Goal: Task Accomplishment & Management: Use online tool/utility

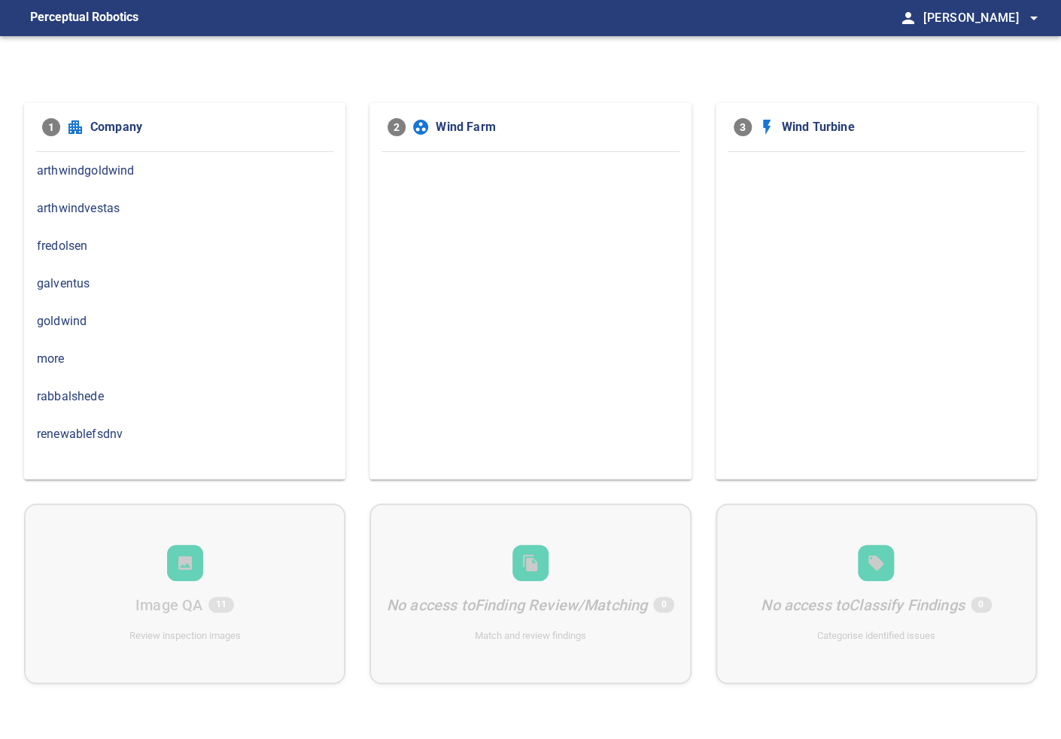
click at [115, 210] on span "arthwindvestas" at bounding box center [185, 208] width 296 height 18
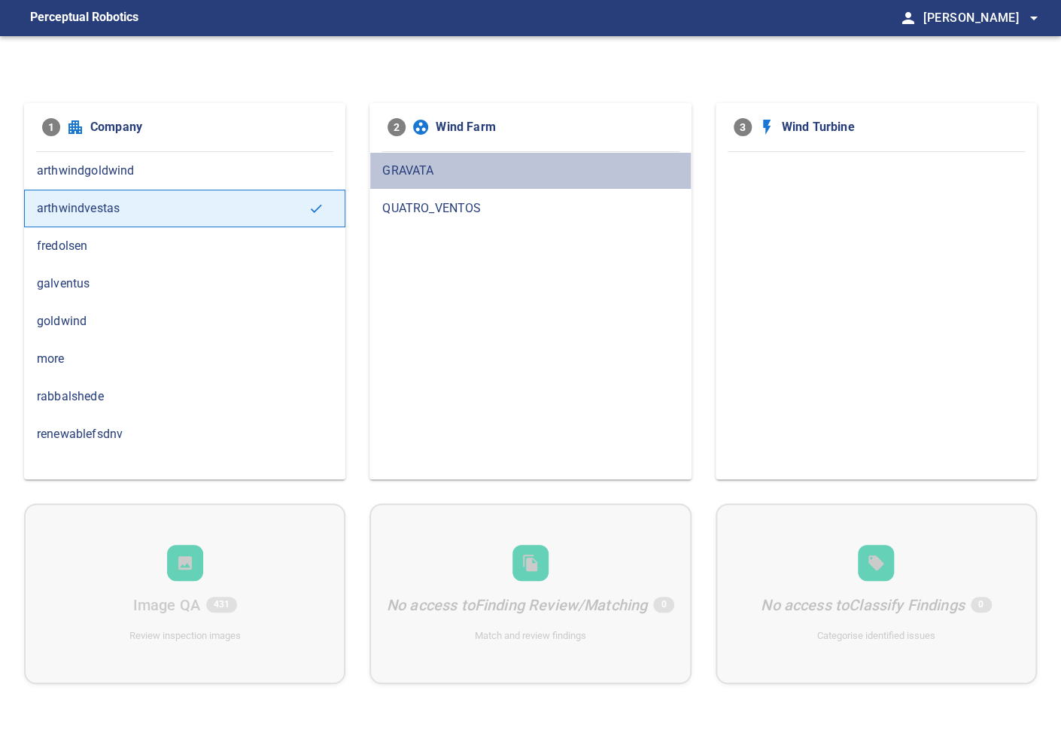
click at [406, 175] on span "GRAVATA" at bounding box center [530, 171] width 296 height 18
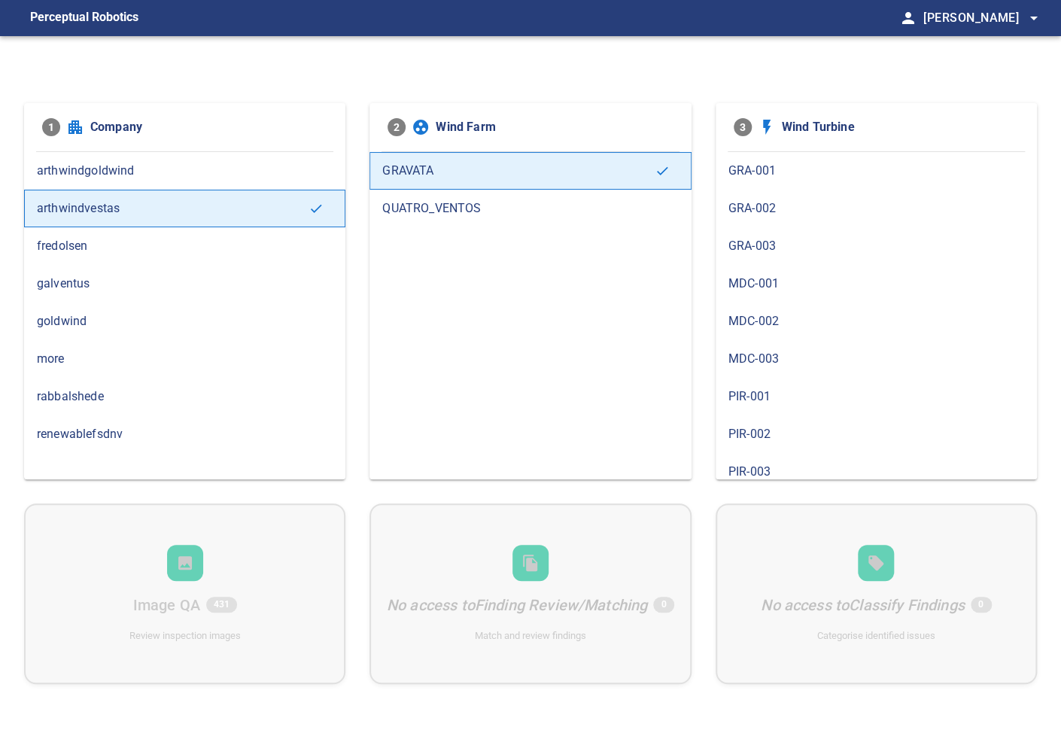
click at [766, 241] on span "GRA-003" at bounding box center [876, 246] width 296 height 18
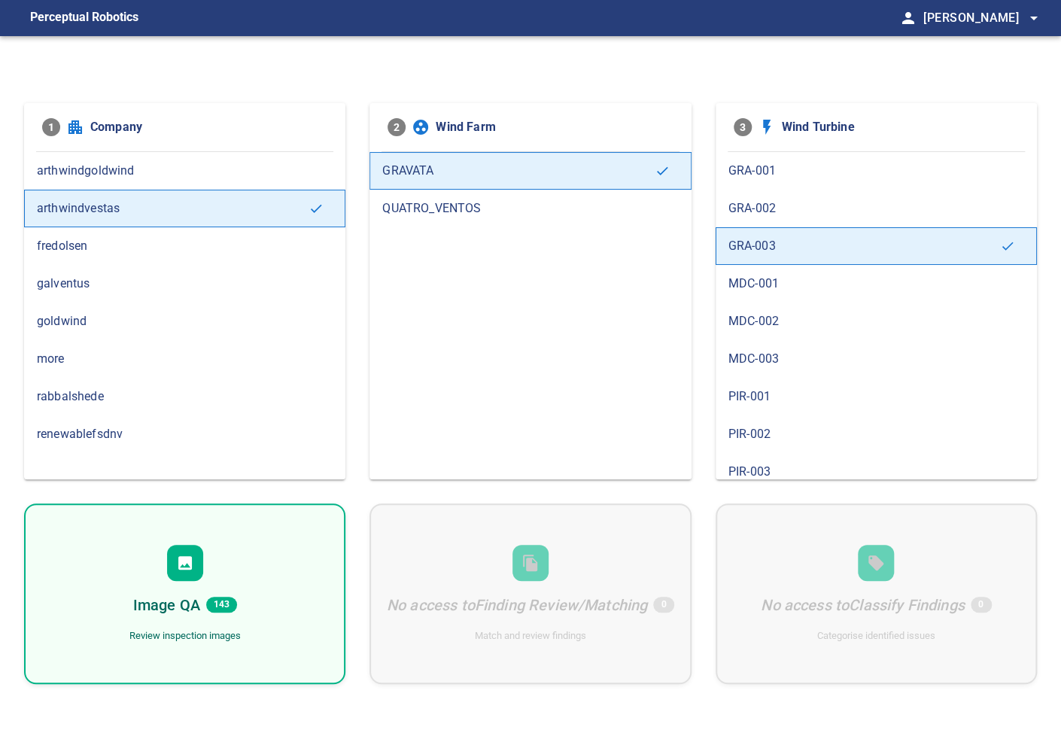
click at [211, 570] on div "Image QA 143 Review inspection images" at bounding box center [184, 593] width 321 height 181
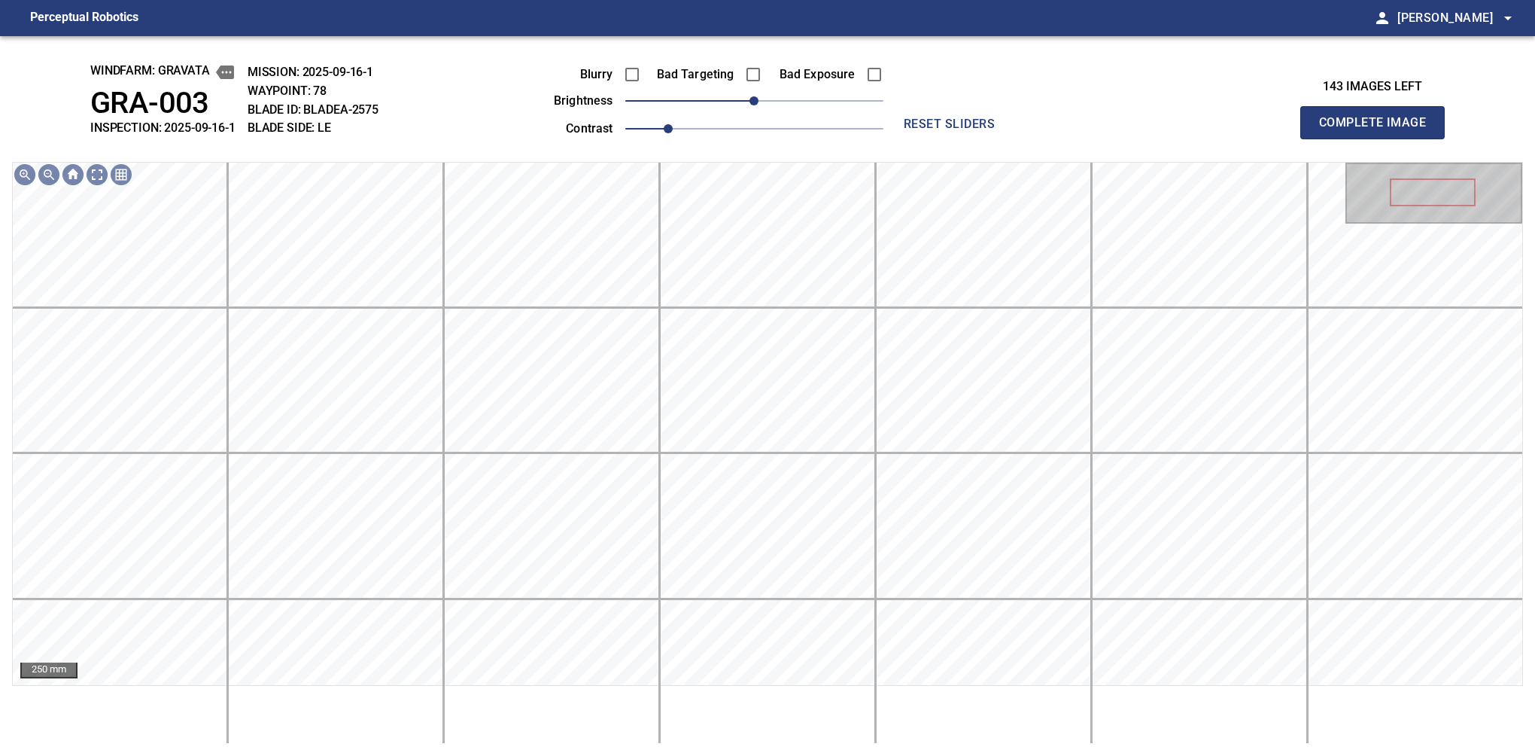
click at [1060, 105] on div "windfarm: GRAVATA GRA-003 INSPECTION: 2025-09-16-1 MISSION: 2025-09-16-1 WAYPOI…" at bounding box center [767, 395] width 1535 height 719
click at [759, 99] on span "0" at bounding box center [753, 100] width 9 height 9
drag, startPoint x: 768, startPoint y: 96, endPoint x: 798, endPoint y: 91, distance: 30.4
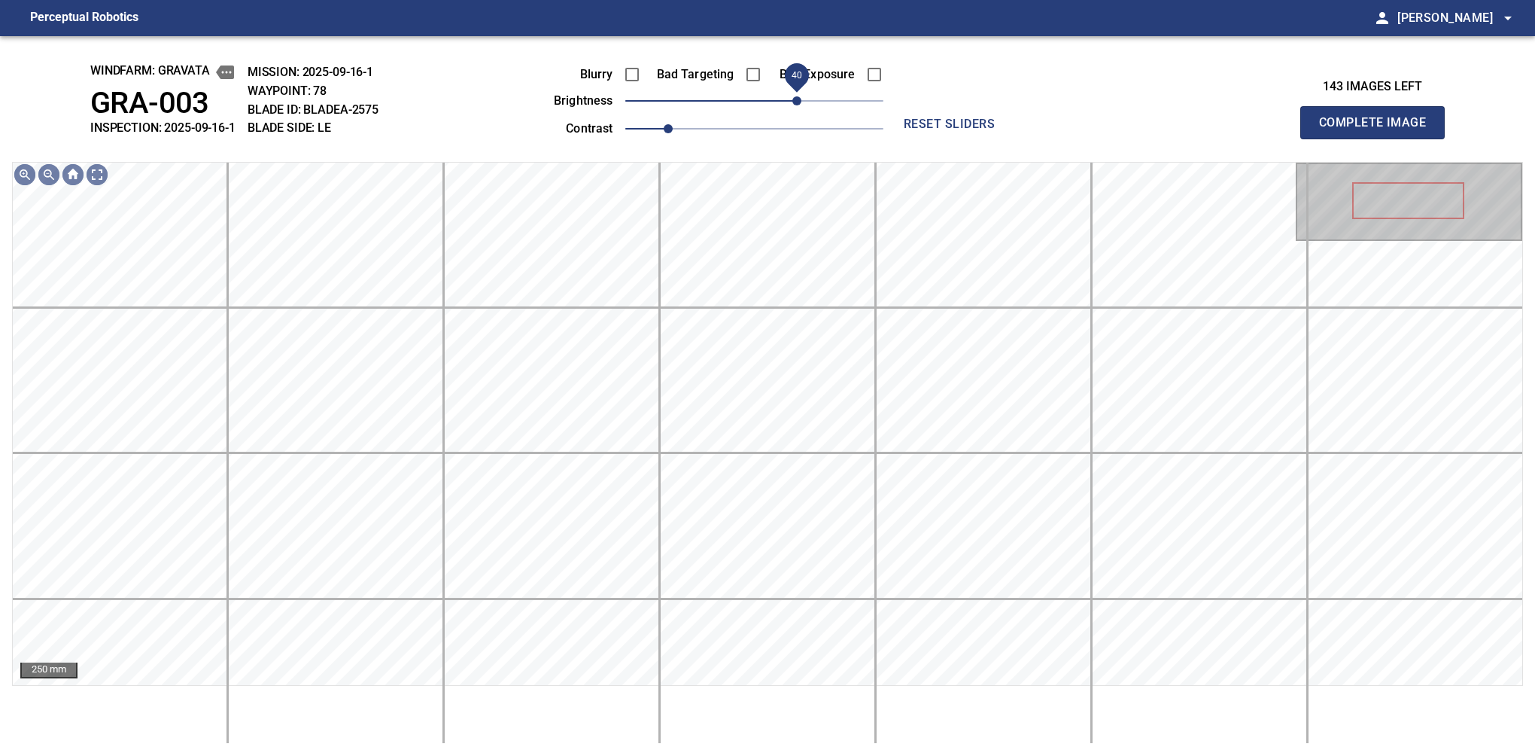
click at [798, 96] on span "40" at bounding box center [796, 100] width 9 height 9
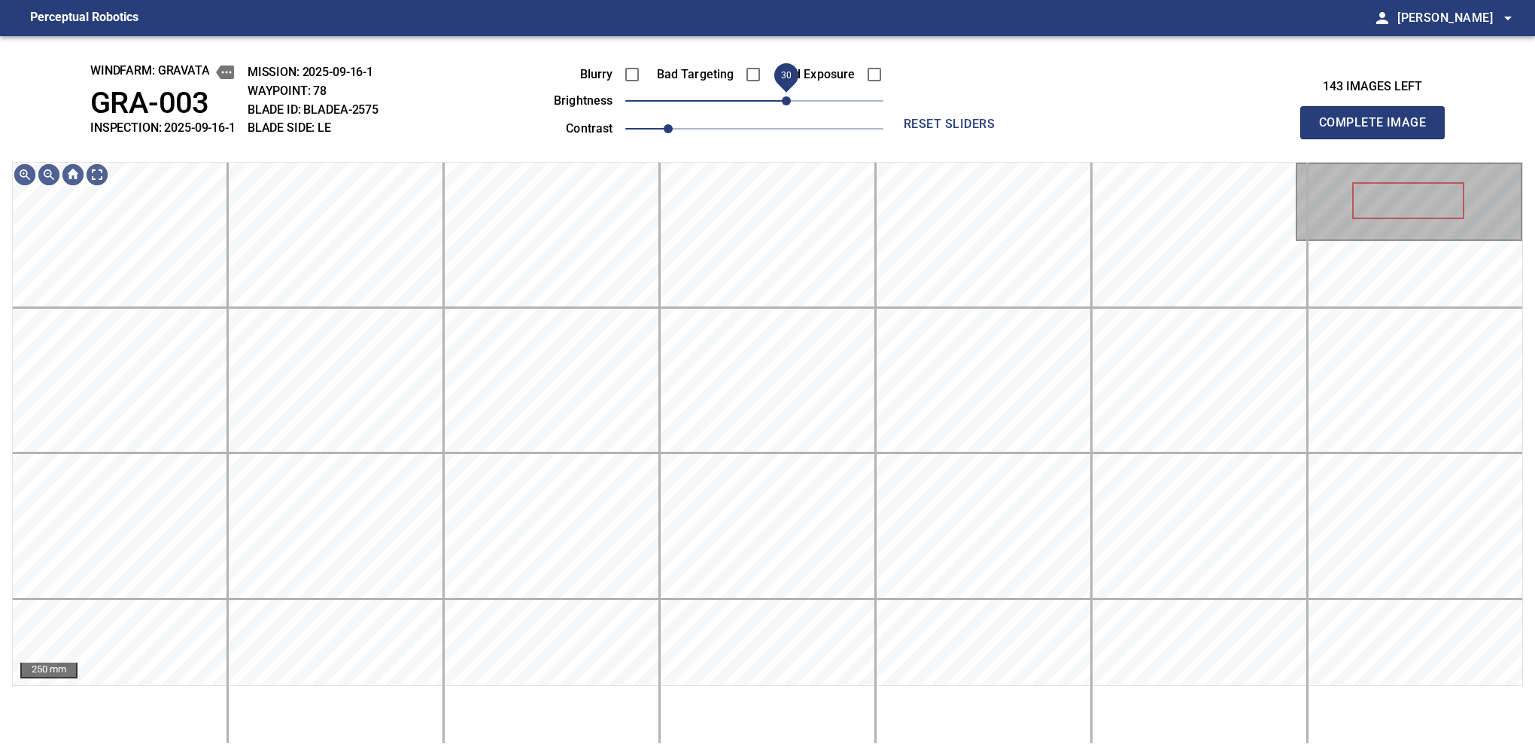
drag, startPoint x: 798, startPoint y: 91, endPoint x: 790, endPoint y: 95, distance: 8.4
click at [790, 96] on span "30" at bounding box center [786, 100] width 9 height 9
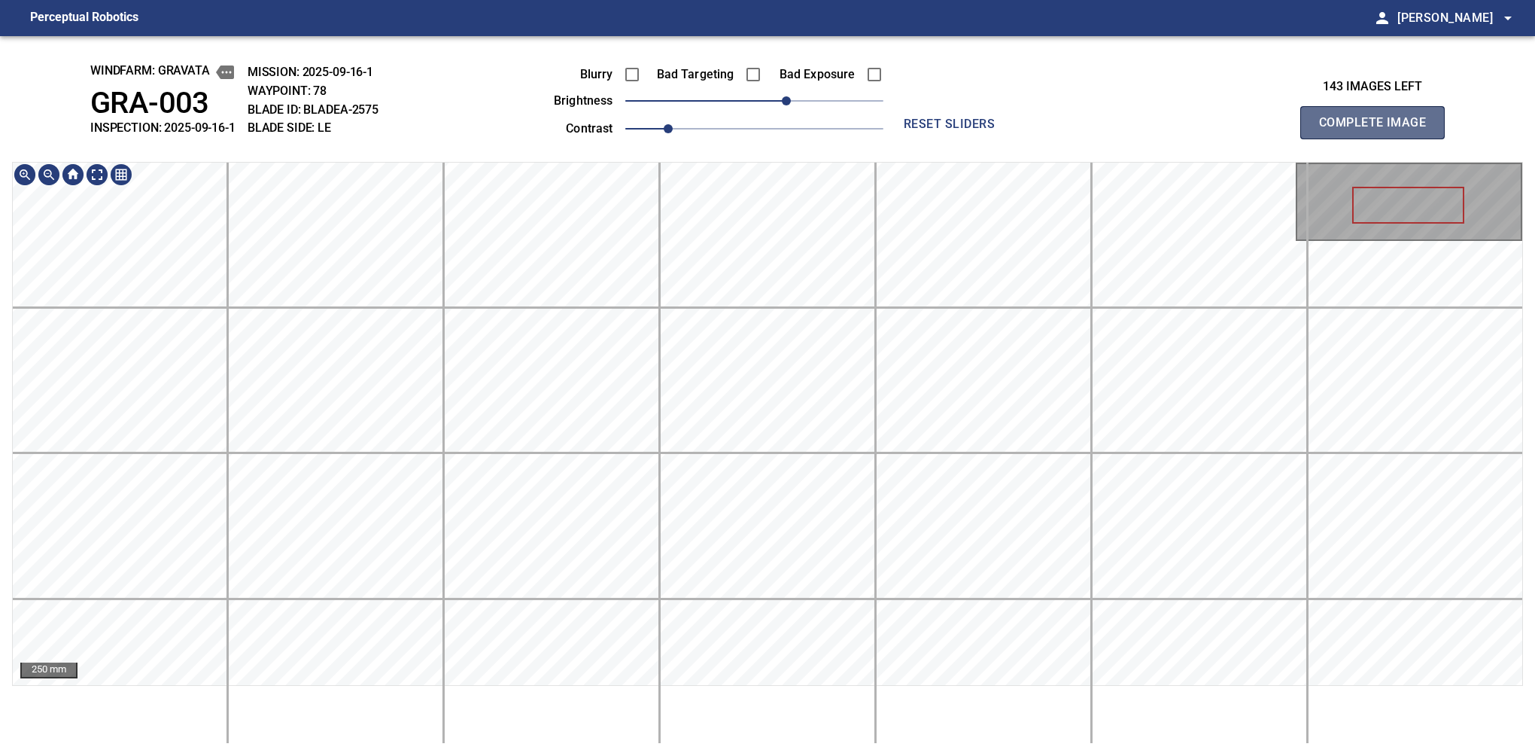
click at [1060, 138] on button "Complete Image" at bounding box center [1372, 122] width 144 height 33
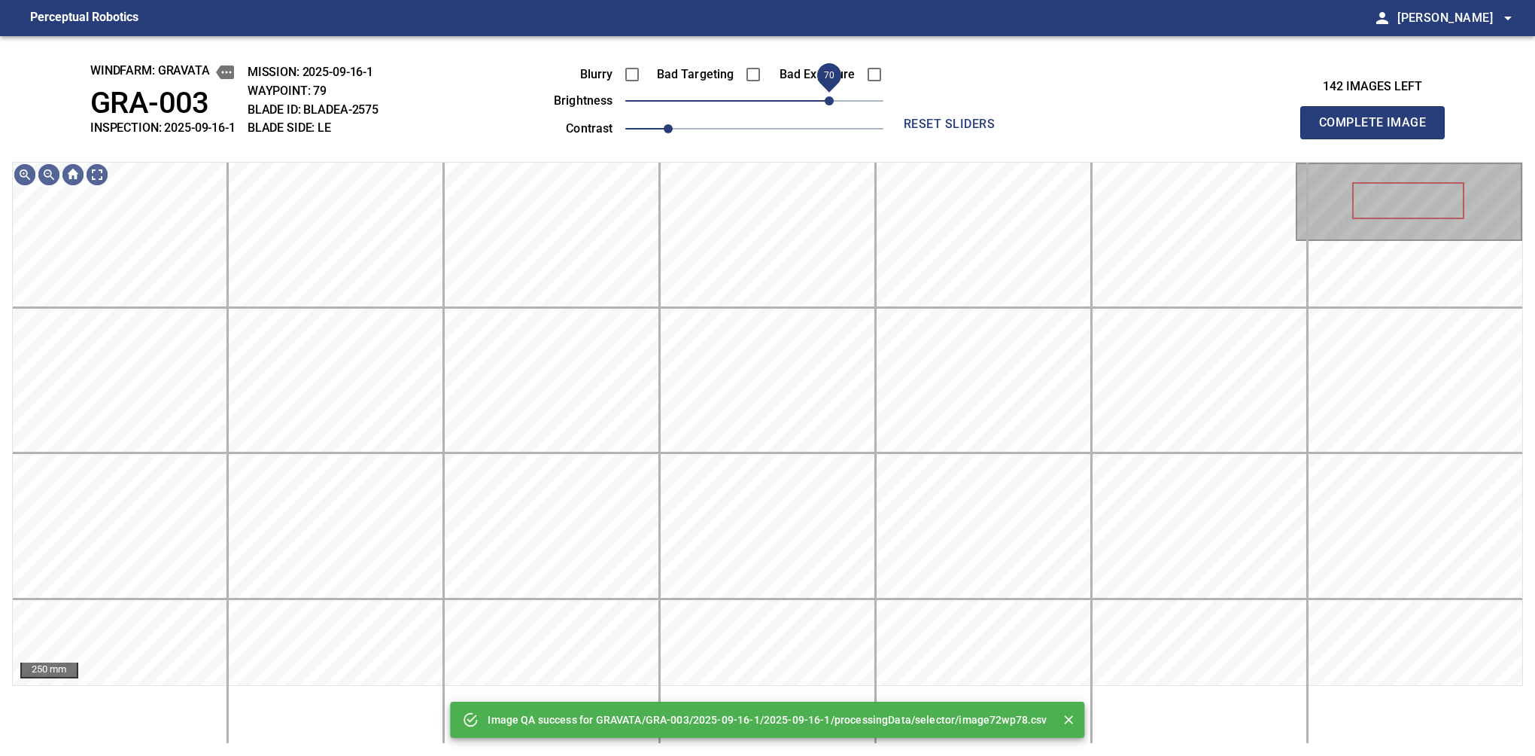
drag, startPoint x: 783, startPoint y: 99, endPoint x: 832, endPoint y: 96, distance: 49.0
click at [832, 96] on span "70" at bounding box center [829, 100] width 9 height 9
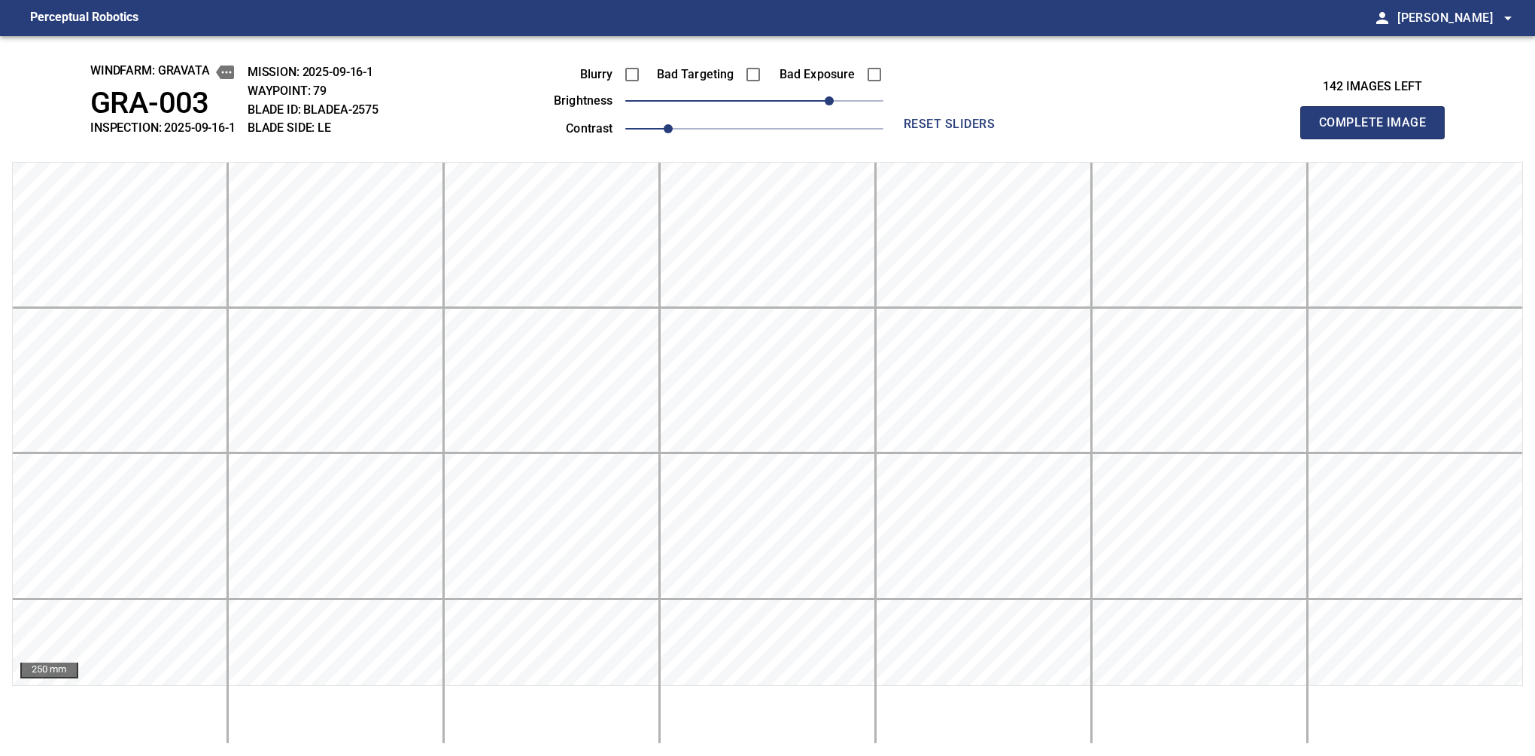
click at [1060, 138] on button "Complete Image" at bounding box center [1372, 122] width 144 height 33
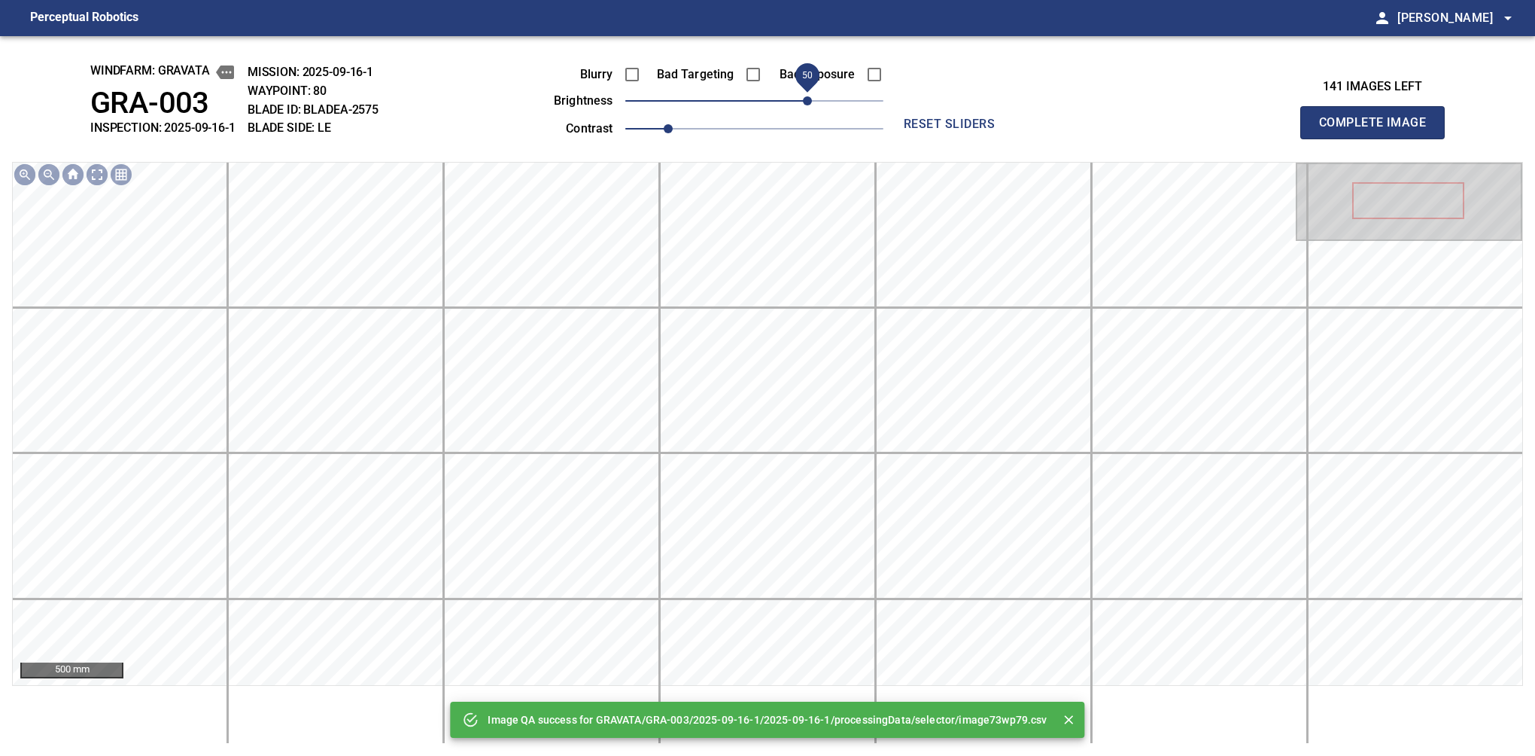
drag, startPoint x: 832, startPoint y: 96, endPoint x: 809, endPoint y: 109, distance: 26.6
click at [809, 109] on span "50" at bounding box center [754, 100] width 258 height 21
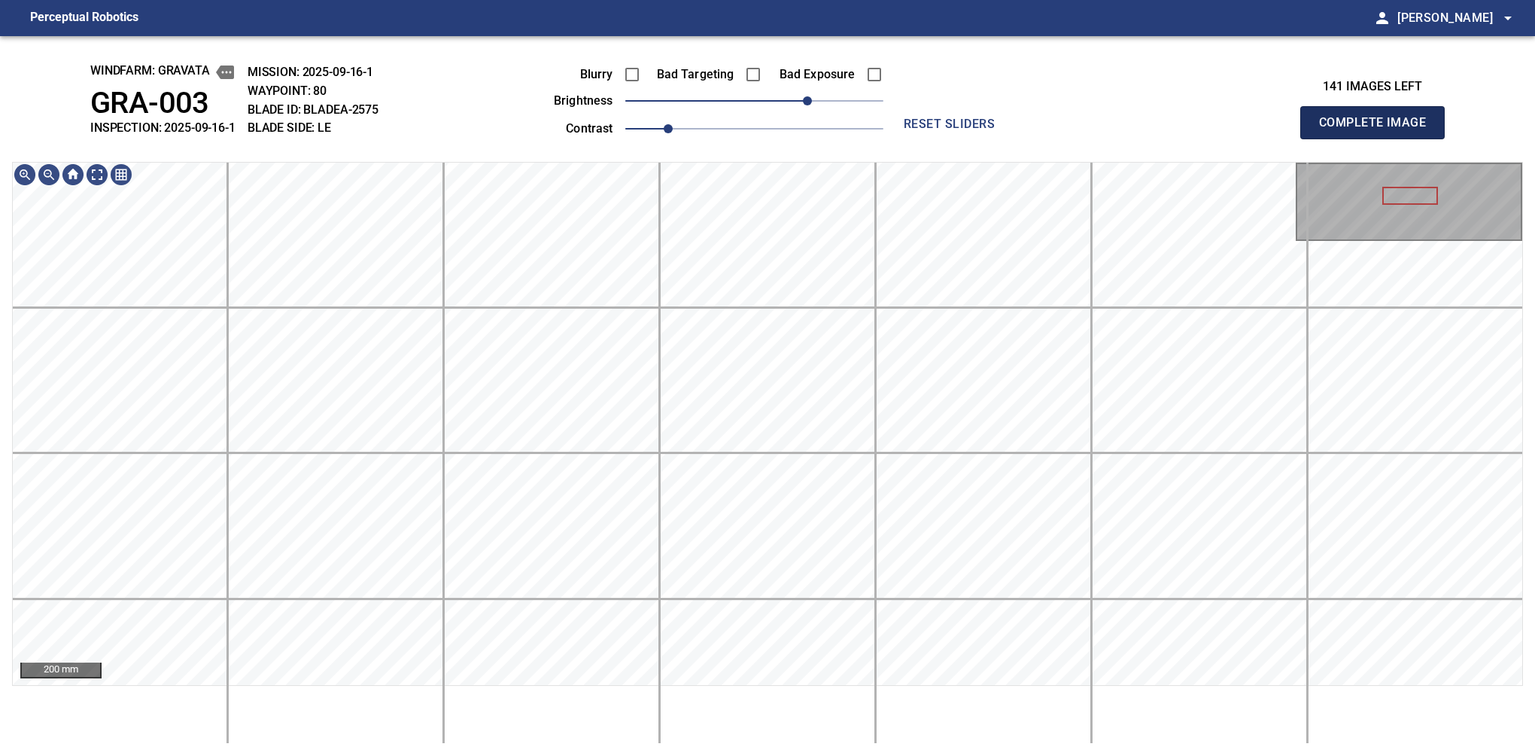
click at [1060, 138] on button "Complete Image" at bounding box center [1372, 122] width 144 height 33
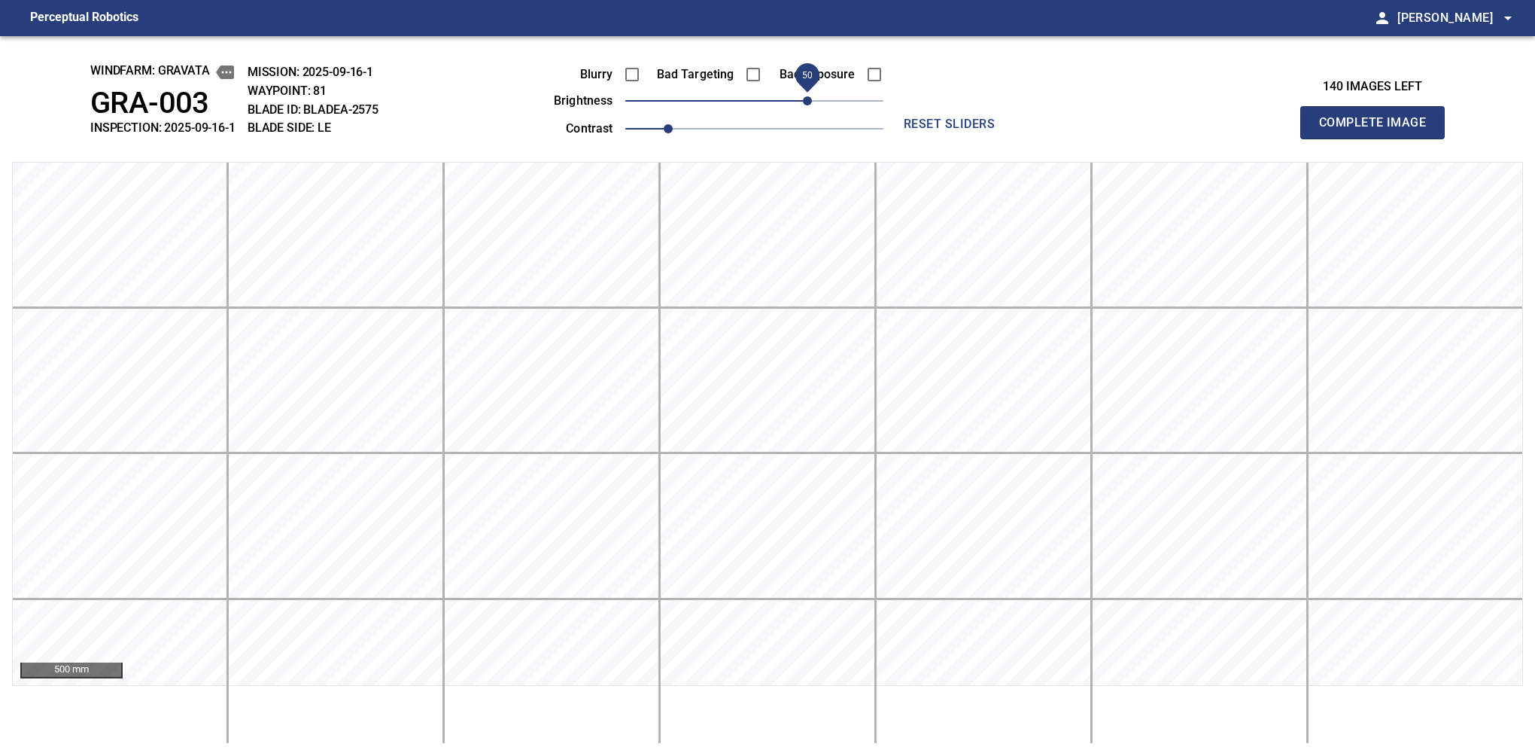
click at [813, 102] on span "50" at bounding box center [754, 100] width 258 height 21
click at [1060, 138] on button "Complete Image" at bounding box center [1372, 122] width 144 height 33
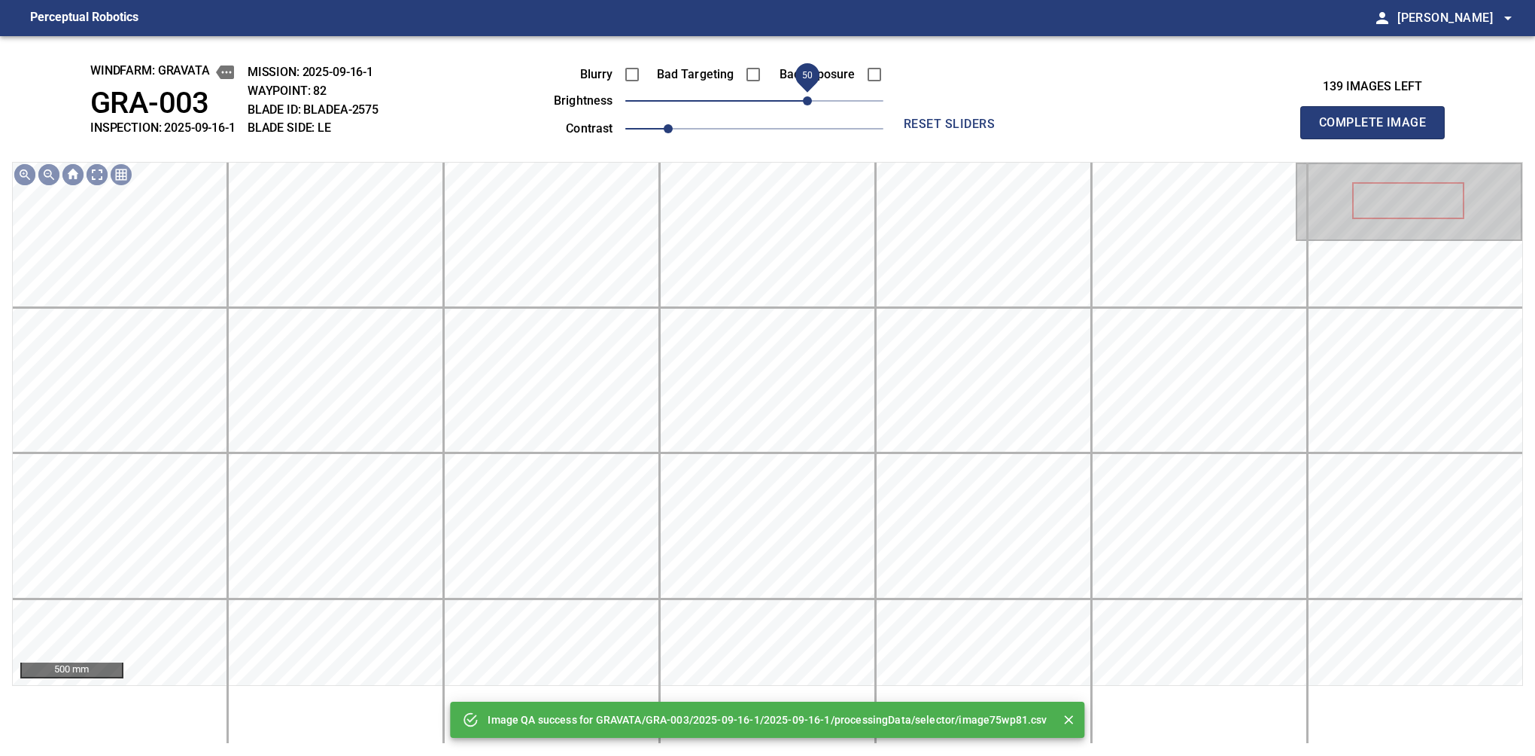
click at [812, 104] on span "50" at bounding box center [754, 100] width 258 height 21
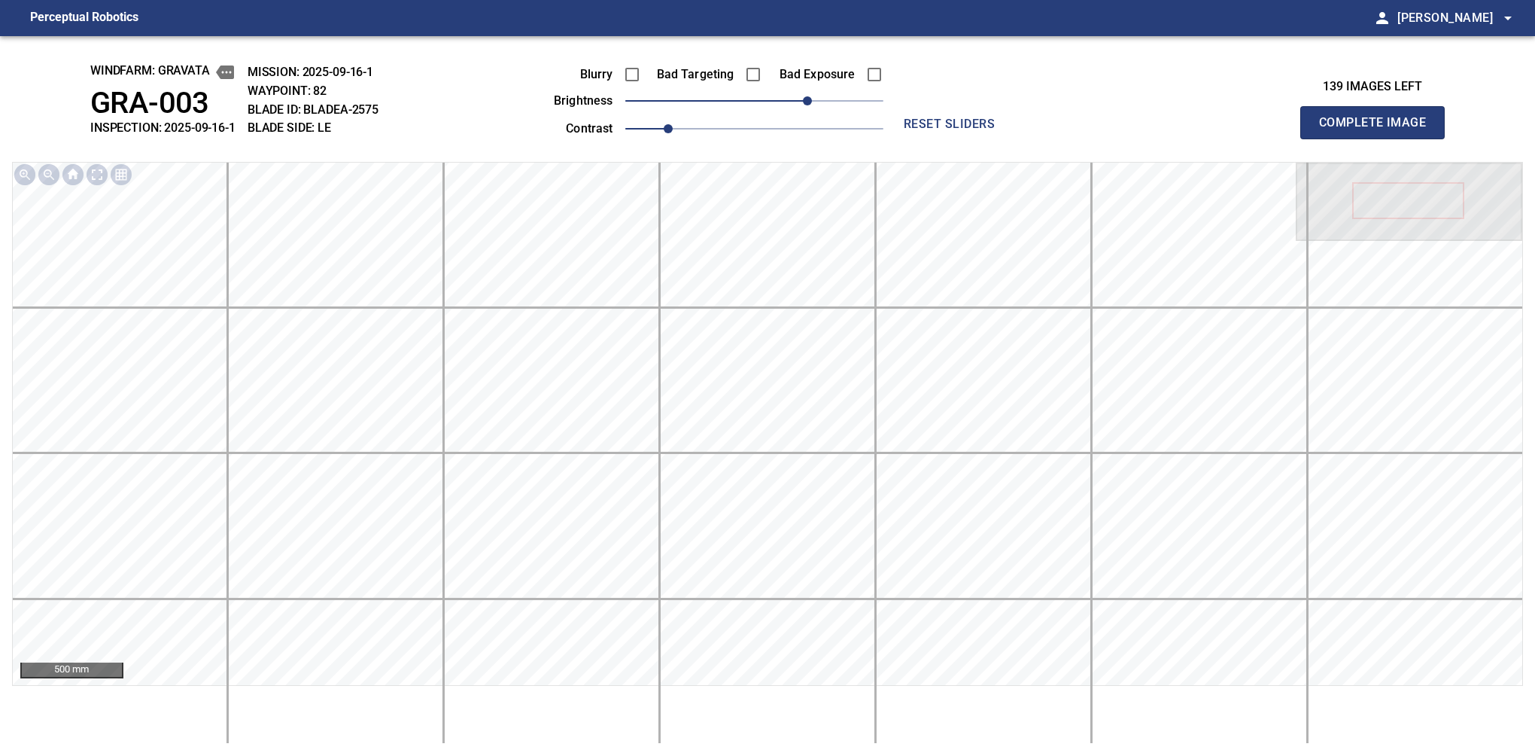
click at [1060, 138] on button "Complete Image" at bounding box center [1372, 122] width 144 height 33
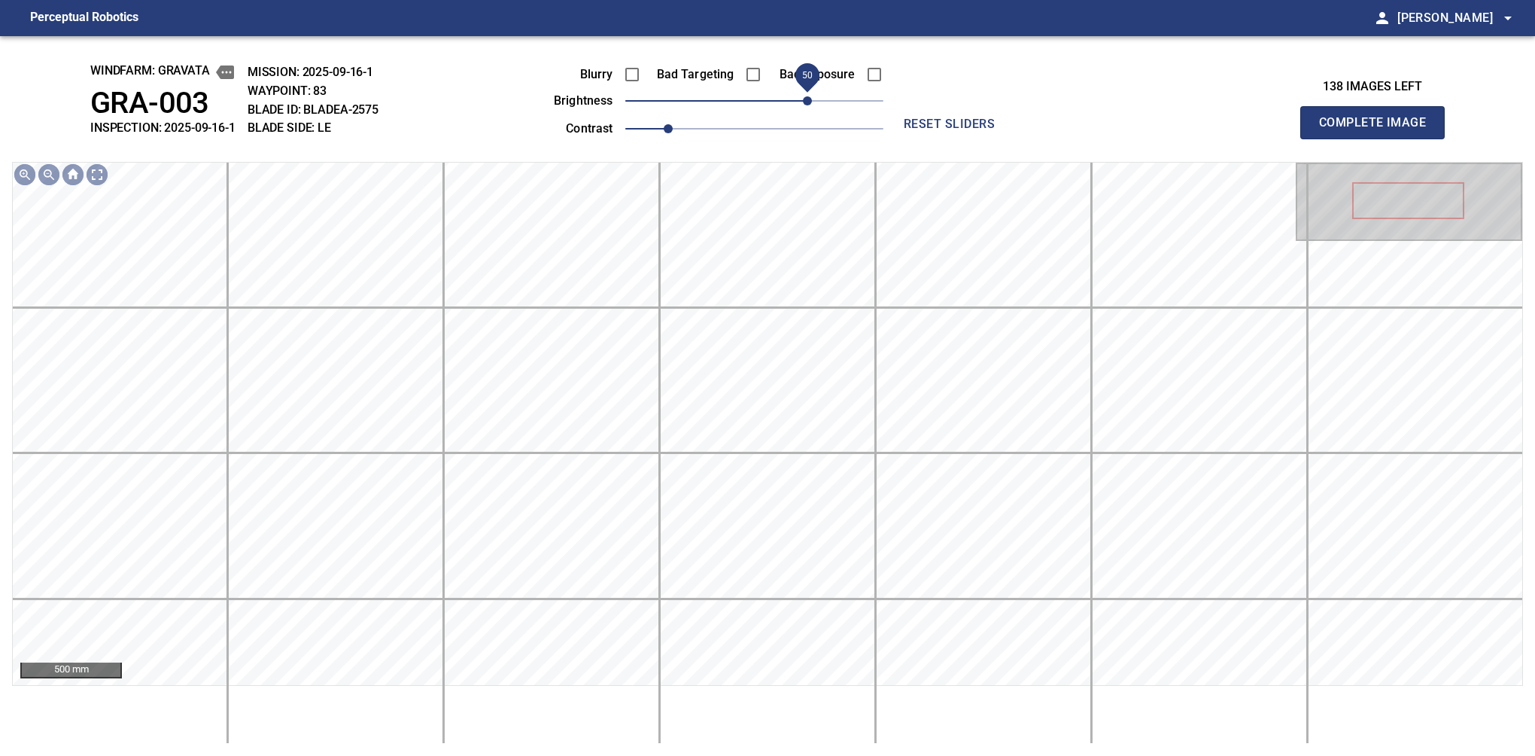
drag, startPoint x: 756, startPoint y: 106, endPoint x: 805, endPoint y: 94, distance: 50.4
click at [805, 96] on span "50" at bounding box center [807, 100] width 9 height 9
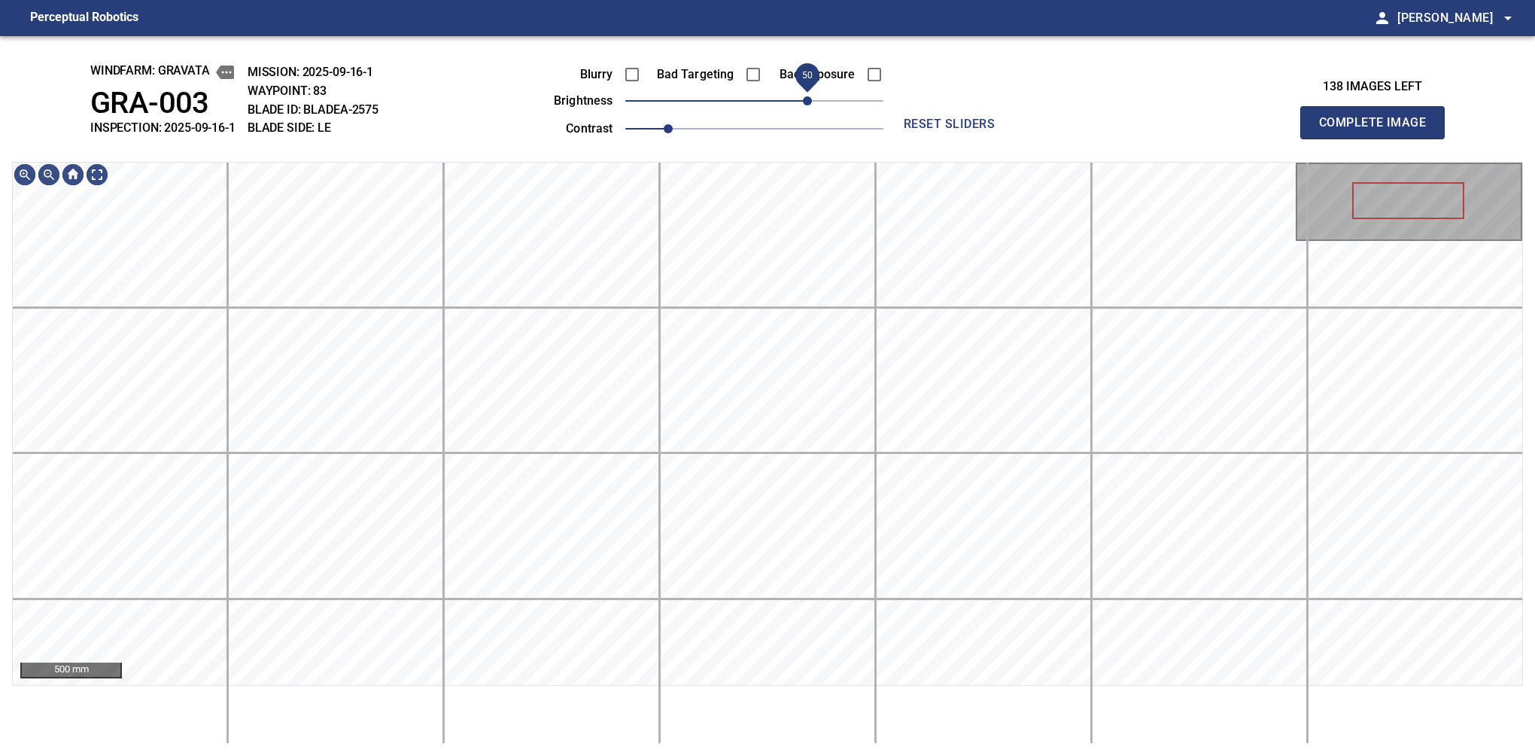
click at [810, 96] on span "50" at bounding box center [807, 100] width 9 height 9
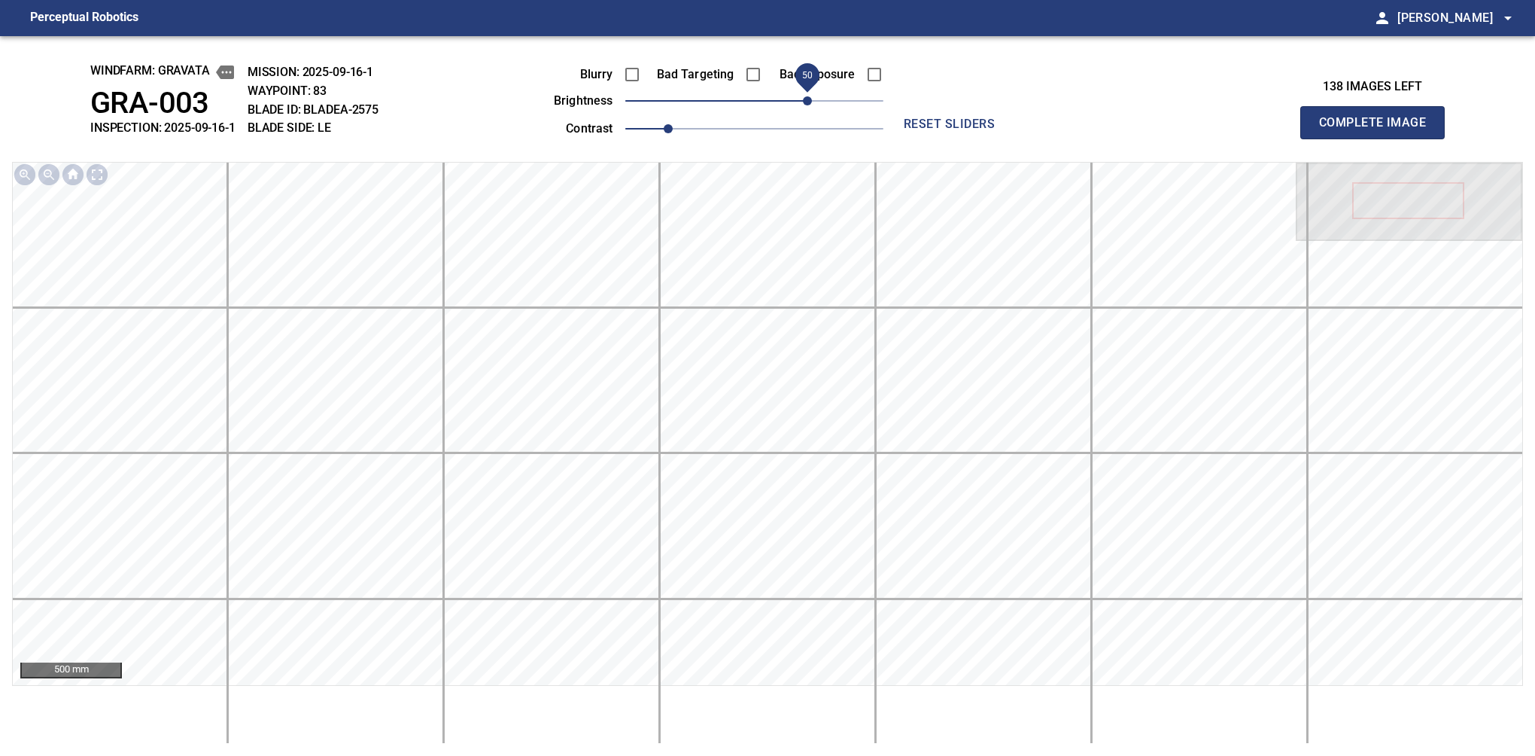
click at [1060, 138] on button "Complete Image" at bounding box center [1372, 122] width 144 height 33
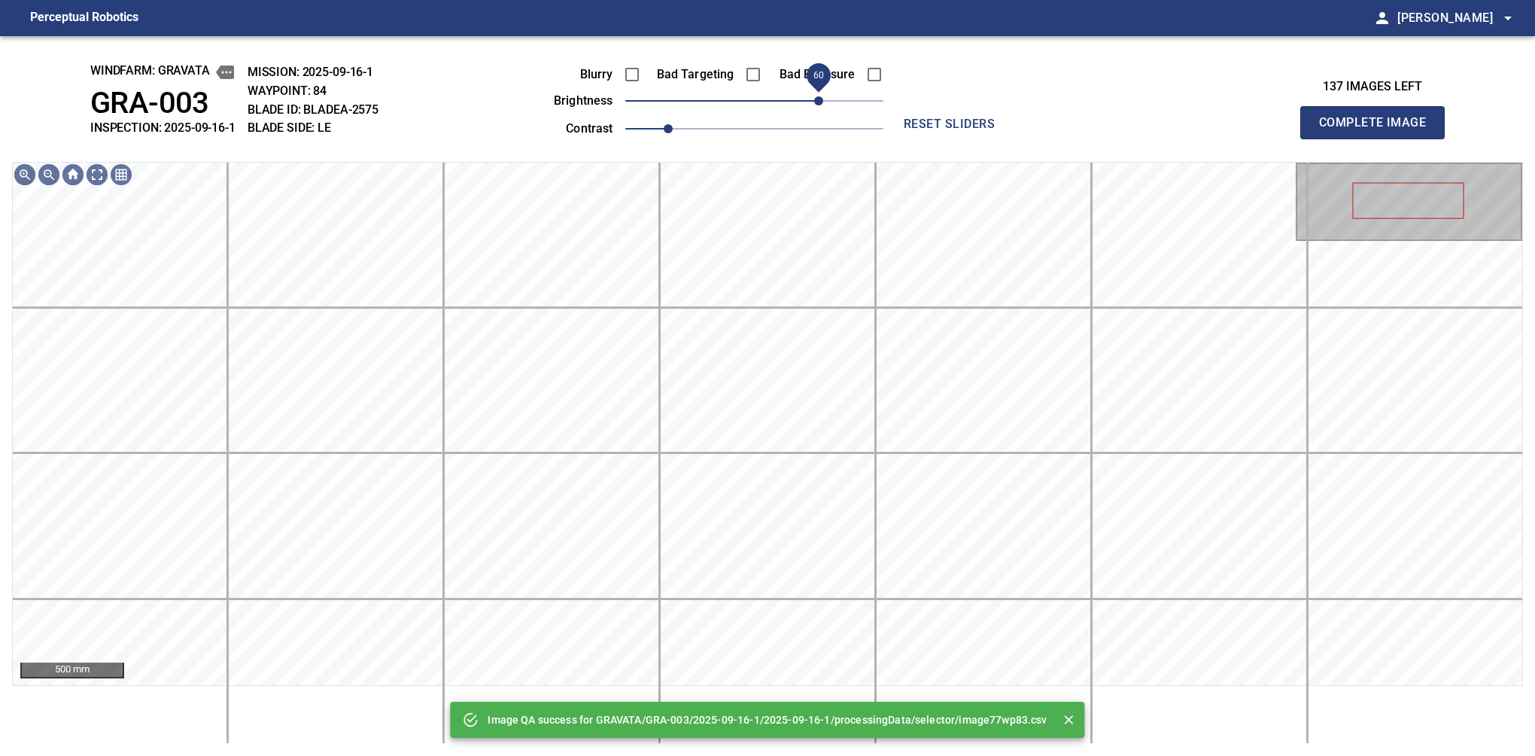
drag, startPoint x: 810, startPoint y: 94, endPoint x: 822, endPoint y: 89, distance: 13.1
click at [822, 90] on span "60" at bounding box center [754, 100] width 258 height 21
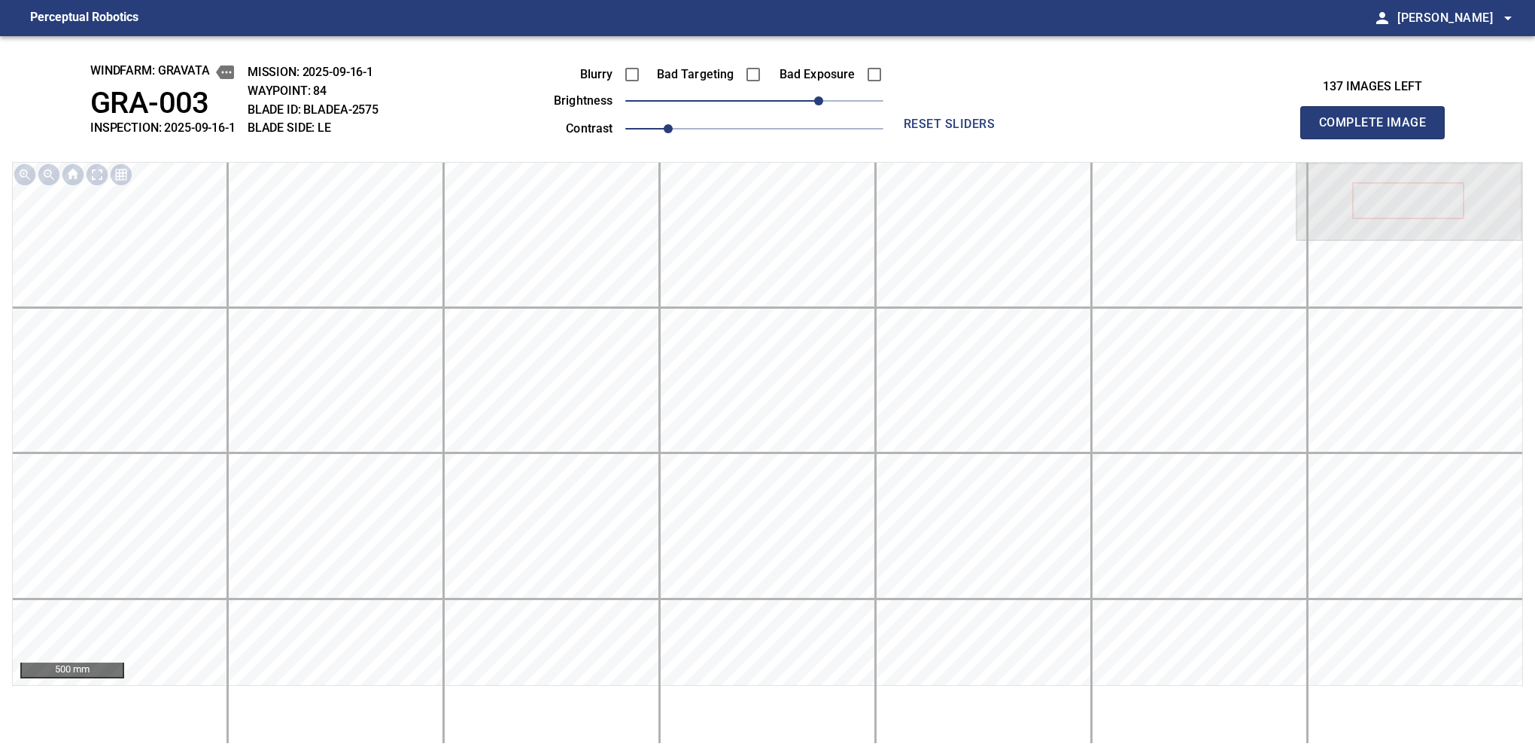
click at [1060, 138] on button "Complete Image" at bounding box center [1372, 122] width 144 height 33
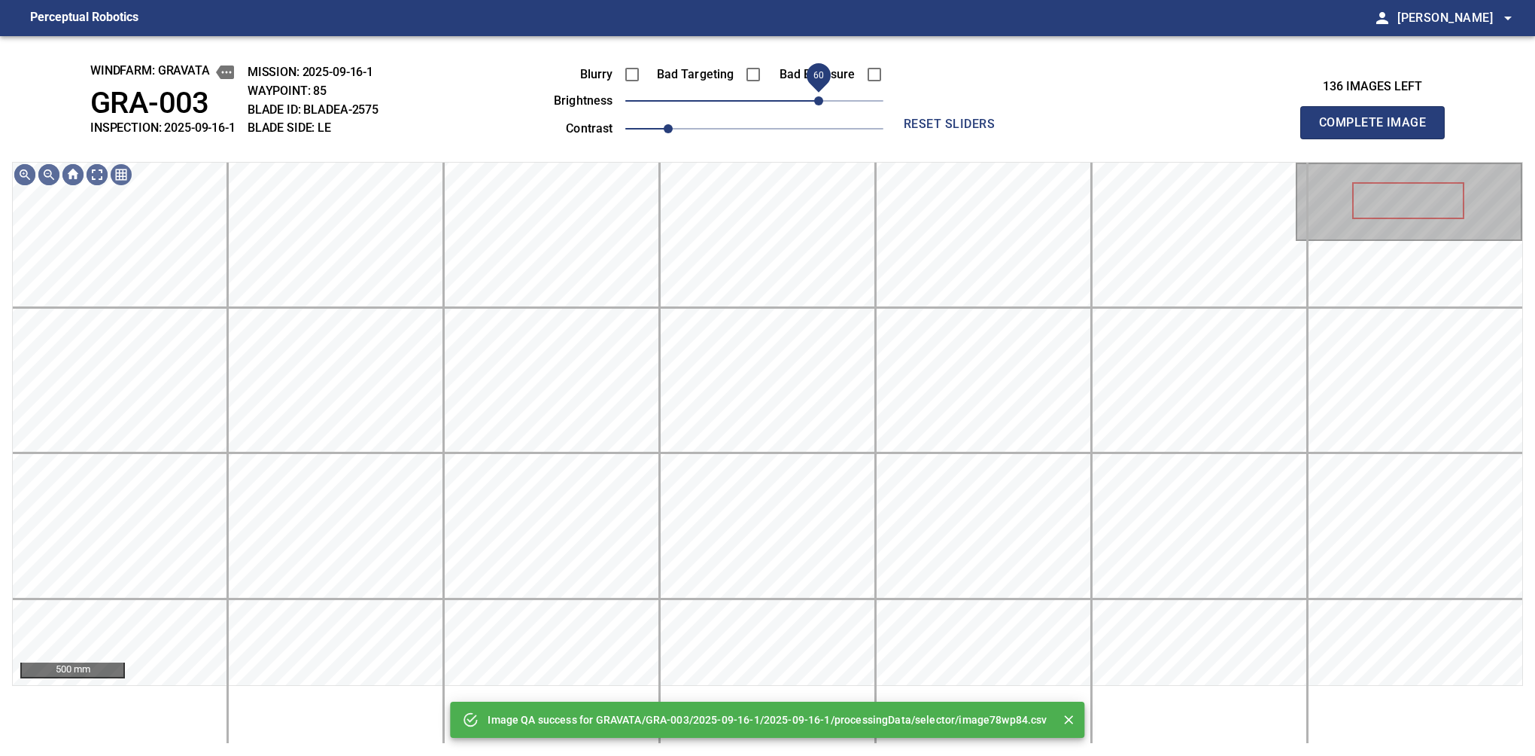
drag, startPoint x: 822, startPoint y: 89, endPoint x: 818, endPoint y: 100, distance: 12.2
click at [818, 100] on span "60" at bounding box center [754, 100] width 258 height 21
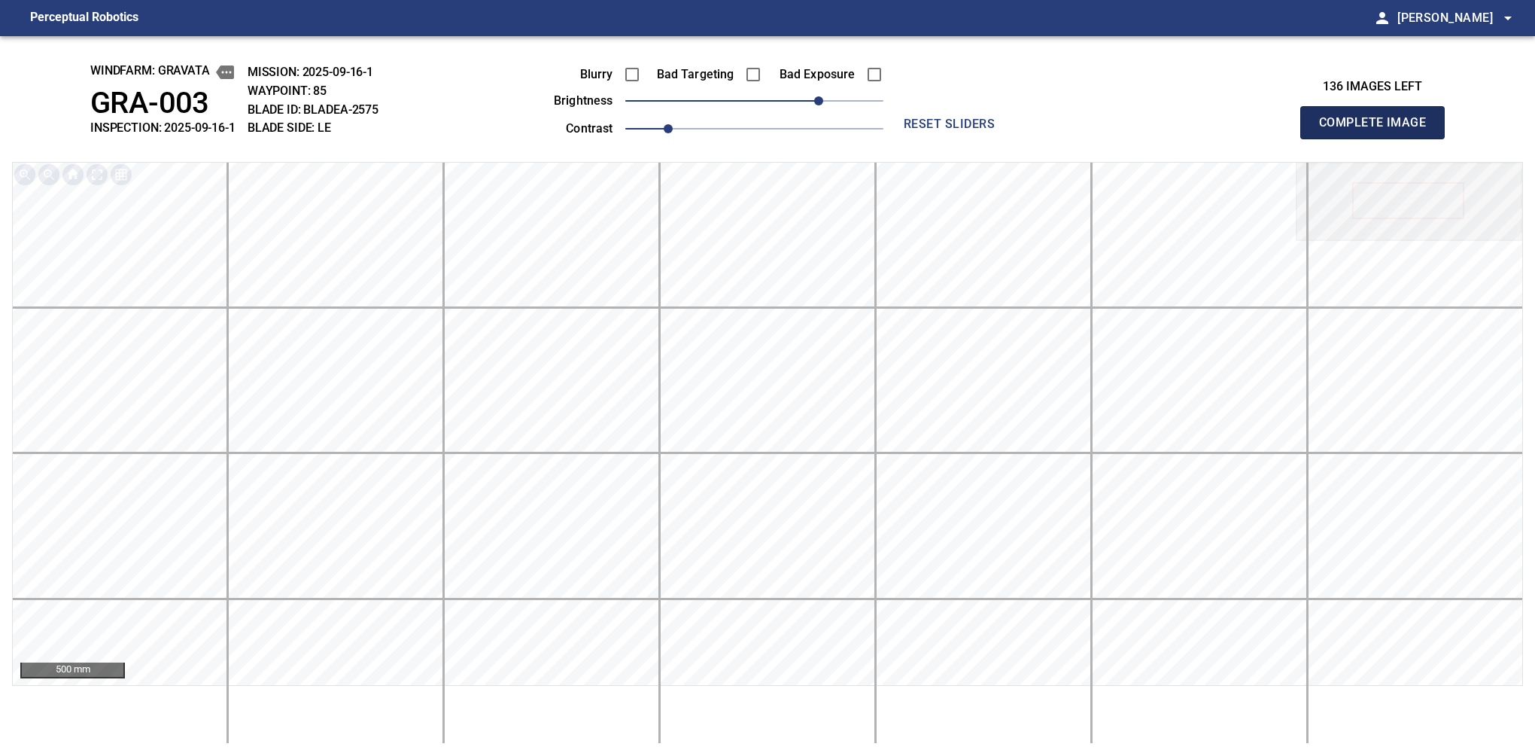
click at [1060, 138] on button "Complete Image" at bounding box center [1372, 122] width 144 height 33
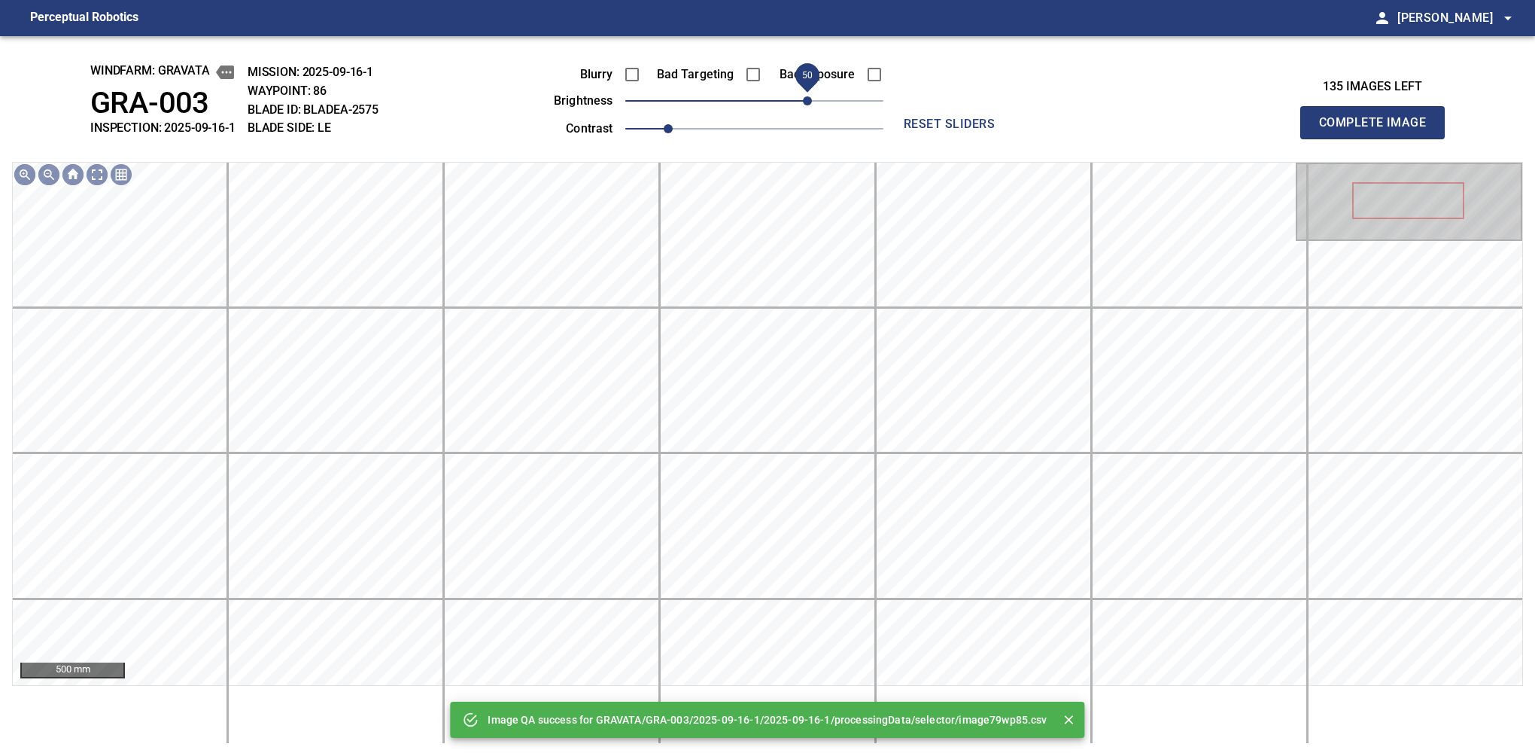
click at [807, 108] on span "50" at bounding box center [754, 100] width 258 height 21
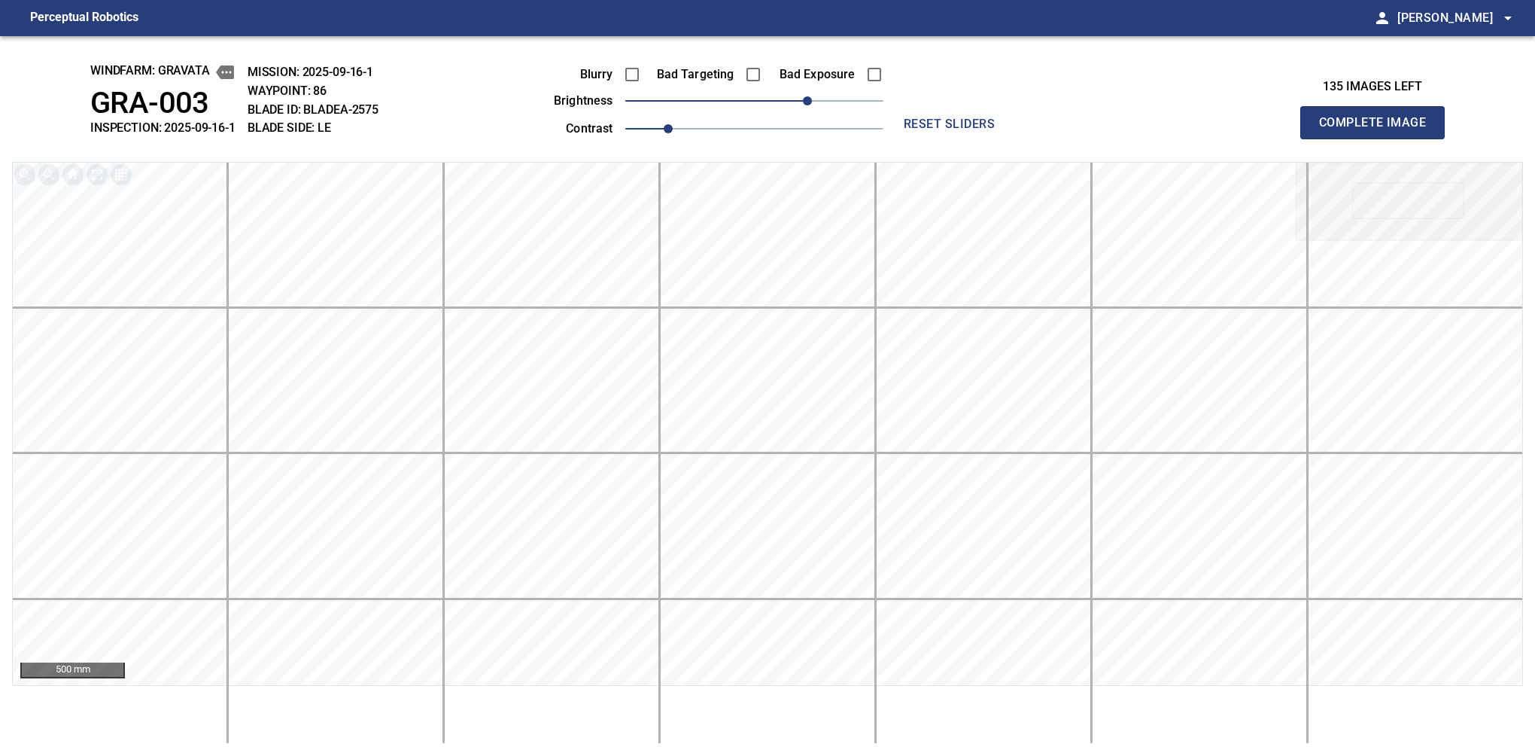
click at [1060, 138] on button "Complete Image" at bounding box center [1372, 122] width 144 height 33
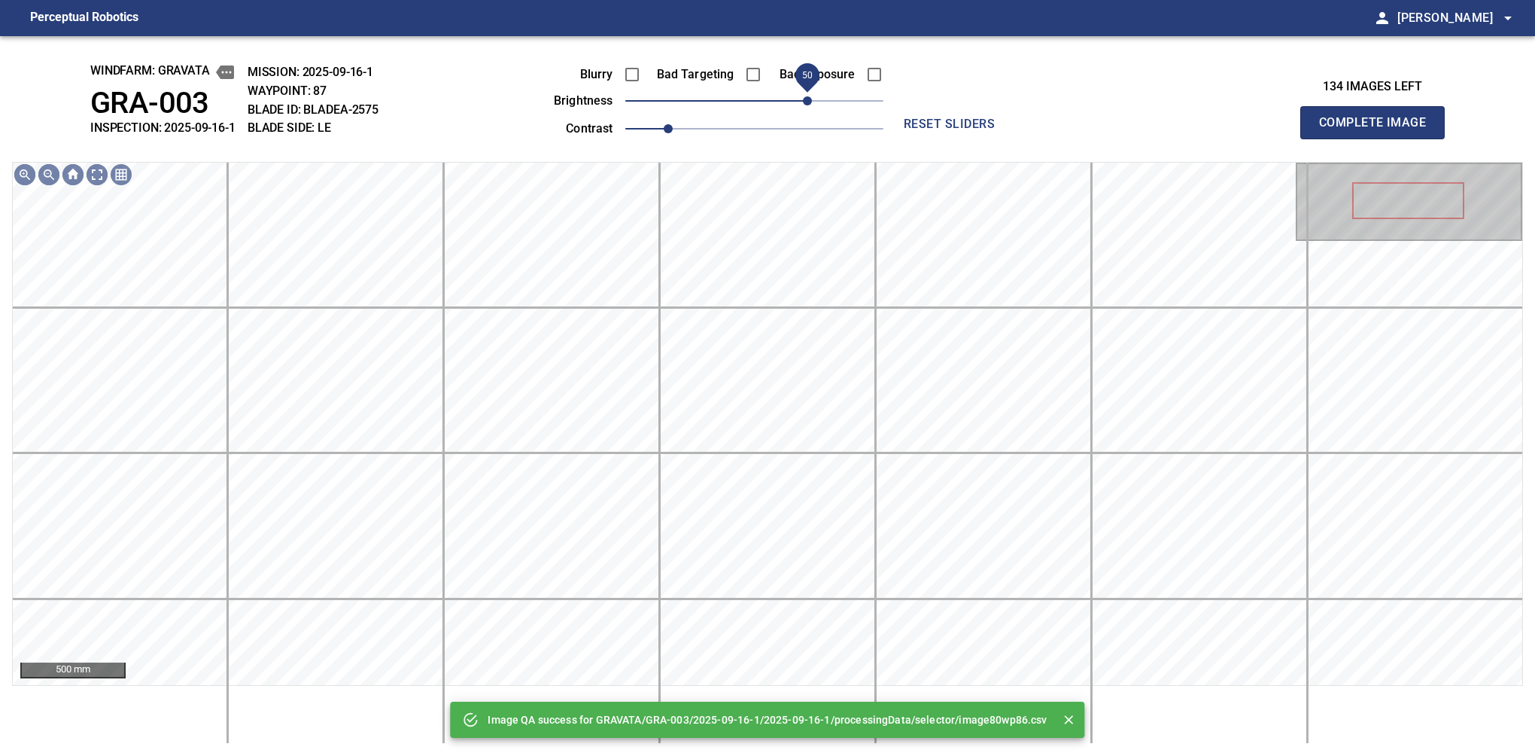
click at [813, 103] on span "50" at bounding box center [754, 100] width 258 height 21
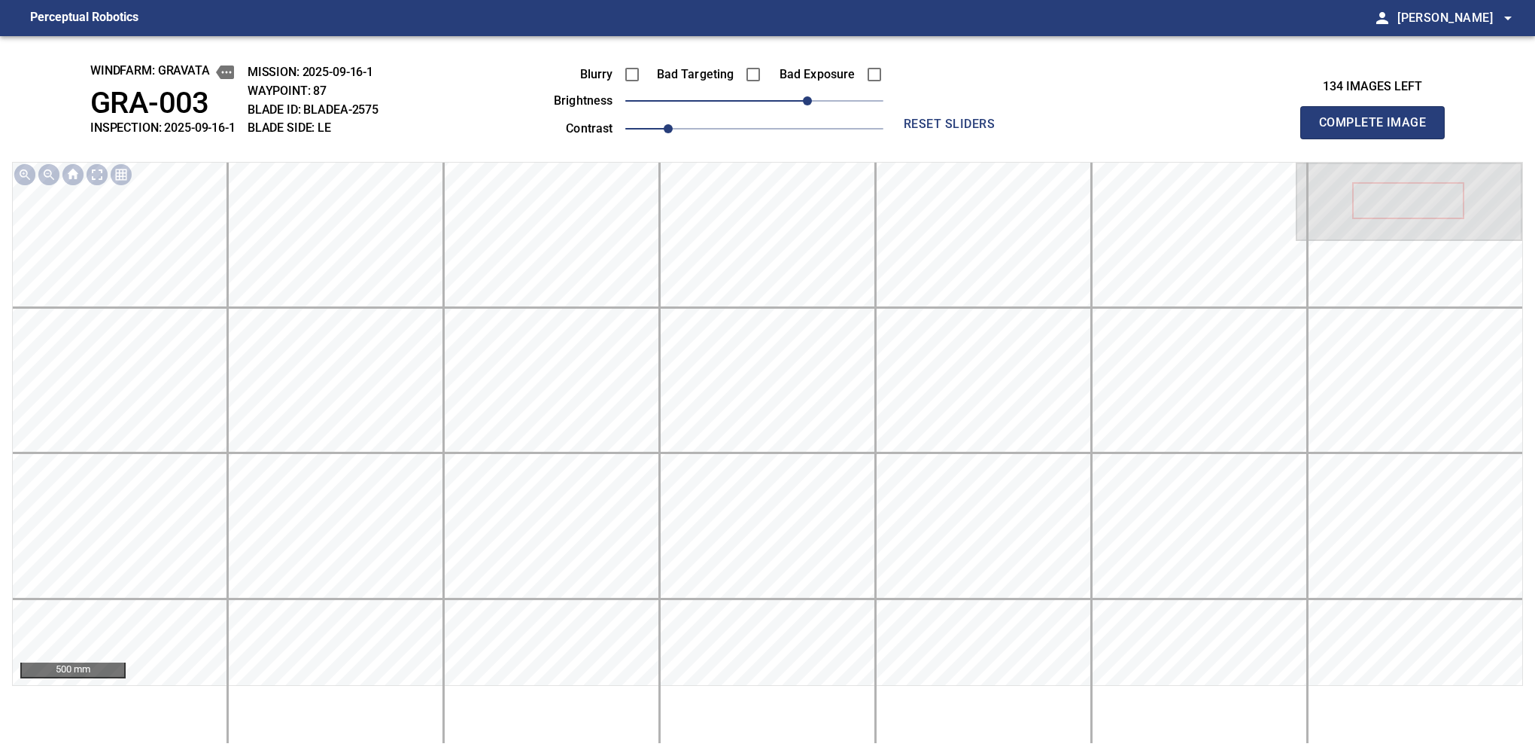
click at [1060, 138] on button "Complete Image" at bounding box center [1372, 122] width 144 height 33
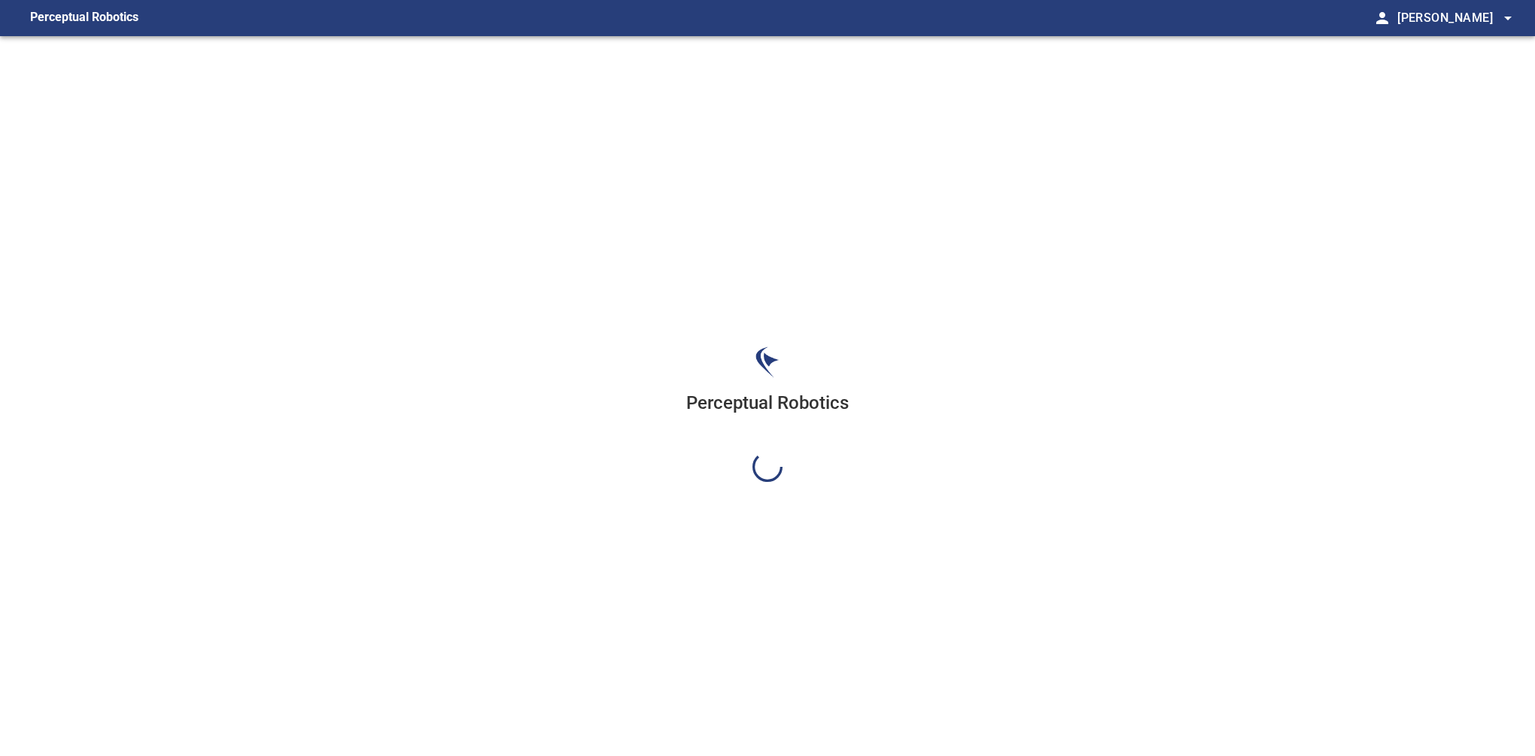
click at [813, 103] on div "Perceptual Robotics" at bounding box center [767, 414] width 1535 height 756
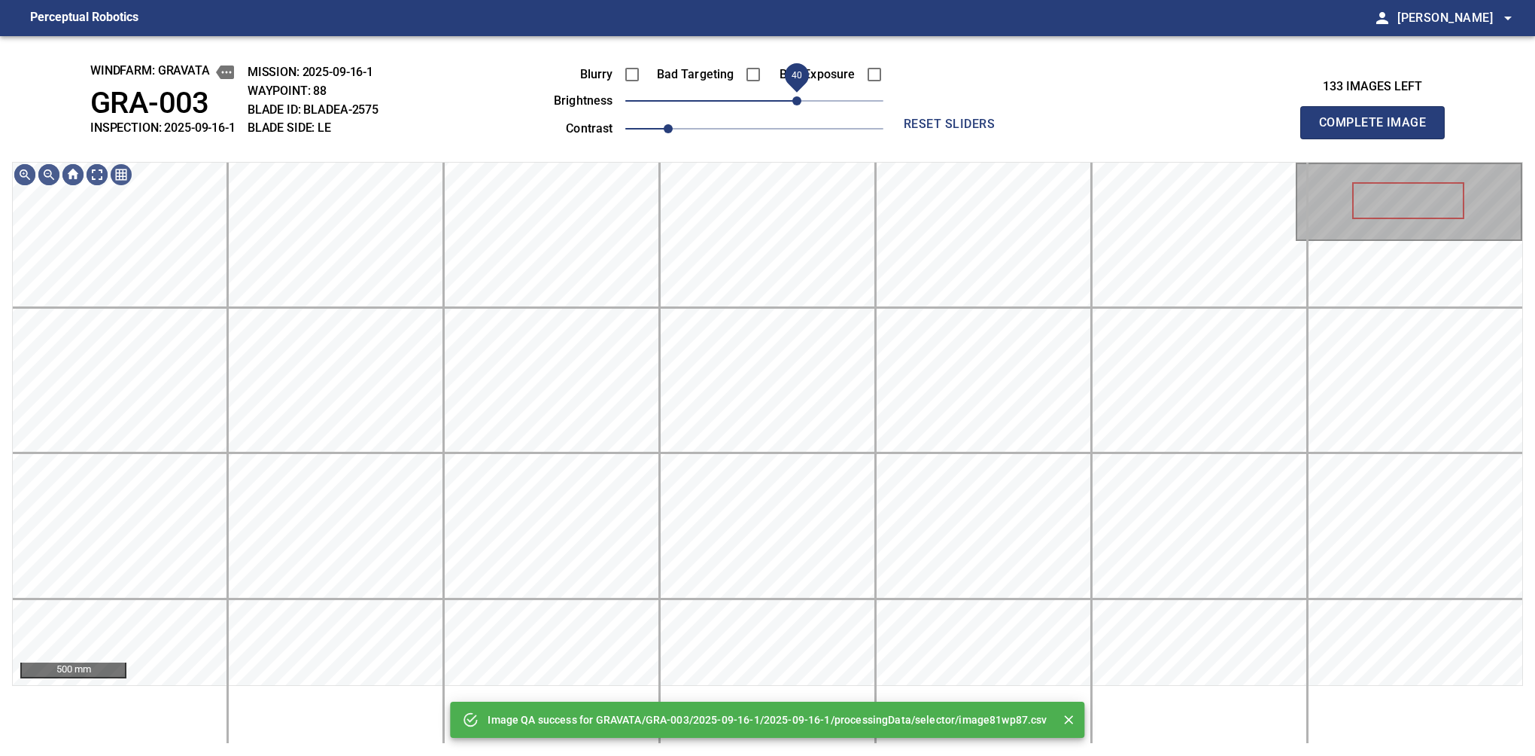
drag, startPoint x: 813, startPoint y: 103, endPoint x: 801, endPoint y: 111, distance: 14.6
click at [801, 111] on span "40" at bounding box center [754, 100] width 258 height 21
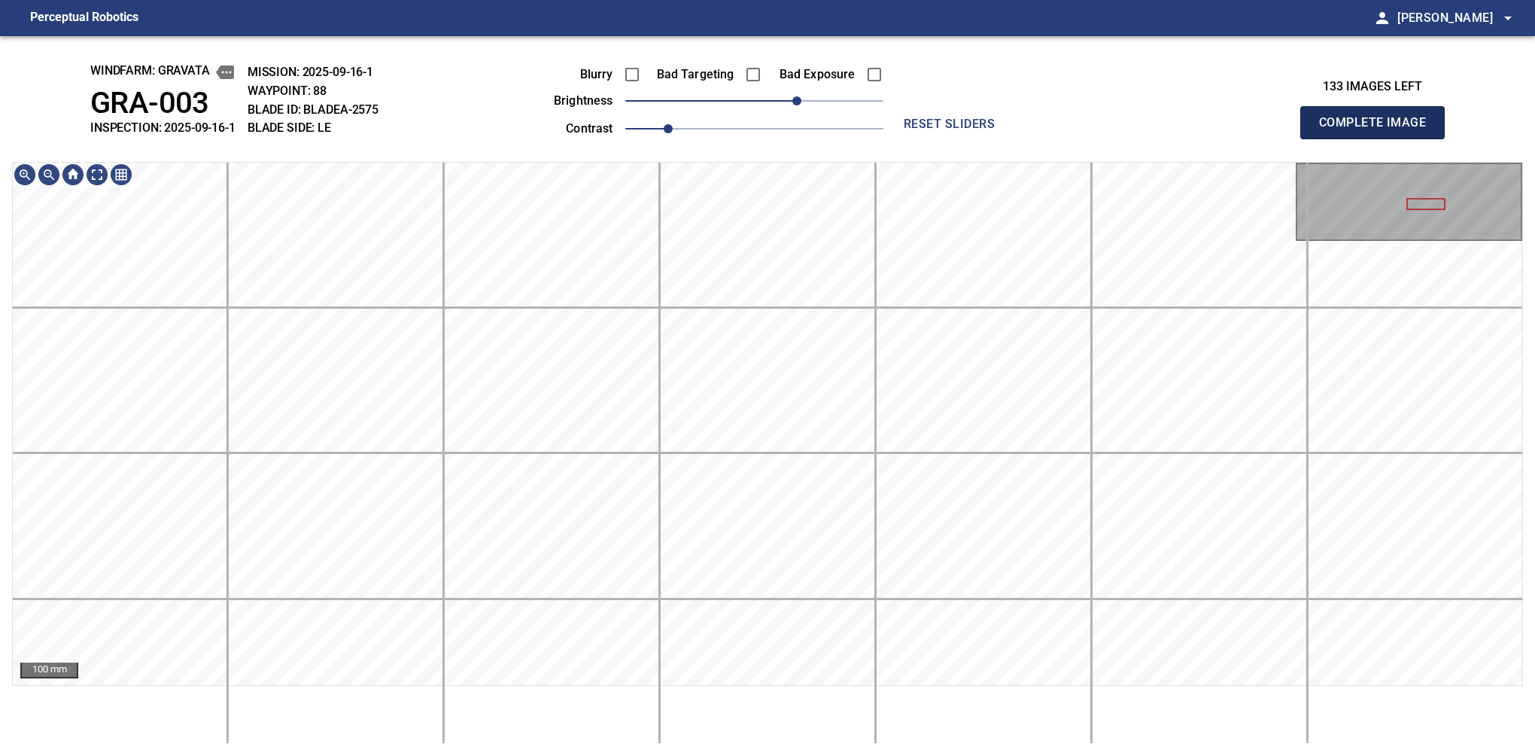
click at [1060, 138] on button "Complete Image" at bounding box center [1372, 122] width 144 height 33
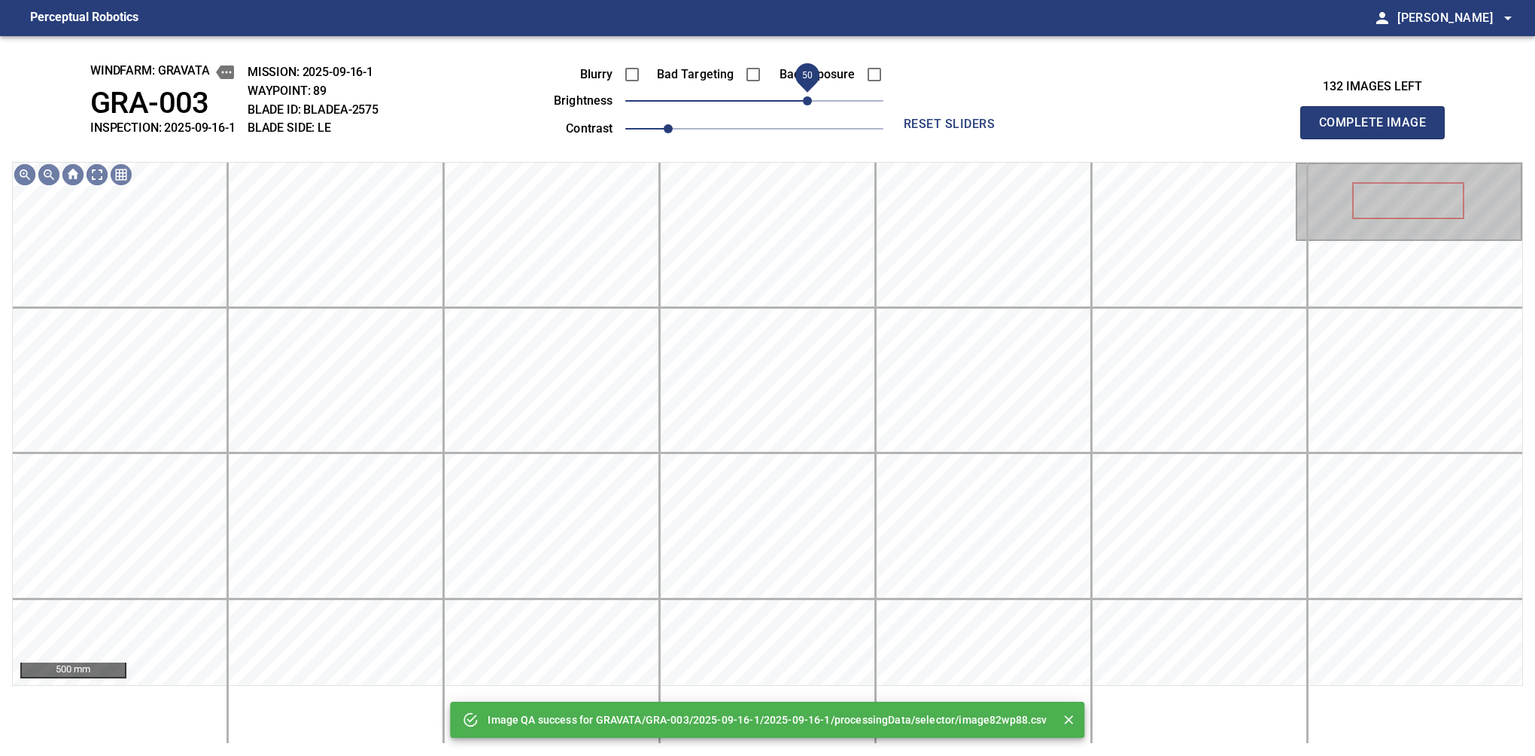
click at [810, 101] on span "50" at bounding box center [754, 100] width 258 height 21
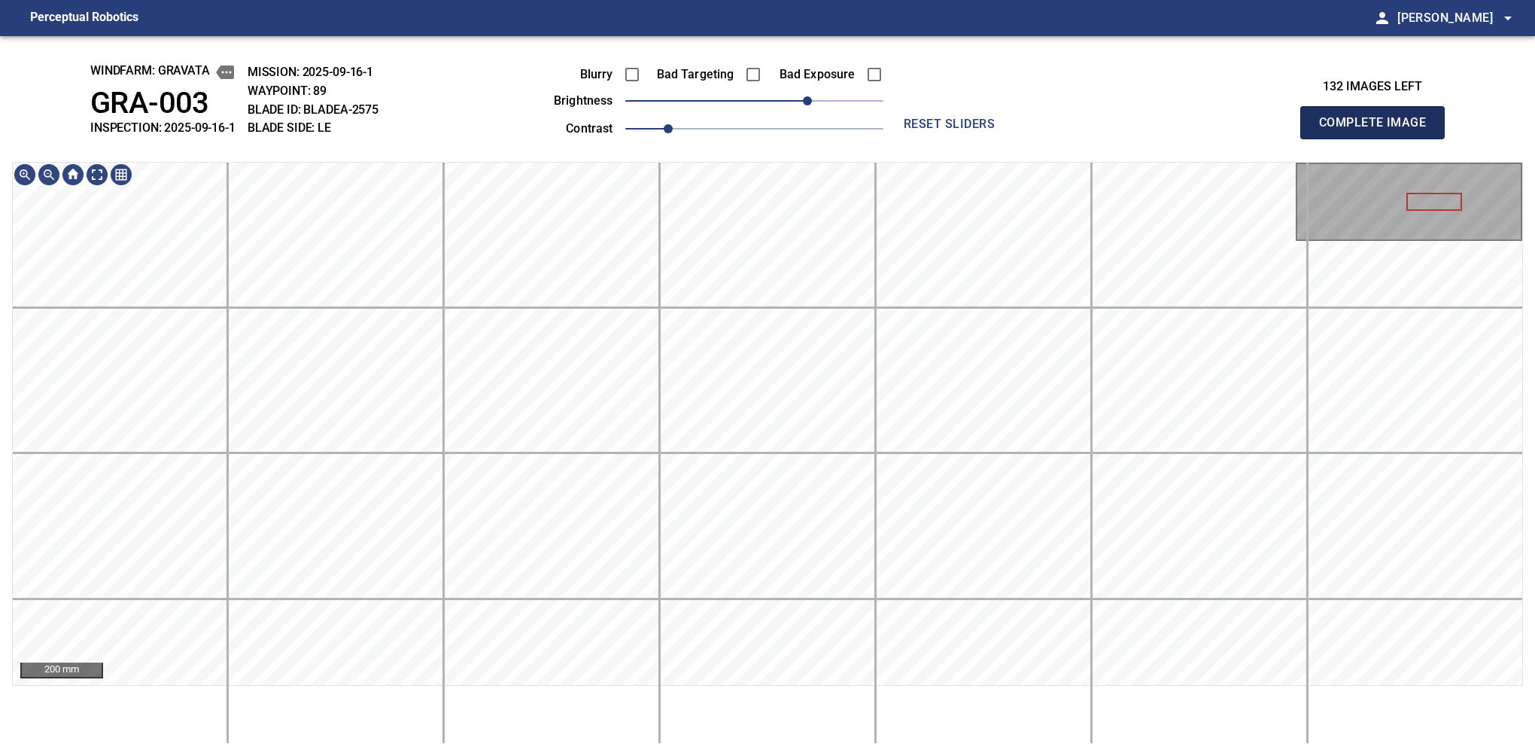
click at [1060, 138] on button "Complete Image" at bounding box center [1372, 122] width 144 height 33
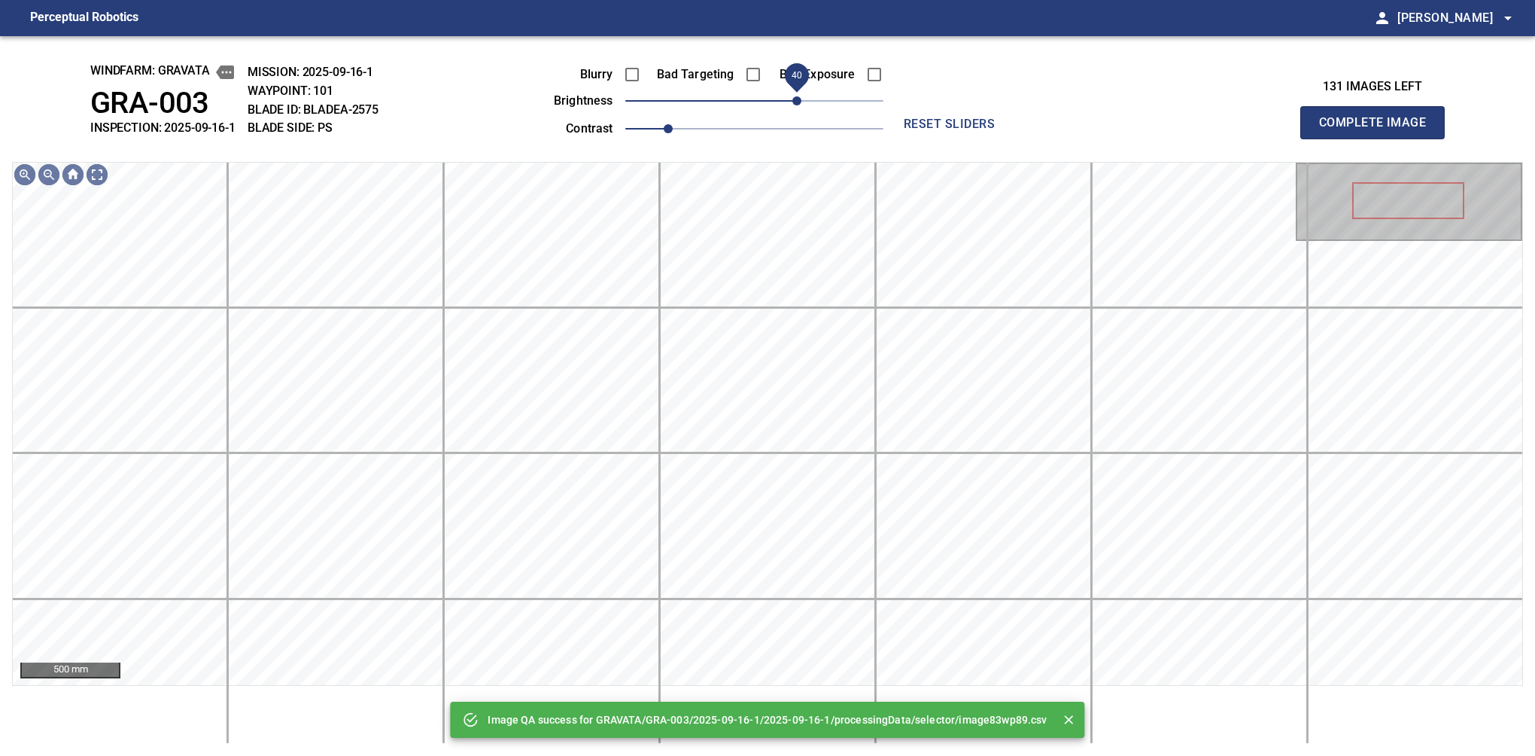
drag, startPoint x: 756, startPoint y: 102, endPoint x: 800, endPoint y: 98, distance: 43.9
click at [800, 98] on span "40" at bounding box center [796, 100] width 9 height 9
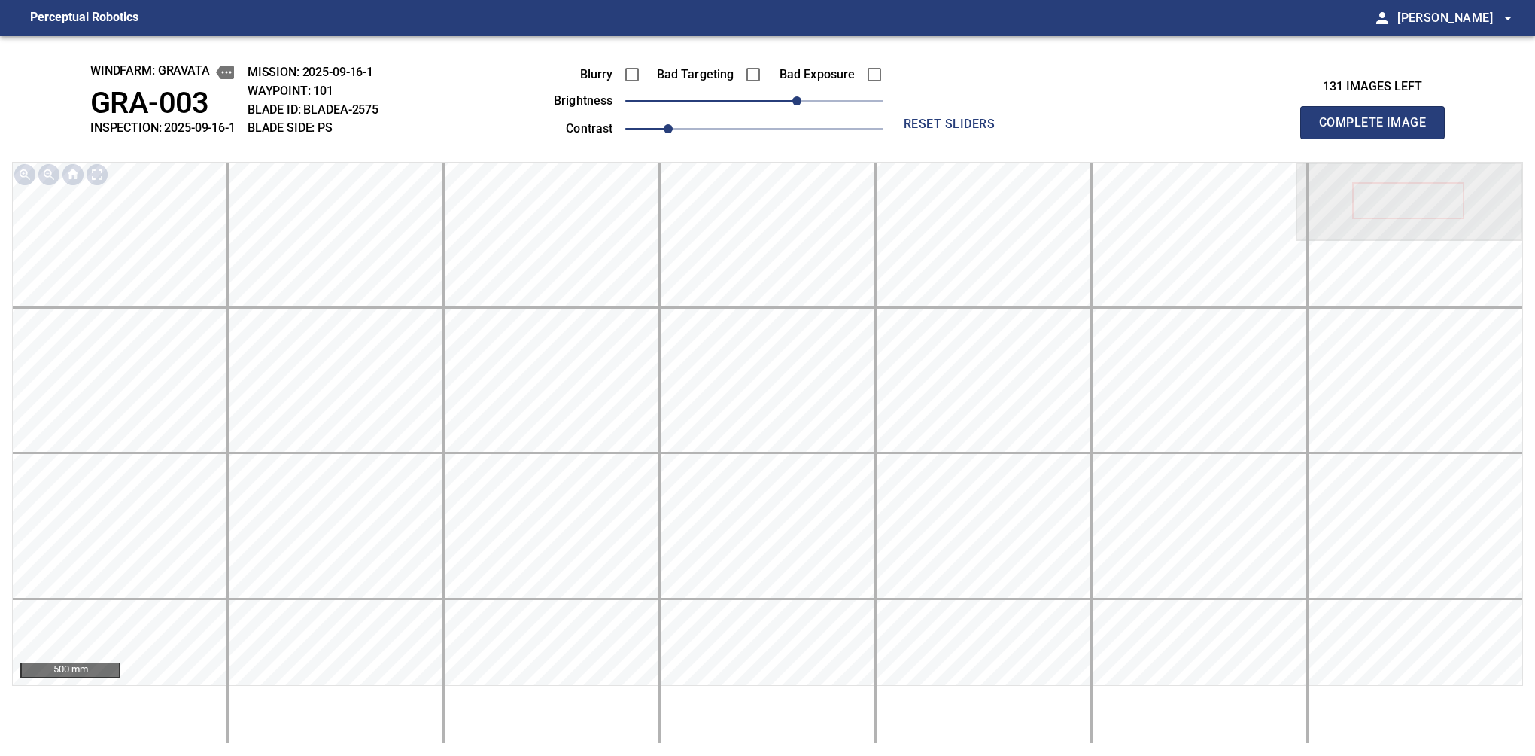
click at [1060, 138] on button "Complete Image" at bounding box center [1372, 122] width 144 height 33
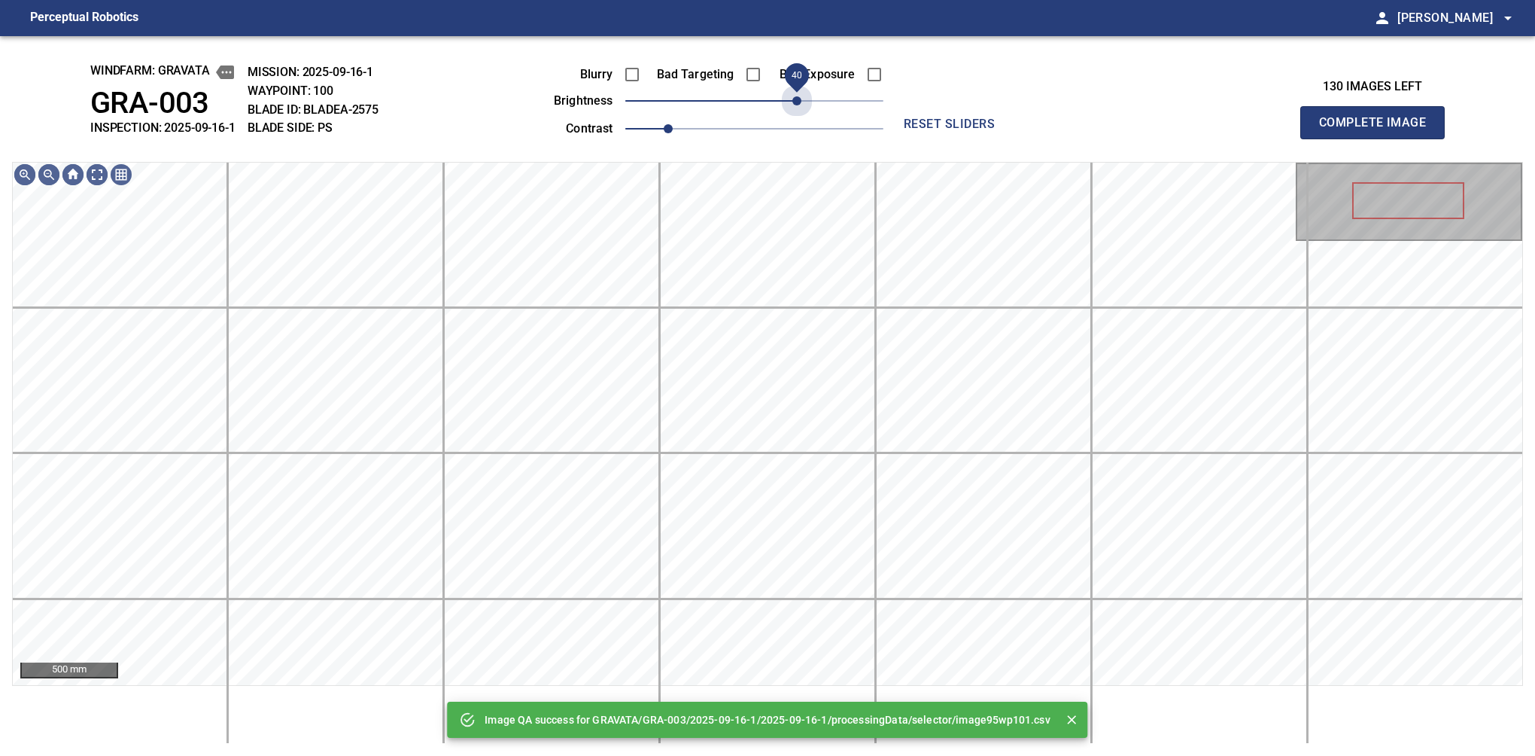
click at [800, 98] on span "40" at bounding box center [754, 100] width 258 height 21
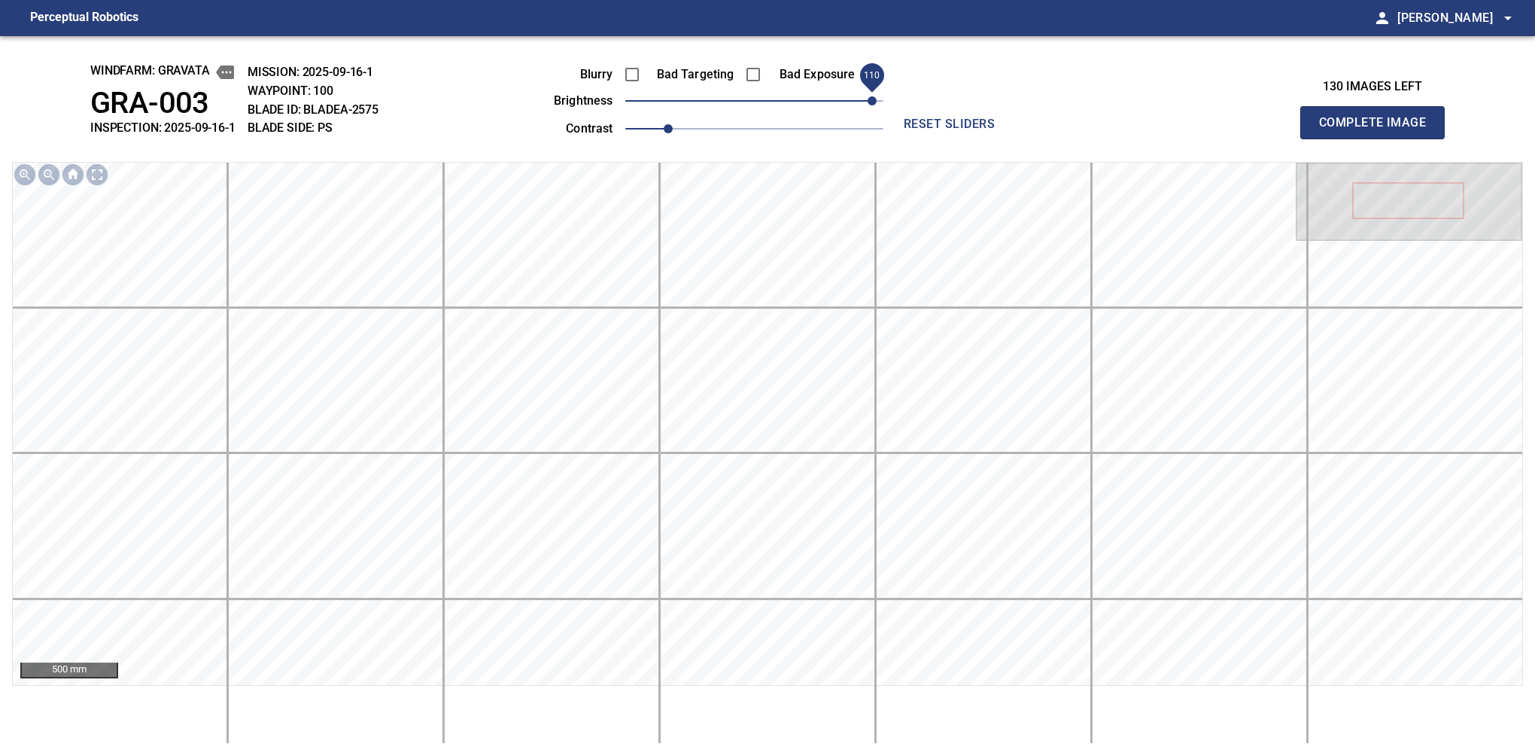
drag, startPoint x: 816, startPoint y: 102, endPoint x: 873, endPoint y: 87, distance: 59.1
click at [873, 96] on span "110" at bounding box center [872, 100] width 9 height 9
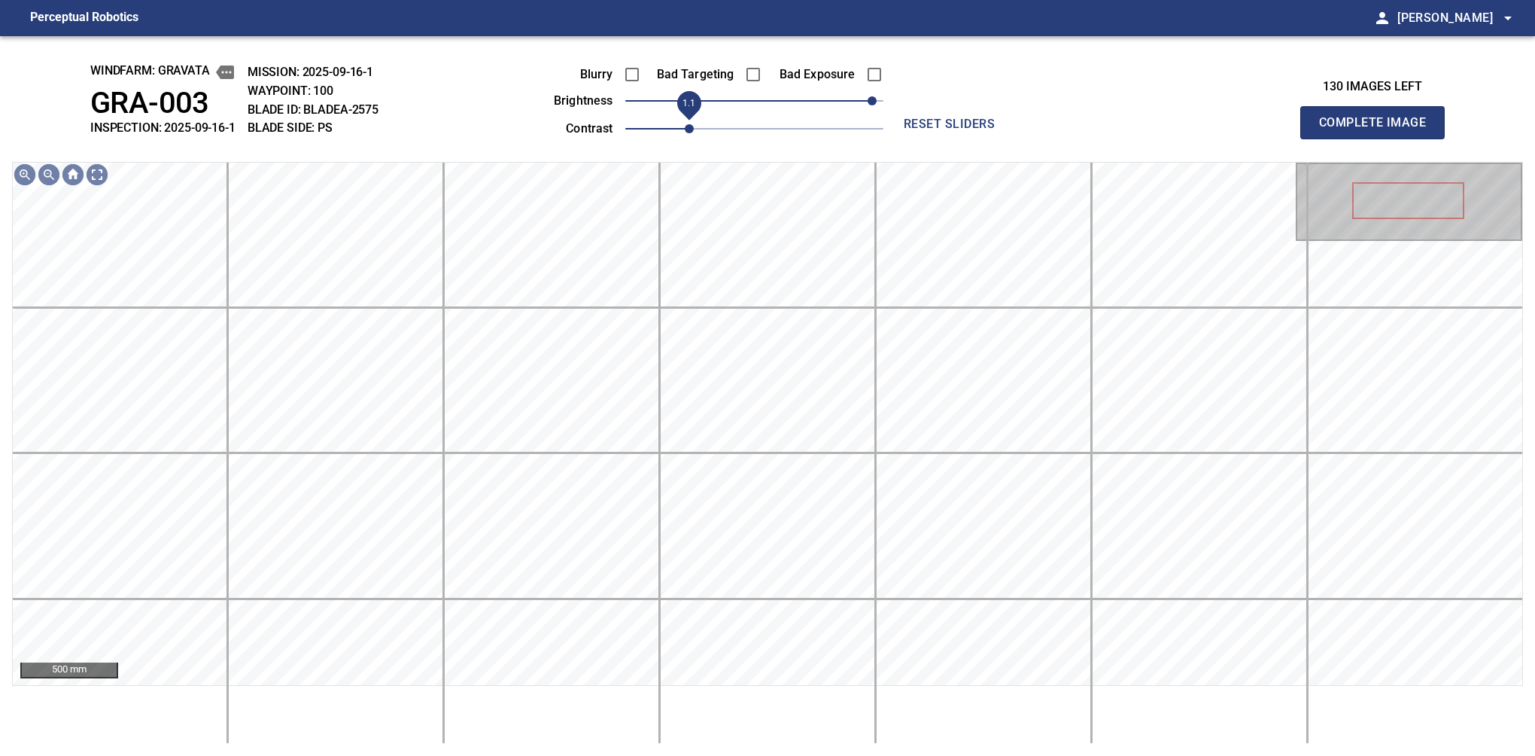
click at [685, 124] on span "1.1" at bounding box center [689, 128] width 9 height 9
click at [866, 98] on span "100" at bounding box center [861, 100] width 9 height 9
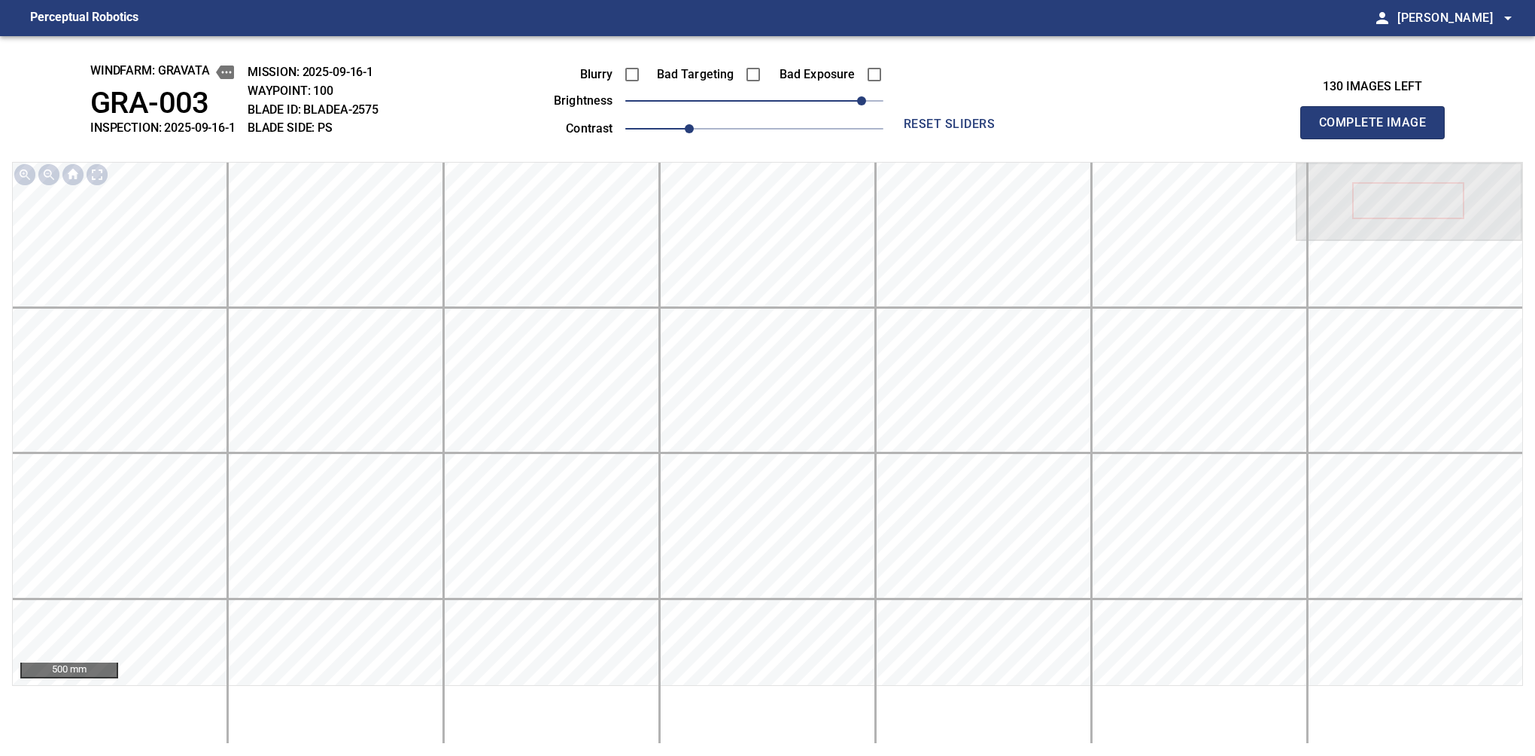
click at [1060, 138] on button "Complete Image" at bounding box center [1372, 122] width 144 height 33
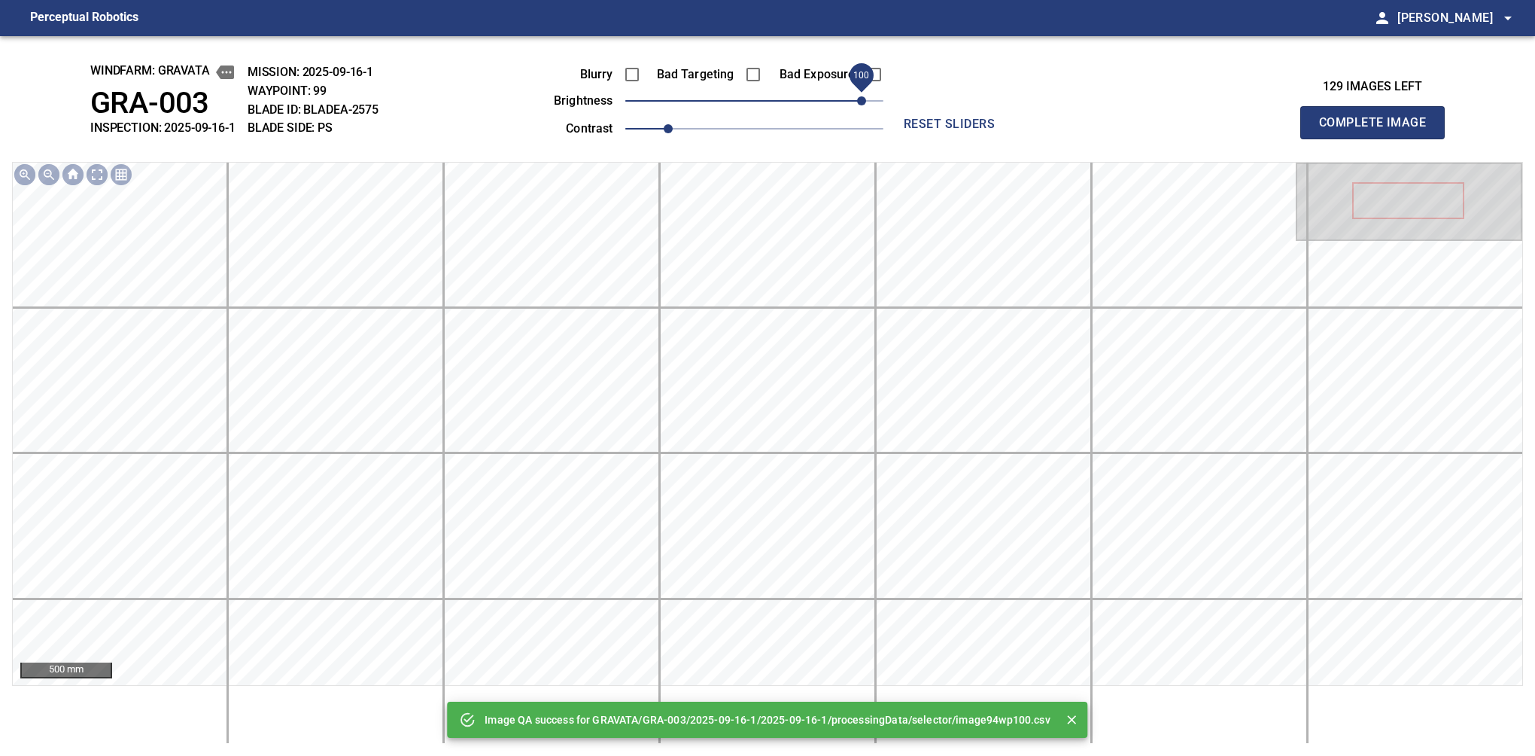
click at [861, 93] on div "Blurry Bad Targeting Bad Exposure brightness 100 contrast 1" at bounding box center [701, 99] width 363 height 81
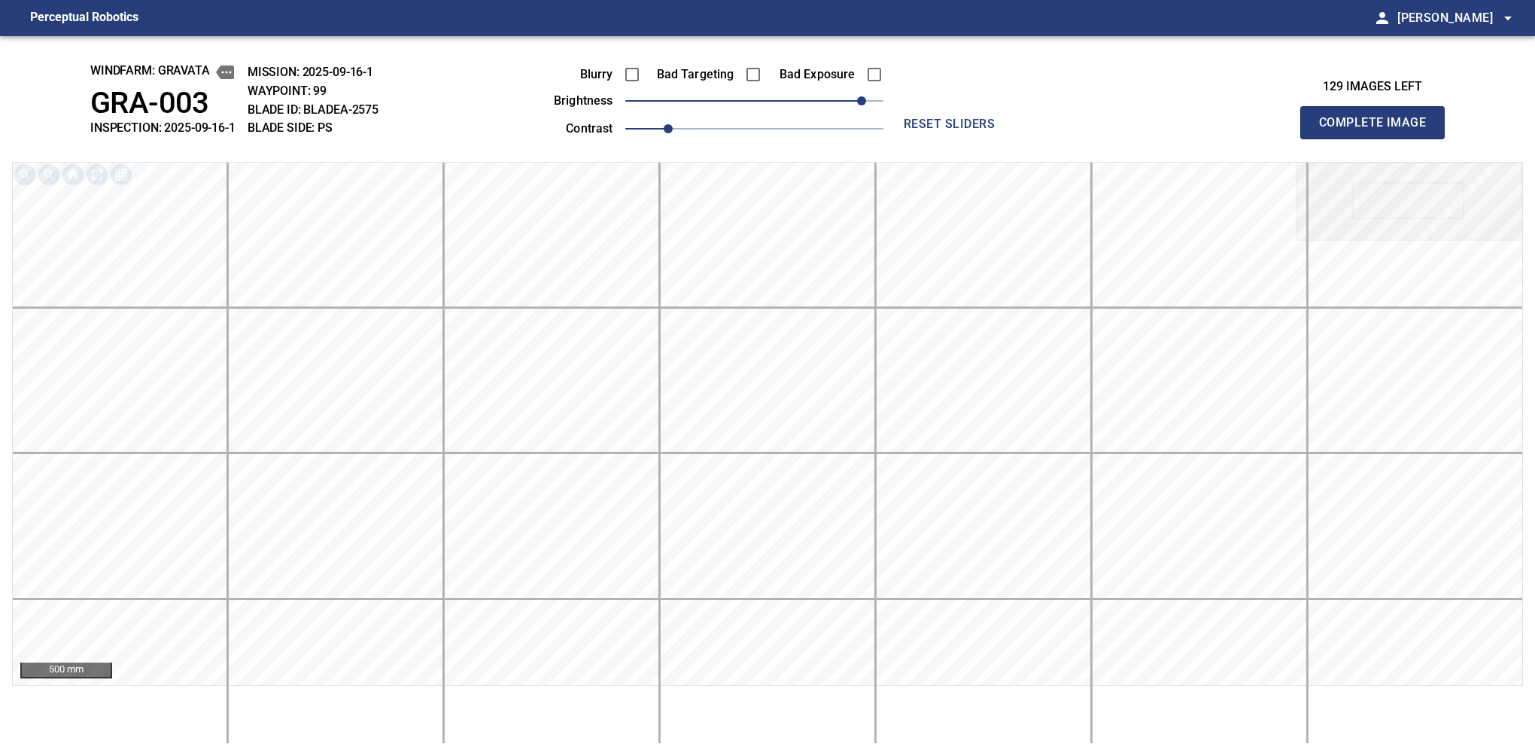
click at [1060, 138] on button "Complete Image" at bounding box center [1372, 122] width 144 height 33
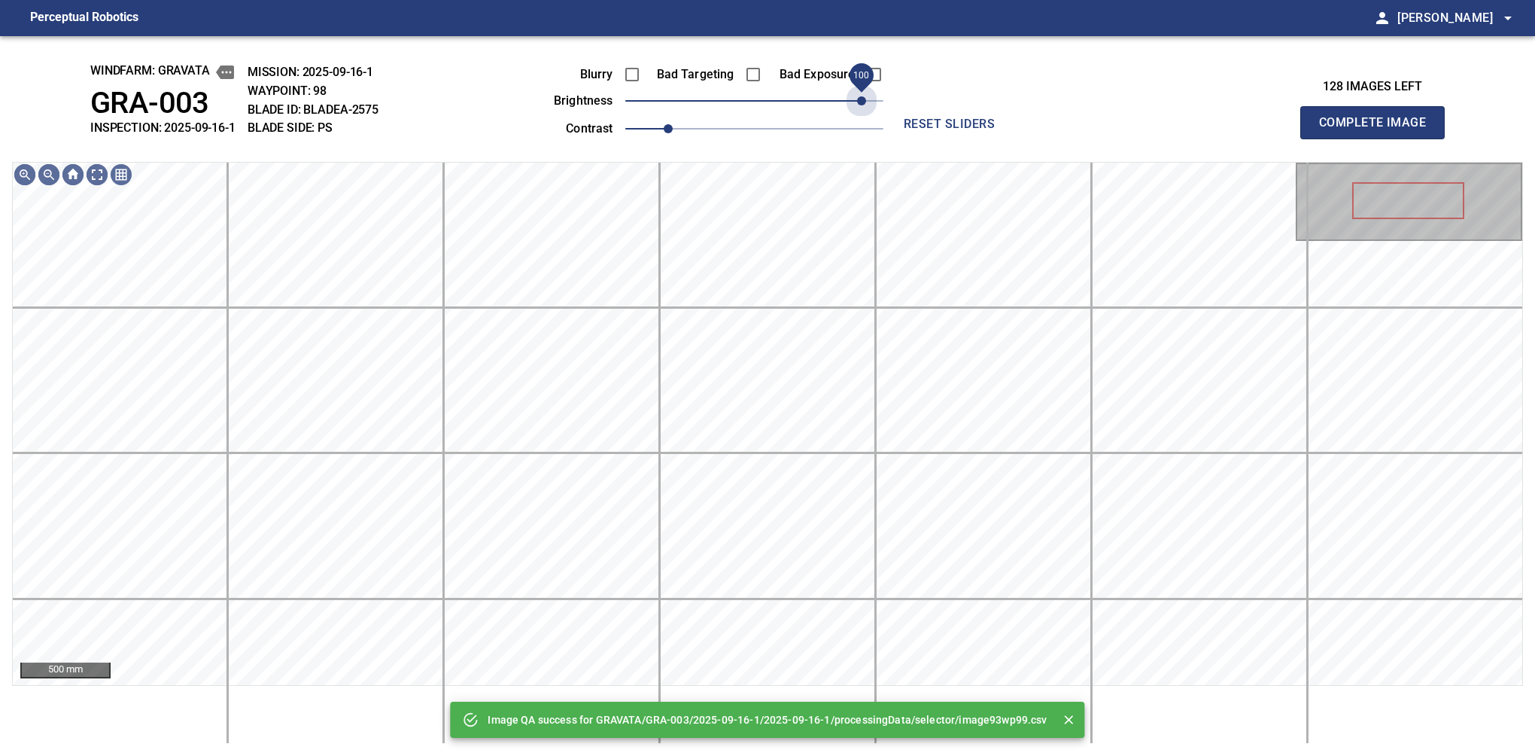
click at [861, 99] on span "100" at bounding box center [754, 100] width 258 height 21
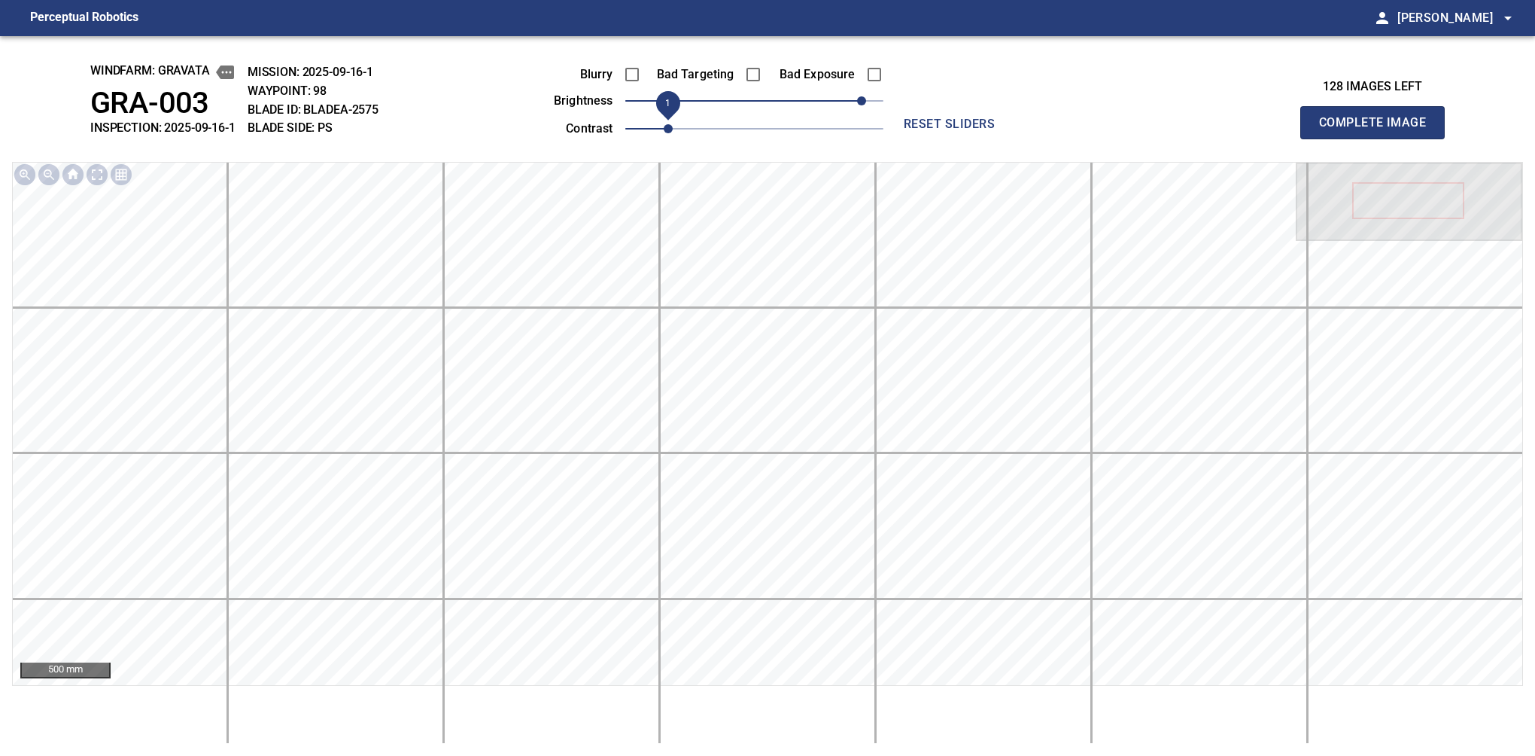
drag, startPoint x: 675, startPoint y: 123, endPoint x: 686, endPoint y: 123, distance: 10.6
click at [673, 124] on span "1" at bounding box center [668, 128] width 9 height 9
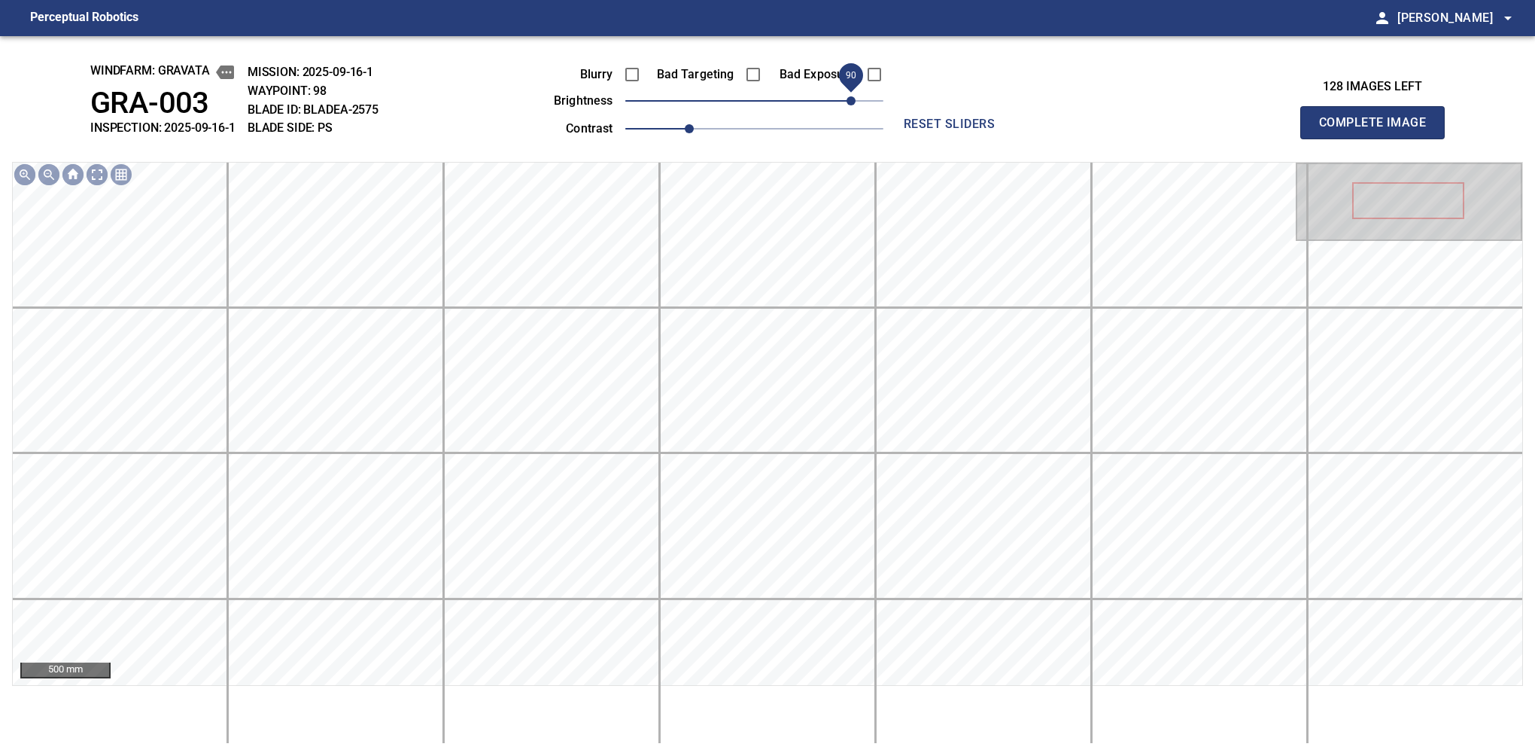
click at [855, 99] on span "90" at bounding box center [851, 100] width 9 height 9
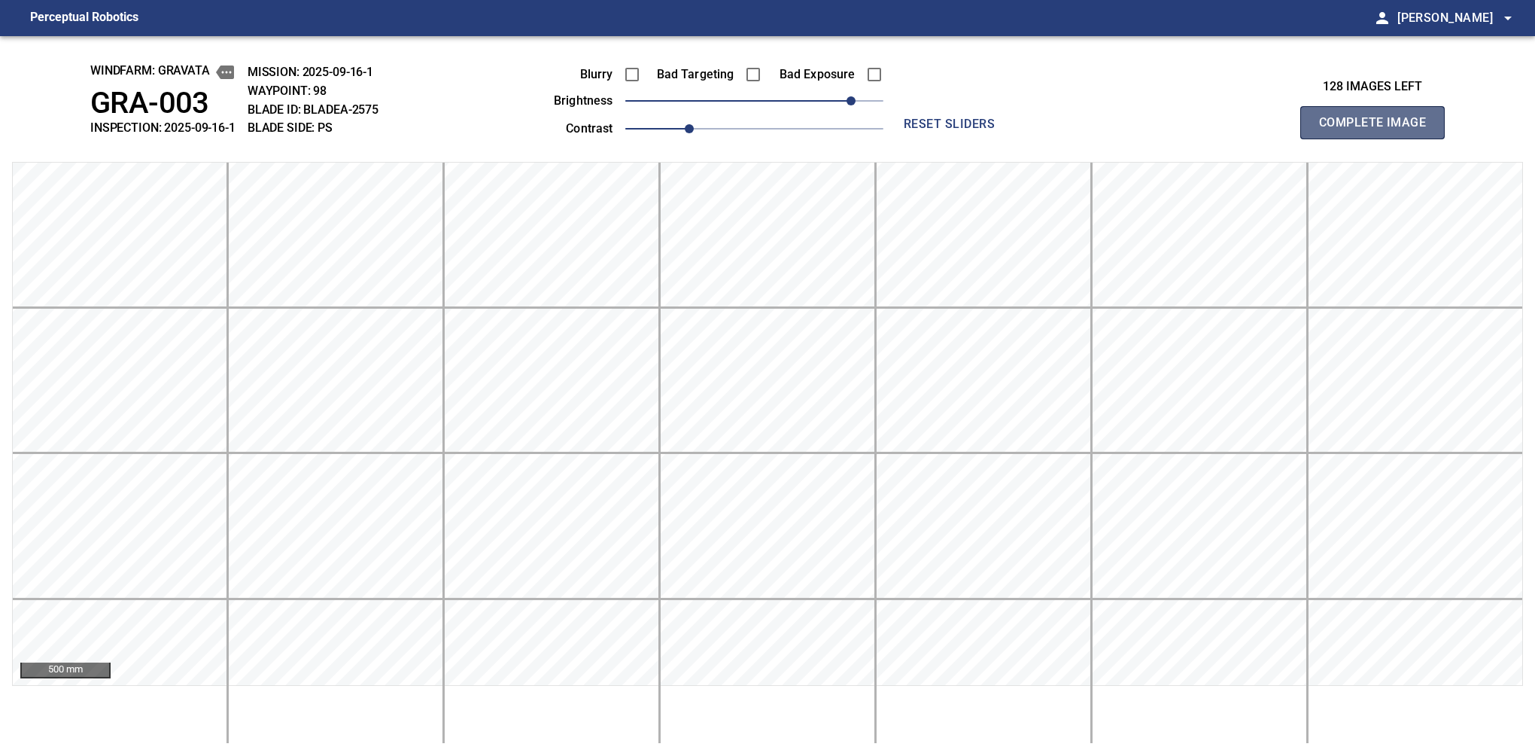
click at [1060, 138] on button "Complete Image" at bounding box center [1372, 122] width 144 height 33
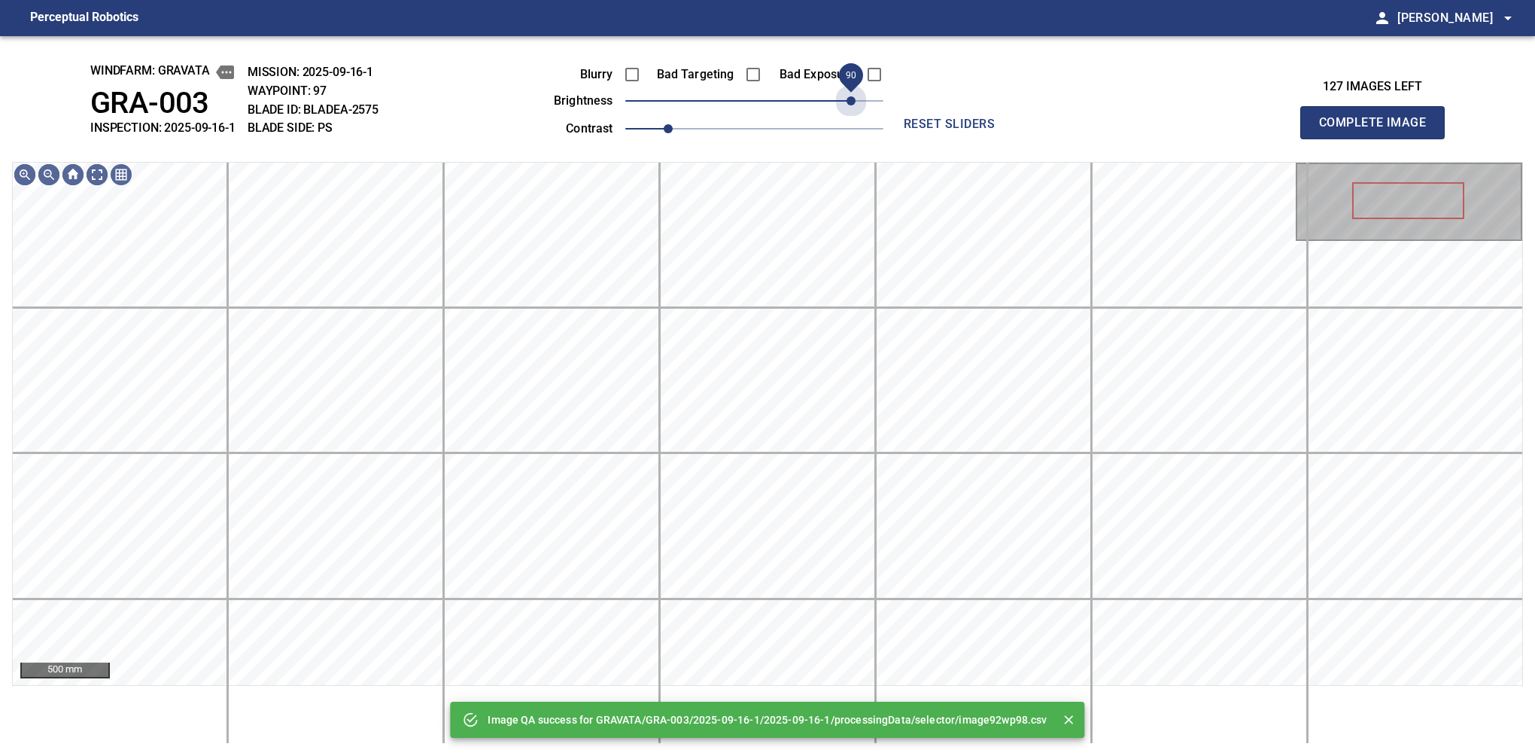
click at [855, 99] on span "90" at bounding box center [754, 100] width 258 height 21
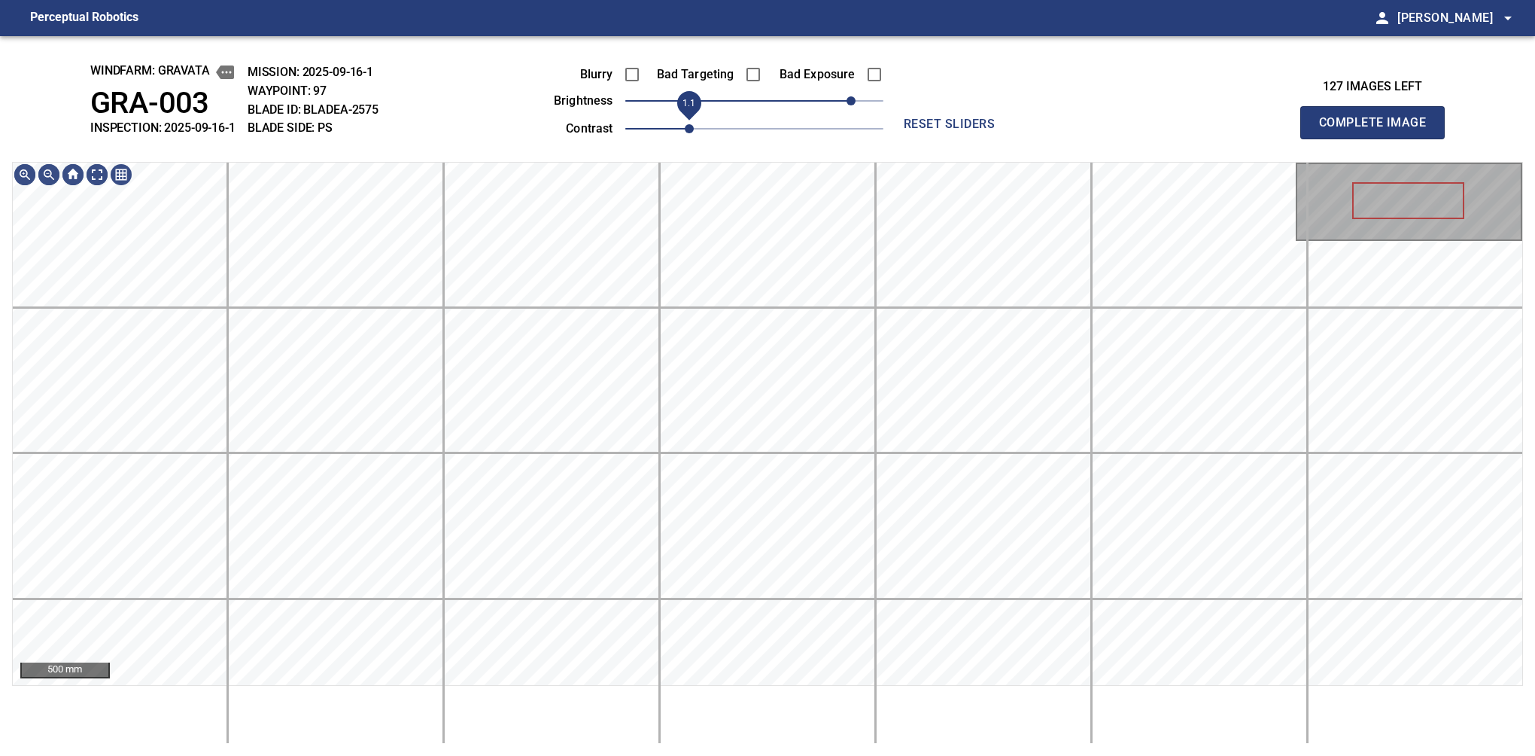
click at [686, 120] on span "1.1" at bounding box center [754, 128] width 258 height 21
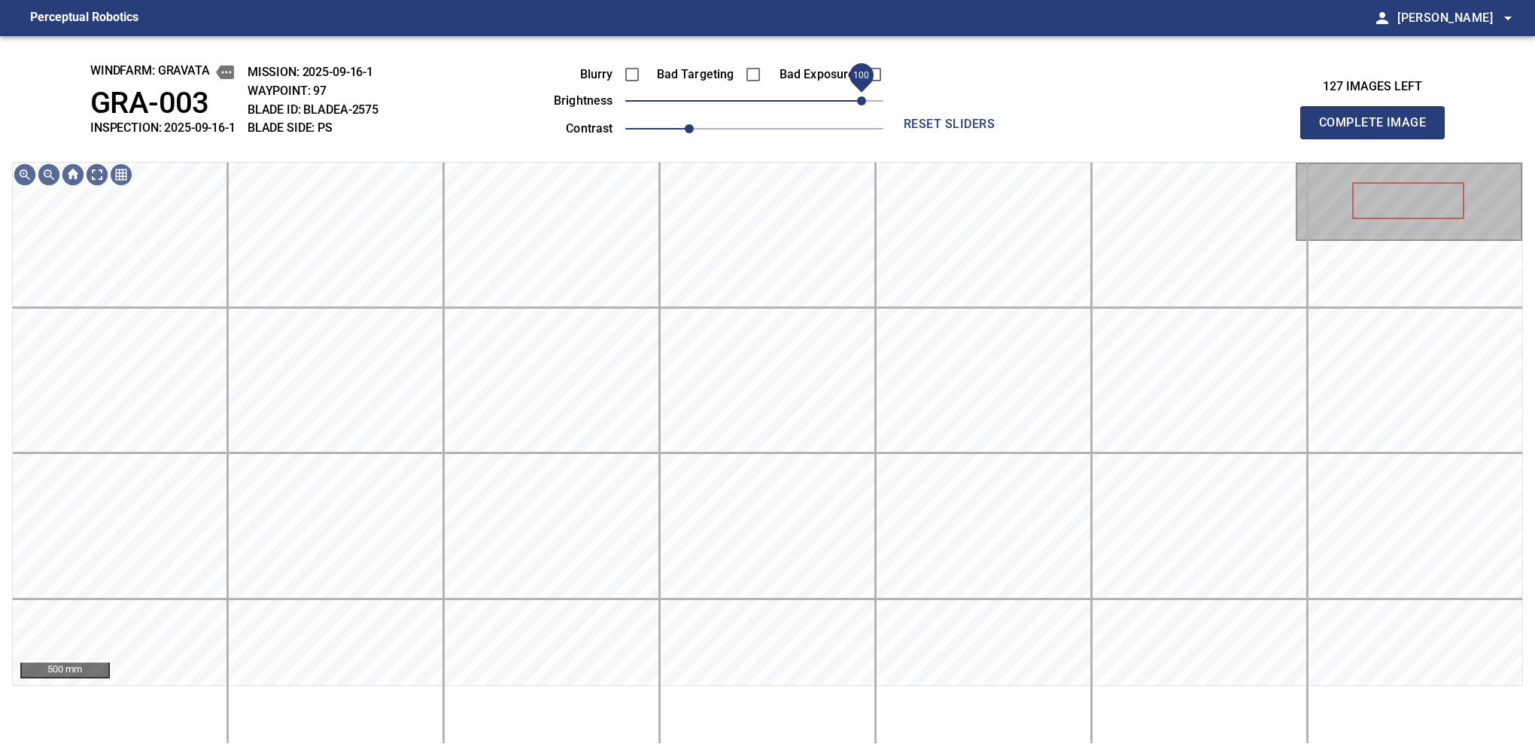
click at [858, 99] on span "100" at bounding box center [861, 100] width 9 height 9
drag, startPoint x: 683, startPoint y: 123, endPoint x: 698, endPoint y: 122, distance: 15.1
click at [694, 124] on span "1.1" at bounding box center [689, 128] width 9 height 9
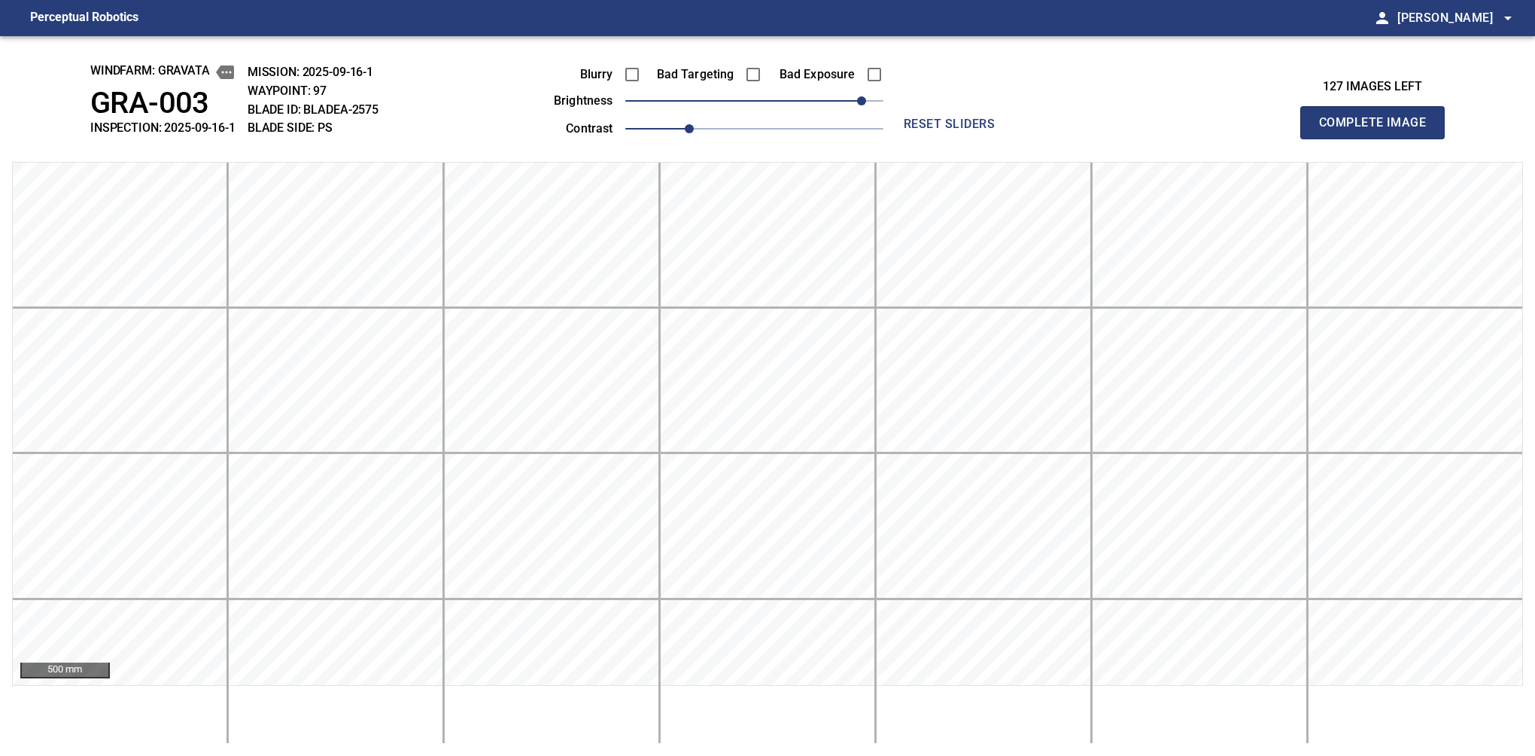
click at [1060, 138] on button "Complete Image" at bounding box center [1372, 122] width 144 height 33
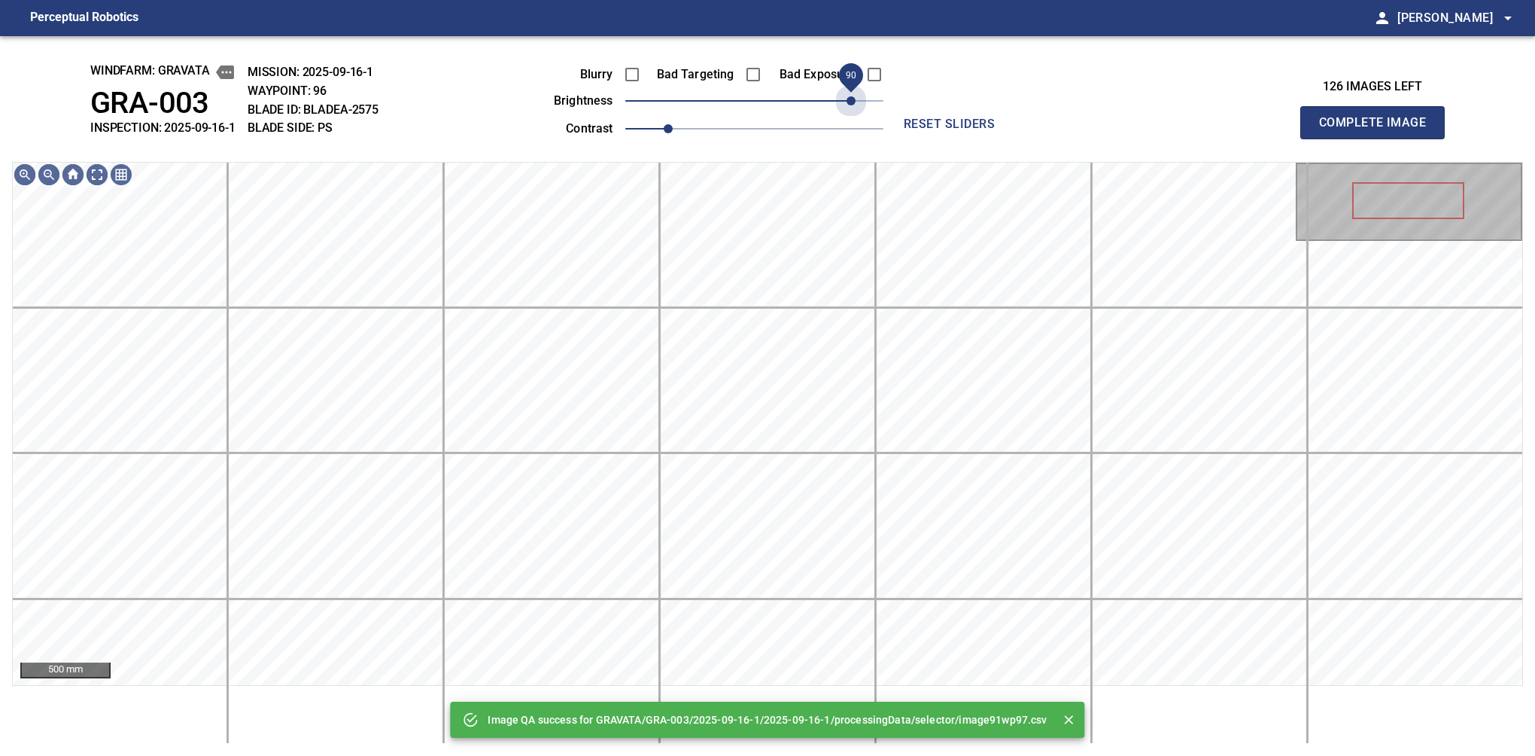
click at [848, 102] on span "90" at bounding box center [754, 100] width 258 height 21
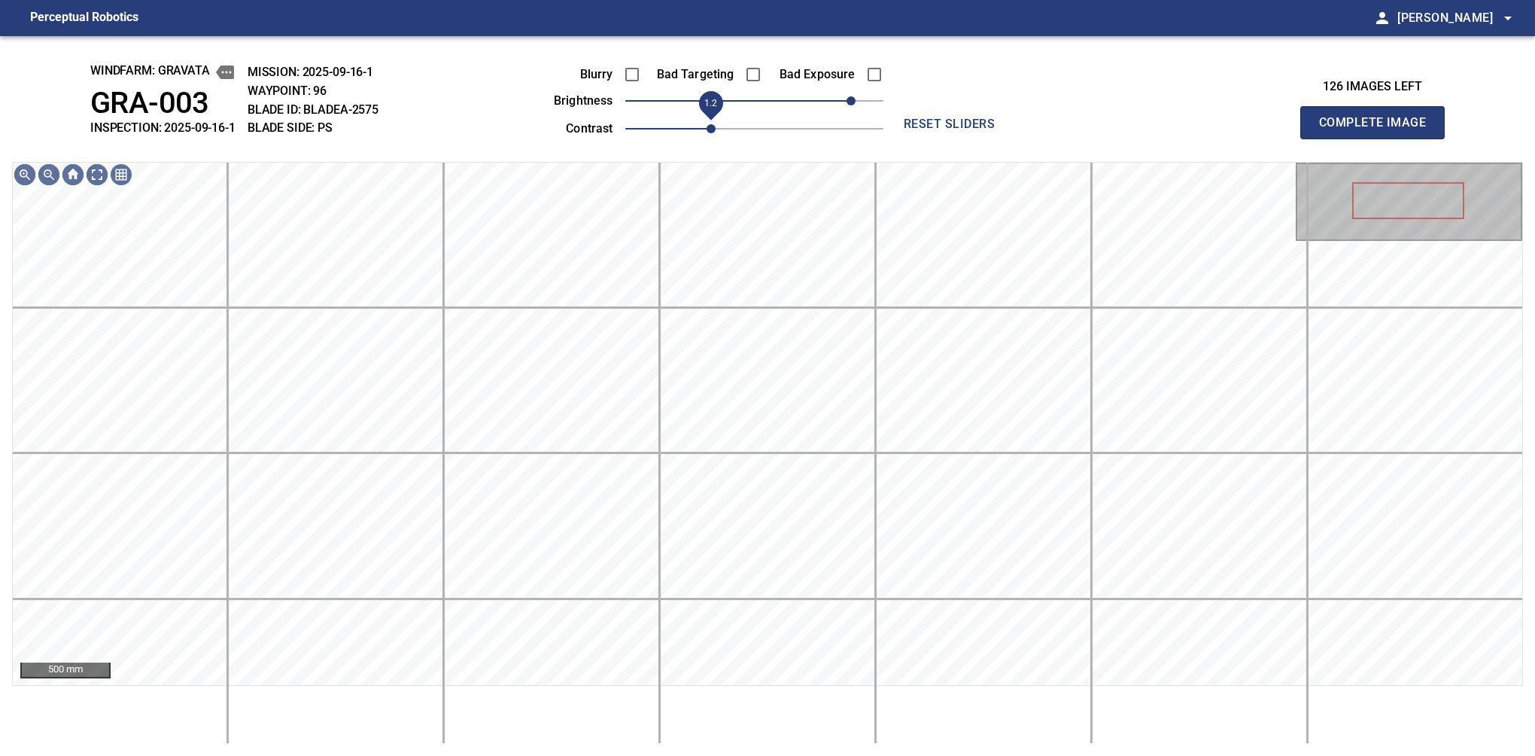
drag, startPoint x: 696, startPoint y: 120, endPoint x: 712, endPoint y: 116, distance: 16.2
click at [712, 118] on span "1.2" at bounding box center [754, 128] width 258 height 21
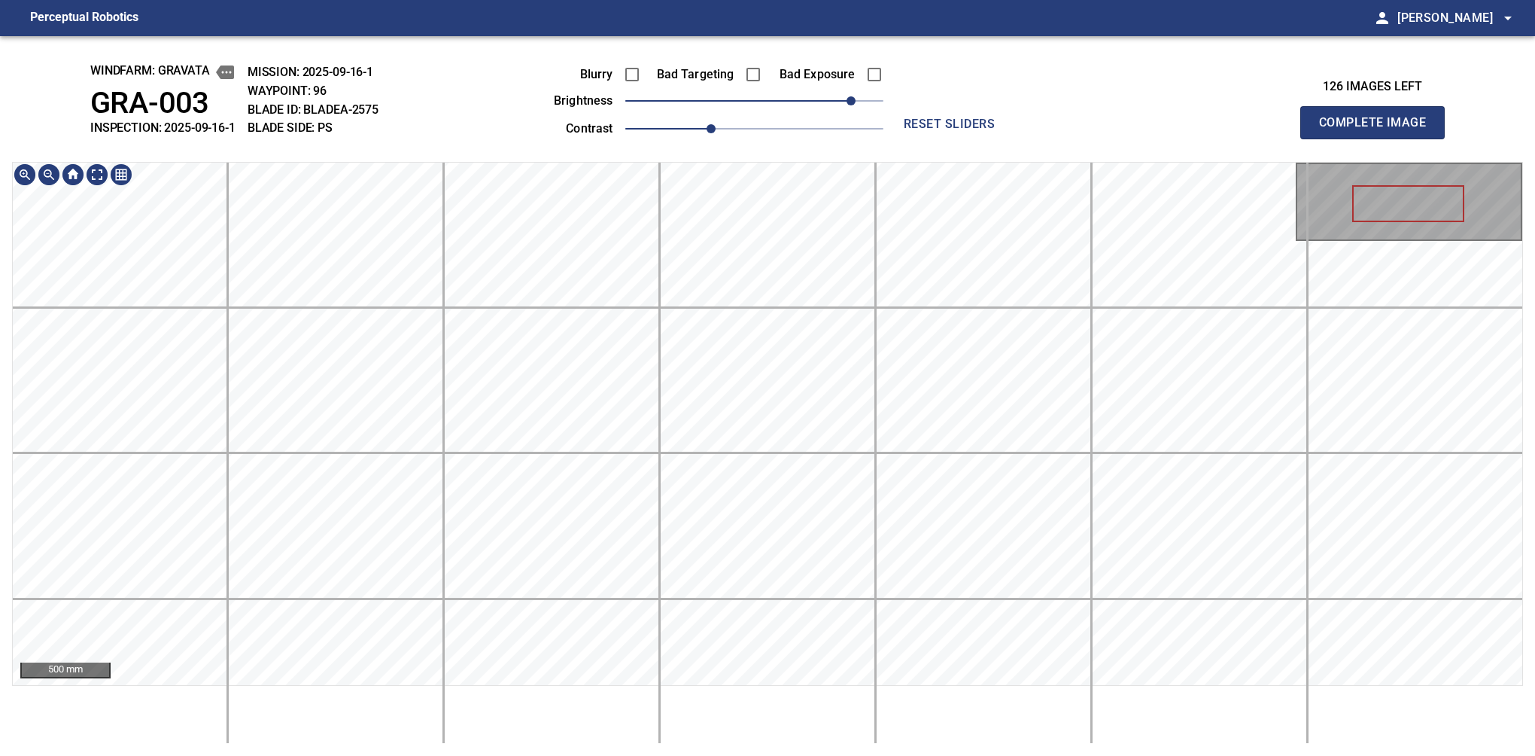
click at [850, 135] on div "windfarm: GRAVATA GRA-003 INSPECTION: 2025-09-16-1 MISSION: 2025-09-16-1 WAYPOI…" at bounding box center [767, 395] width 1535 height 719
click at [1060, 138] on button "Complete Image" at bounding box center [1372, 122] width 144 height 33
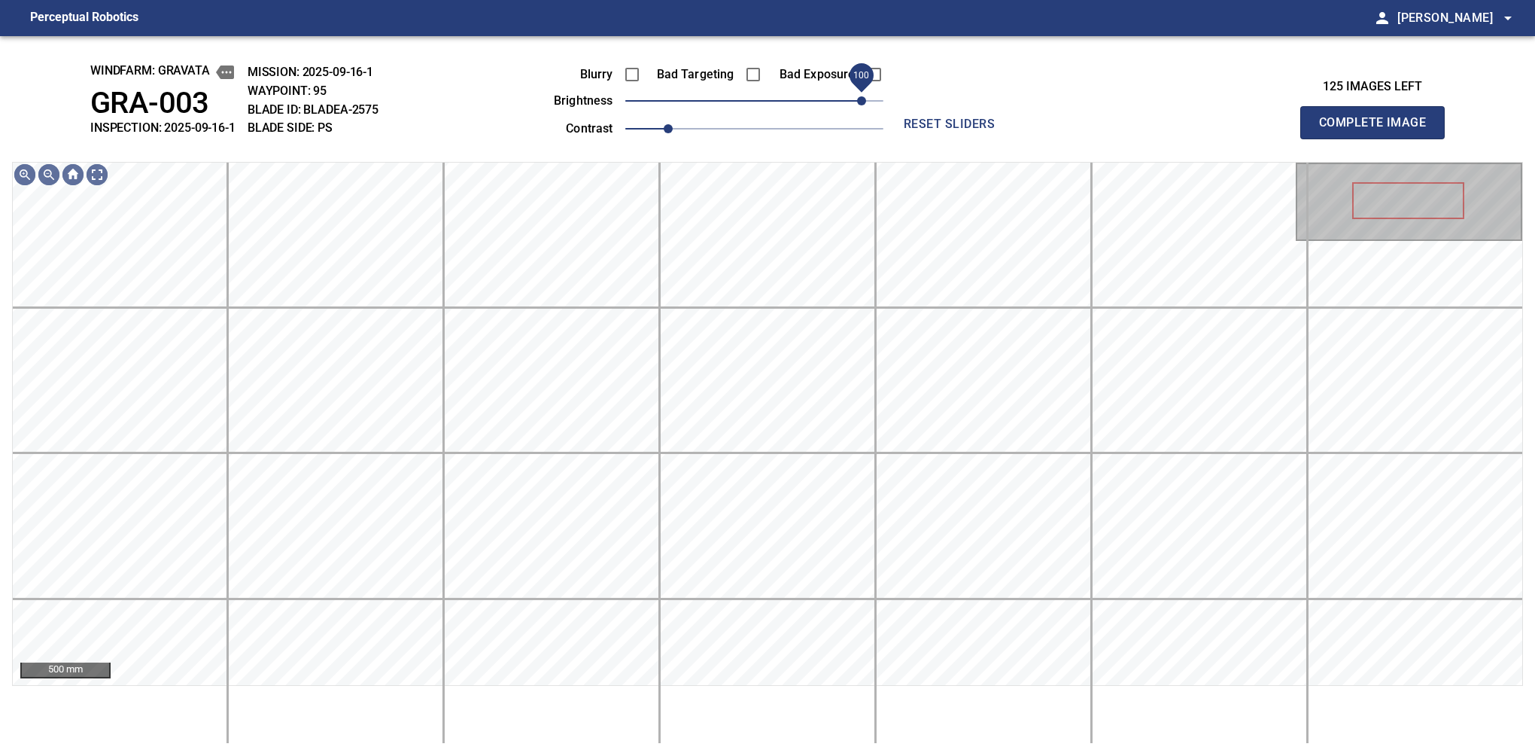
drag, startPoint x: 799, startPoint y: 101, endPoint x: 860, endPoint y: 103, distance: 61.0
click at [860, 103] on span "100" at bounding box center [754, 100] width 258 height 21
click at [685, 126] on span "1.1" at bounding box center [689, 128] width 9 height 9
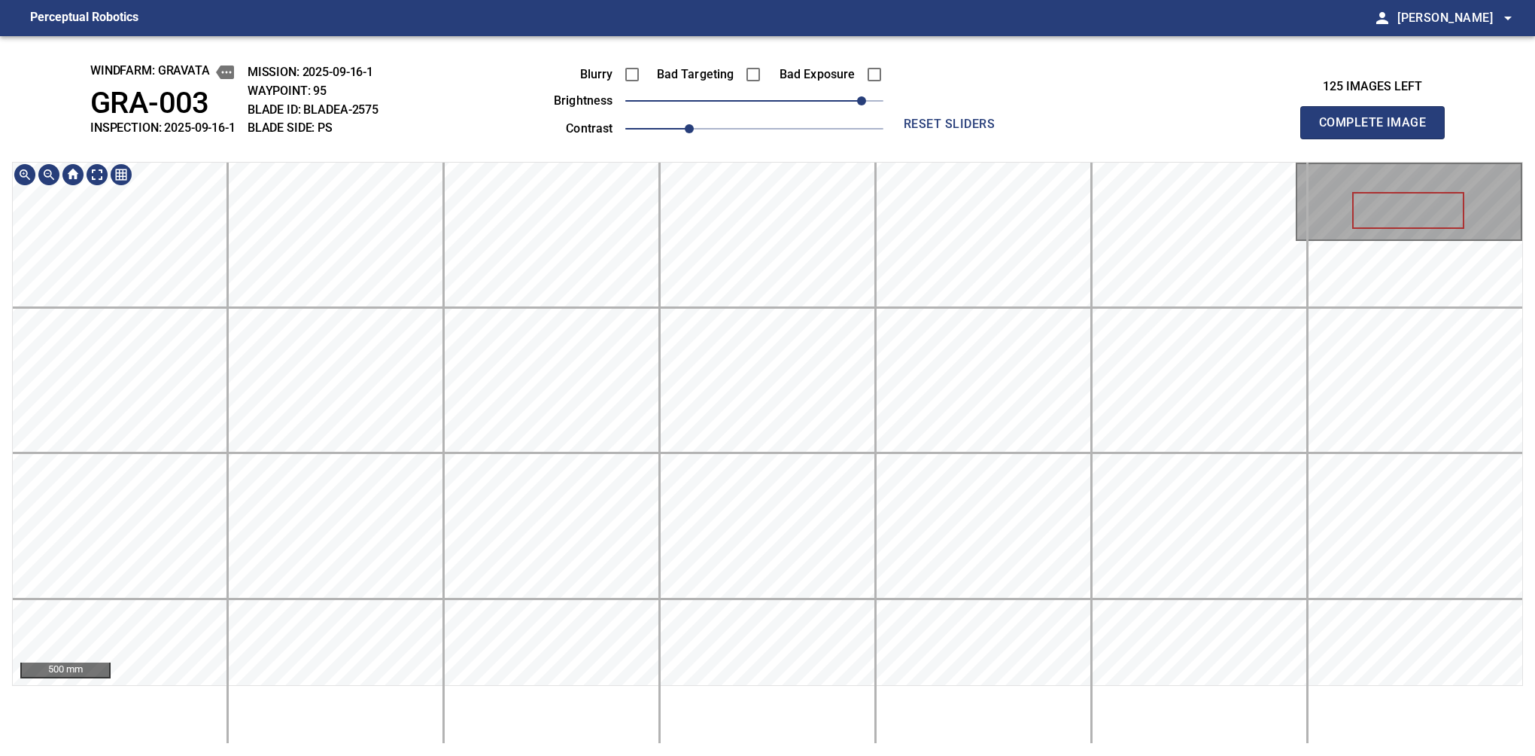
click at [867, 127] on div "windfarm: GRAVATA GRA-003 INSPECTION: 2025-09-16-1 MISSION: 2025-09-16-1 WAYPOI…" at bounding box center [767, 395] width 1535 height 719
click at [1060, 138] on button "Complete Image" at bounding box center [1372, 122] width 144 height 33
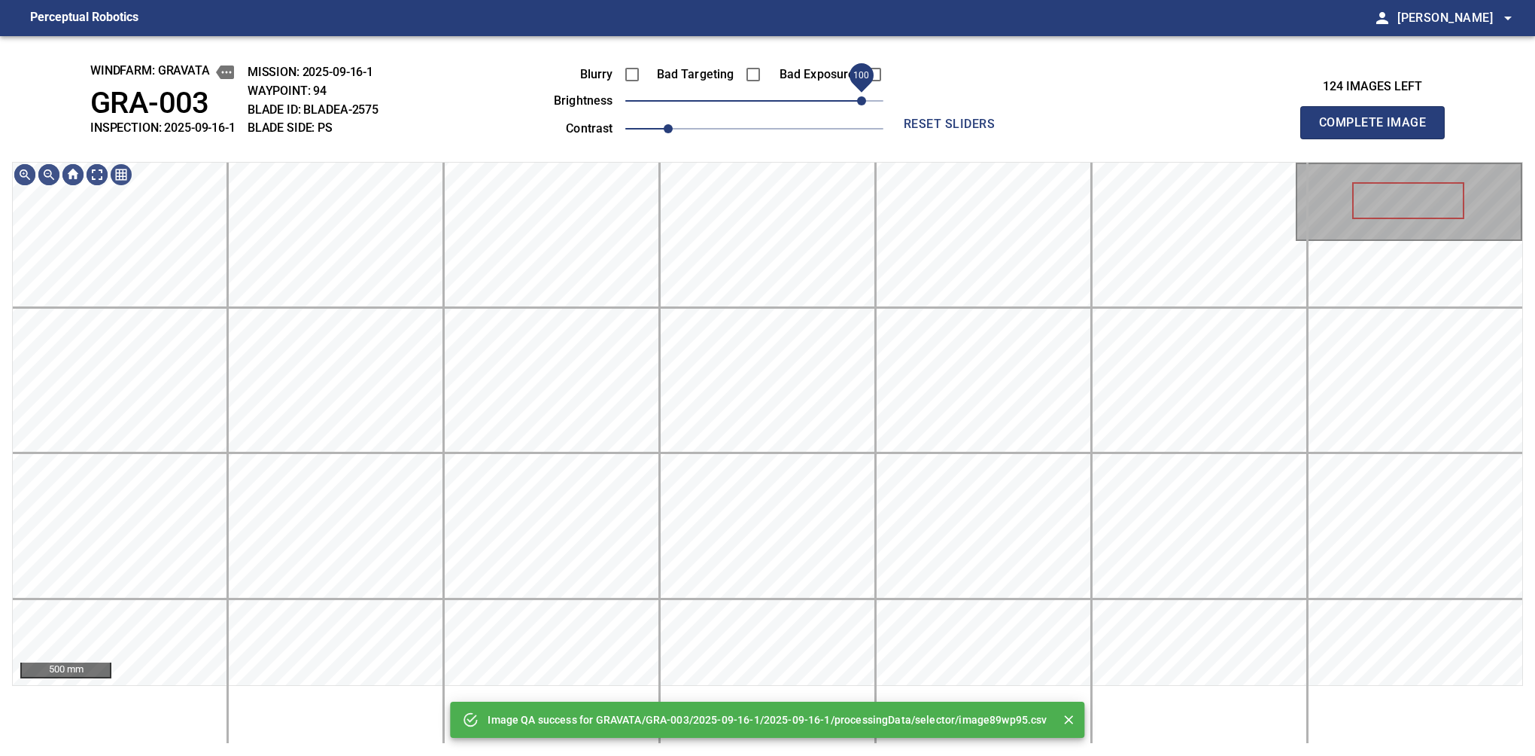
click at [856, 98] on span "100" at bounding box center [754, 100] width 258 height 21
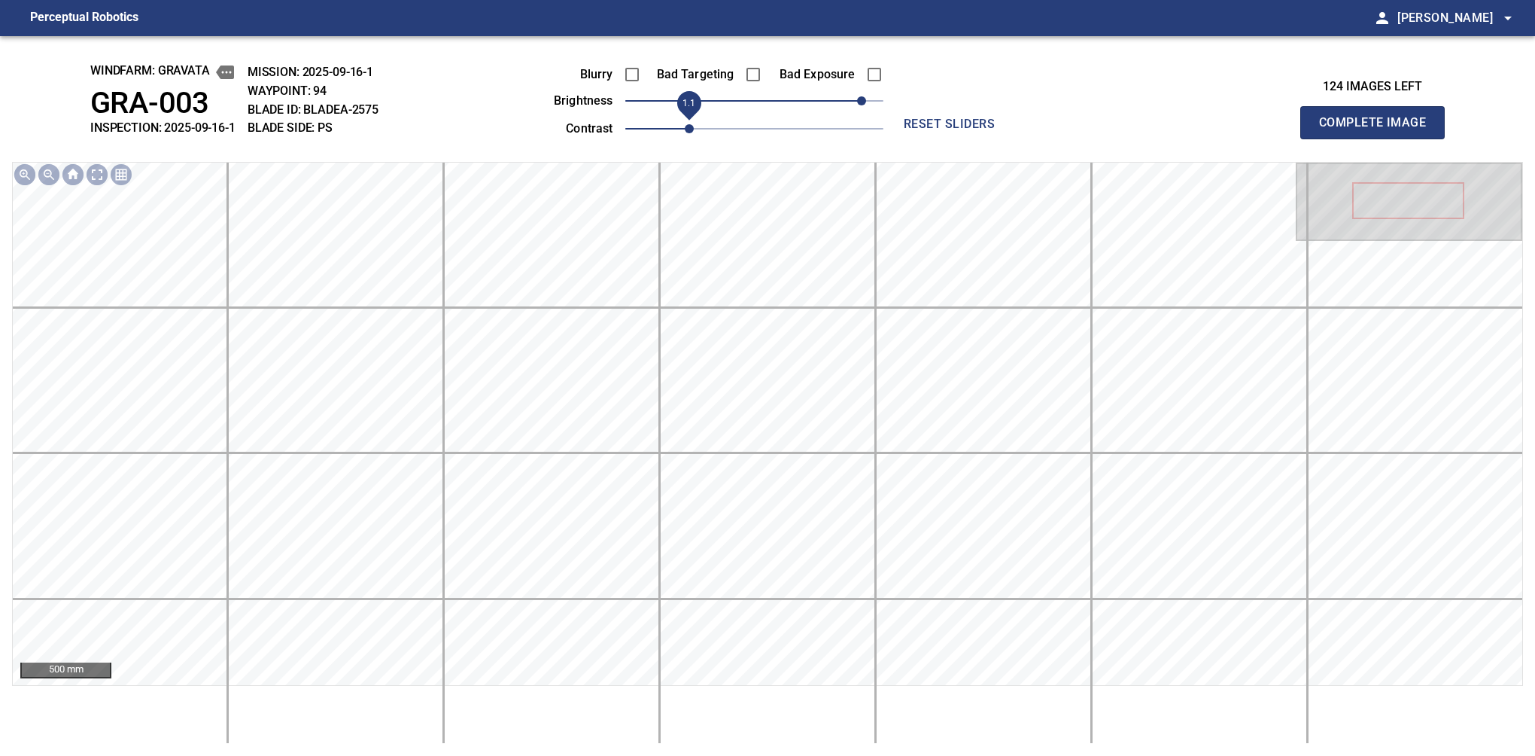
click at [685, 128] on span "1.1" at bounding box center [689, 128] width 9 height 9
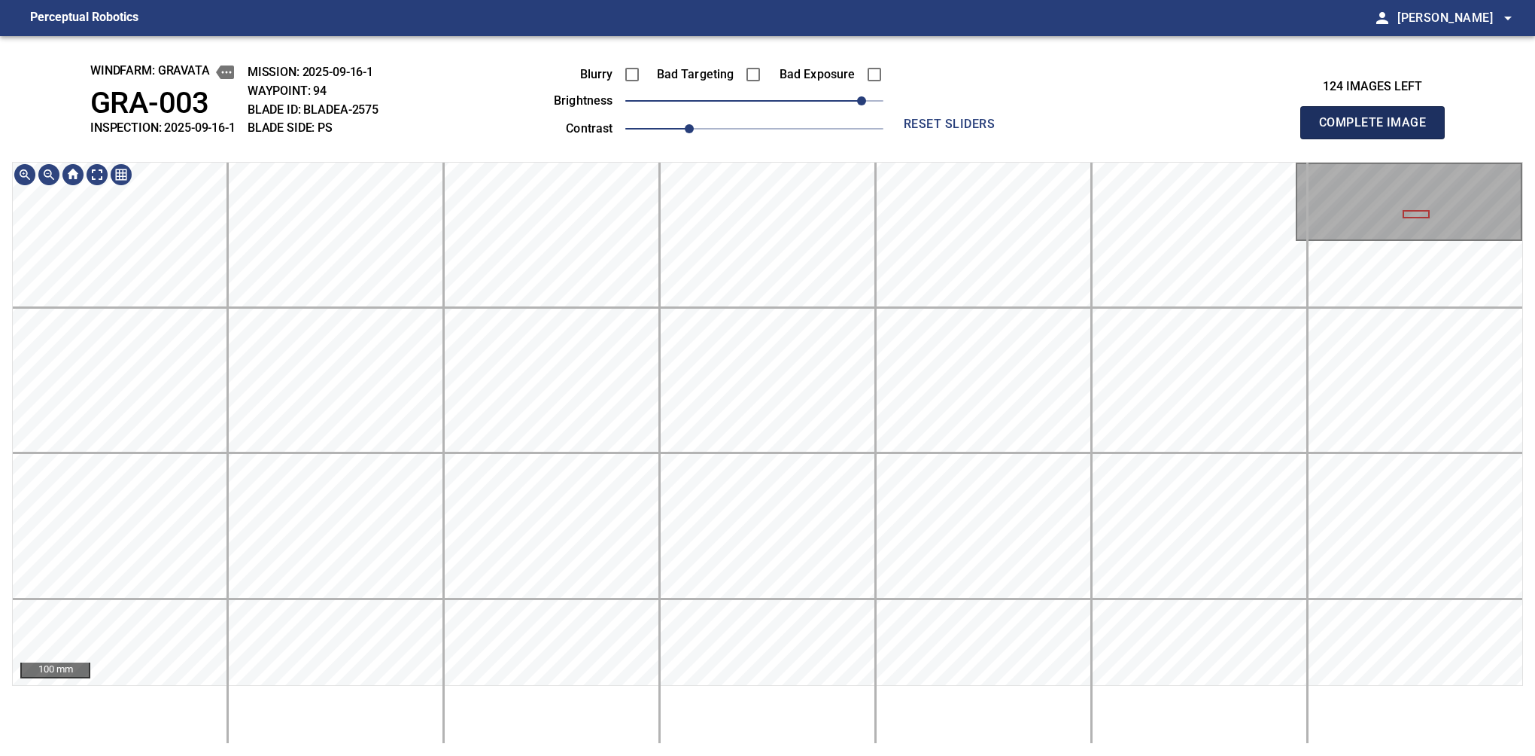
click at [1060, 138] on button "Complete Image" at bounding box center [1372, 122] width 144 height 33
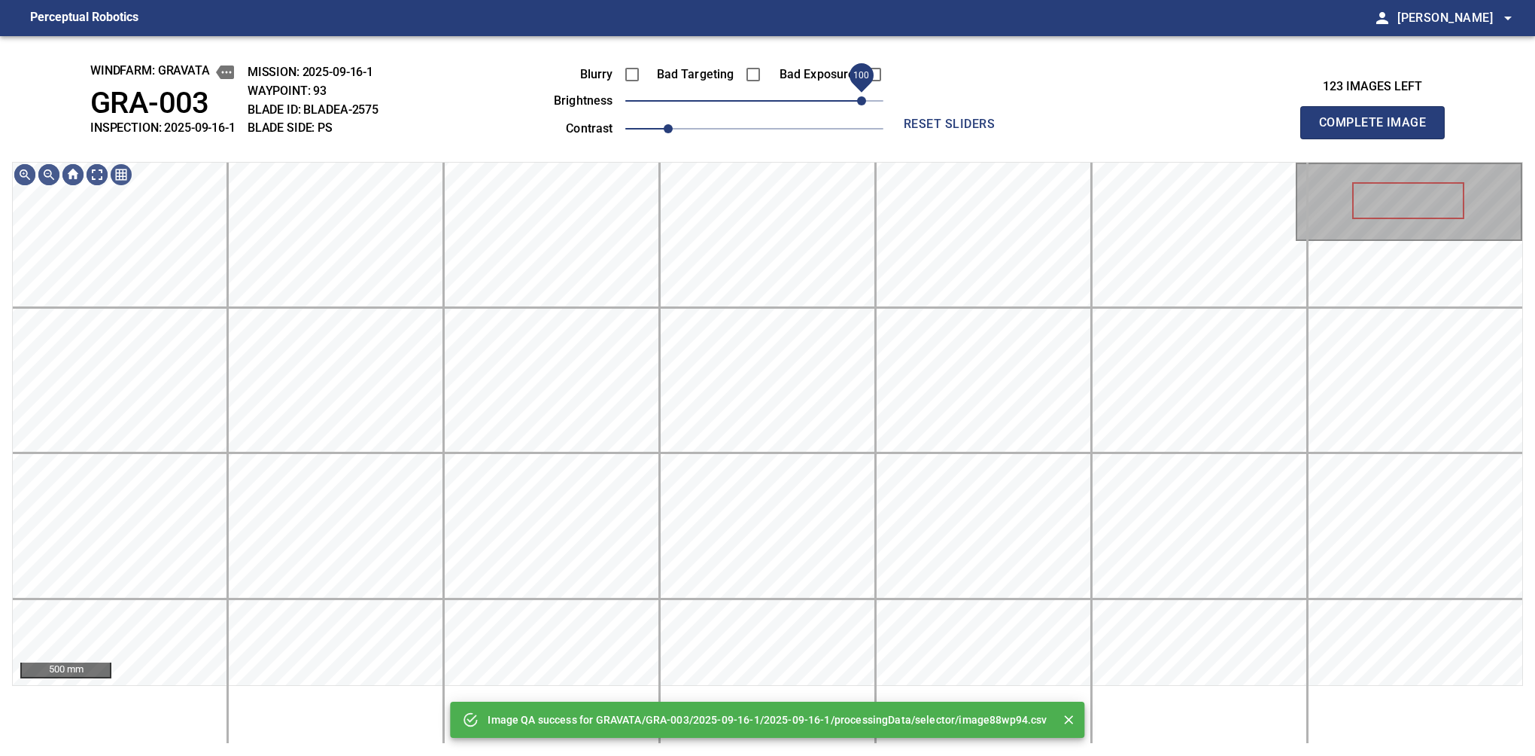
drag, startPoint x: 837, startPoint y: 104, endPoint x: 863, endPoint y: 104, distance: 26.3
click at [863, 104] on span "100" at bounding box center [754, 100] width 258 height 21
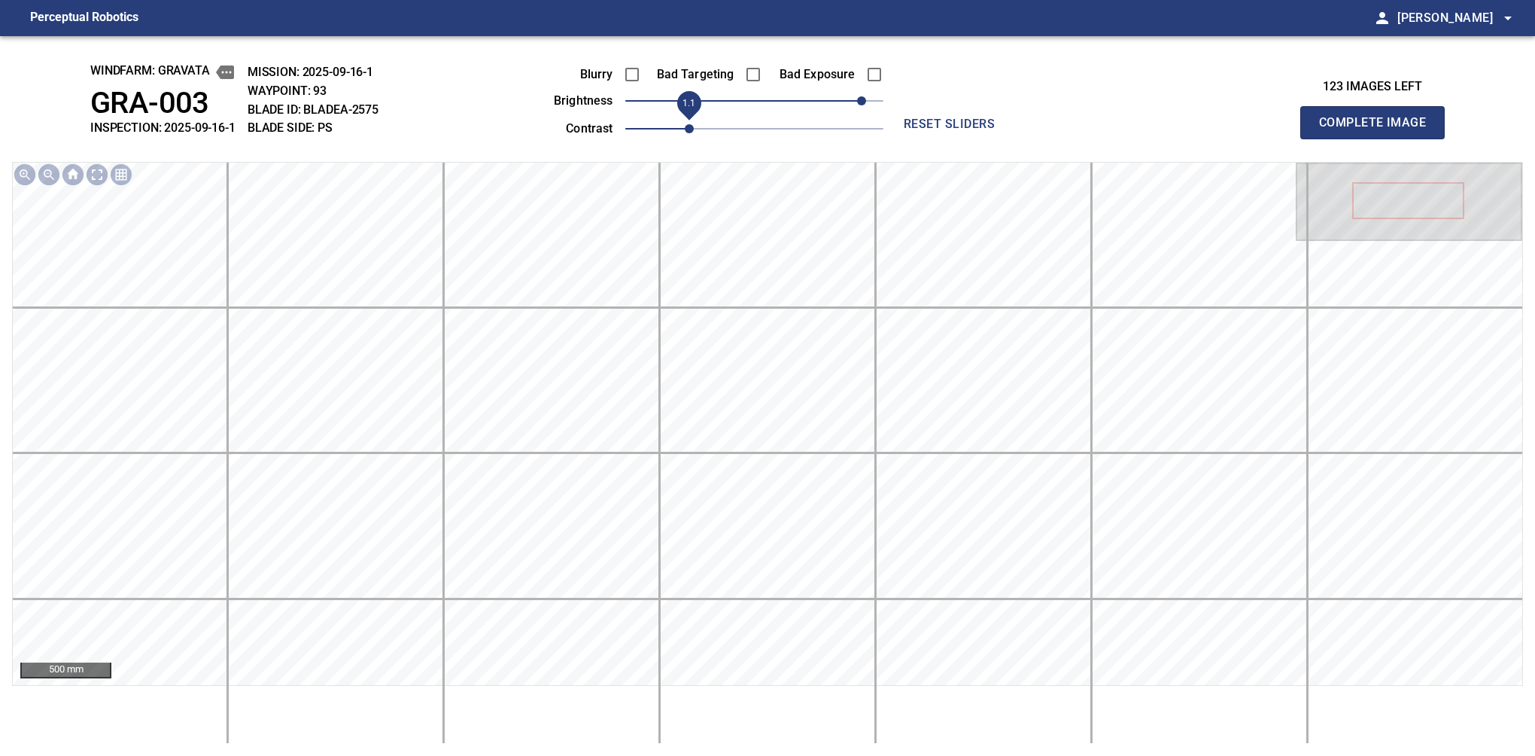
drag, startPoint x: 676, startPoint y: 123, endPoint x: 685, endPoint y: 125, distance: 9.2
click at [685, 125] on span "1.1" at bounding box center [689, 128] width 9 height 9
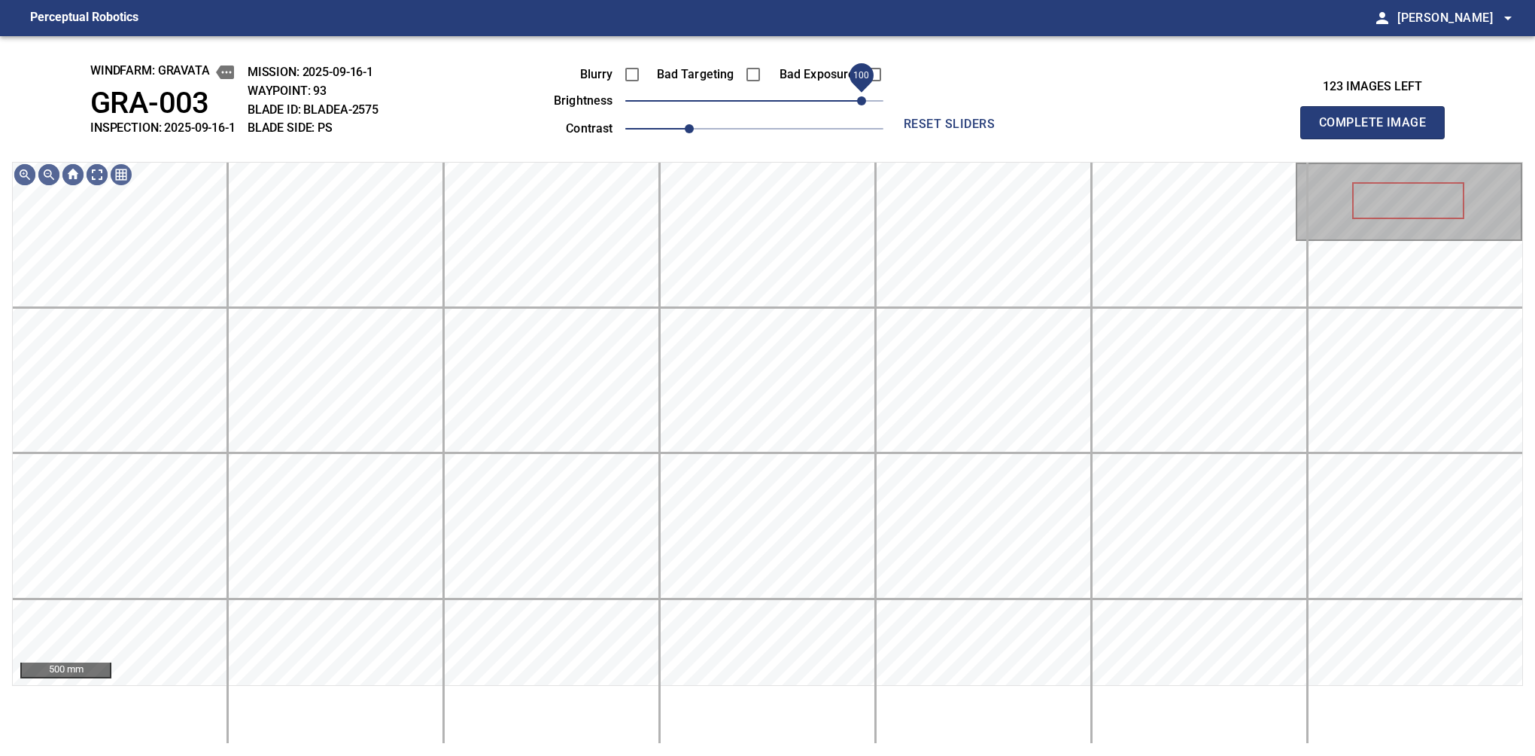
click at [859, 93] on div "Blurry Bad Targeting Bad Exposure brightness 100 contrast 1.1" at bounding box center [701, 99] width 363 height 81
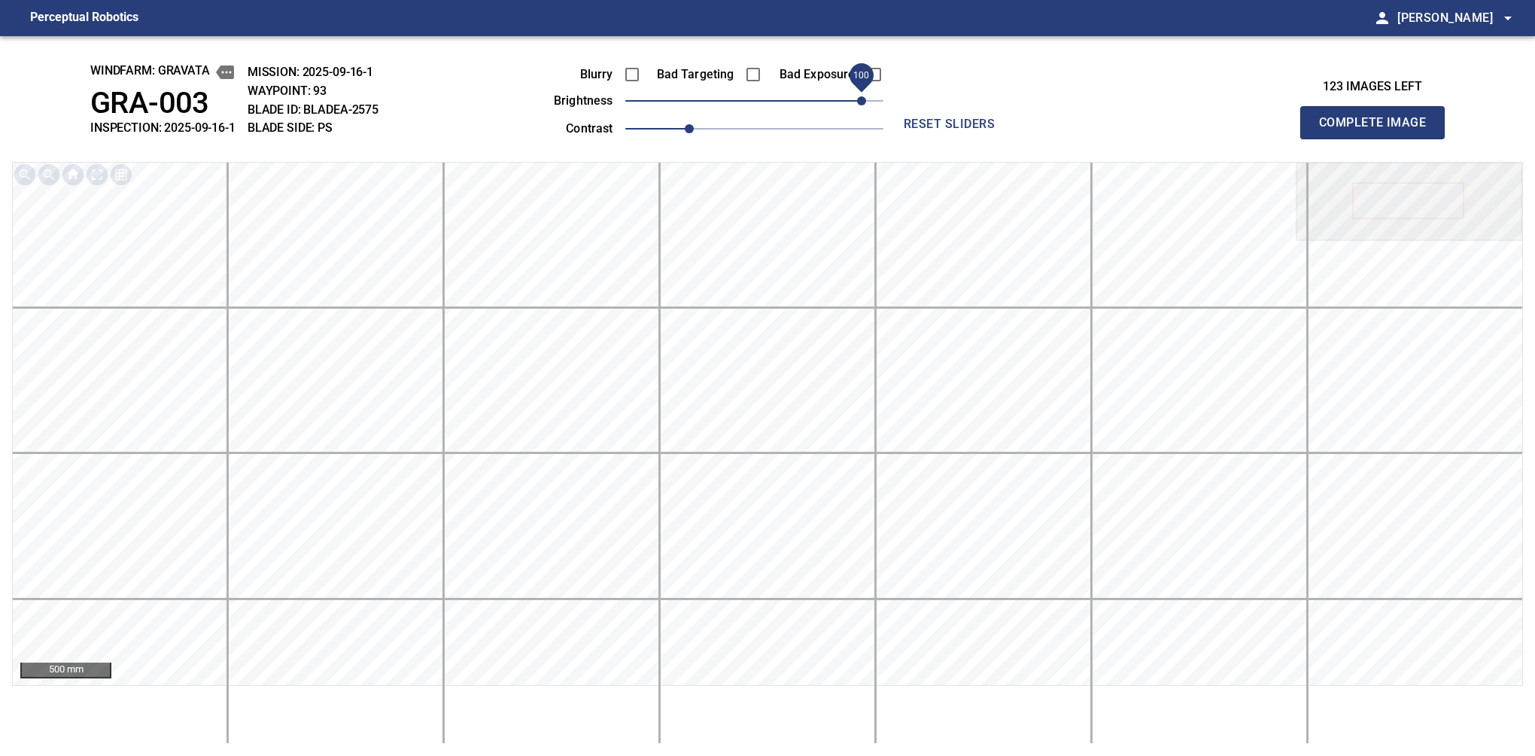
click at [1060, 138] on button "Complete Image" at bounding box center [1372, 122] width 144 height 33
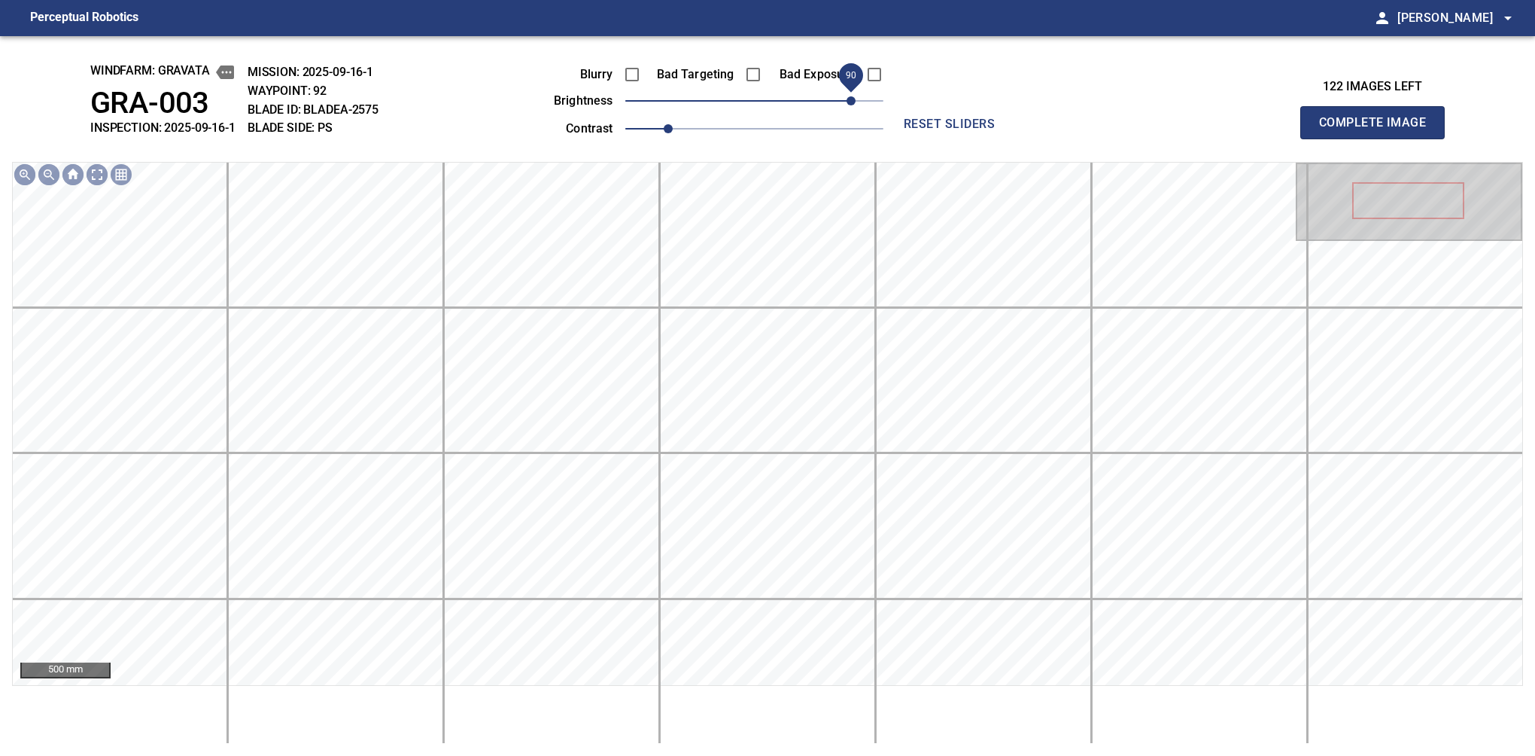
click at [853, 96] on span "90" at bounding box center [754, 100] width 258 height 21
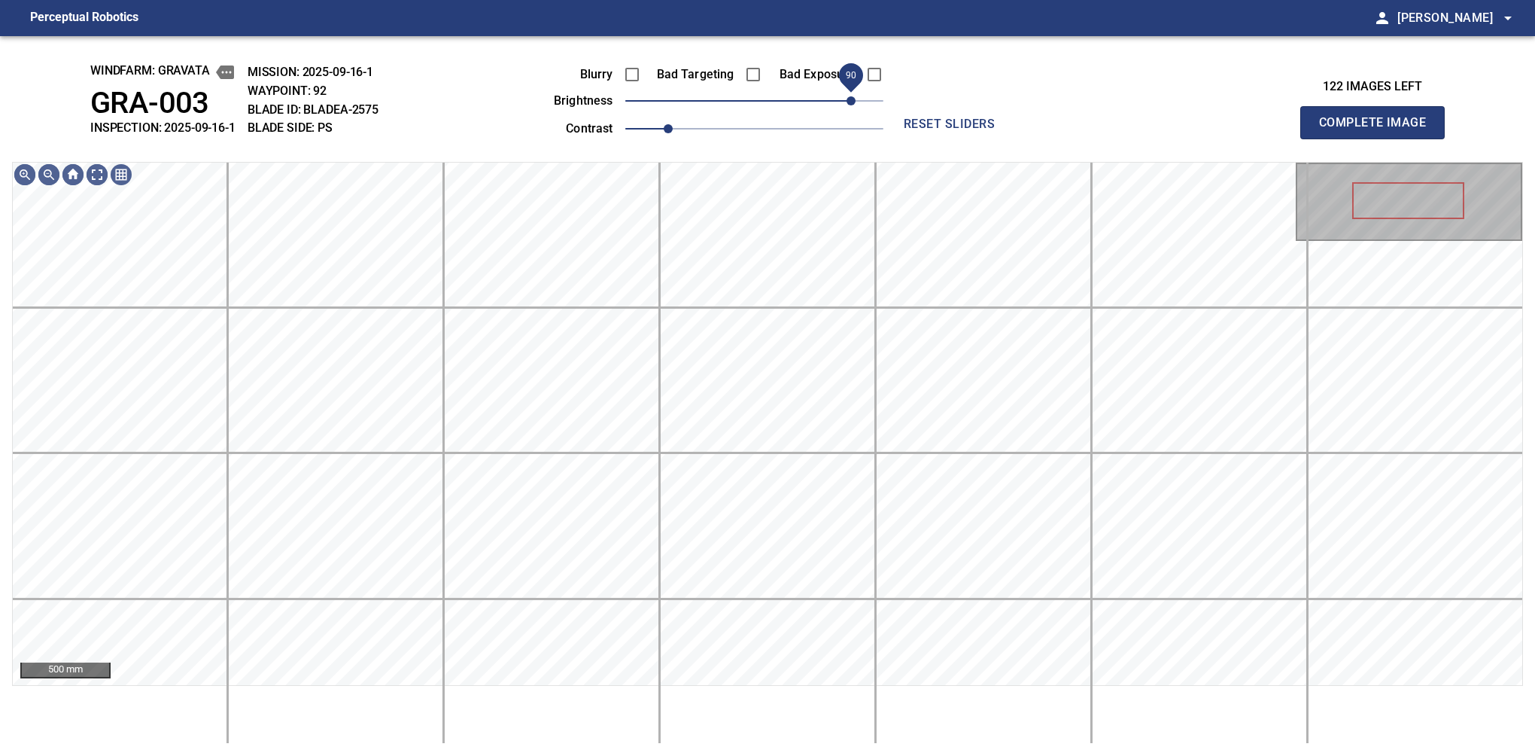
drag, startPoint x: 840, startPoint y: 104, endPoint x: 859, endPoint y: 102, distance: 18.9
click at [856, 102] on span "90" at bounding box center [851, 100] width 9 height 9
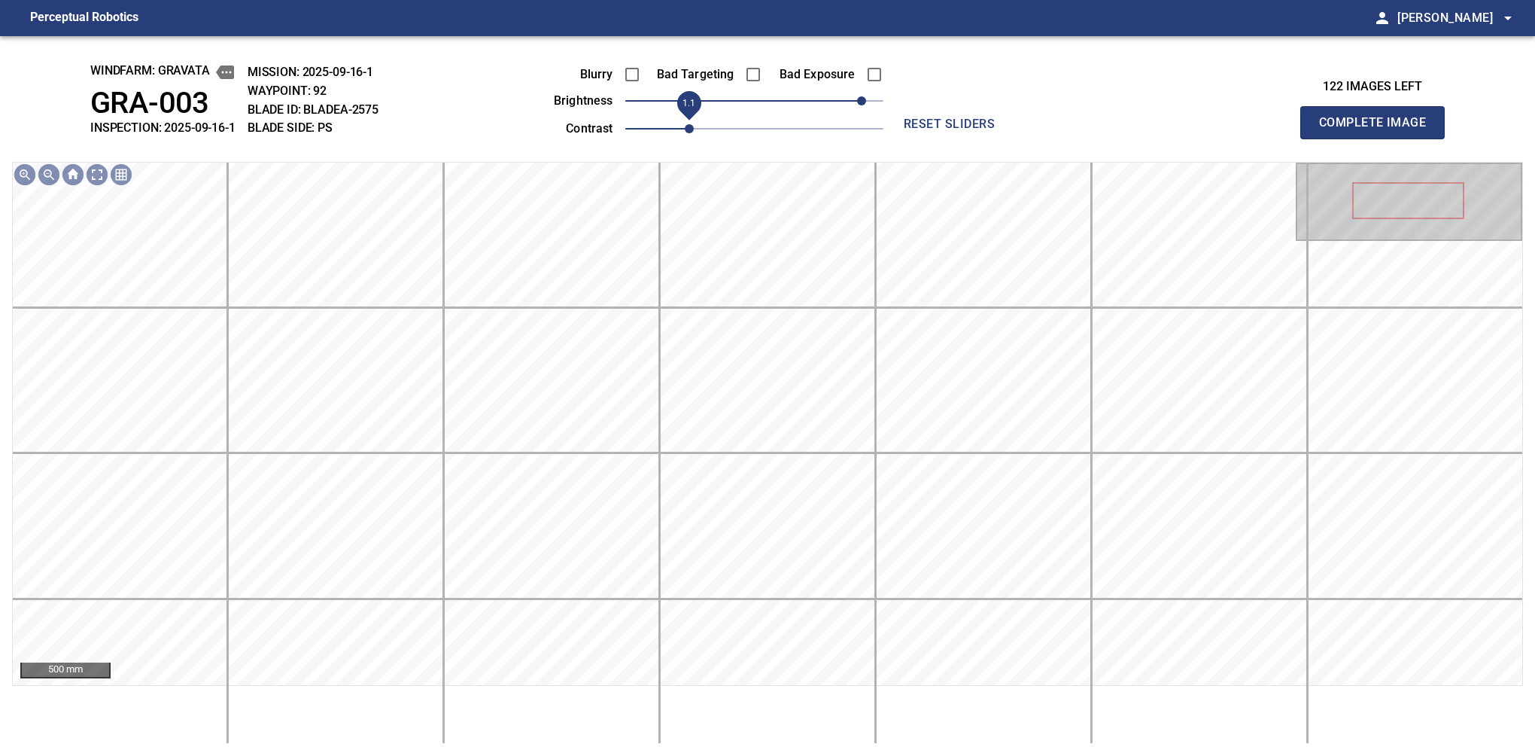
drag, startPoint x: 666, startPoint y: 132, endPoint x: 687, endPoint y: 130, distance: 21.1
click at [687, 130] on span "1.1" at bounding box center [689, 128] width 9 height 9
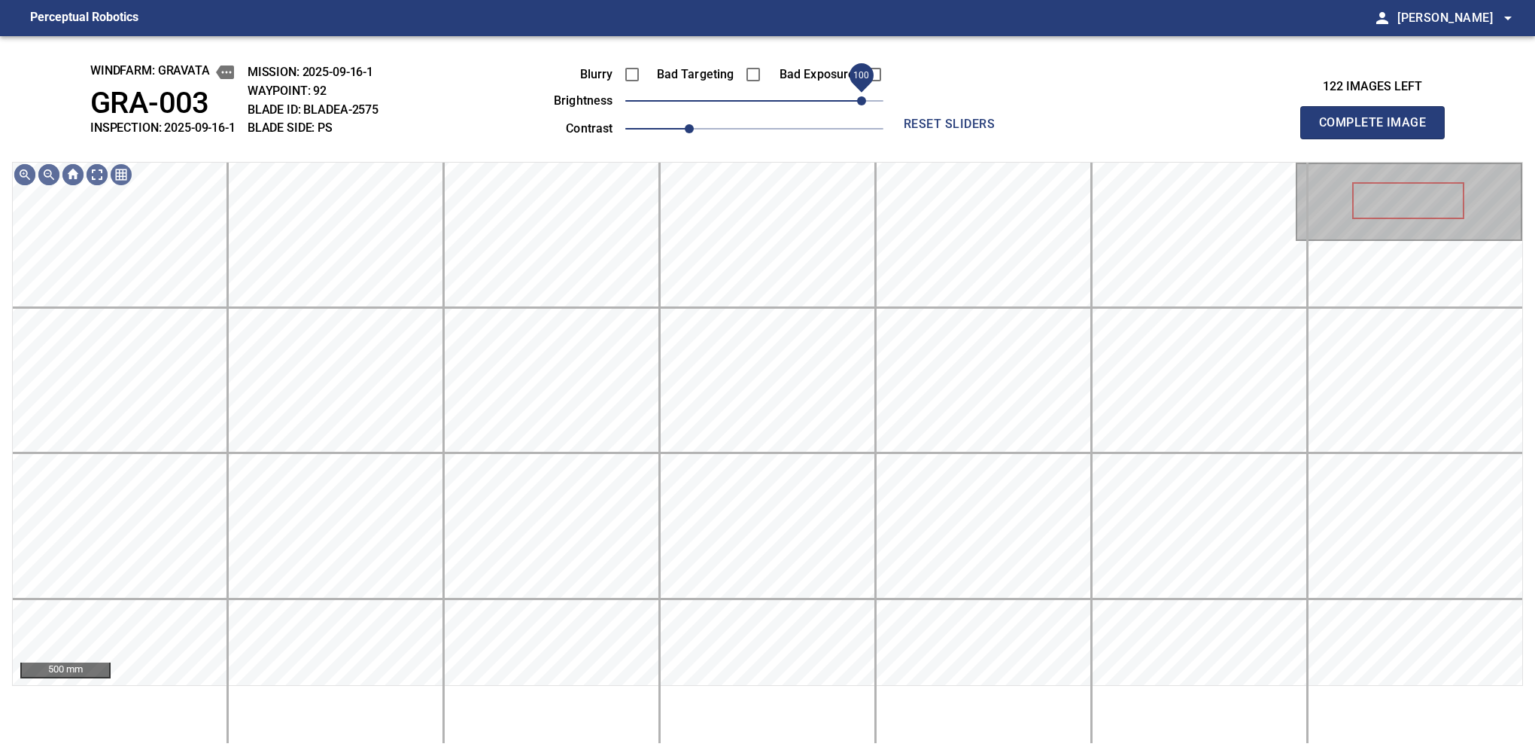
click at [857, 99] on span "100" at bounding box center [861, 100] width 9 height 9
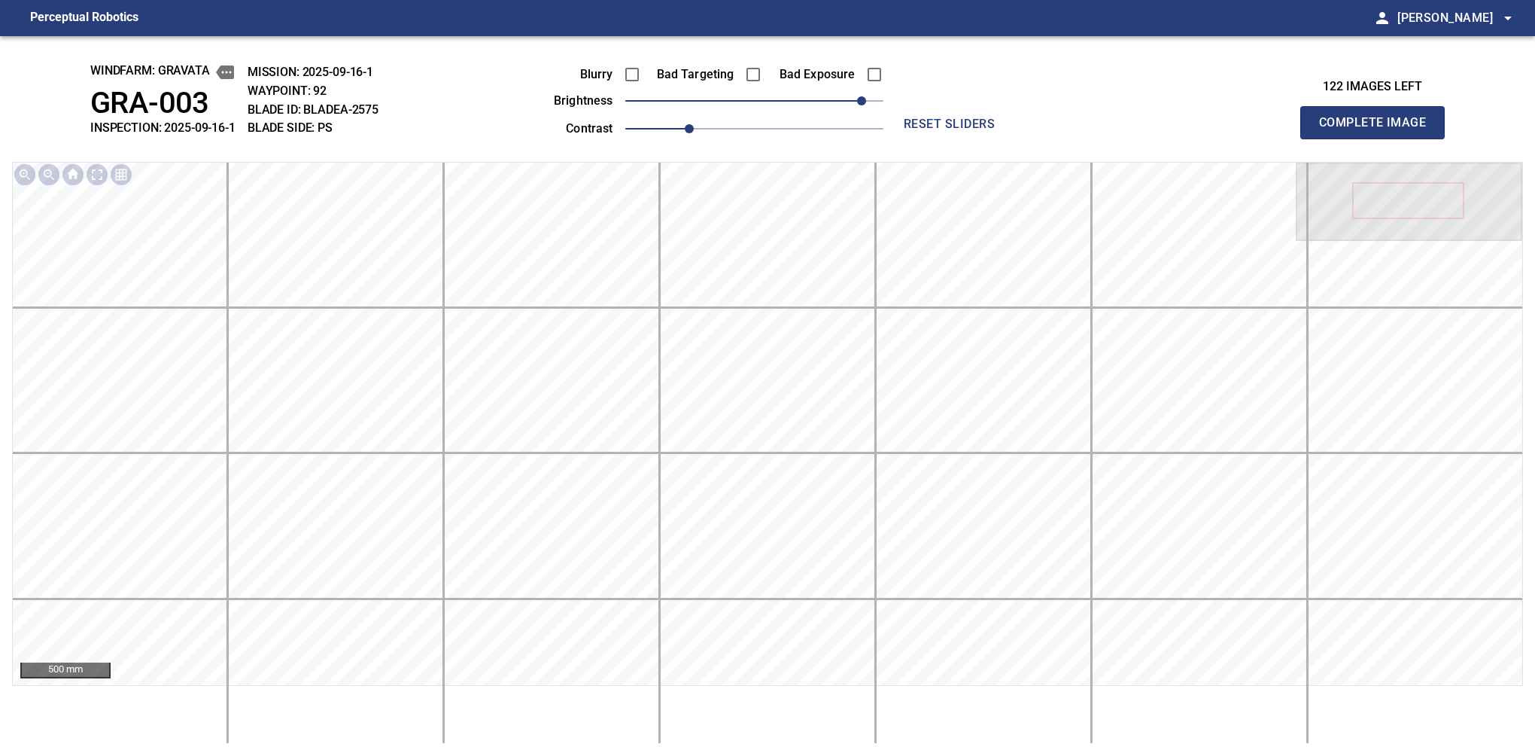
click at [1060, 138] on button "Complete Image" at bounding box center [1372, 122] width 144 height 33
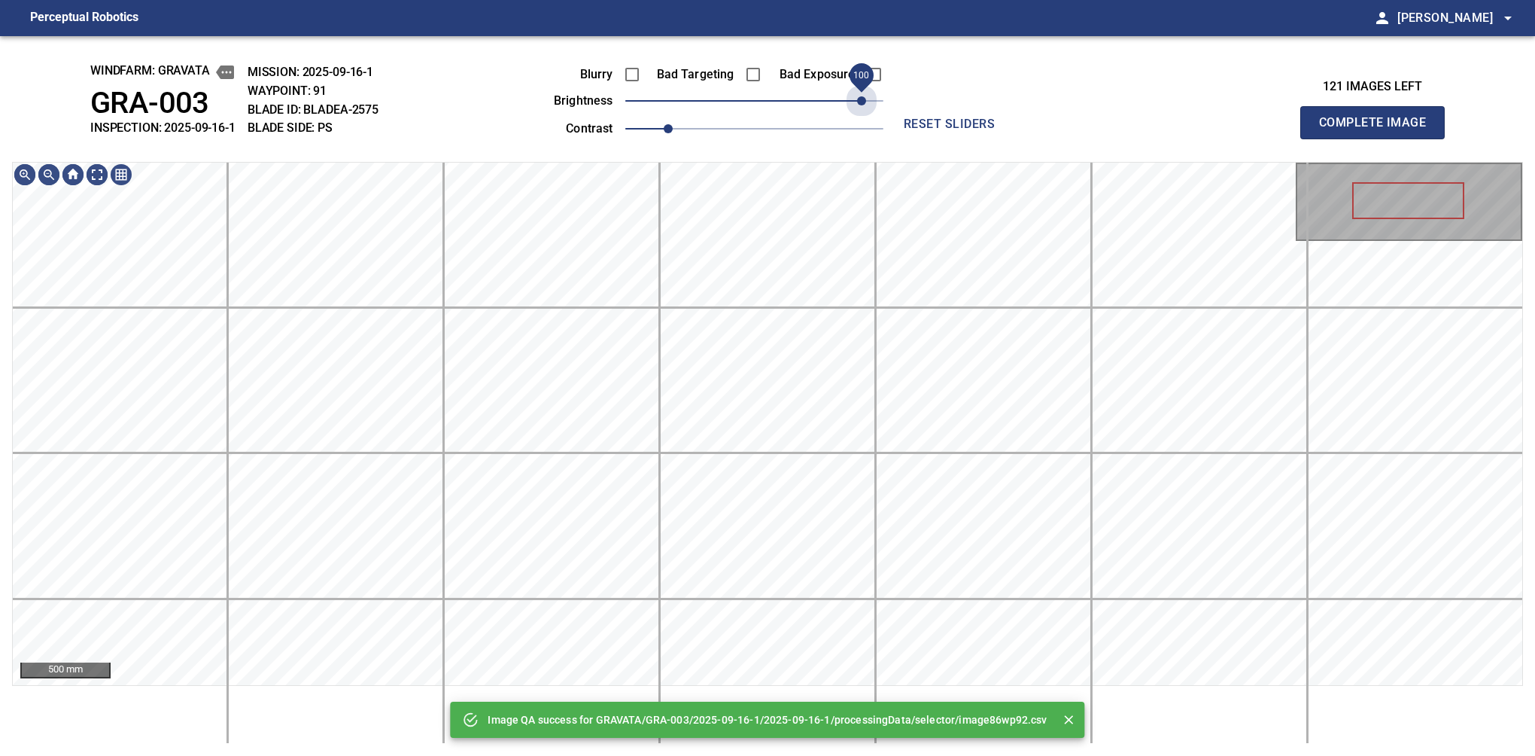
click at [857, 99] on span "100" at bounding box center [754, 100] width 258 height 21
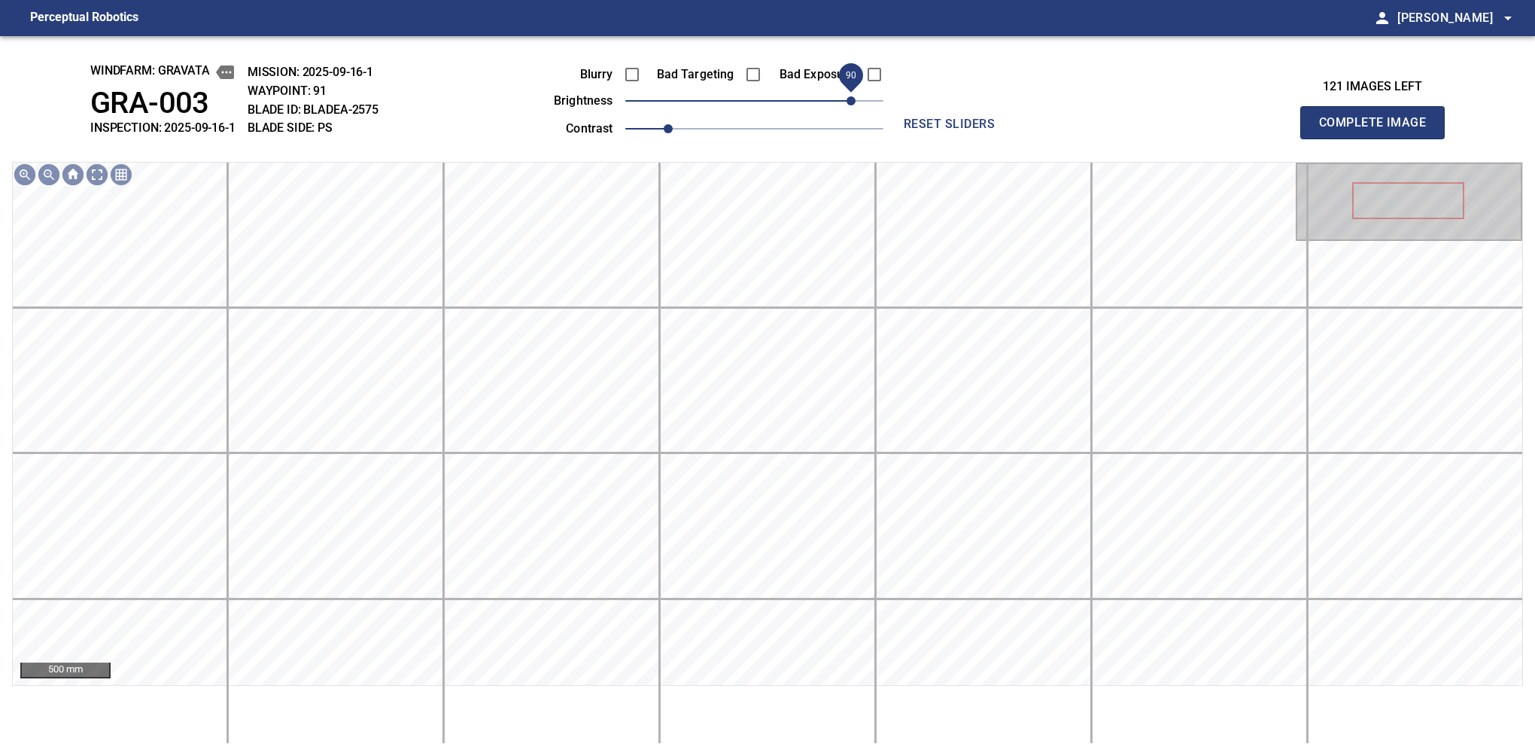
click at [853, 102] on span "90" at bounding box center [851, 100] width 9 height 9
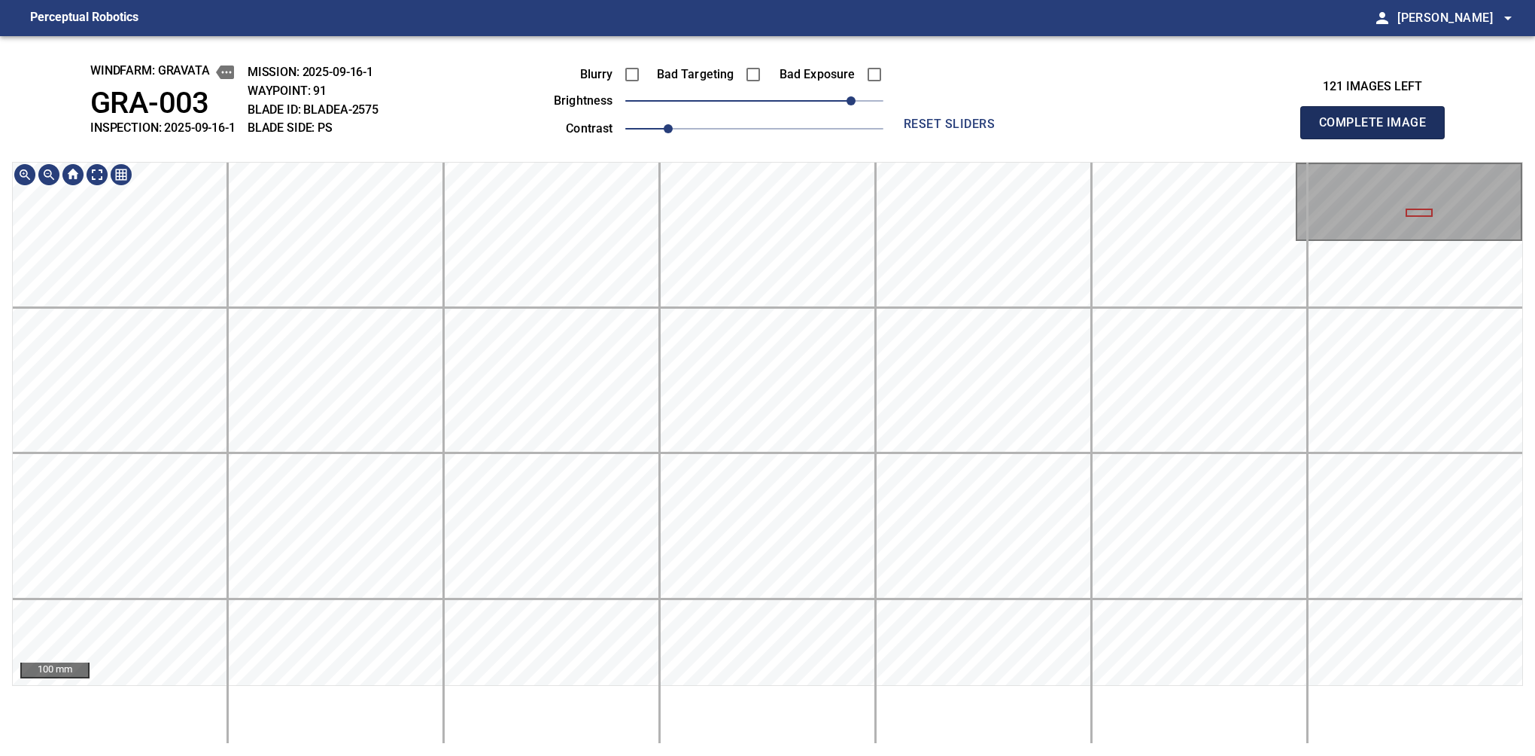
click at [1060, 138] on button "Complete Image" at bounding box center [1372, 122] width 144 height 33
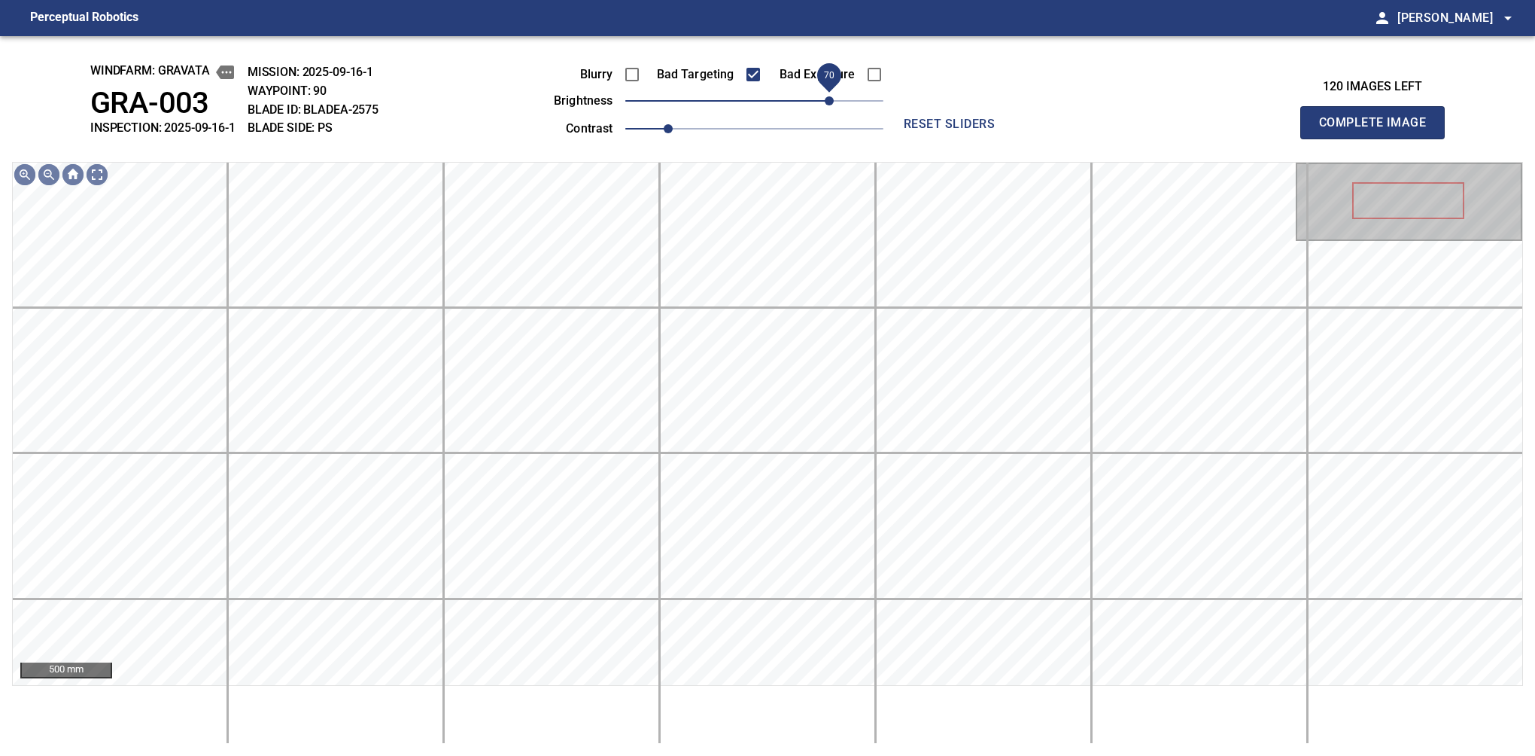
drag, startPoint x: 769, startPoint y: 107, endPoint x: 831, endPoint y: 106, distance: 61.7
click at [831, 105] on span "70" at bounding box center [829, 100] width 9 height 9
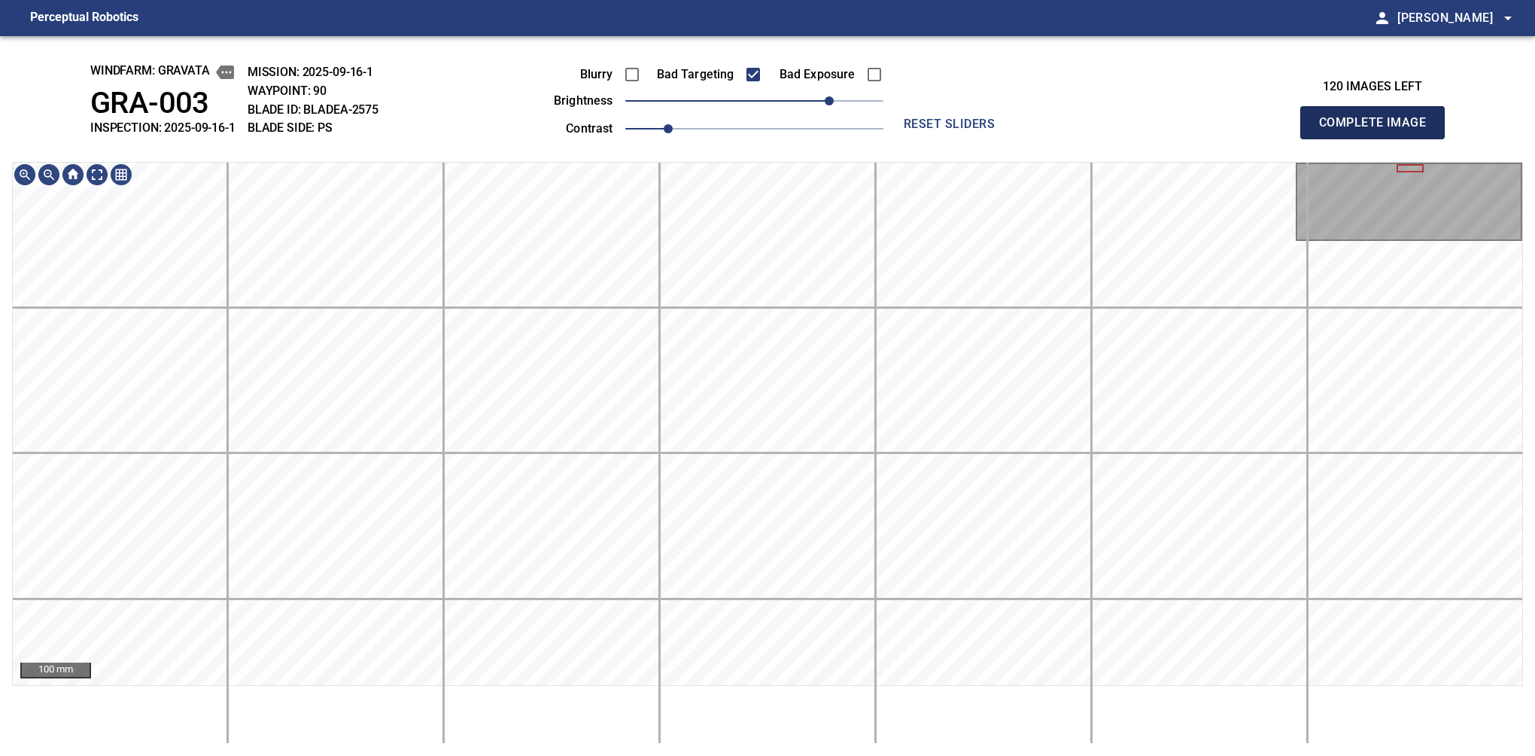
click at [1060, 138] on button "Complete Image" at bounding box center [1372, 122] width 144 height 33
drag, startPoint x: 798, startPoint y: 104, endPoint x: 790, endPoint y: 103, distance: 7.6
click at [790, 103] on span "30" at bounding box center [786, 100] width 9 height 9
click at [1060, 138] on button "Complete Image" at bounding box center [1372, 122] width 144 height 33
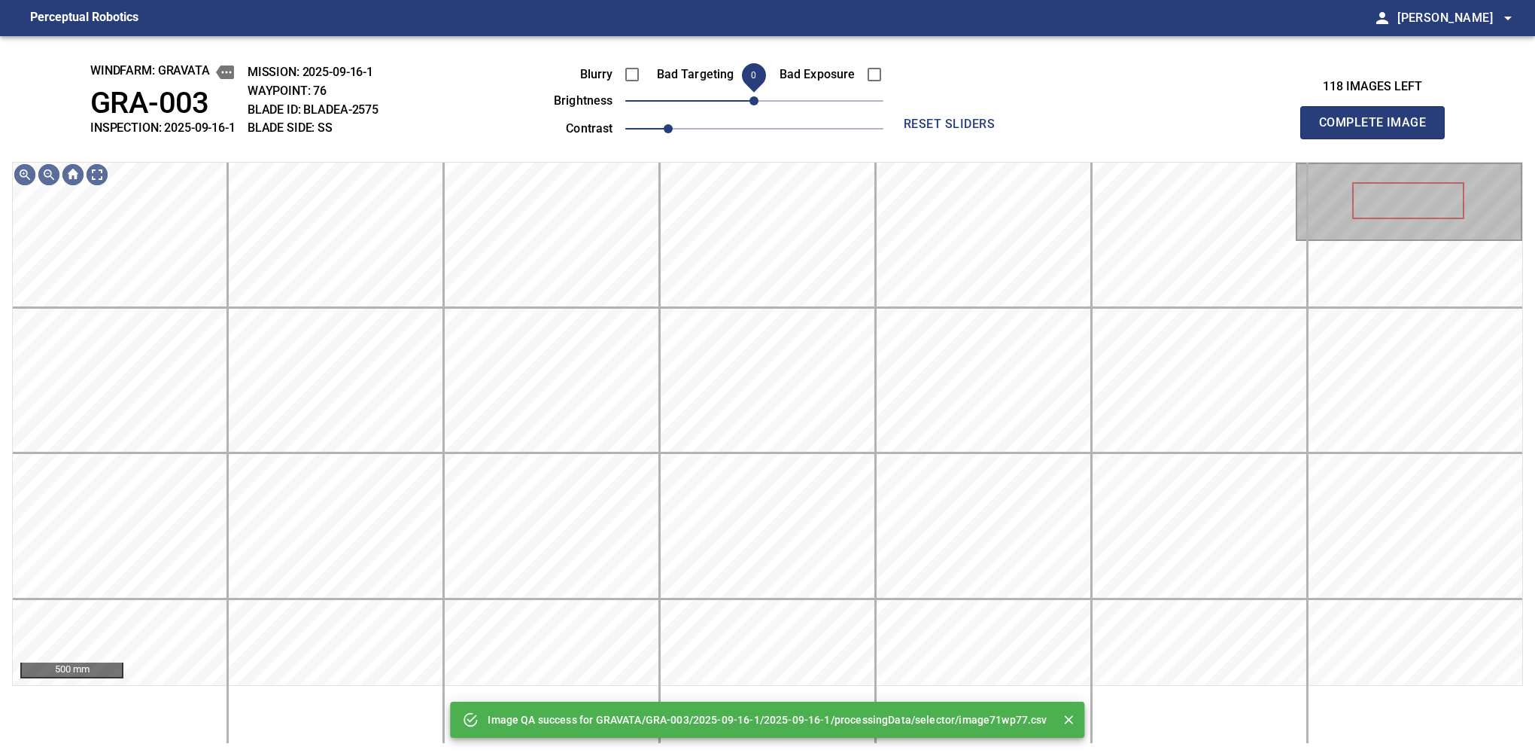
click at [758, 105] on span "0" at bounding box center [753, 100] width 9 height 9
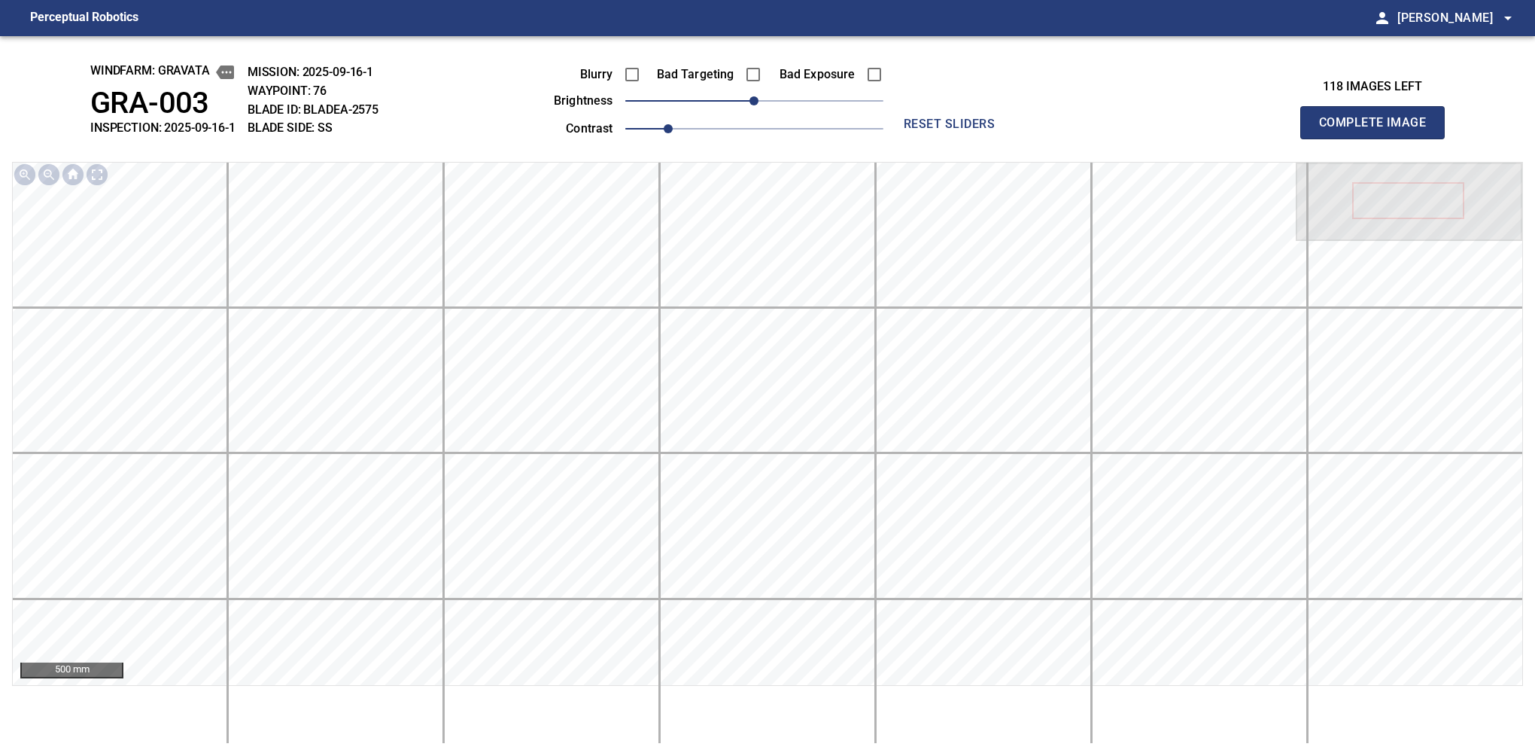
click at [1060, 138] on button "Complete Image" at bounding box center [1372, 122] width 144 height 33
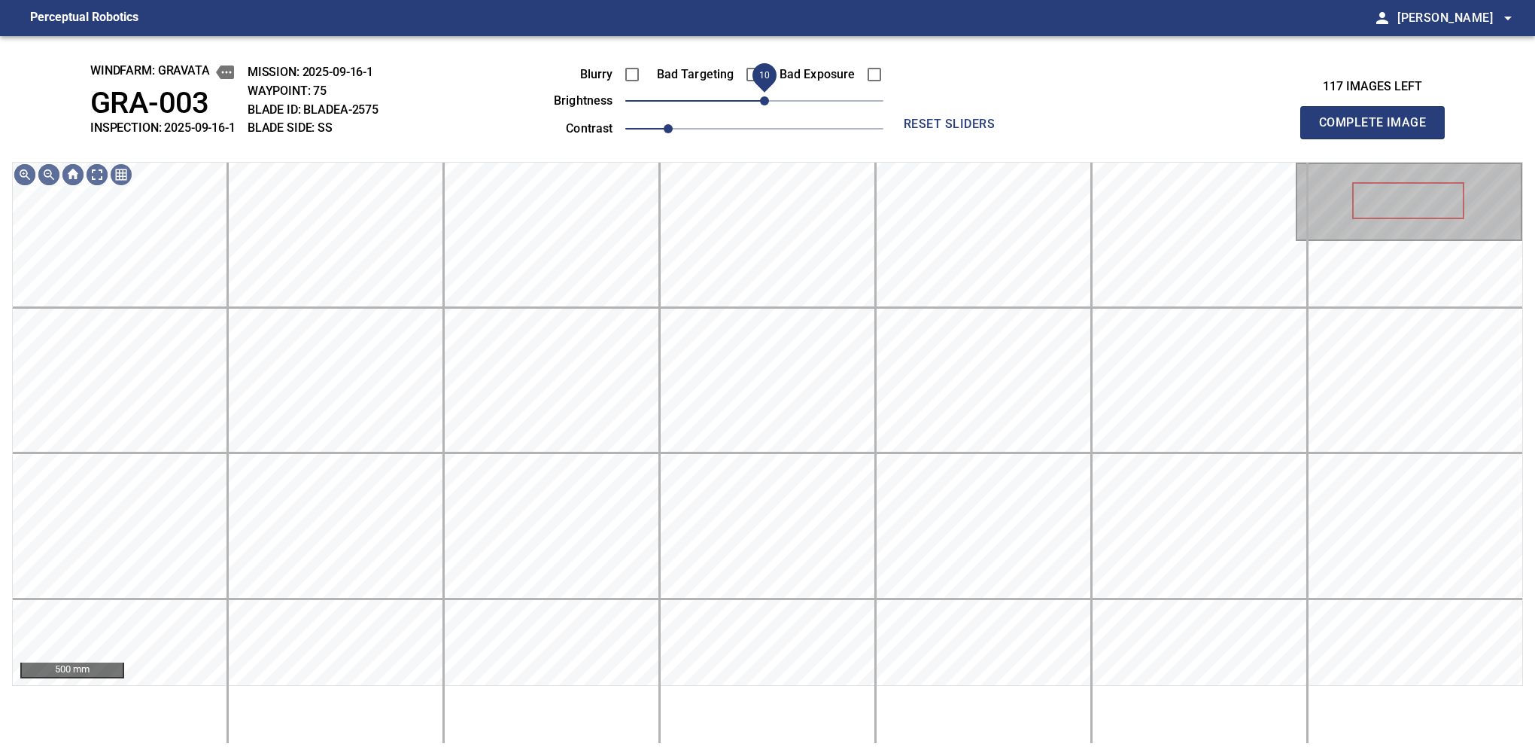
drag, startPoint x: 759, startPoint y: 107, endPoint x: 768, endPoint y: 99, distance: 11.8
click at [768, 99] on span "10" at bounding box center [764, 100] width 9 height 9
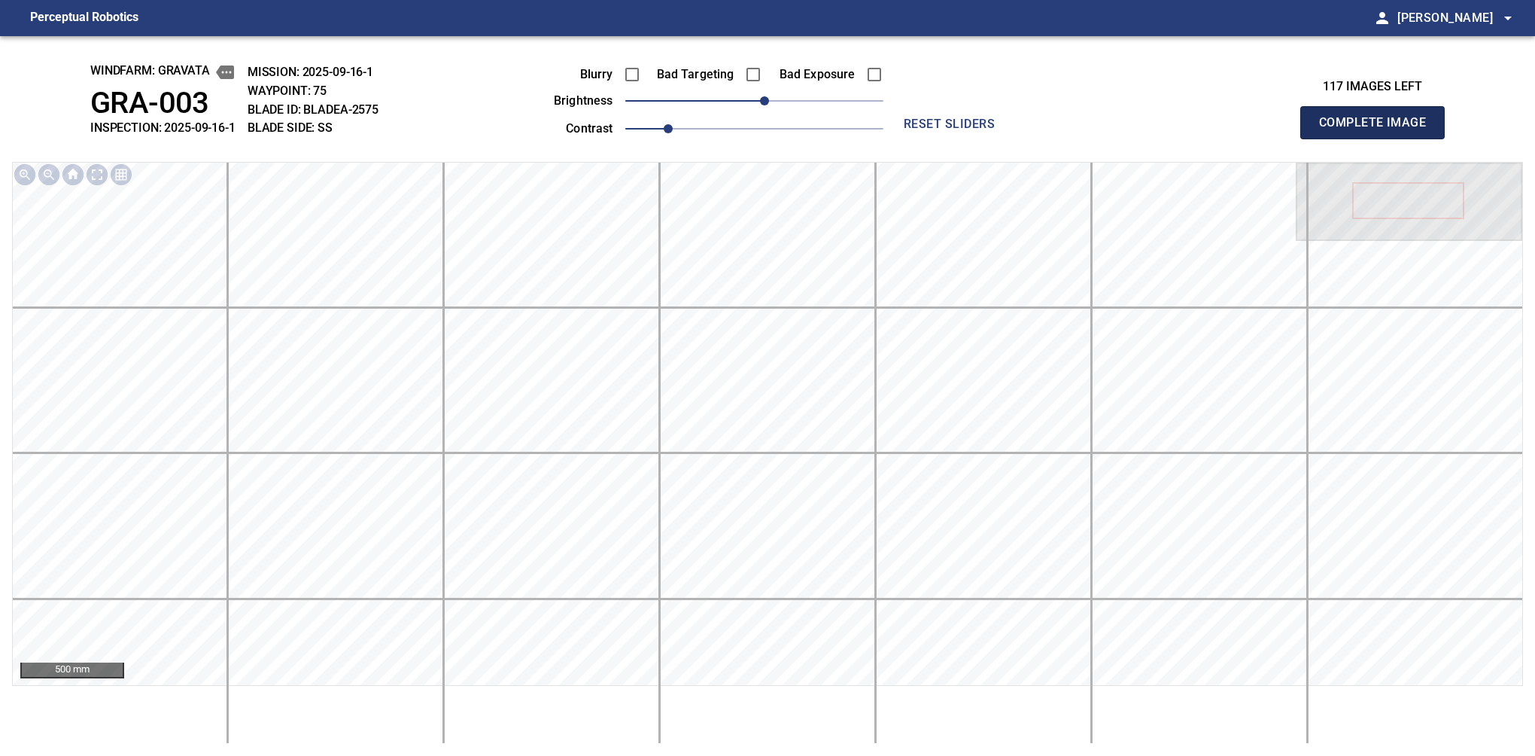
click at [1060, 138] on button "Complete Image" at bounding box center [1372, 122] width 144 height 33
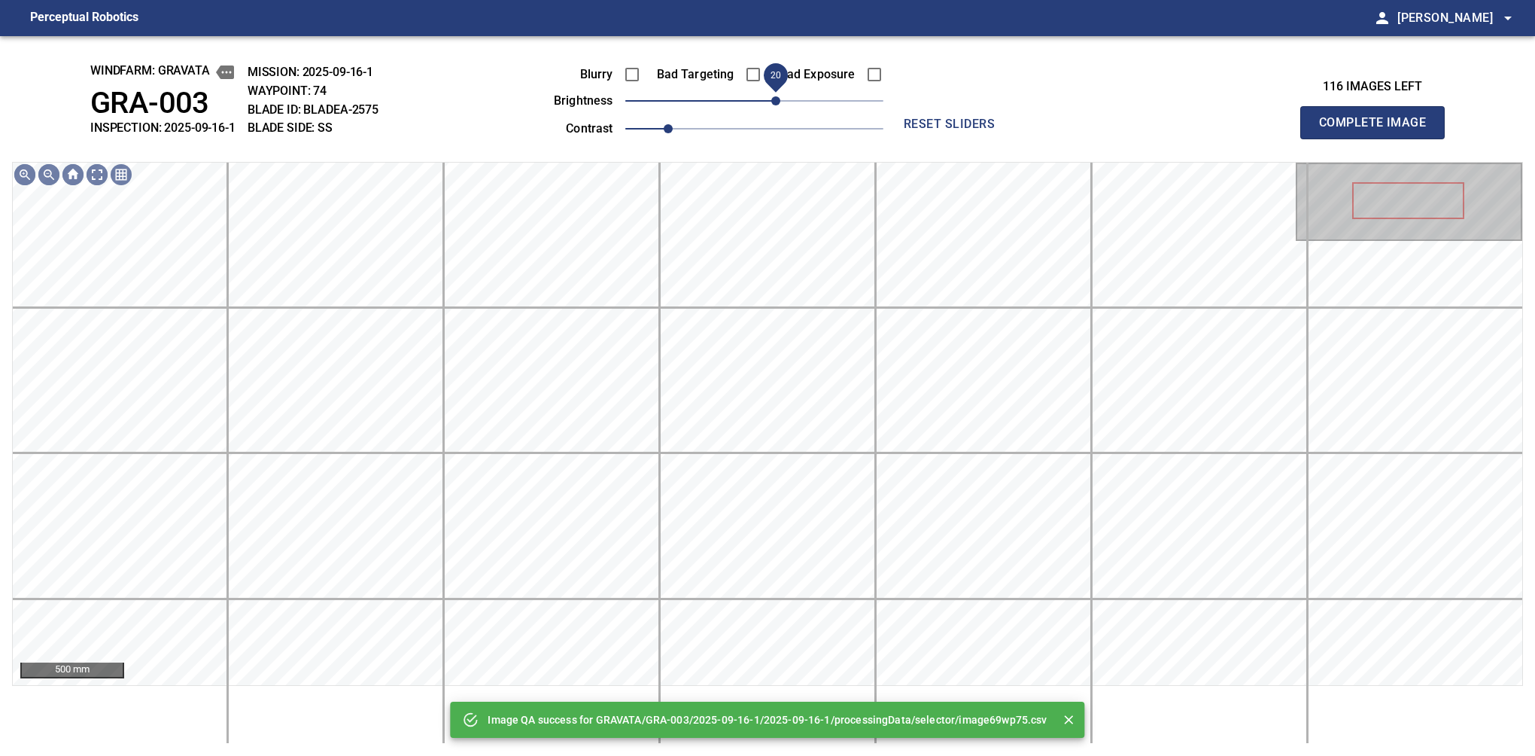
click at [773, 102] on span "20" at bounding box center [775, 100] width 9 height 9
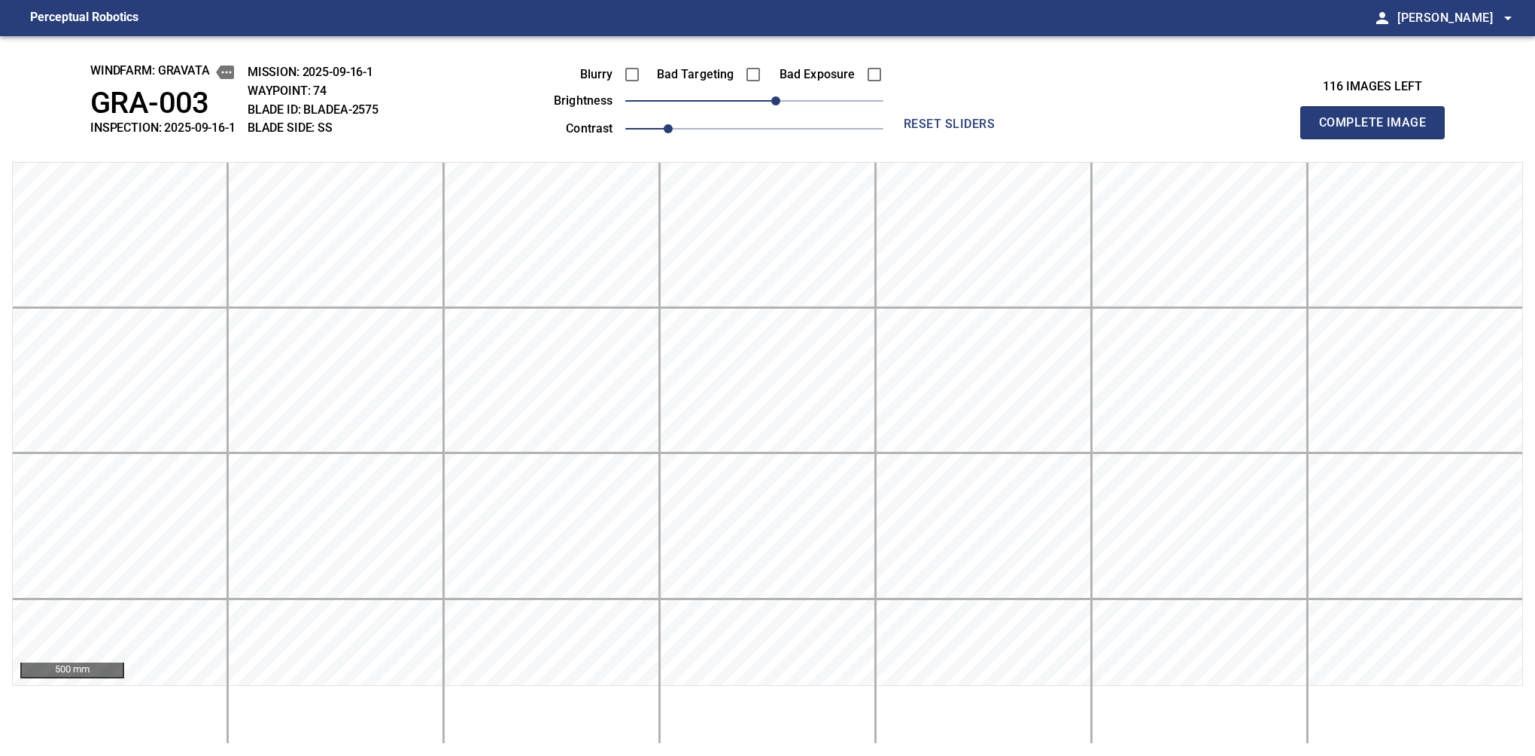
click at [1060, 138] on button "Complete Image" at bounding box center [1372, 122] width 144 height 33
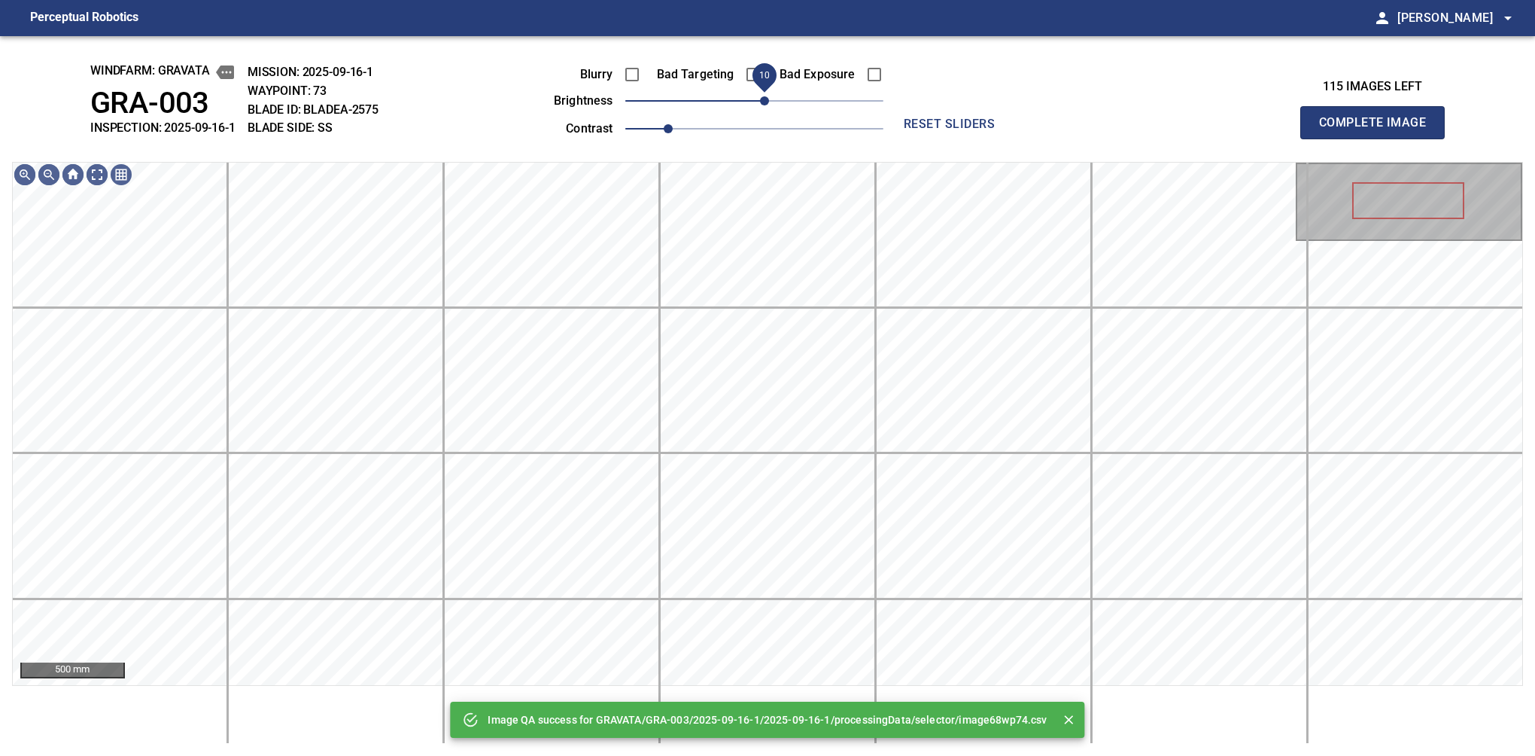
click at [768, 106] on span "10" at bounding box center [754, 100] width 258 height 21
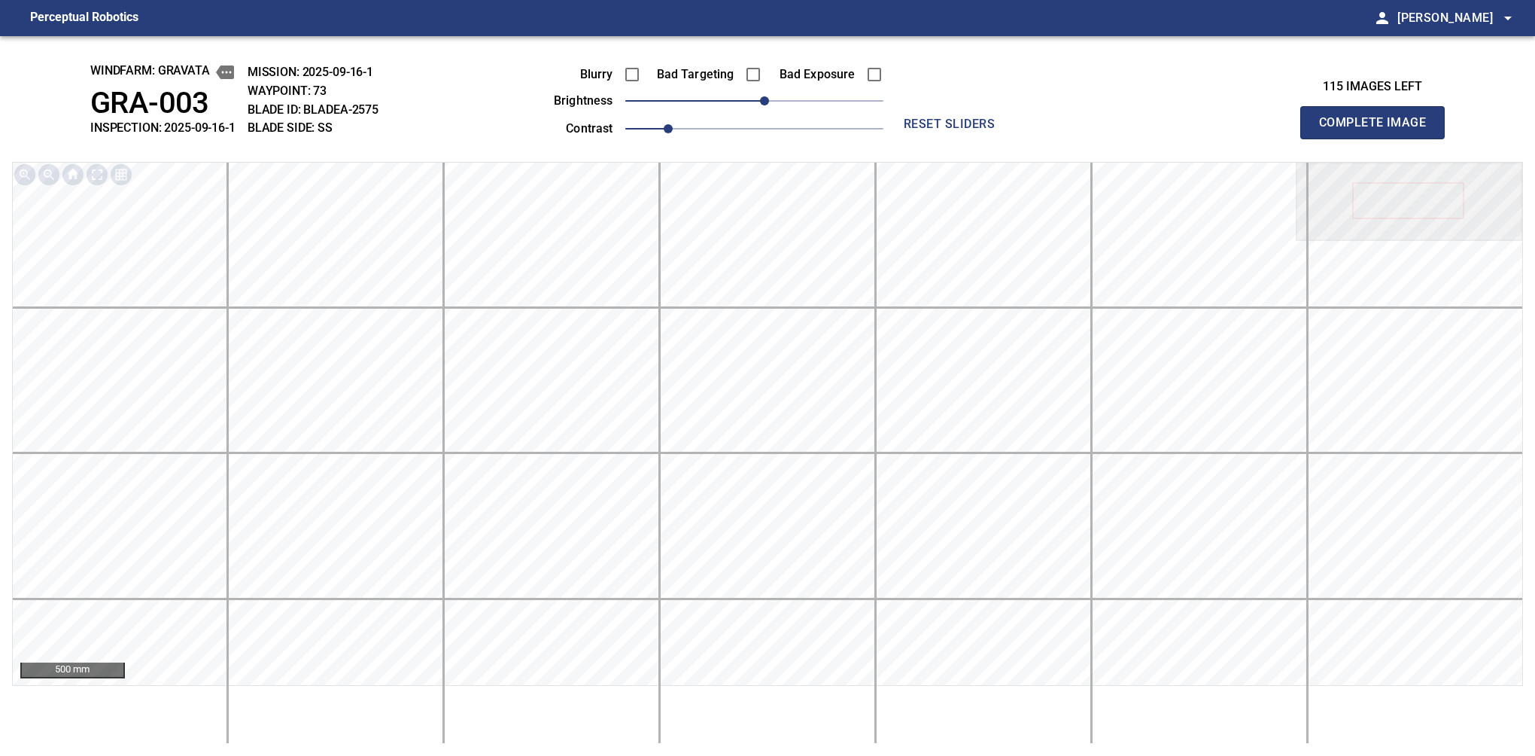
click at [1060, 138] on button "Complete Image" at bounding box center [1372, 122] width 144 height 33
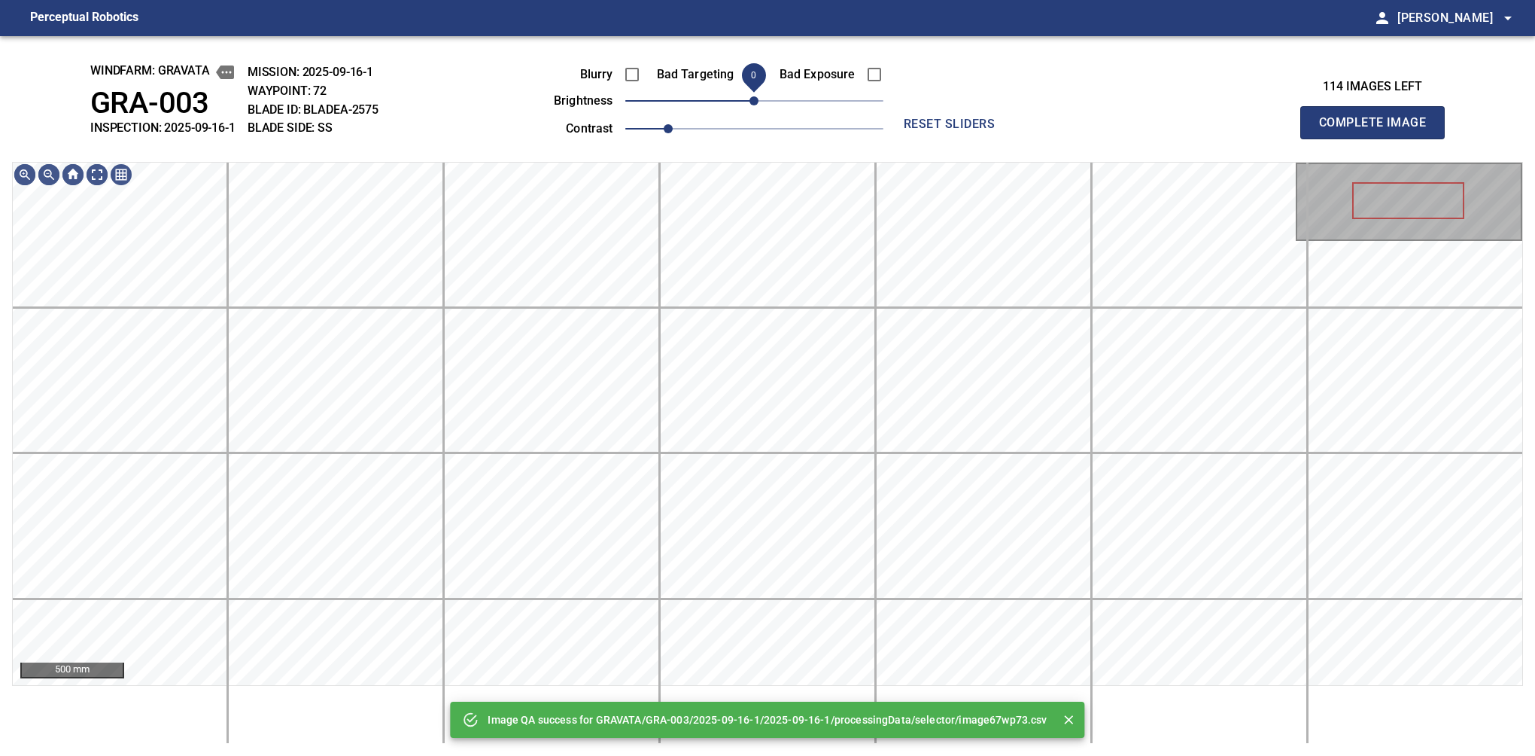
click at [756, 102] on span "0" at bounding box center [753, 100] width 9 height 9
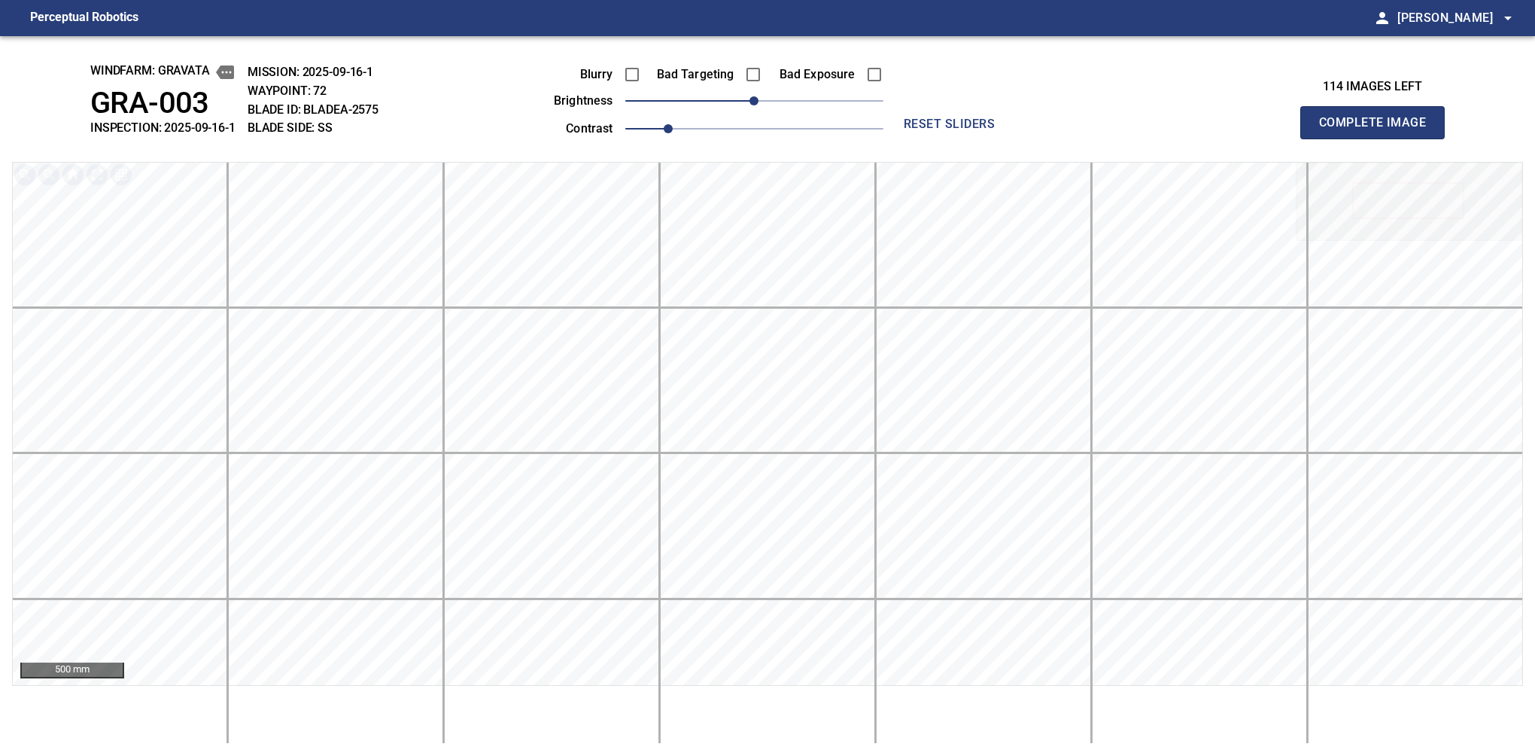
click at [1060, 138] on button "Complete Image" at bounding box center [1372, 122] width 144 height 33
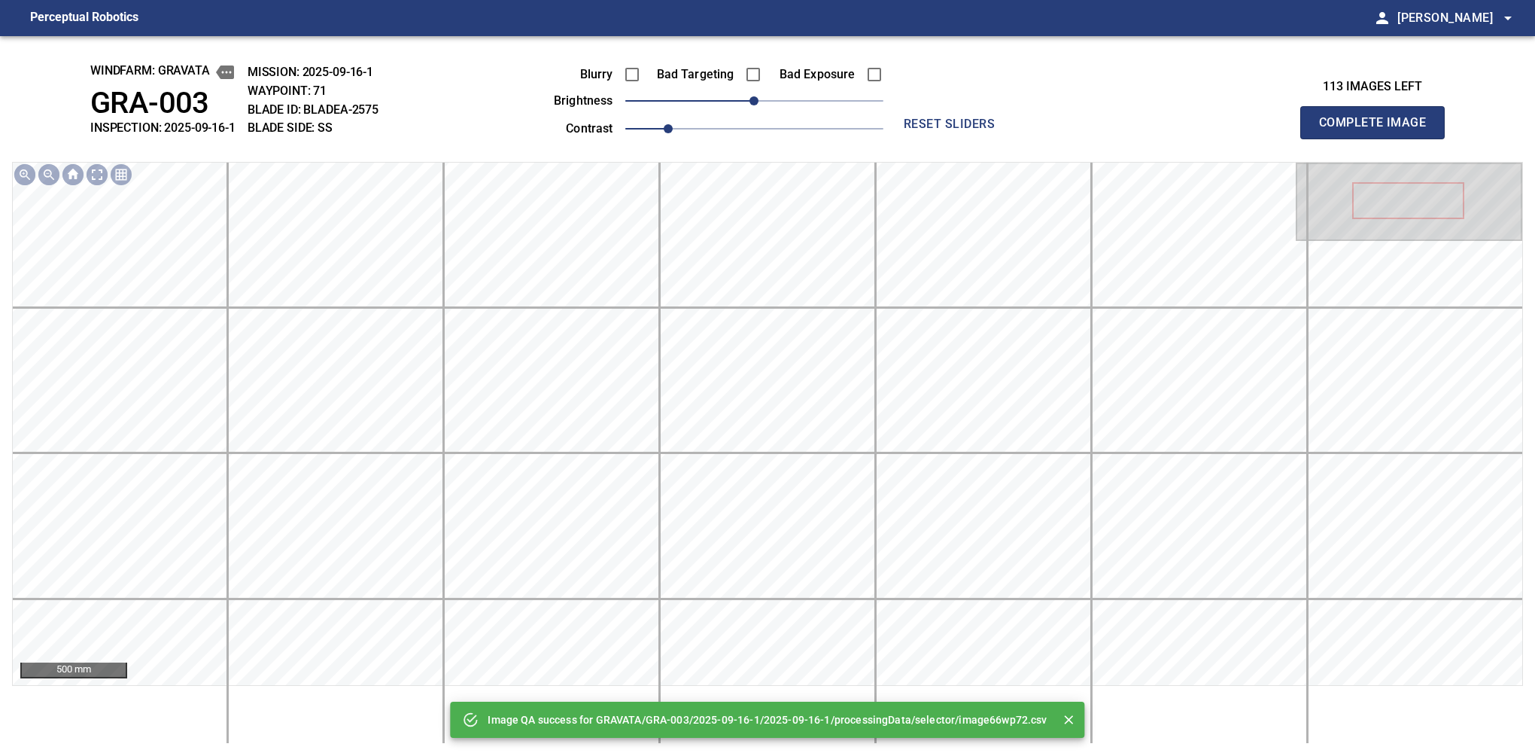
click at [1060, 138] on button "Complete Image" at bounding box center [1372, 122] width 144 height 33
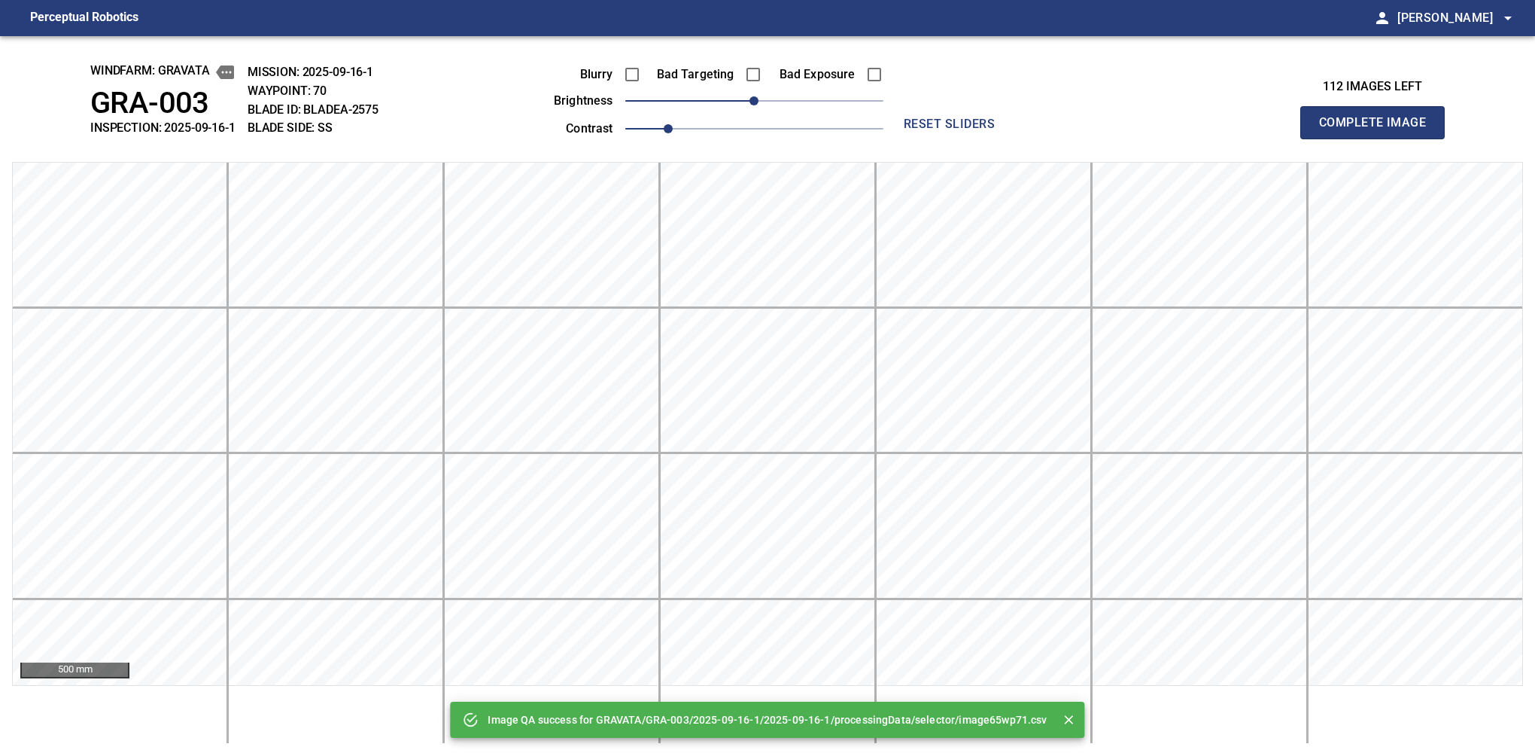
click at [1060, 138] on button "Complete Image" at bounding box center [1372, 122] width 144 height 33
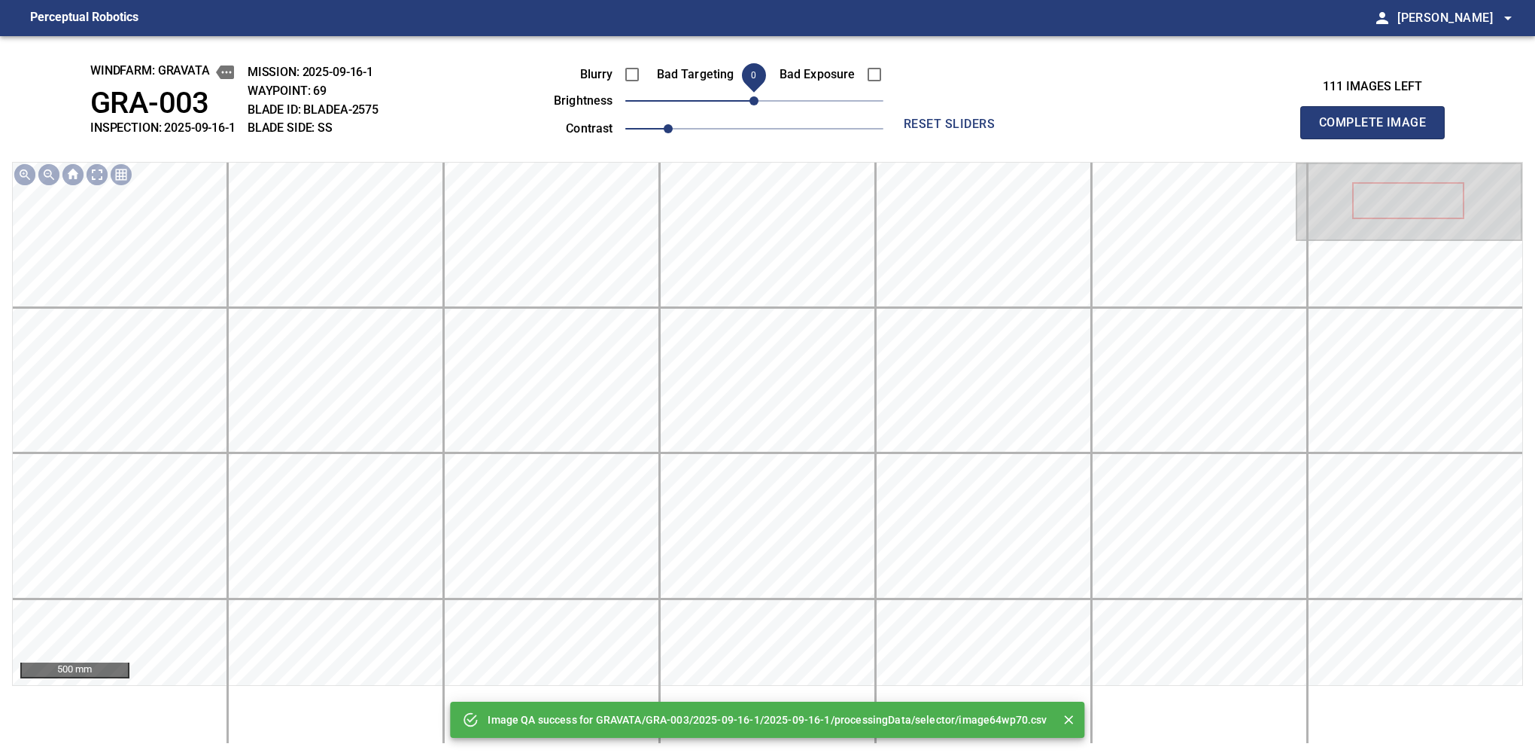
click at [1060, 138] on button "Complete Image" at bounding box center [1372, 122] width 144 height 33
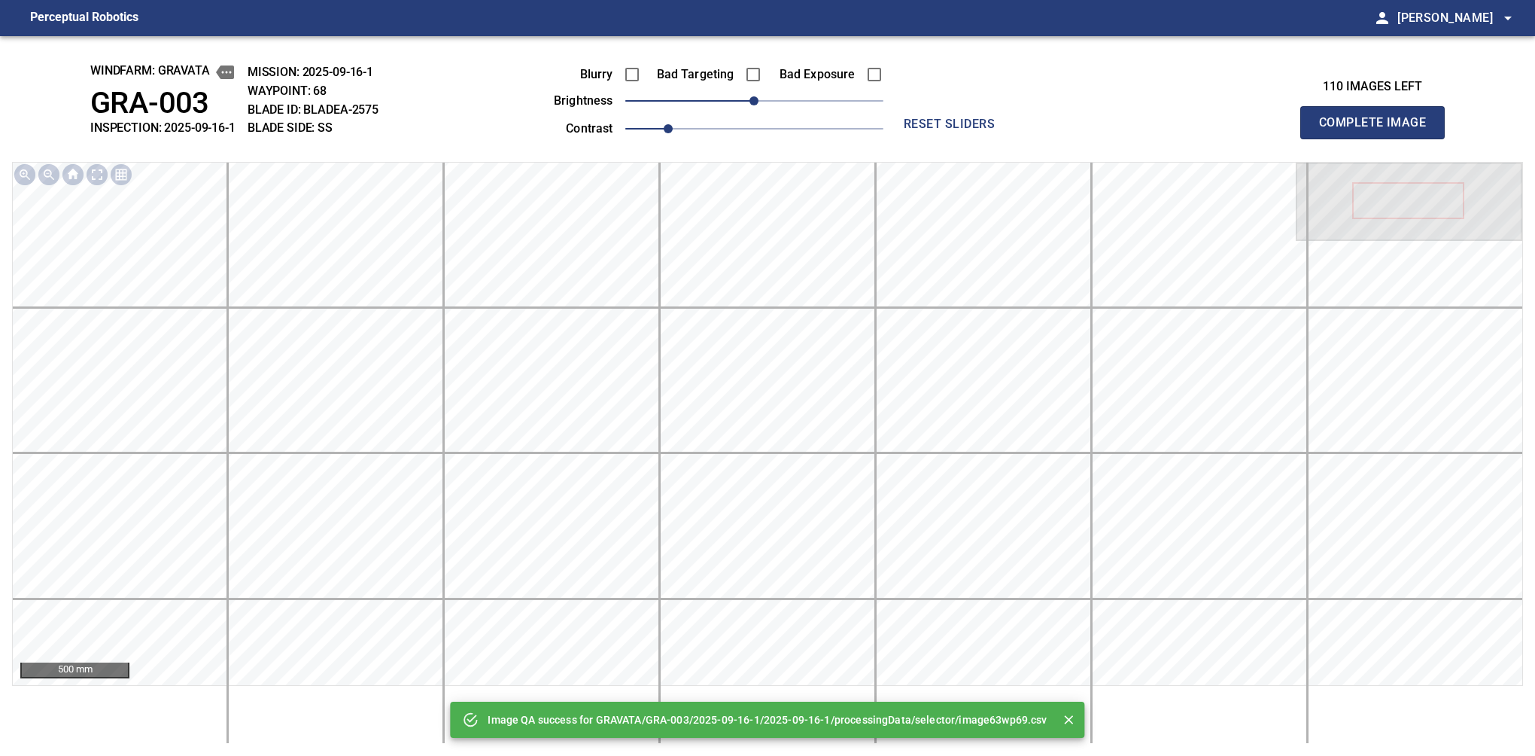
click at [1060, 138] on button "Complete Image" at bounding box center [1372, 122] width 144 height 33
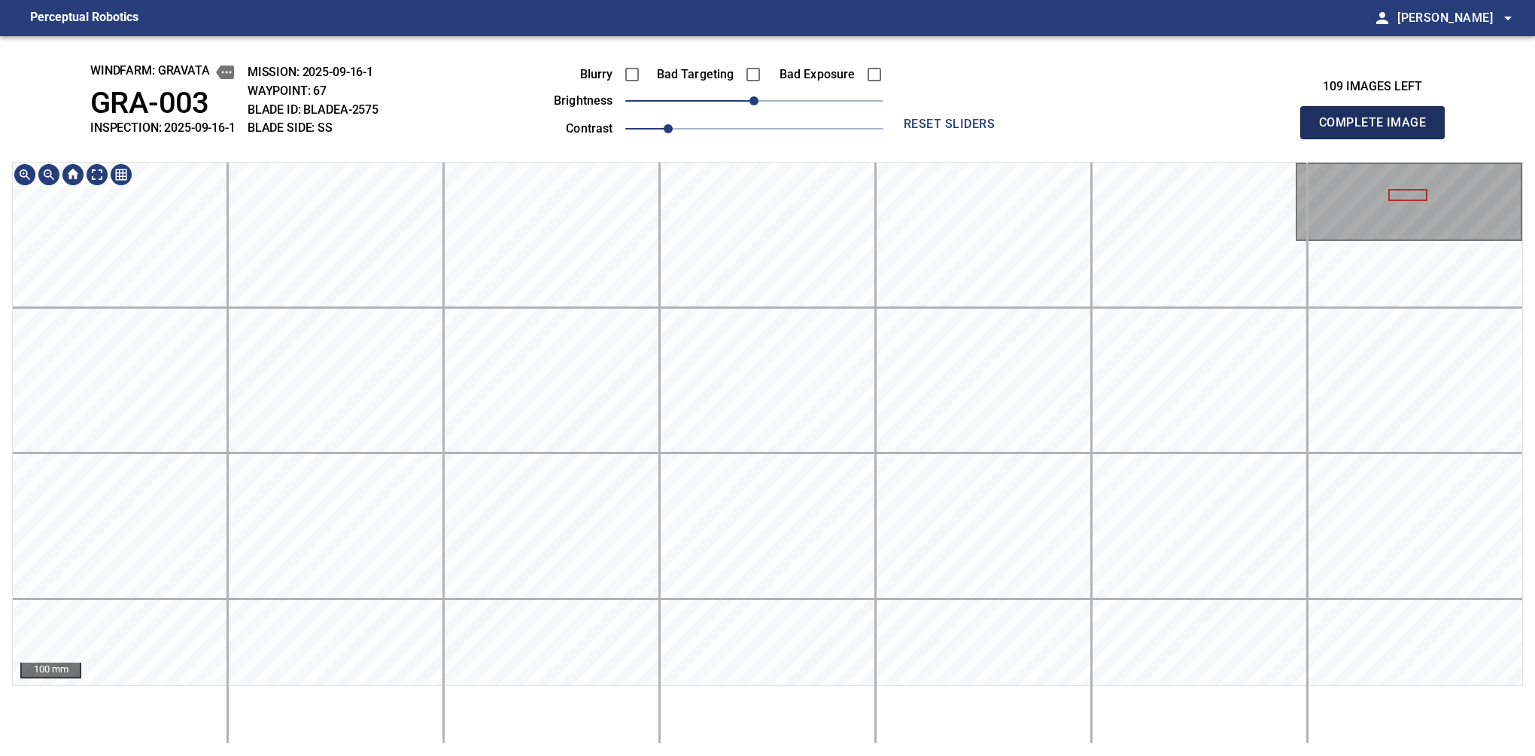
click at [1060, 138] on button "Complete Image" at bounding box center [1372, 122] width 144 height 33
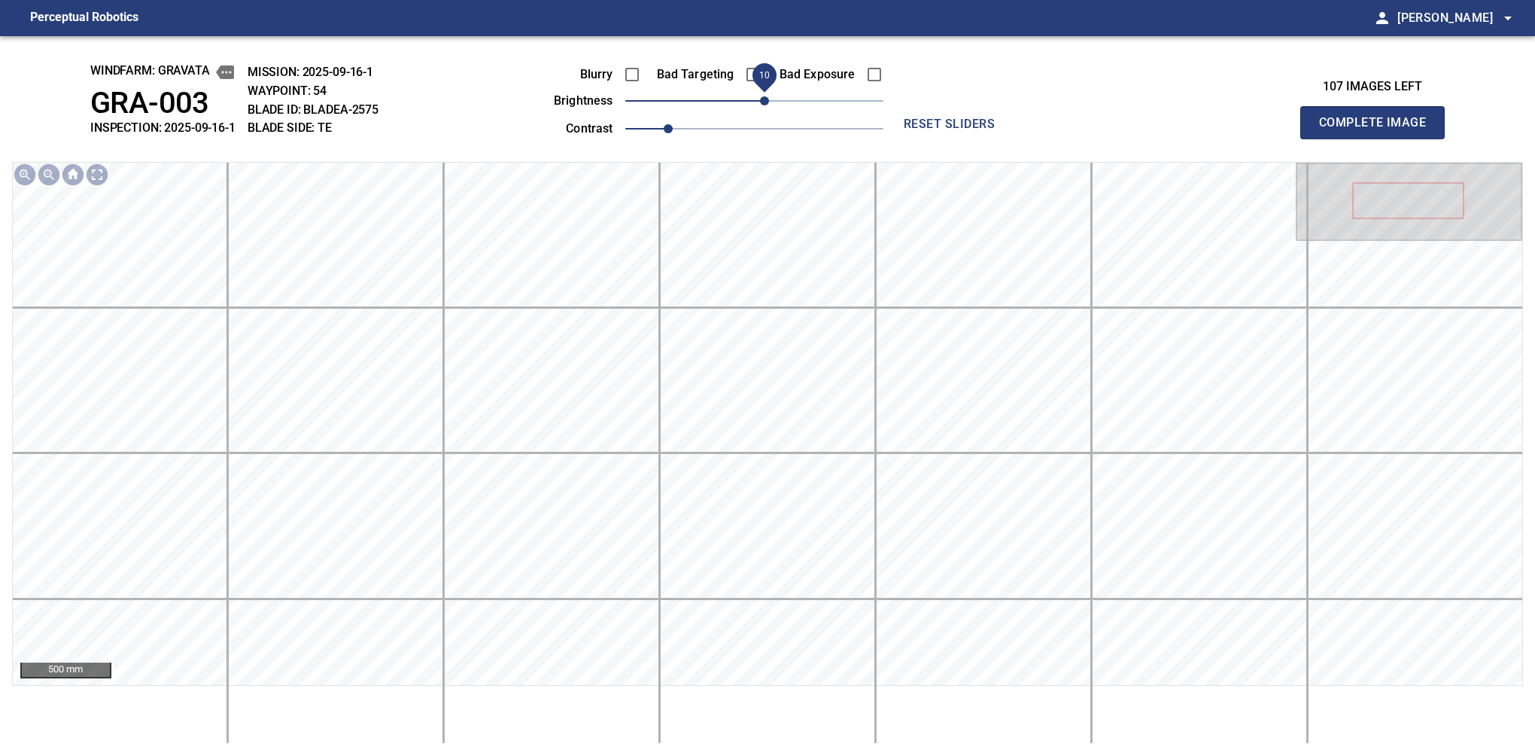
click at [761, 105] on span "10" at bounding box center [764, 100] width 9 height 9
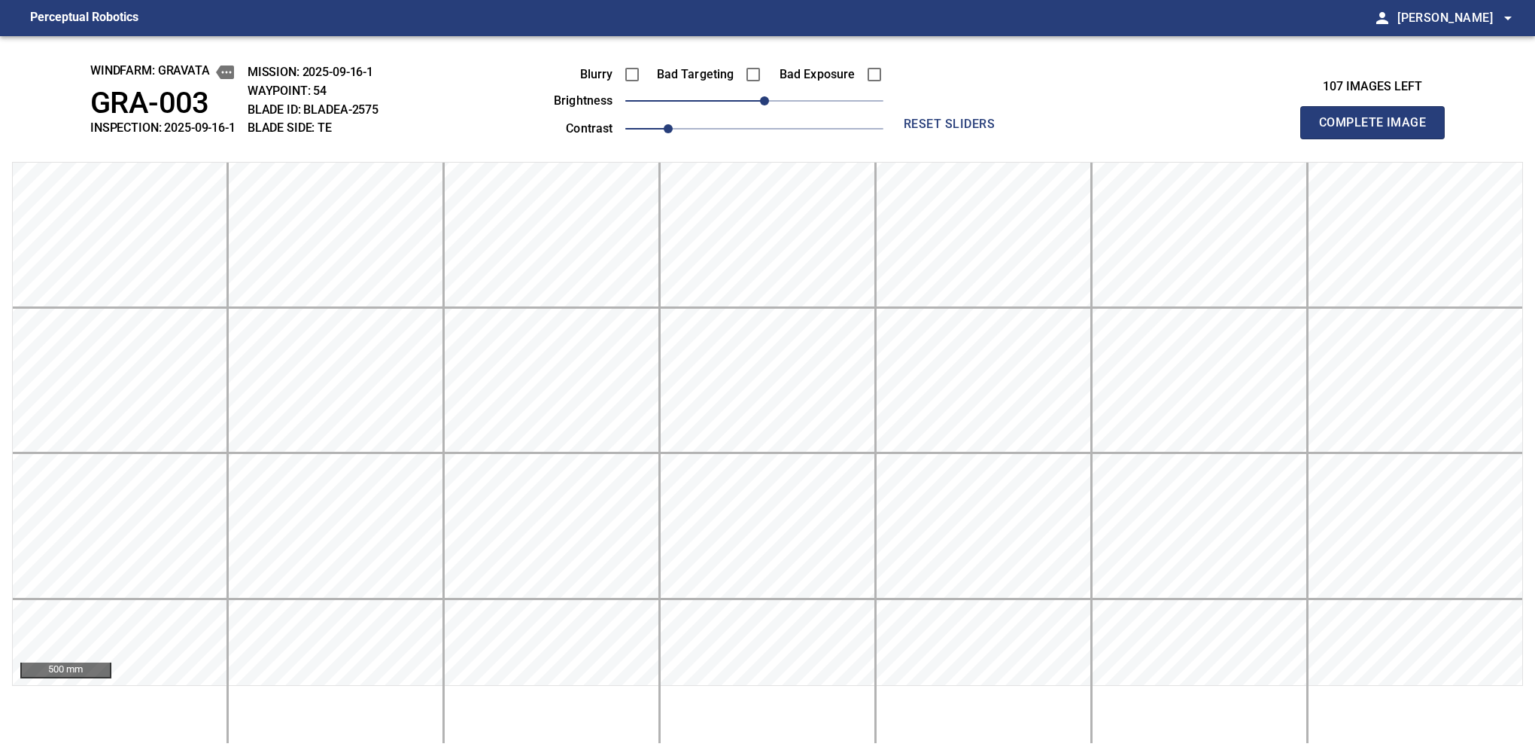
click at [1060, 138] on button "Complete Image" at bounding box center [1372, 122] width 144 height 33
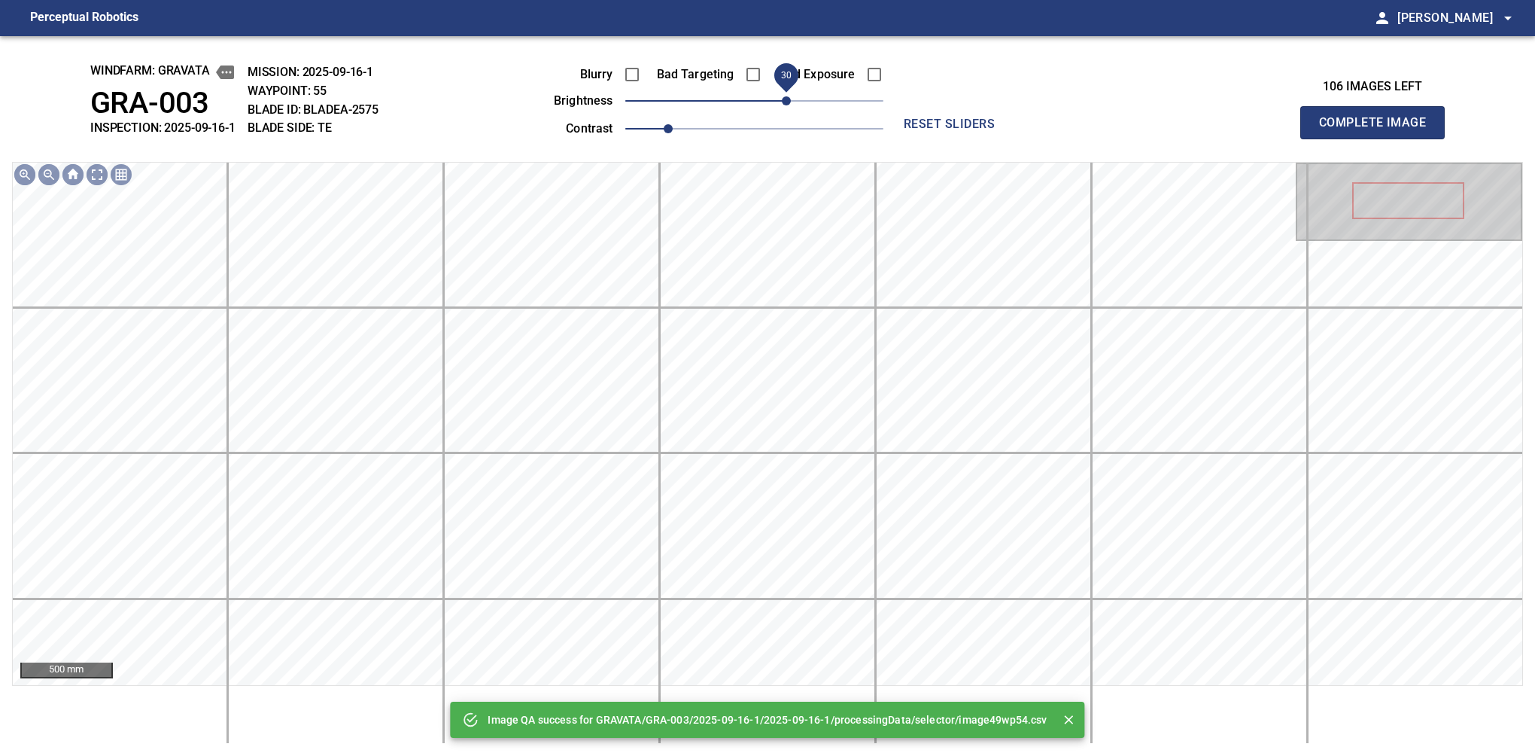
drag, startPoint x: 770, startPoint y: 105, endPoint x: 790, endPoint y: 107, distance: 20.4
click at [790, 105] on span "30" at bounding box center [786, 100] width 9 height 9
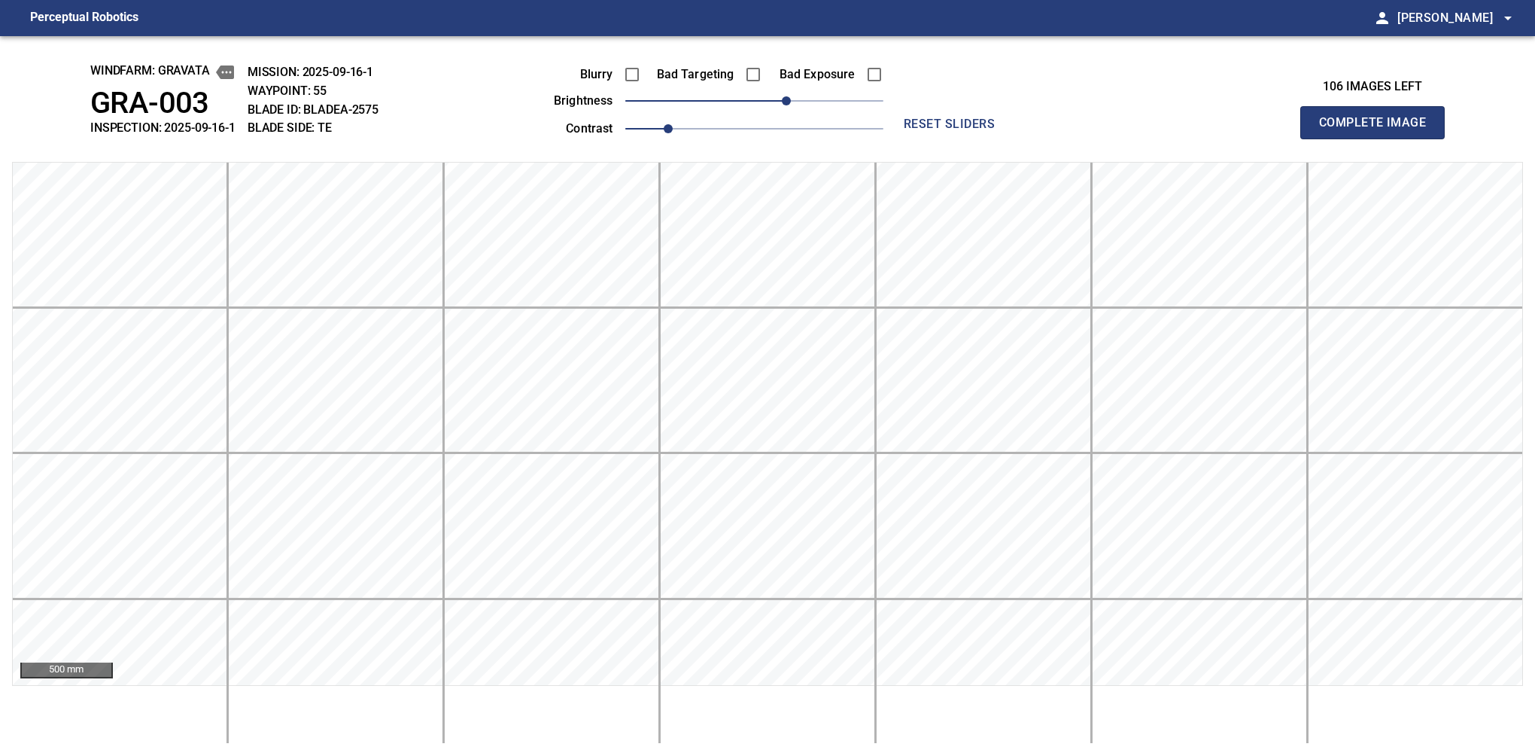
click at [1060, 138] on button "Complete Image" at bounding box center [1372, 122] width 144 height 33
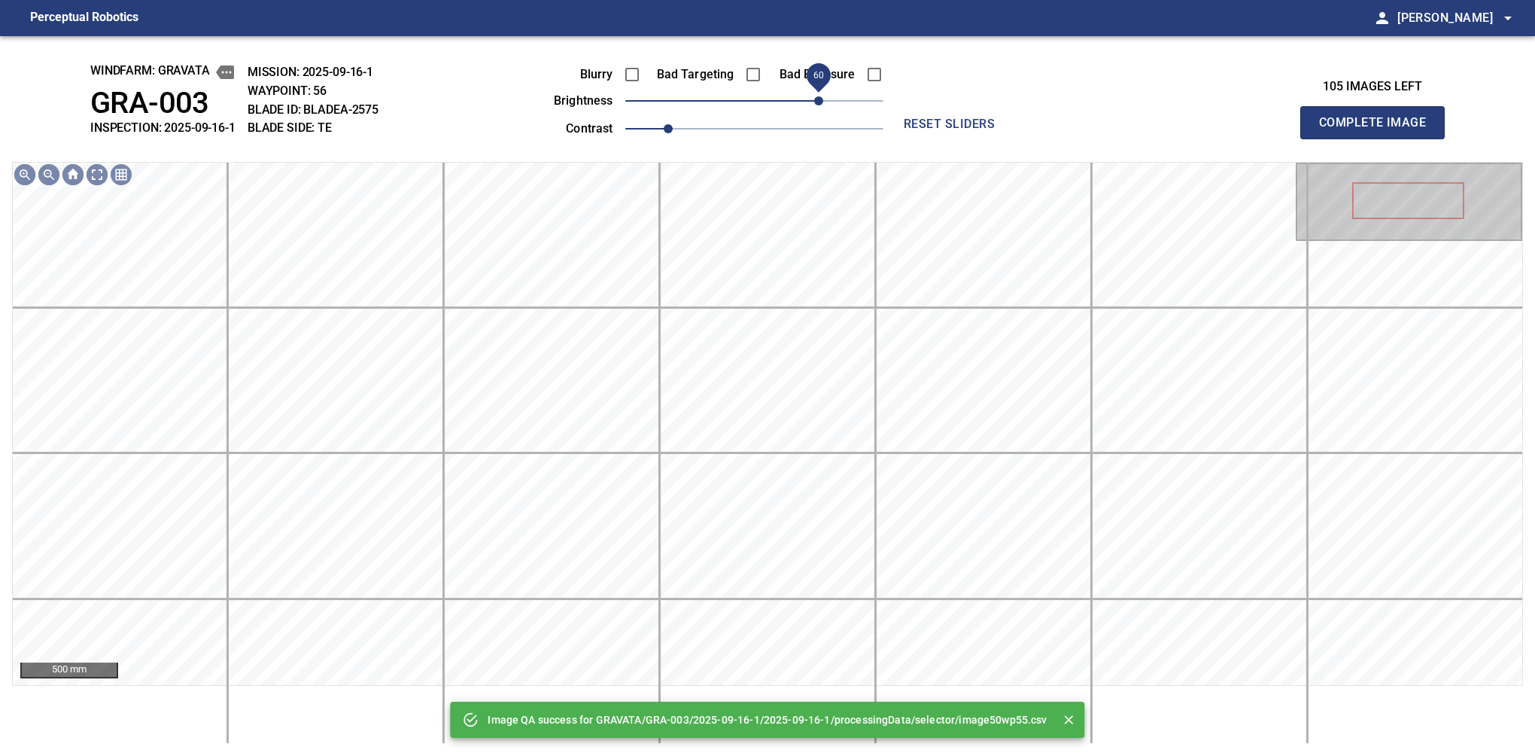
drag, startPoint x: 799, startPoint y: 104, endPoint x: 815, endPoint y: 102, distance: 15.9
click at [815, 102] on span "60" at bounding box center [818, 100] width 9 height 9
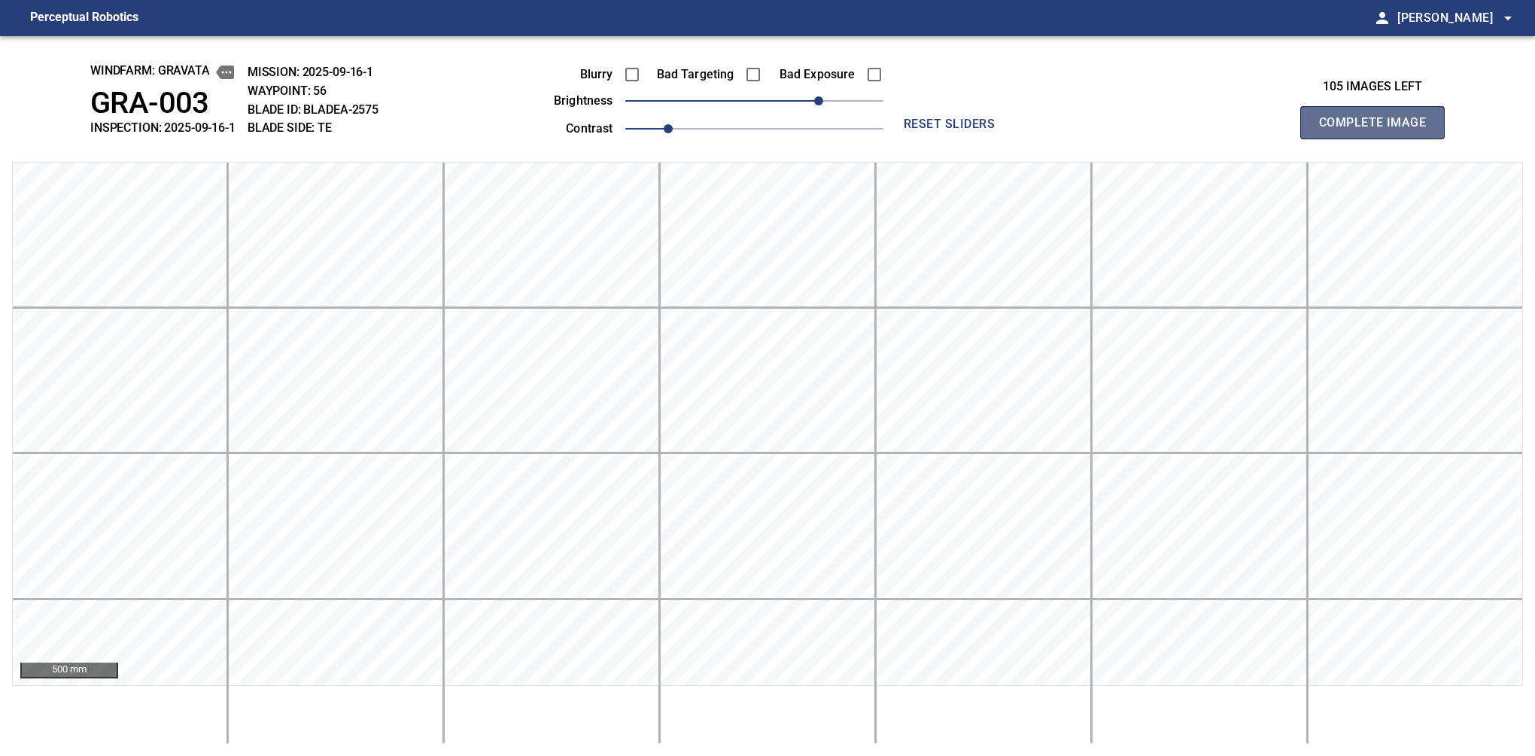
click at [1060, 138] on button "Complete Image" at bounding box center [1372, 122] width 144 height 33
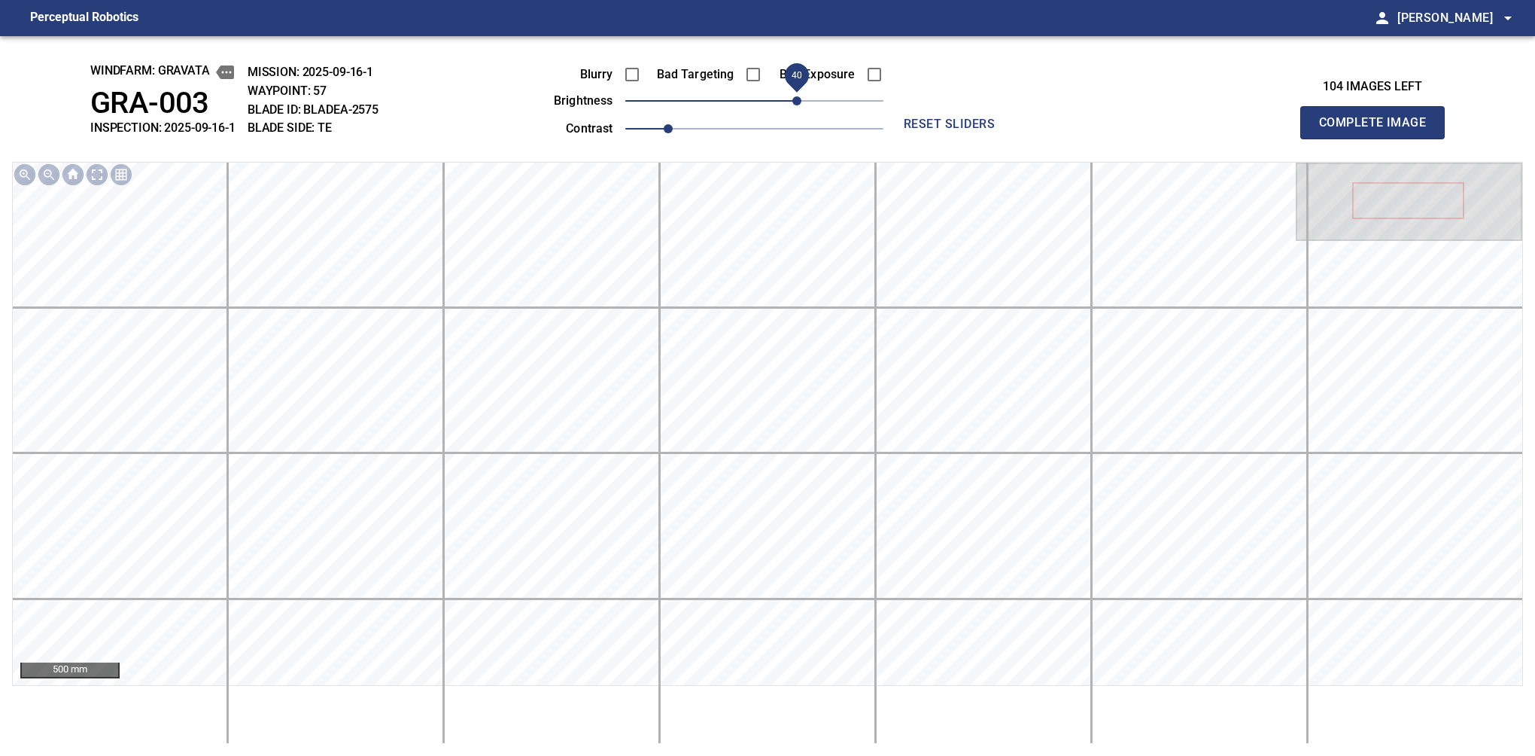
drag, startPoint x: 815, startPoint y: 102, endPoint x: 801, endPoint y: 111, distance: 16.9
click at [801, 111] on span "40" at bounding box center [754, 100] width 258 height 21
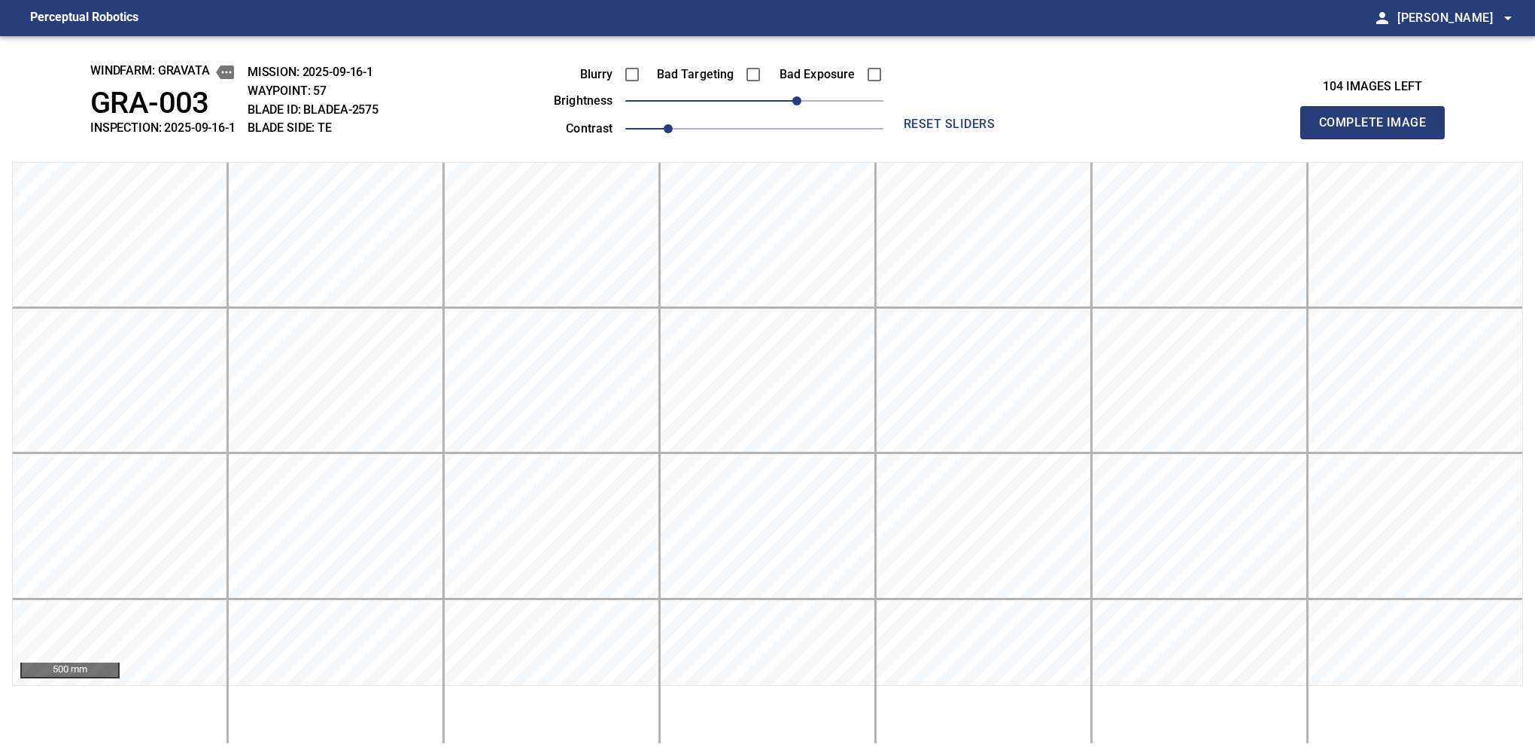
click at [1060, 138] on button "Complete Image" at bounding box center [1372, 122] width 144 height 33
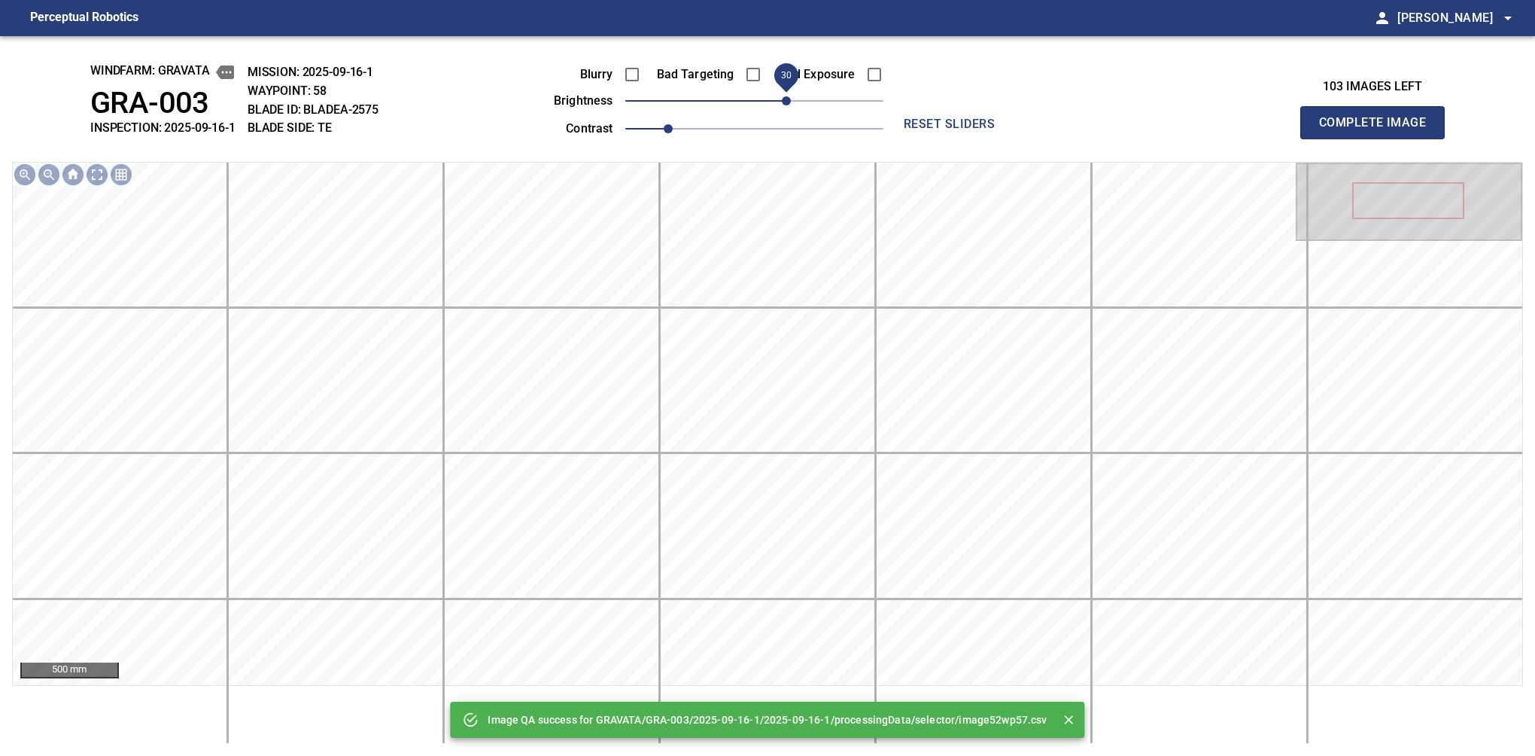
drag, startPoint x: 799, startPoint y: 102, endPoint x: 789, endPoint y: 102, distance: 10.5
click at [789, 102] on span "30" at bounding box center [754, 100] width 258 height 21
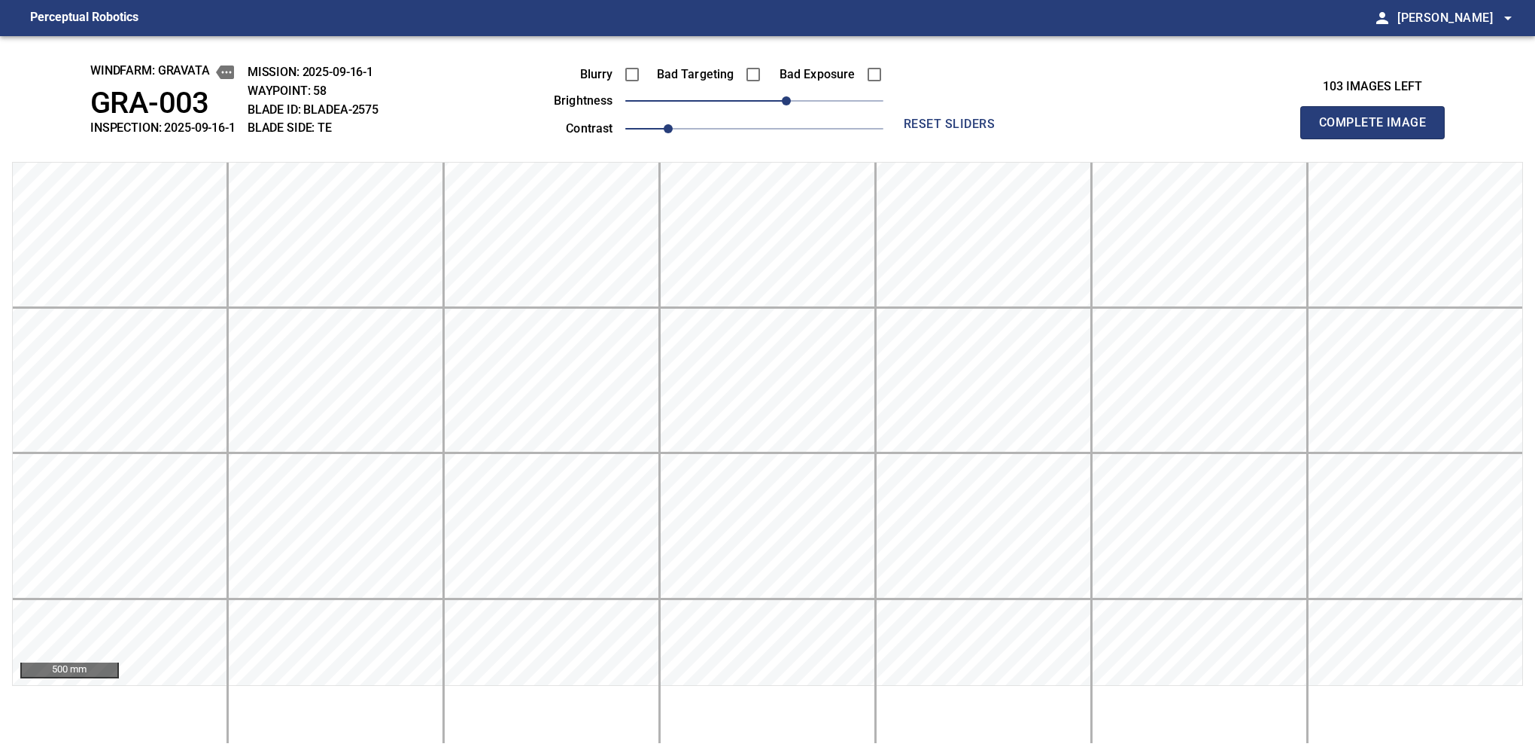
click at [1060, 138] on button "Complete Image" at bounding box center [1372, 122] width 144 height 33
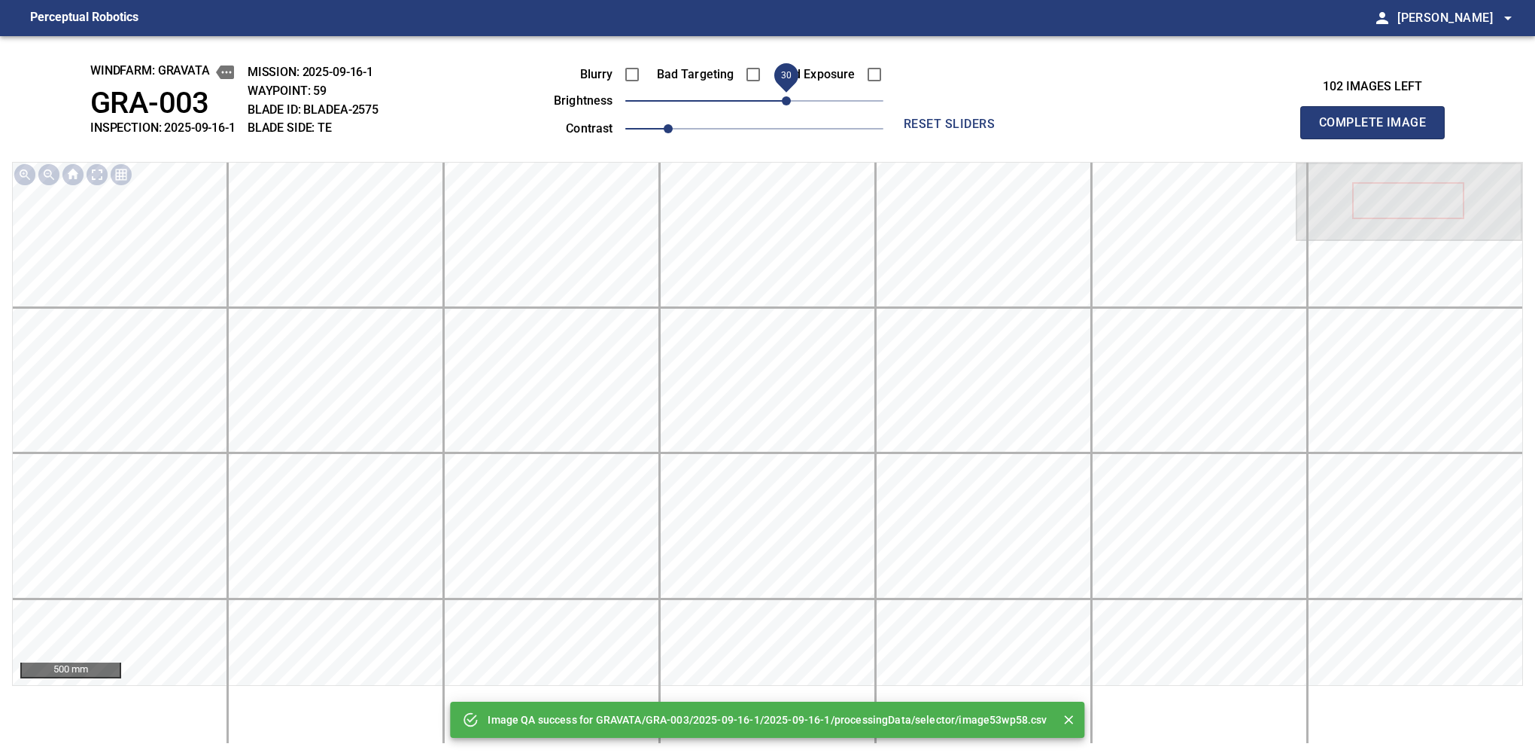
click at [788, 104] on span "30" at bounding box center [754, 100] width 258 height 21
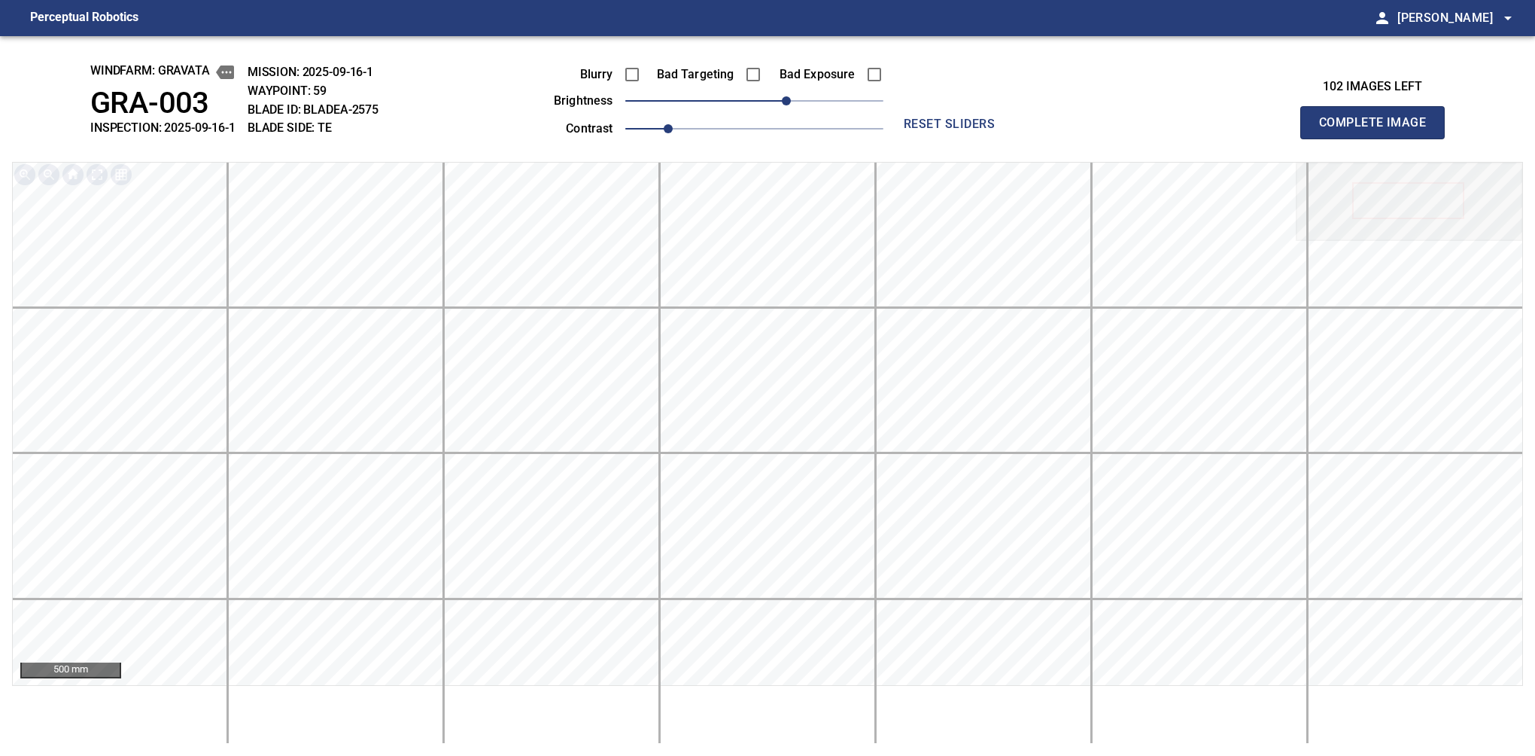
click at [1060, 138] on button "Complete Image" at bounding box center [1372, 122] width 144 height 33
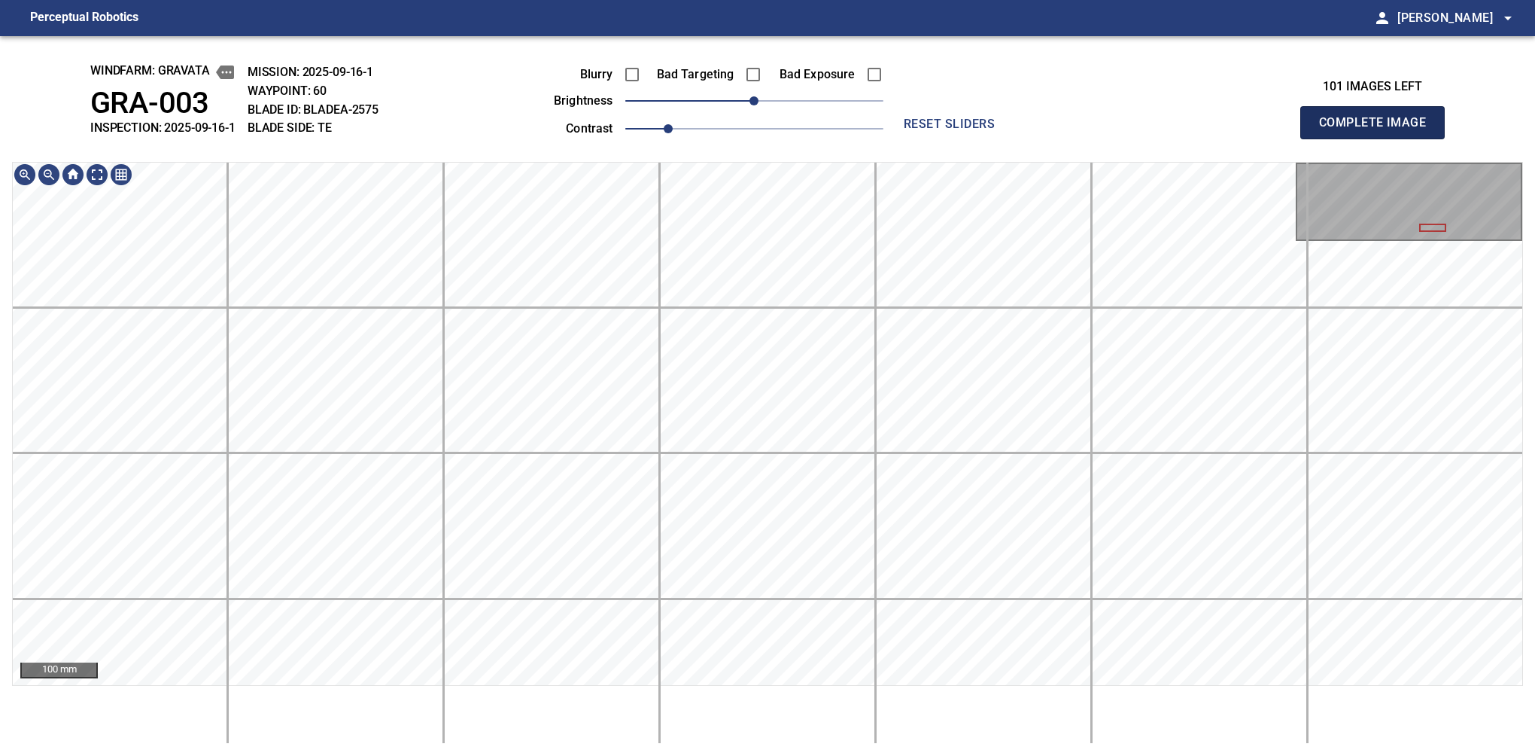
click at [1060, 138] on button "Complete Image" at bounding box center [1372, 122] width 144 height 33
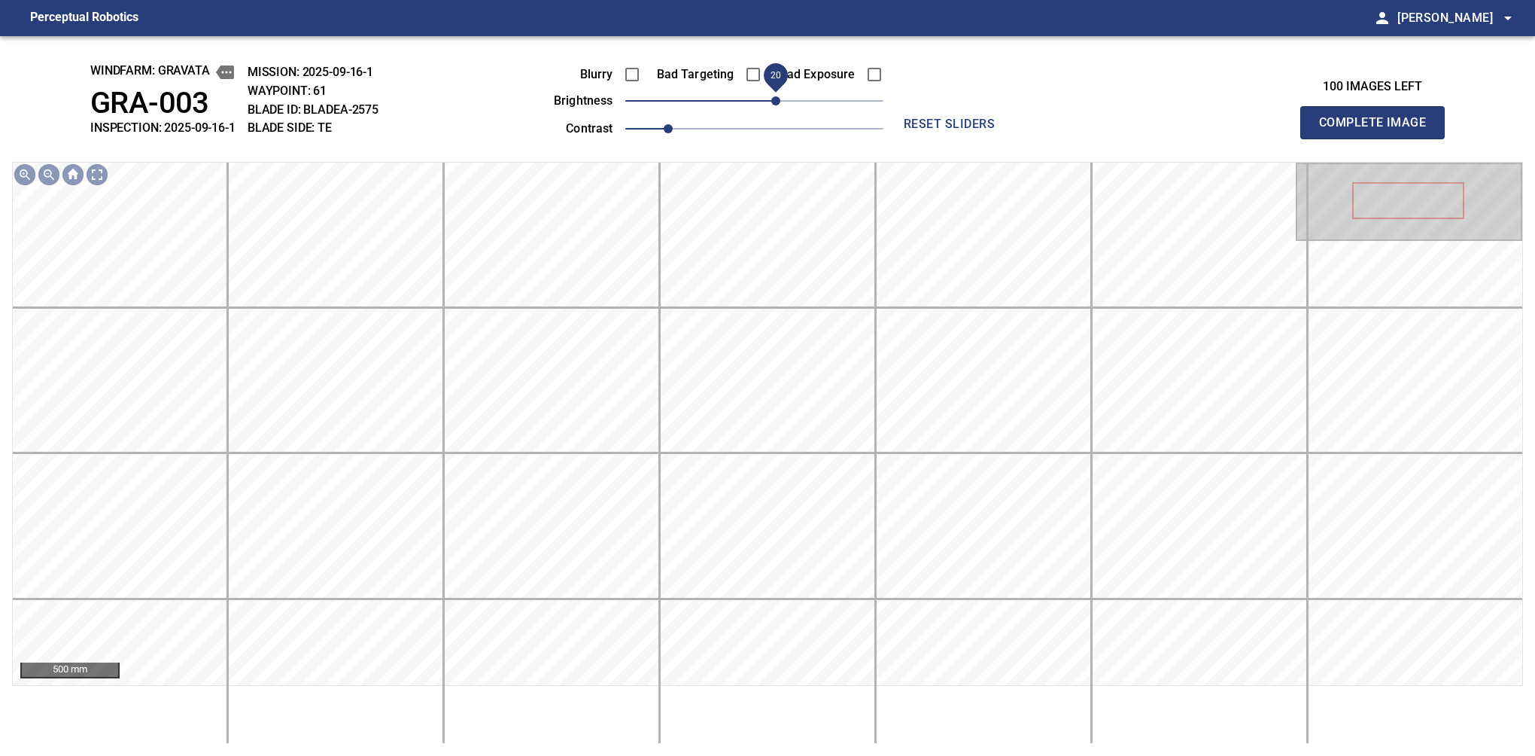
click at [776, 108] on span "20" at bounding box center [754, 100] width 258 height 21
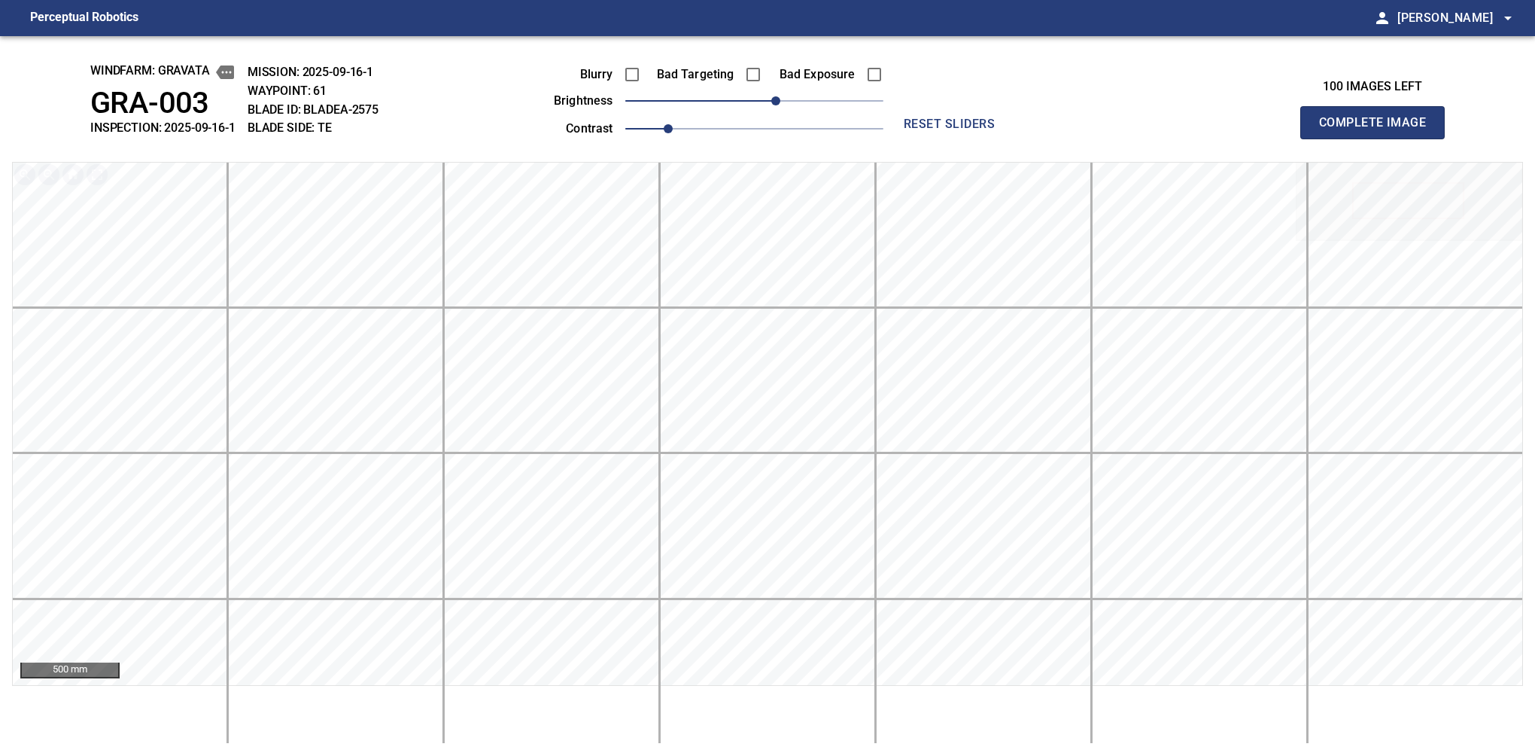
click at [1060, 138] on button "Complete Image" at bounding box center [1372, 122] width 144 height 33
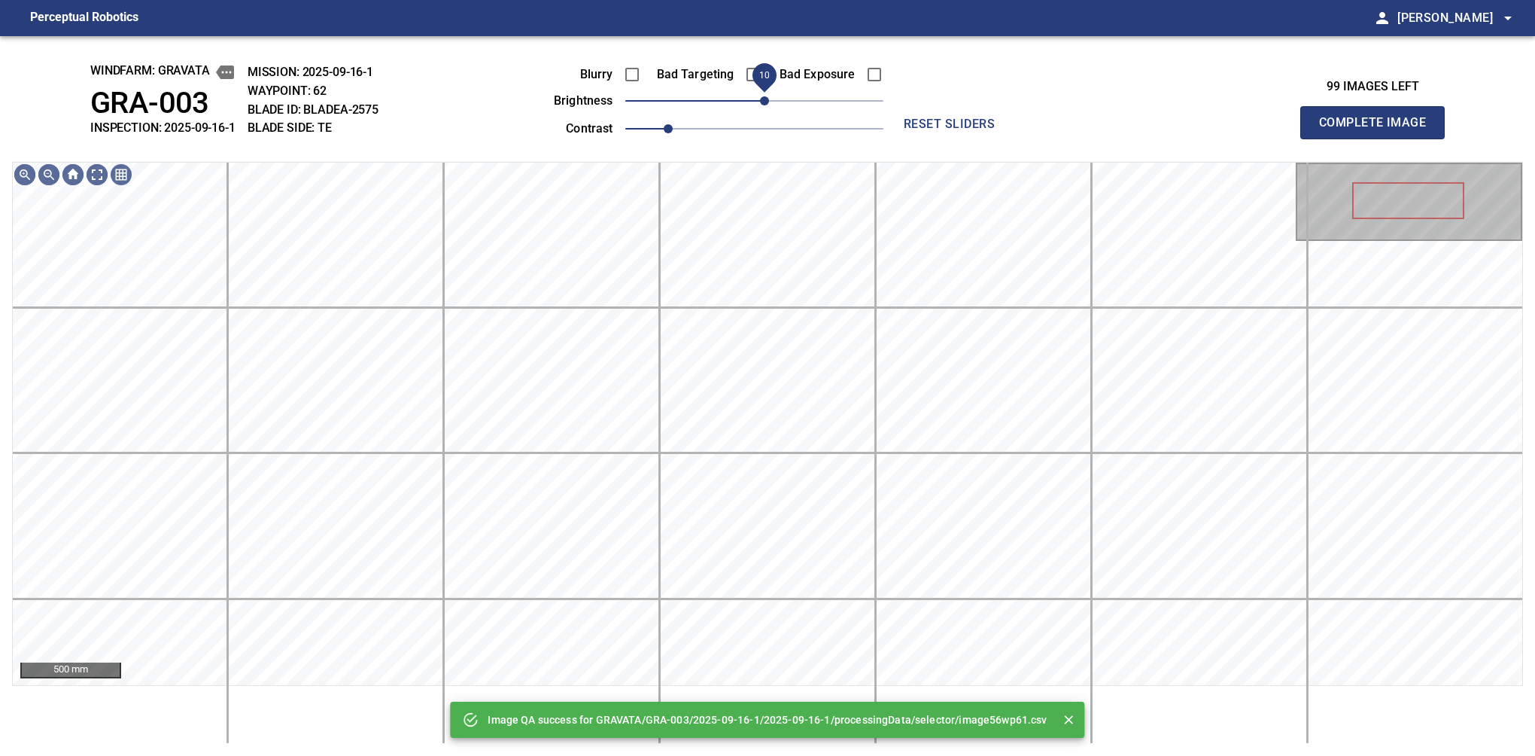
drag, startPoint x: 776, startPoint y: 108, endPoint x: 765, endPoint y: 108, distance: 10.5
click at [765, 108] on span "10" at bounding box center [754, 100] width 258 height 21
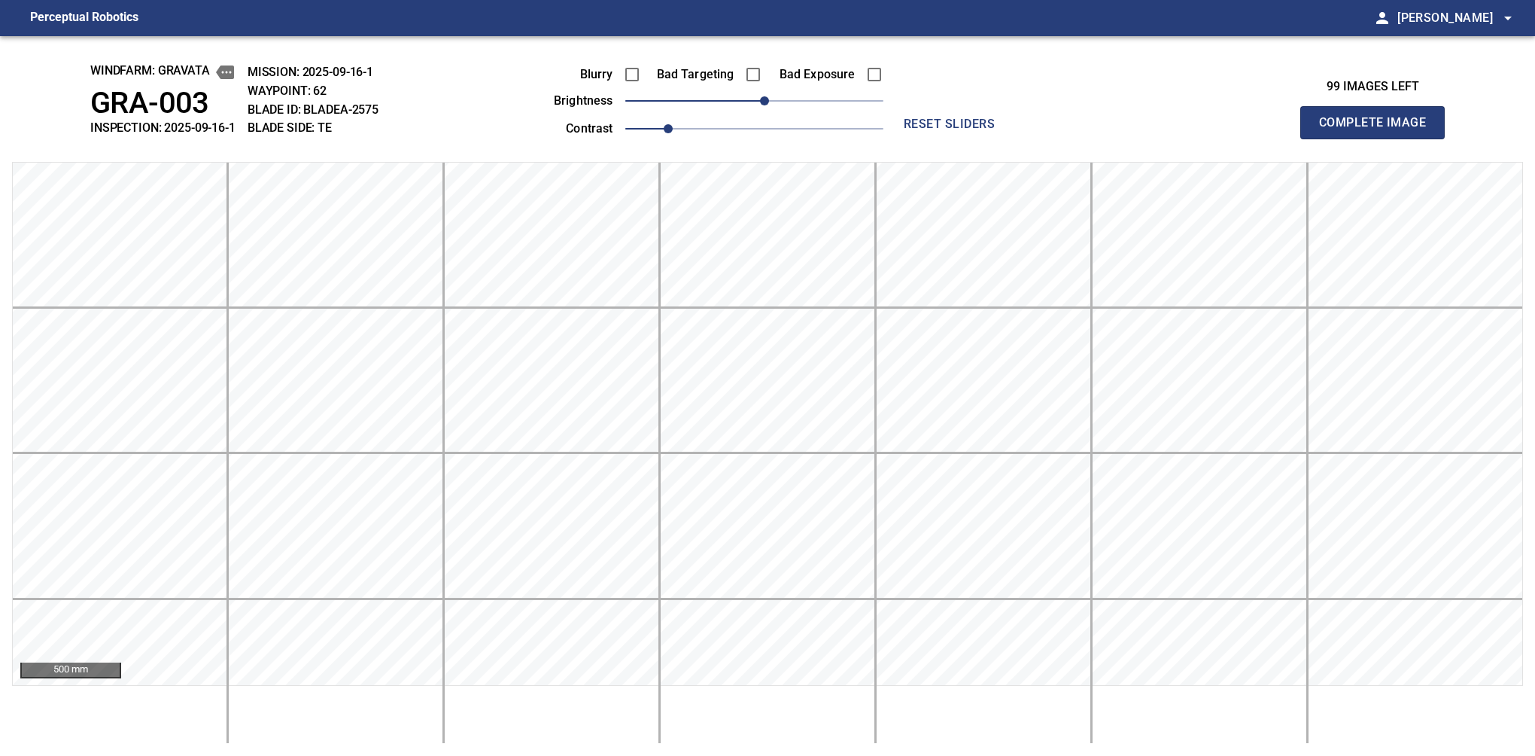
click at [1060, 138] on button "Complete Image" at bounding box center [1372, 122] width 144 height 33
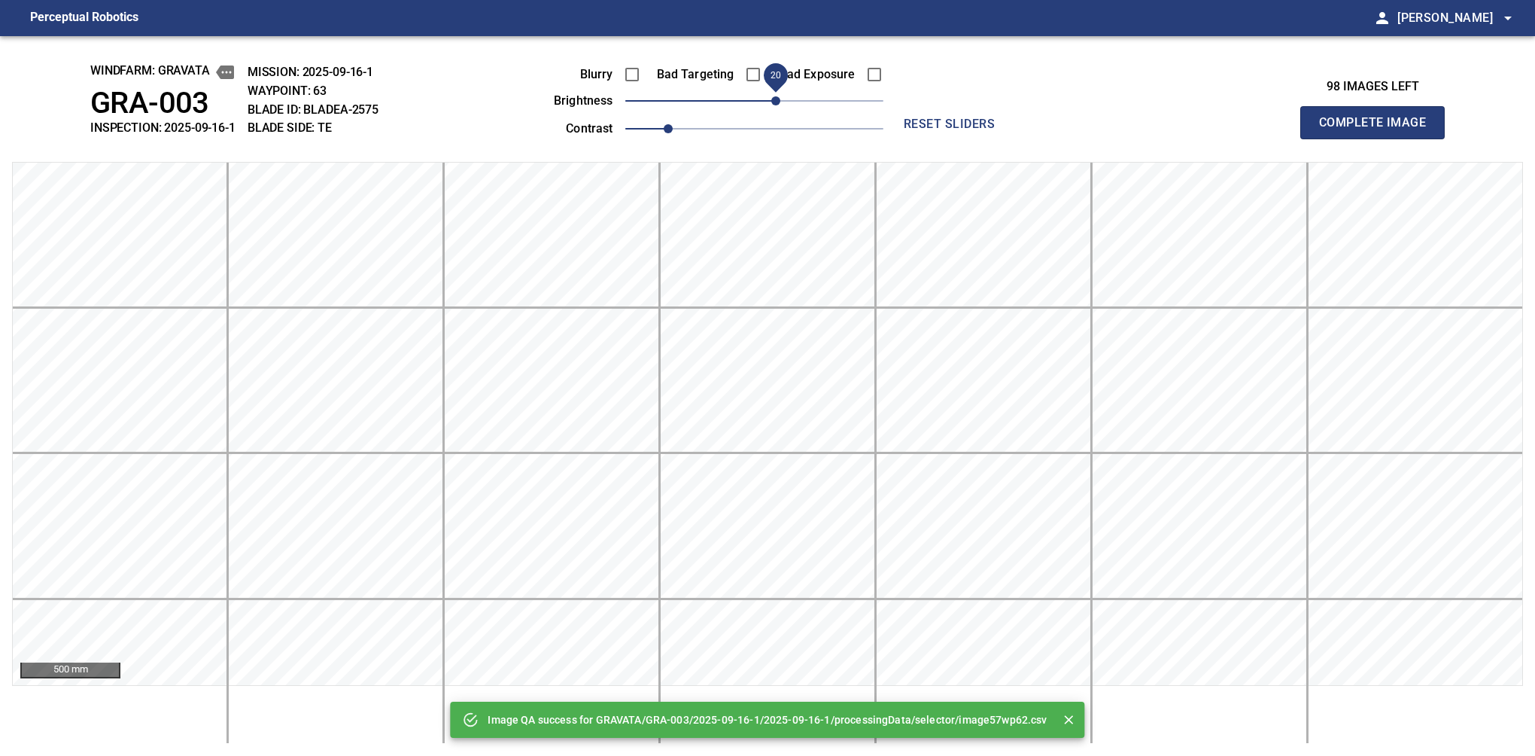
drag, startPoint x: 765, startPoint y: 108, endPoint x: 779, endPoint y: 102, distance: 14.5
click at [779, 102] on span "20" at bounding box center [775, 100] width 9 height 9
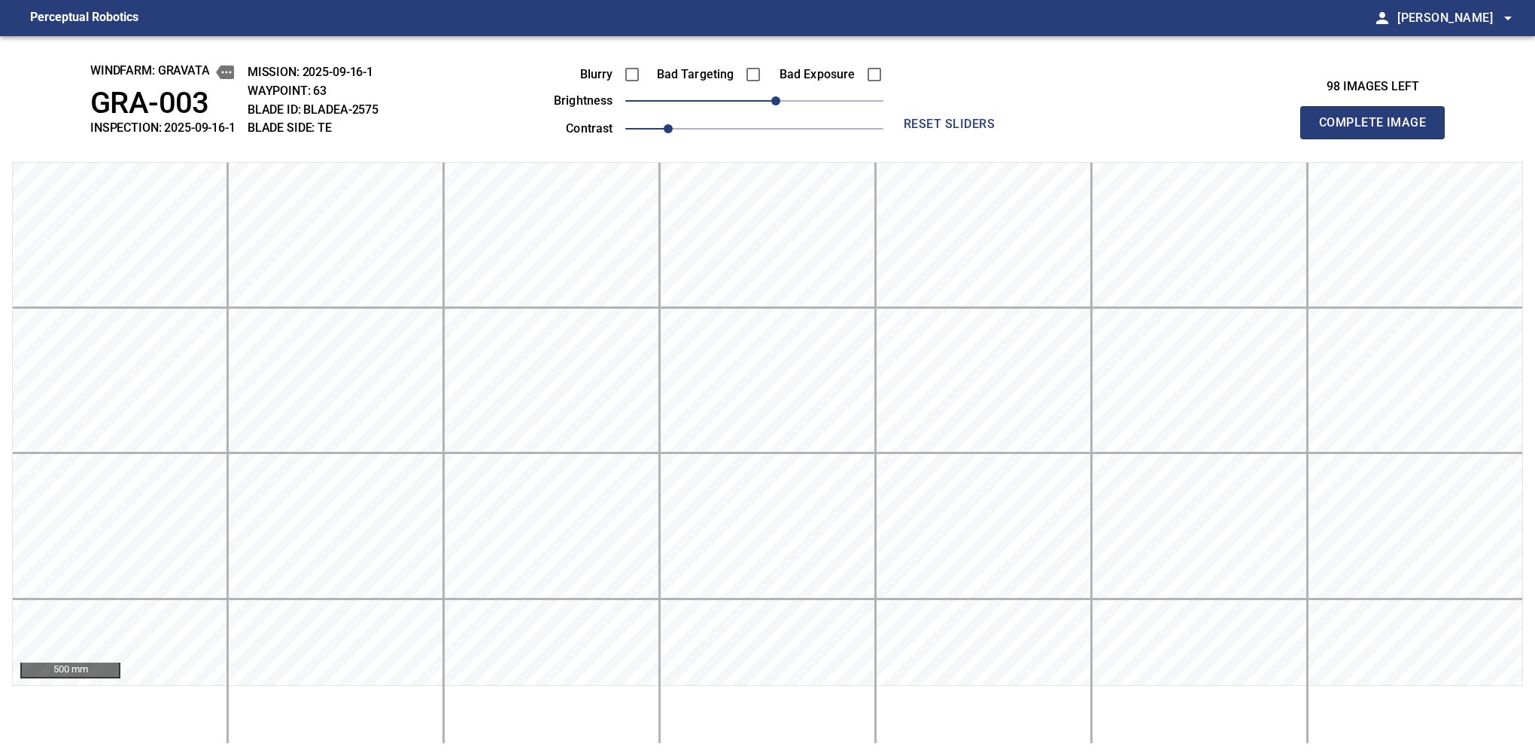
click at [1060, 138] on button "Complete Image" at bounding box center [1372, 122] width 144 height 33
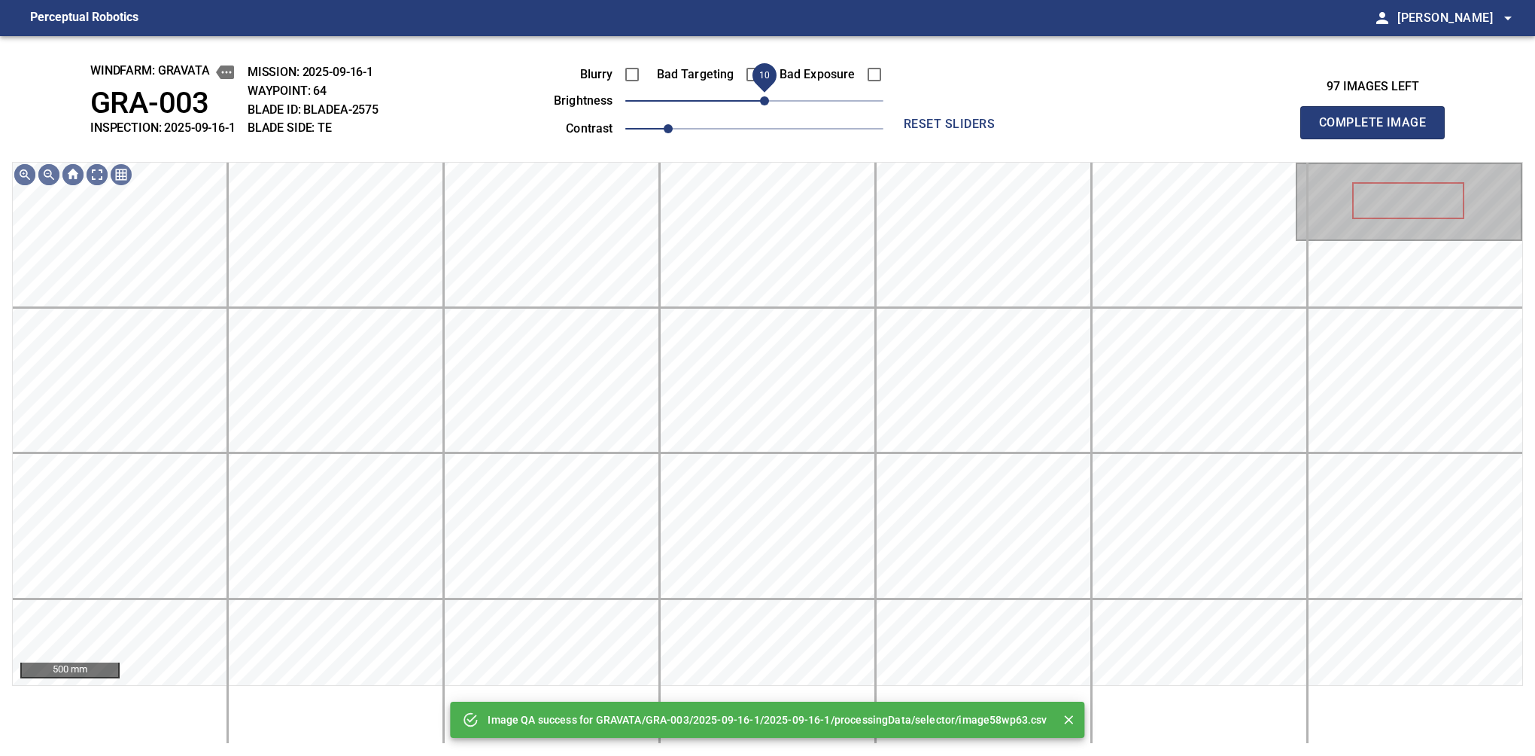
drag, startPoint x: 779, startPoint y: 102, endPoint x: 766, endPoint y: 102, distance: 12.8
click at [766, 102] on span "10" at bounding box center [754, 100] width 258 height 21
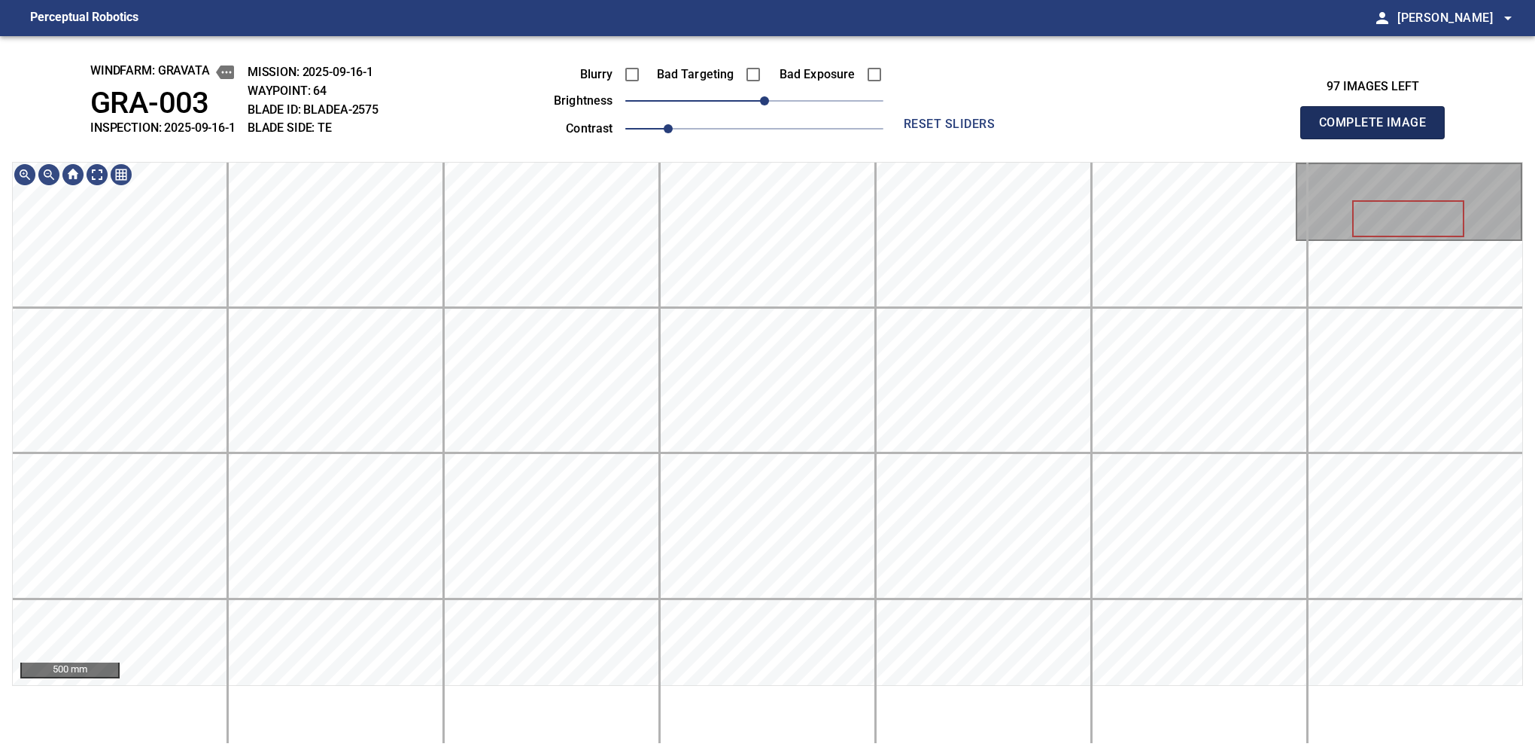
click at [1060, 138] on button "Complete Image" at bounding box center [1372, 122] width 144 height 33
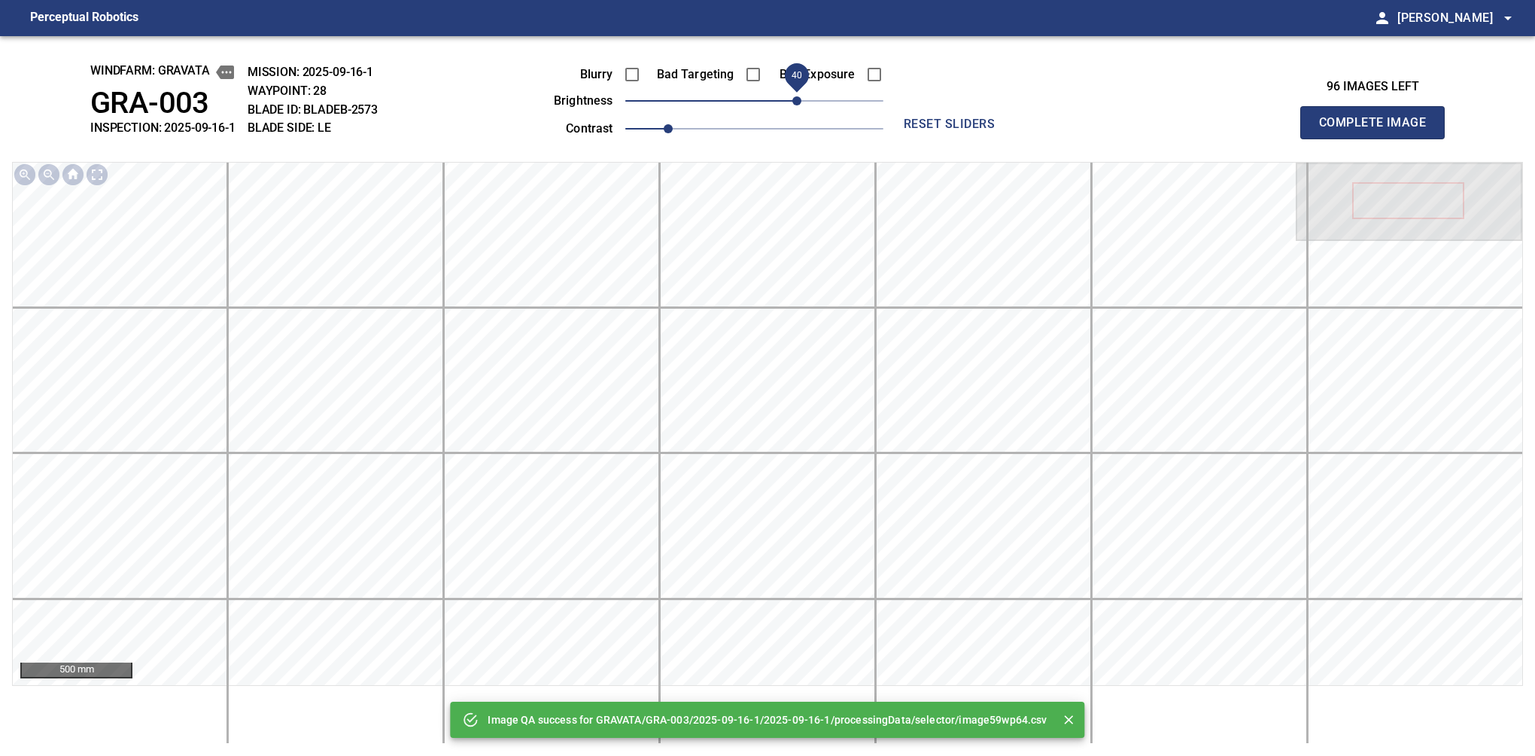
drag, startPoint x: 786, startPoint y: 105, endPoint x: 798, endPoint y: 108, distance: 11.7
click at [798, 108] on span "40" at bounding box center [754, 100] width 258 height 21
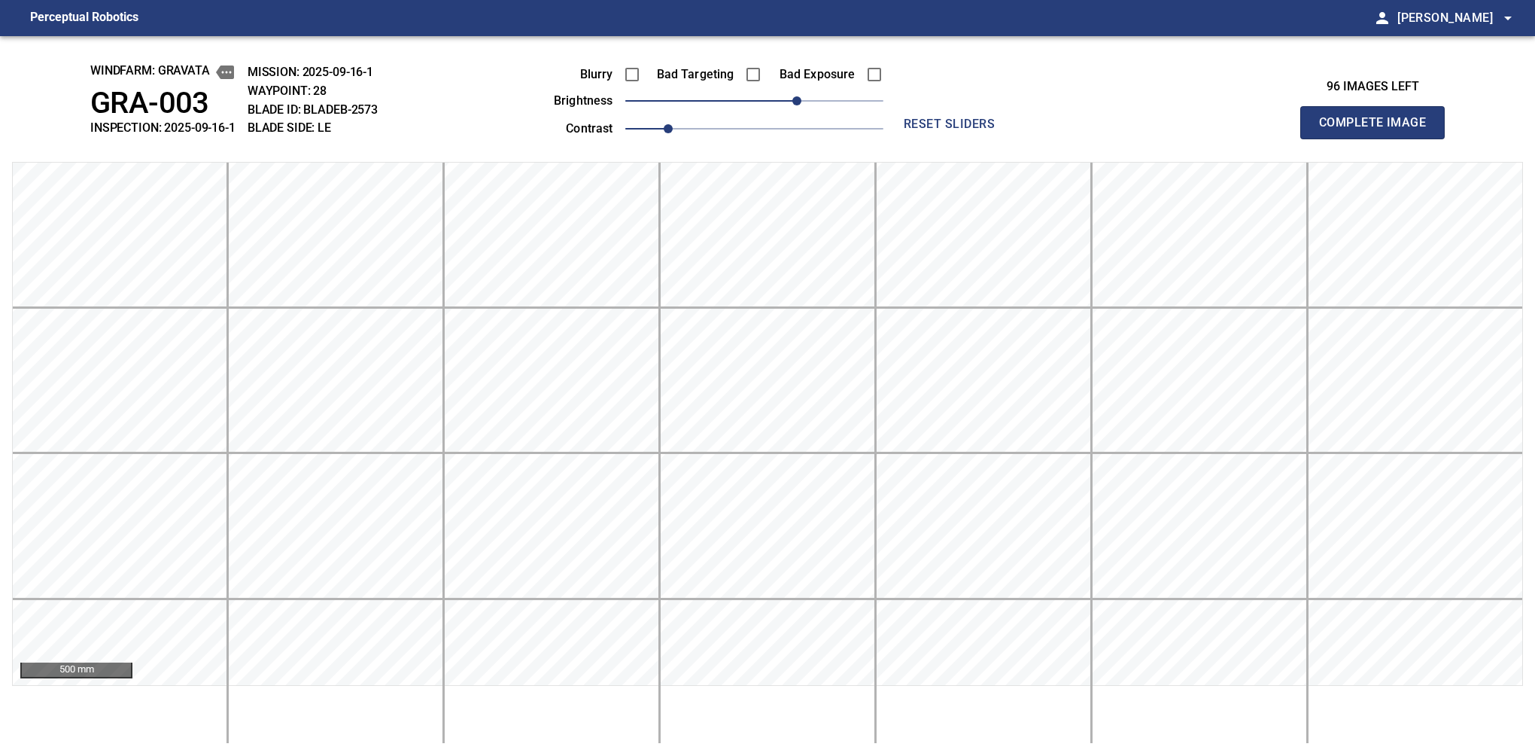
click at [1060, 138] on button "Complete Image" at bounding box center [1372, 122] width 144 height 33
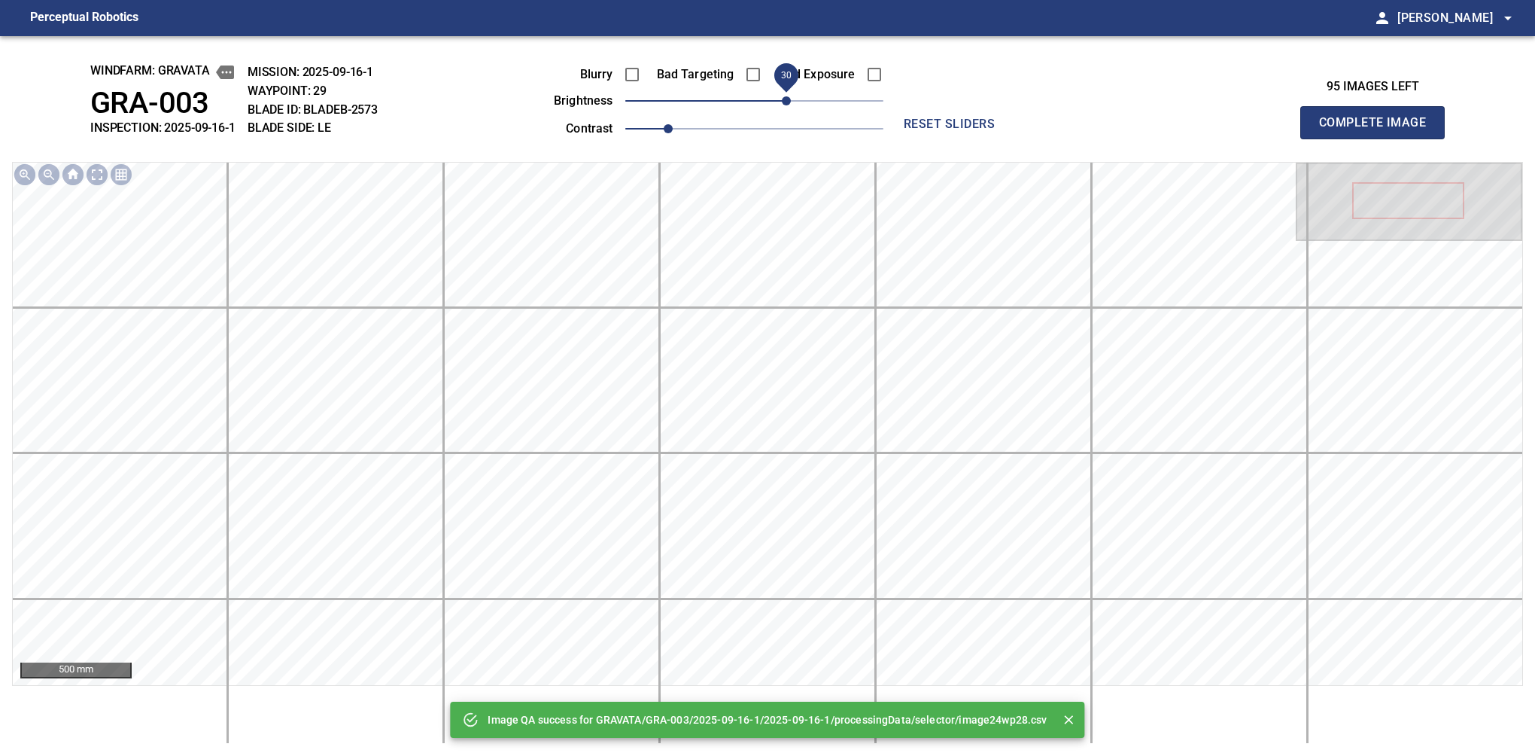
drag, startPoint x: 760, startPoint y: 100, endPoint x: 784, endPoint y: 97, distance: 24.3
click at [784, 97] on span "30" at bounding box center [786, 100] width 9 height 9
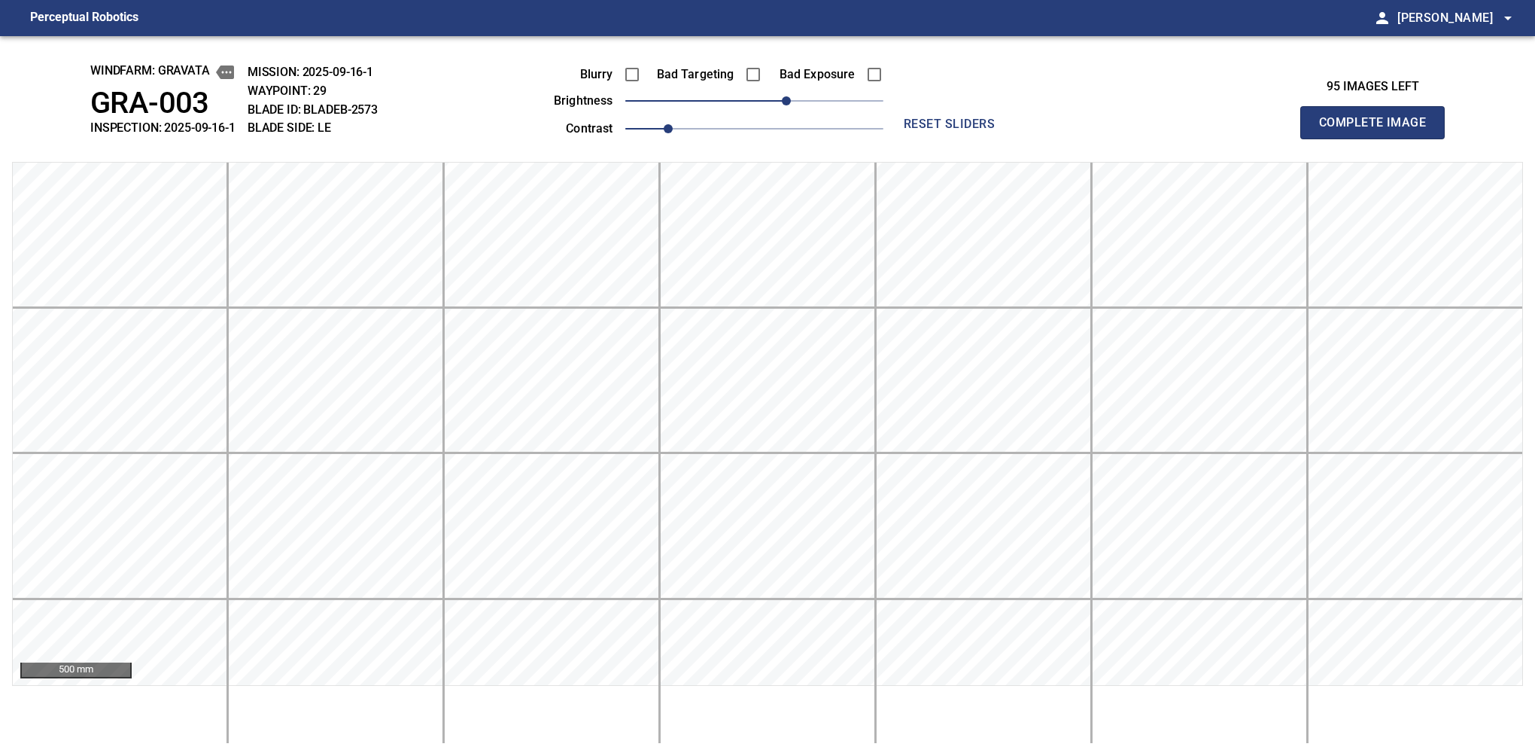
click at [1060, 138] on button "Complete Image" at bounding box center [1372, 122] width 144 height 33
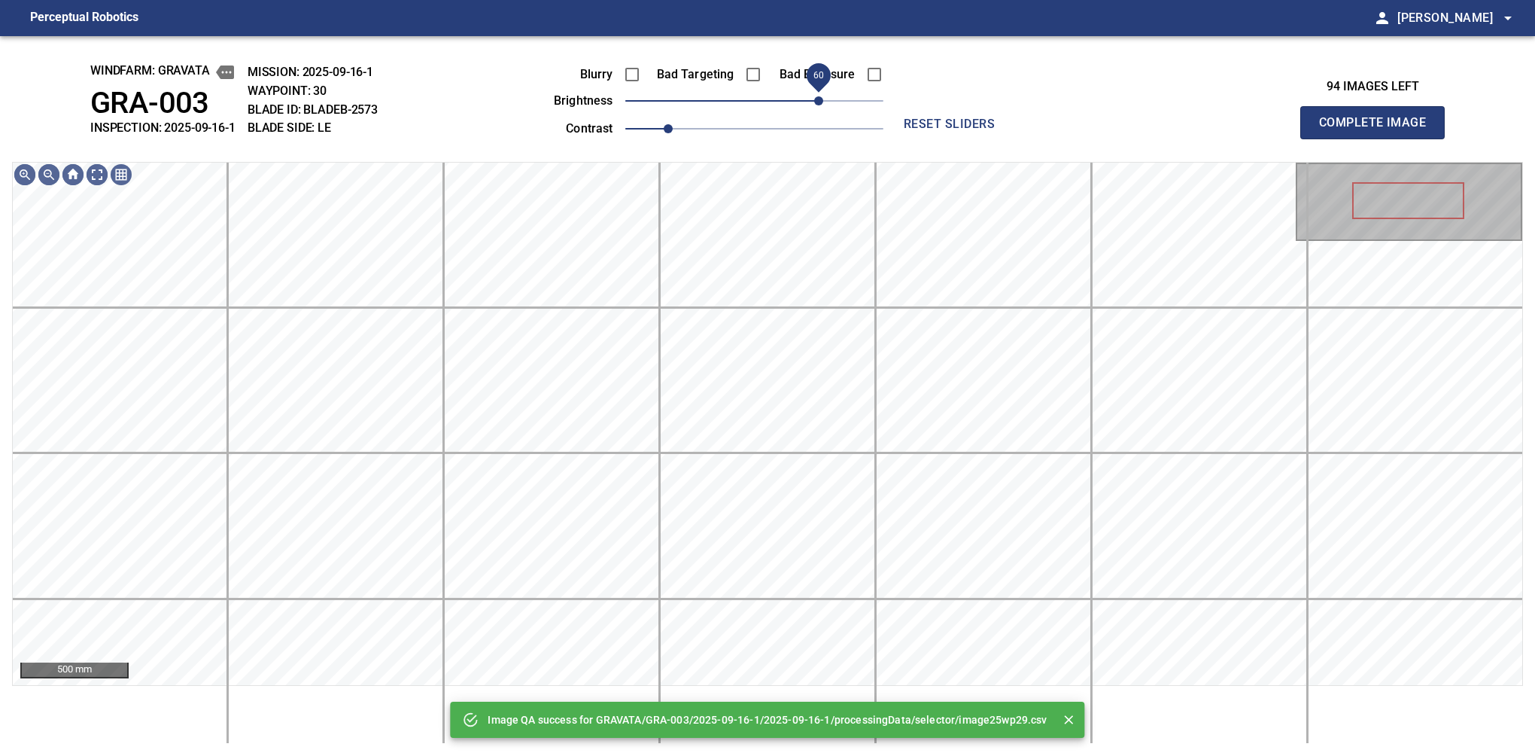
drag, startPoint x: 784, startPoint y: 97, endPoint x: 818, endPoint y: 97, distance: 33.9
click at [818, 97] on span "60" at bounding box center [754, 100] width 258 height 21
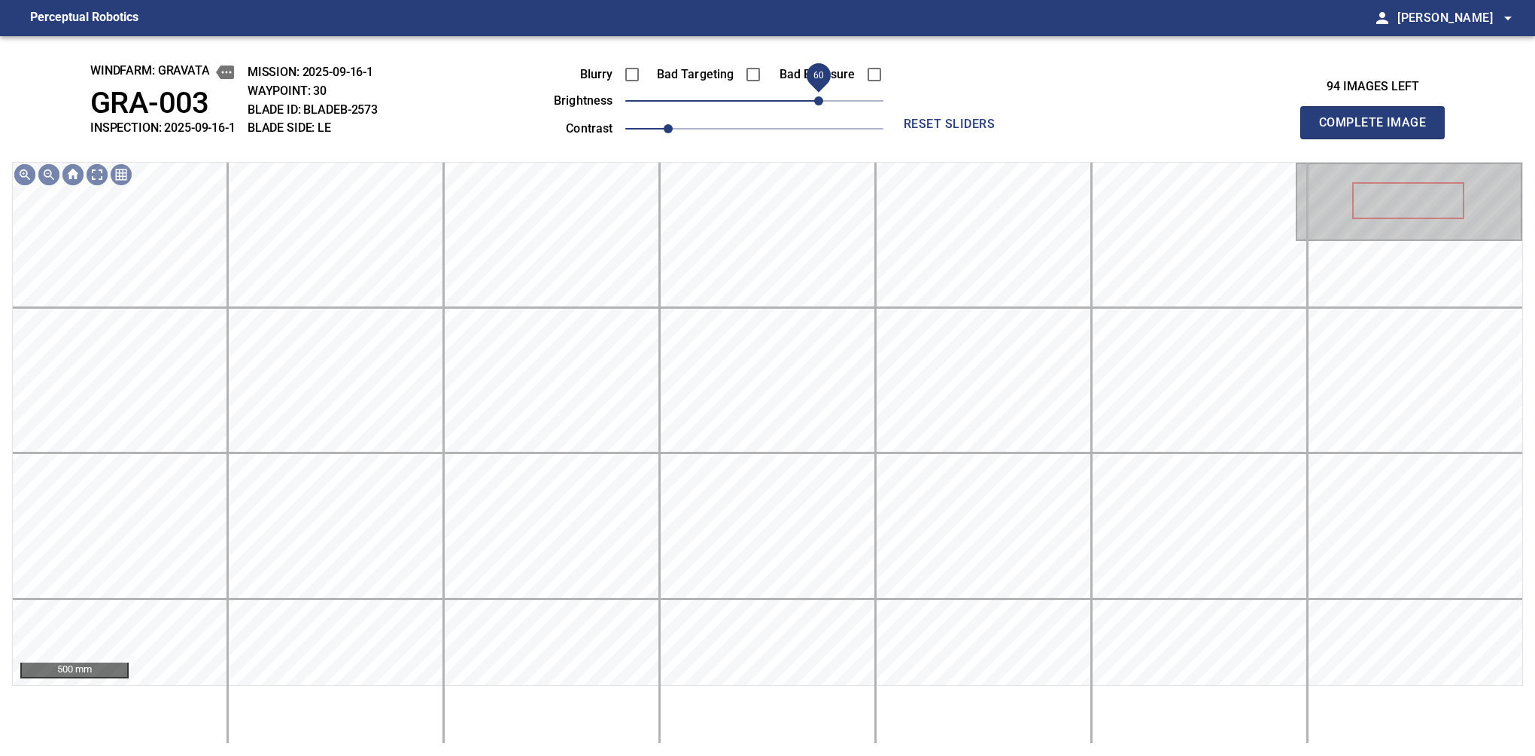
click at [1060, 138] on button "Complete Image" at bounding box center [1372, 122] width 144 height 33
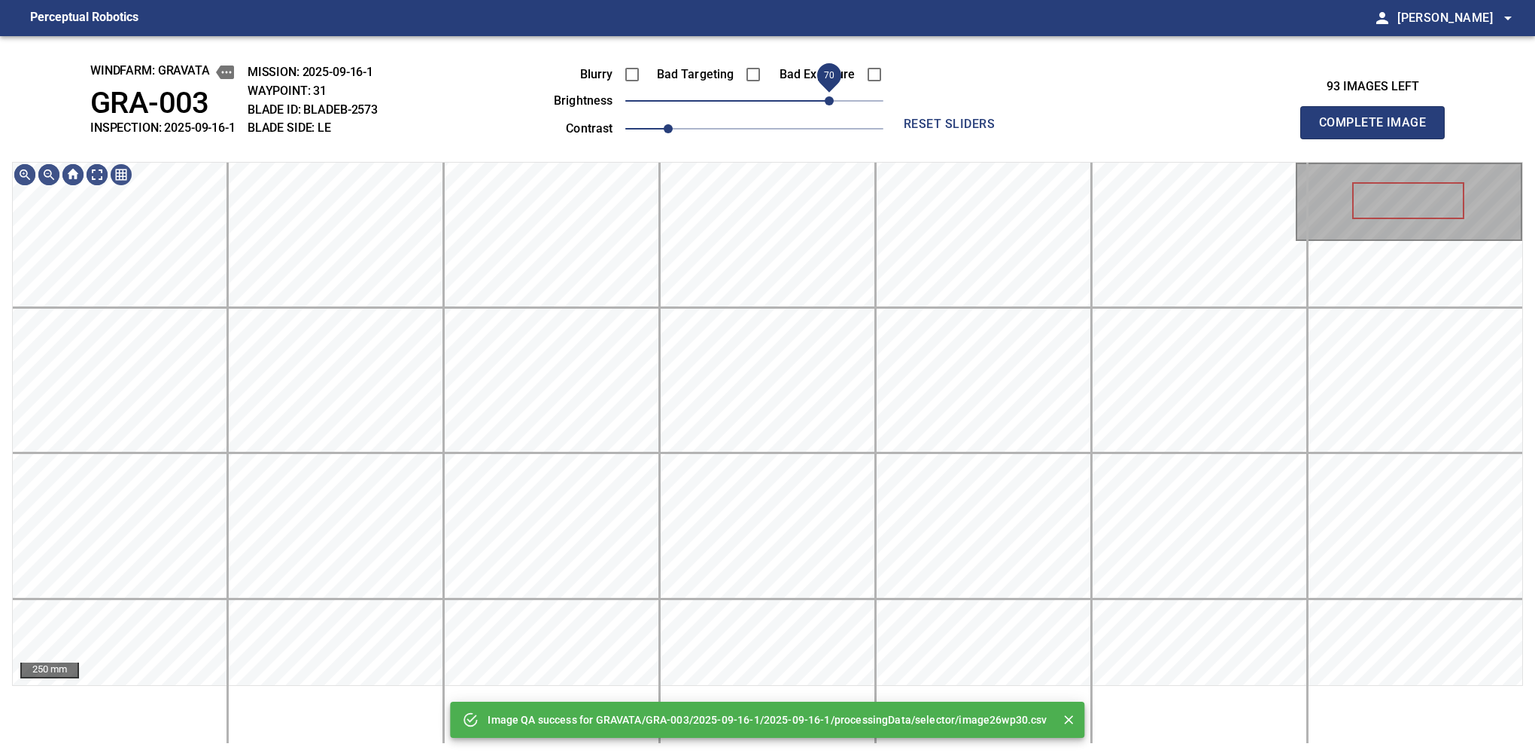
drag, startPoint x: 818, startPoint y: 97, endPoint x: 831, endPoint y: 97, distance: 12.8
click at [831, 97] on span "70" at bounding box center [754, 100] width 258 height 21
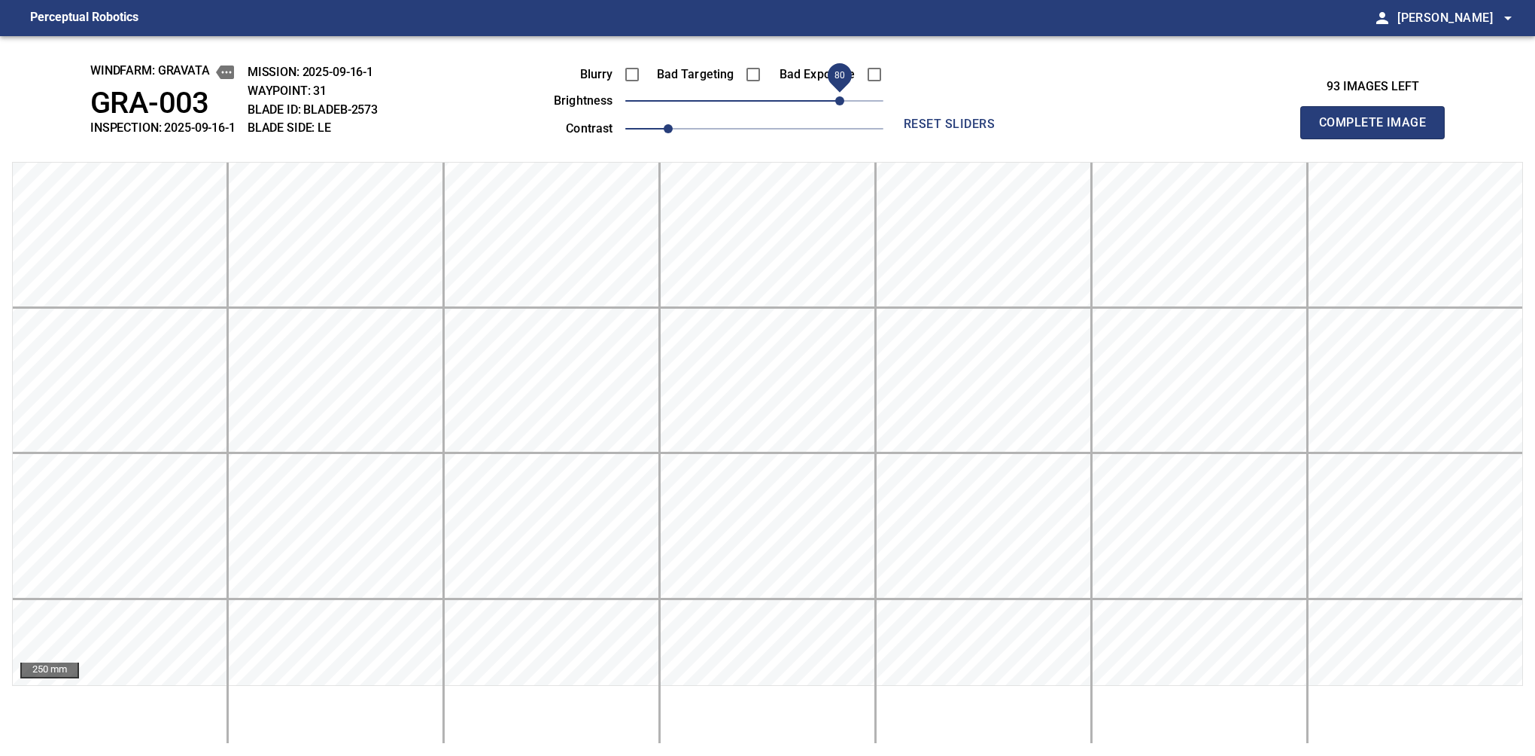
drag, startPoint x: 829, startPoint y: 105, endPoint x: 841, endPoint y: 97, distance: 15.2
click at [841, 97] on span "80" at bounding box center [839, 100] width 9 height 9
click at [1060, 138] on button "Complete Image" at bounding box center [1372, 122] width 144 height 33
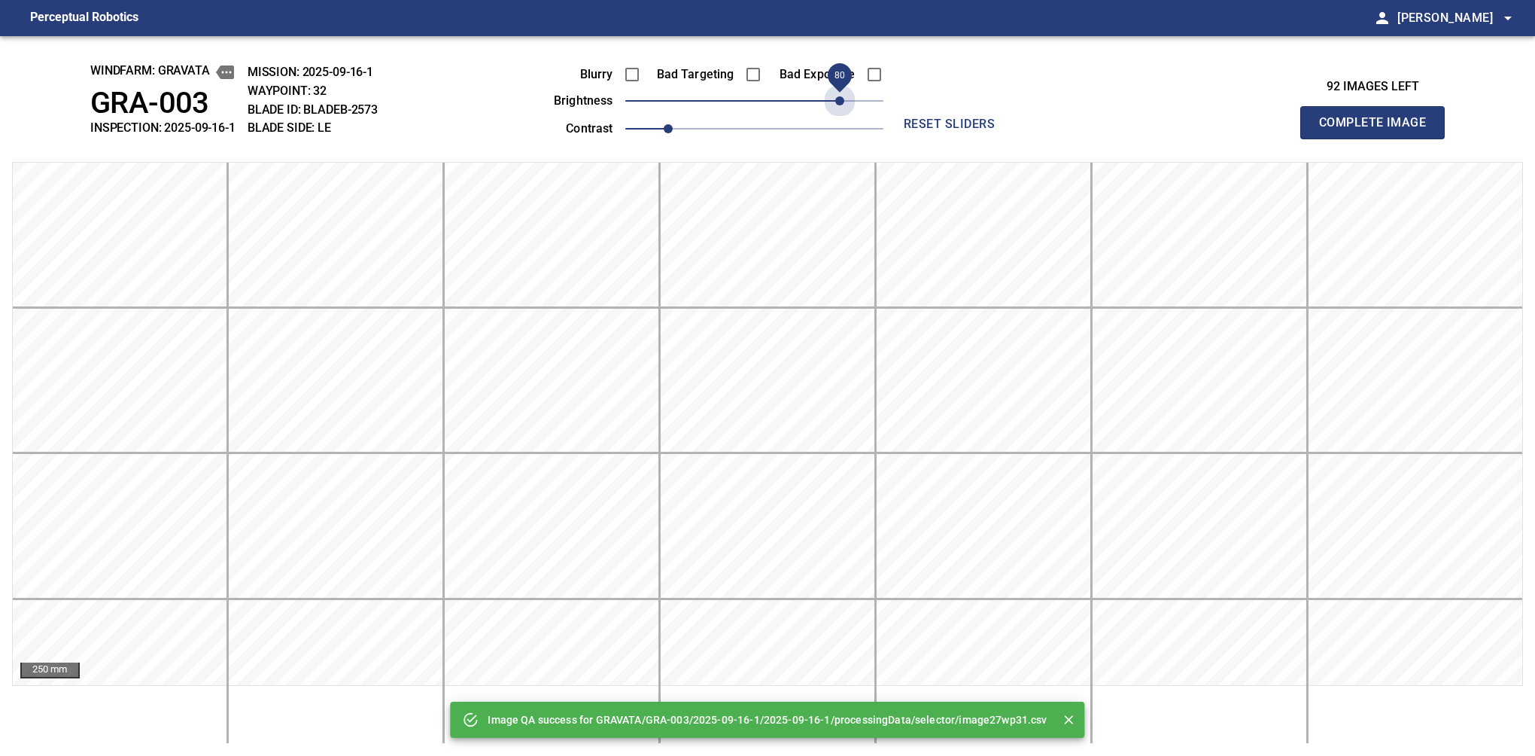
click at [841, 97] on span "80" at bounding box center [754, 100] width 258 height 21
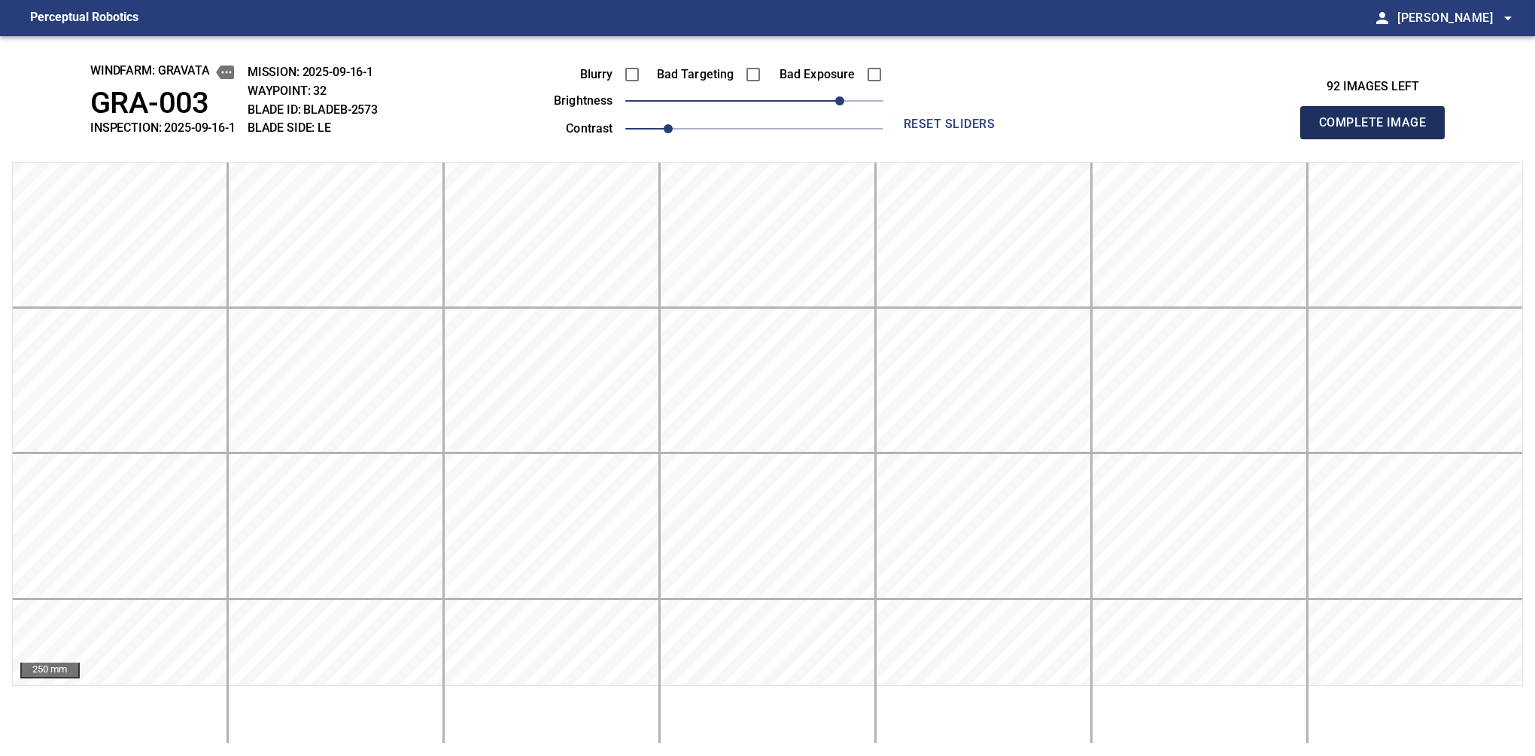
click at [1060, 138] on button "Complete Image" at bounding box center [1372, 122] width 144 height 33
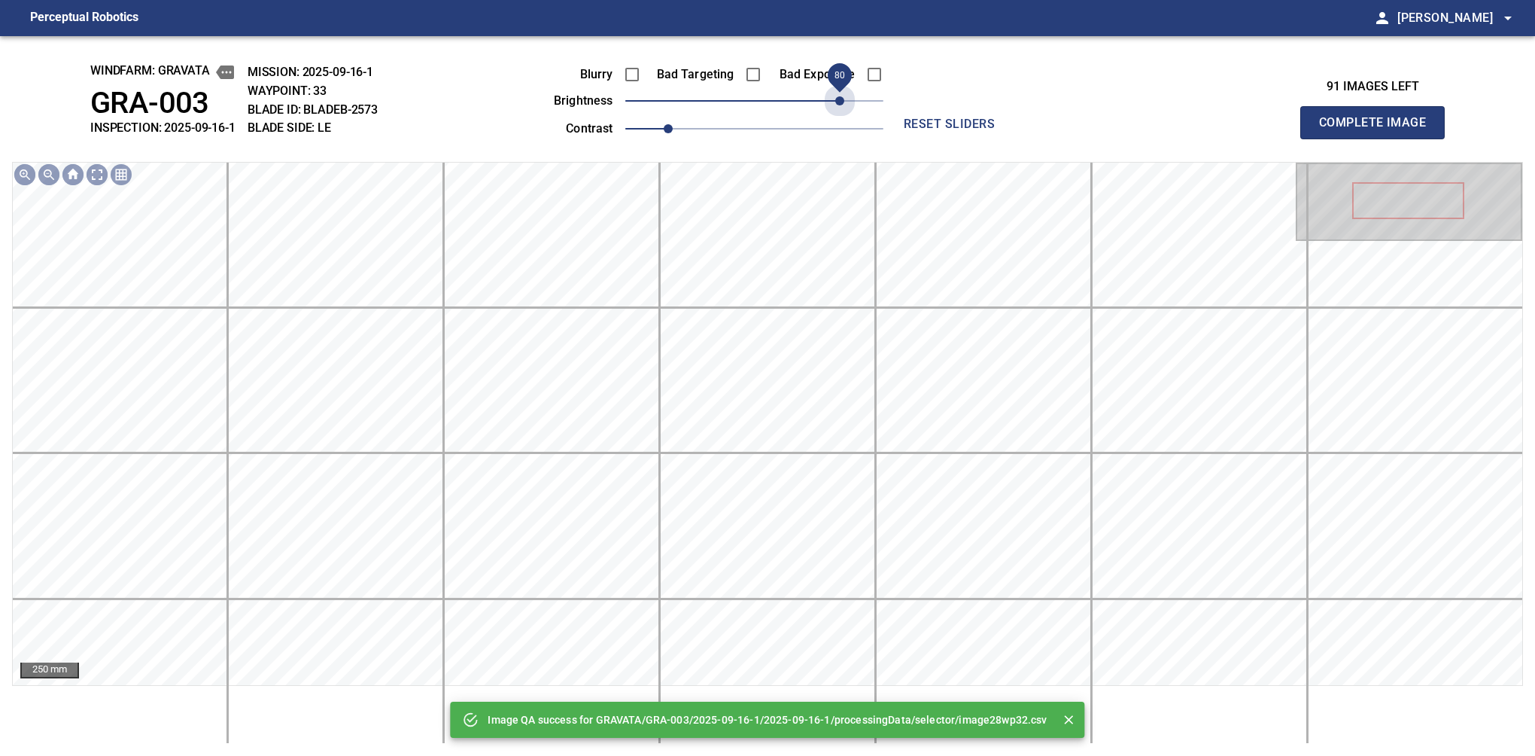
click at [841, 97] on span "80" at bounding box center [754, 100] width 258 height 21
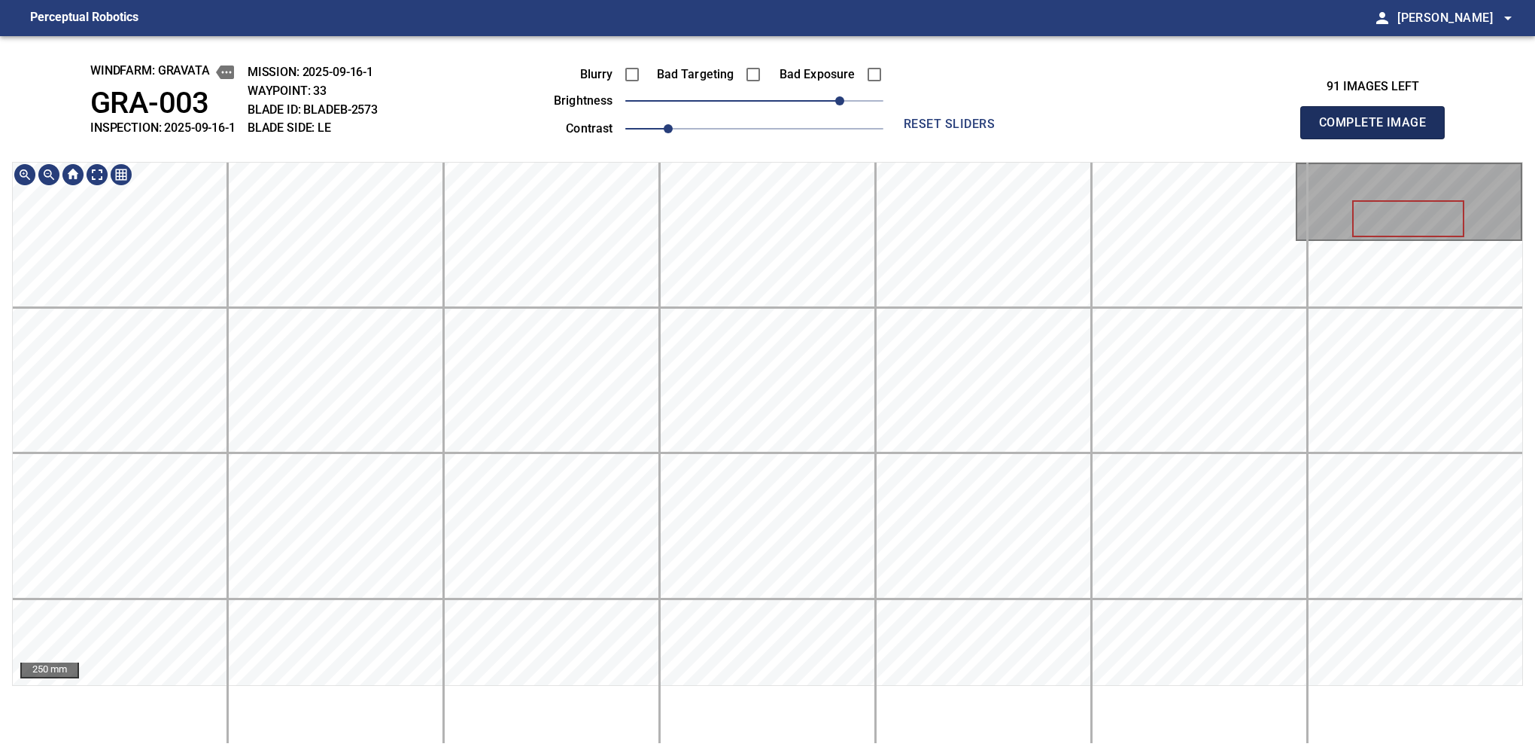
click at [1060, 138] on button "Complete Image" at bounding box center [1372, 122] width 144 height 33
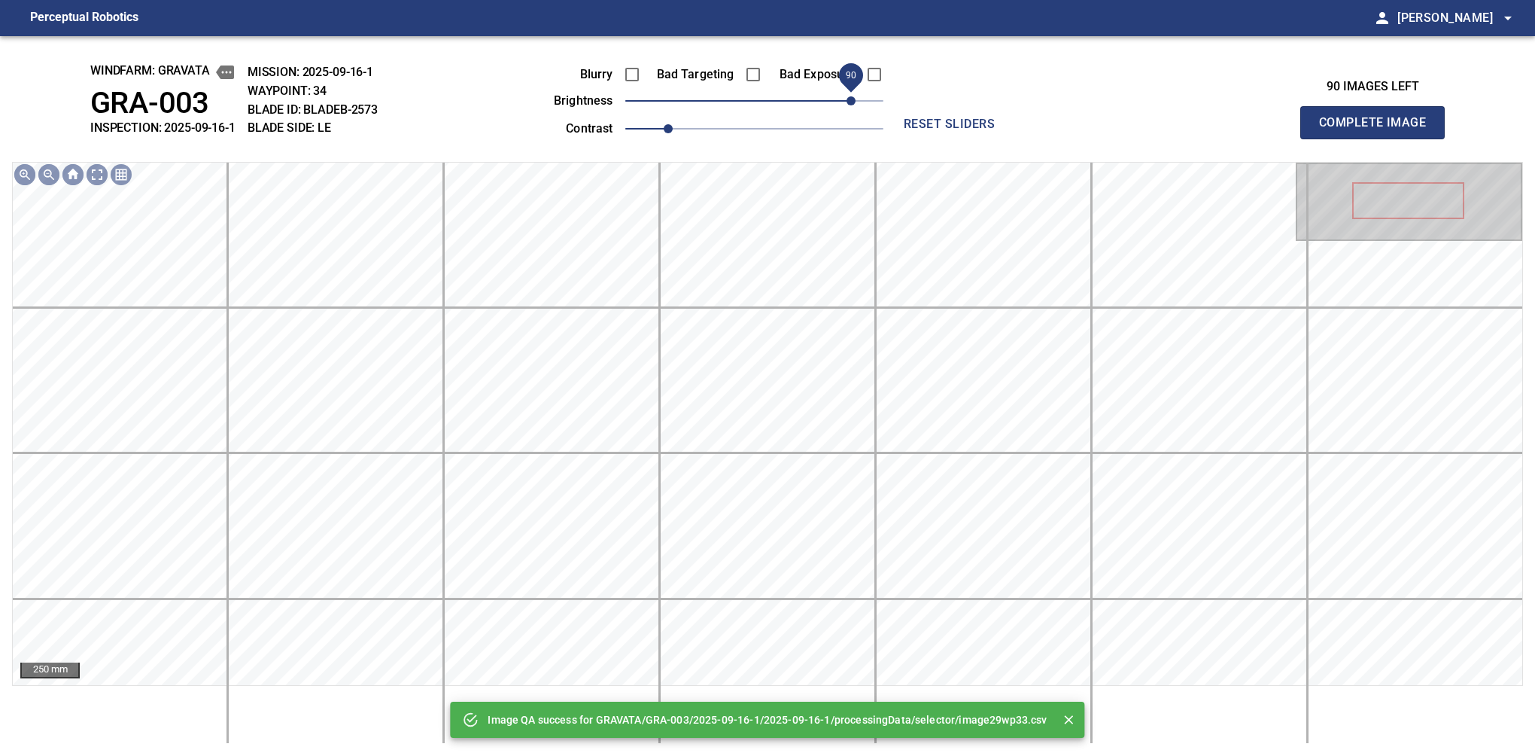
drag, startPoint x: 773, startPoint y: 98, endPoint x: 849, endPoint y: 98, distance: 76.0
click at [849, 98] on span "90" at bounding box center [851, 100] width 9 height 9
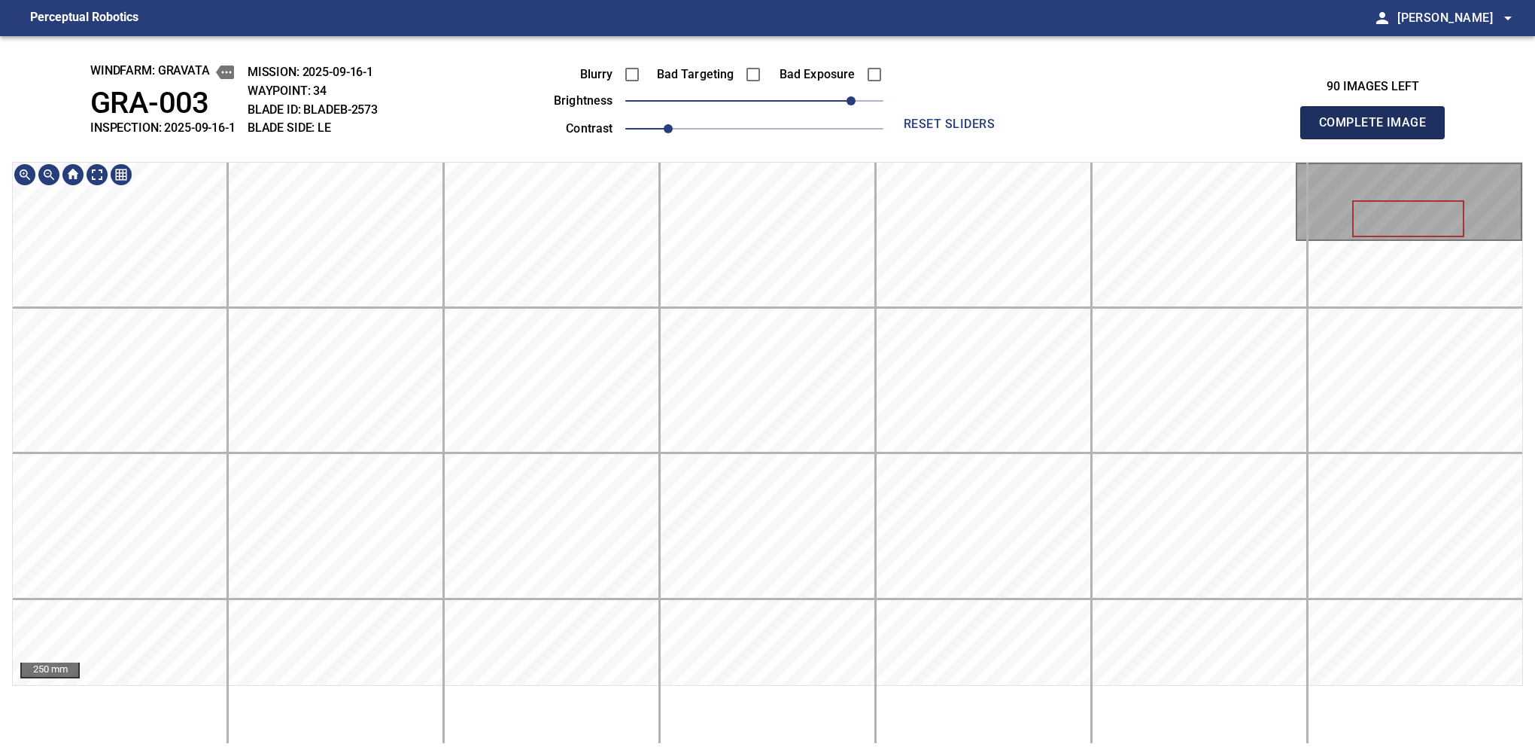
click at [1060, 138] on button "Complete Image" at bounding box center [1372, 122] width 144 height 33
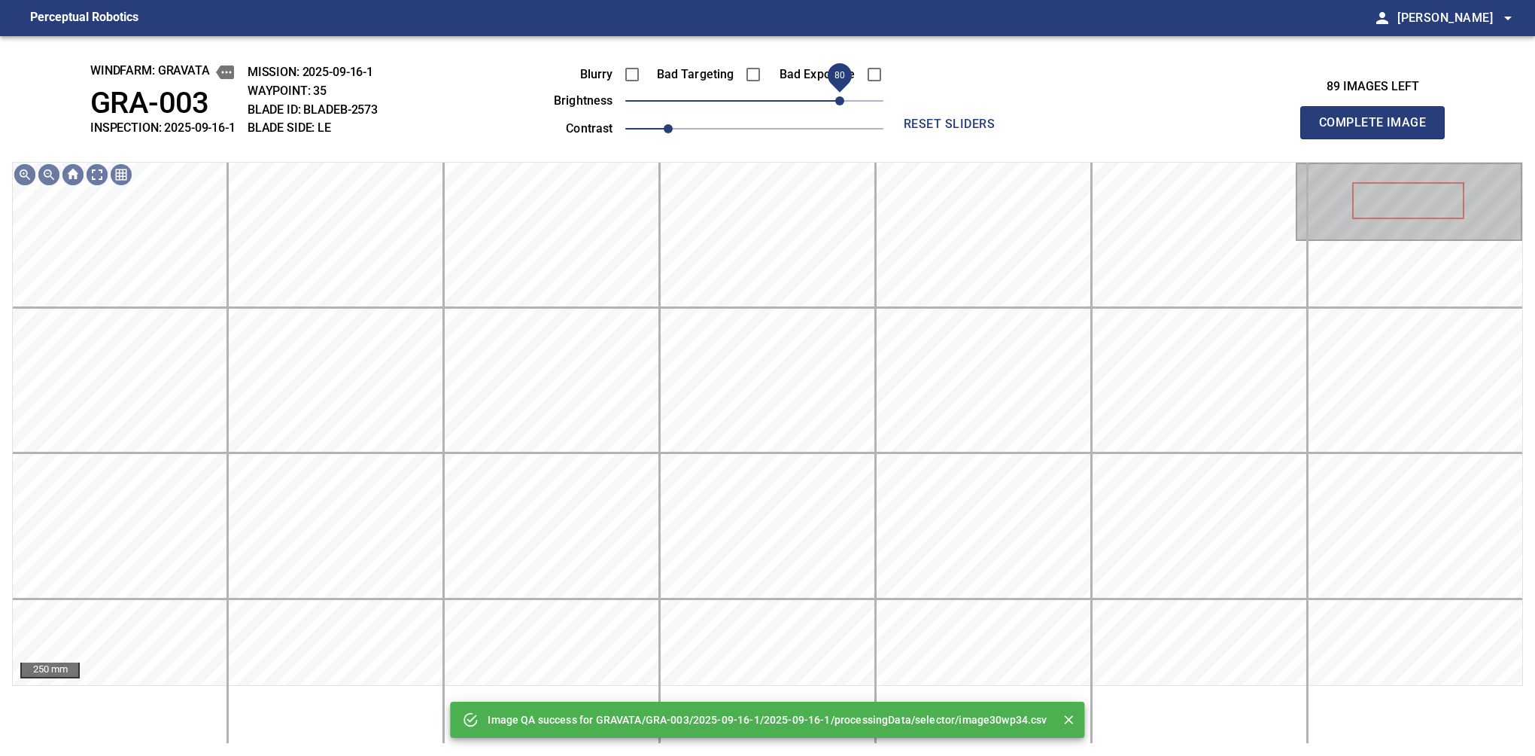
drag, startPoint x: 829, startPoint y: 93, endPoint x: 843, endPoint y: 97, distance: 14.8
click at [843, 97] on span "80" at bounding box center [754, 100] width 258 height 21
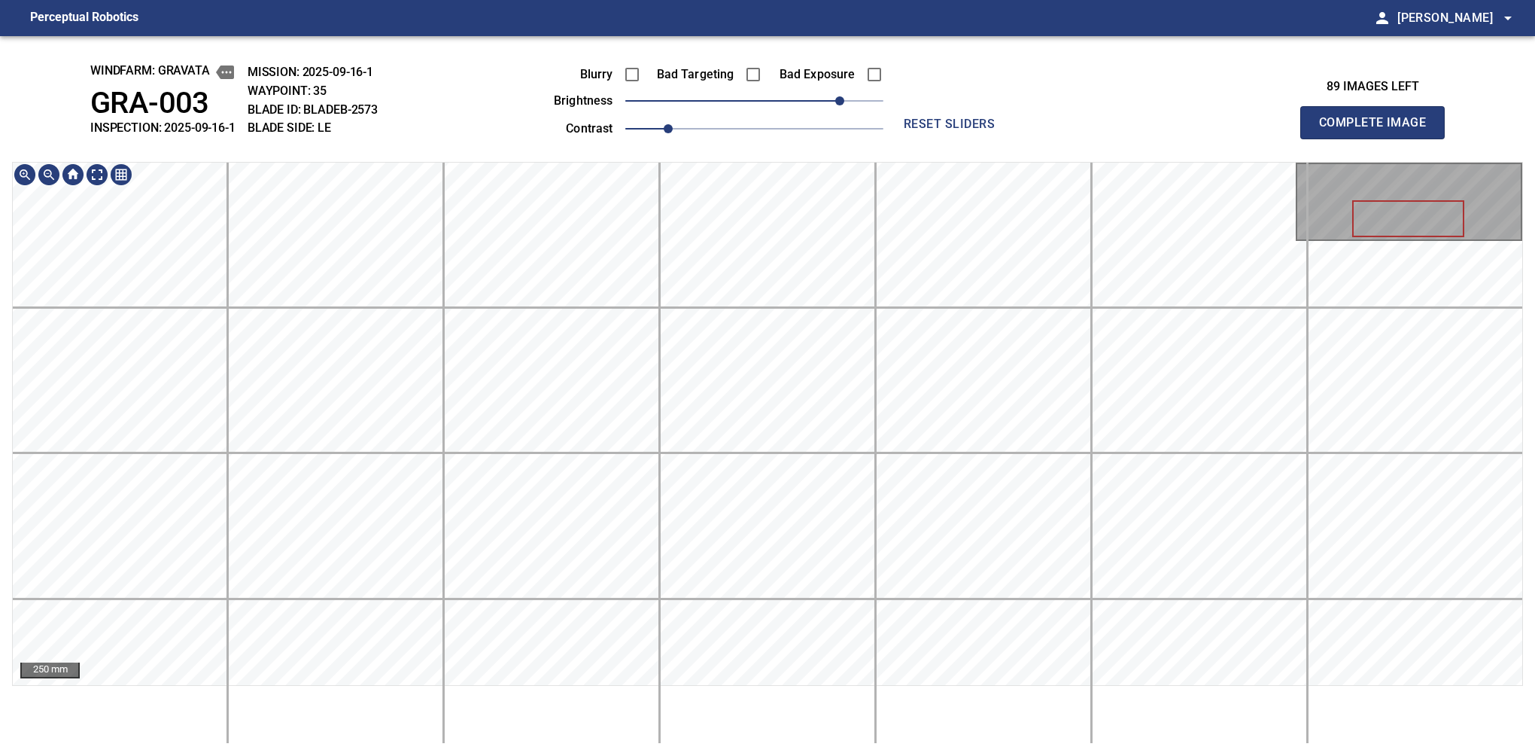
click at [1060, 138] on button "Complete Image" at bounding box center [1372, 122] width 144 height 33
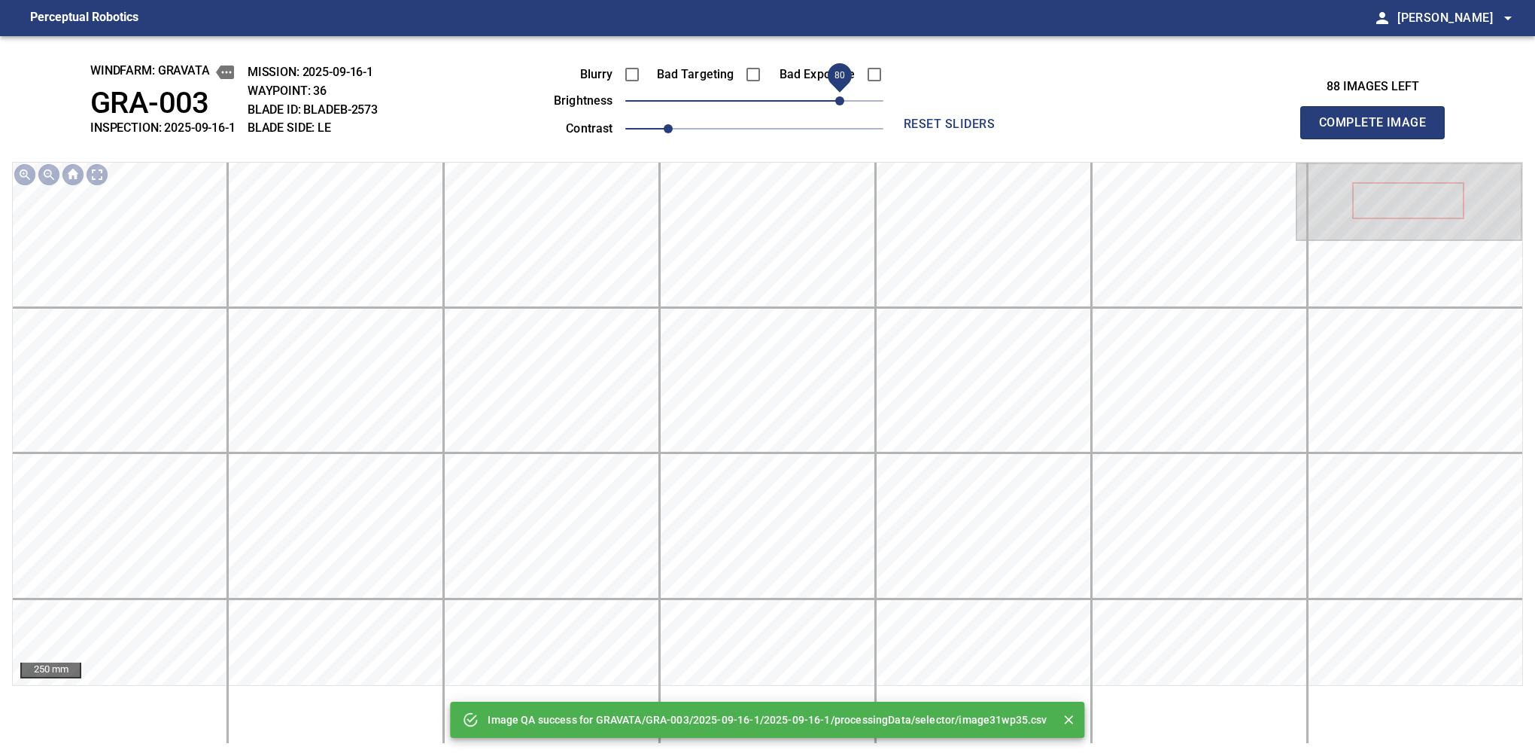
drag, startPoint x: 780, startPoint y: 97, endPoint x: 840, endPoint y: 97, distance: 60.2
click at [840, 97] on span "80" at bounding box center [754, 100] width 258 height 21
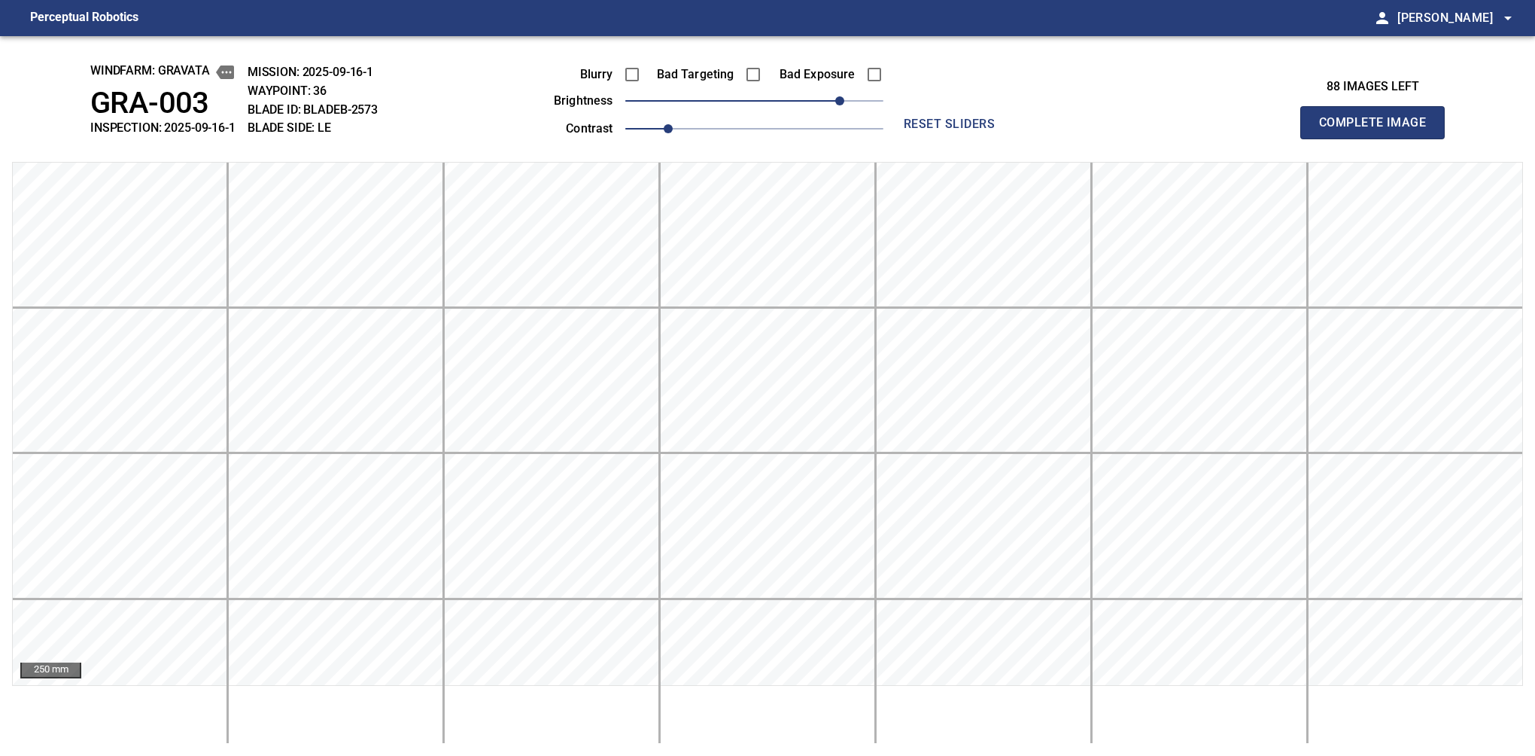
click at [1060, 138] on button "Complete Image" at bounding box center [1372, 122] width 144 height 33
drag, startPoint x: 810, startPoint y: 103, endPoint x: 823, endPoint y: 98, distance: 13.8
click at [823, 98] on span "60" at bounding box center [818, 100] width 9 height 9
click at [1060, 138] on button "Complete Image" at bounding box center [1372, 122] width 144 height 33
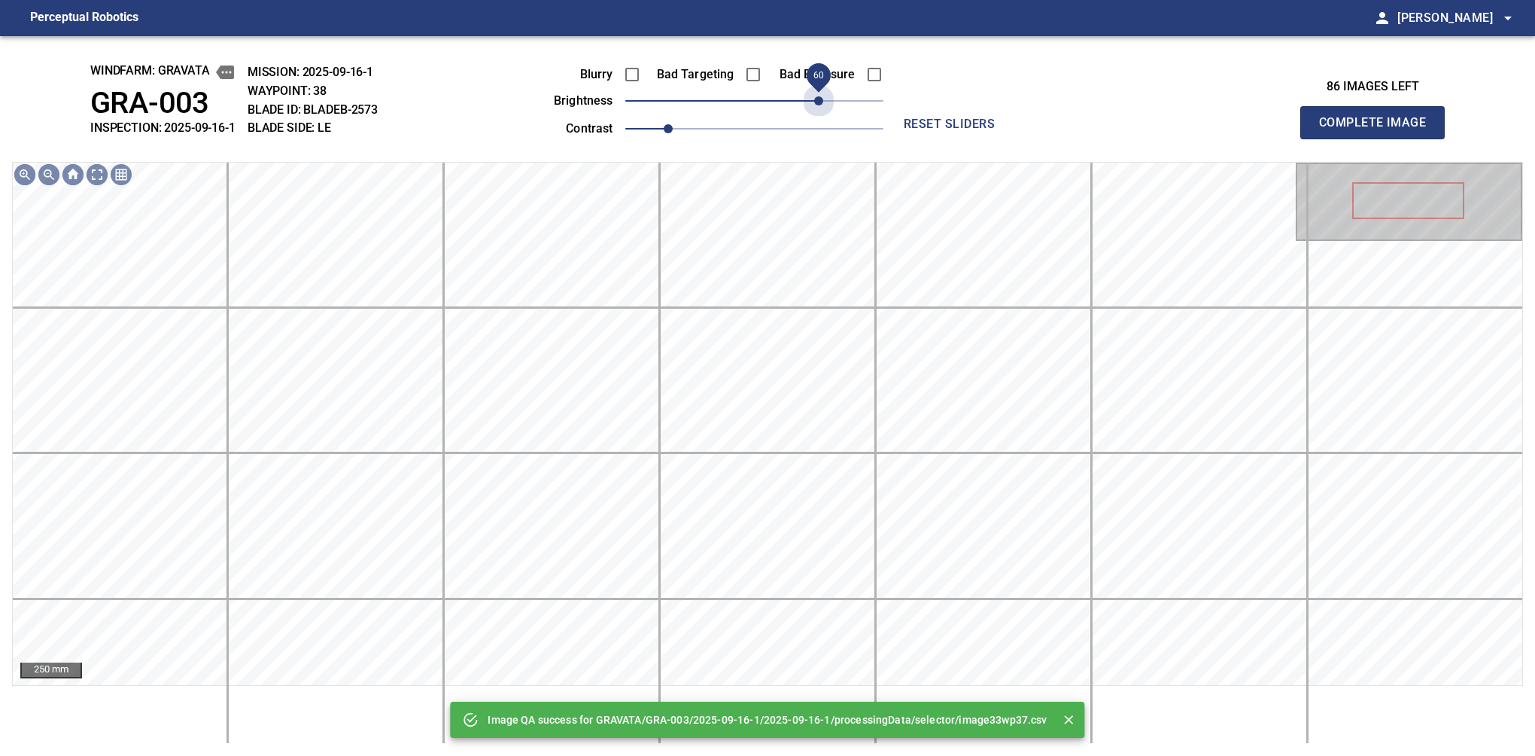
click at [823, 98] on span "60" at bounding box center [754, 100] width 258 height 21
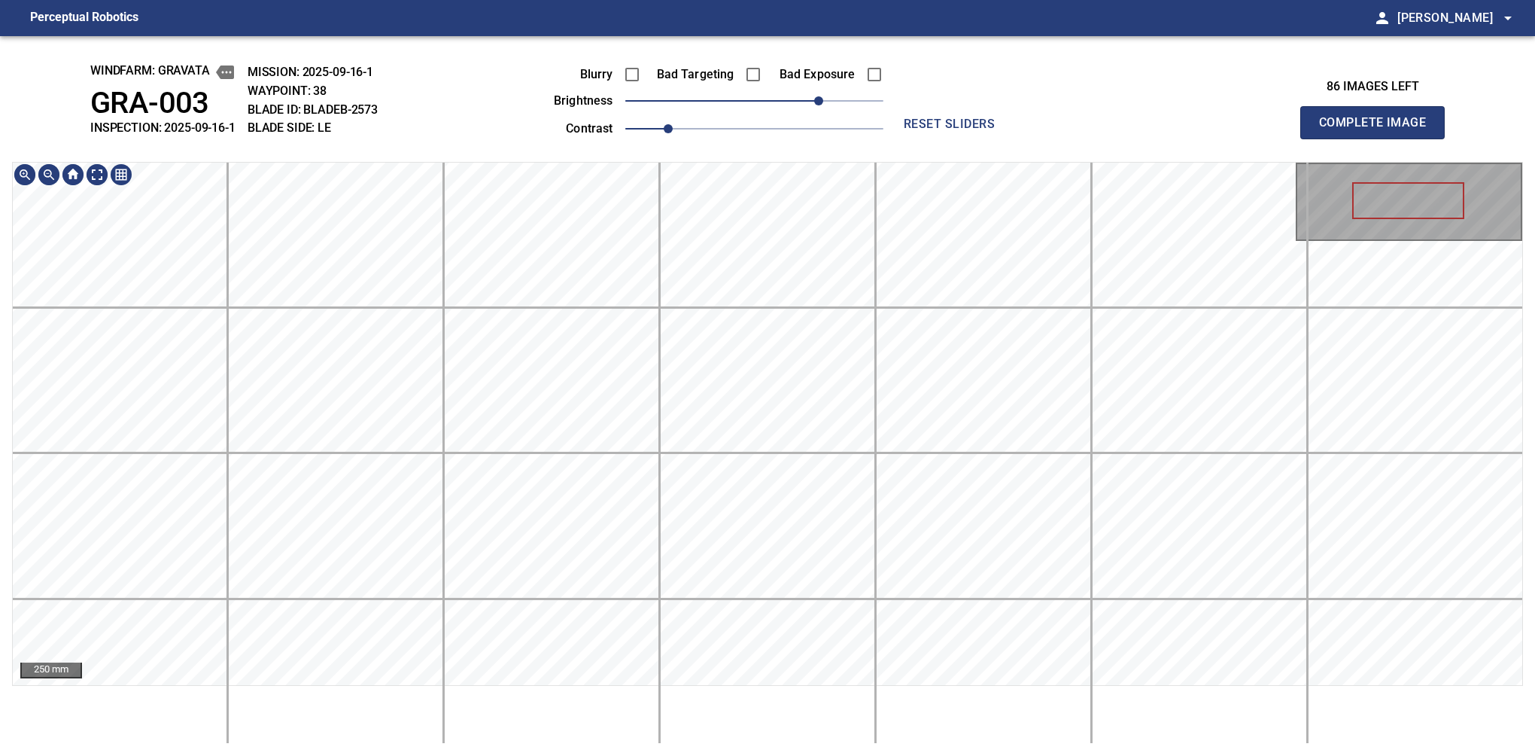
click at [376, 145] on div "windfarm: GRAVATA GRA-003 INSPECTION: 2025-09-16-1 MISSION: 2025-09-16-1 WAYPOI…" at bounding box center [767, 395] width 1535 height 719
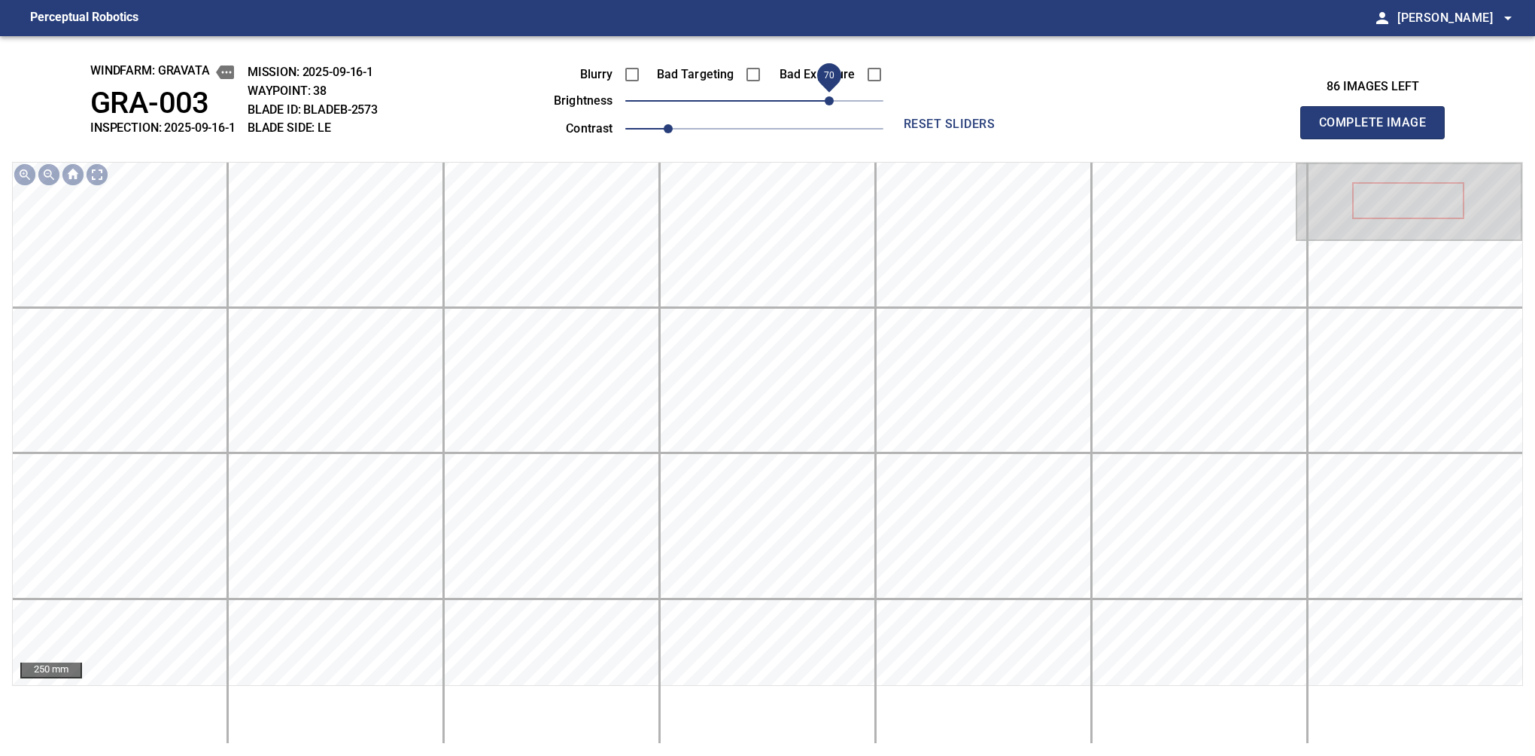
click at [828, 96] on span "70" at bounding box center [829, 100] width 9 height 9
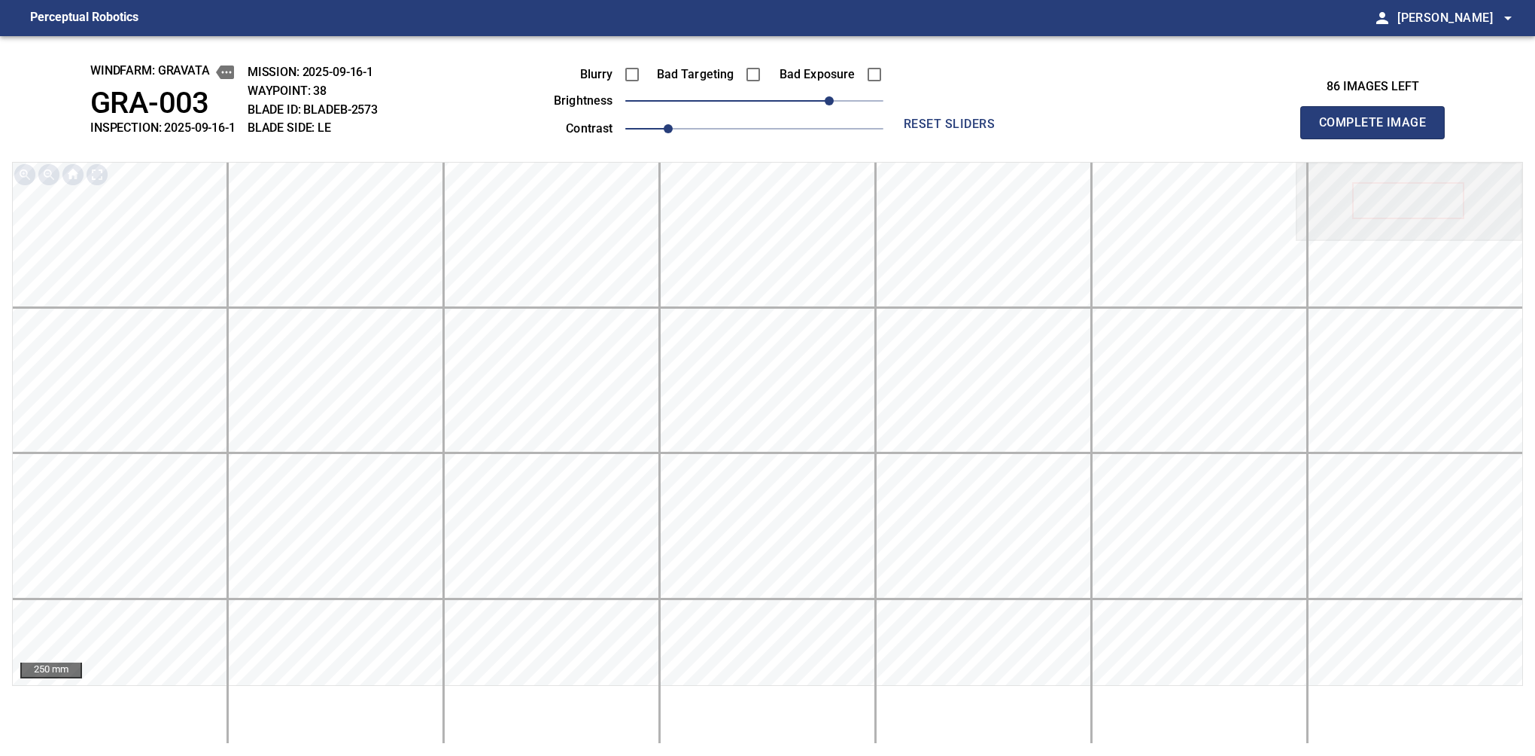
click at [1060, 138] on button "Complete Image" at bounding box center [1372, 122] width 144 height 33
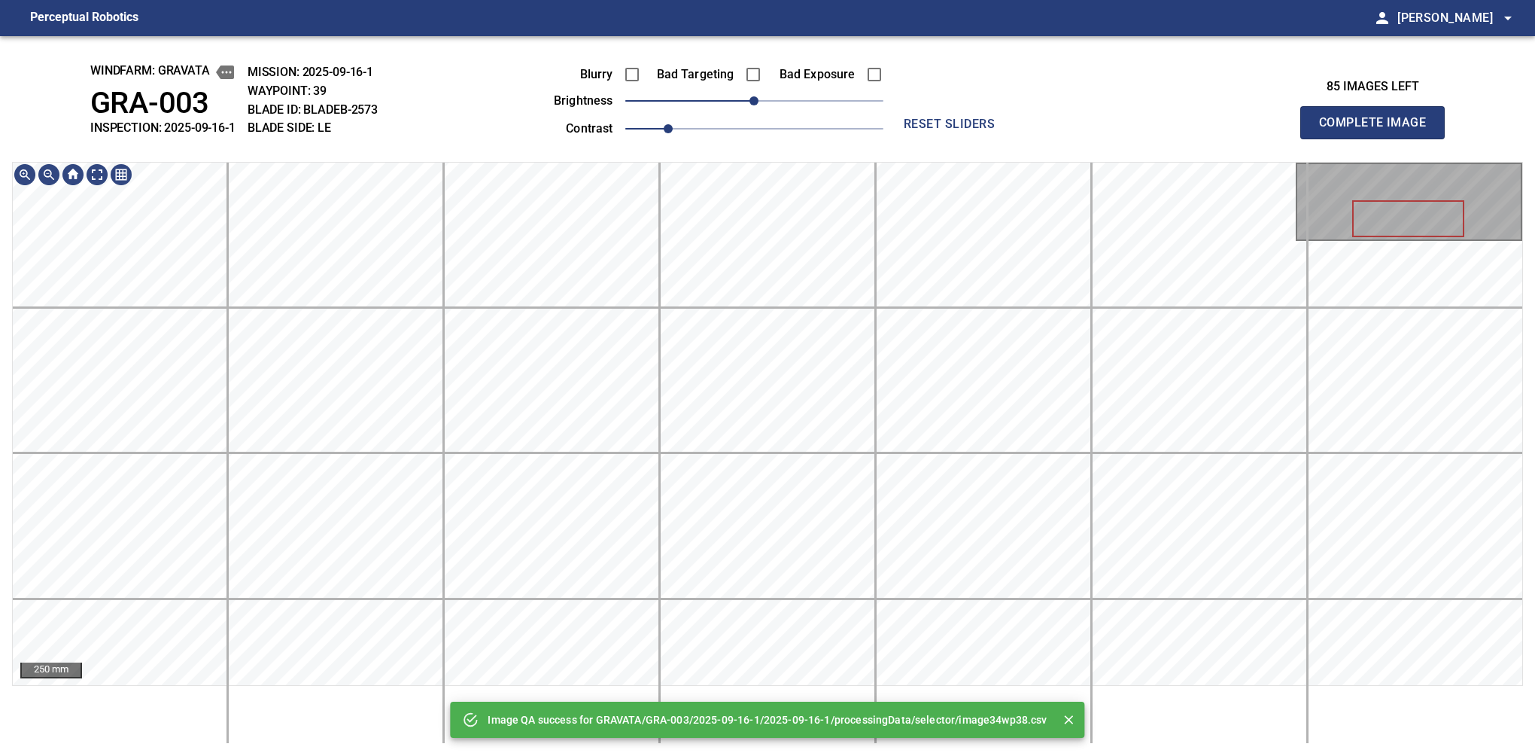
click at [605, 100] on div "Image QA success for GRAVATA/GRA-003/2025-09-16-1/2025-09-16-1/processingData/s…" at bounding box center [767, 395] width 1535 height 719
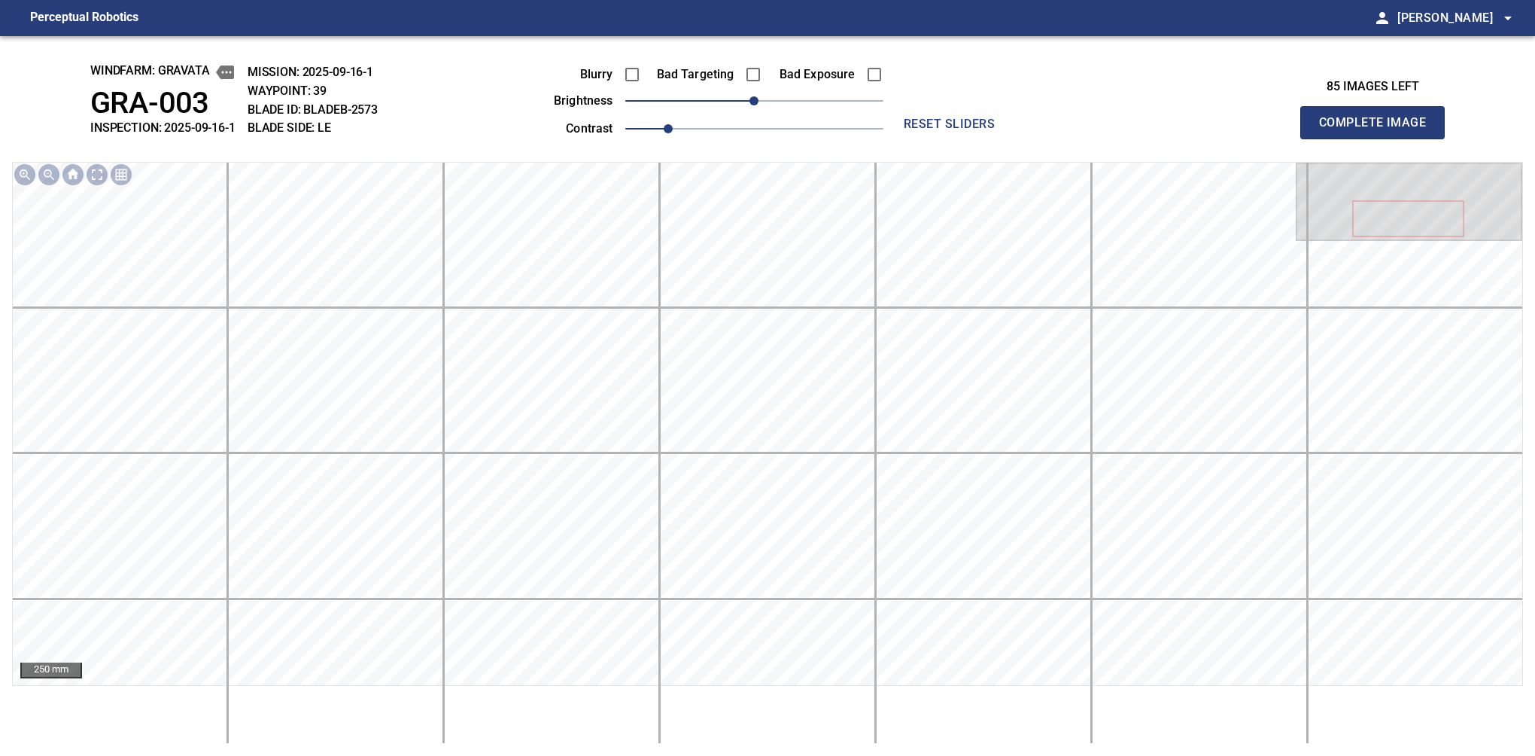
click at [815, 87] on div "Blurry Bad Targeting Bad Exposure" at bounding box center [701, 75] width 363 height 32
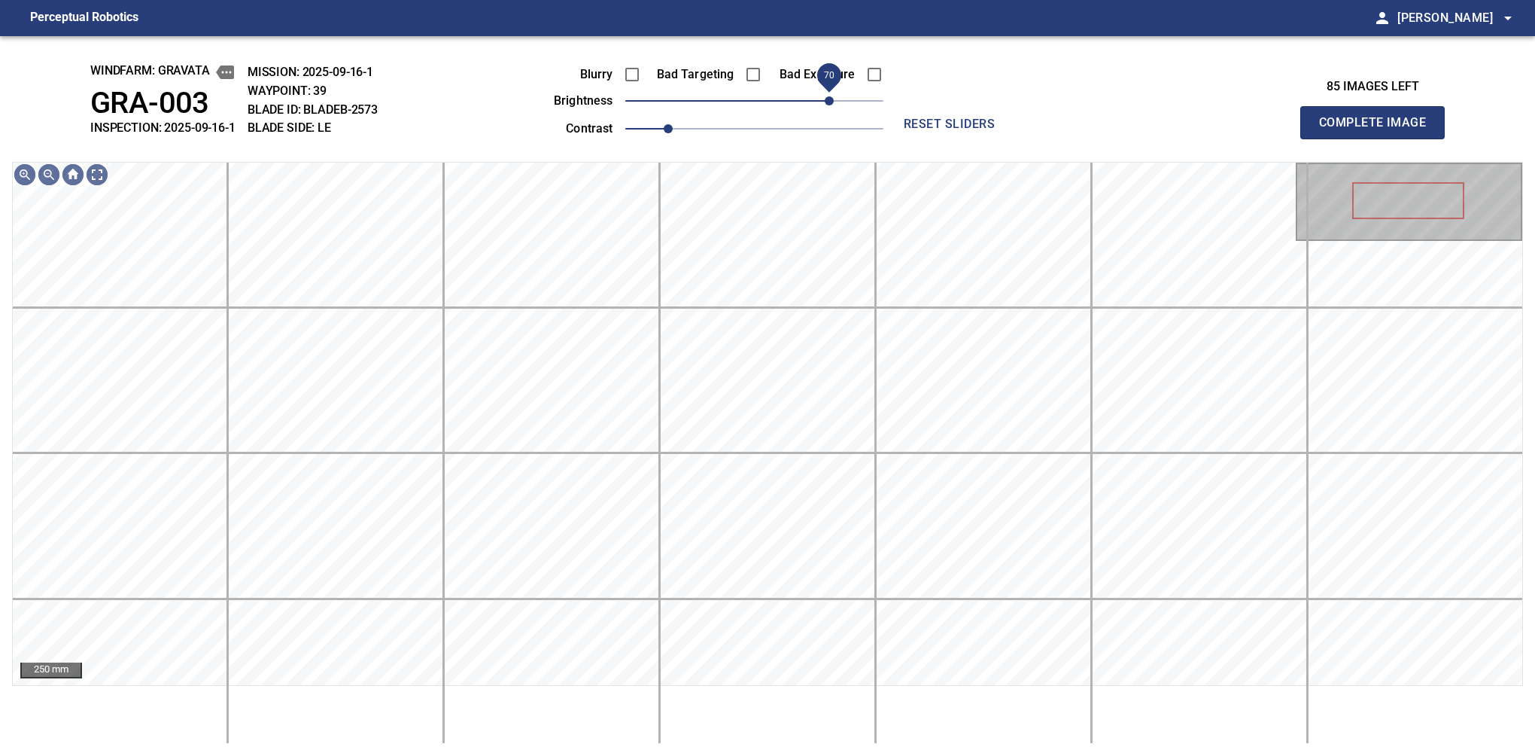
drag, startPoint x: 768, startPoint y: 99, endPoint x: 828, endPoint y: 92, distance: 60.7
click at [828, 96] on span "70" at bounding box center [829, 100] width 9 height 9
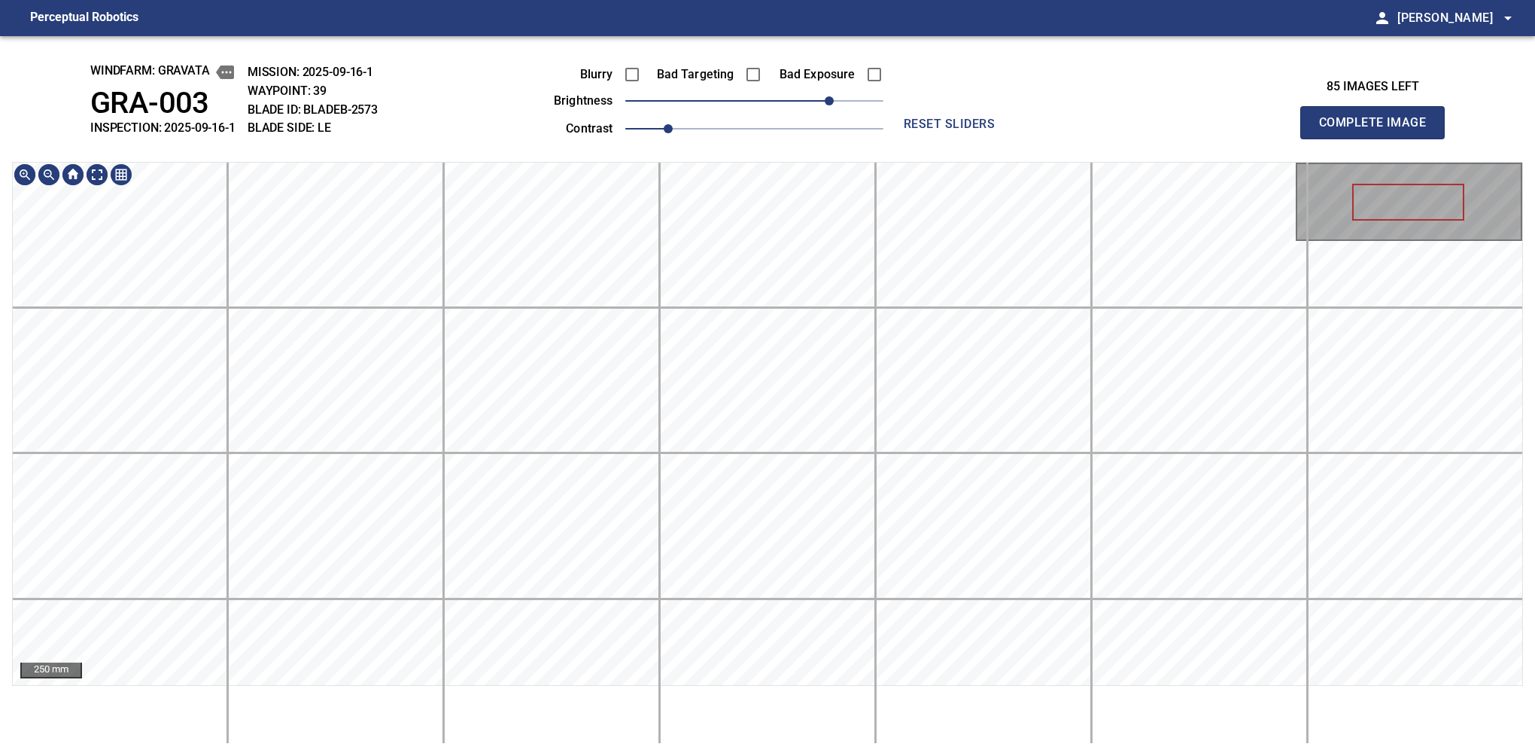
click at [581, 37] on div "windfarm: GRAVATA GRA-003 INSPECTION: 2025-09-16-1 MISSION: 2025-09-16-1 WAYPOI…" at bounding box center [767, 395] width 1535 height 719
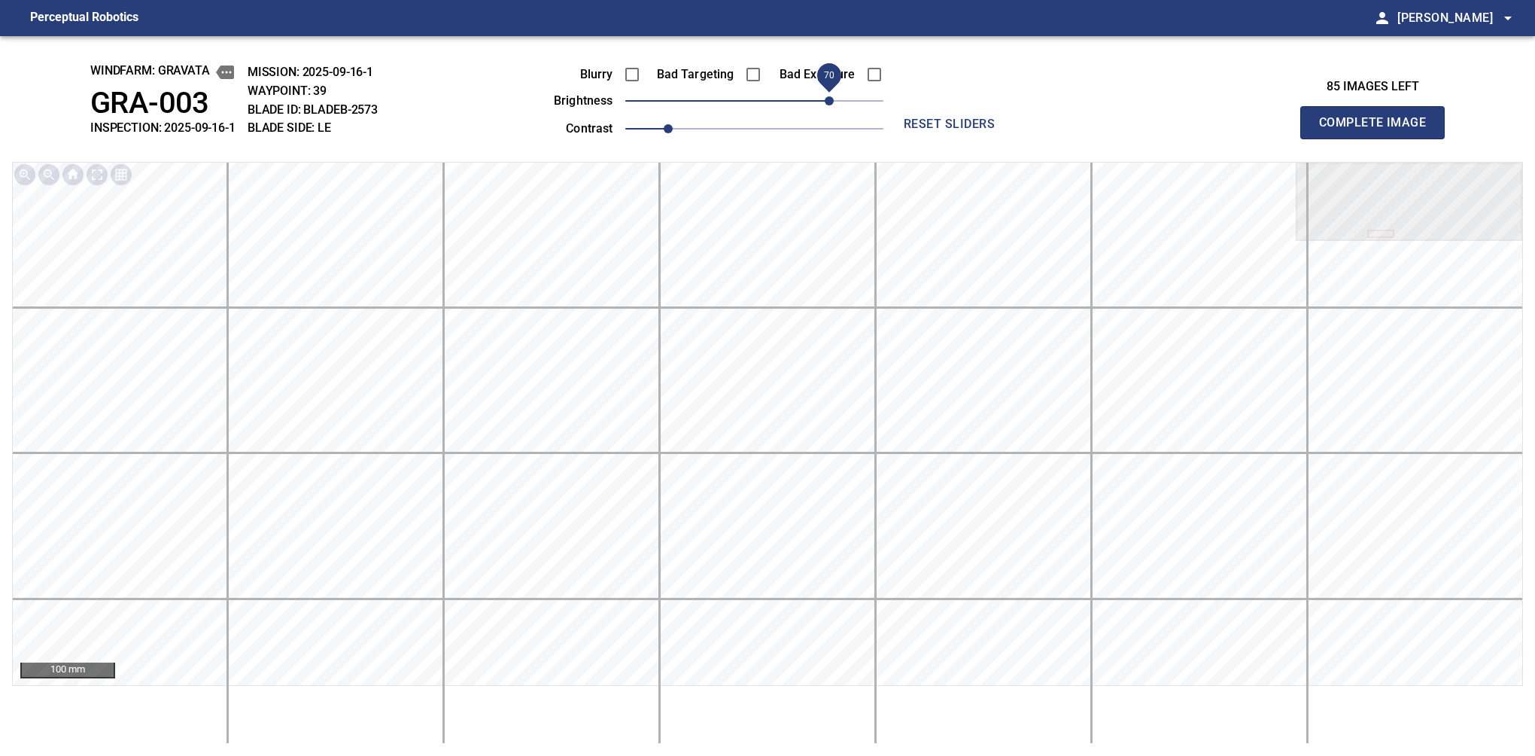
click at [1060, 138] on button "Complete Image" at bounding box center [1372, 122] width 144 height 33
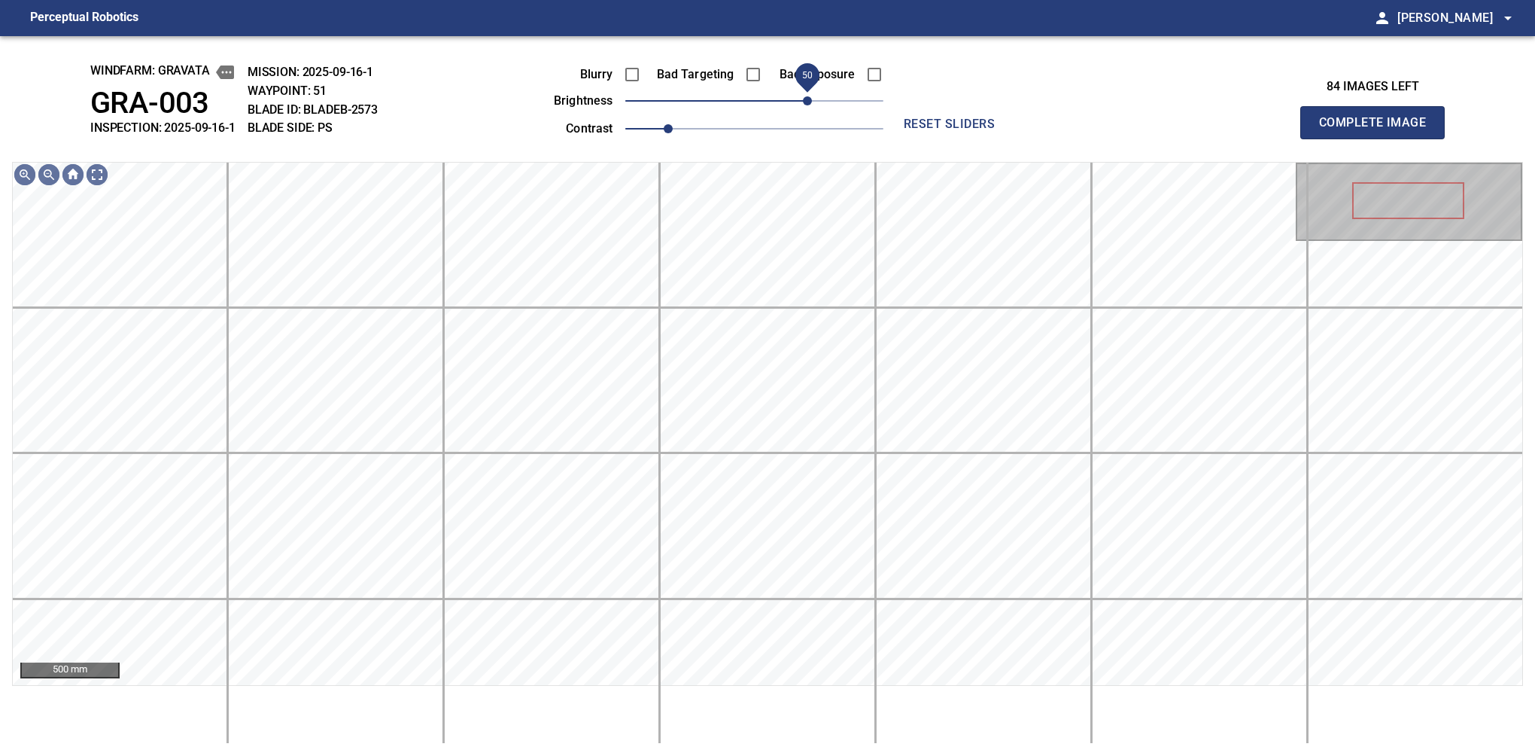
click at [810, 105] on span "50" at bounding box center [807, 100] width 9 height 9
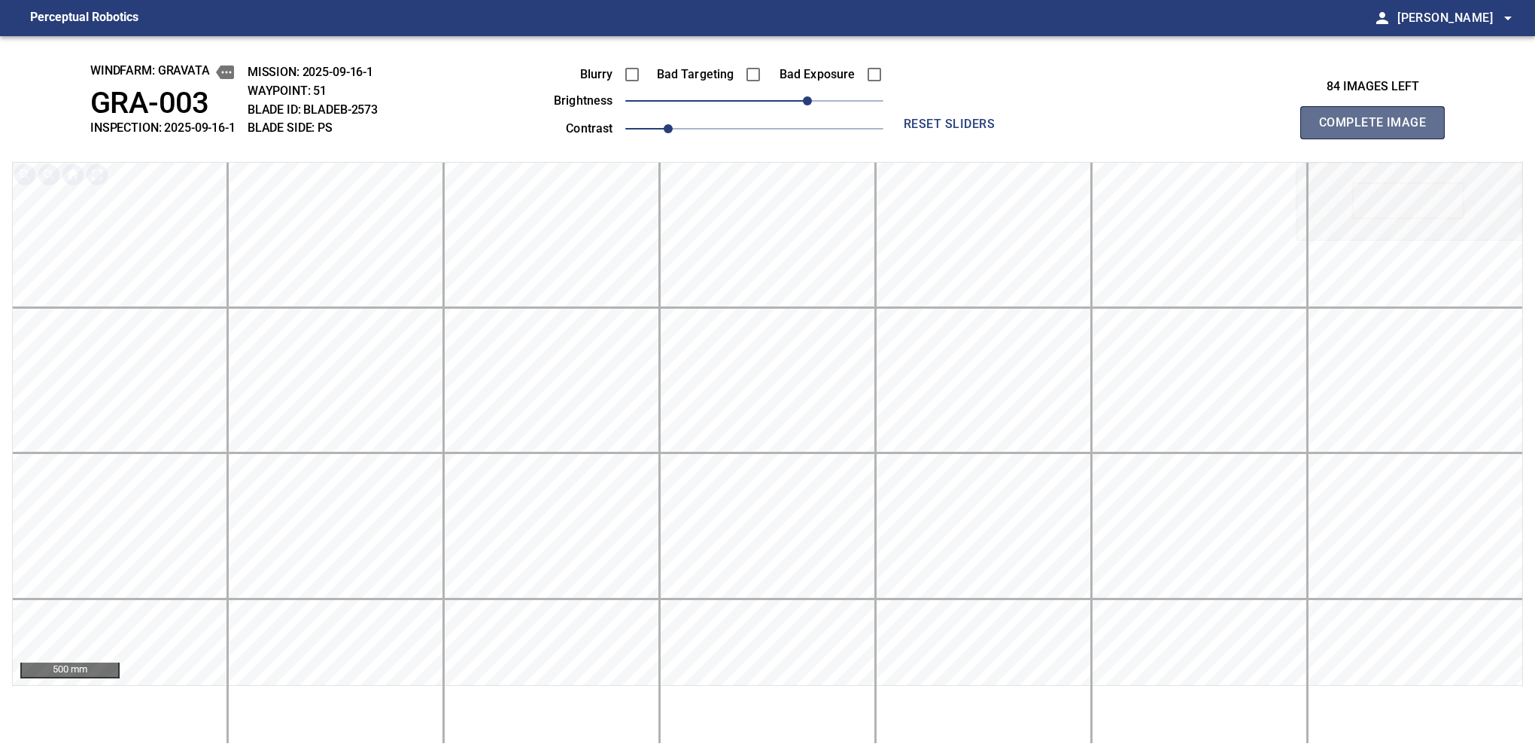
click at [1060, 138] on button "Complete Image" at bounding box center [1372, 122] width 144 height 33
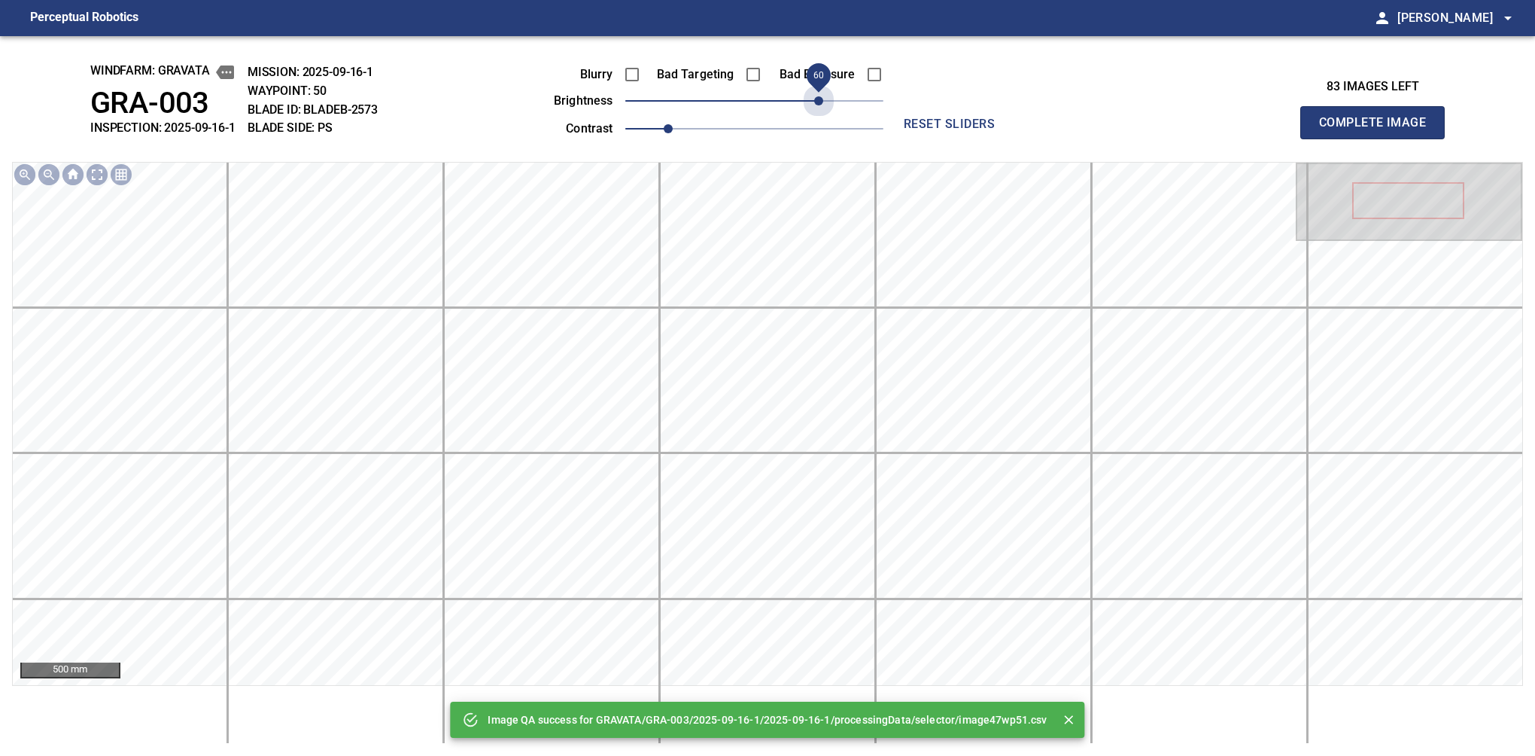
drag, startPoint x: 859, startPoint y: 120, endPoint x: 820, endPoint y: 129, distance: 40.2
click at [820, 129] on div "Blurry Bad Targeting Bad Exposure brightness 60 contrast 1" at bounding box center [701, 99] width 363 height 81
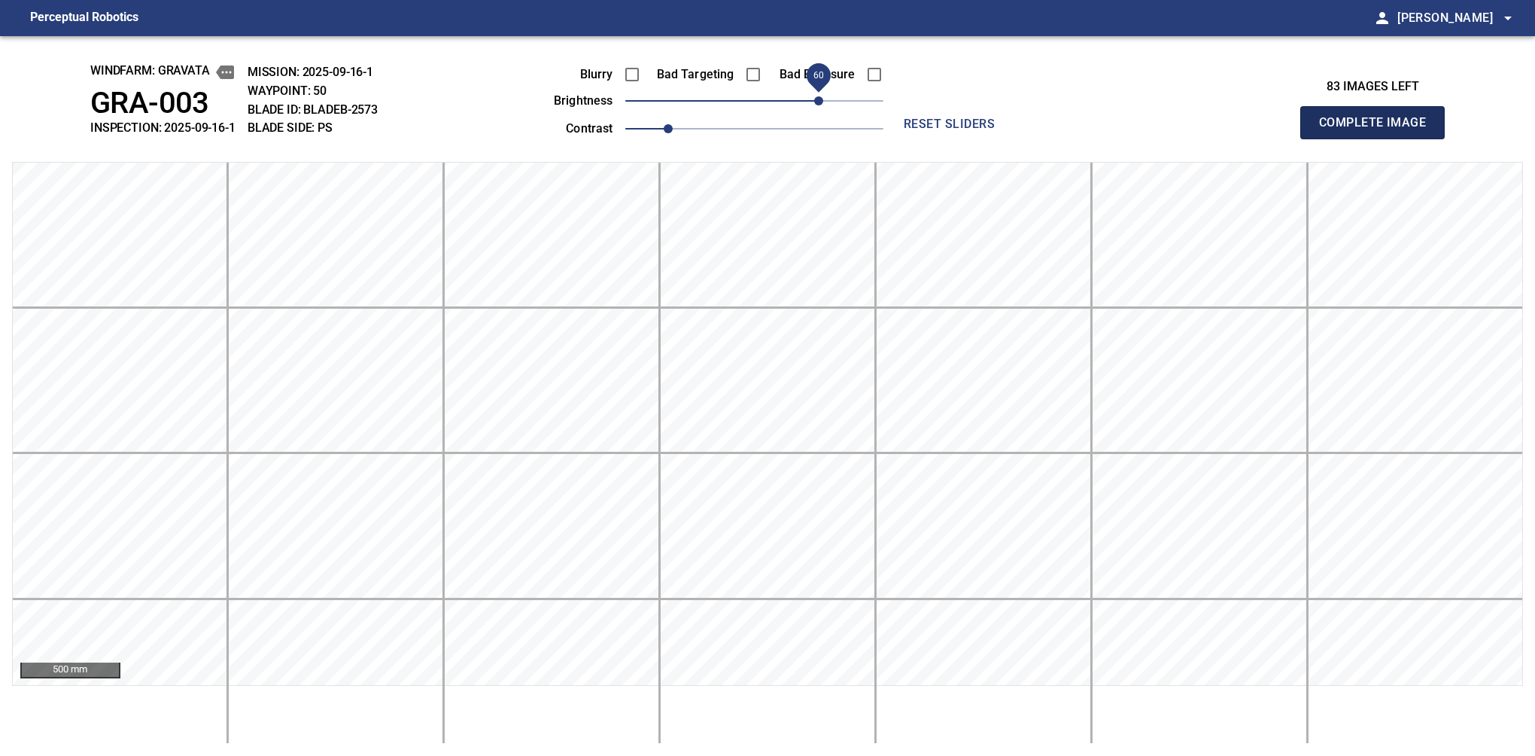
click at [1060, 138] on button "Complete Image" at bounding box center [1372, 122] width 144 height 33
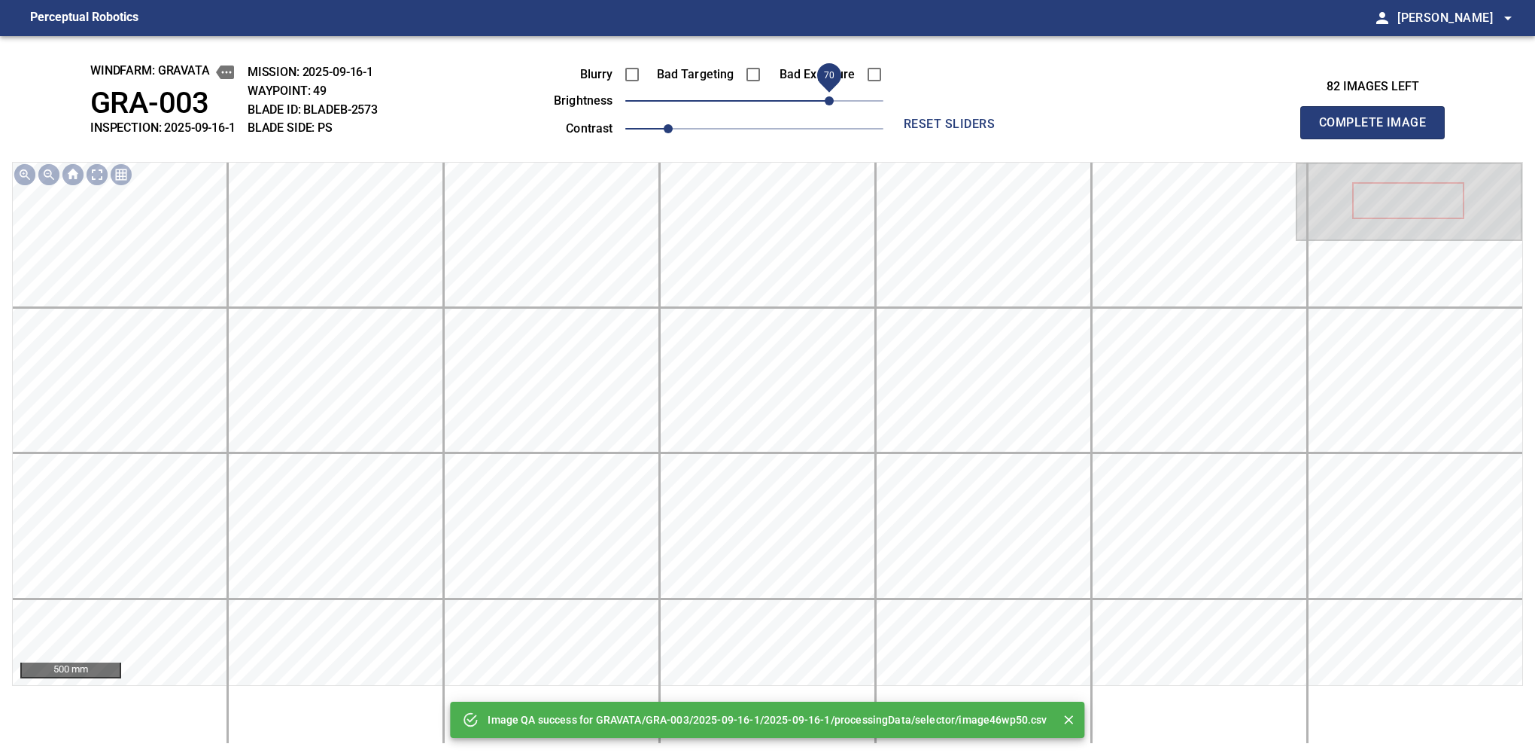
drag, startPoint x: 807, startPoint y: 105, endPoint x: 831, endPoint y: 105, distance: 24.1
click at [831, 105] on span "70" at bounding box center [754, 100] width 258 height 21
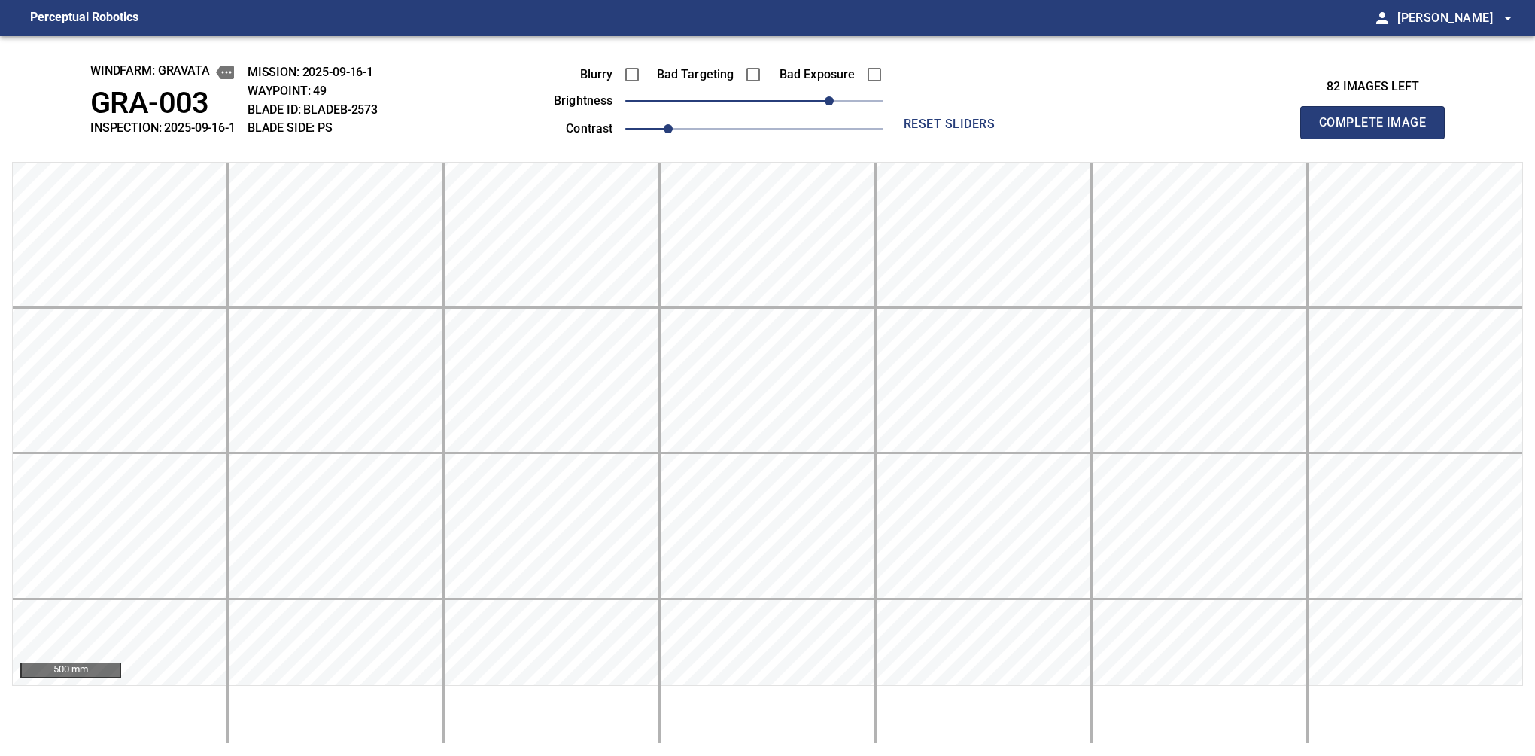
click at [1060, 138] on button "Complete Image" at bounding box center [1372, 122] width 144 height 33
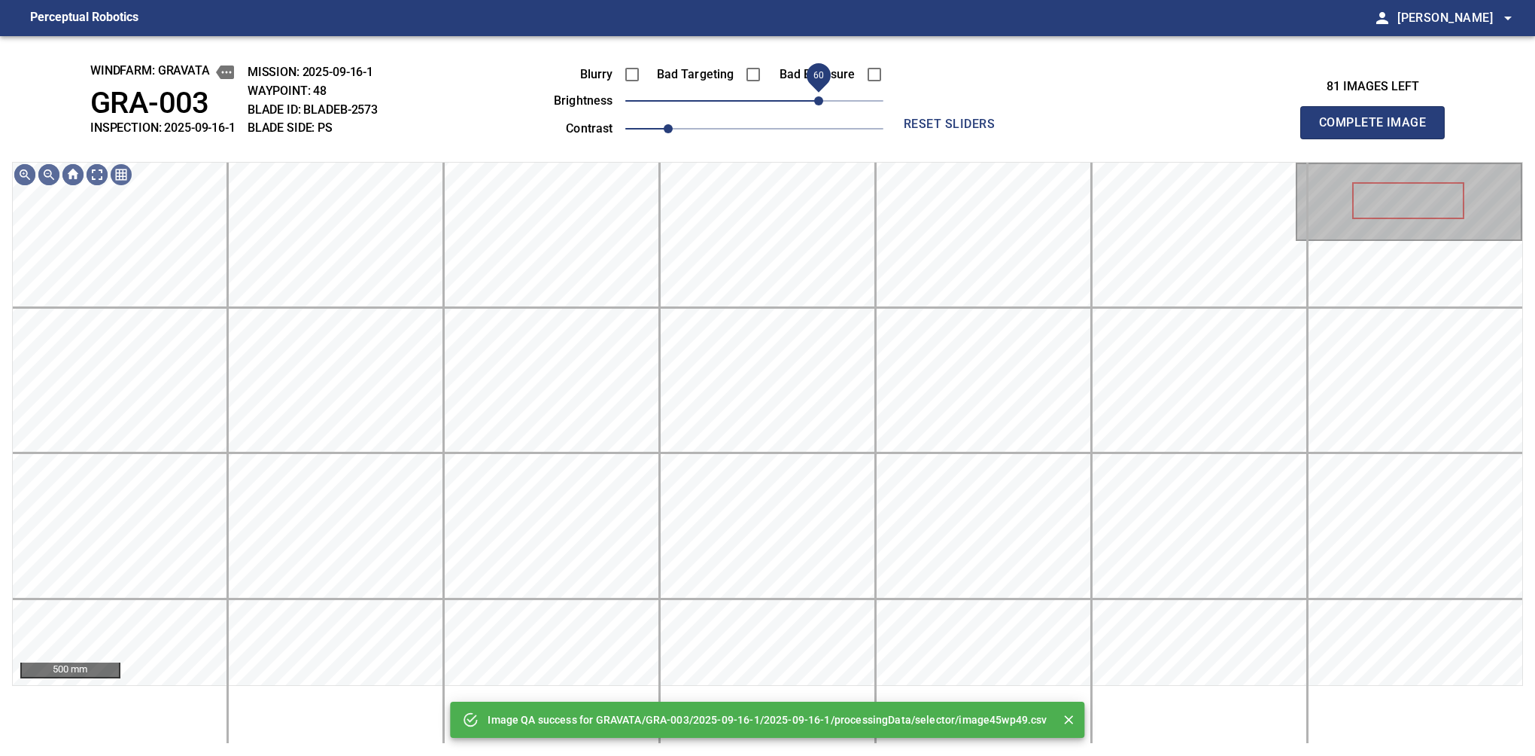
drag, startPoint x: 831, startPoint y: 105, endPoint x: 822, endPoint y: 108, distance: 8.6
click at [822, 108] on span "60" at bounding box center [754, 100] width 258 height 21
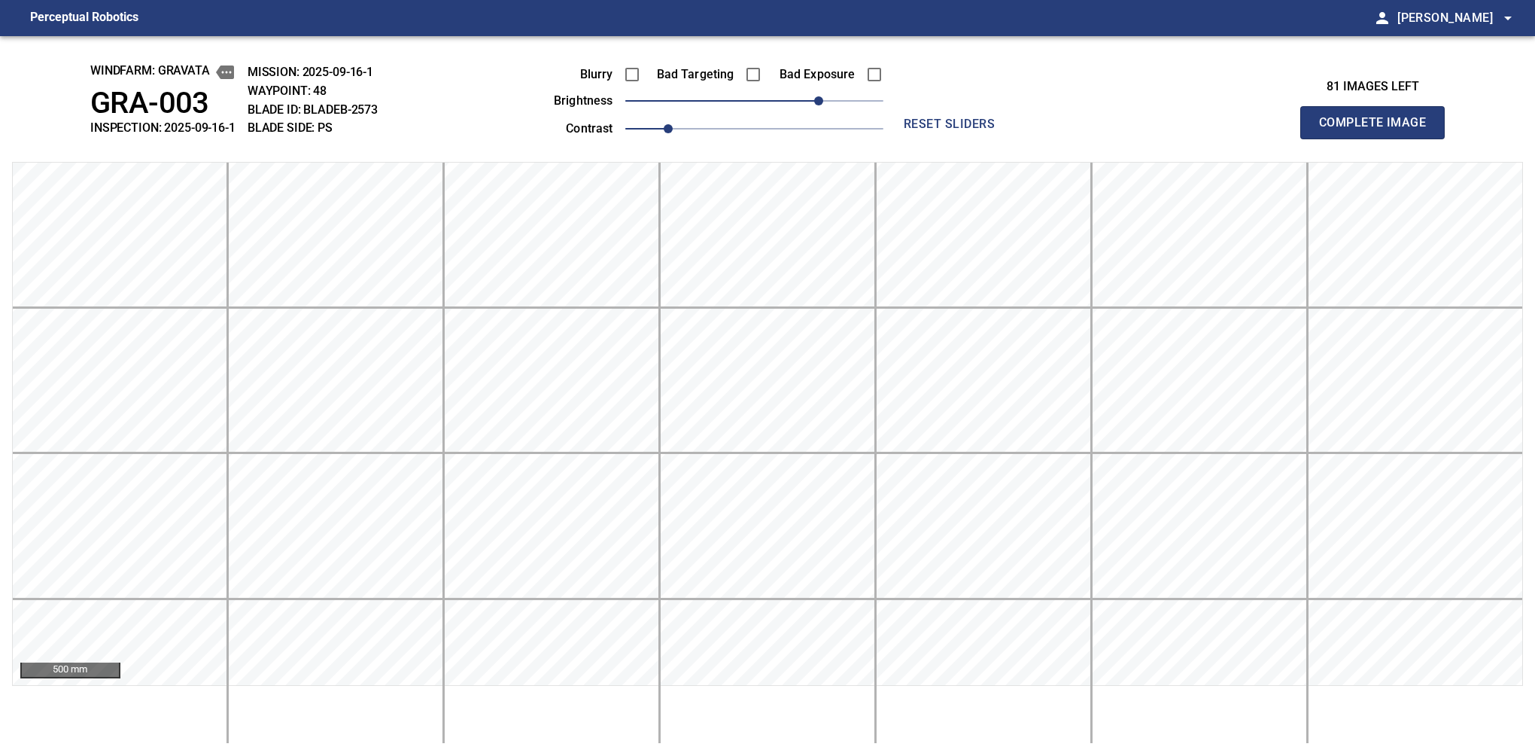
click at [1060, 138] on button "Complete Image" at bounding box center [1372, 122] width 144 height 33
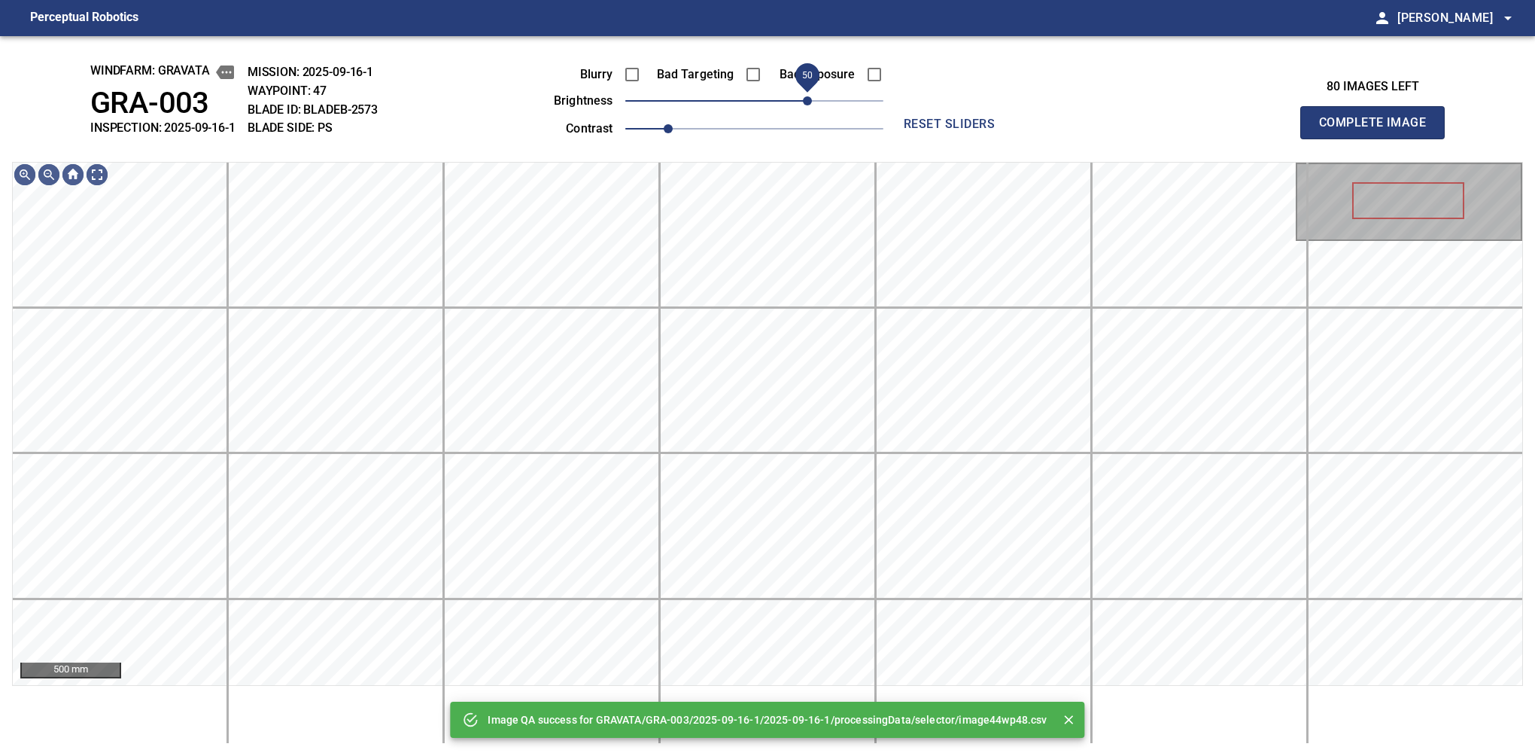
drag, startPoint x: 796, startPoint y: 108, endPoint x: 813, endPoint y: 113, distance: 17.4
click at [812, 105] on span "50" at bounding box center [807, 100] width 9 height 9
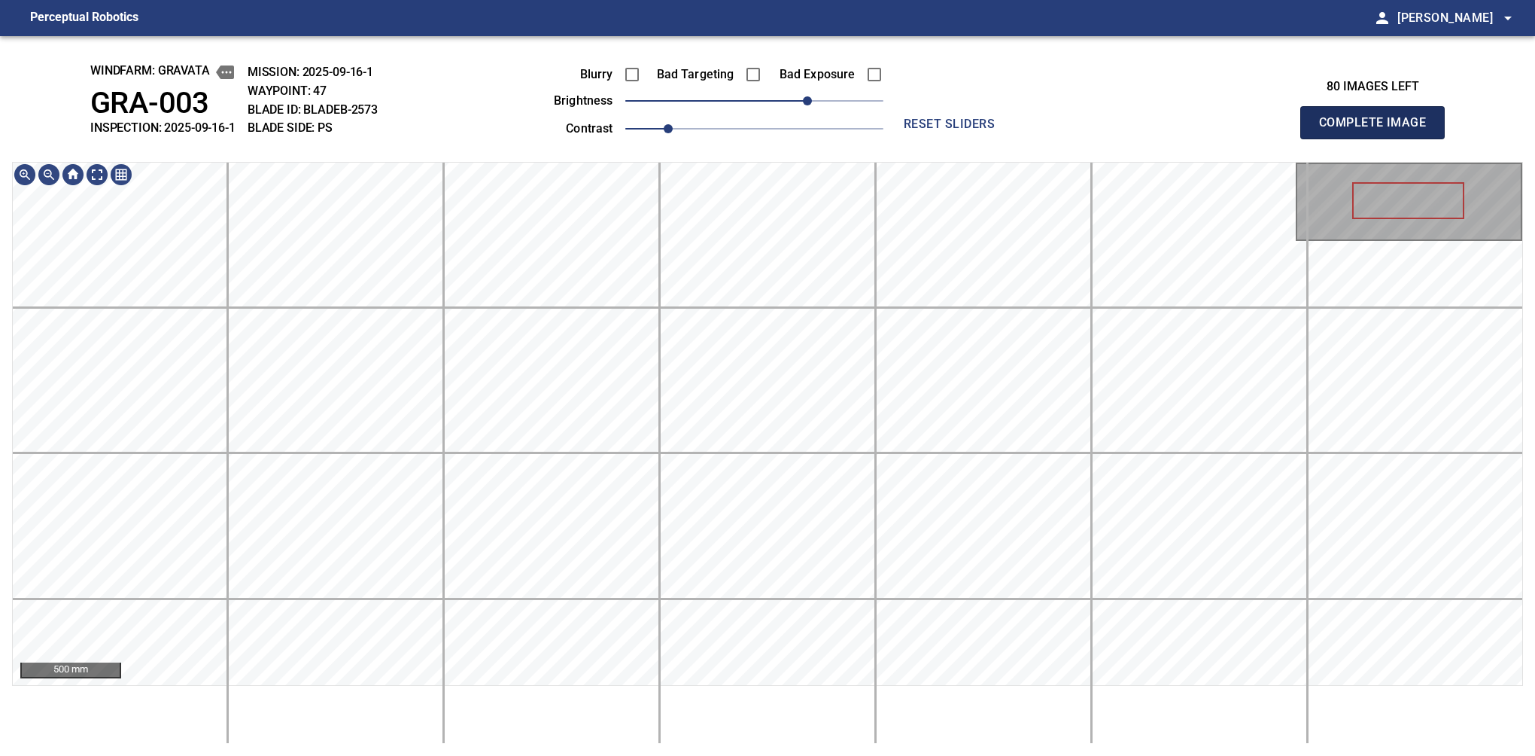
click at [1060, 138] on button "Complete Image" at bounding box center [1372, 122] width 144 height 33
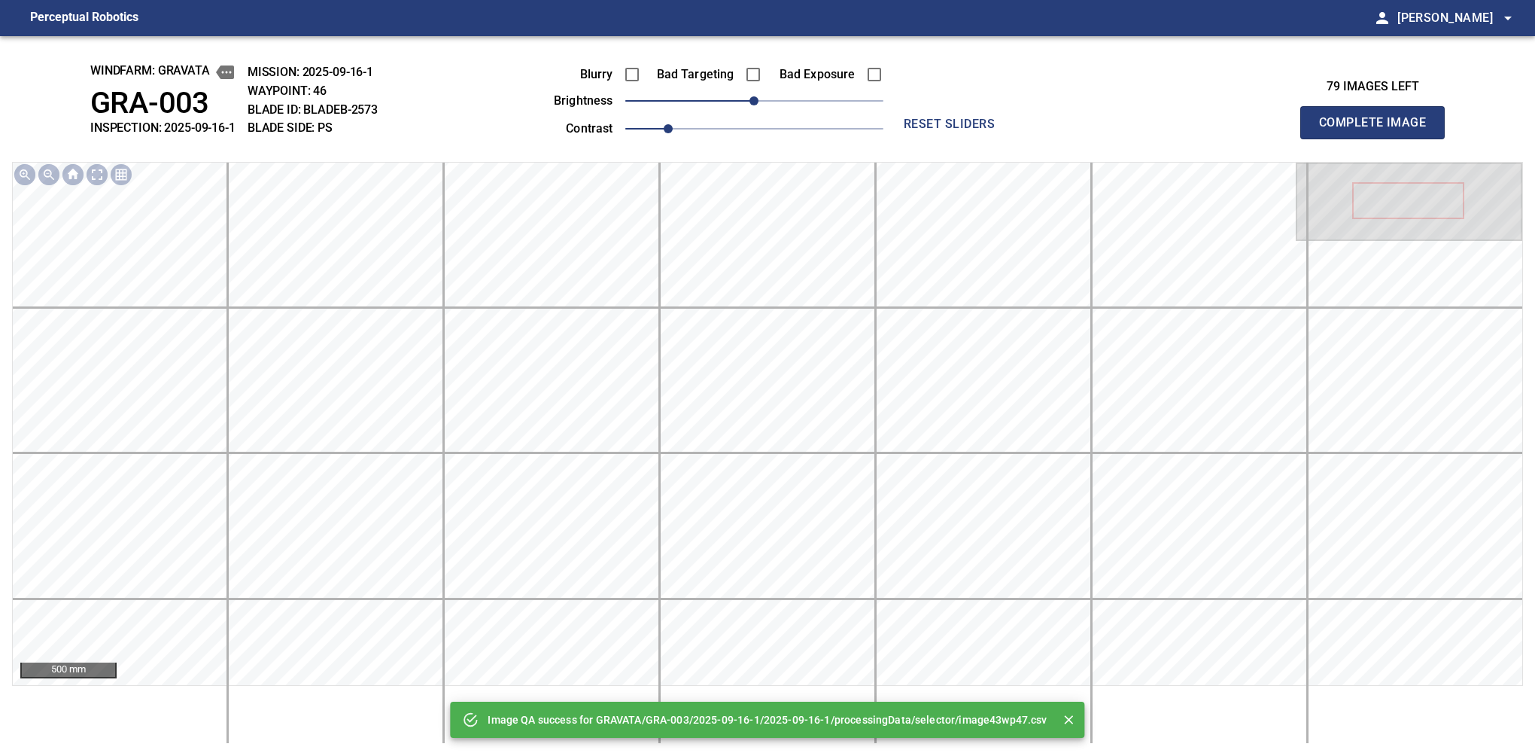
click at [806, 92] on div "Blurry Bad Targeting Bad Exposure brightness 0 contrast 1" at bounding box center [701, 99] width 363 height 81
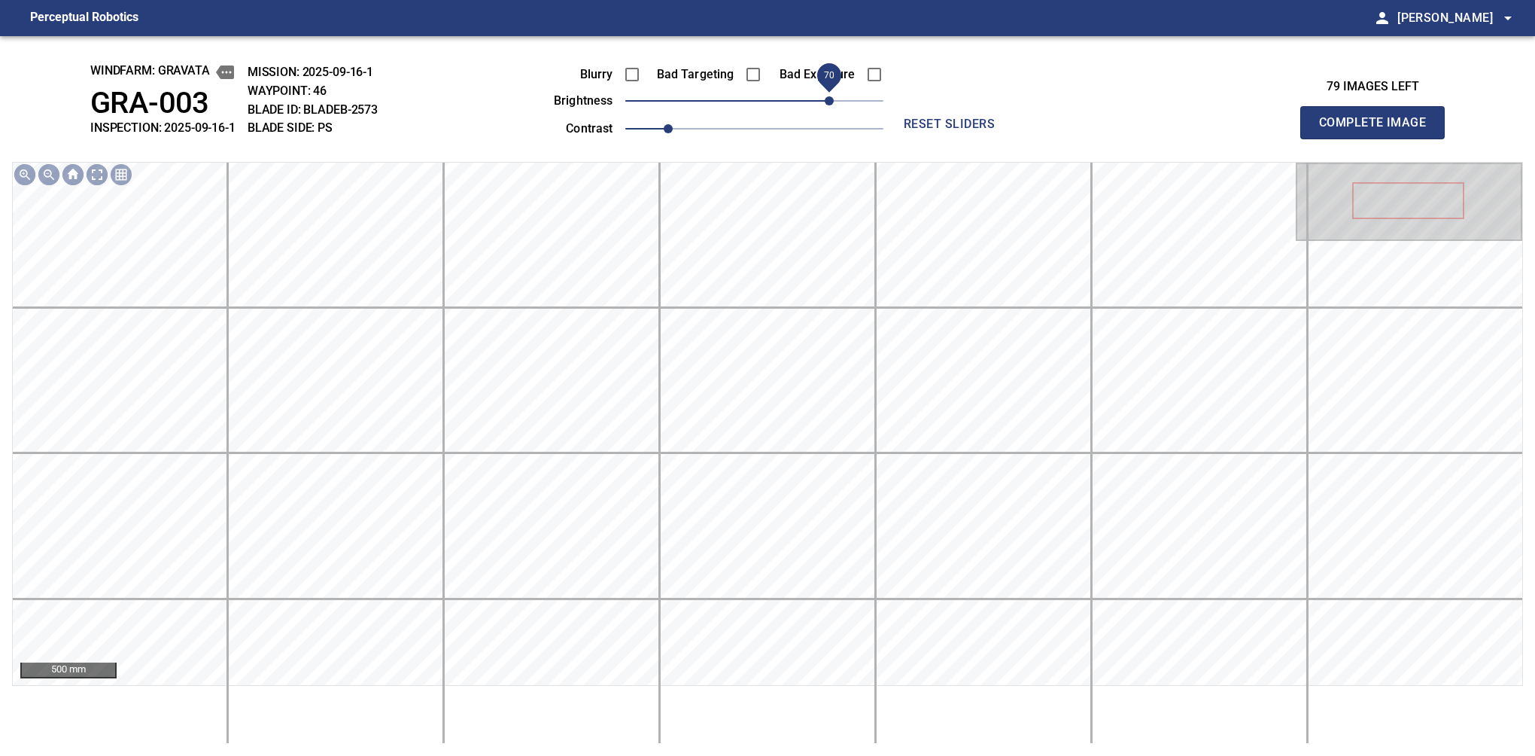
drag, startPoint x: 822, startPoint y: 100, endPoint x: 832, endPoint y: 95, distance: 11.1
click at [832, 95] on span "70" at bounding box center [754, 100] width 258 height 21
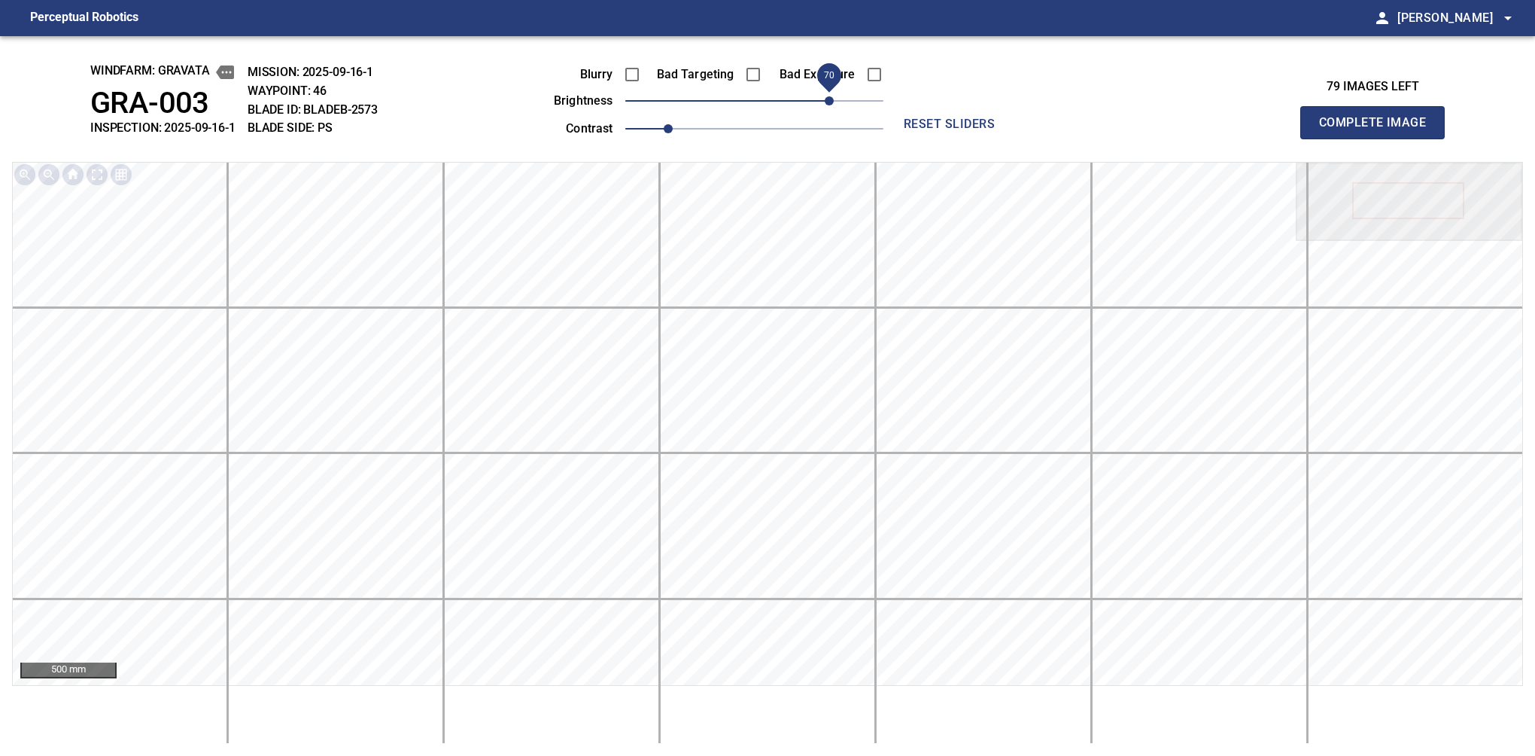
click at [1060, 138] on button "Complete Image" at bounding box center [1372, 122] width 144 height 33
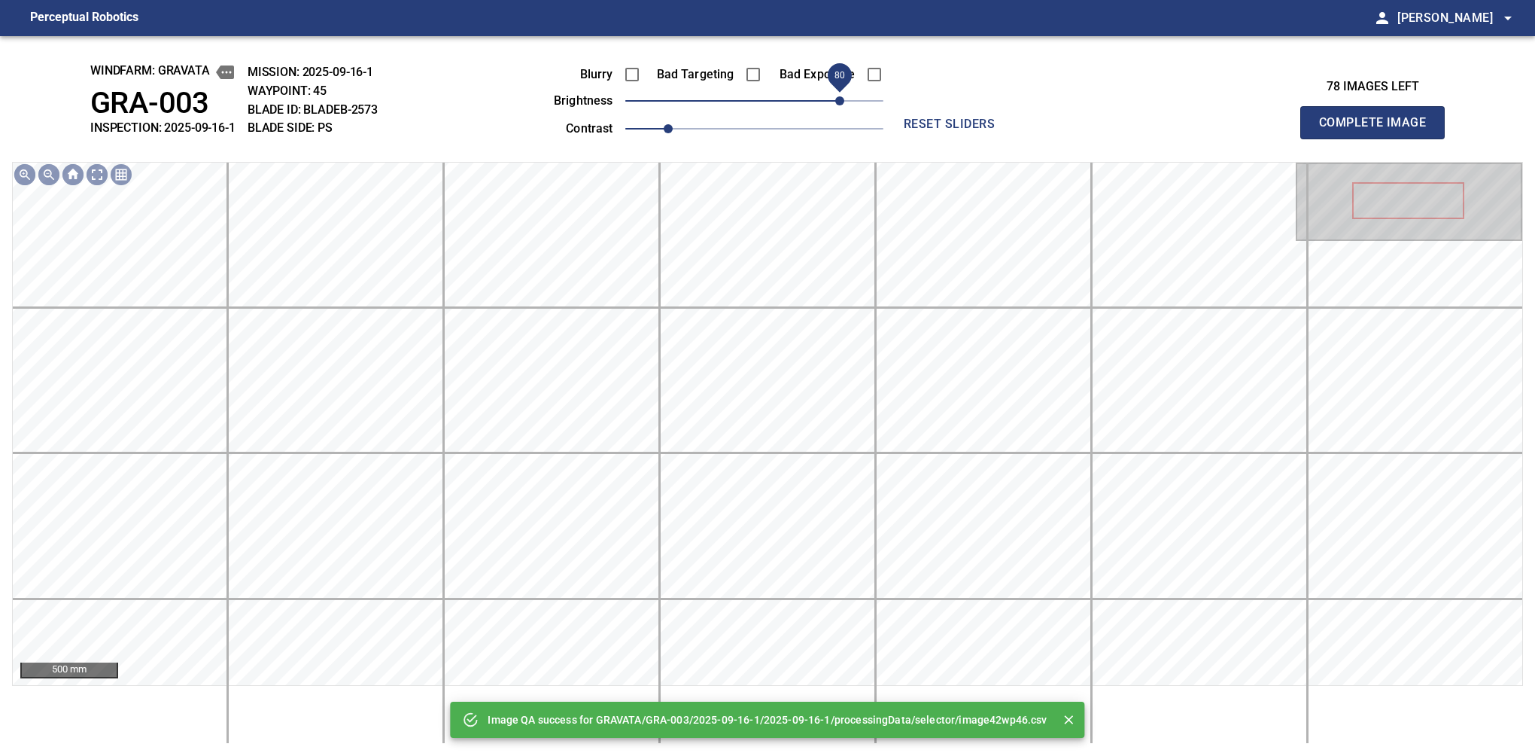
click at [837, 102] on span "80" at bounding box center [754, 100] width 258 height 21
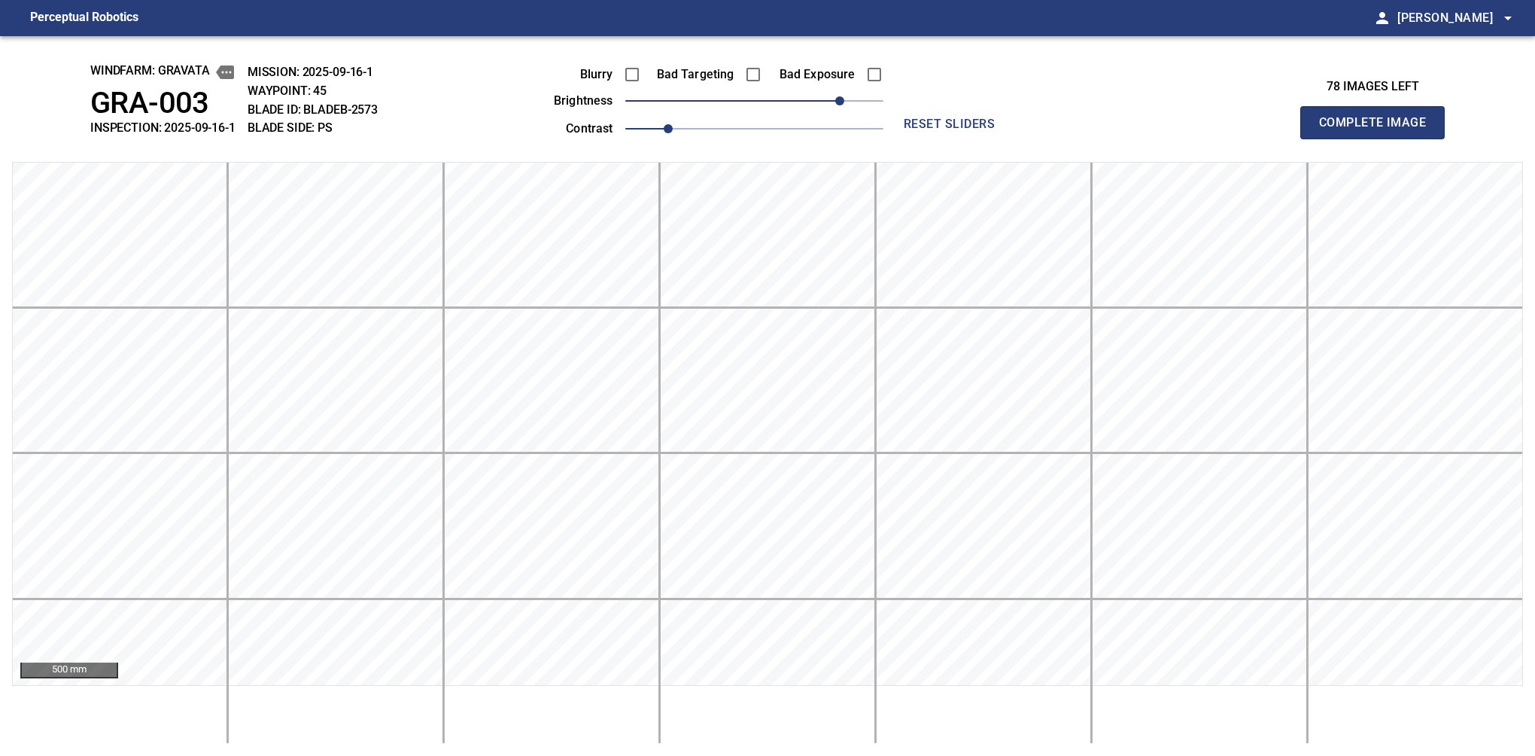
click at [1060, 138] on button "Complete Image" at bounding box center [1372, 122] width 144 height 33
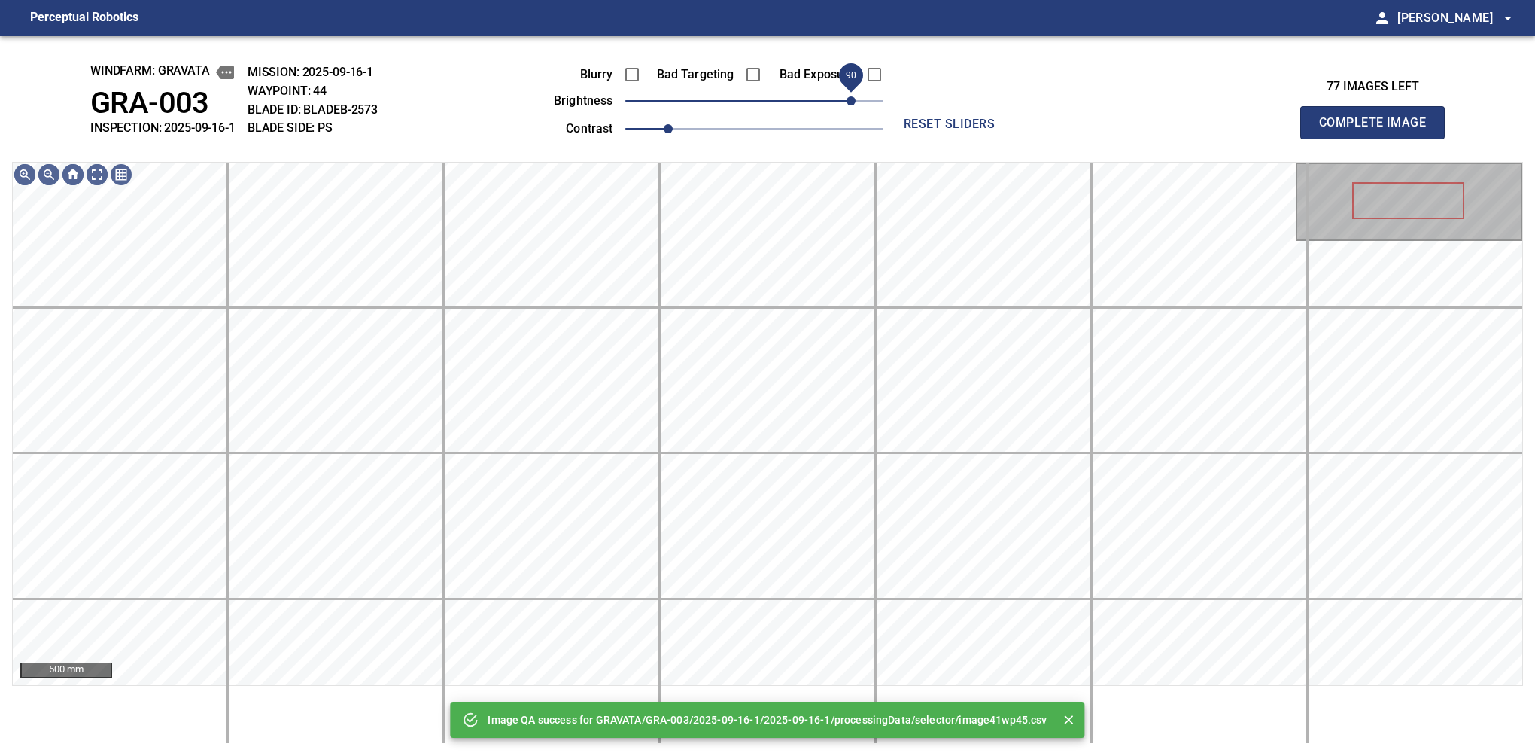
click at [847, 95] on span "90" at bounding box center [754, 100] width 258 height 21
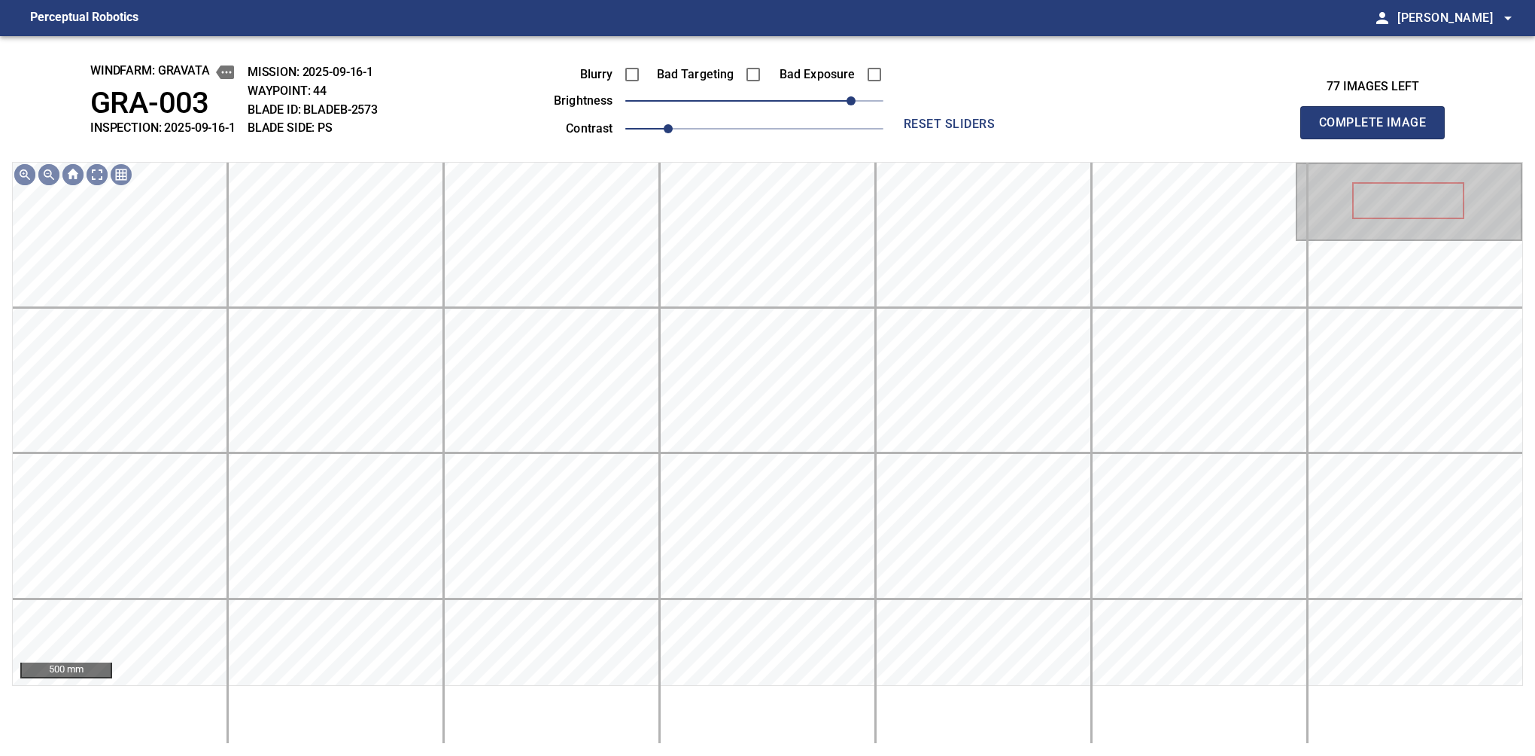
click at [1060, 138] on button "Complete Image" at bounding box center [1372, 122] width 144 height 33
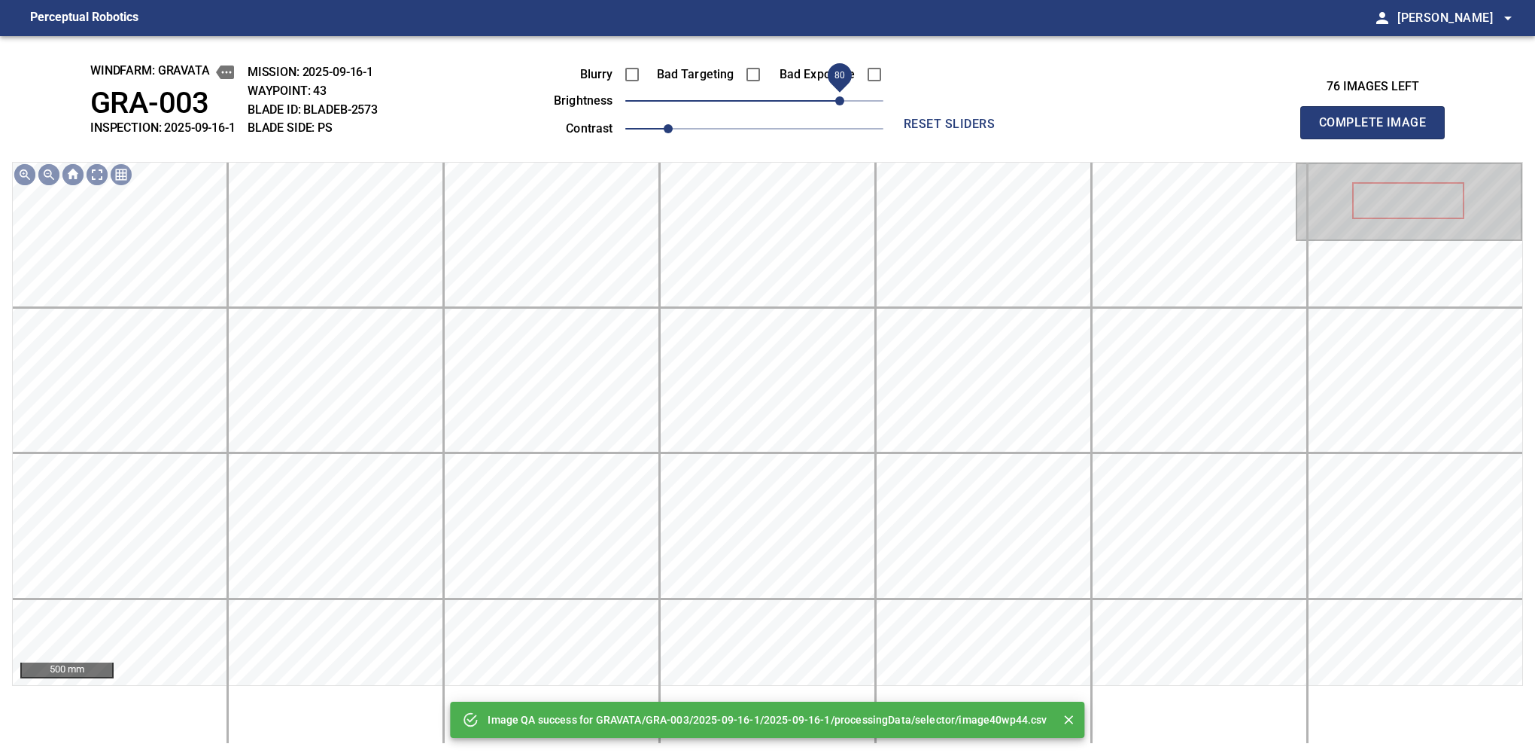
click at [842, 95] on span "80" at bounding box center [754, 100] width 258 height 21
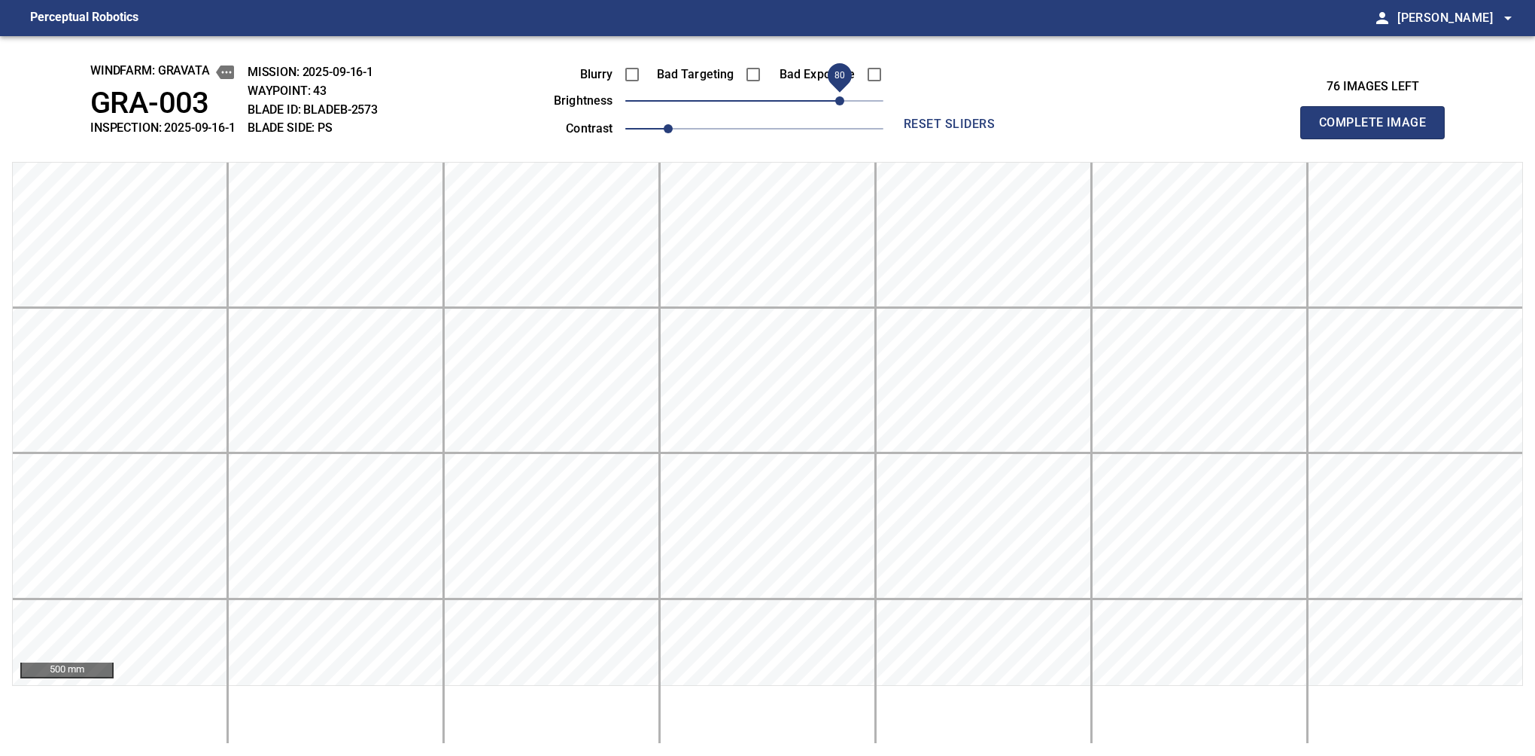
click at [844, 96] on span "80" at bounding box center [839, 100] width 9 height 9
click at [1060, 138] on button "Complete Image" at bounding box center [1372, 122] width 144 height 33
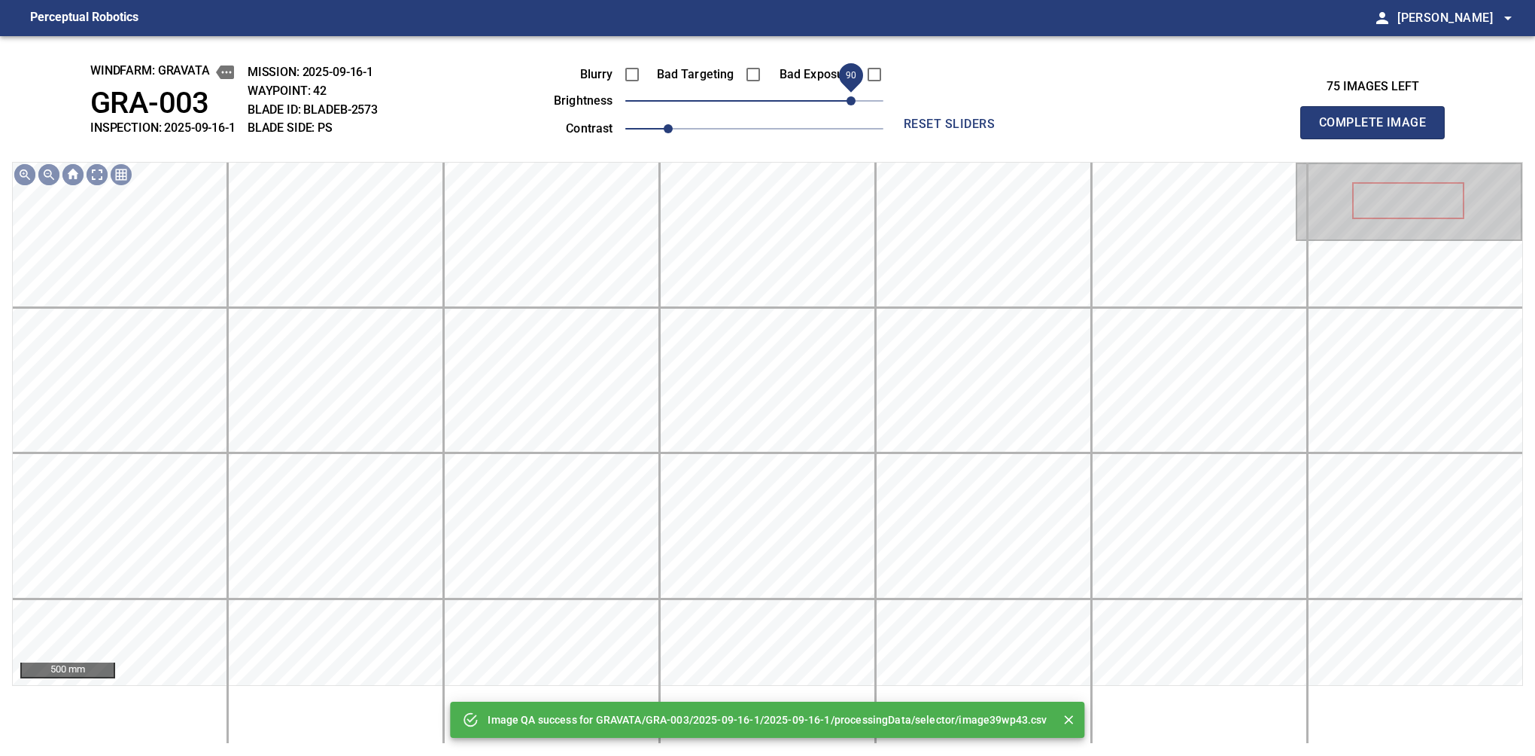
drag, startPoint x: 819, startPoint y: 103, endPoint x: 849, endPoint y: 100, distance: 29.5
click at [849, 100] on span "90" at bounding box center [754, 100] width 258 height 21
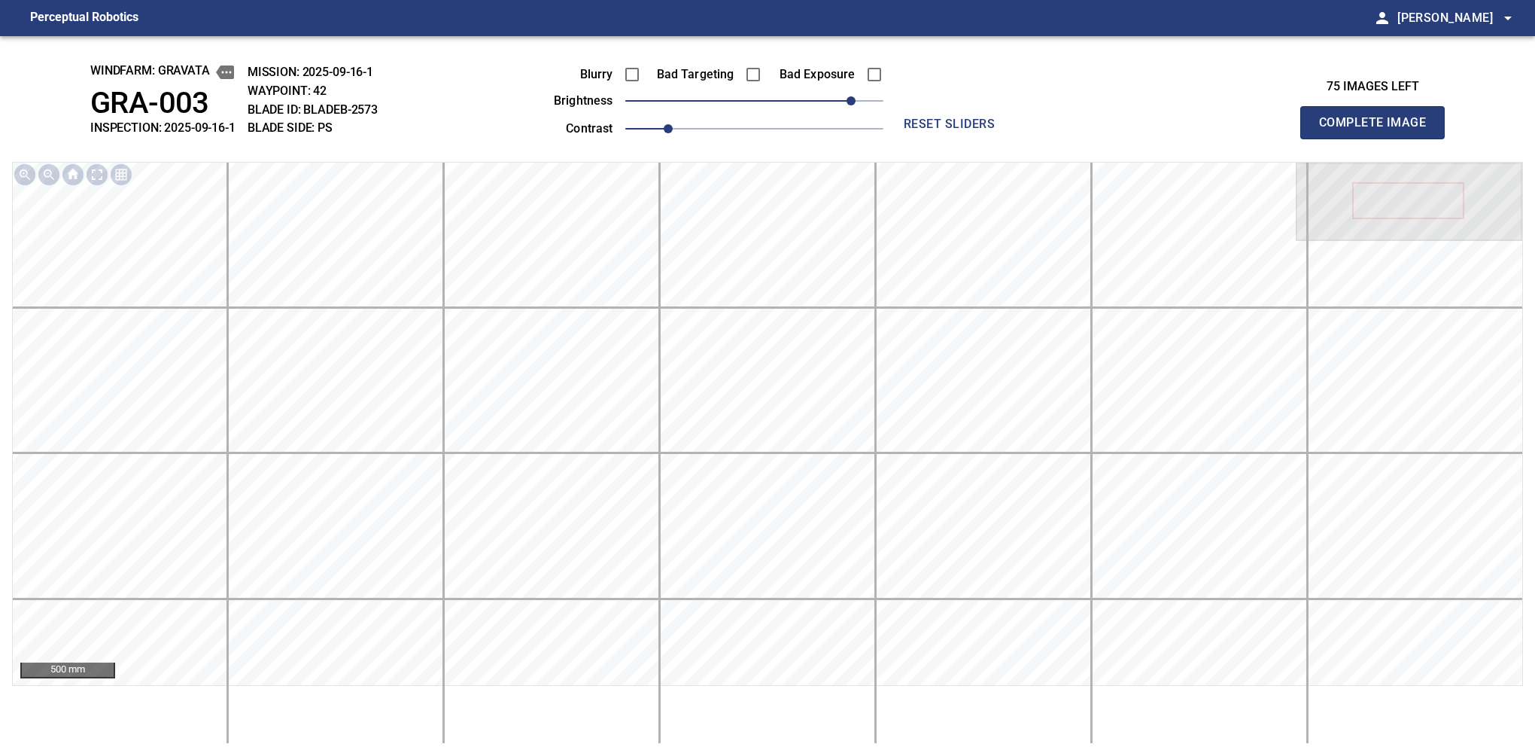
click at [1060, 138] on button "Complete Image" at bounding box center [1372, 122] width 144 height 33
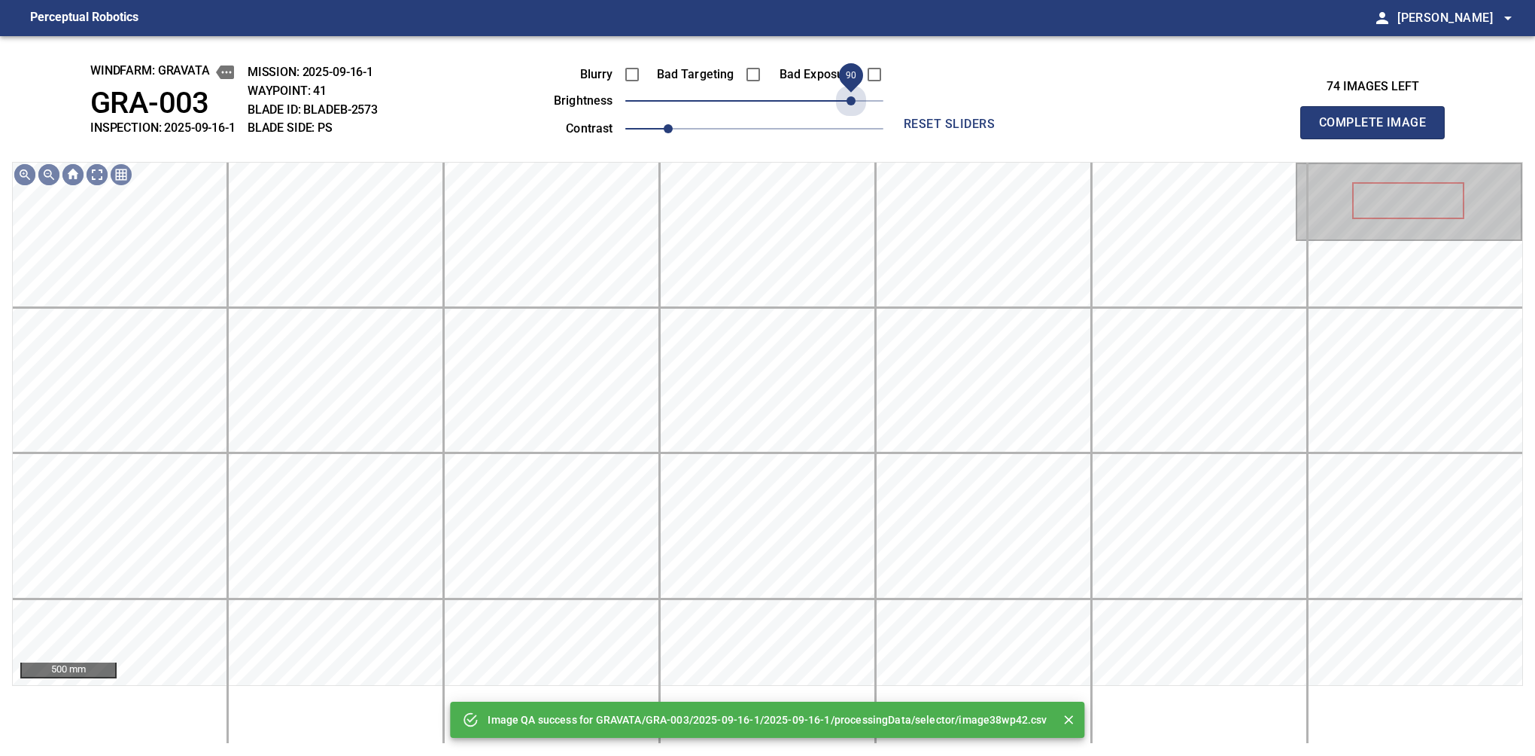
click at [849, 100] on span "90" at bounding box center [754, 100] width 258 height 21
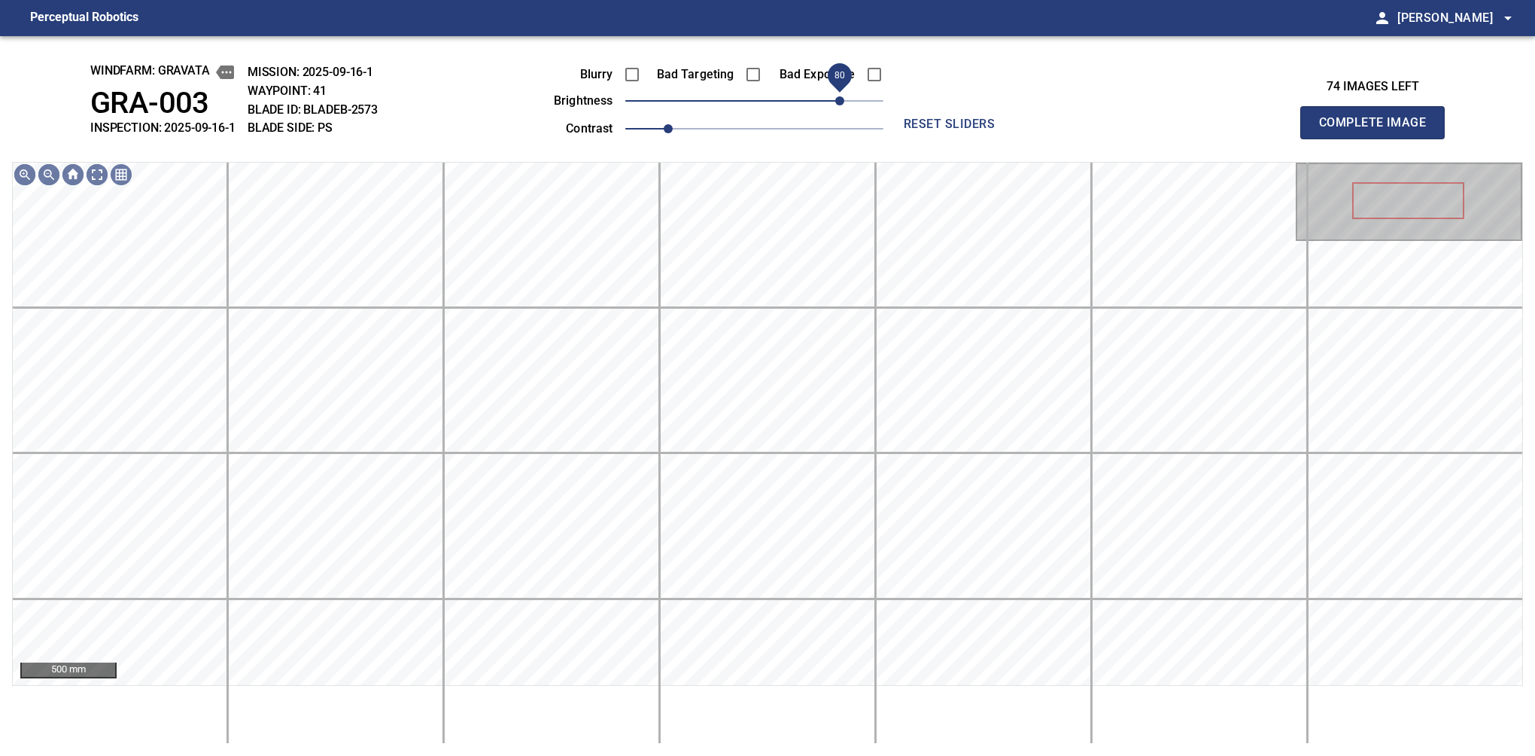
drag, startPoint x: 849, startPoint y: 100, endPoint x: 841, endPoint y: 102, distance: 8.6
click at [841, 102] on span "80" at bounding box center [839, 100] width 9 height 9
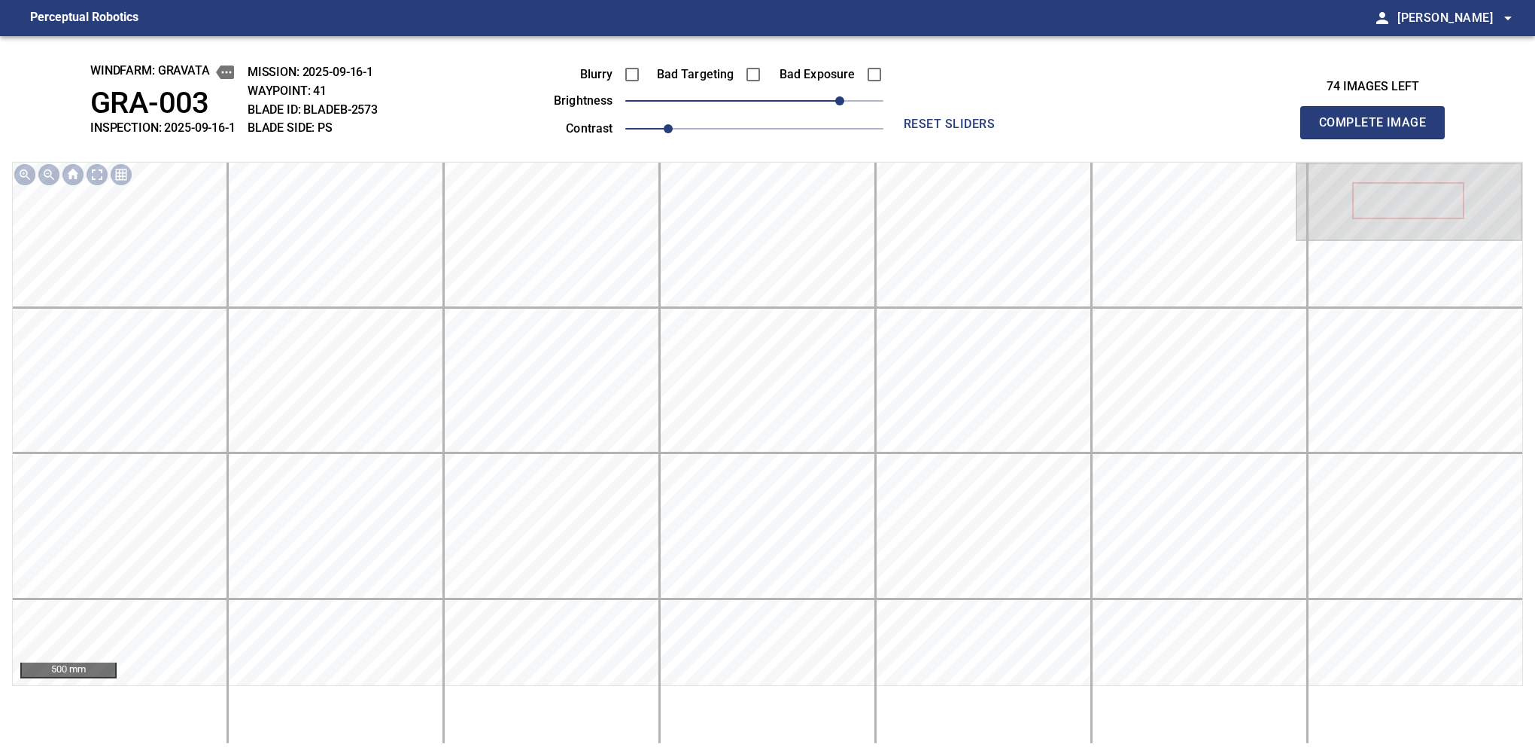
click at [1060, 138] on button "Complete Image" at bounding box center [1372, 122] width 144 height 33
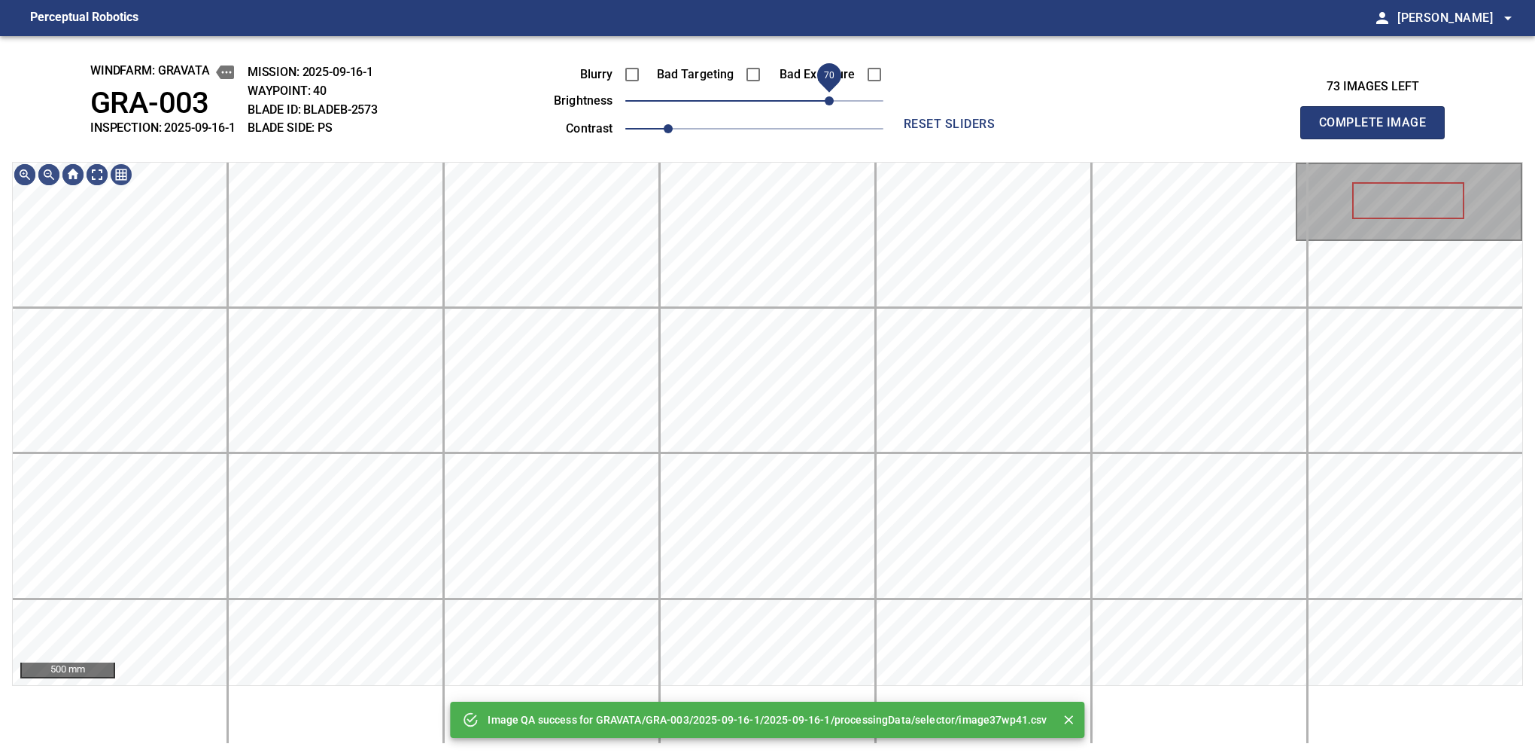
drag, startPoint x: 841, startPoint y: 102, endPoint x: 831, endPoint y: 111, distance: 12.8
click at [831, 111] on span "70" at bounding box center [754, 100] width 258 height 21
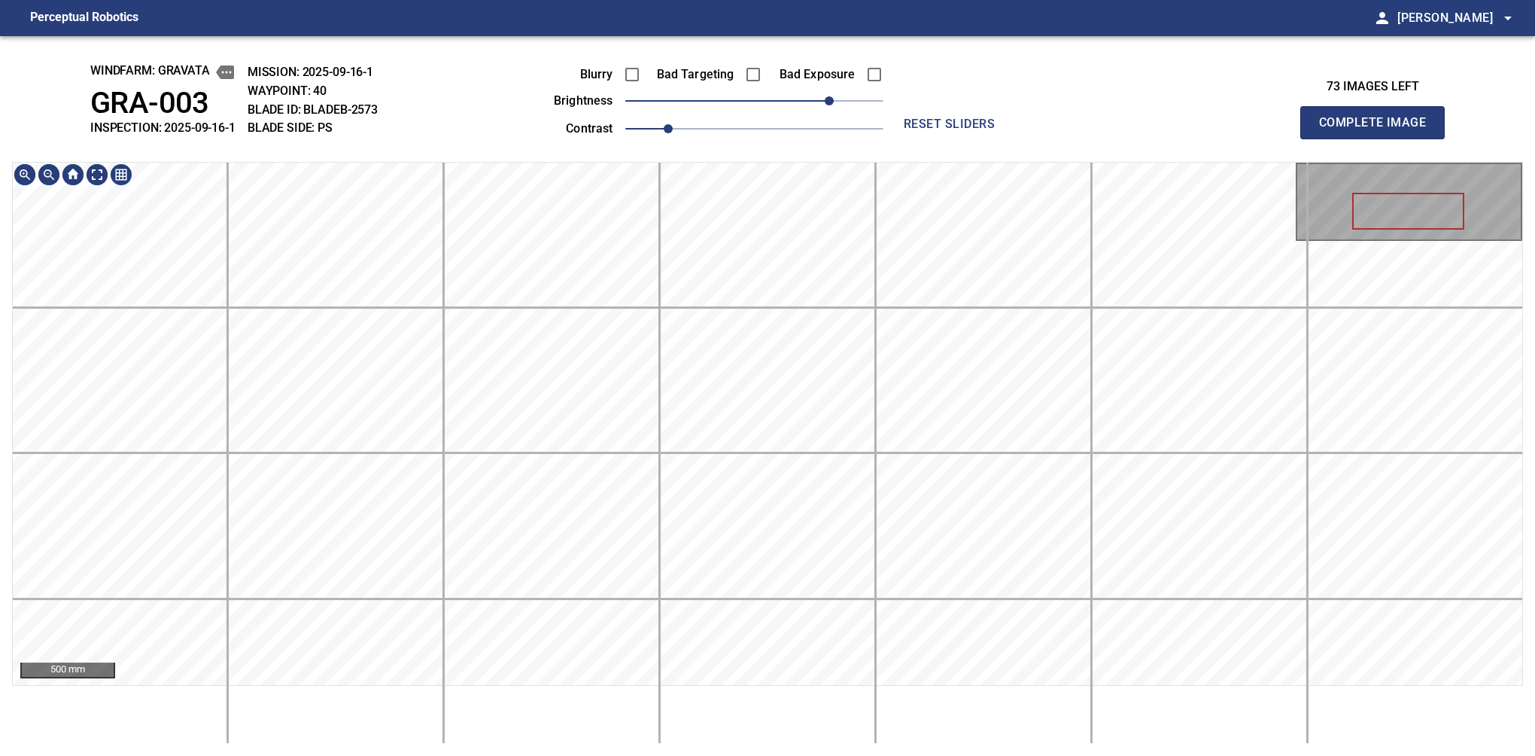
click at [772, 74] on div "windfarm: GRAVATA GRA-003 INSPECTION: 2025-09-16-1 MISSION: 2025-09-16-1 WAYPOI…" at bounding box center [767, 395] width 1535 height 719
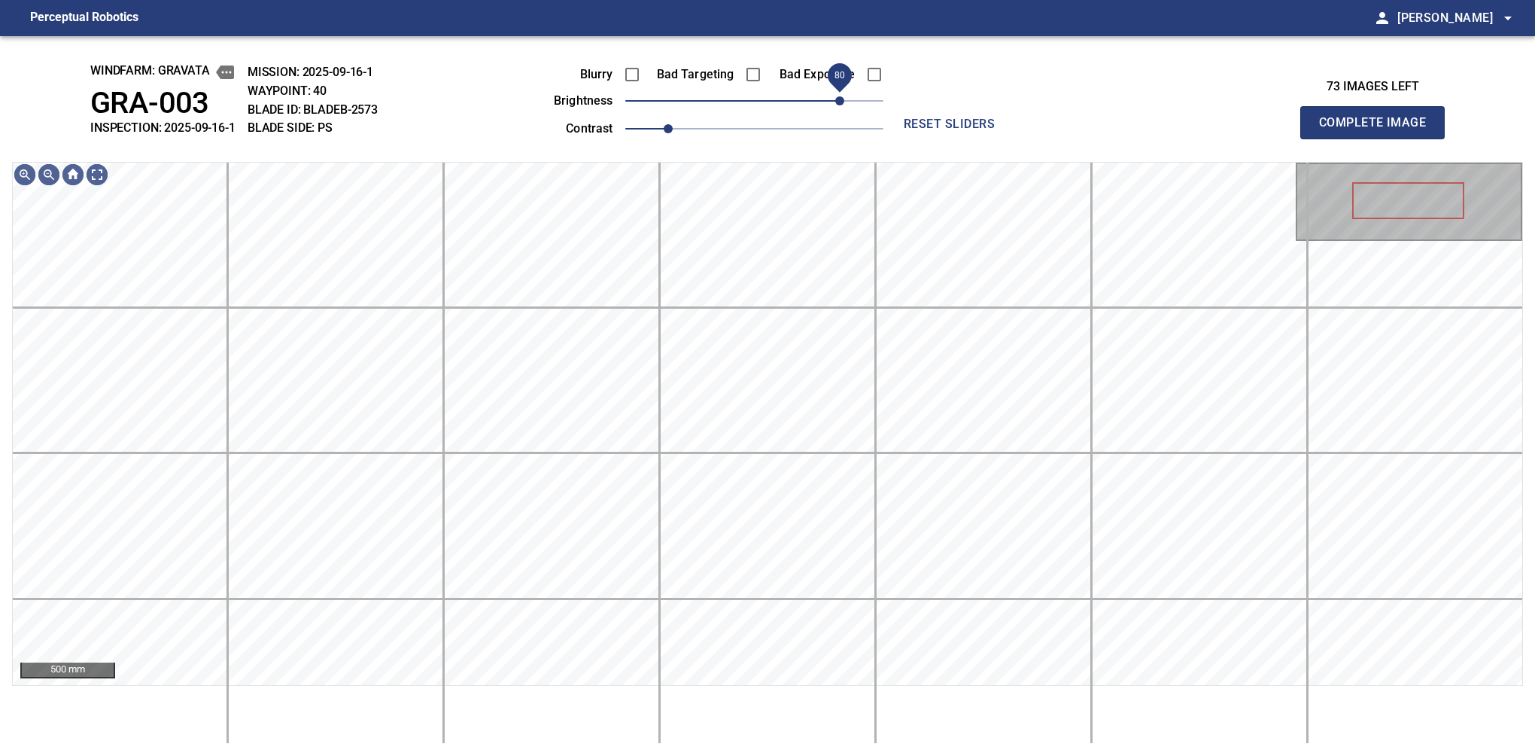
drag, startPoint x: 830, startPoint y: 98, endPoint x: 843, endPoint y: 94, distance: 13.3
click at [843, 96] on span "80" at bounding box center [839, 100] width 9 height 9
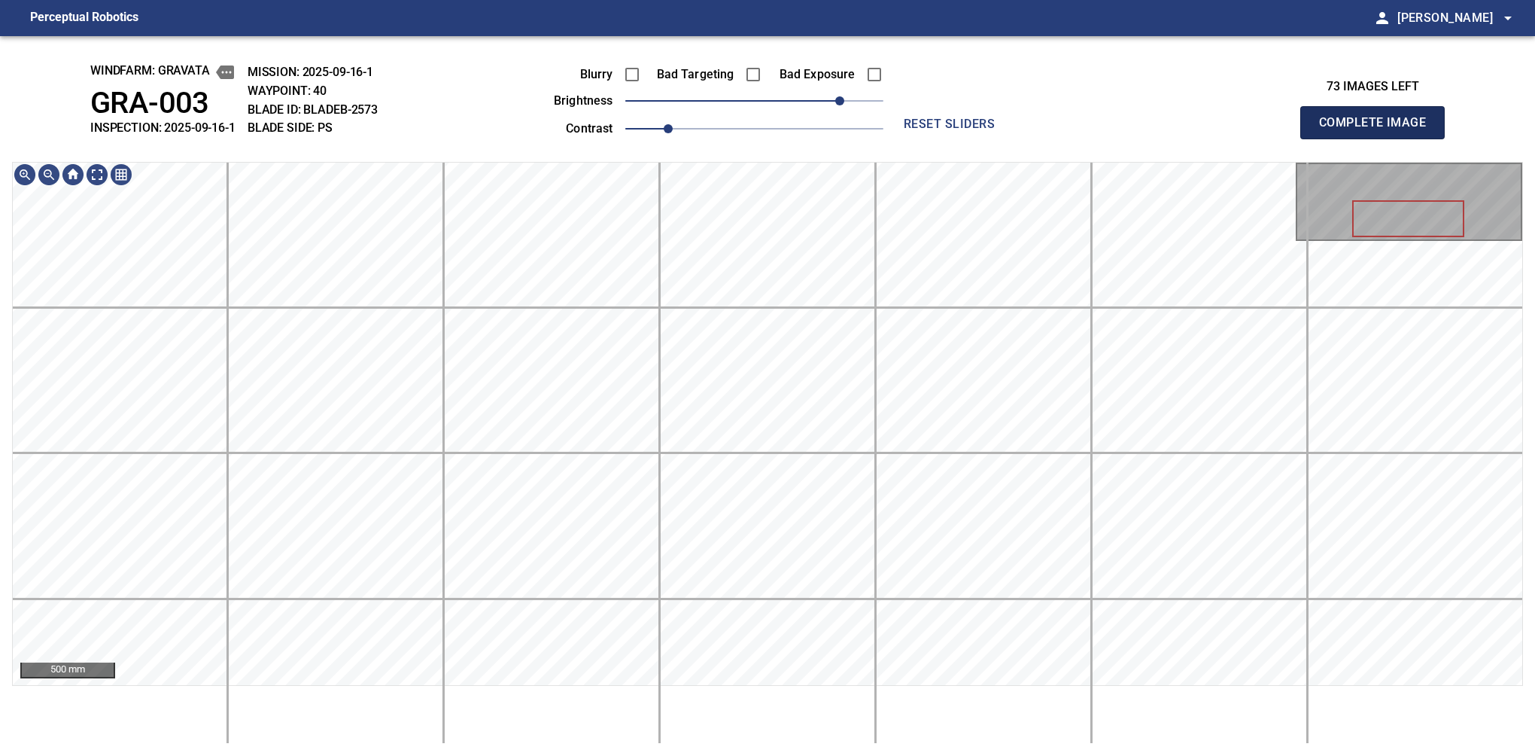
click at [1060, 138] on button "Complete Image" at bounding box center [1372, 122] width 144 height 33
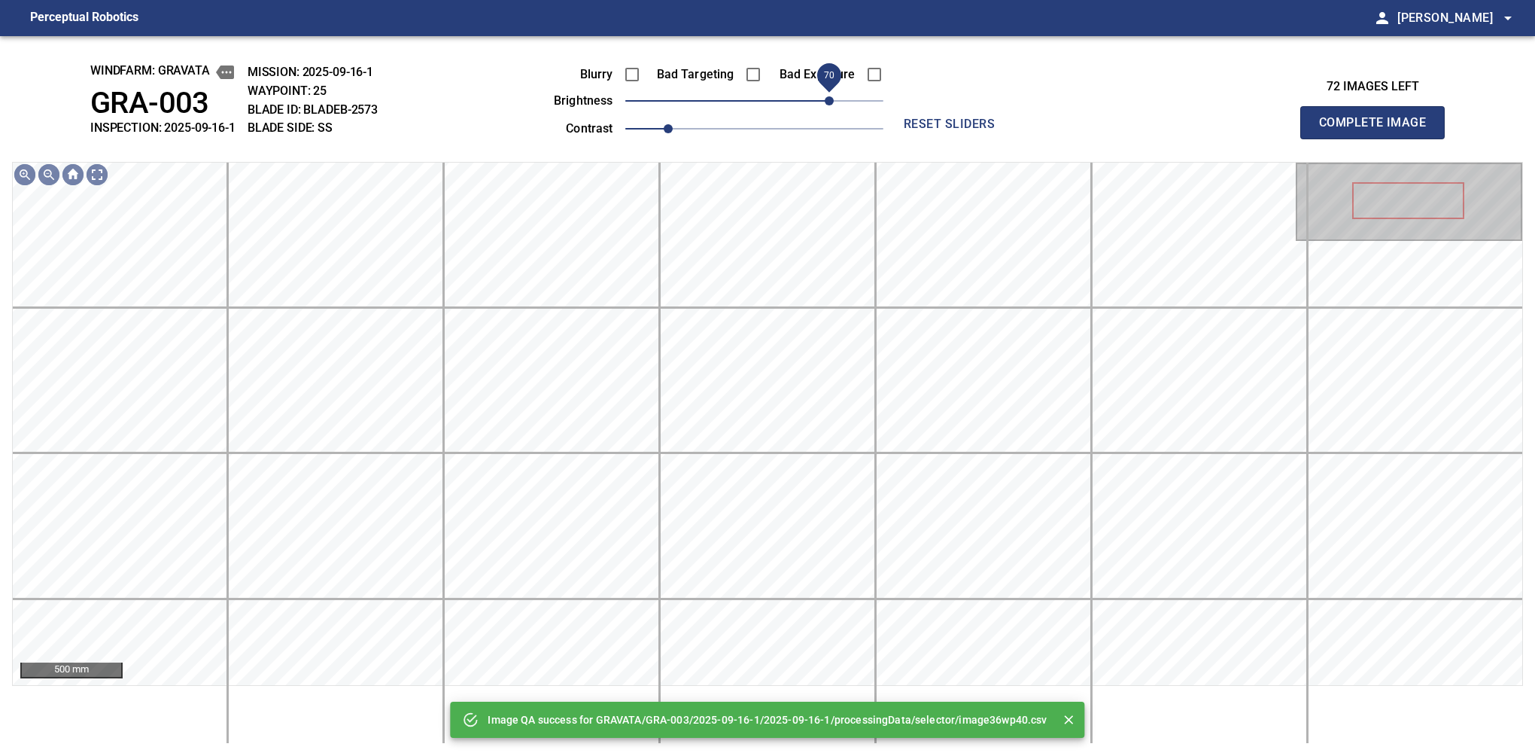
drag, startPoint x: 809, startPoint y: 96, endPoint x: 830, endPoint y: 90, distance: 21.7
click at [830, 96] on span "70" at bounding box center [829, 100] width 9 height 9
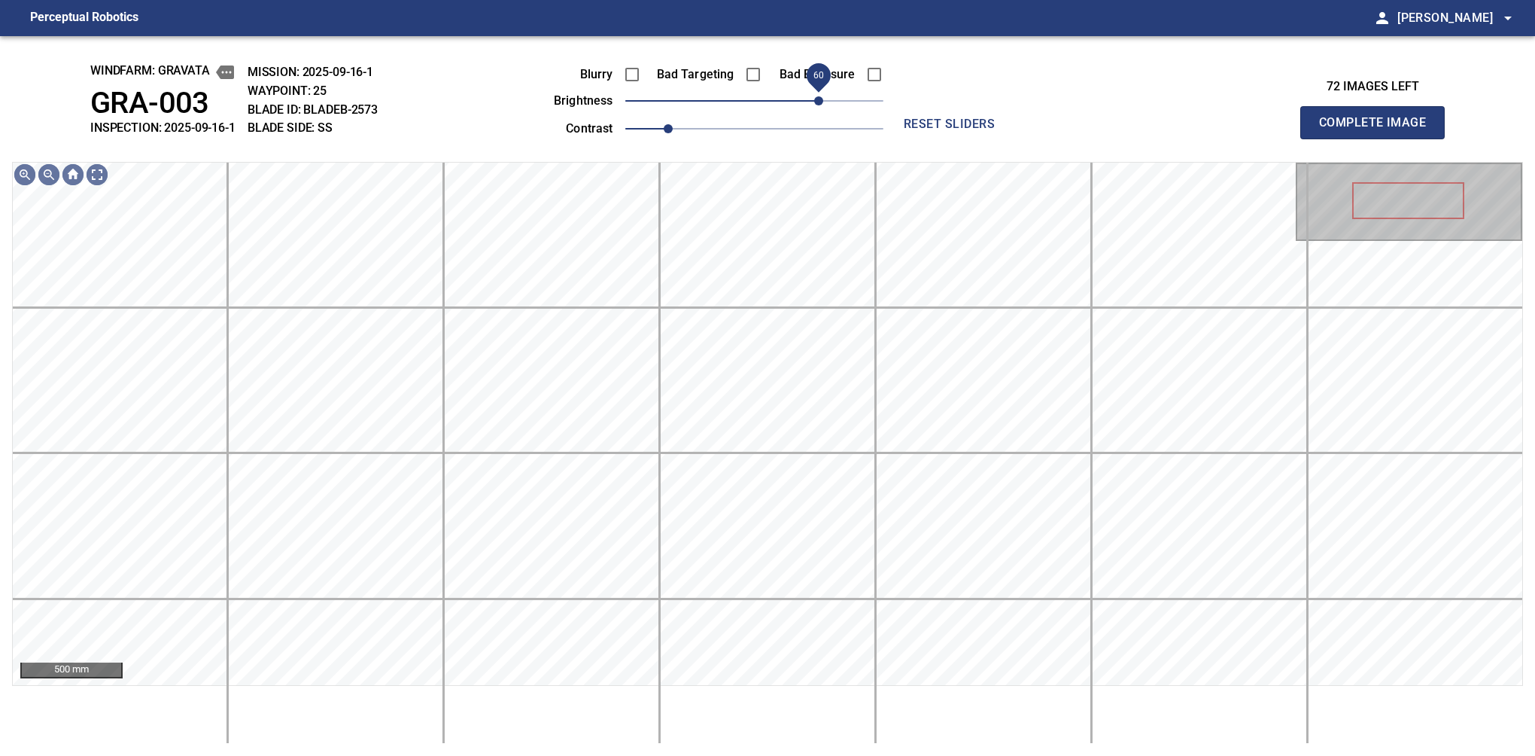
click at [822, 98] on span "60" at bounding box center [818, 100] width 9 height 9
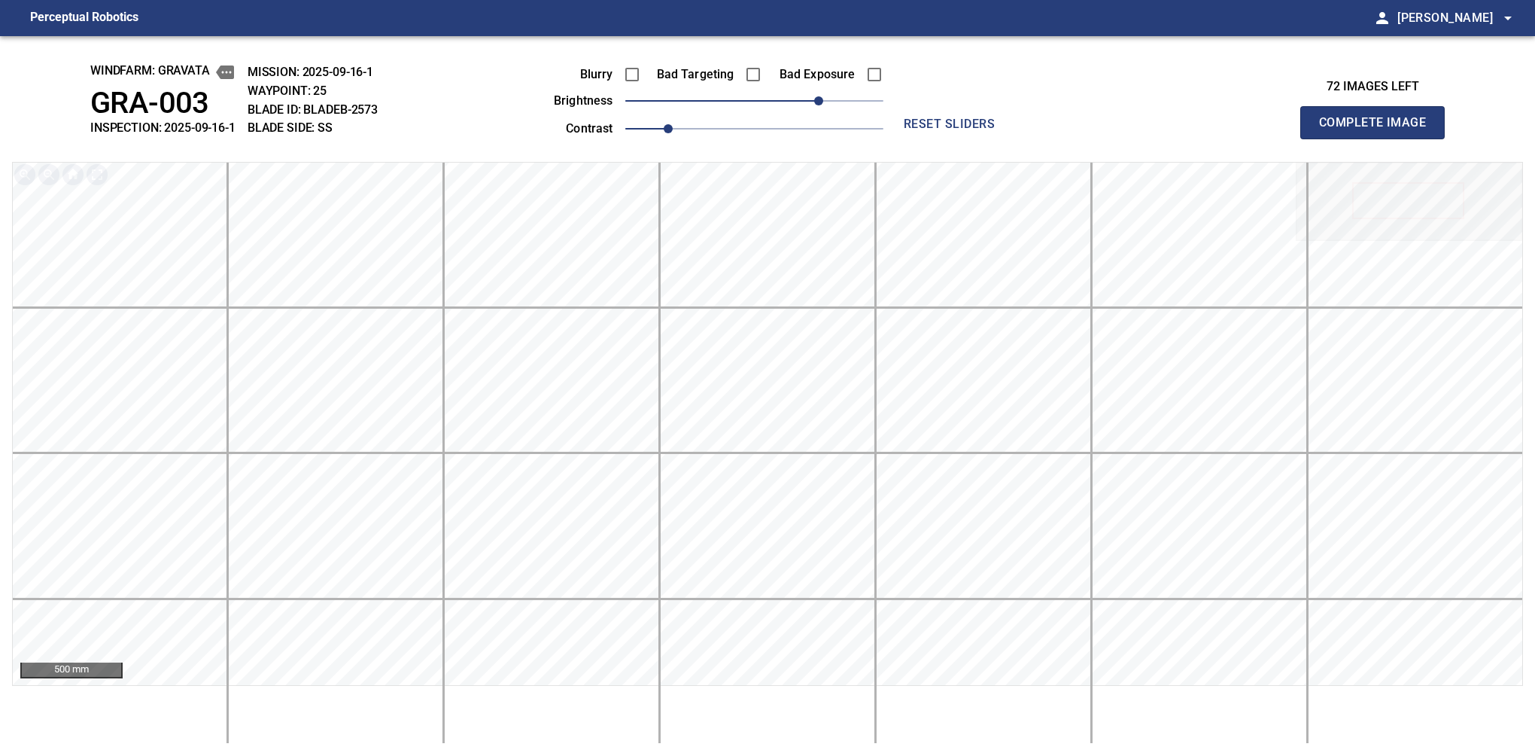
click at [1060, 138] on button "Complete Image" at bounding box center [1372, 122] width 144 height 33
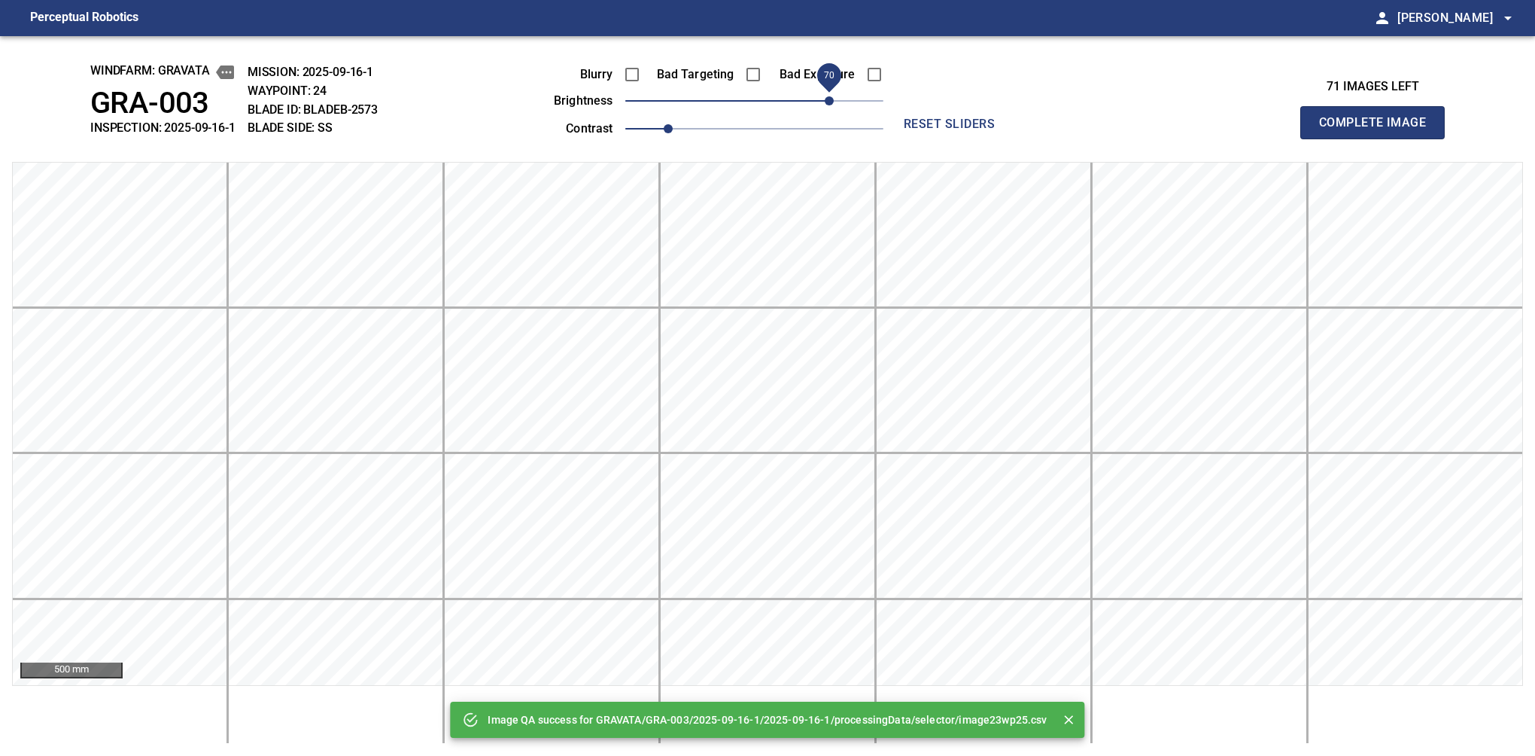
click at [828, 101] on span "70" at bounding box center [754, 100] width 258 height 21
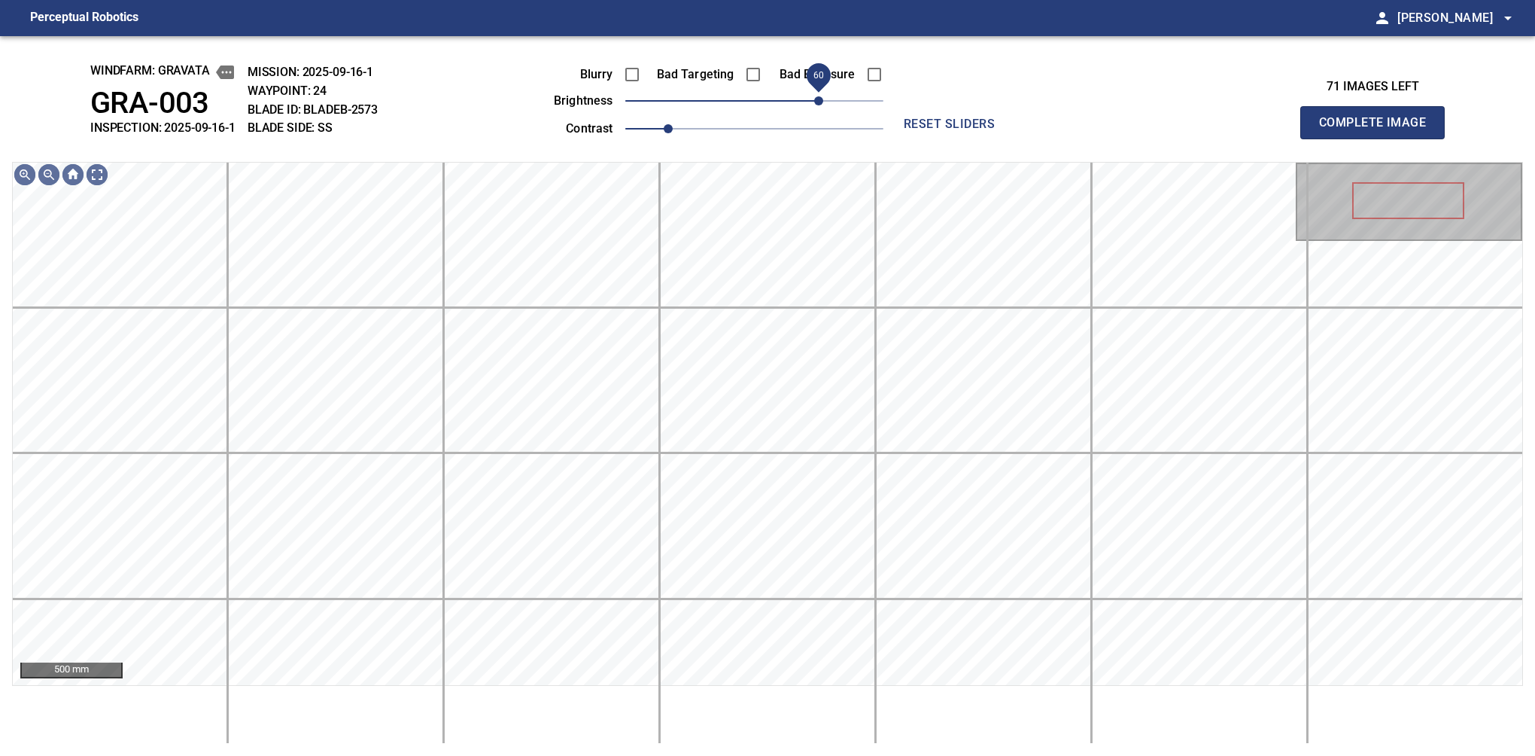
drag, startPoint x: 825, startPoint y: 102, endPoint x: 820, endPoint y: 108, distance: 8.0
click at [820, 105] on span "60" at bounding box center [818, 100] width 9 height 9
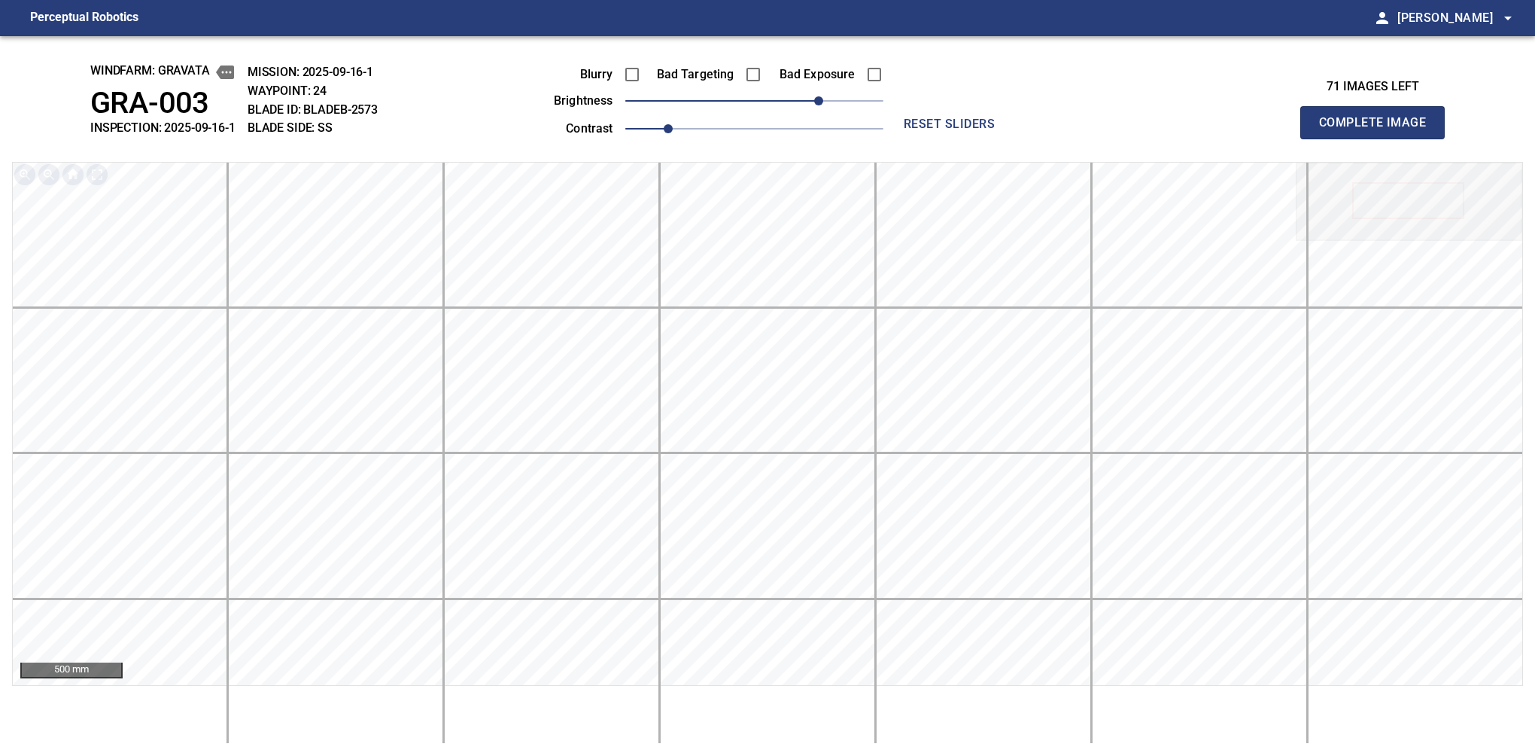
click at [1060, 138] on button "Complete Image" at bounding box center [1372, 122] width 144 height 33
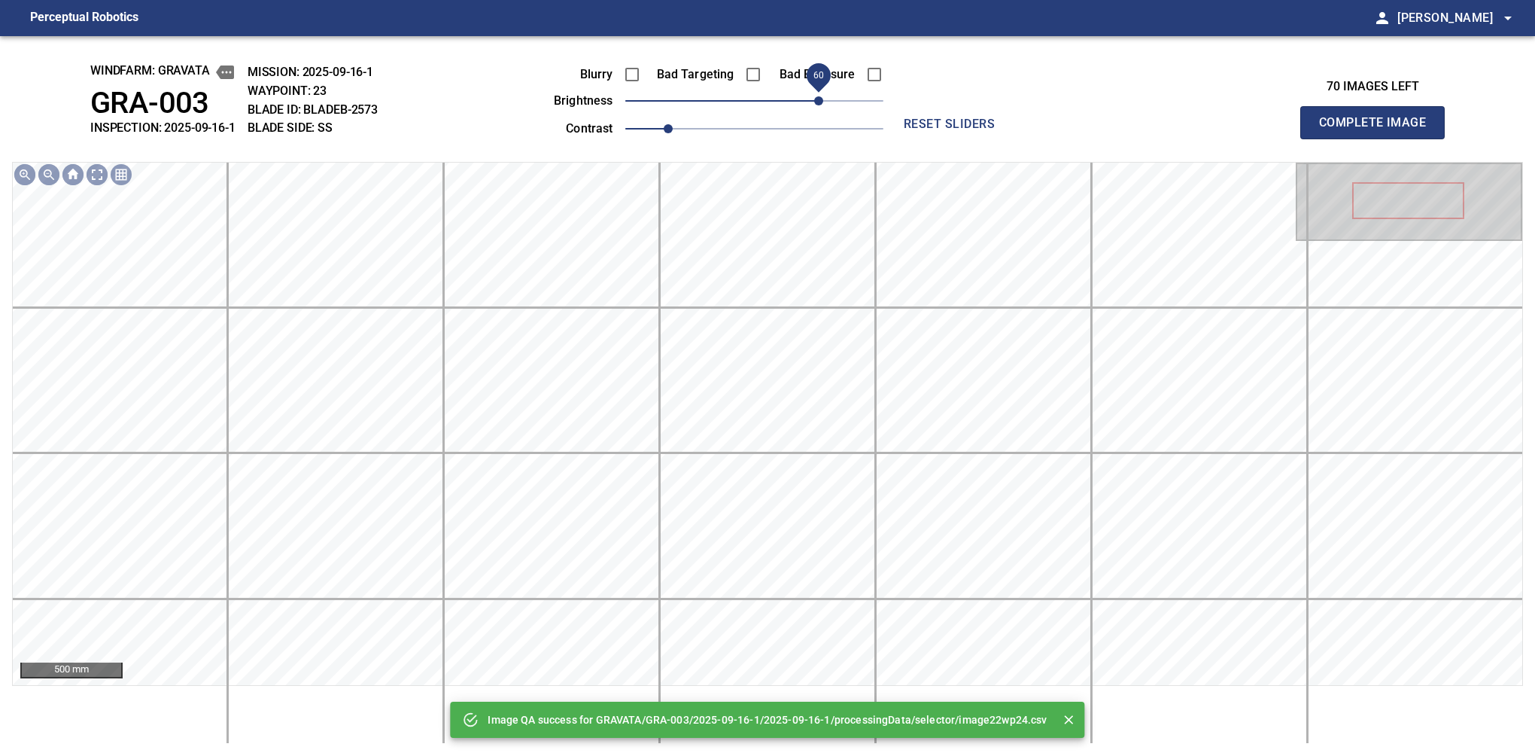
click at [820, 96] on span "60" at bounding box center [754, 100] width 258 height 21
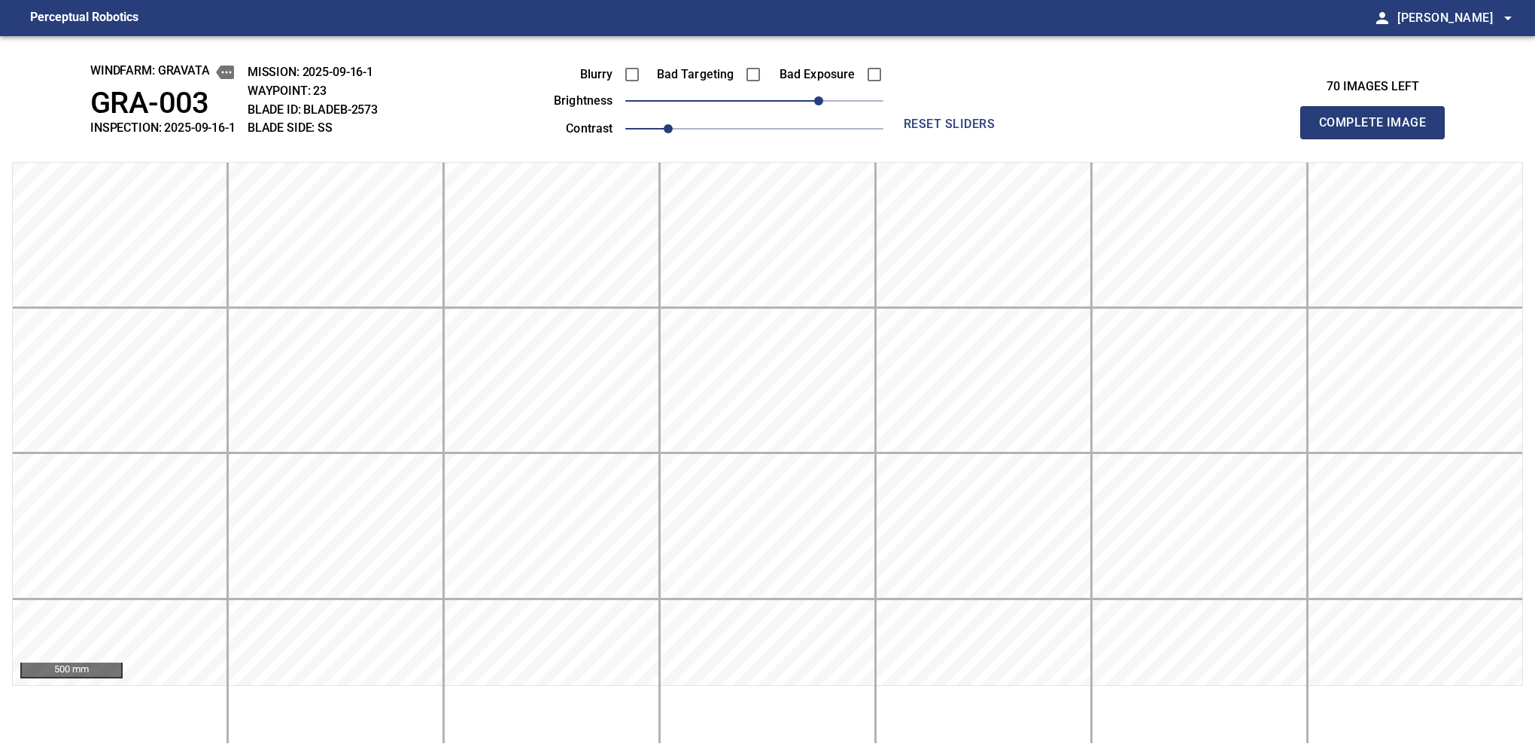
click at [1060, 138] on button "Complete Image" at bounding box center [1372, 122] width 144 height 33
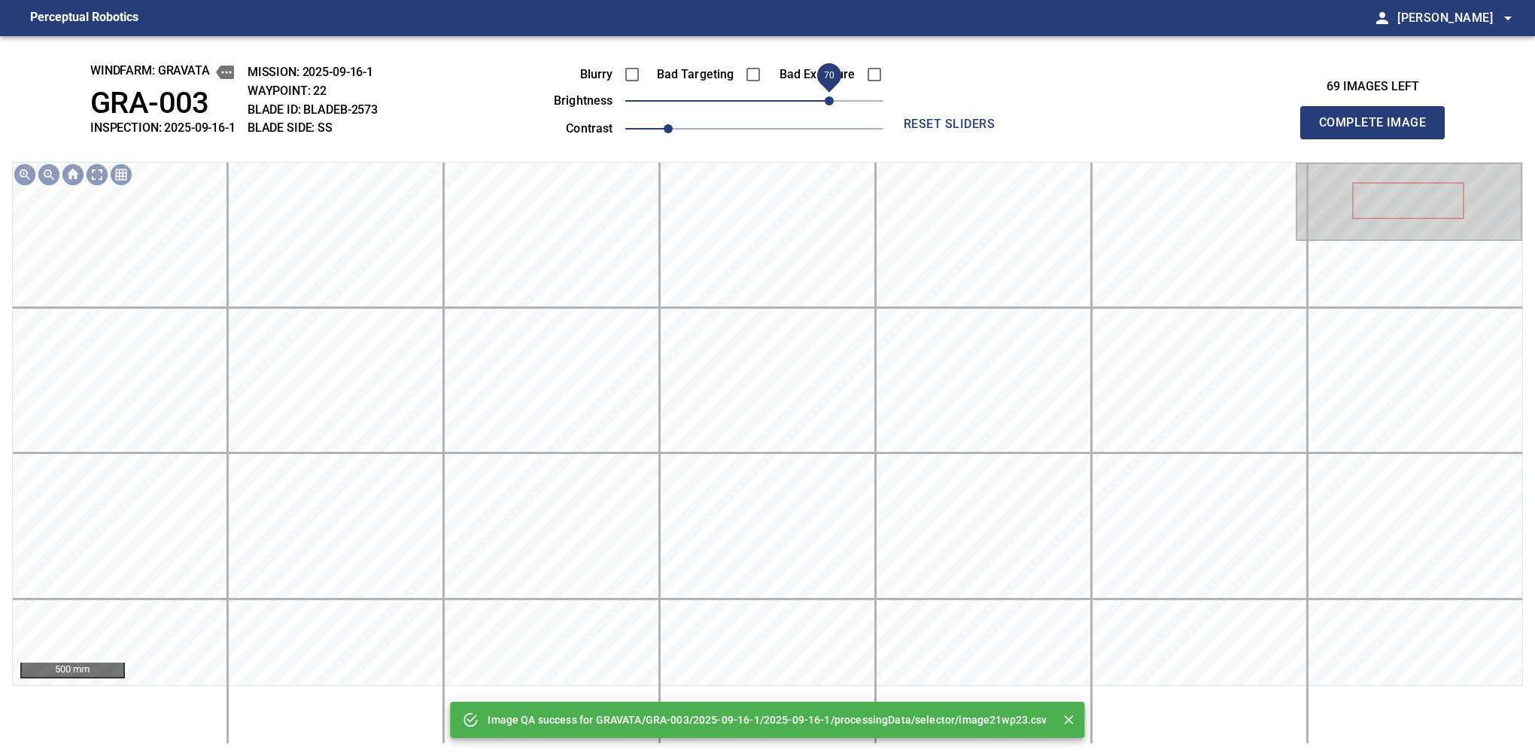
drag, startPoint x: 820, startPoint y: 96, endPoint x: 831, endPoint y: 96, distance: 10.5
click at [831, 96] on span "70" at bounding box center [754, 100] width 258 height 21
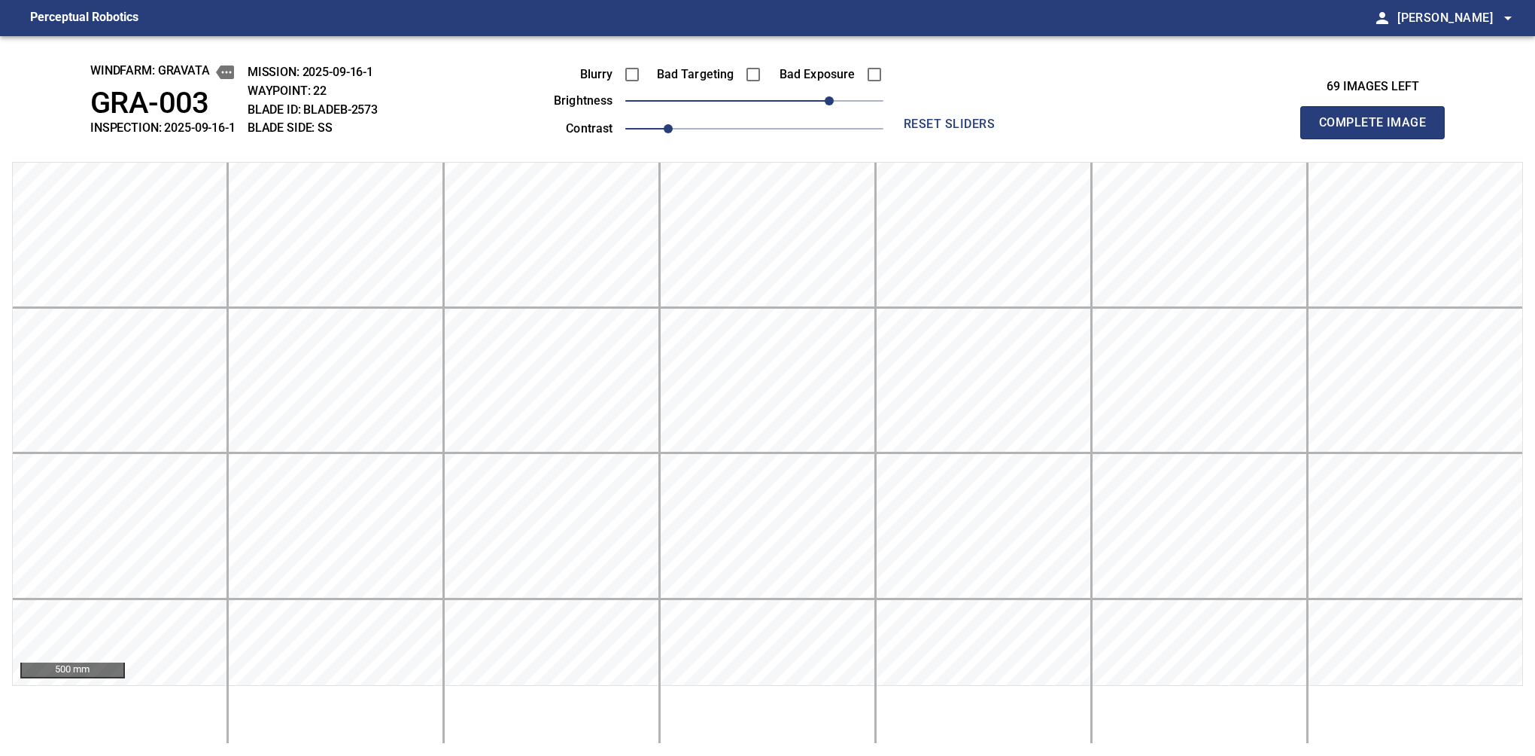
click at [1060, 138] on button "Complete Image" at bounding box center [1372, 122] width 144 height 33
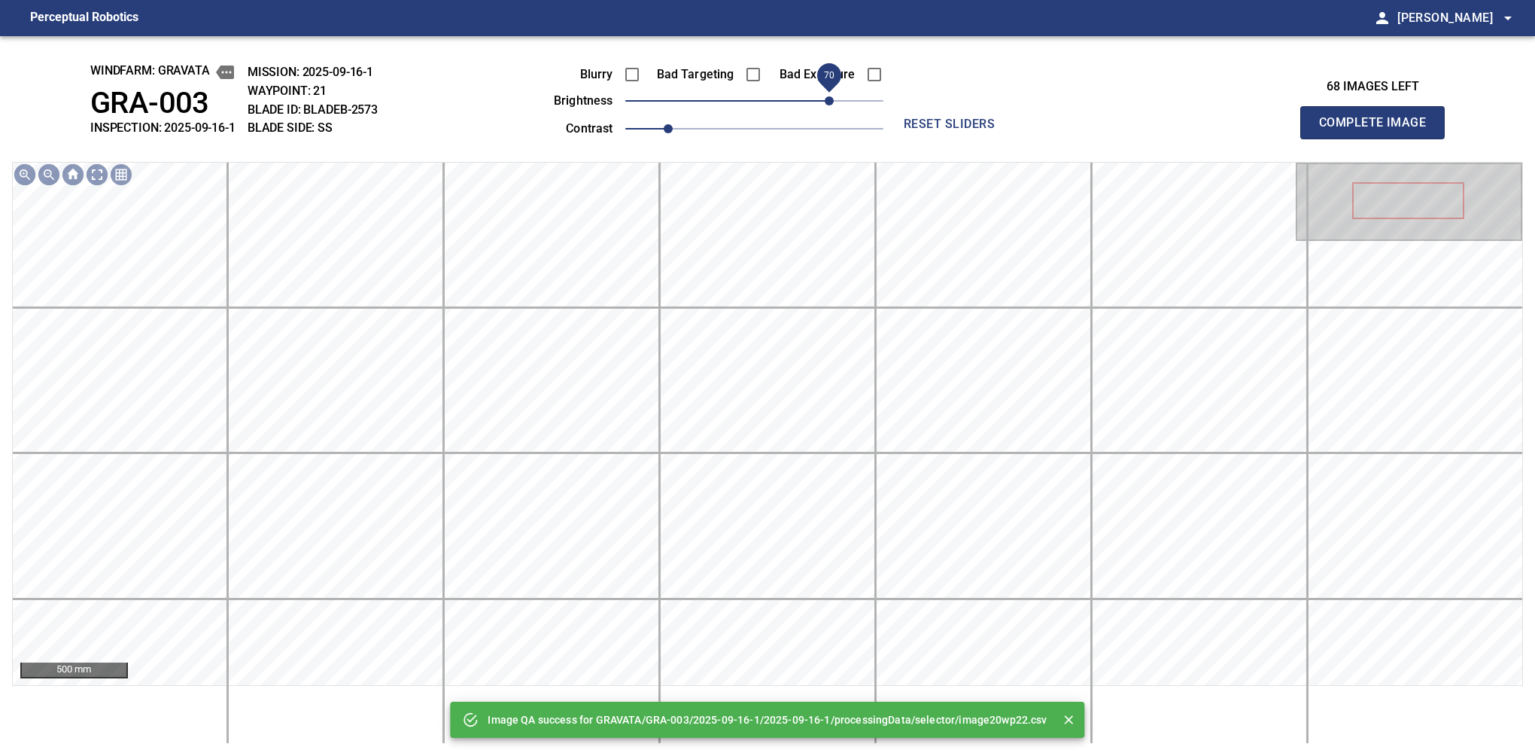
click at [825, 98] on span "70" at bounding box center [754, 100] width 258 height 21
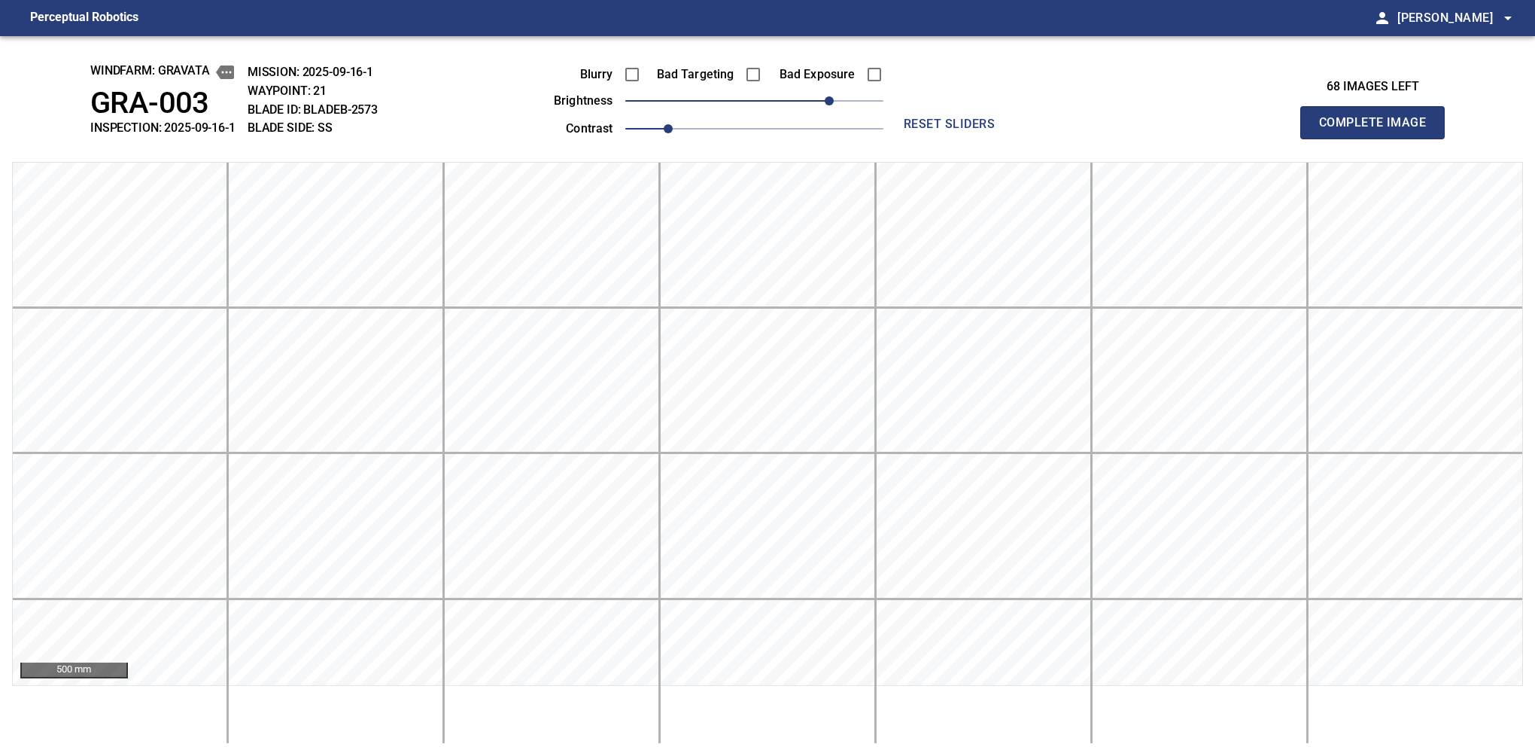
click at [1060, 138] on button "Complete Image" at bounding box center [1372, 122] width 144 height 33
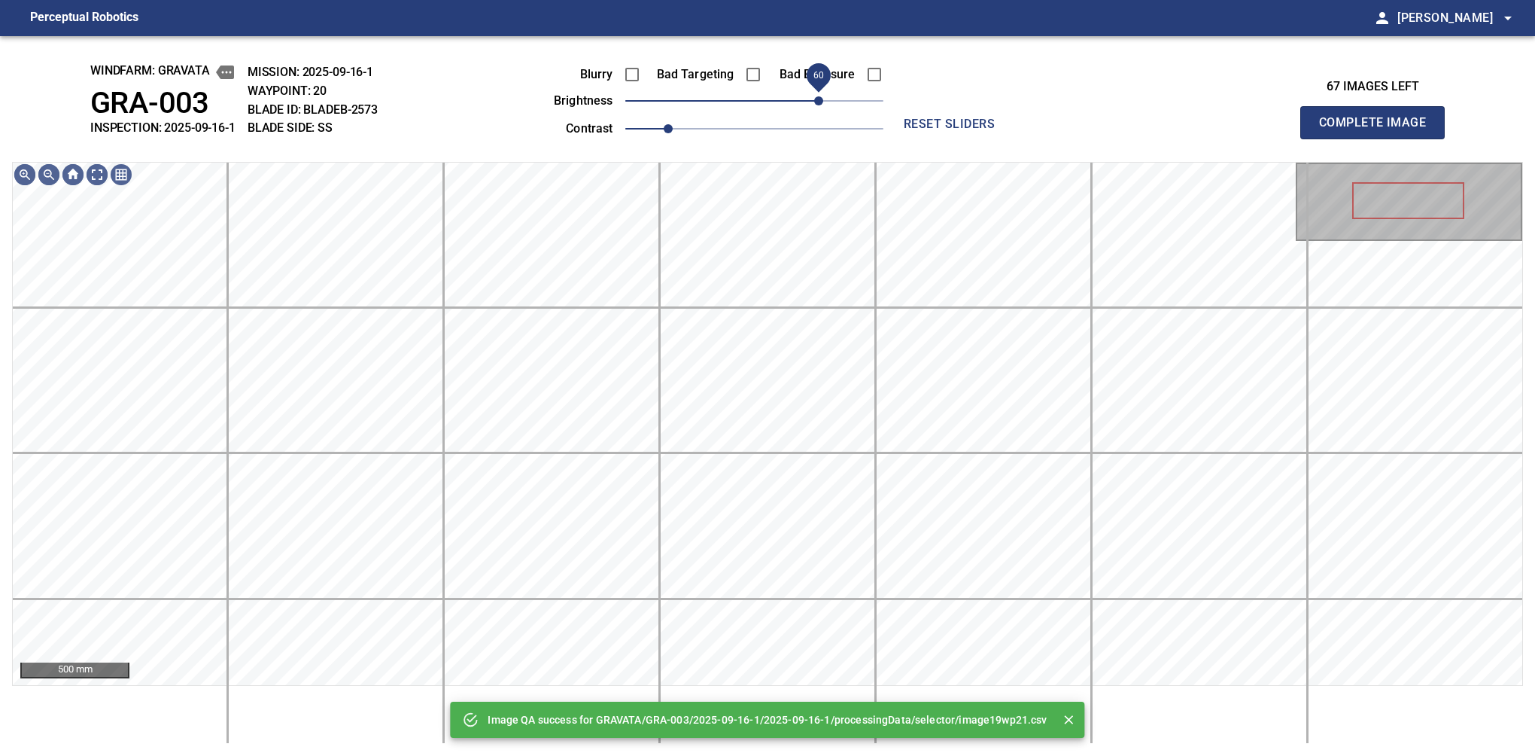
drag, startPoint x: 830, startPoint y: 90, endPoint x: 815, endPoint y: 98, distance: 16.8
click at [815, 98] on span "60" at bounding box center [754, 100] width 258 height 21
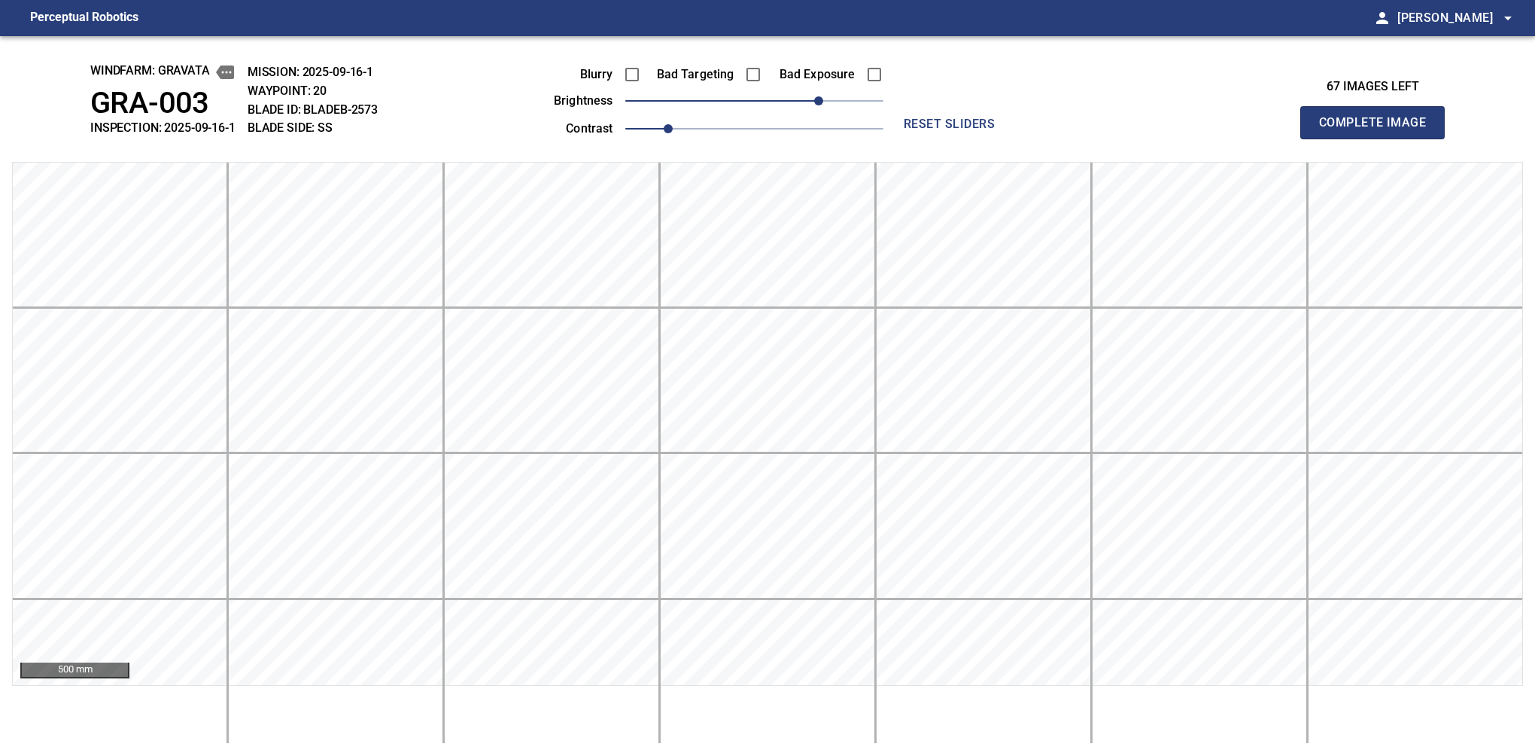
click at [1060, 138] on button "Complete Image" at bounding box center [1372, 122] width 144 height 33
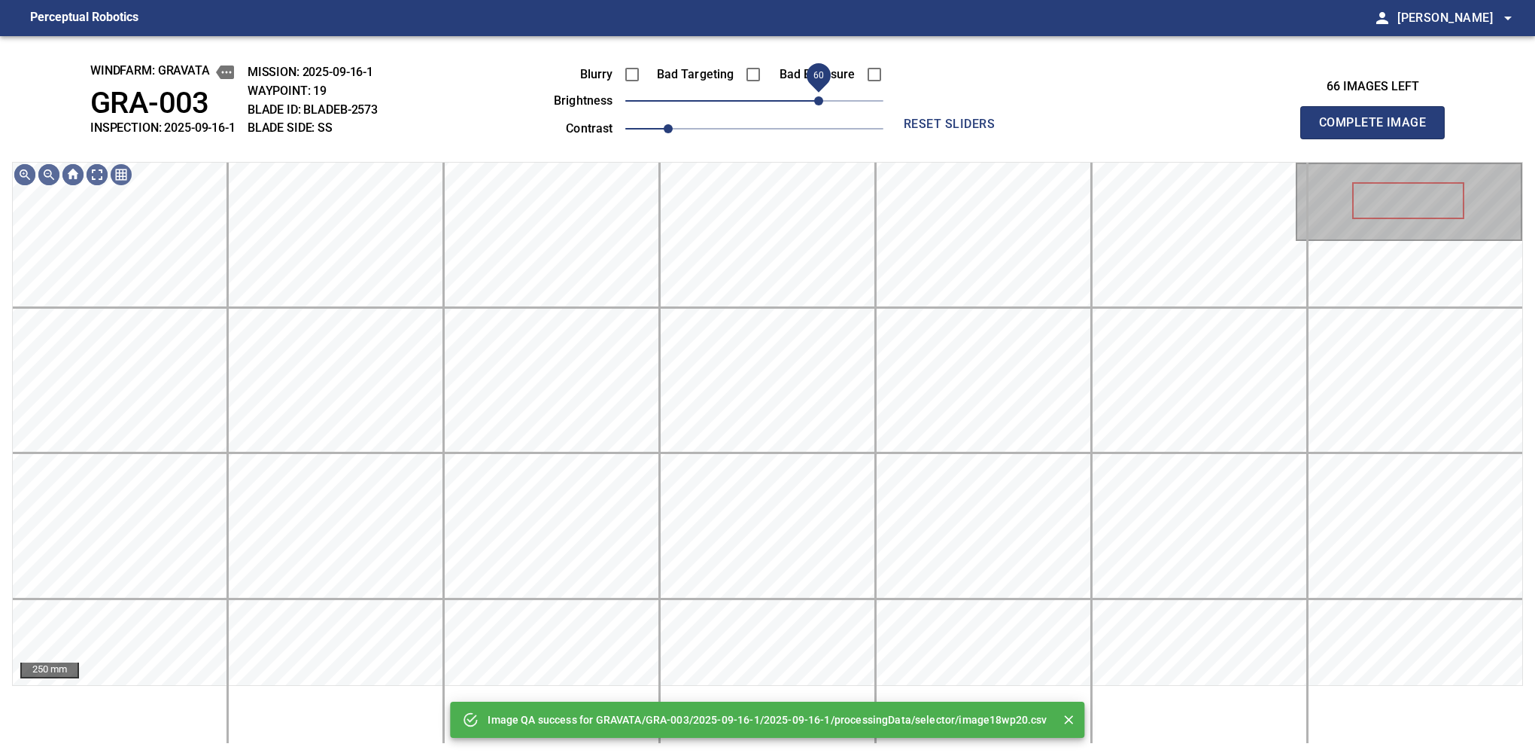
drag, startPoint x: 831, startPoint y: 101, endPoint x: 820, endPoint y: 101, distance: 10.5
click at [820, 101] on span "60" at bounding box center [754, 100] width 258 height 21
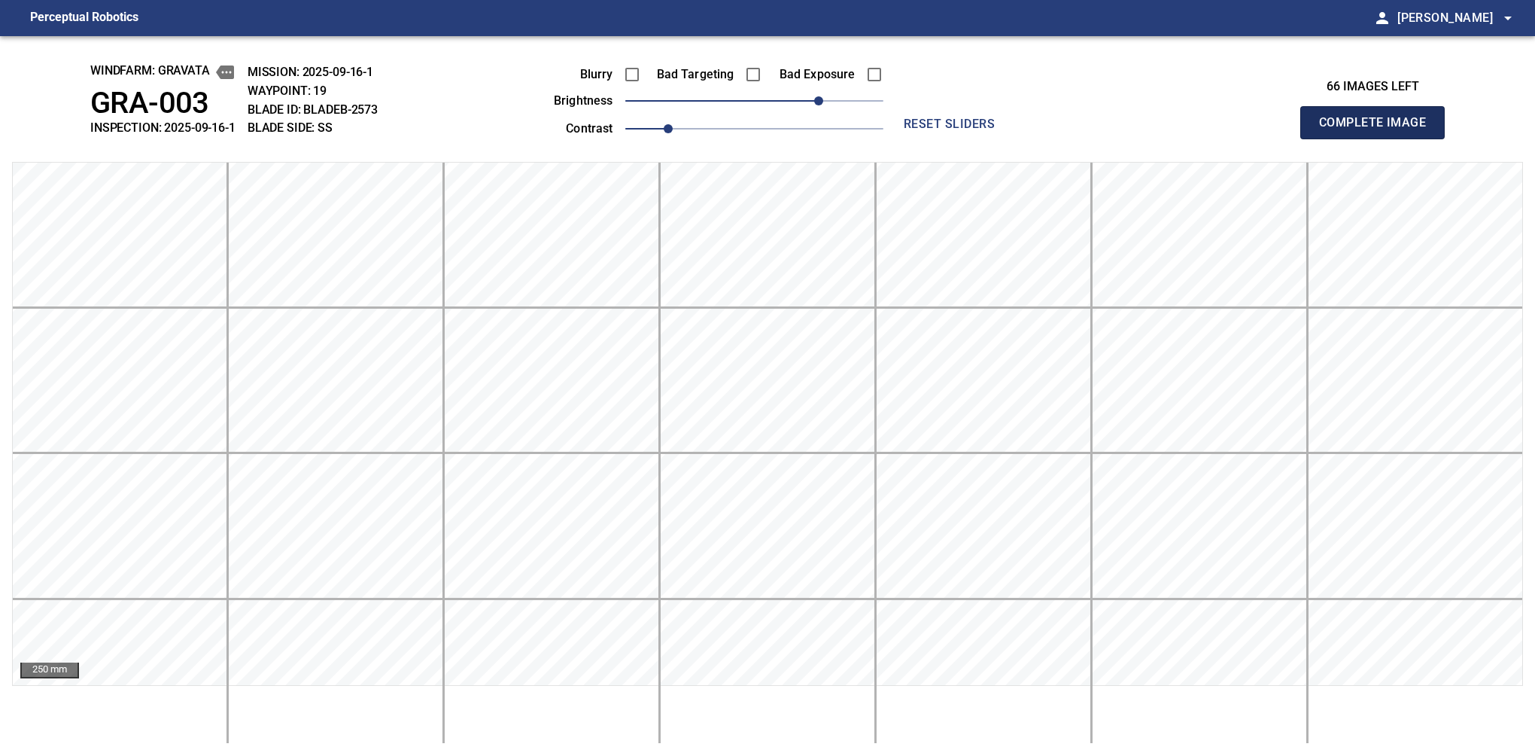
click at [1060, 138] on button "Complete Image" at bounding box center [1372, 122] width 144 height 33
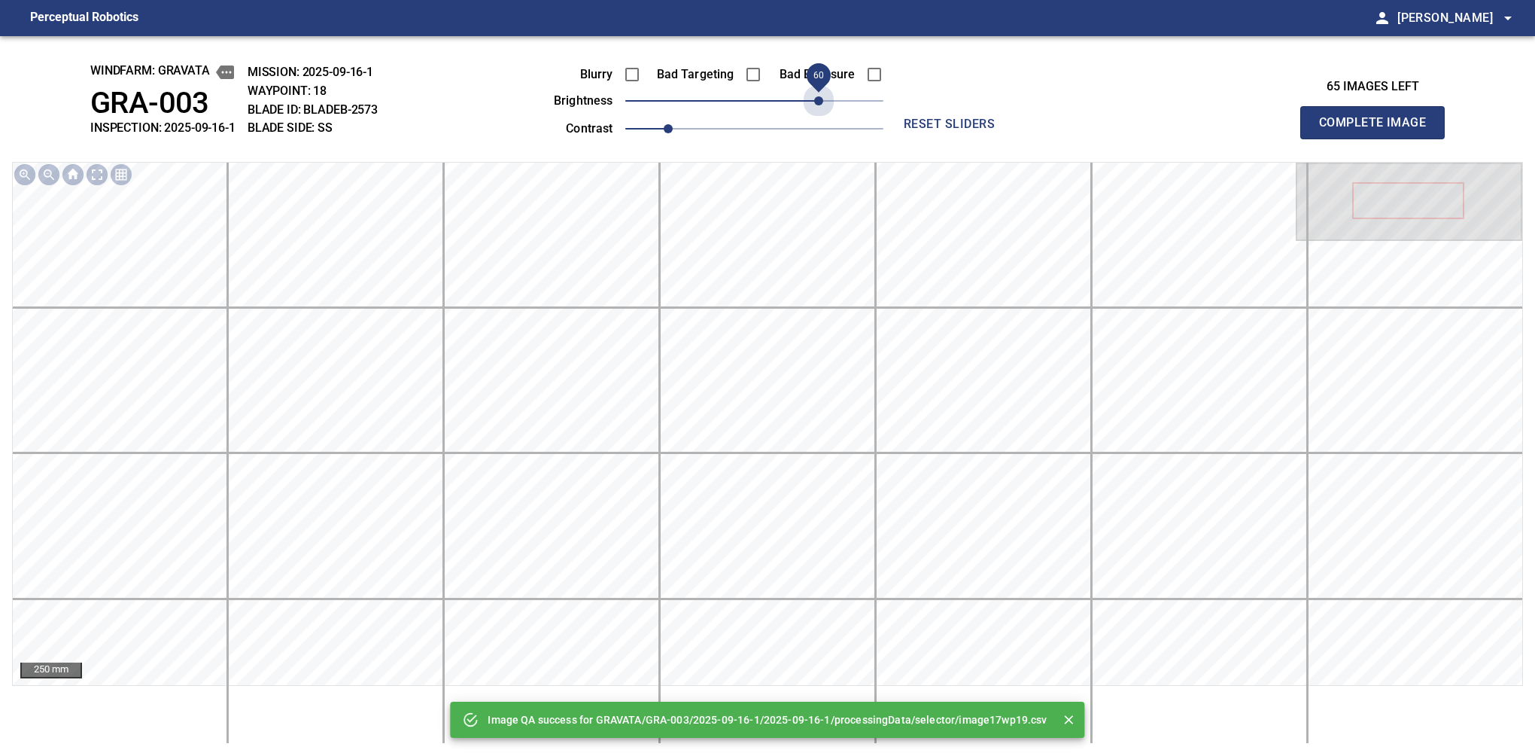
click at [820, 101] on span "60" at bounding box center [754, 100] width 258 height 21
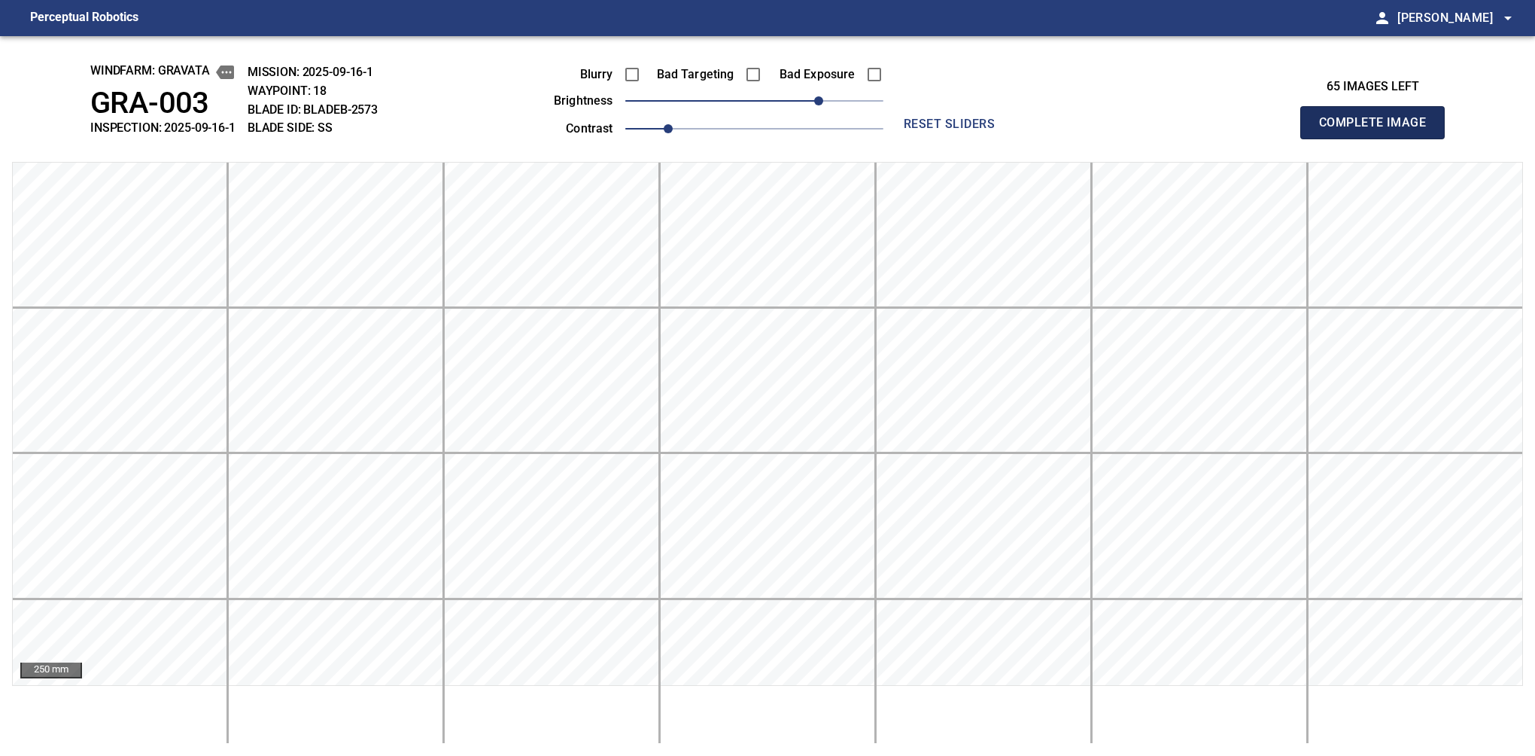
click at [1060, 138] on button "Complete Image" at bounding box center [1372, 122] width 144 height 33
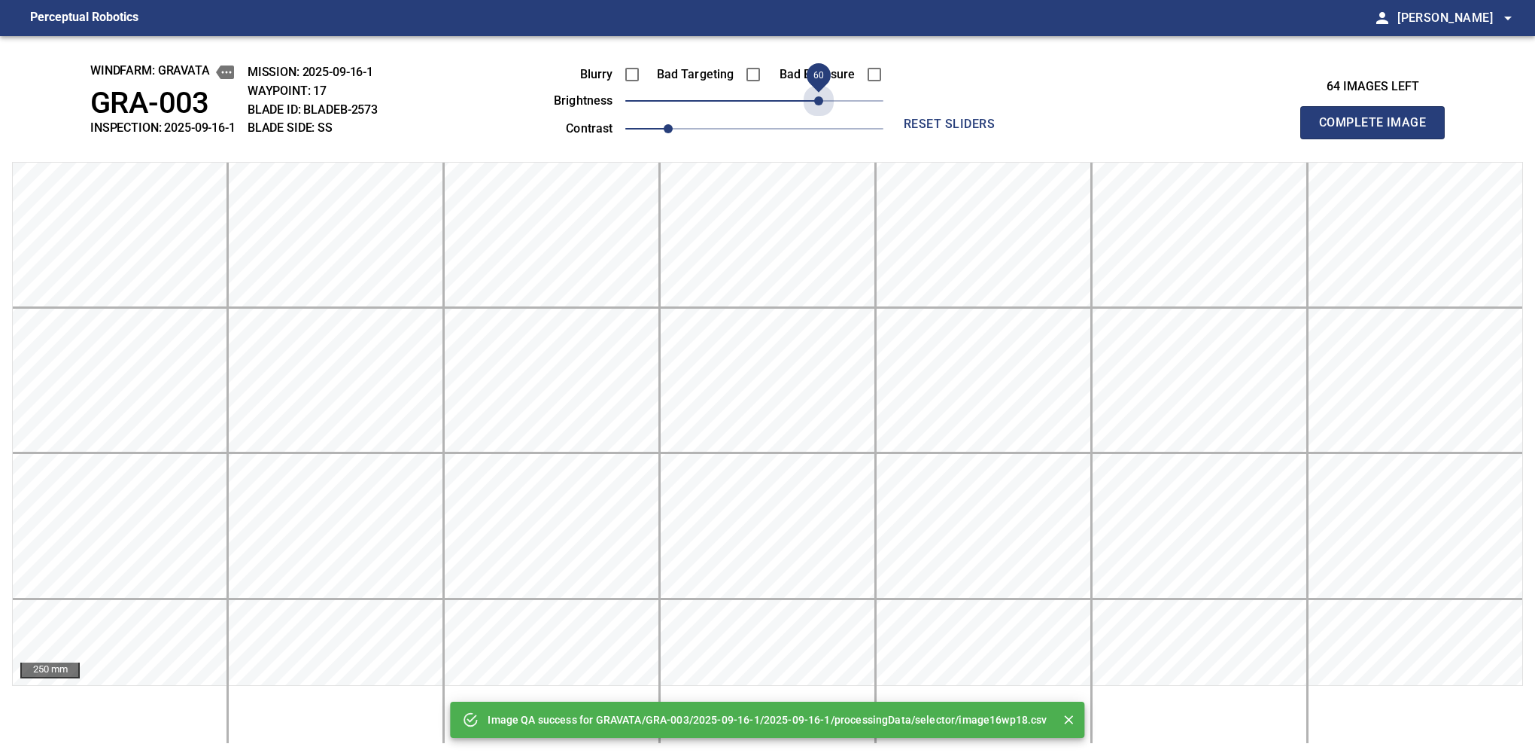
click at [820, 101] on span "60" at bounding box center [754, 100] width 258 height 21
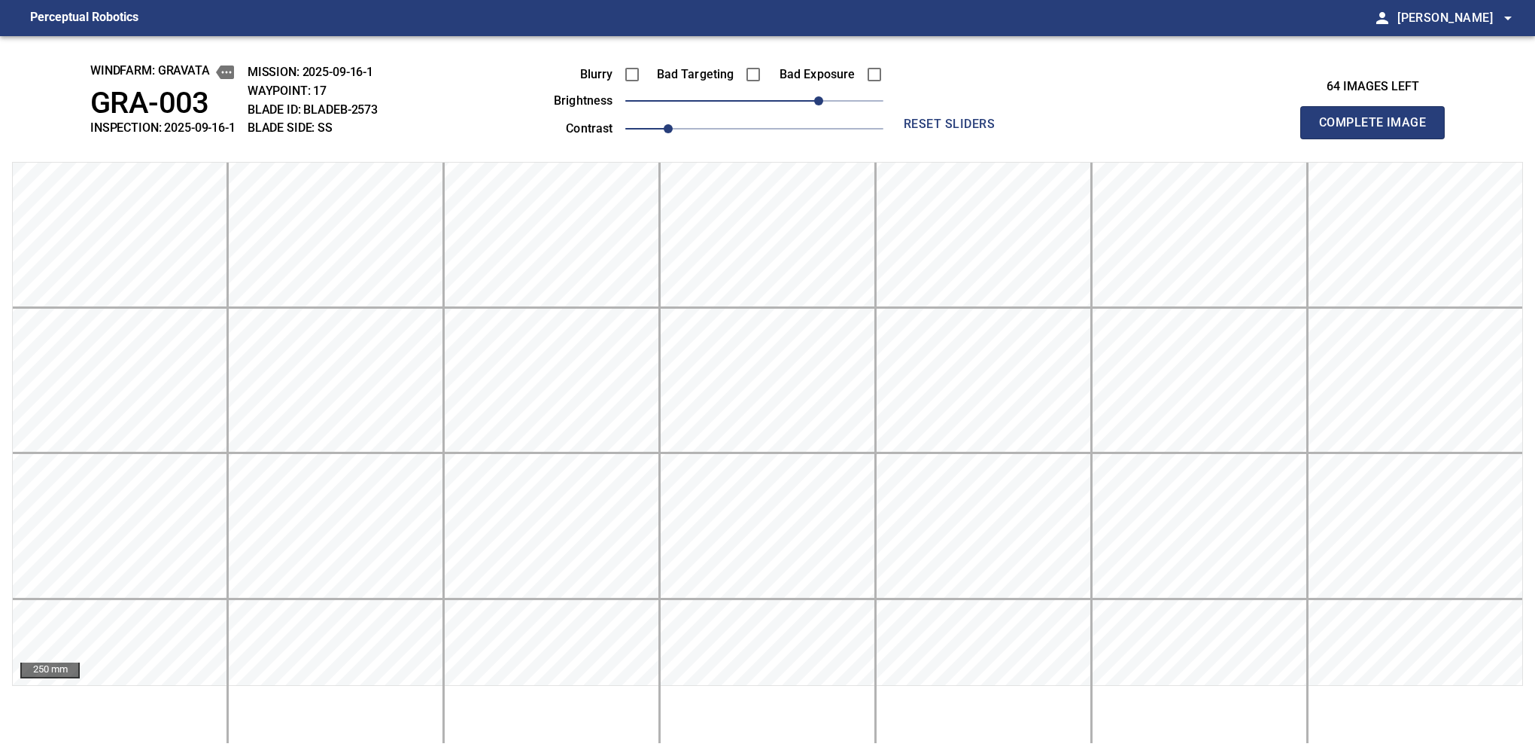
click at [1060, 138] on button "Complete Image" at bounding box center [1372, 122] width 144 height 33
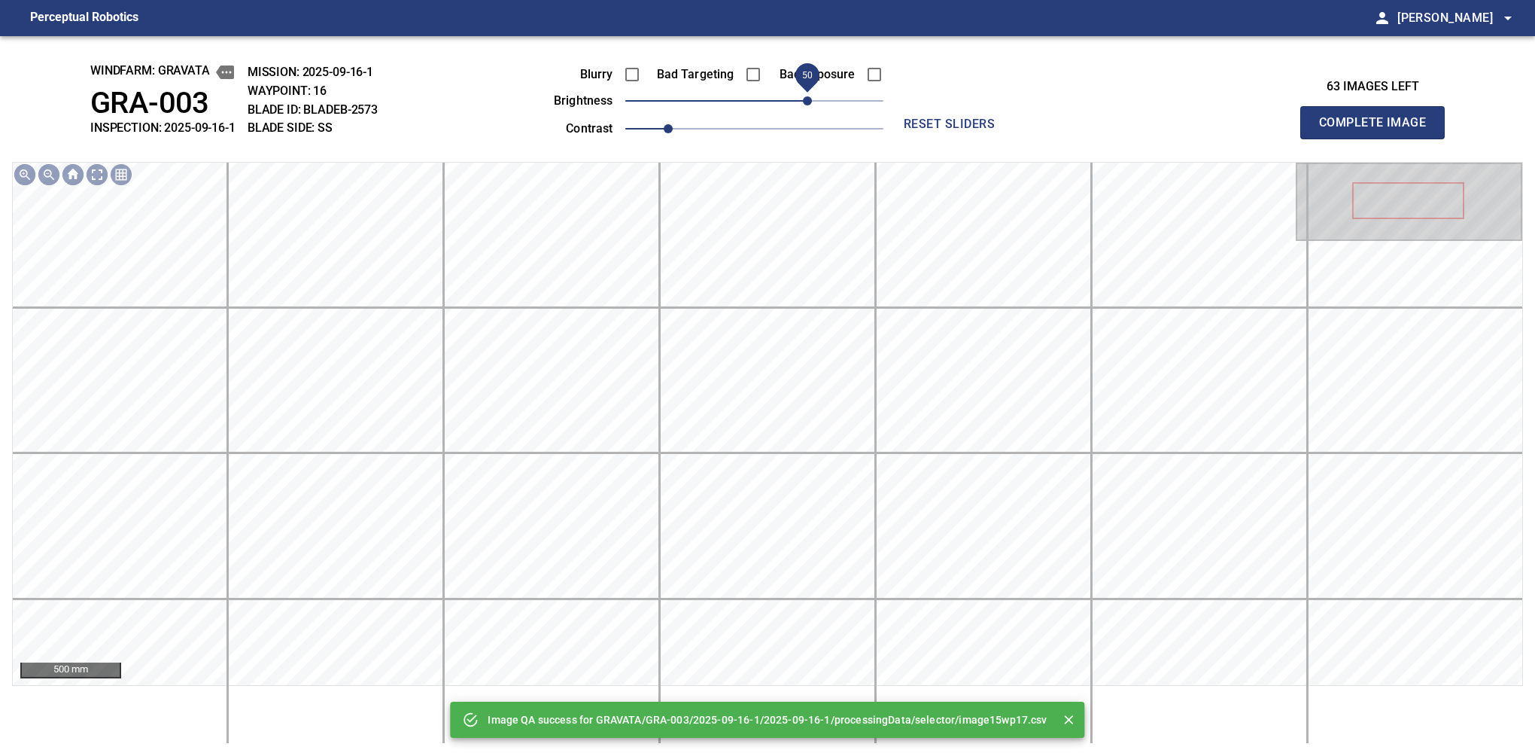
drag, startPoint x: 820, startPoint y: 101, endPoint x: 807, endPoint y: 105, distance: 13.6
click at [807, 105] on span "50" at bounding box center [754, 100] width 258 height 21
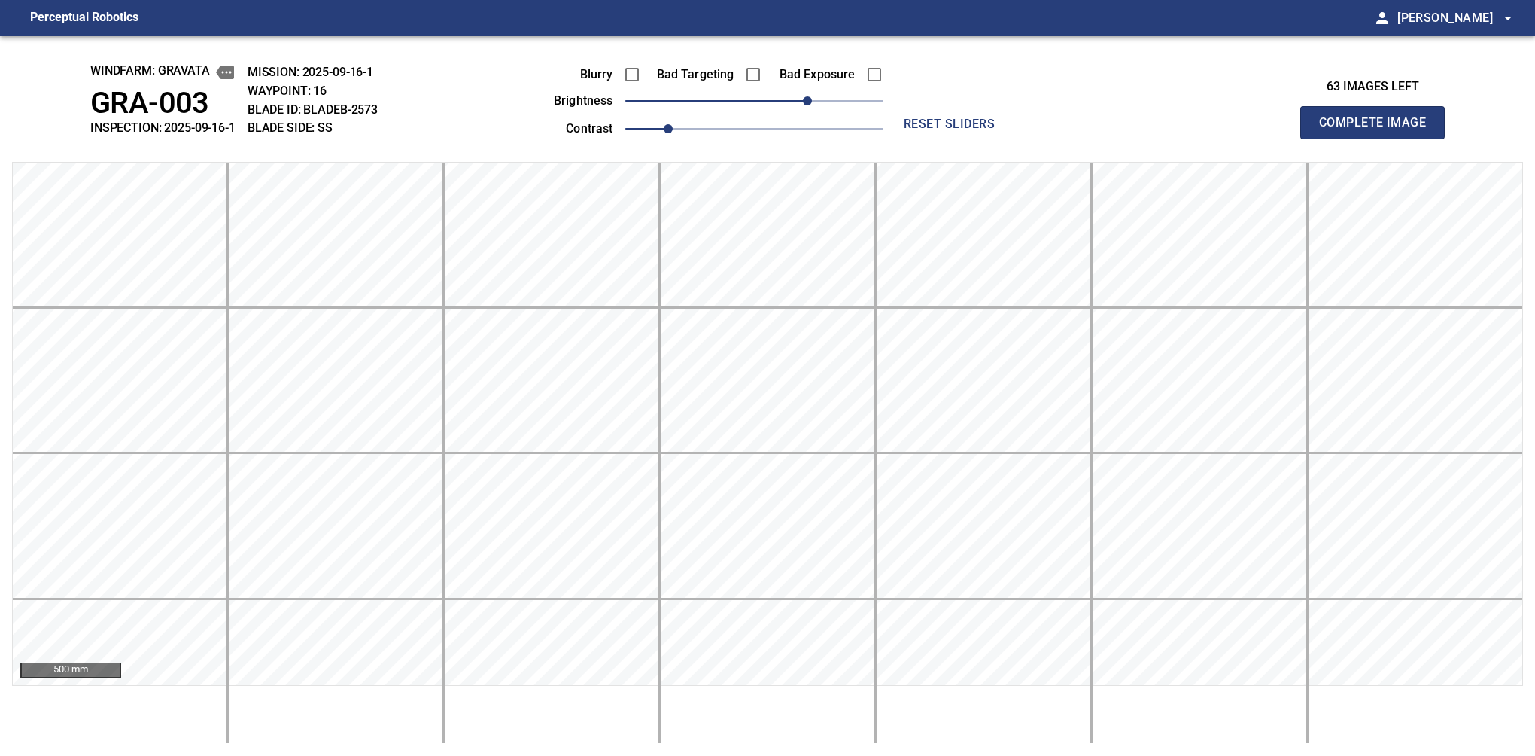
click at [1060, 138] on button "Complete Image" at bounding box center [1372, 122] width 144 height 33
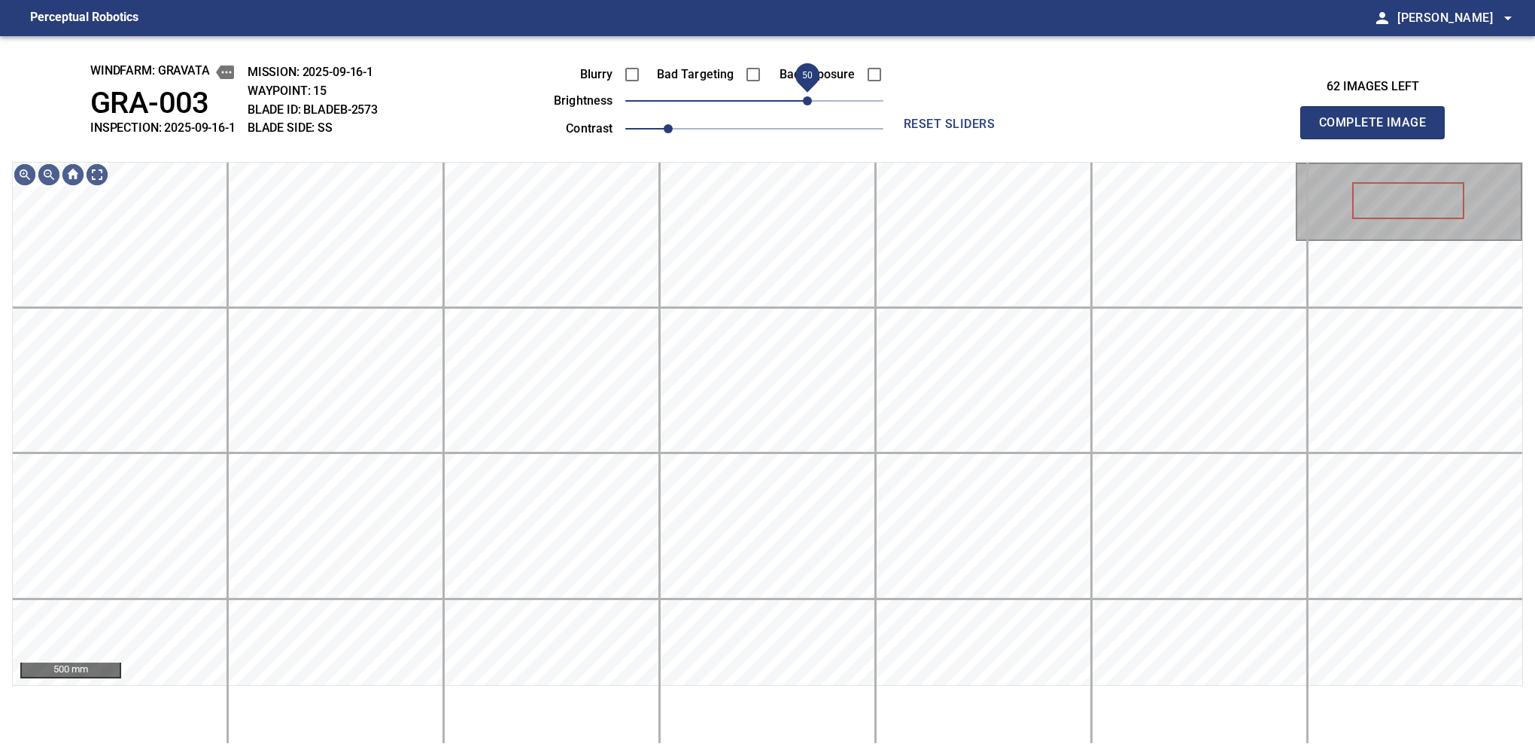
drag, startPoint x: 761, startPoint y: 105, endPoint x: 803, endPoint y: 99, distance: 42.7
click at [803, 99] on span "50" at bounding box center [807, 100] width 9 height 9
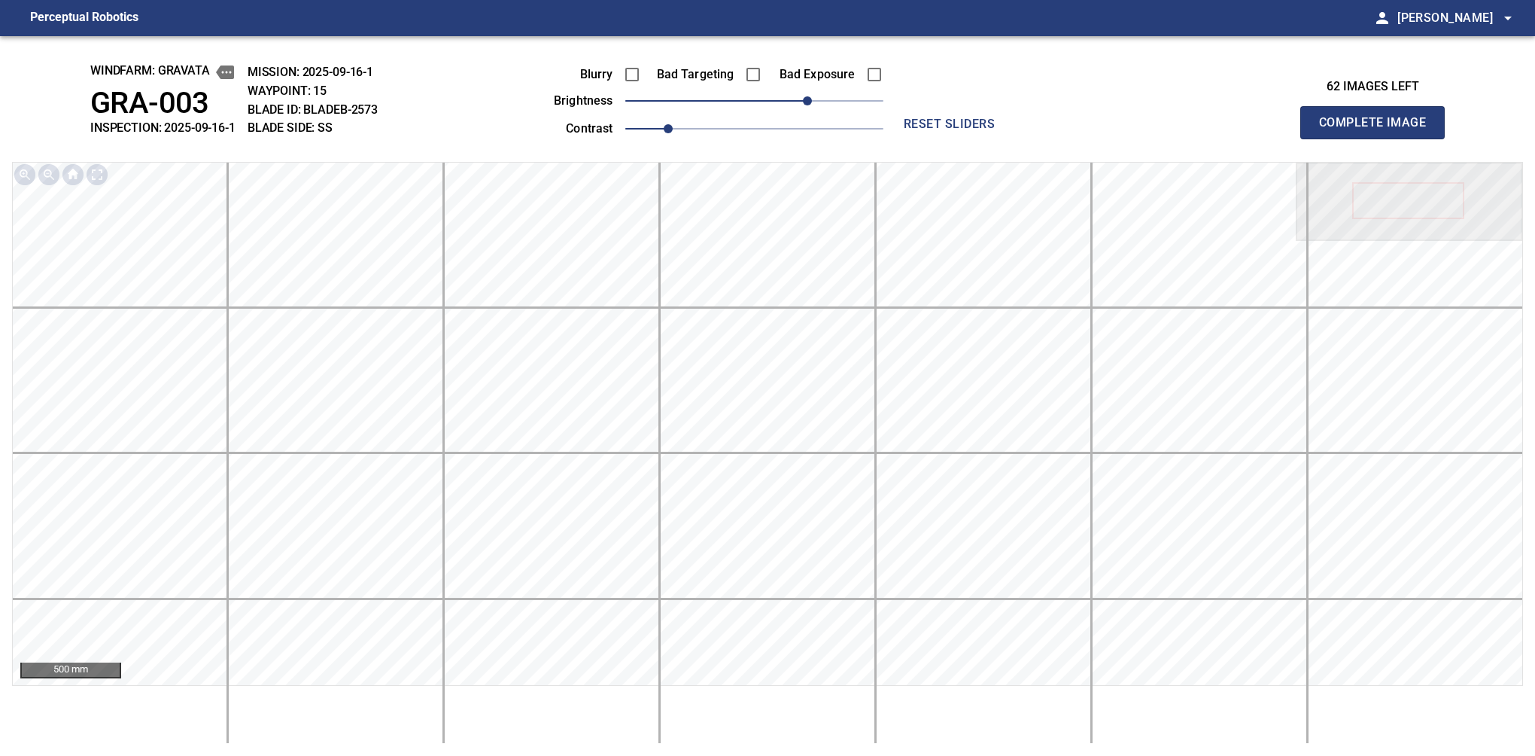
click at [1060, 138] on button "Complete Image" at bounding box center [1372, 122] width 144 height 33
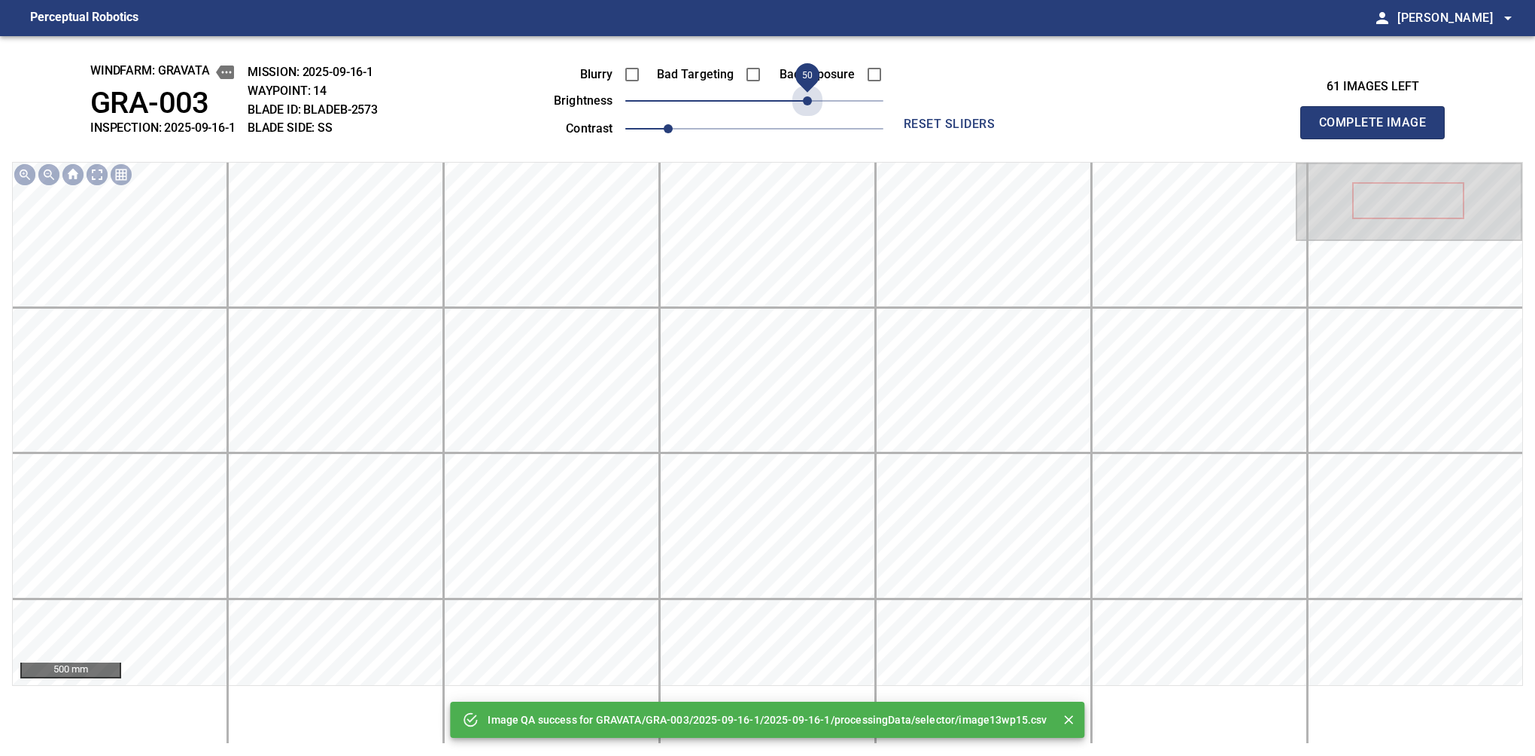
click at [803, 99] on span "50" at bounding box center [754, 100] width 258 height 21
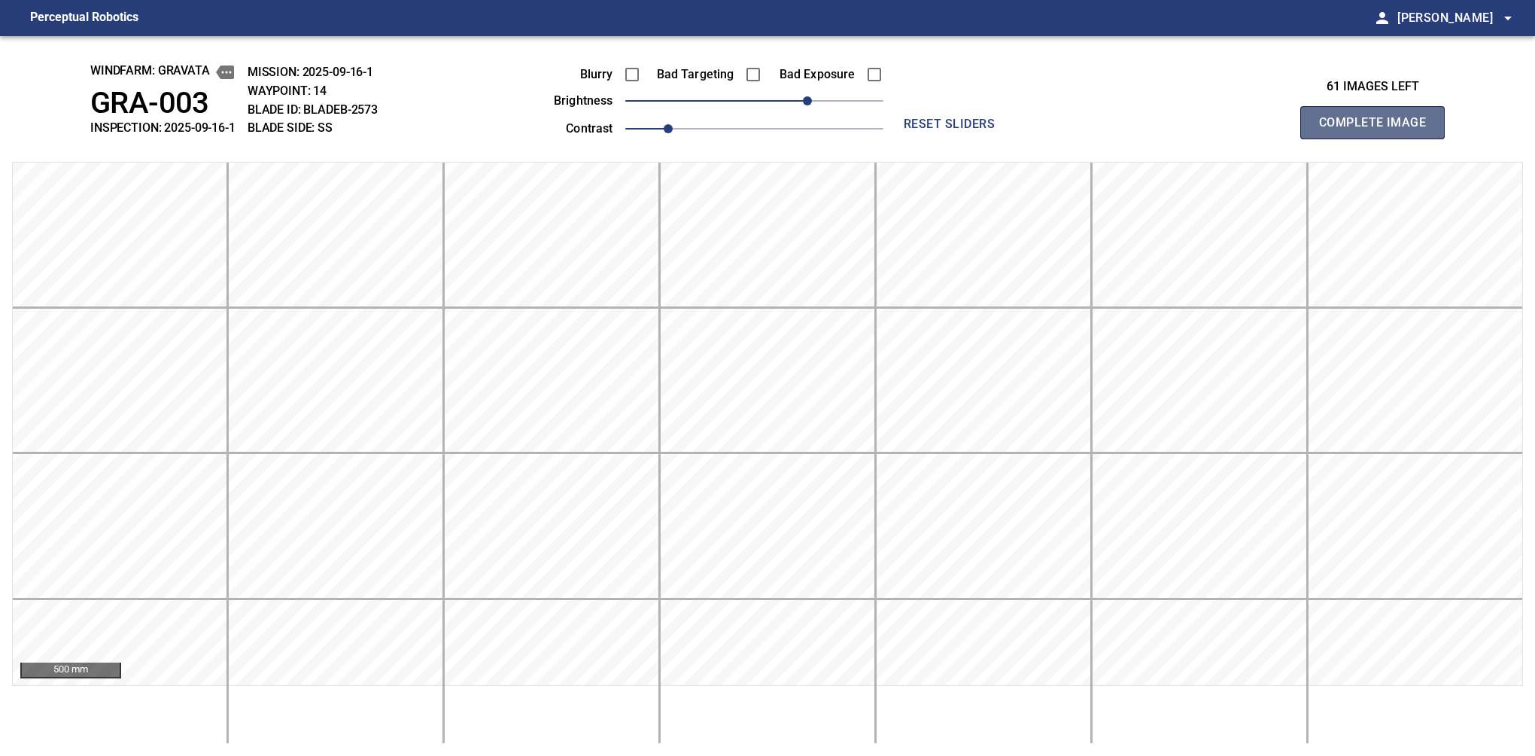
click at [1060, 138] on button "Complete Image" at bounding box center [1372, 122] width 144 height 33
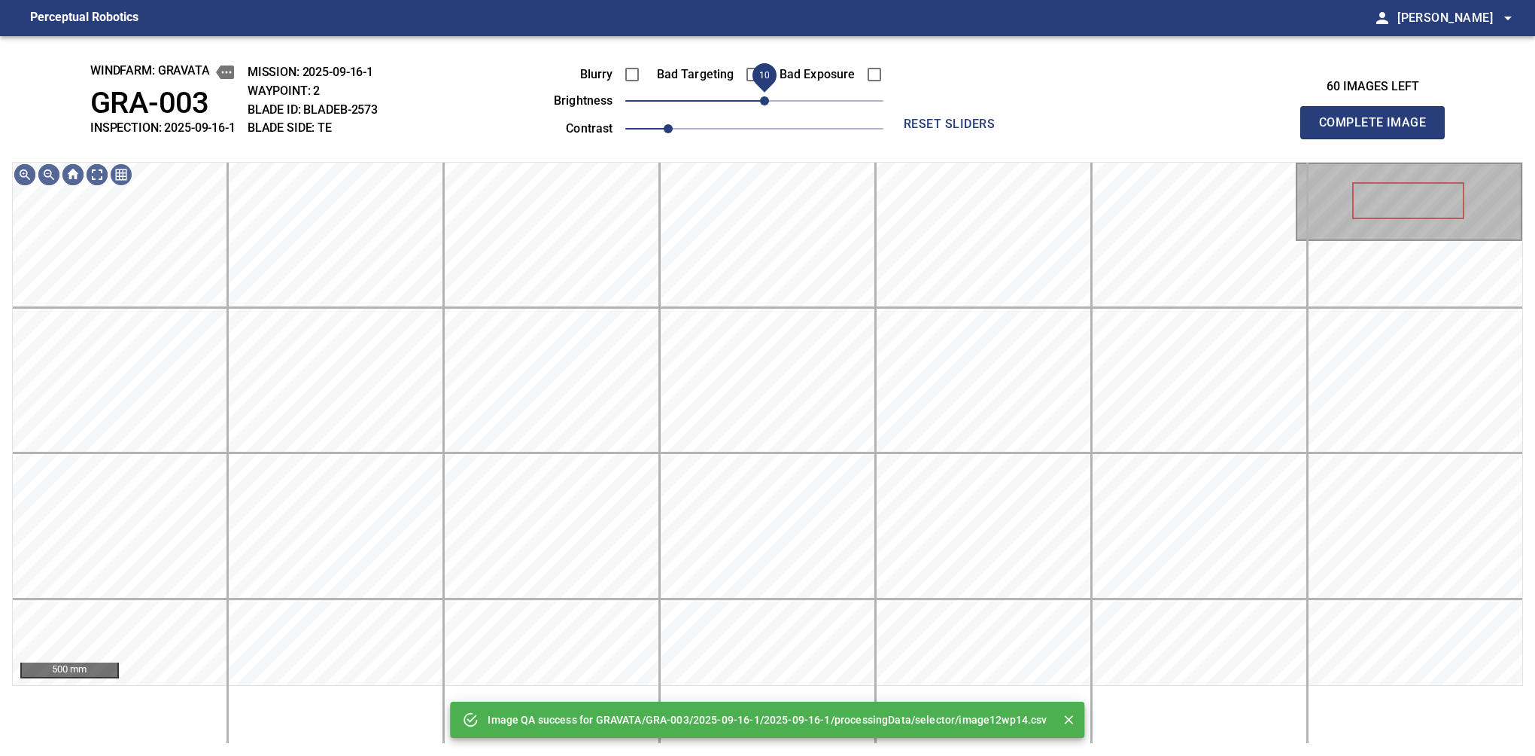
click at [769, 103] on span "10" at bounding box center [764, 100] width 9 height 9
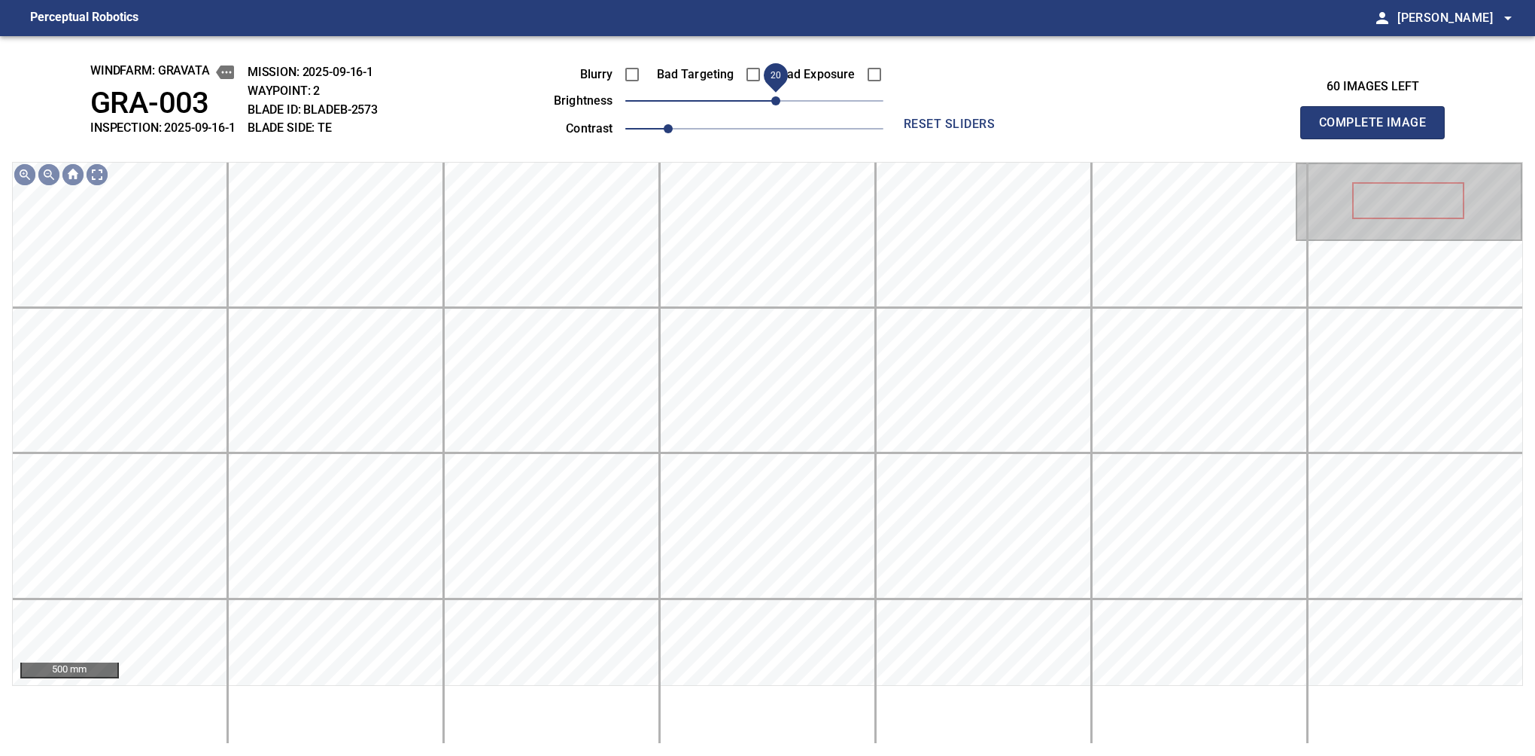
click at [779, 96] on span "20" at bounding box center [775, 100] width 9 height 9
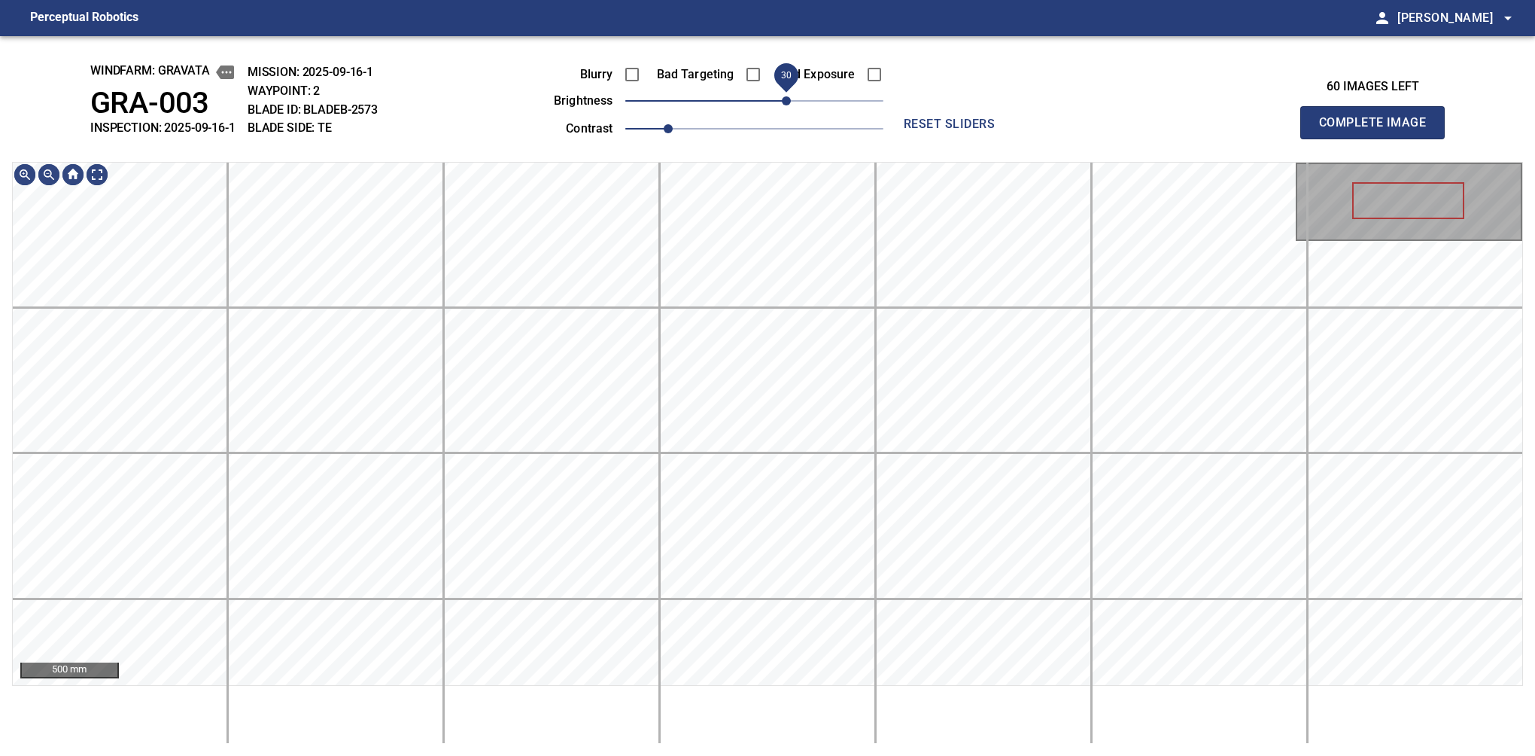
click at [784, 99] on span "30" at bounding box center [786, 100] width 9 height 9
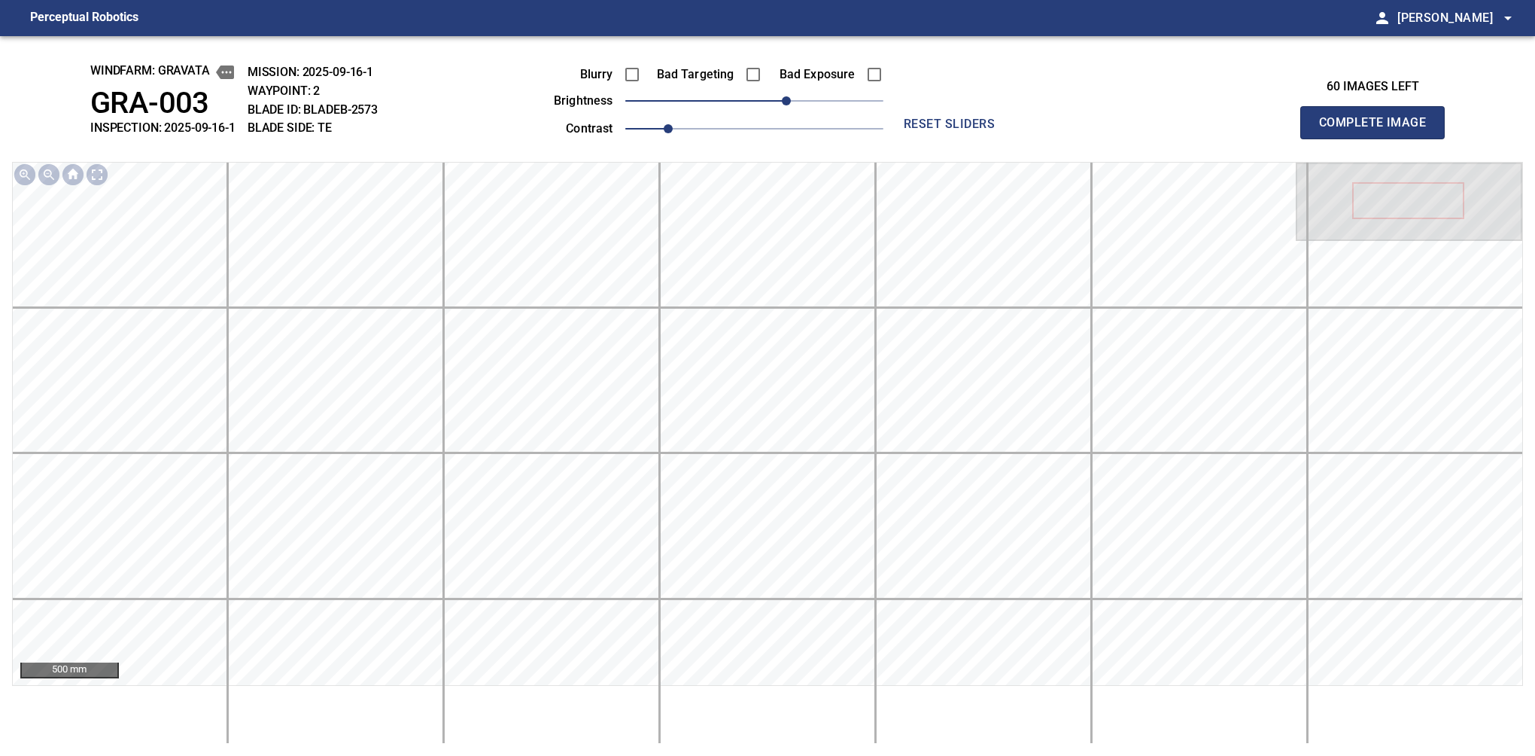
click at [1060, 138] on button "Complete Image" at bounding box center [1372, 122] width 144 height 33
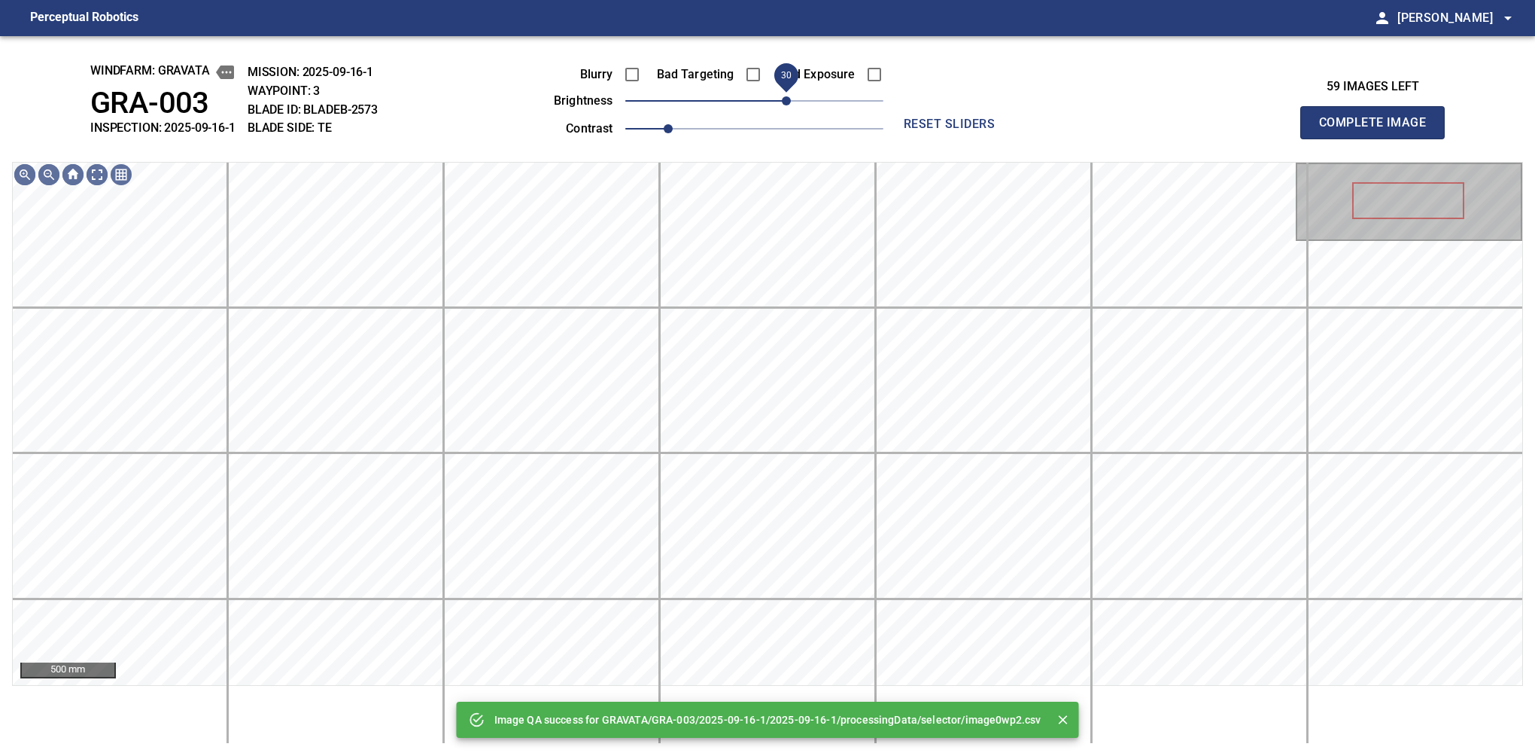
drag, startPoint x: 781, startPoint y: 103, endPoint x: 789, endPoint y: 108, distance: 9.8
click at [789, 105] on span "30" at bounding box center [786, 100] width 9 height 9
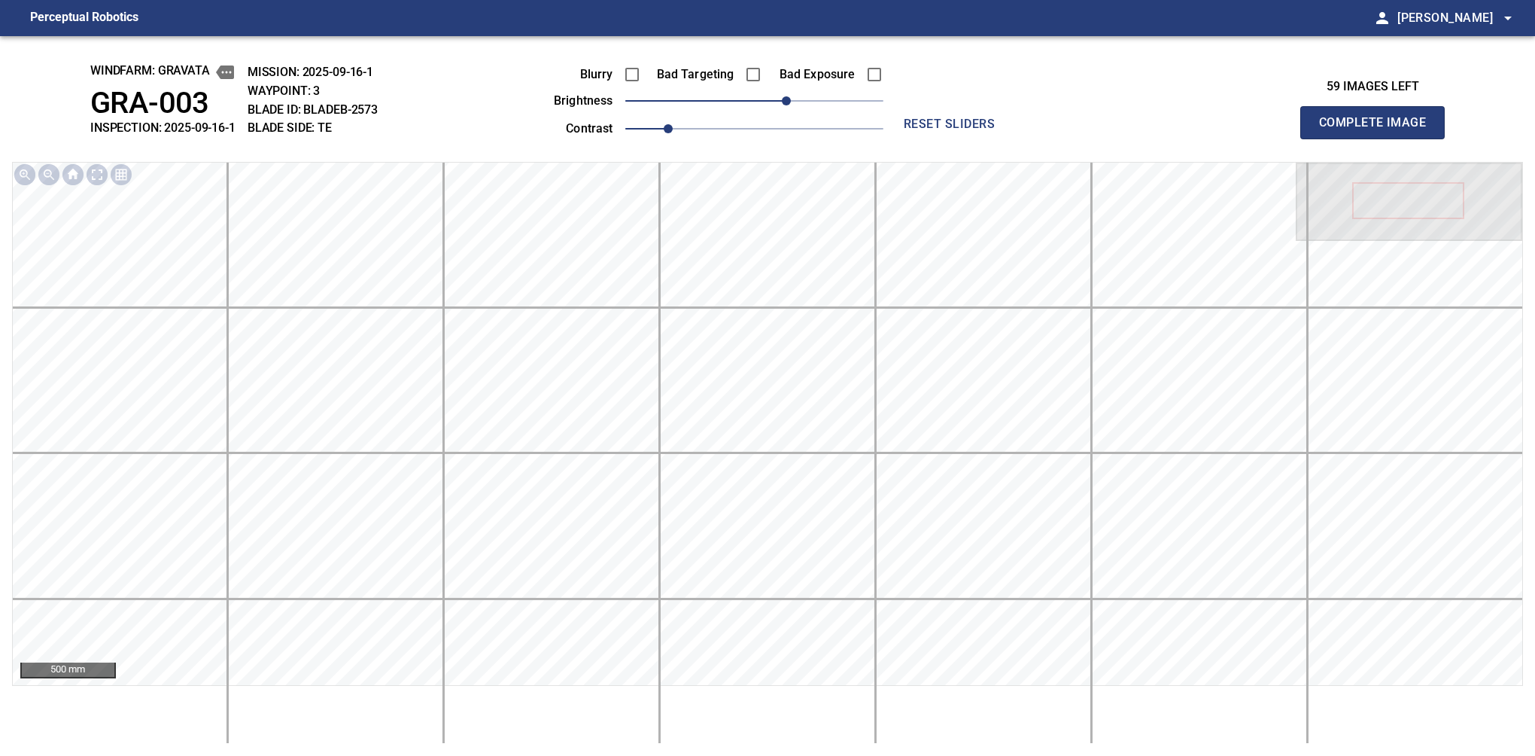
click at [1060, 138] on button "Complete Image" at bounding box center [1372, 122] width 144 height 33
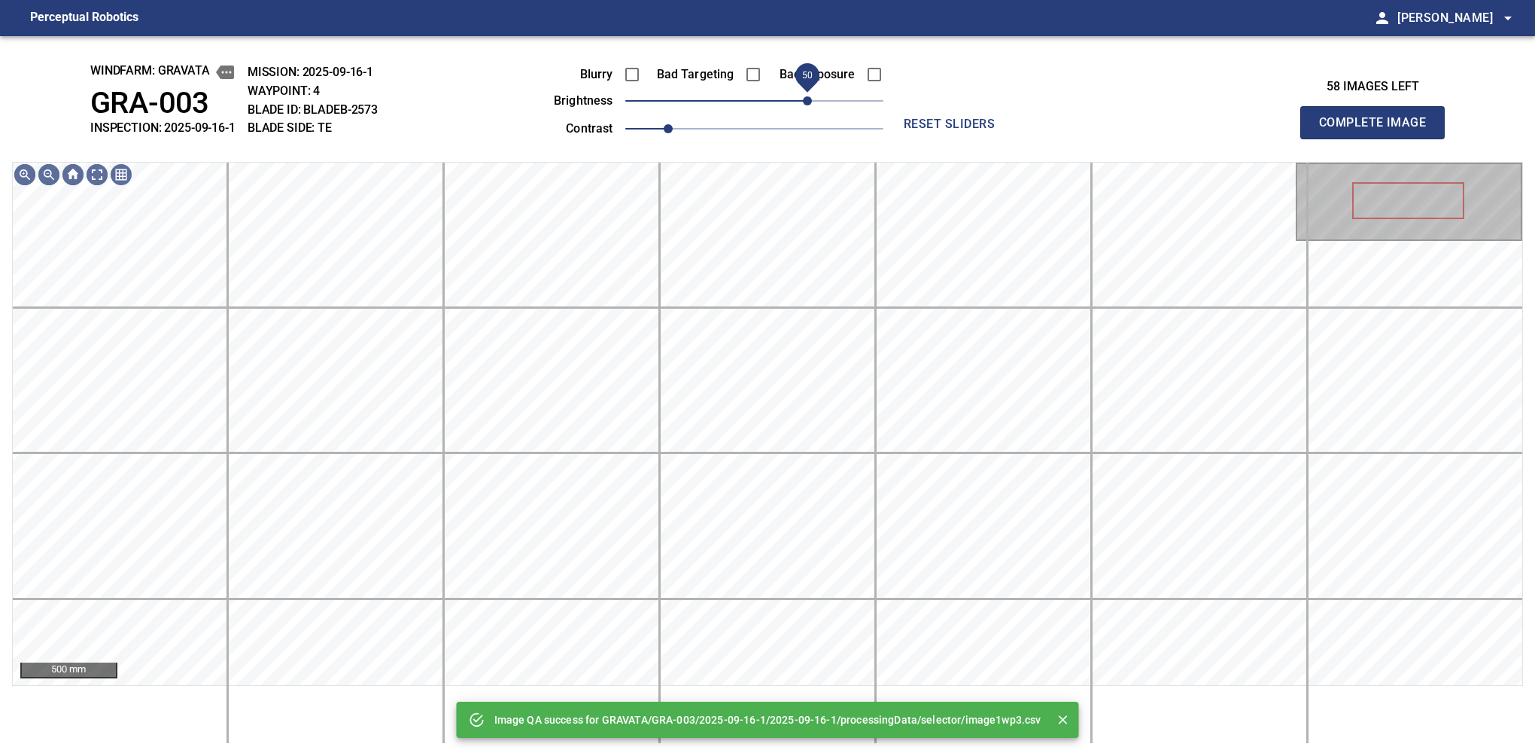
drag, startPoint x: 798, startPoint y: 101, endPoint x: 810, endPoint y: 103, distance: 13.0
click at [810, 103] on span "50" at bounding box center [754, 100] width 258 height 21
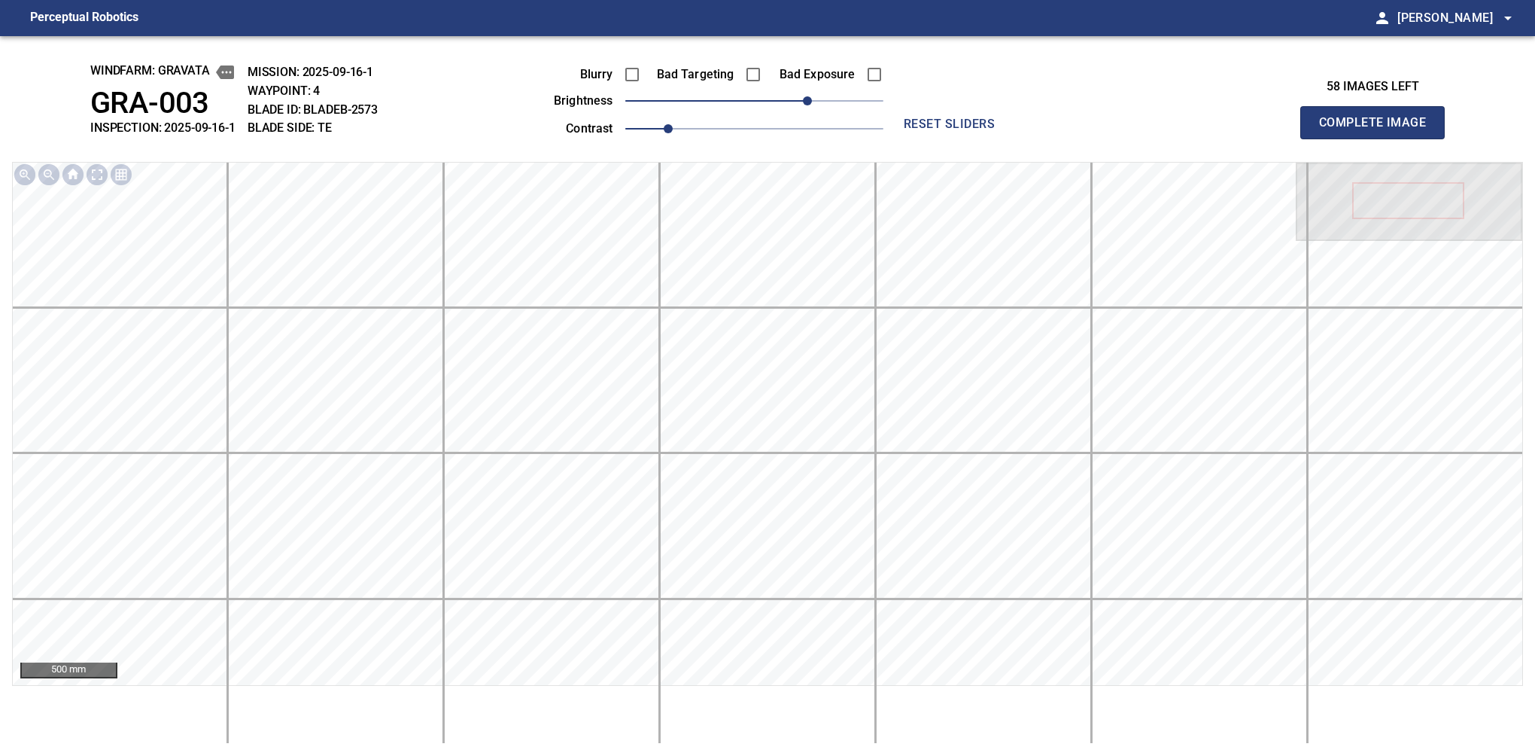
click at [1060, 138] on button "Complete Image" at bounding box center [1372, 122] width 144 height 33
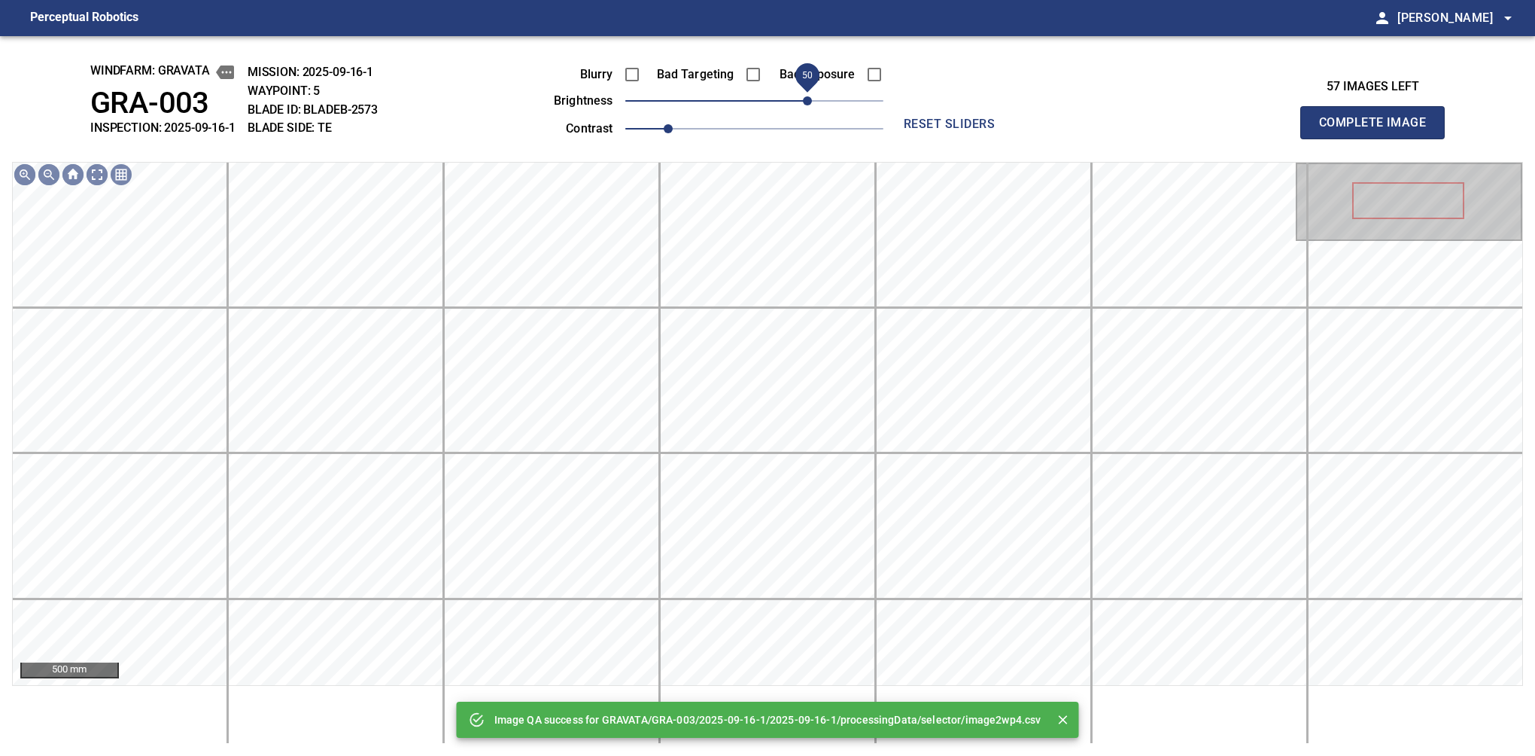
click at [808, 103] on span "50" at bounding box center [754, 100] width 258 height 21
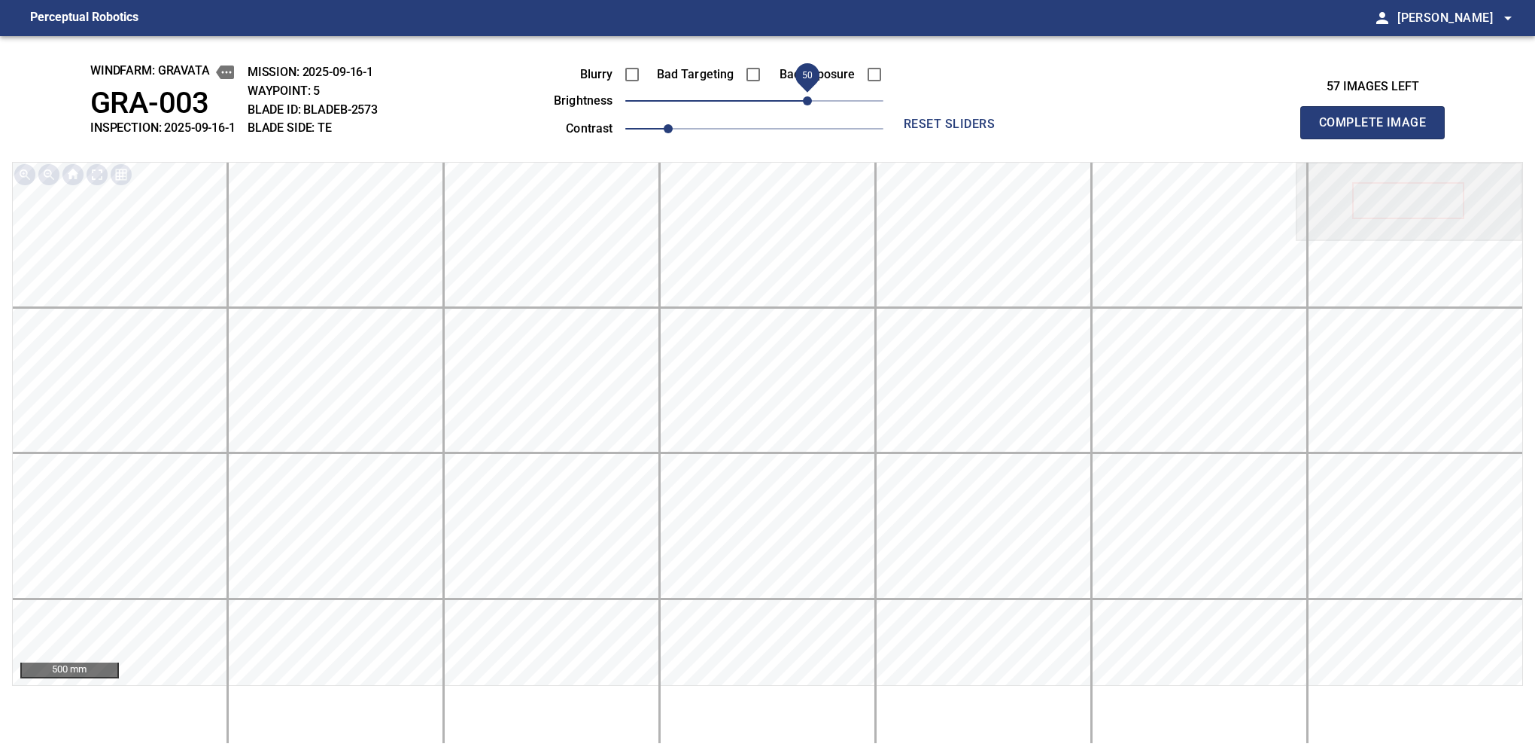
click at [1060, 138] on button "Complete Image" at bounding box center [1372, 122] width 144 height 33
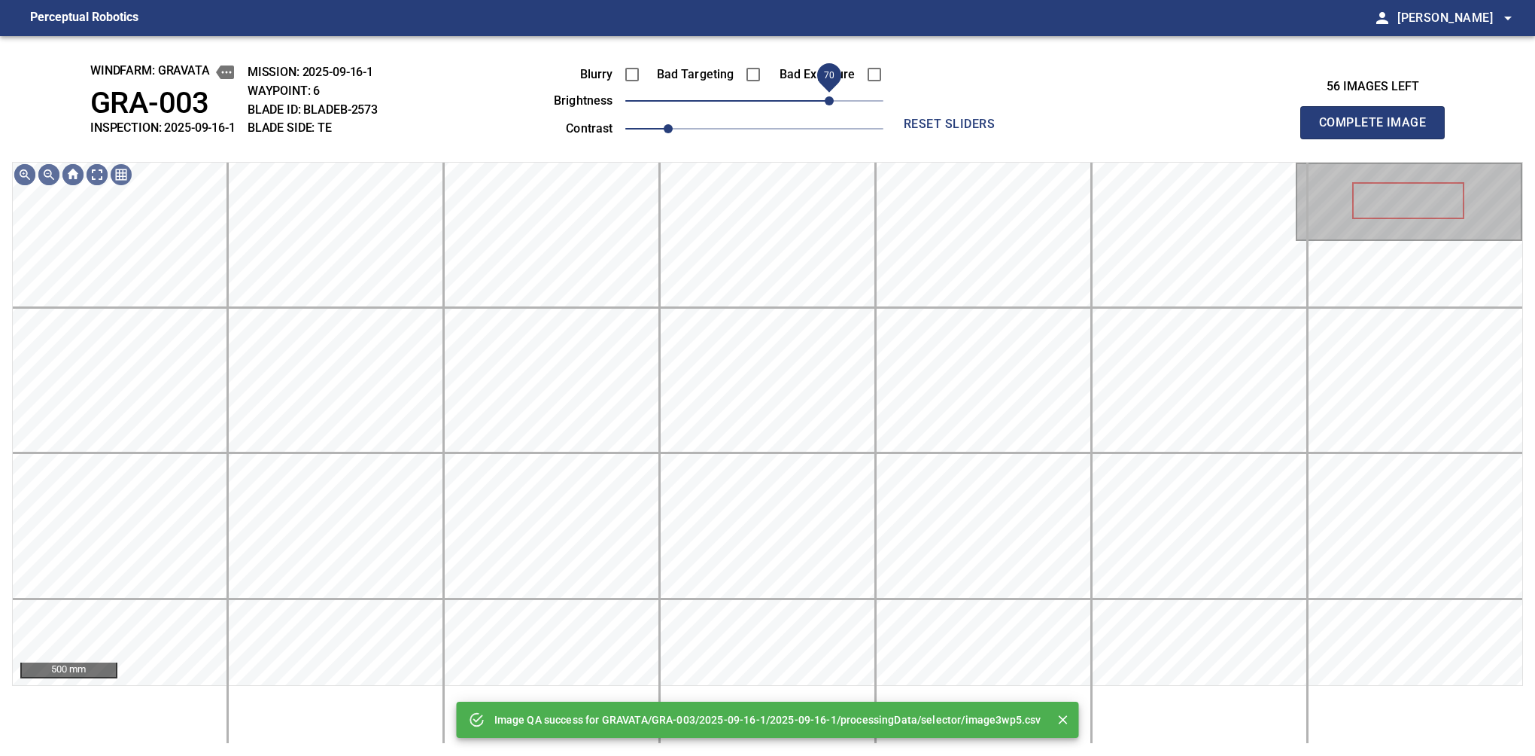
drag, startPoint x: 808, startPoint y: 103, endPoint x: 824, endPoint y: 103, distance: 15.8
click at [824, 103] on span "70" at bounding box center [754, 100] width 258 height 21
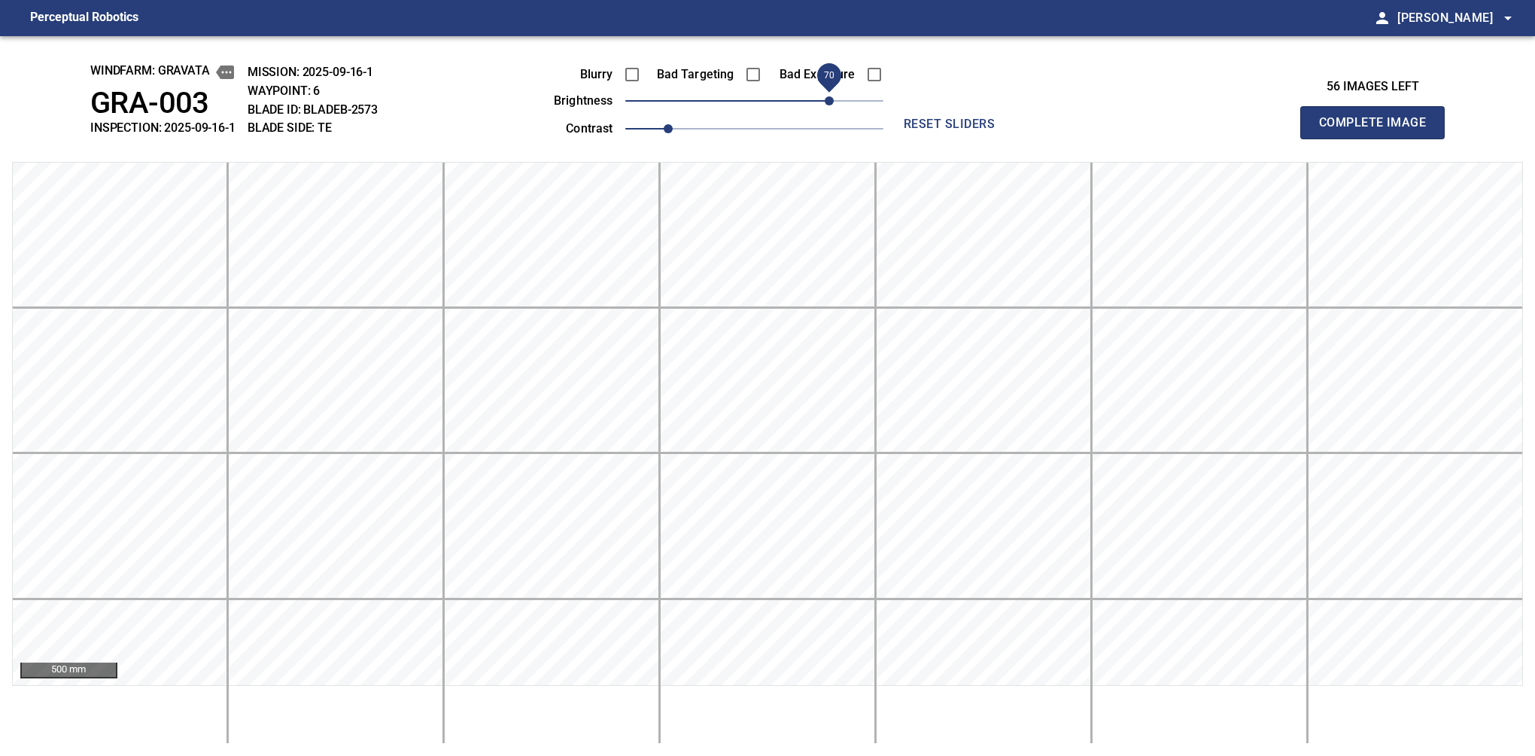
click at [825, 103] on span "70" at bounding box center [829, 100] width 9 height 9
click at [1060, 138] on button "Complete Image" at bounding box center [1372, 122] width 144 height 33
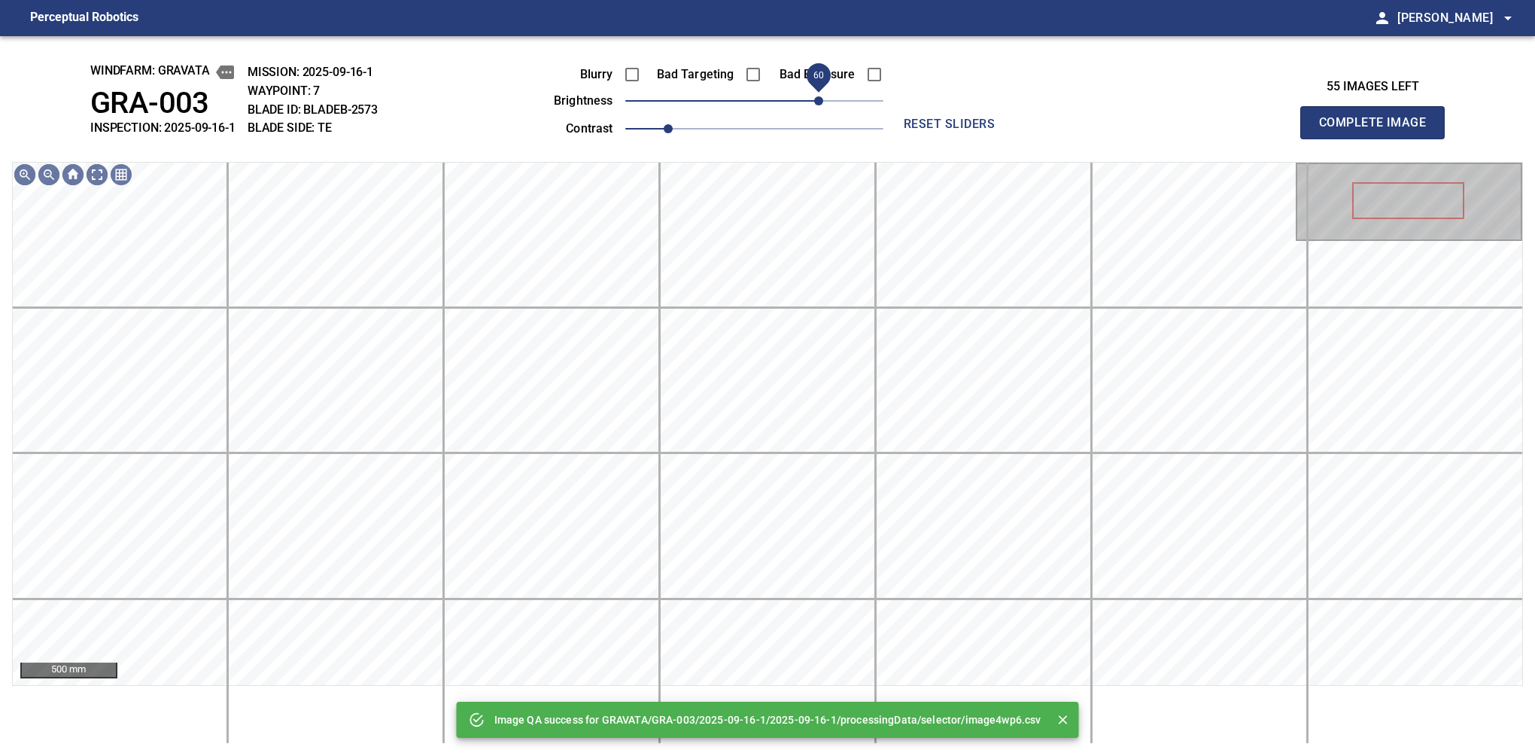
click at [819, 103] on span "60" at bounding box center [754, 100] width 258 height 21
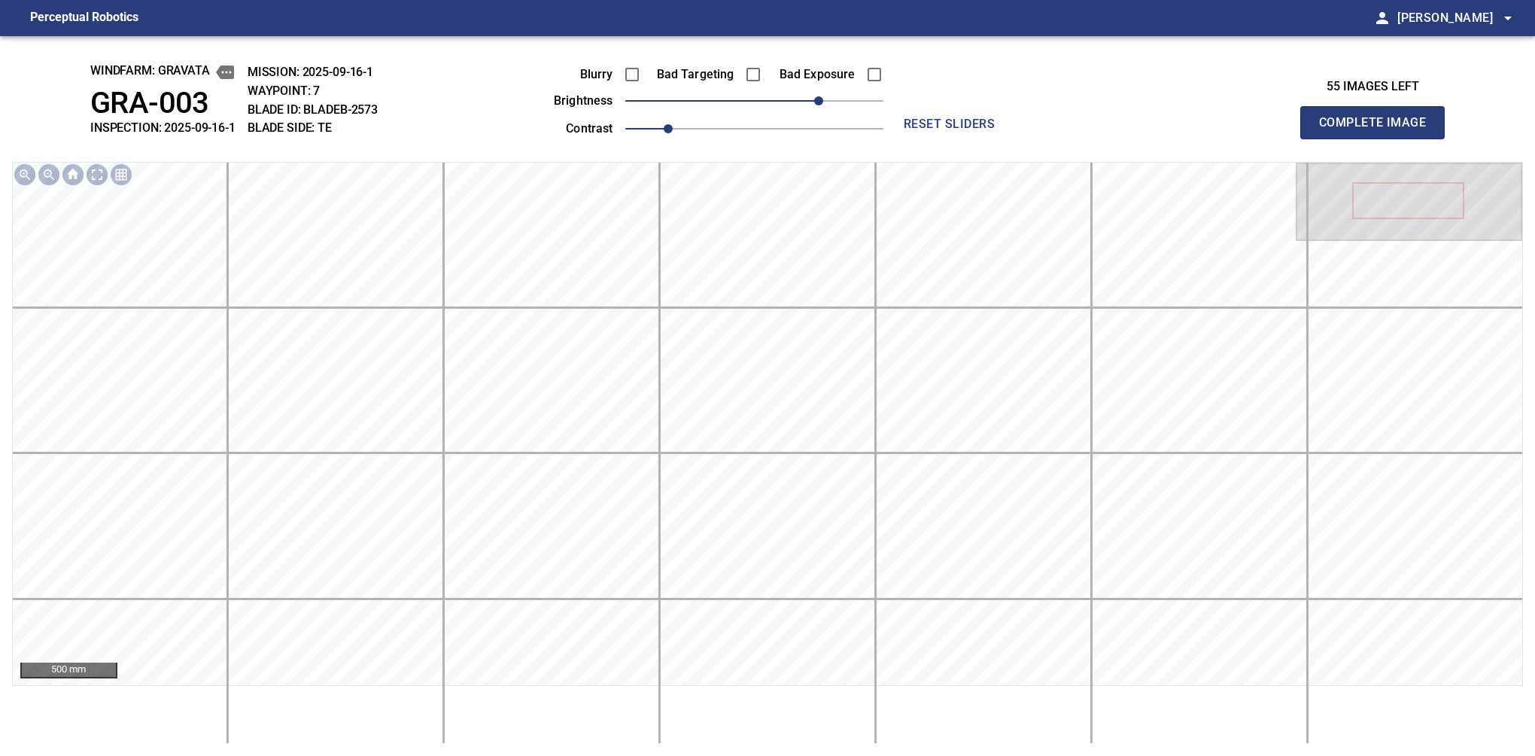
click at [1060, 138] on button "Complete Image" at bounding box center [1372, 122] width 144 height 33
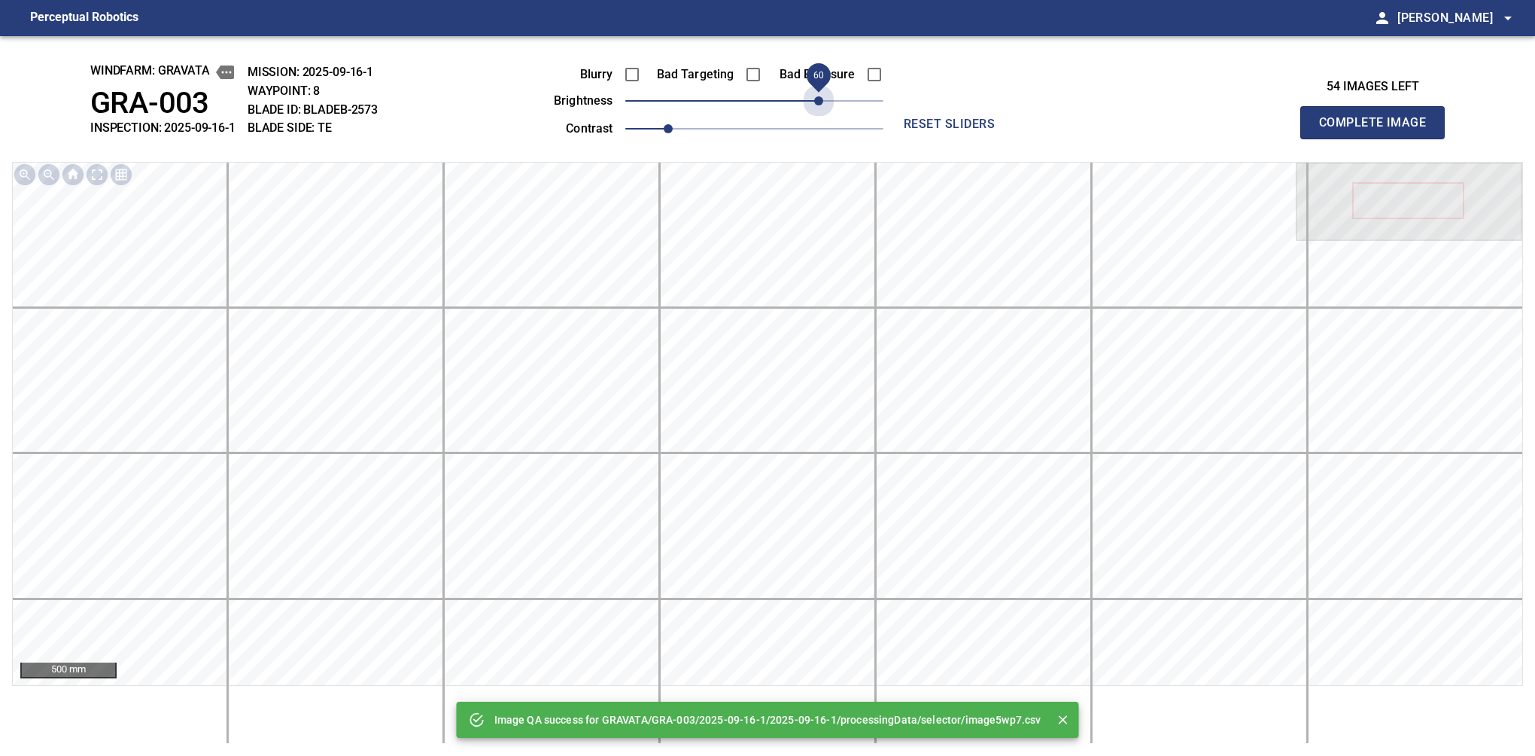
click at [819, 103] on span "60" at bounding box center [754, 100] width 258 height 21
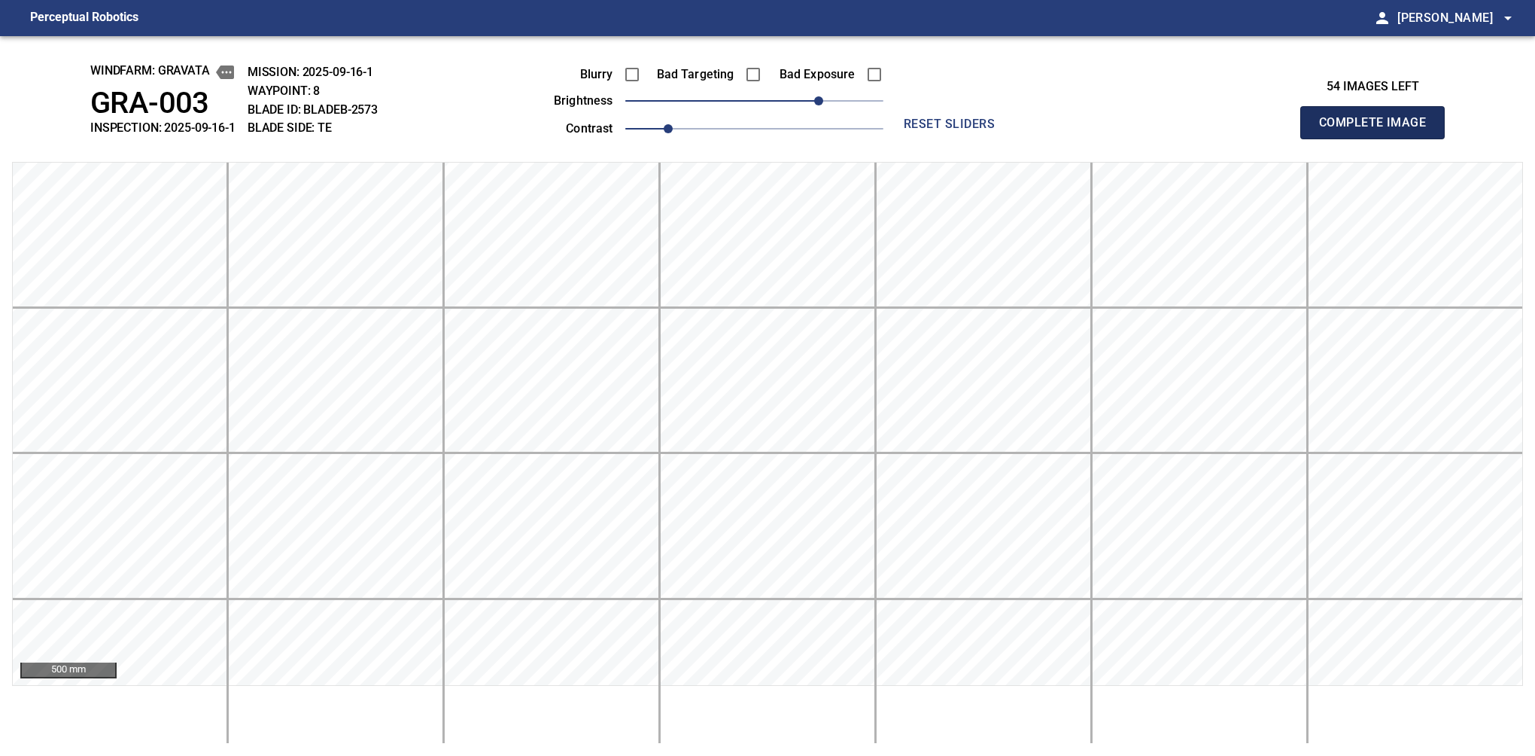
click at [1060, 138] on button "Complete Image" at bounding box center [1372, 122] width 144 height 33
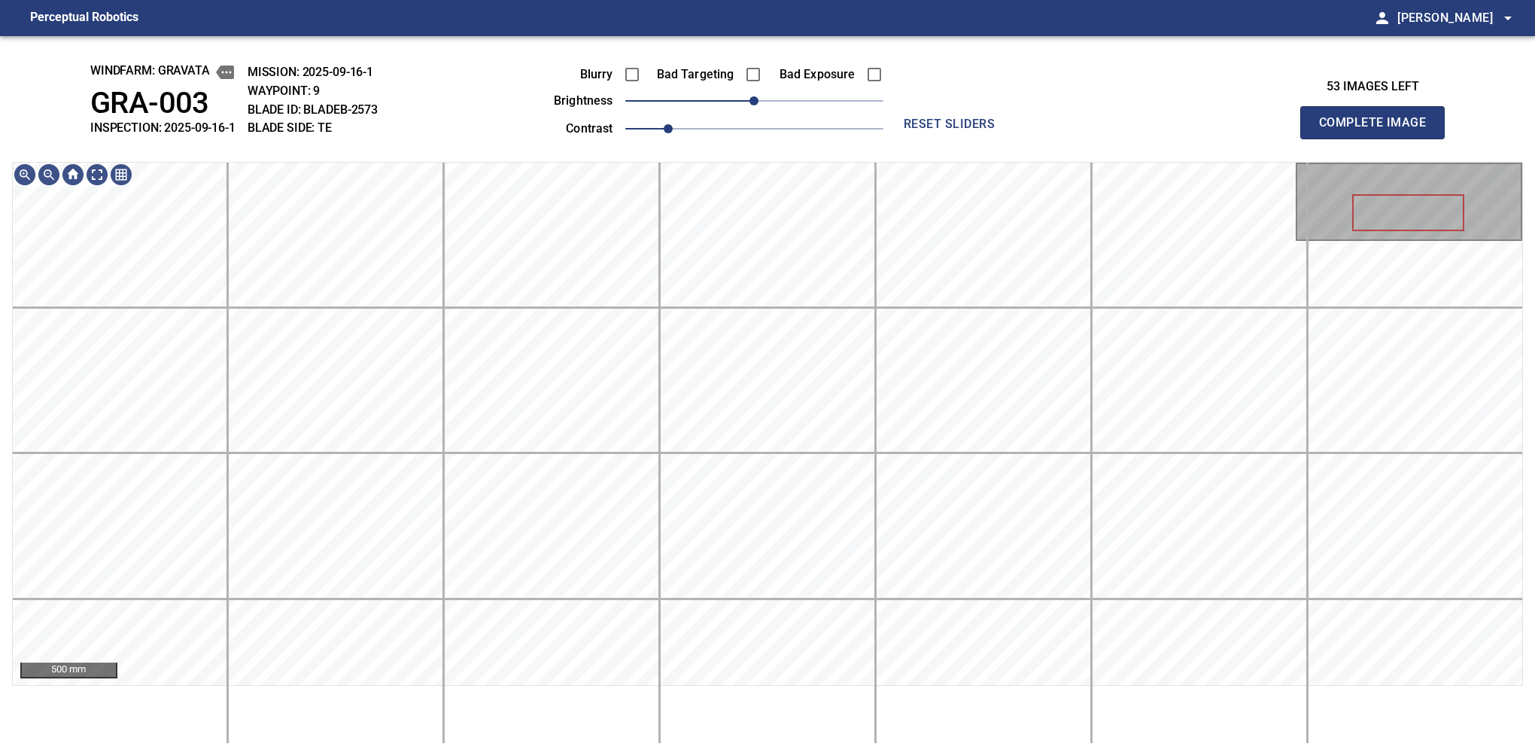
click at [845, 102] on div "Blurry Bad Targeting Bad Exposure brightness 0 contrast 1" at bounding box center [701, 99] width 363 height 81
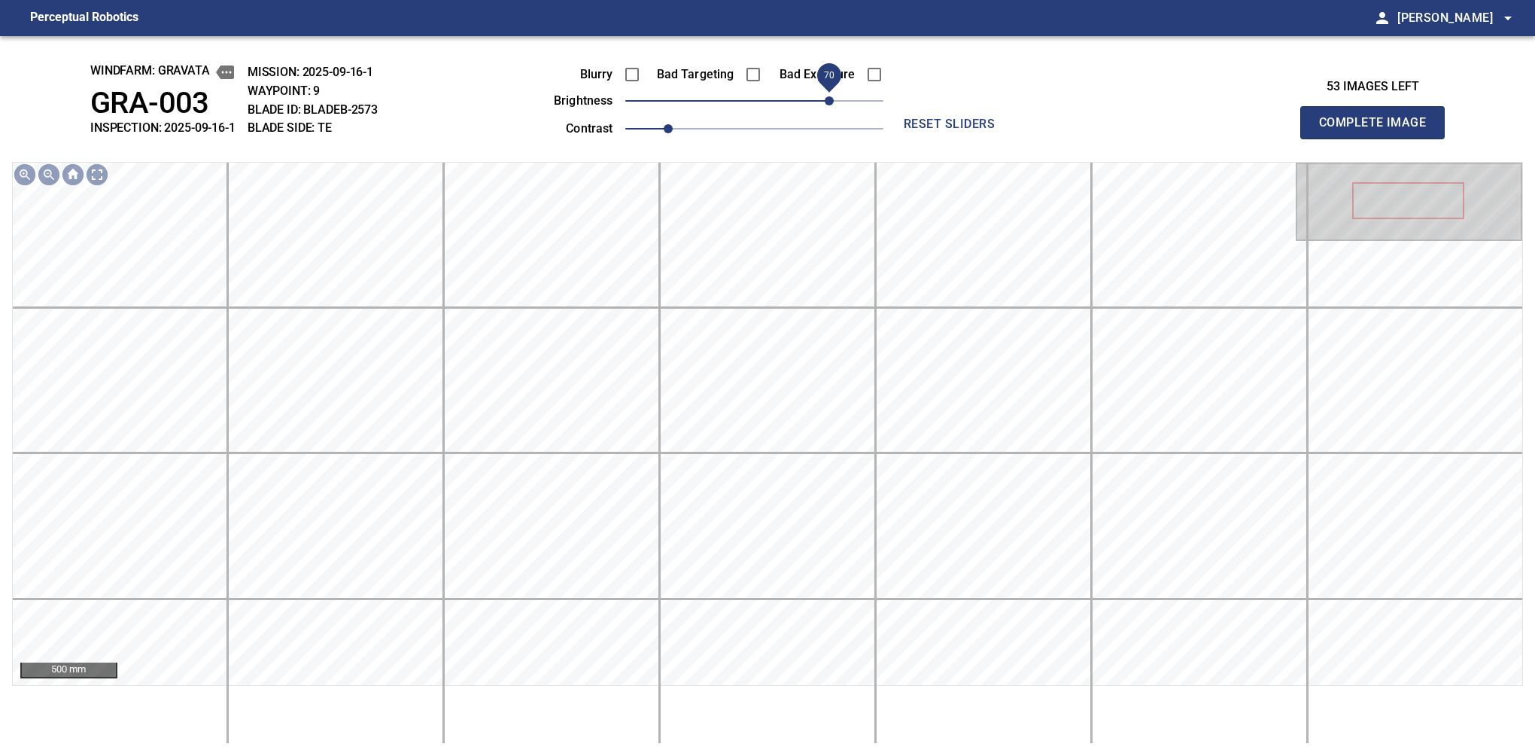
drag, startPoint x: 798, startPoint y: 98, endPoint x: 827, endPoint y: 98, distance: 29.3
click at [827, 98] on span "70" at bounding box center [829, 100] width 9 height 9
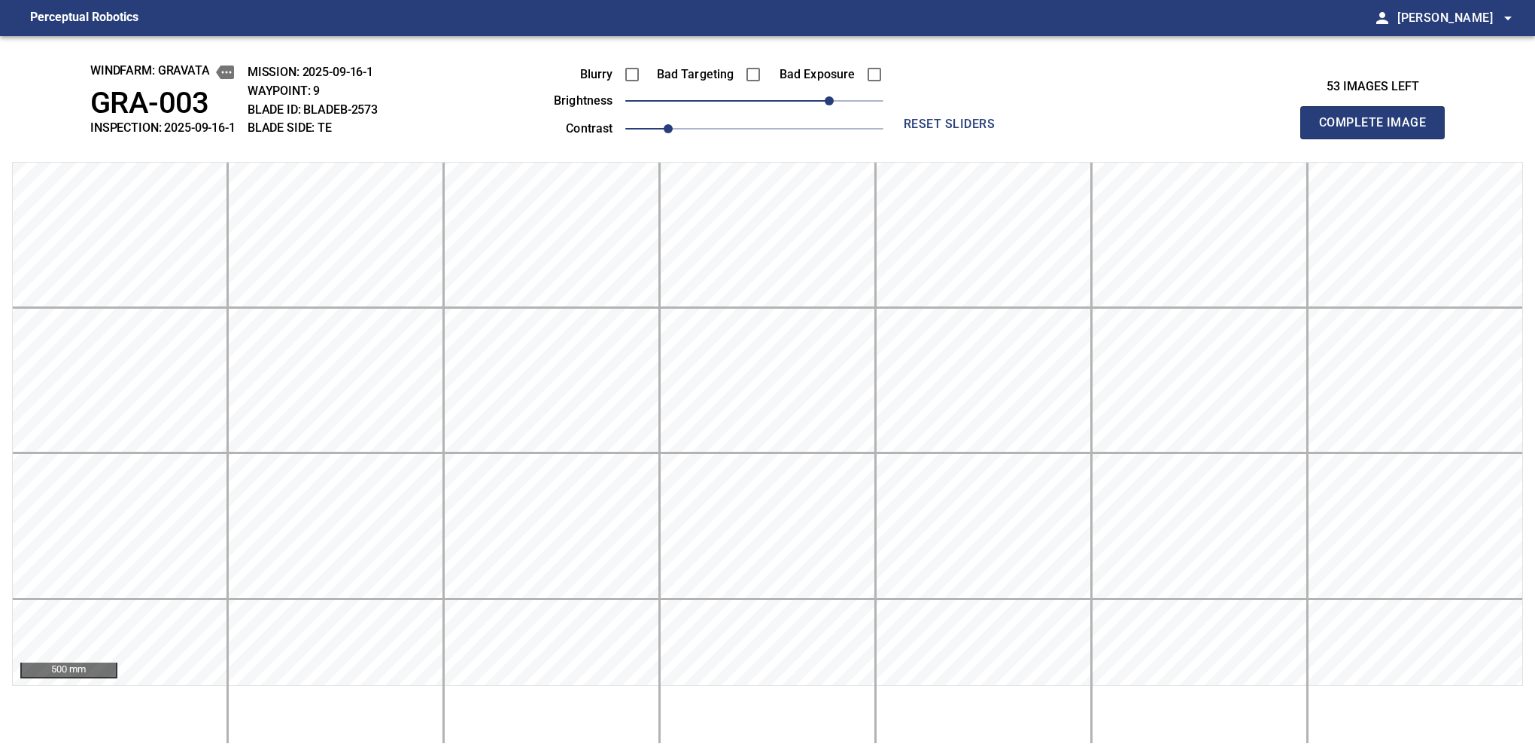
click at [1060, 138] on button "Complete Image" at bounding box center [1372, 122] width 144 height 33
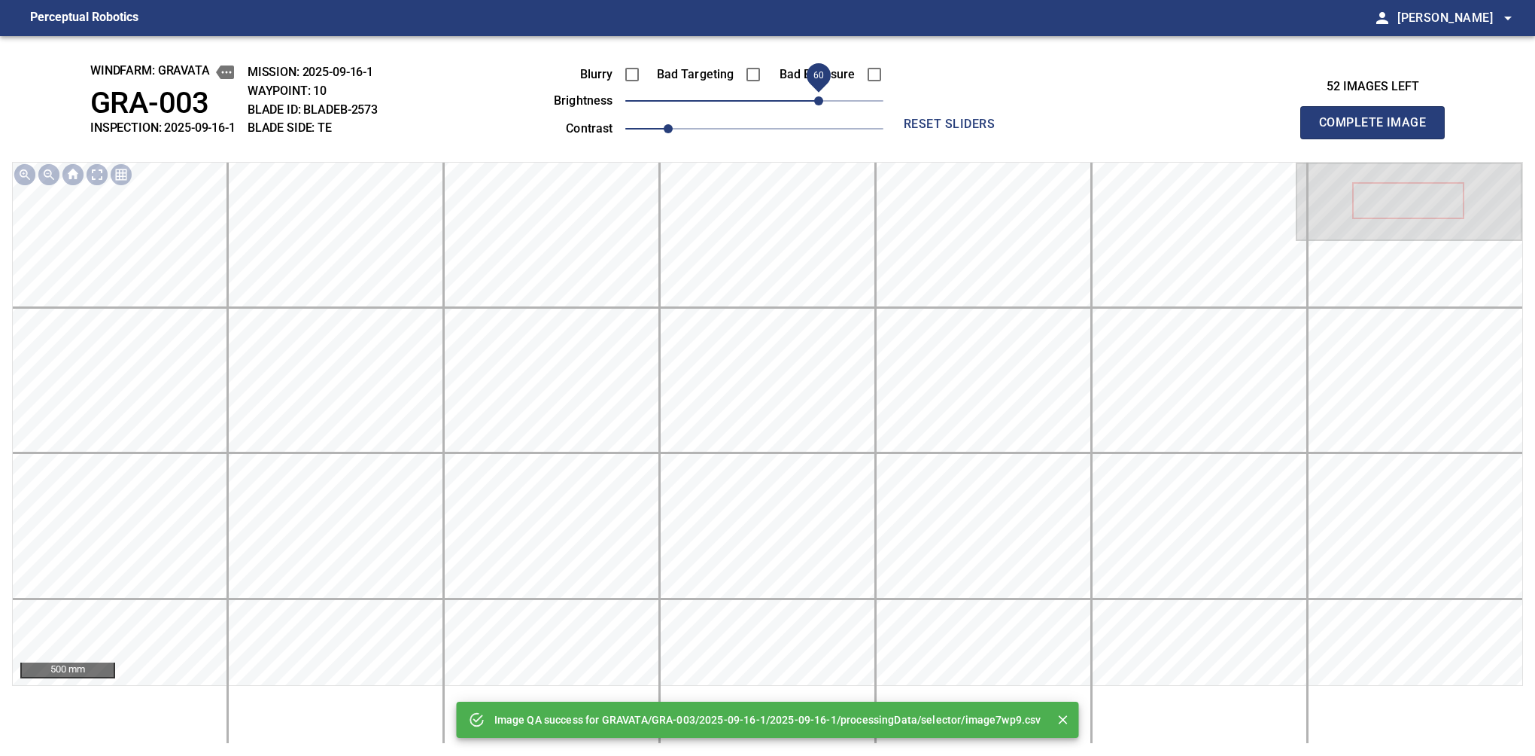
click at [819, 98] on span "60" at bounding box center [754, 100] width 258 height 21
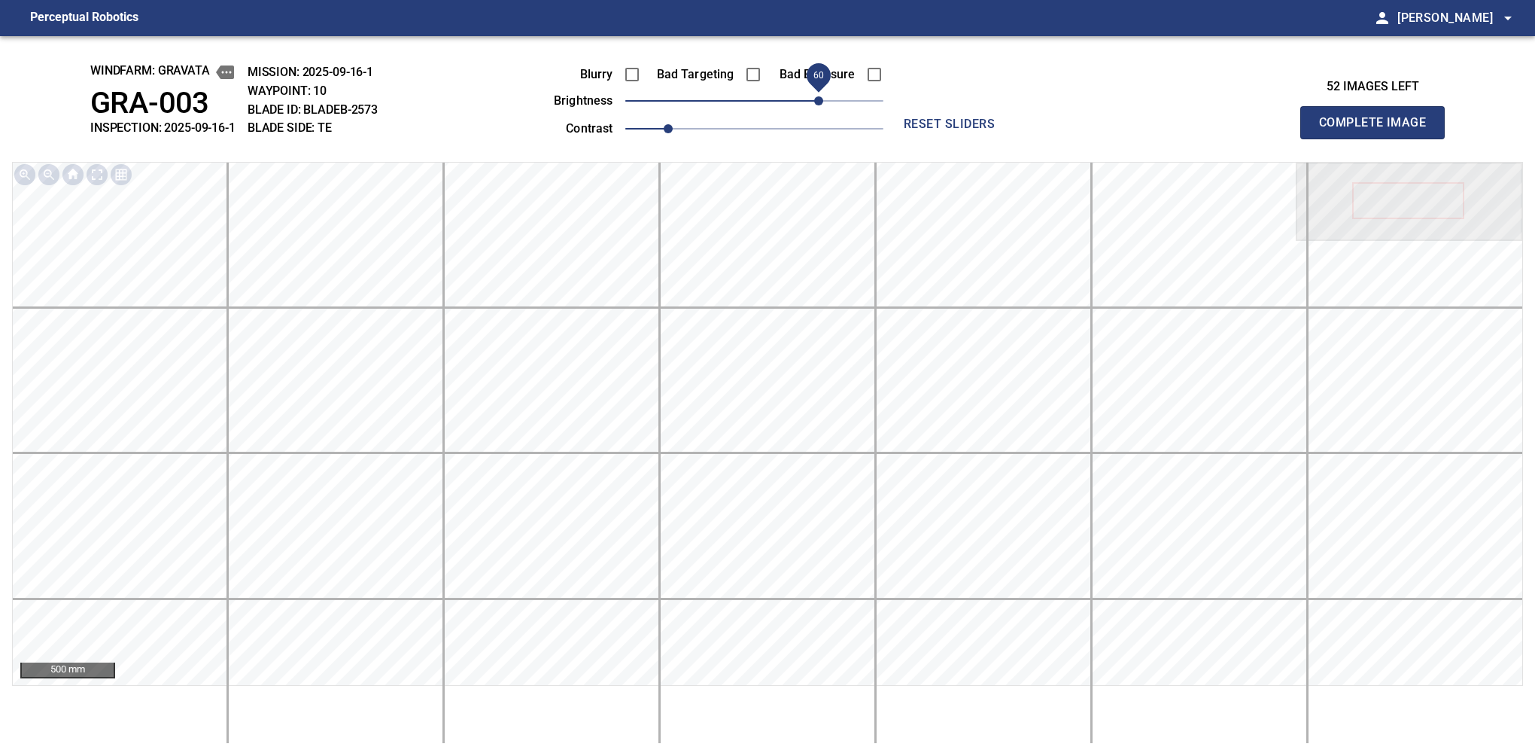
click at [1060, 138] on button "Complete Image" at bounding box center [1372, 122] width 144 height 33
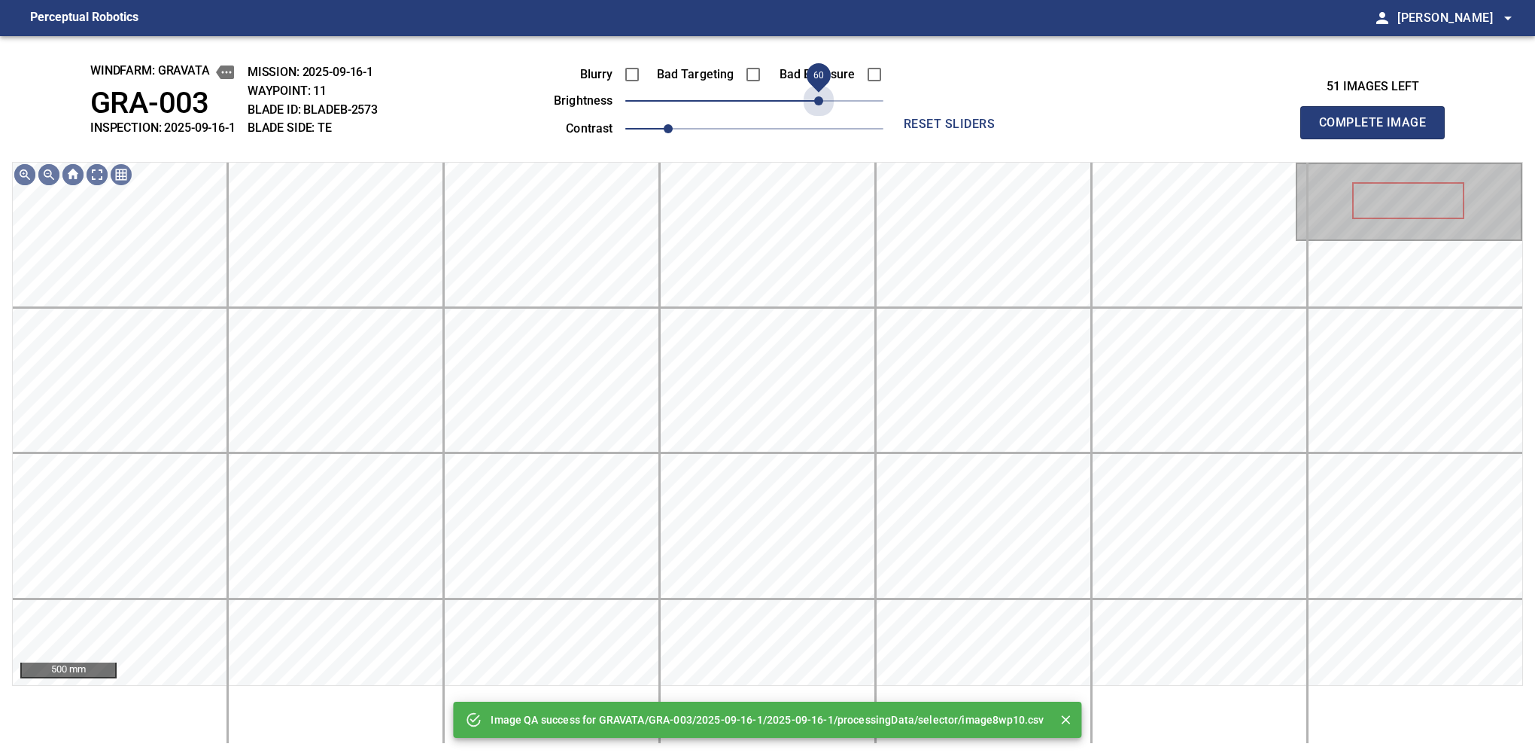
click at [819, 98] on span "60" at bounding box center [754, 100] width 258 height 21
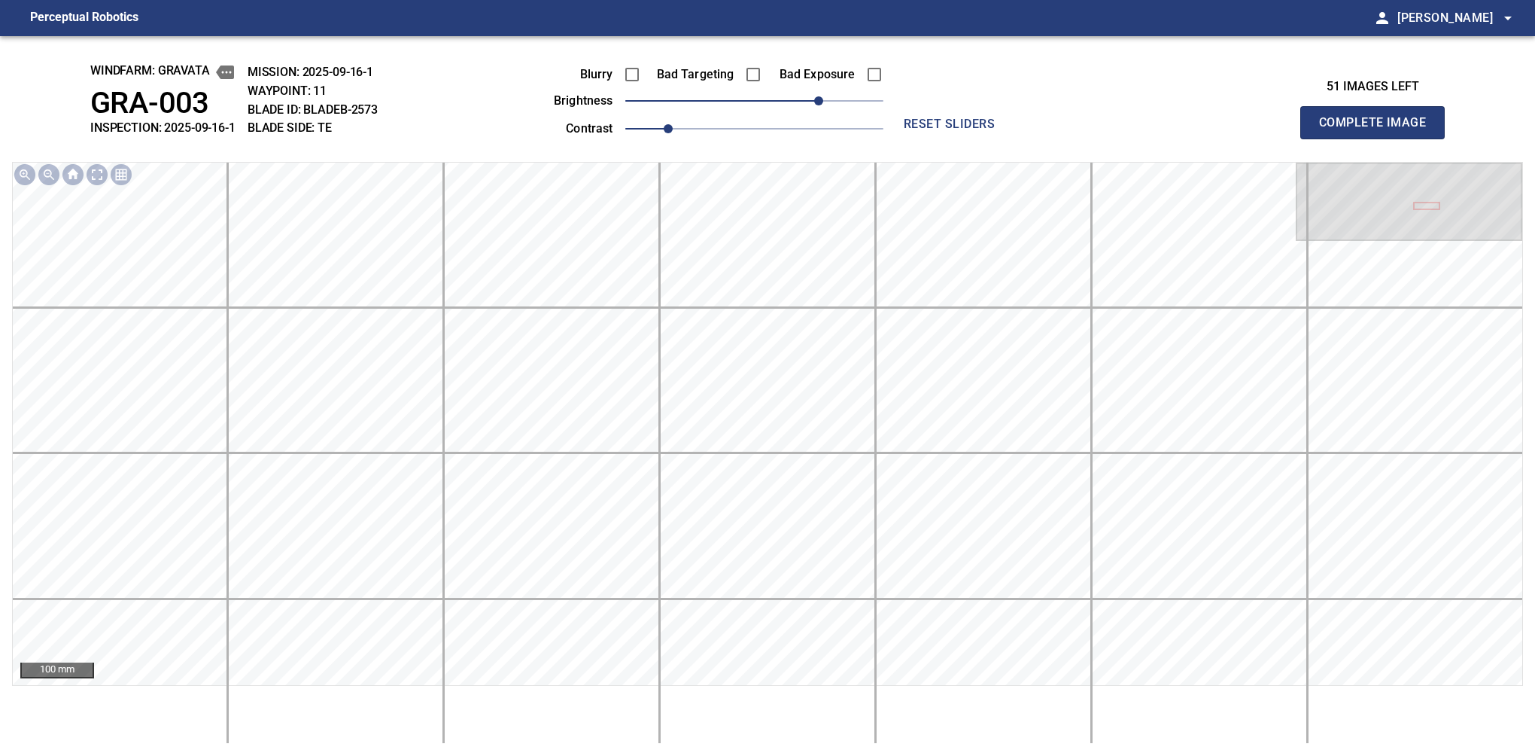
click at [1060, 138] on button "Complete Image" at bounding box center [1372, 122] width 144 height 33
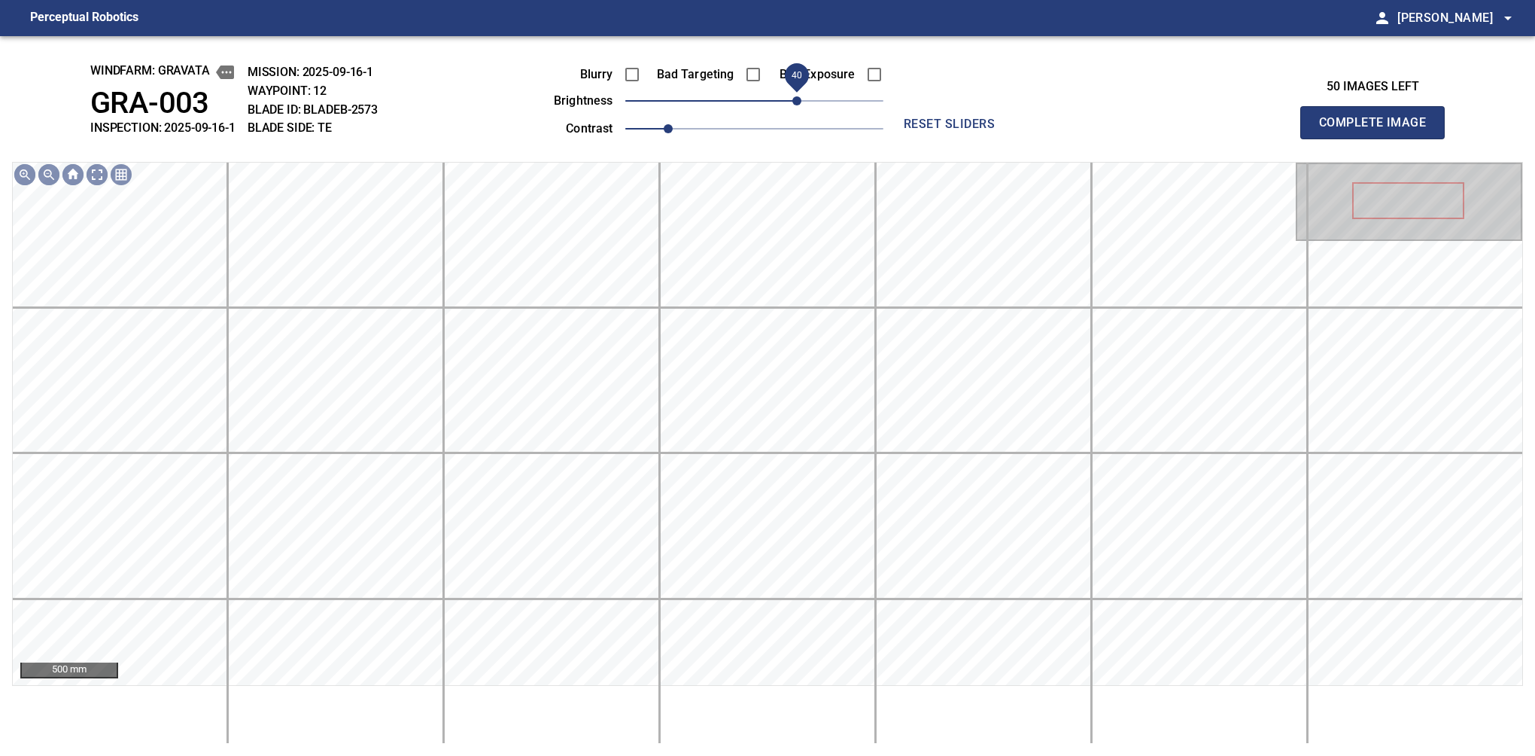
drag, startPoint x: 771, startPoint y: 98, endPoint x: 798, endPoint y: 102, distance: 26.7
click at [798, 102] on span "40" at bounding box center [754, 100] width 258 height 21
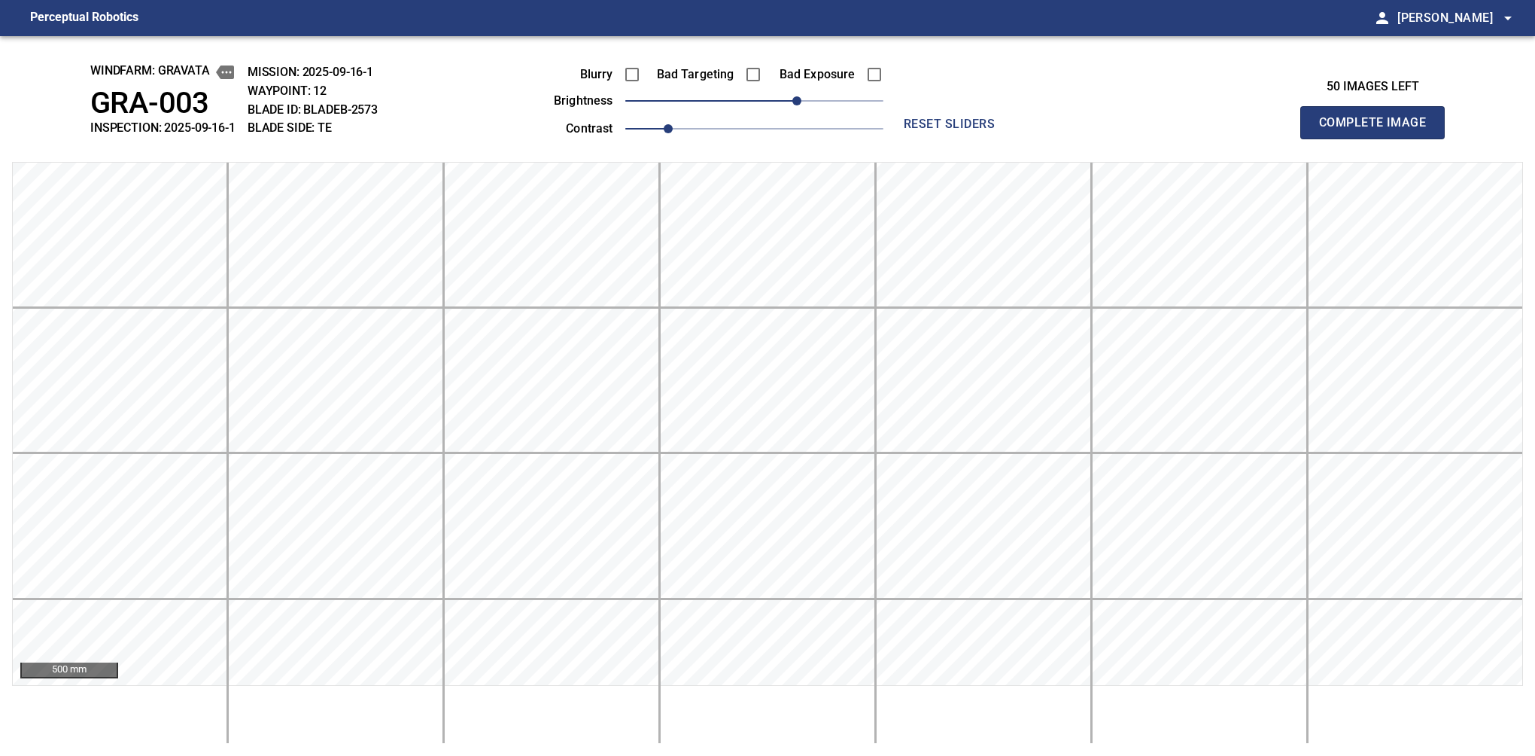
click at [1060, 138] on button "Complete Image" at bounding box center [1372, 122] width 144 height 33
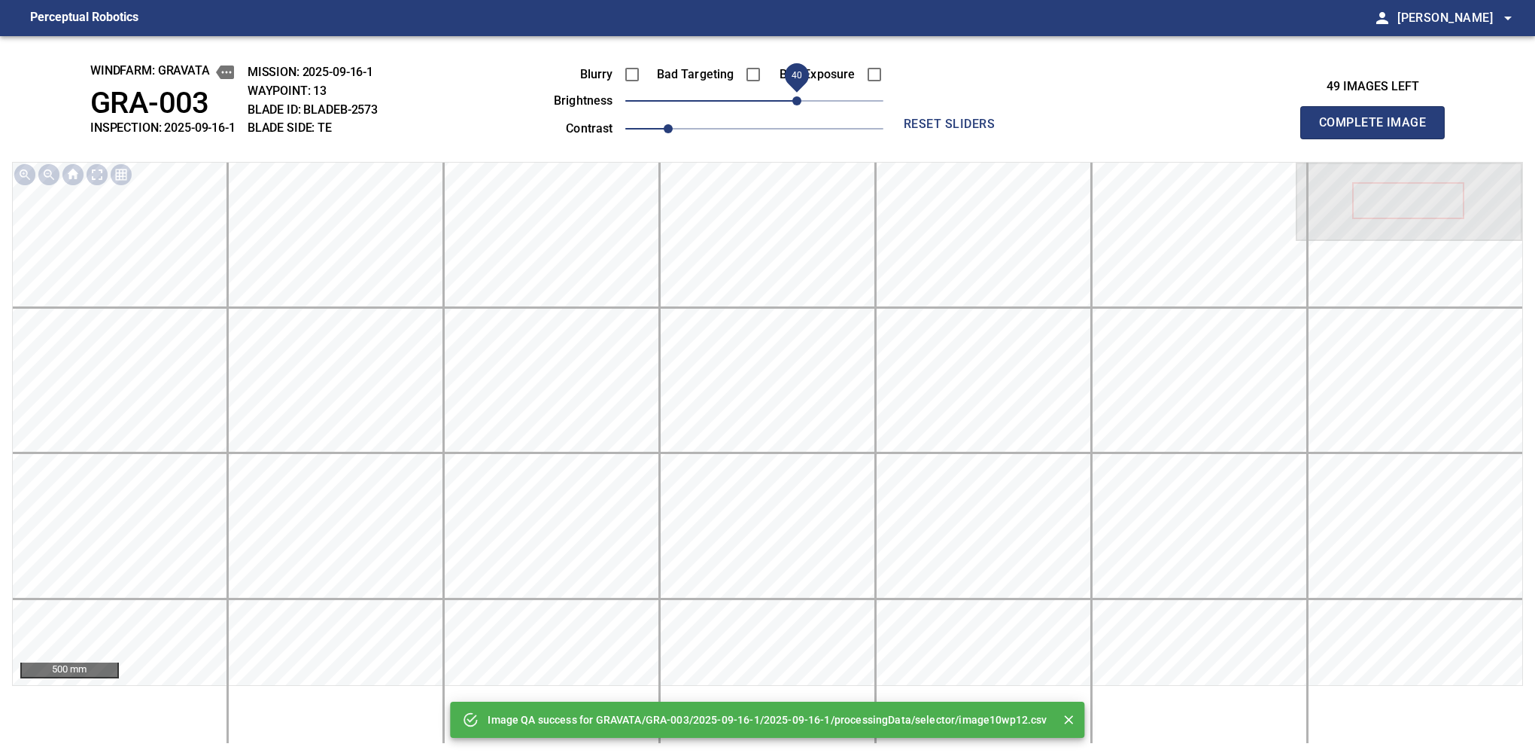
drag, startPoint x: 768, startPoint y: 102, endPoint x: 793, endPoint y: 100, distance: 24.9
click at [793, 100] on span "40" at bounding box center [796, 100] width 9 height 9
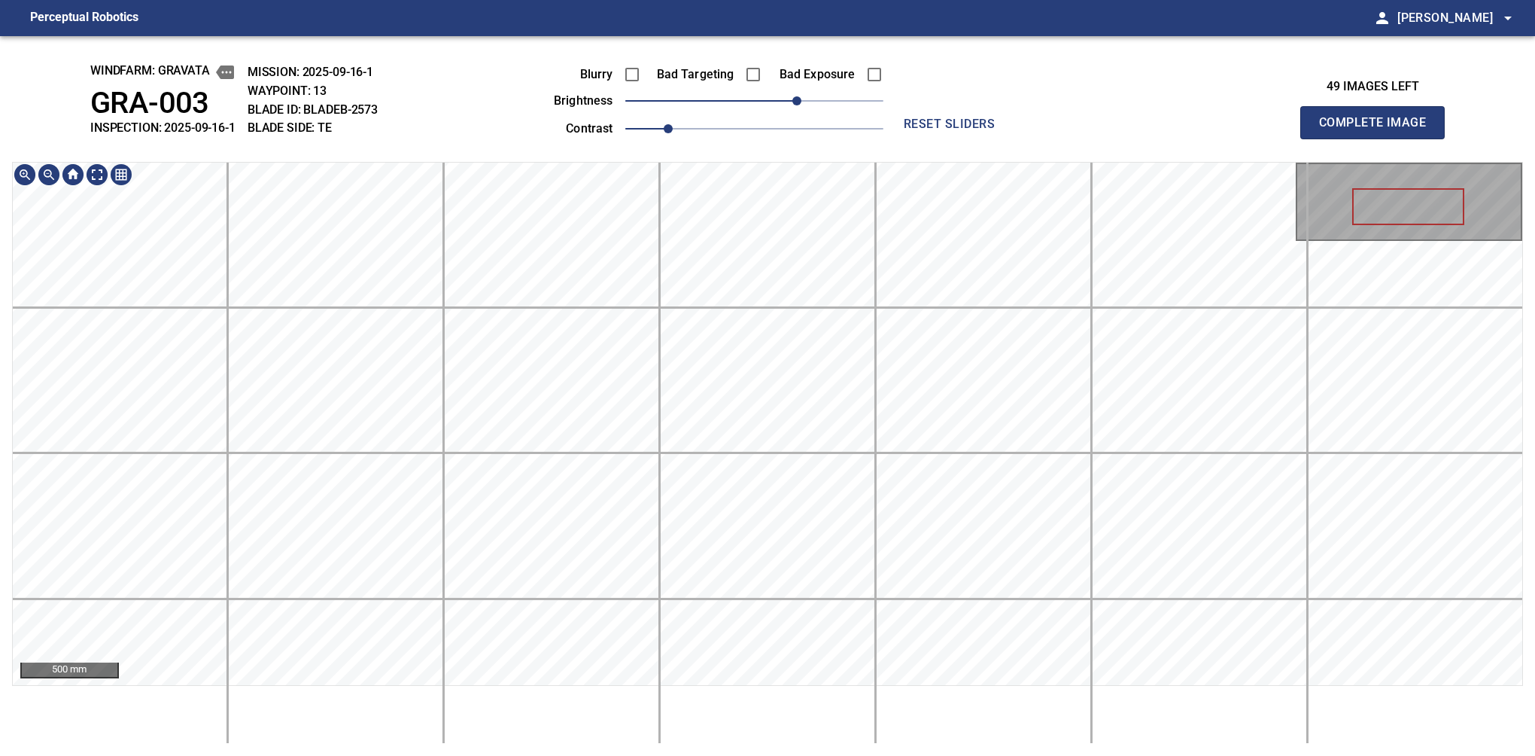
click at [1060, 140] on div "windfarm: GRAVATA GRA-003 INSPECTION: 2025-09-16-1 MISSION: 2025-09-16-1 WAYPOI…" at bounding box center [767, 395] width 1535 height 719
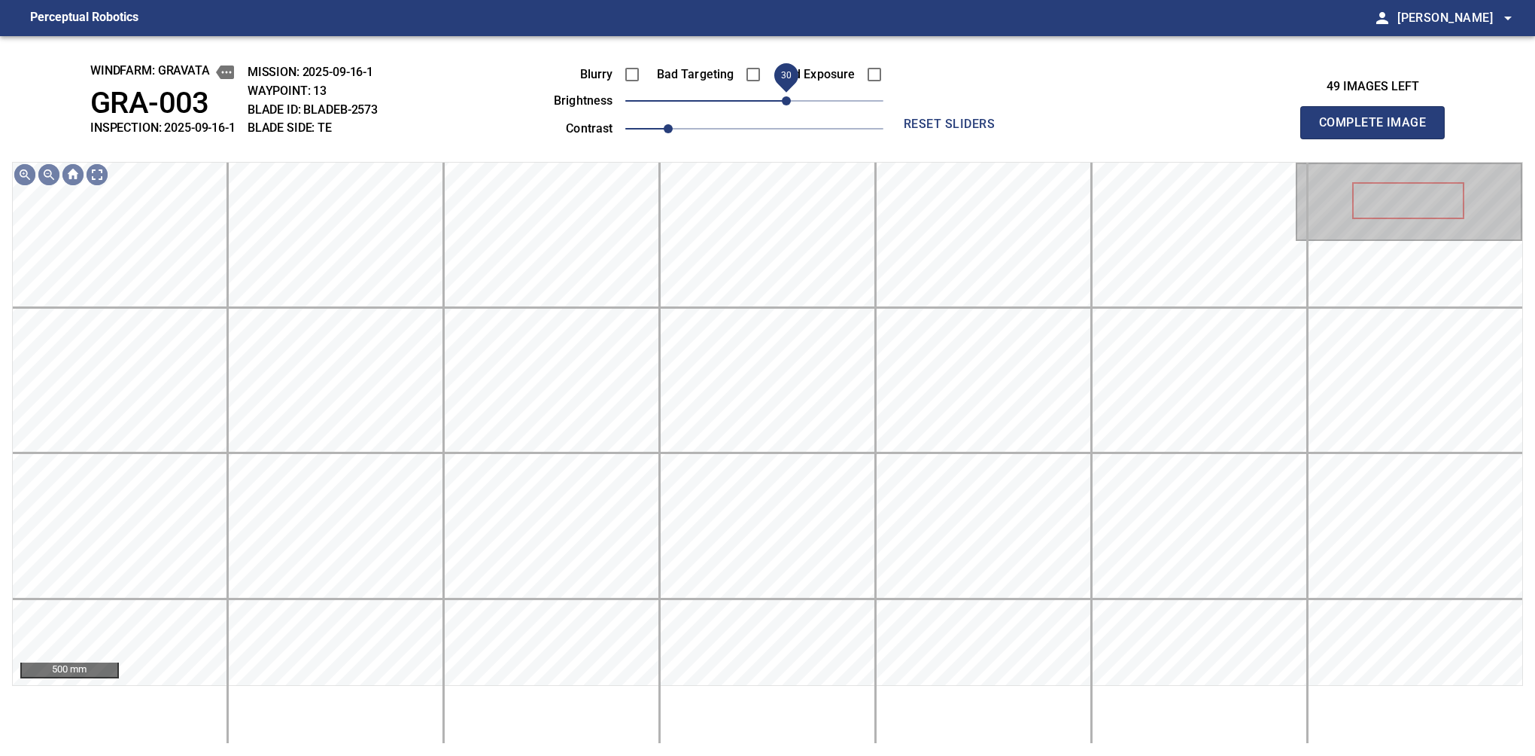
click at [788, 102] on span "30" at bounding box center [786, 100] width 9 height 9
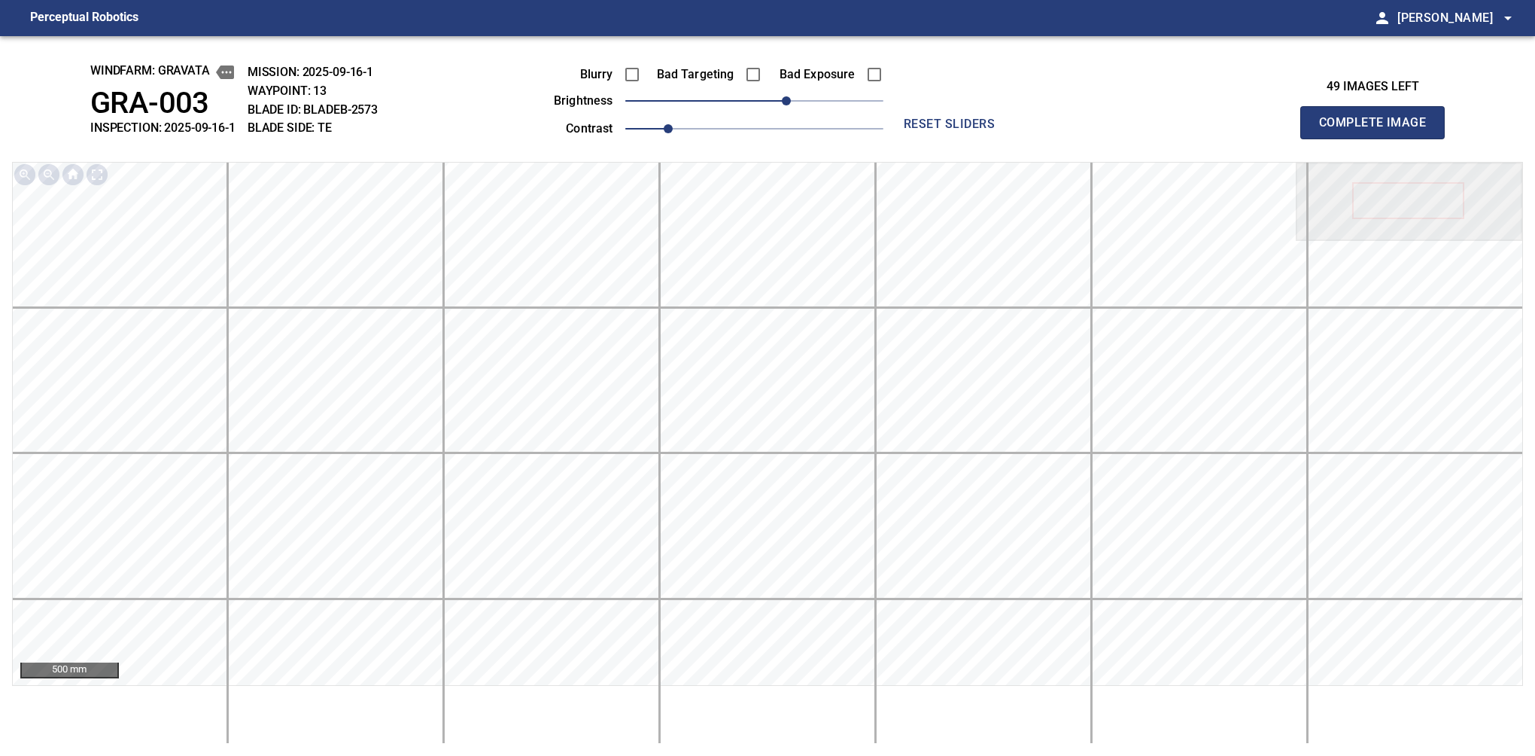
click at [1060, 138] on button "Complete Image" at bounding box center [1372, 122] width 144 height 33
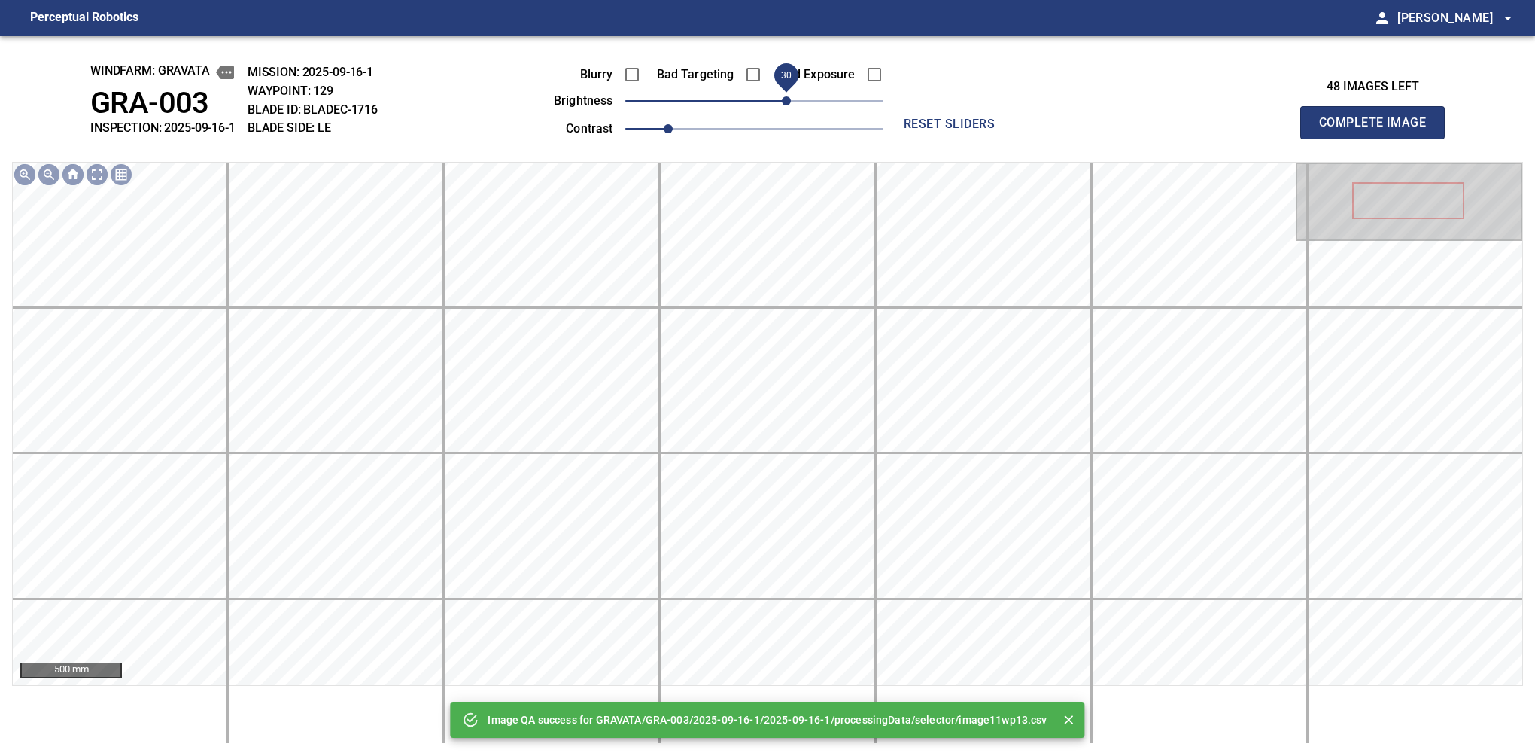
drag, startPoint x: 771, startPoint y: 102, endPoint x: 788, endPoint y: 105, distance: 16.8
click at [788, 105] on span "30" at bounding box center [786, 100] width 9 height 9
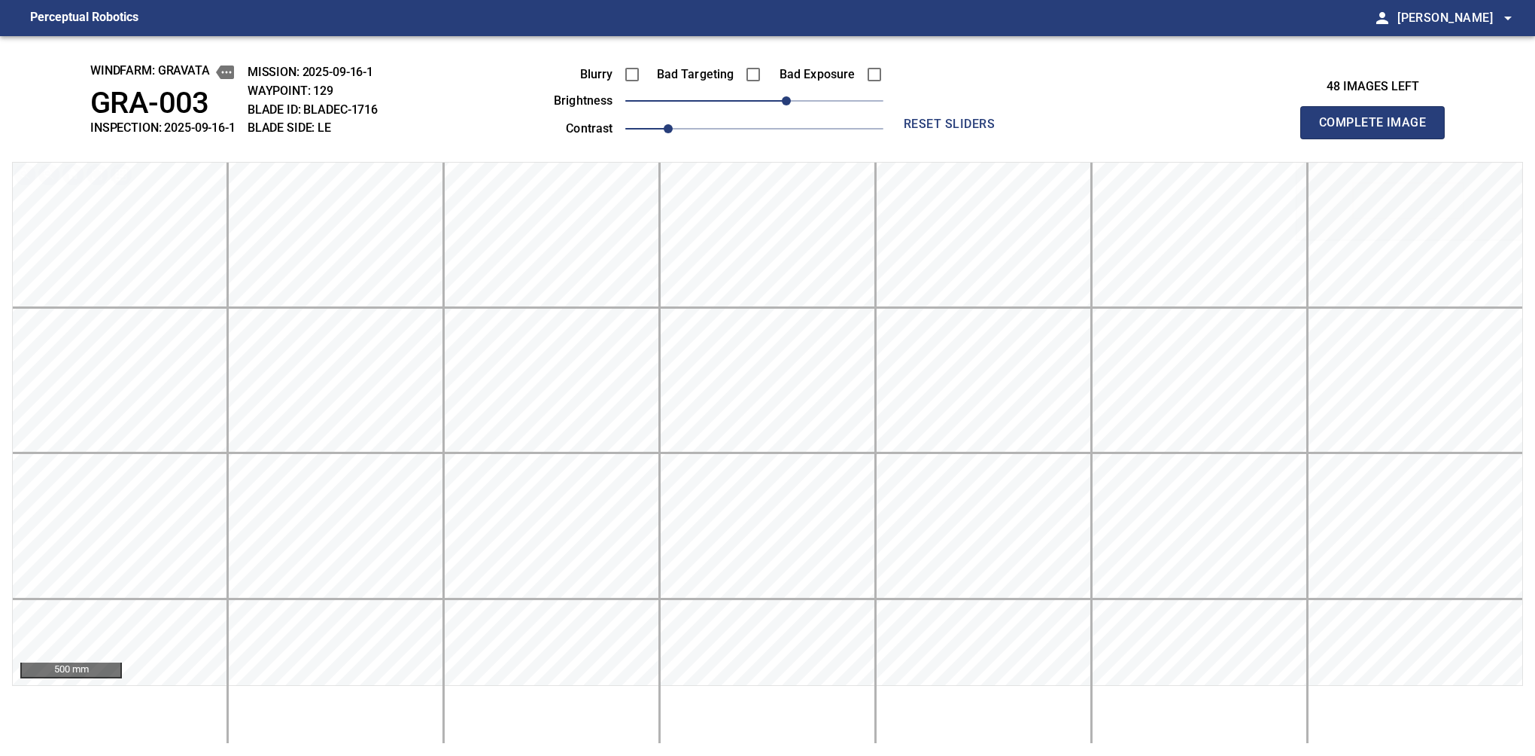
click at [1060, 138] on button "Complete Image" at bounding box center [1372, 122] width 144 height 33
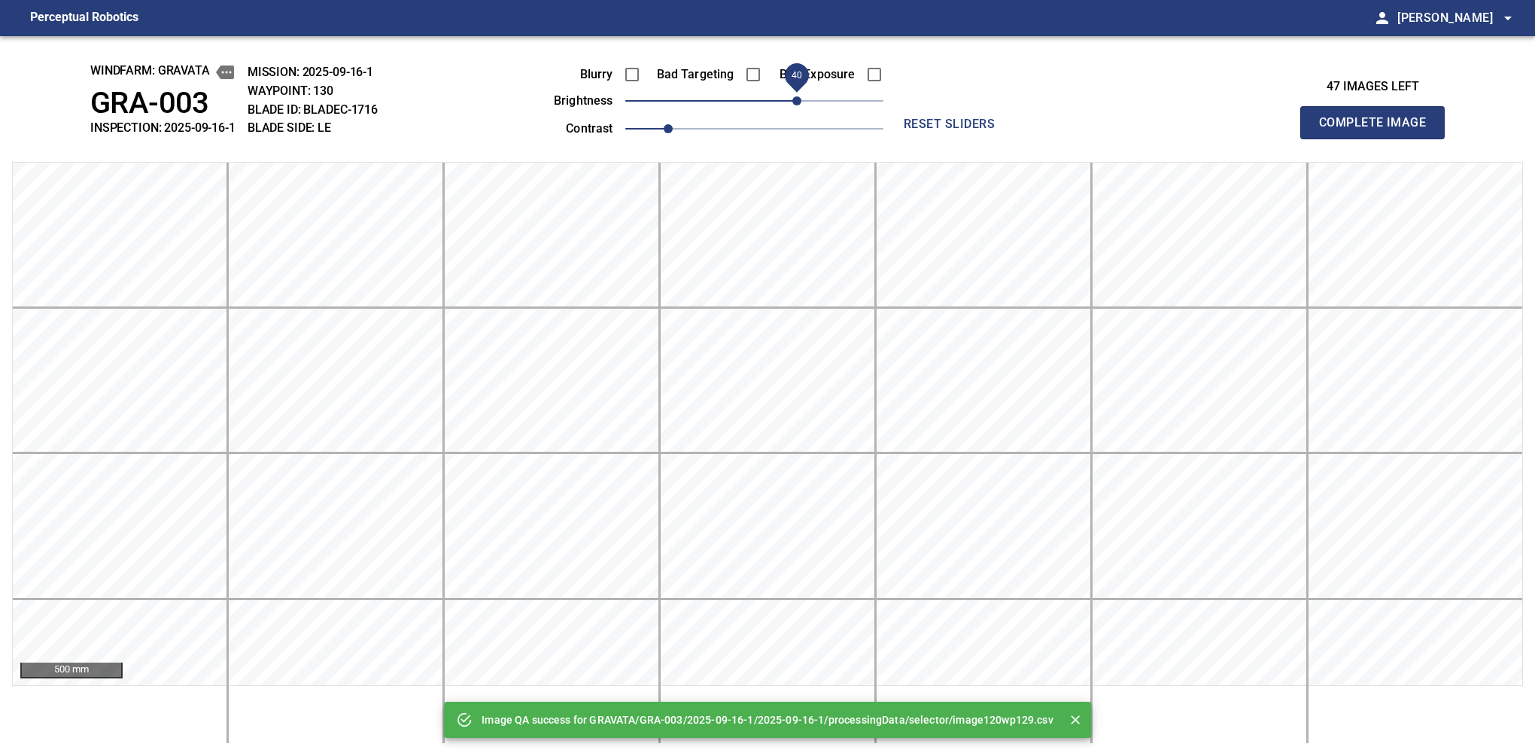
drag, startPoint x: 775, startPoint y: 100, endPoint x: 801, endPoint y: 105, distance: 26.1
click at [801, 105] on span "40" at bounding box center [754, 100] width 258 height 21
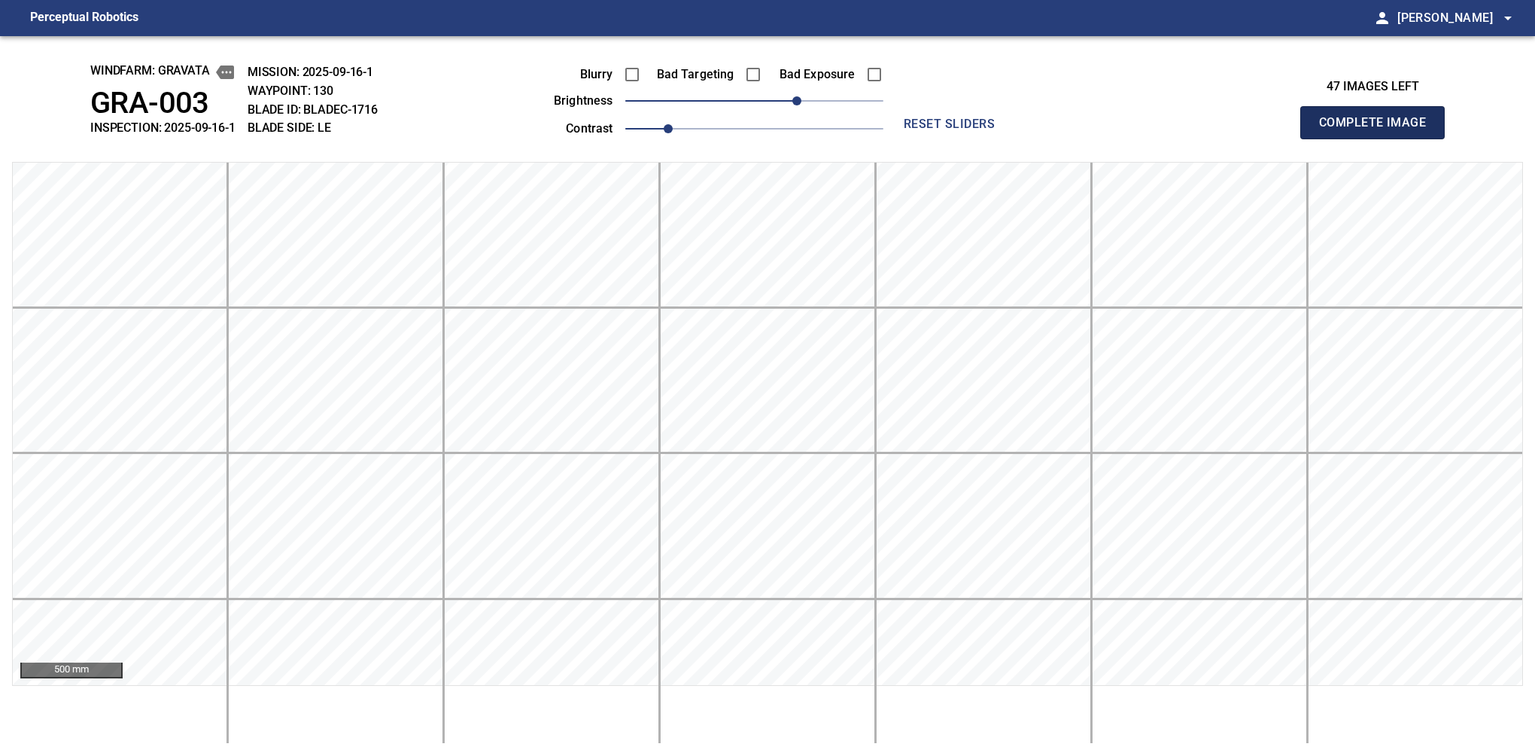
click at [1060, 138] on button "Complete Image" at bounding box center [1372, 122] width 144 height 33
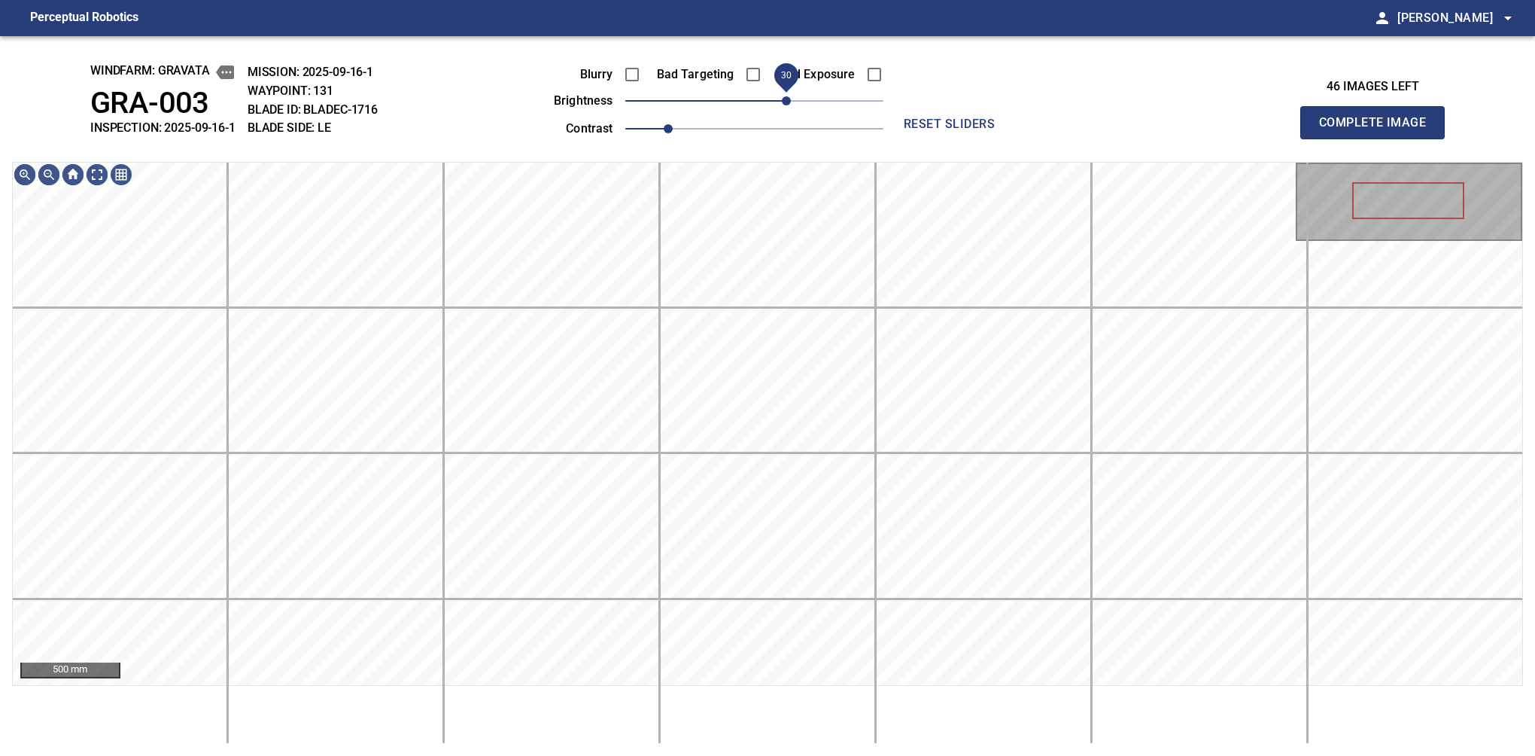
click at [789, 102] on span "30" at bounding box center [754, 100] width 258 height 21
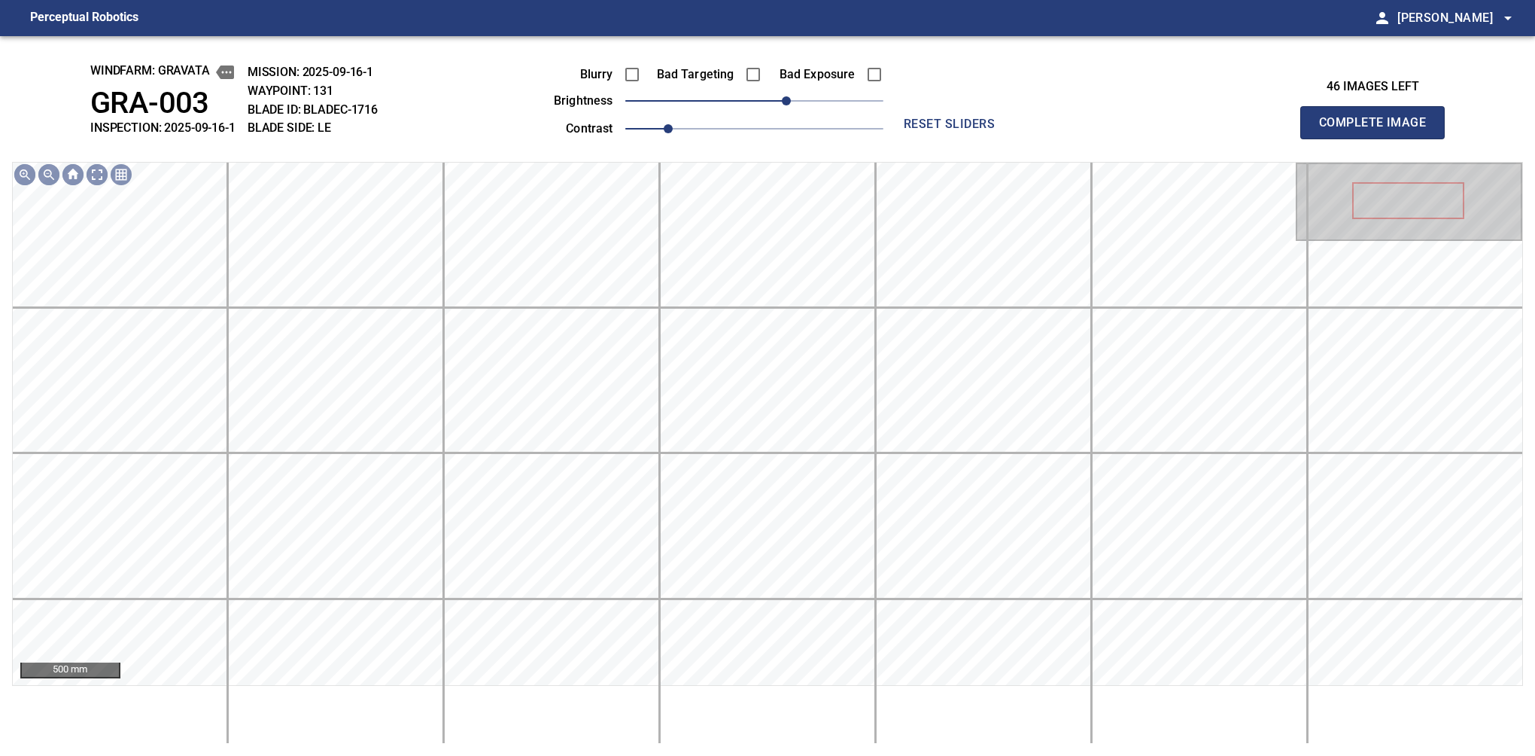
click at [1060, 138] on button "Complete Image" at bounding box center [1372, 122] width 144 height 33
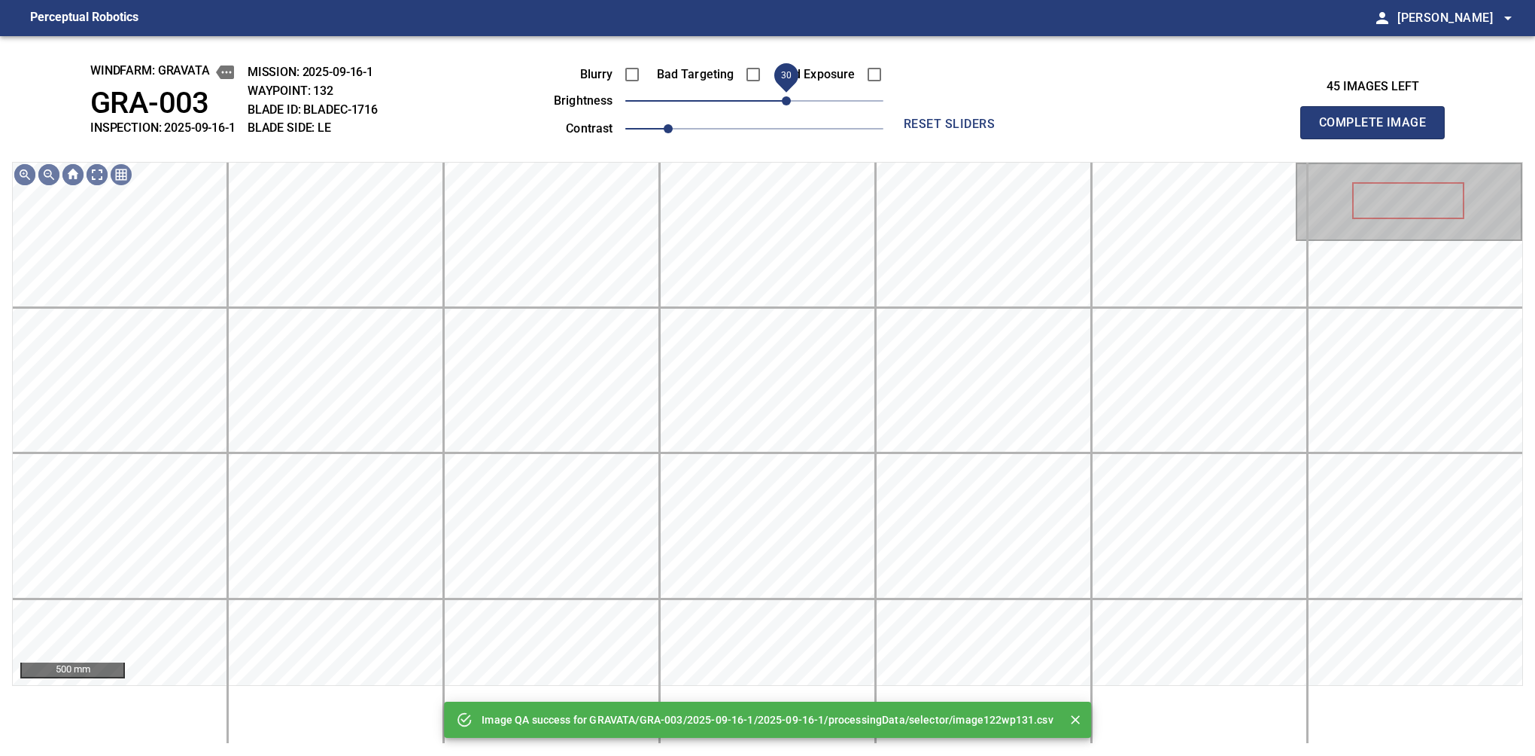
click at [791, 97] on span "30" at bounding box center [754, 100] width 258 height 21
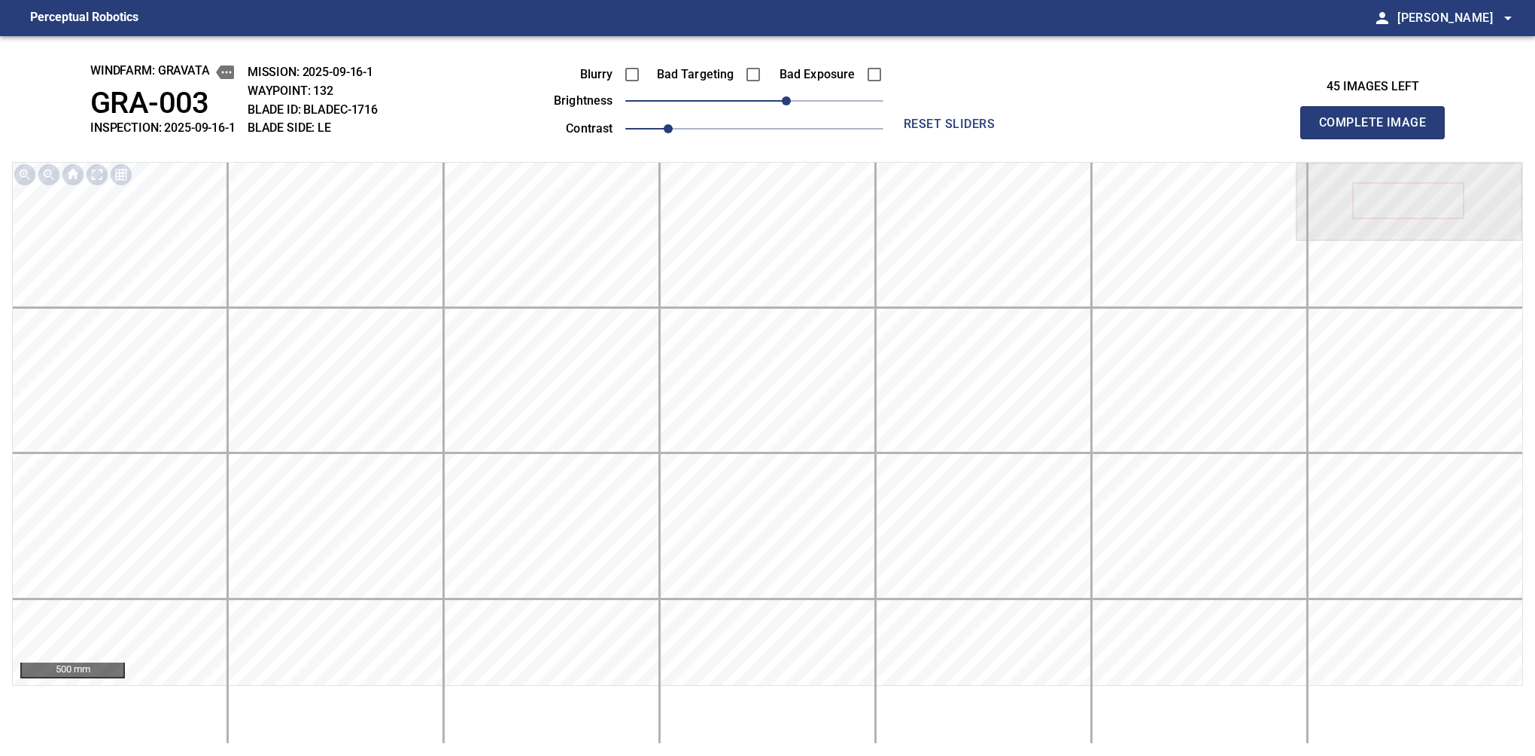
click at [1060, 138] on button "Complete Image" at bounding box center [1372, 122] width 144 height 33
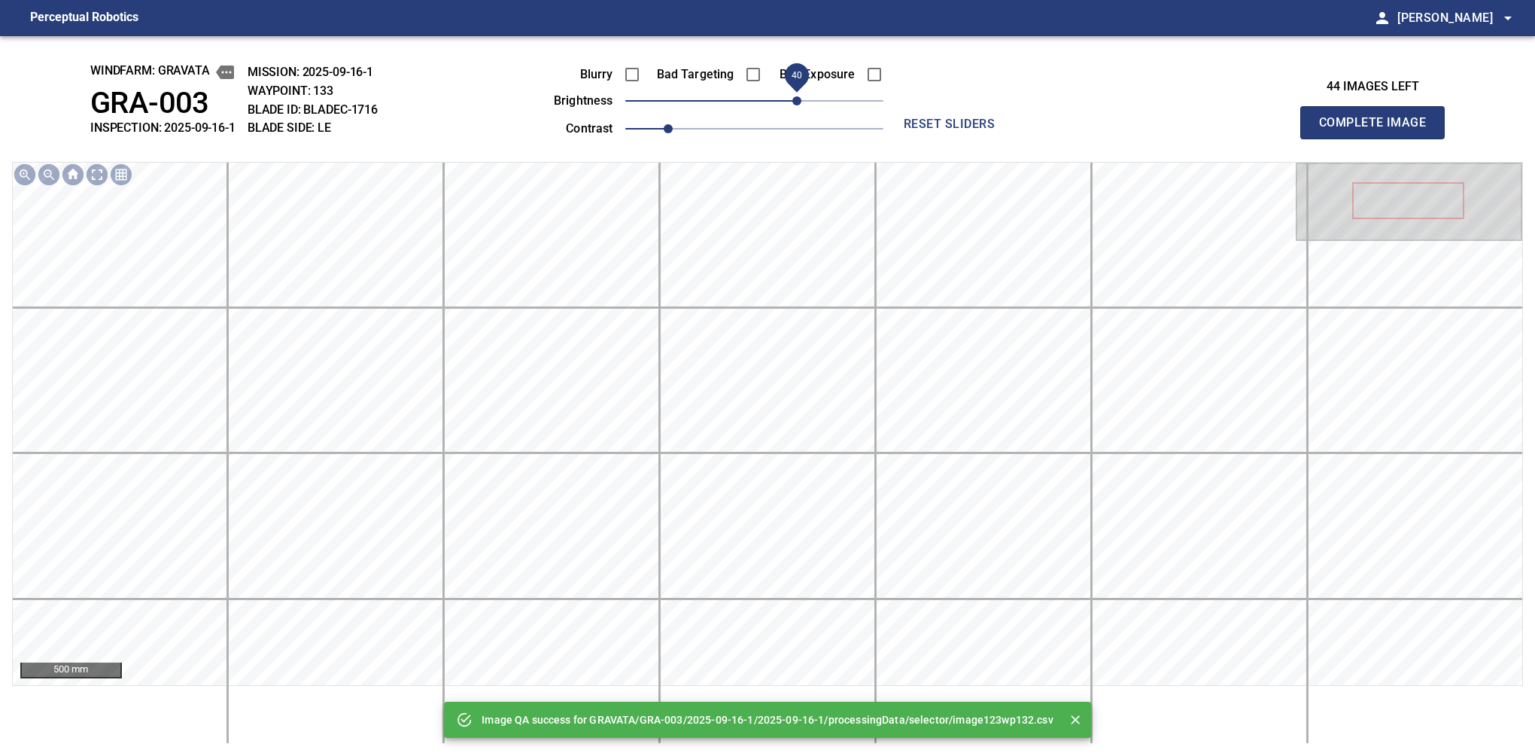
click at [798, 97] on span "40" at bounding box center [754, 100] width 258 height 21
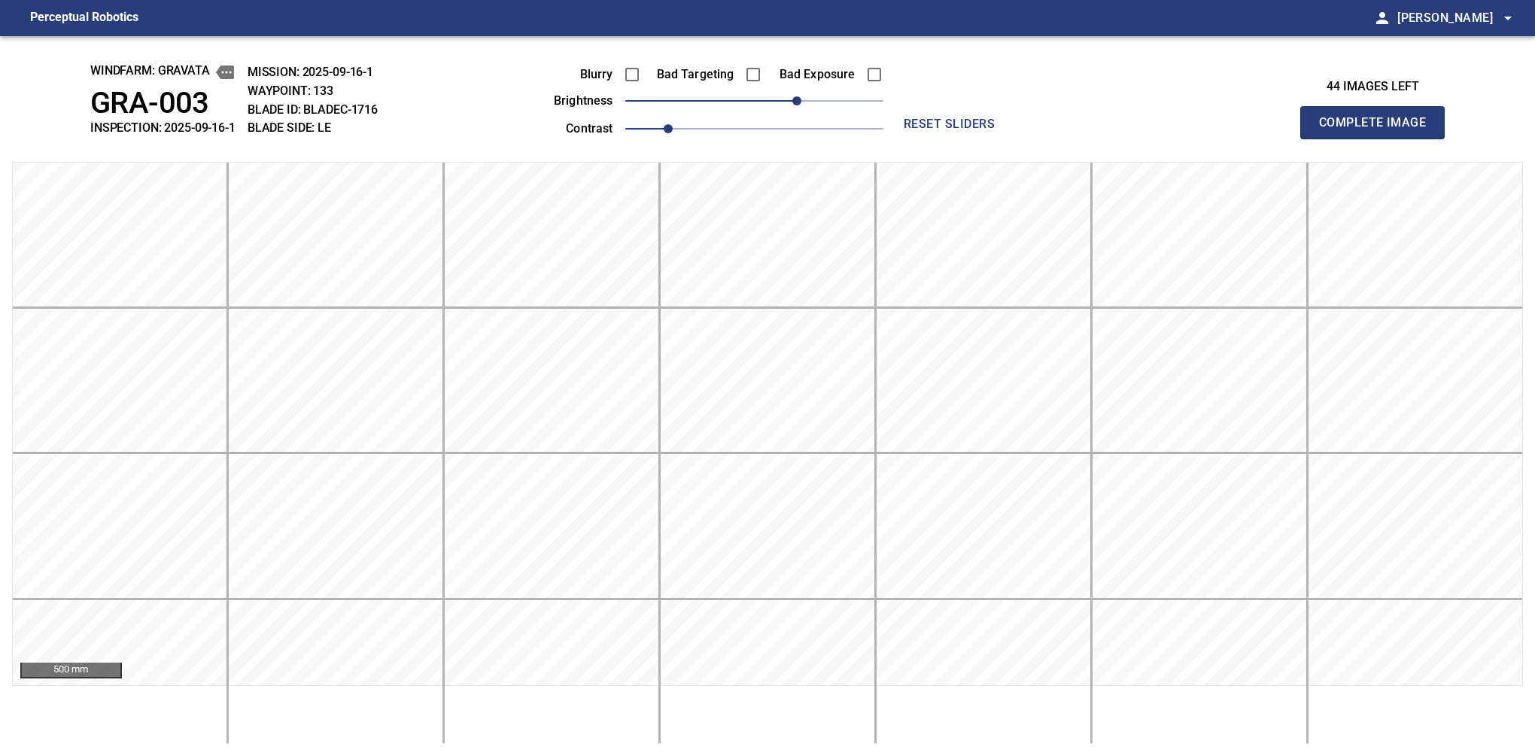
click at [1060, 138] on button "Complete Image" at bounding box center [1372, 122] width 144 height 33
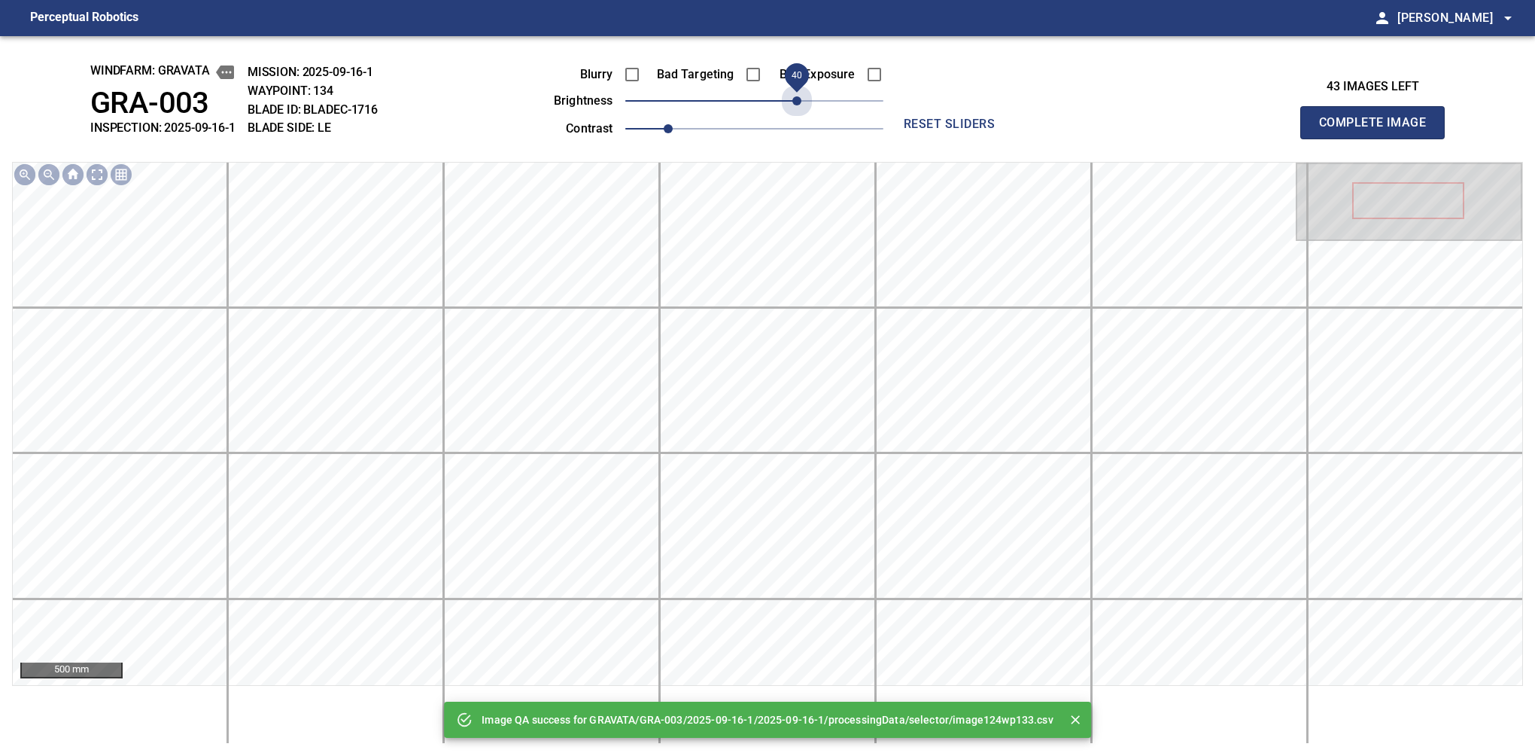
click at [798, 97] on span "40" at bounding box center [754, 100] width 258 height 21
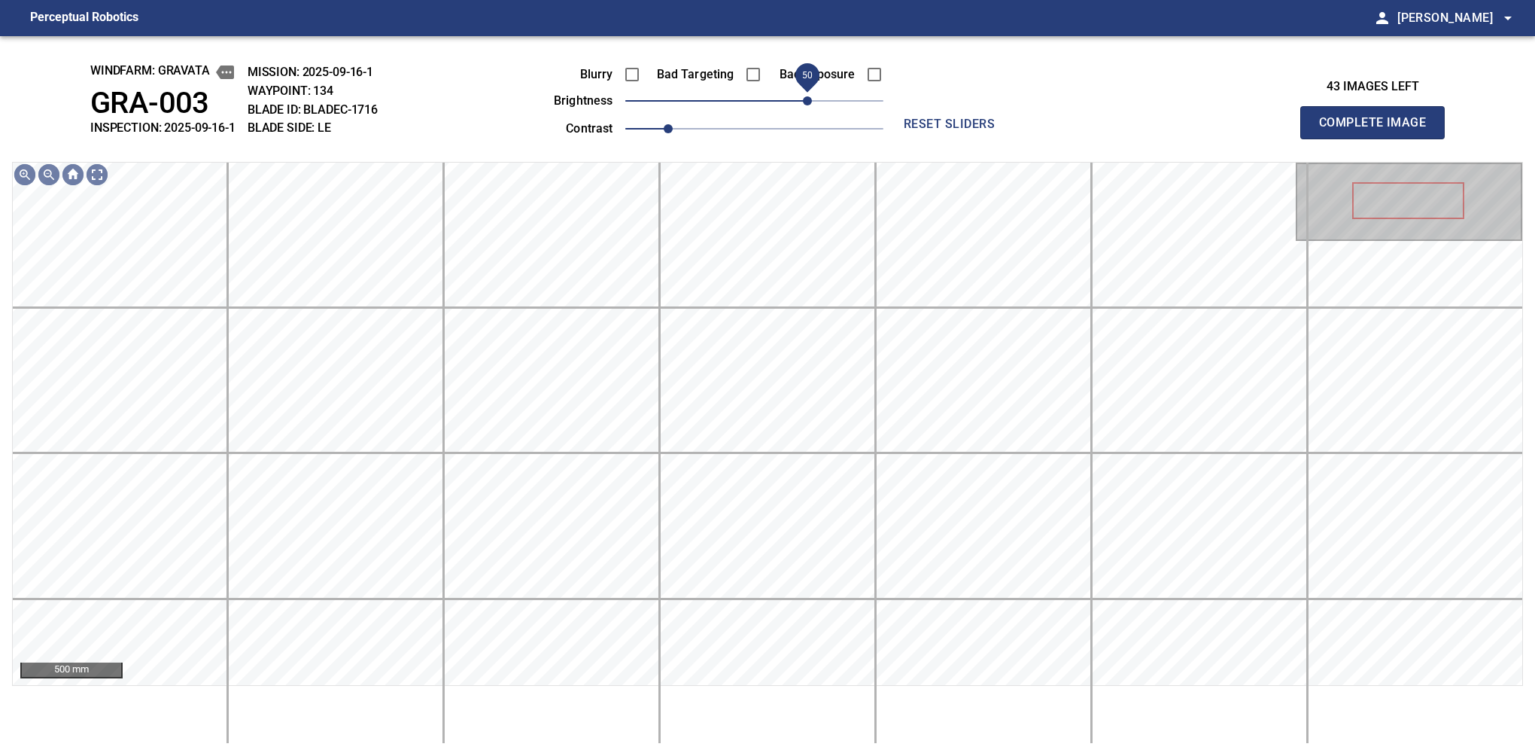
click at [810, 102] on span "50" at bounding box center [807, 100] width 9 height 9
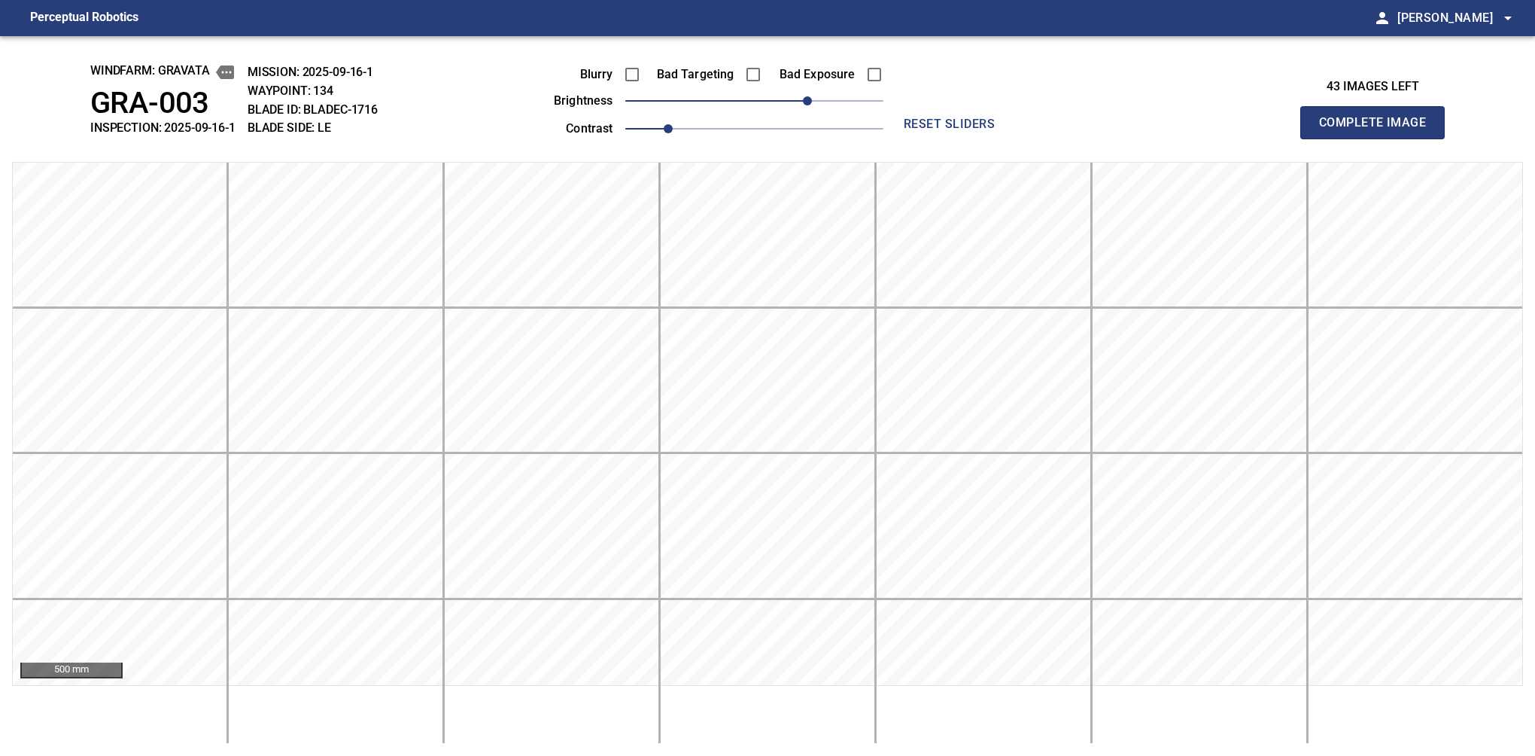
click at [1060, 138] on button "Complete Image" at bounding box center [1372, 122] width 144 height 33
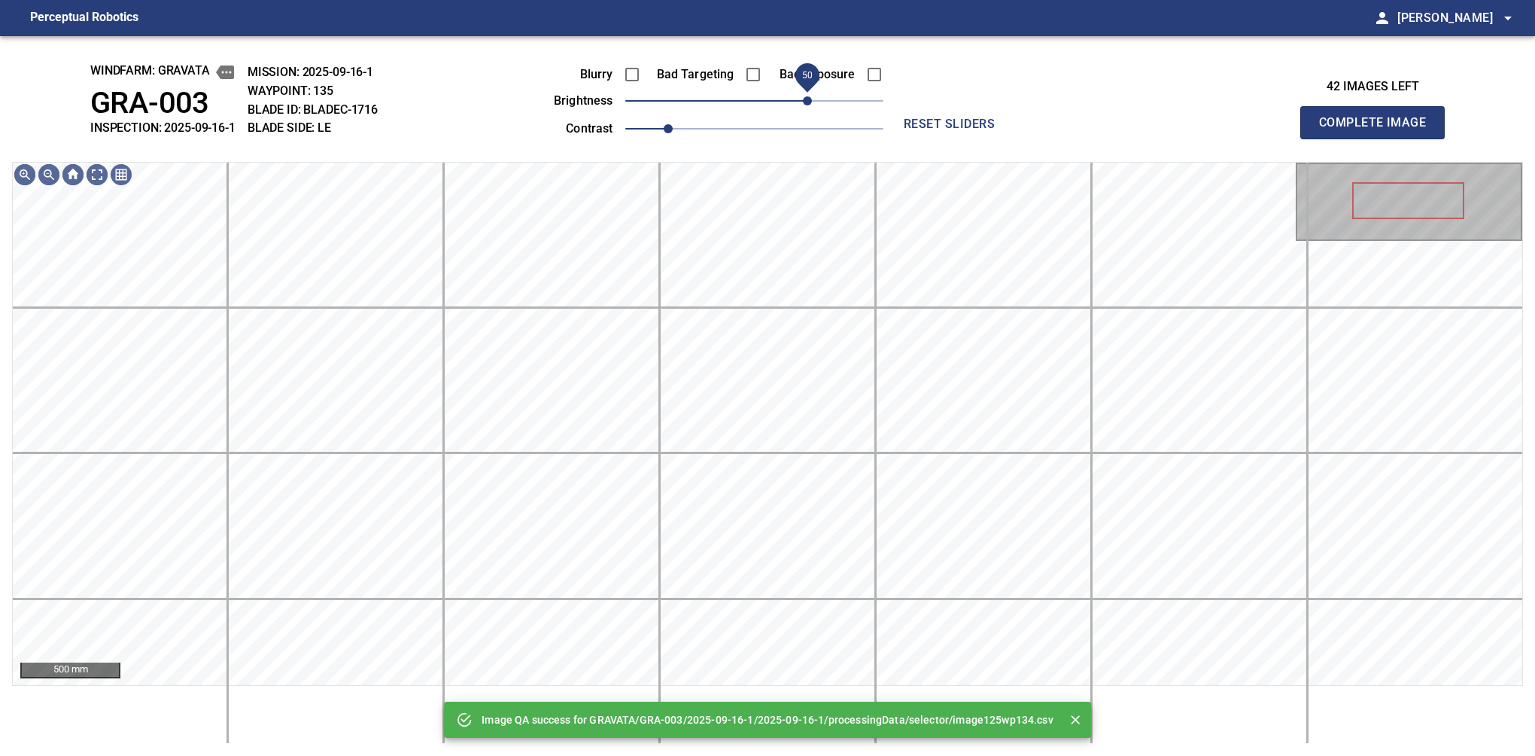
click at [808, 111] on span "50" at bounding box center [754, 100] width 258 height 21
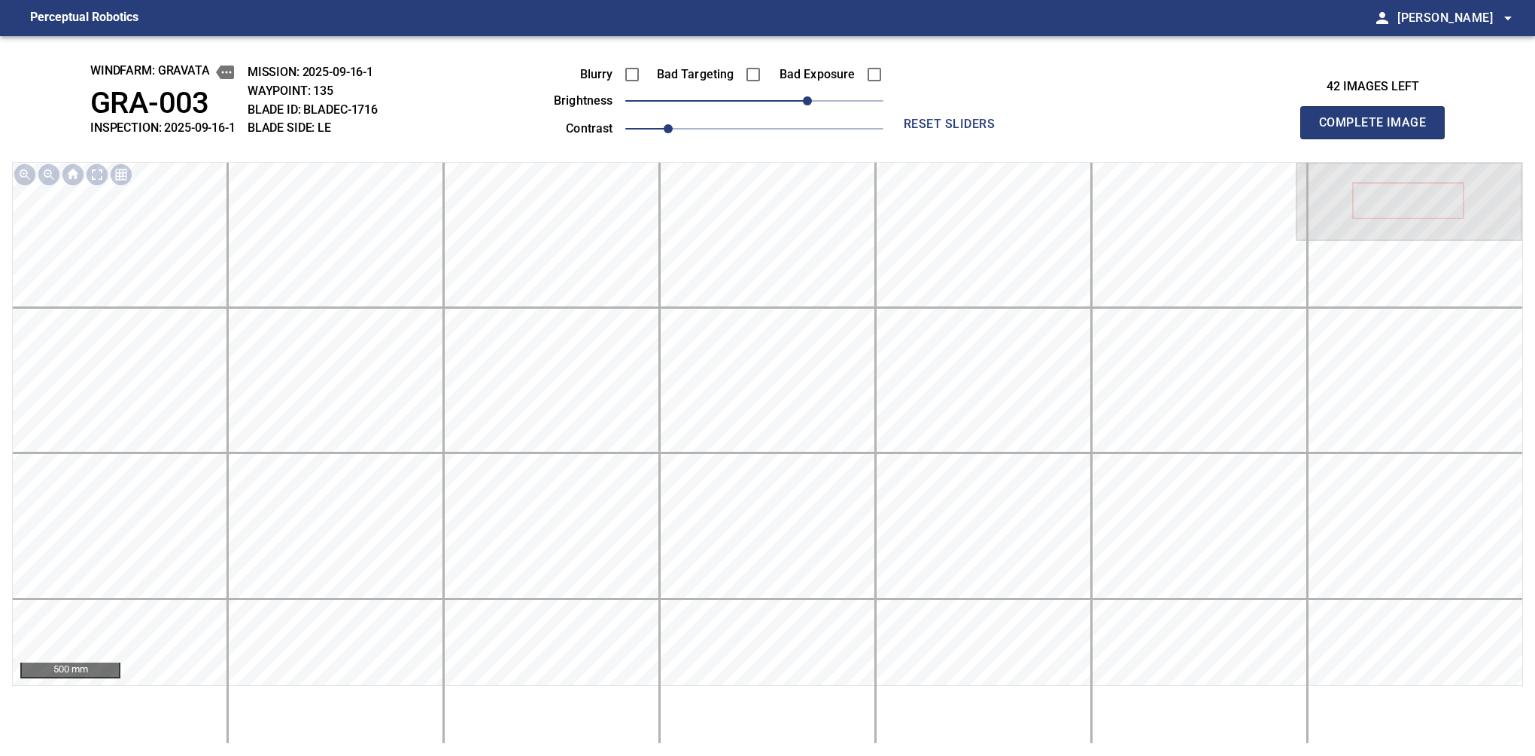
click at [1060, 138] on button "Complete Image" at bounding box center [1372, 122] width 144 height 33
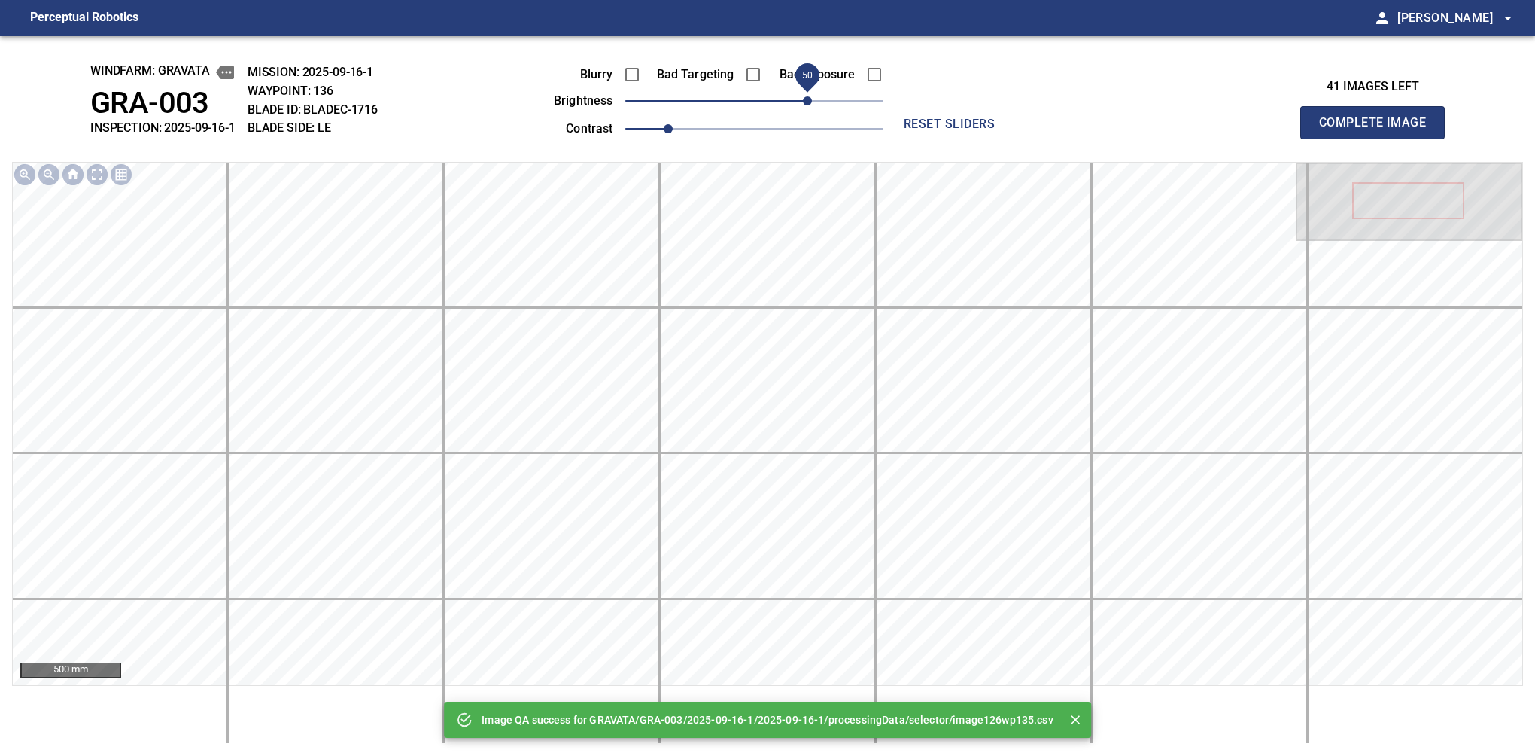
click at [811, 99] on span "50" at bounding box center [754, 100] width 258 height 21
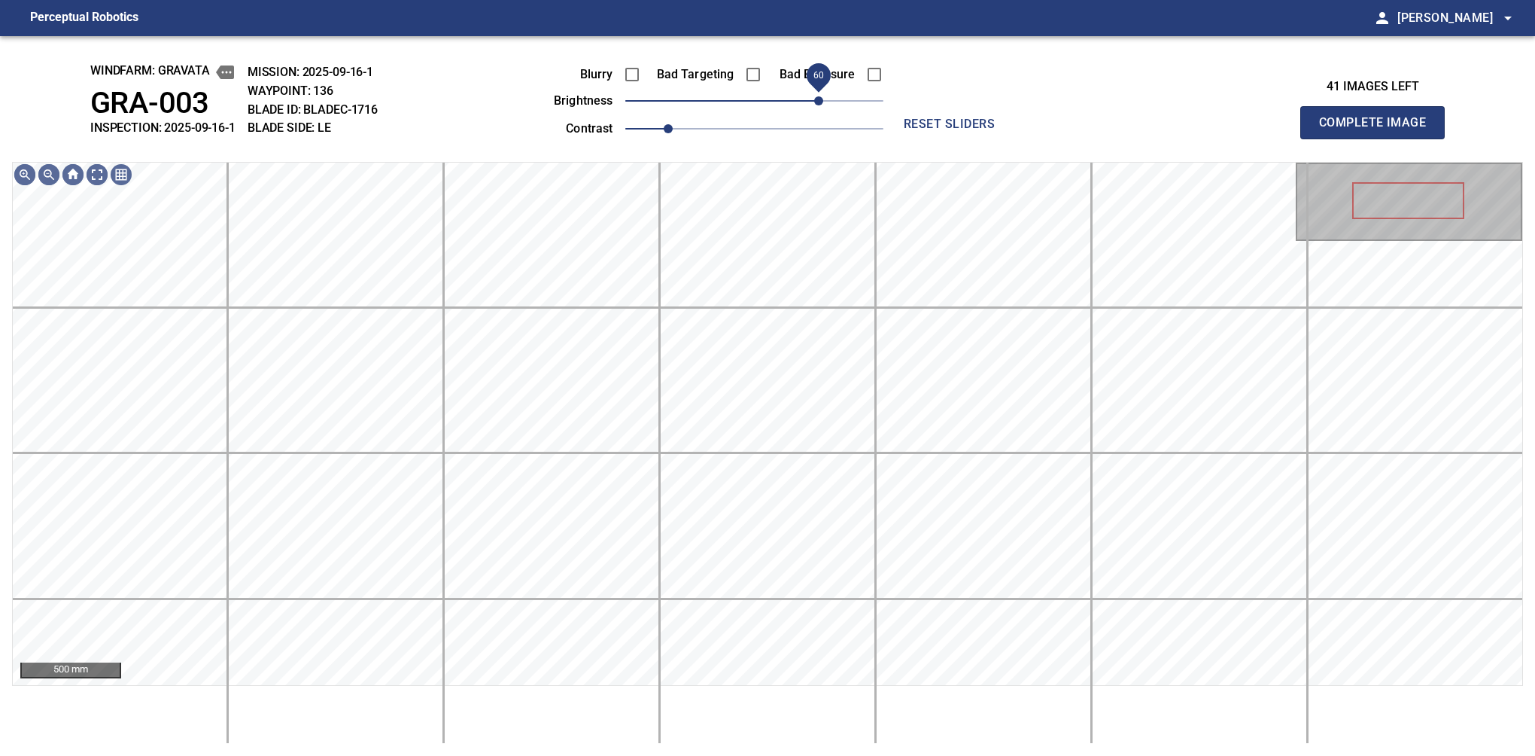
click at [819, 100] on span "60" at bounding box center [818, 100] width 9 height 9
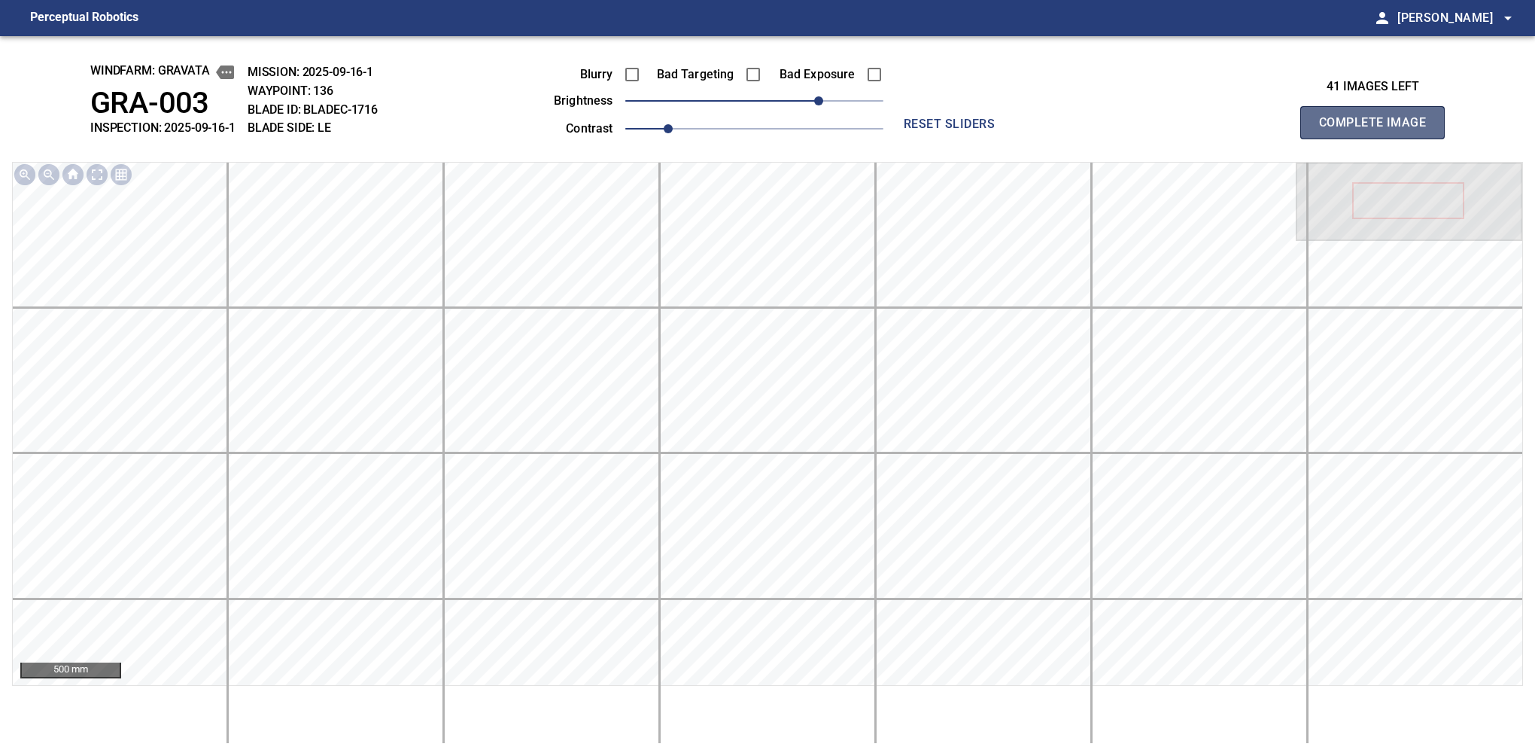
click at [1060, 138] on button "Complete Image" at bounding box center [1372, 122] width 144 height 33
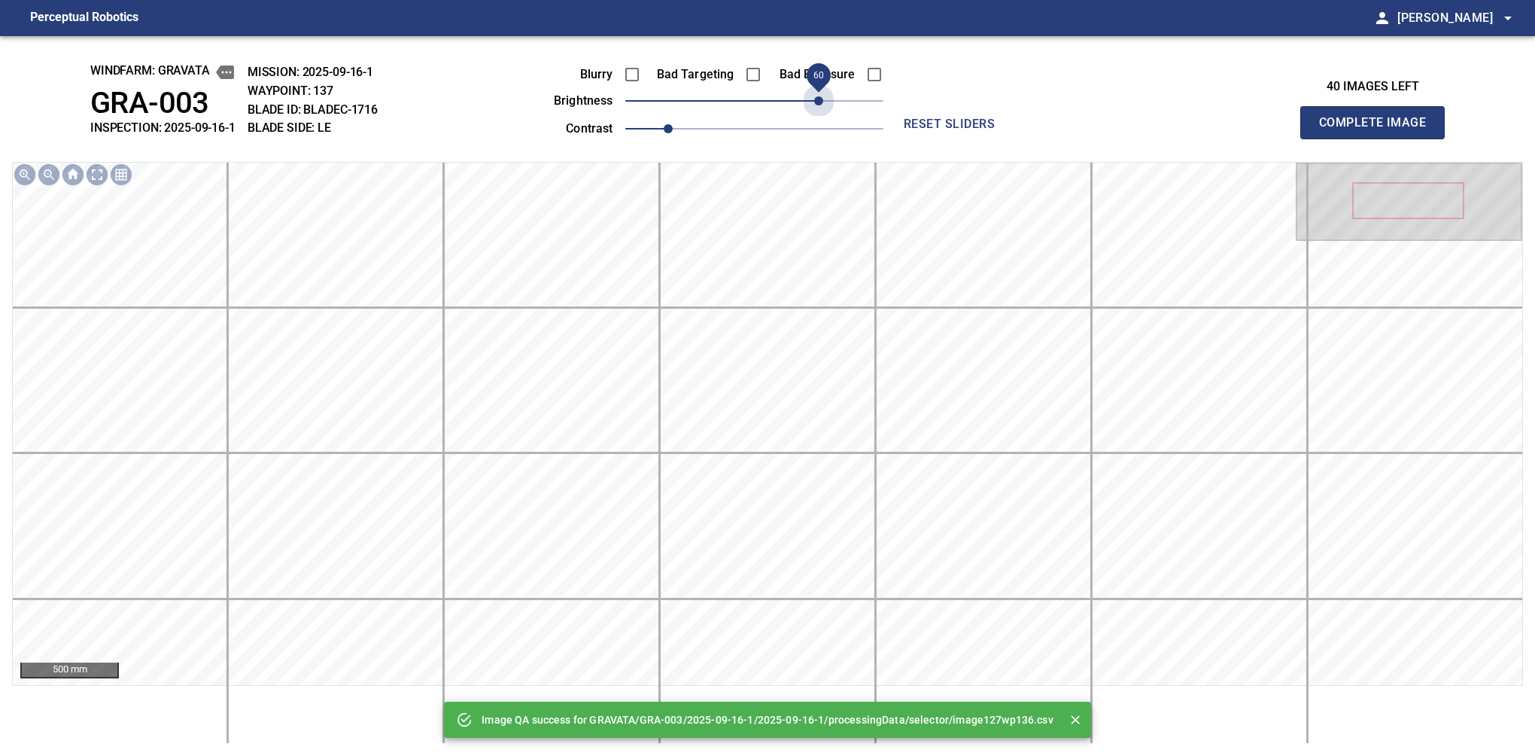
click at [819, 100] on span "60" at bounding box center [754, 100] width 258 height 21
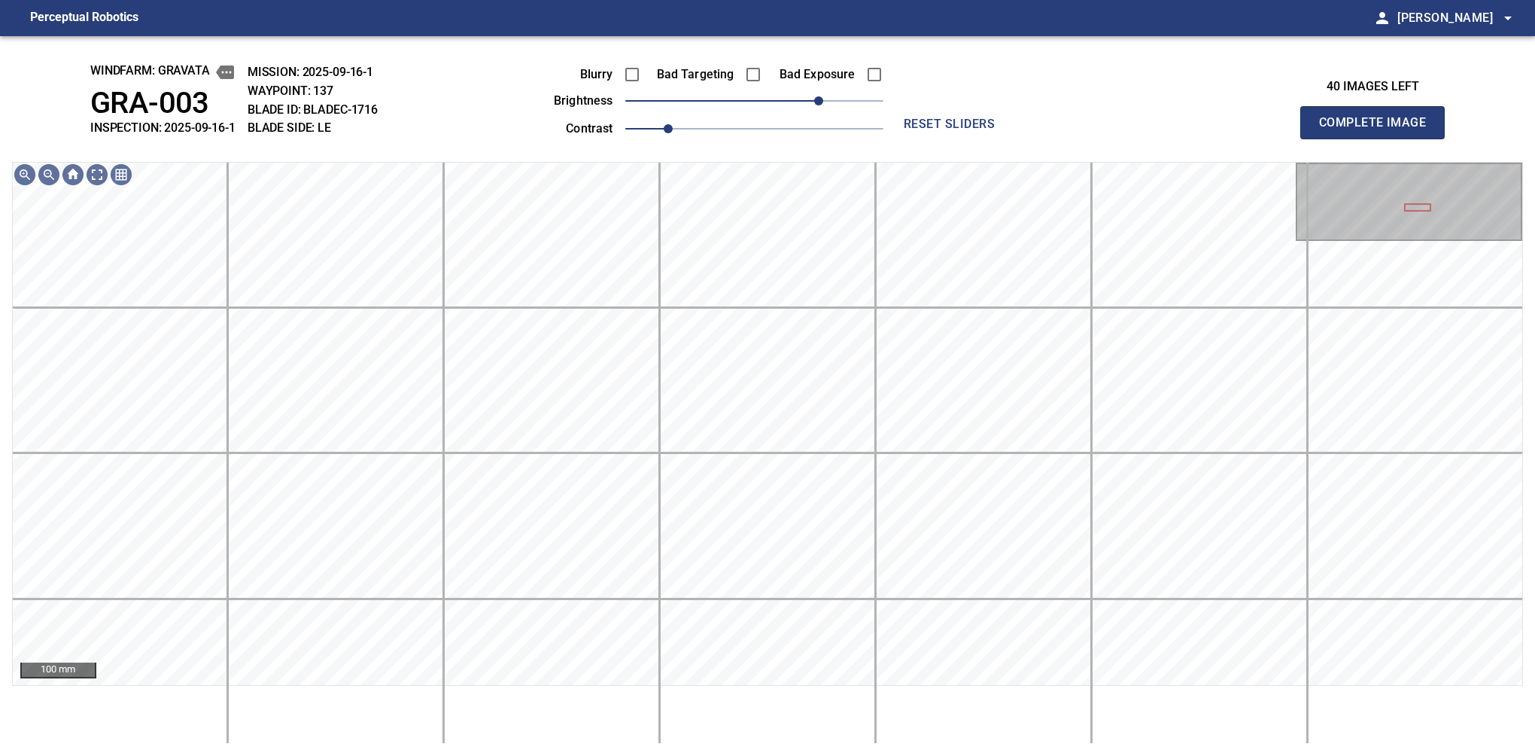
click at [1060, 138] on button "Complete Image" at bounding box center [1372, 122] width 144 height 33
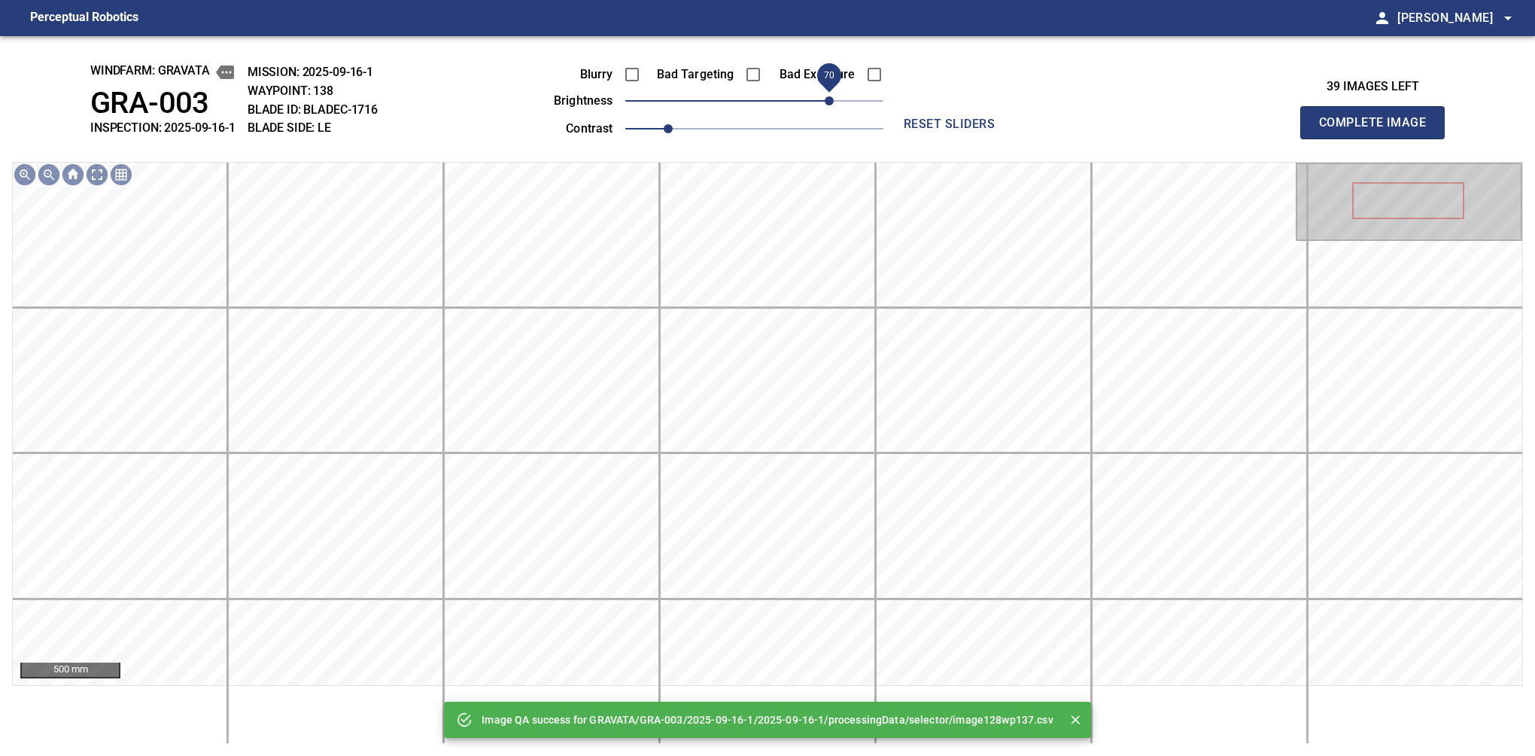
drag, startPoint x: 819, startPoint y: 100, endPoint x: 832, endPoint y: 97, distance: 13.1
click at [832, 97] on span "70" at bounding box center [754, 100] width 258 height 21
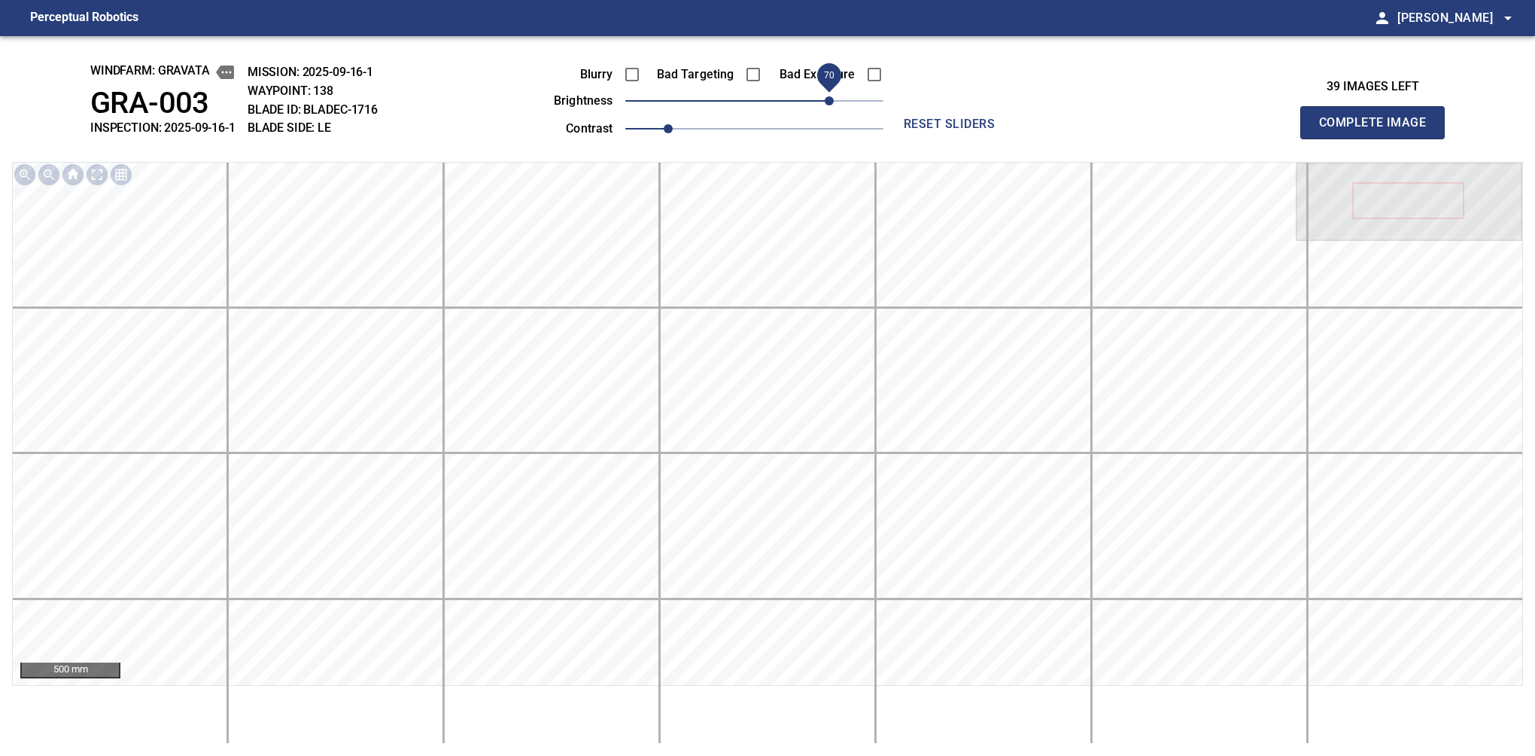
click at [1060, 138] on button "Complete Image" at bounding box center [1372, 122] width 144 height 33
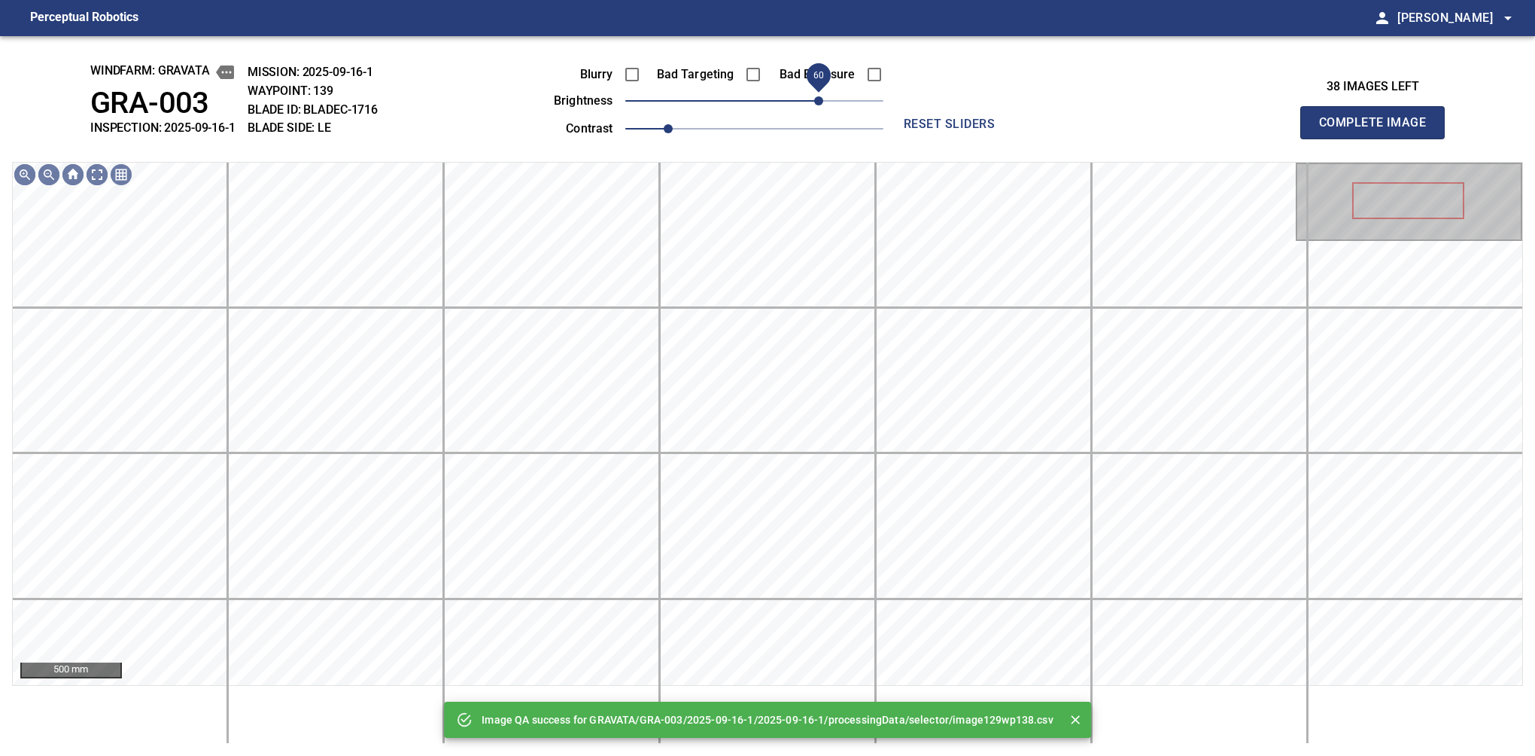
drag, startPoint x: 832, startPoint y: 97, endPoint x: 822, endPoint y: 102, distance: 11.1
click at [822, 102] on span "60" at bounding box center [754, 100] width 258 height 21
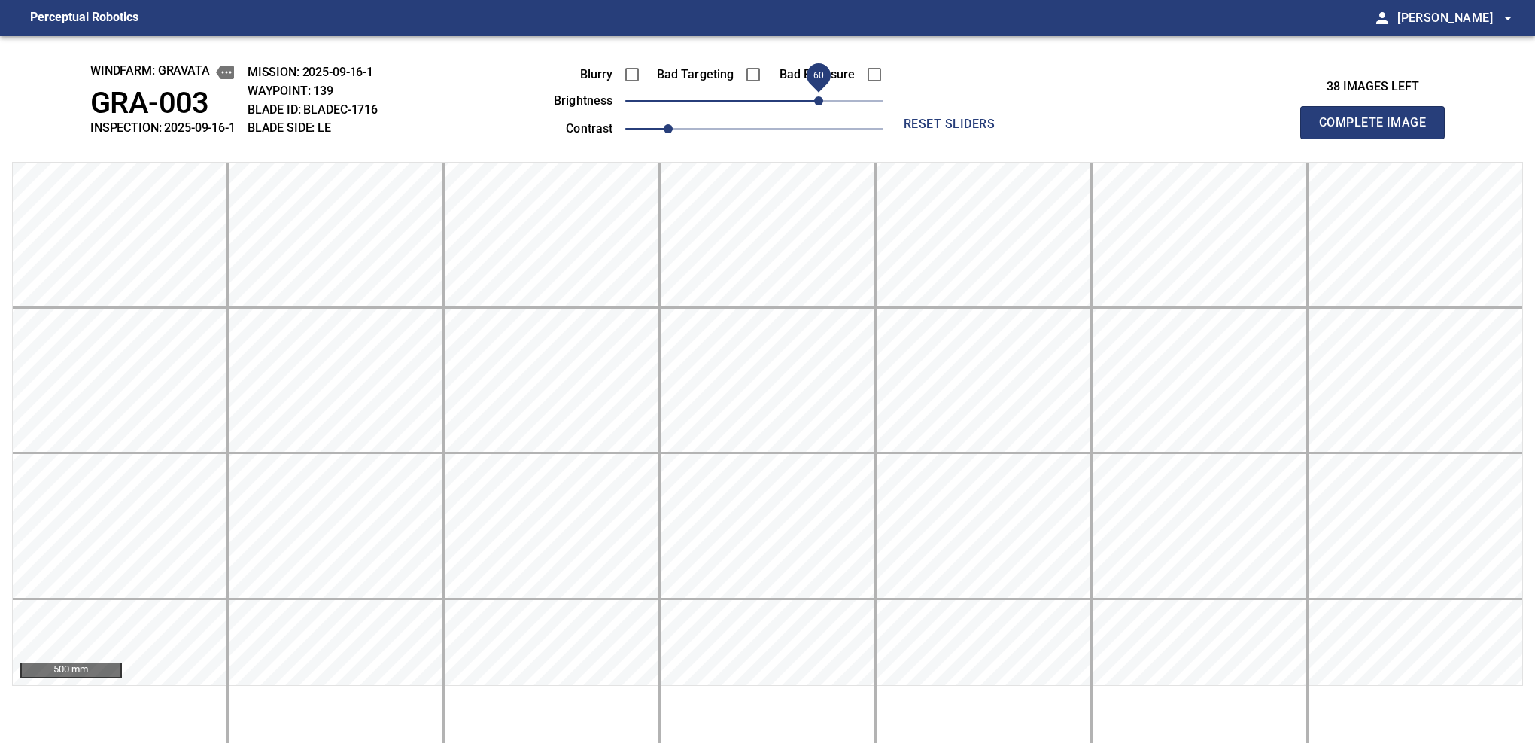
drag, startPoint x: 822, startPoint y: 102, endPoint x: 813, endPoint y: 105, distance: 8.8
click at [814, 105] on span "60" at bounding box center [818, 100] width 9 height 9
click at [1060, 138] on button "Complete Image" at bounding box center [1372, 122] width 144 height 33
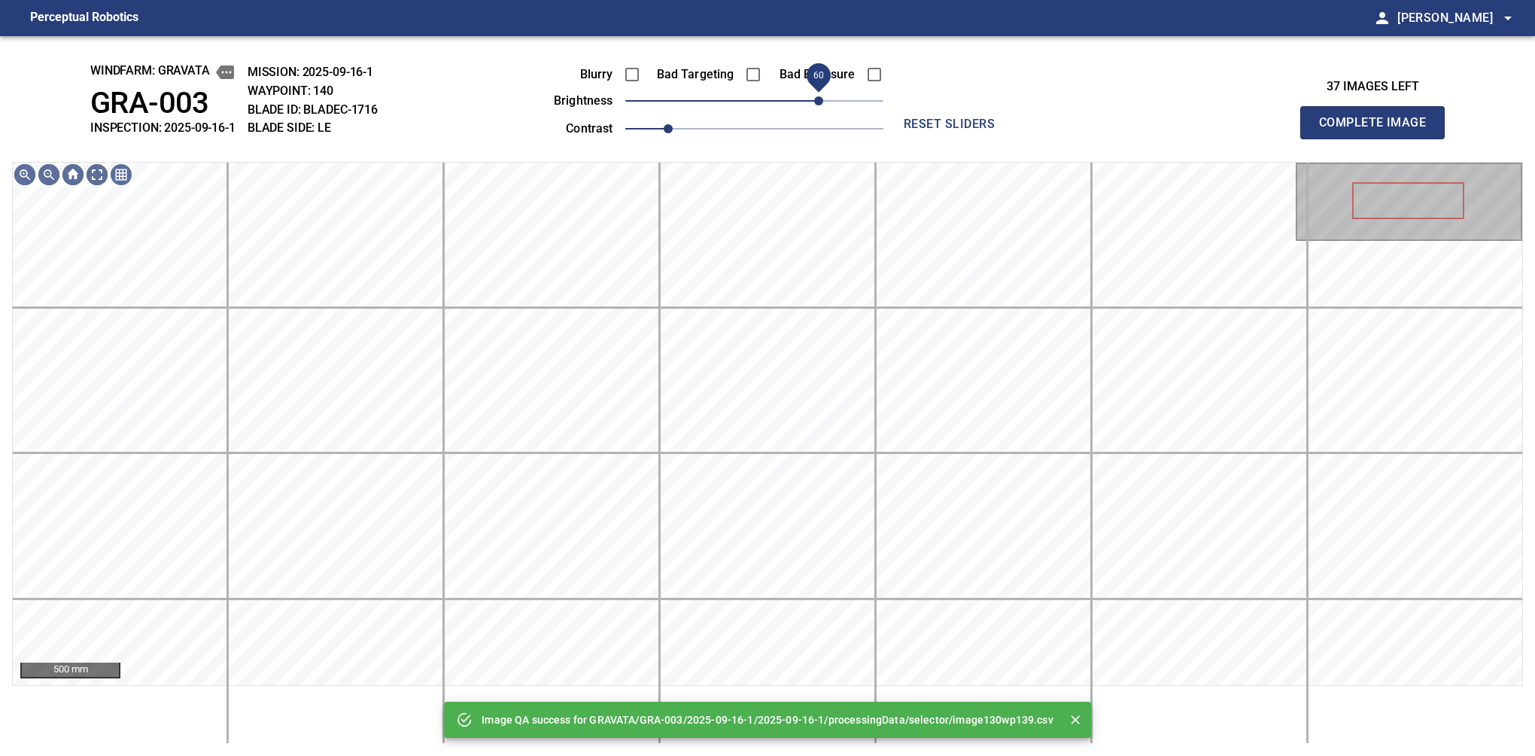
click at [819, 100] on span "60" at bounding box center [754, 100] width 258 height 21
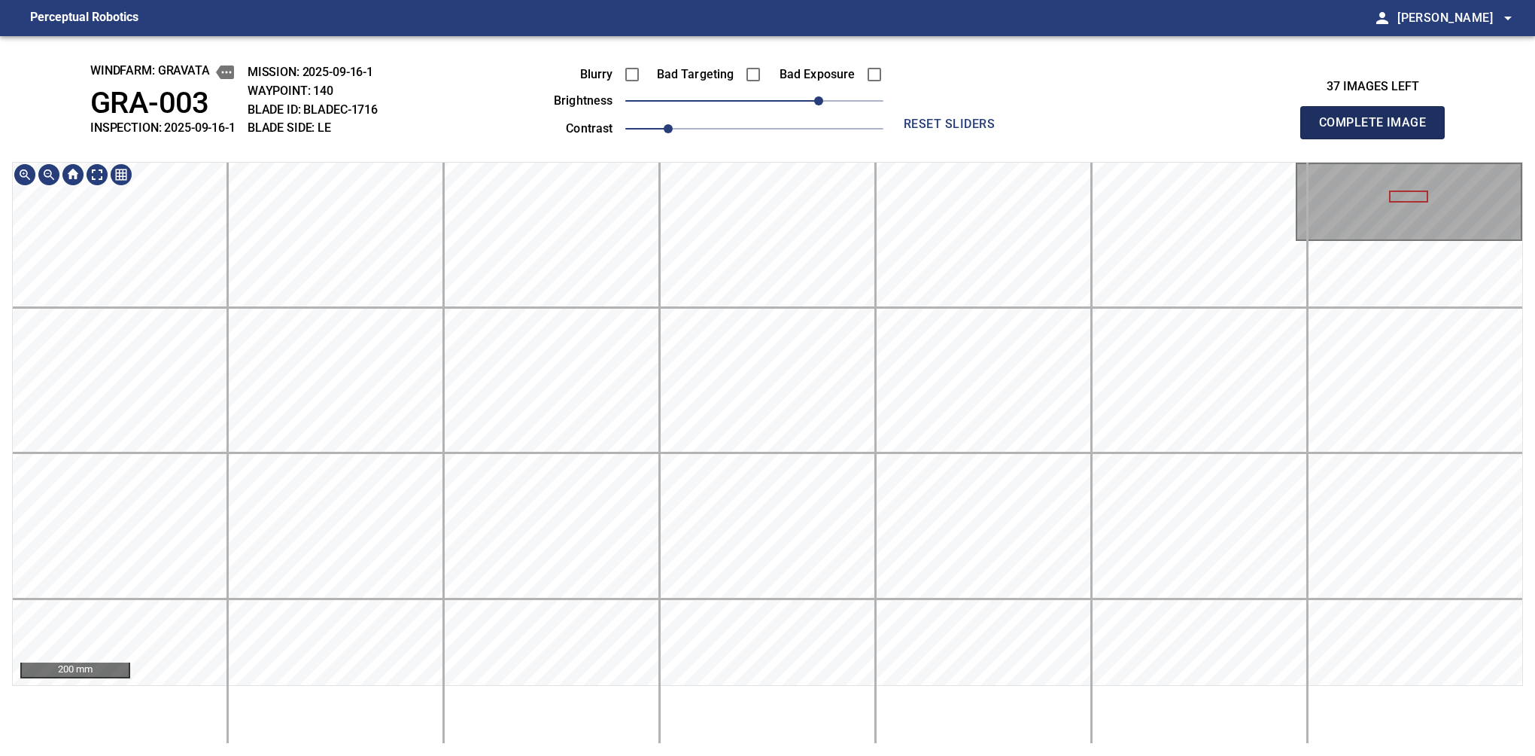
click at [1060, 138] on button "Complete Image" at bounding box center [1372, 122] width 144 height 33
click at [716, 63] on div "windfarm: GRAVATA GRA-003 INSPECTION: 2025-09-16-1 MISSION: 2025-09-16-1 WAYPOI…" at bounding box center [767, 395] width 1535 height 719
click at [1060, 138] on button "Complete Image" at bounding box center [1372, 122] width 144 height 33
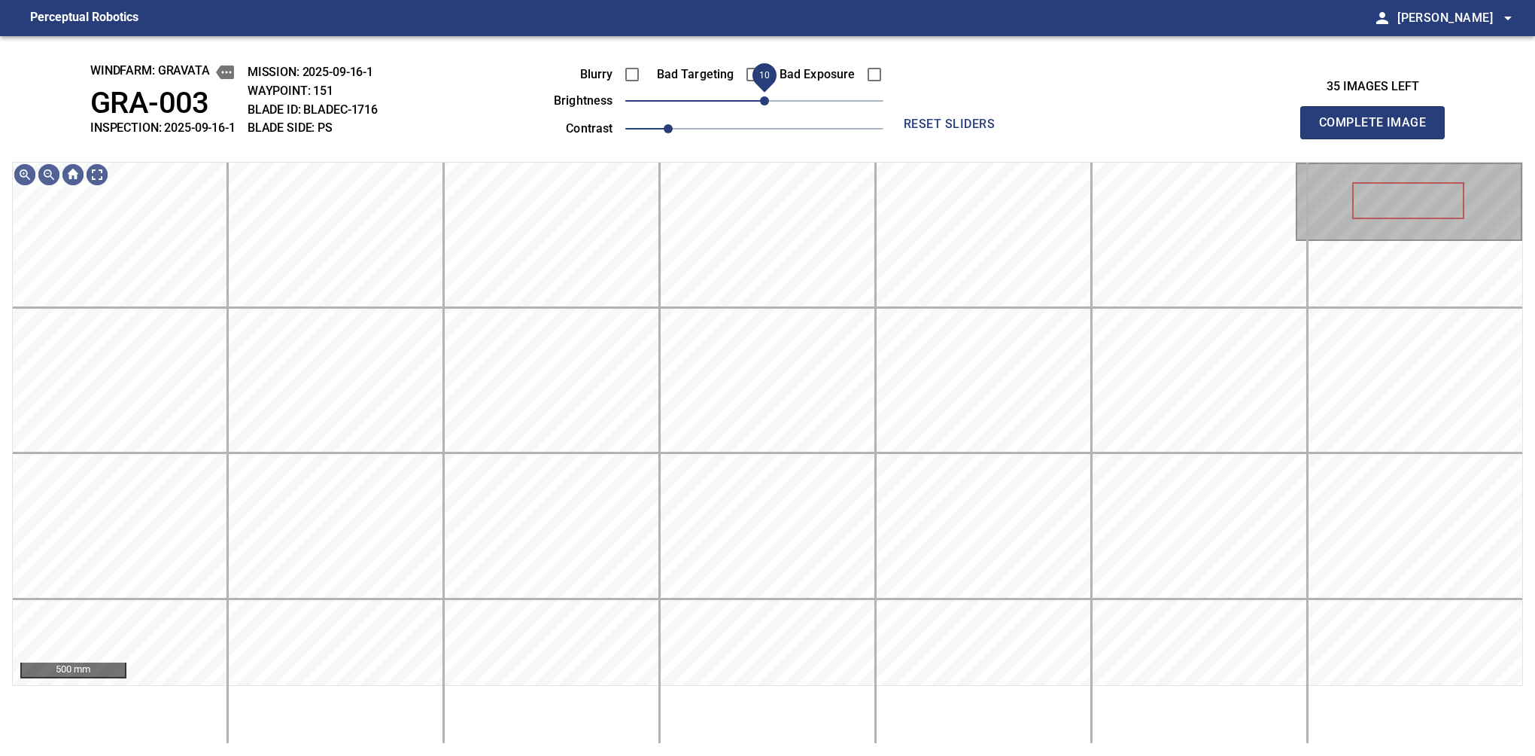
drag, startPoint x: 751, startPoint y: 99, endPoint x: 764, endPoint y: 102, distance: 13.1
click at [764, 102] on span "10" at bounding box center [764, 100] width 9 height 9
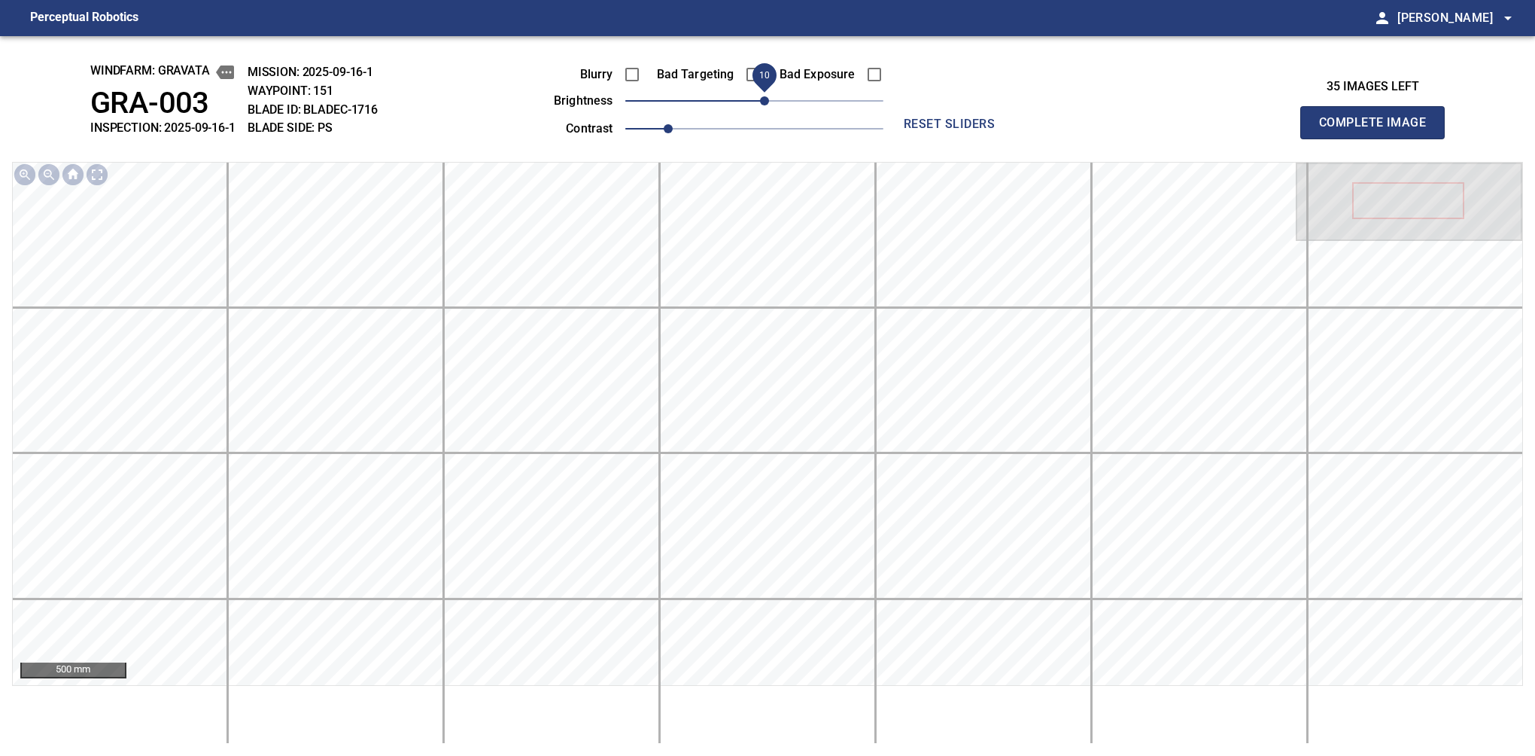
click at [1060, 138] on button "Complete Image" at bounding box center [1372, 122] width 144 height 33
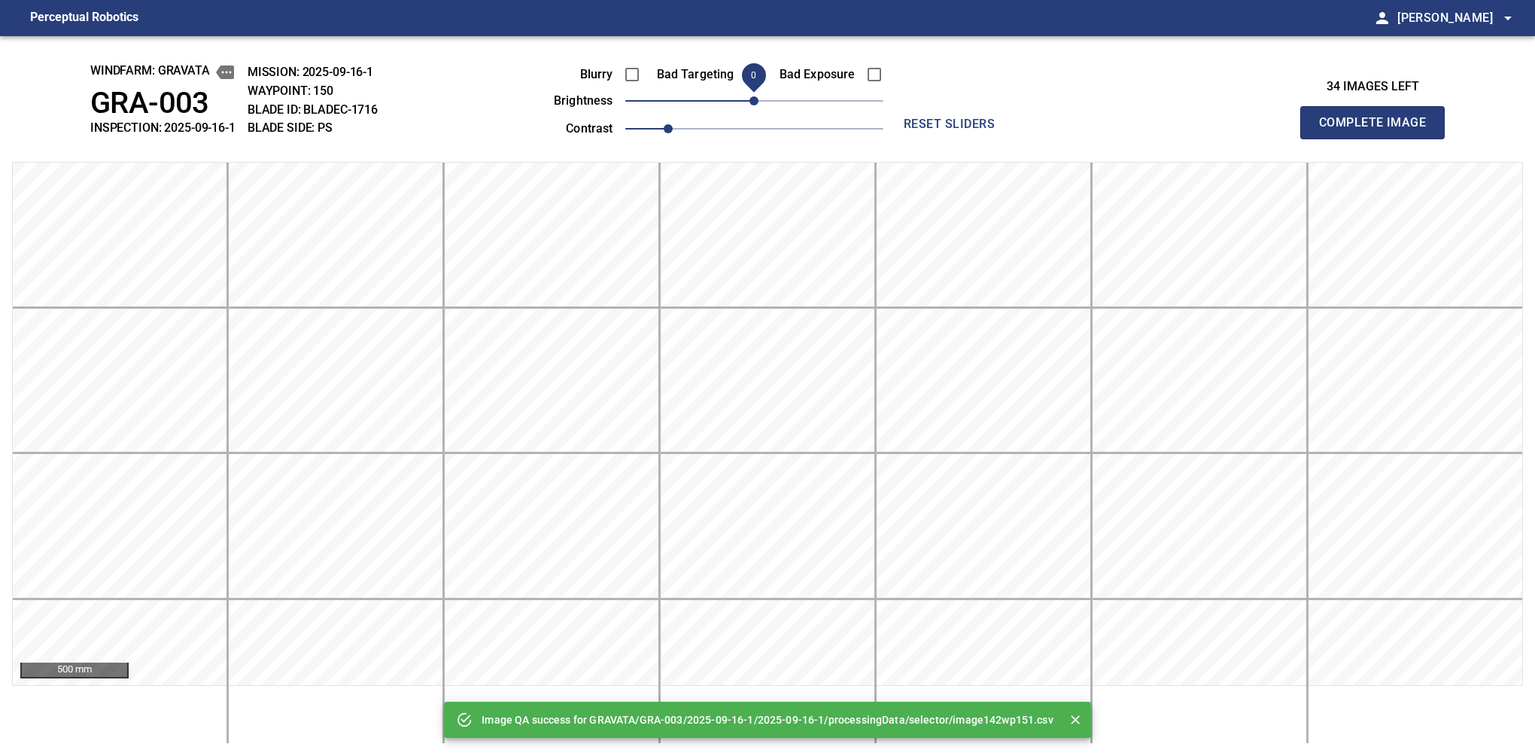
click at [1060, 138] on button "Complete Image" at bounding box center [1372, 122] width 144 height 33
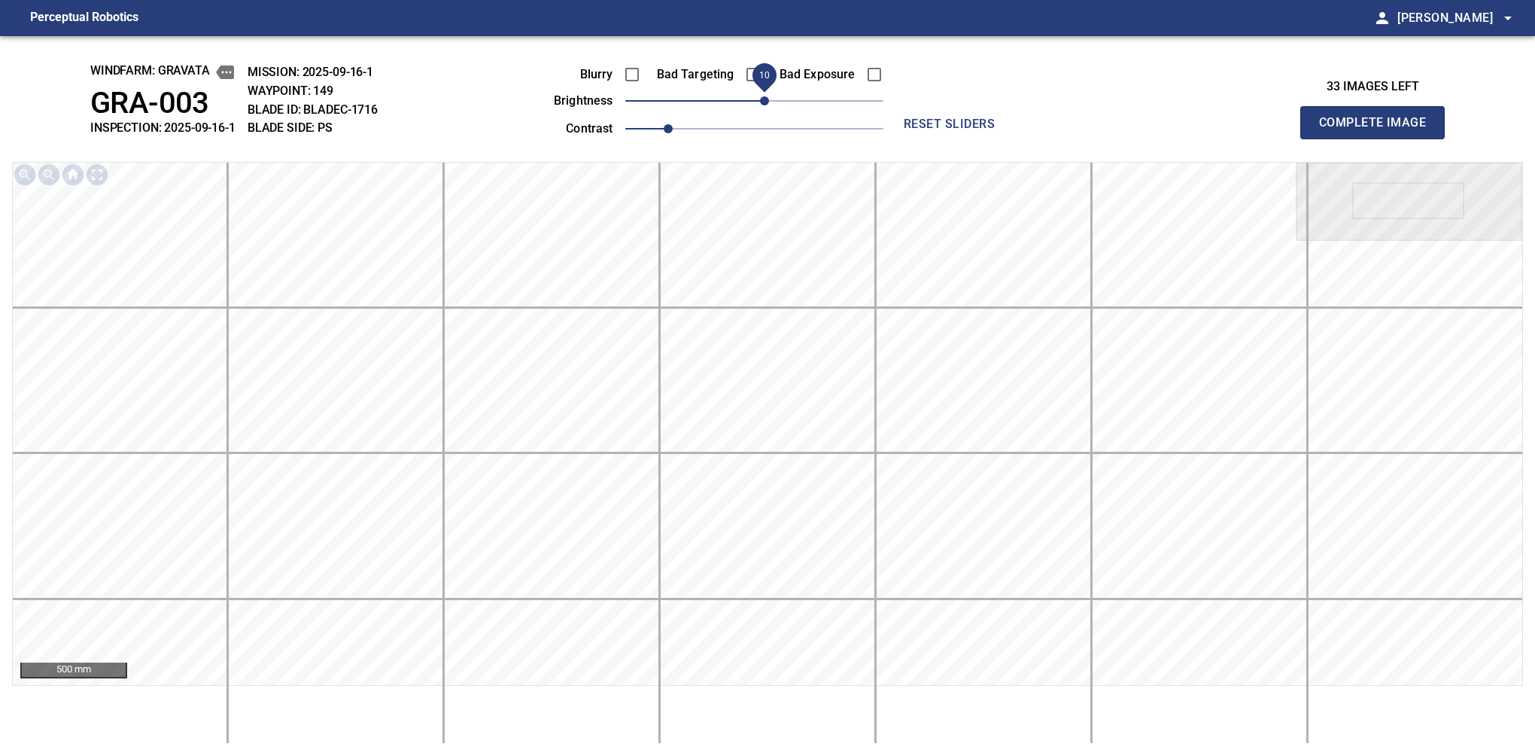
click at [762, 102] on span "10" at bounding box center [764, 100] width 9 height 9
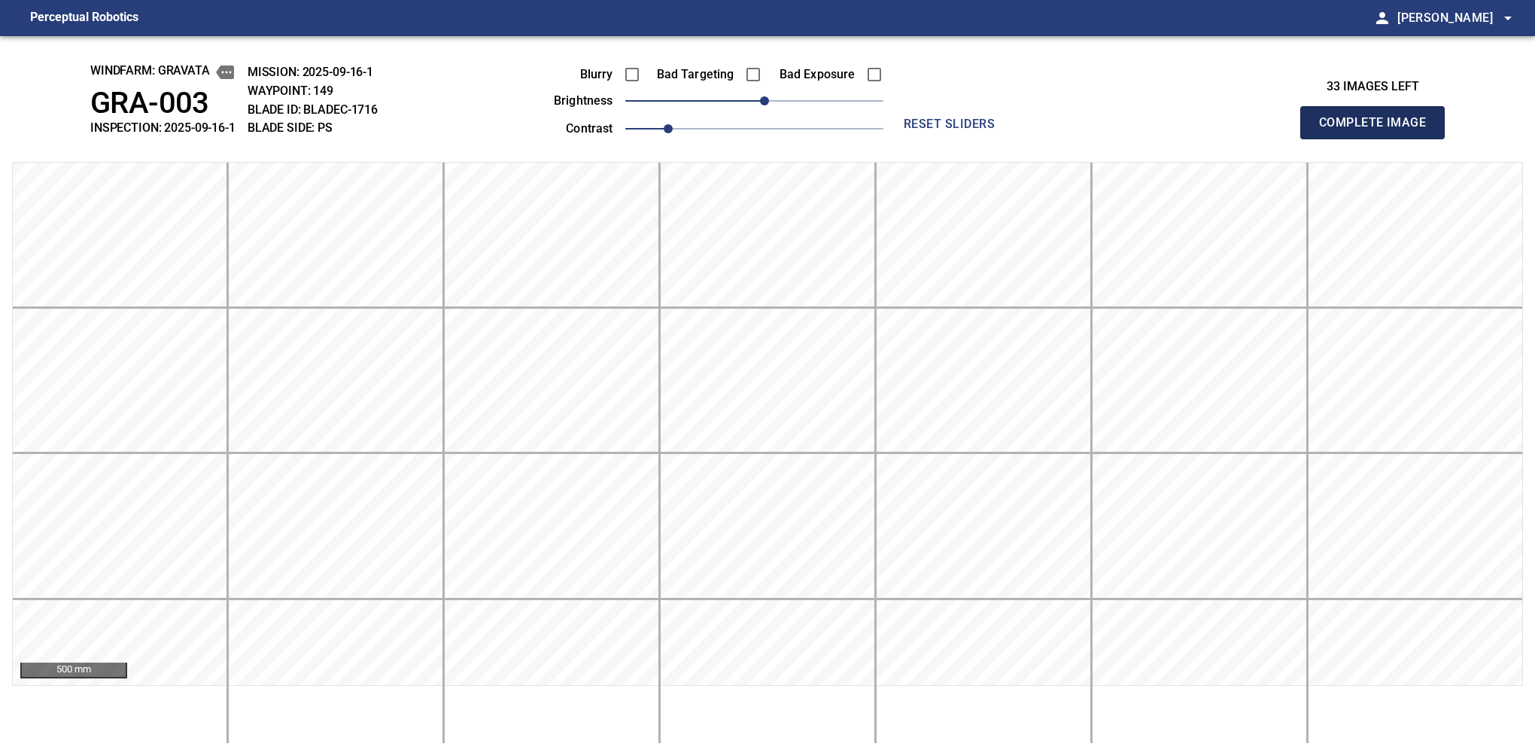
click at [1060, 138] on button "Complete Image" at bounding box center [1372, 122] width 144 height 33
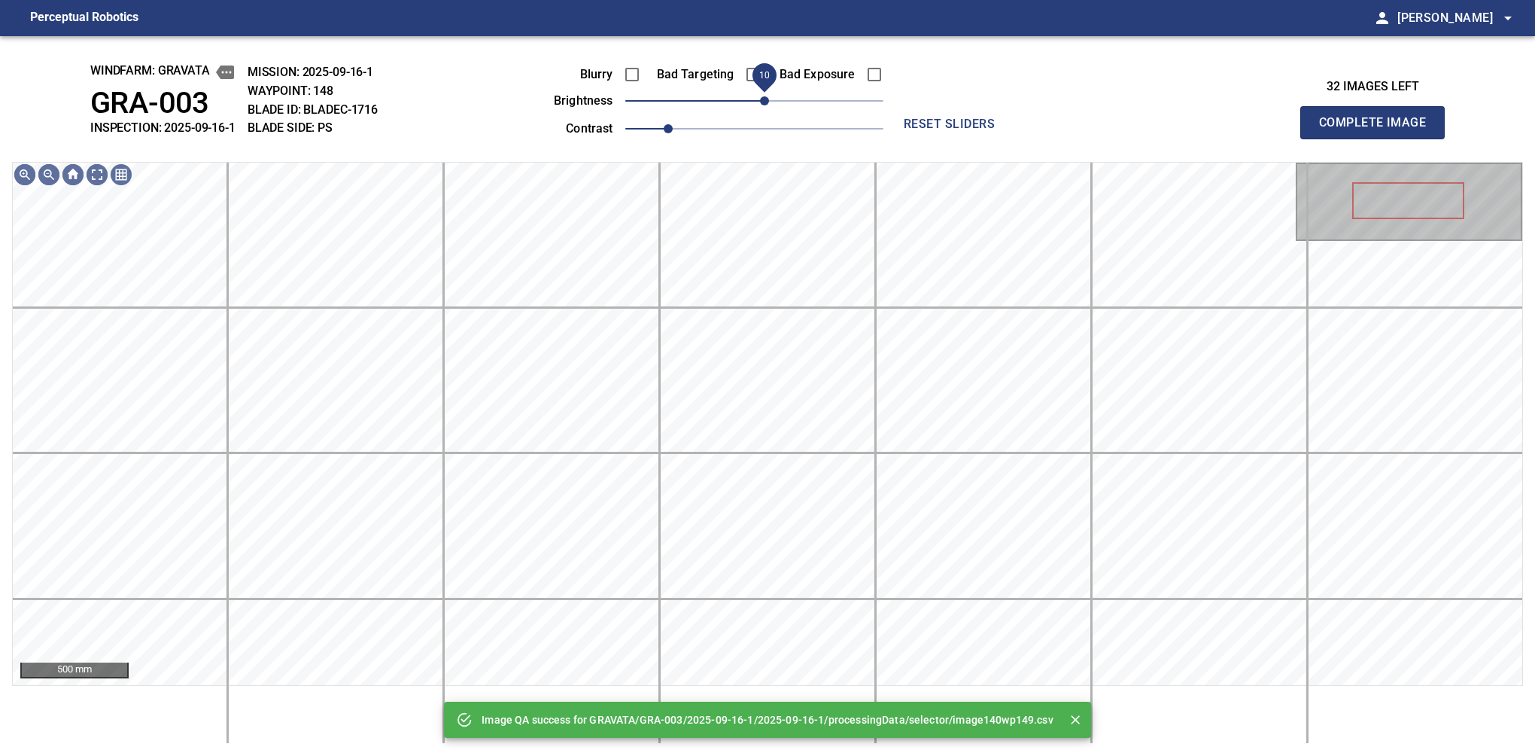
drag, startPoint x: 751, startPoint y: 99, endPoint x: 762, endPoint y: 105, distance: 11.8
click at [762, 105] on span "10" at bounding box center [764, 100] width 9 height 9
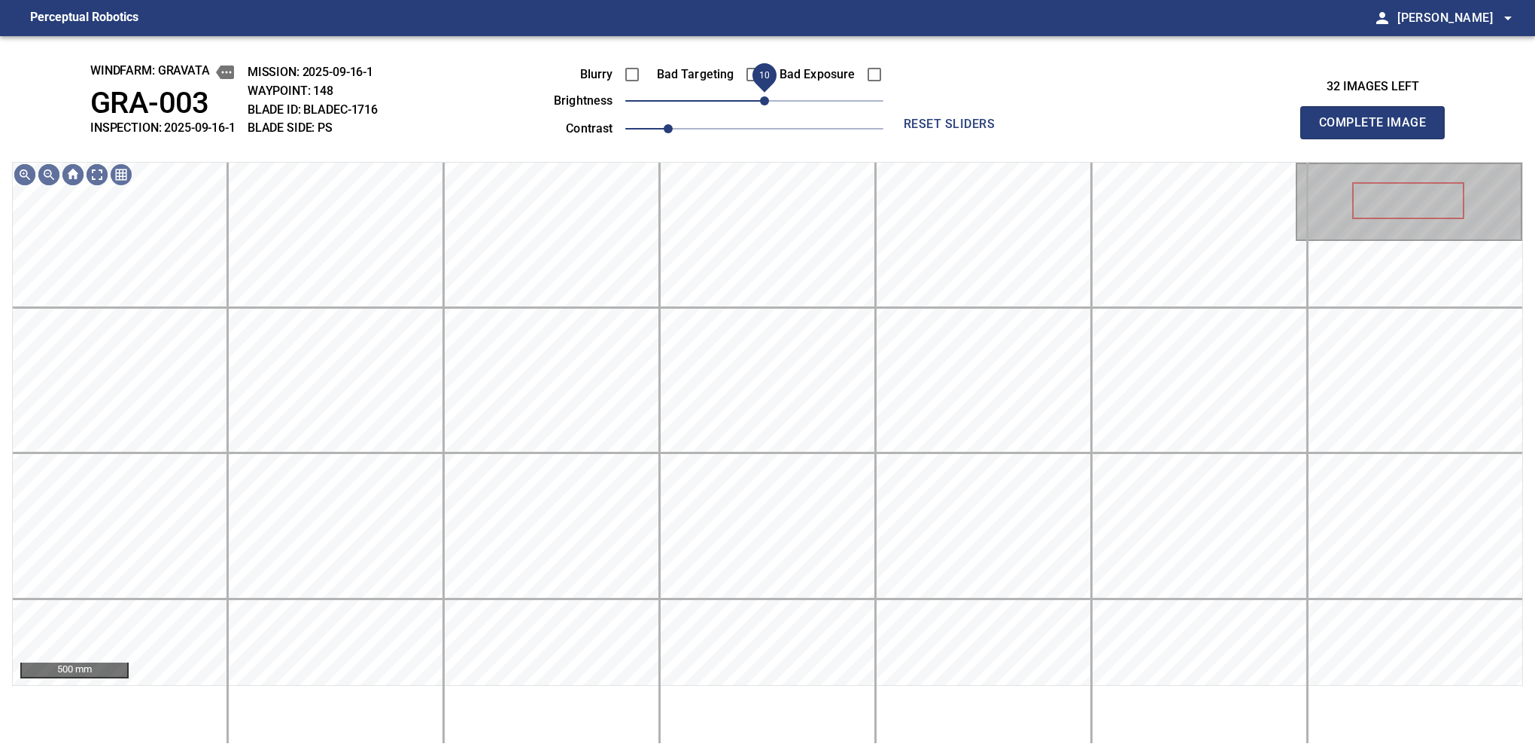
drag, startPoint x: 762, startPoint y: 105, endPoint x: 769, endPoint y: 107, distance: 7.9
click at [769, 105] on span "10" at bounding box center [764, 100] width 9 height 9
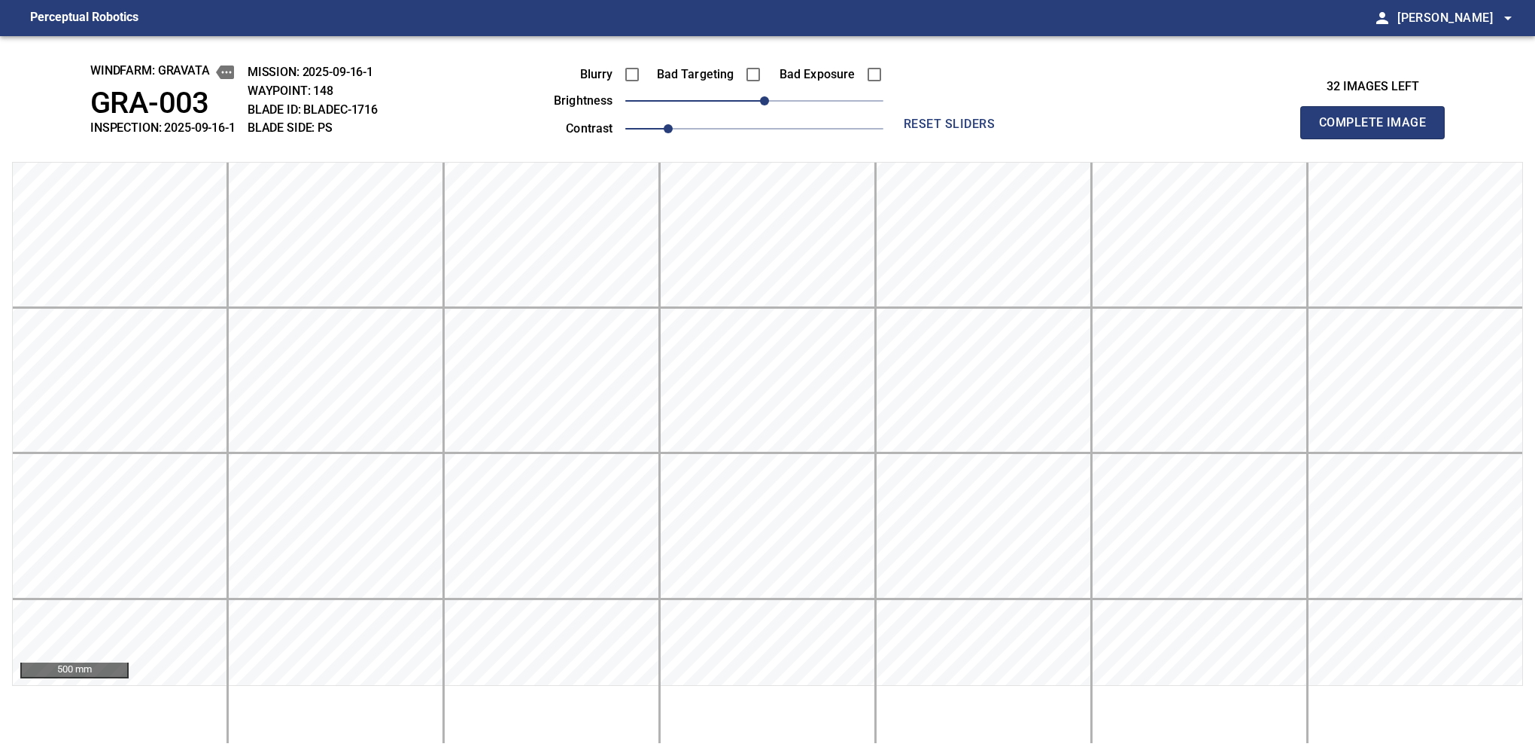
click at [1060, 138] on button "Complete Image" at bounding box center [1372, 122] width 144 height 33
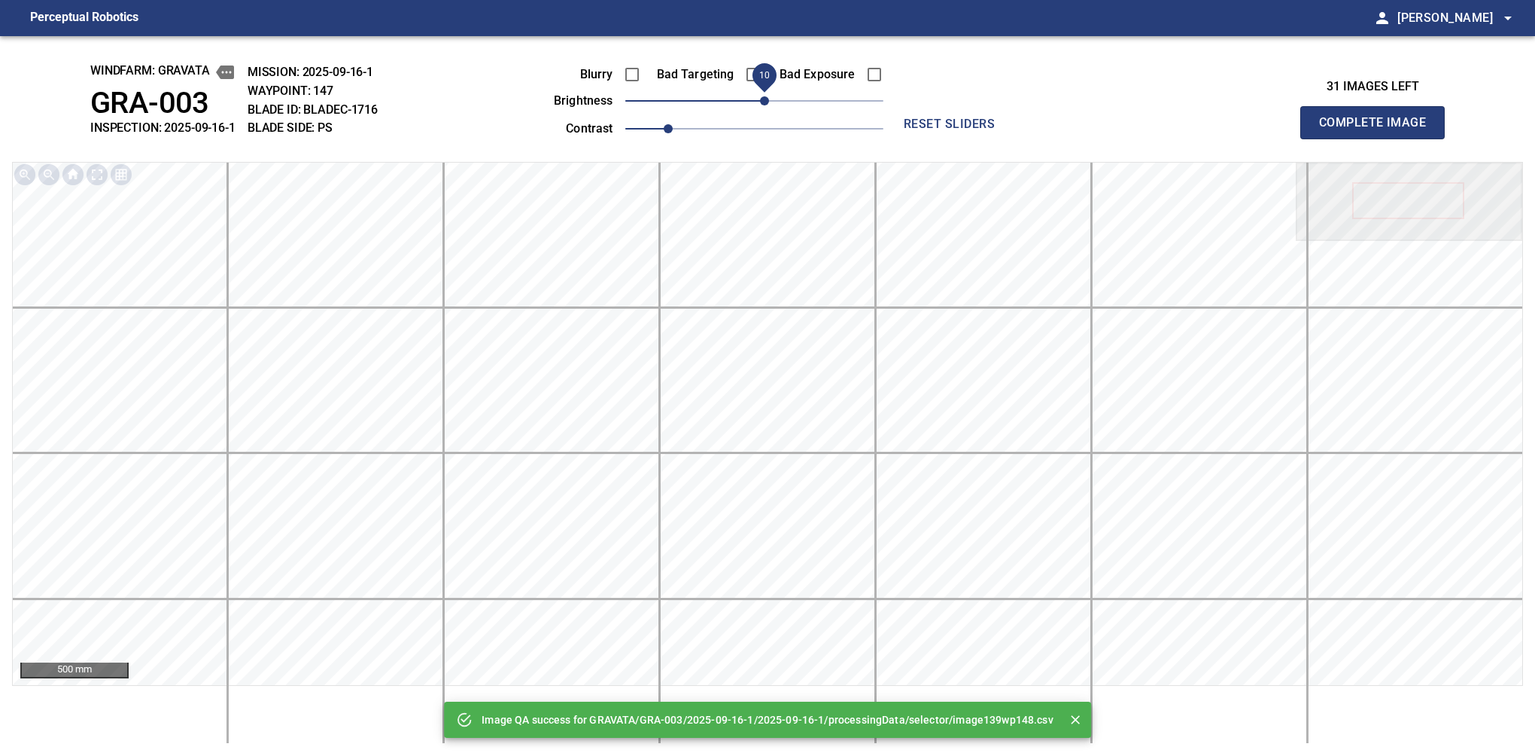
click at [764, 105] on span "10" at bounding box center [764, 100] width 9 height 9
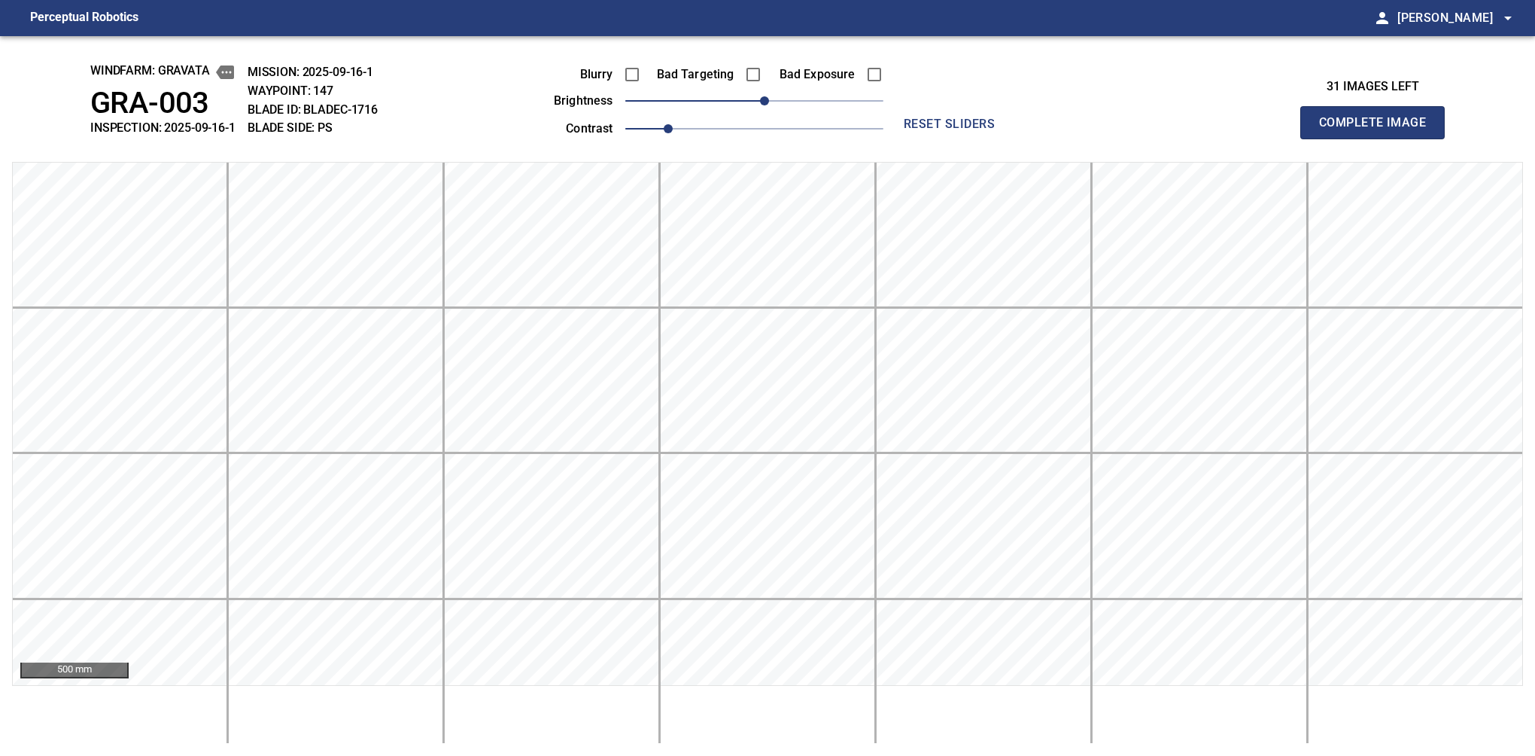
click at [1060, 138] on button "Complete Image" at bounding box center [1372, 122] width 144 height 33
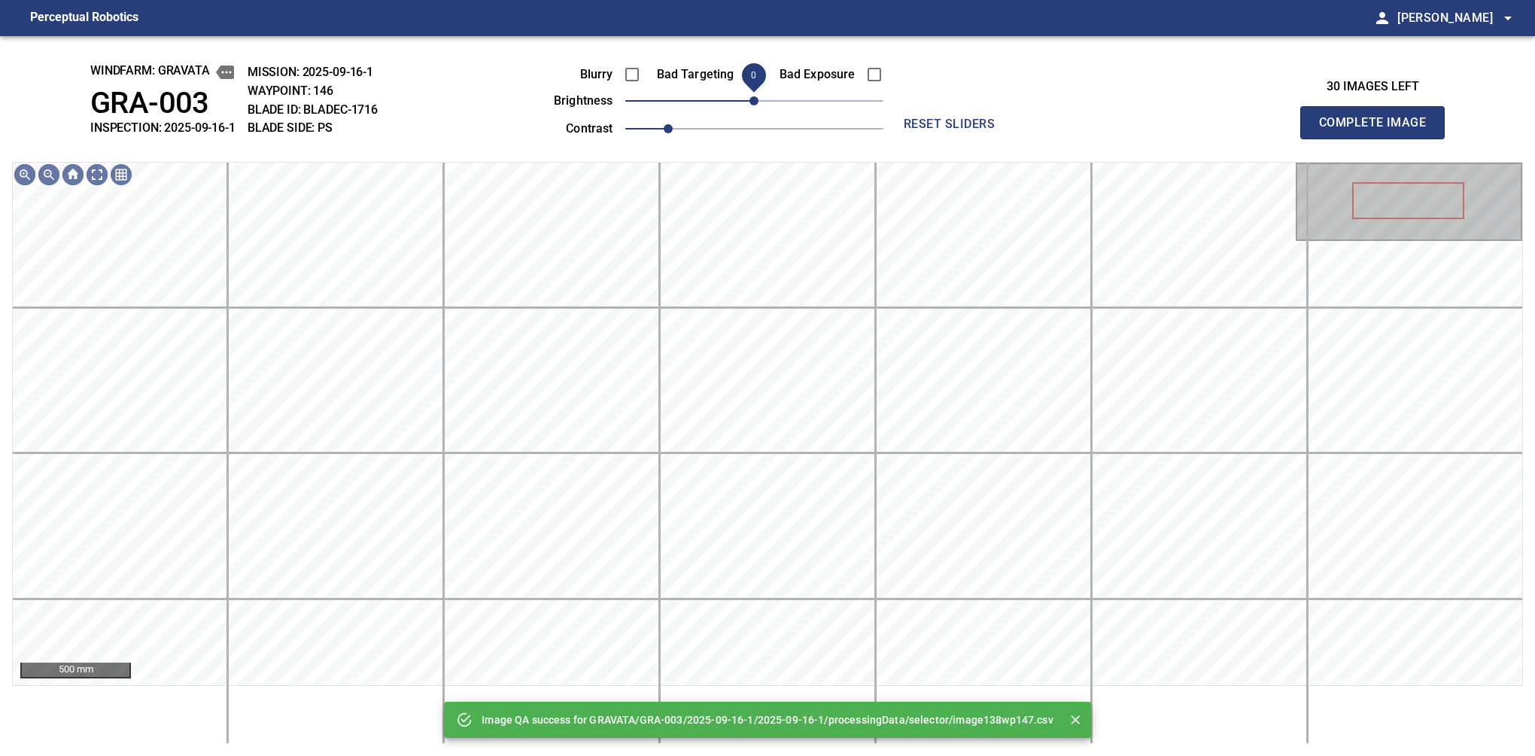
click at [759, 105] on span "0" at bounding box center [753, 100] width 9 height 9
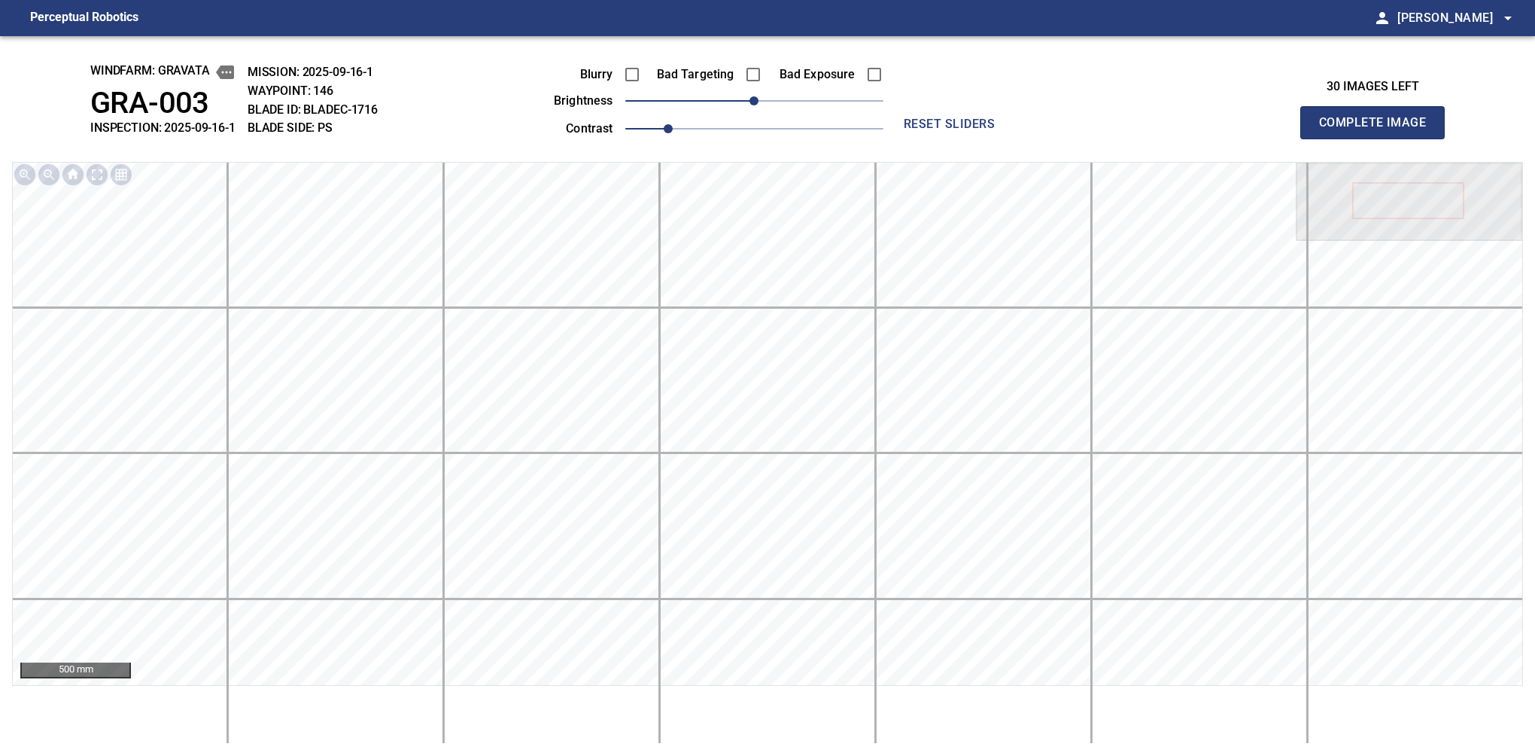
click at [1060, 138] on button "Complete Image" at bounding box center [1372, 122] width 144 height 33
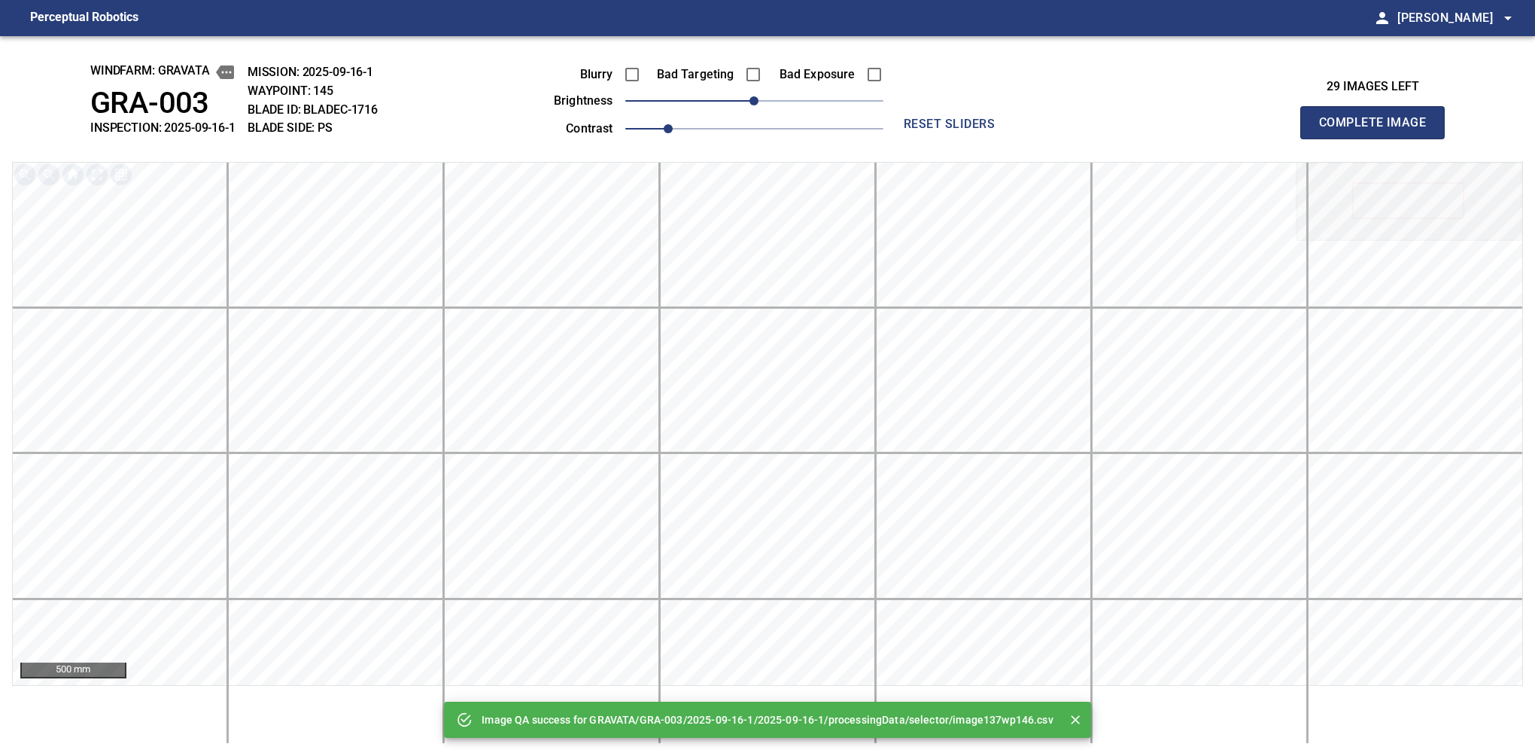
click at [1060, 138] on button "Complete Image" at bounding box center [1372, 122] width 144 height 33
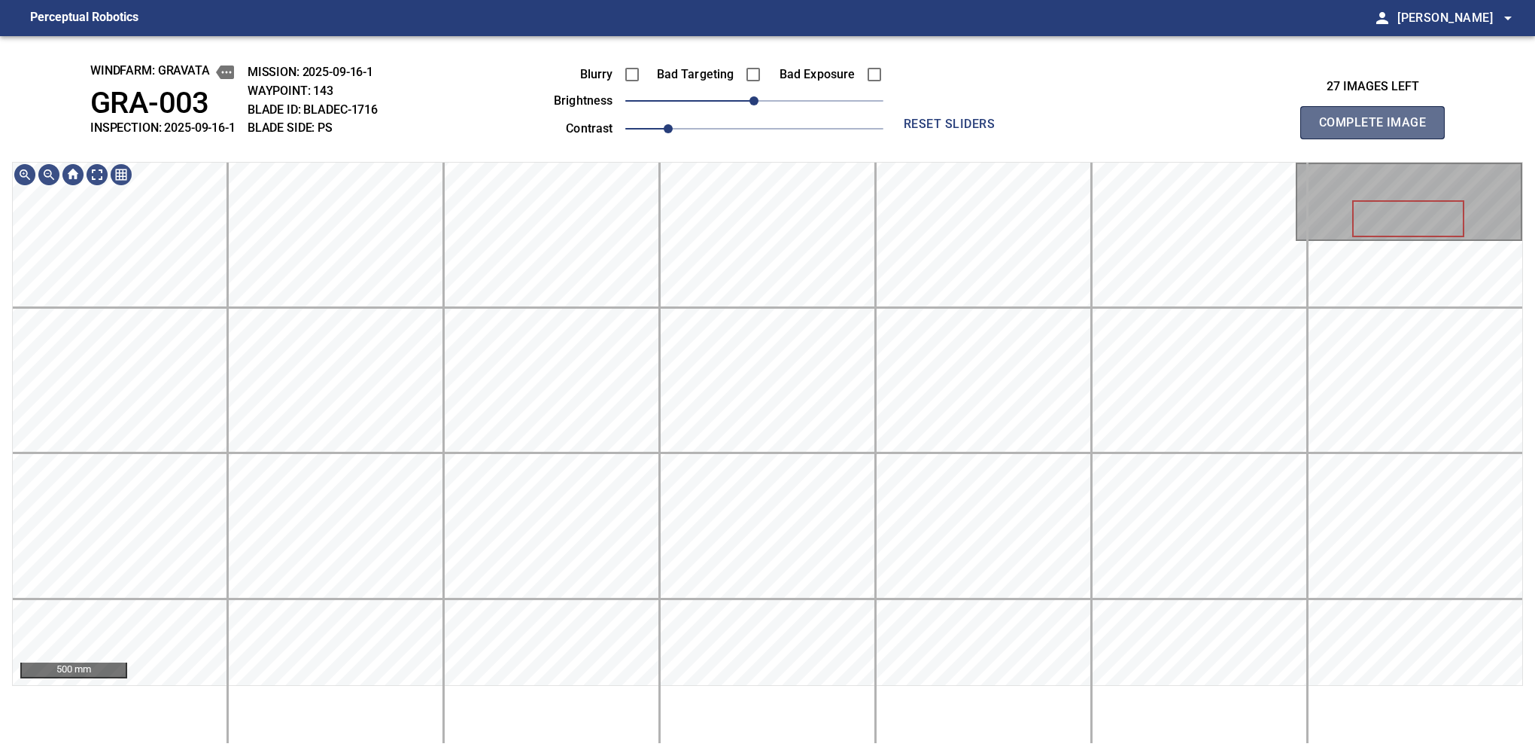
click at [1060, 138] on button "Complete Image" at bounding box center [1372, 122] width 144 height 33
click at [731, 738] on div "windfarm: GRAVATA GRA-003 INSPECTION: 2025-09-16-1 MISSION: 2025-09-16-1 WAYPOI…" at bounding box center [767, 395] width 1535 height 719
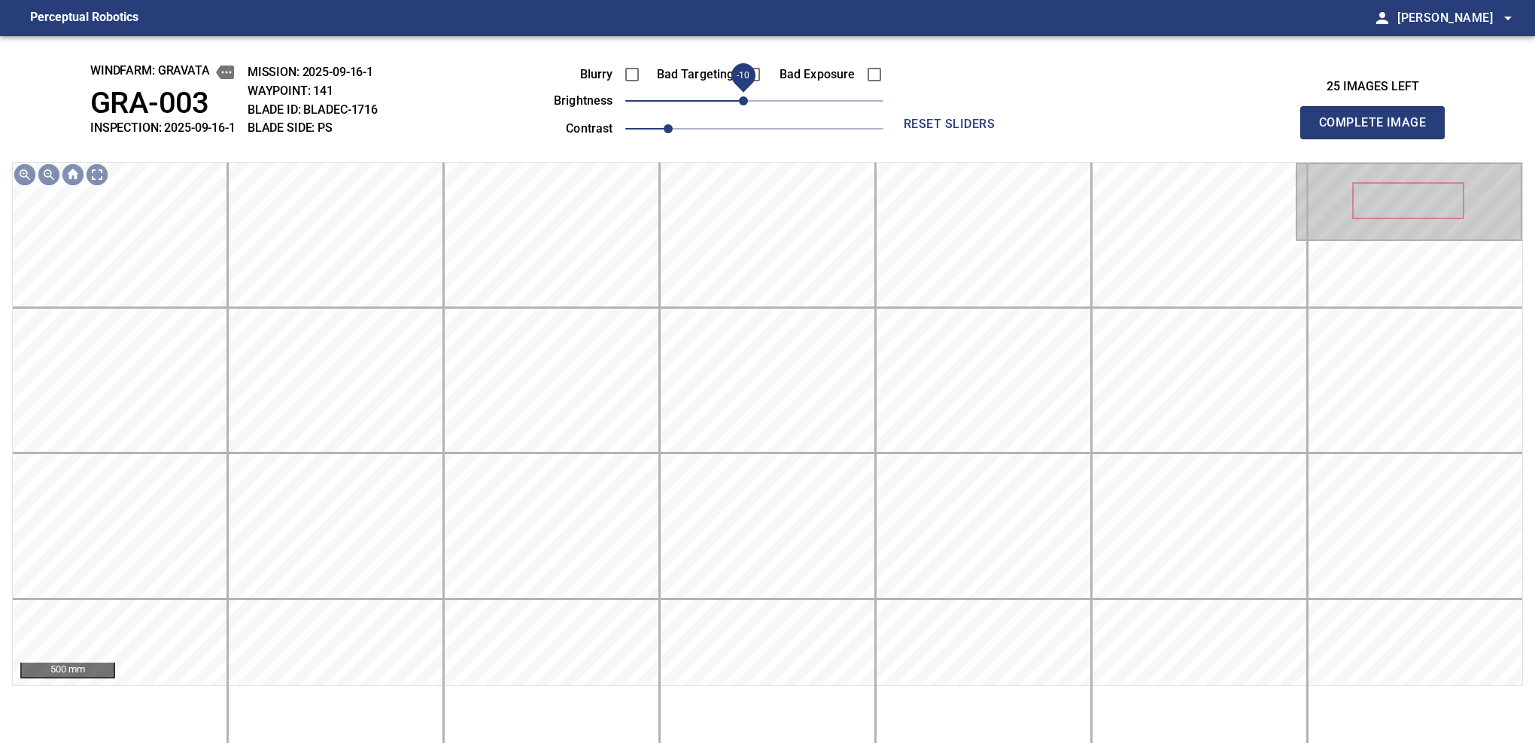
click at [746, 105] on span "-10" at bounding box center [743, 100] width 9 height 9
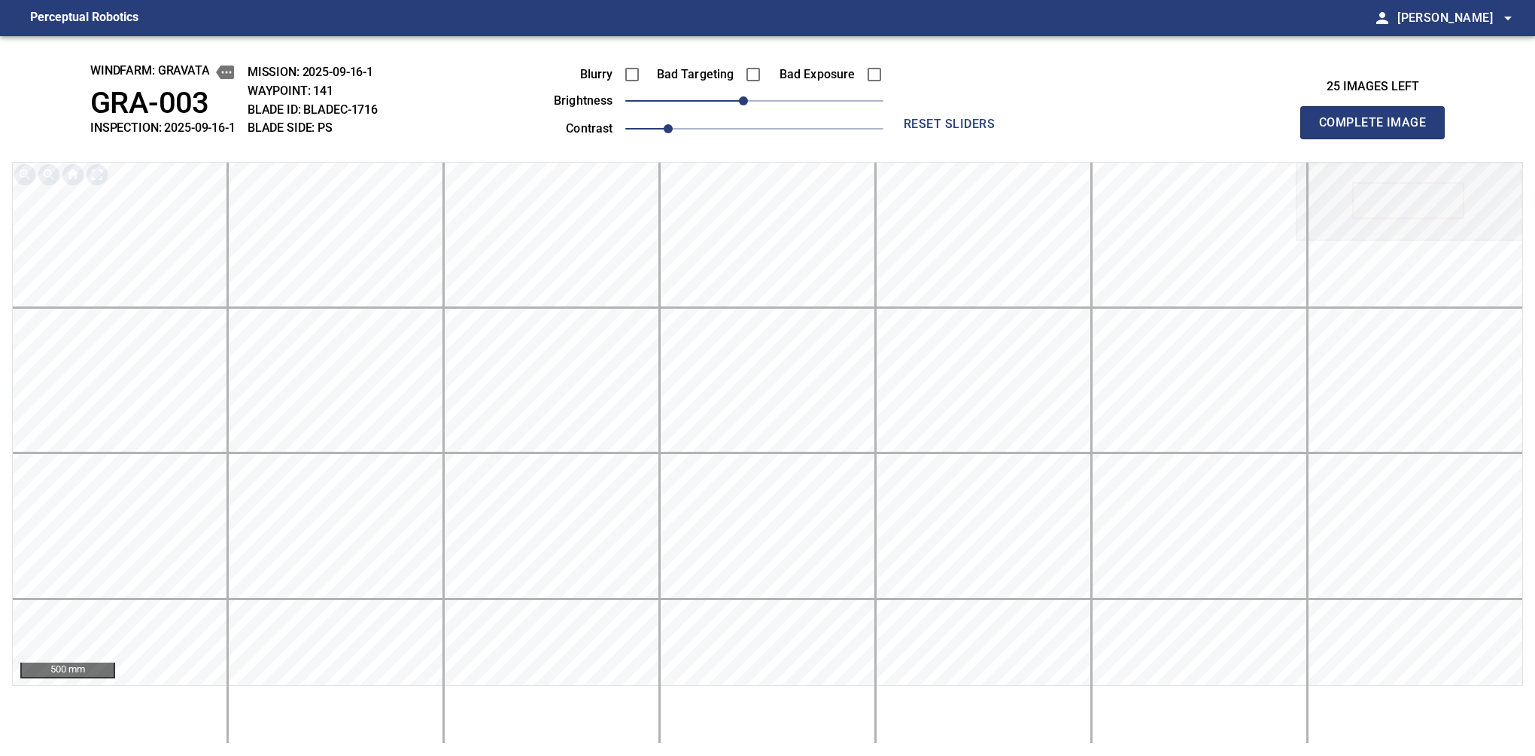
click at [1060, 138] on button "Complete Image" at bounding box center [1372, 122] width 144 height 33
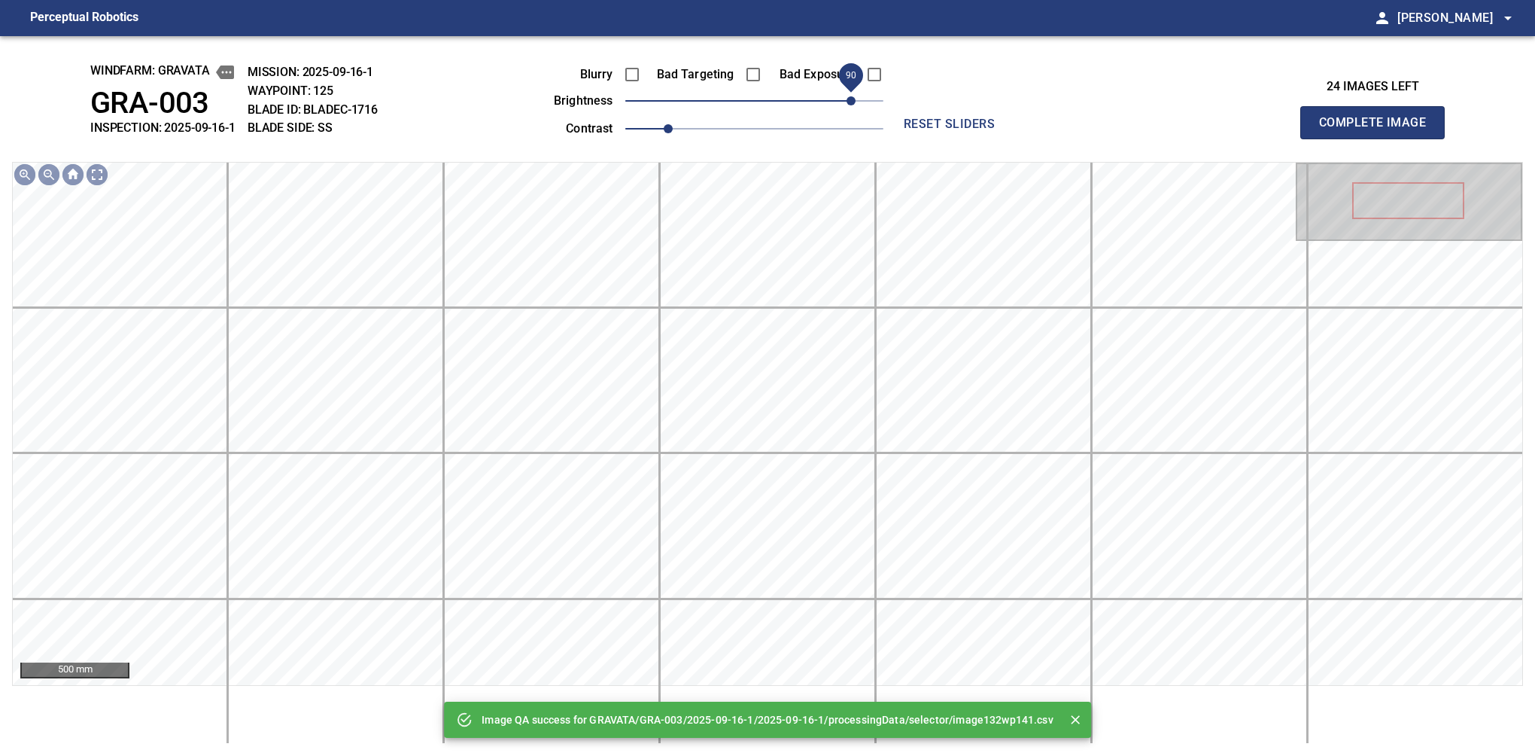
drag, startPoint x: 759, startPoint y: 99, endPoint x: 855, endPoint y: 108, distance: 96.8
click at [855, 105] on span "90" at bounding box center [851, 100] width 9 height 9
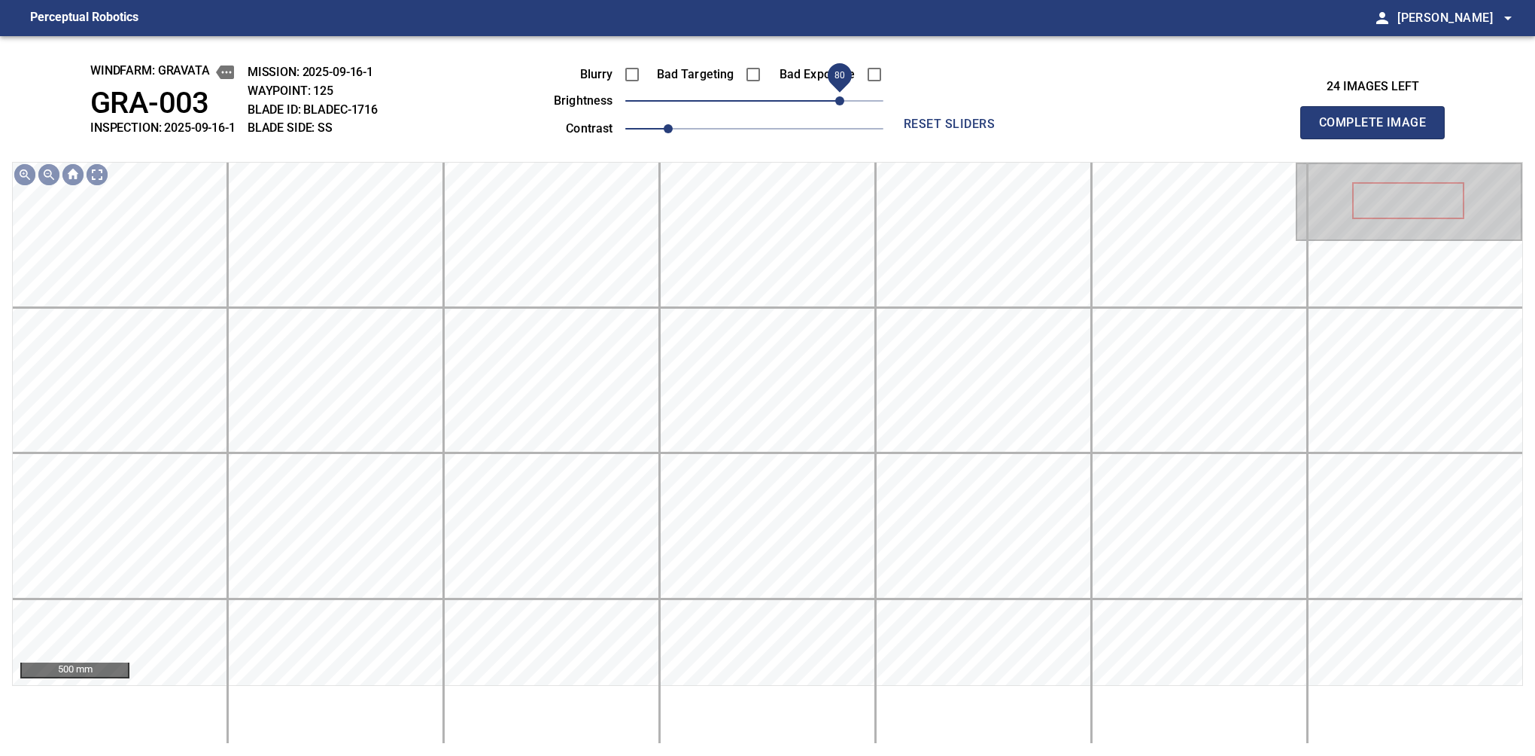
click at [841, 99] on span "80" at bounding box center [839, 100] width 9 height 9
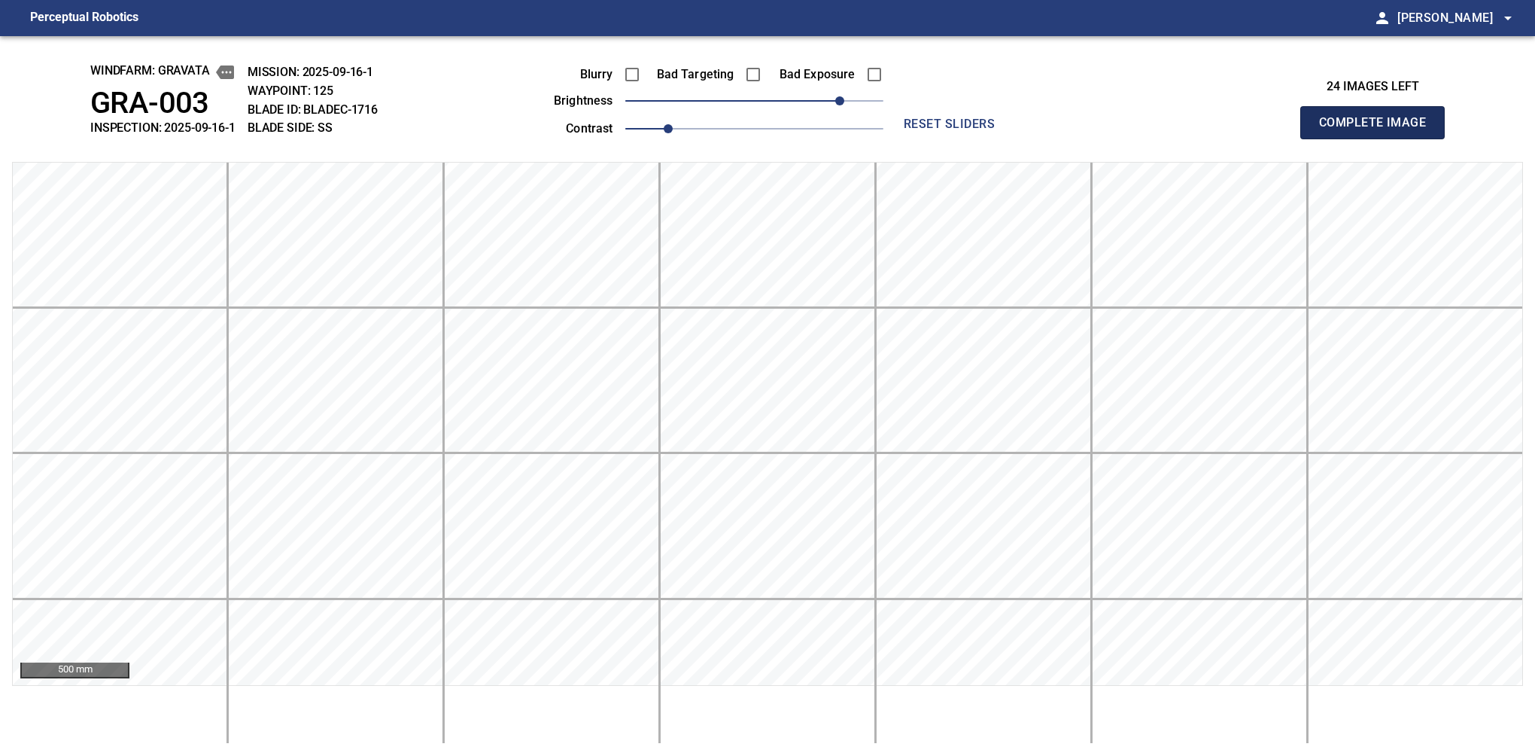
click at [1060, 138] on button "Complete Image" at bounding box center [1372, 122] width 144 height 33
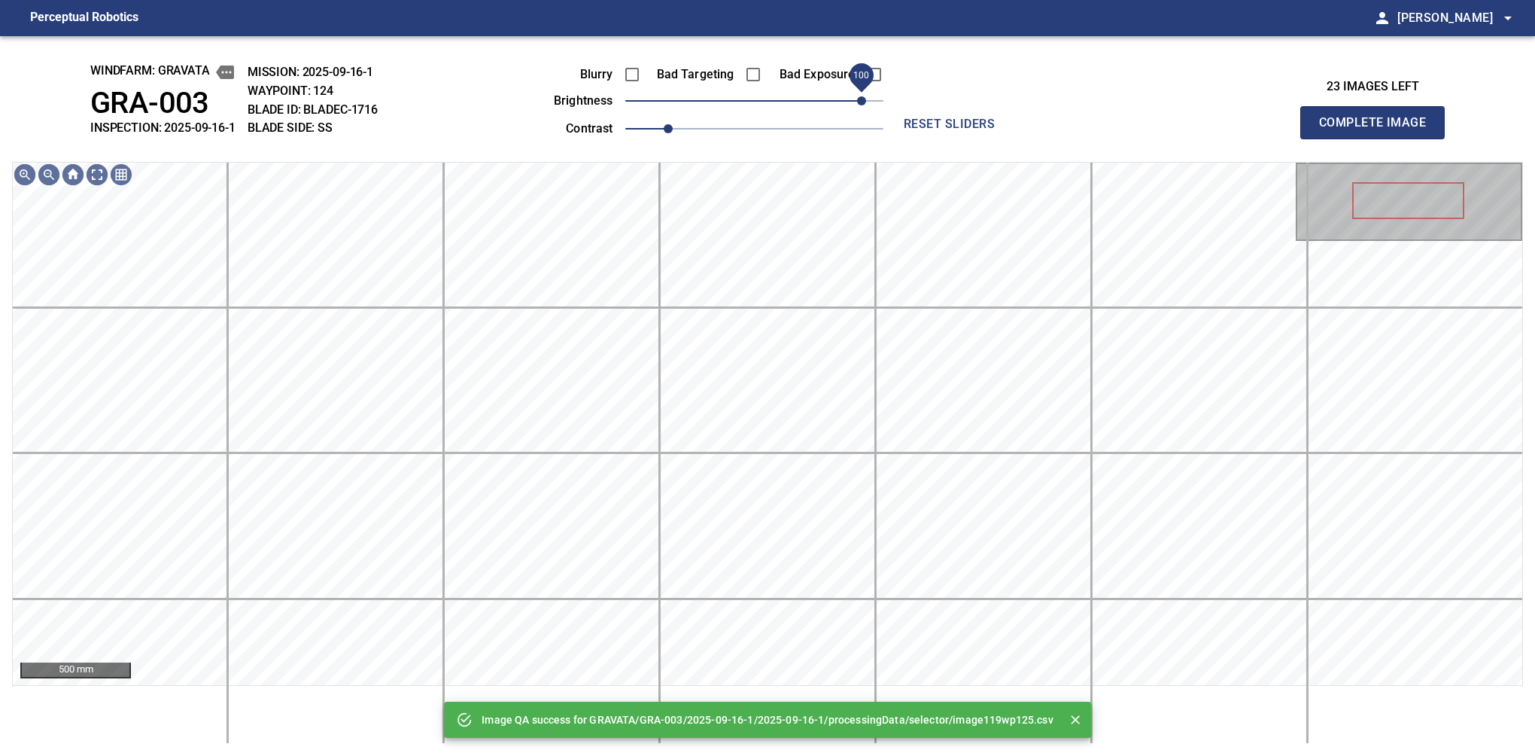
drag, startPoint x: 841, startPoint y: 99, endPoint x: 865, endPoint y: 96, distance: 23.4
click at [865, 96] on span "100" at bounding box center [754, 100] width 258 height 21
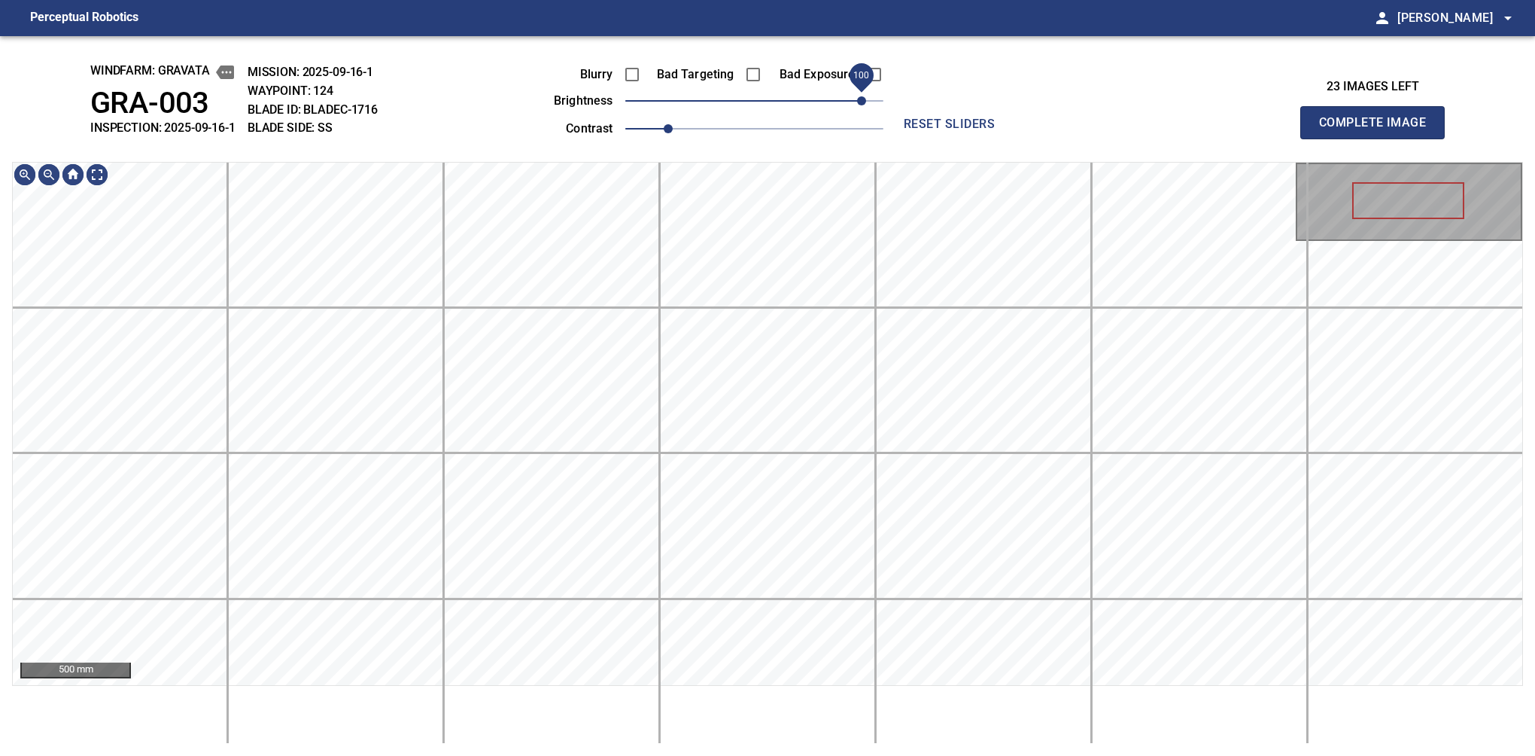
click at [862, 103] on span "100" at bounding box center [861, 100] width 9 height 9
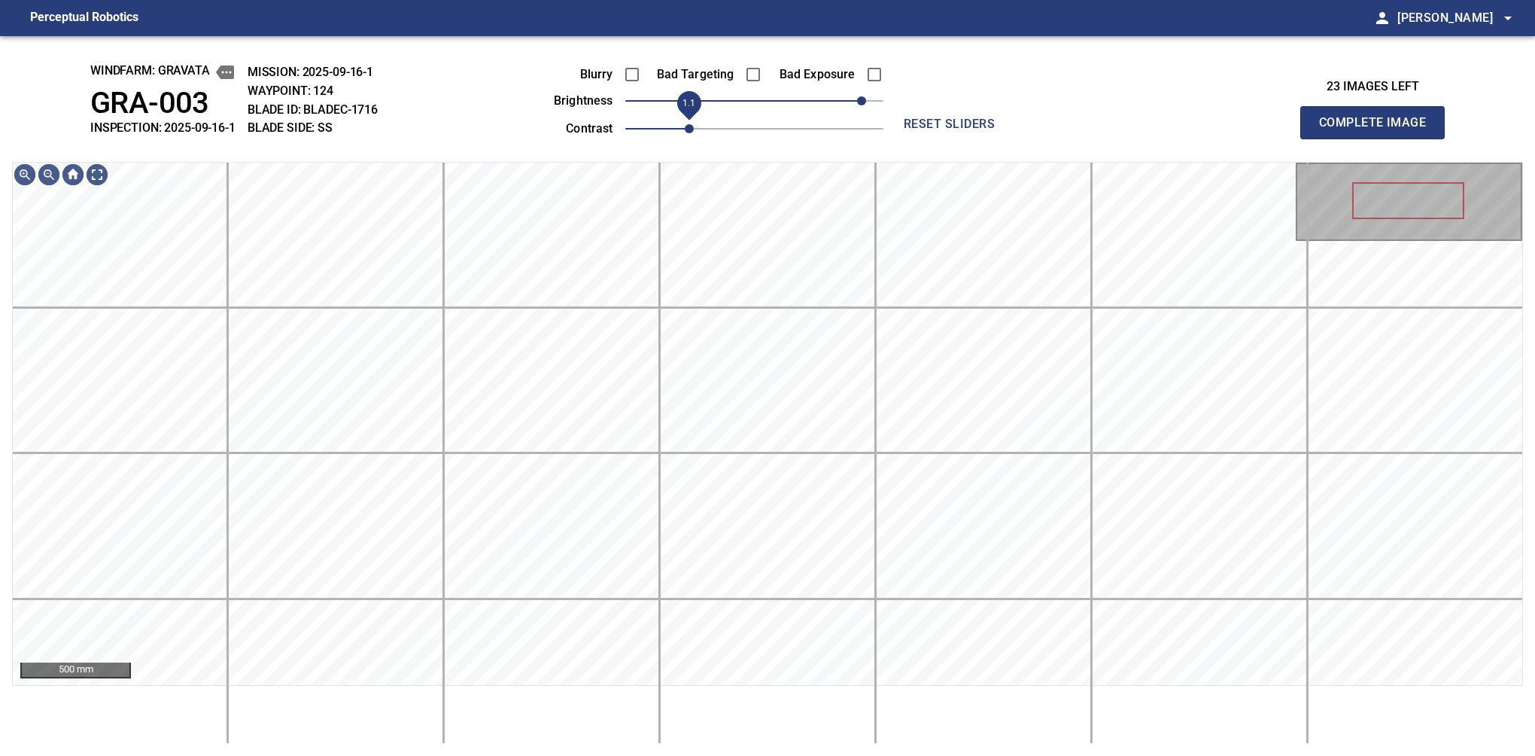
drag, startPoint x: 670, startPoint y: 128, endPoint x: 686, endPoint y: 123, distance: 16.7
click at [686, 124] on span "1.1" at bounding box center [689, 128] width 9 height 9
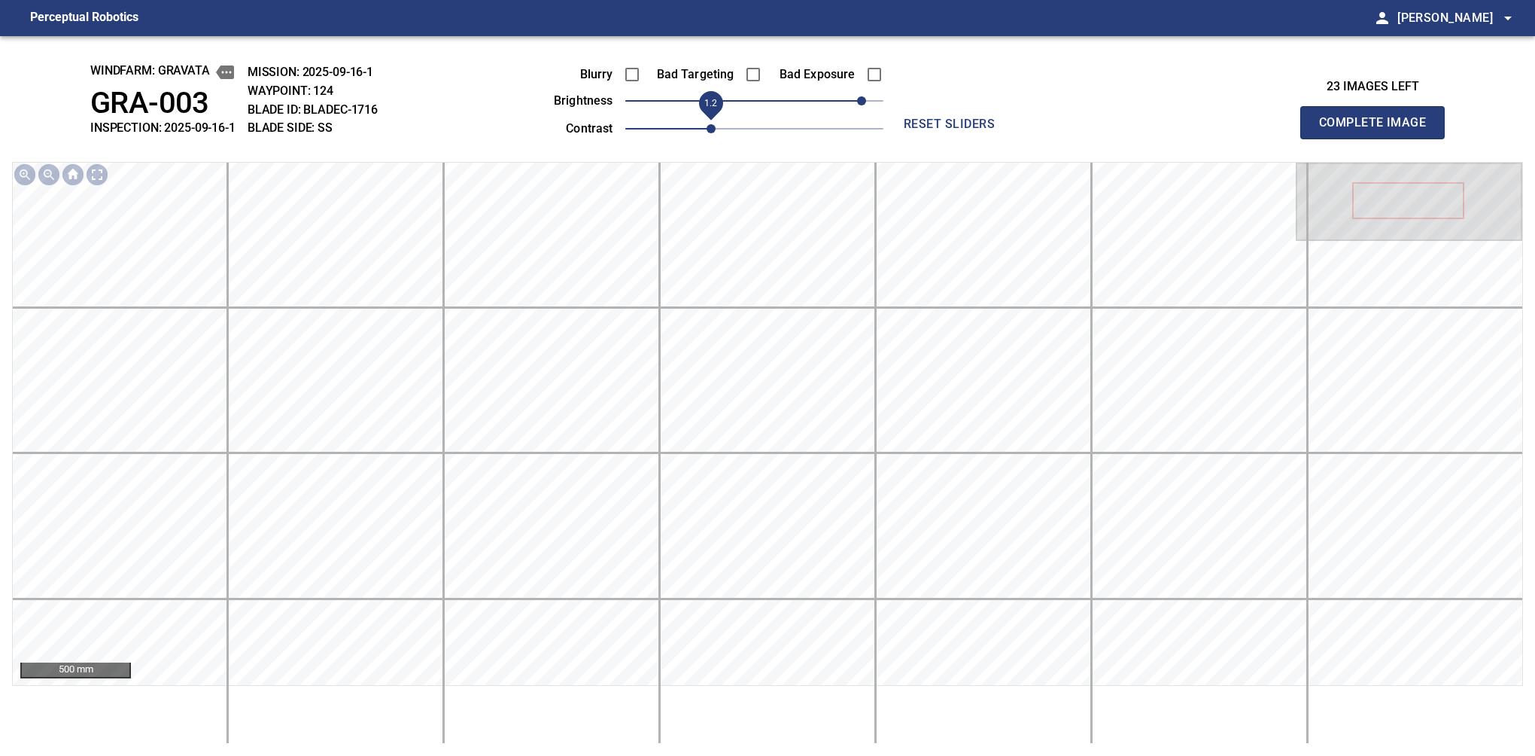
drag, startPoint x: 692, startPoint y: 128, endPoint x: 707, endPoint y: 123, distance: 15.9
click at [707, 124] on span "1.2" at bounding box center [711, 128] width 9 height 9
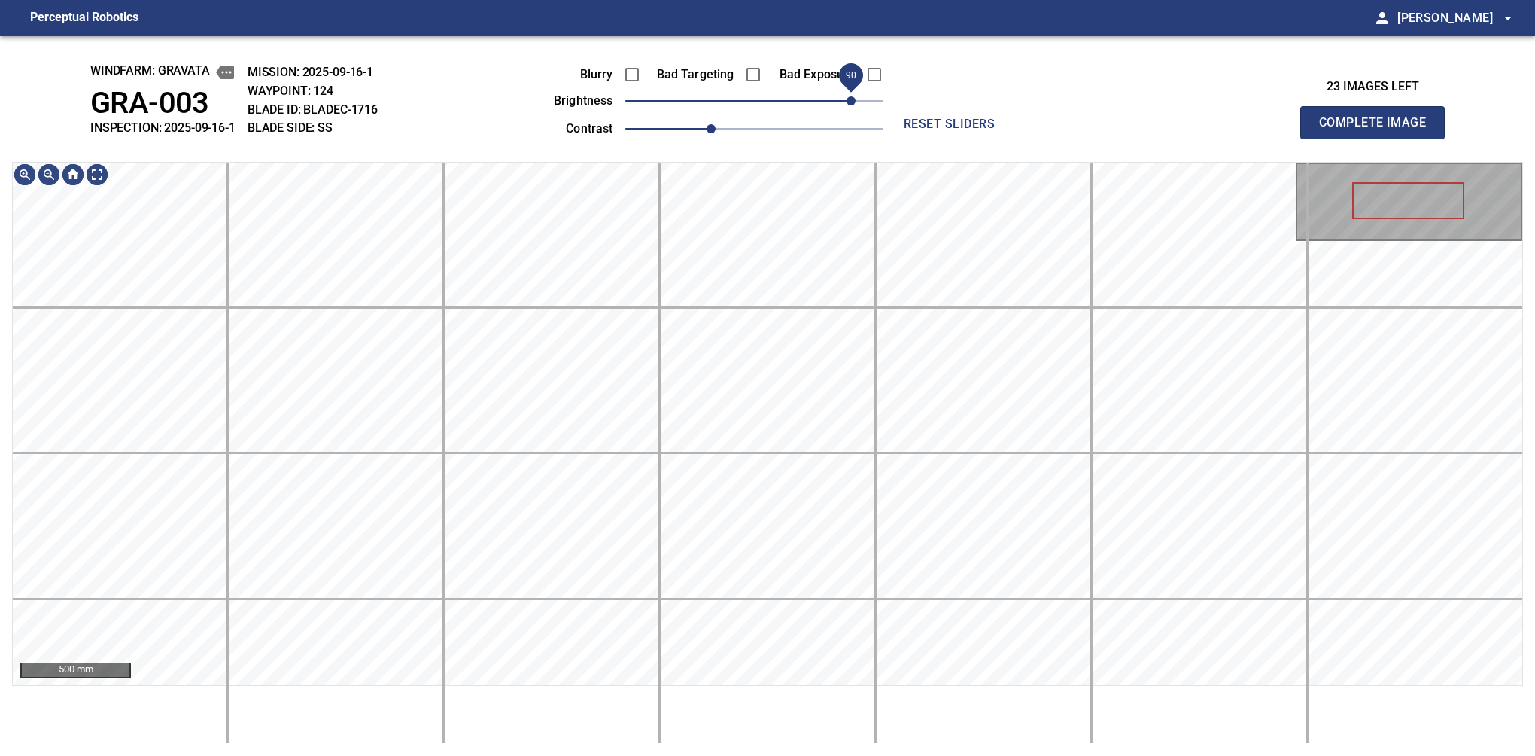
click at [855, 99] on span "90" at bounding box center [851, 100] width 9 height 9
click at [1060, 138] on button "Complete Image" at bounding box center [1372, 122] width 144 height 33
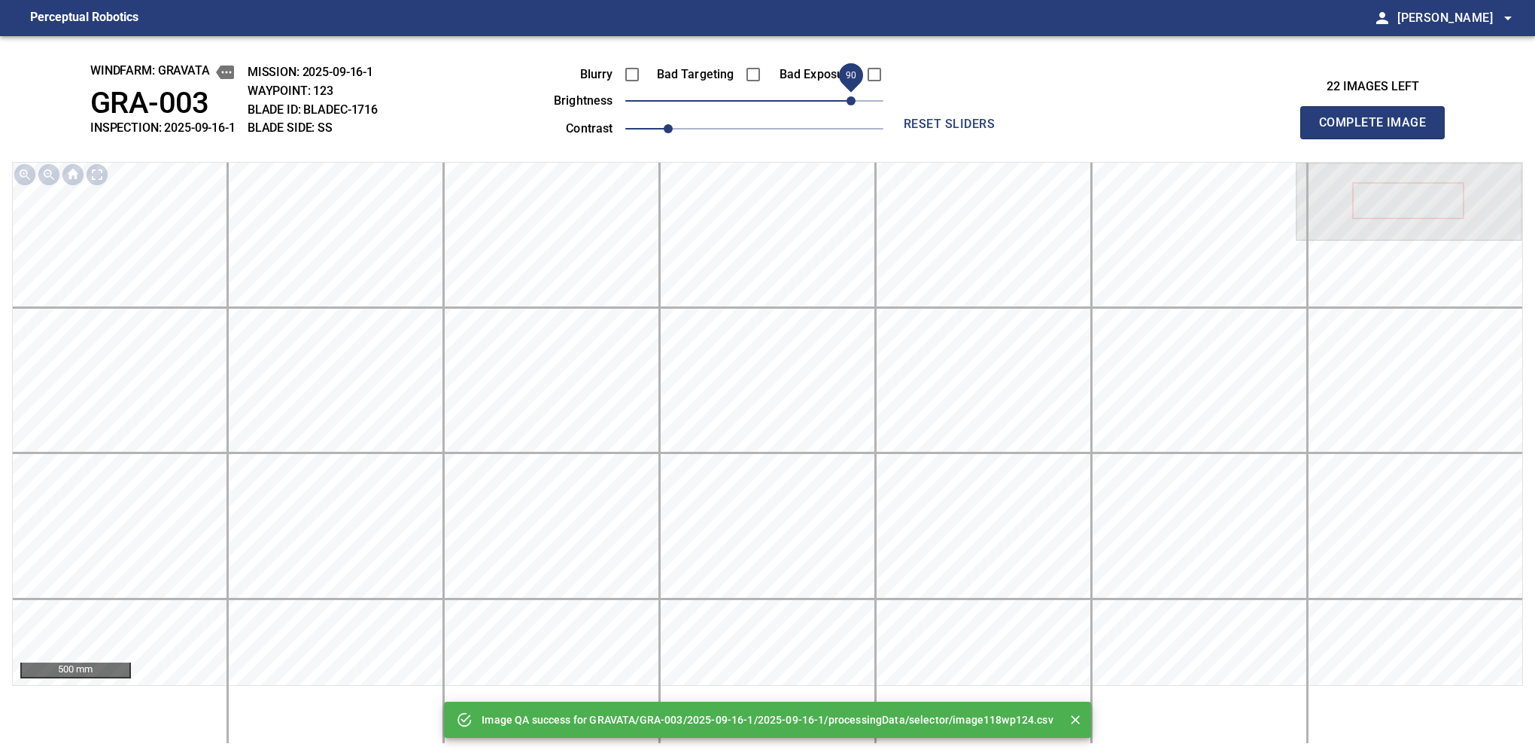
click at [846, 108] on span "90" at bounding box center [754, 100] width 258 height 21
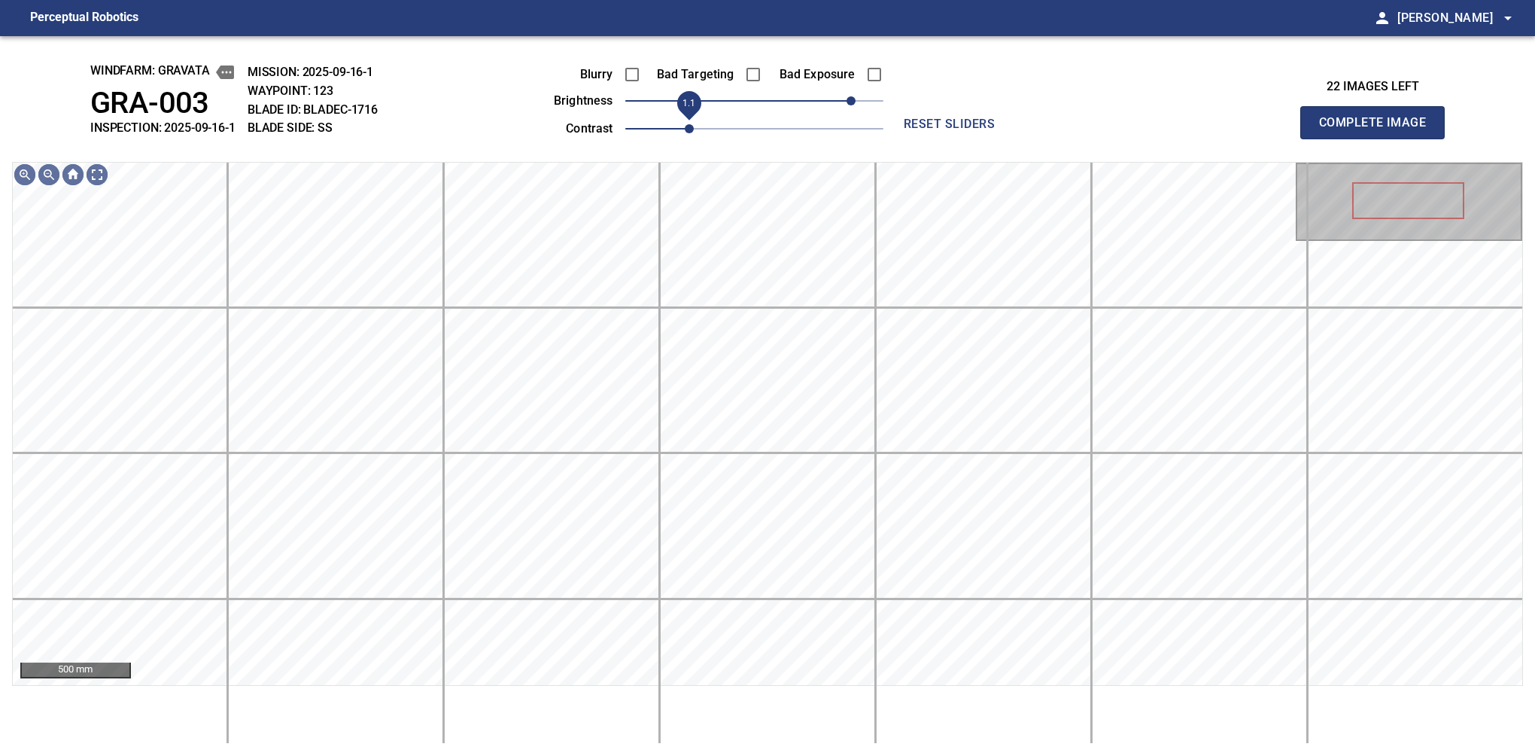
click at [686, 124] on span "1.1" at bounding box center [689, 128] width 9 height 9
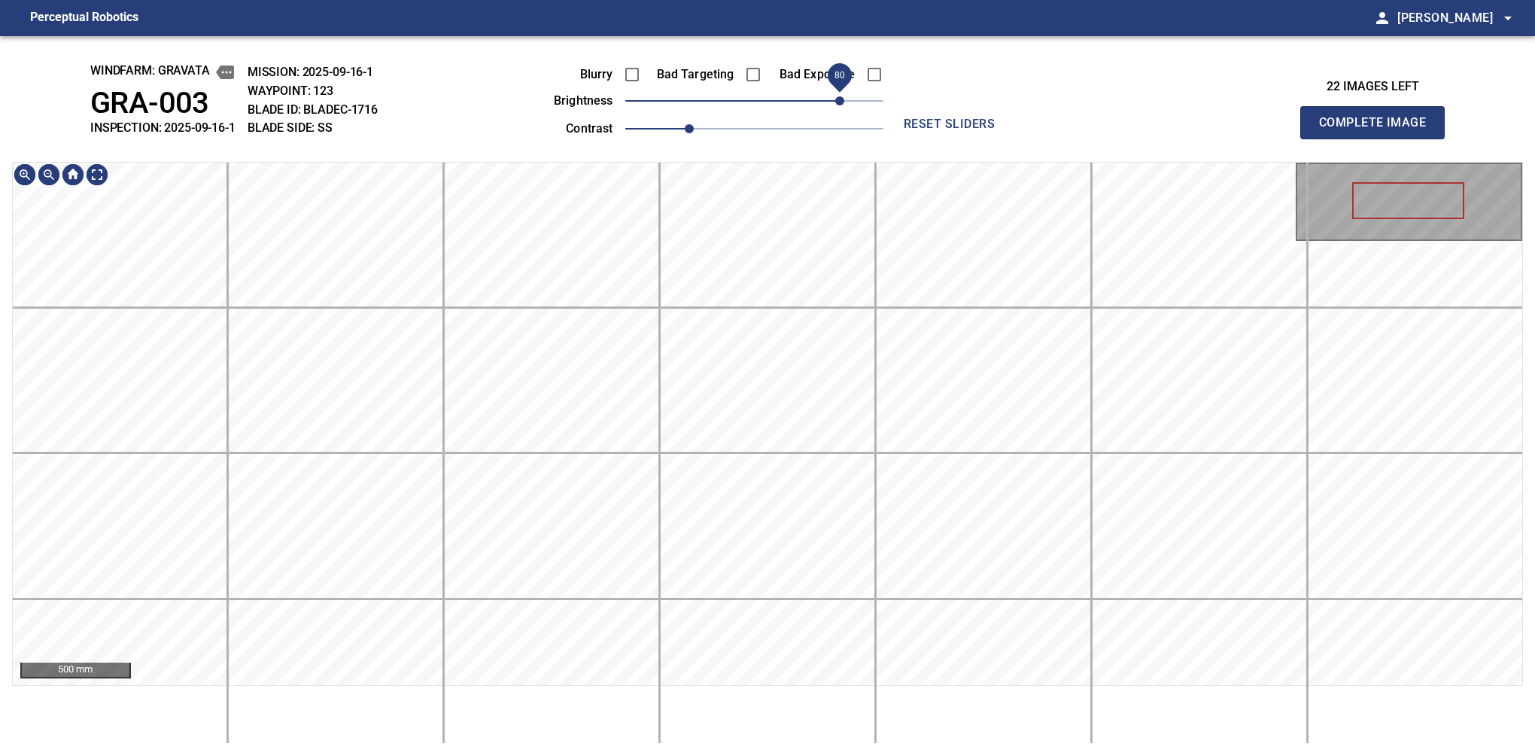
click at [838, 96] on span "80" at bounding box center [839, 100] width 9 height 9
click at [673, 133] on span "1" at bounding box center [668, 128] width 9 height 9
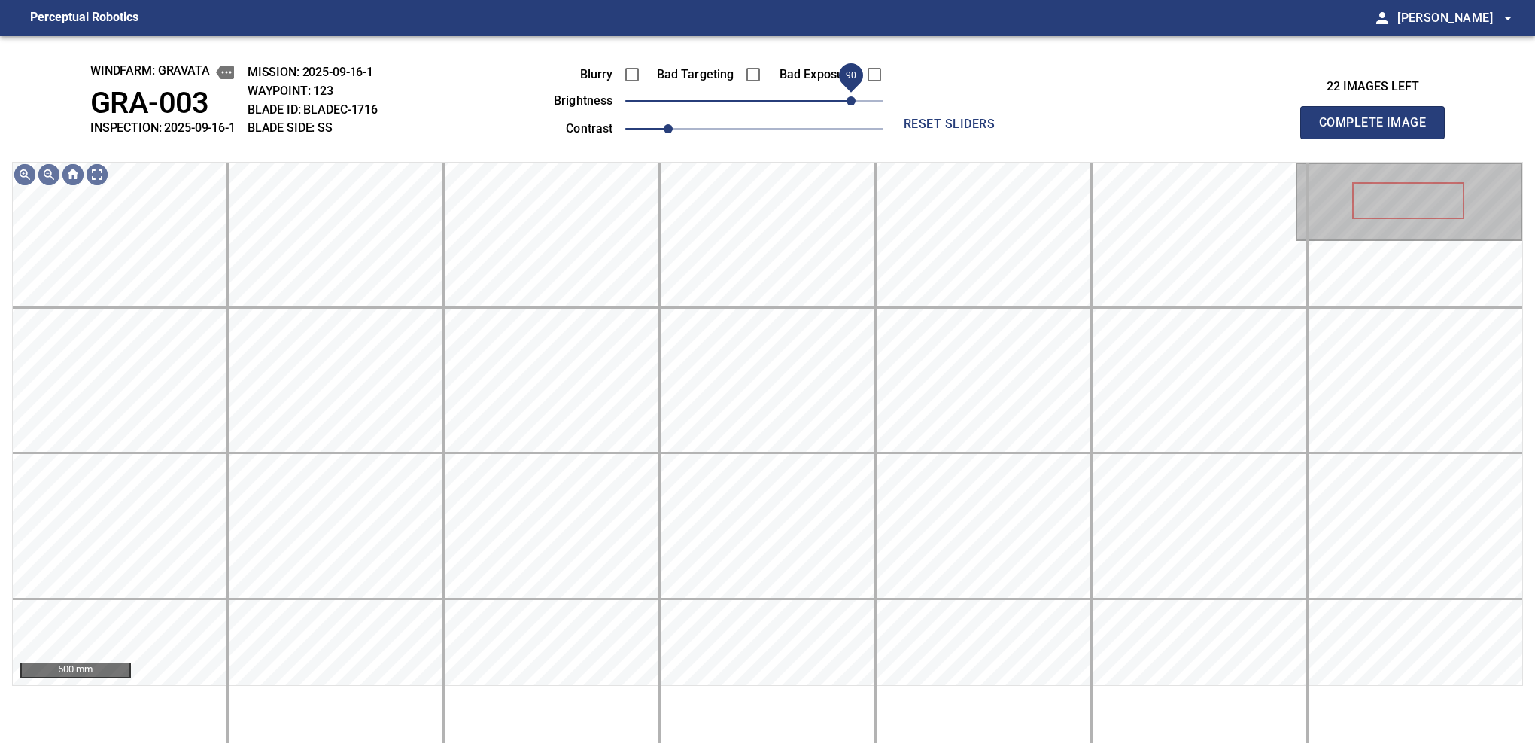
drag, startPoint x: 841, startPoint y: 104, endPoint x: 852, endPoint y: 96, distance: 13.6
click at [852, 96] on span "90" at bounding box center [851, 100] width 9 height 9
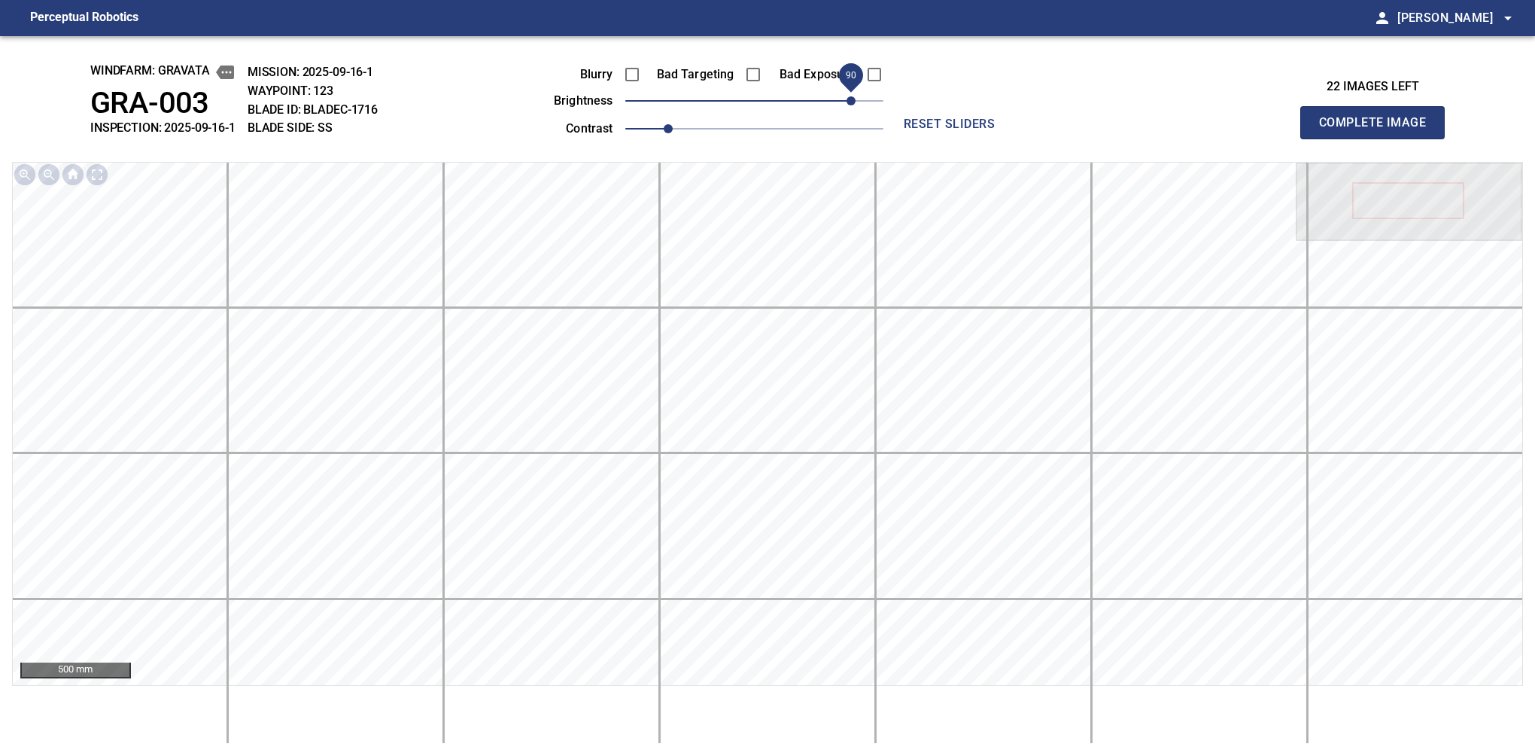
click at [1060, 138] on button "Complete Image" at bounding box center [1372, 122] width 144 height 33
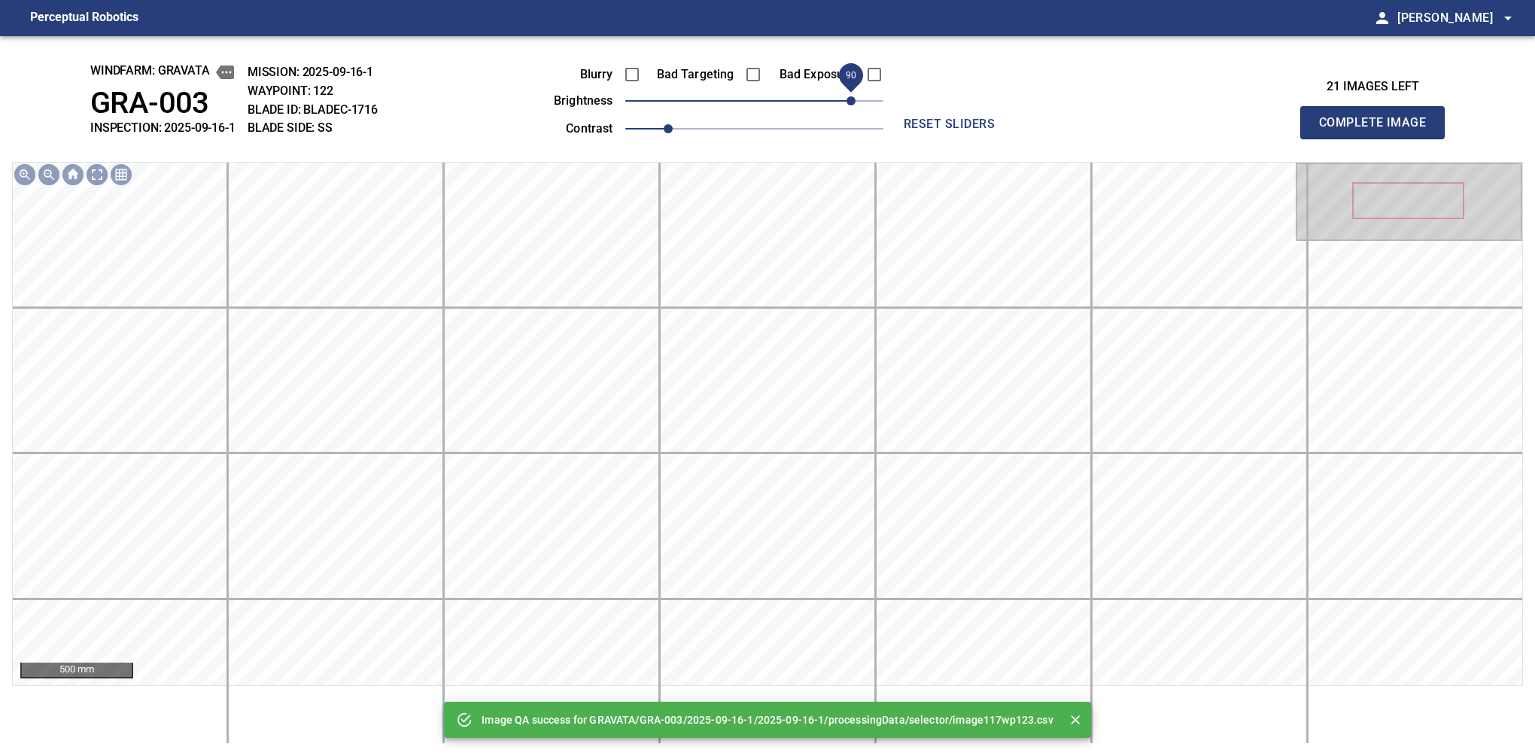
drag, startPoint x: 819, startPoint y: 104, endPoint x: 846, endPoint y: 106, distance: 26.4
click at [847, 105] on span "90" at bounding box center [851, 100] width 9 height 9
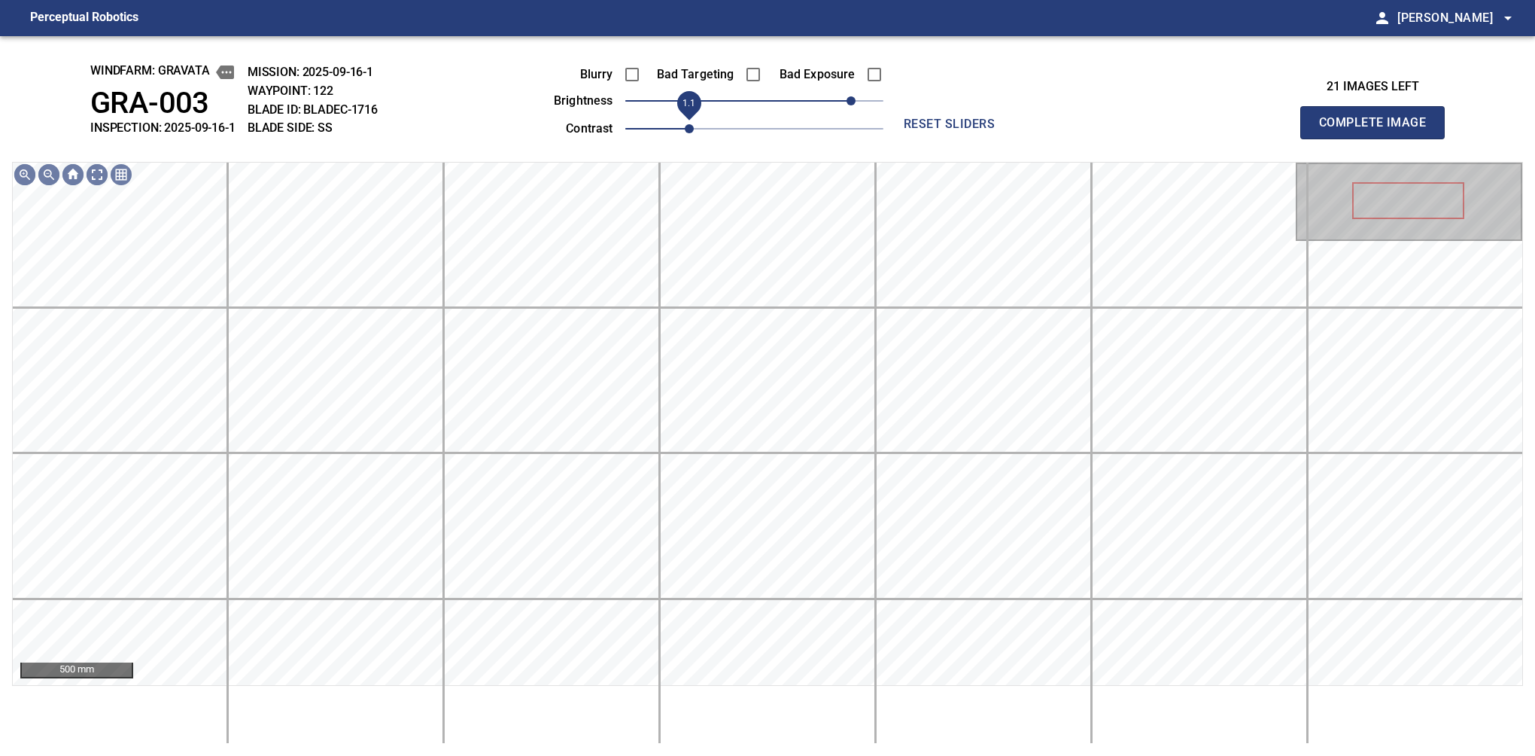
drag, startPoint x: 662, startPoint y: 126, endPoint x: 680, endPoint y: 123, distance: 18.3
click at [685, 124] on span "1.1" at bounding box center [689, 128] width 9 height 9
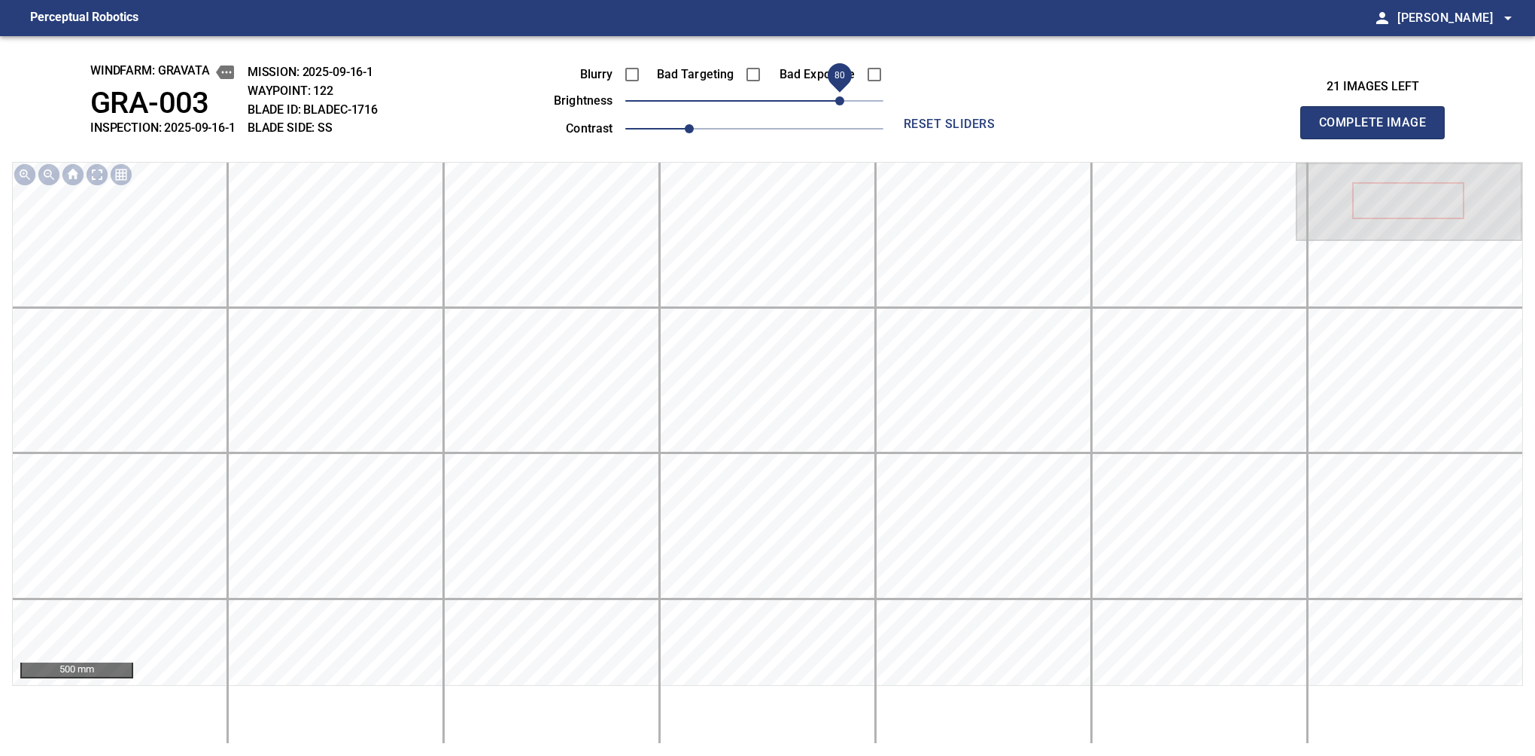
click at [839, 99] on span "80" at bounding box center [839, 100] width 9 height 9
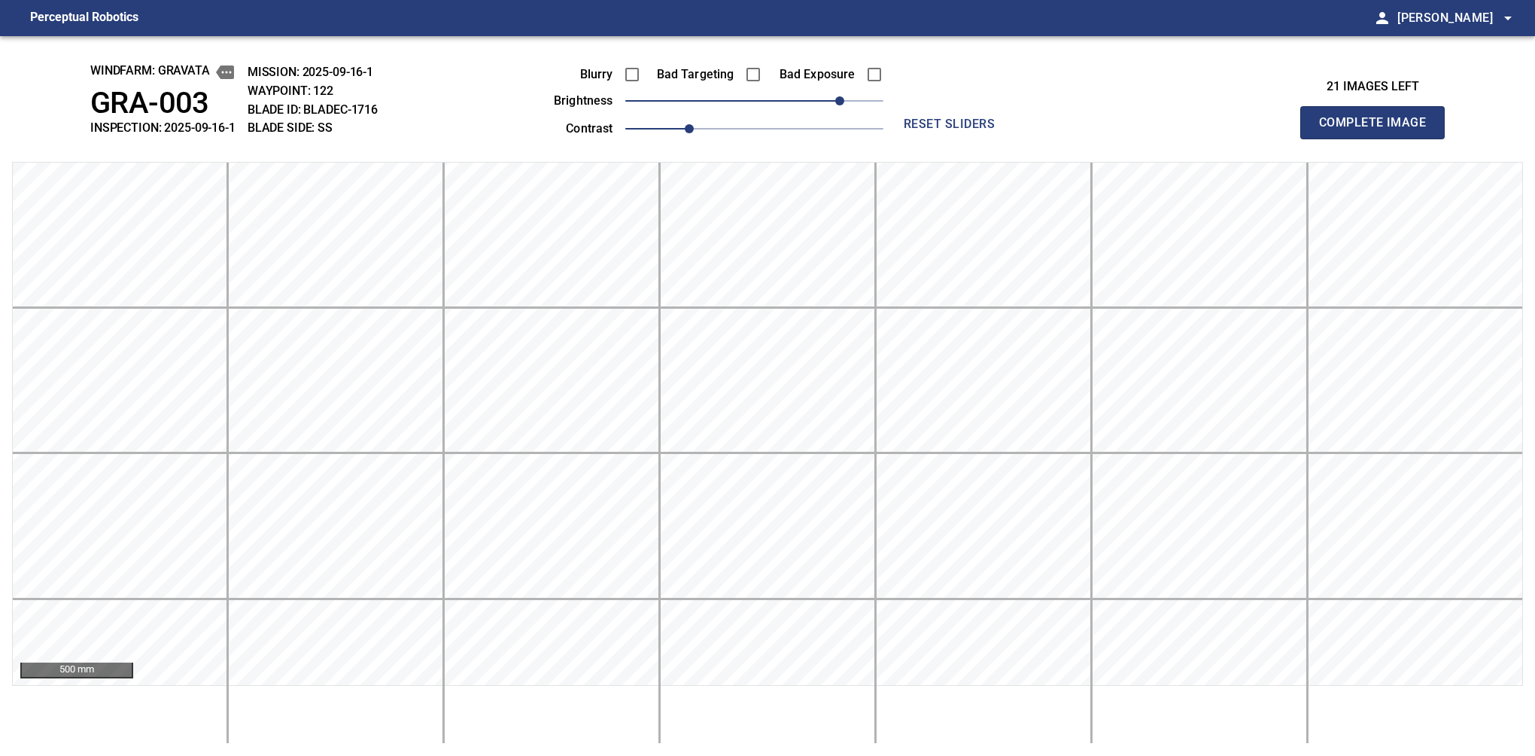
click at [1060, 138] on button "Complete Image" at bounding box center [1372, 122] width 144 height 33
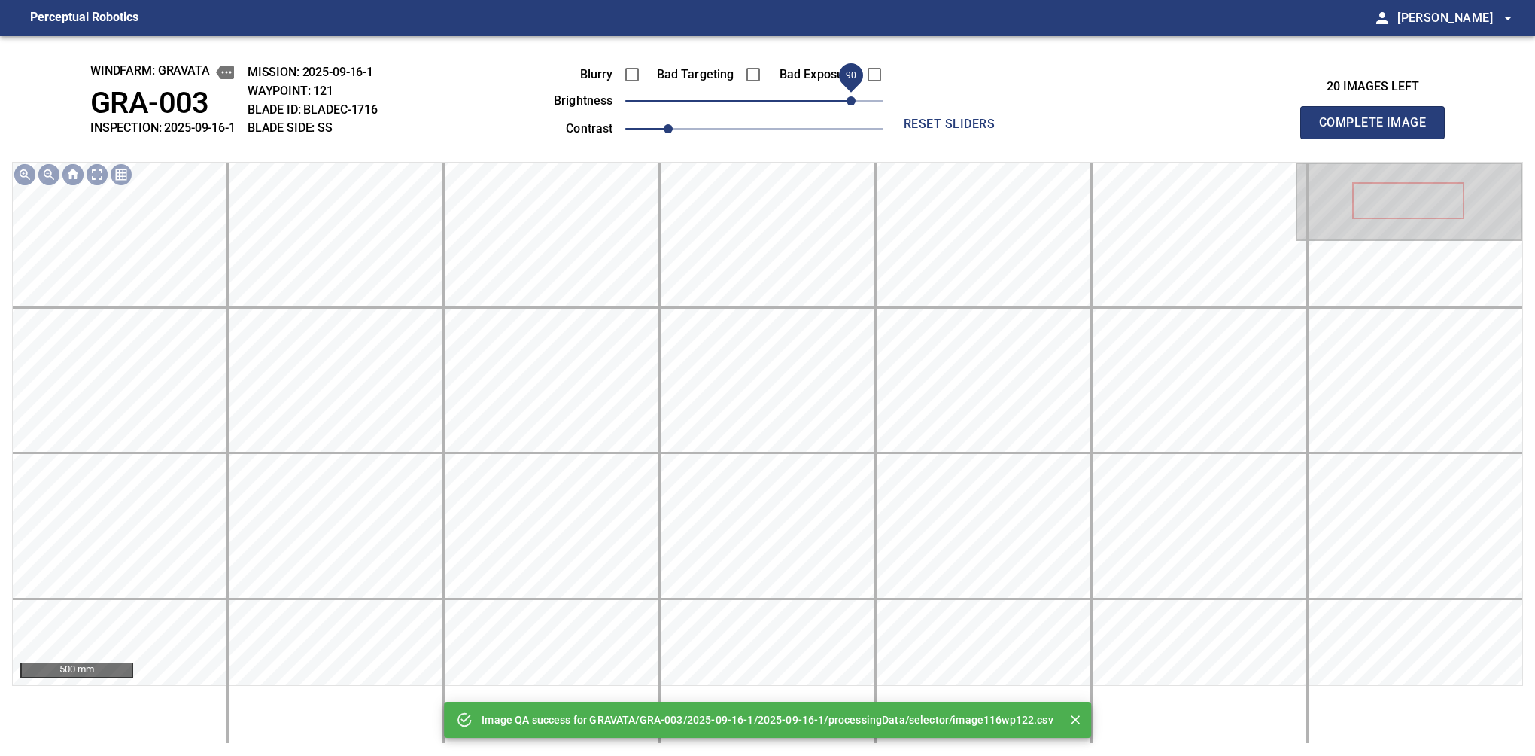
drag, startPoint x: 839, startPoint y: 99, endPoint x: 849, endPoint y: 102, distance: 10.0
click at [849, 102] on span "90" at bounding box center [754, 100] width 258 height 21
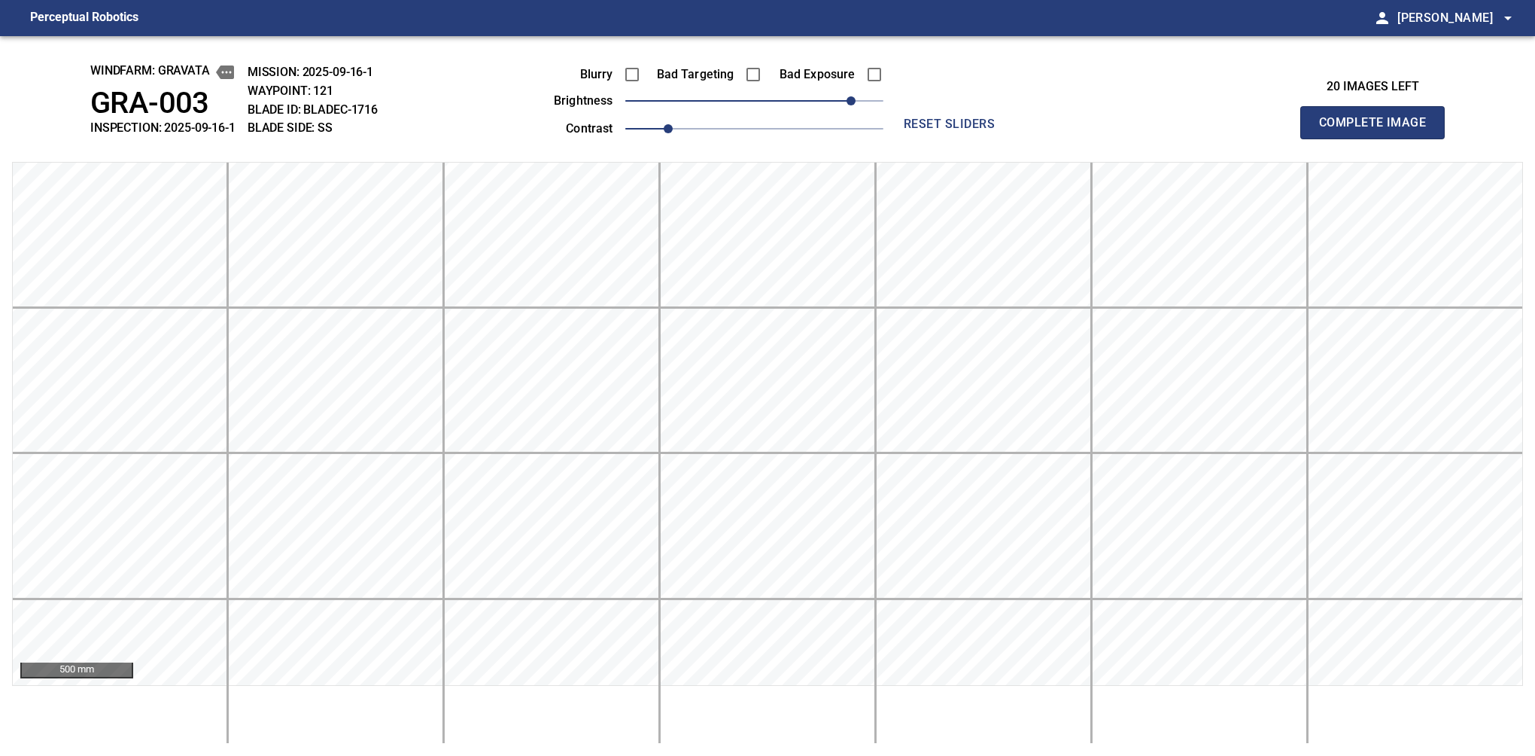
click at [1060, 138] on button "Complete Image" at bounding box center [1372, 122] width 144 height 33
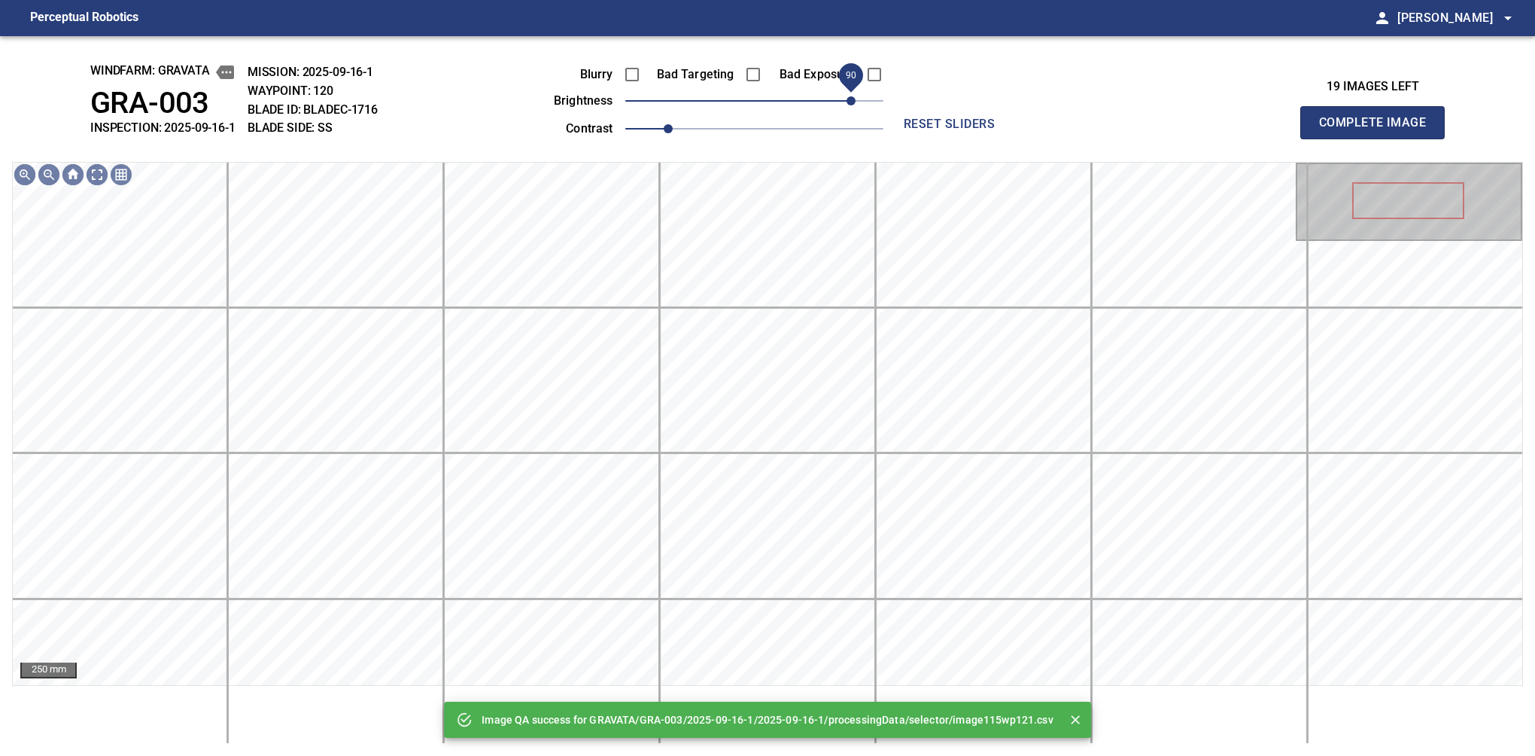
click at [849, 102] on span "90" at bounding box center [754, 100] width 258 height 21
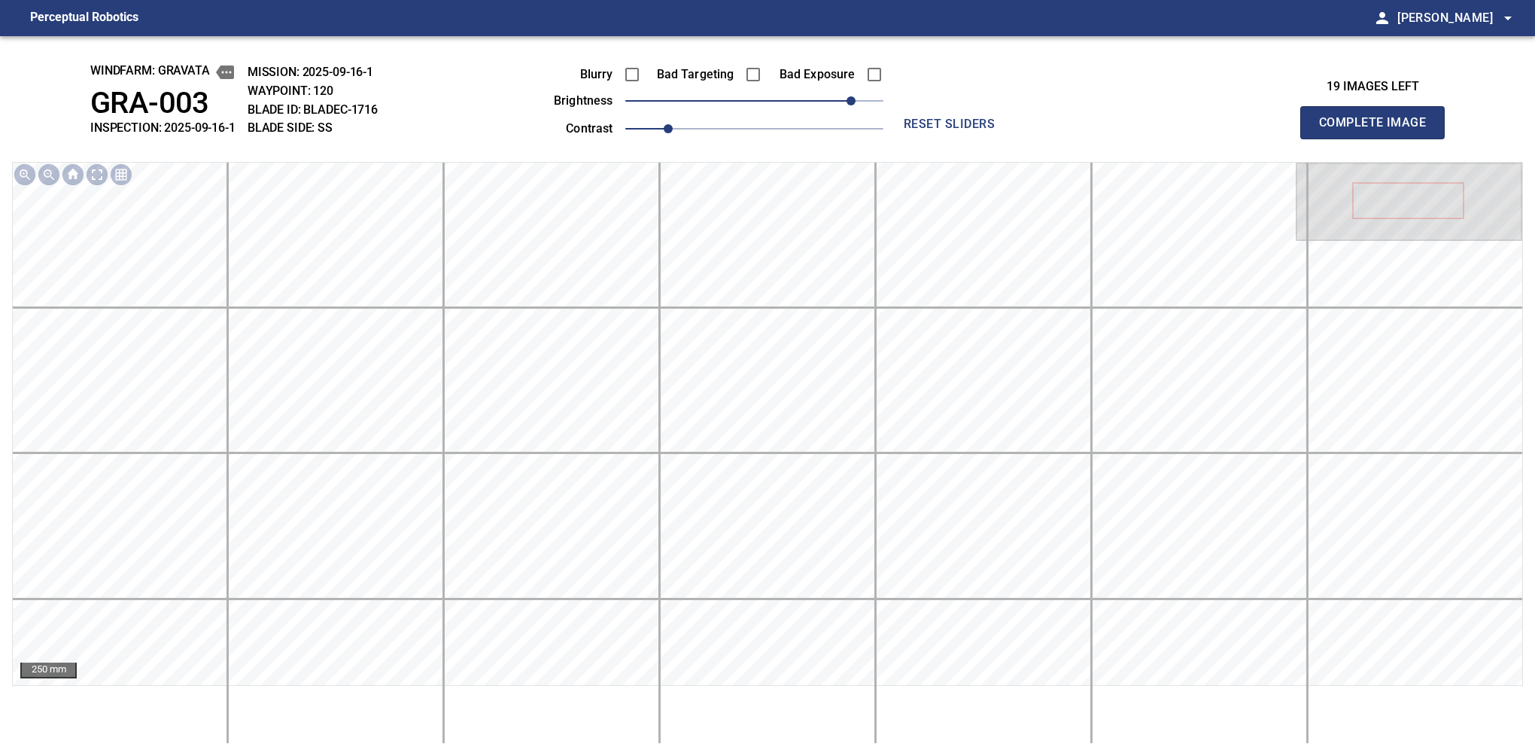
click at [1060, 138] on button "Complete Image" at bounding box center [1372, 122] width 144 height 33
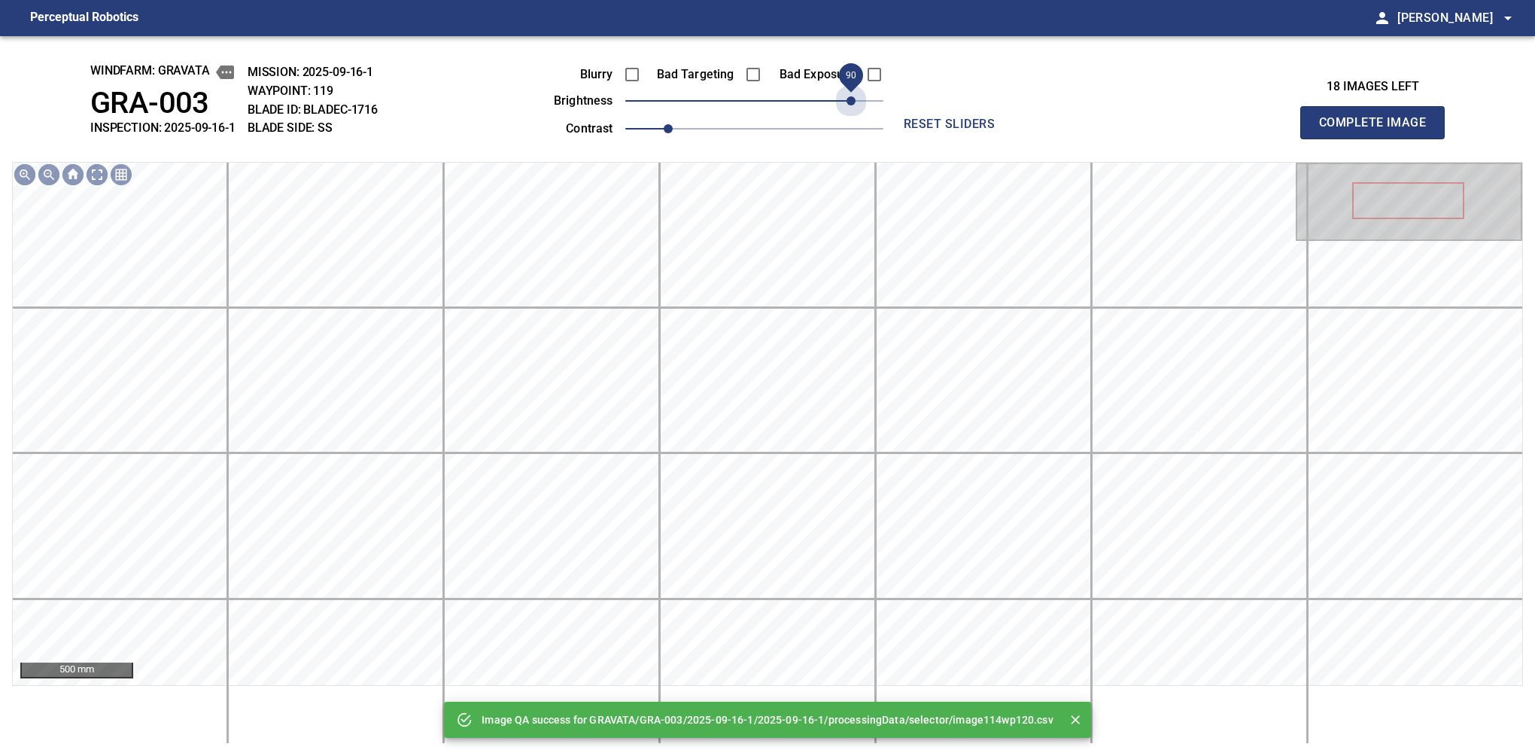
click at [849, 102] on span "90" at bounding box center [754, 100] width 258 height 21
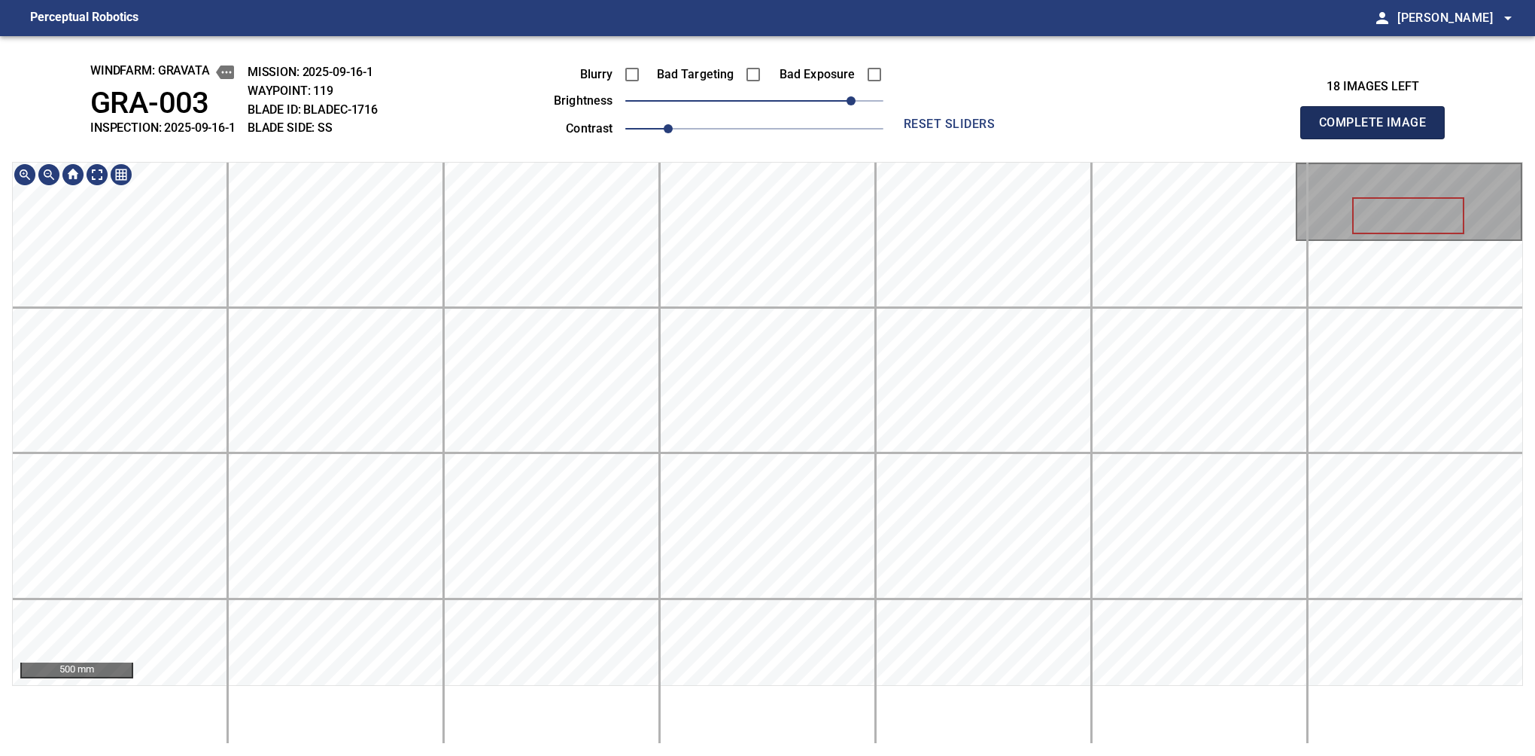
click at [1060, 138] on button "Complete Image" at bounding box center [1372, 122] width 144 height 33
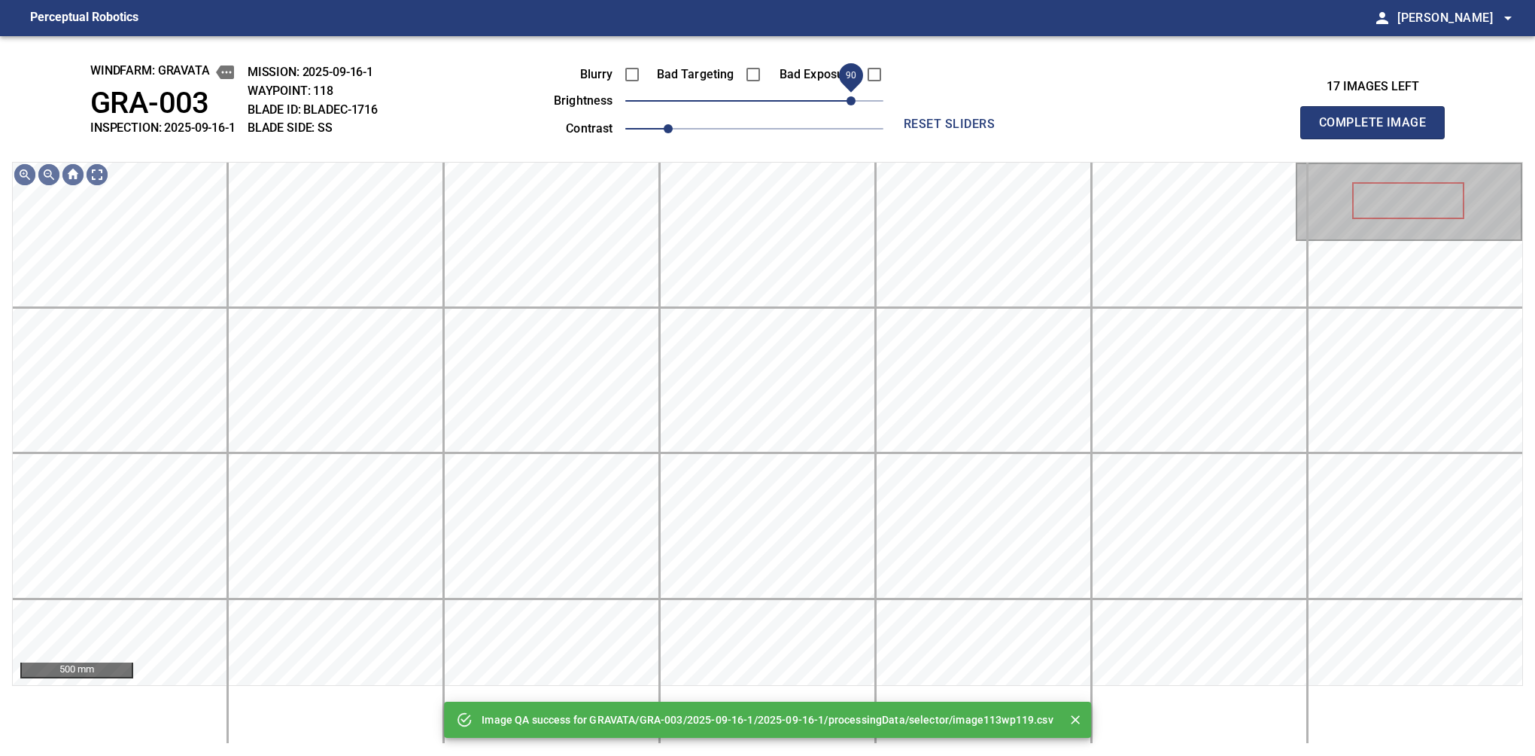
drag, startPoint x: 831, startPoint y: 90, endPoint x: 849, endPoint y: 90, distance: 18.1
click at [849, 90] on span "90" at bounding box center [754, 100] width 258 height 21
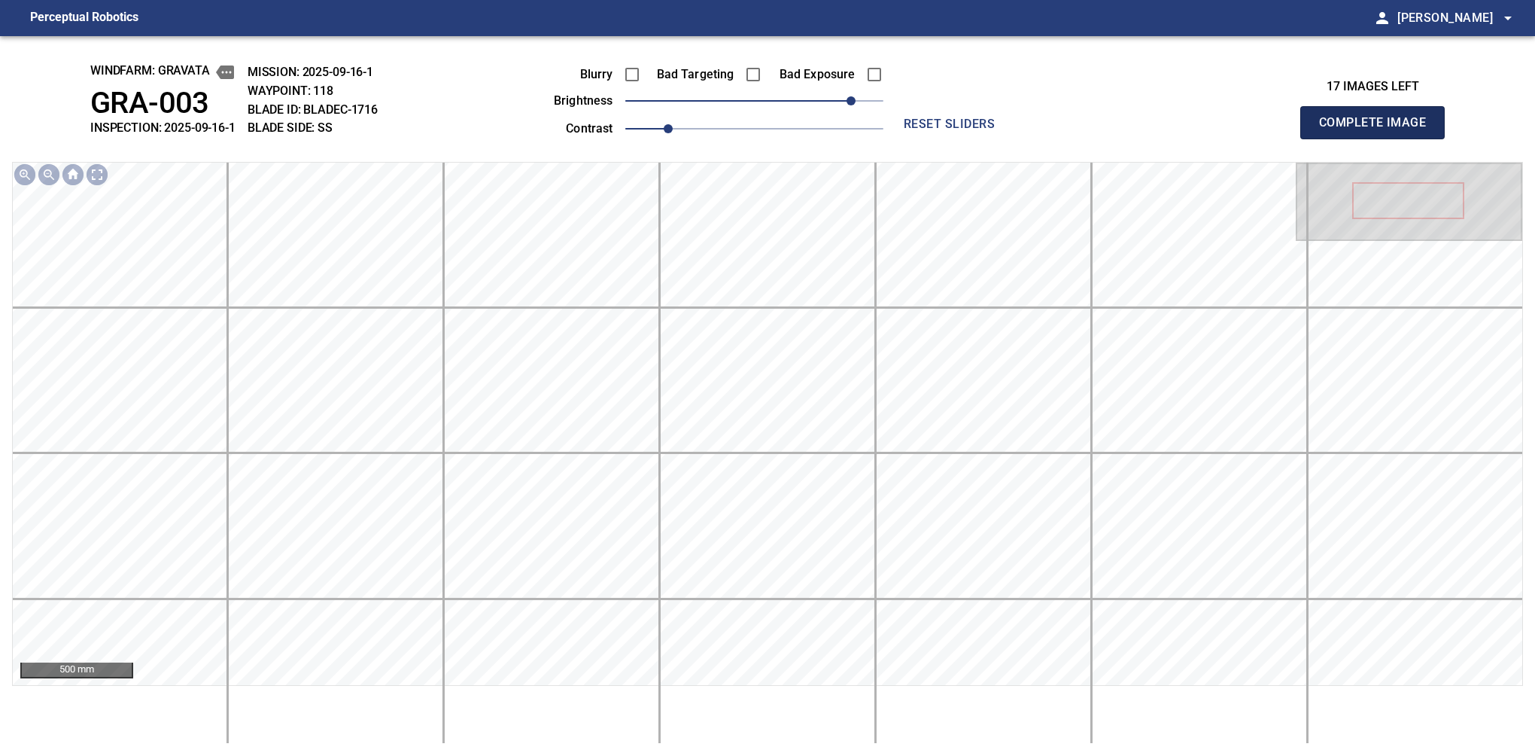
click at [1060, 138] on button "Complete Image" at bounding box center [1372, 122] width 144 height 33
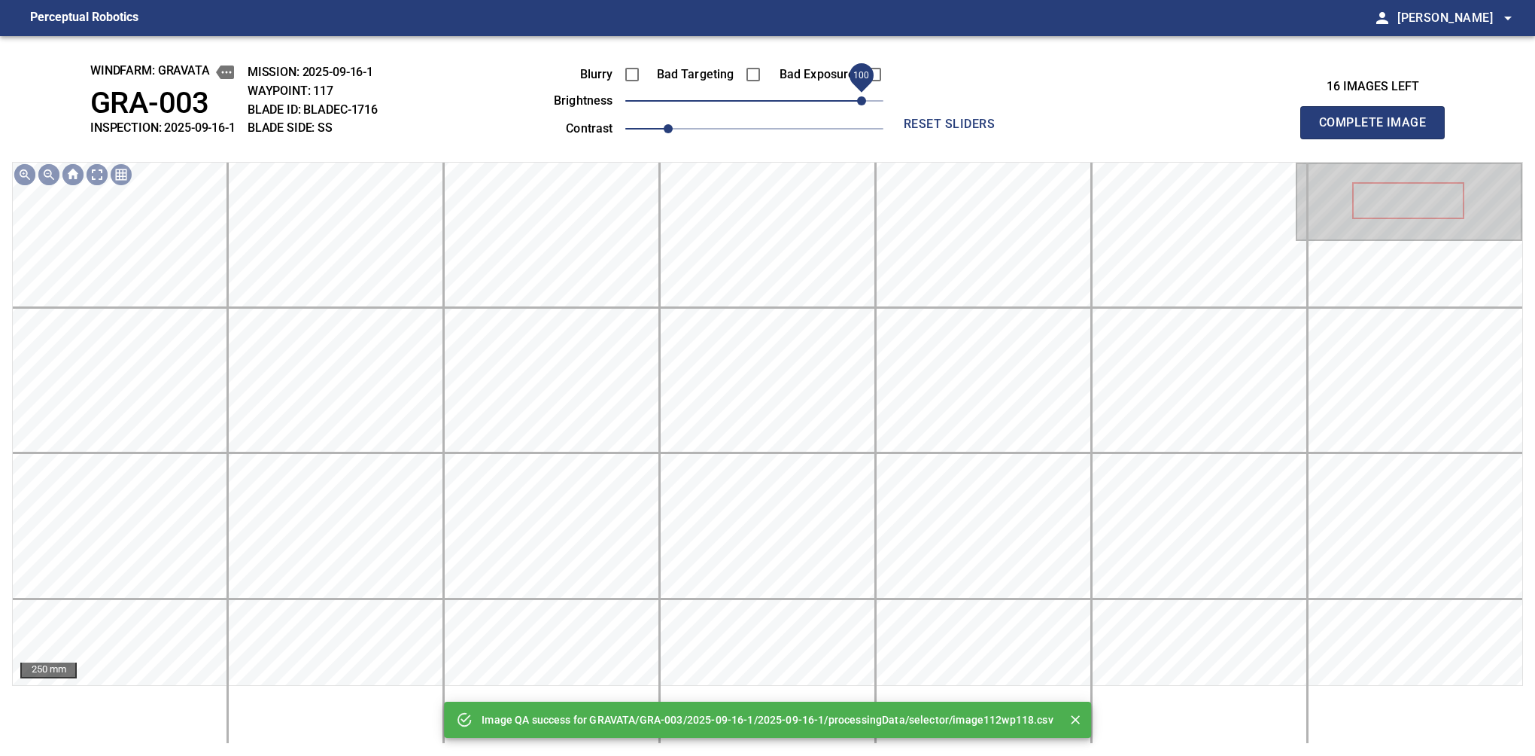
drag, startPoint x: 849, startPoint y: 99, endPoint x: 862, endPoint y: 96, distance: 13.0
click at [862, 96] on span "100" at bounding box center [754, 100] width 258 height 21
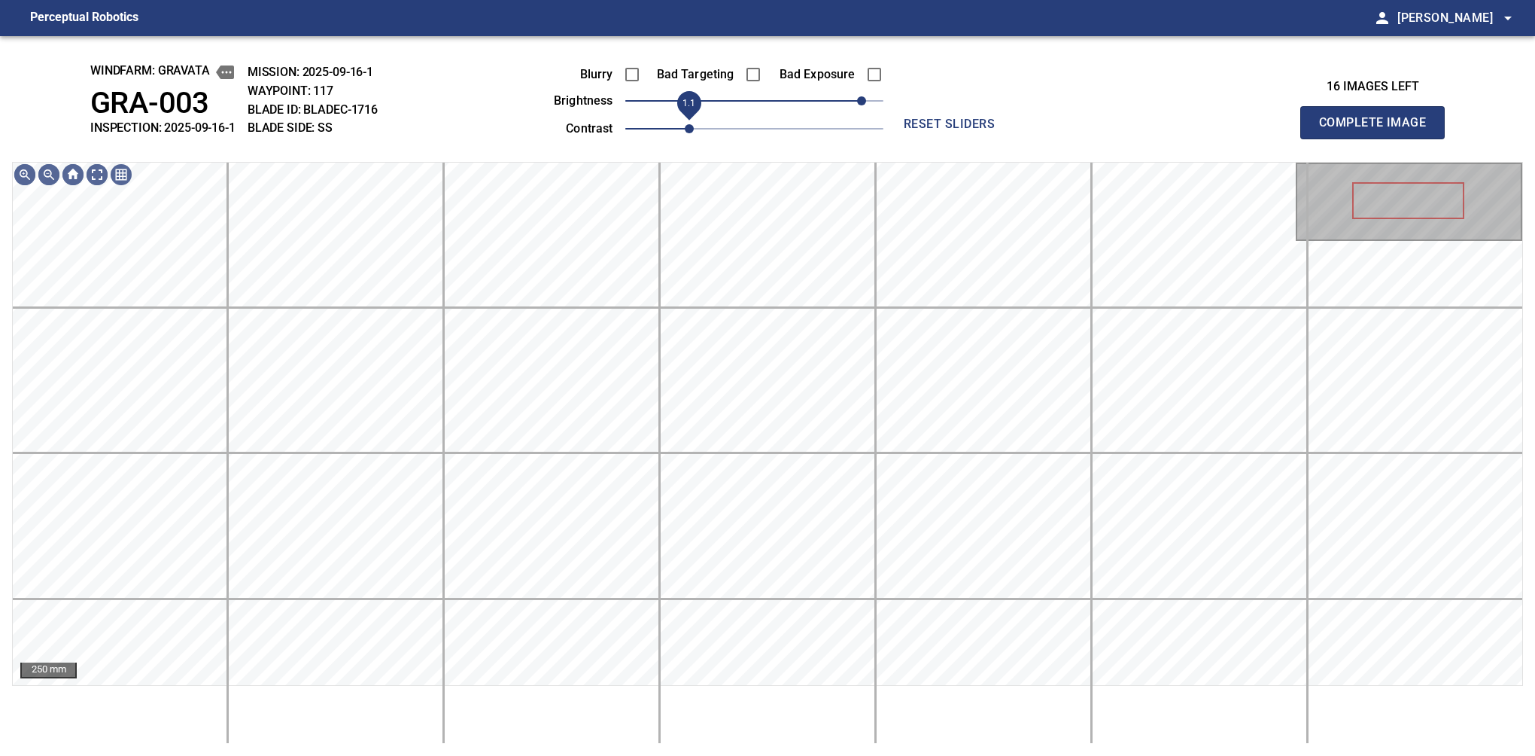
drag, startPoint x: 675, startPoint y: 123, endPoint x: 686, endPoint y: 117, distance: 11.8
click at [686, 124] on span "1.1" at bounding box center [689, 128] width 9 height 9
click at [859, 96] on span "100" at bounding box center [861, 100] width 9 height 9
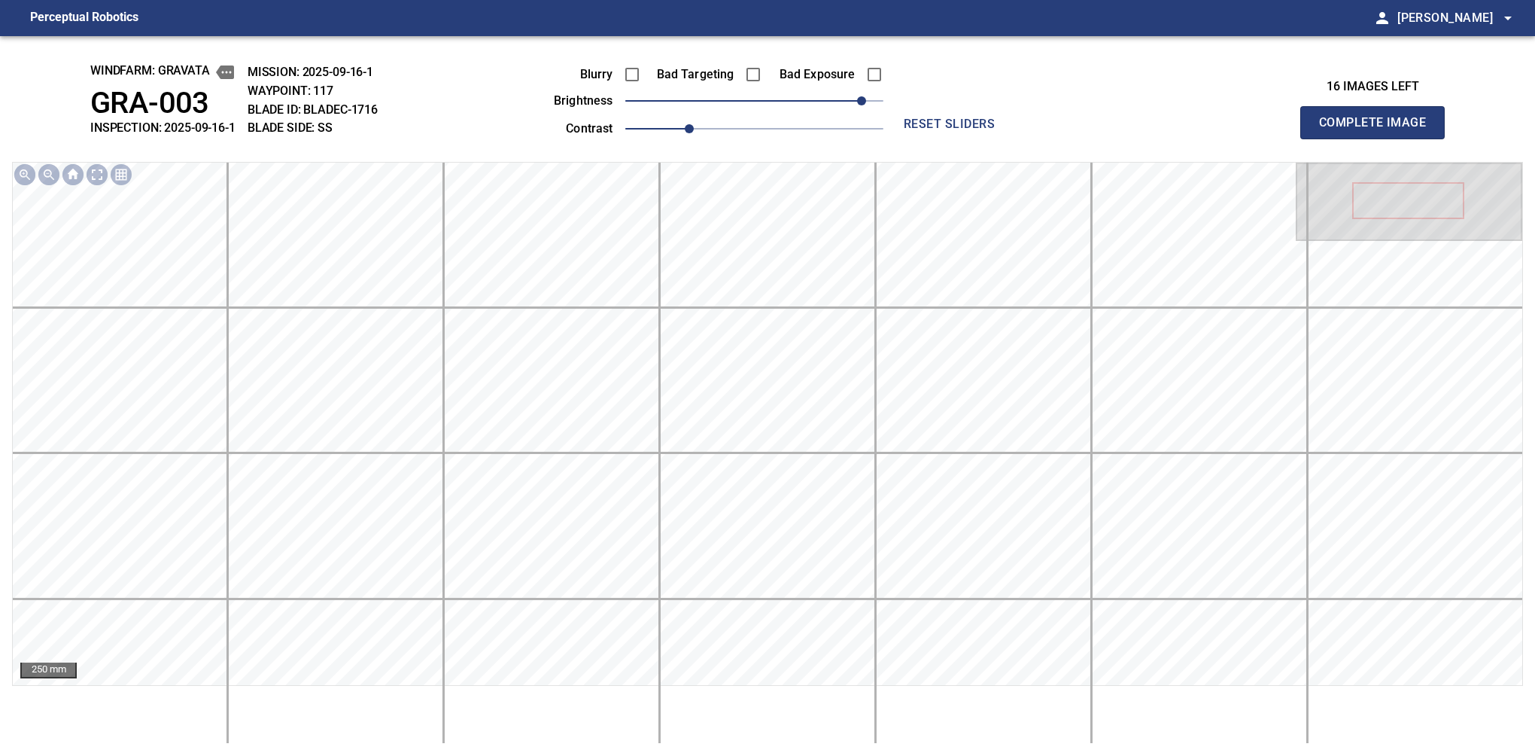
click at [1060, 138] on button "Complete Image" at bounding box center [1372, 122] width 144 height 33
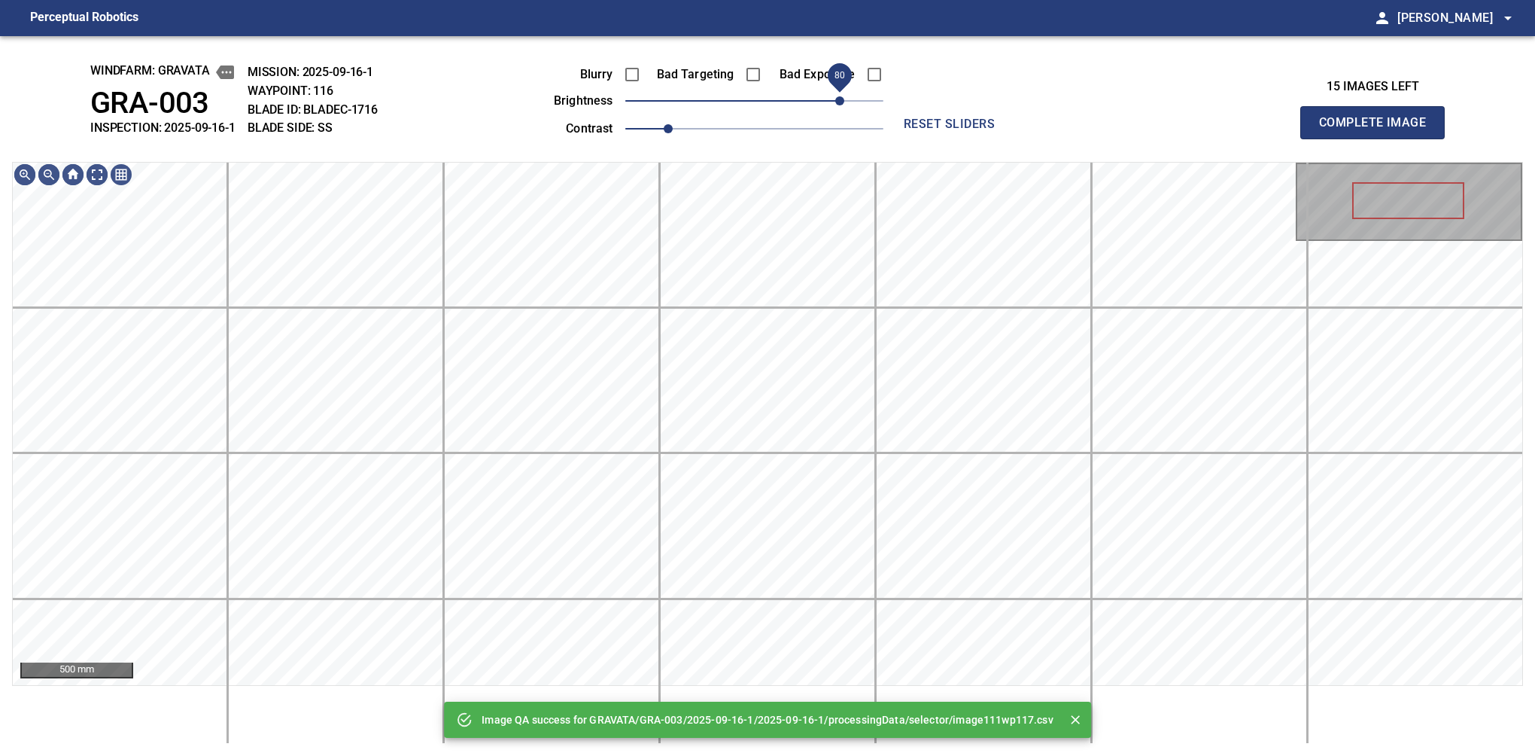
drag, startPoint x: 798, startPoint y: 104, endPoint x: 841, endPoint y: 108, distance: 42.4
click at [841, 108] on span "80" at bounding box center [754, 100] width 258 height 21
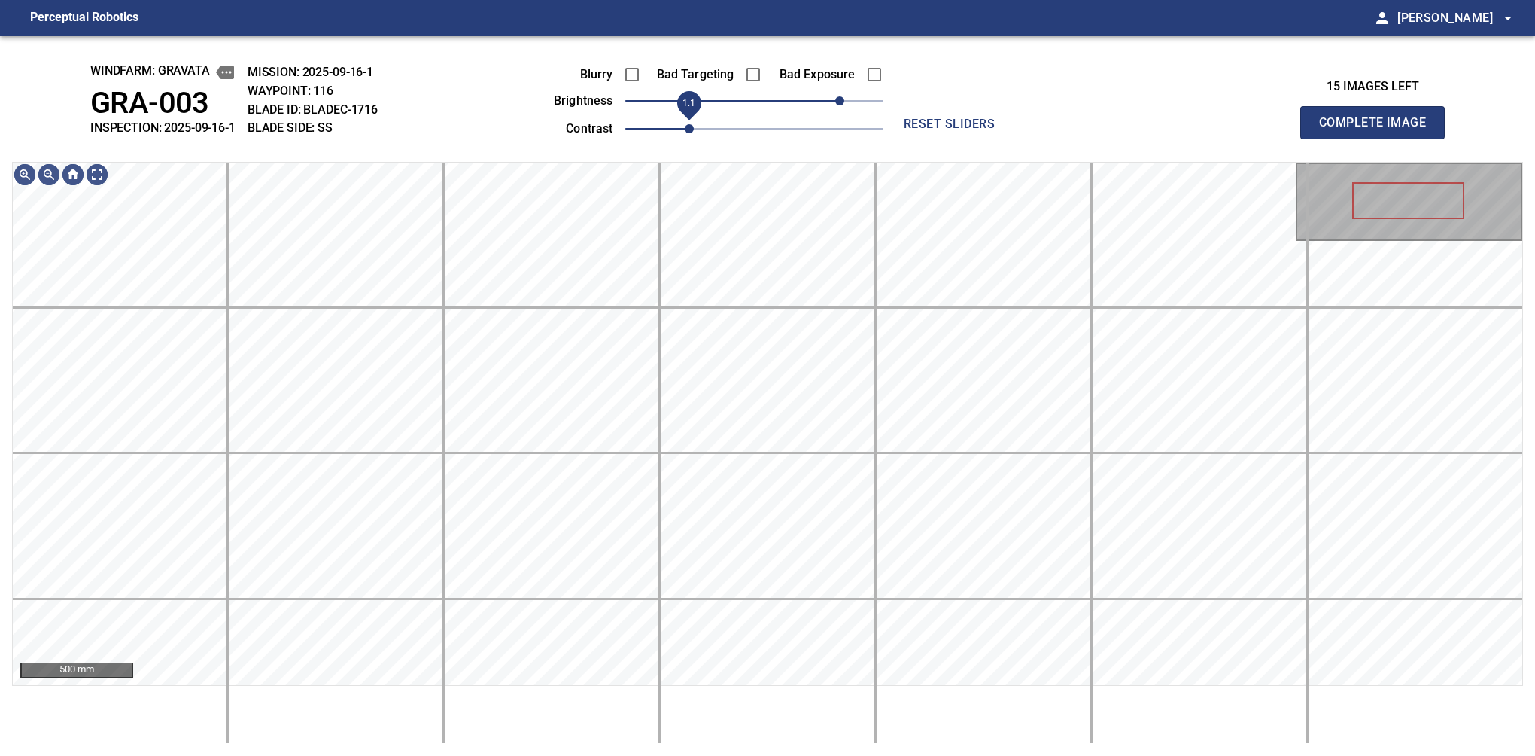
drag, startPoint x: 672, startPoint y: 126, endPoint x: 698, endPoint y: 126, distance: 26.3
click at [694, 126] on span "1.1" at bounding box center [689, 128] width 9 height 9
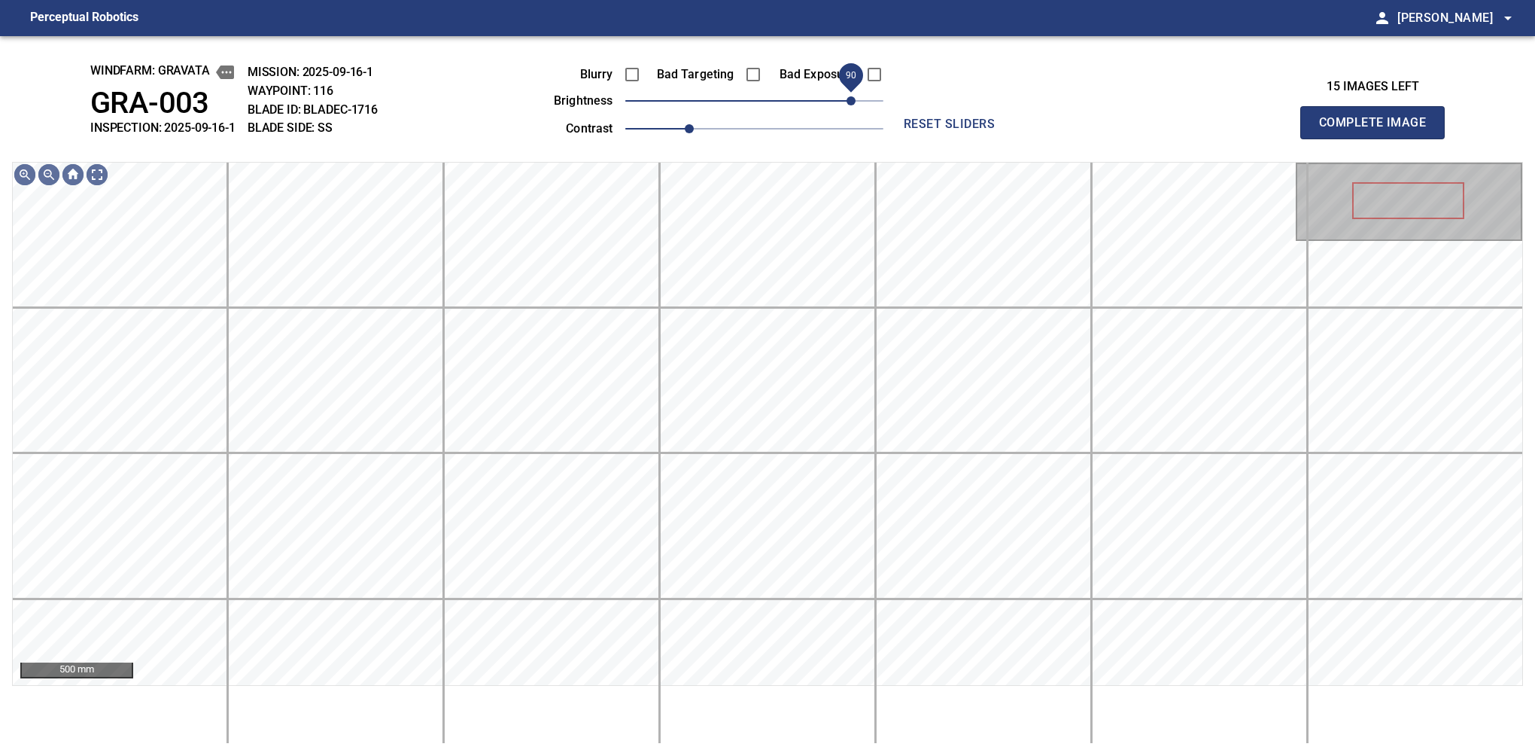
click at [852, 104] on span "90" at bounding box center [851, 100] width 9 height 9
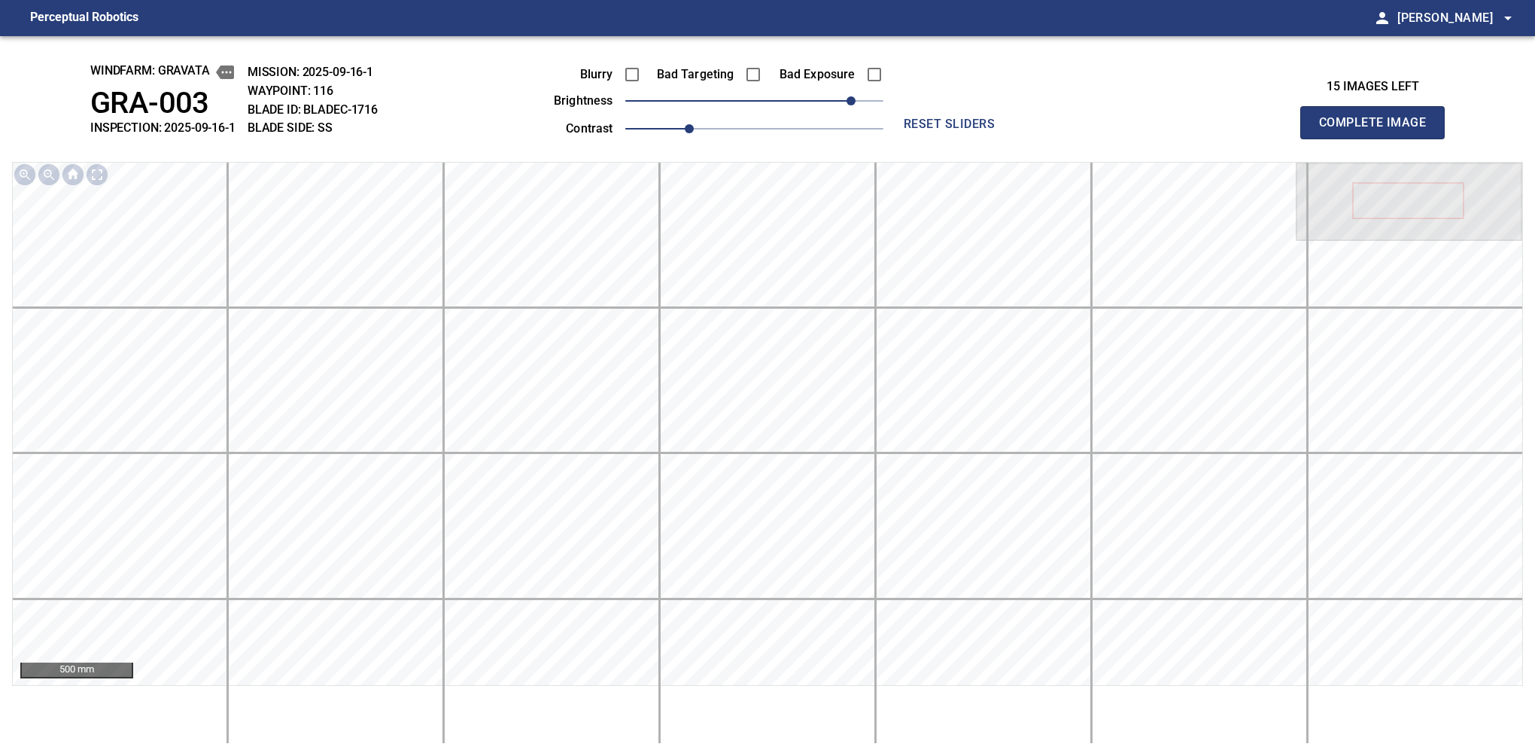
click at [1060, 138] on button "Complete Image" at bounding box center [1372, 122] width 144 height 33
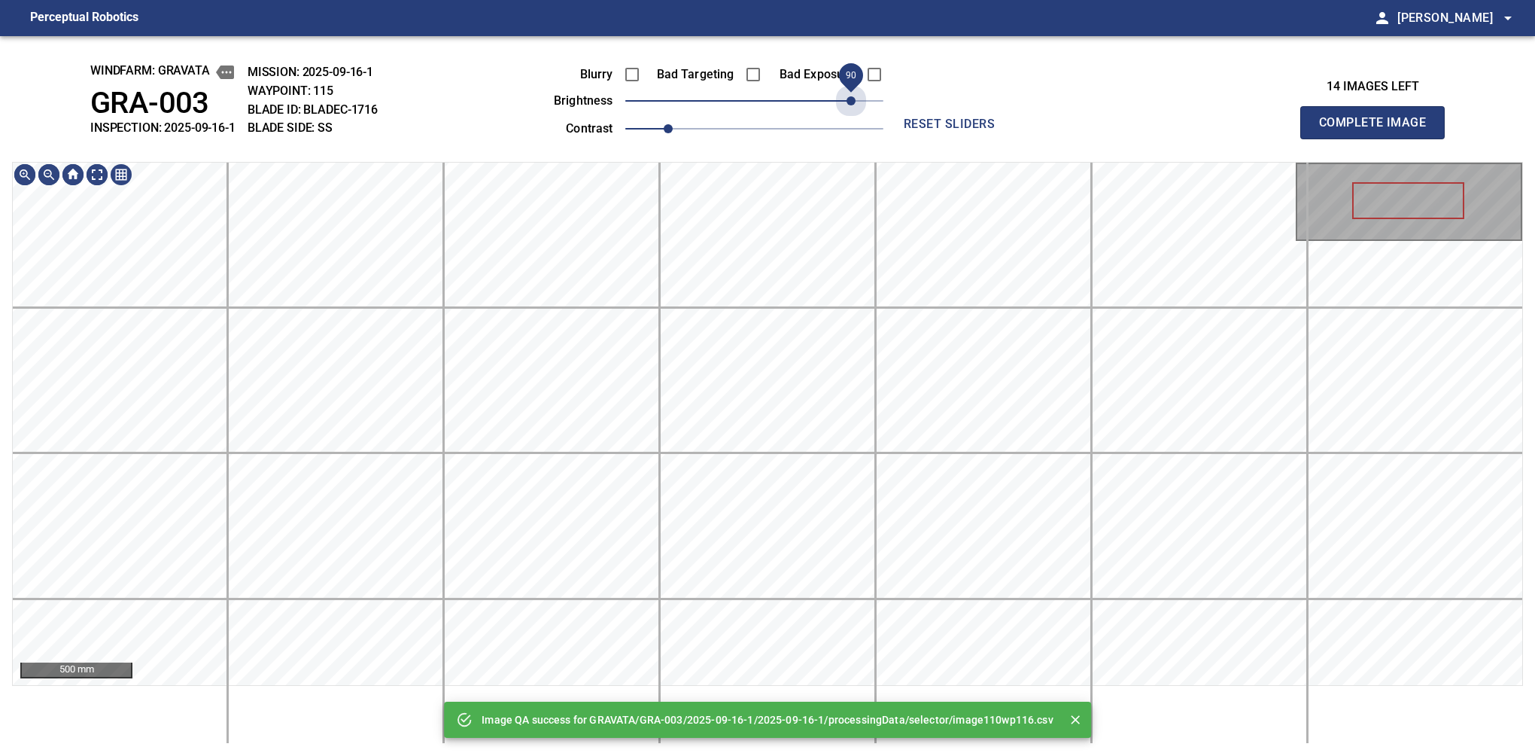
click at [847, 104] on span "90" at bounding box center [754, 100] width 258 height 21
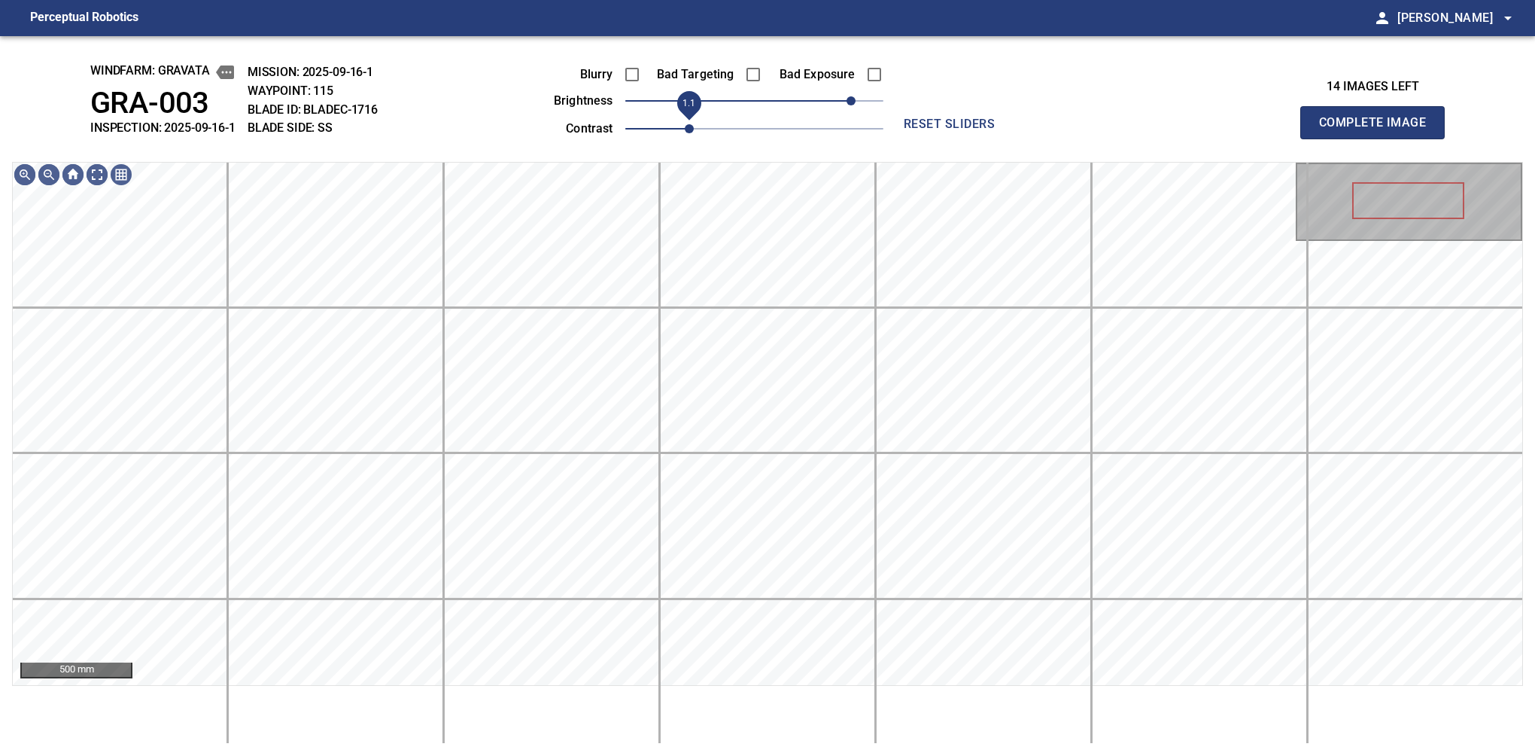
drag, startPoint x: 657, startPoint y: 123, endPoint x: 686, endPoint y: 123, distance: 28.6
click at [686, 124] on span "1.1" at bounding box center [689, 128] width 9 height 9
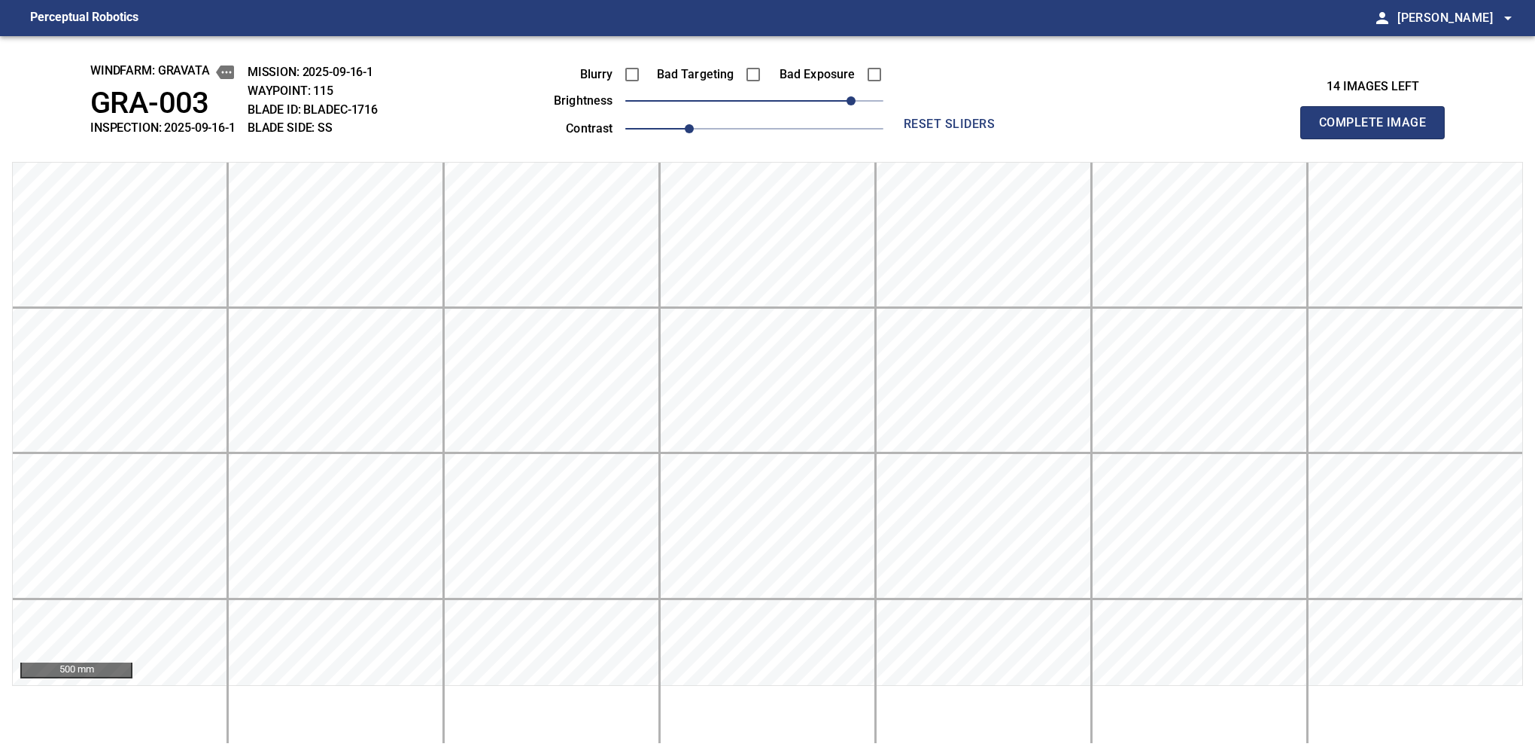
click at [1060, 138] on button "Complete Image" at bounding box center [1372, 122] width 144 height 33
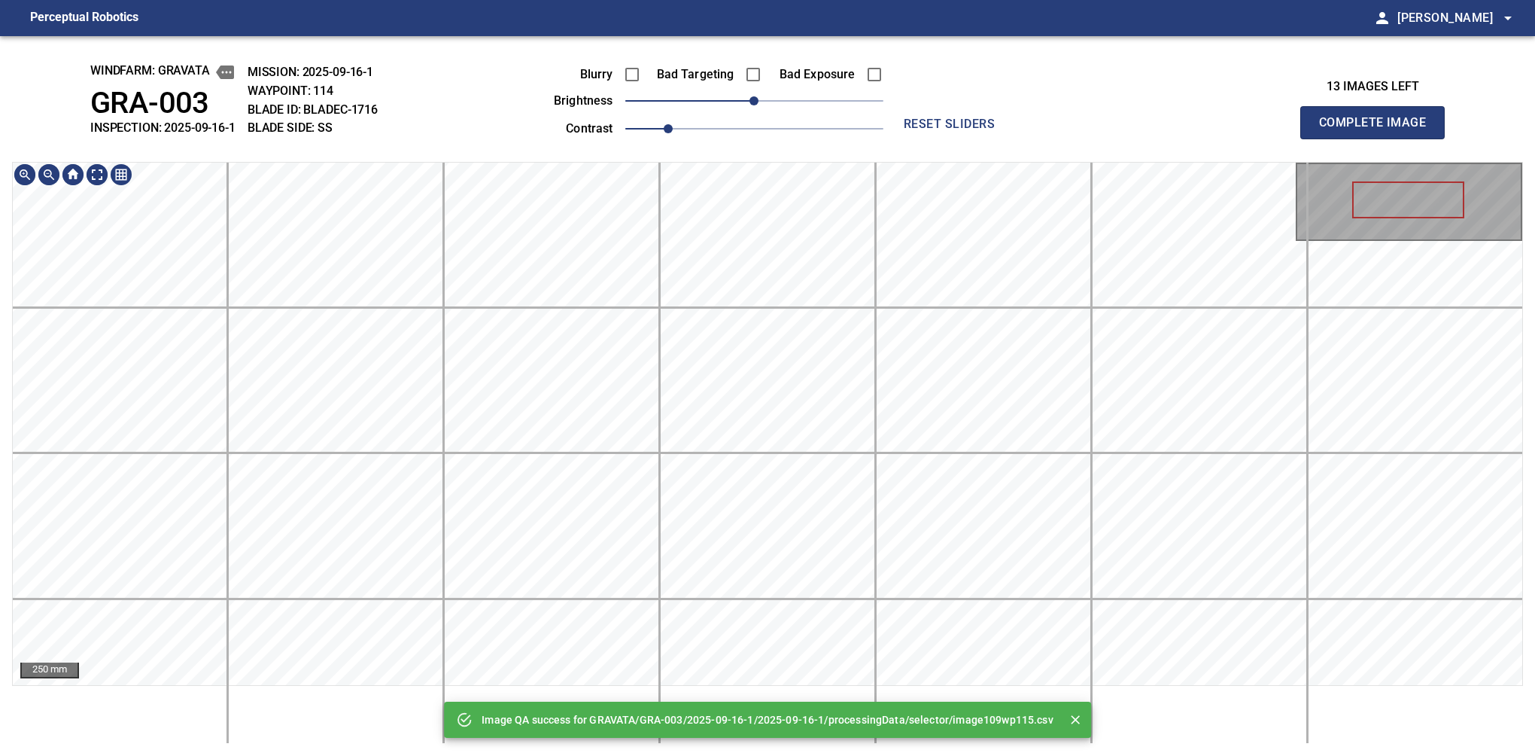
click at [838, 712] on div "Image QA success for GRAVATA/GRA-003/2025-09-16-1/2025-09-16-1/processingData/s…" at bounding box center [767, 395] width 1535 height 719
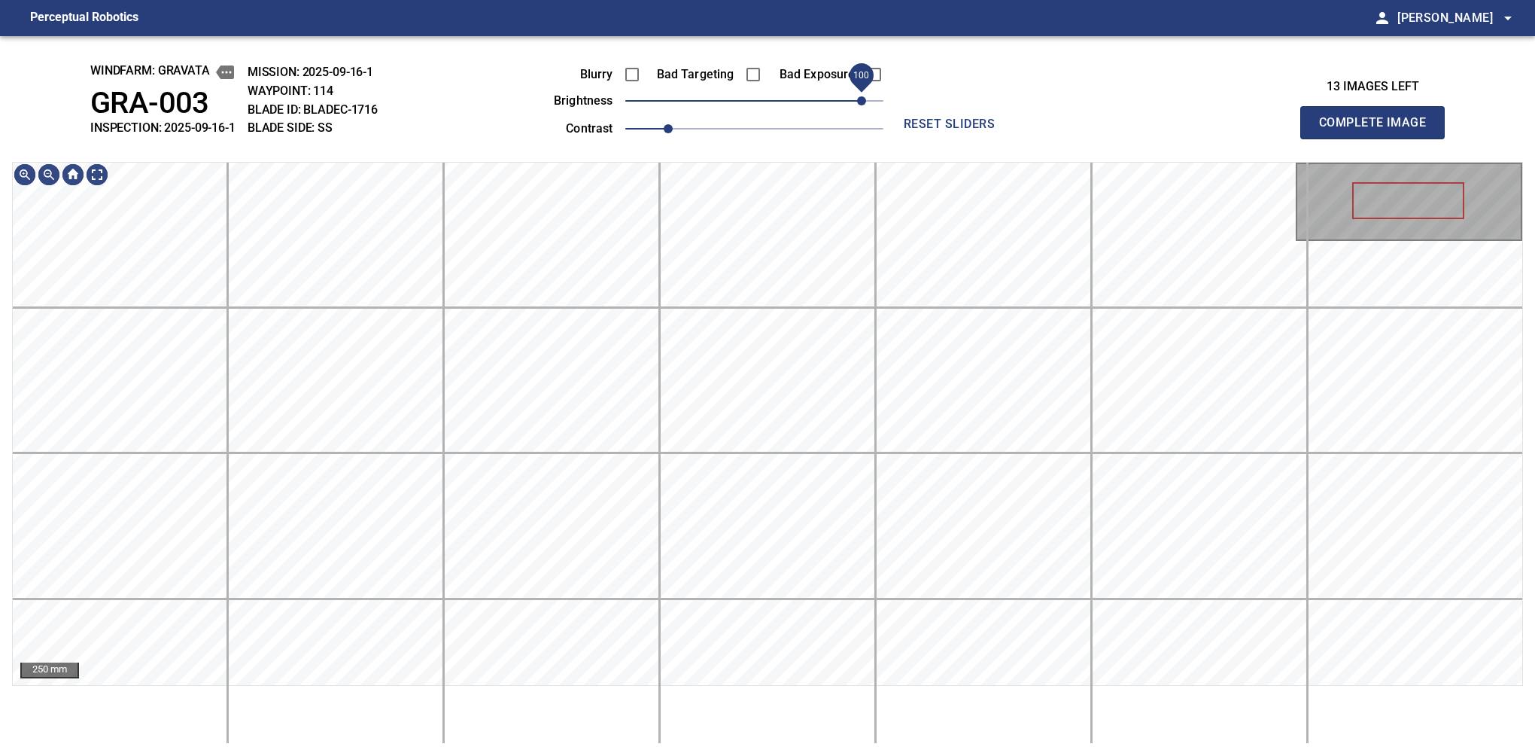
drag, startPoint x: 882, startPoint y: 104, endPoint x: 867, endPoint y: 104, distance: 15.1
click at [867, 104] on span "100" at bounding box center [754, 100] width 258 height 21
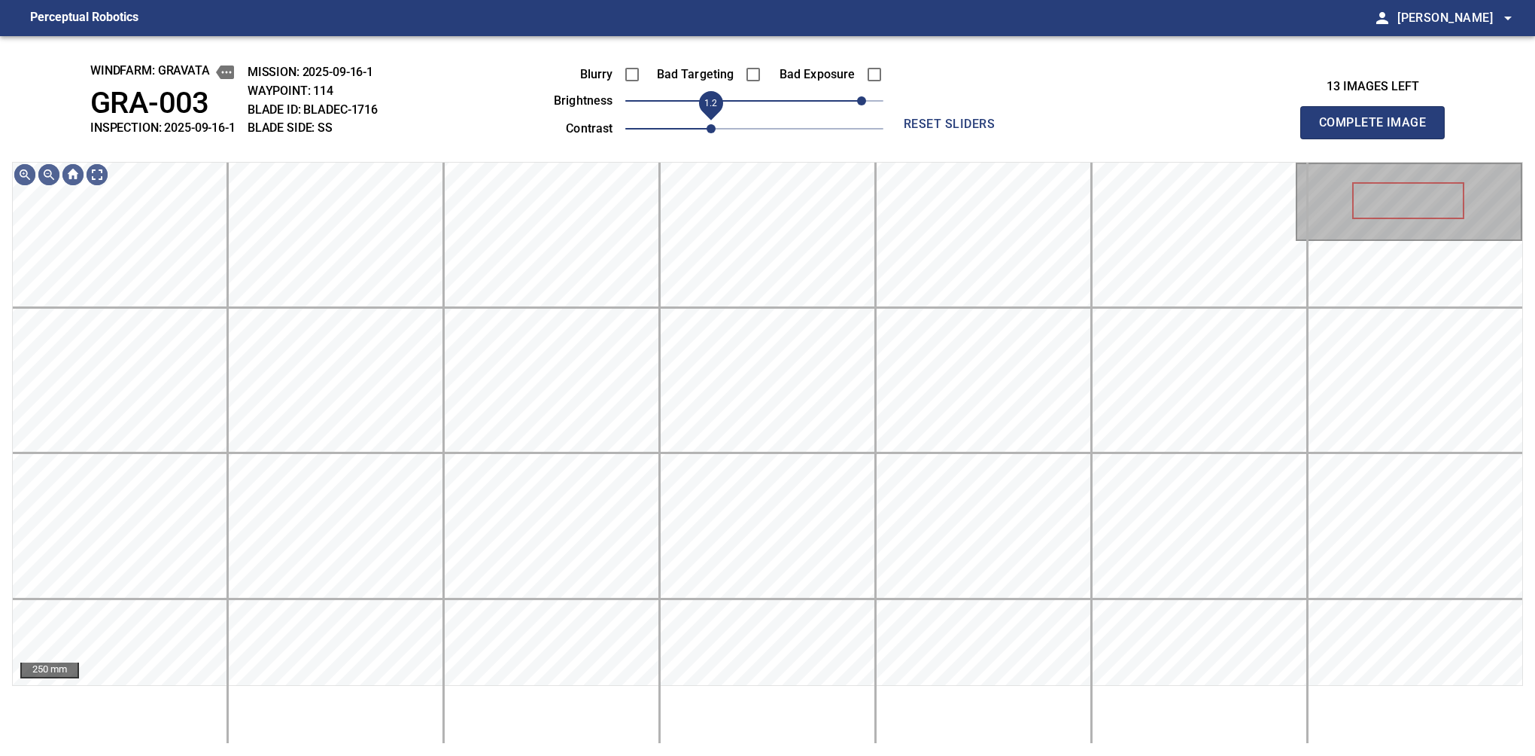
drag, startPoint x: 677, startPoint y: 129, endPoint x: 708, endPoint y: 123, distance: 31.6
click at [708, 124] on span "1.2" at bounding box center [711, 128] width 9 height 9
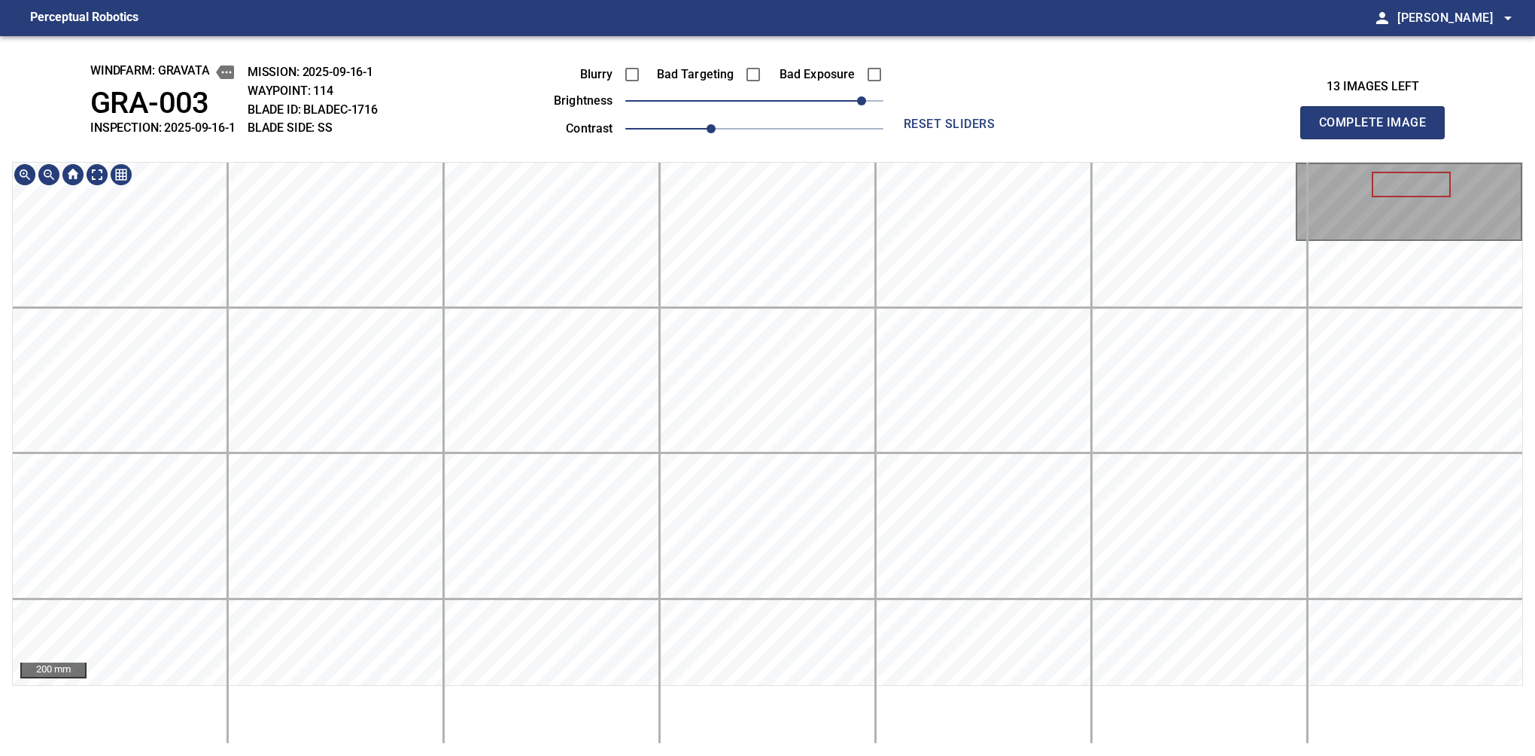
click at [756, 738] on html "Perceptual Robotics person [PERSON_NAME] arrow_drop_down windfarm: GRAVATA GRA-…" at bounding box center [767, 378] width 1535 height 756
click at [1060, 138] on button "Complete Image" at bounding box center [1372, 122] width 144 height 33
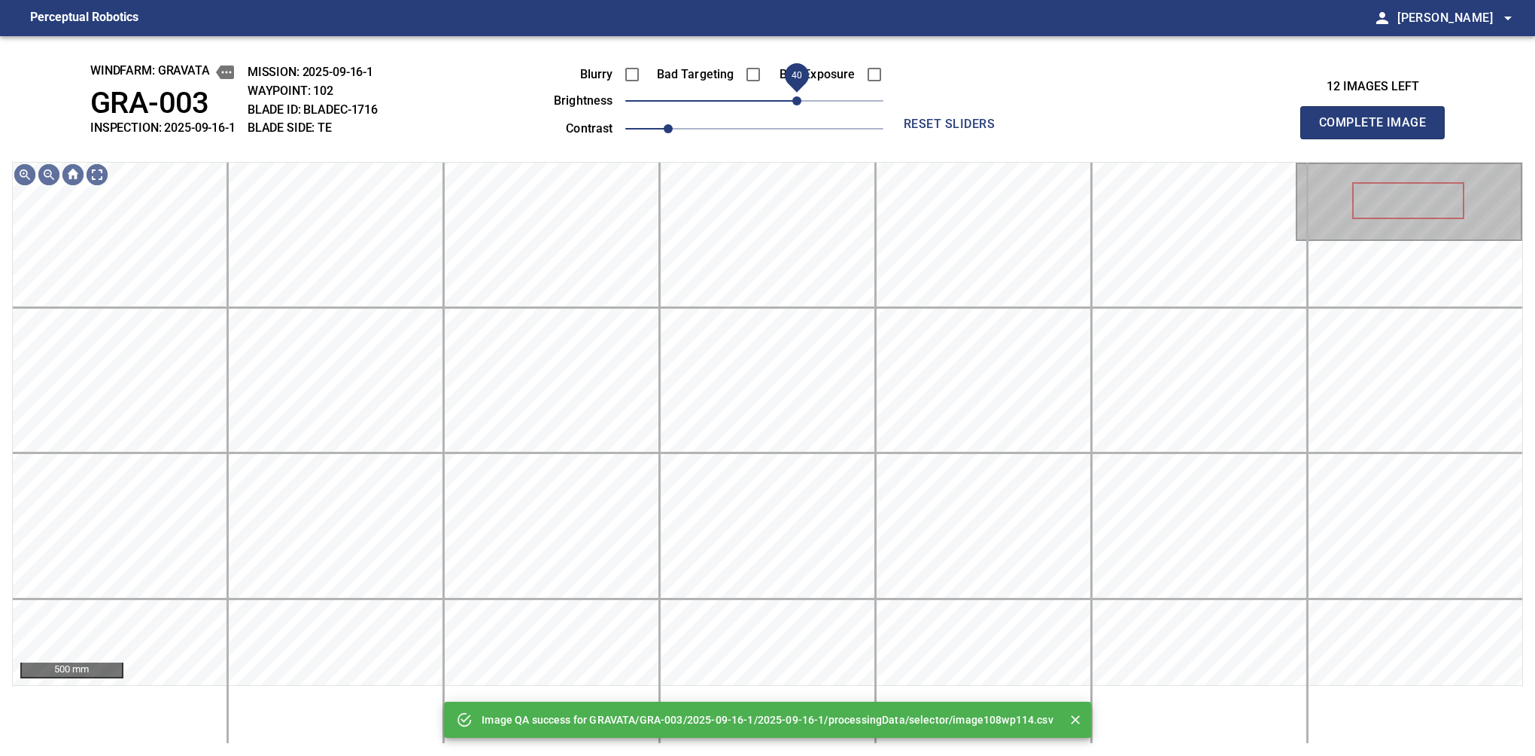
drag, startPoint x: 765, startPoint y: 100, endPoint x: 801, endPoint y: 99, distance: 36.9
click at [801, 99] on span "40" at bounding box center [796, 100] width 9 height 9
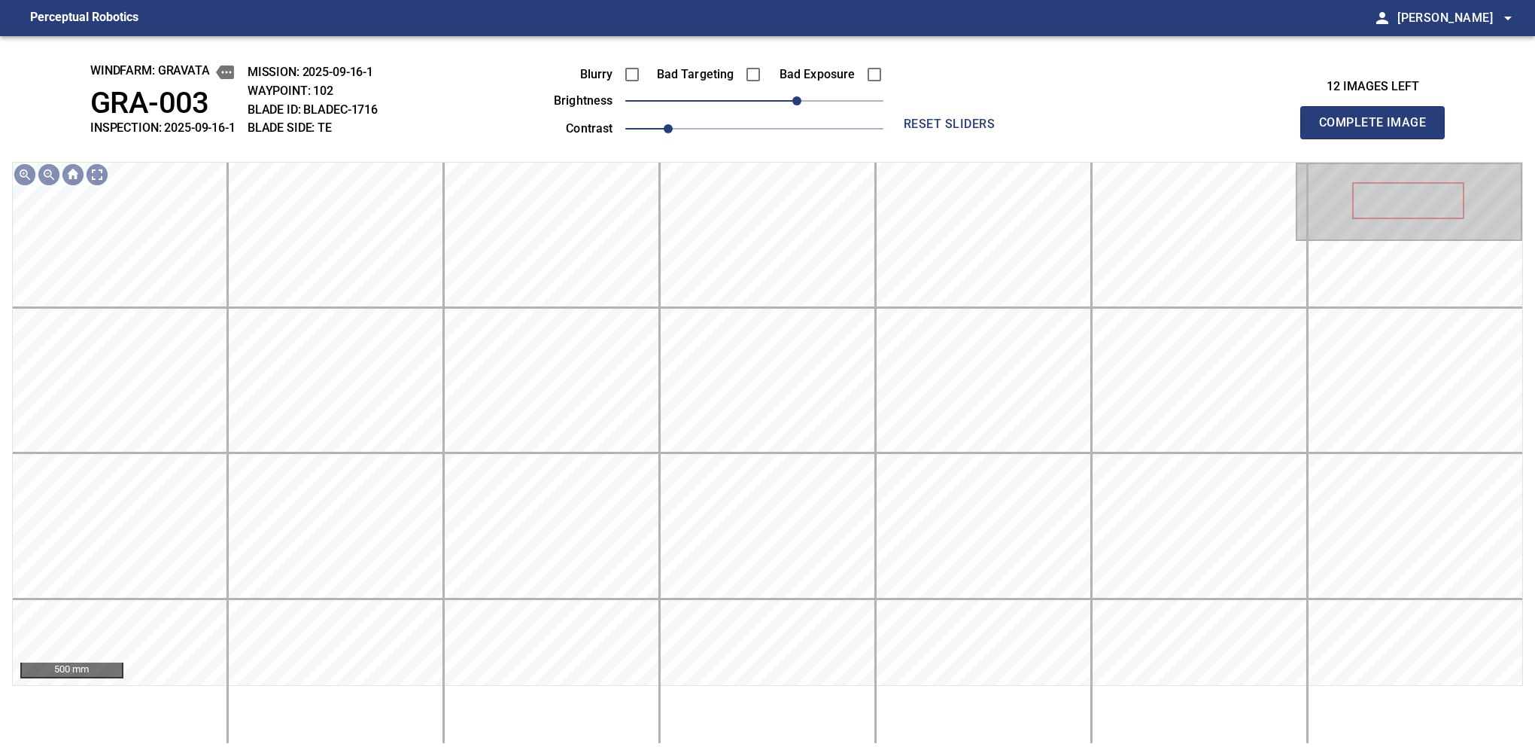
click at [1060, 138] on button "Complete Image" at bounding box center [1372, 122] width 144 height 33
drag, startPoint x: 776, startPoint y: 100, endPoint x: 798, endPoint y: 99, distance: 21.8
click at [798, 99] on span "40" at bounding box center [796, 100] width 9 height 9
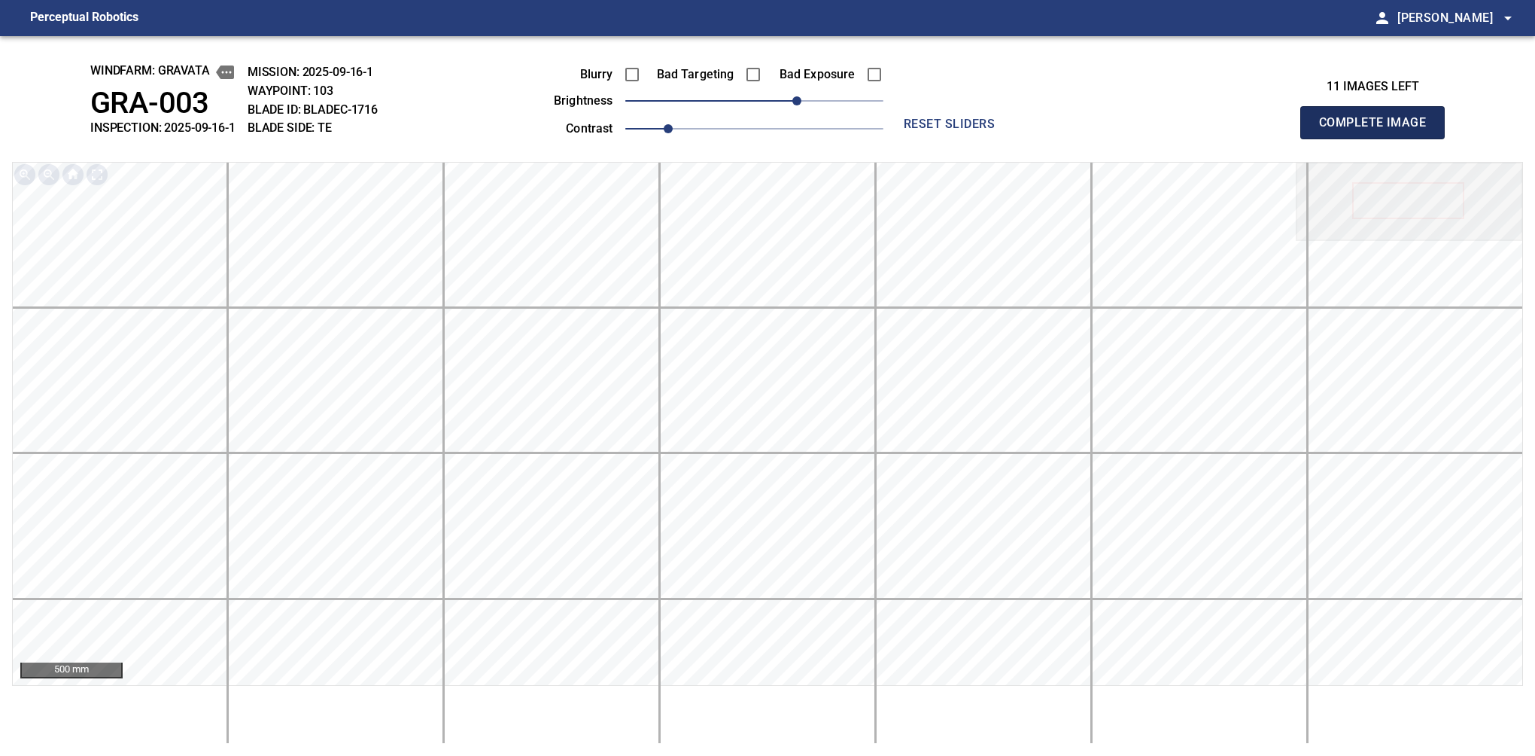
click at [1060, 124] on span "Complete Image" at bounding box center [1372, 122] width 111 height 21
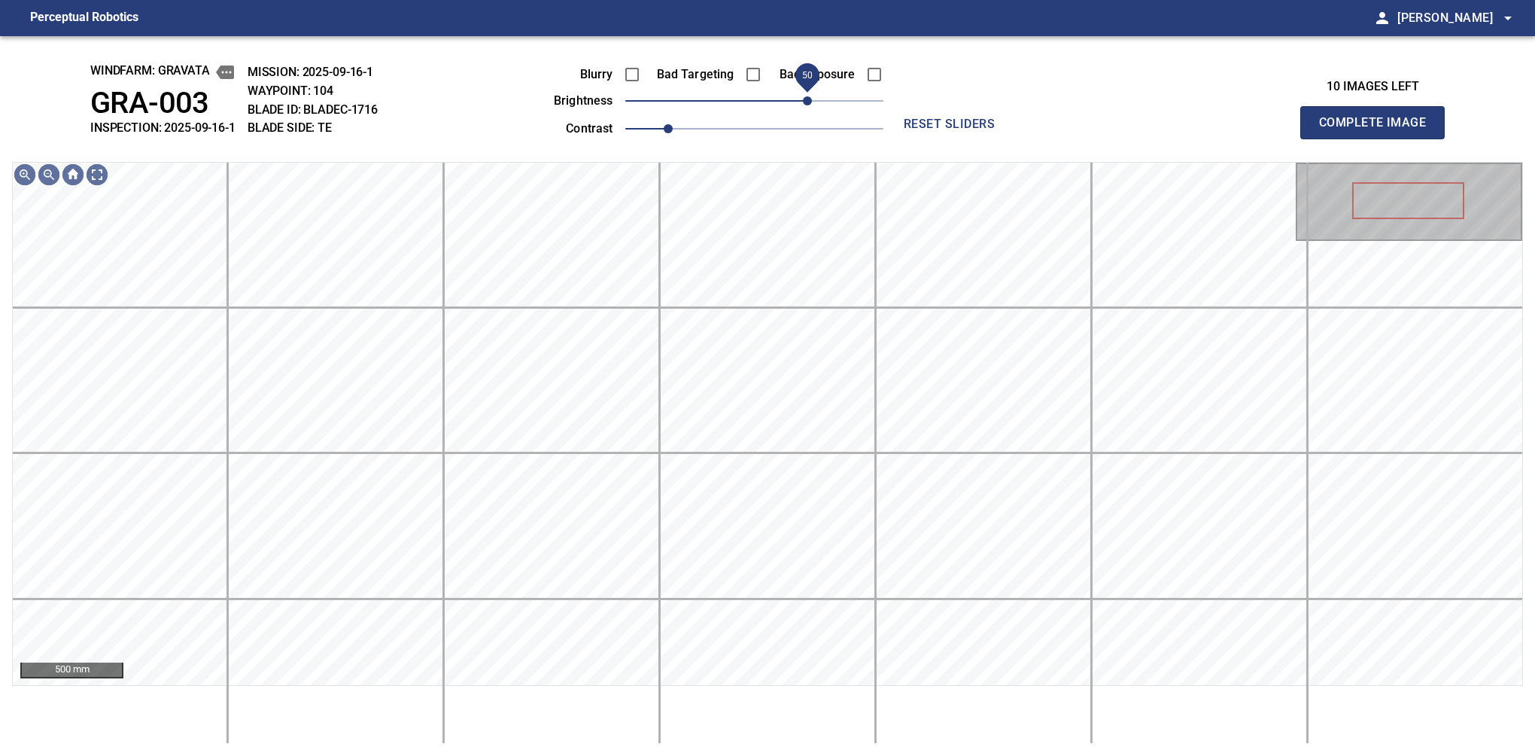
click at [810, 105] on span "50" at bounding box center [807, 100] width 9 height 9
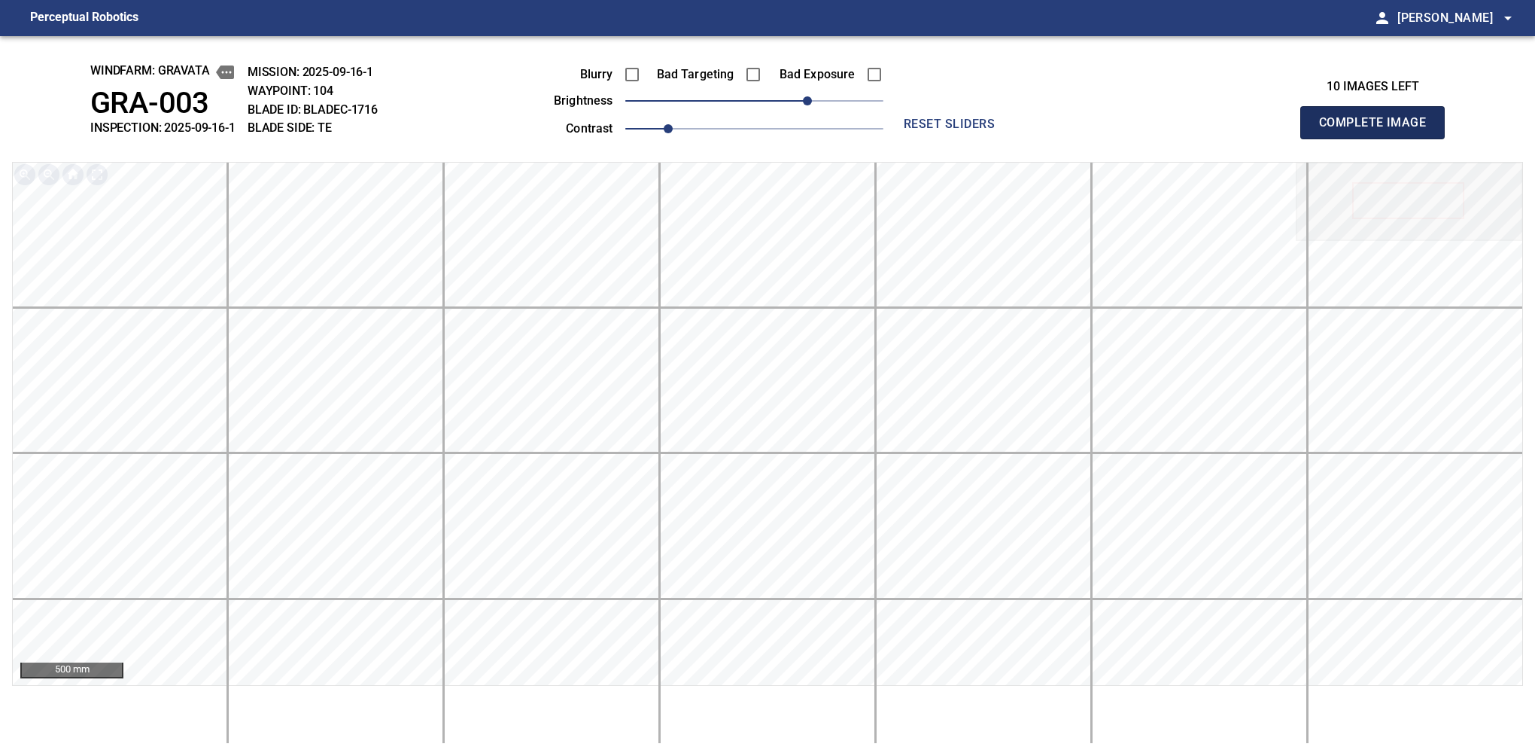
click at [1060, 138] on button "Complete Image" at bounding box center [1372, 122] width 144 height 33
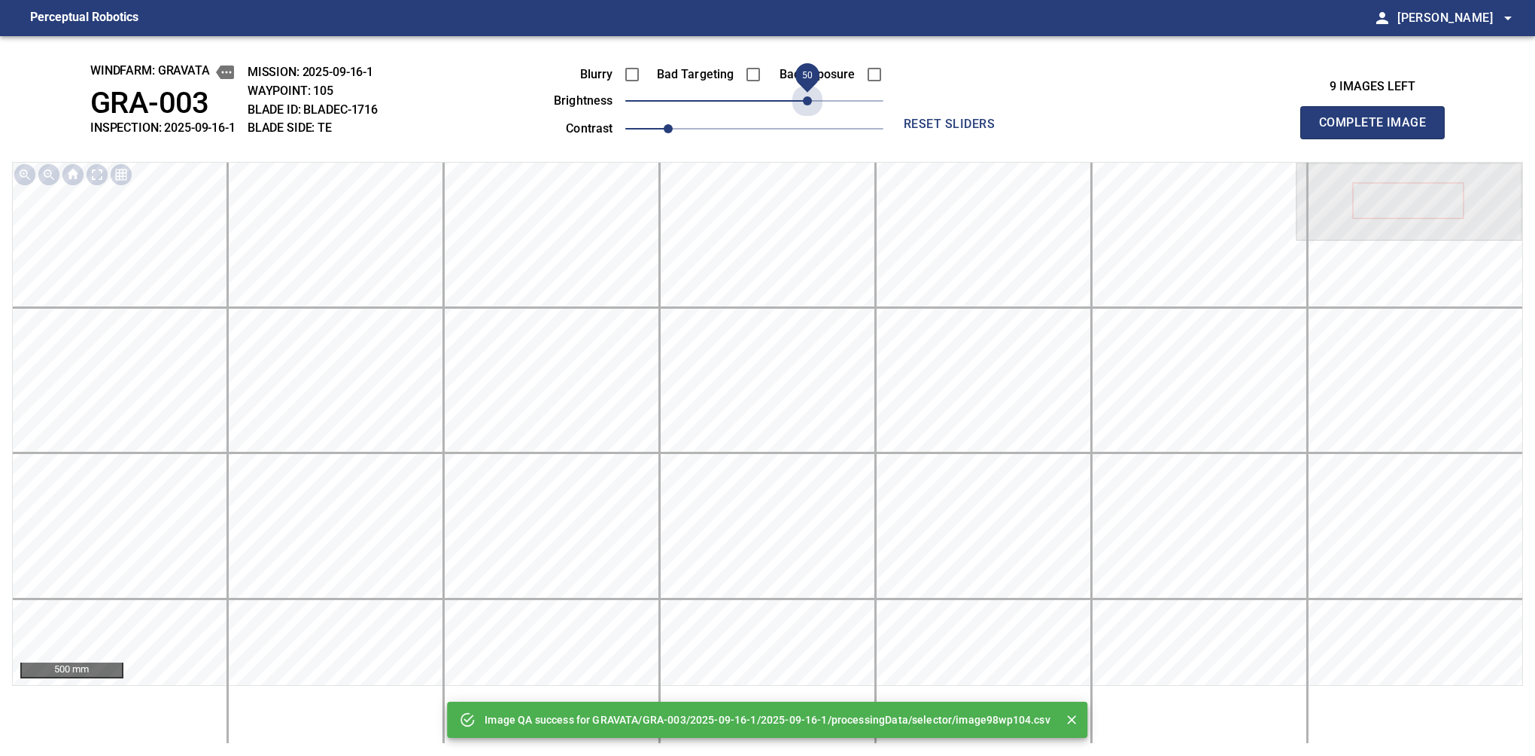
click at [810, 106] on span "50" at bounding box center [754, 100] width 258 height 21
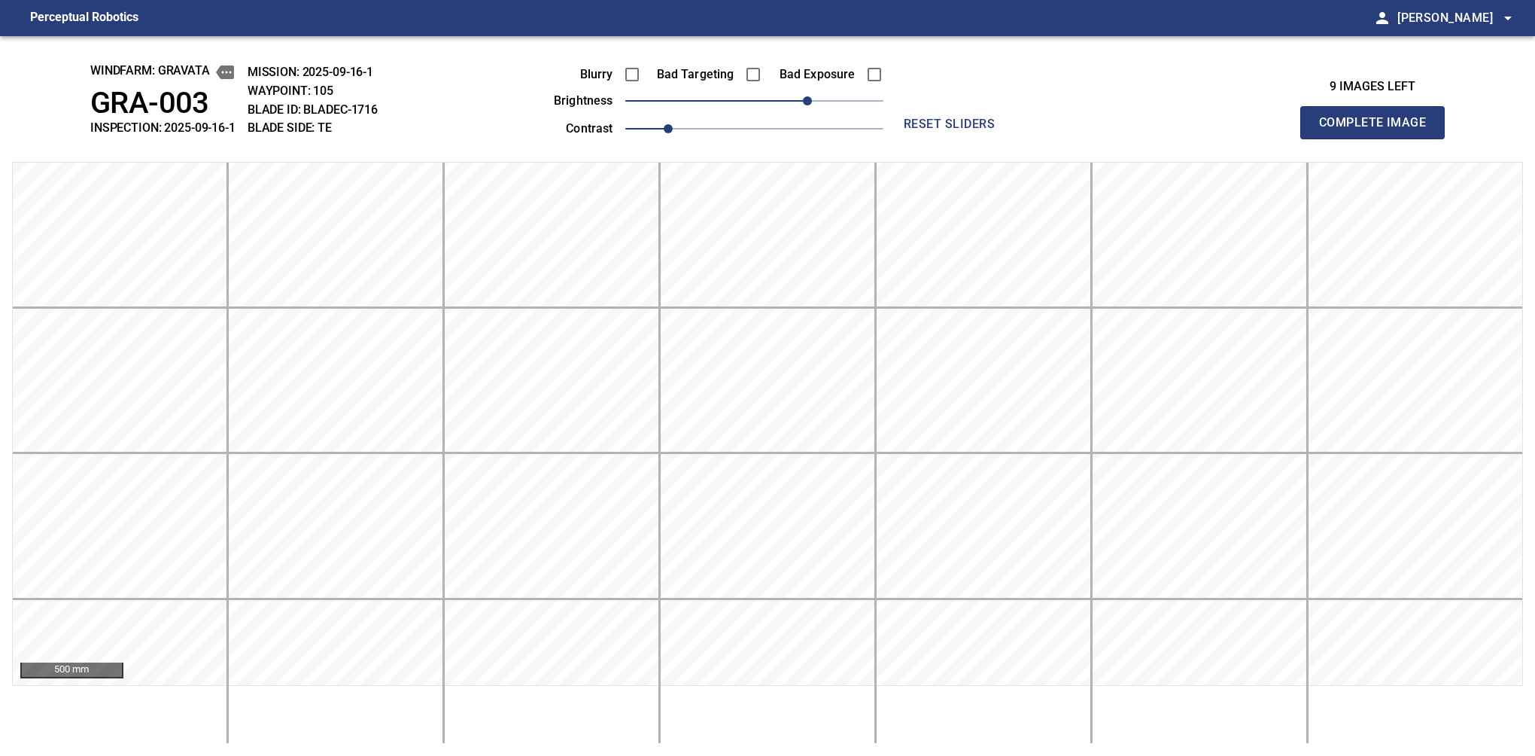
click at [1060, 138] on button "Complete Image" at bounding box center [1372, 122] width 144 height 33
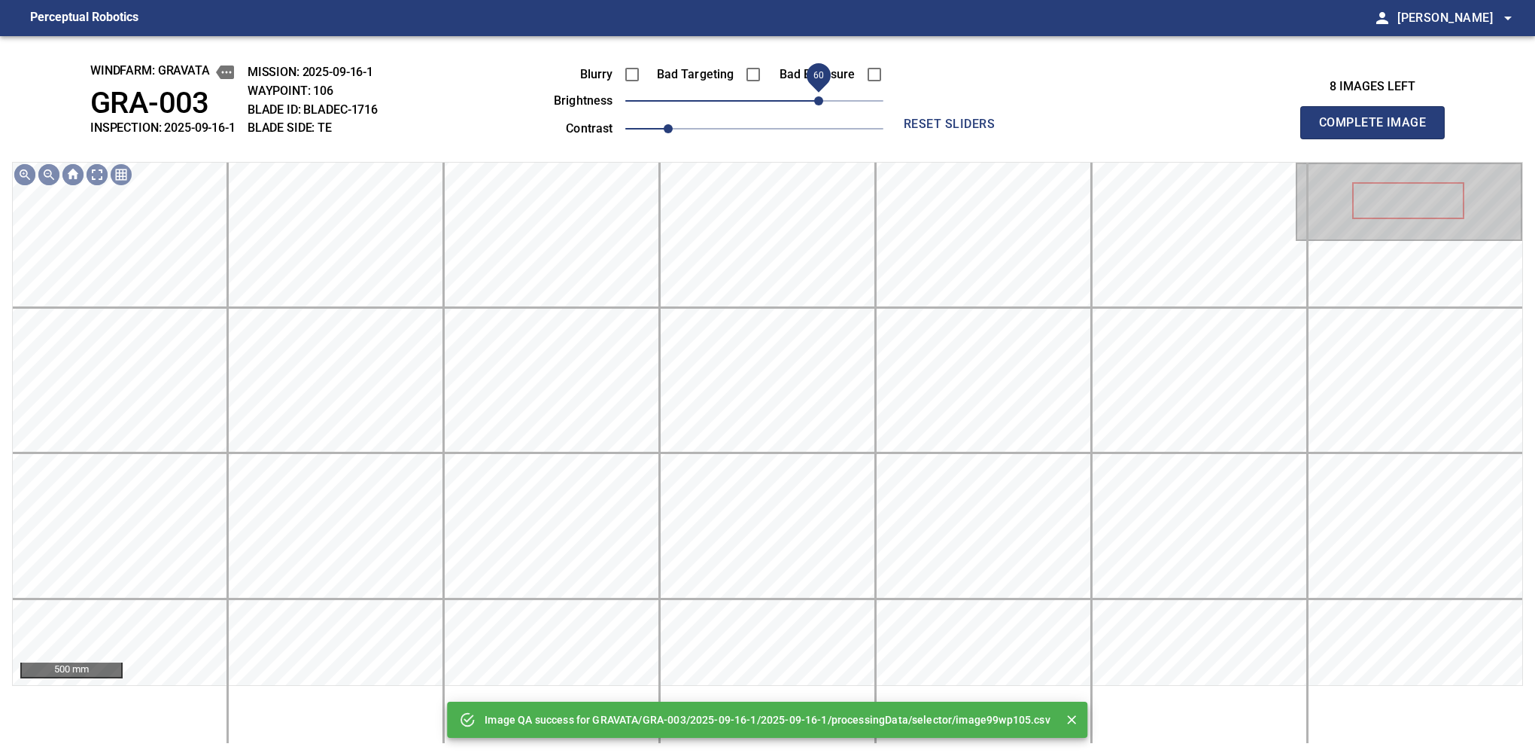
drag, startPoint x: 810, startPoint y: 106, endPoint x: 819, endPoint y: 106, distance: 8.3
click at [819, 106] on span "60" at bounding box center [754, 100] width 258 height 21
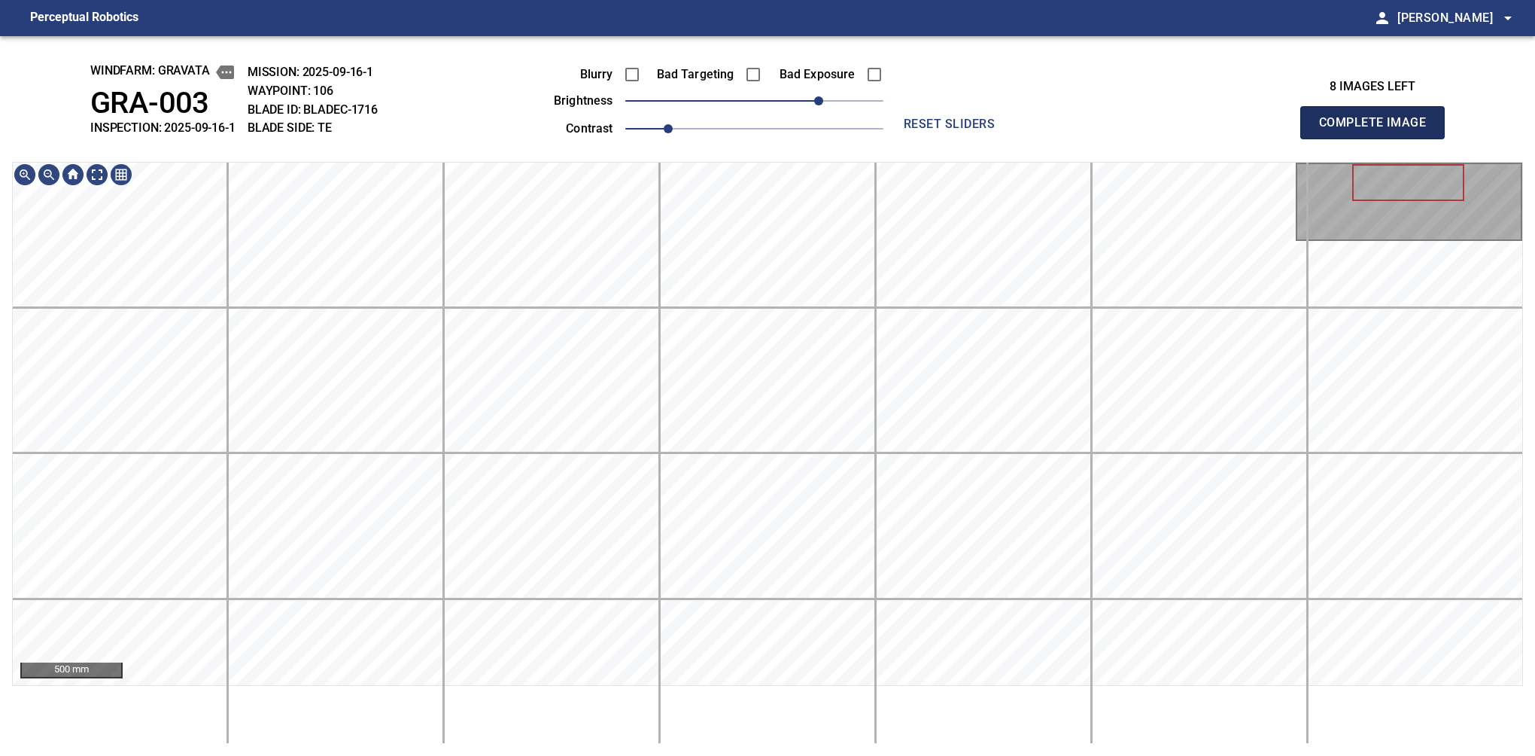
click at [1060, 138] on button "Complete Image" at bounding box center [1372, 122] width 144 height 33
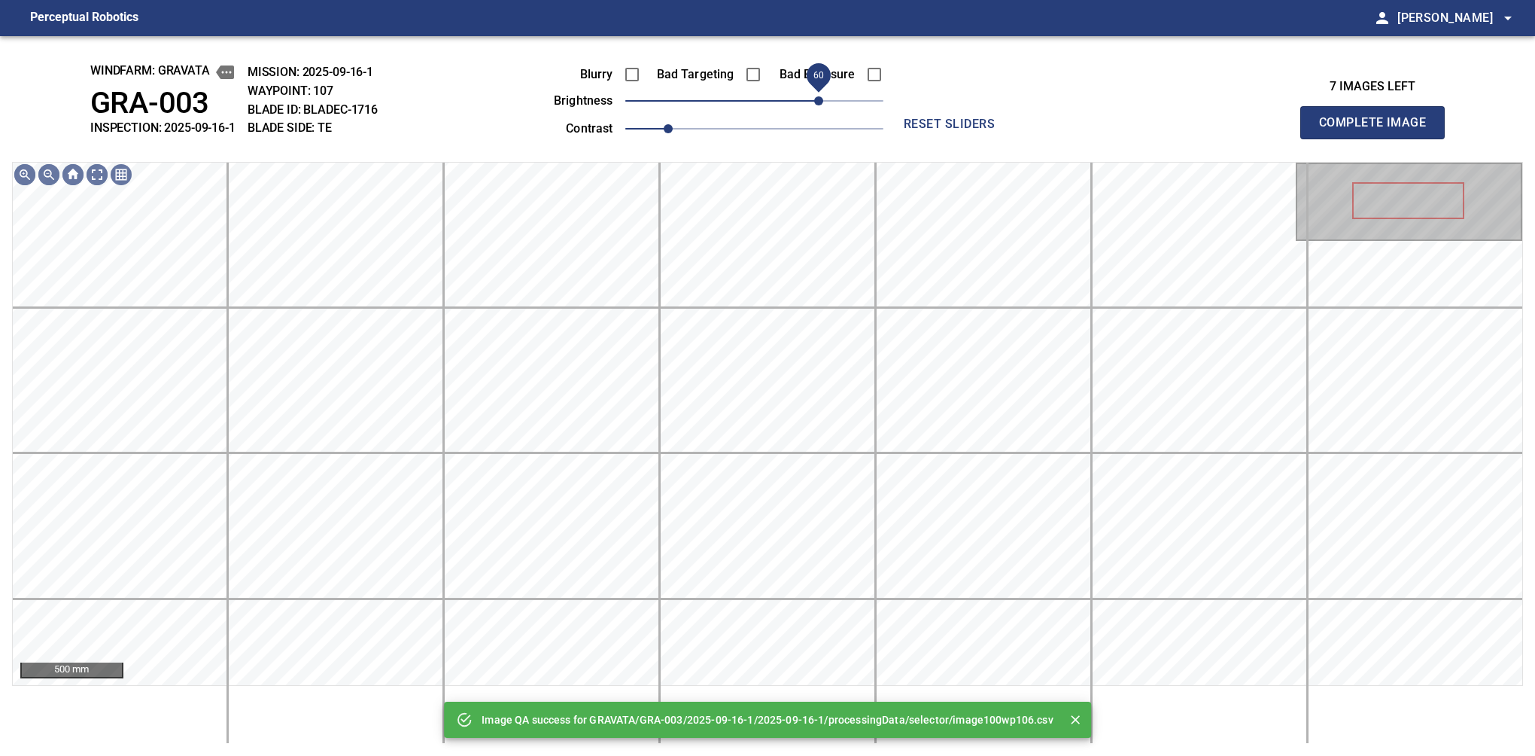
drag, startPoint x: 798, startPoint y: 96, endPoint x: 819, endPoint y: 100, distance: 21.5
click at [819, 100] on span "60" at bounding box center [754, 100] width 258 height 21
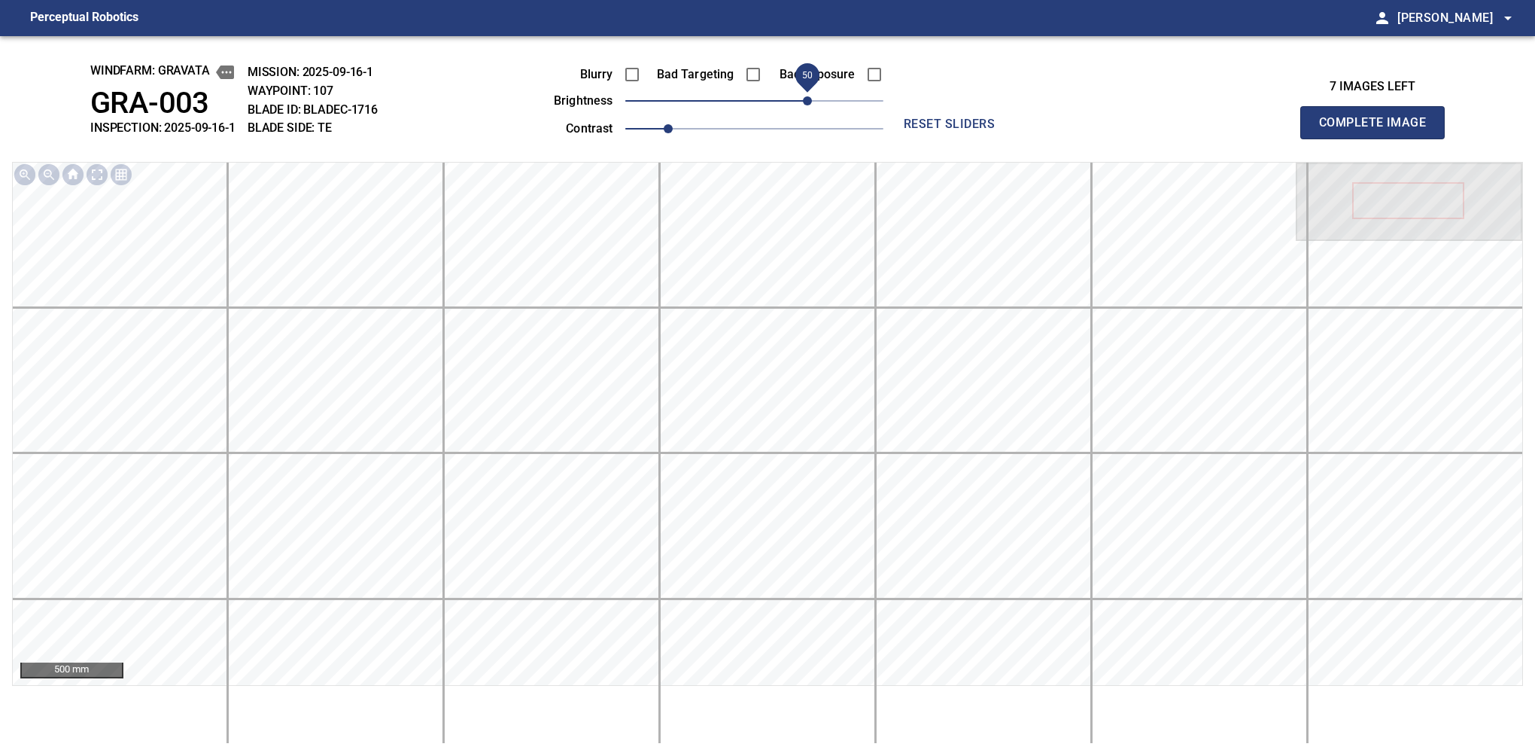
drag, startPoint x: 819, startPoint y: 100, endPoint x: 806, endPoint y: 108, distance: 15.2
click at [806, 105] on span "50" at bounding box center [807, 100] width 9 height 9
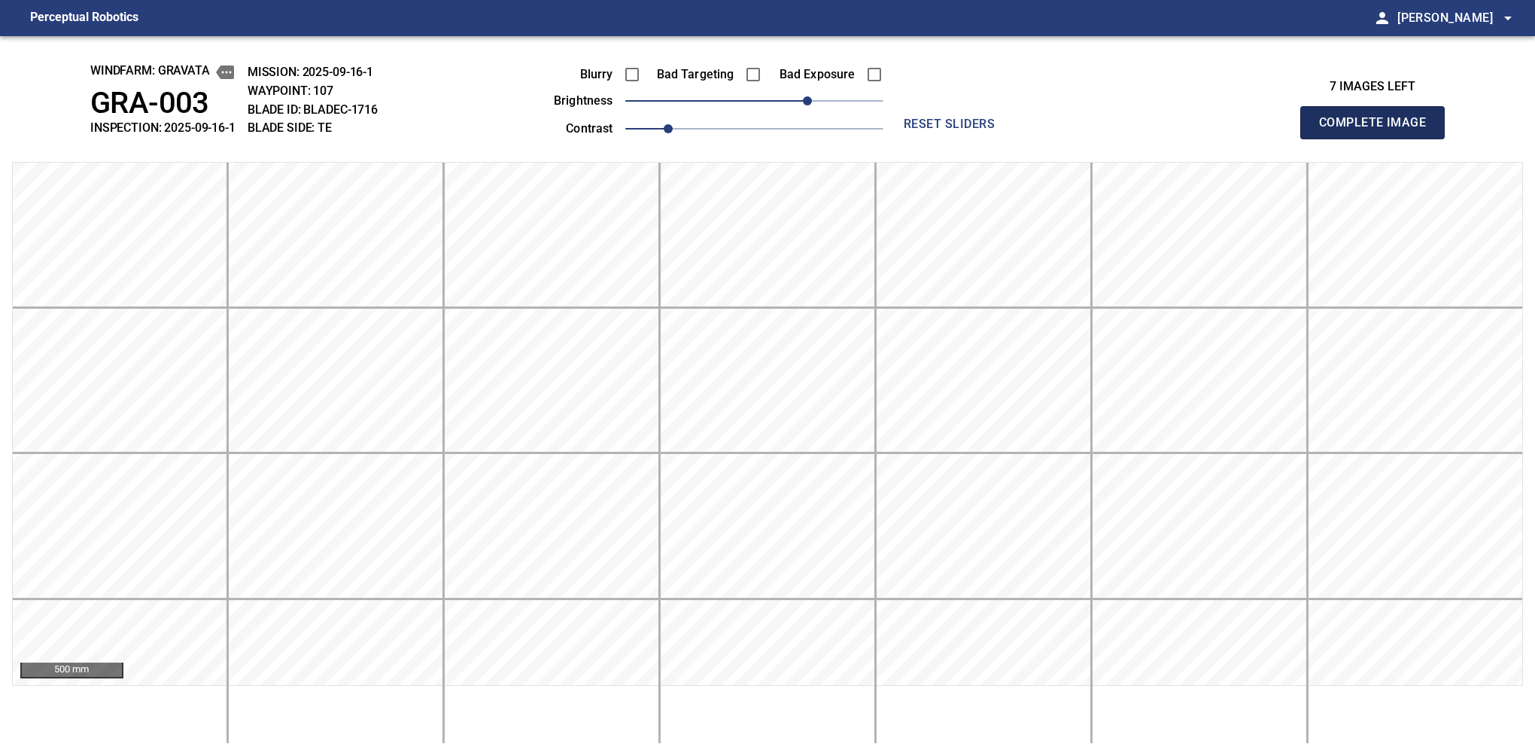
click at [1060, 138] on button "Complete Image" at bounding box center [1372, 122] width 144 height 33
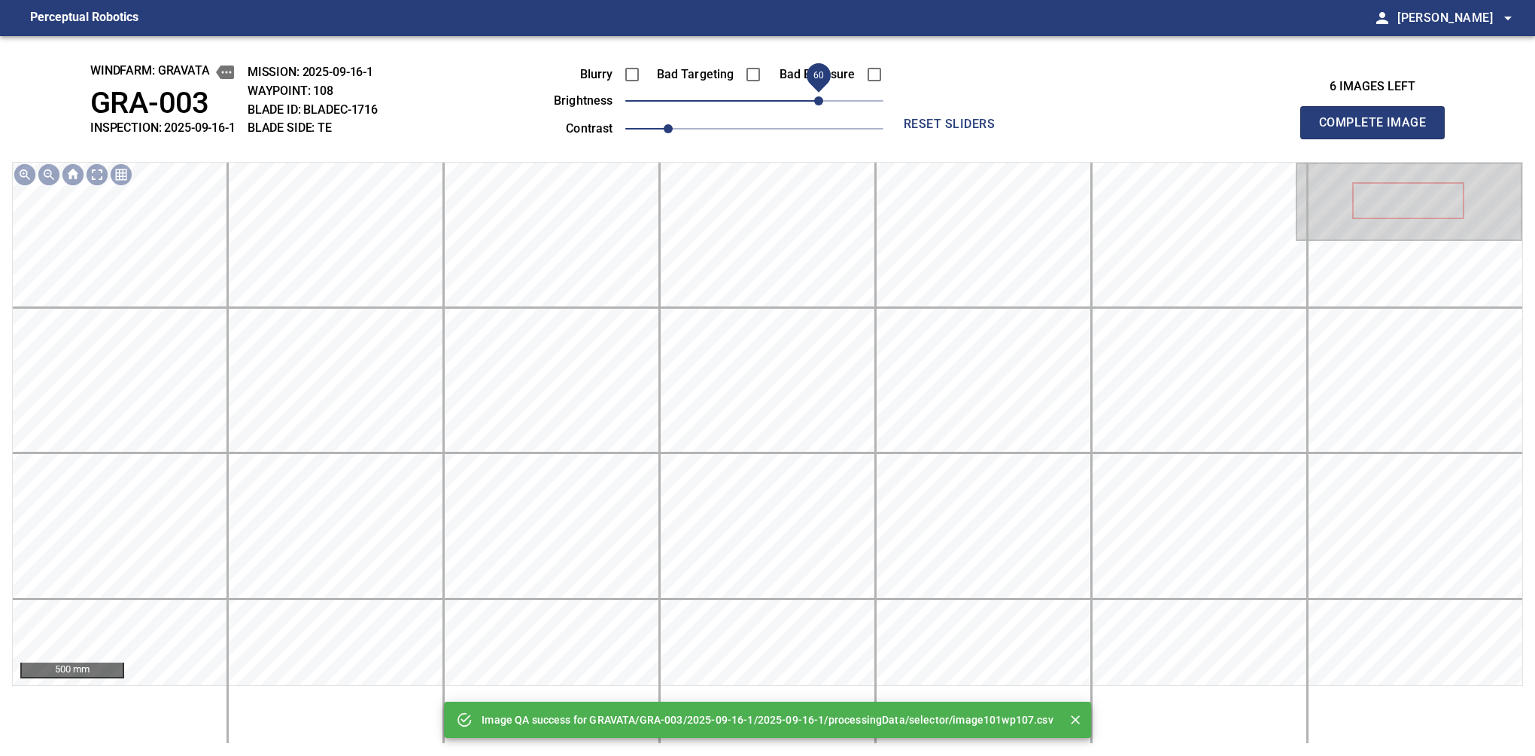
drag, startPoint x: 806, startPoint y: 108, endPoint x: 819, endPoint y: 103, distance: 13.8
click at [819, 103] on span "60" at bounding box center [754, 100] width 258 height 21
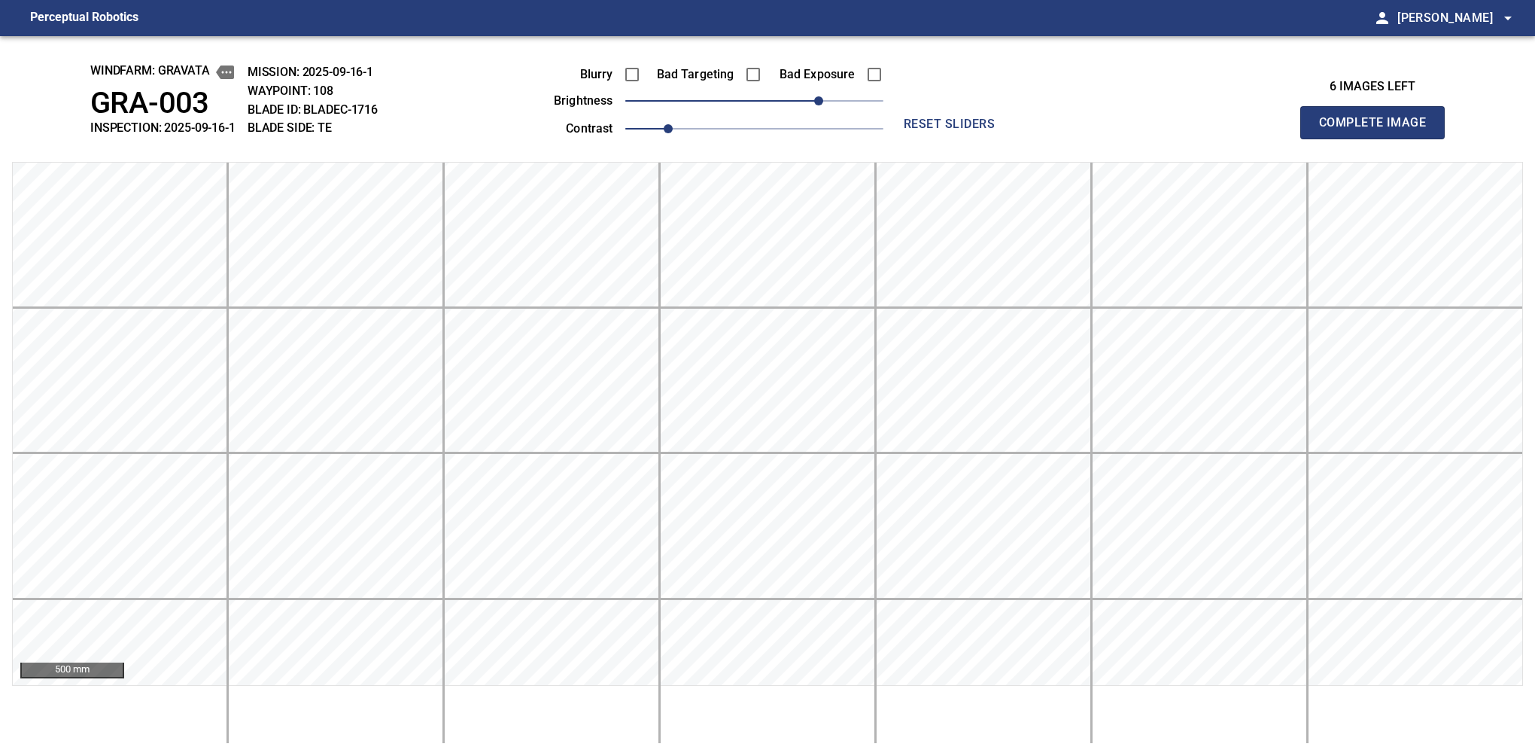
click at [1060, 138] on button "Complete Image" at bounding box center [1372, 122] width 144 height 33
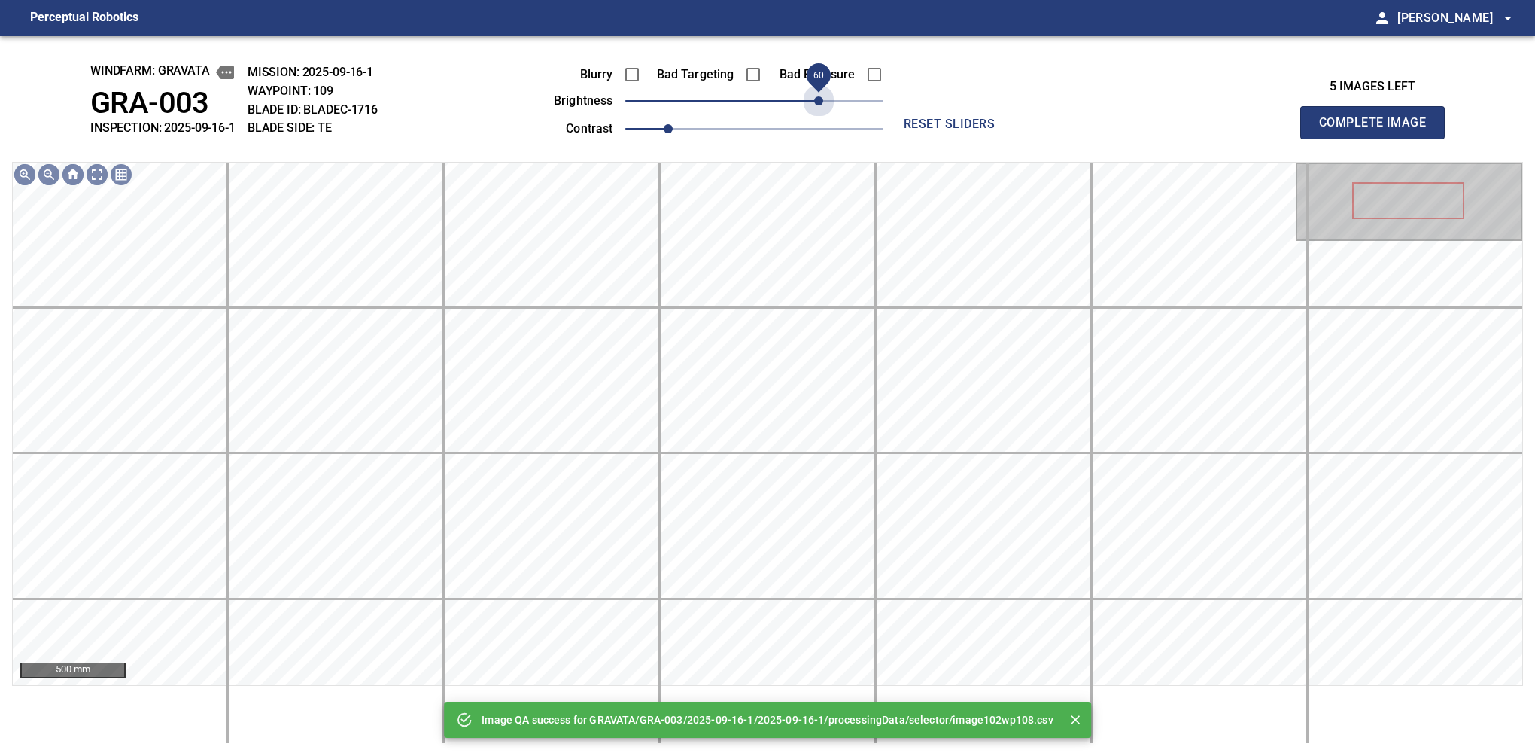
click at [819, 103] on span "60" at bounding box center [754, 100] width 258 height 21
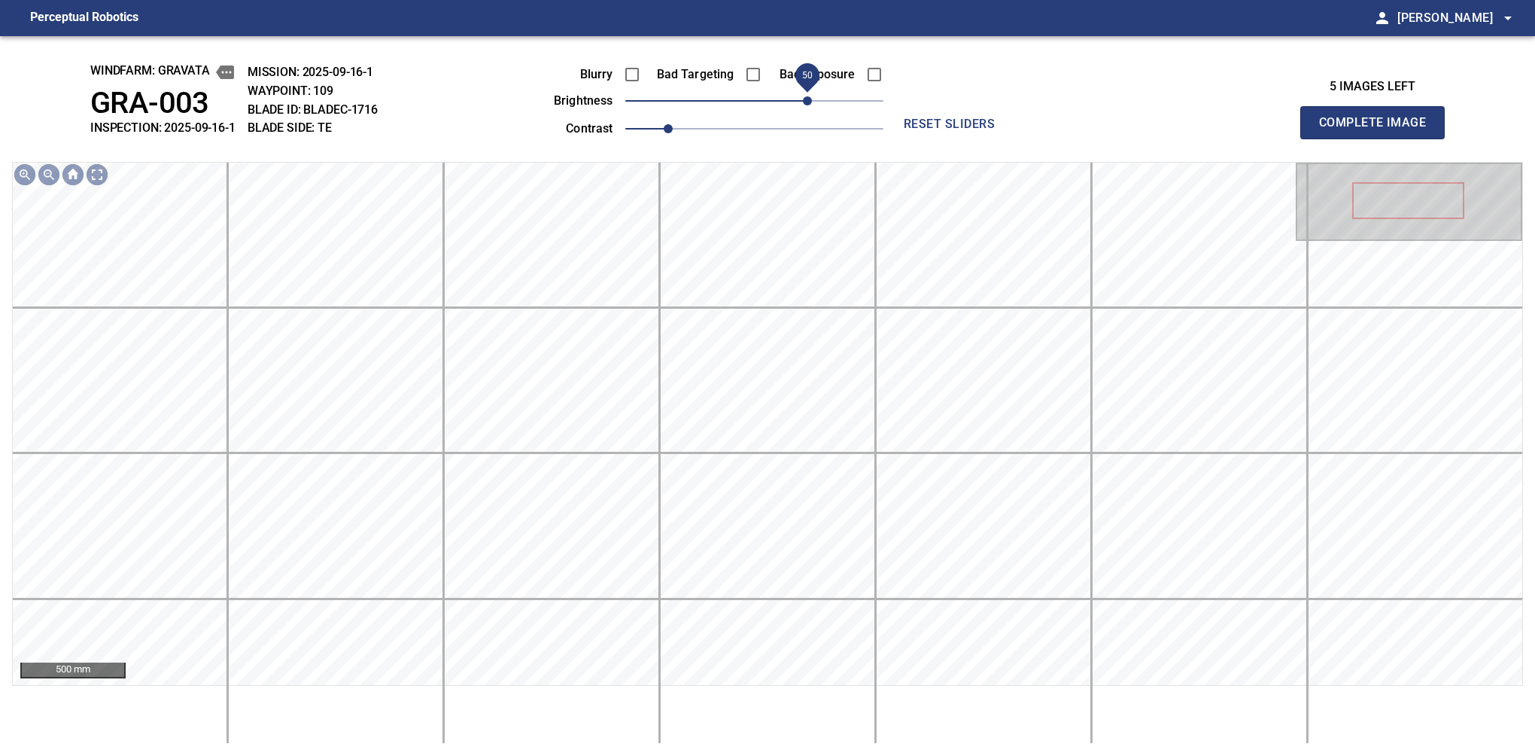
click at [811, 105] on span "50" at bounding box center [807, 100] width 9 height 9
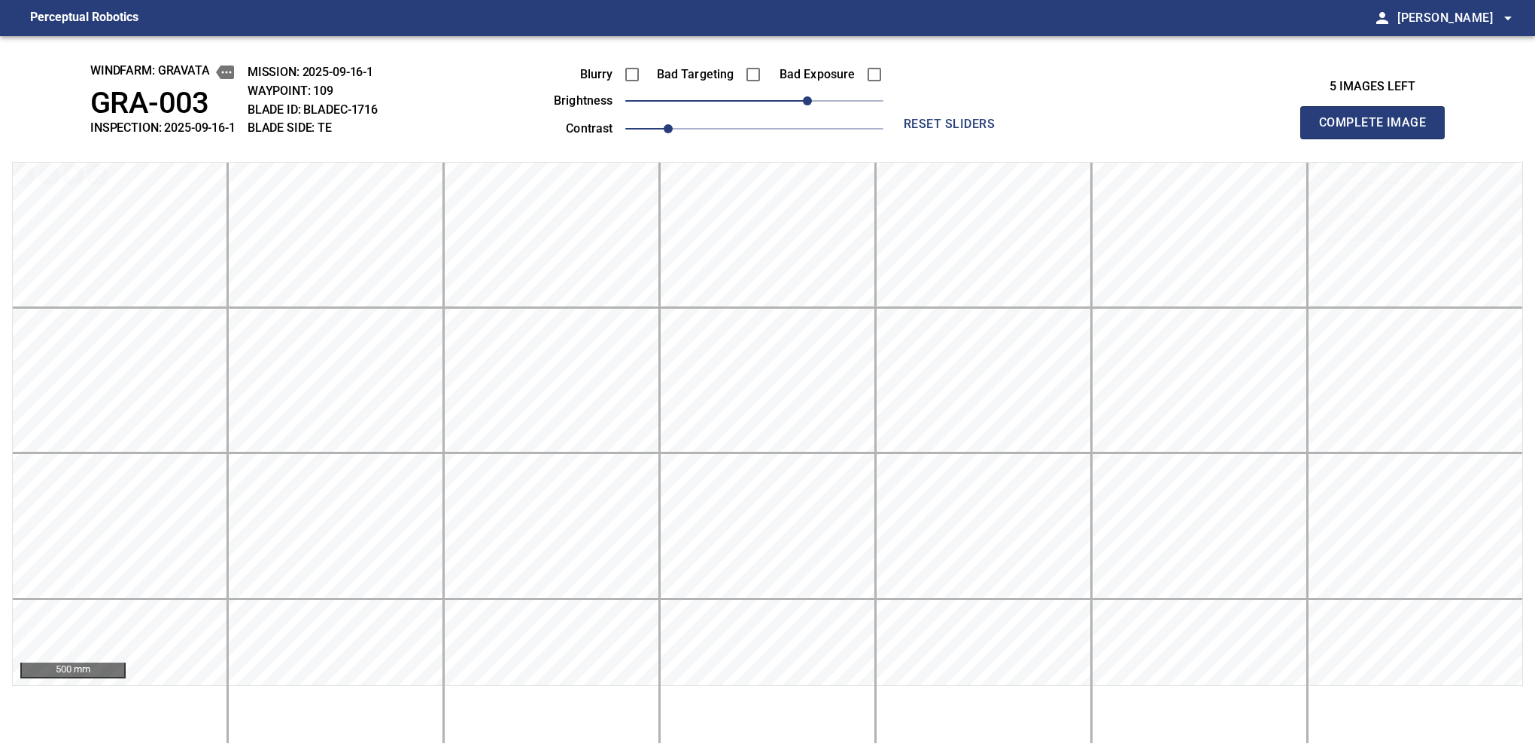
click at [1060, 138] on button "Complete Image" at bounding box center [1372, 122] width 144 height 33
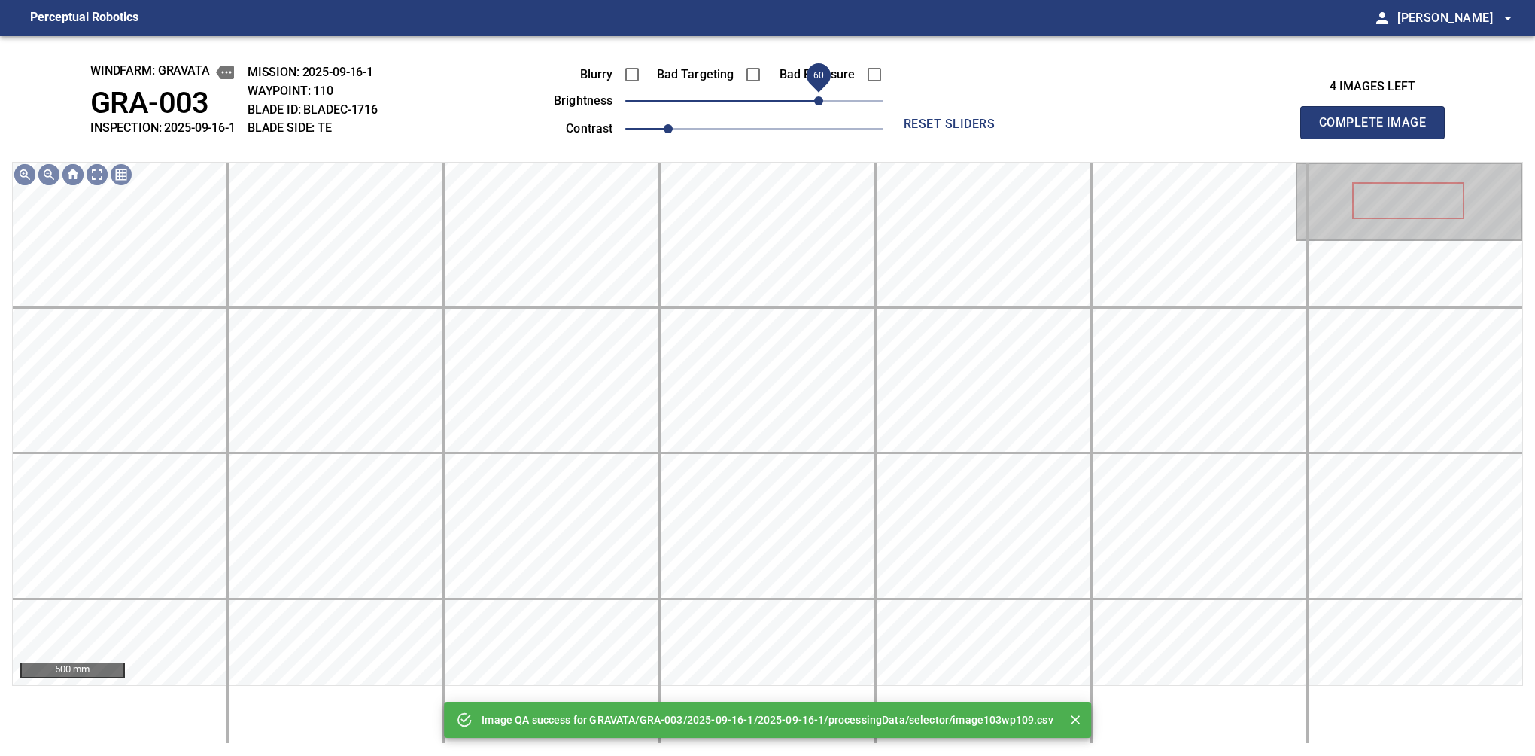
click at [822, 104] on span "60" at bounding box center [754, 100] width 258 height 21
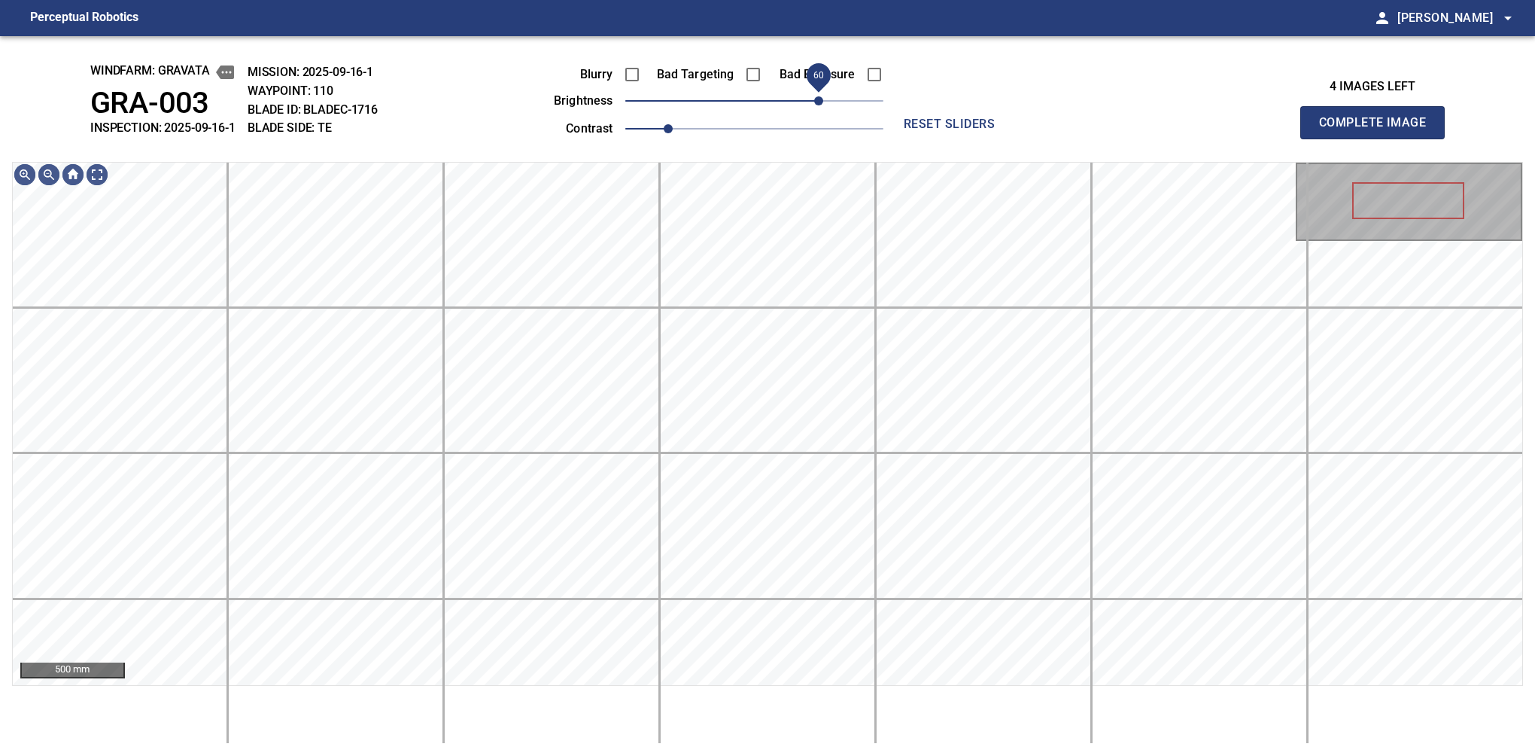
click at [814, 104] on span "60" at bounding box center [818, 100] width 9 height 9
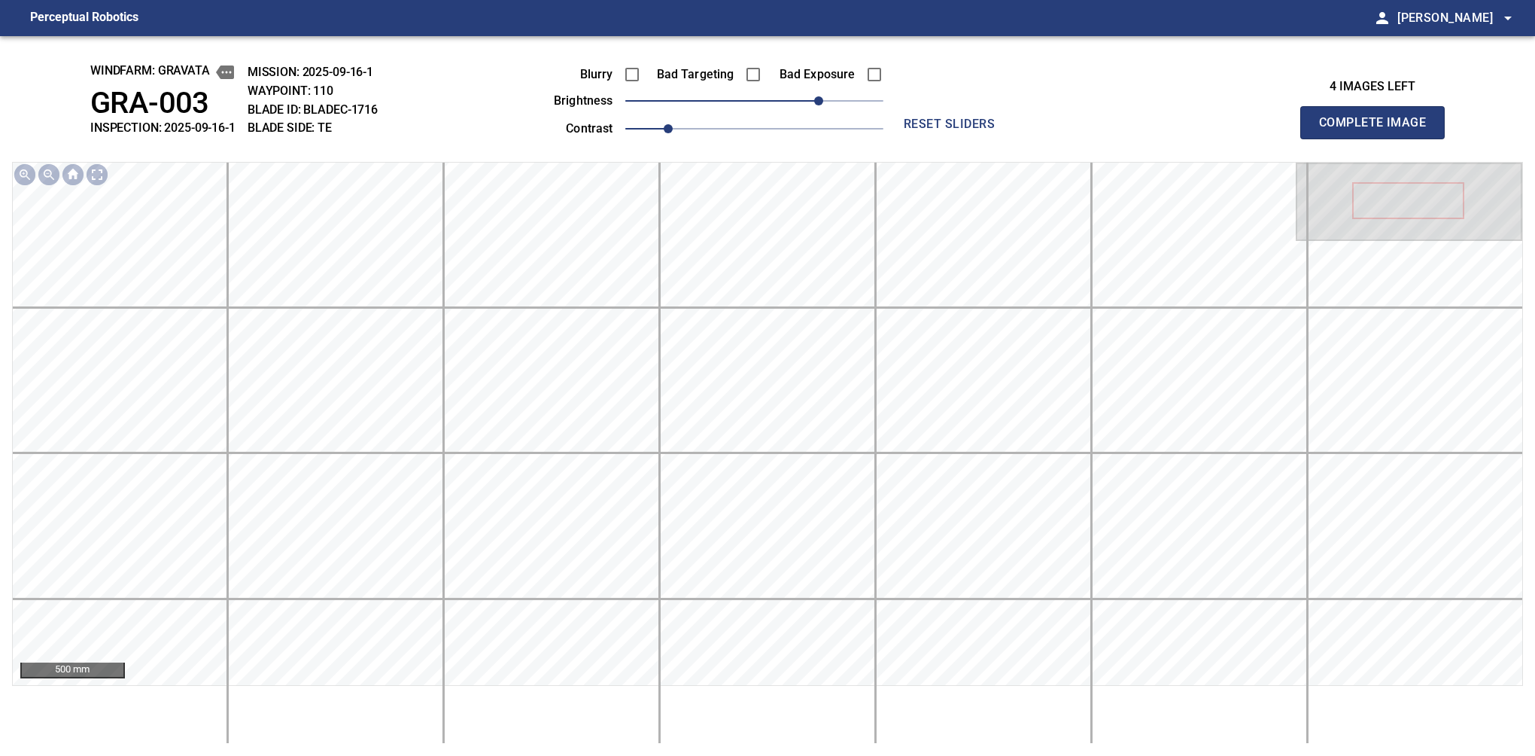
click at [1060, 138] on button "Complete Image" at bounding box center [1372, 122] width 144 height 33
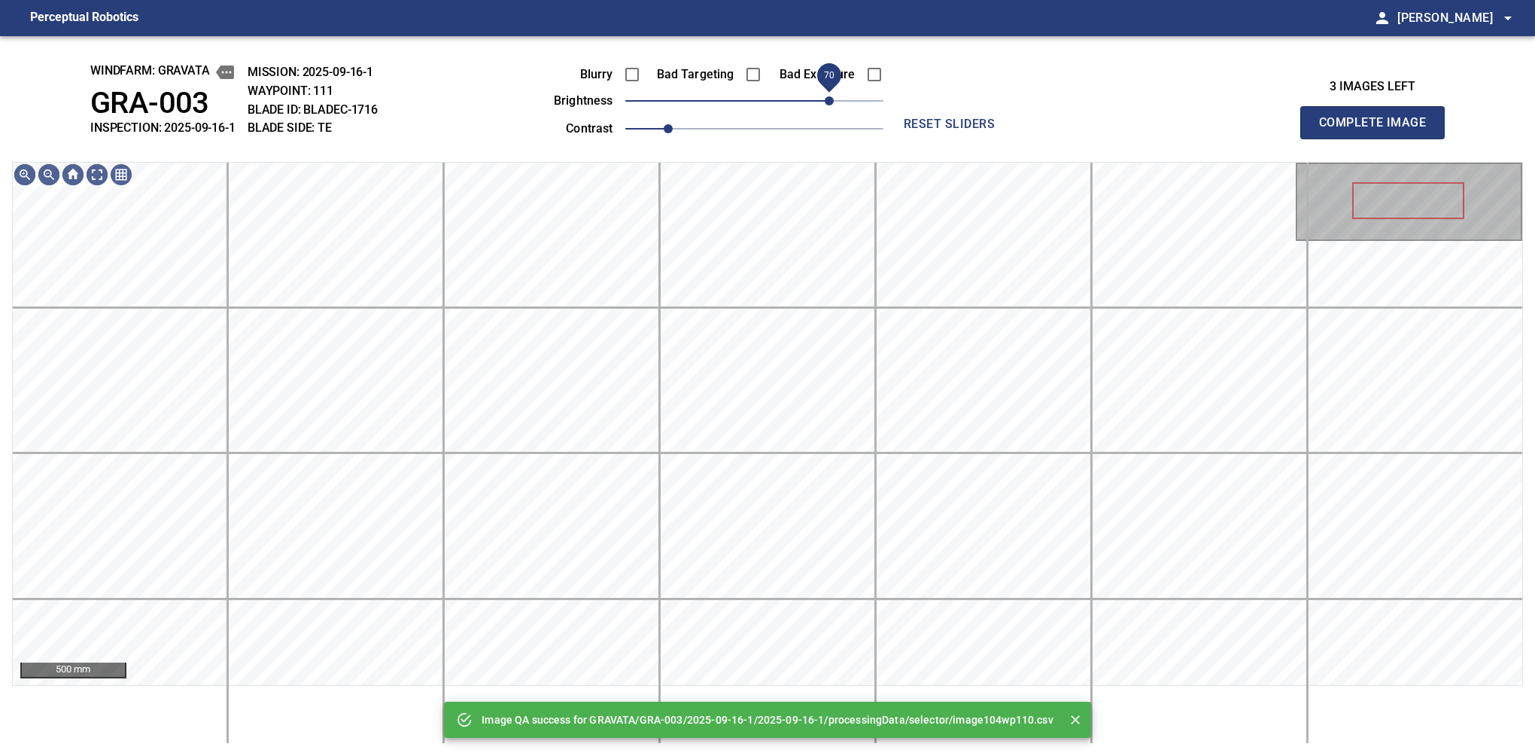
drag, startPoint x: 813, startPoint y: 104, endPoint x: 826, endPoint y: 96, distance: 14.8
click at [826, 96] on span "70" at bounding box center [754, 100] width 258 height 21
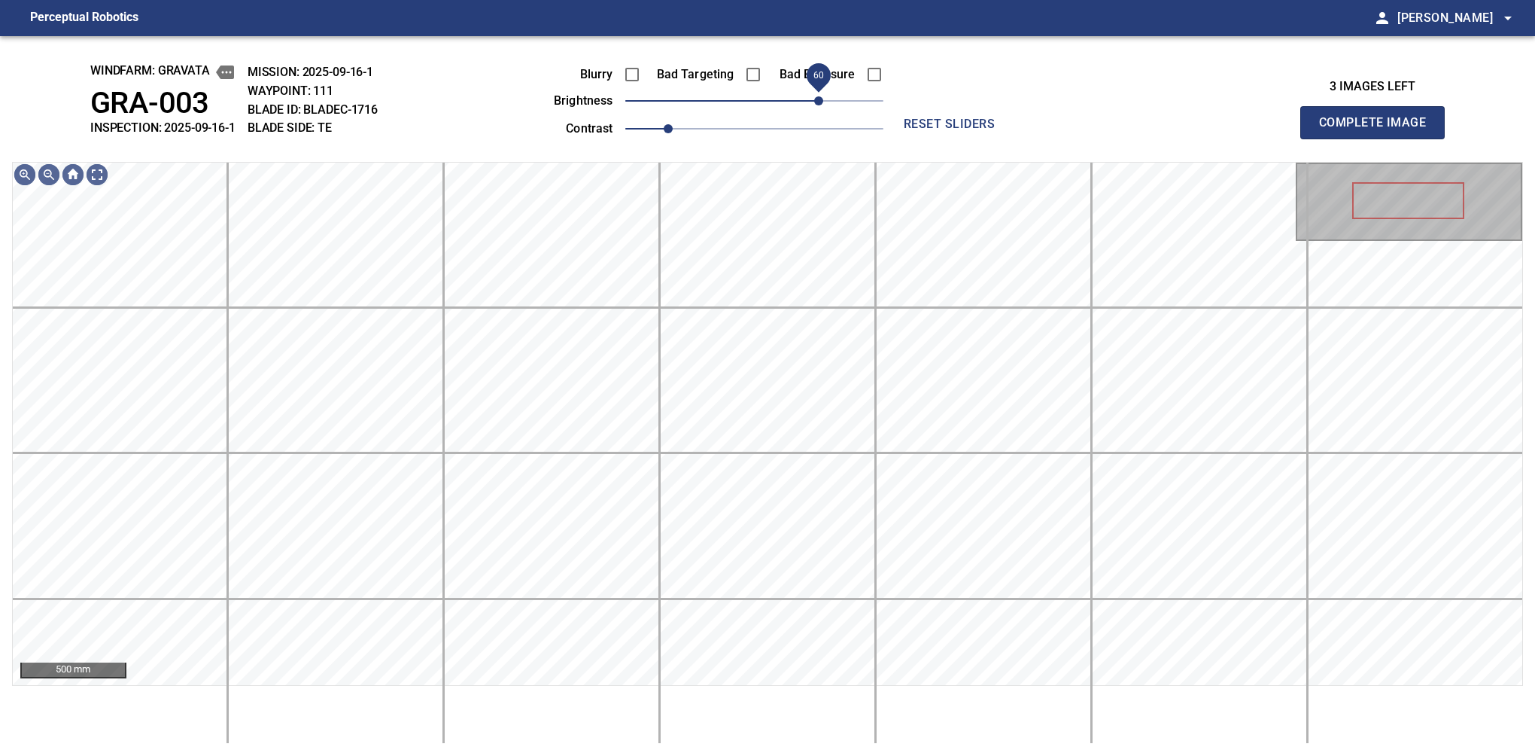
click at [819, 99] on span "60" at bounding box center [818, 100] width 9 height 9
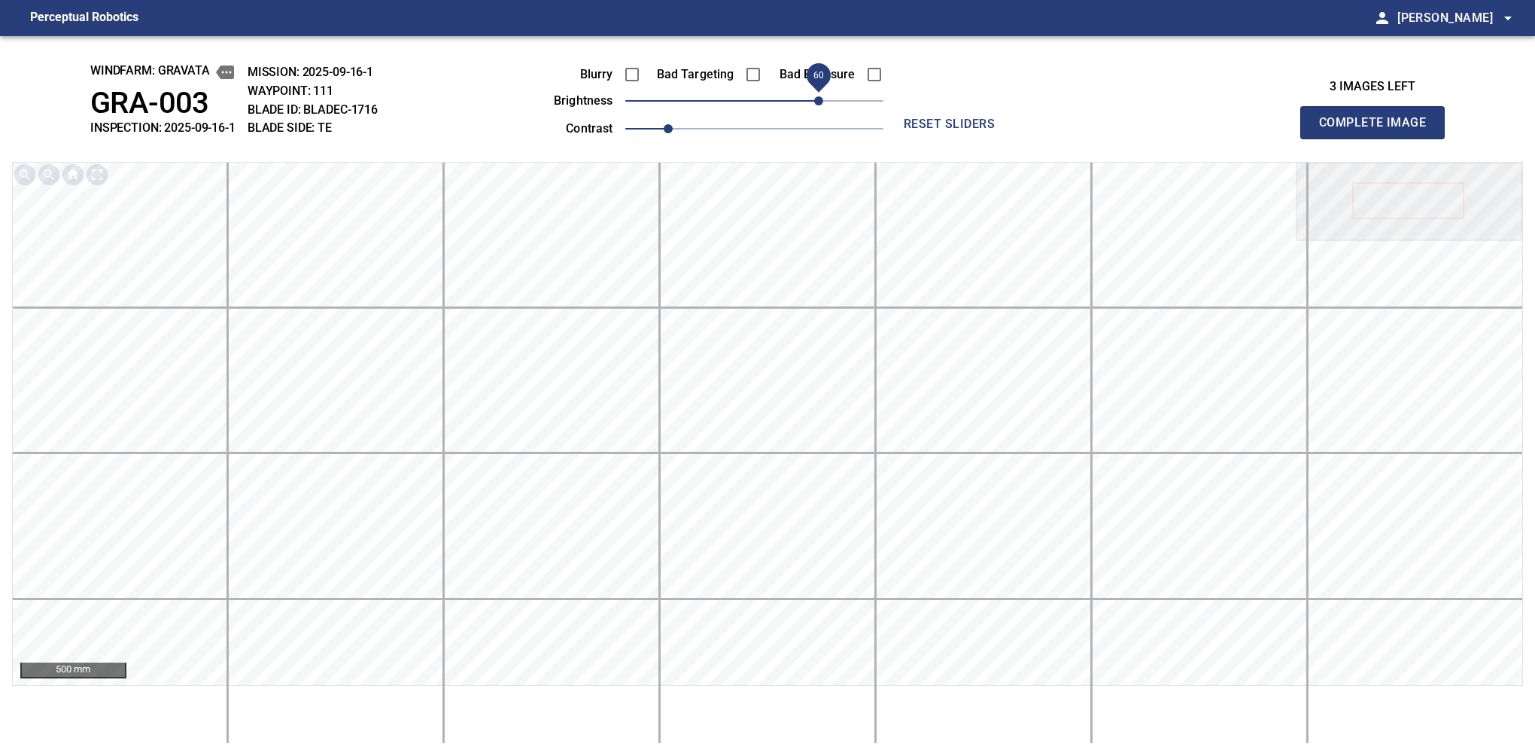
click at [1060, 138] on button "Complete Image" at bounding box center [1372, 122] width 144 height 33
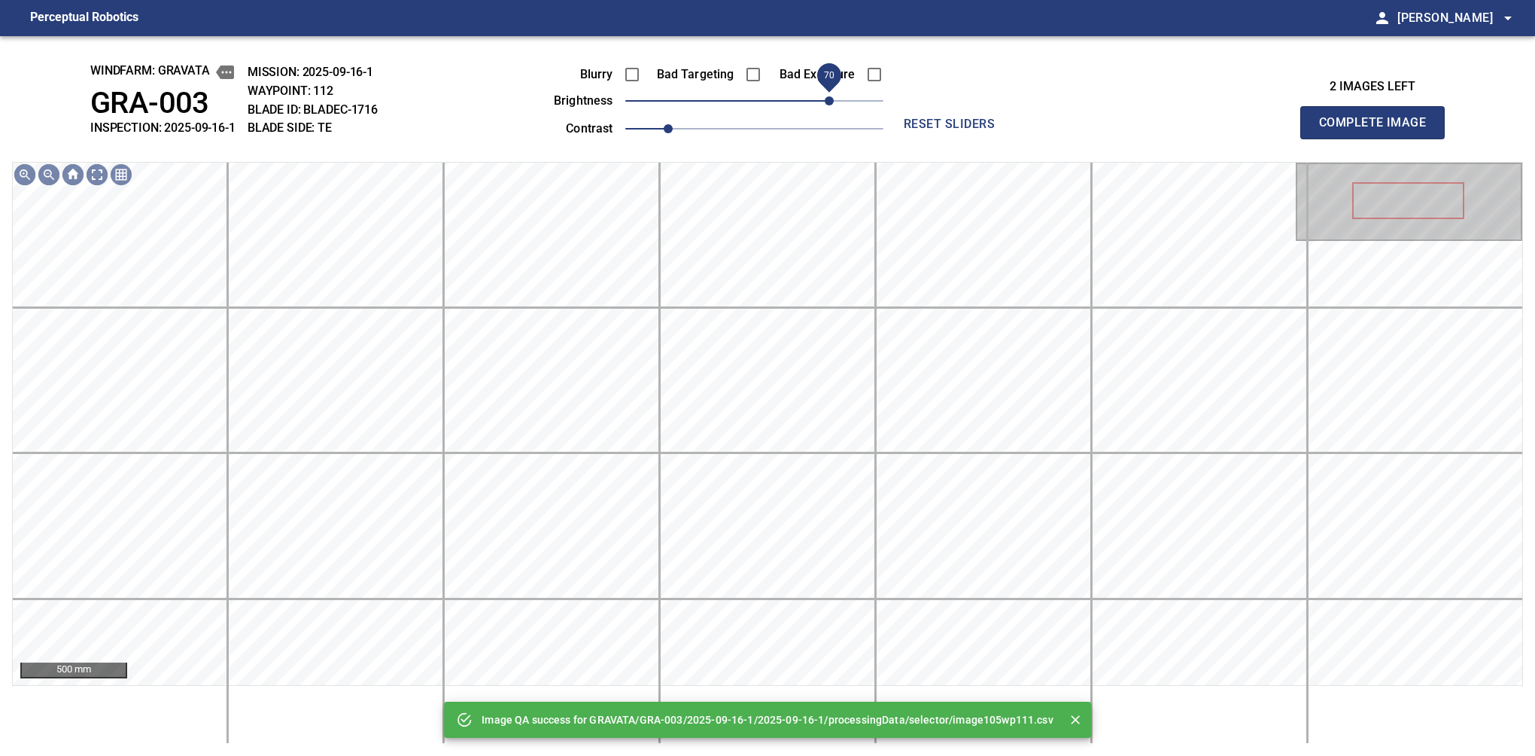
click at [824, 96] on span "70" at bounding box center [754, 100] width 258 height 21
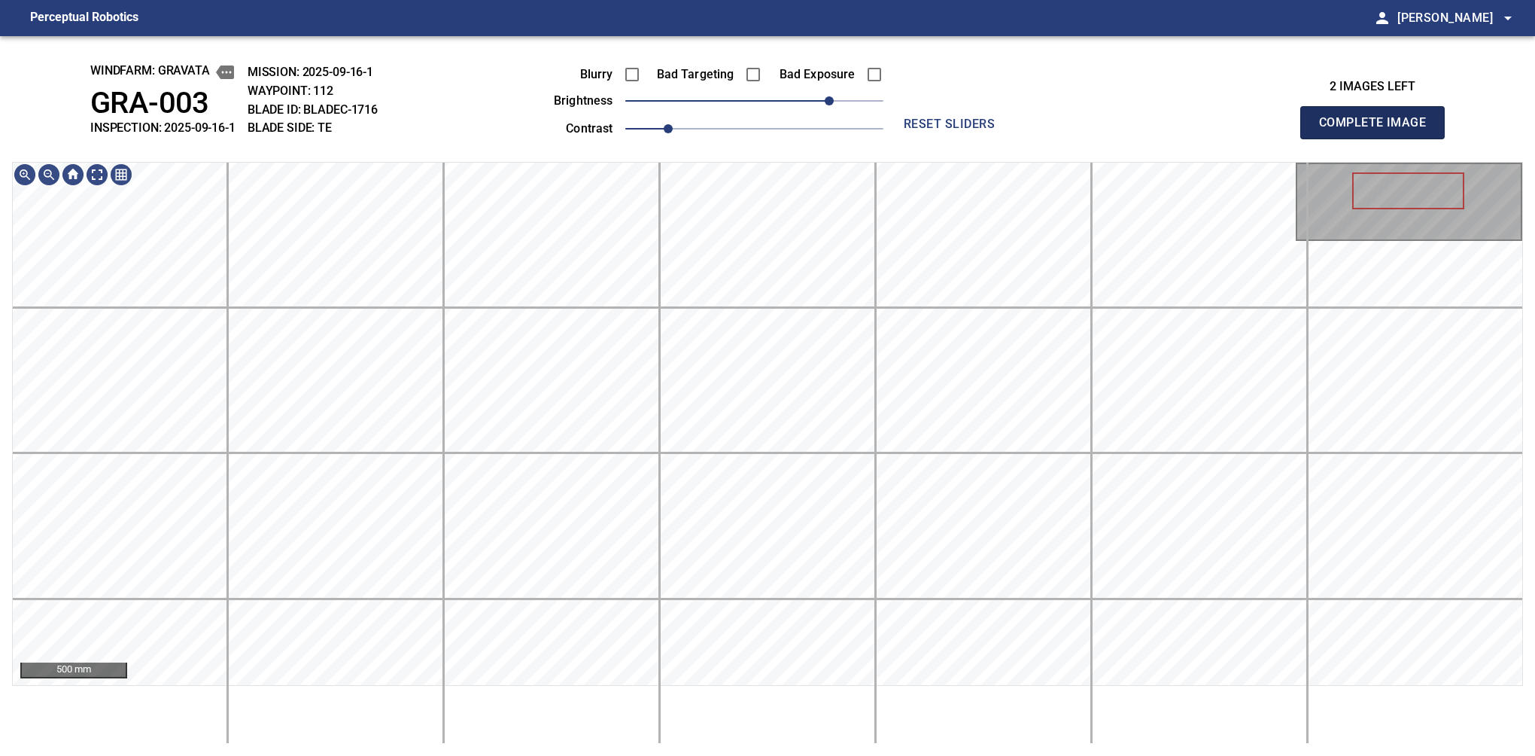
click at [1060, 138] on button "Complete Image" at bounding box center [1372, 122] width 144 height 33
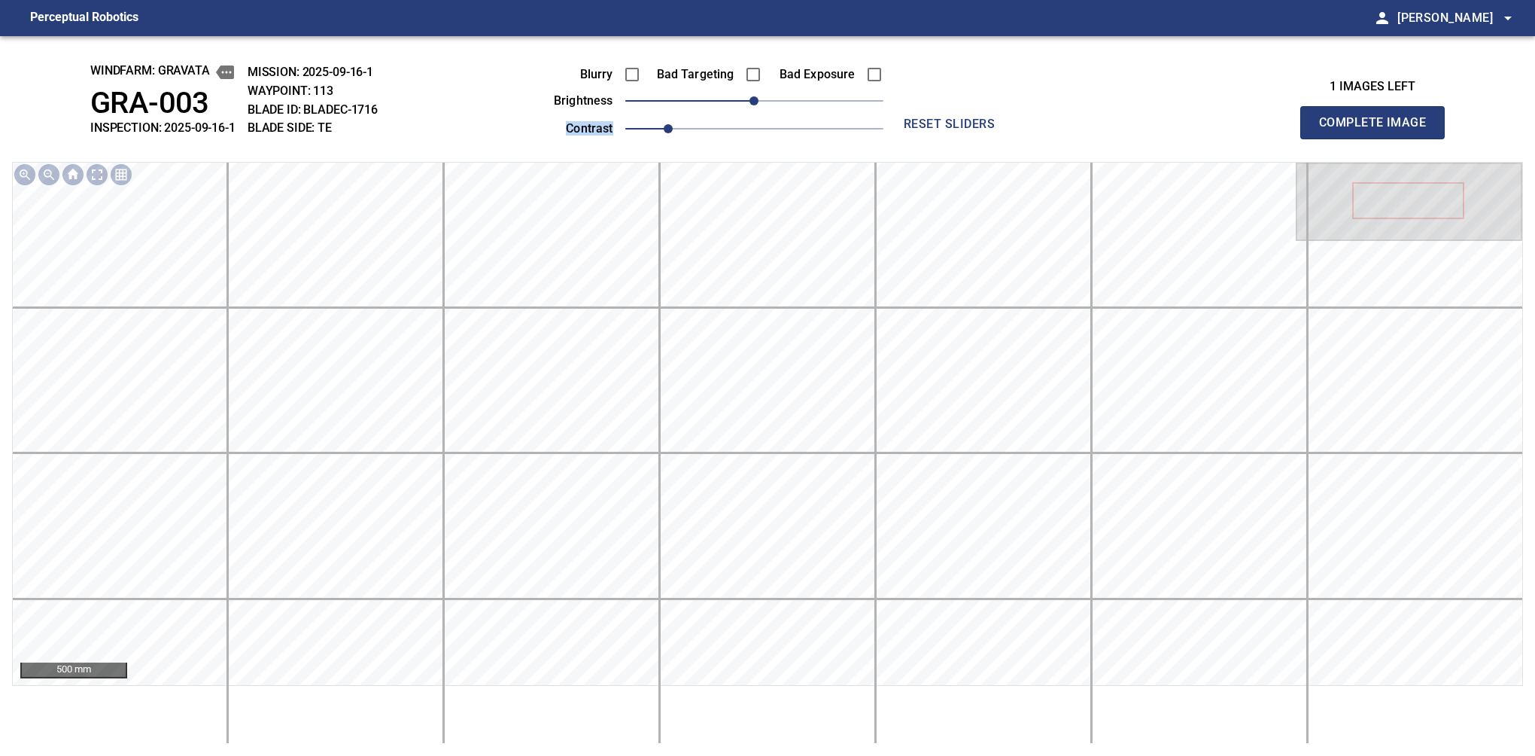
drag, startPoint x: 771, startPoint y: 114, endPoint x: 827, endPoint y: 105, distance: 56.4
click at [827, 105] on div "Blurry Bad Targeting Bad Exposure brightness 0 contrast 1" at bounding box center [701, 99] width 363 height 81
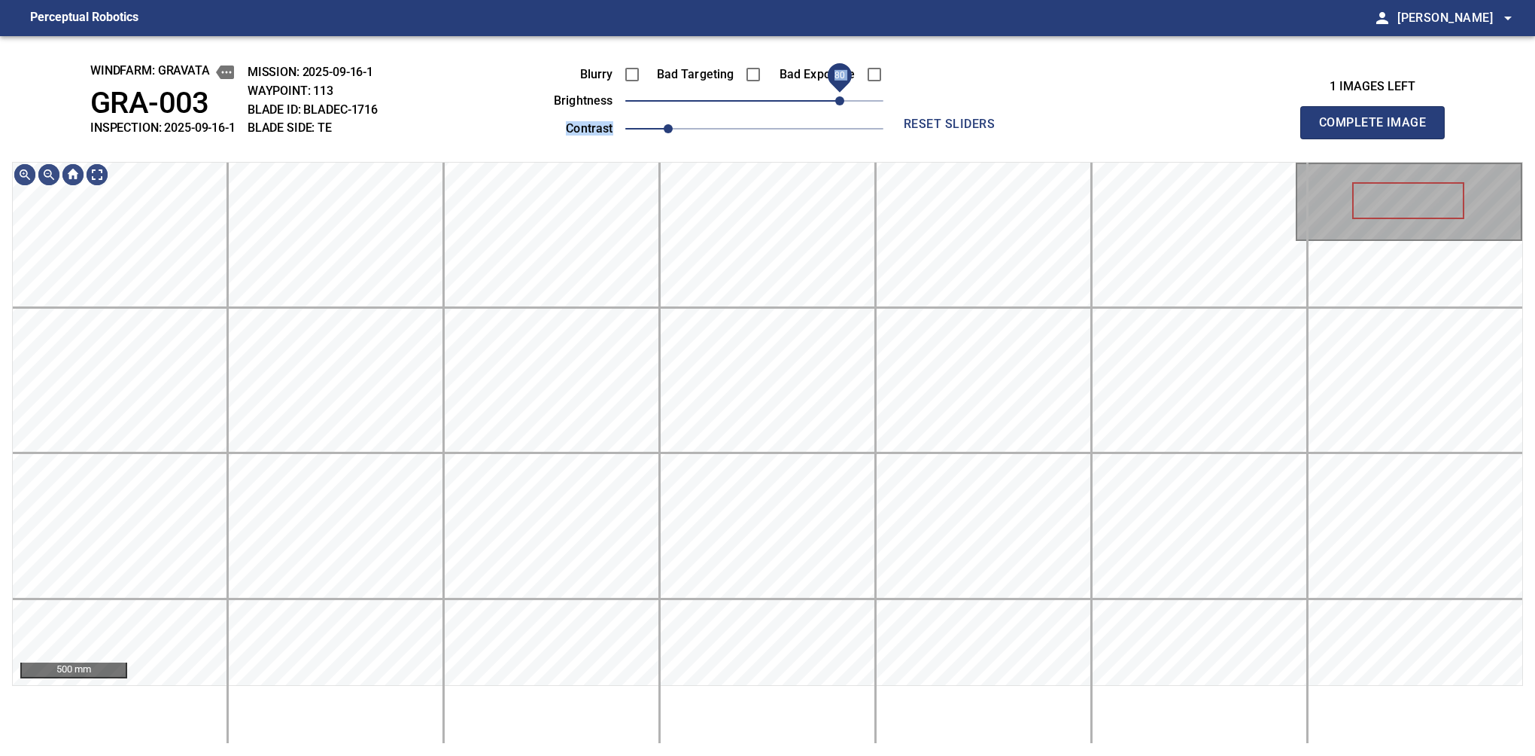
drag, startPoint x: 816, startPoint y: 102, endPoint x: 837, endPoint y: 102, distance: 21.1
click at [837, 102] on span "80" at bounding box center [754, 100] width 258 height 21
click at [848, 96] on span "90" at bounding box center [851, 100] width 9 height 9
click at [861, 105] on span "100" at bounding box center [861, 100] width 9 height 9
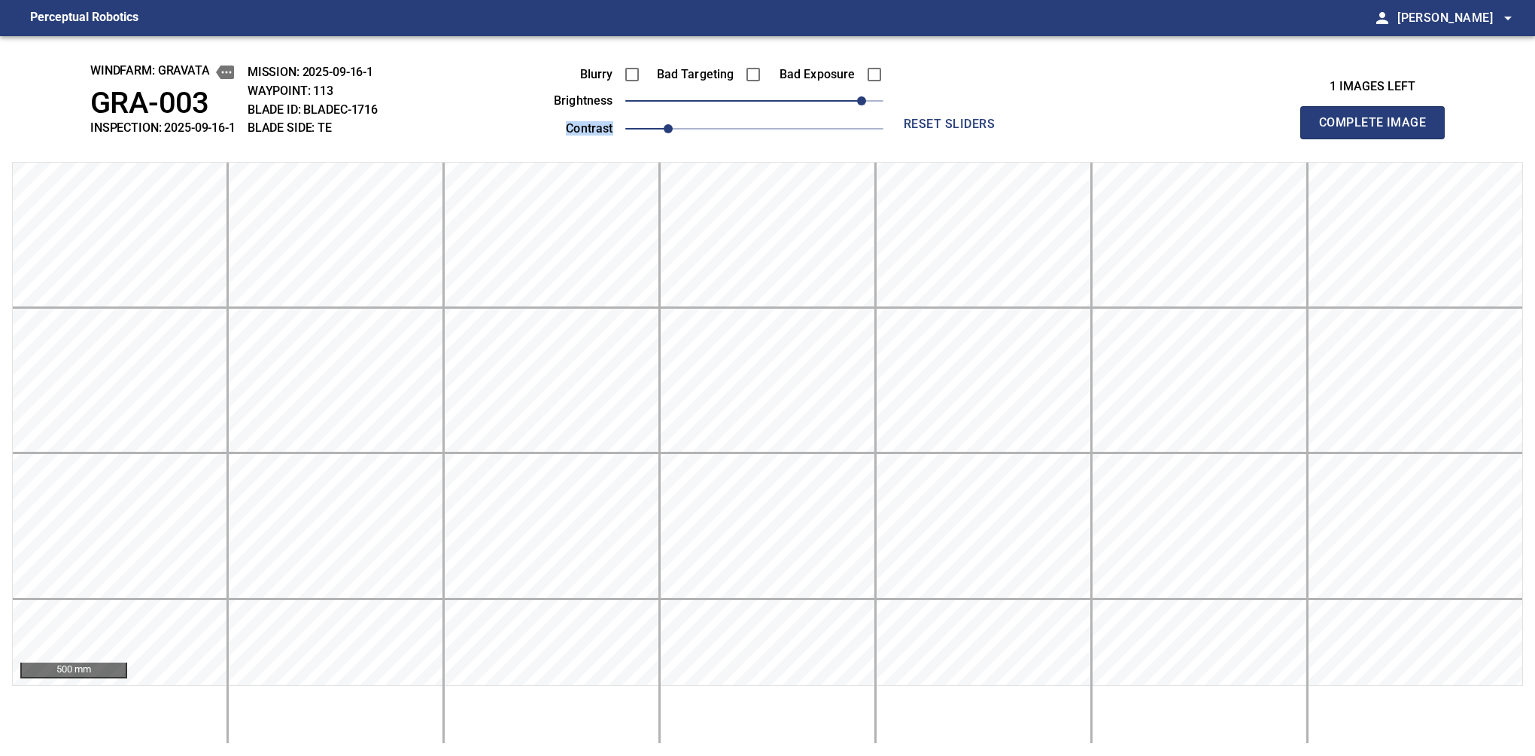
click at [1060, 138] on button "Complete Image" at bounding box center [1372, 122] width 144 height 33
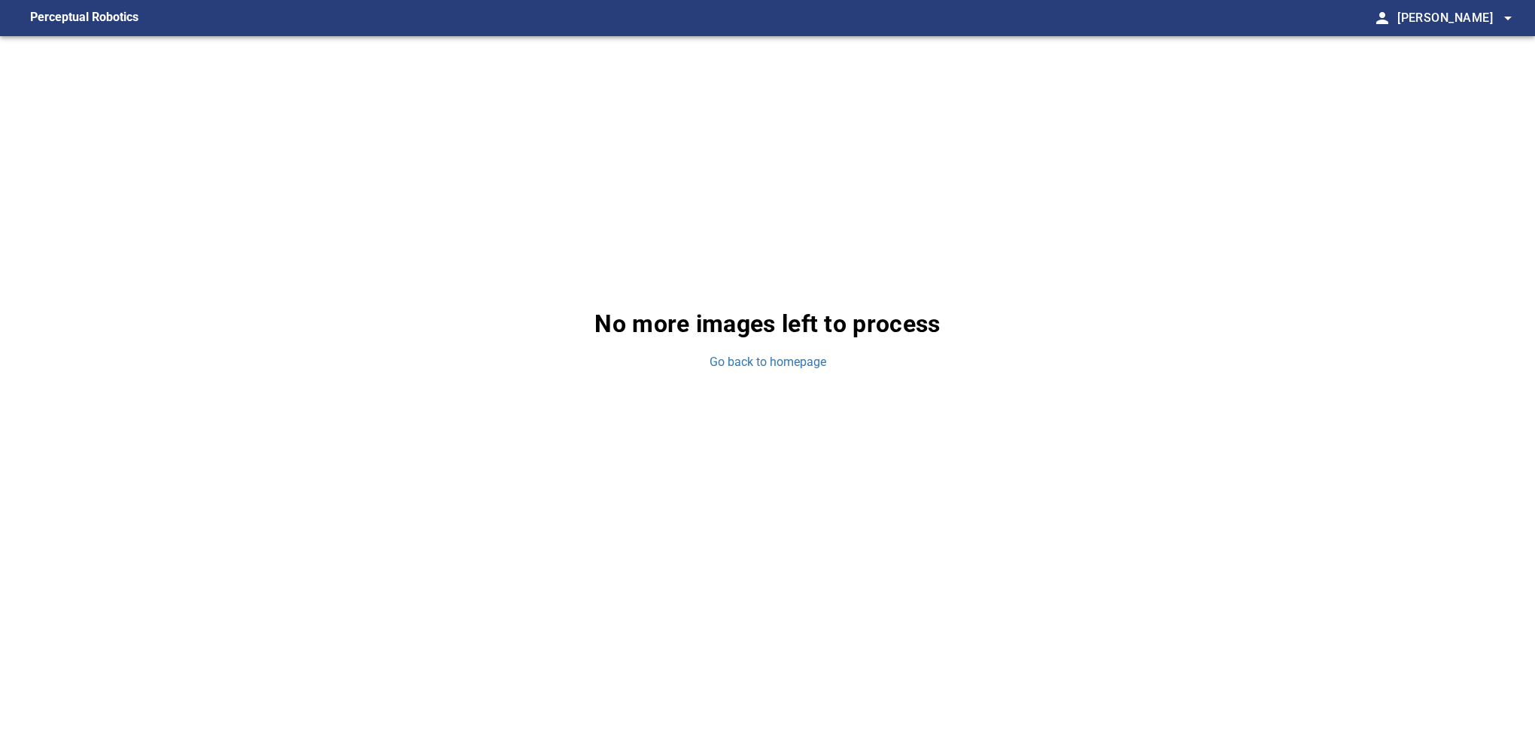
click at [756, 352] on div "No more images left to process Go back to homepage" at bounding box center [767, 338] width 1535 height 604
click at [766, 368] on link "Go back to homepage" at bounding box center [768, 362] width 117 height 17
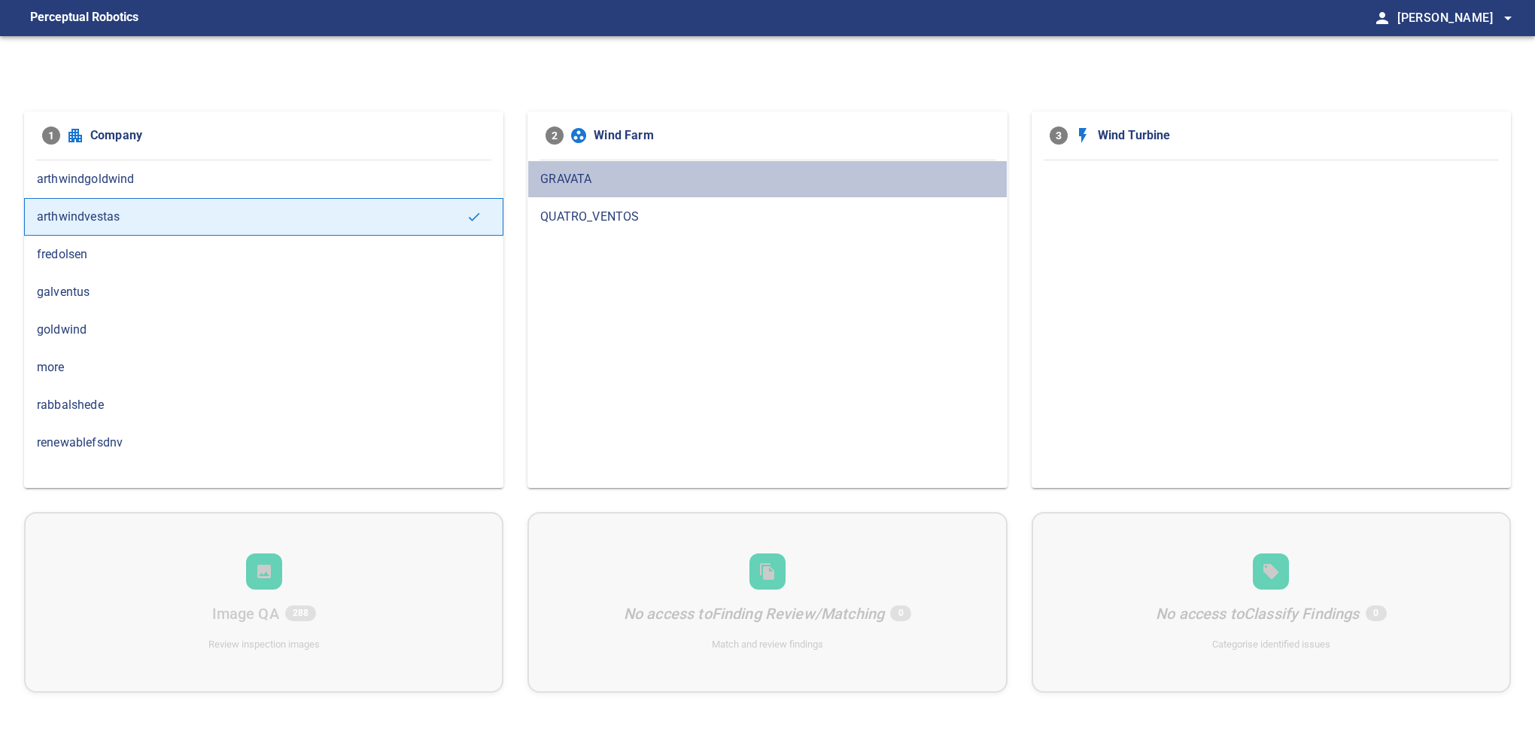
click at [608, 180] on span "GRAVATA" at bounding box center [767, 179] width 454 height 18
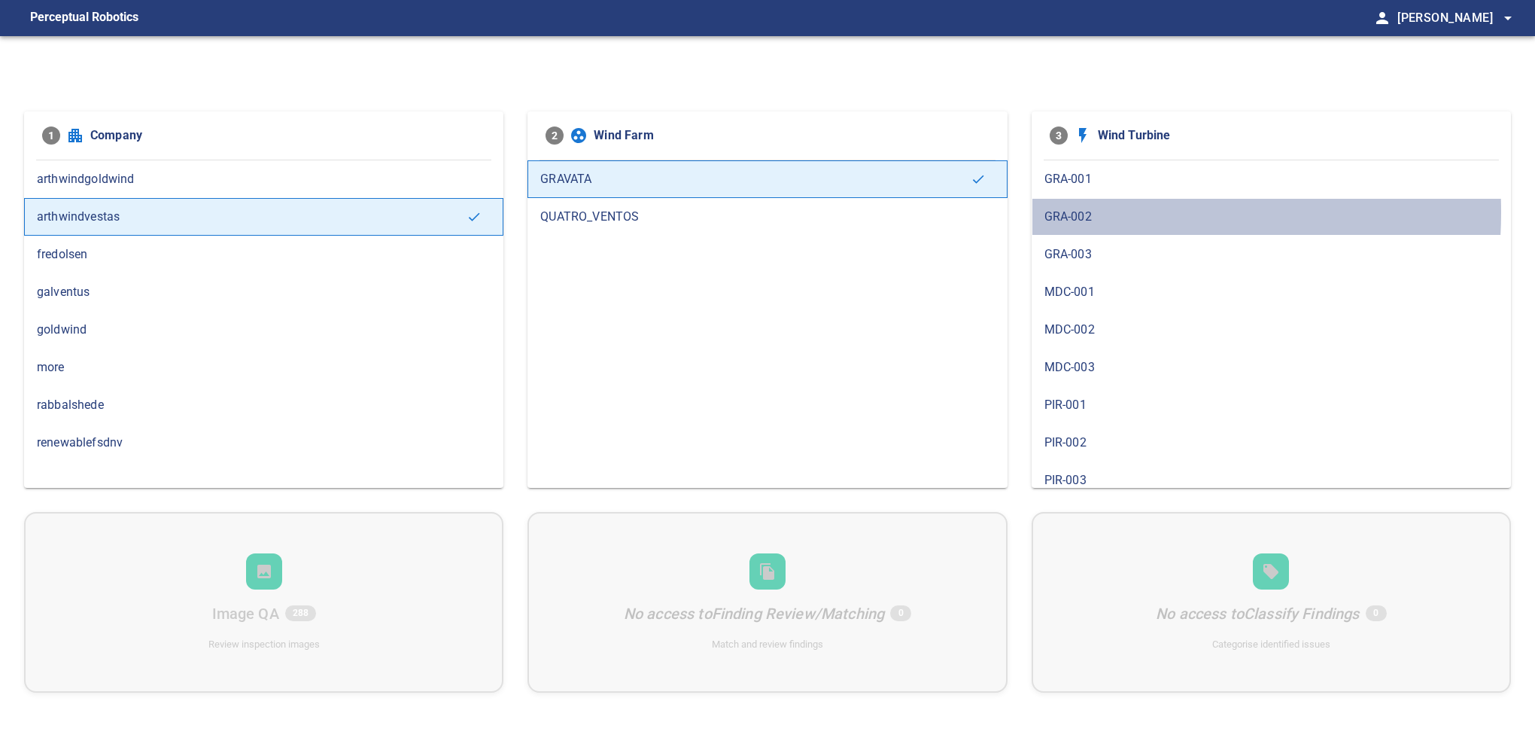
click at [1079, 211] on span "GRA-002" at bounding box center [1271, 217] width 454 height 18
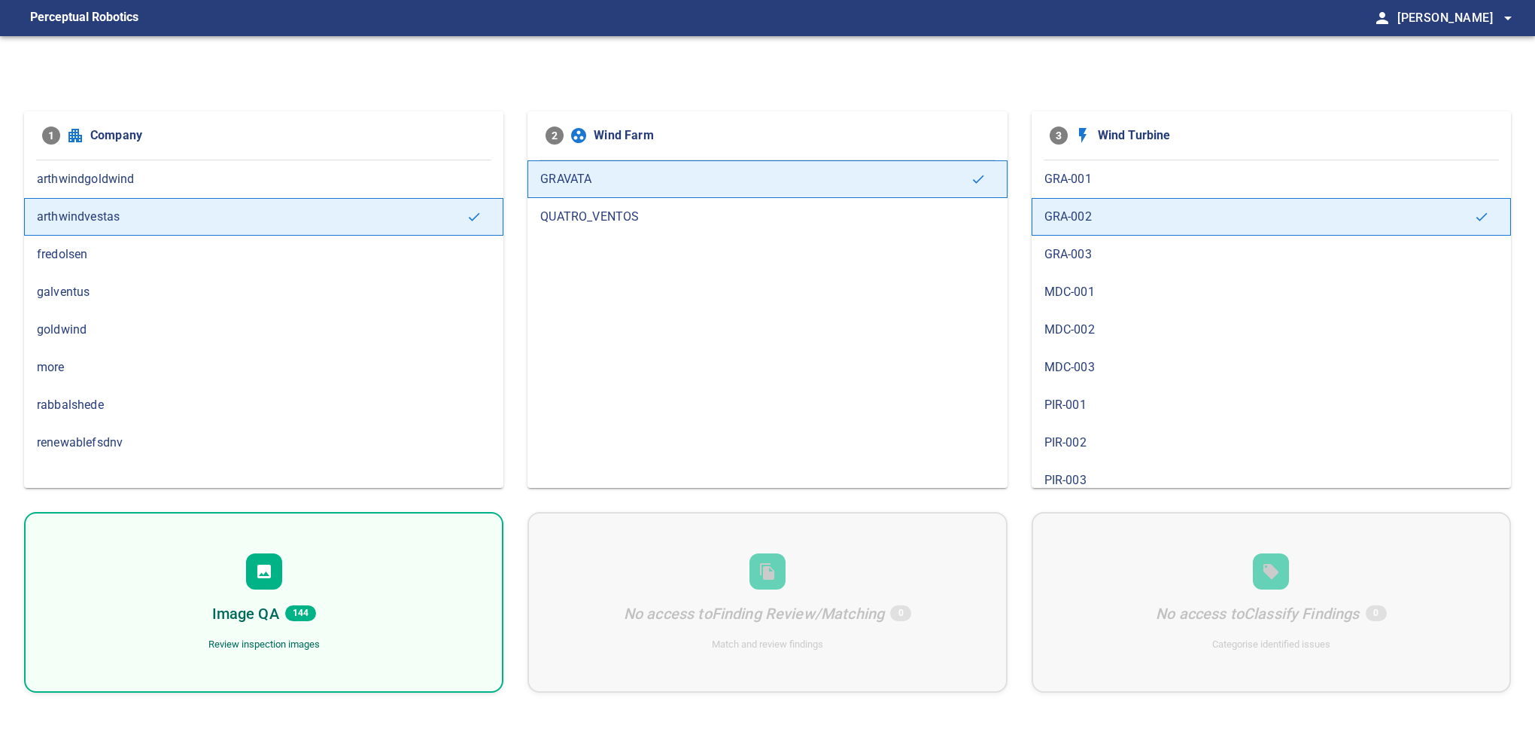
click at [379, 612] on div "Image QA 144 Review inspection images" at bounding box center [263, 602] width 479 height 181
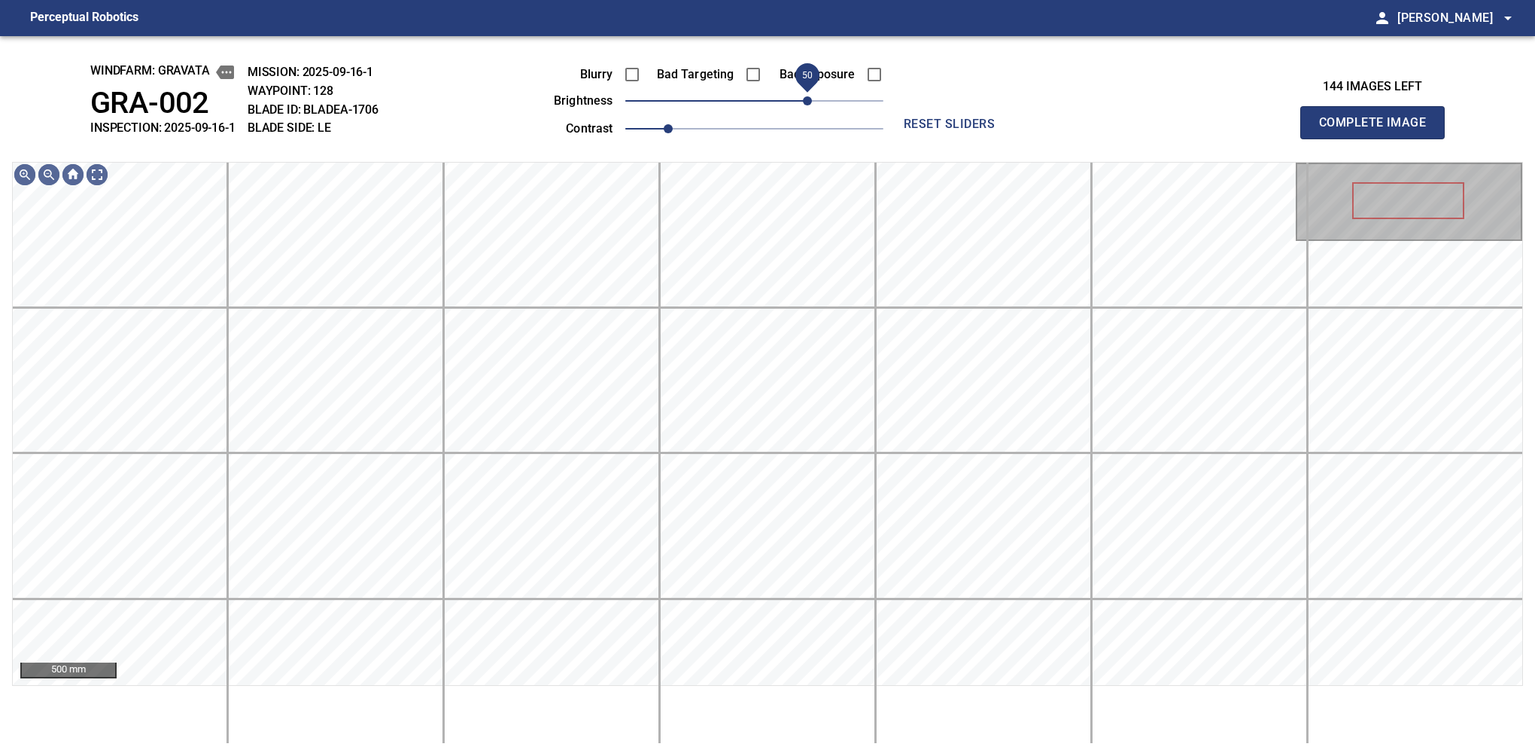
drag, startPoint x: 795, startPoint y: 93, endPoint x: 809, endPoint y: 90, distance: 14.6
click at [809, 96] on span "50" at bounding box center [807, 100] width 9 height 9
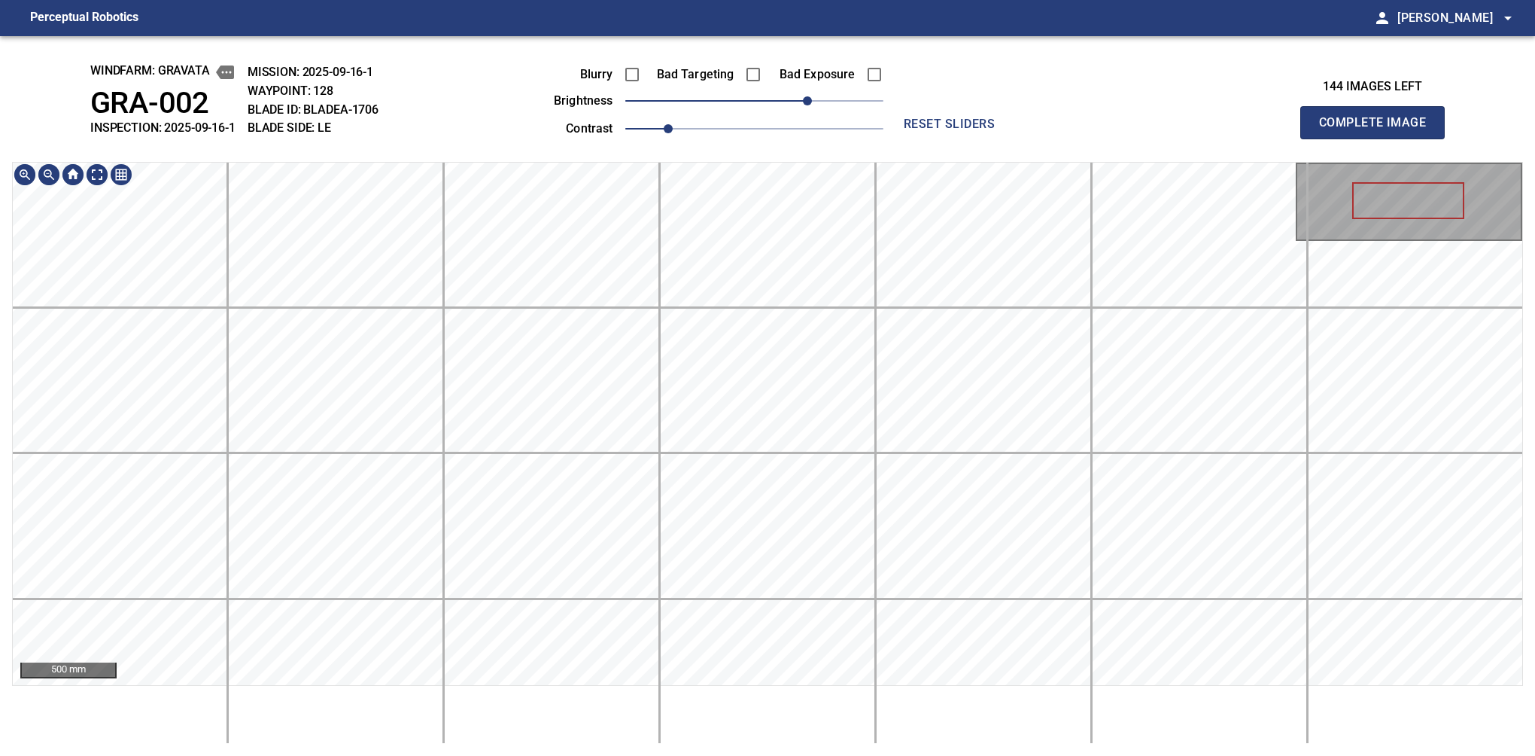
click at [1379, 138] on button "Complete Image" at bounding box center [1372, 122] width 144 height 33
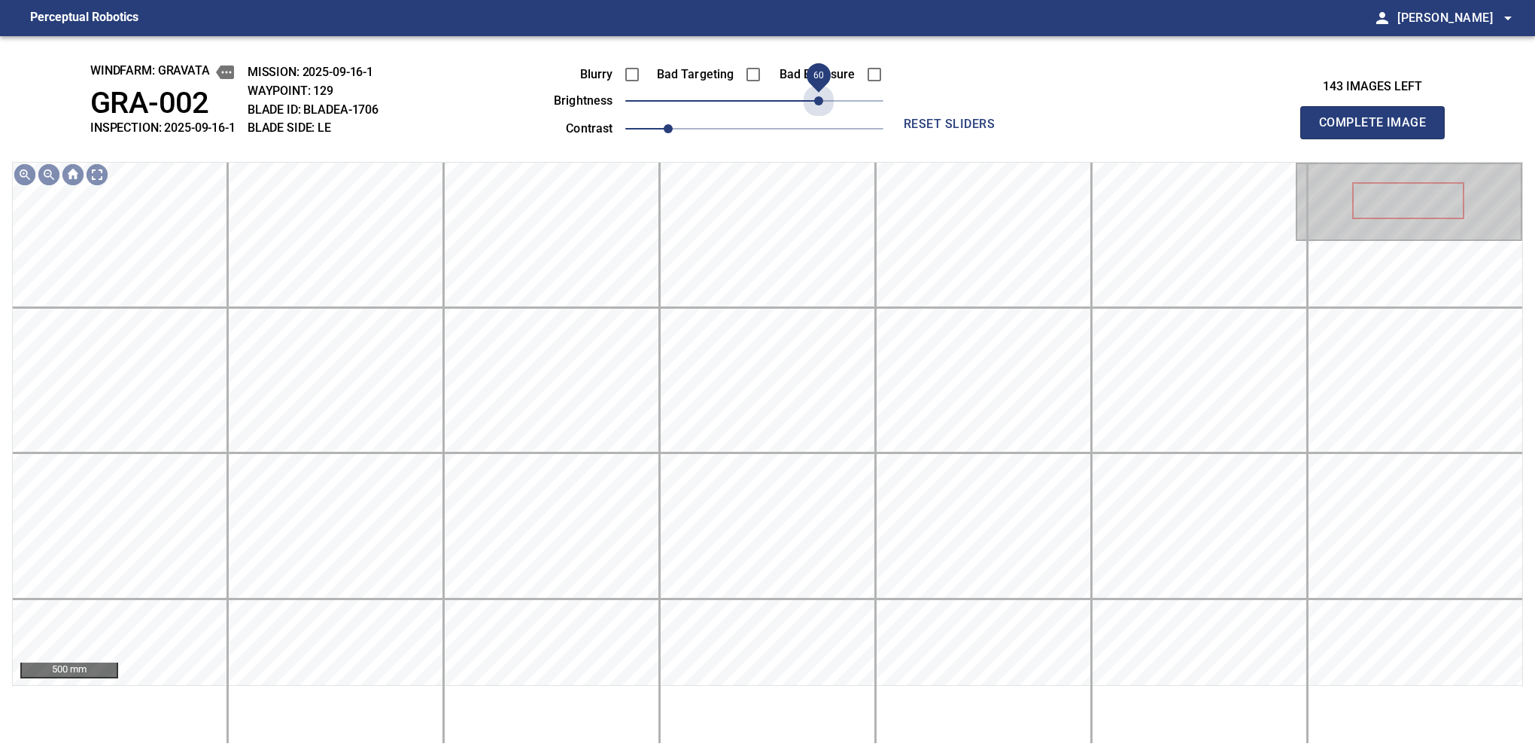
drag, startPoint x: 771, startPoint y: 98, endPoint x: 819, endPoint y: 120, distance: 52.2
click at [819, 120] on div "Blurry Bad Targeting Bad Exposure brightness 60 contrast 1" at bounding box center [701, 99] width 363 height 81
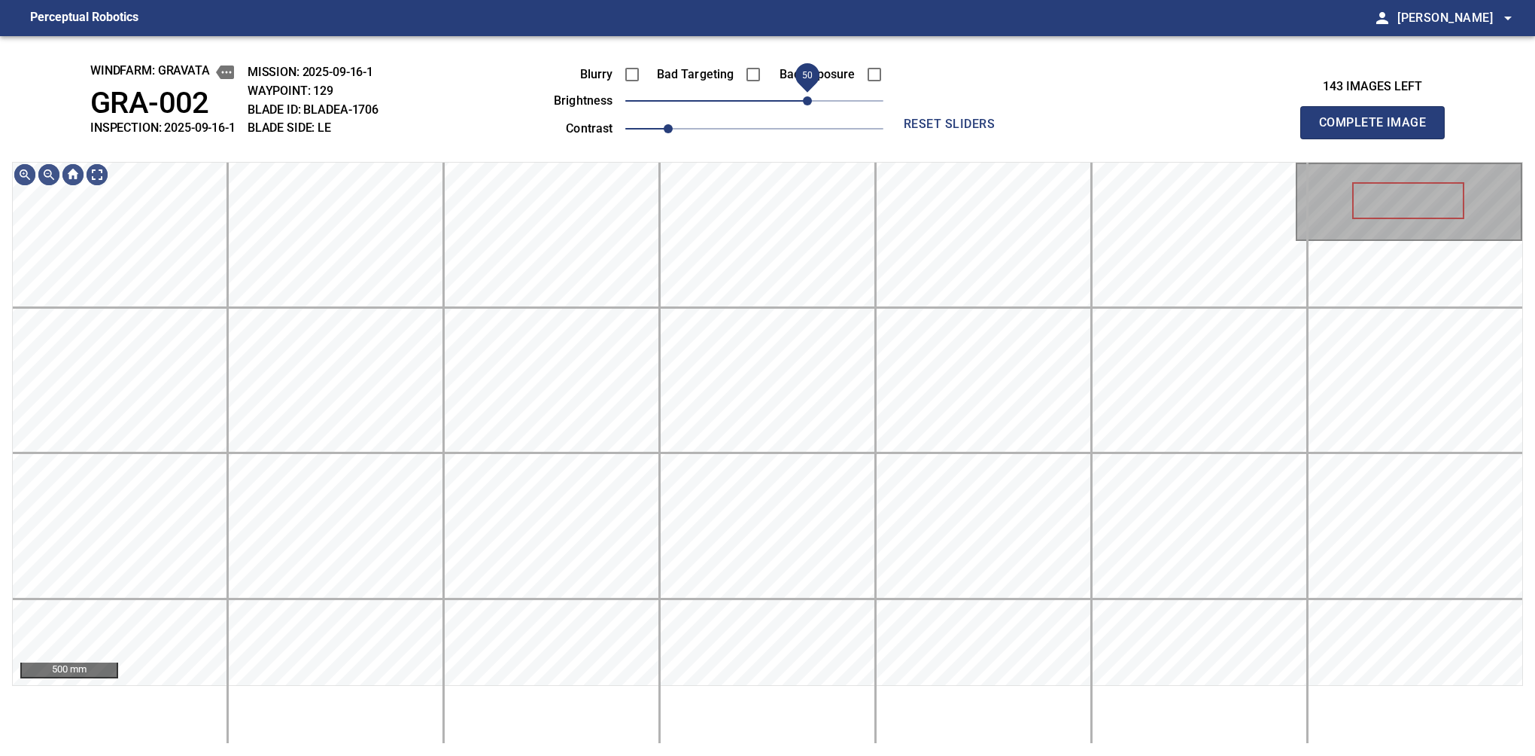
drag, startPoint x: 819, startPoint y: 101, endPoint x: 811, endPoint y: 103, distance: 7.9
click at [811, 103] on span "50" at bounding box center [807, 100] width 9 height 9
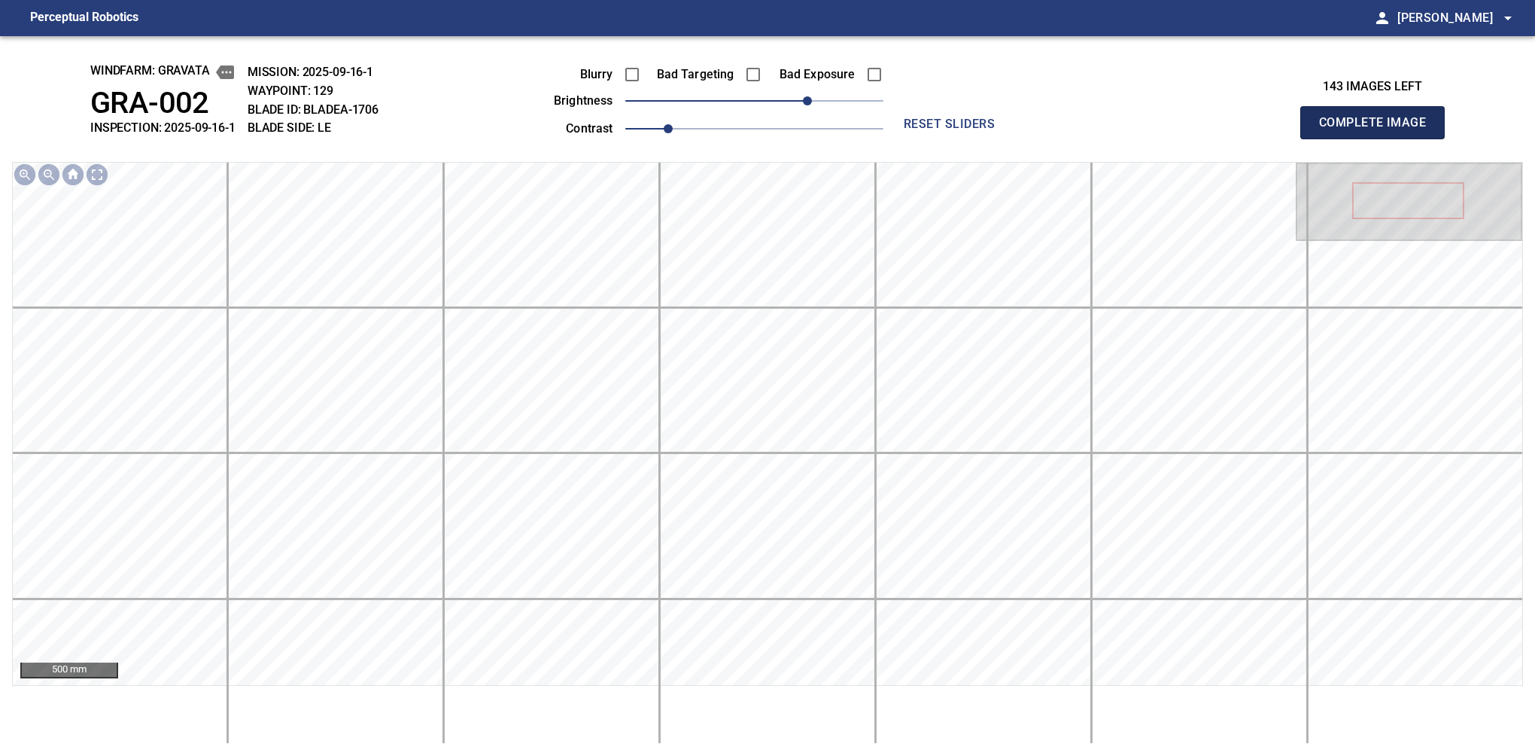
click at [1379, 138] on button "Complete Image" at bounding box center [1372, 122] width 144 height 33
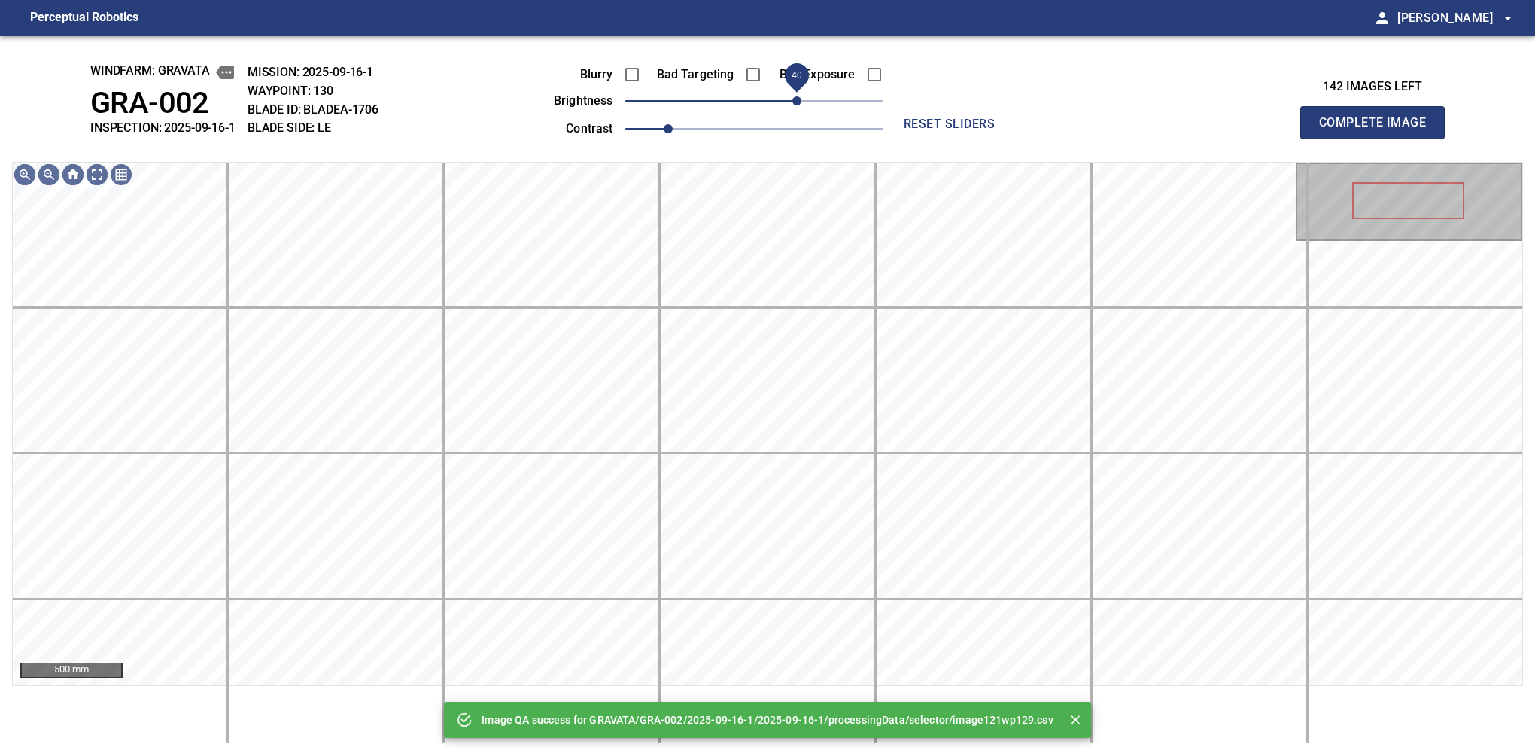
drag, startPoint x: 811, startPoint y: 103, endPoint x: 801, endPoint y: 108, distance: 11.8
click at [801, 108] on span "40" at bounding box center [754, 100] width 258 height 21
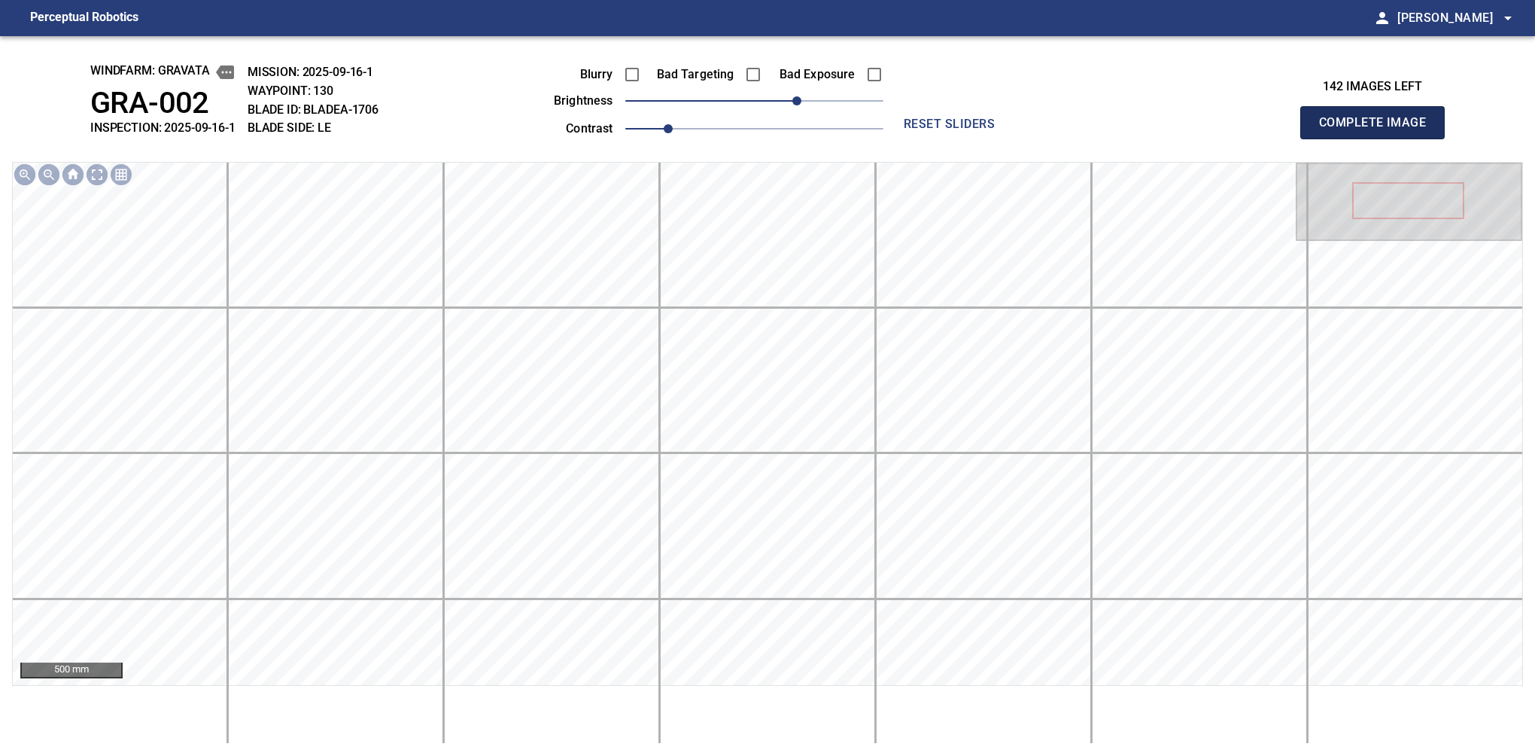
click at [1379, 138] on button "Complete Image" at bounding box center [1372, 122] width 144 height 33
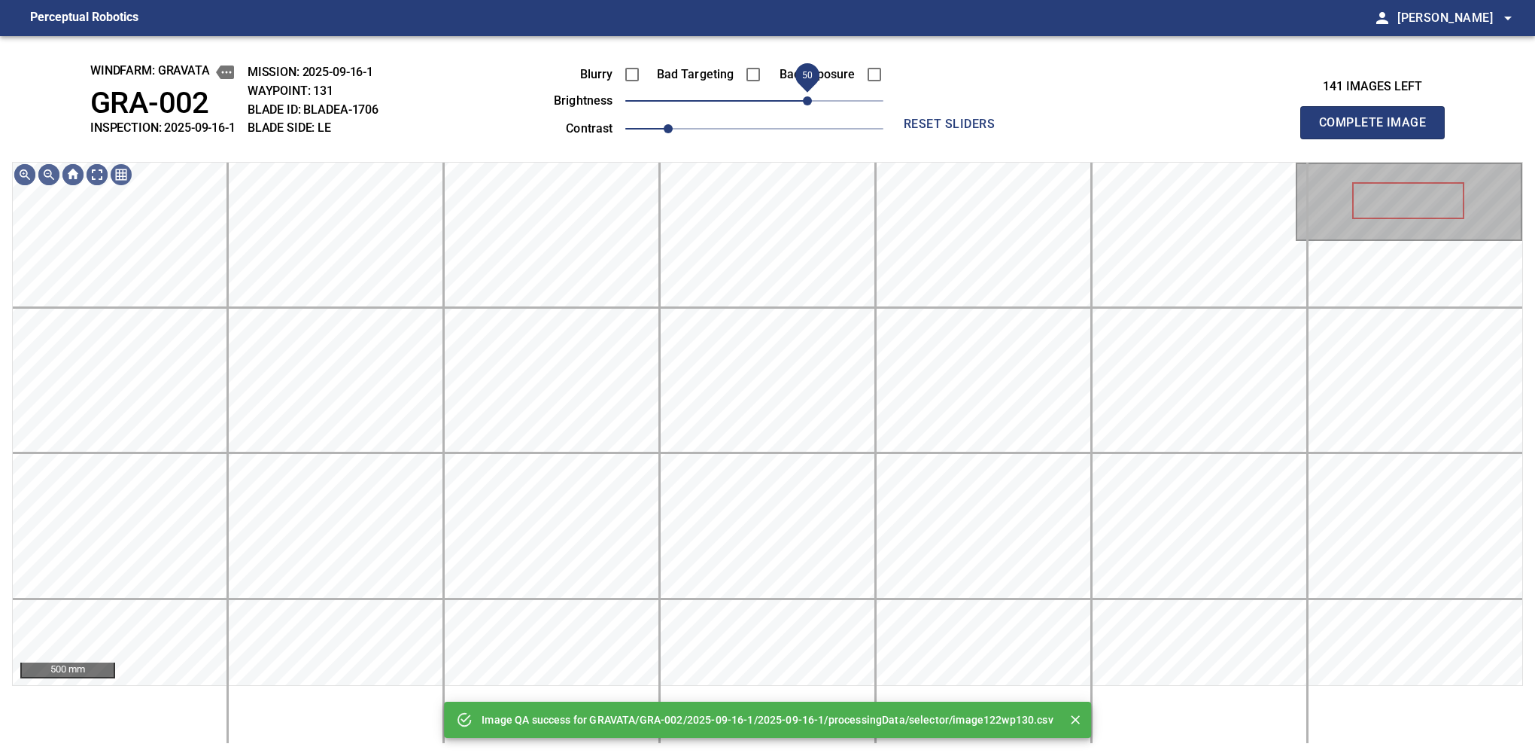
click at [810, 100] on span "50" at bounding box center [754, 100] width 258 height 21
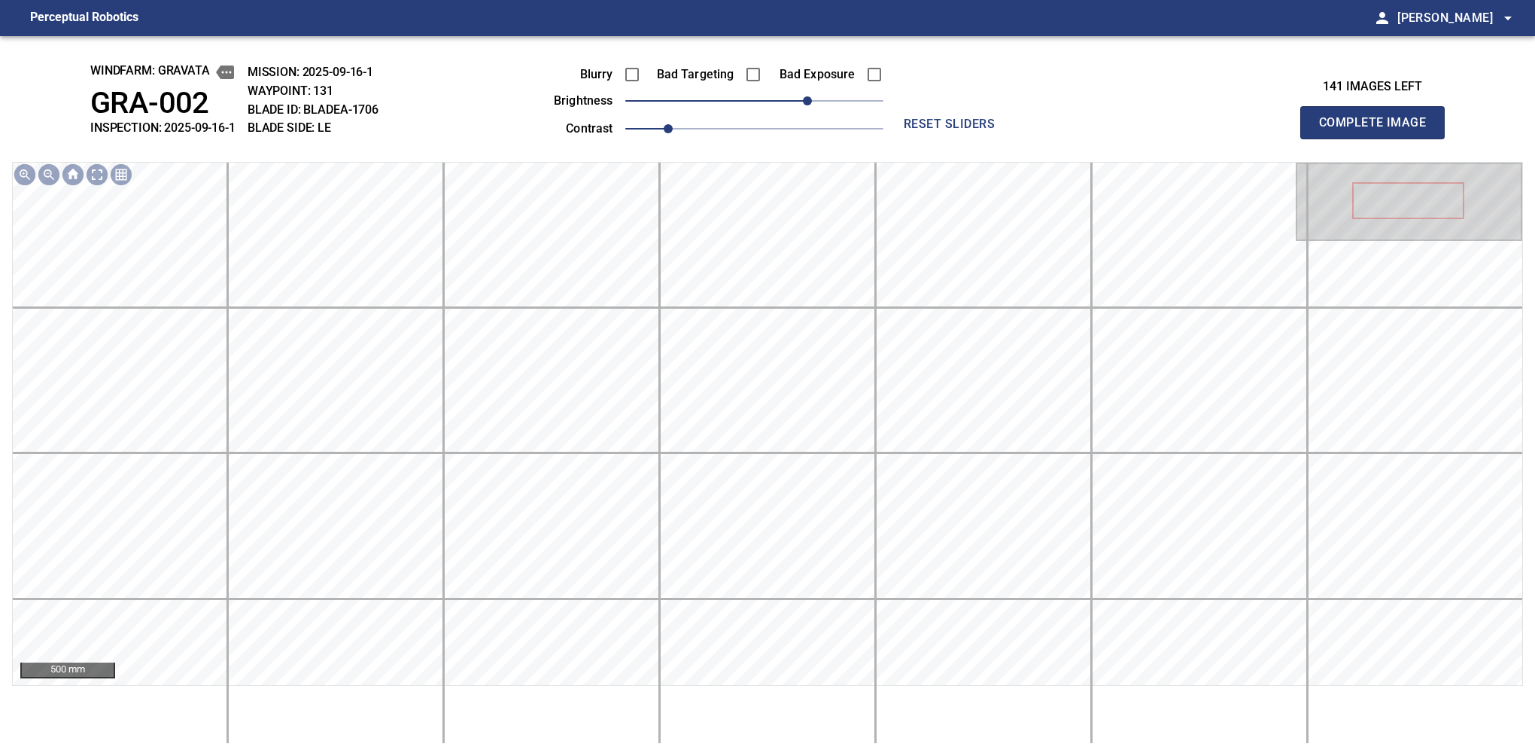
click at [1379, 138] on button "Complete Image" at bounding box center [1372, 122] width 144 height 33
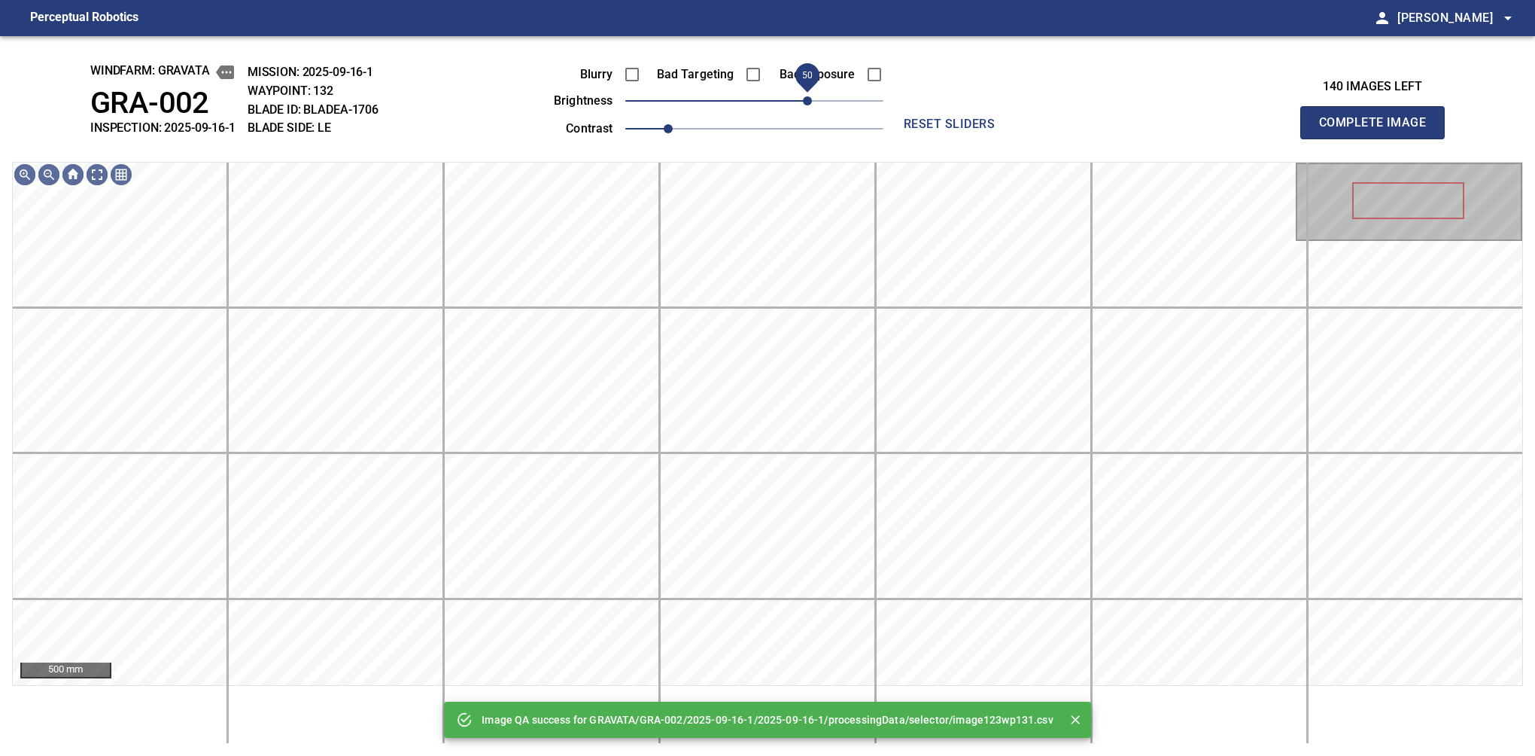
click at [810, 100] on span "50" at bounding box center [754, 100] width 258 height 21
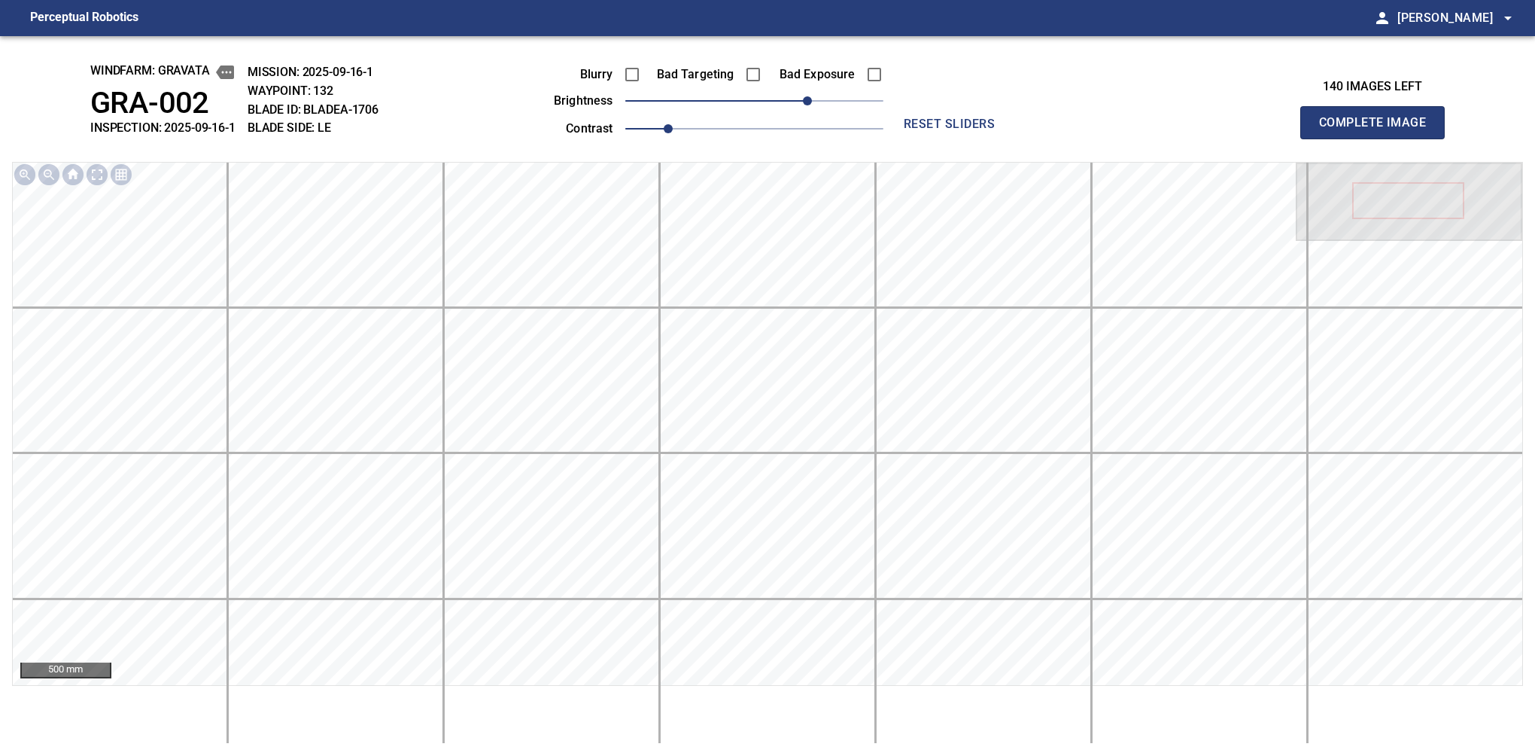
click at [1379, 138] on button "Complete Image" at bounding box center [1372, 122] width 144 height 33
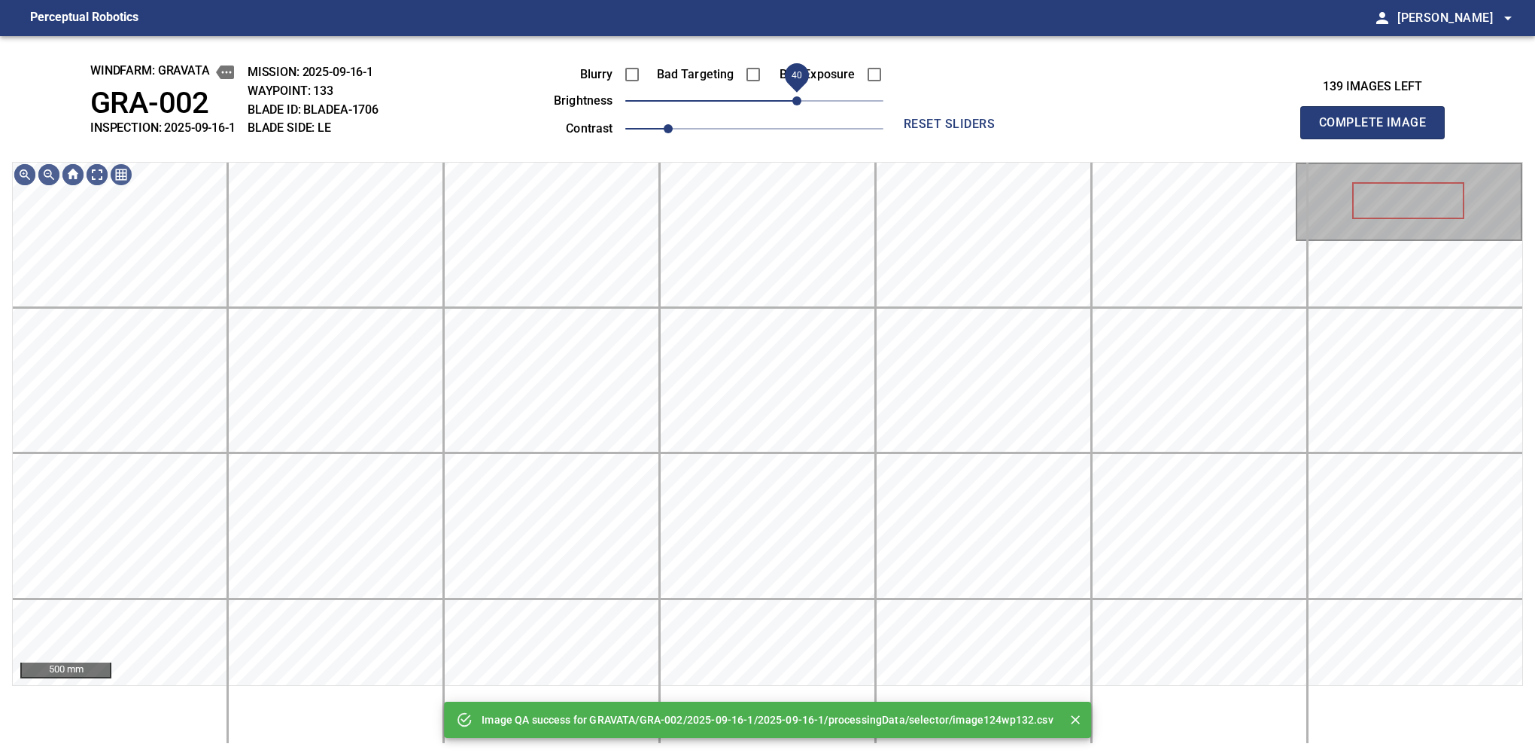
drag, startPoint x: 810, startPoint y: 100, endPoint x: 799, endPoint y: 100, distance: 10.5
click at [799, 100] on span "40" at bounding box center [754, 100] width 258 height 21
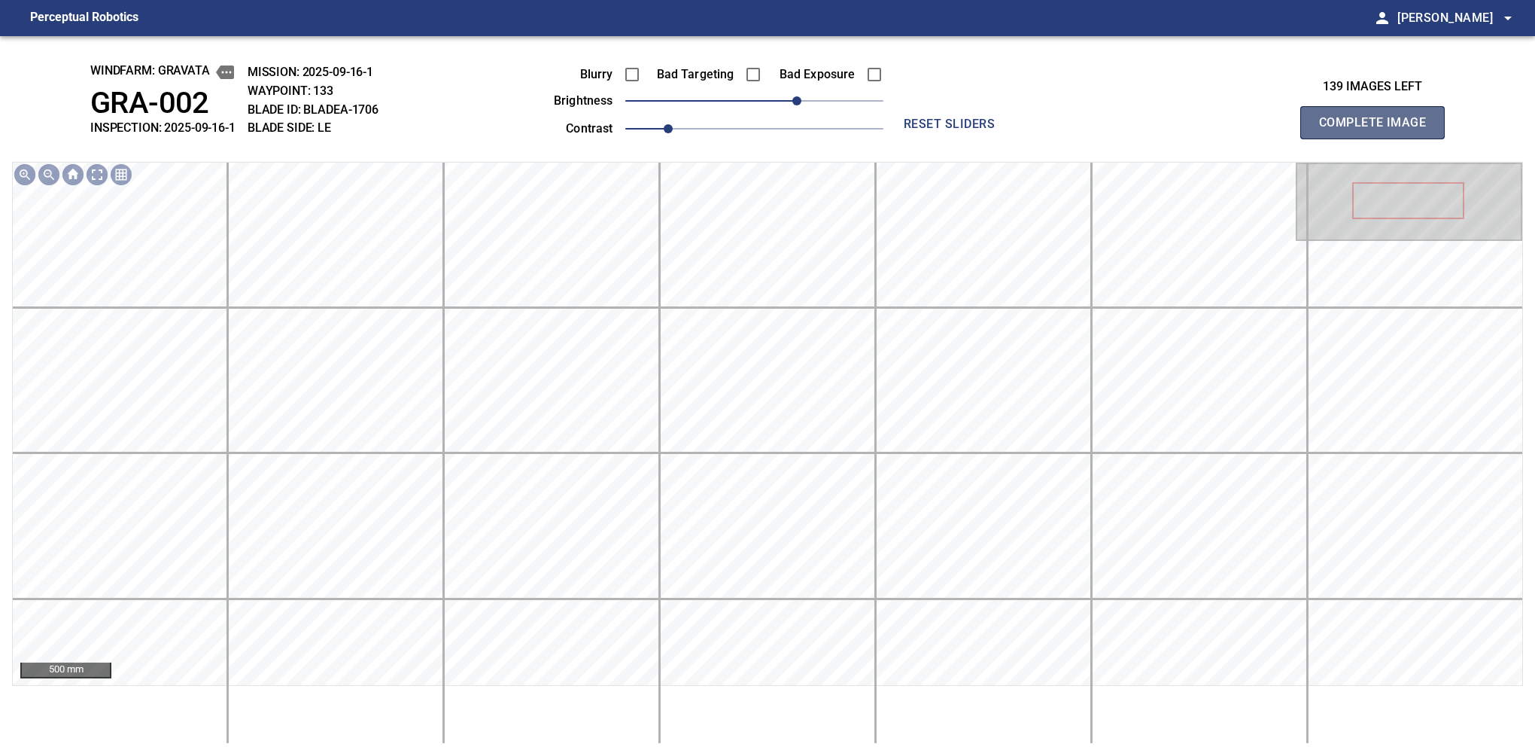
click at [1379, 138] on button "Complete Image" at bounding box center [1372, 122] width 144 height 33
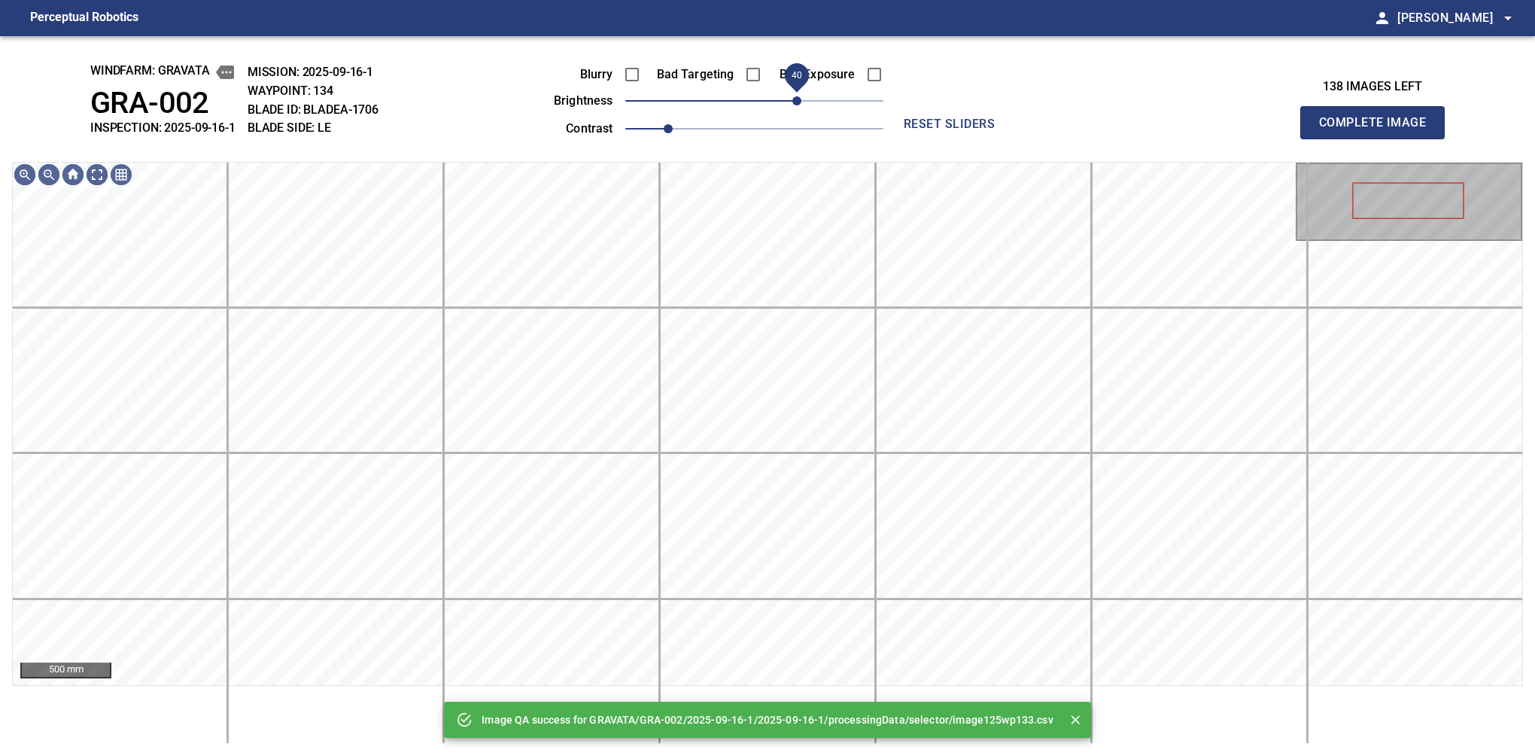
click at [802, 102] on span "40" at bounding box center [754, 100] width 258 height 21
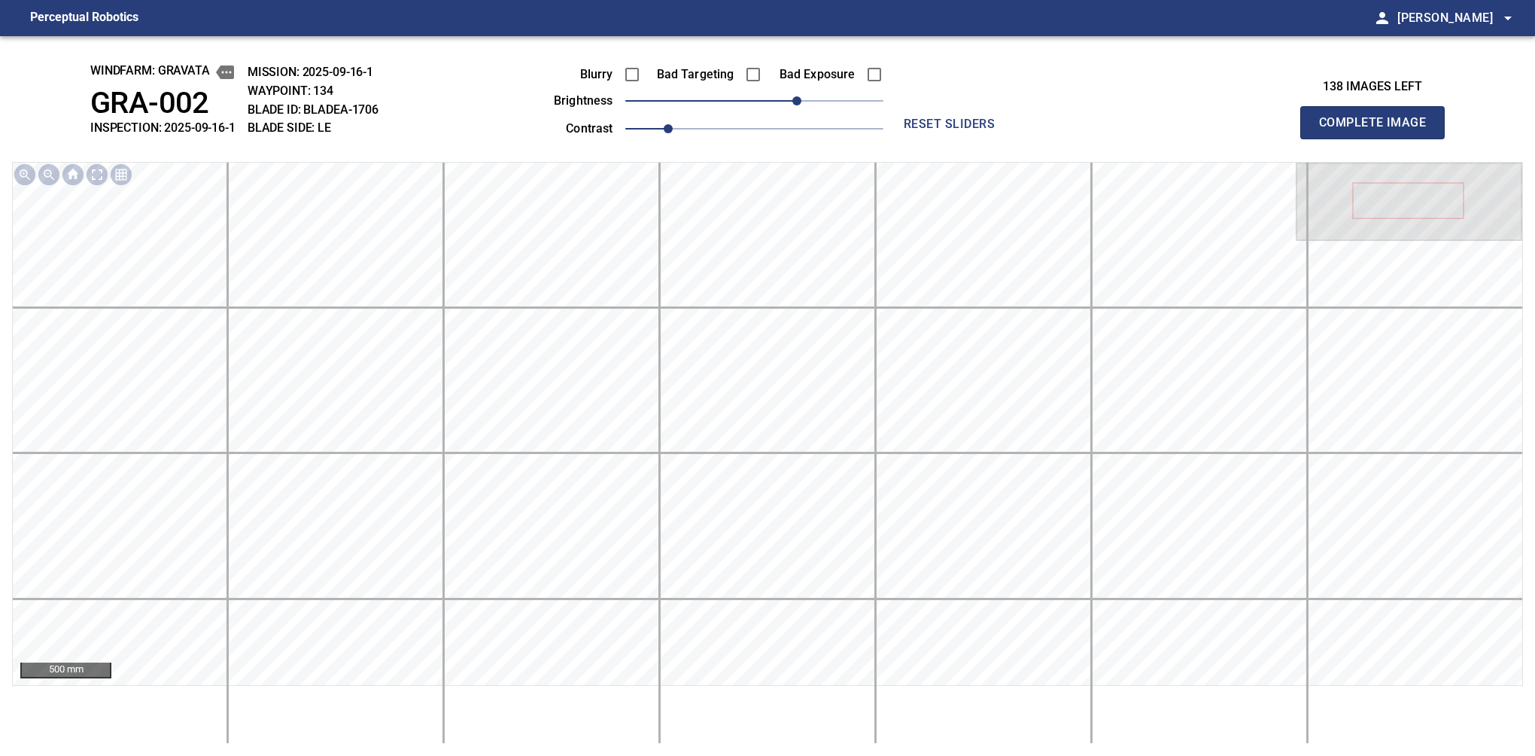
click at [1379, 138] on button "Complete Image" at bounding box center [1372, 122] width 144 height 33
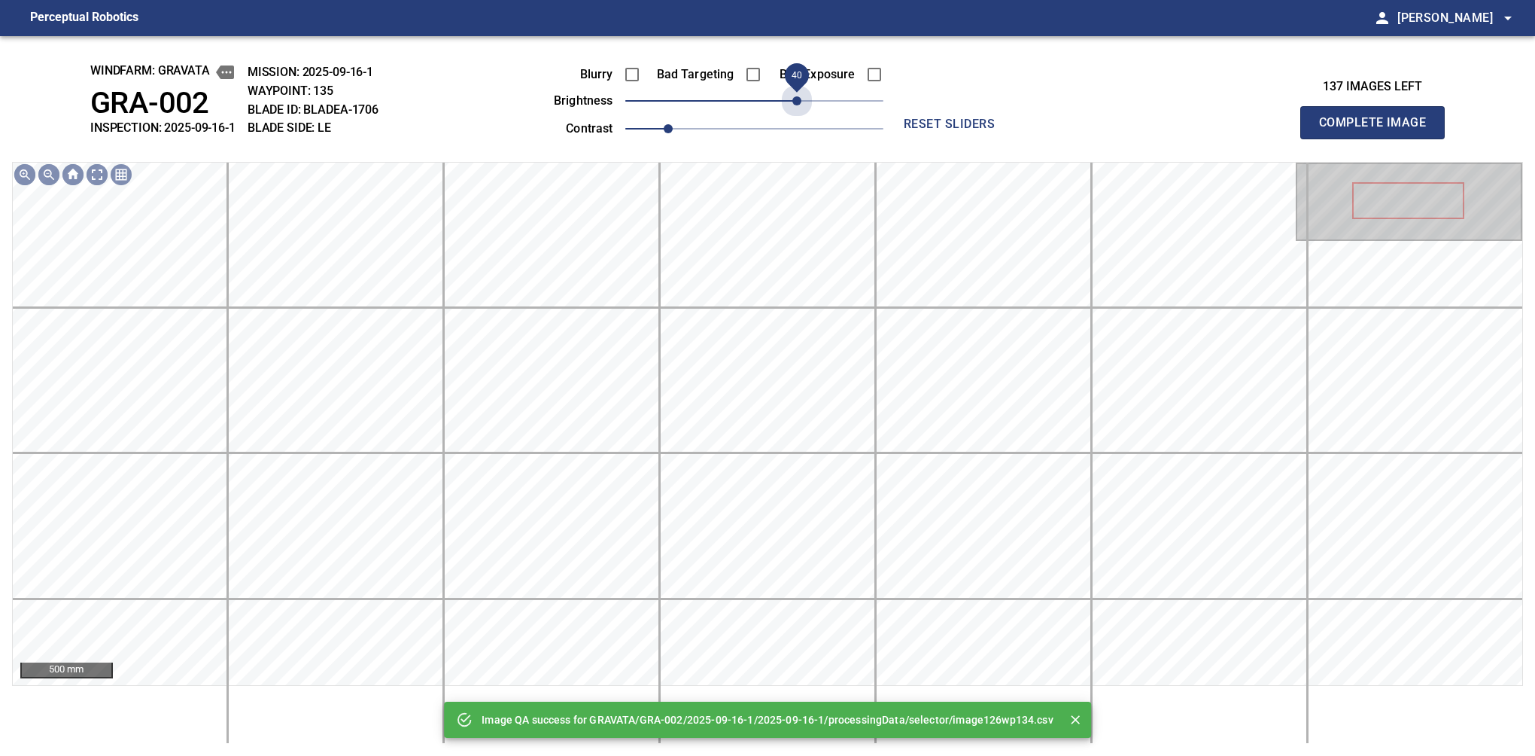
click at [802, 102] on span "40" at bounding box center [754, 100] width 258 height 21
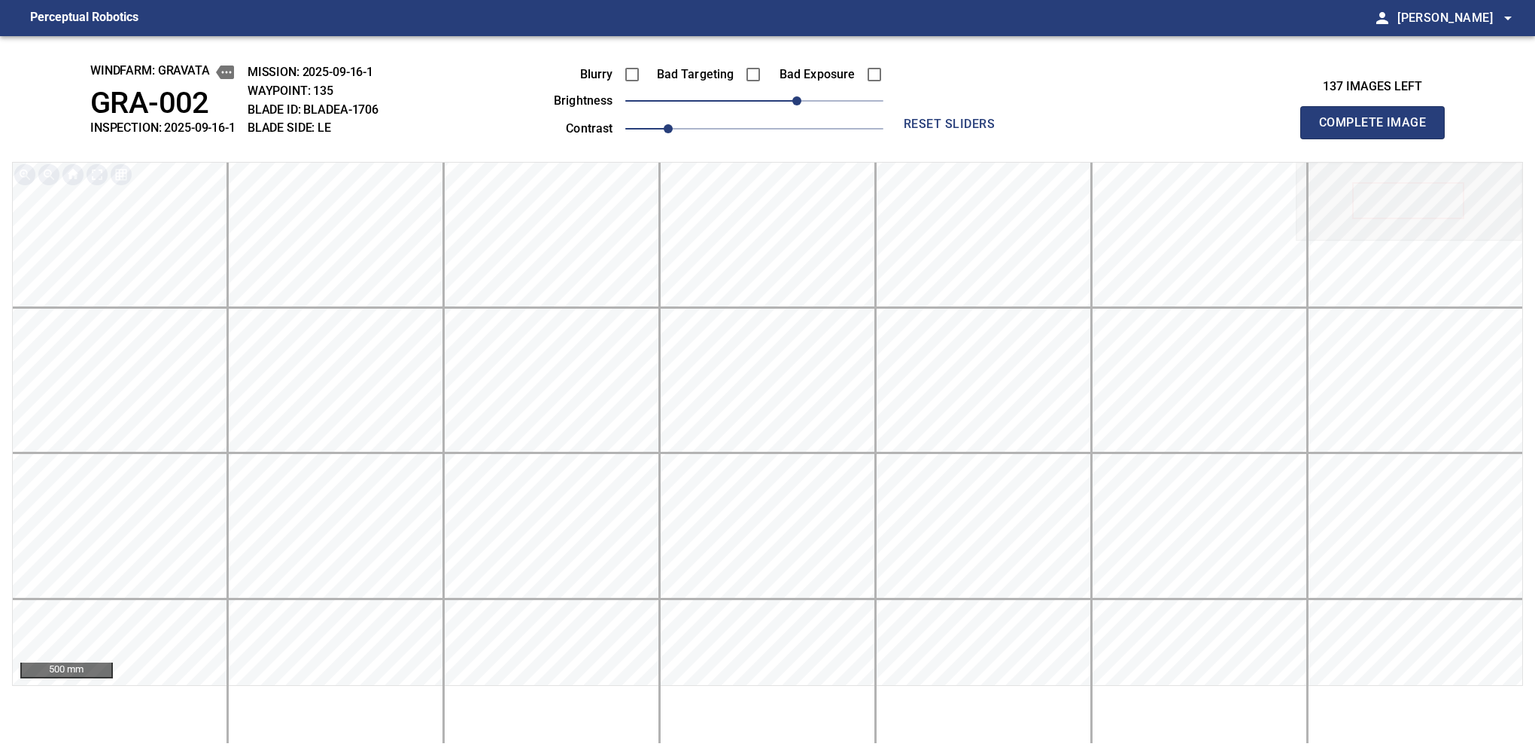
click at [1379, 138] on button "Complete Image" at bounding box center [1372, 122] width 144 height 33
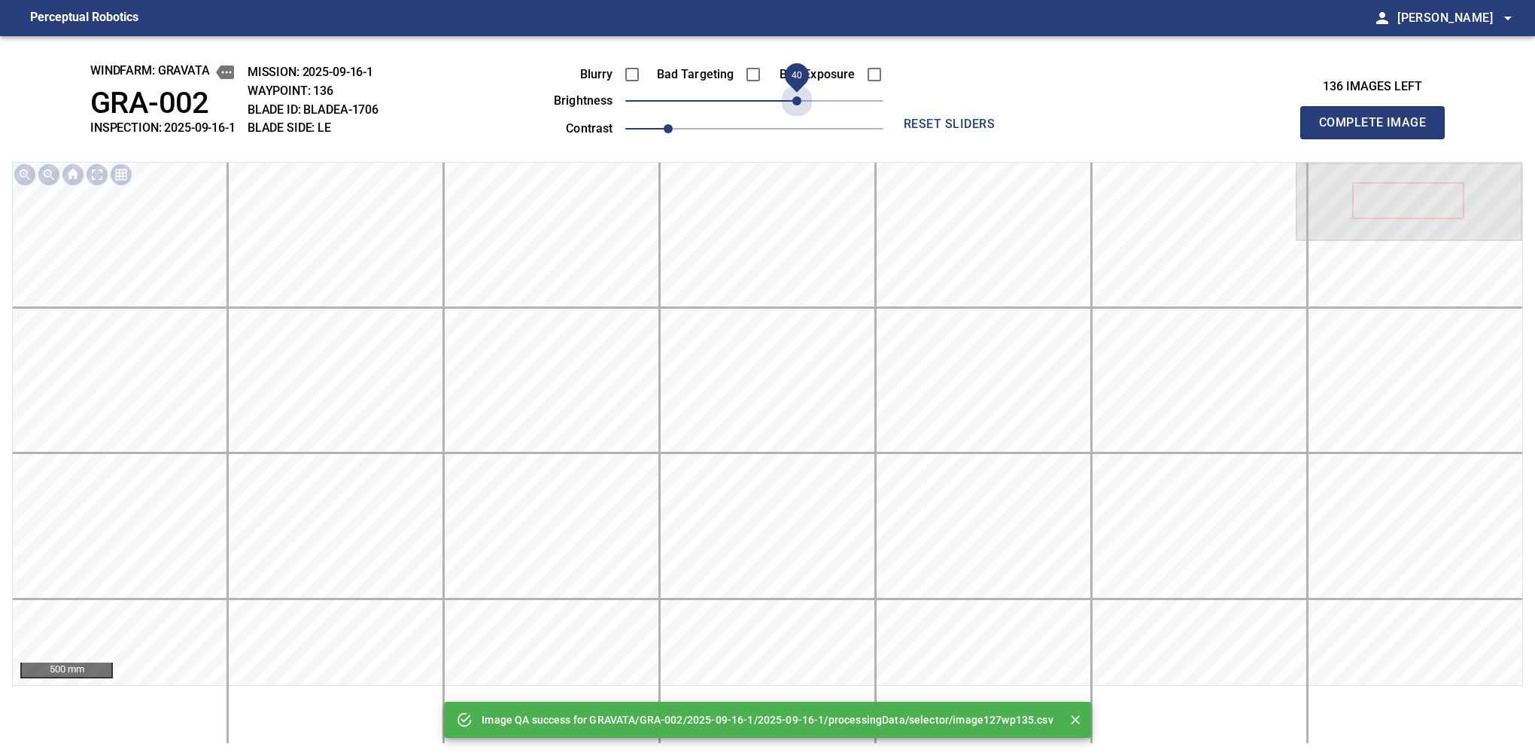
click at [802, 102] on span "40" at bounding box center [754, 100] width 258 height 21
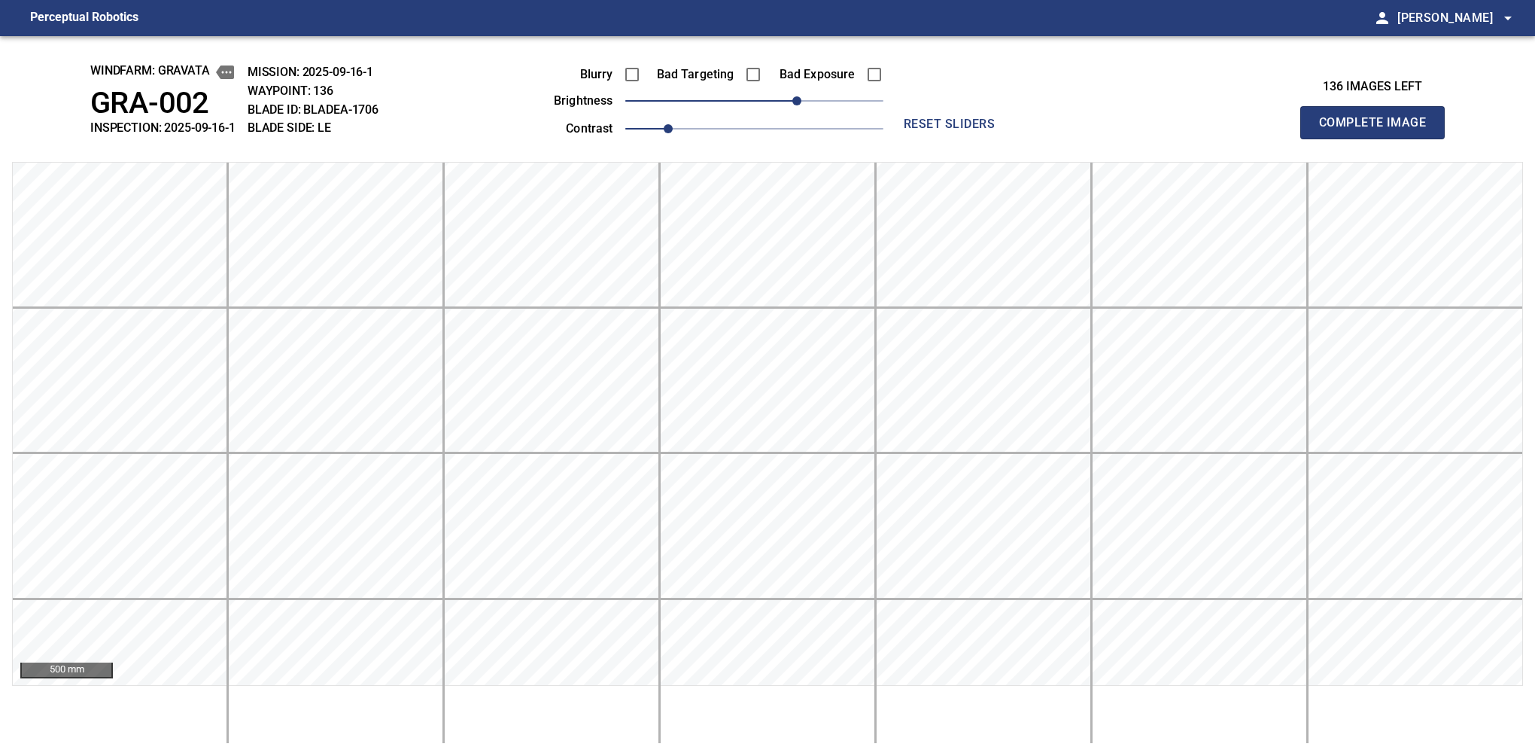
click at [1379, 138] on button "Complete Image" at bounding box center [1372, 122] width 144 height 33
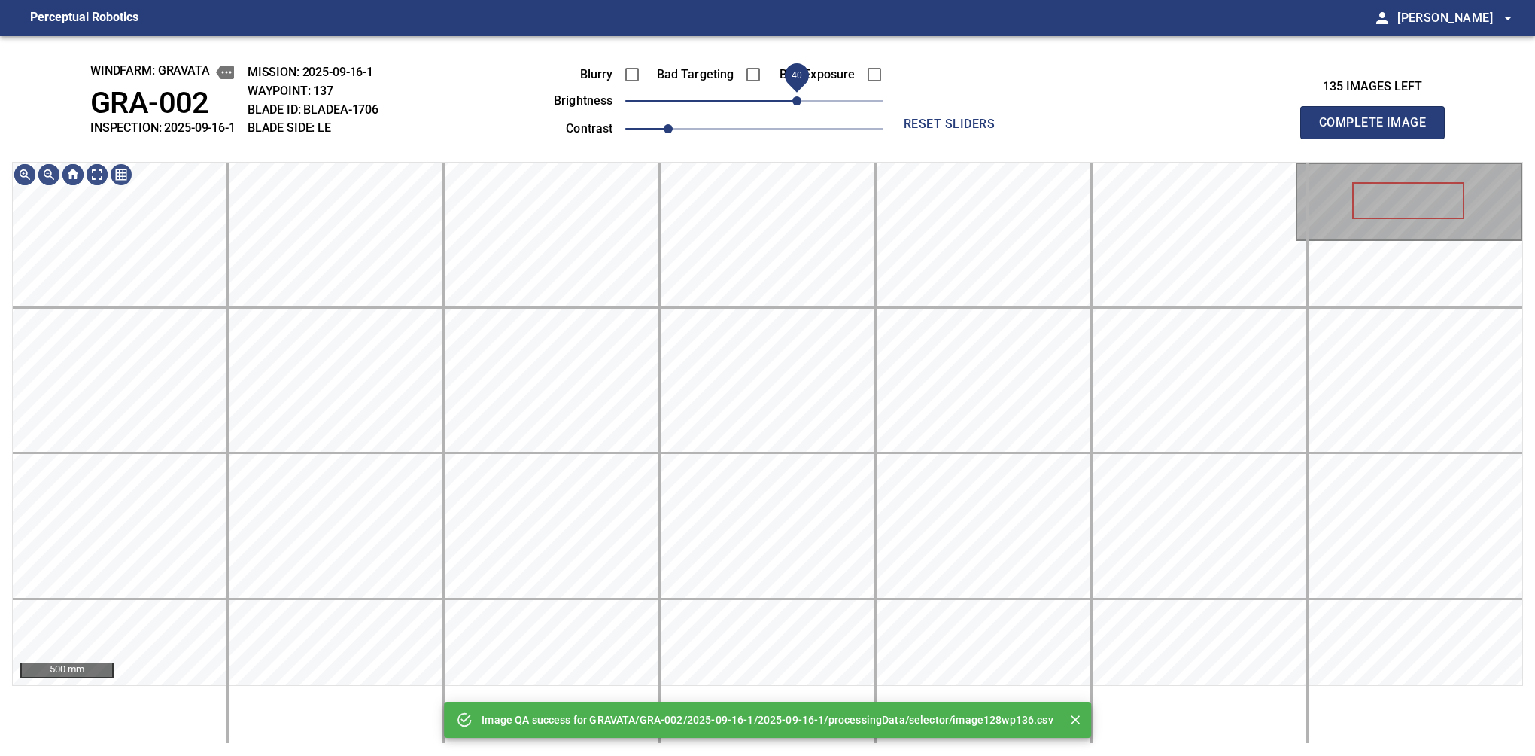
click at [800, 102] on span "40" at bounding box center [754, 100] width 258 height 21
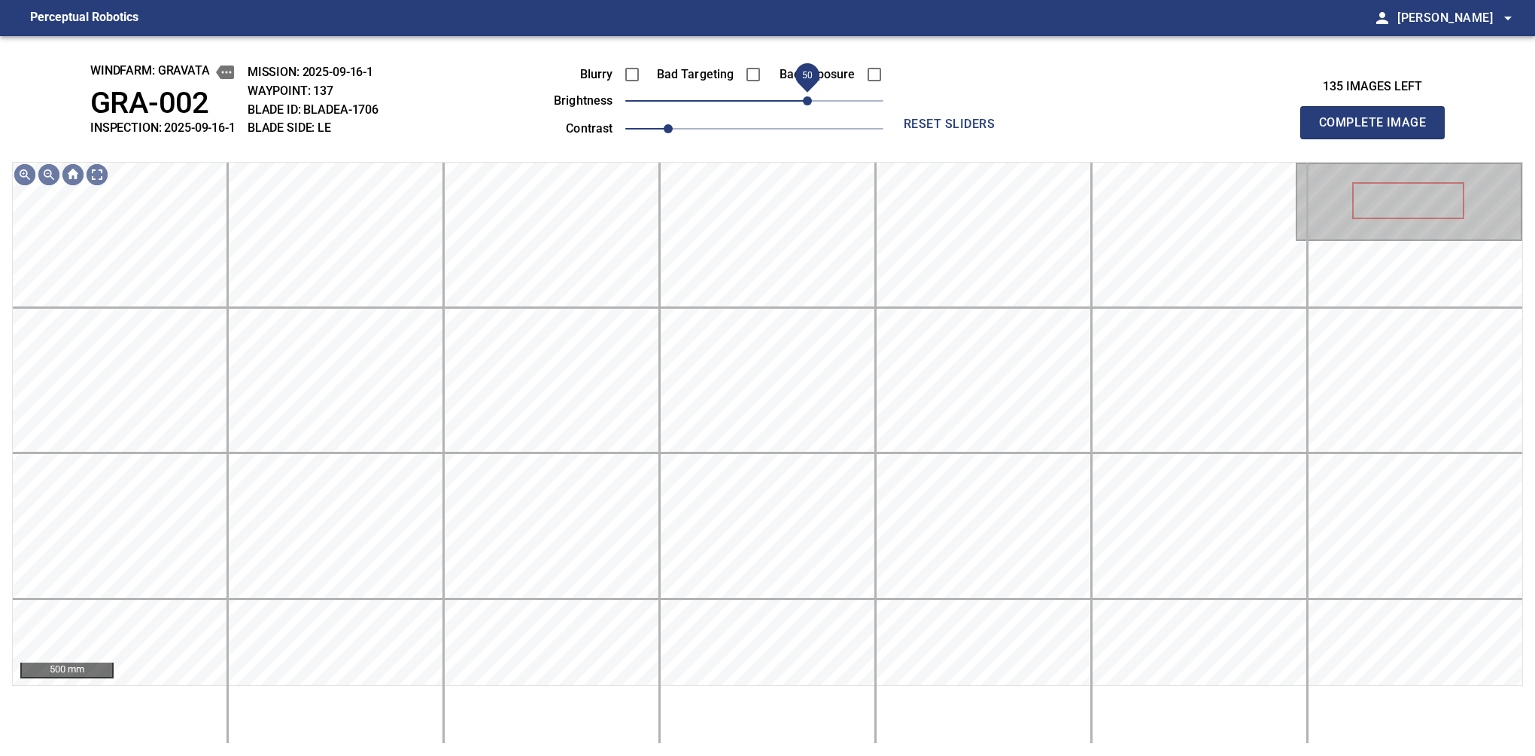
click at [804, 102] on span "50" at bounding box center [807, 100] width 9 height 9
click at [799, 101] on span "40" at bounding box center [796, 100] width 9 height 9
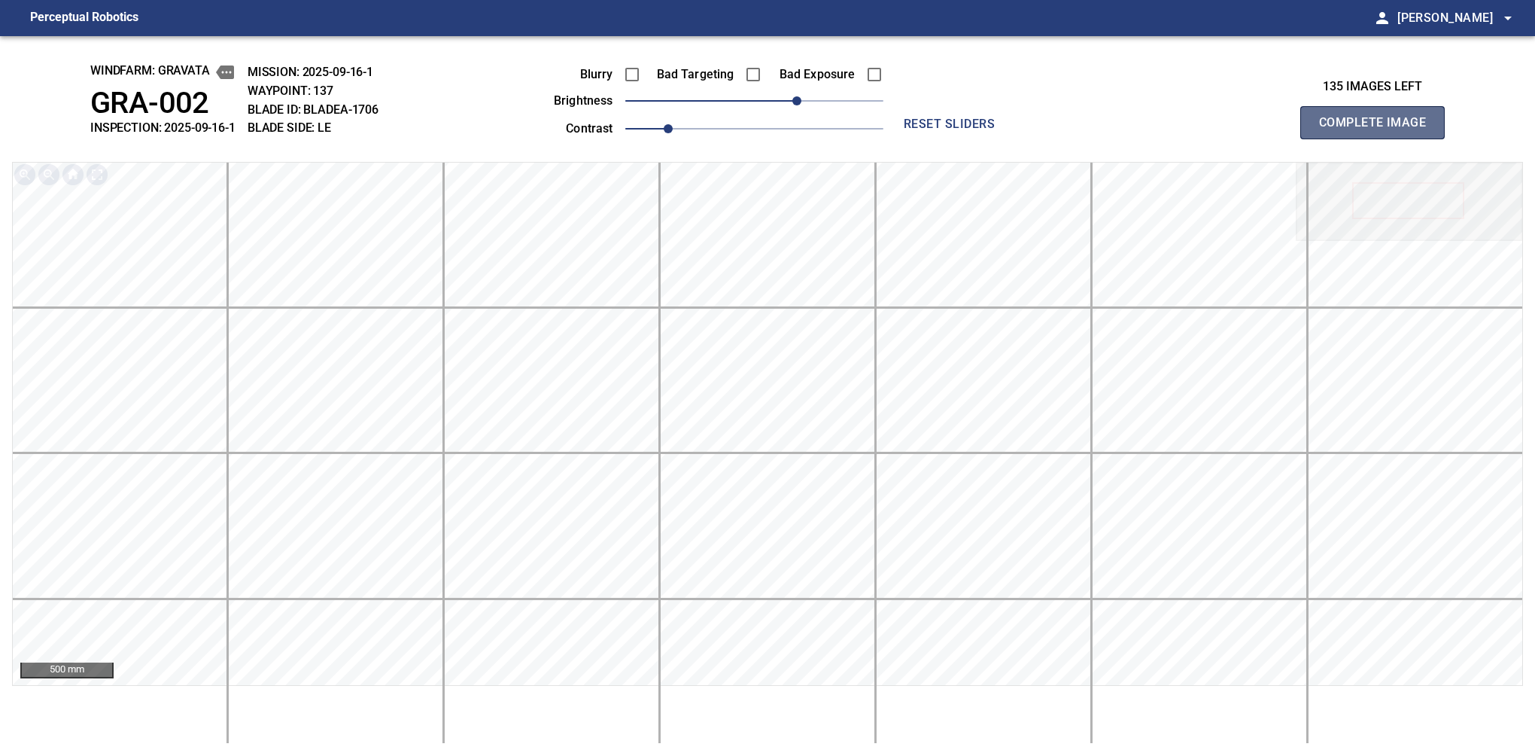
click at [1379, 138] on button "Complete Image" at bounding box center [1372, 122] width 144 height 33
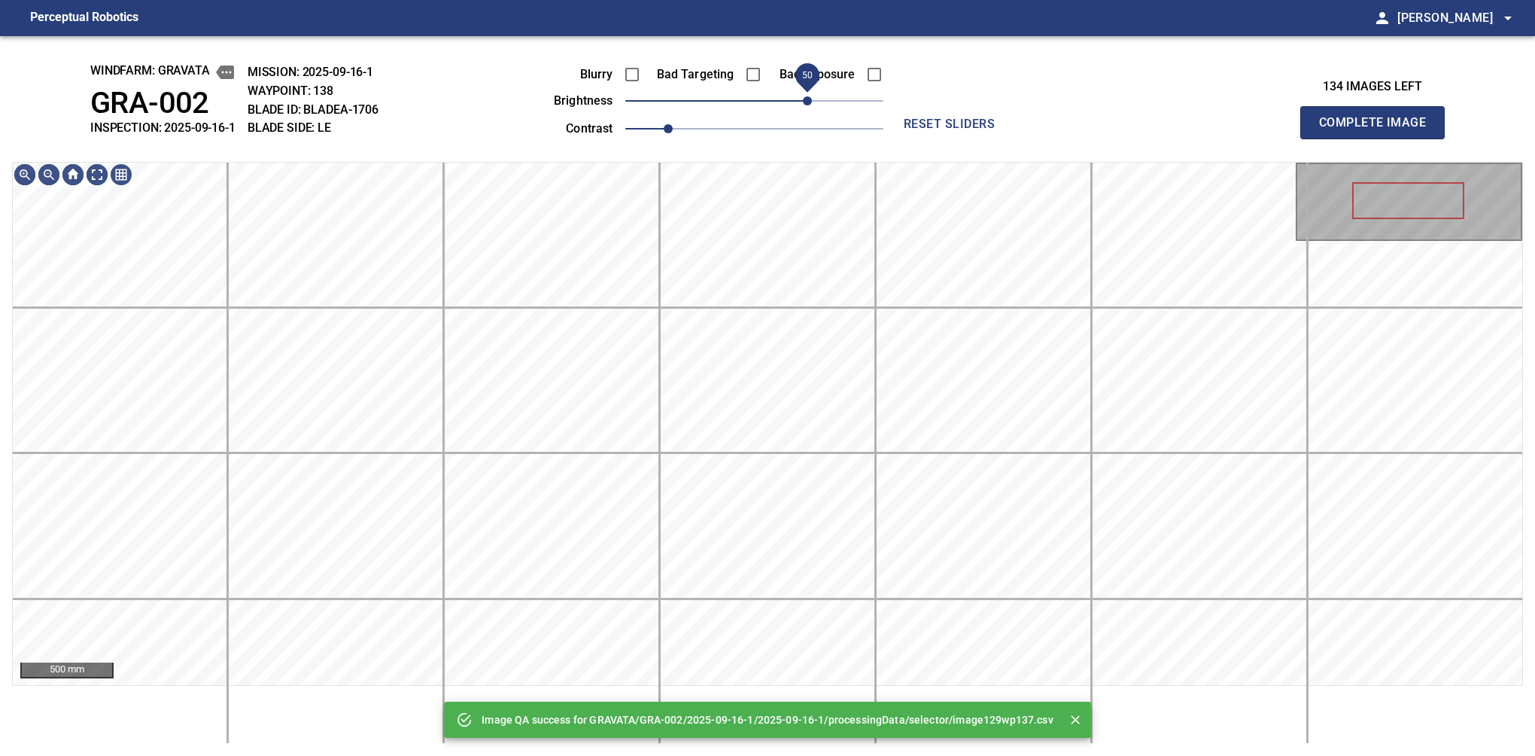
drag, startPoint x: 799, startPoint y: 101, endPoint x: 813, endPoint y: 96, distance: 14.3
click at [813, 96] on span "50" at bounding box center [754, 100] width 258 height 21
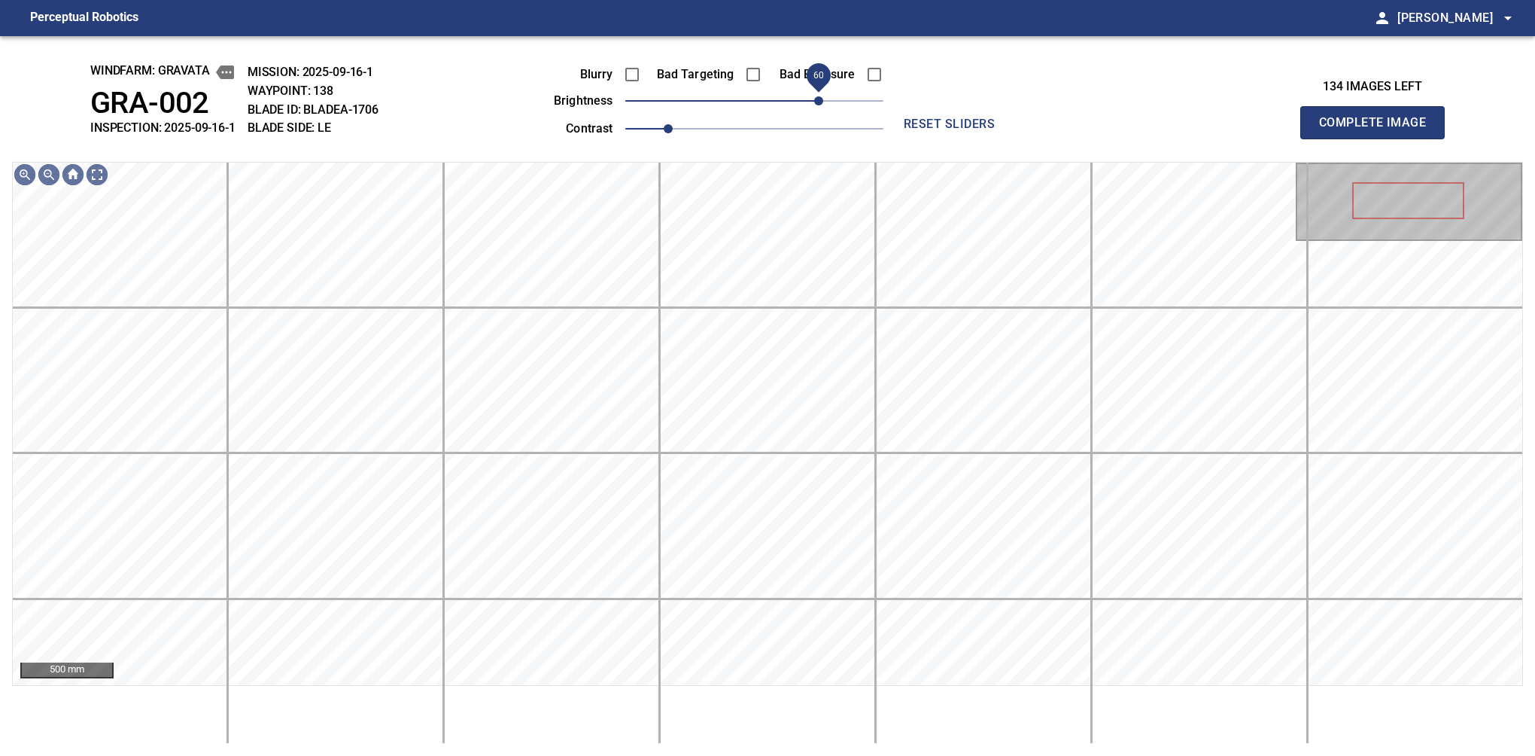
drag, startPoint x: 807, startPoint y: 96, endPoint x: 815, endPoint y: 96, distance: 8.3
click at [815, 96] on span "60" at bounding box center [818, 100] width 9 height 9
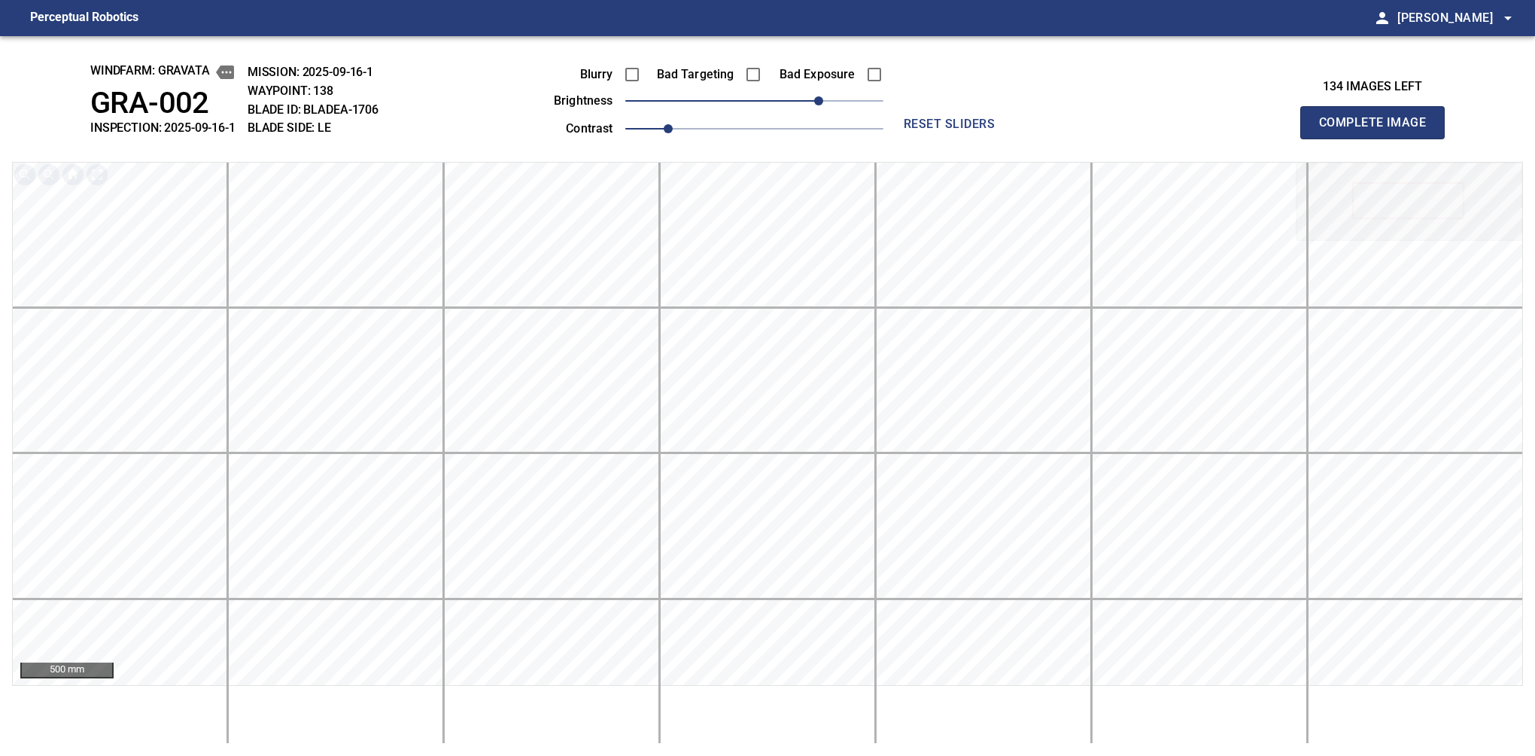
click at [1379, 138] on button "Complete Image" at bounding box center [1372, 122] width 144 height 33
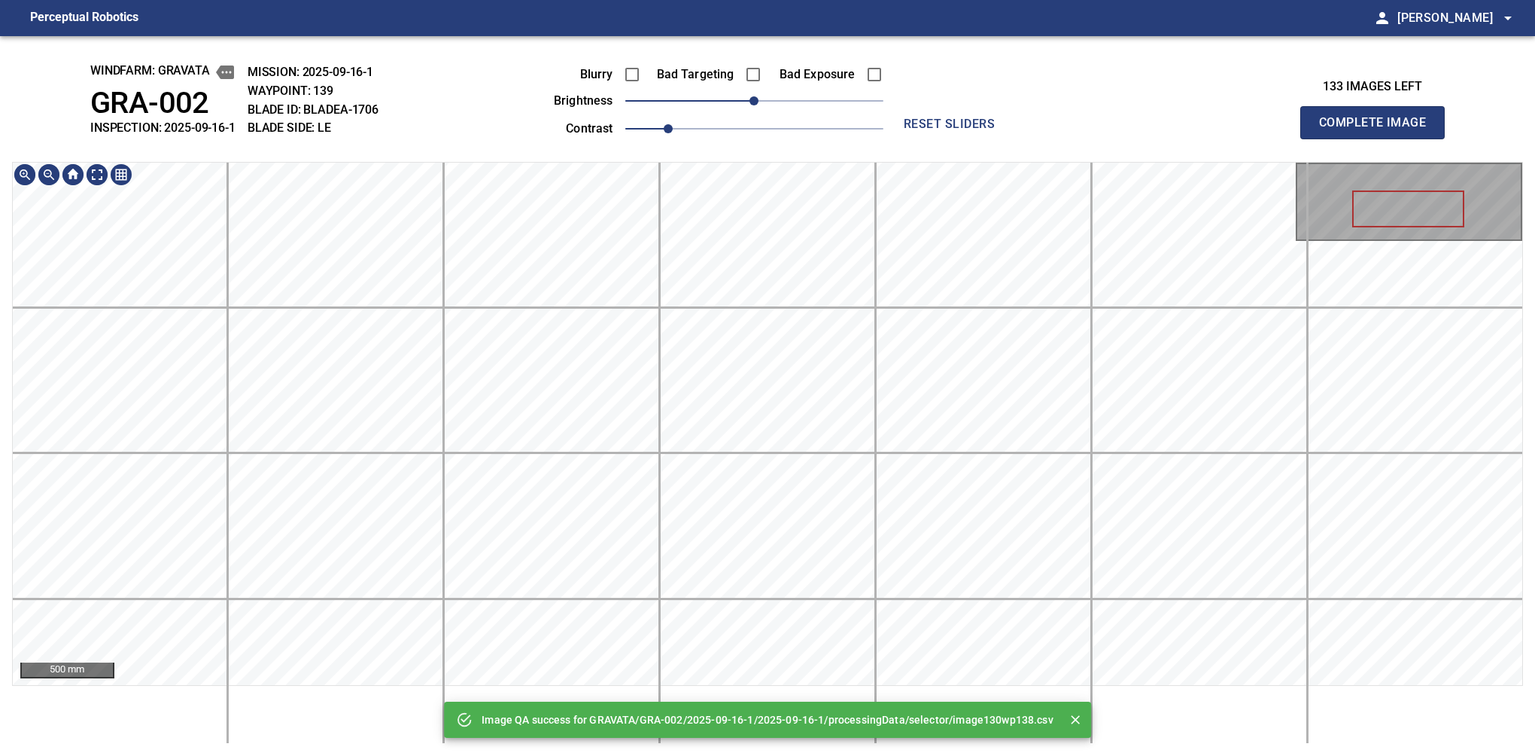
click at [789, 78] on div "Image QA success for GRAVATA/GRA-002/2025-09-16-1/2025-09-16-1/processingData/s…" at bounding box center [767, 395] width 1535 height 719
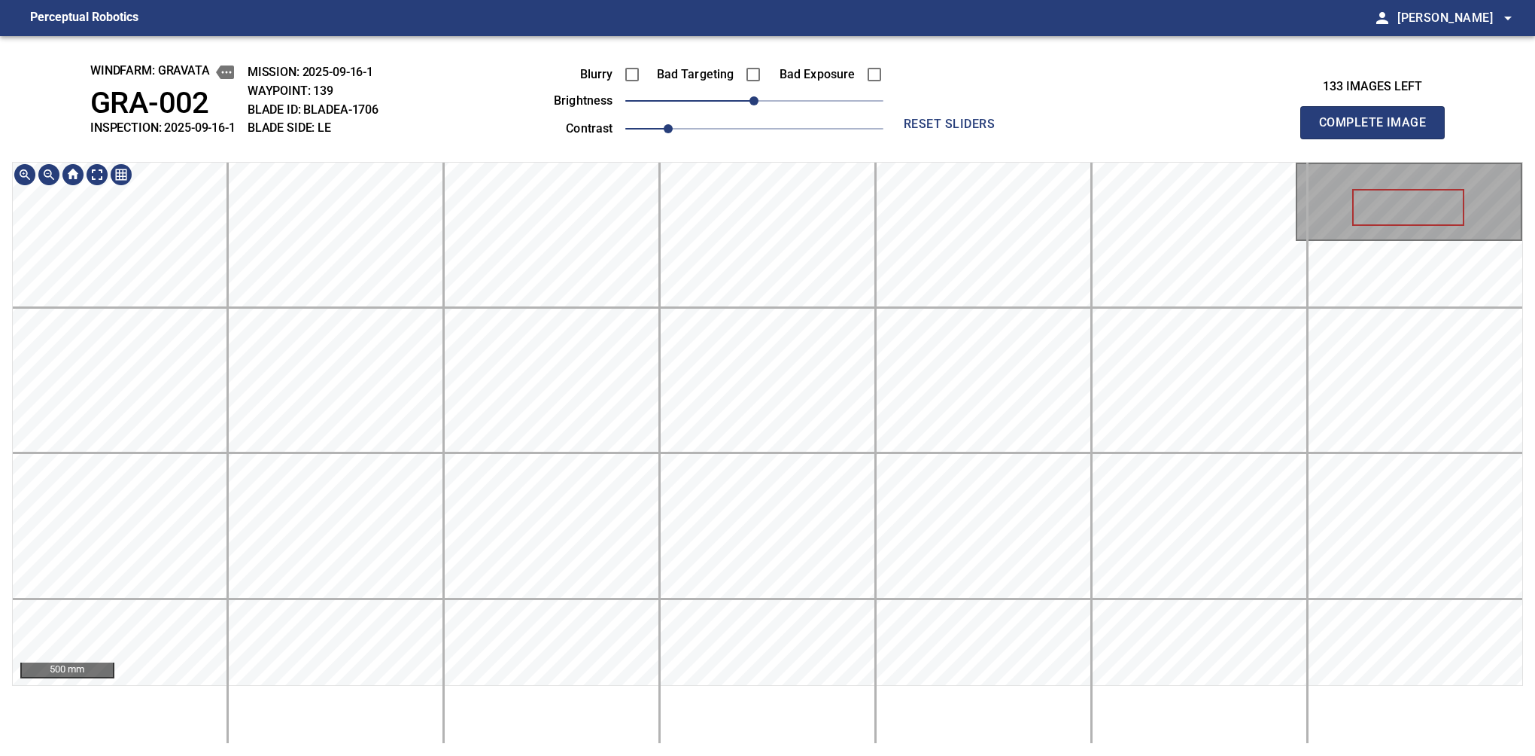
click at [844, 730] on div "500 mm" at bounding box center [767, 453] width 1511 height 582
drag, startPoint x: 777, startPoint y: 104, endPoint x: 822, endPoint y: 96, distance: 45.9
click at [822, 96] on span "60" at bounding box center [818, 100] width 9 height 9
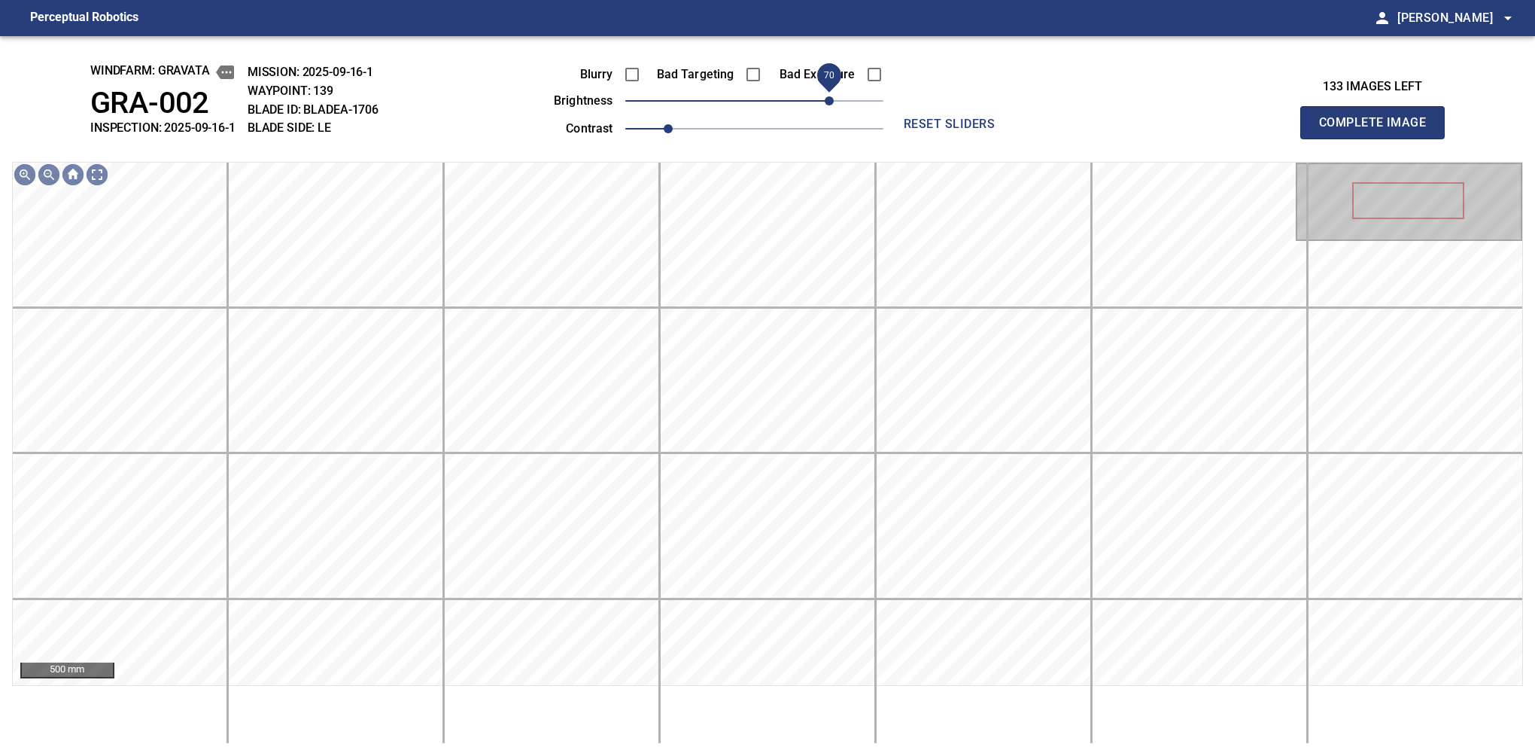
drag, startPoint x: 819, startPoint y: 93, endPoint x: 833, endPoint y: 93, distance: 13.5
click at [833, 96] on span "70" at bounding box center [829, 100] width 9 height 9
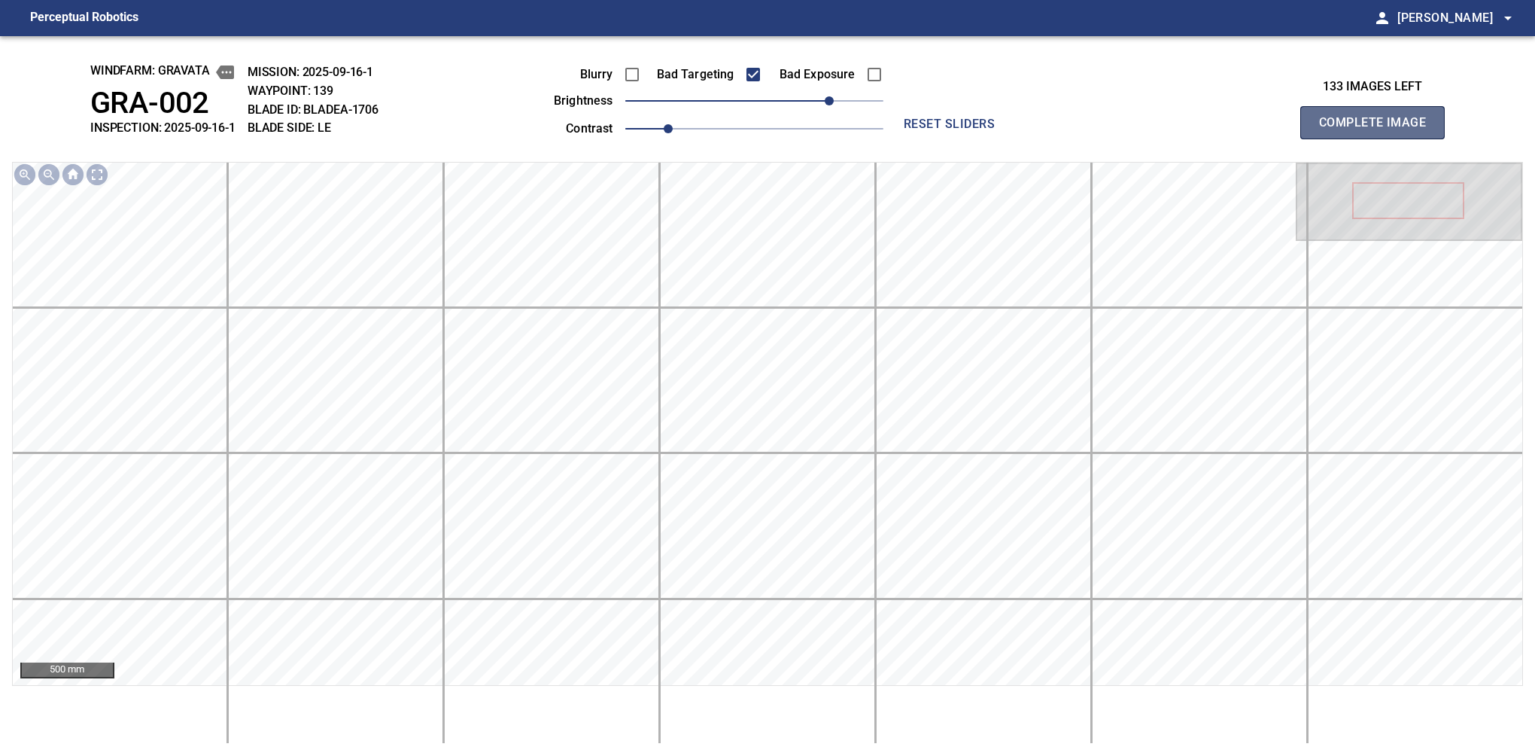
click at [1379, 138] on button "Complete Image" at bounding box center [1372, 122] width 144 height 33
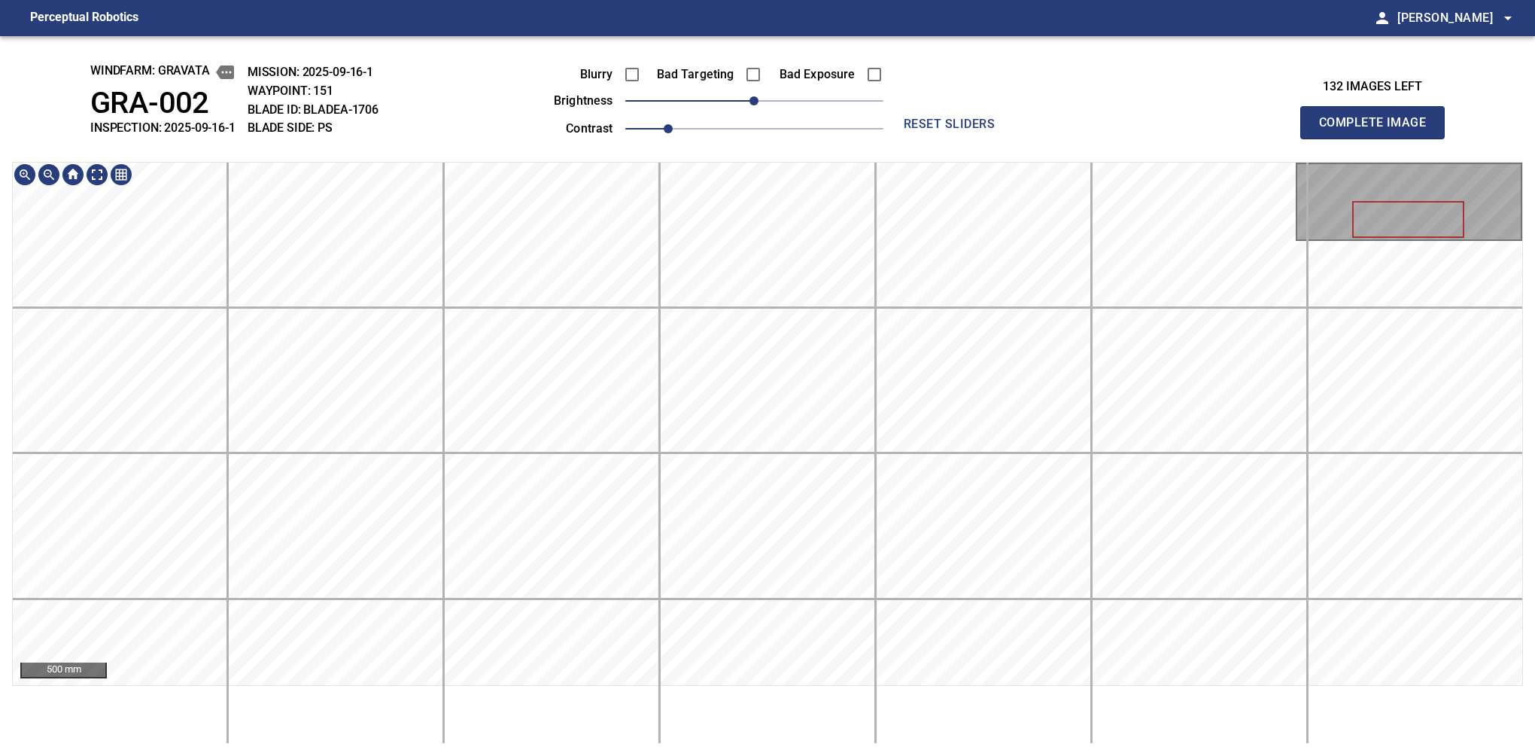
click at [1379, 138] on button "Complete Image" at bounding box center [1372, 122] width 144 height 33
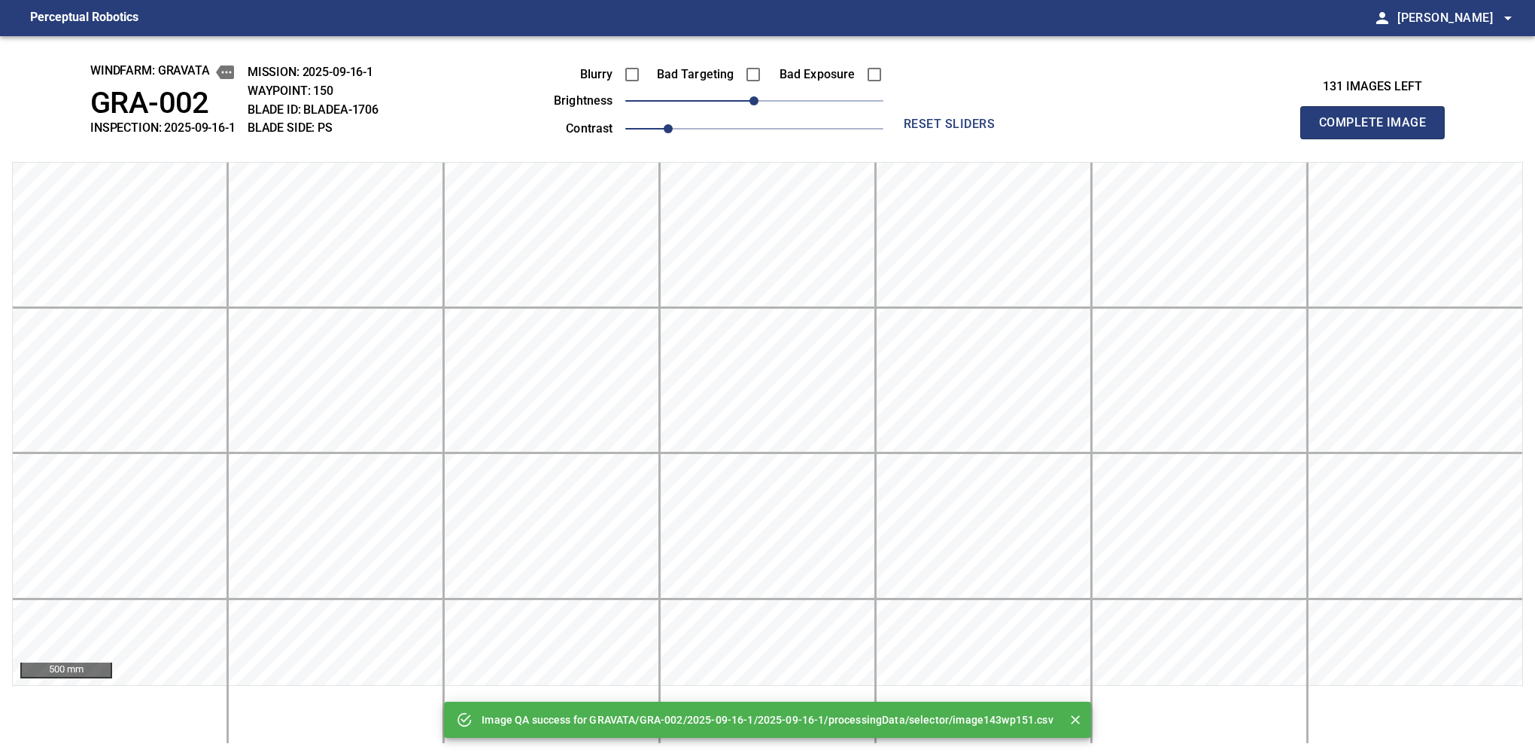
click at [1379, 138] on button "Complete Image" at bounding box center [1372, 122] width 144 height 33
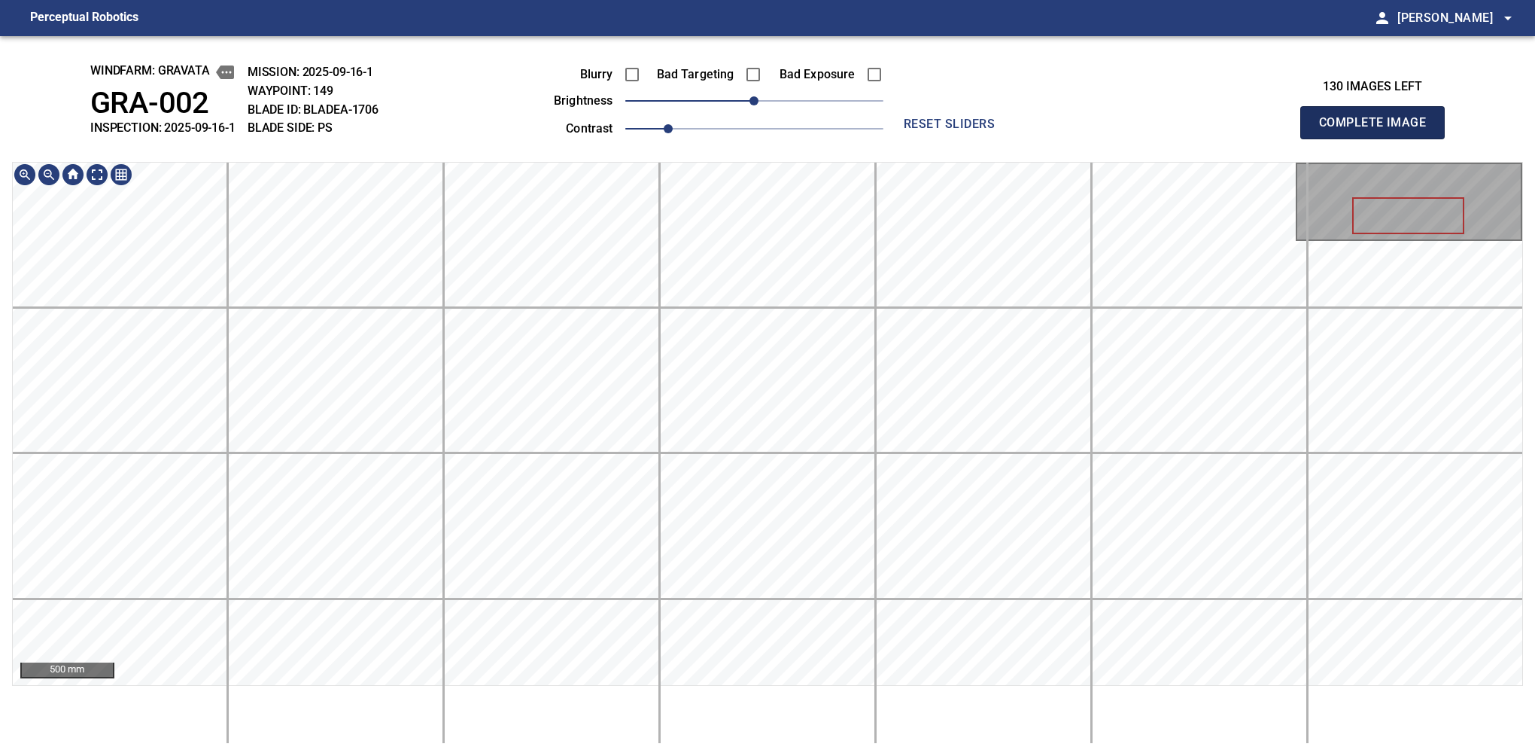
click at [1379, 138] on button "Complete Image" at bounding box center [1372, 122] width 144 height 33
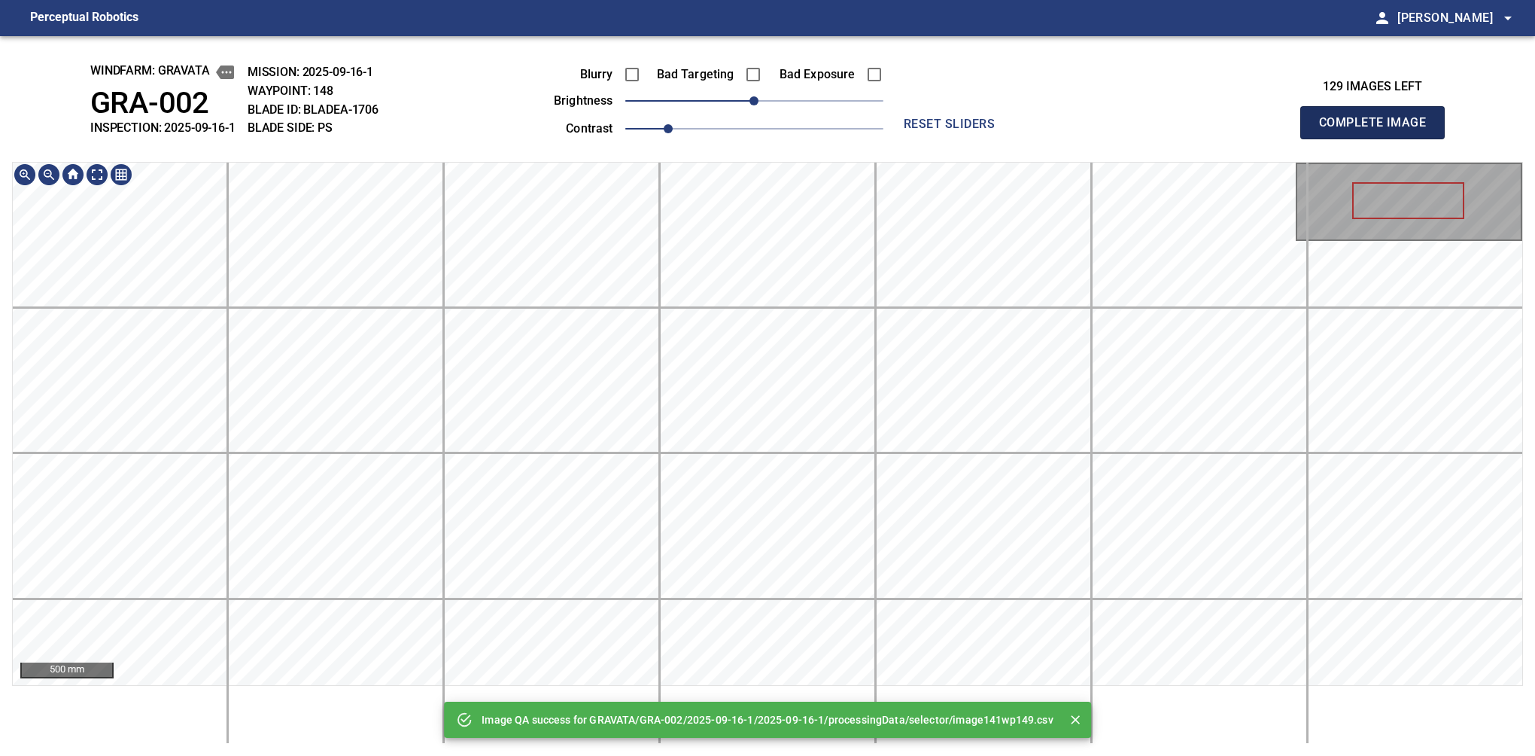
click at [1379, 138] on button "Complete Image" at bounding box center [1372, 122] width 144 height 33
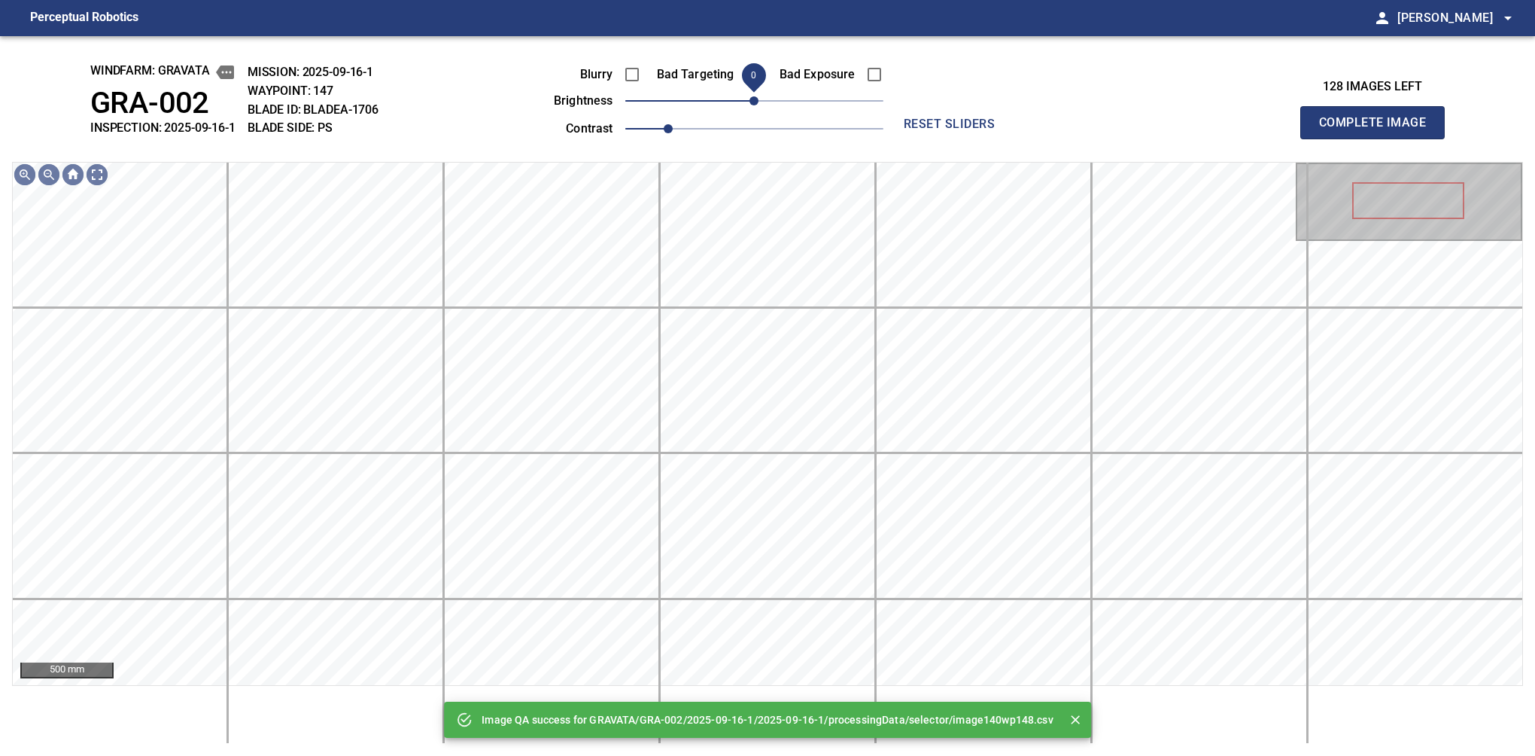
click at [755, 96] on span "0" at bounding box center [753, 100] width 9 height 9
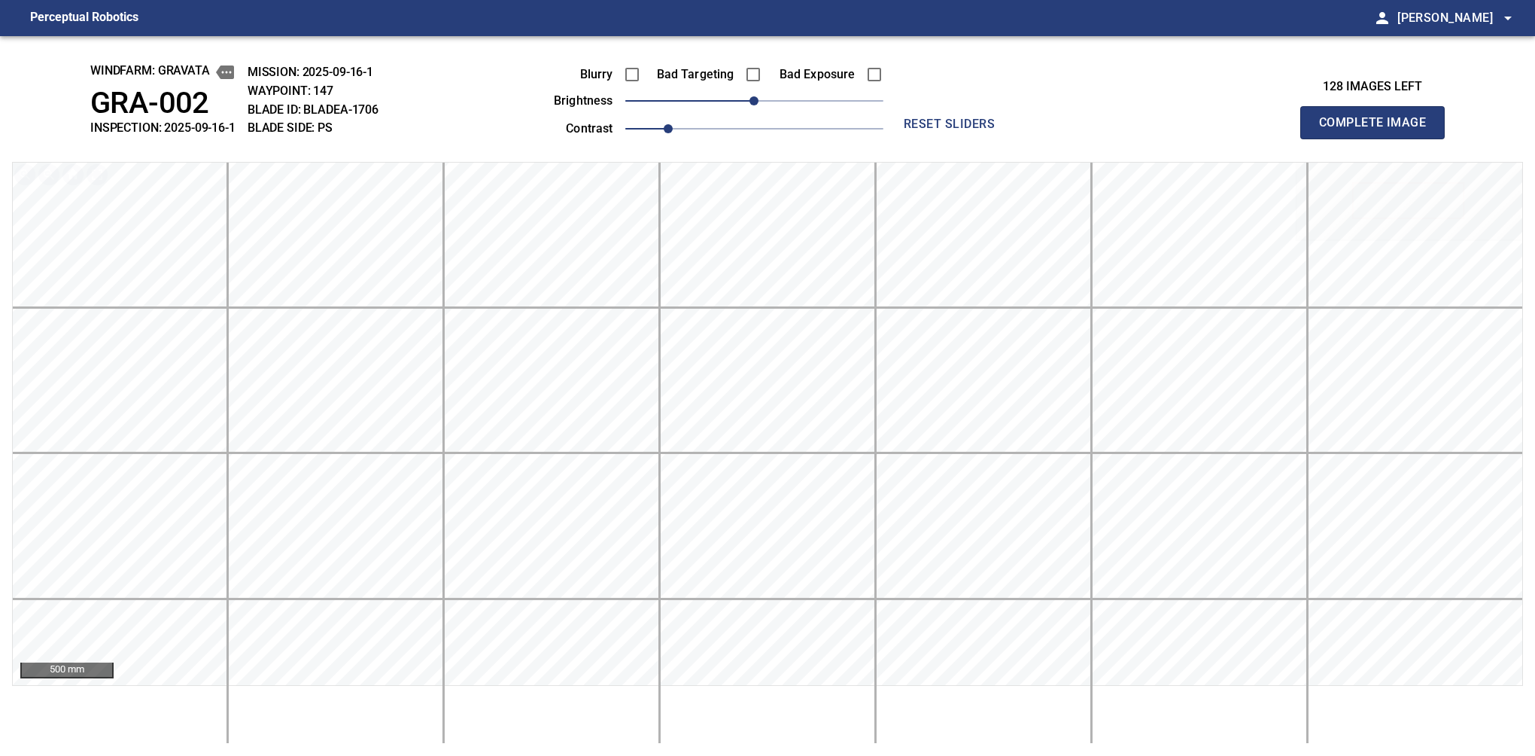
click at [1379, 138] on button "Complete Image" at bounding box center [1372, 122] width 144 height 33
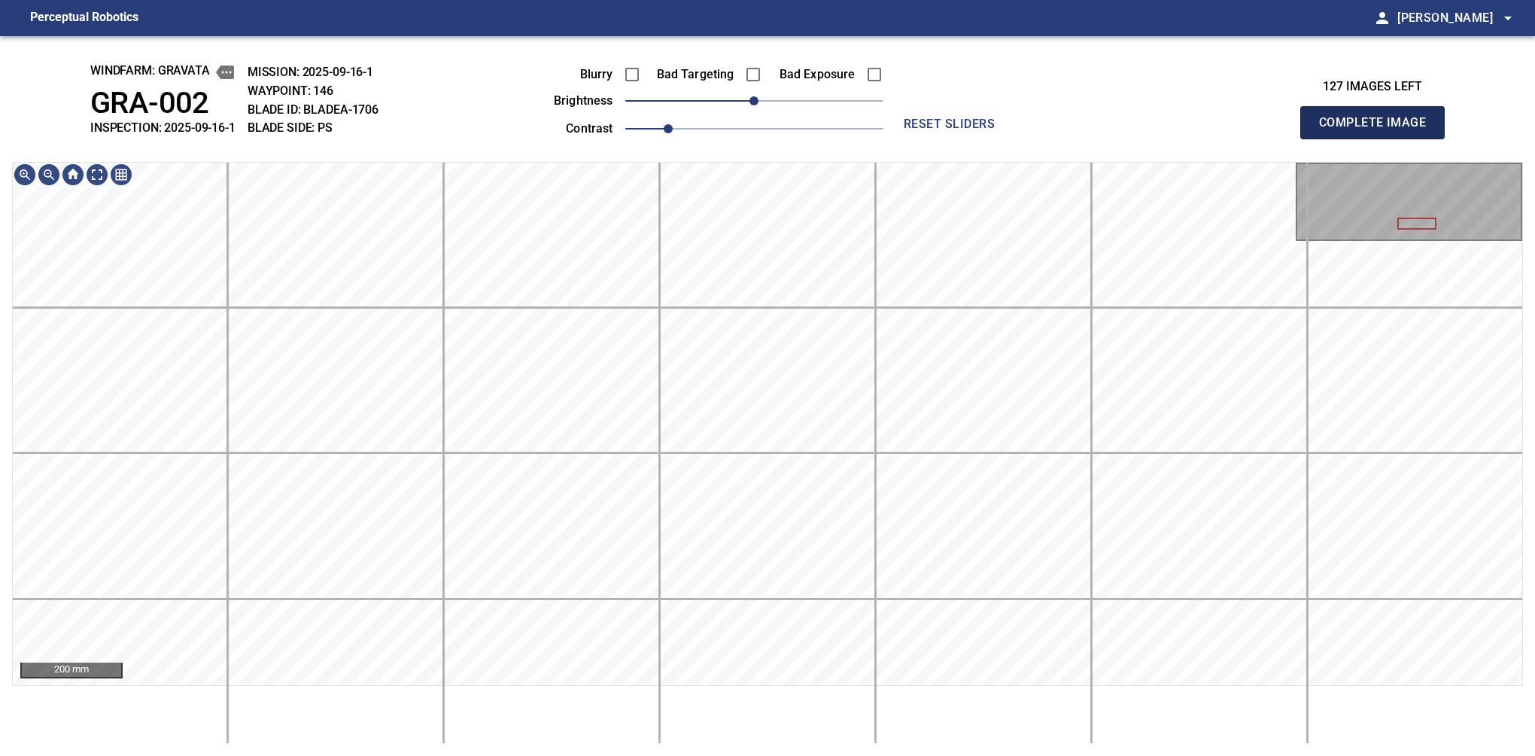
click at [1379, 138] on button "Complete Image" at bounding box center [1372, 122] width 144 height 33
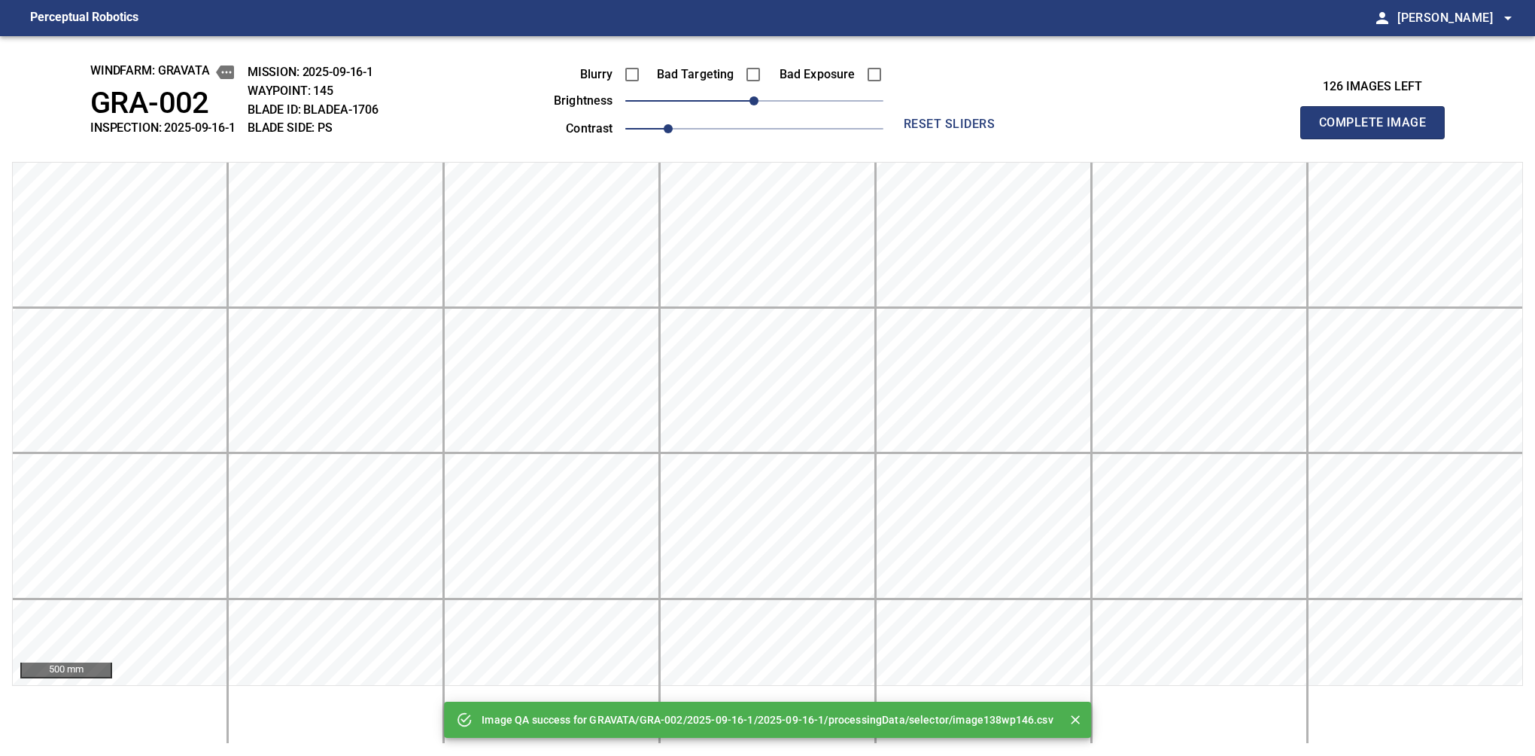
click at [1379, 138] on button "Complete Image" at bounding box center [1372, 122] width 144 height 33
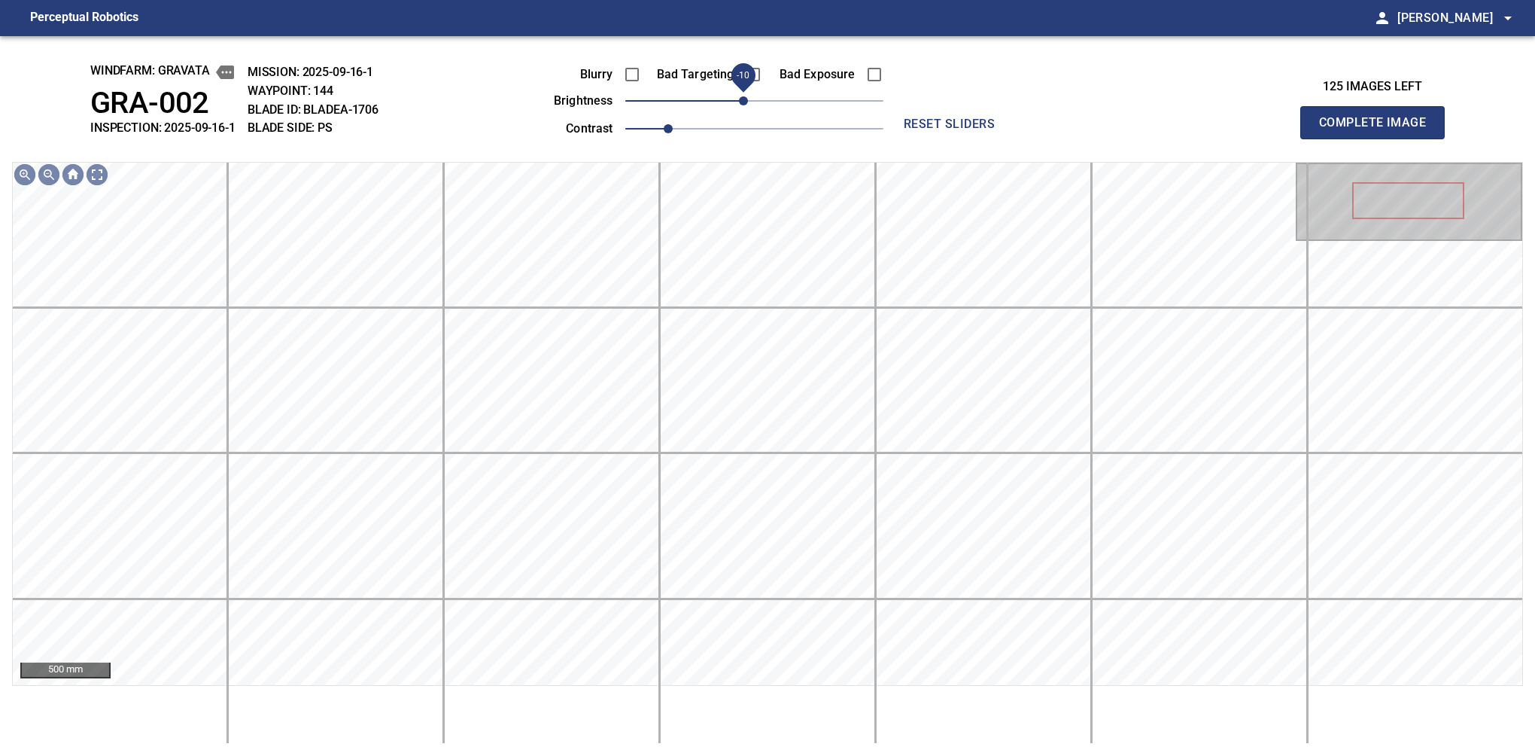
click at [747, 101] on span "-10" at bounding box center [743, 100] width 9 height 9
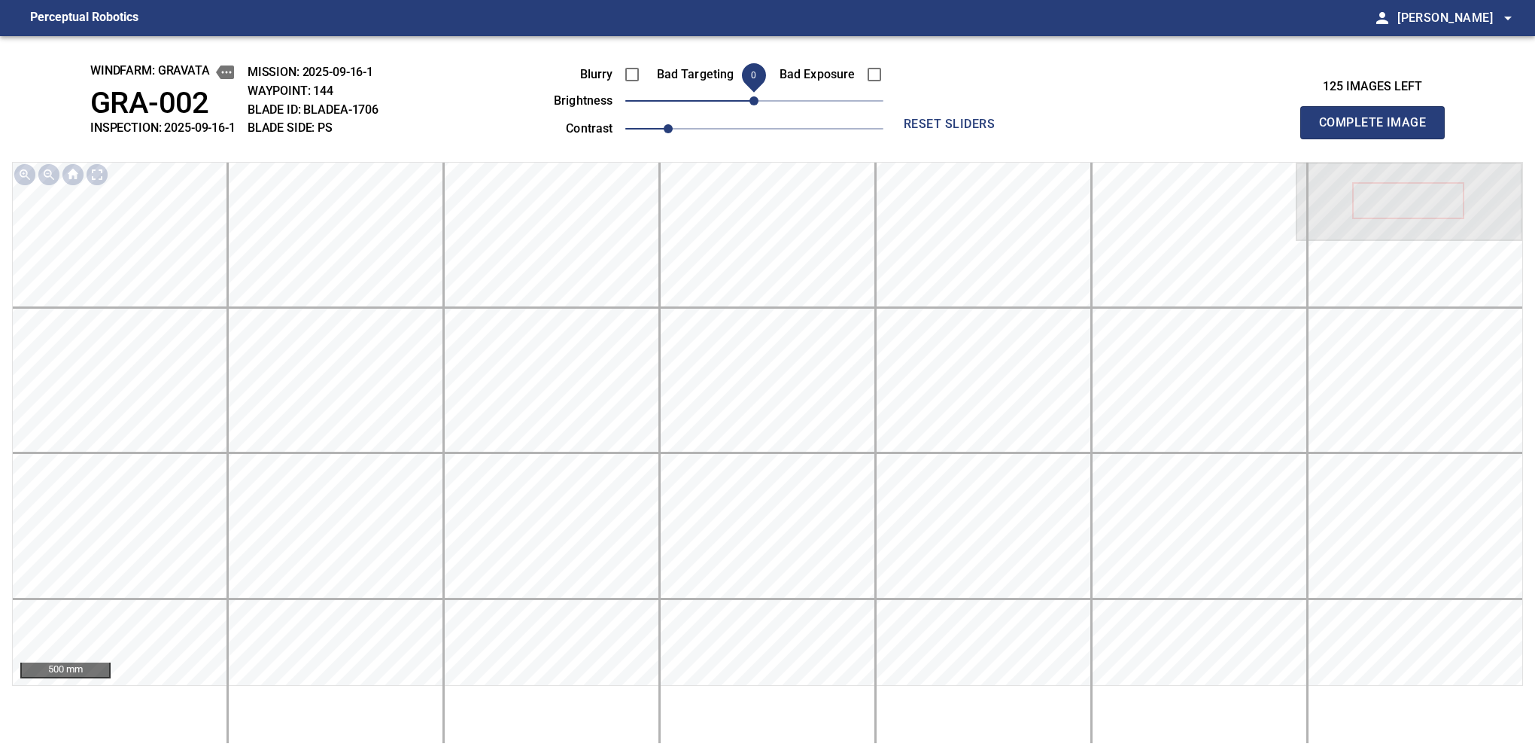
click at [749, 101] on span "0" at bounding box center [753, 100] width 9 height 9
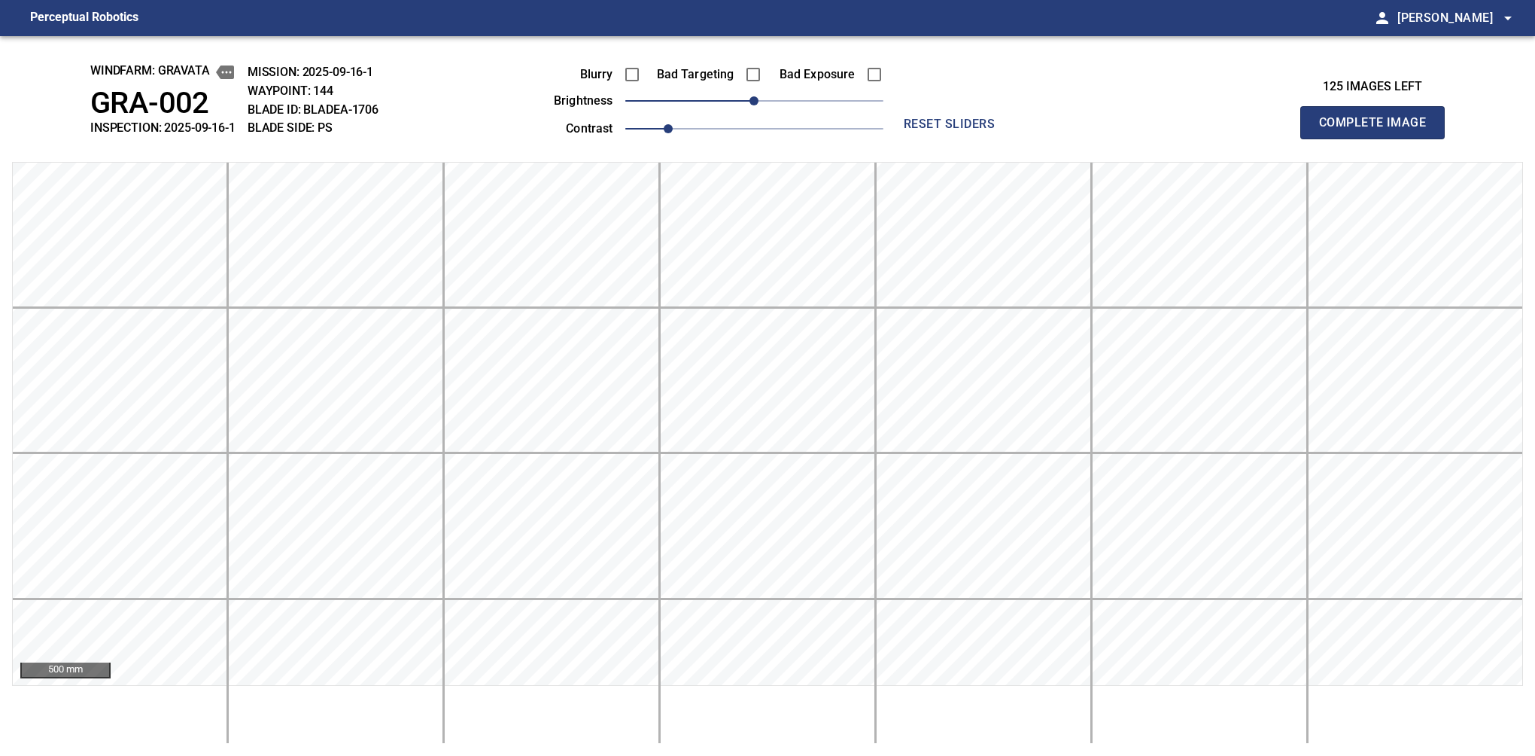
click at [1379, 138] on button "Complete Image" at bounding box center [1372, 122] width 144 height 33
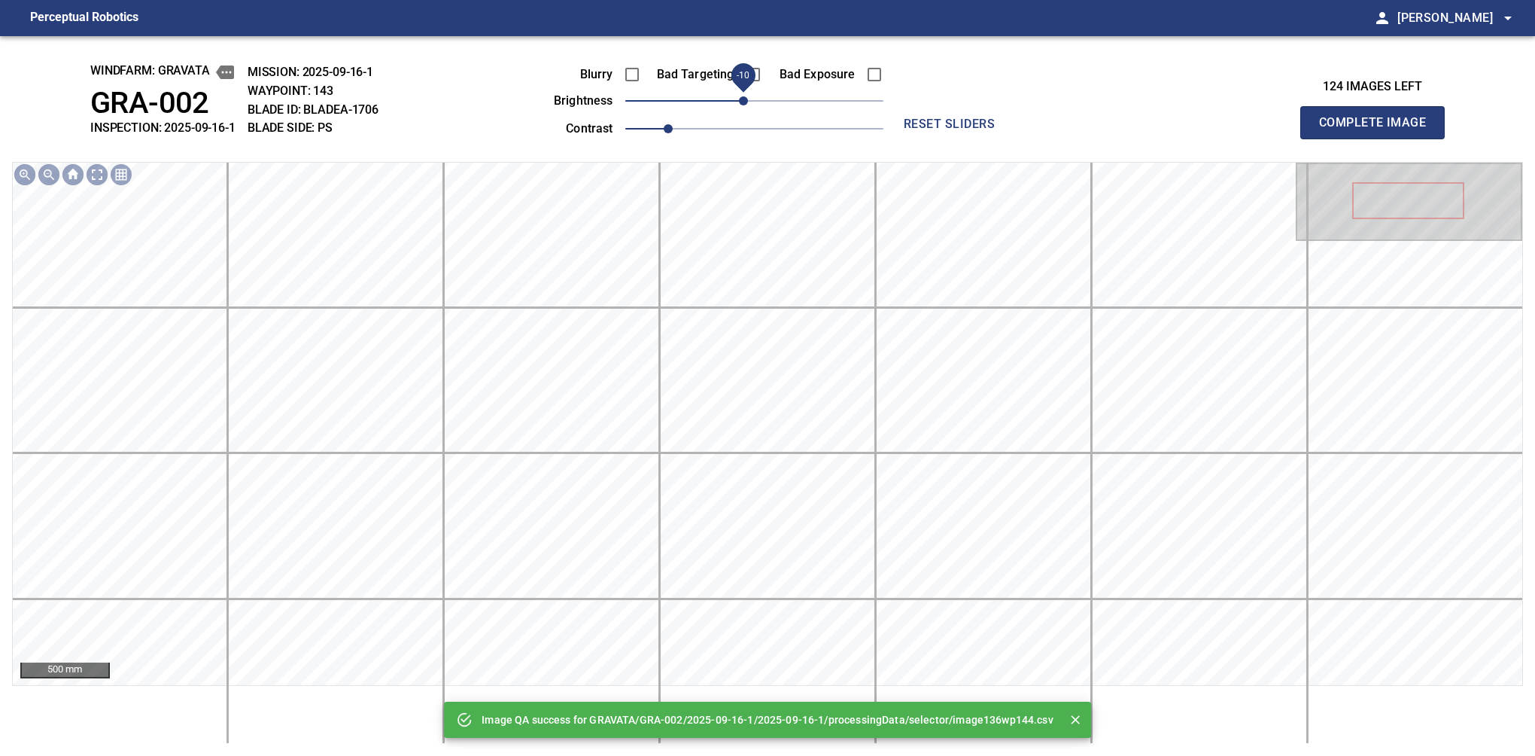
drag, startPoint x: 749, startPoint y: 101, endPoint x: 738, endPoint y: 103, distance: 11.5
click at [739, 103] on span "-10" at bounding box center [743, 100] width 9 height 9
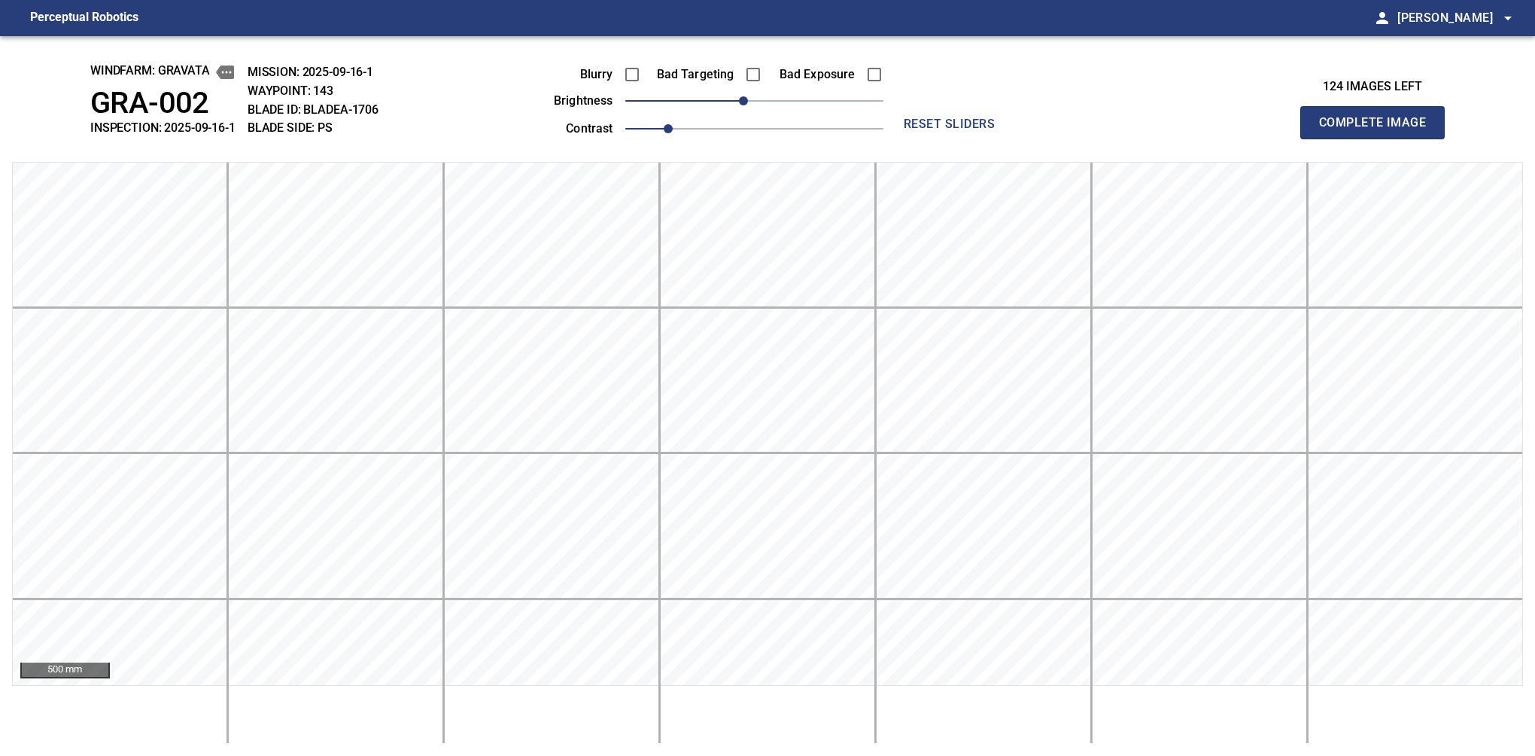
click at [1379, 138] on button "Complete Image" at bounding box center [1372, 122] width 144 height 33
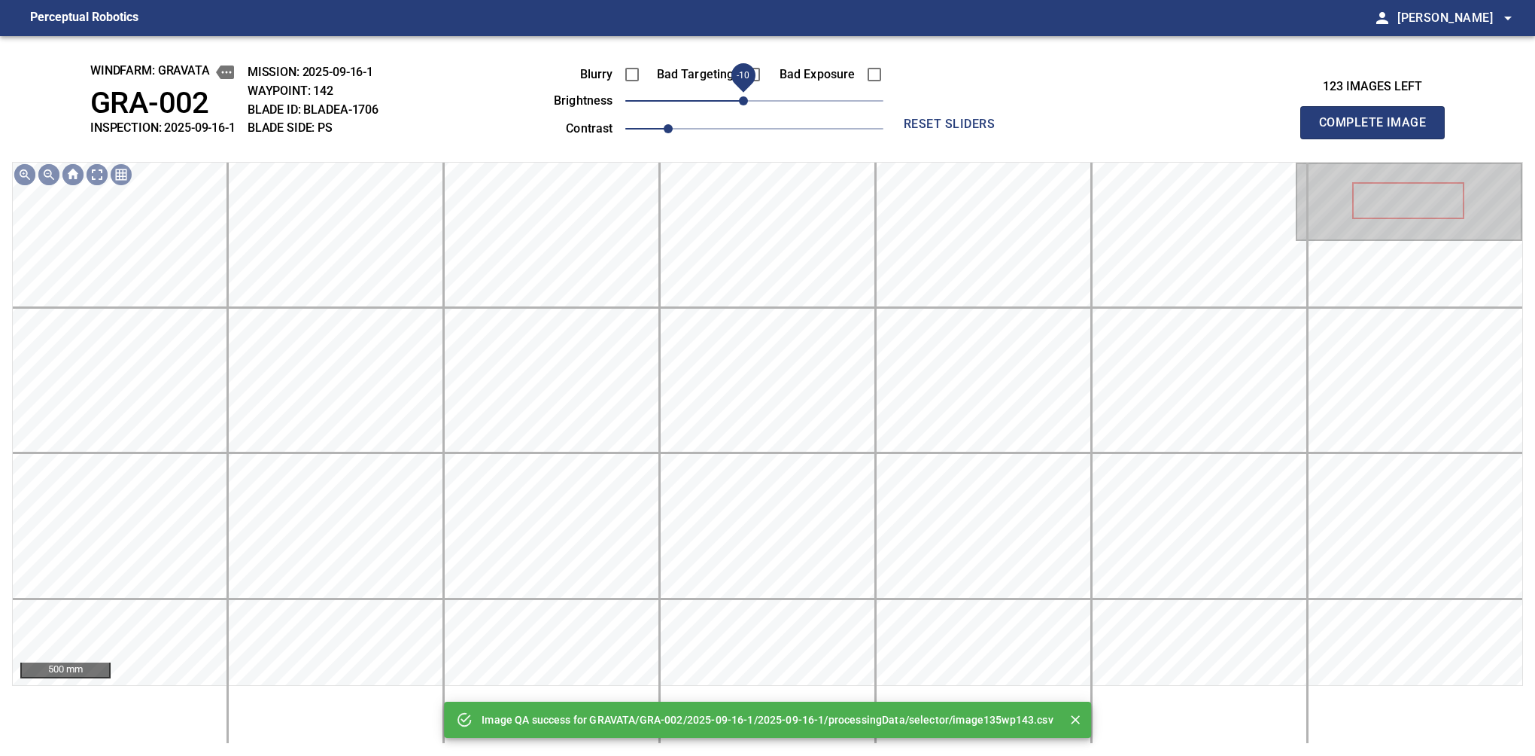
click at [739, 103] on span "-10" at bounding box center [743, 100] width 9 height 9
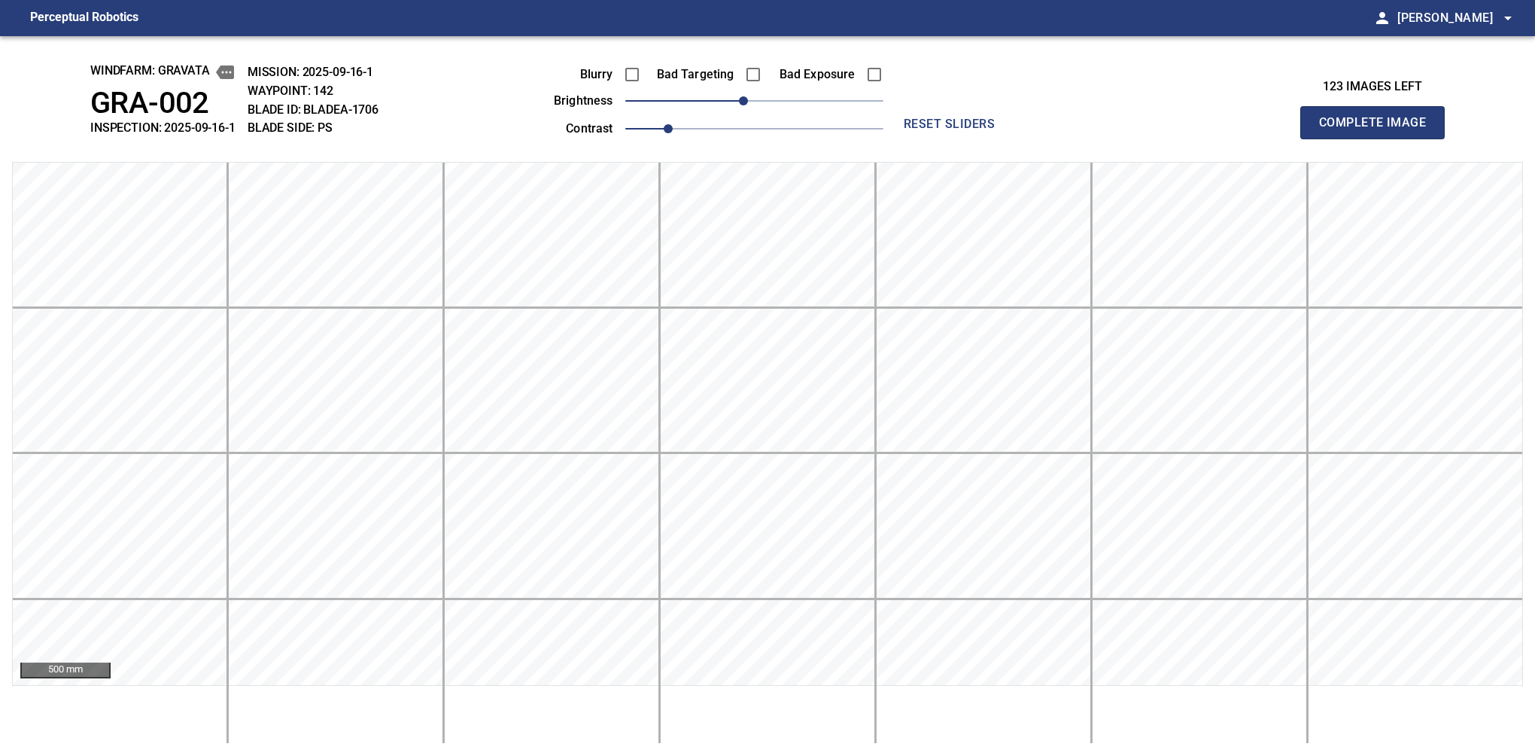
click at [1379, 138] on button "Complete Image" at bounding box center [1372, 122] width 144 height 33
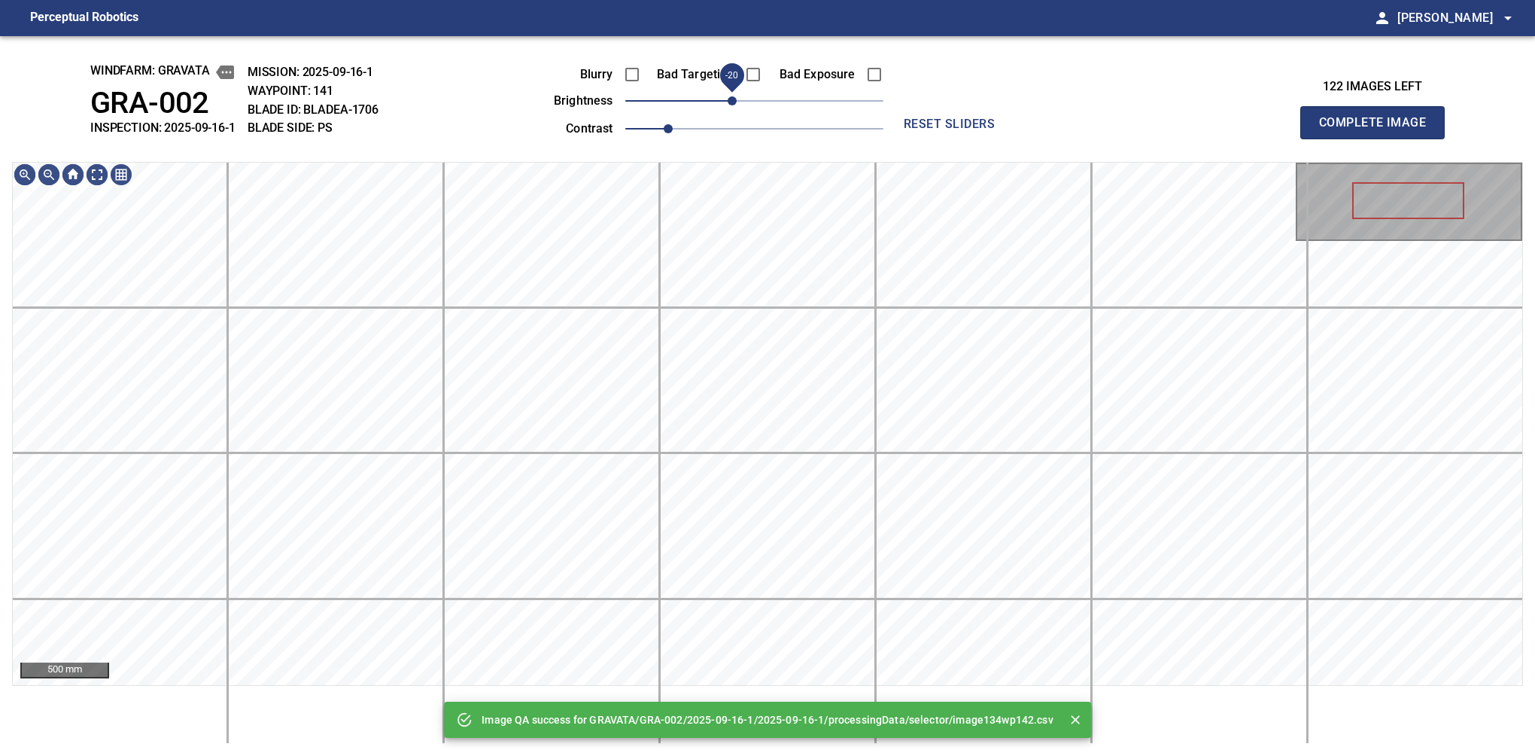
drag, startPoint x: 749, startPoint y: 103, endPoint x: 736, endPoint y: 111, distance: 15.2
click at [736, 105] on span "-20" at bounding box center [732, 100] width 9 height 9
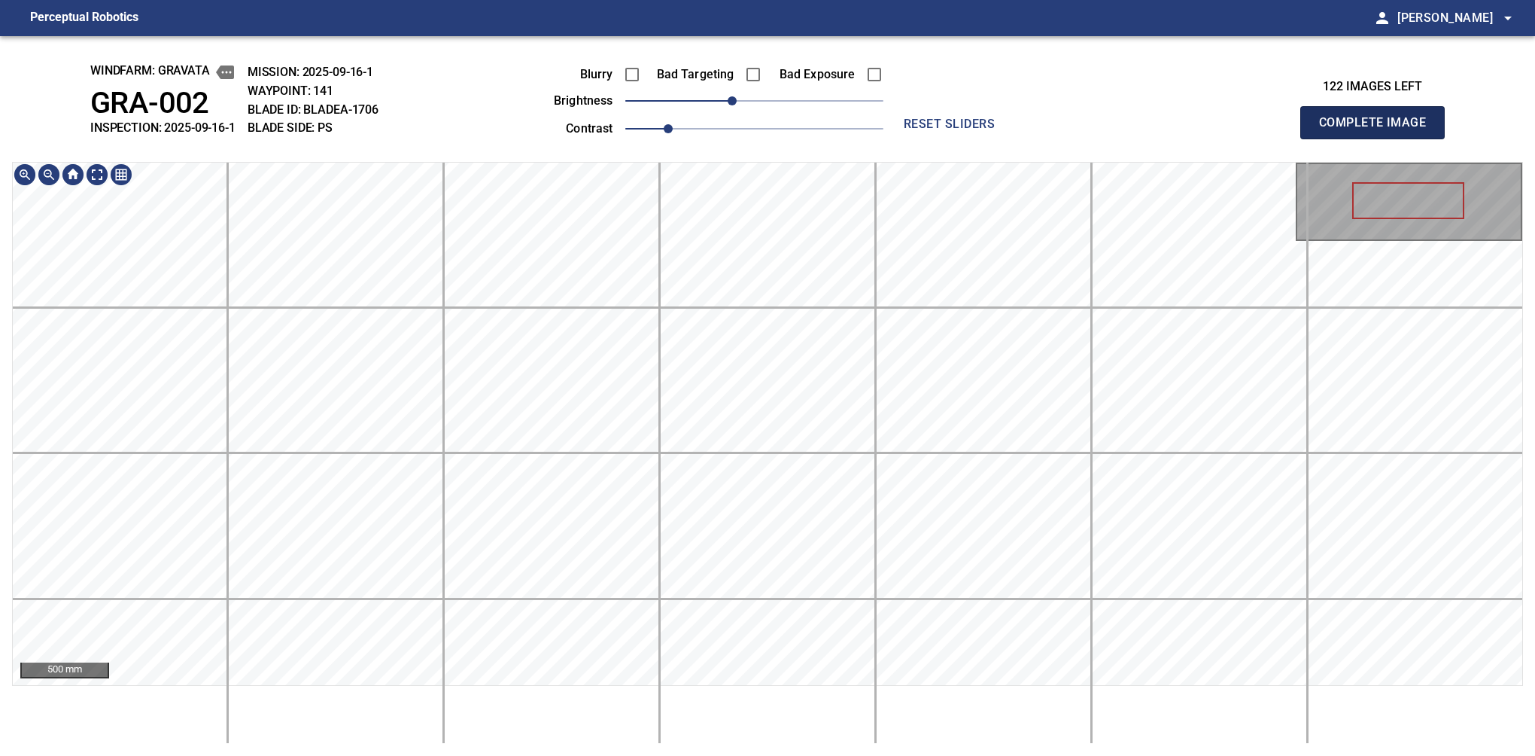
click at [1379, 138] on button "Complete Image" at bounding box center [1372, 122] width 144 height 33
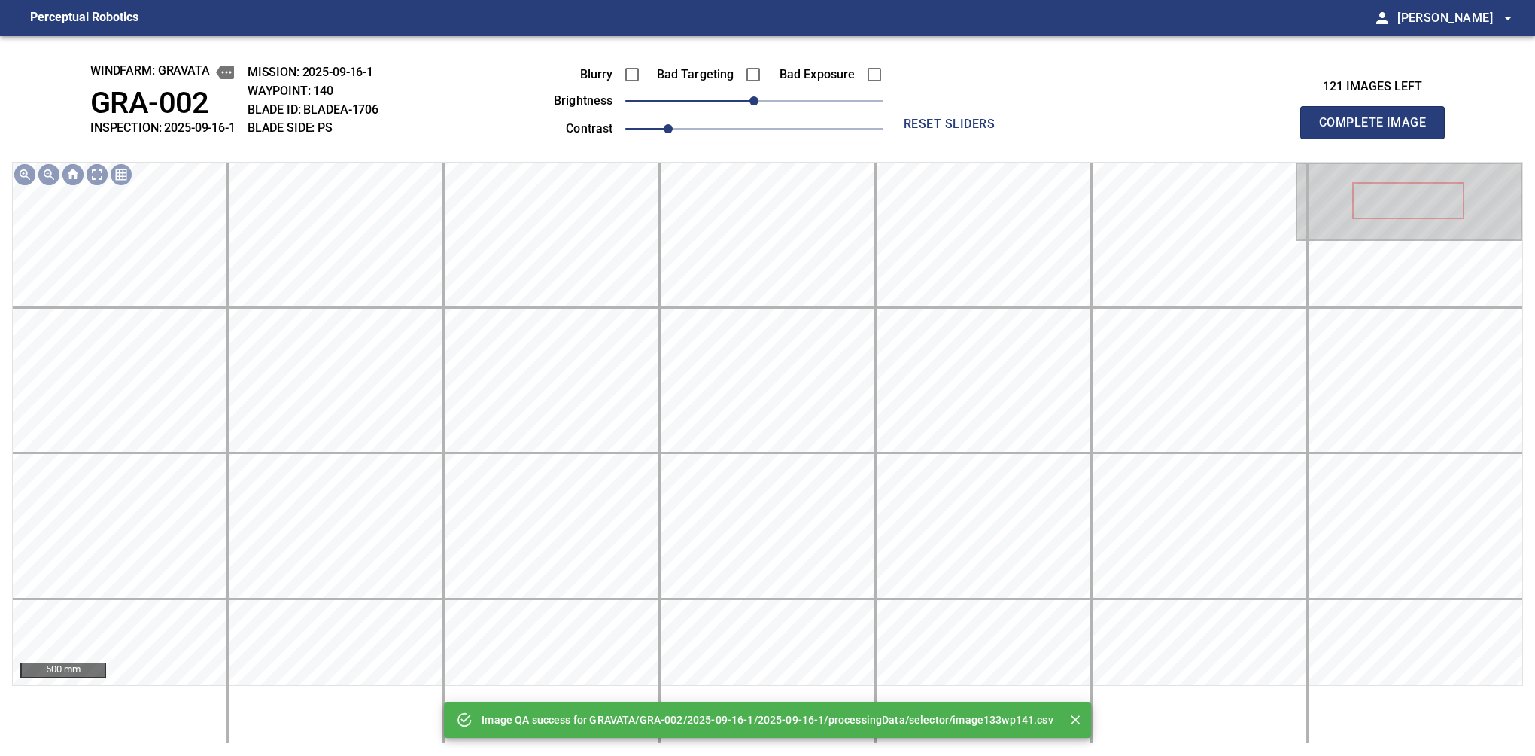
click at [889, 704] on div "Image QA success for GRAVATA/GRA-002/2025-09-16-1/2025-09-16-1/processingData/s…" at bounding box center [767, 395] width 1535 height 719
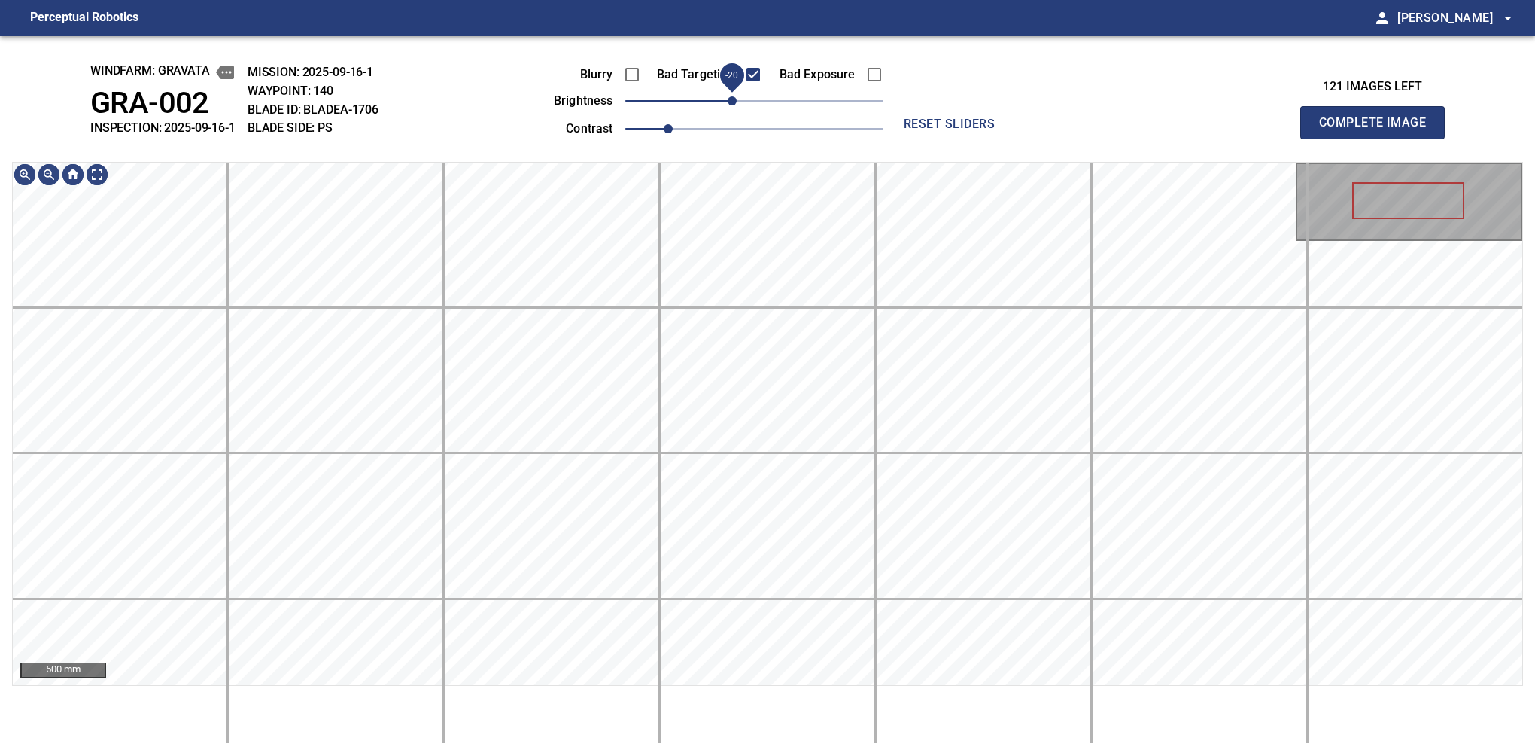
drag, startPoint x: 755, startPoint y: 105, endPoint x: 734, endPoint y: 111, distance: 21.9
click at [734, 105] on span "-20" at bounding box center [732, 100] width 9 height 9
click at [1379, 138] on button "Complete Image" at bounding box center [1372, 122] width 144 height 33
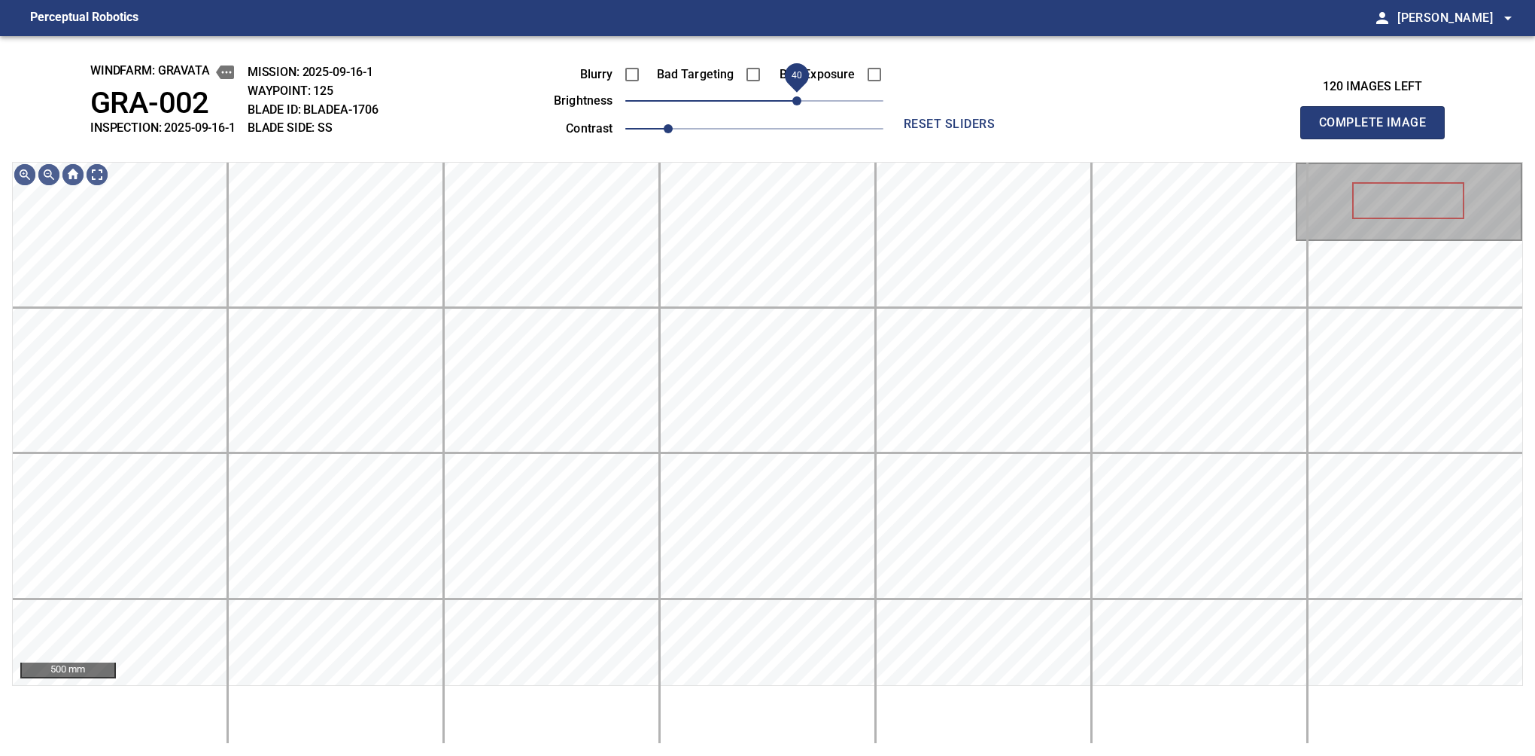
drag, startPoint x: 762, startPoint y: 99, endPoint x: 798, endPoint y: 103, distance: 37.1
click at [798, 103] on span "40" at bounding box center [796, 100] width 9 height 9
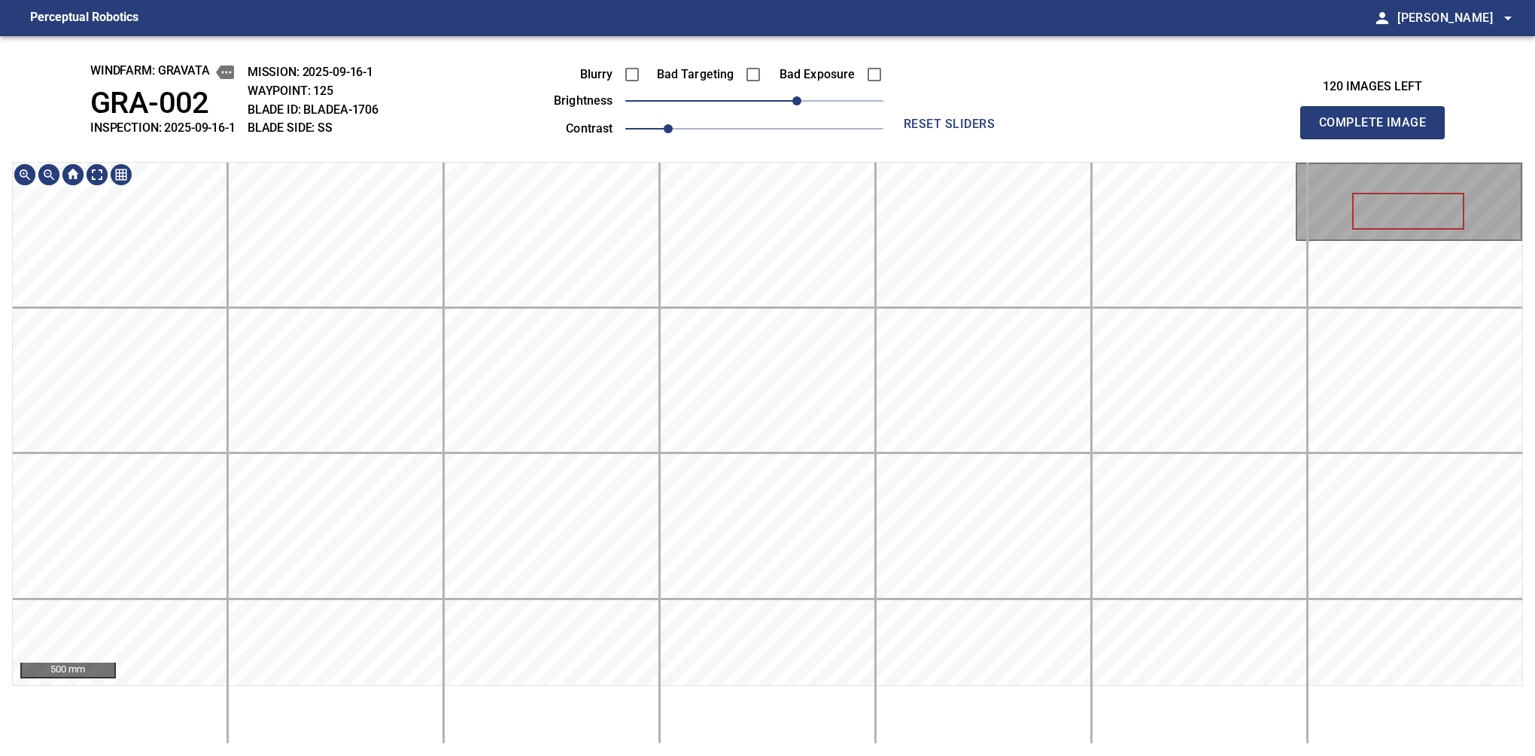
click at [759, 125] on div "windfarm: GRAVATA GRA-002 INSPECTION: 2025-09-16-1 MISSION: 2025-09-16-1 WAYPOI…" at bounding box center [767, 395] width 1535 height 719
click at [1379, 138] on button "Complete Image" at bounding box center [1372, 122] width 144 height 33
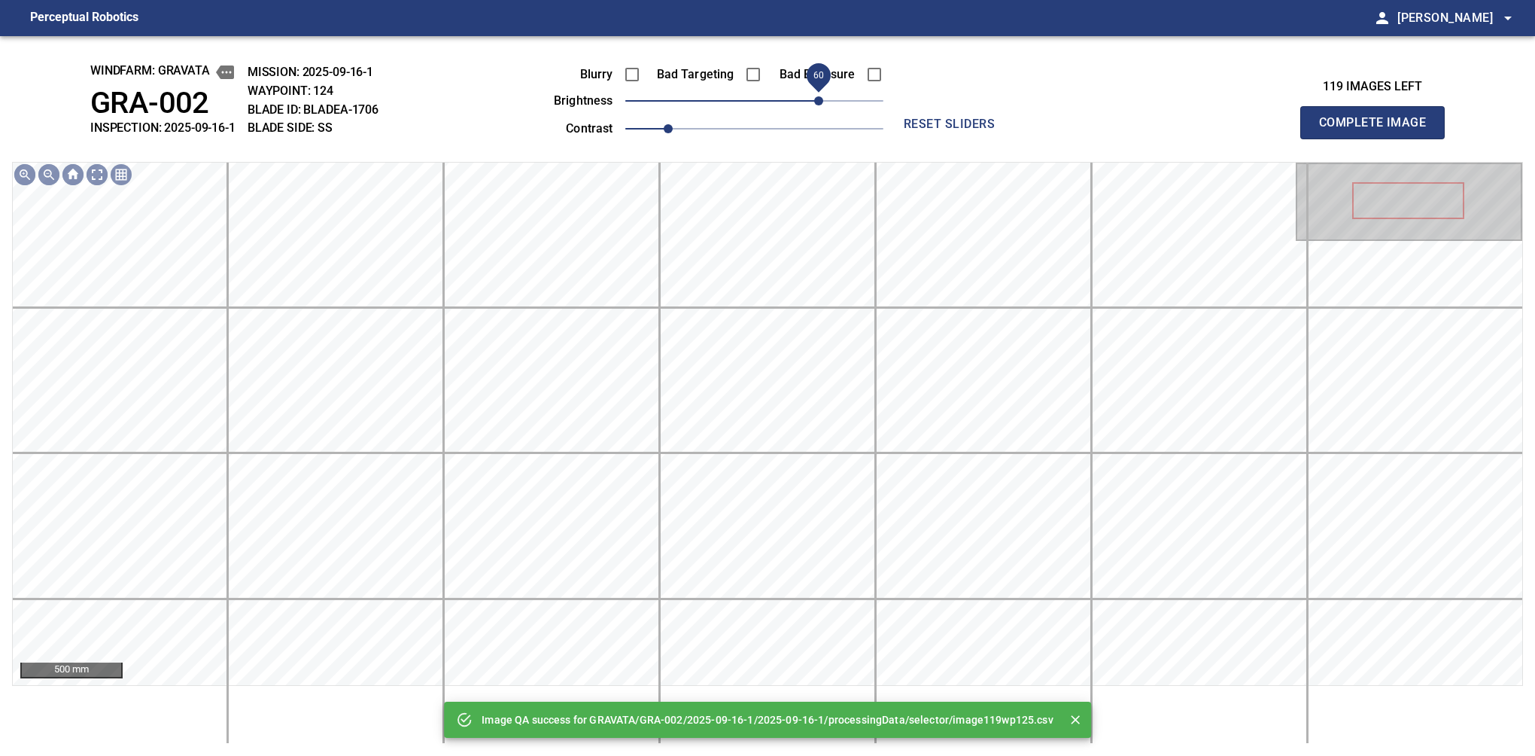
drag, startPoint x: 762, startPoint y: 104, endPoint x: 822, endPoint y: 106, distance: 60.2
click at [822, 105] on span "60" at bounding box center [818, 100] width 9 height 9
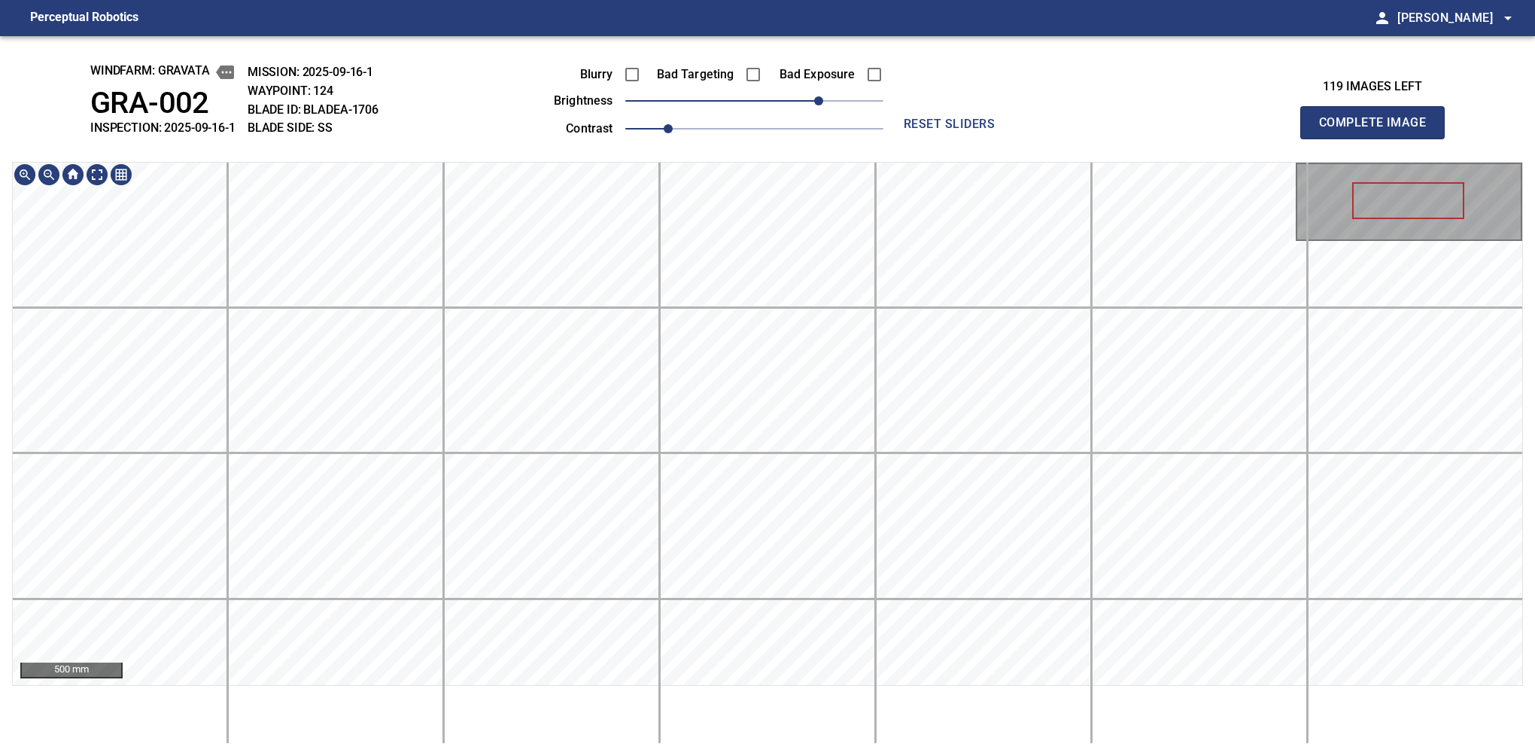
drag, startPoint x: 1376, startPoint y: 143, endPoint x: 1361, endPoint y: 172, distance: 32.3
click at [1379, 138] on button "Complete Image" at bounding box center [1372, 122] width 144 height 33
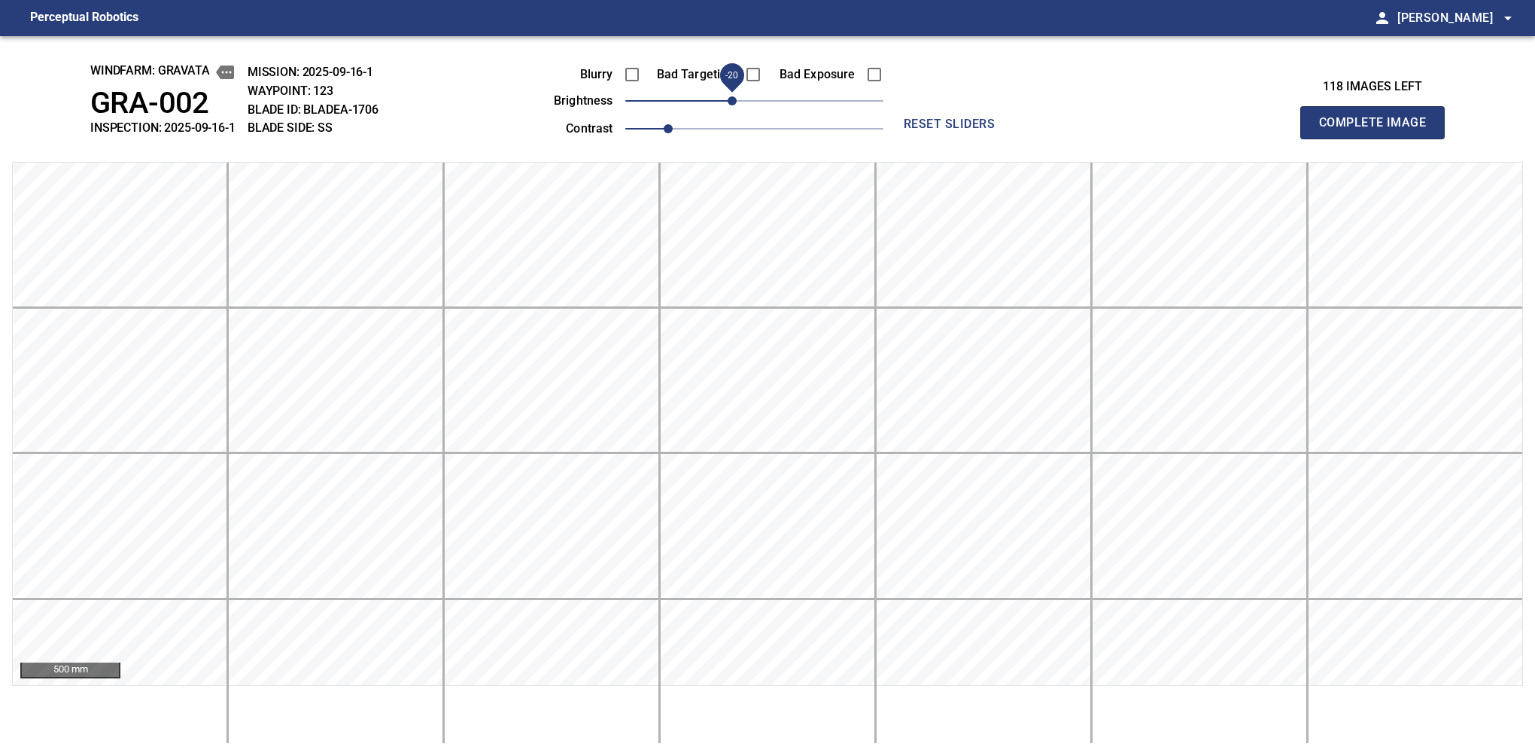
drag, startPoint x: 749, startPoint y: 105, endPoint x: 737, endPoint y: 102, distance: 11.5
click at [737, 102] on span "-20" at bounding box center [732, 100] width 9 height 9
click at [1379, 138] on button "Complete Image" at bounding box center [1372, 122] width 144 height 33
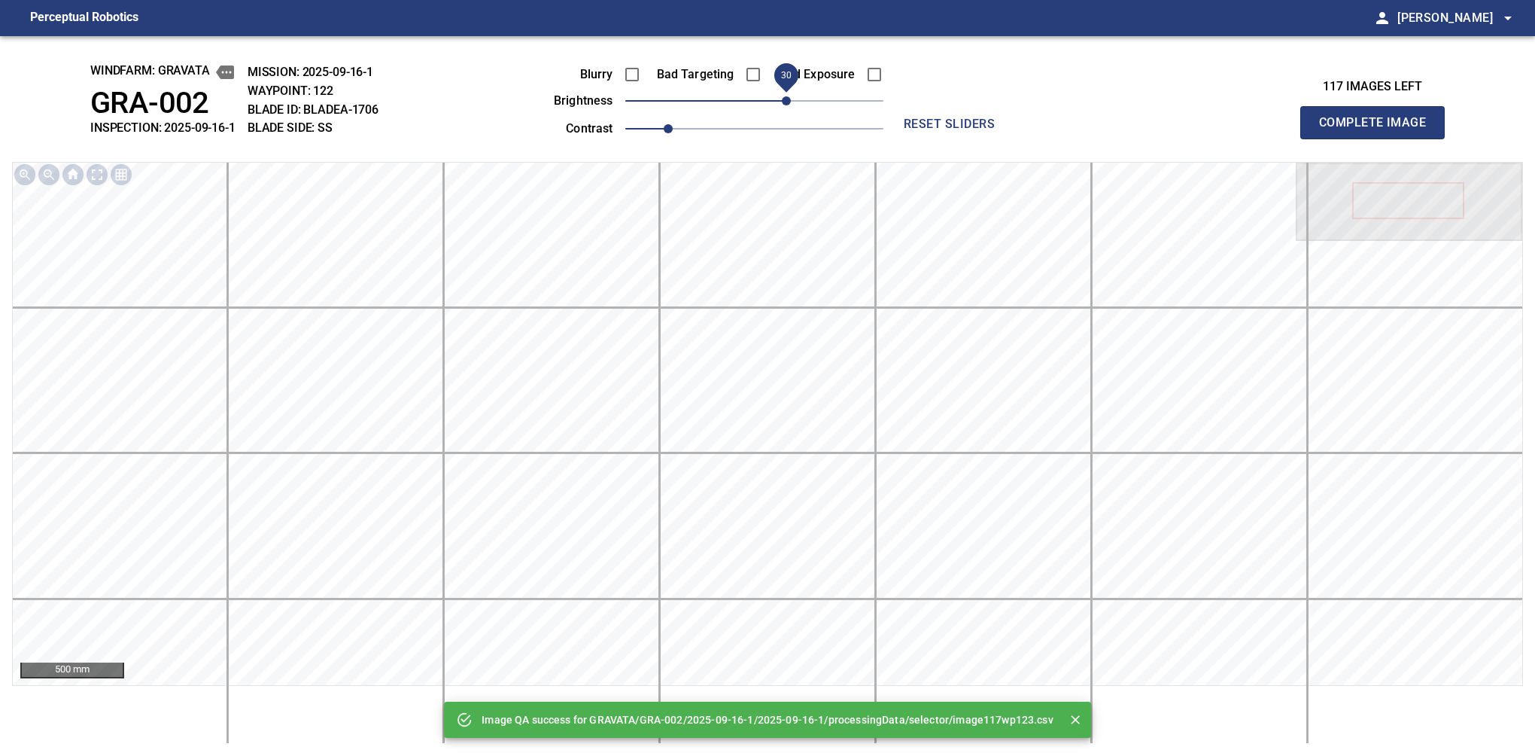
click at [789, 102] on span "30" at bounding box center [786, 100] width 9 height 9
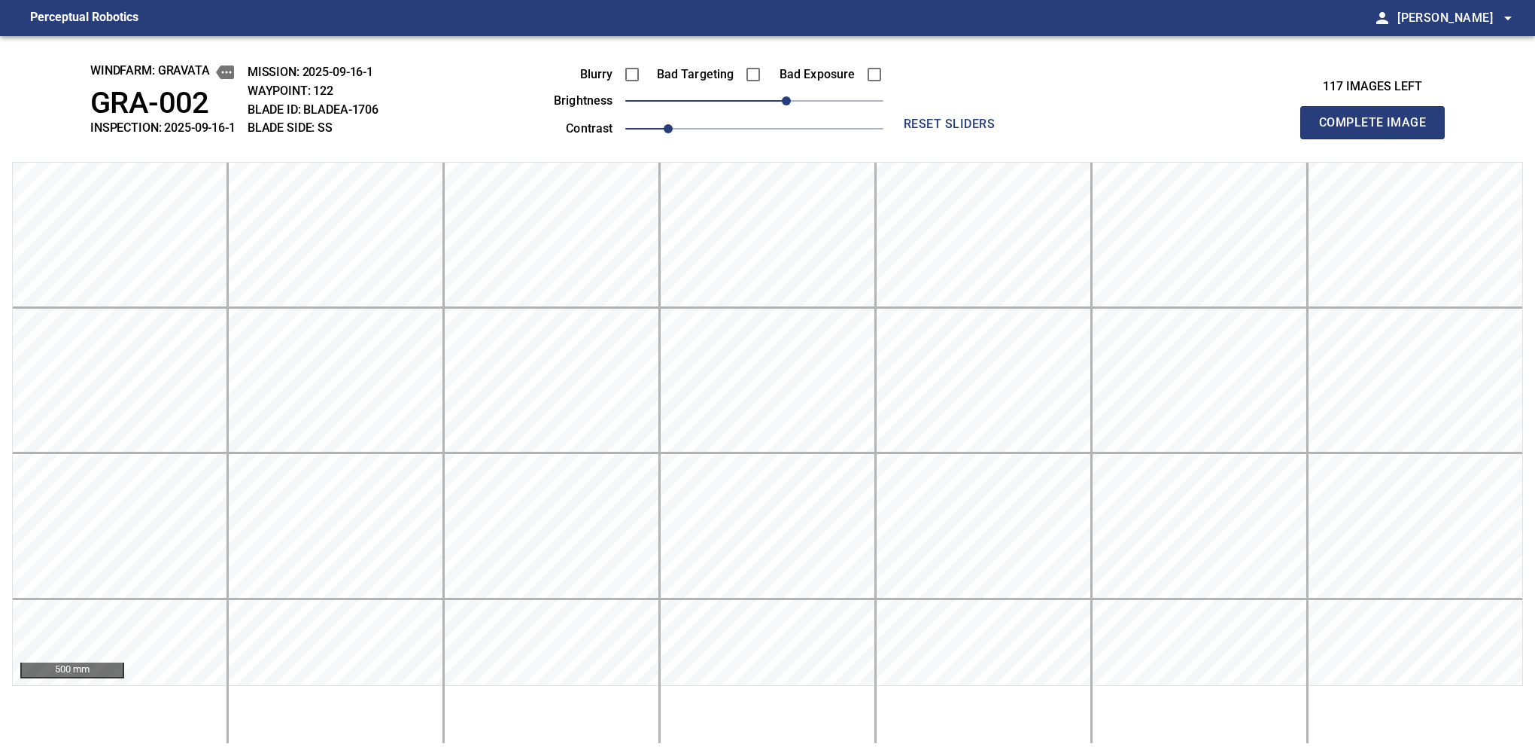
click at [1379, 138] on button "Complete Image" at bounding box center [1372, 122] width 144 height 33
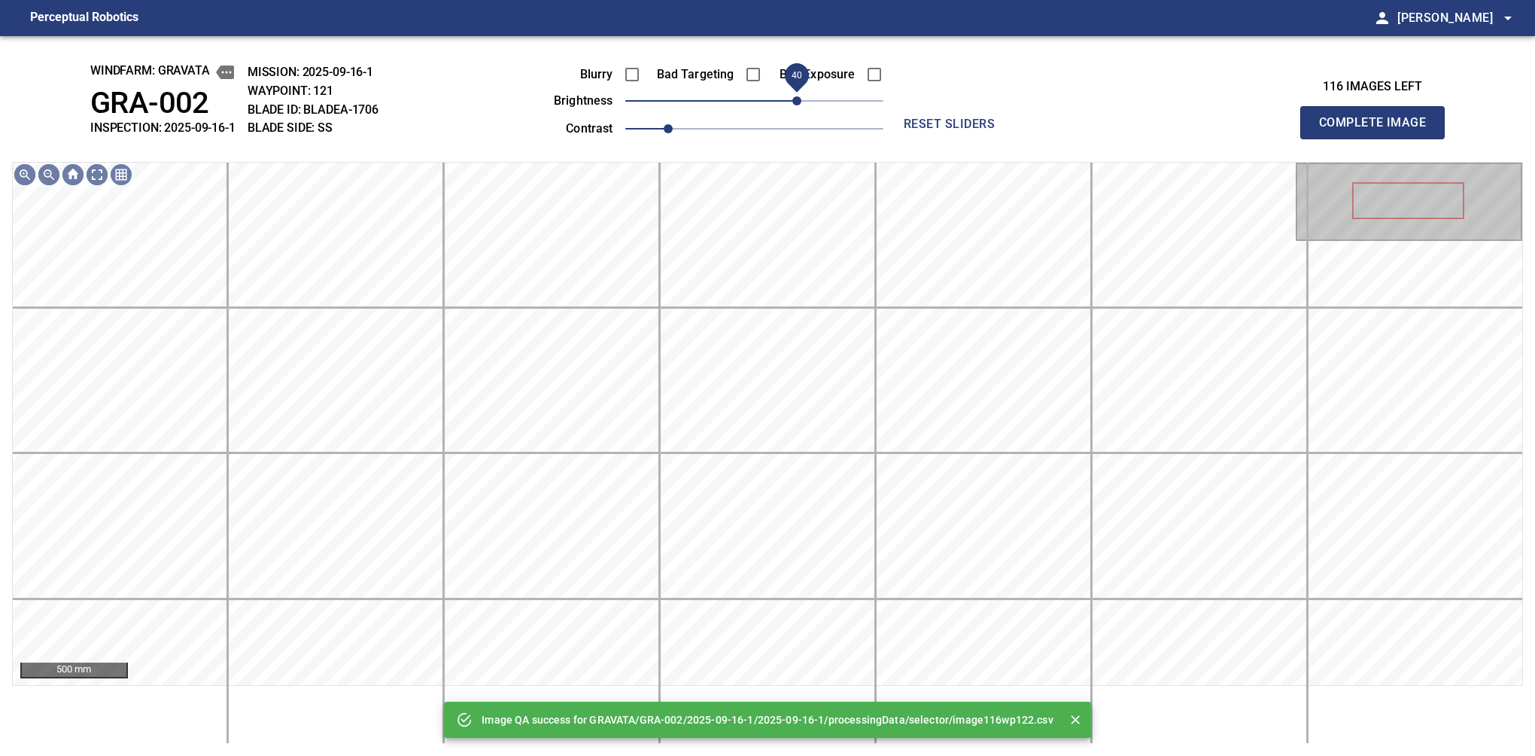
drag, startPoint x: 789, startPoint y: 102, endPoint x: 796, endPoint y: 99, distance: 8.1
click at [796, 99] on span "40" at bounding box center [754, 100] width 258 height 21
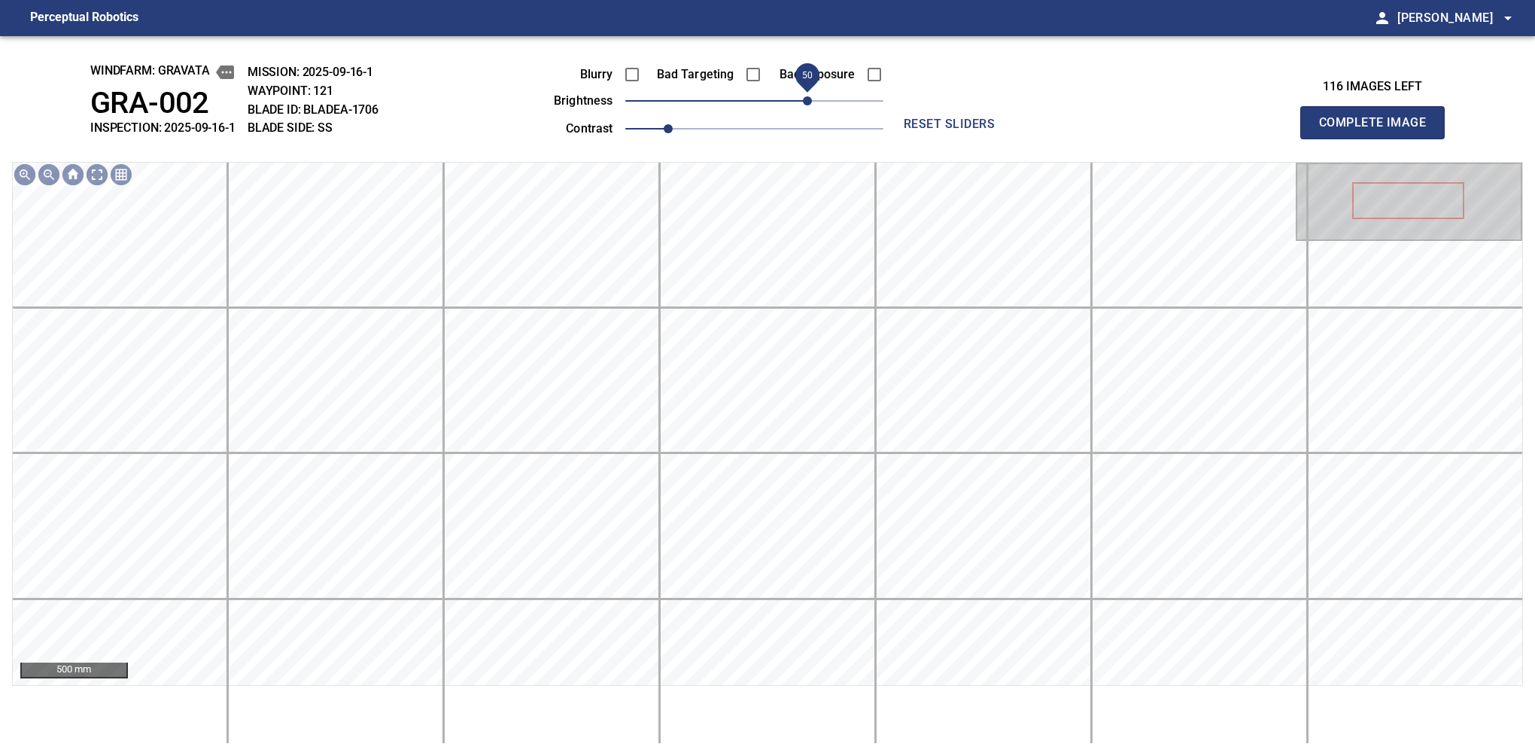
click at [804, 105] on span "50" at bounding box center [807, 100] width 9 height 9
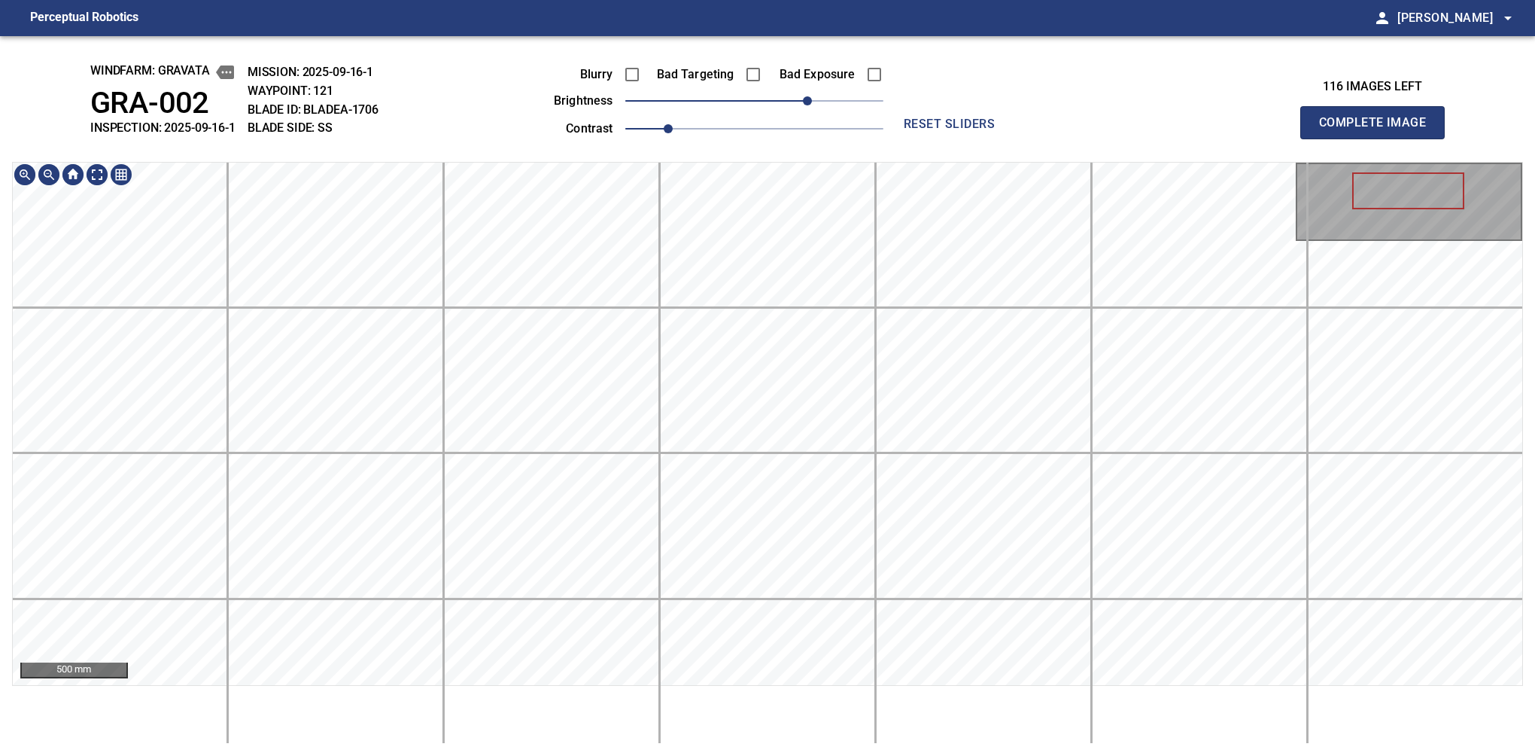
click at [944, 692] on div "500 mm" at bounding box center [767, 453] width 1511 height 582
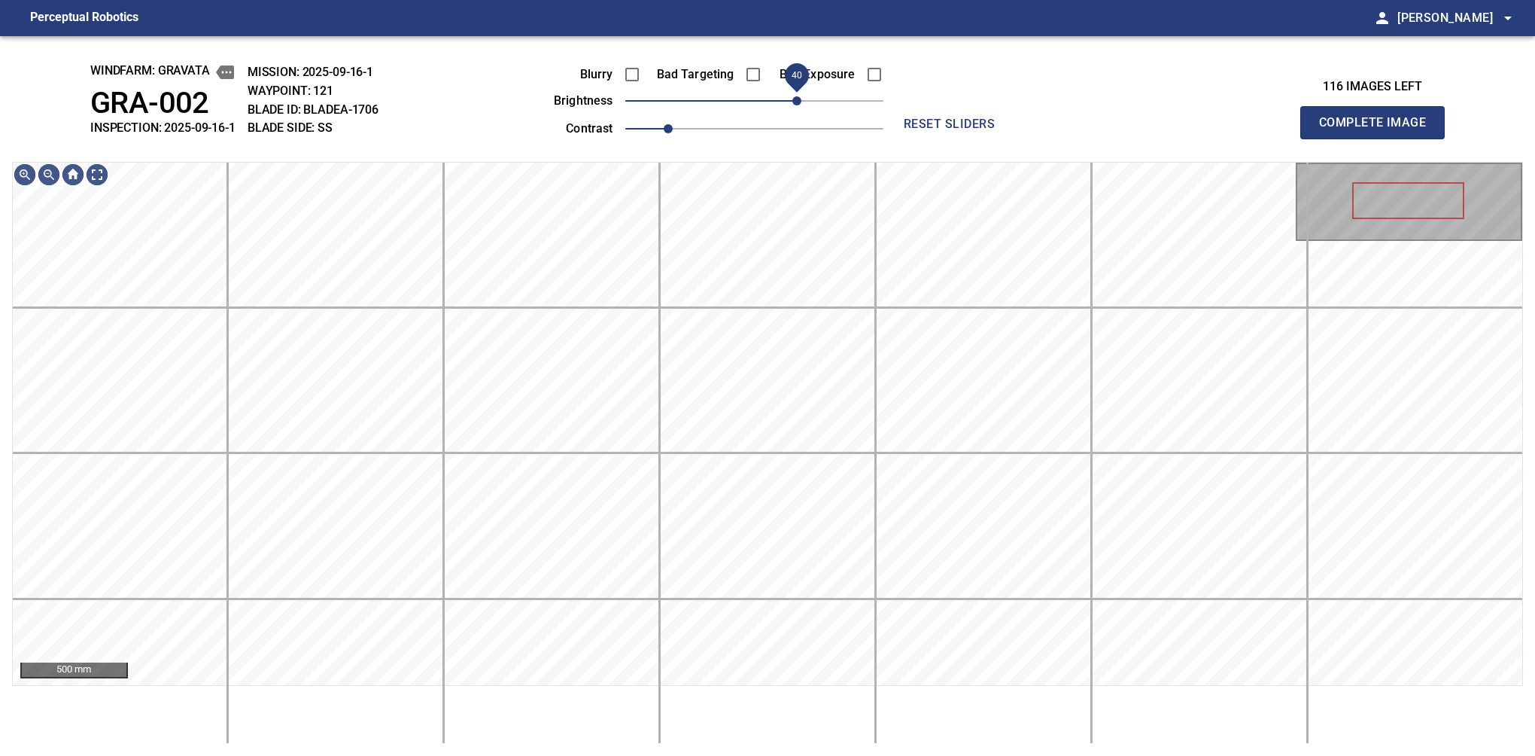
click at [801, 96] on span "40" at bounding box center [796, 100] width 9 height 9
click at [1379, 138] on button "Complete Image" at bounding box center [1372, 122] width 144 height 33
drag, startPoint x: 767, startPoint y: 105, endPoint x: 798, endPoint y: 112, distance: 32.3
click at [798, 105] on span "40" at bounding box center [796, 100] width 9 height 9
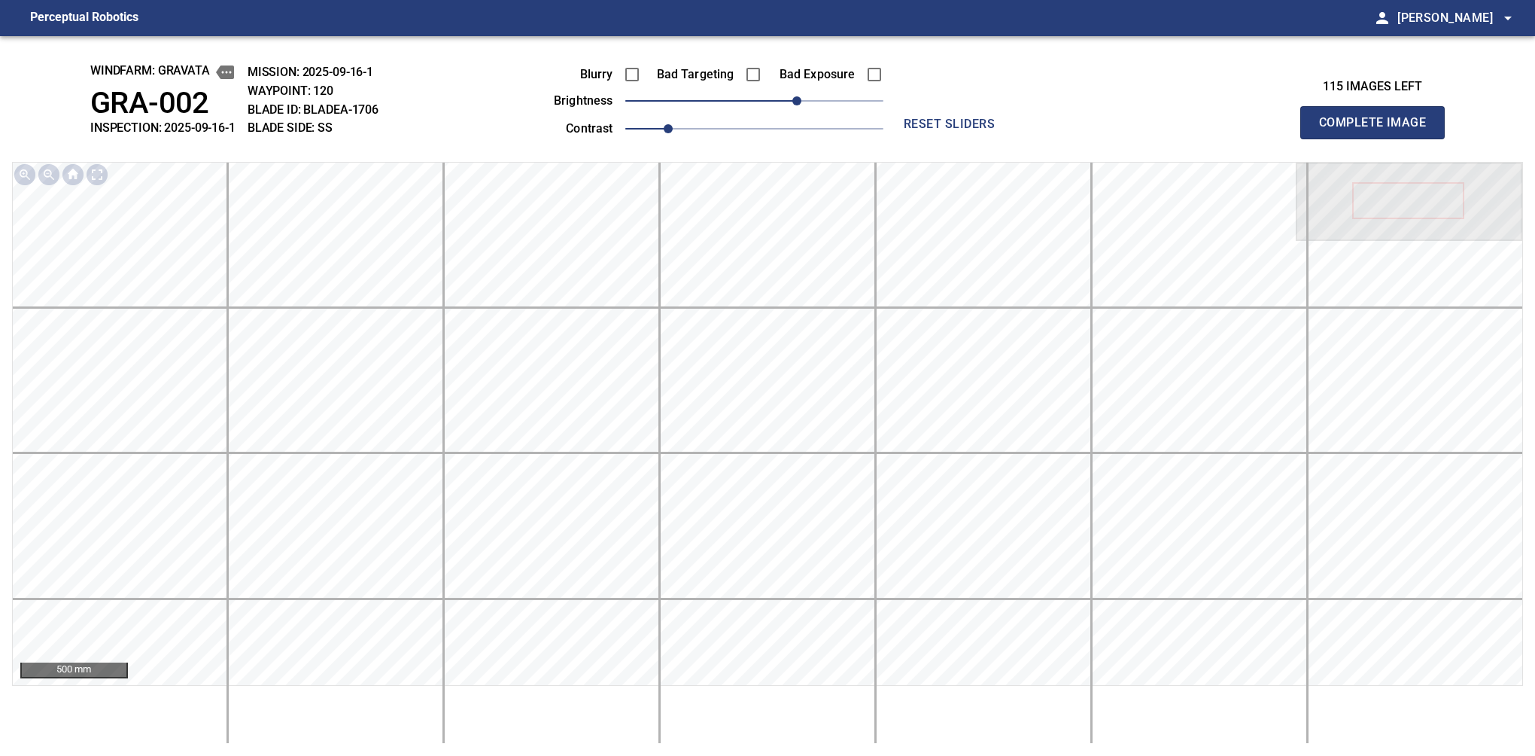
click at [1379, 138] on button "Complete Image" at bounding box center [1372, 122] width 144 height 33
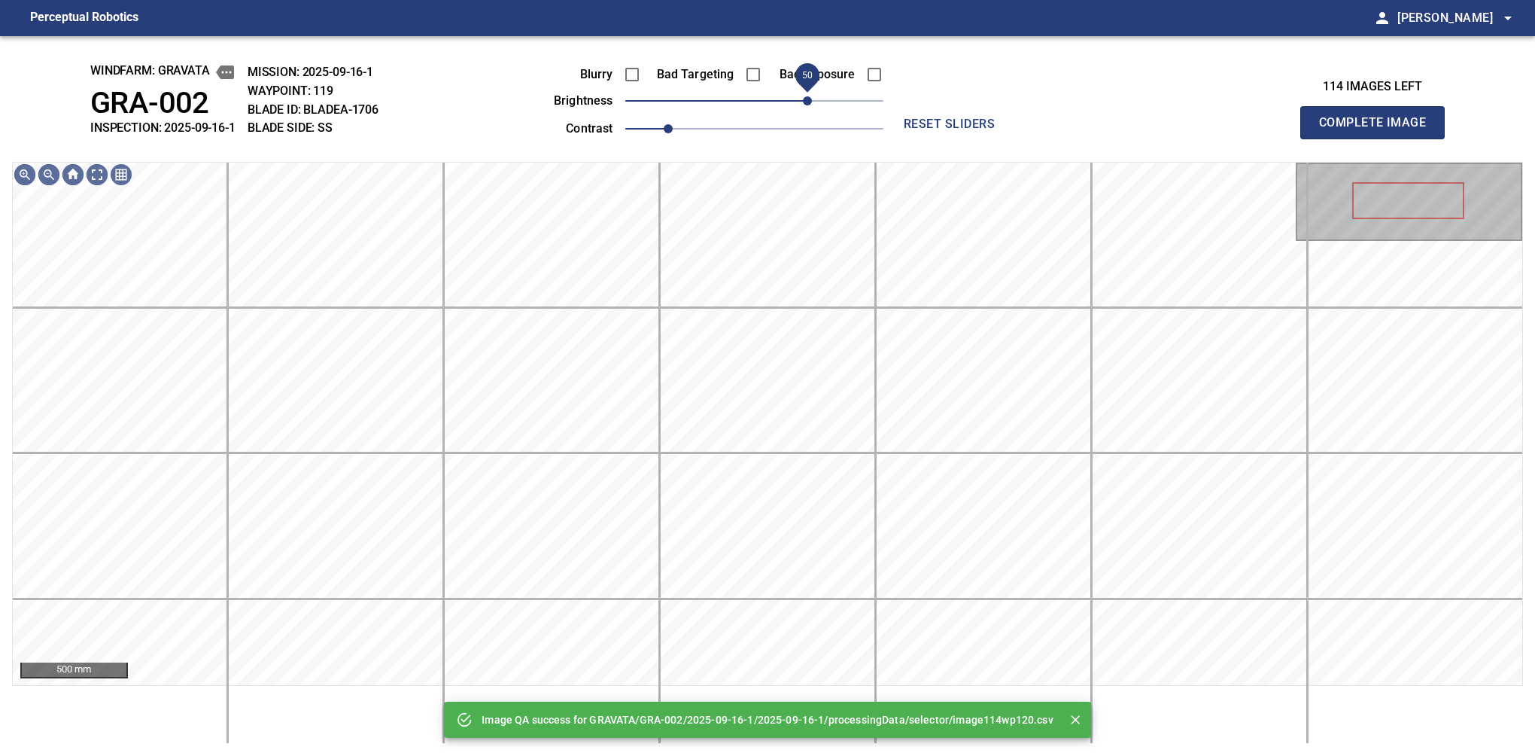
click at [804, 96] on span "50" at bounding box center [754, 100] width 258 height 21
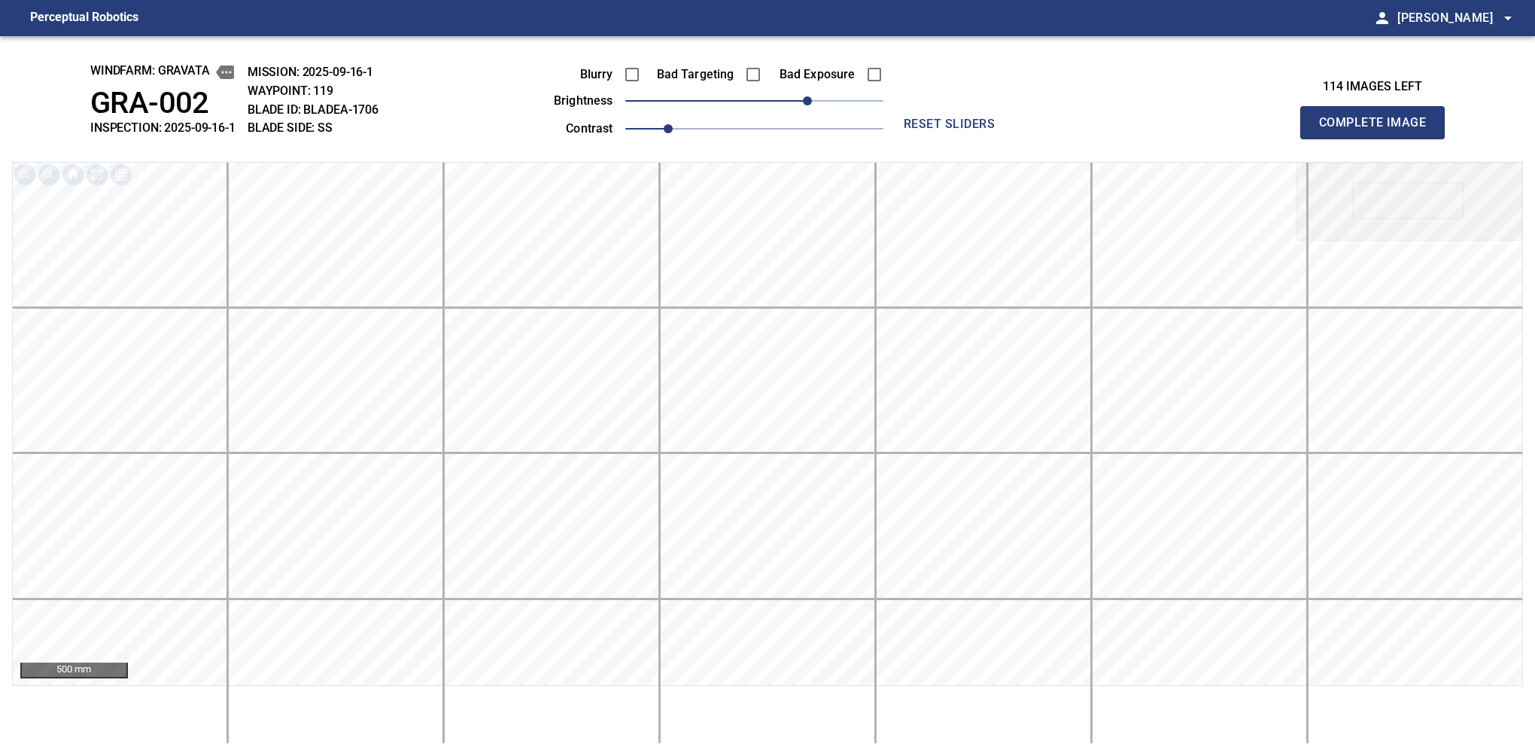
click at [1379, 138] on button "Complete Image" at bounding box center [1372, 122] width 144 height 33
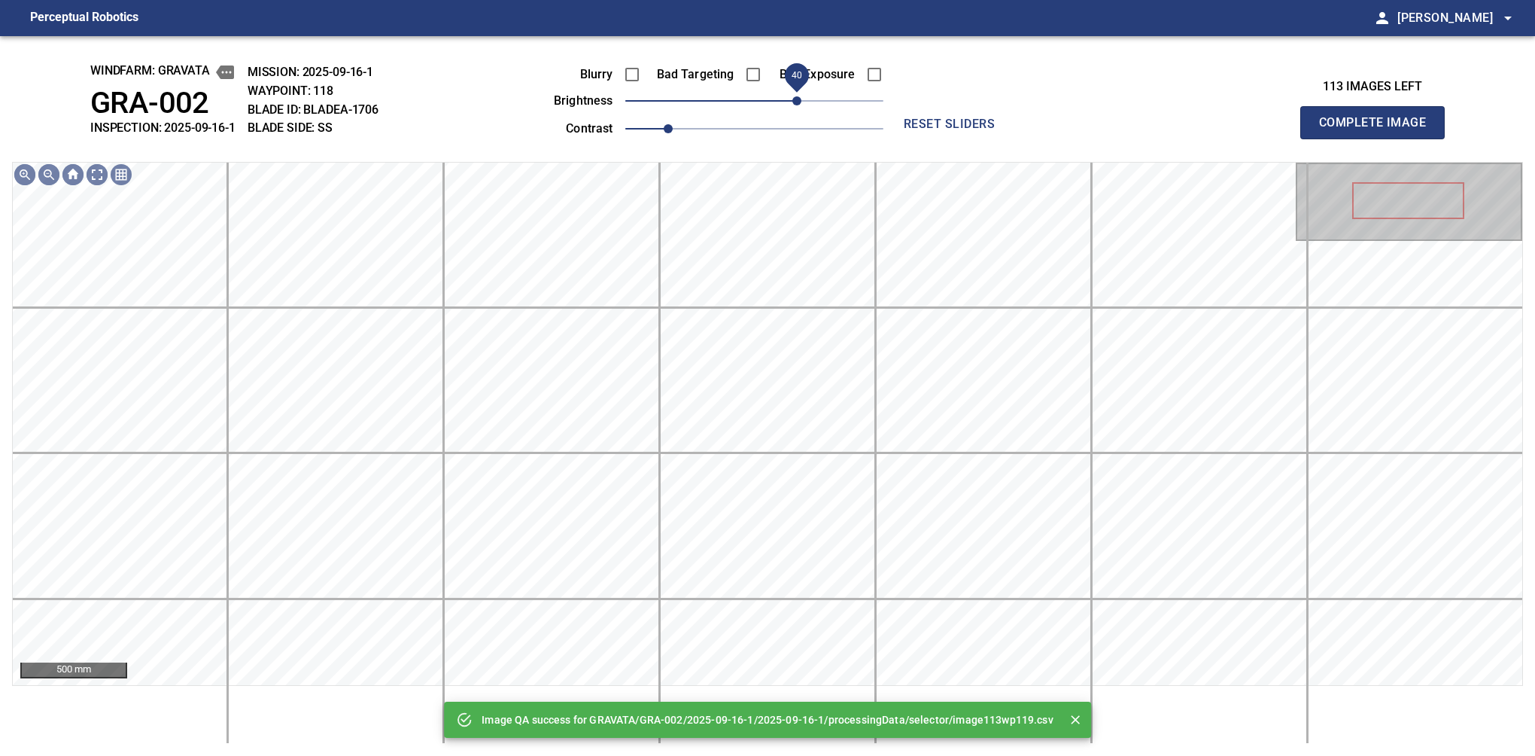
click at [798, 99] on span "40" at bounding box center [754, 100] width 258 height 21
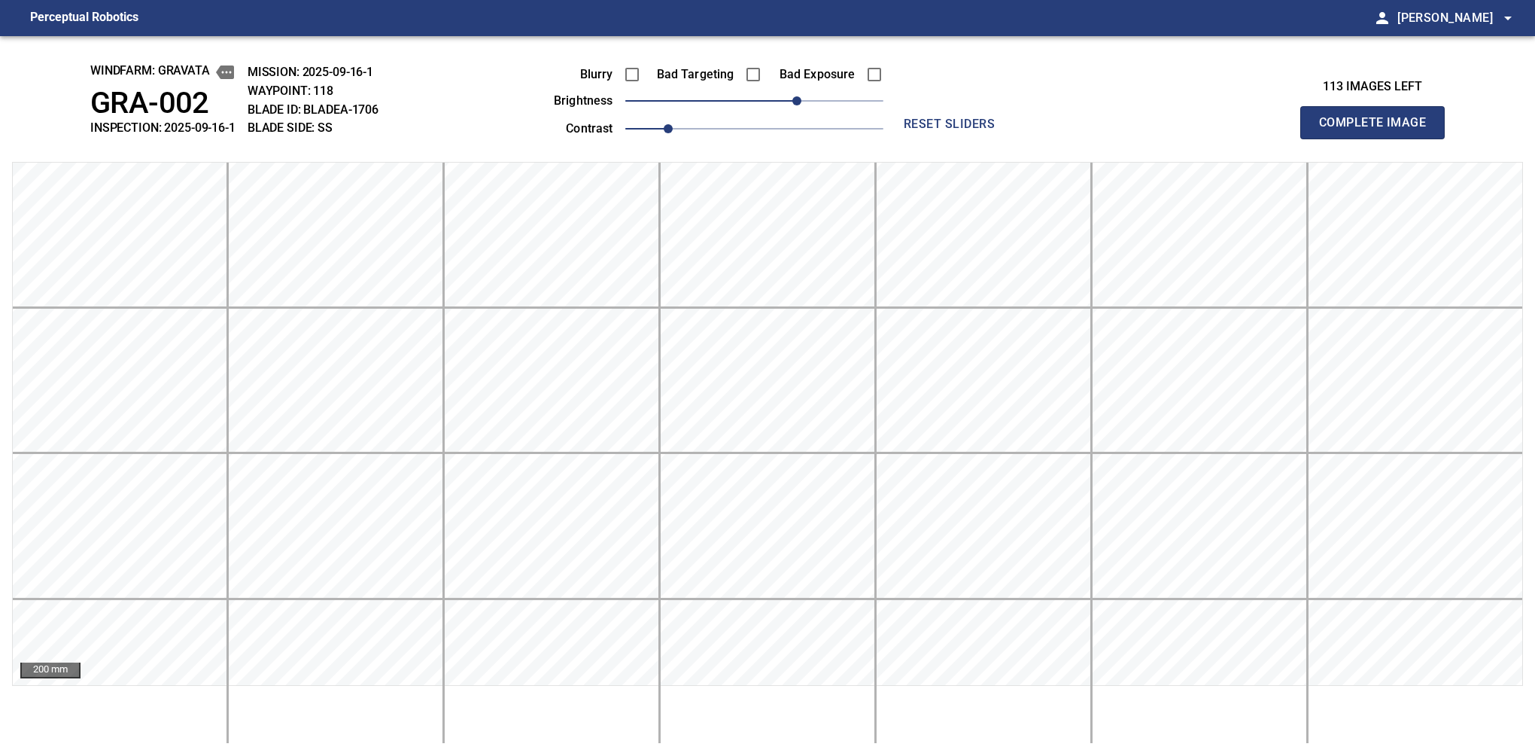
click at [1379, 138] on button "Complete Image" at bounding box center [1372, 122] width 144 height 33
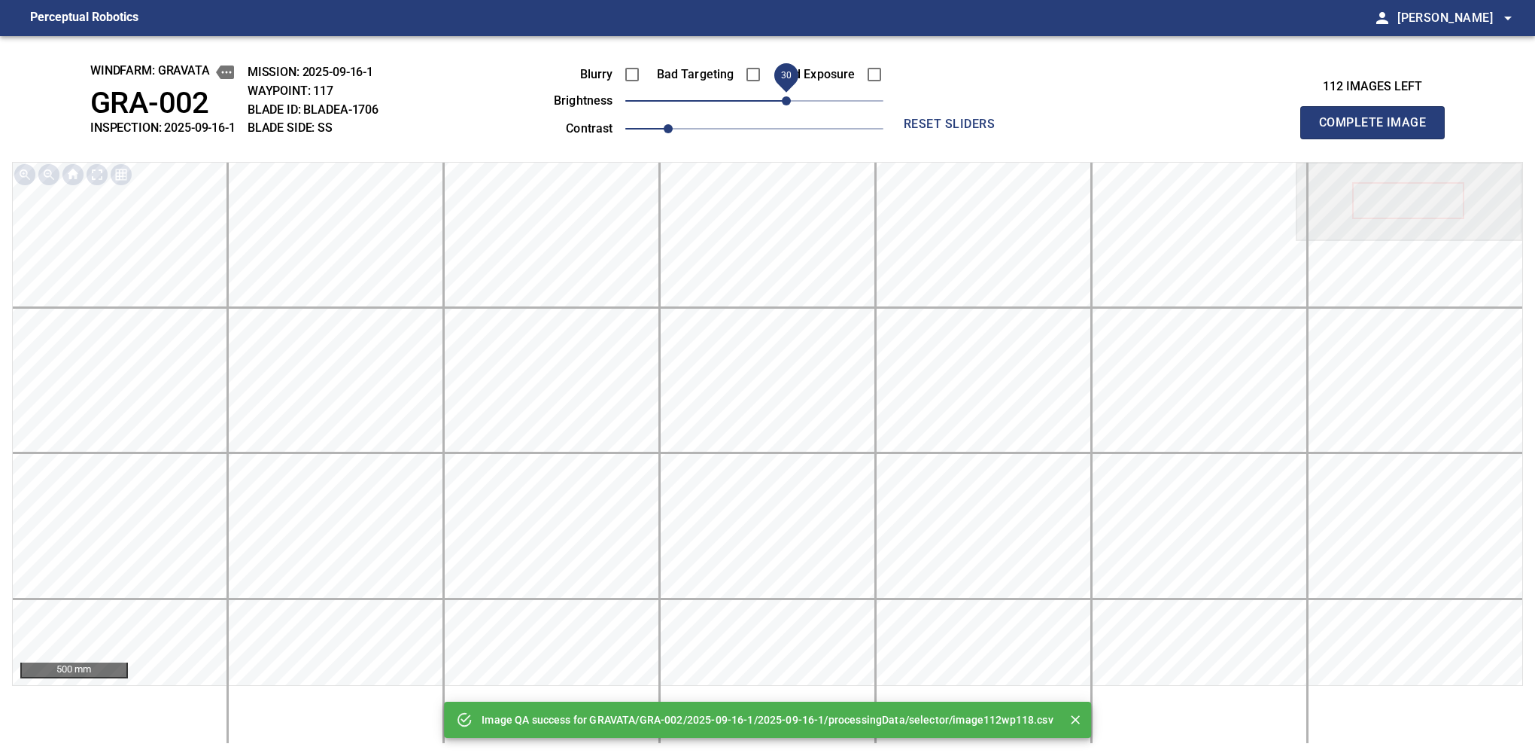
click at [789, 101] on span "30" at bounding box center [754, 100] width 258 height 21
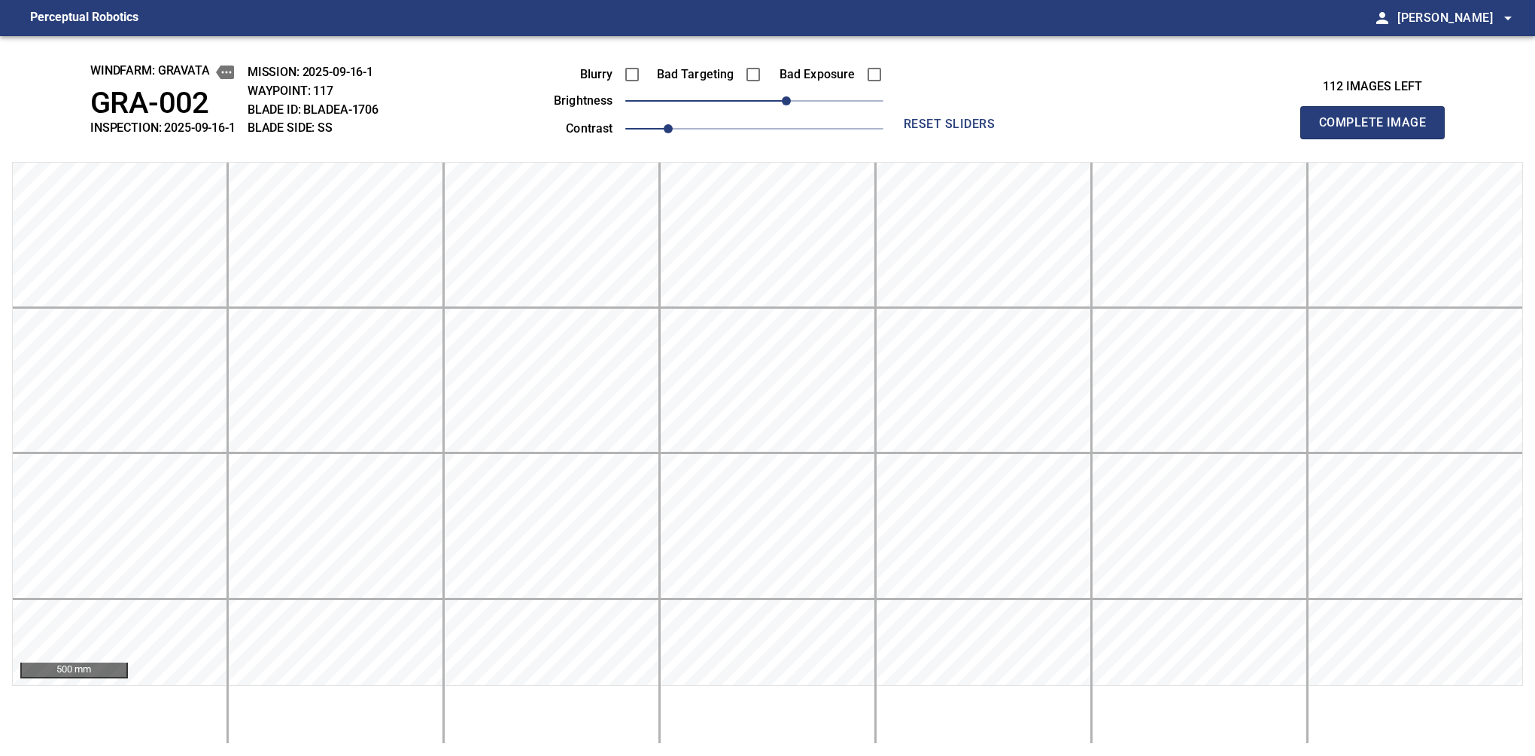
click at [1379, 138] on button "Complete Image" at bounding box center [1372, 122] width 144 height 33
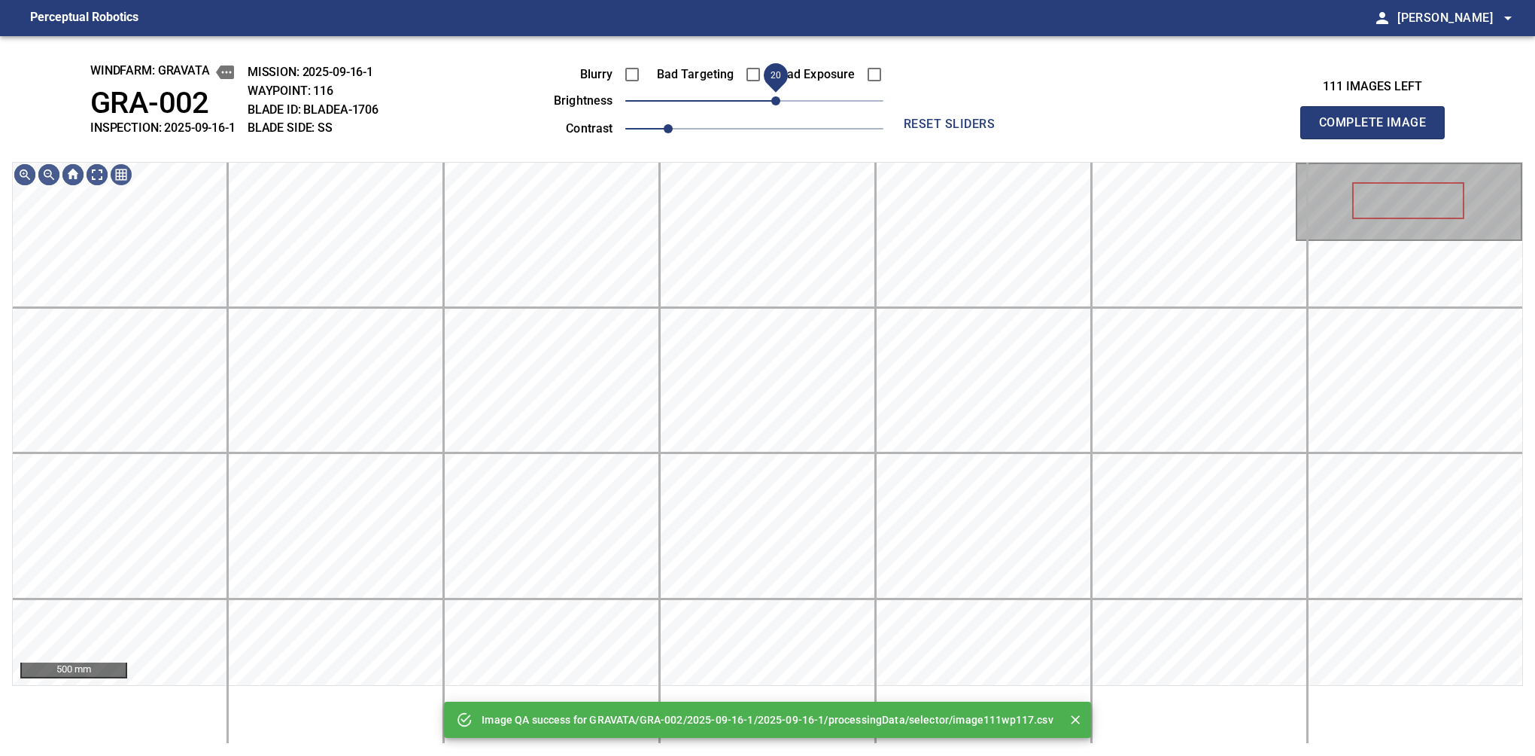
click at [773, 106] on span "20" at bounding box center [754, 100] width 258 height 21
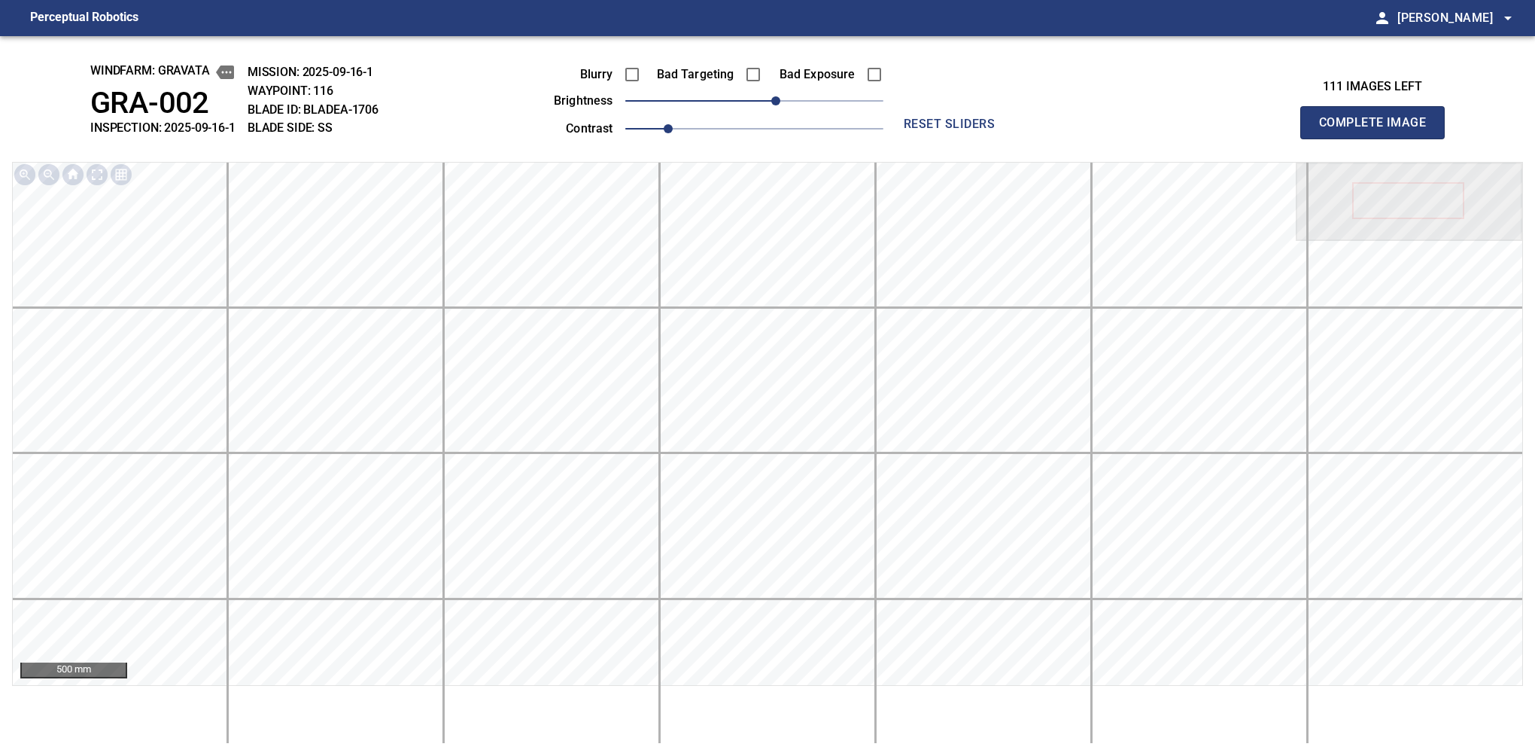
click at [1379, 138] on button "Complete Image" at bounding box center [1372, 122] width 144 height 33
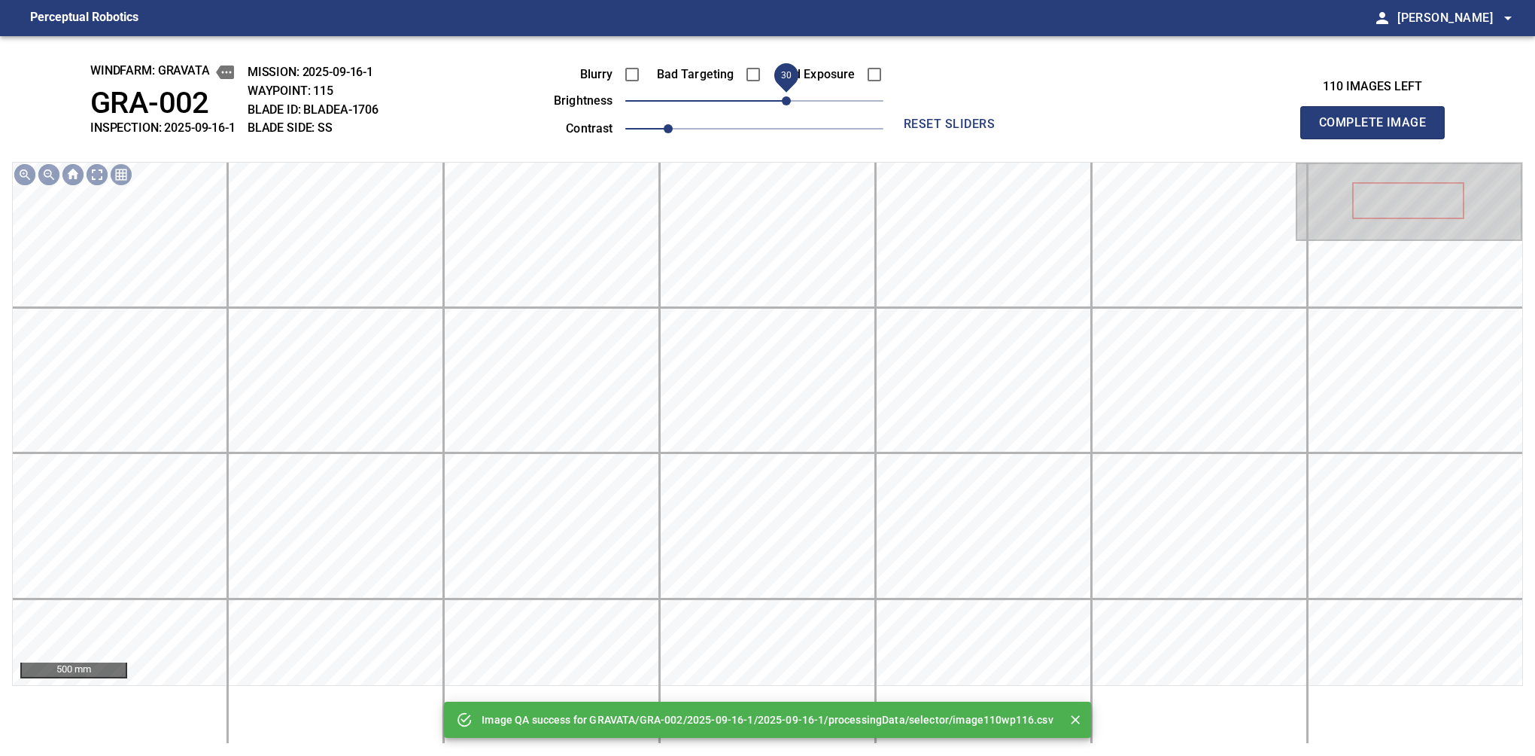
drag, startPoint x: 773, startPoint y: 106, endPoint x: 789, endPoint y: 99, distance: 17.5
click at [789, 99] on span "30" at bounding box center [754, 100] width 258 height 21
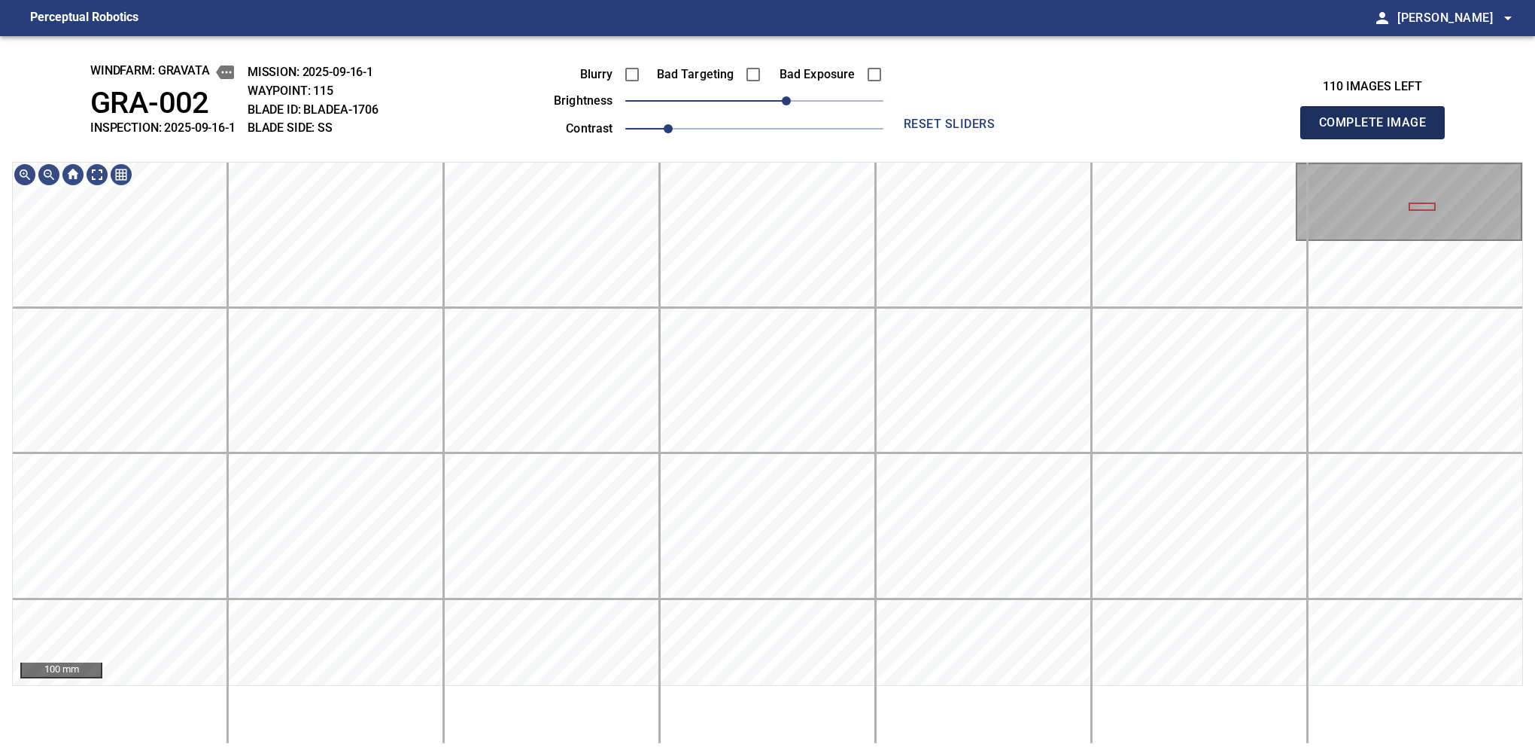
click at [1379, 138] on button "Complete Image" at bounding box center [1372, 122] width 144 height 33
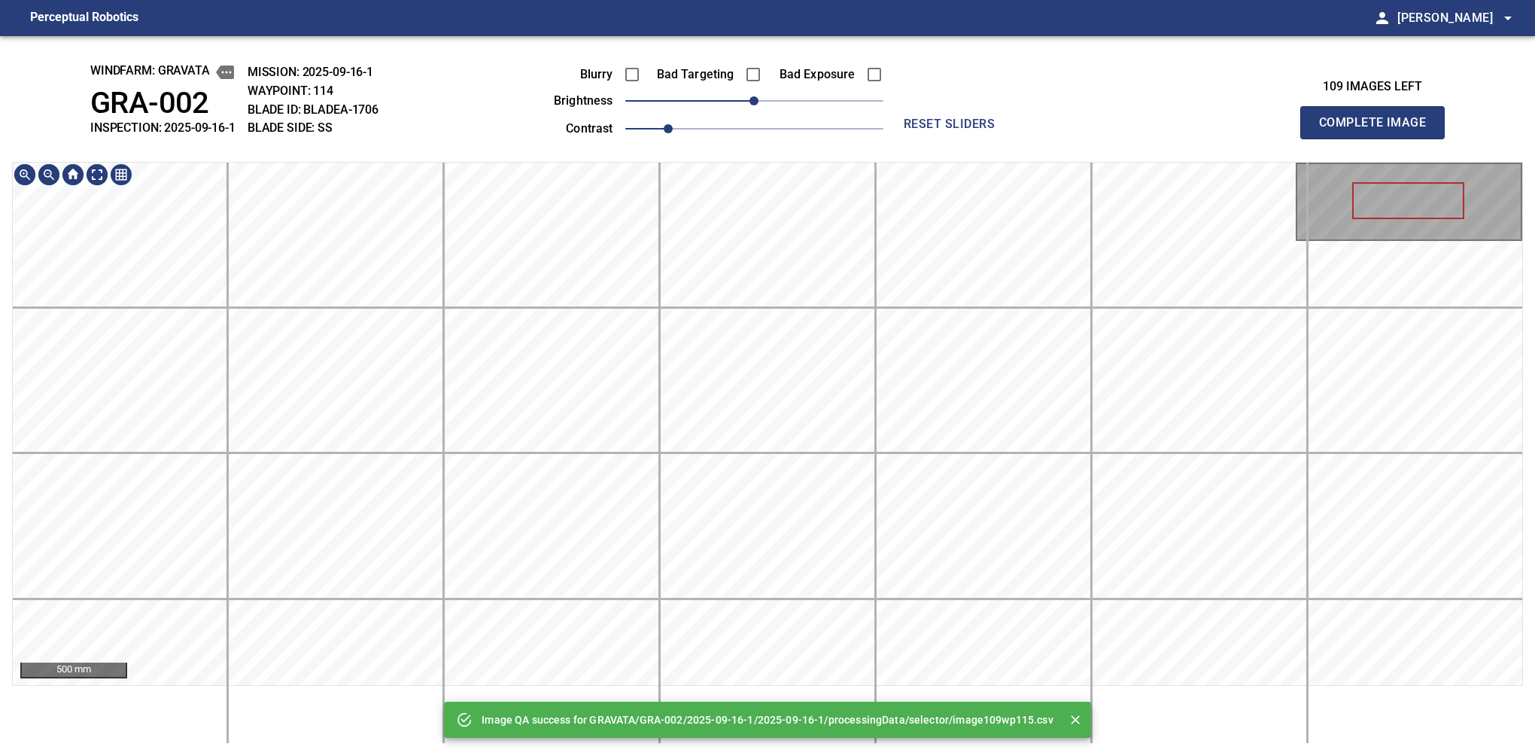
click at [883, 687] on div "500 mm" at bounding box center [767, 453] width 1511 height 582
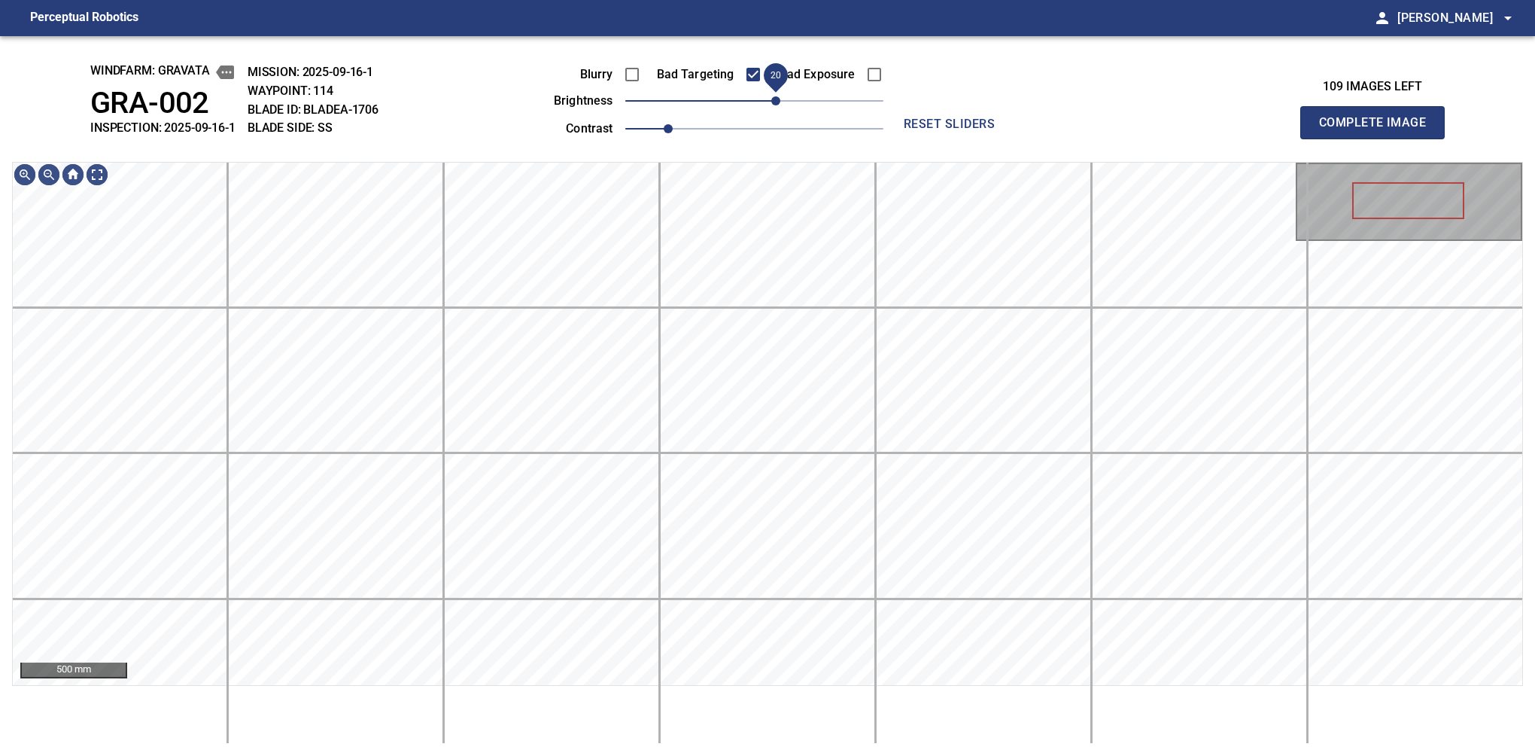
click at [777, 96] on span "20" at bounding box center [775, 100] width 9 height 9
click at [991, 755] on html "Perceptual Robotics person Alex Semenov arrow_drop_down windfarm: GRAVATA GRA-0…" at bounding box center [767, 378] width 1535 height 756
click at [786, 98] on span "30" at bounding box center [786, 100] width 9 height 9
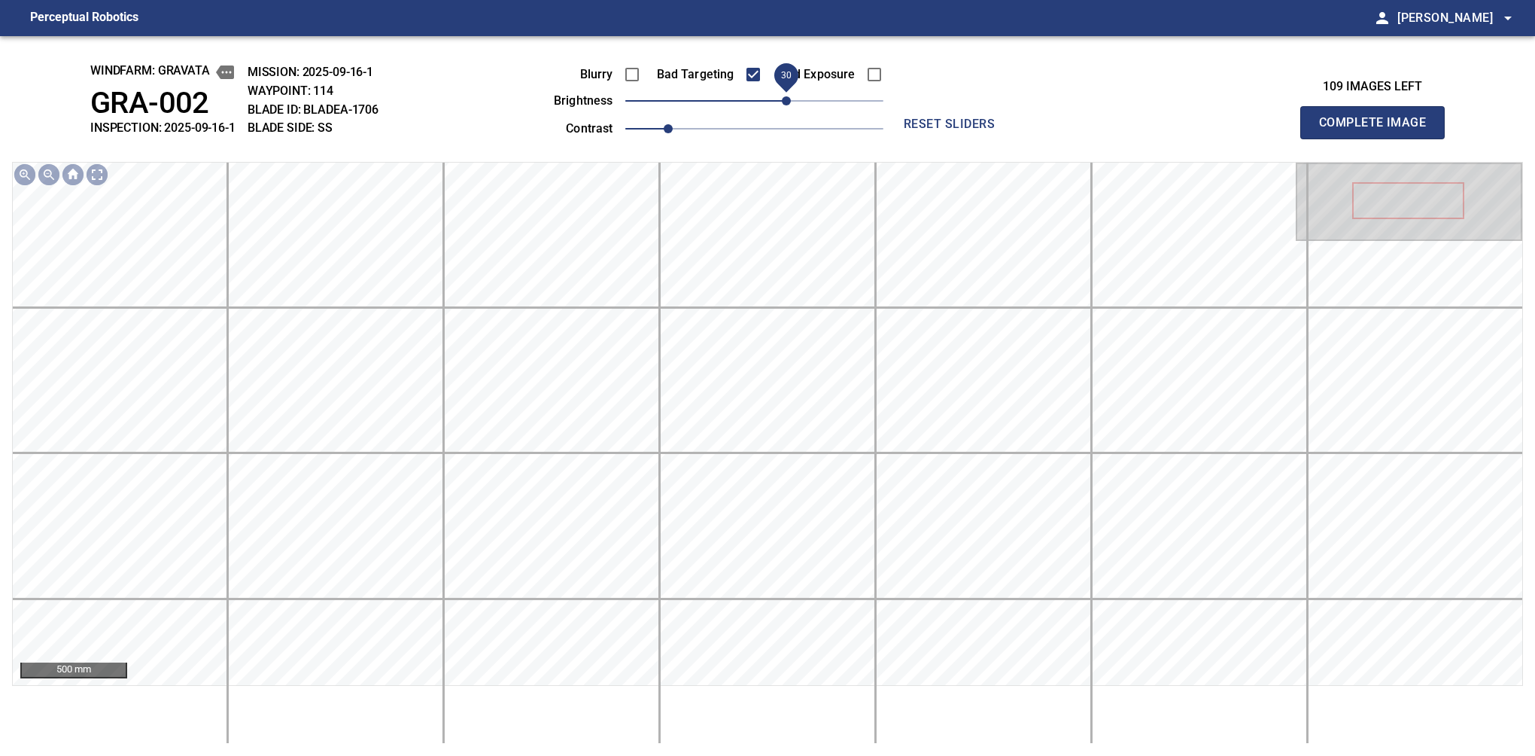
click at [1379, 138] on button "Complete Image" at bounding box center [1372, 122] width 144 height 33
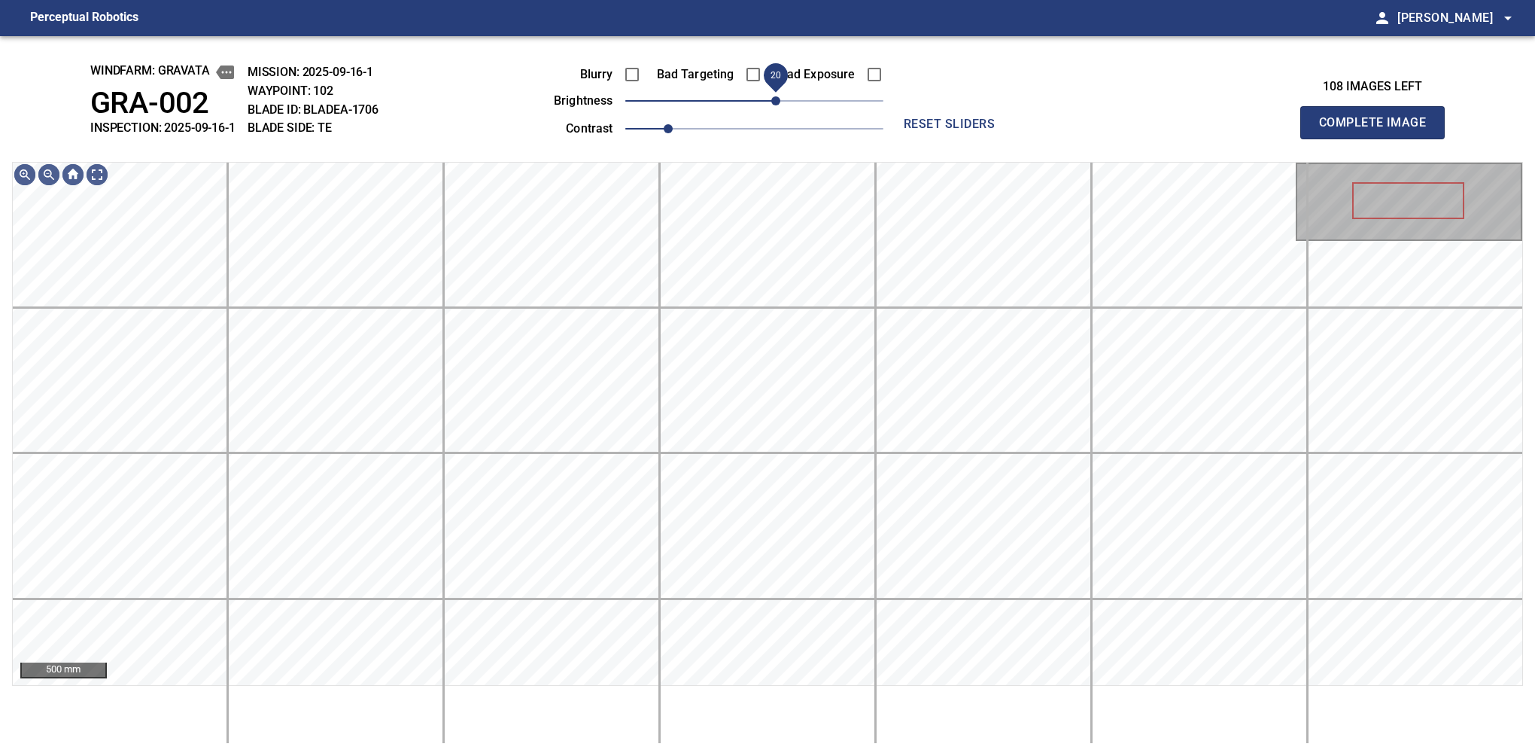
click at [778, 98] on span "20" at bounding box center [775, 100] width 9 height 9
click at [786, 96] on span "30" at bounding box center [786, 100] width 9 height 9
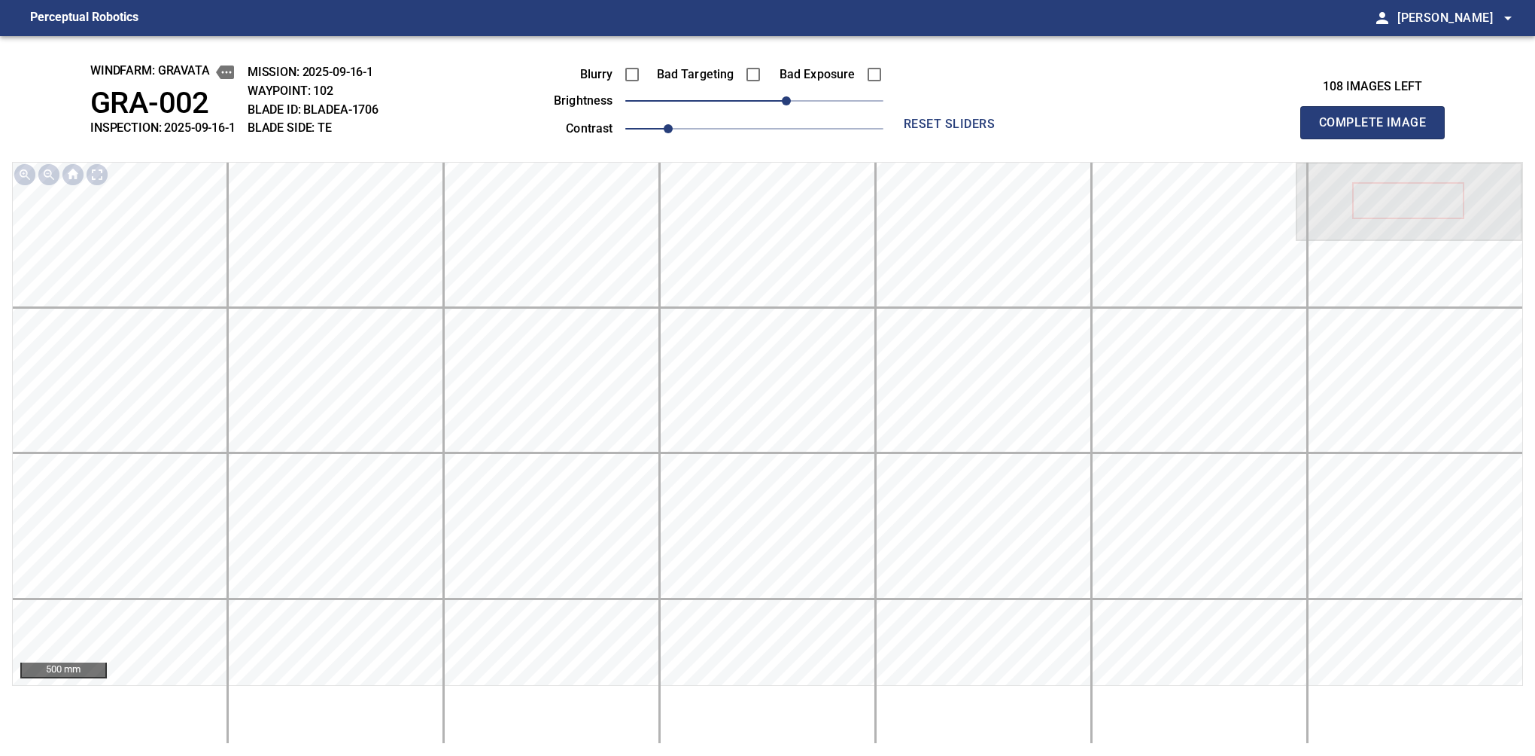
click at [1379, 138] on button "Complete Image" at bounding box center [1372, 122] width 144 height 33
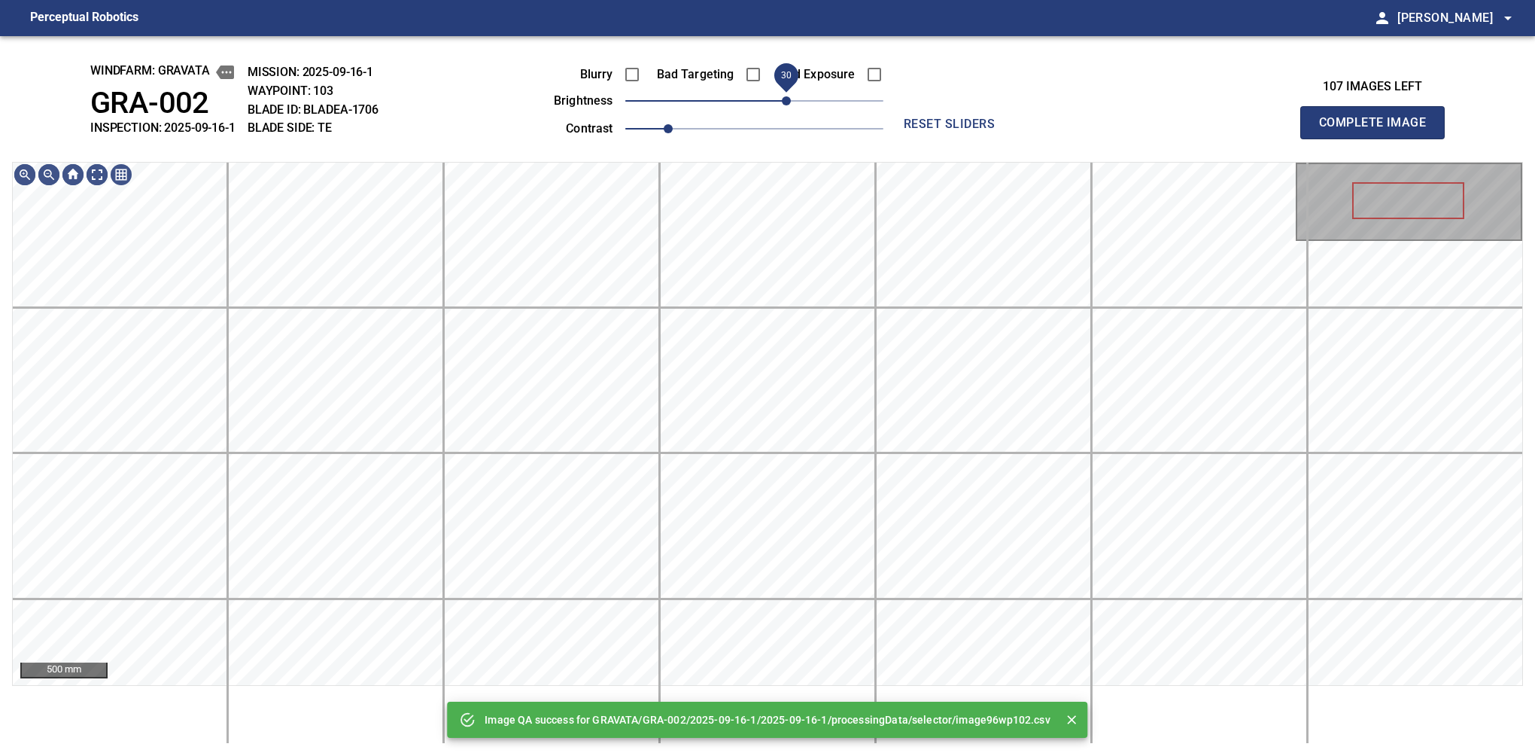
drag, startPoint x: 768, startPoint y: 99, endPoint x: 792, endPoint y: 96, distance: 24.3
click at [791, 96] on span "30" at bounding box center [786, 100] width 9 height 9
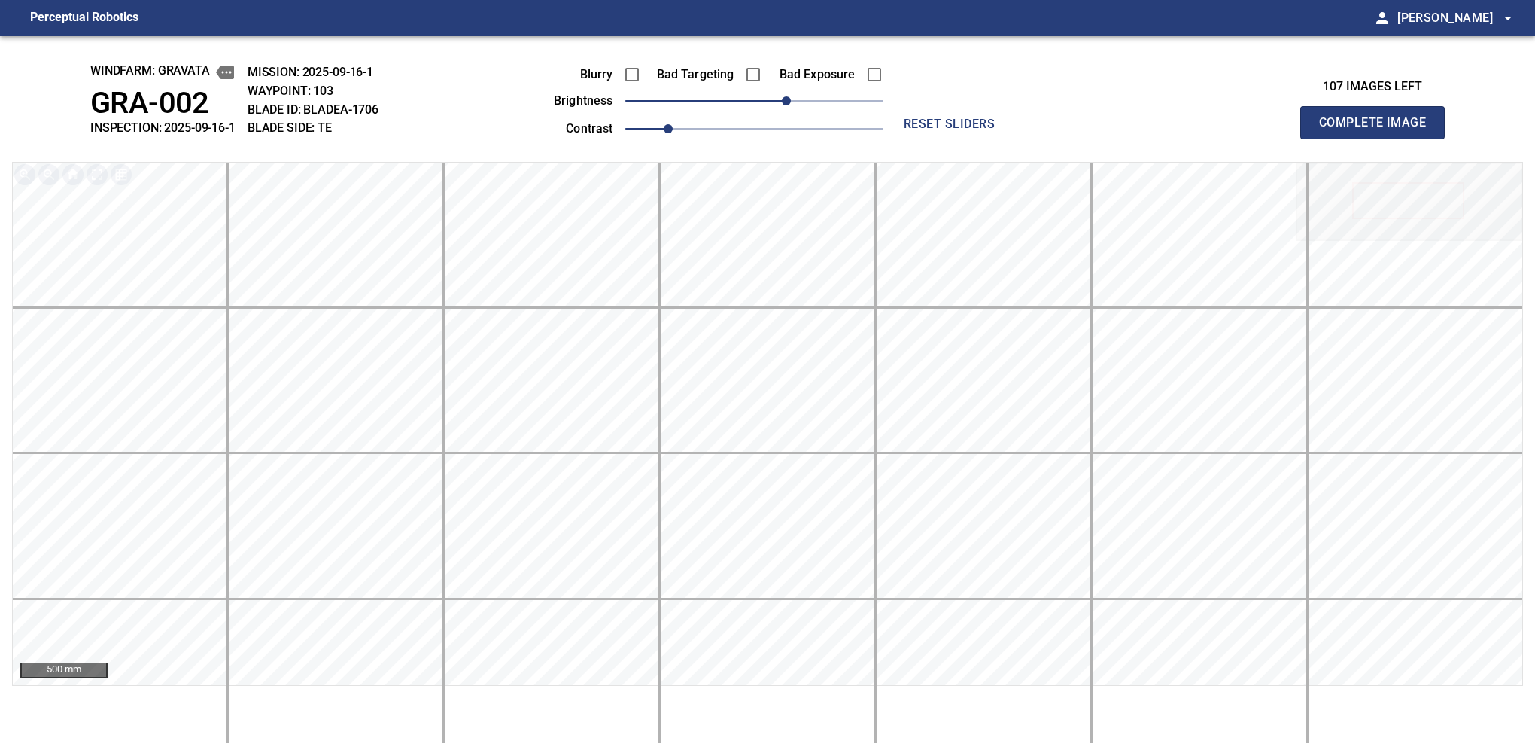
click at [1379, 138] on button "Complete Image" at bounding box center [1372, 122] width 144 height 33
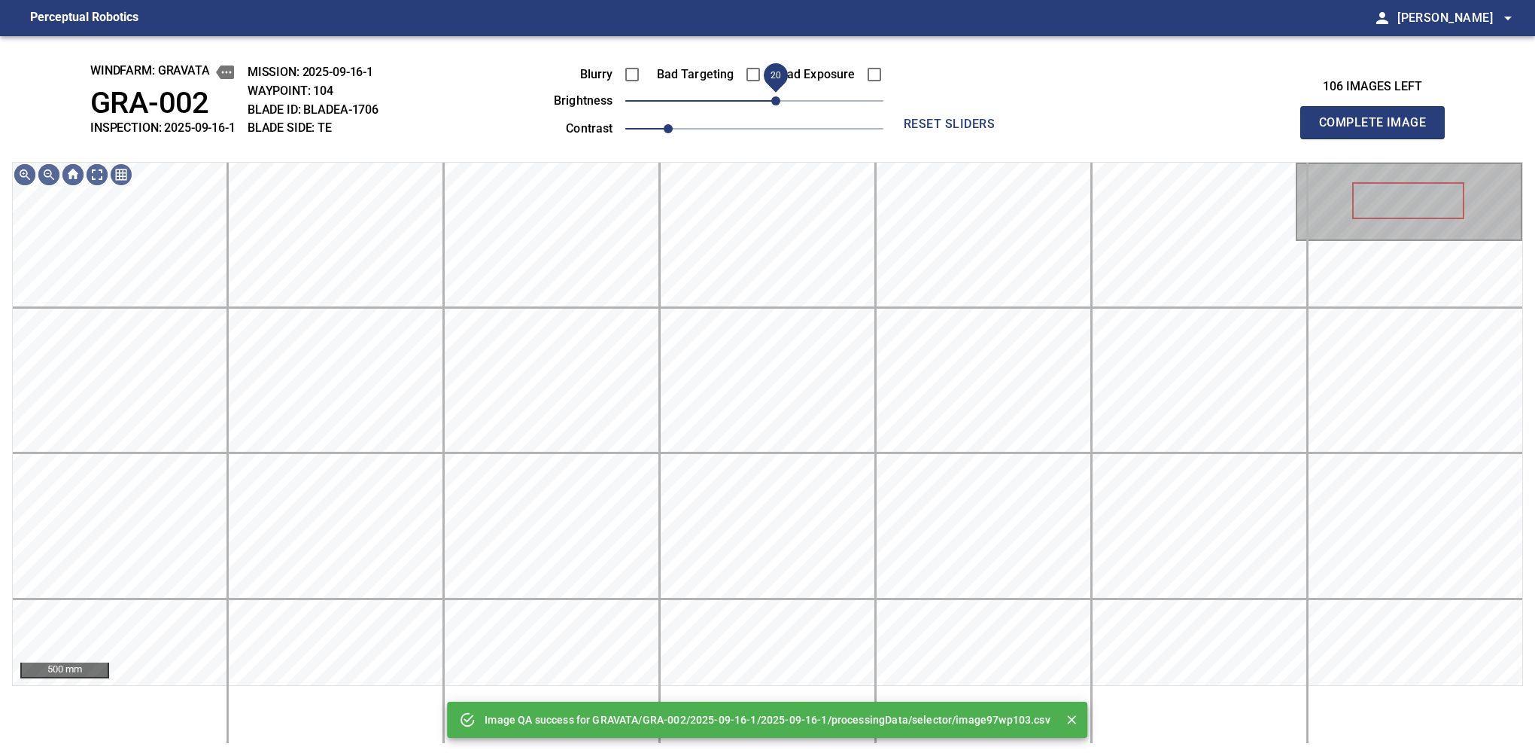
drag, startPoint x: 786, startPoint y: 103, endPoint x: 776, endPoint y: 114, distance: 14.9
click at [776, 111] on span "20" at bounding box center [754, 100] width 258 height 21
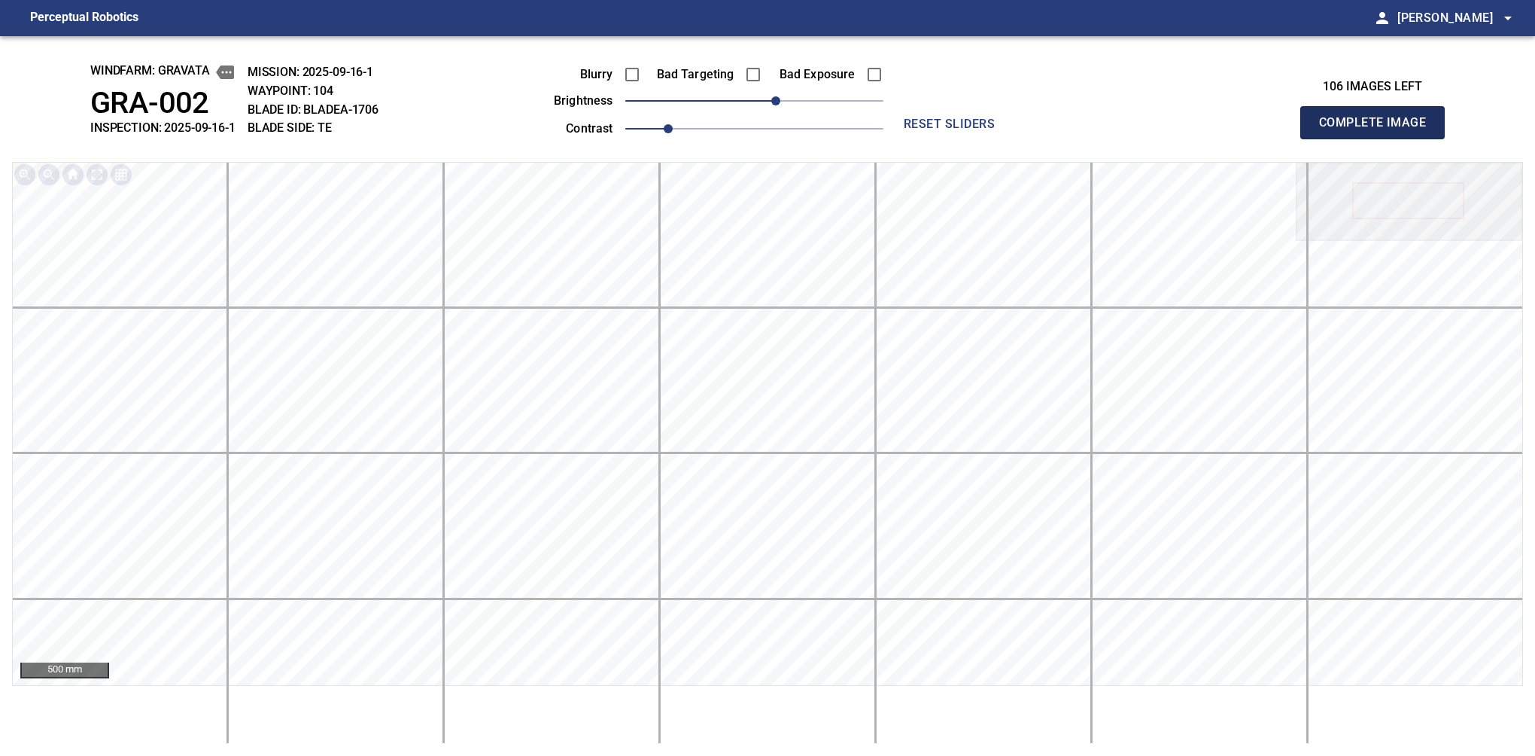
click at [1379, 138] on button "Complete Image" at bounding box center [1372, 122] width 144 height 33
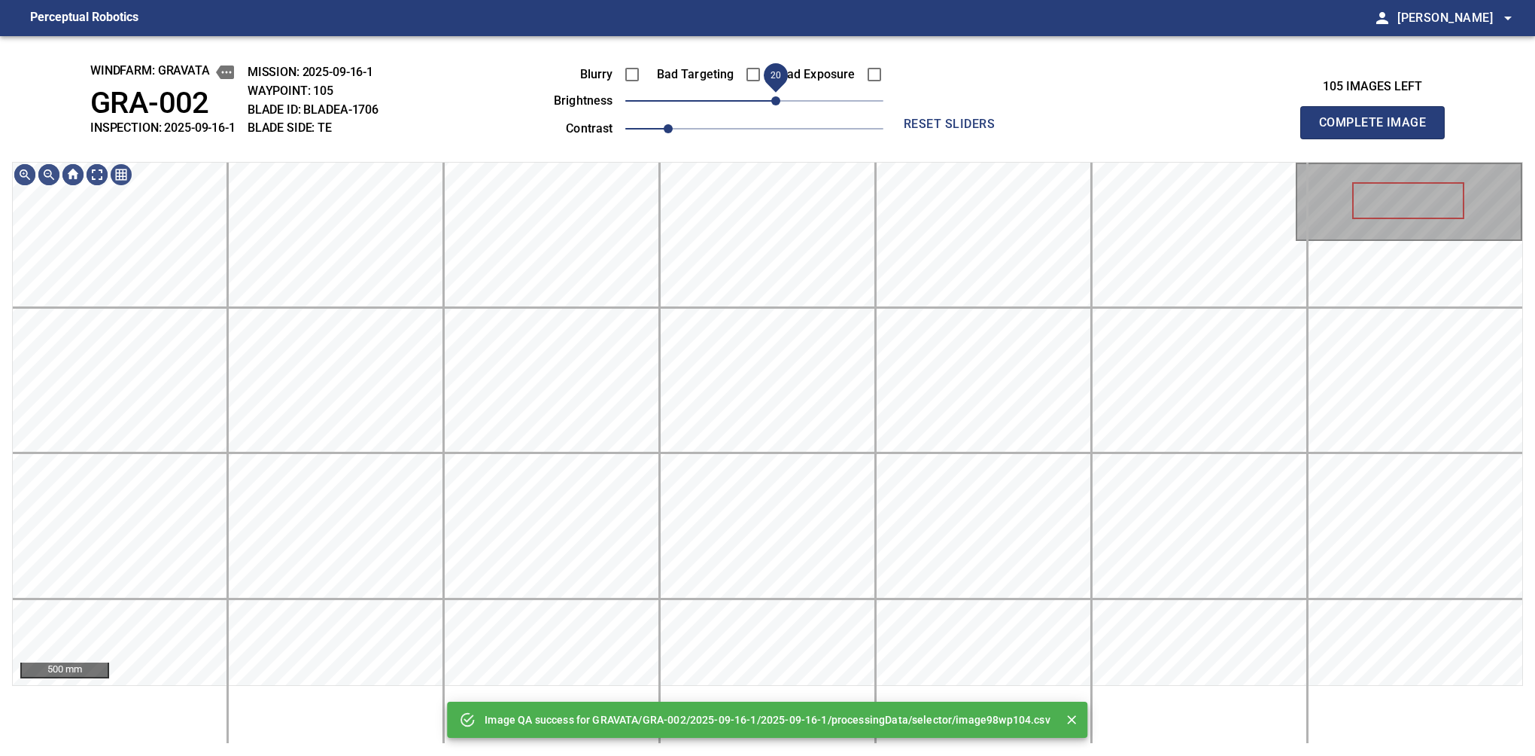
click at [778, 98] on span "20" at bounding box center [754, 100] width 258 height 21
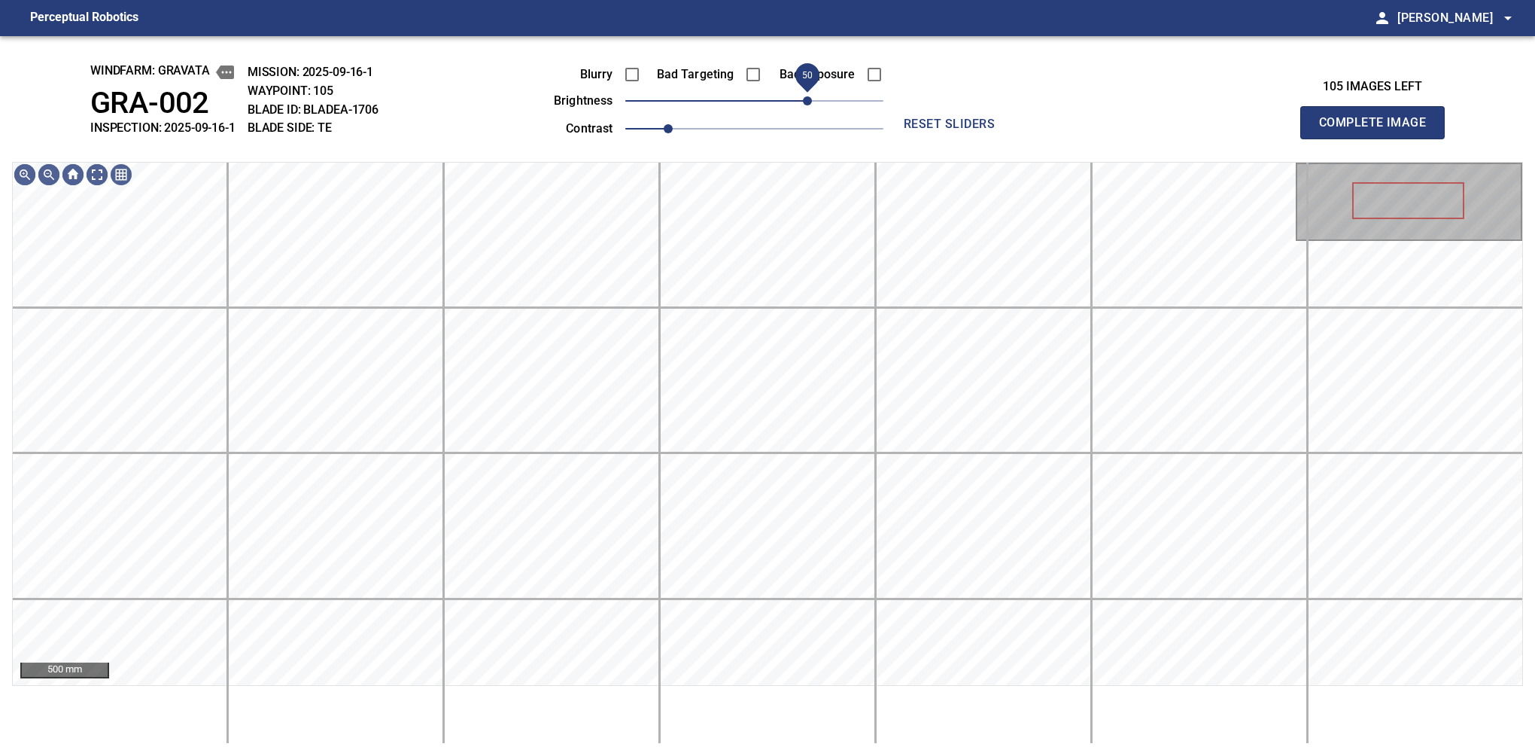
drag, startPoint x: 780, startPoint y: 105, endPoint x: 813, endPoint y: 90, distance: 35.7
click at [812, 96] on span "50" at bounding box center [807, 100] width 9 height 9
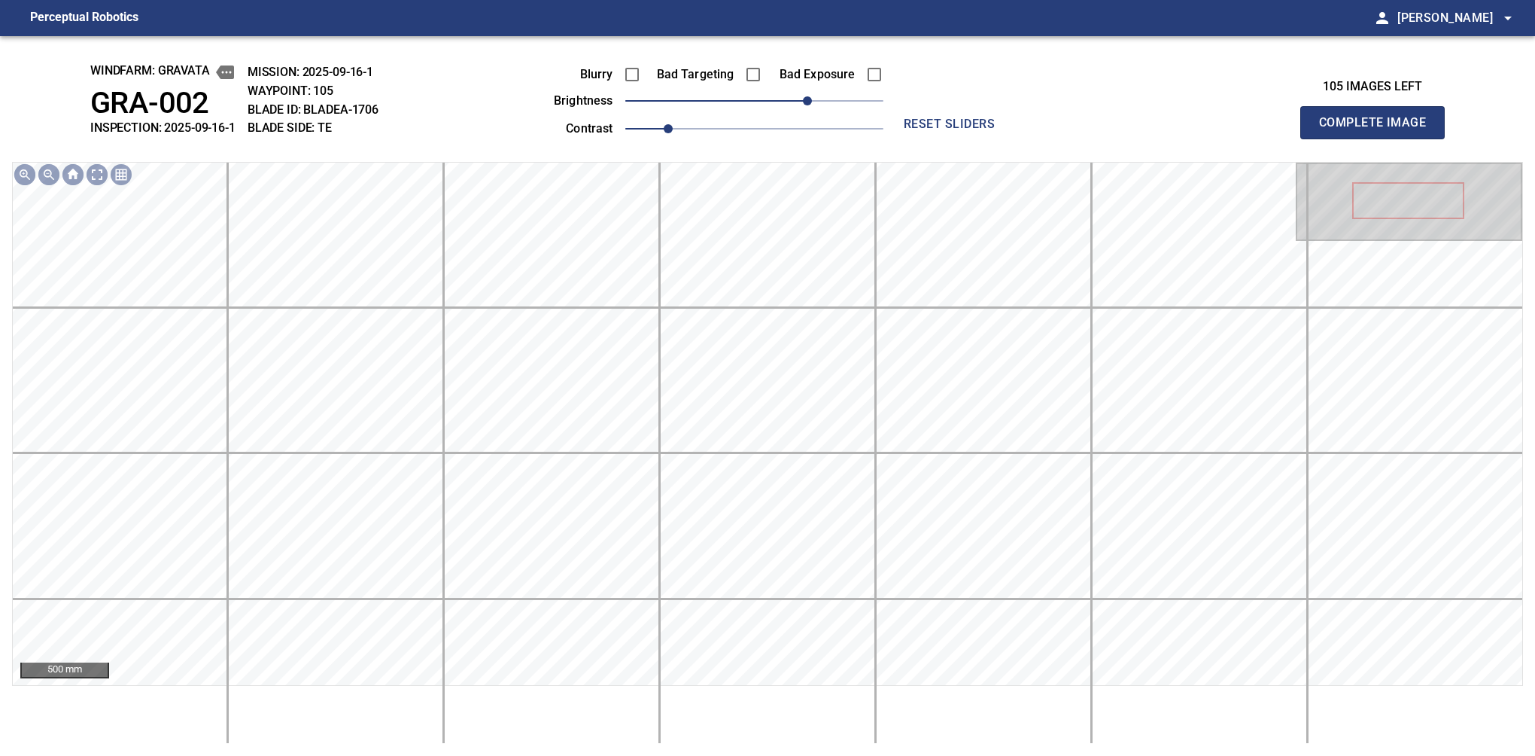
click at [1379, 138] on button "Complete Image" at bounding box center [1372, 122] width 144 height 33
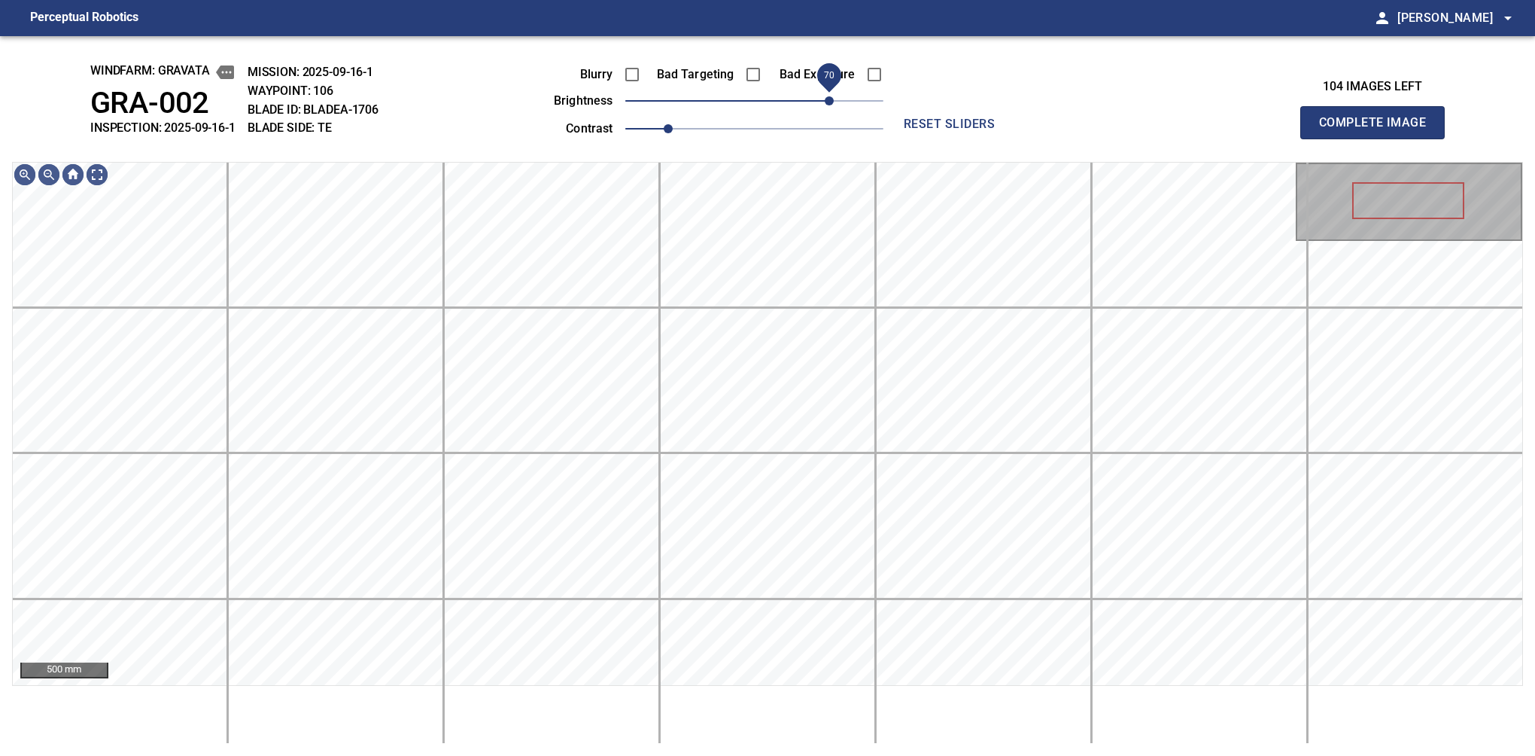
drag, startPoint x: 789, startPoint y: 102, endPoint x: 834, endPoint y: 93, distance: 46.2
click at [834, 93] on span "70" at bounding box center [754, 100] width 258 height 21
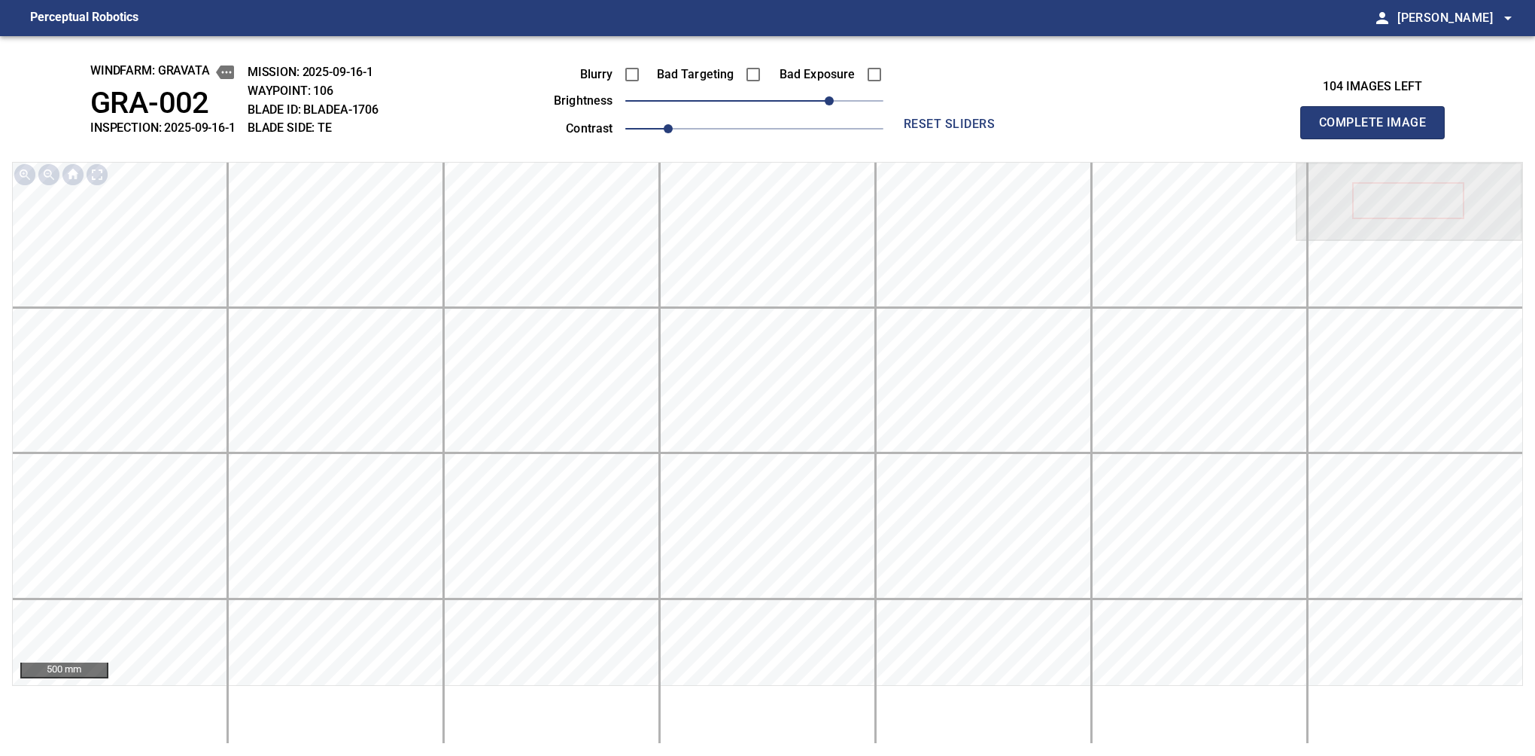
click at [1379, 138] on button "Complete Image" at bounding box center [1372, 122] width 144 height 33
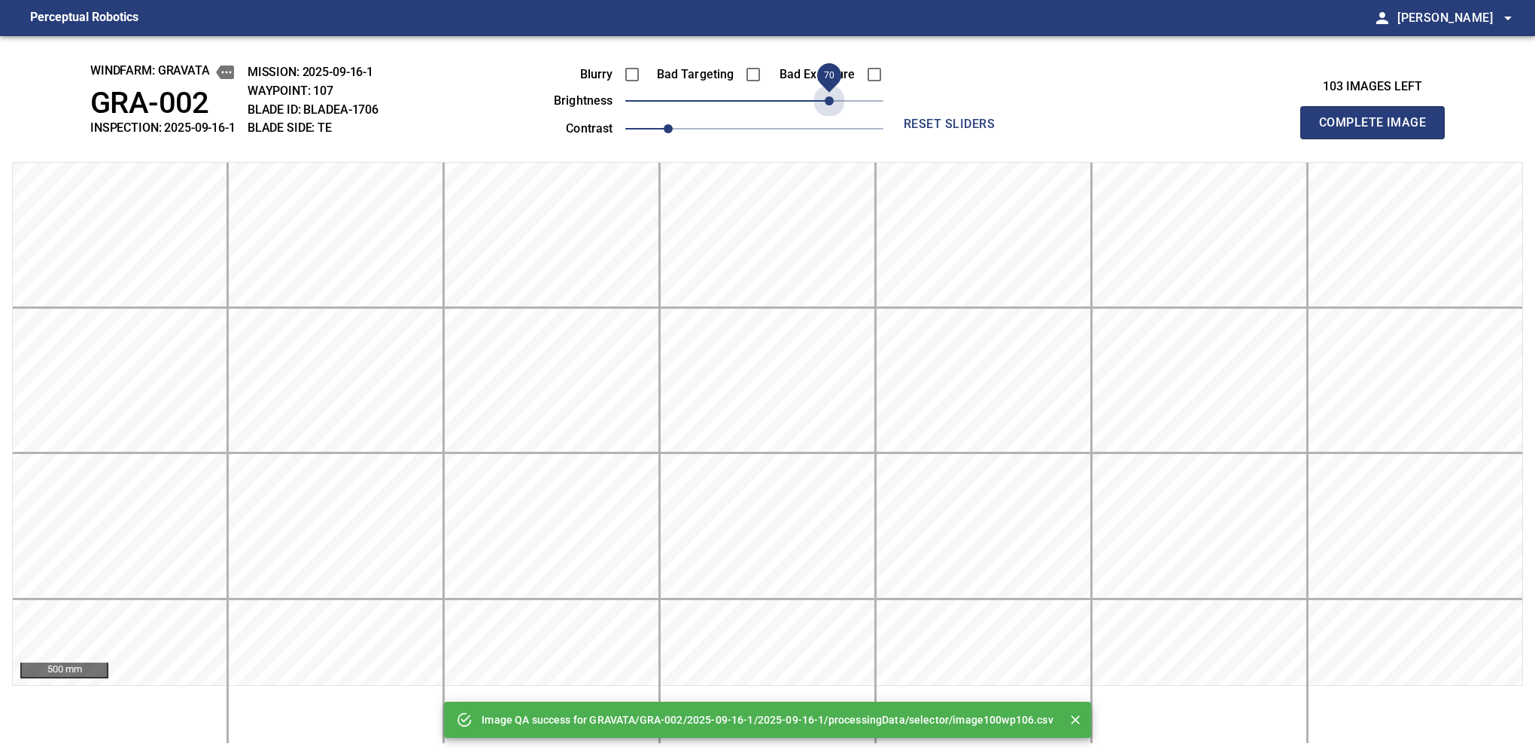
click at [831, 93] on span "70" at bounding box center [754, 100] width 258 height 21
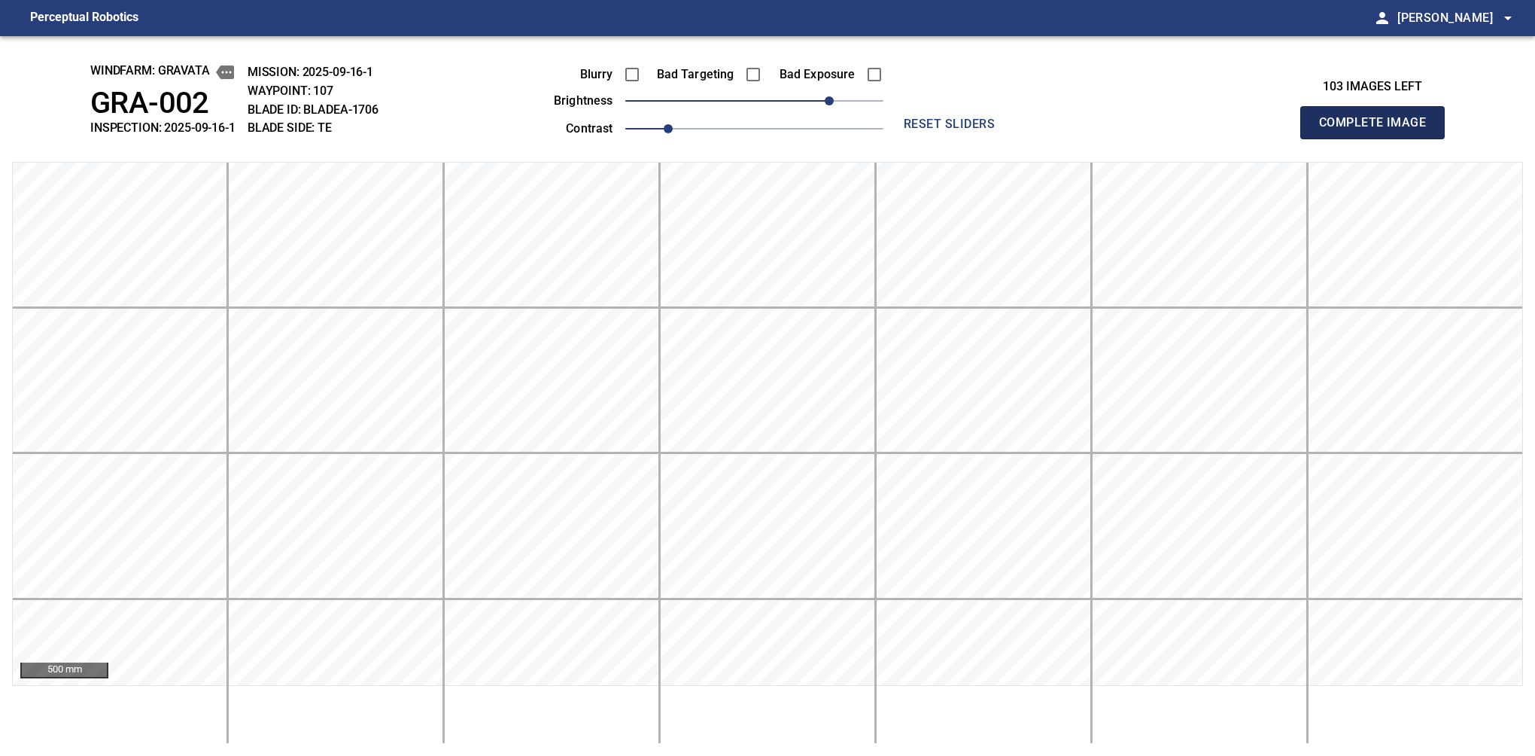
click at [1379, 138] on button "Complete Image" at bounding box center [1372, 122] width 144 height 33
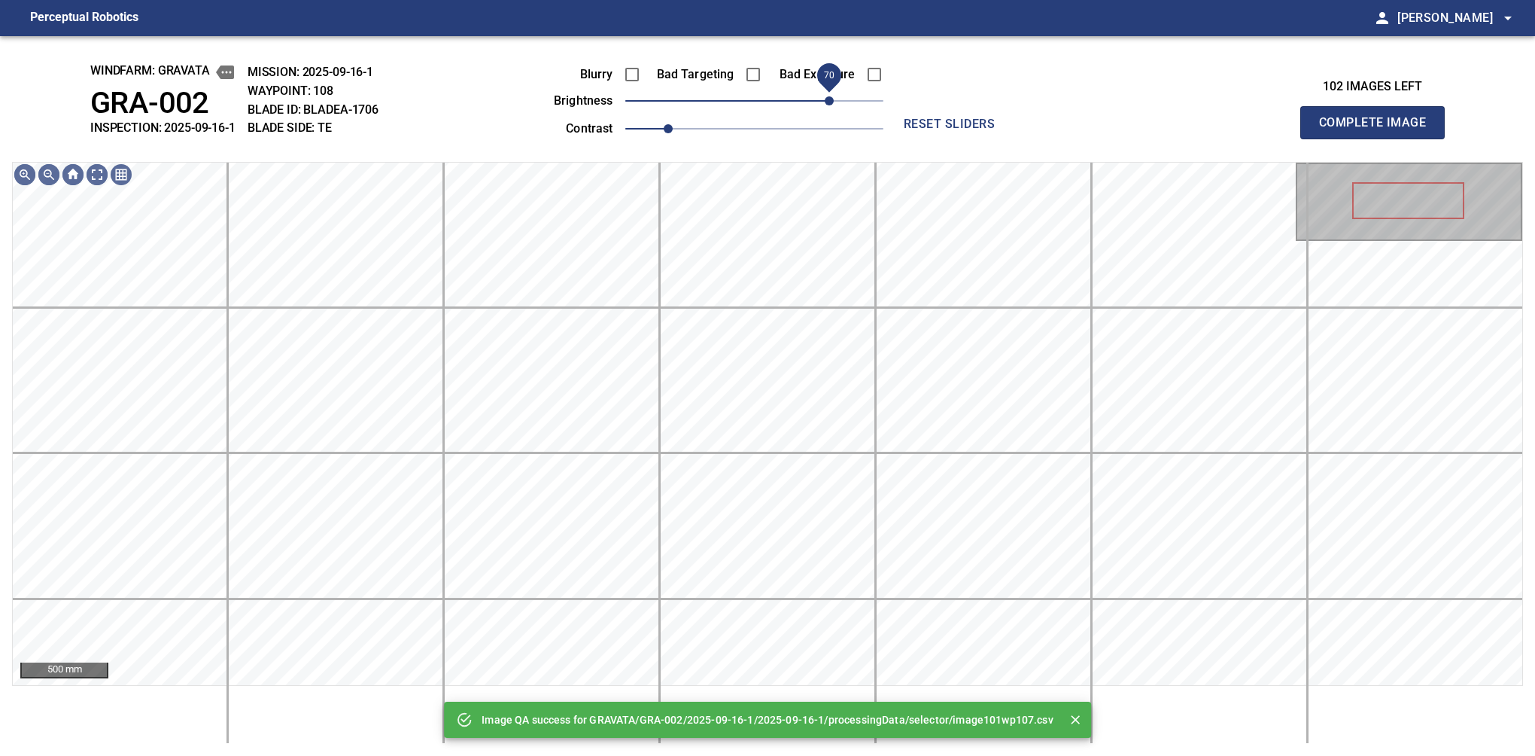
drag, startPoint x: 831, startPoint y: 93, endPoint x: 834, endPoint y: 100, distance: 8.1
click at [834, 100] on span "70" at bounding box center [754, 100] width 258 height 21
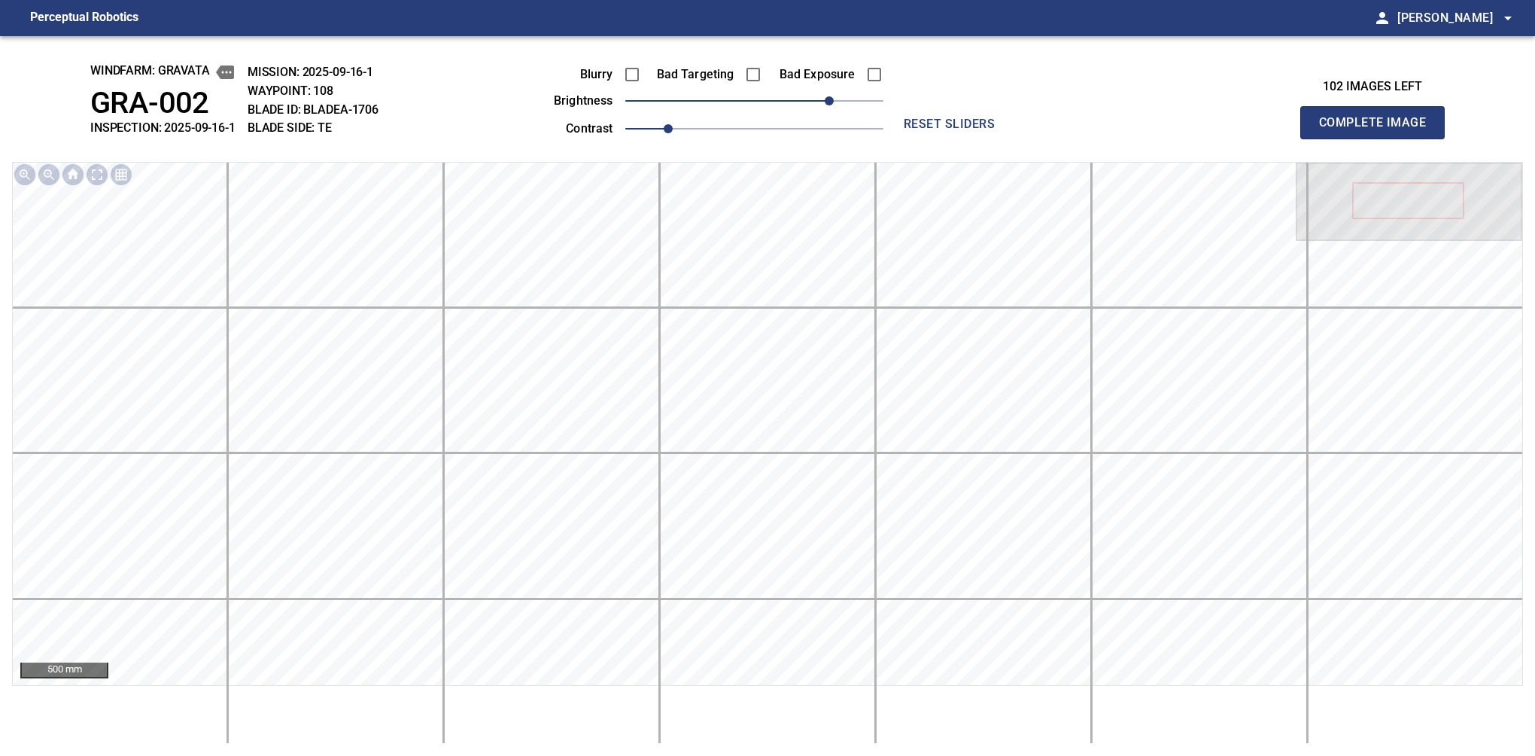
click at [1379, 138] on button "Complete Image" at bounding box center [1372, 122] width 144 height 33
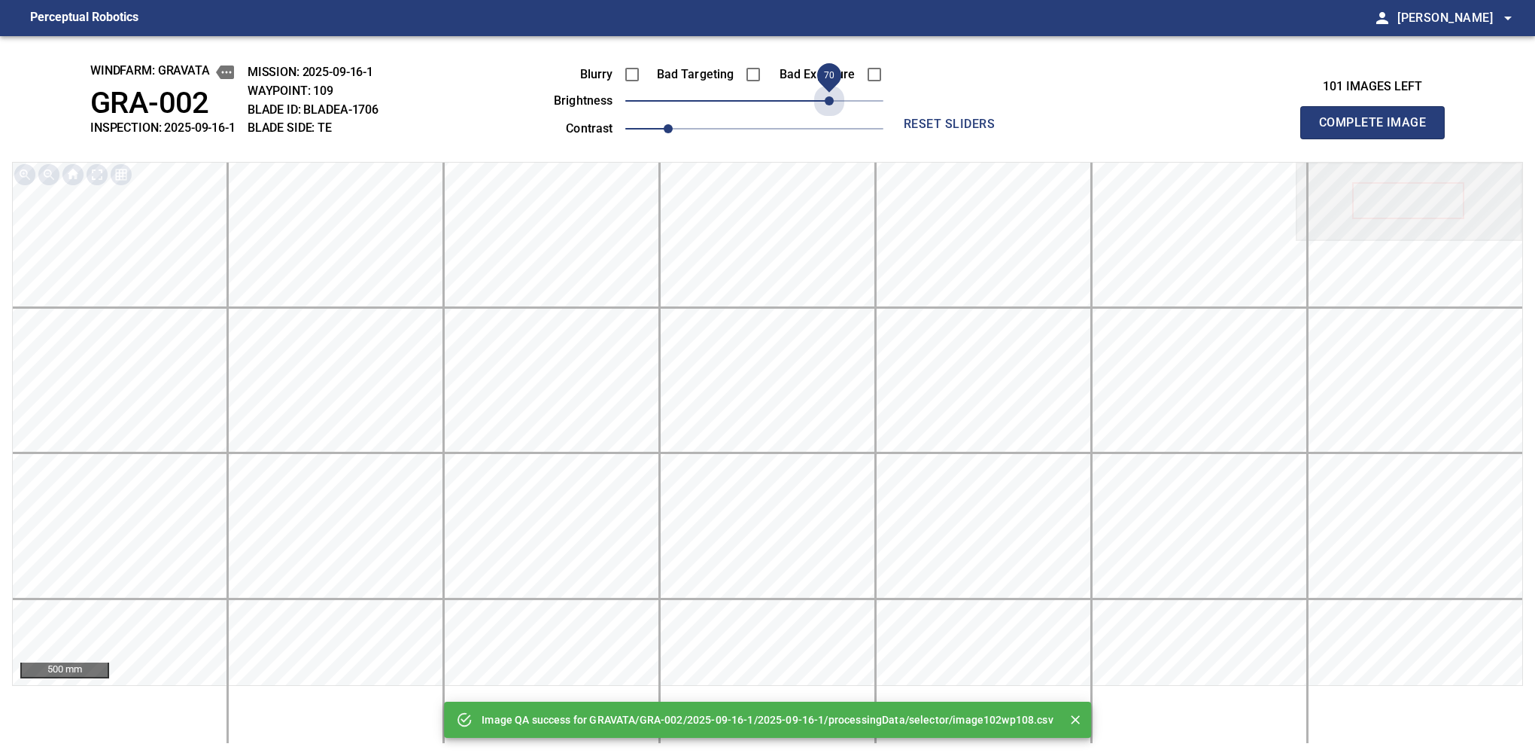
click at [834, 100] on span "70" at bounding box center [754, 100] width 258 height 21
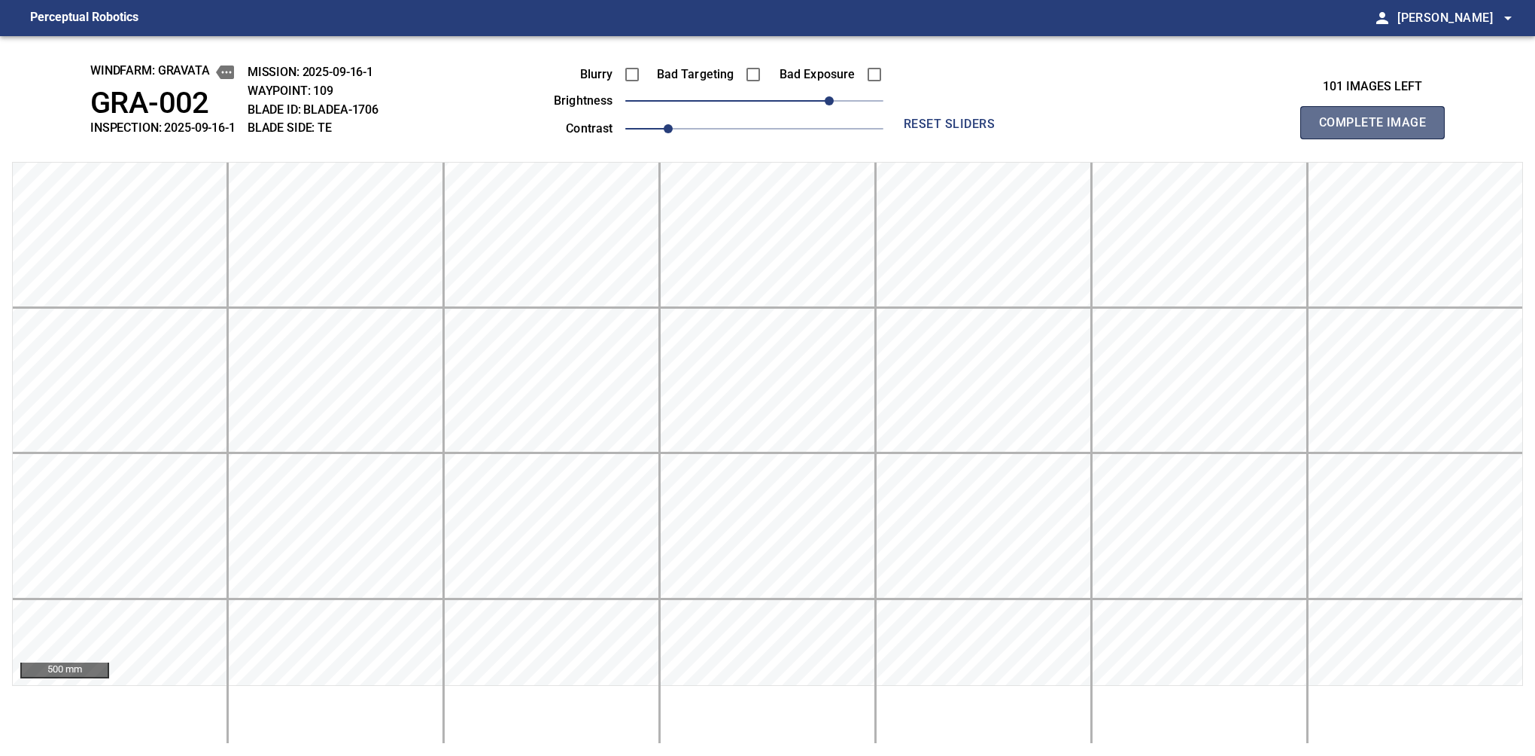
click at [1379, 138] on button "Complete Image" at bounding box center [1372, 122] width 144 height 33
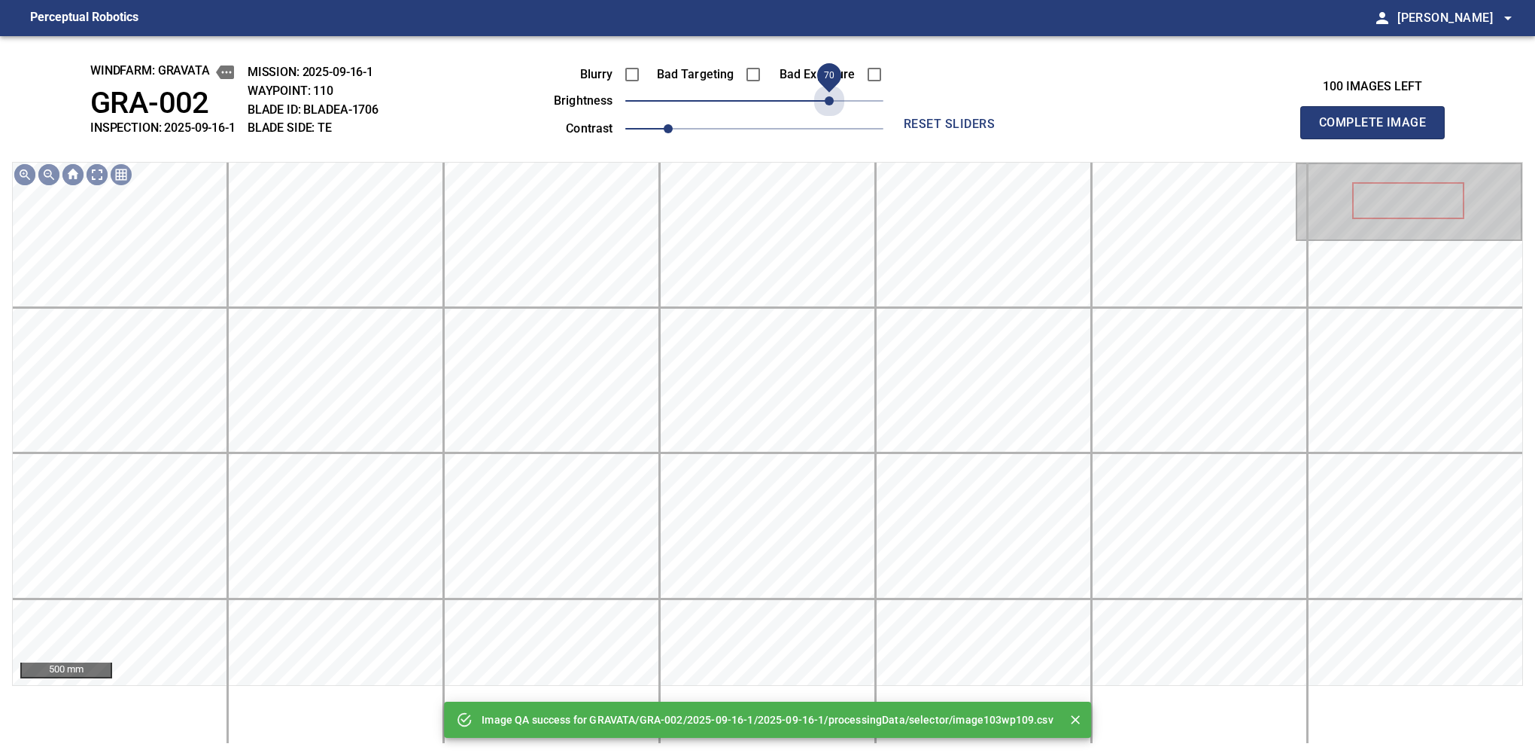
click at [832, 98] on span "70" at bounding box center [754, 100] width 258 height 21
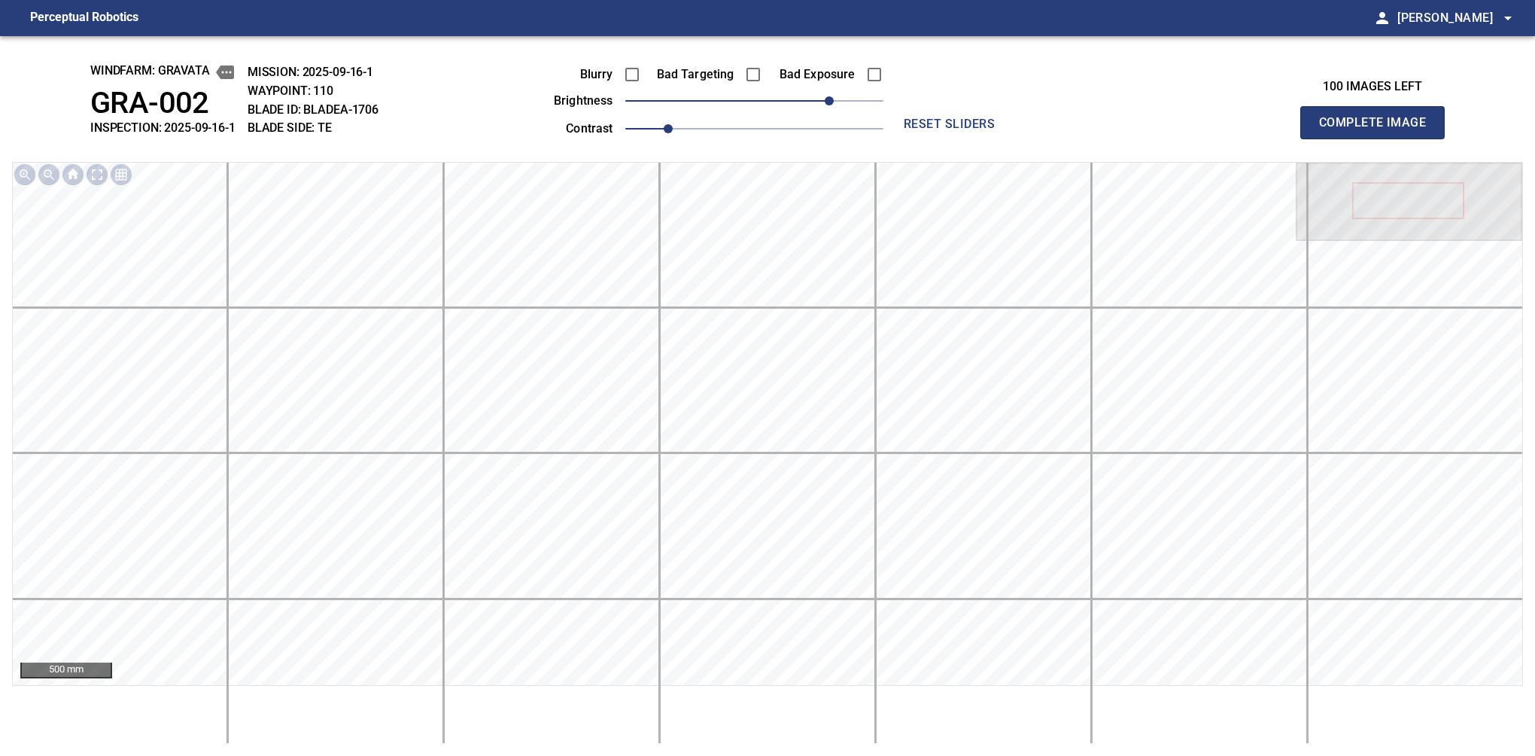
click at [1379, 138] on button "Complete Image" at bounding box center [1372, 122] width 144 height 33
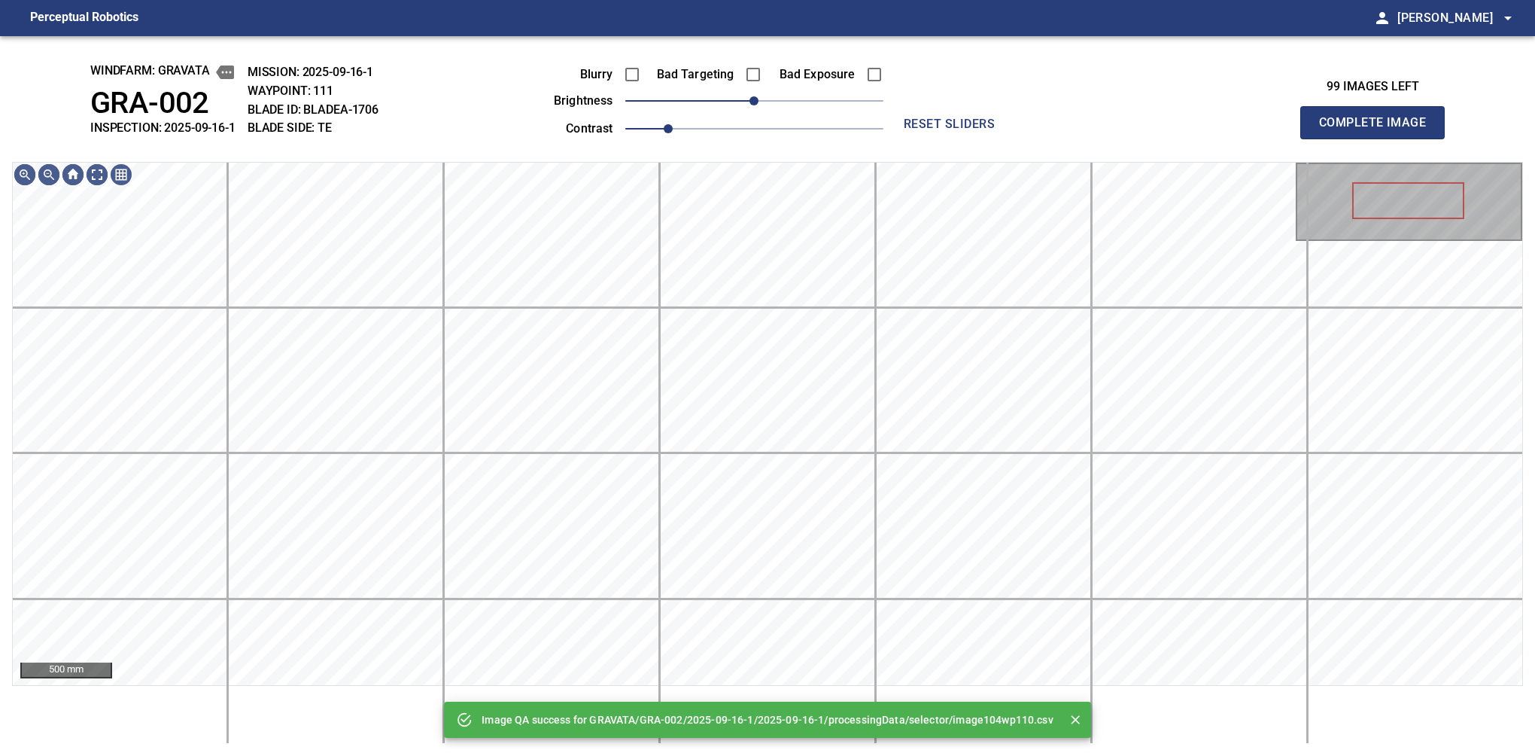
click at [832, 98] on span "0" at bounding box center [754, 100] width 258 height 21
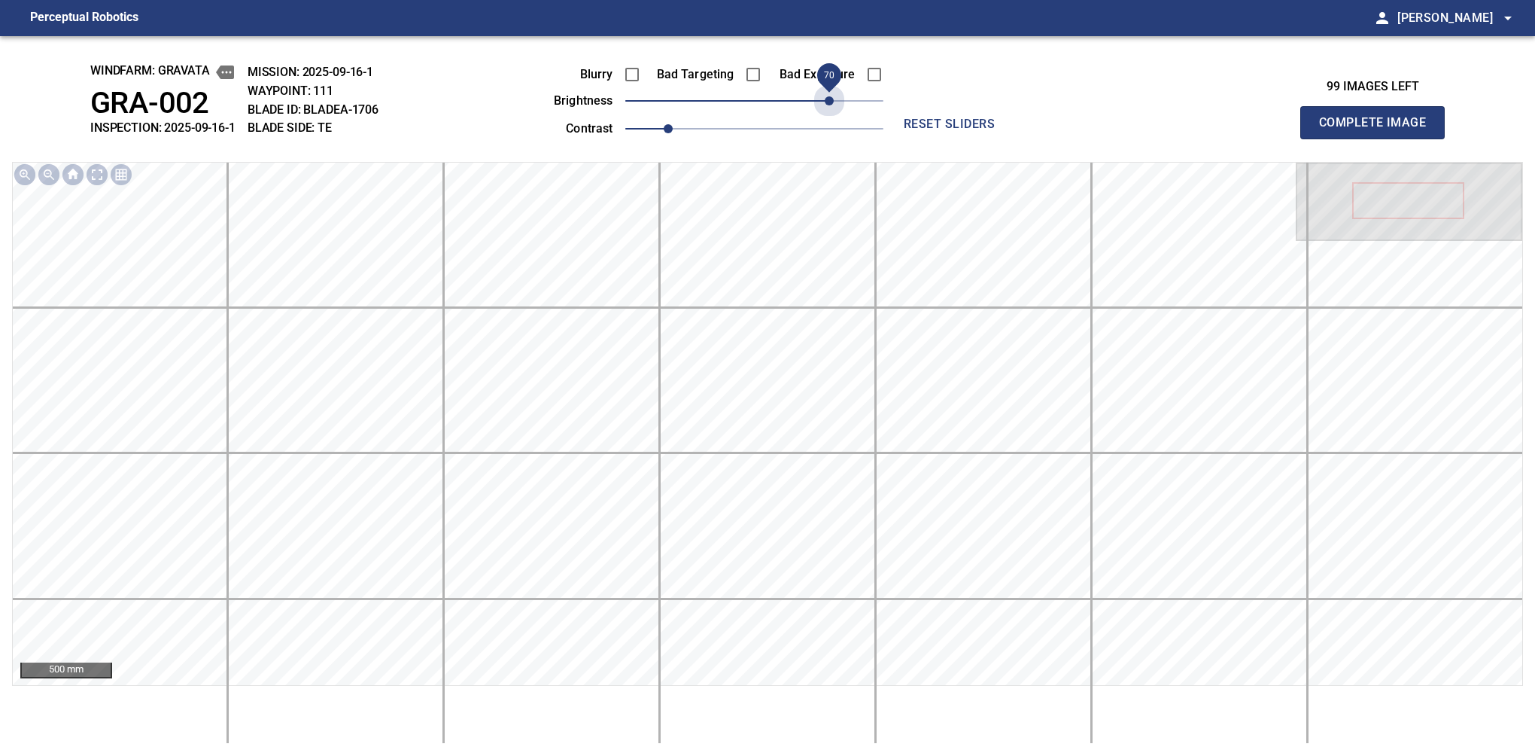
click at [832, 98] on span "70" at bounding box center [829, 100] width 9 height 9
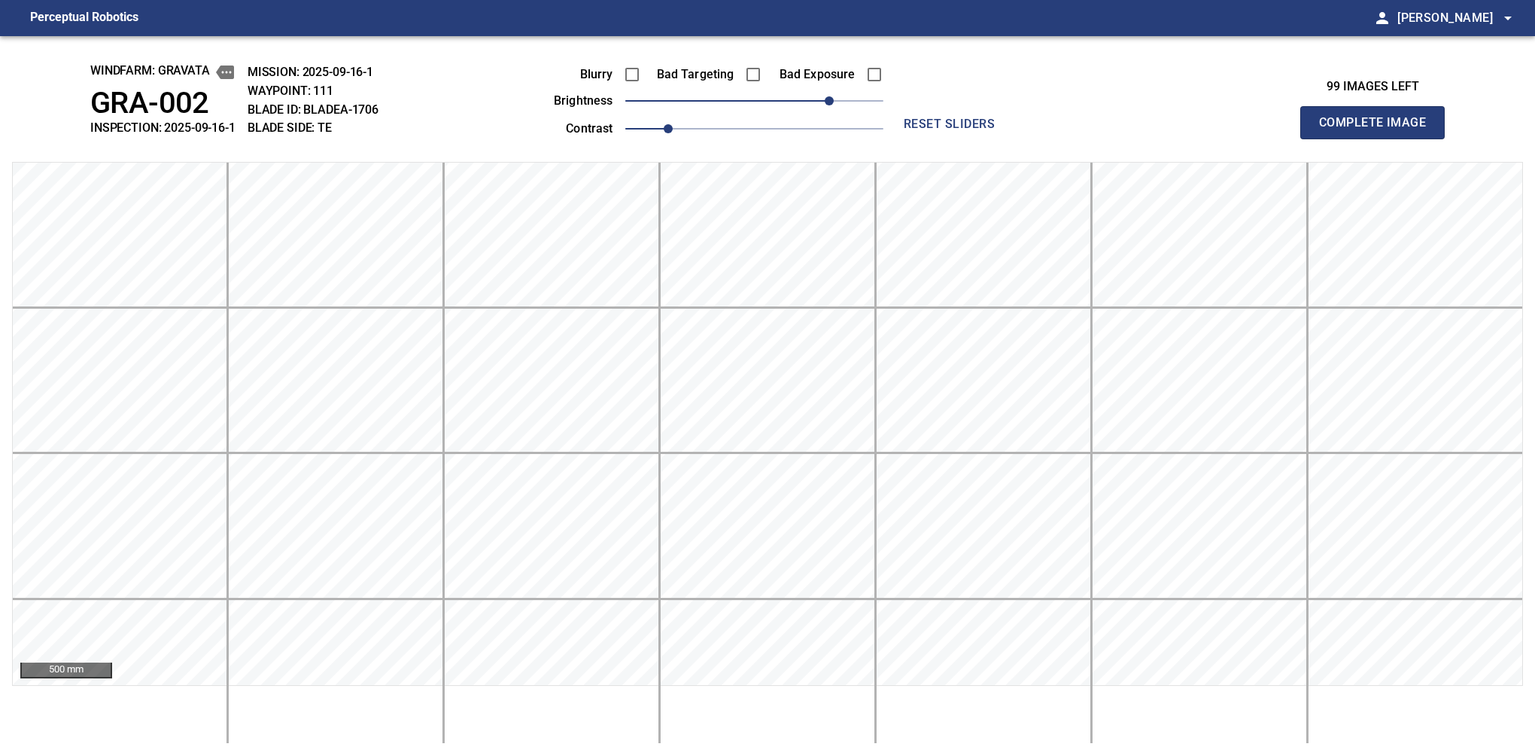
click at [1379, 138] on button "Complete Image" at bounding box center [1372, 122] width 144 height 33
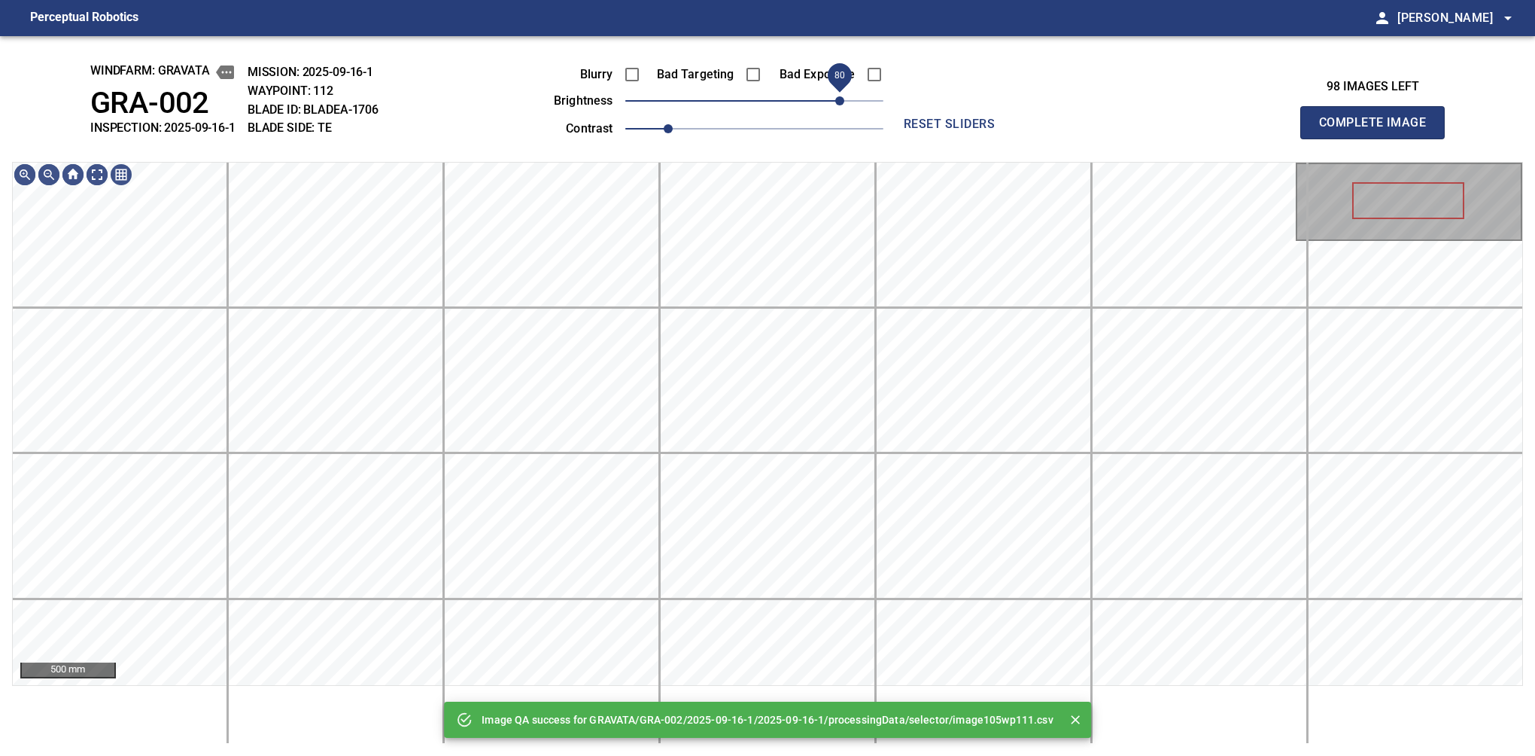
click at [837, 98] on span "80" at bounding box center [754, 100] width 258 height 21
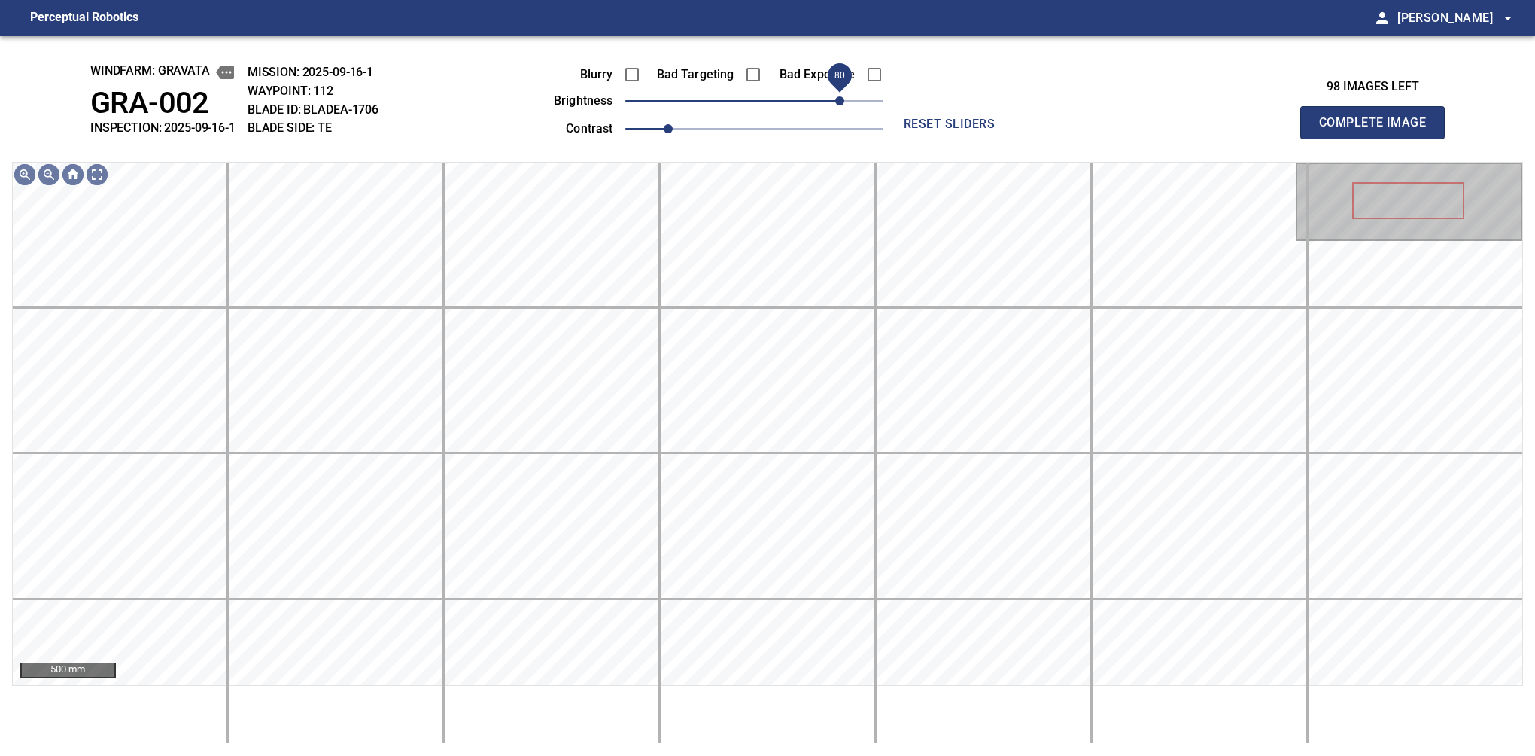
click at [837, 98] on span "80" at bounding box center [839, 100] width 9 height 9
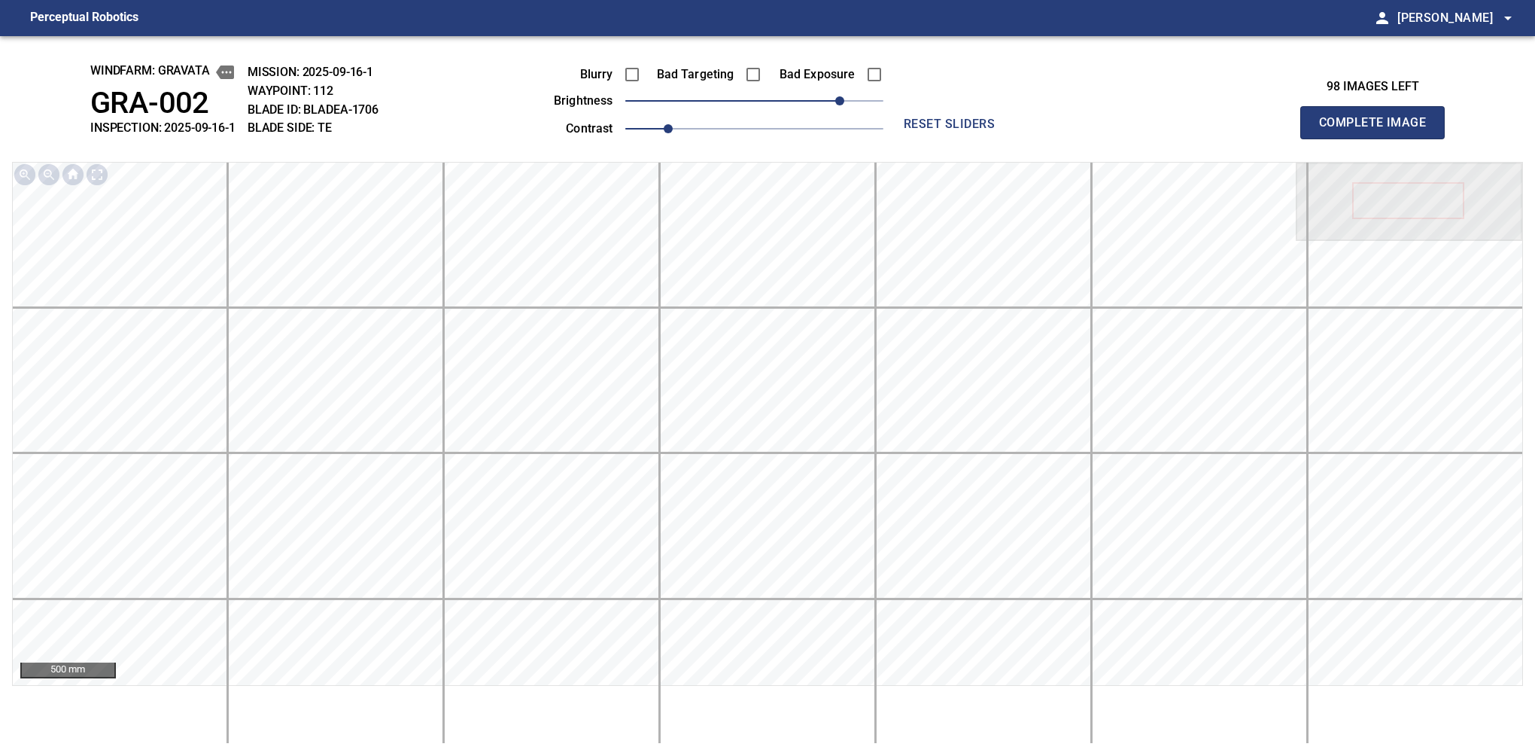
click at [1379, 138] on button "Complete Image" at bounding box center [1372, 122] width 144 height 33
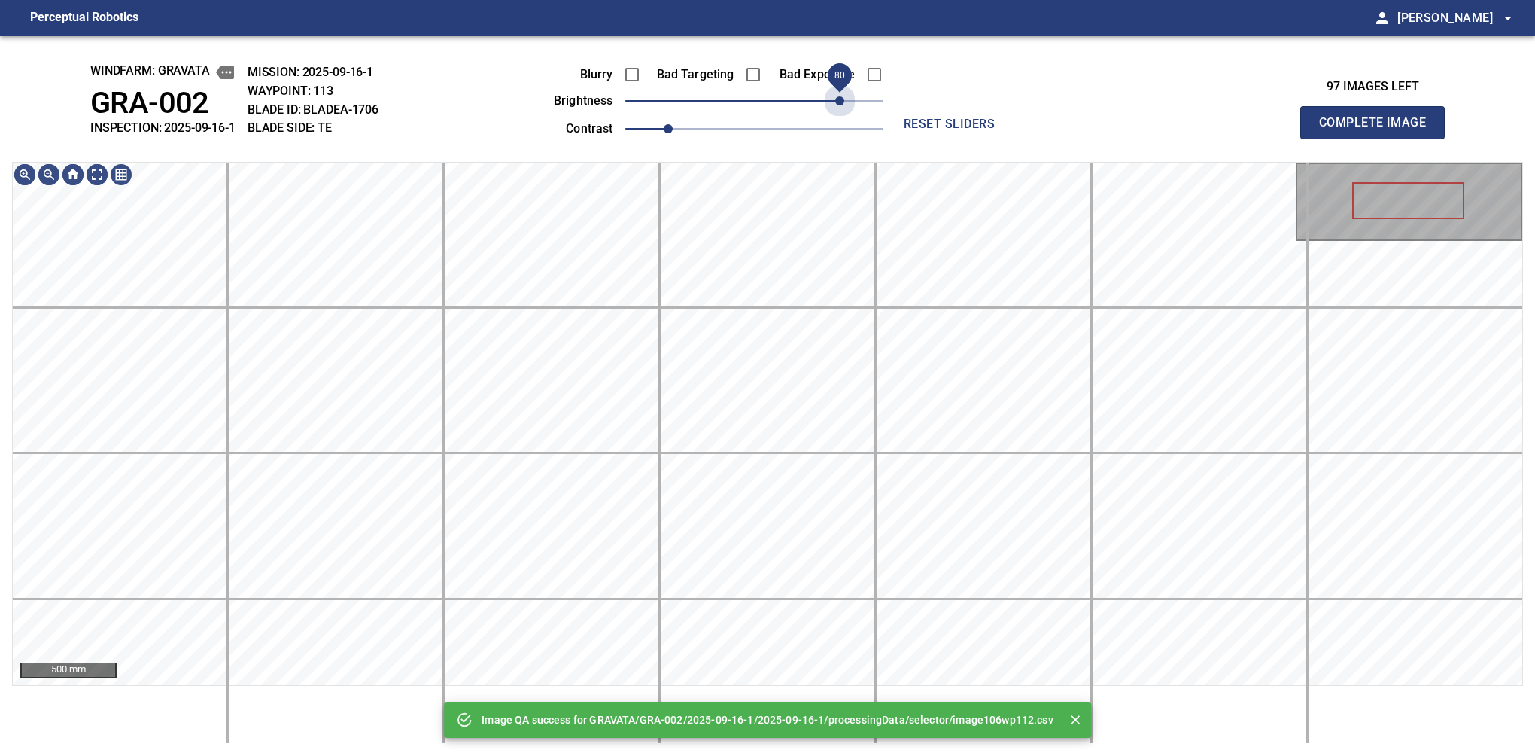
click at [837, 98] on span "80" at bounding box center [754, 100] width 258 height 21
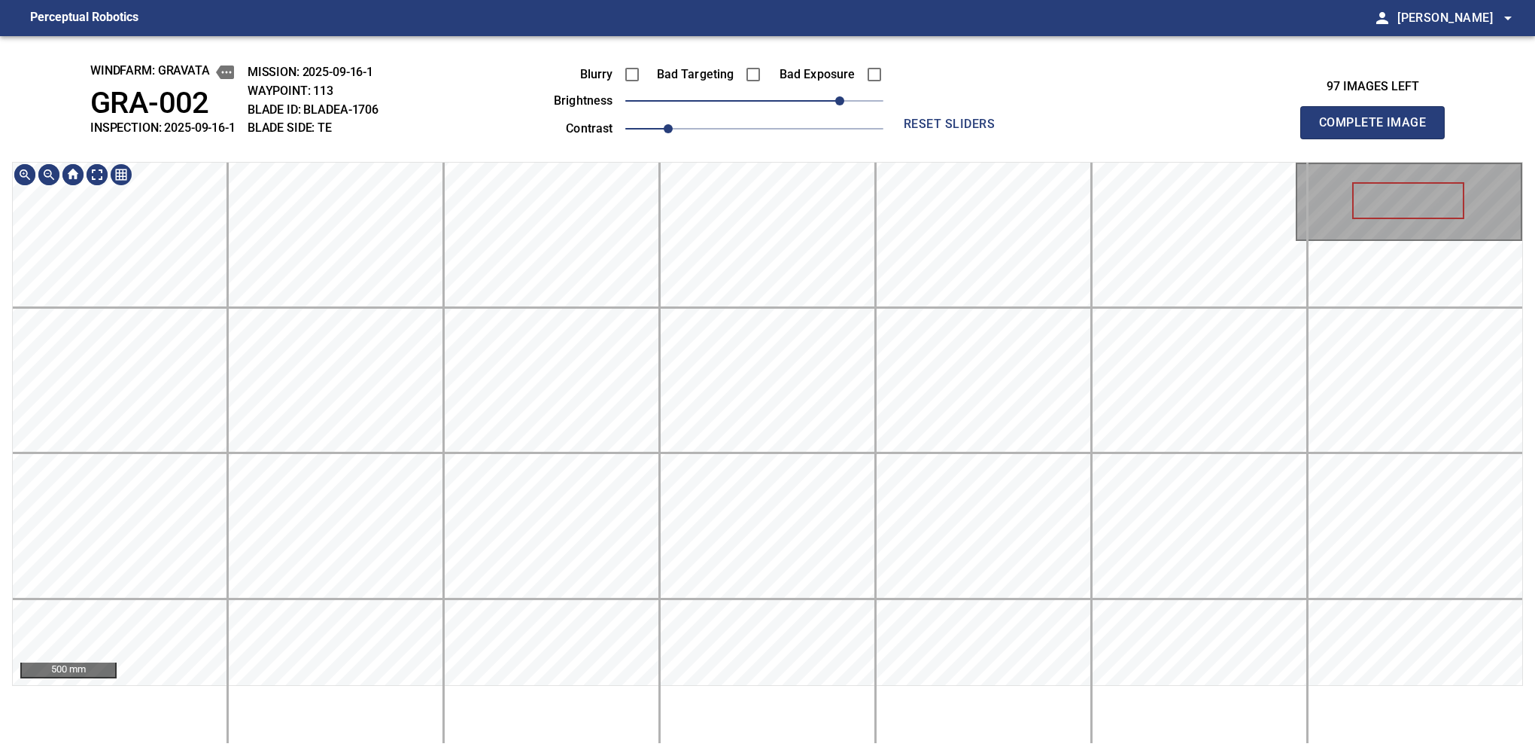
click at [837, 743] on div "500 mm" at bounding box center [767, 453] width 1511 height 582
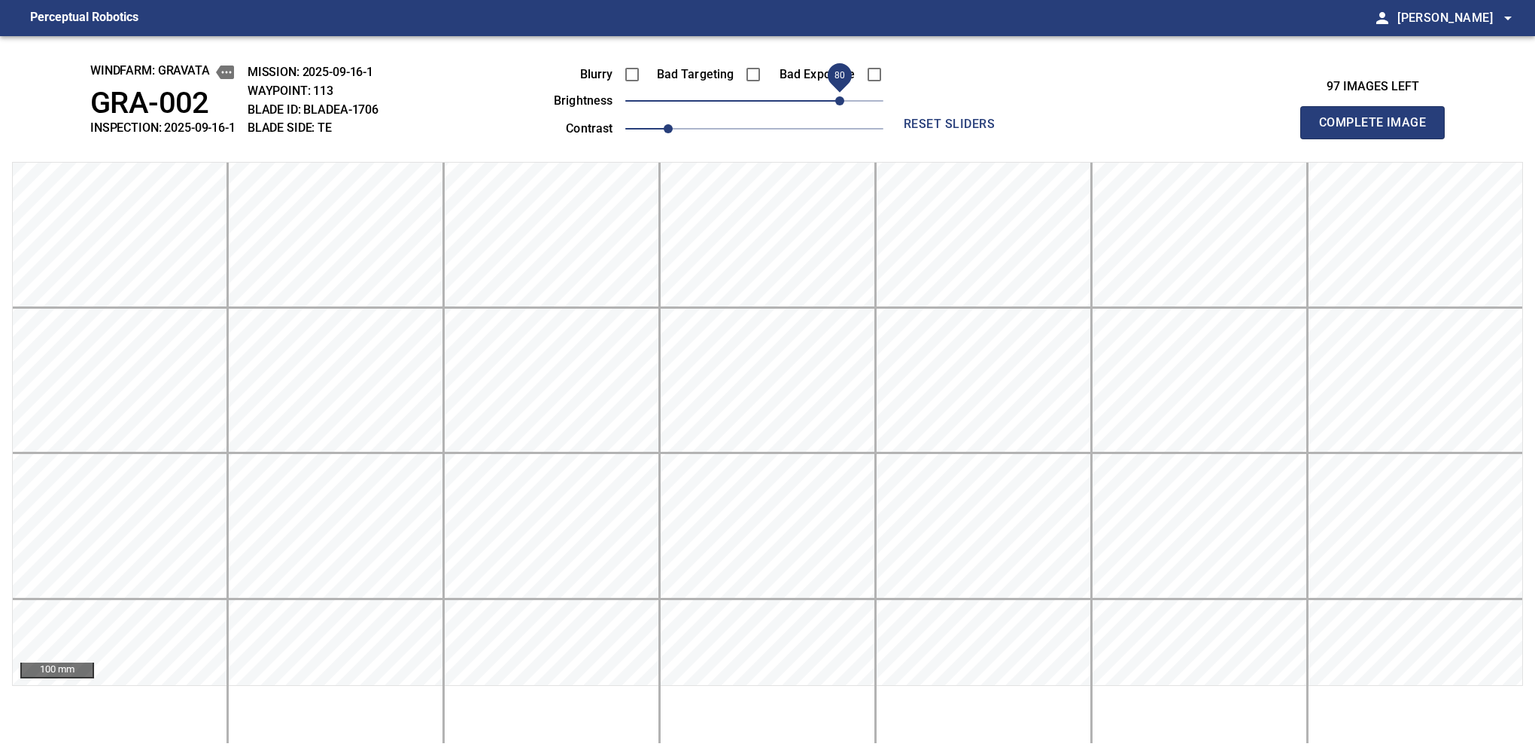
click at [1379, 138] on button "Complete Image" at bounding box center [1372, 122] width 144 height 33
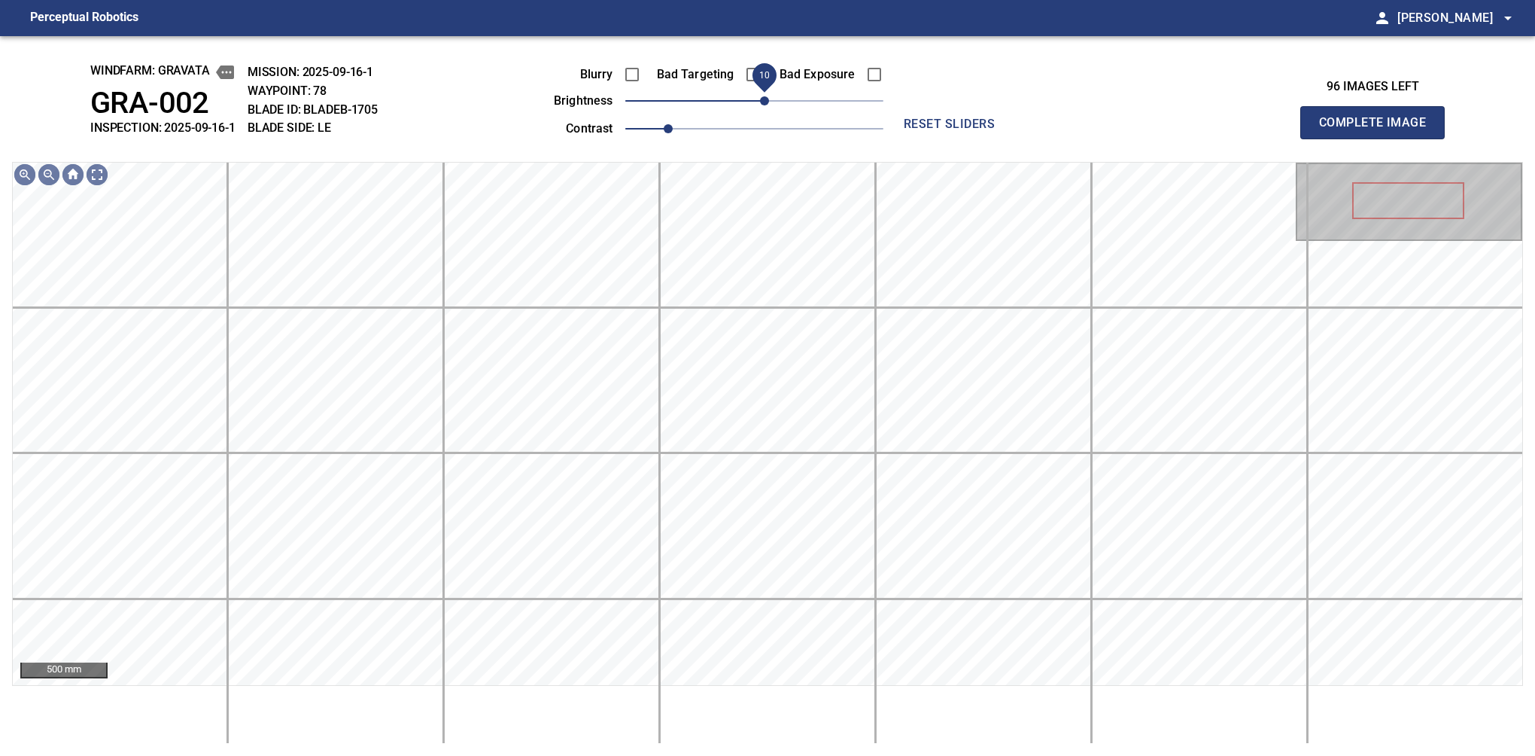
click at [768, 99] on span "10" at bounding box center [764, 100] width 9 height 9
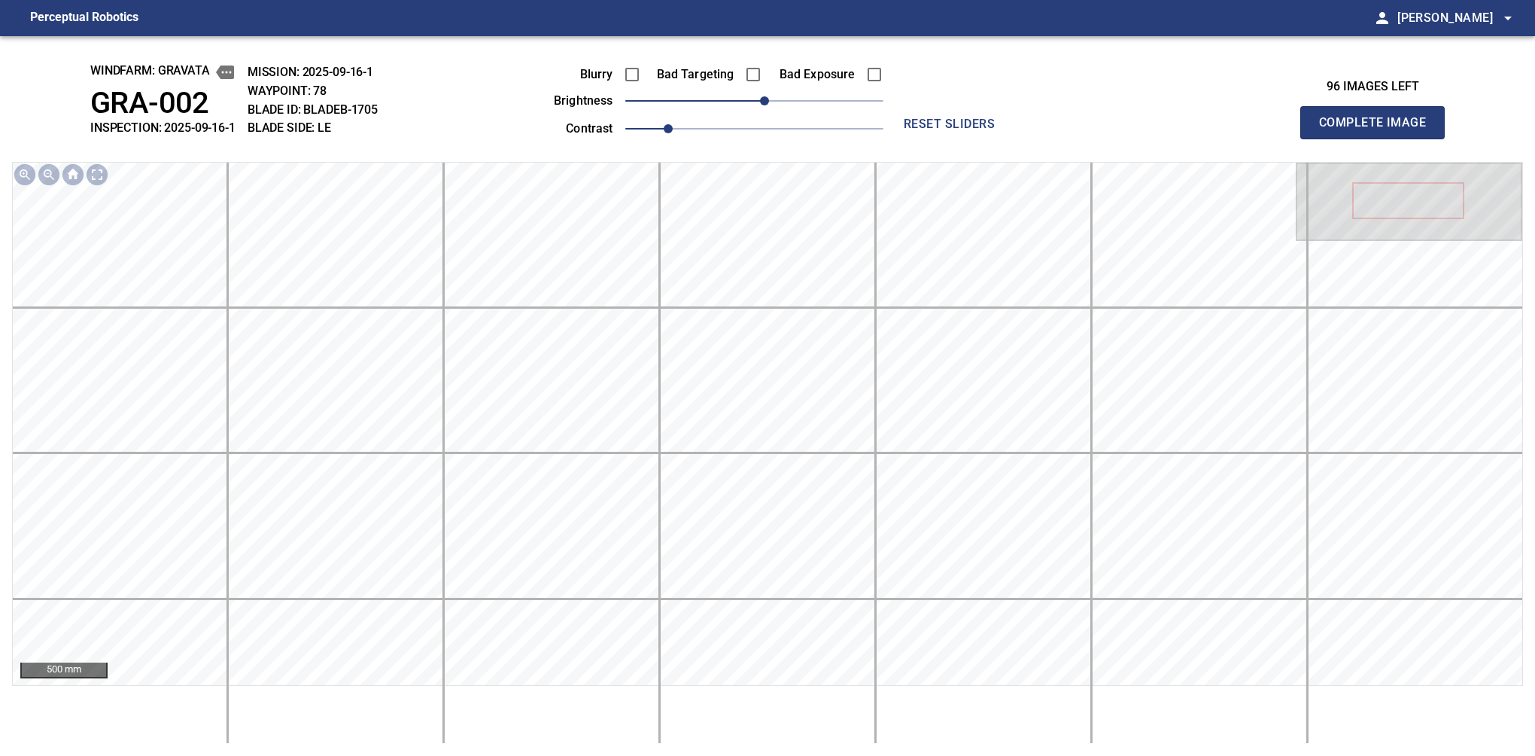
click at [1379, 138] on button "Complete Image" at bounding box center [1372, 122] width 144 height 33
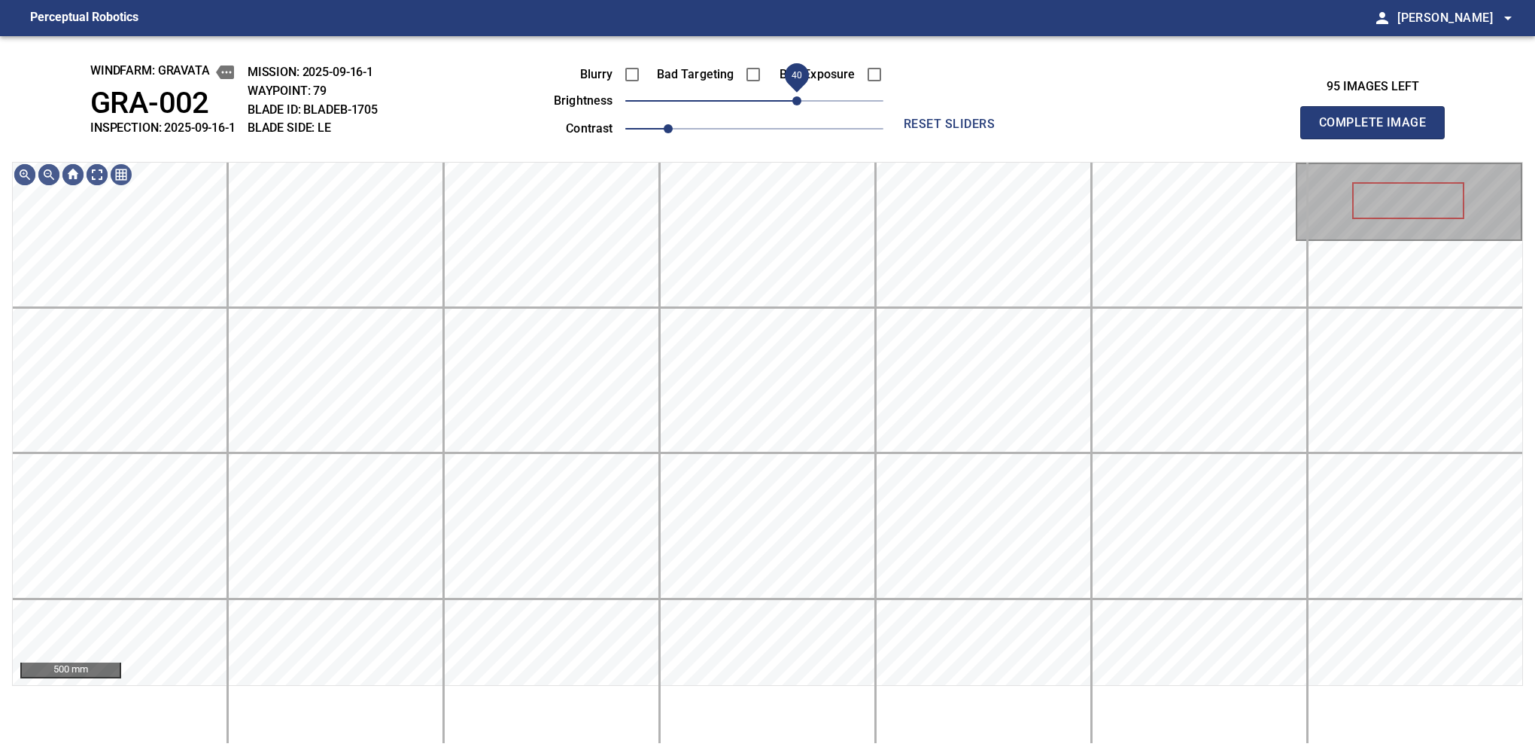
drag, startPoint x: 755, startPoint y: 111, endPoint x: 800, endPoint y: 104, distance: 45.8
click at [800, 104] on span "40" at bounding box center [796, 100] width 9 height 9
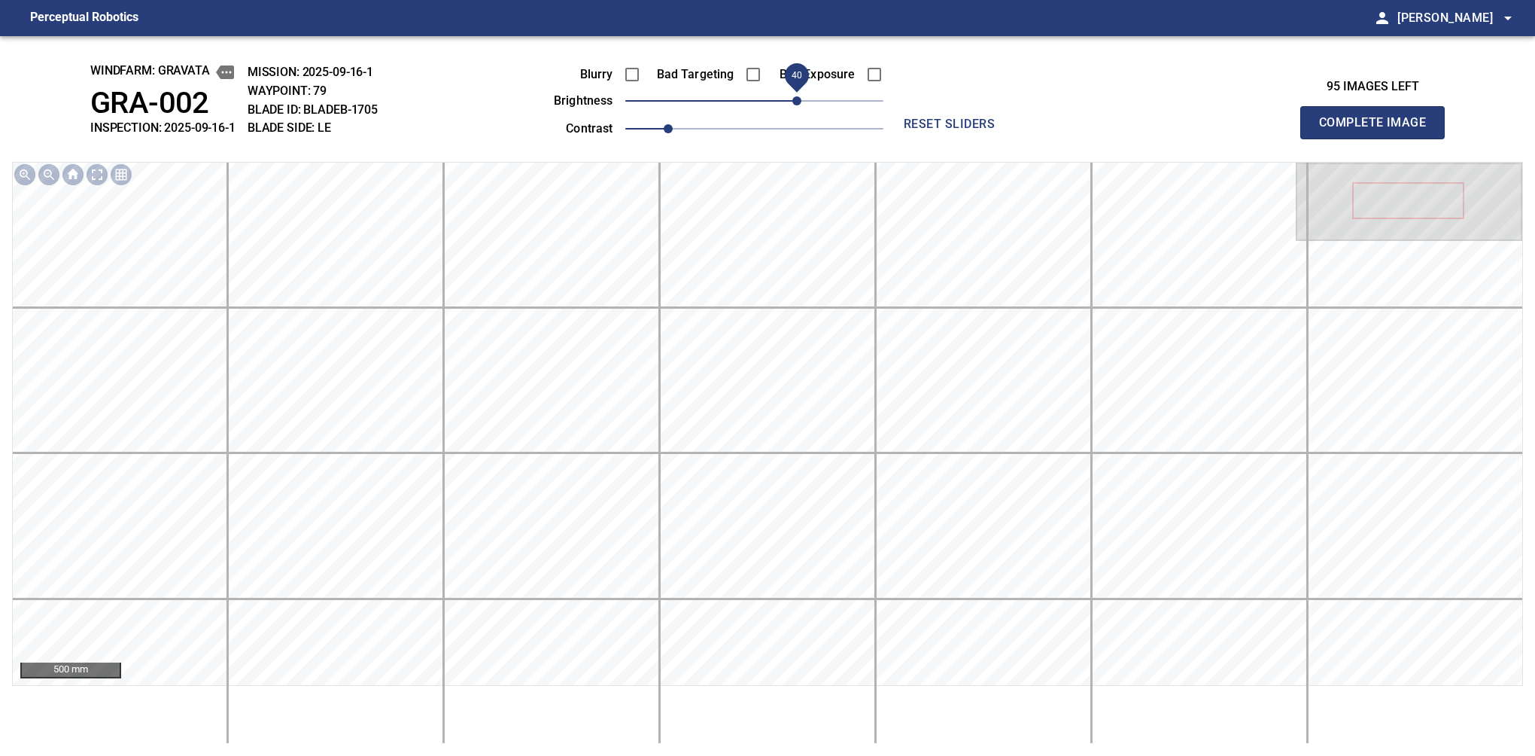
click at [1379, 138] on button "Complete Image" at bounding box center [1372, 122] width 144 height 33
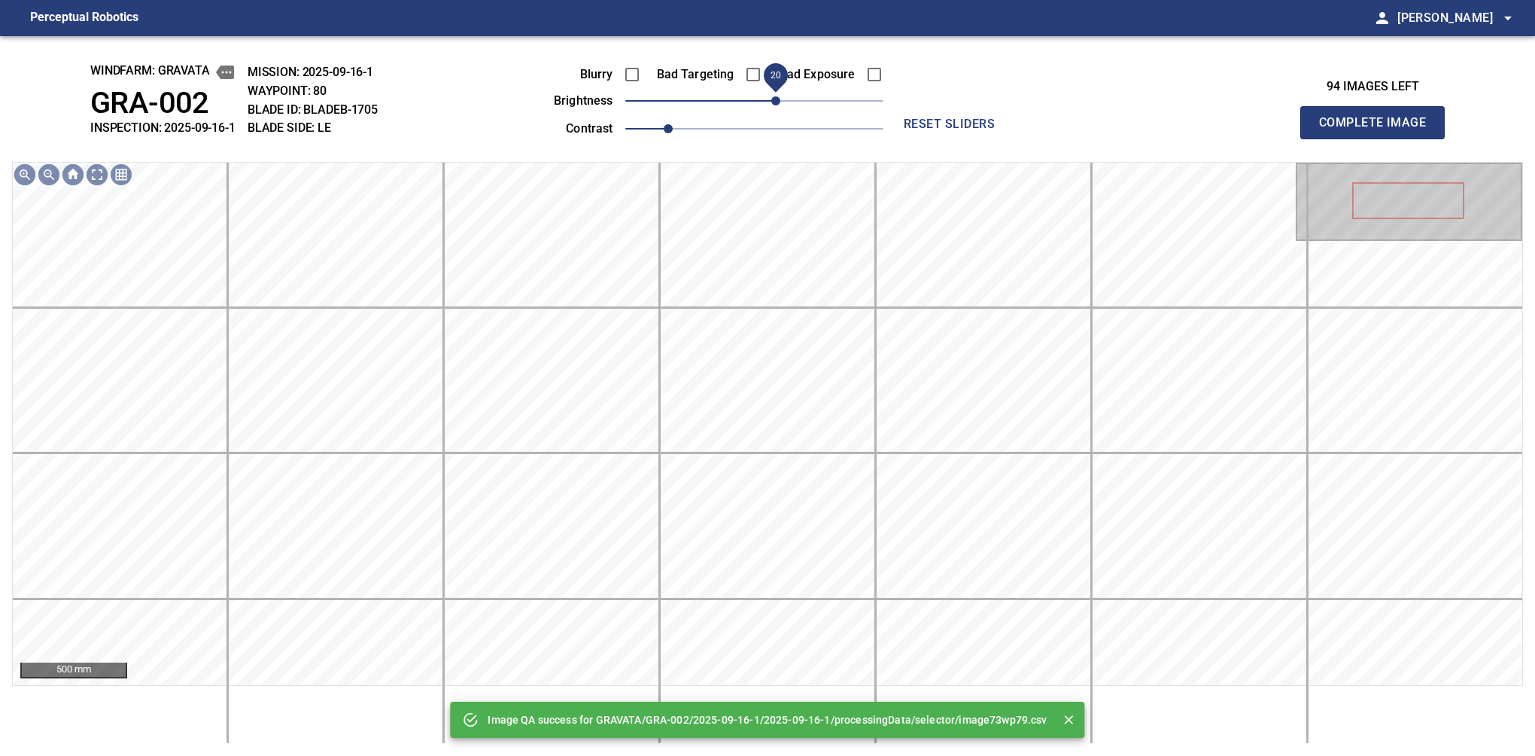
drag, startPoint x: 800, startPoint y: 104, endPoint x: 777, endPoint y: 104, distance: 23.3
click at [777, 104] on span "20" at bounding box center [754, 100] width 258 height 21
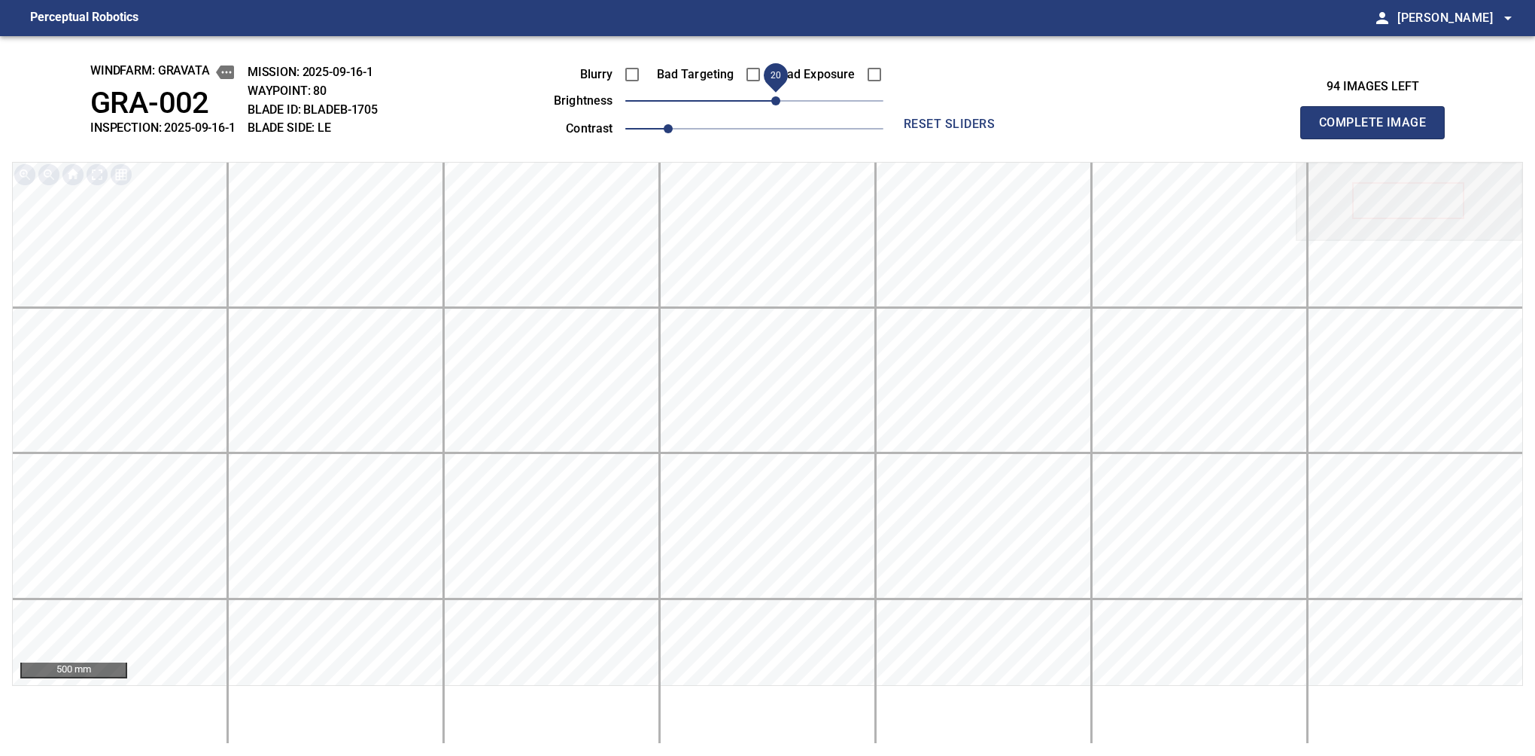
click at [1379, 138] on button "Complete Image" at bounding box center [1372, 122] width 144 height 33
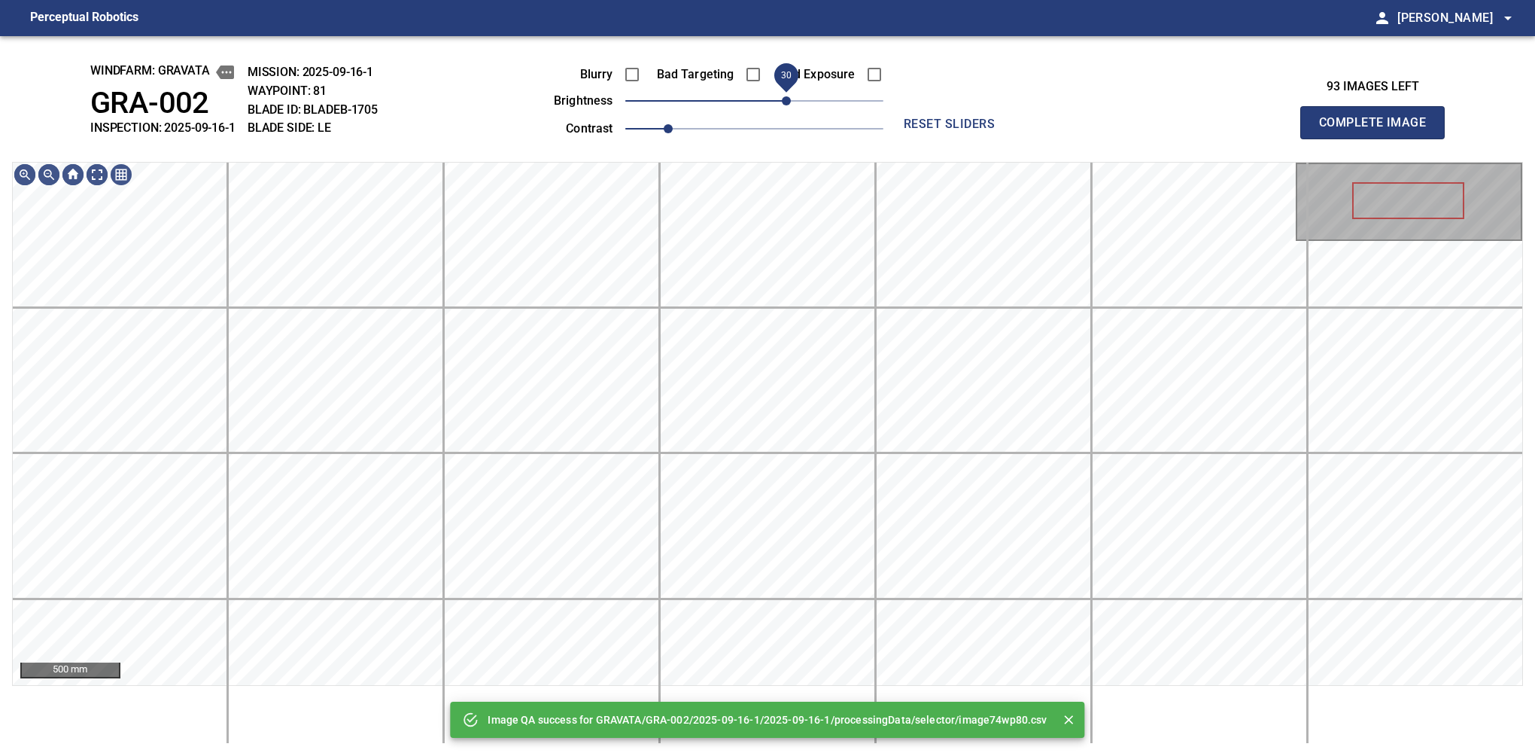
click at [787, 101] on span "30" at bounding box center [754, 100] width 258 height 21
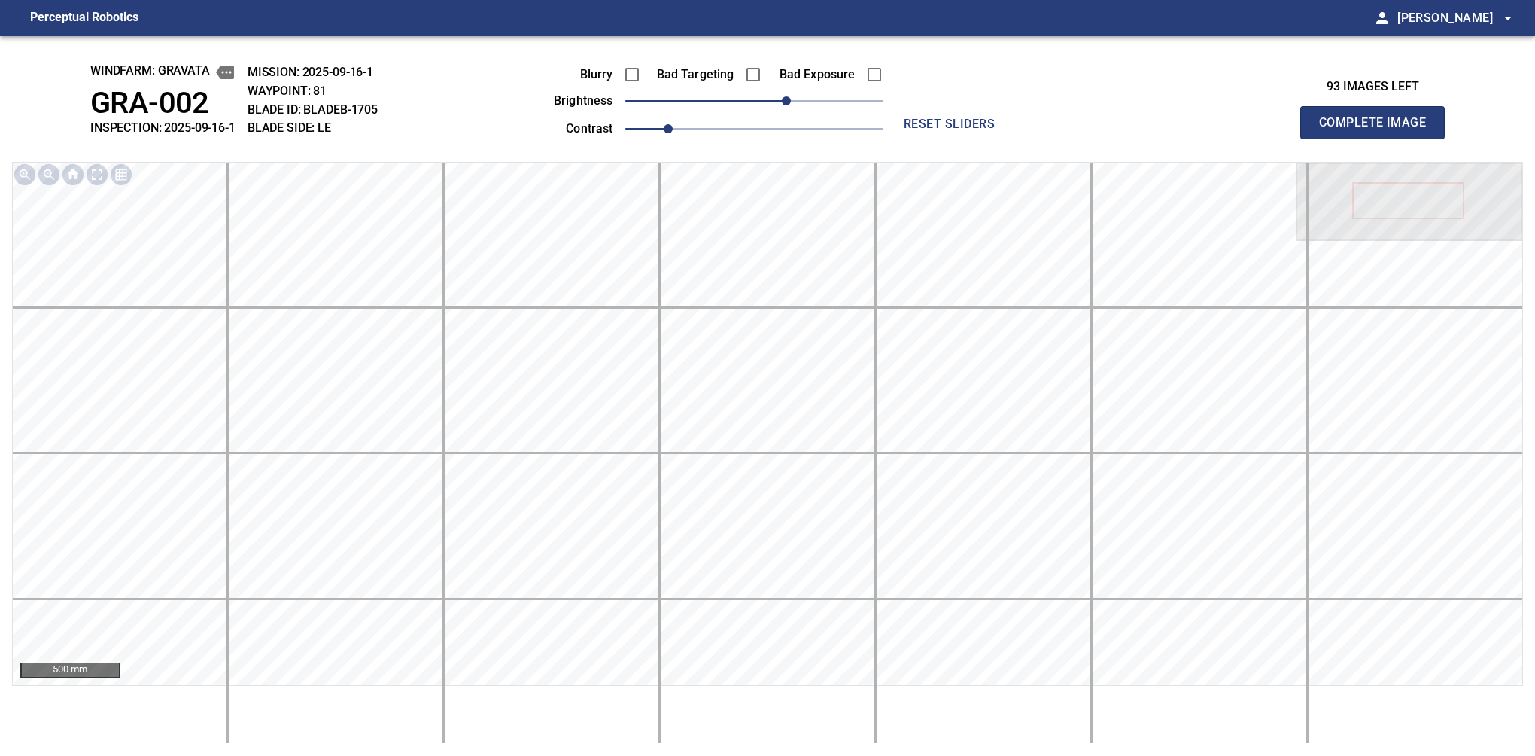
click at [1379, 138] on button "Complete Image" at bounding box center [1372, 122] width 144 height 33
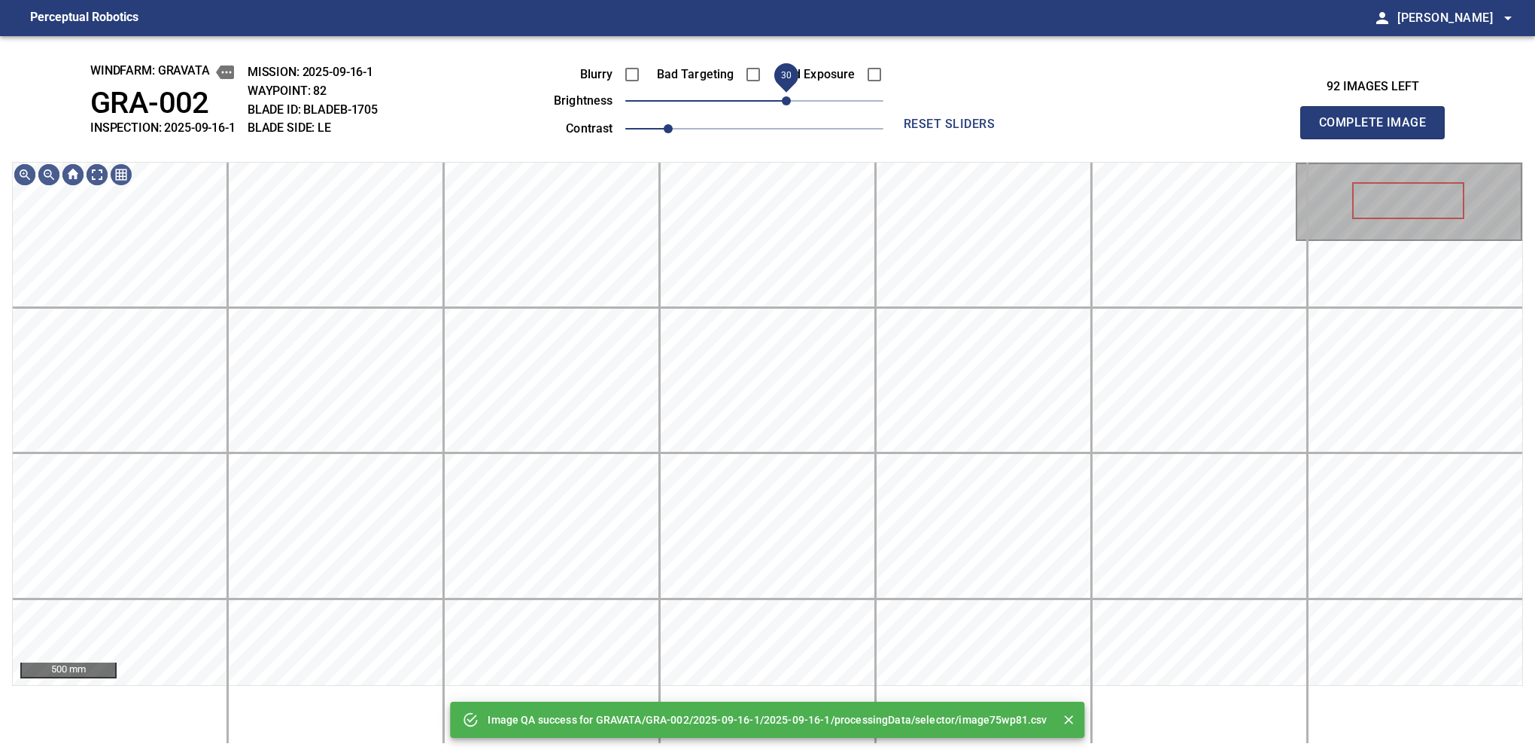
click at [790, 101] on span "30" at bounding box center [754, 100] width 258 height 21
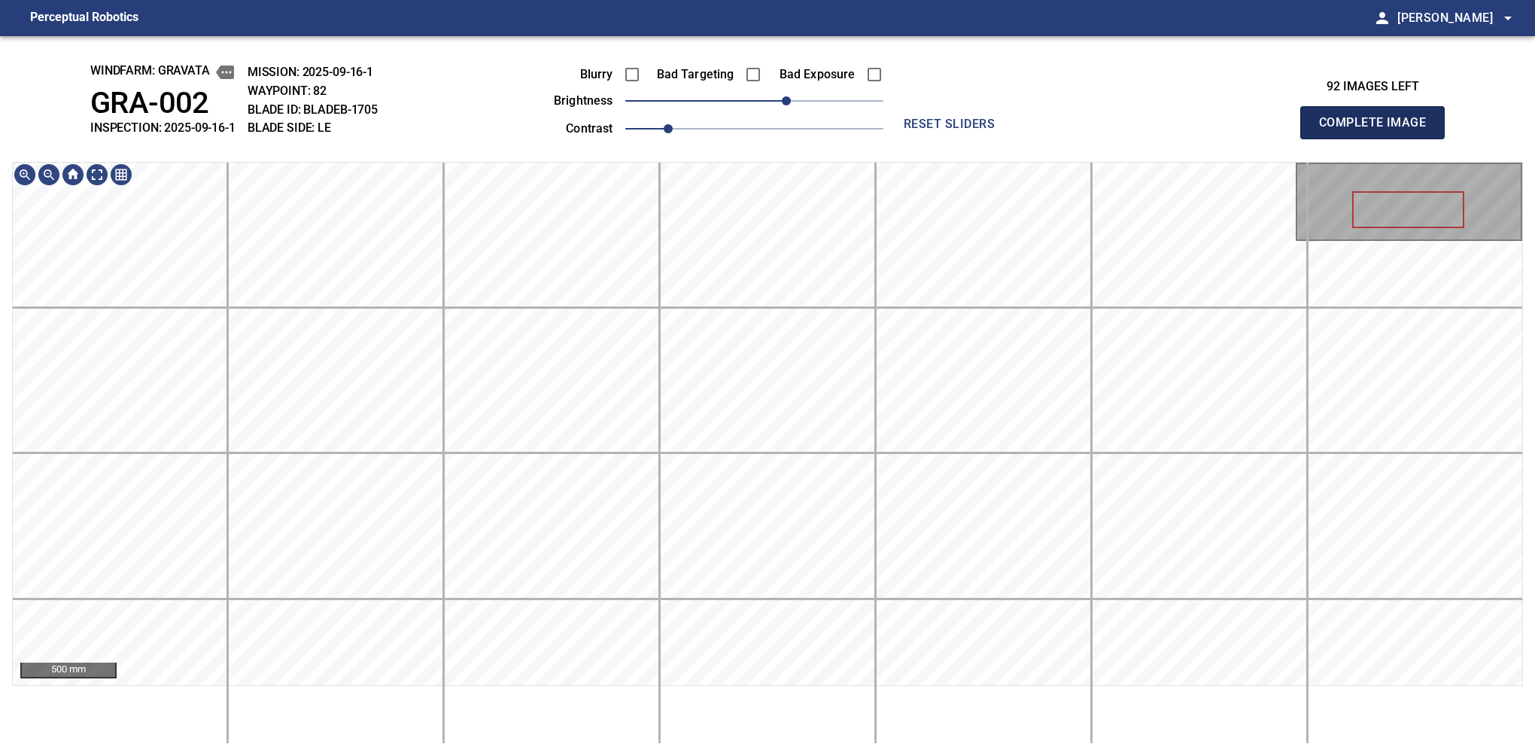
click at [1379, 138] on button "Complete Image" at bounding box center [1372, 122] width 144 height 33
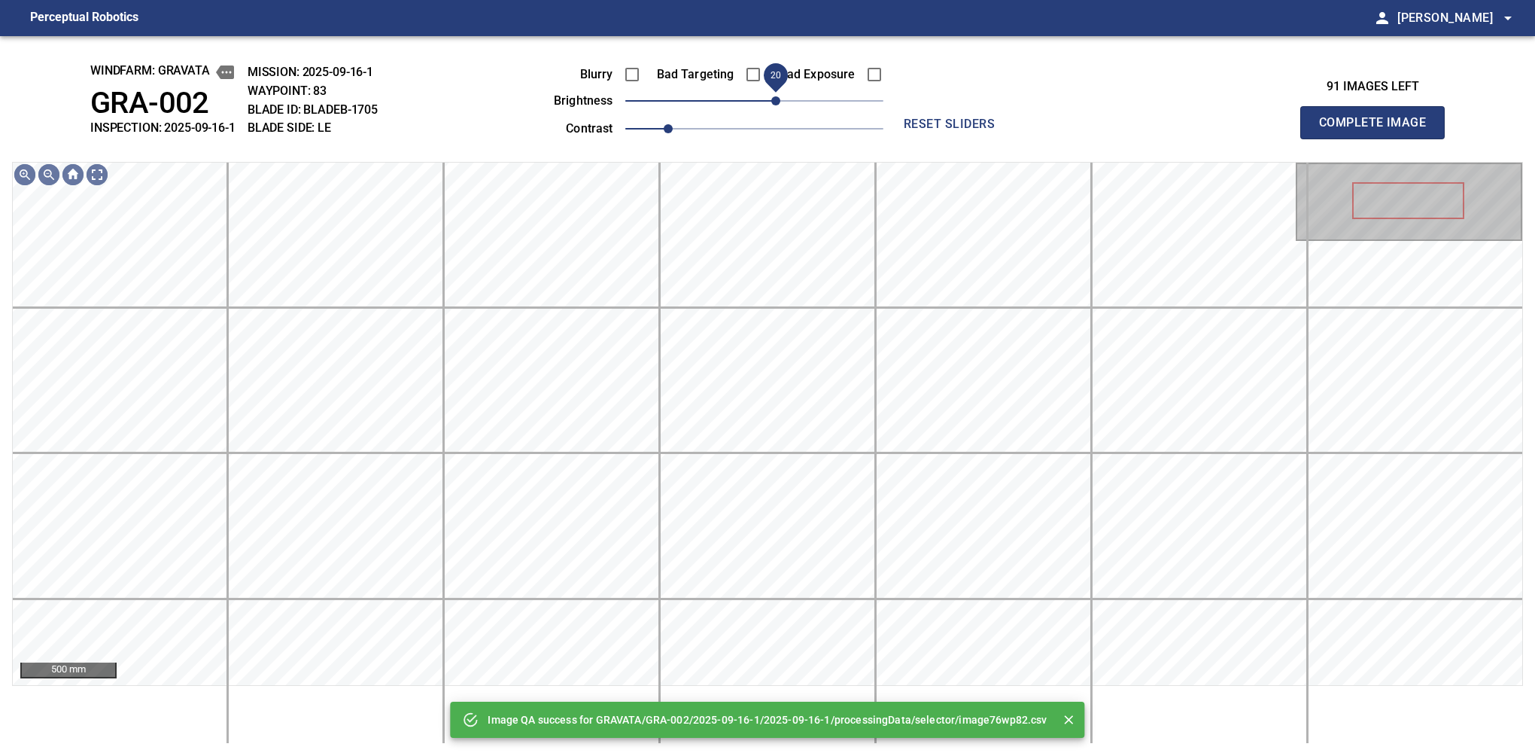
drag, startPoint x: 806, startPoint y: 103, endPoint x: 774, endPoint y: 114, distance: 33.3
click at [774, 111] on span "20" at bounding box center [754, 100] width 258 height 21
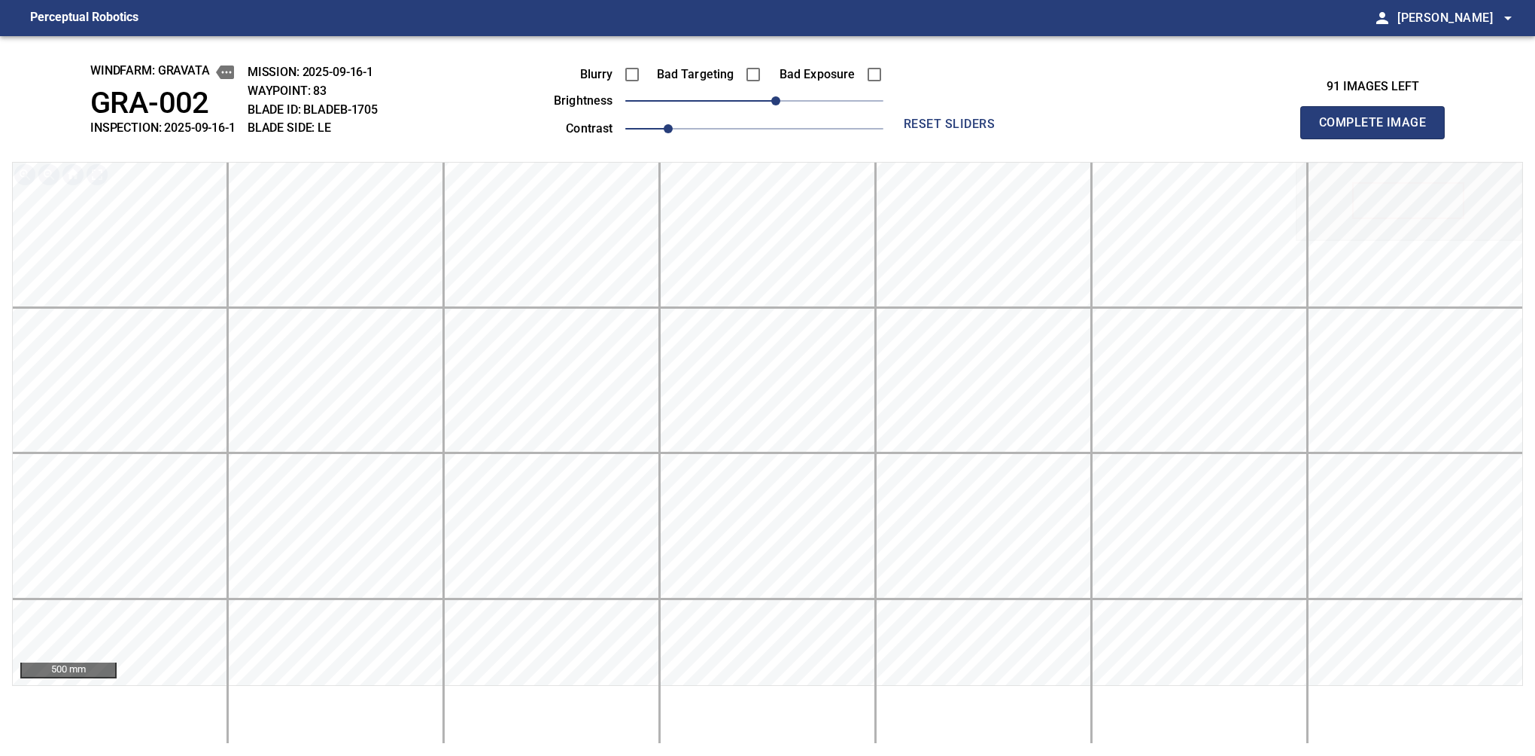
click at [1379, 138] on button "Complete Image" at bounding box center [1372, 122] width 144 height 33
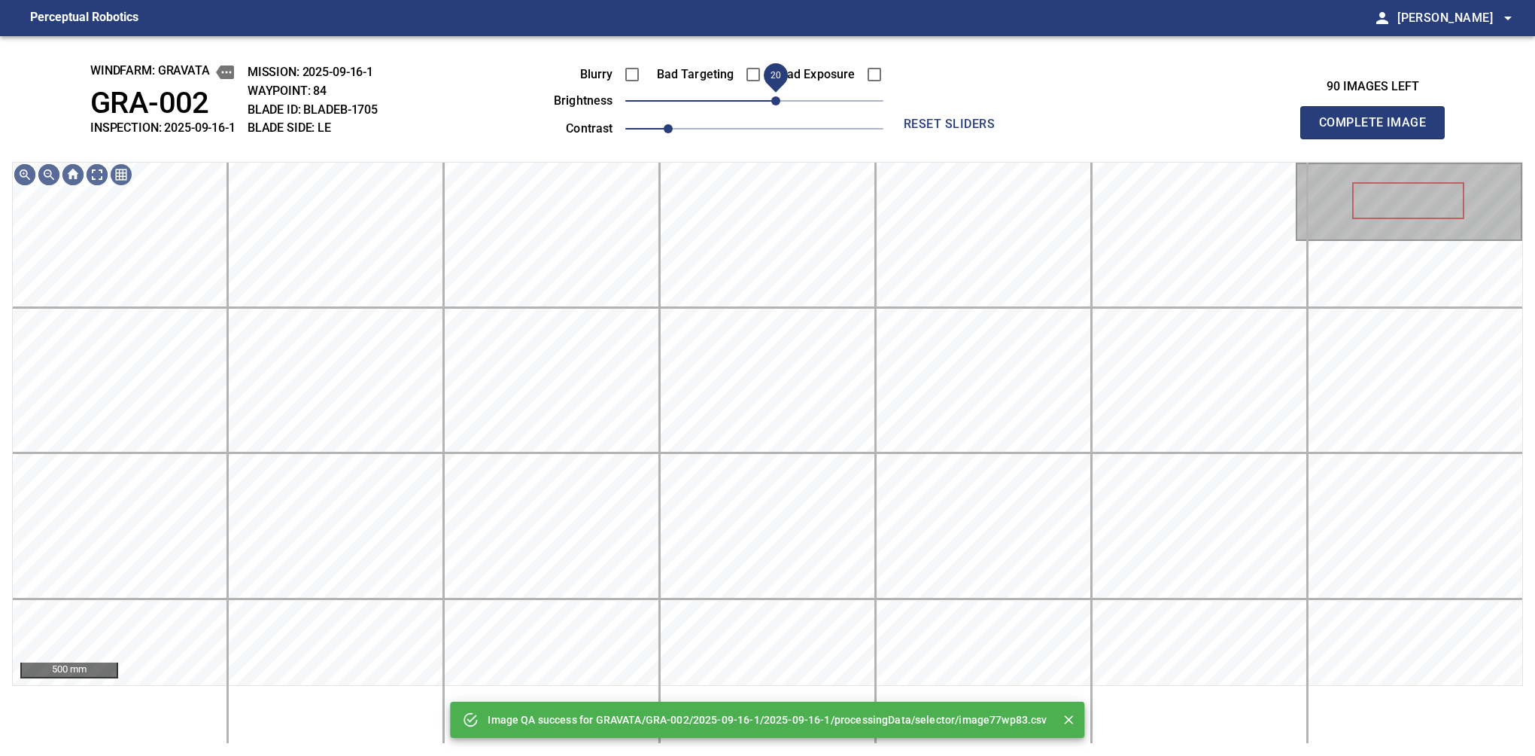
drag, startPoint x: 787, startPoint y: 96, endPoint x: 777, endPoint y: 97, distance: 9.9
click at [777, 97] on span "20" at bounding box center [754, 100] width 258 height 21
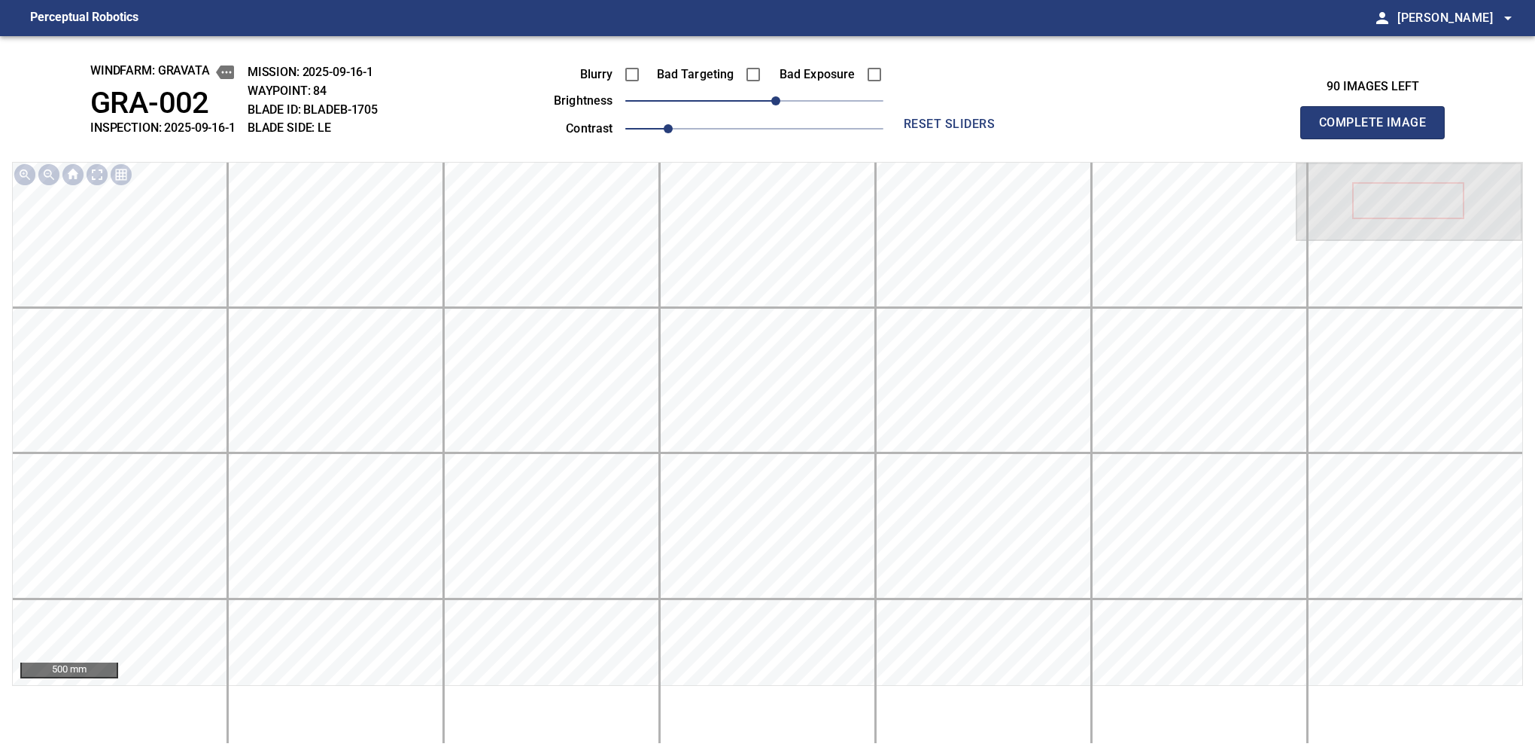
click at [1379, 138] on button "Complete Image" at bounding box center [1372, 122] width 144 height 33
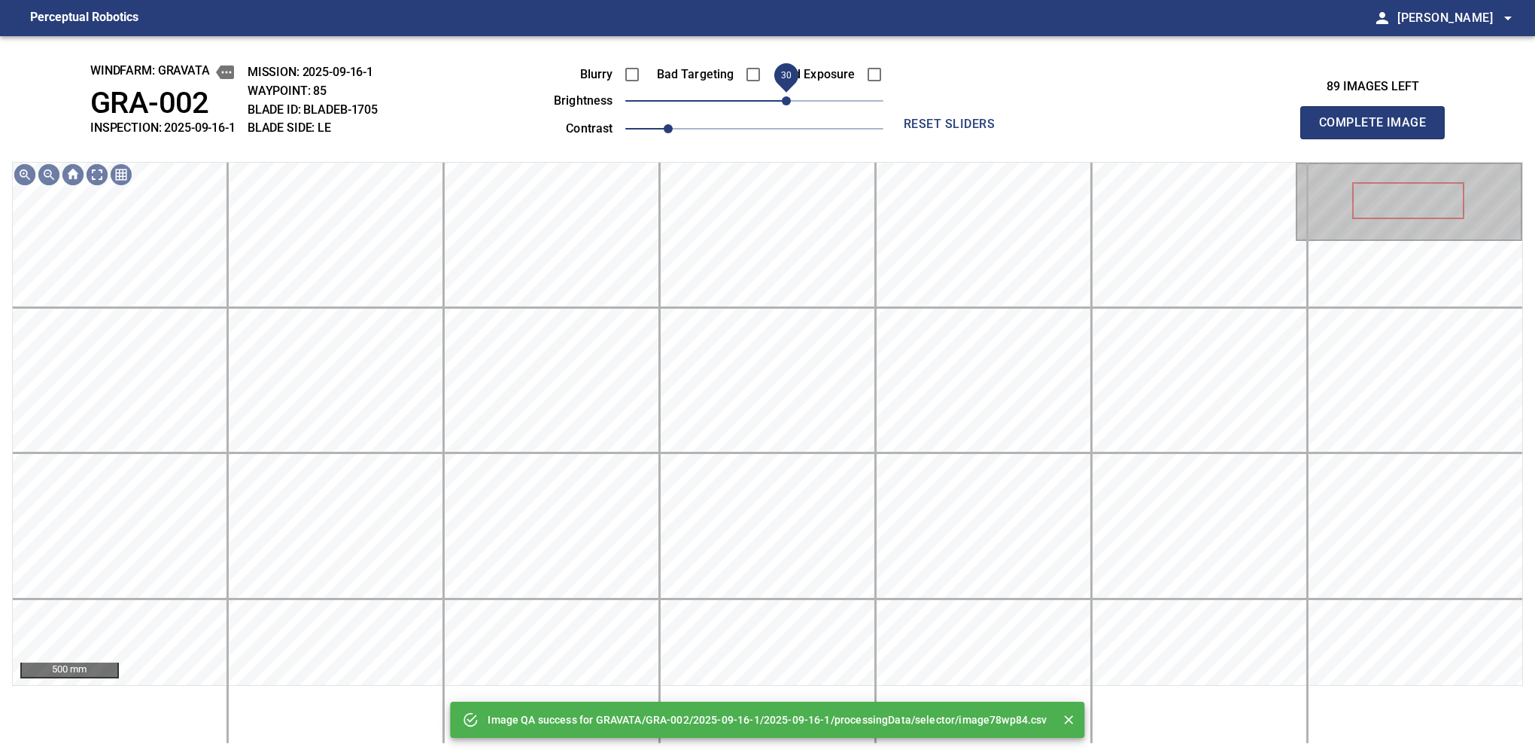
click at [786, 100] on span "30" at bounding box center [754, 100] width 258 height 21
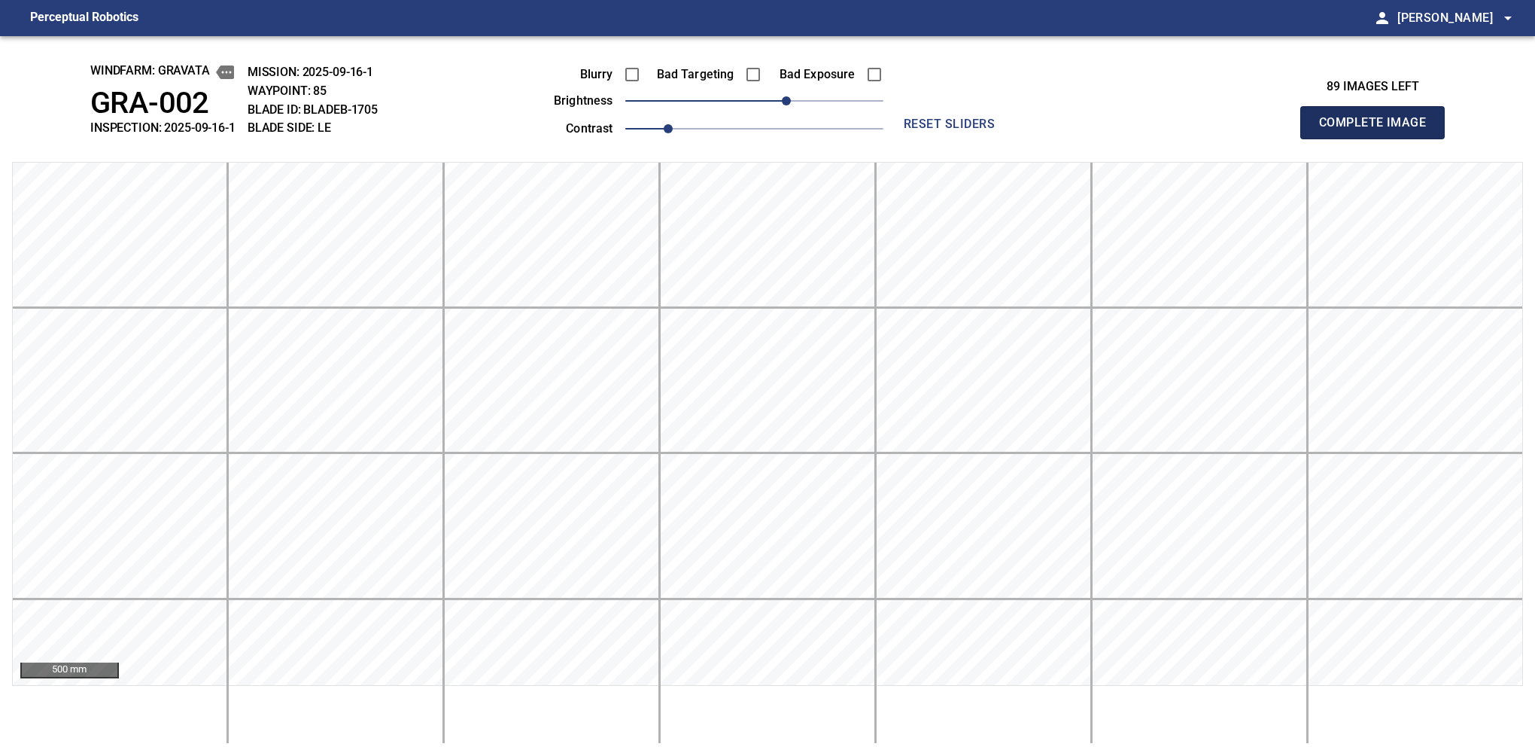
click at [1379, 138] on button "Complete Image" at bounding box center [1372, 122] width 144 height 33
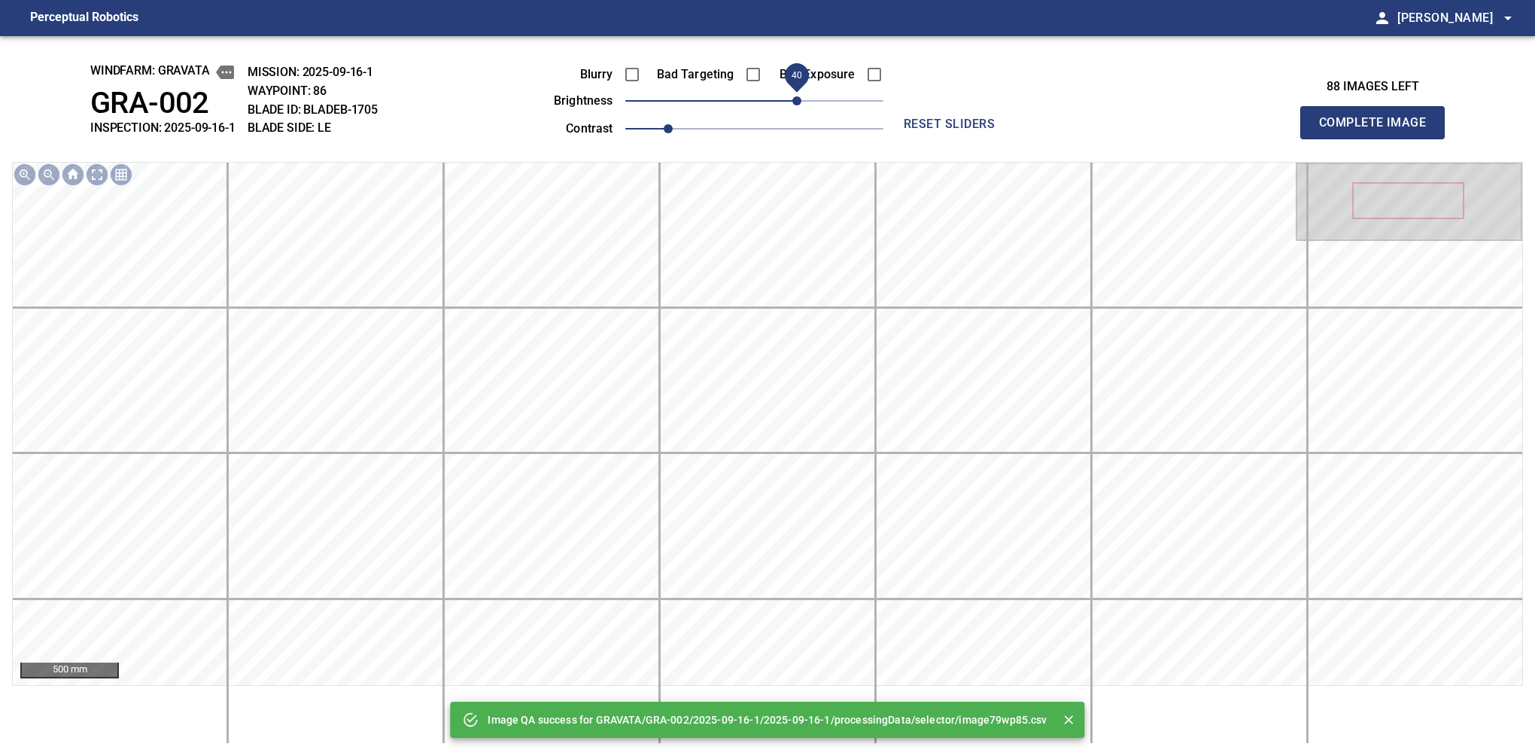
drag, startPoint x: 786, startPoint y: 100, endPoint x: 798, endPoint y: 100, distance: 12.8
click at [798, 100] on span "40" at bounding box center [754, 100] width 258 height 21
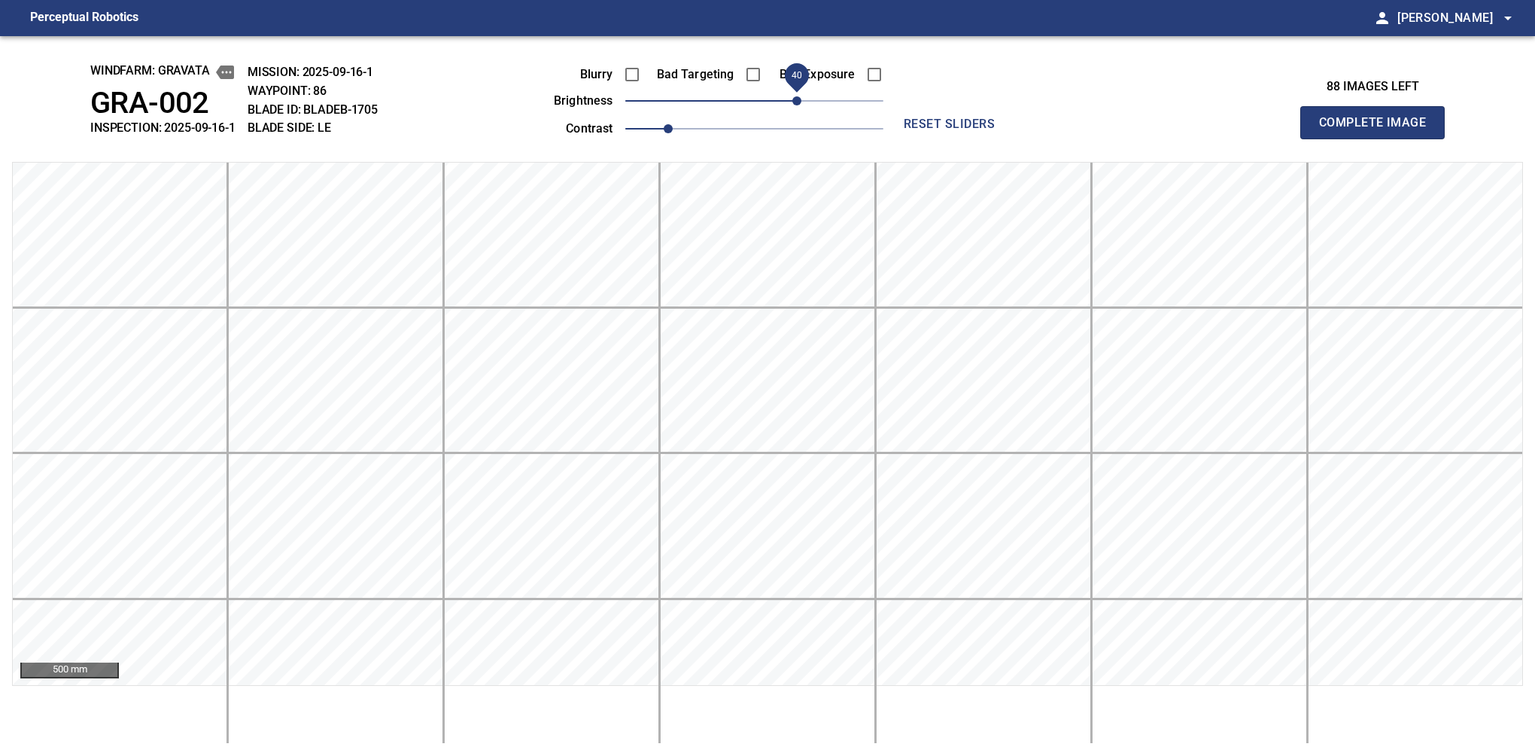
click at [797, 100] on span "40" at bounding box center [796, 100] width 9 height 9
click at [1379, 138] on button "Complete Image" at bounding box center [1372, 122] width 144 height 33
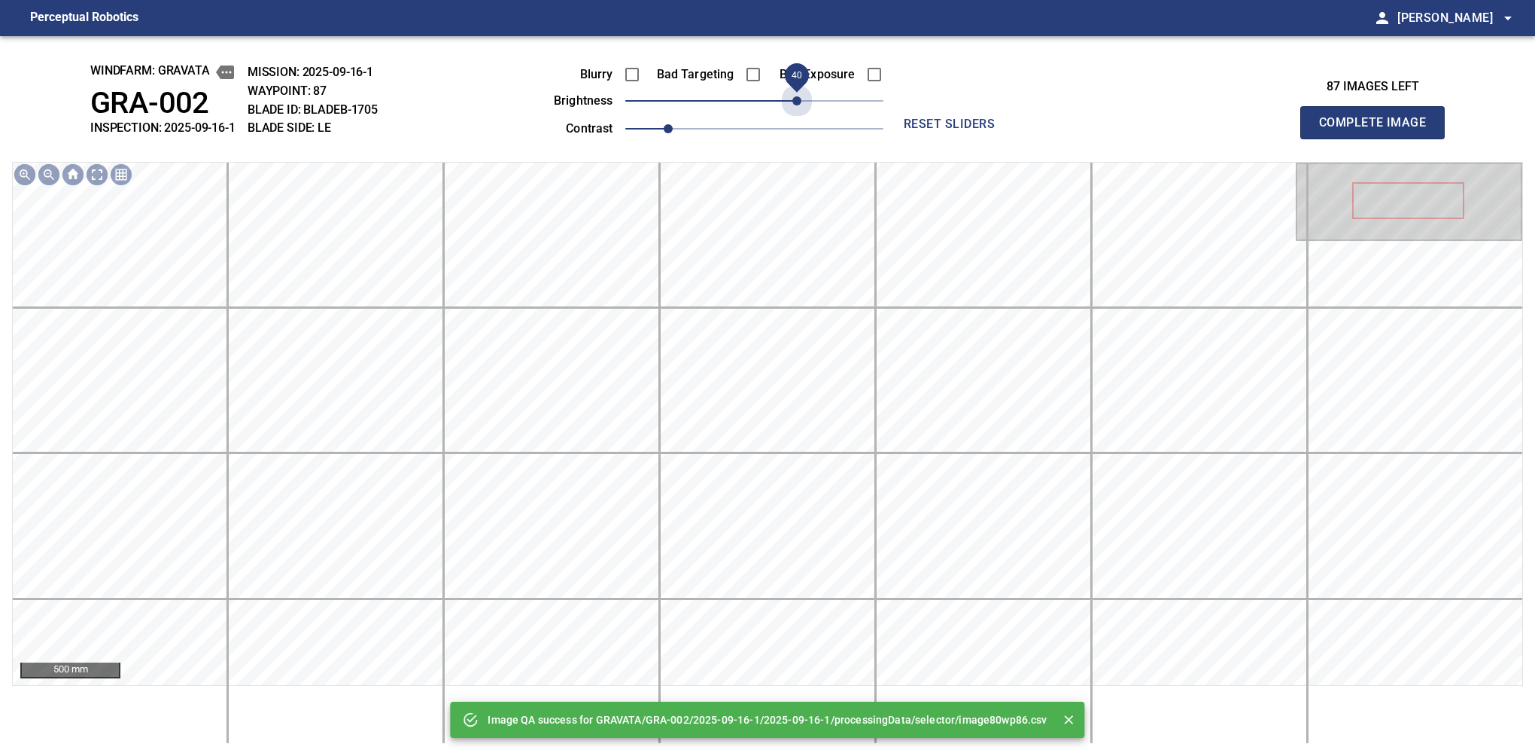
click at [797, 100] on span "40" at bounding box center [754, 100] width 258 height 21
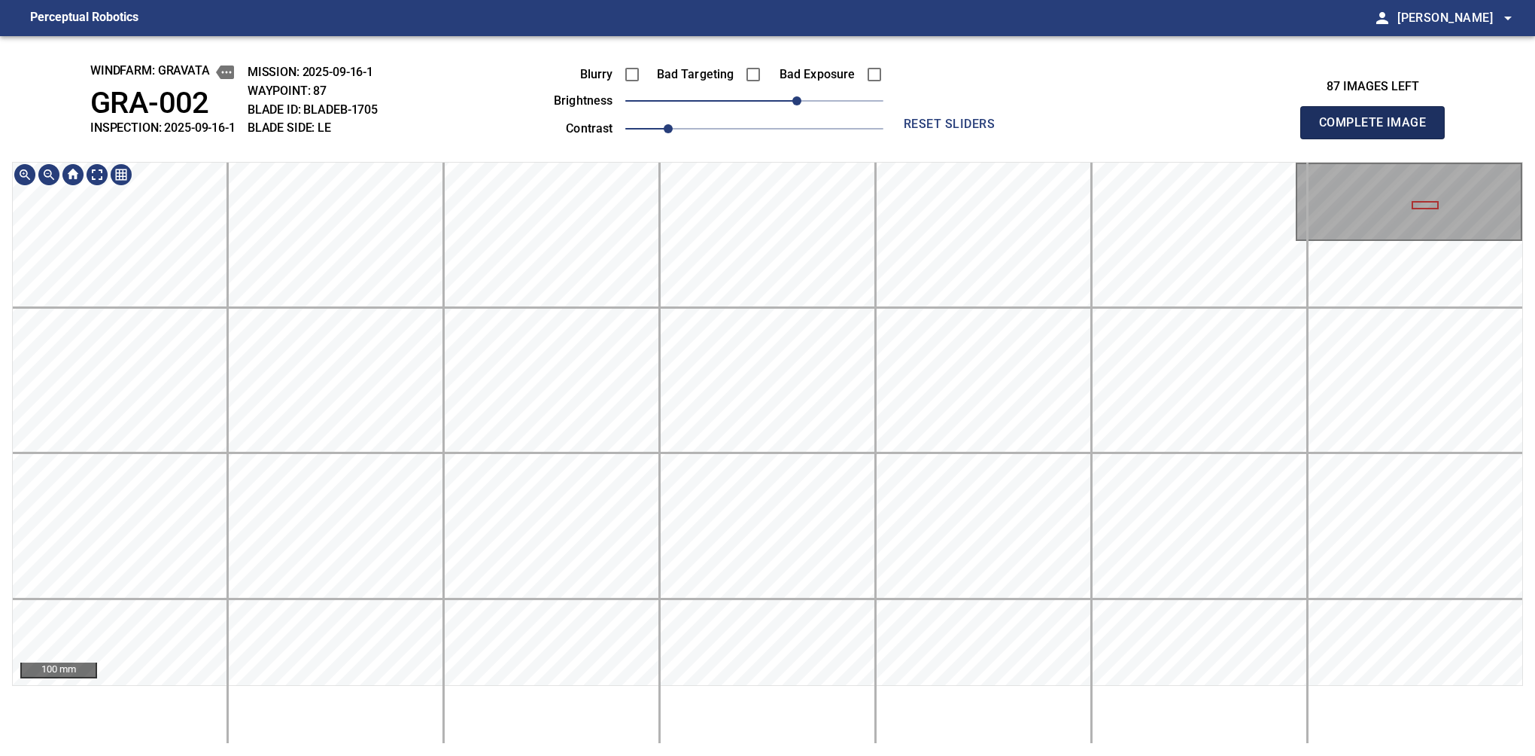
click at [1379, 138] on button "Complete Image" at bounding box center [1372, 122] width 144 height 33
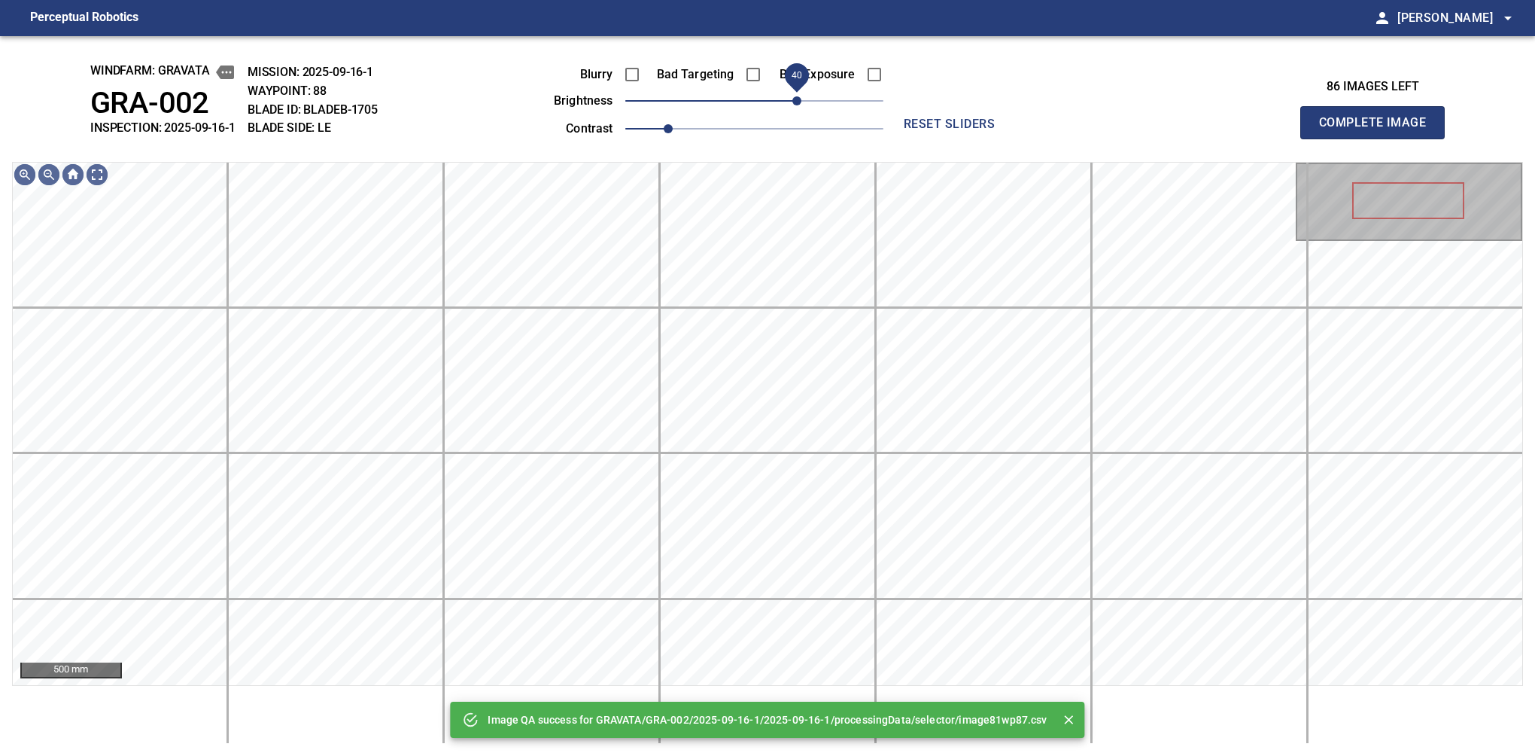
drag, startPoint x: 802, startPoint y: 96, endPoint x: 798, endPoint y: 102, distance: 8.1
click at [798, 102] on span "40" at bounding box center [754, 100] width 258 height 21
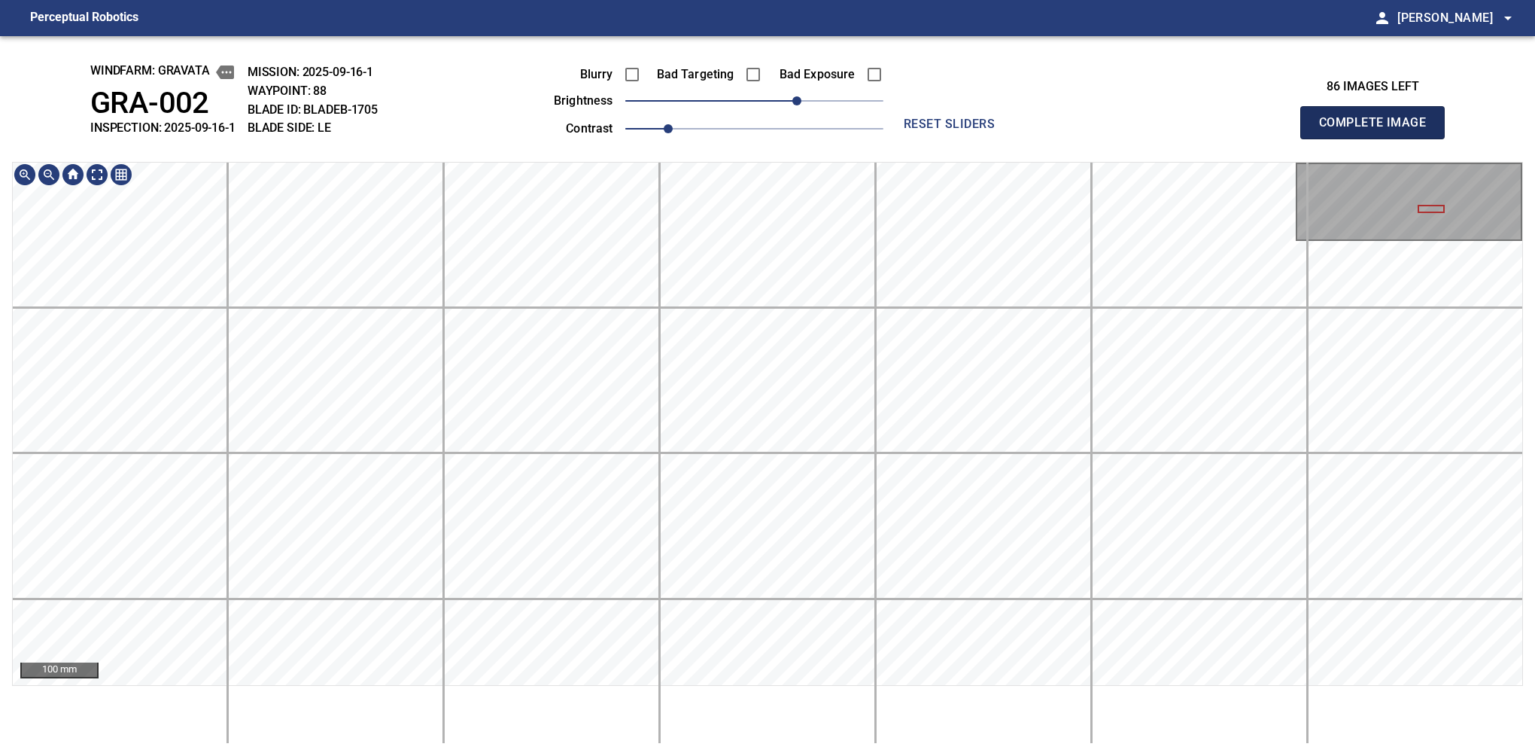
click at [1379, 138] on button "Complete Image" at bounding box center [1372, 122] width 144 height 33
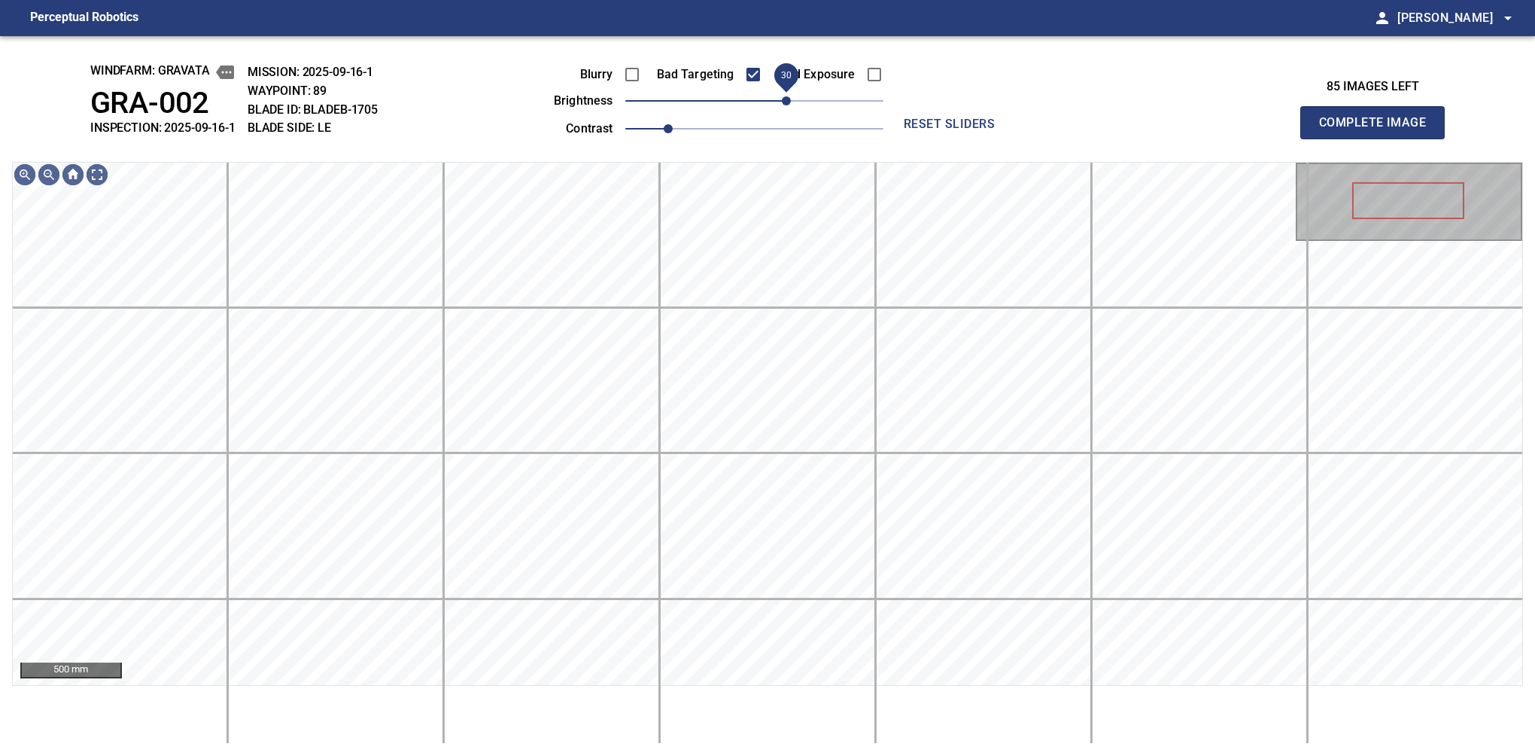
drag, startPoint x: 782, startPoint y: 101, endPoint x: 790, endPoint y: 99, distance: 8.6
click at [790, 99] on span "30" at bounding box center [786, 100] width 9 height 9
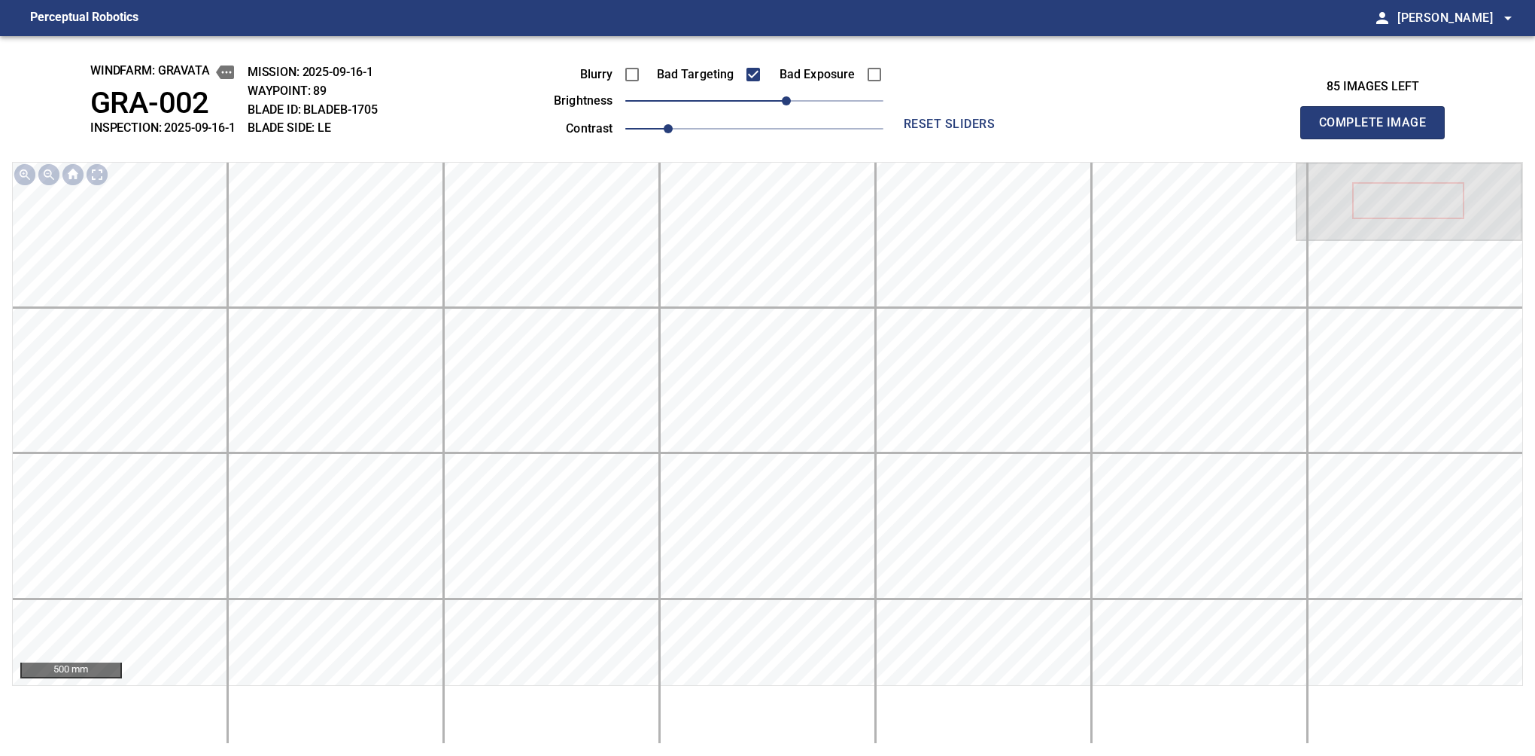
click at [1379, 138] on button "Complete Image" at bounding box center [1372, 122] width 144 height 33
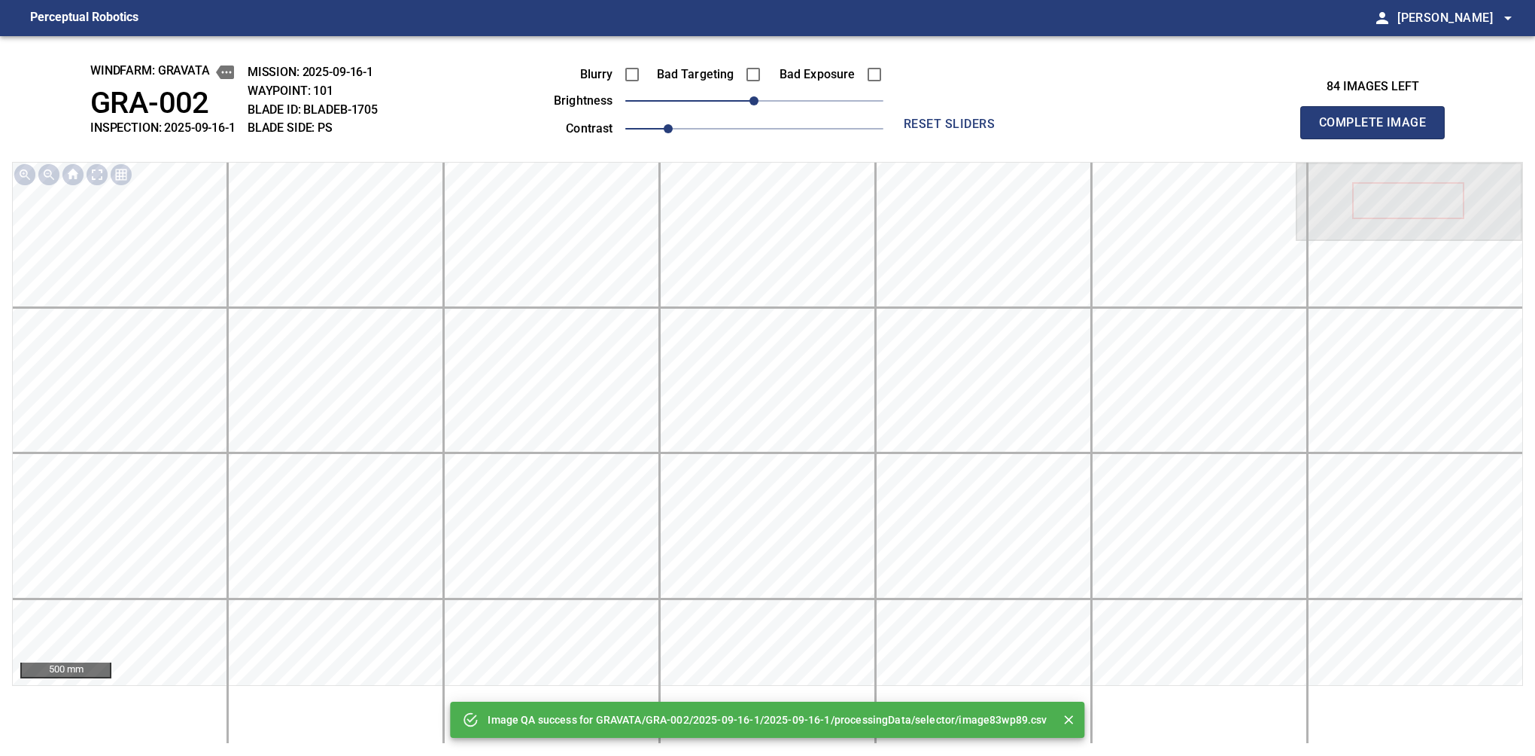
click at [1379, 138] on button "Complete Image" at bounding box center [1372, 122] width 144 height 33
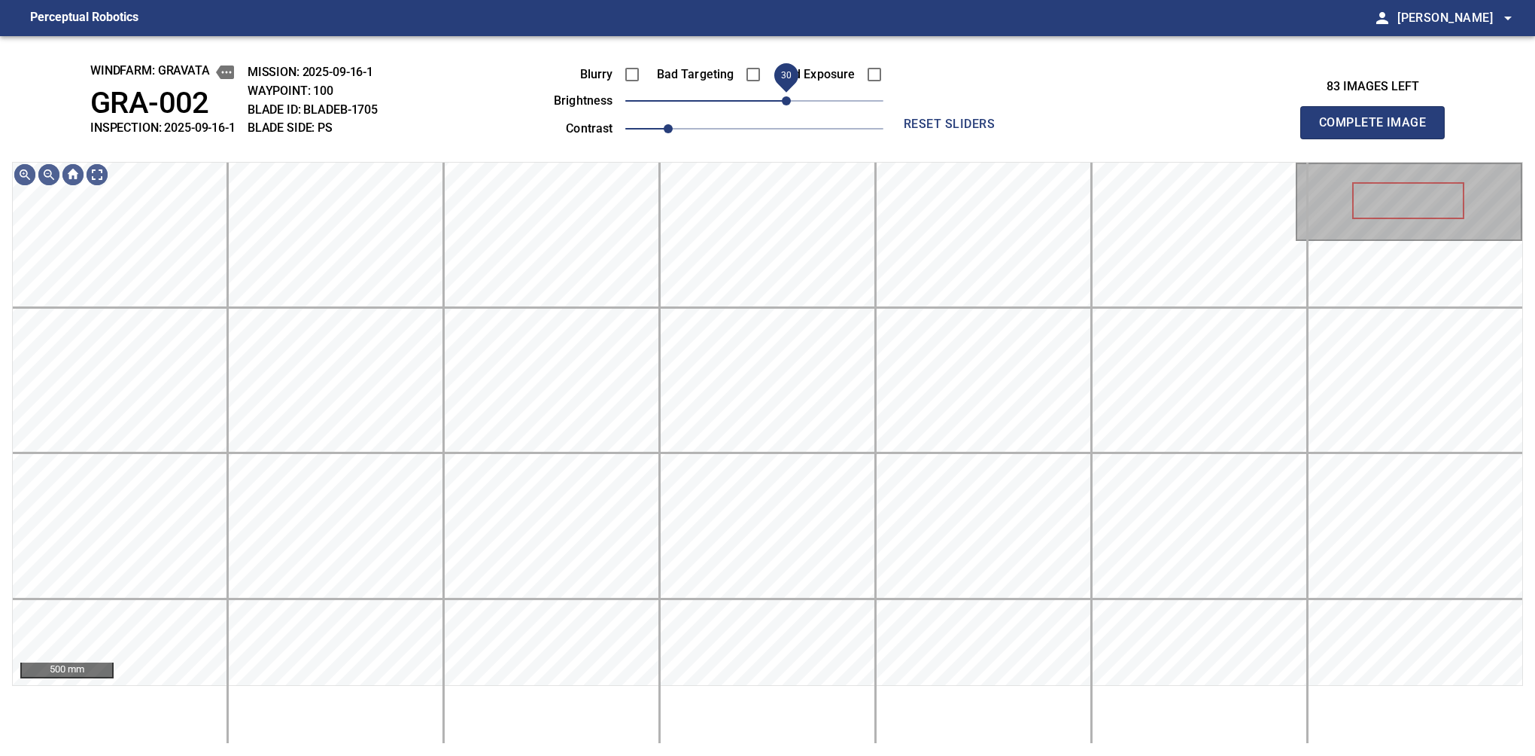
drag, startPoint x: 764, startPoint y: 104, endPoint x: 783, endPoint y: 114, distance: 21.2
click at [783, 105] on span "30" at bounding box center [786, 100] width 9 height 9
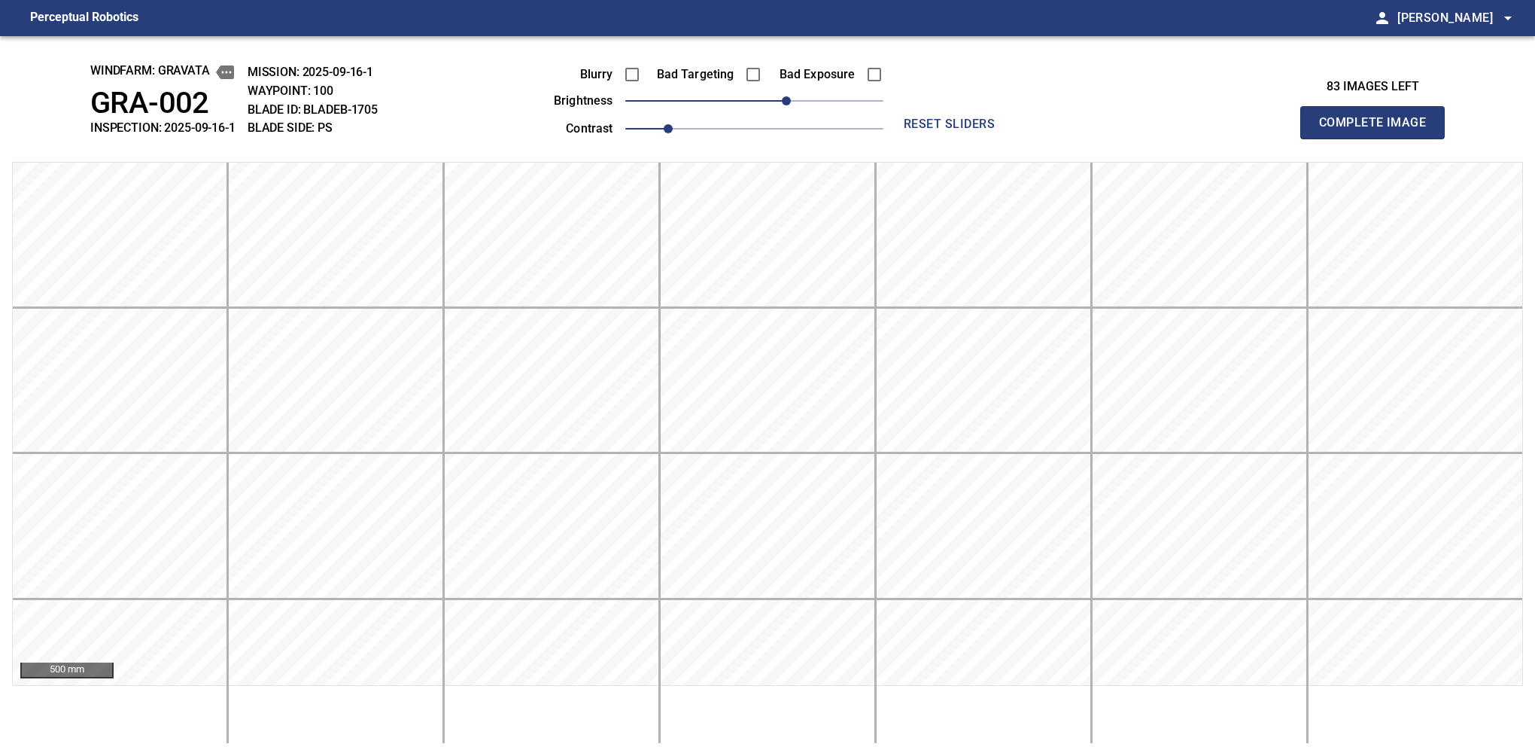
click at [1379, 138] on button "Complete Image" at bounding box center [1372, 122] width 144 height 33
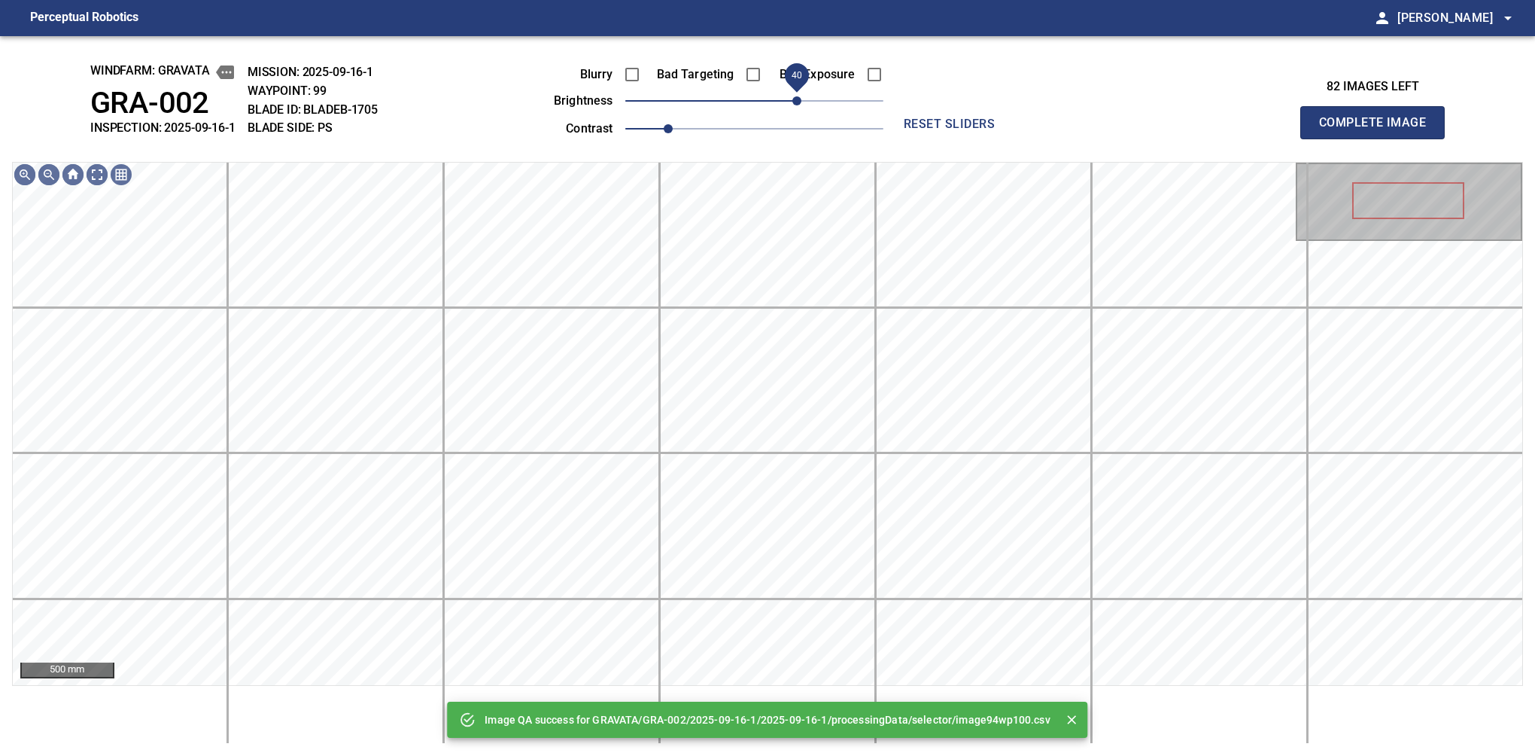
click at [793, 100] on span "40" at bounding box center [754, 100] width 258 height 21
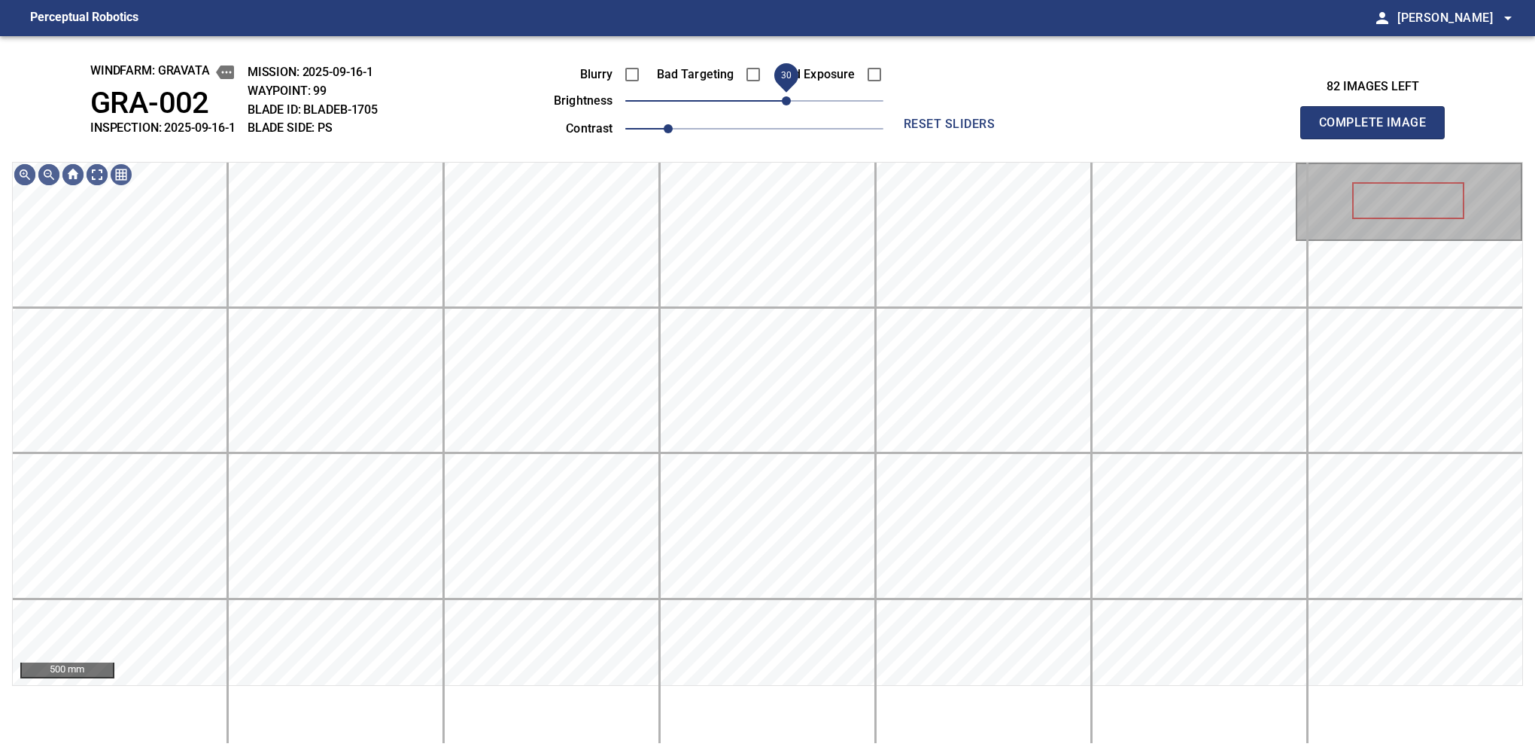
click at [788, 100] on span "30" at bounding box center [786, 100] width 9 height 9
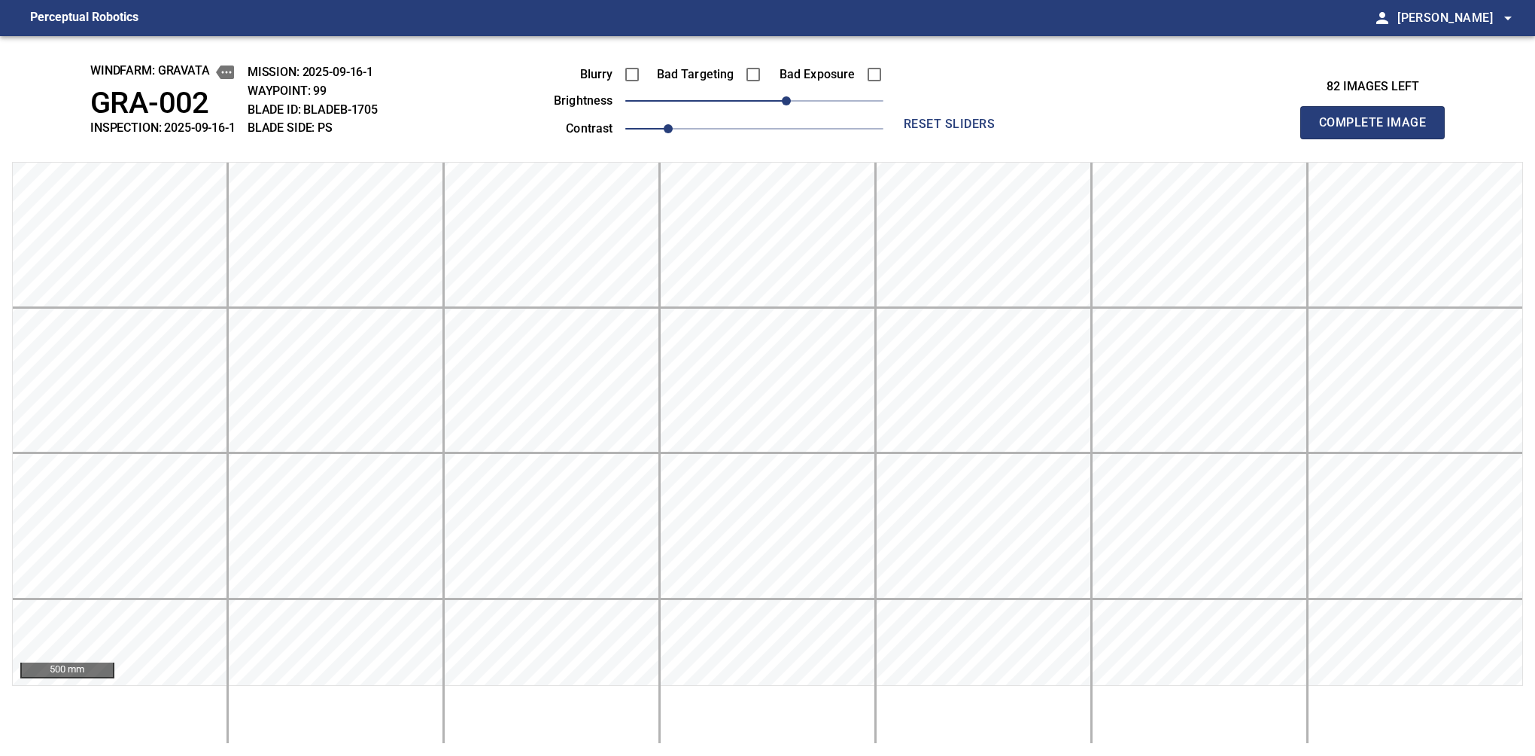
click at [1379, 138] on button "Complete Image" at bounding box center [1372, 122] width 144 height 33
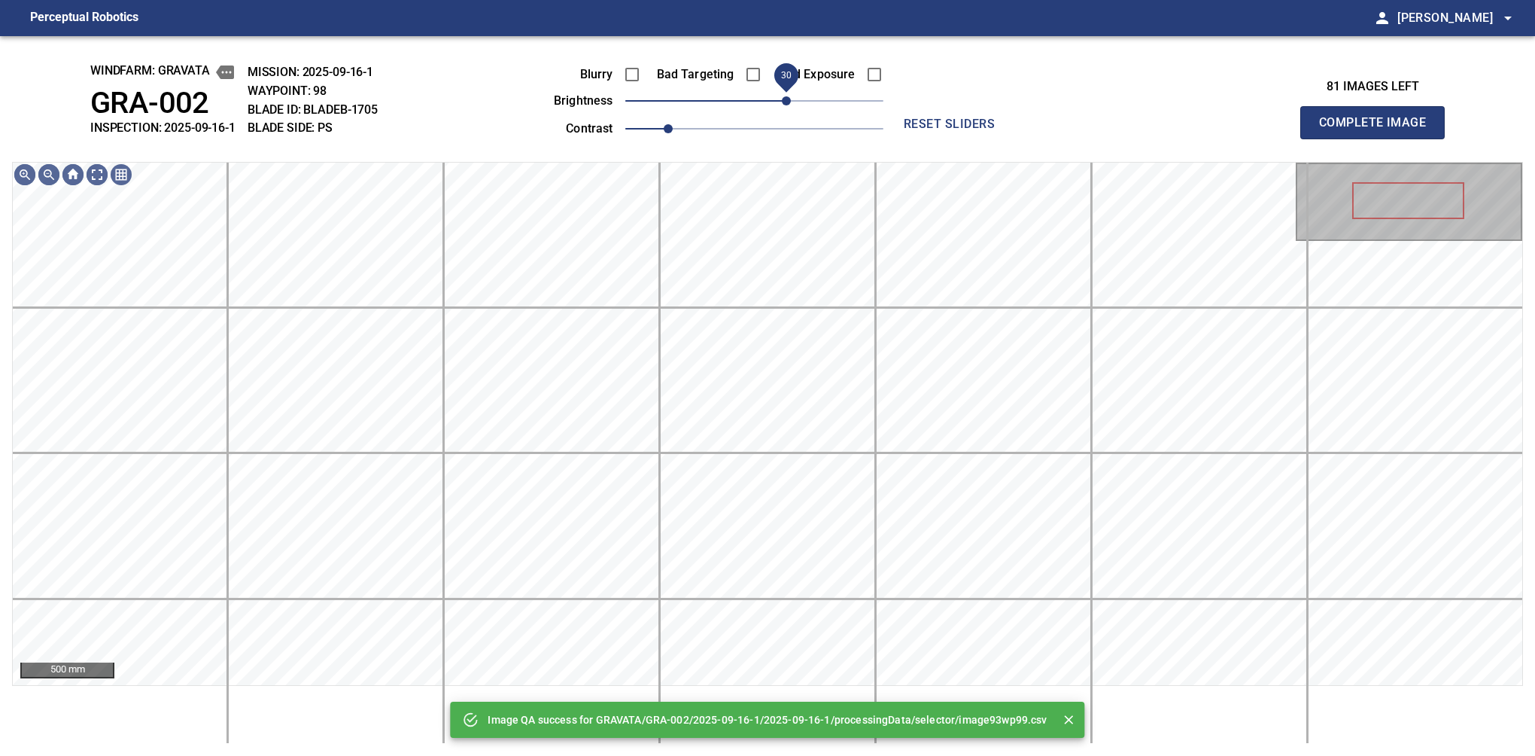
drag, startPoint x: 790, startPoint y: 102, endPoint x: 788, endPoint y: 113, distance: 10.8
click at [788, 111] on span "30" at bounding box center [754, 100] width 258 height 21
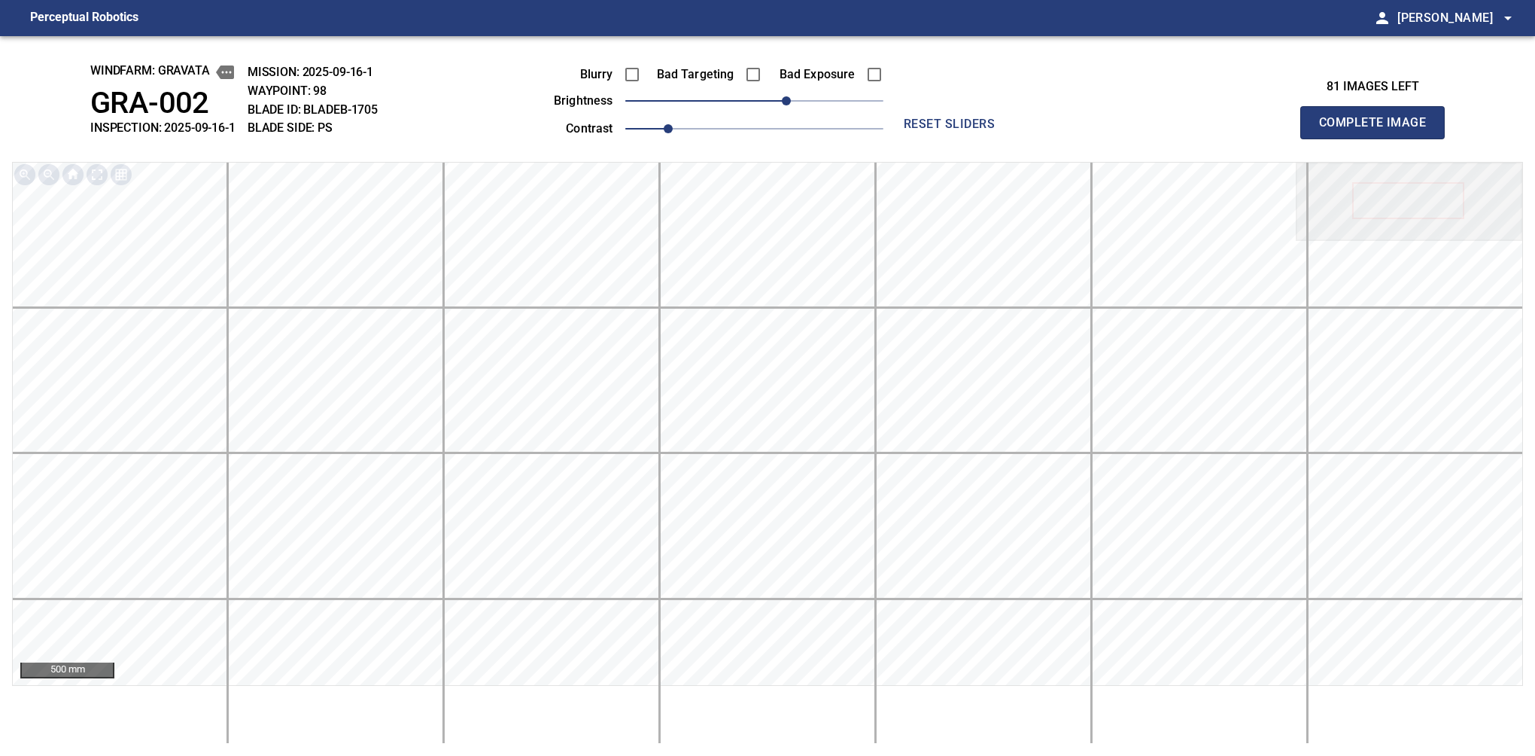
click at [1379, 138] on button "Complete Image" at bounding box center [1372, 122] width 144 height 33
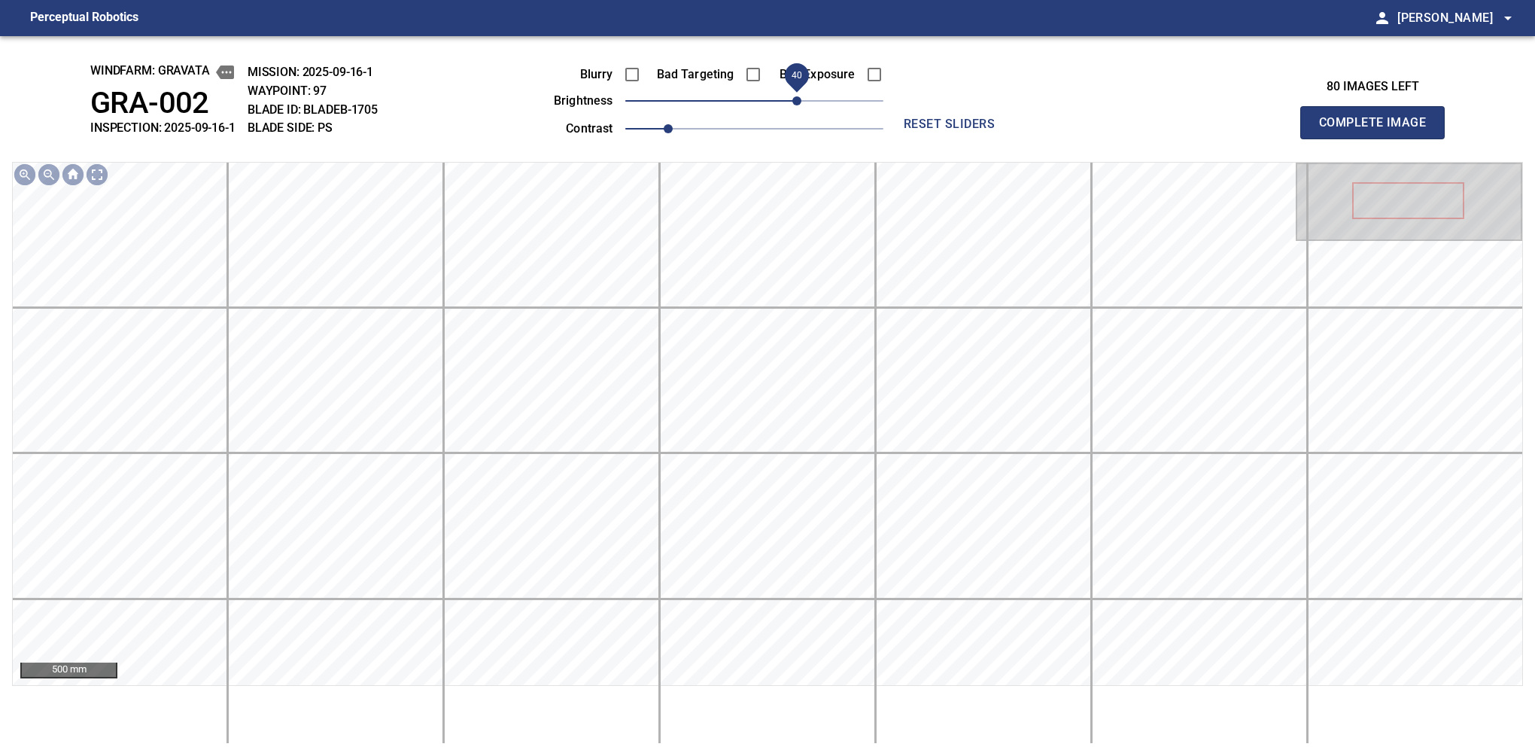
drag, startPoint x: 759, startPoint y: 102, endPoint x: 792, endPoint y: 87, distance: 37.1
click at [792, 96] on span "40" at bounding box center [796, 100] width 9 height 9
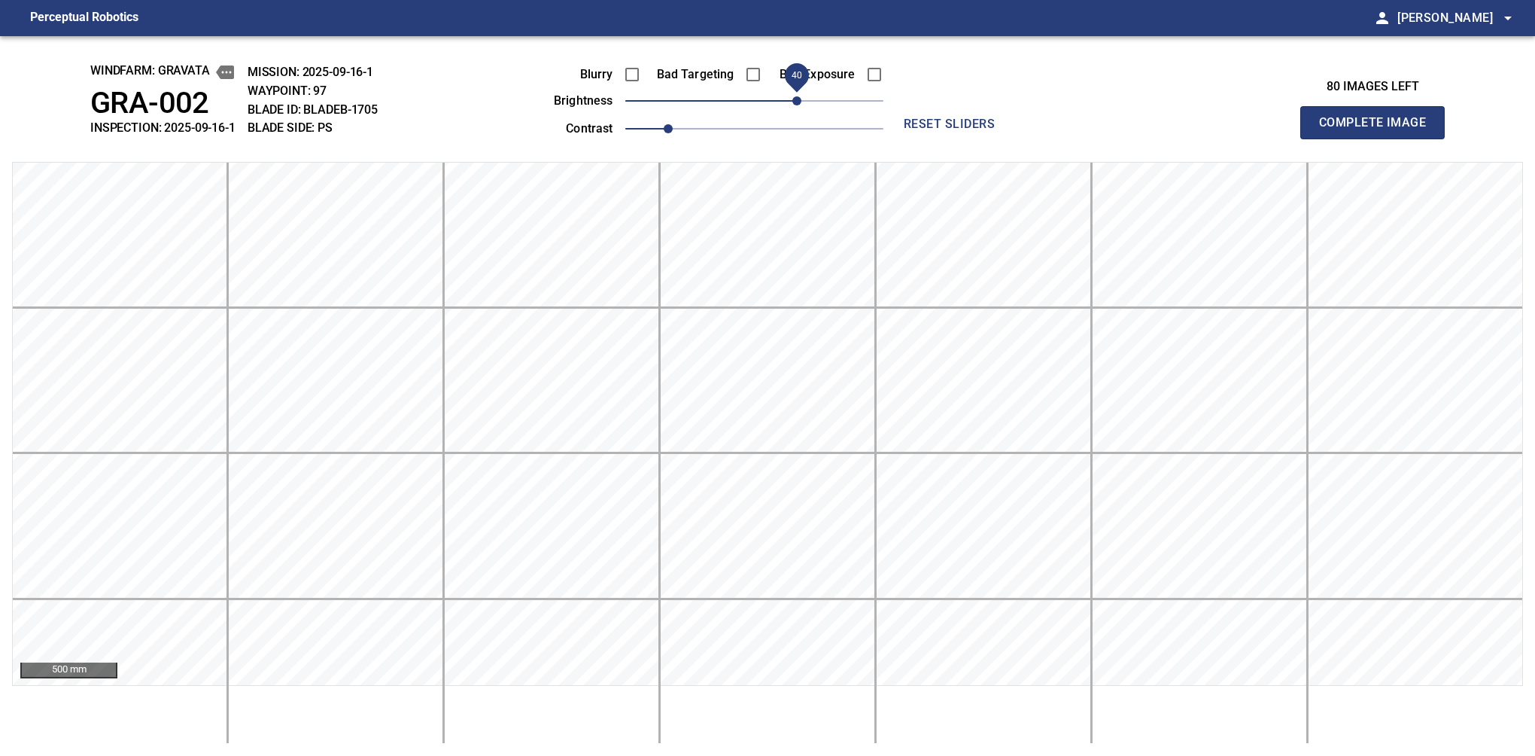
click at [1379, 138] on button "Complete Image" at bounding box center [1372, 122] width 144 height 33
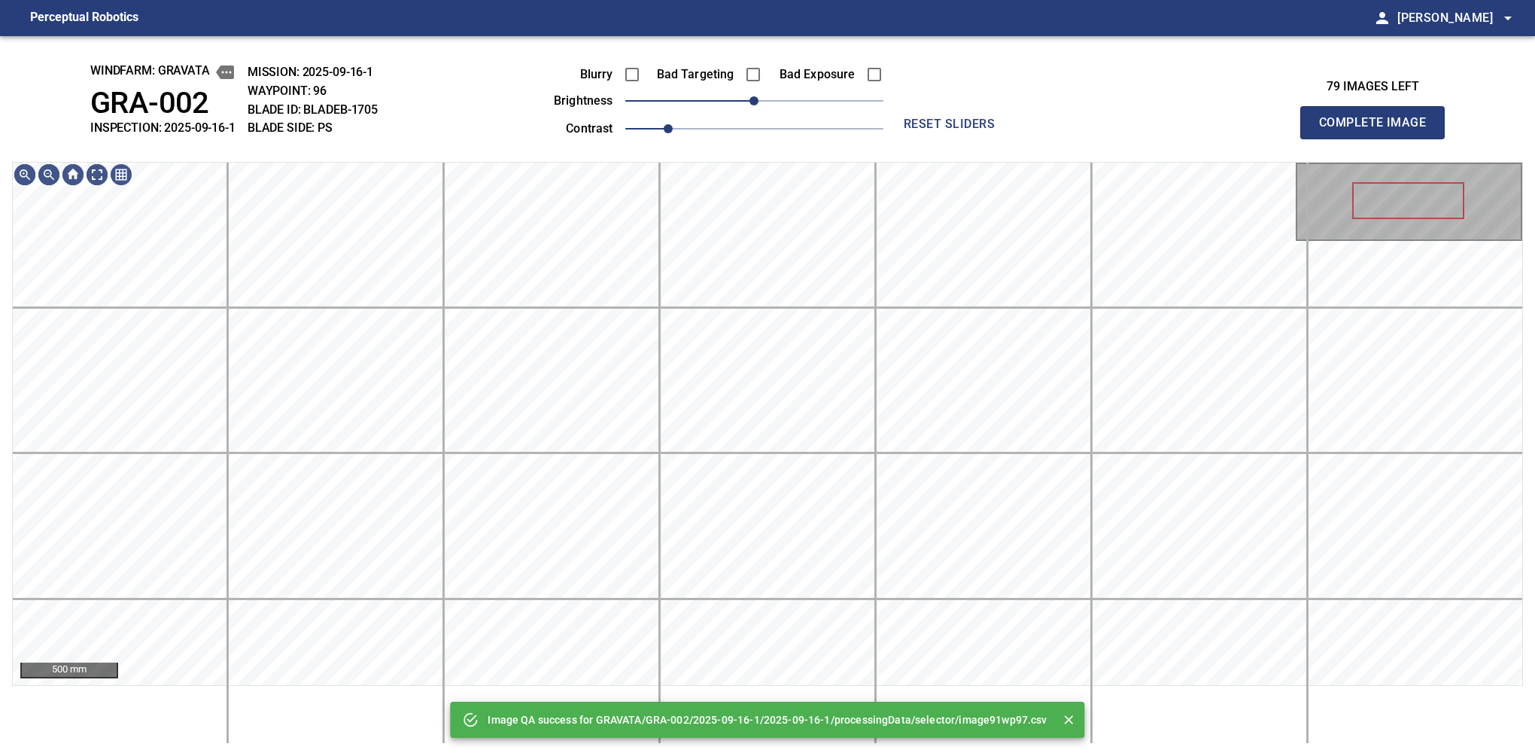
click at [792, 87] on div "Bad Exposure" at bounding box center [822, 75] width 121 height 32
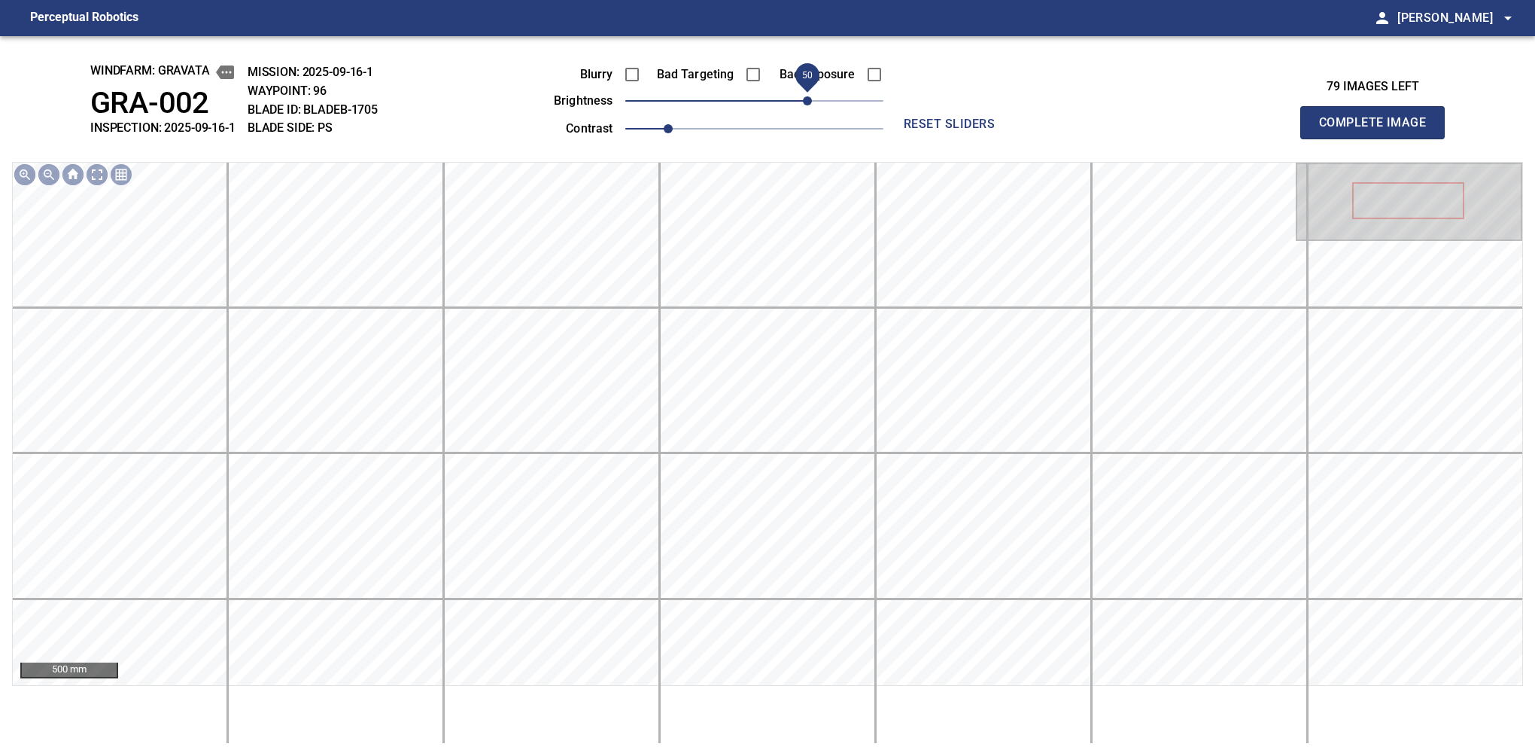
drag, startPoint x: 819, startPoint y: 99, endPoint x: 806, endPoint y: 99, distance: 12.8
click at [806, 99] on span "50" at bounding box center [754, 100] width 258 height 21
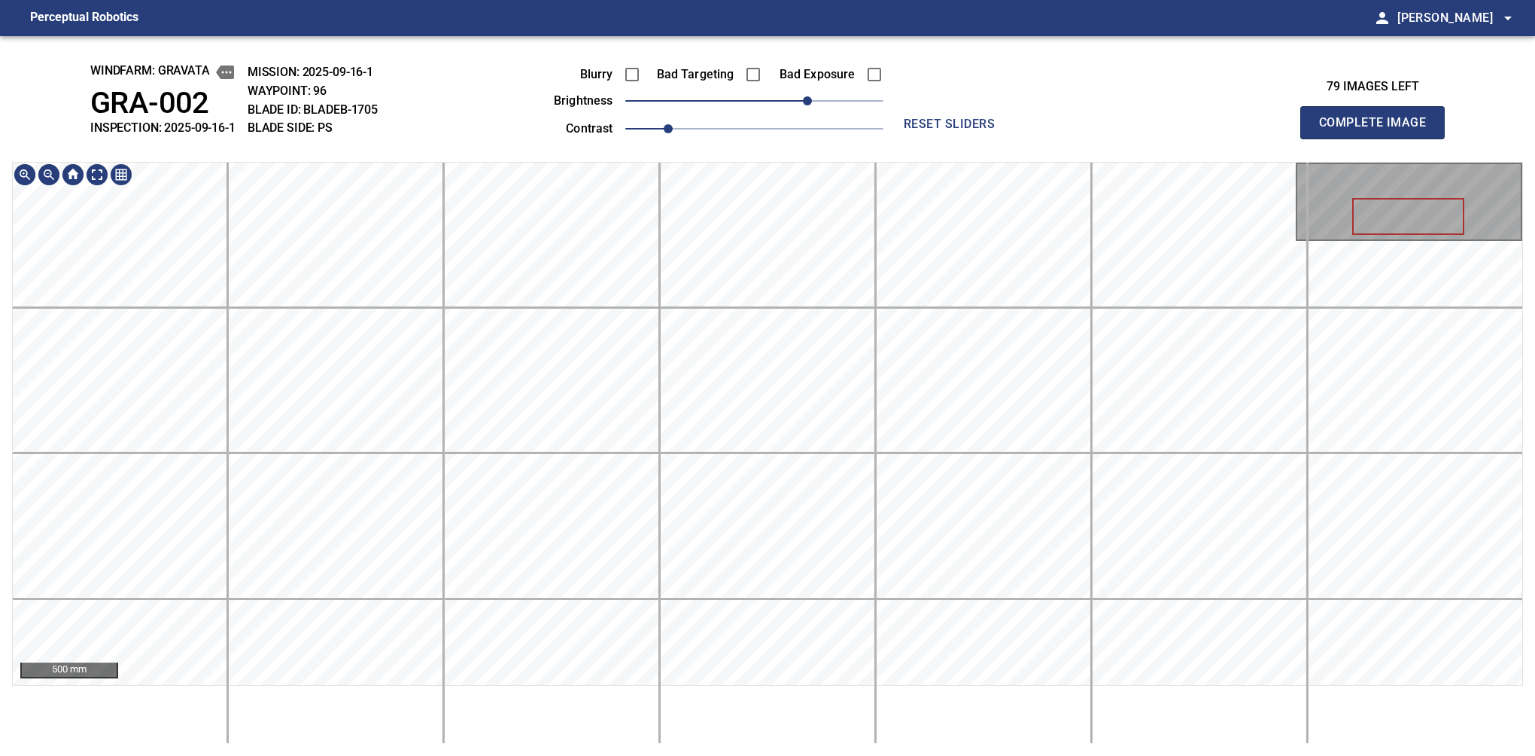
click at [827, 100] on div "windfarm: GRAVATA GRA-002 INSPECTION: 2025-09-16-1 MISSION: 2025-09-16-1 WAYPOI…" at bounding box center [767, 395] width 1535 height 719
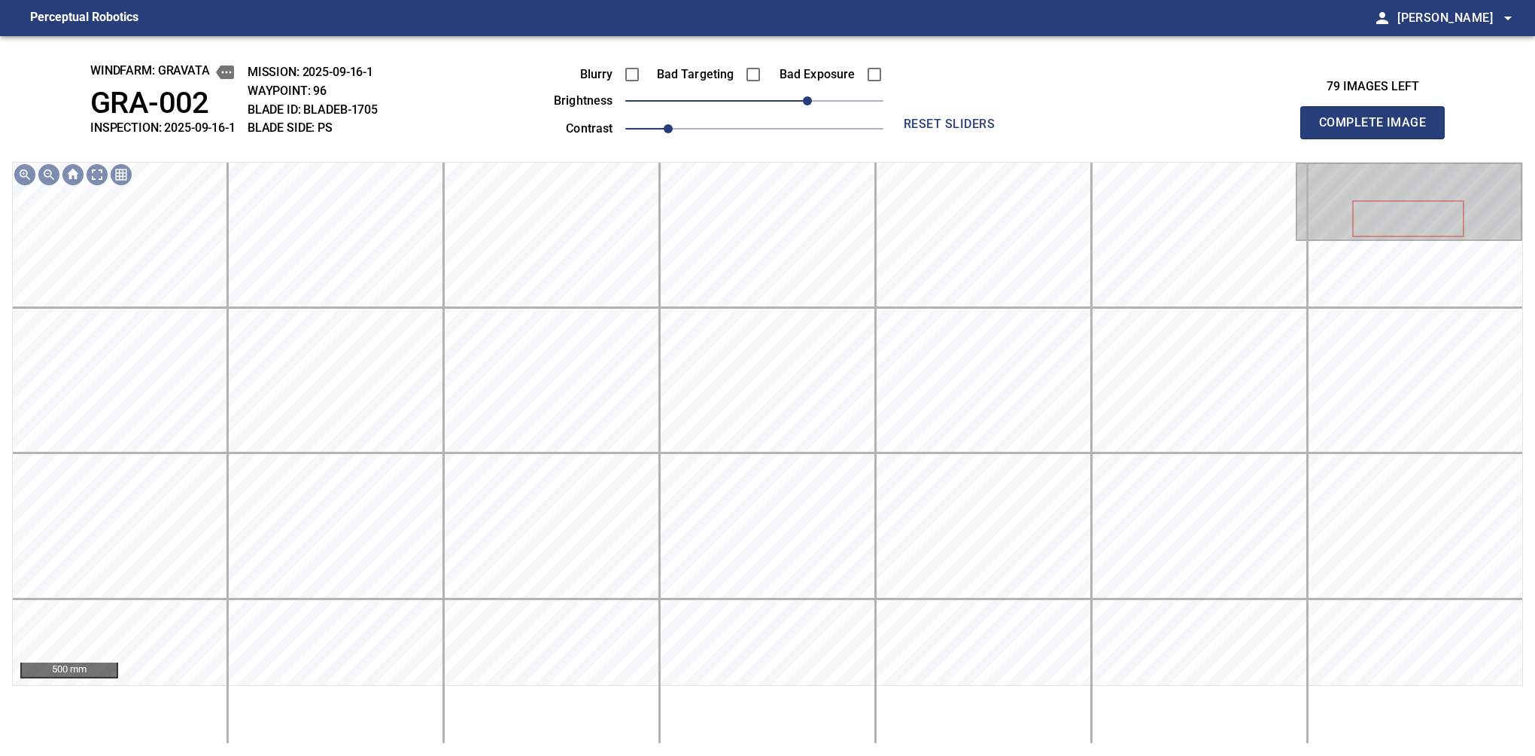
click at [1379, 138] on button "Complete Image" at bounding box center [1372, 122] width 144 height 33
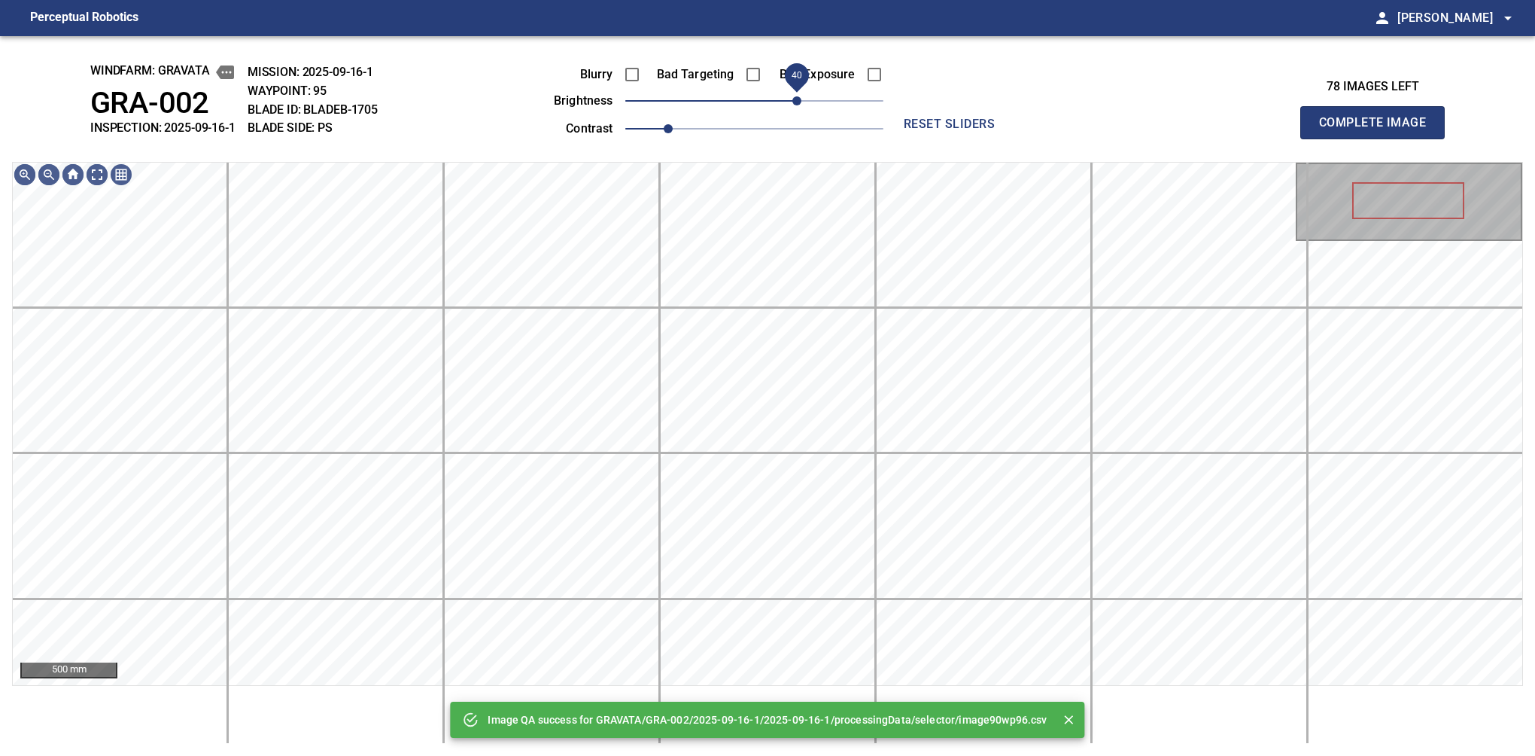
drag, startPoint x: 813, startPoint y: 102, endPoint x: 796, endPoint y: 101, distance: 17.4
click at [796, 101] on span "40" at bounding box center [754, 100] width 258 height 21
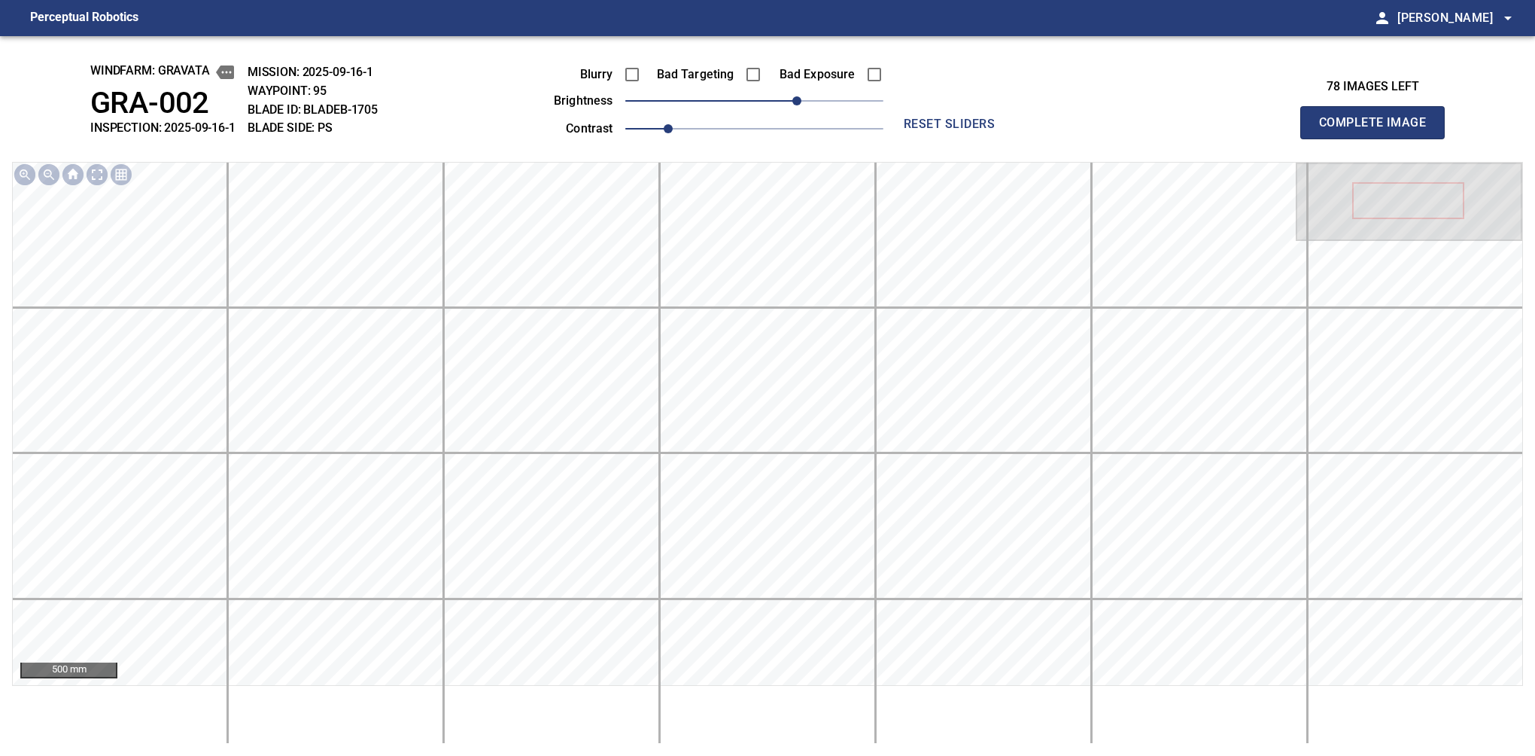
click at [1379, 138] on button "Complete Image" at bounding box center [1372, 122] width 144 height 33
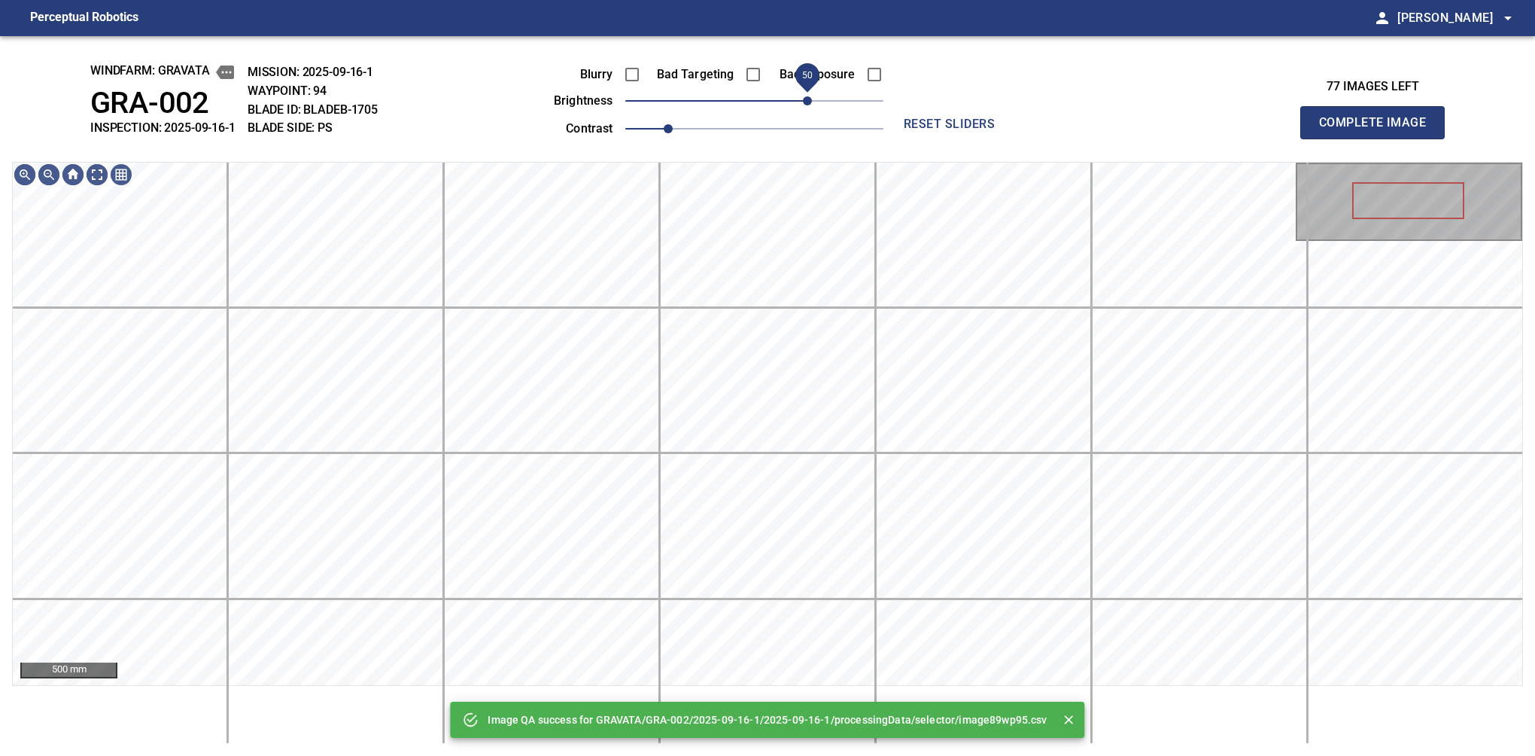
drag, startPoint x: 796, startPoint y: 101, endPoint x: 807, endPoint y: 101, distance: 10.5
click at [807, 101] on span "50" at bounding box center [754, 100] width 258 height 21
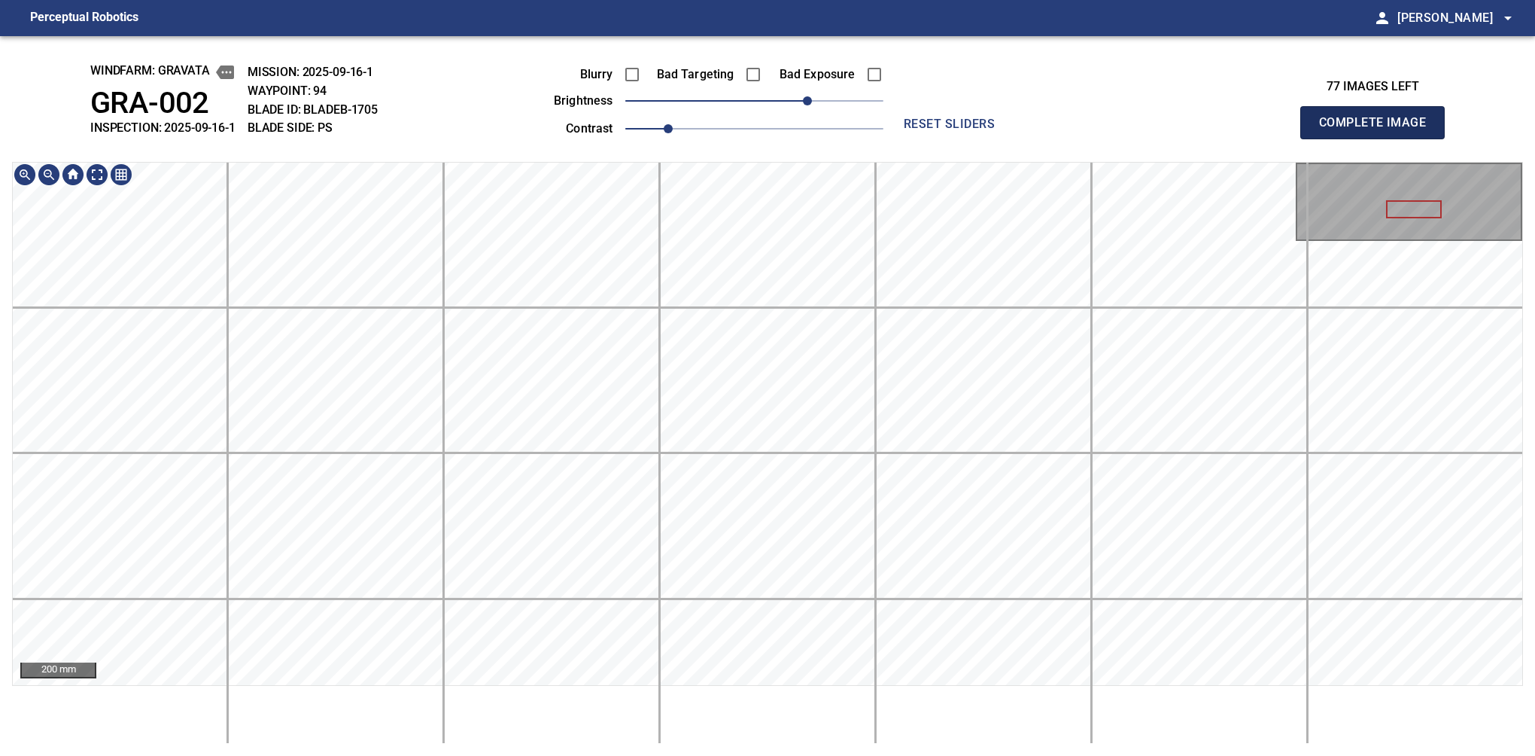
click at [1379, 138] on button "Complete Image" at bounding box center [1372, 122] width 144 height 33
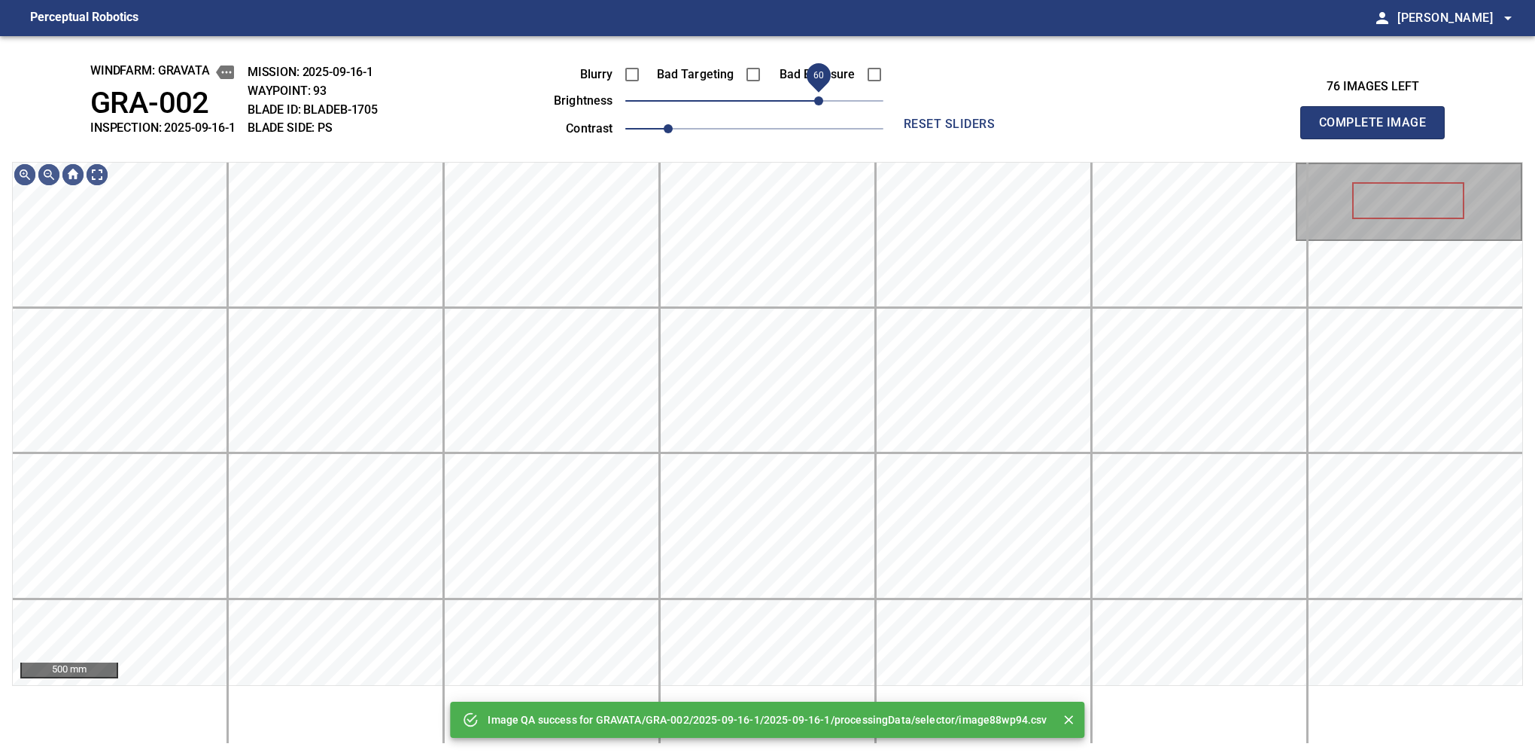
drag, startPoint x: 828, startPoint y: 99, endPoint x: 817, endPoint y: 96, distance: 10.8
click at [817, 96] on span "60" at bounding box center [754, 100] width 258 height 21
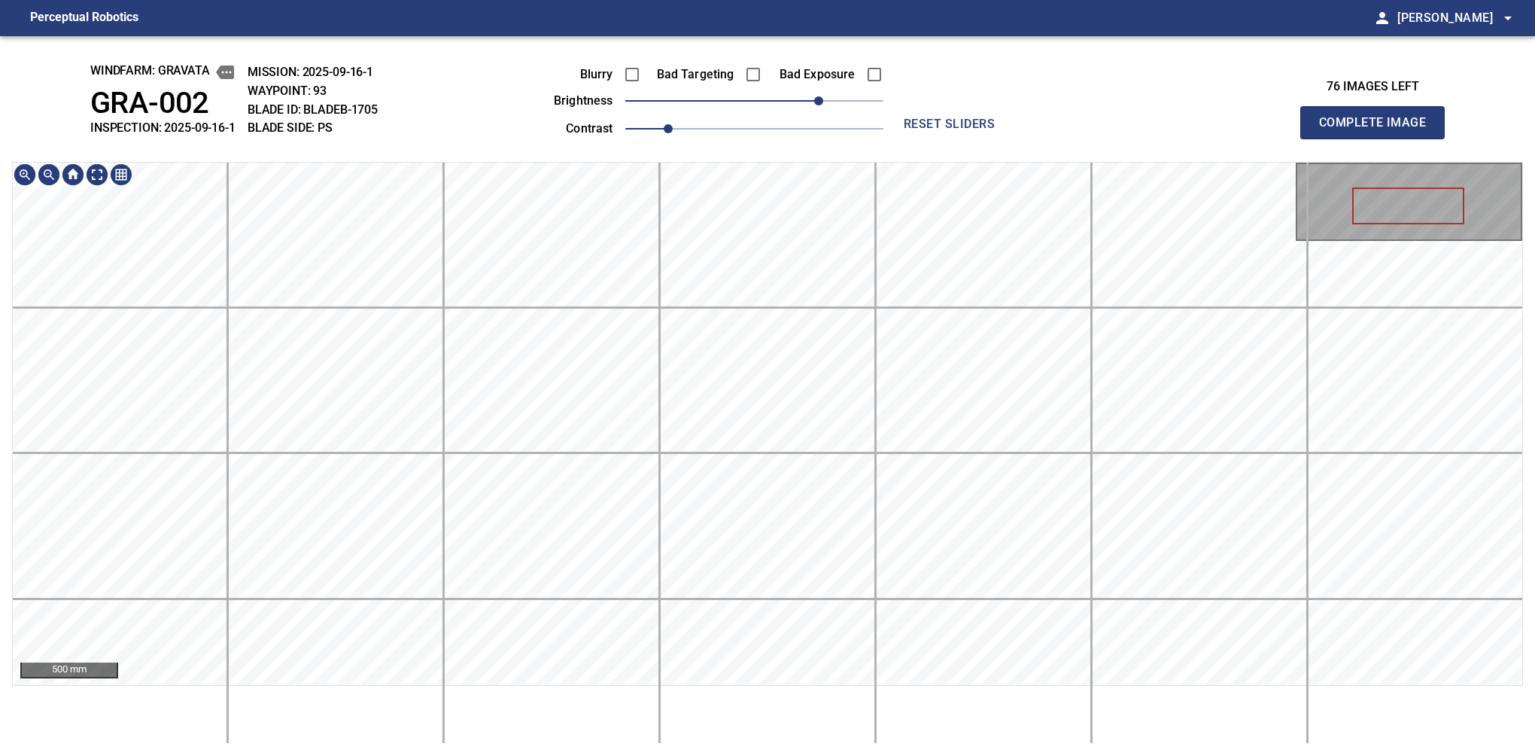
click at [880, 114] on div "windfarm: GRAVATA GRA-002 INSPECTION: 2025-09-16-1 MISSION: 2025-09-16-1 WAYPOI…" at bounding box center [767, 395] width 1535 height 719
click at [1379, 138] on button "Complete Image" at bounding box center [1372, 122] width 144 height 33
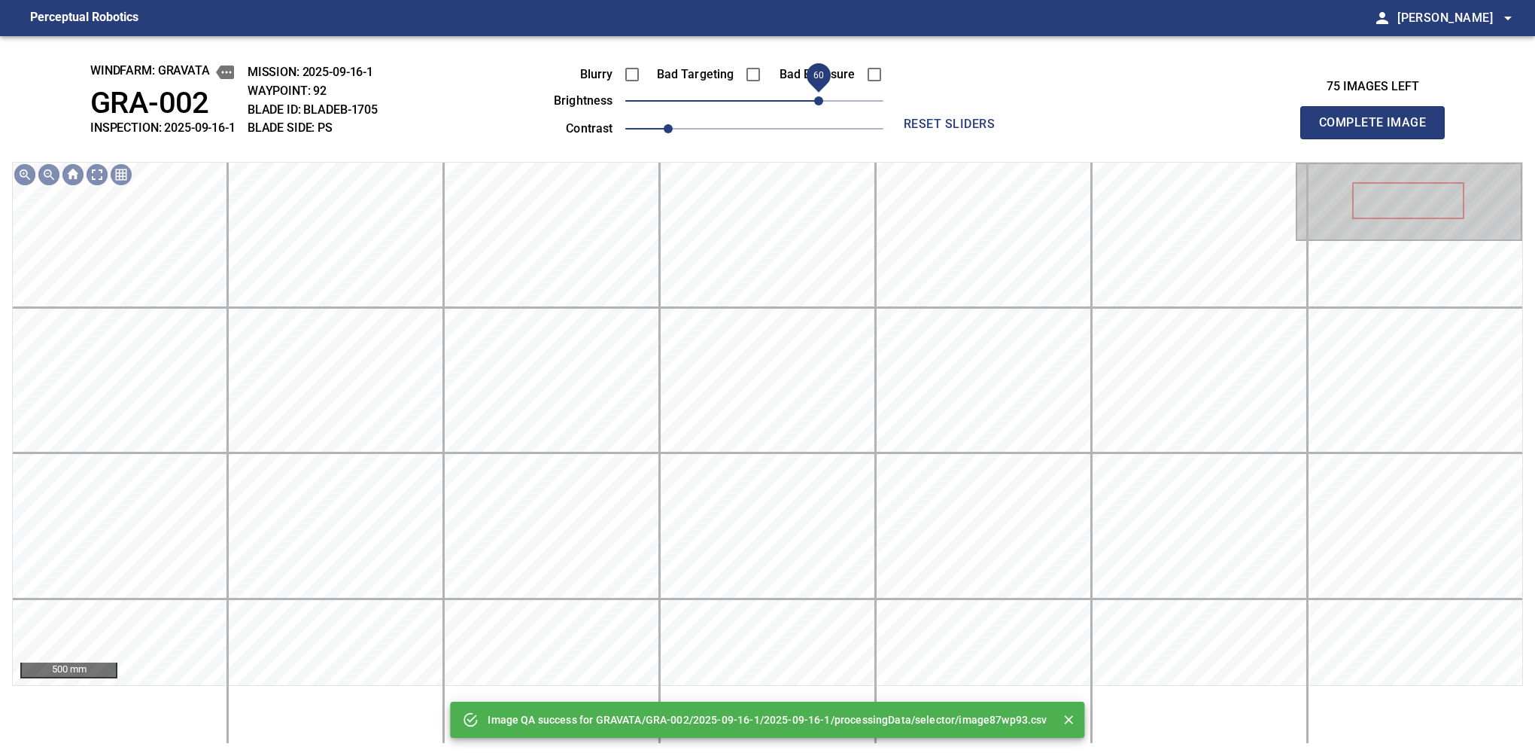
drag, startPoint x: 802, startPoint y: 99, endPoint x: 818, endPoint y: 106, distance: 17.5
click at [818, 106] on span "60" at bounding box center [754, 100] width 258 height 21
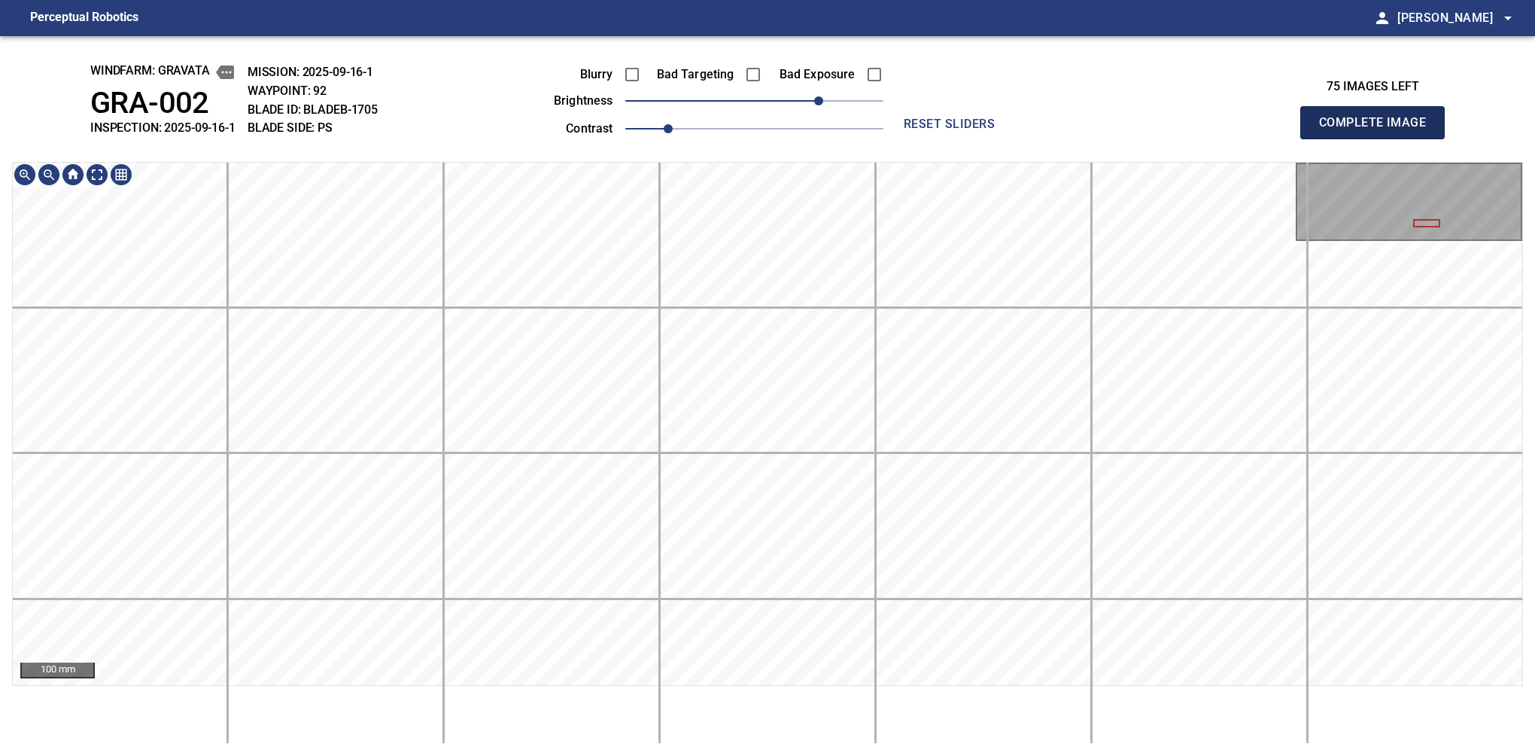
click at [1379, 138] on button "Complete Image" at bounding box center [1372, 122] width 144 height 33
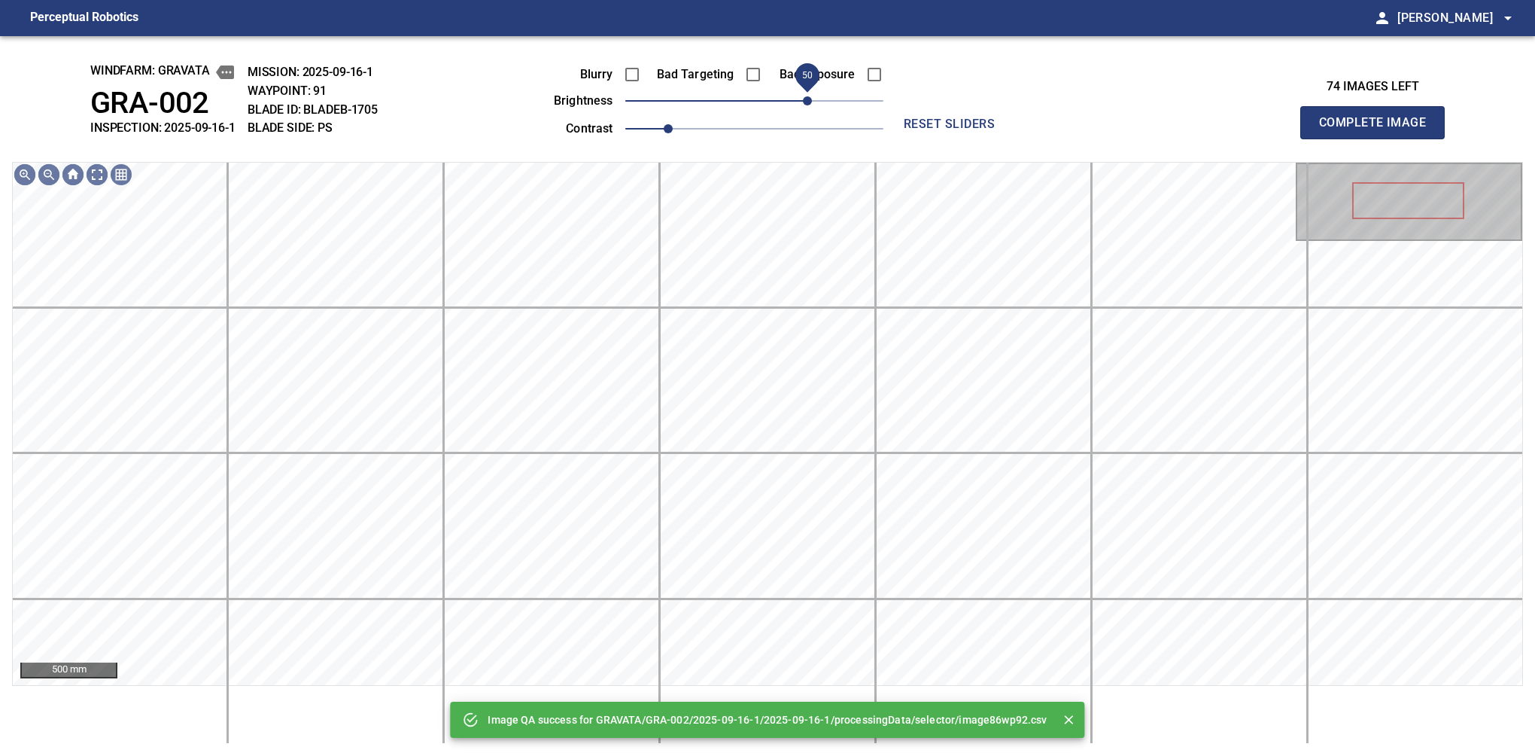
drag, startPoint x: 789, startPoint y: 102, endPoint x: 807, endPoint y: 97, distance: 19.5
click at [807, 97] on span "50" at bounding box center [754, 100] width 258 height 21
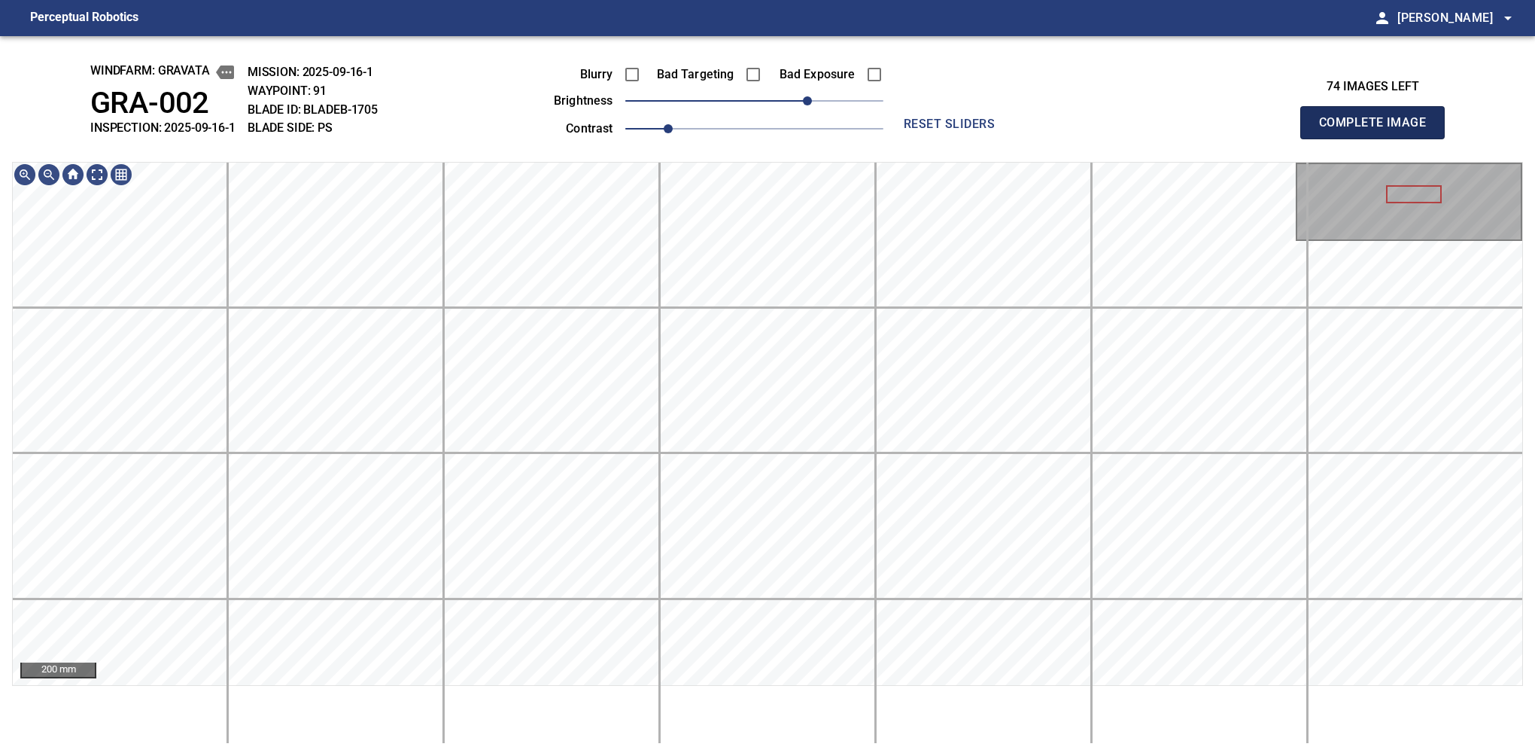
click at [1379, 138] on button "Complete Image" at bounding box center [1372, 122] width 144 height 33
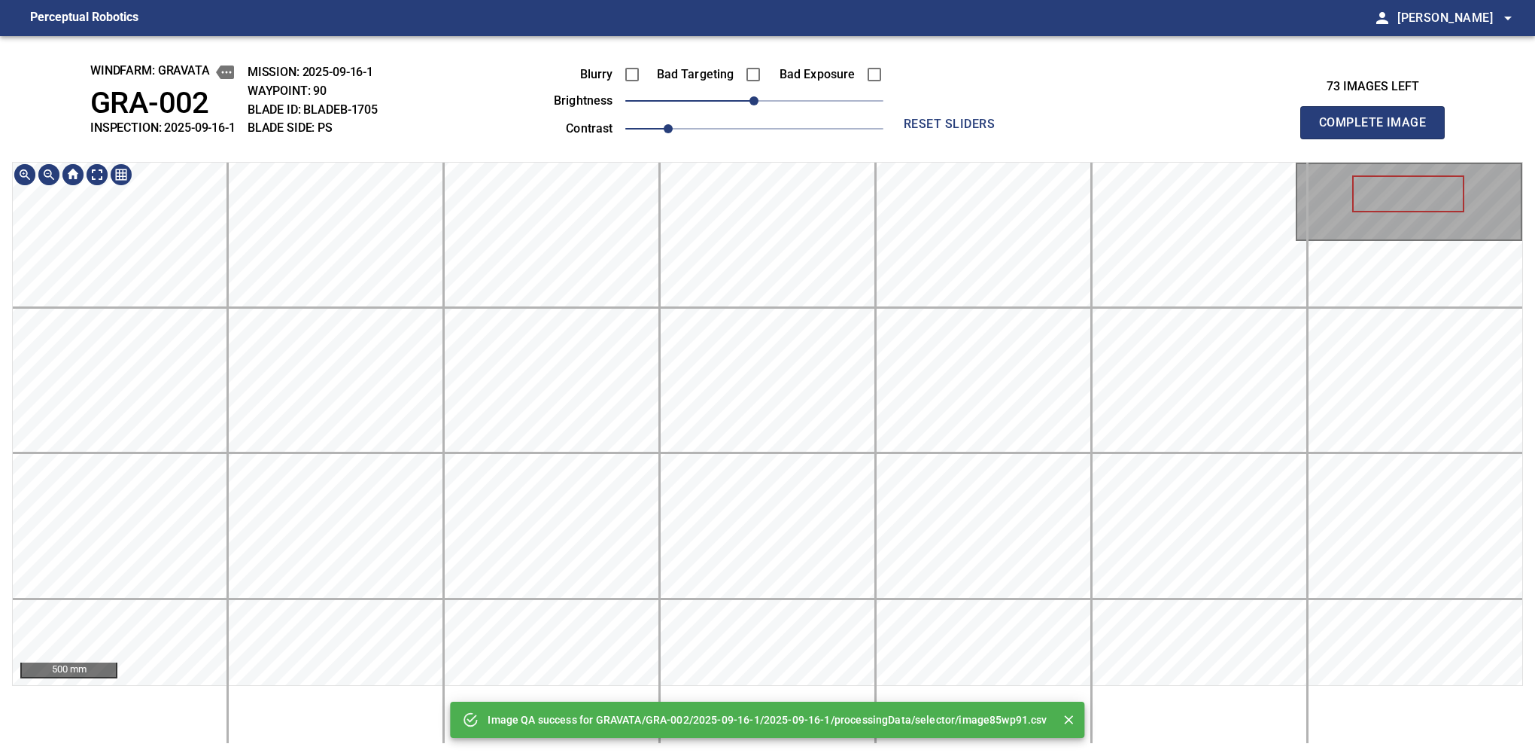
click at [929, 739] on div "500 mm" at bounding box center [767, 453] width 1511 height 582
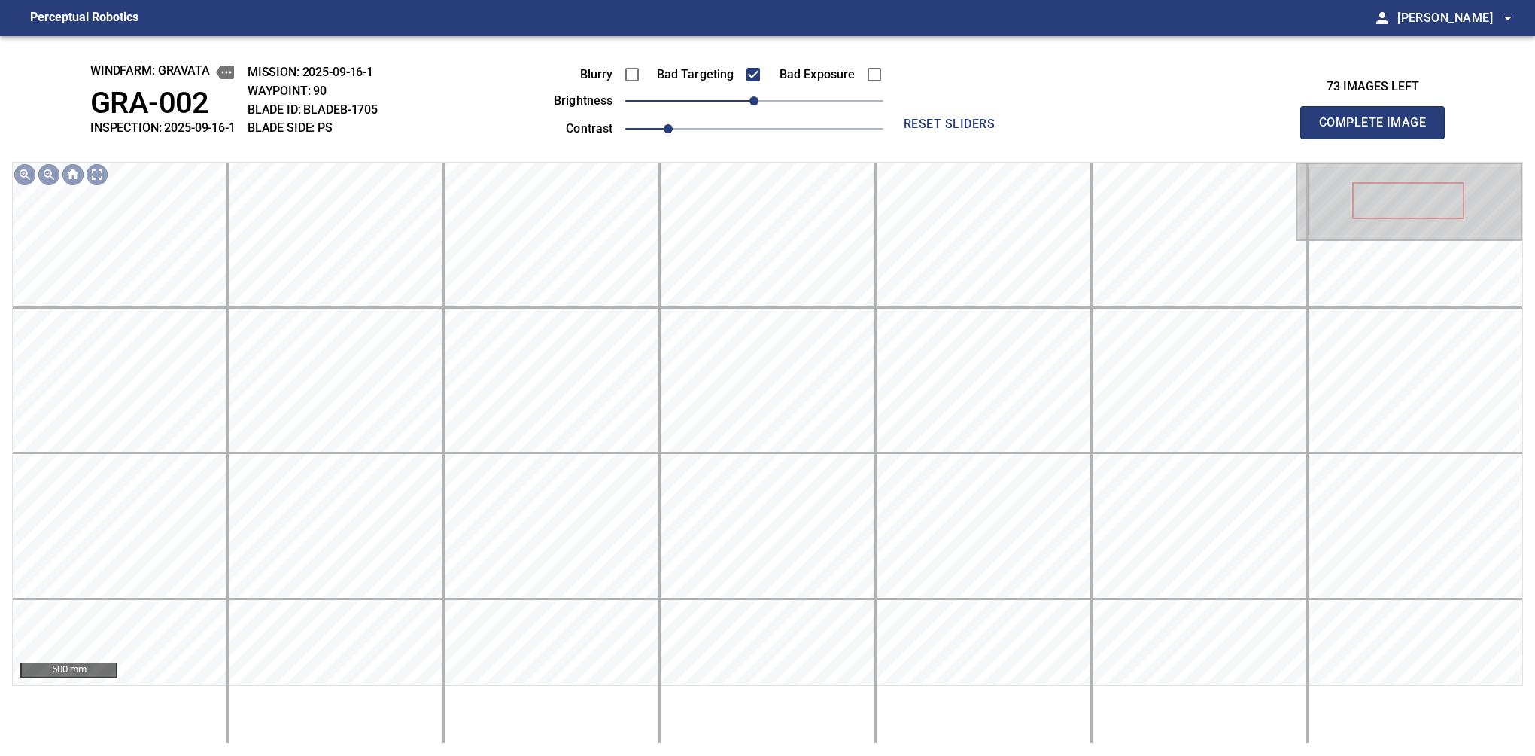
click at [1379, 138] on button "Complete Image" at bounding box center [1372, 122] width 144 height 33
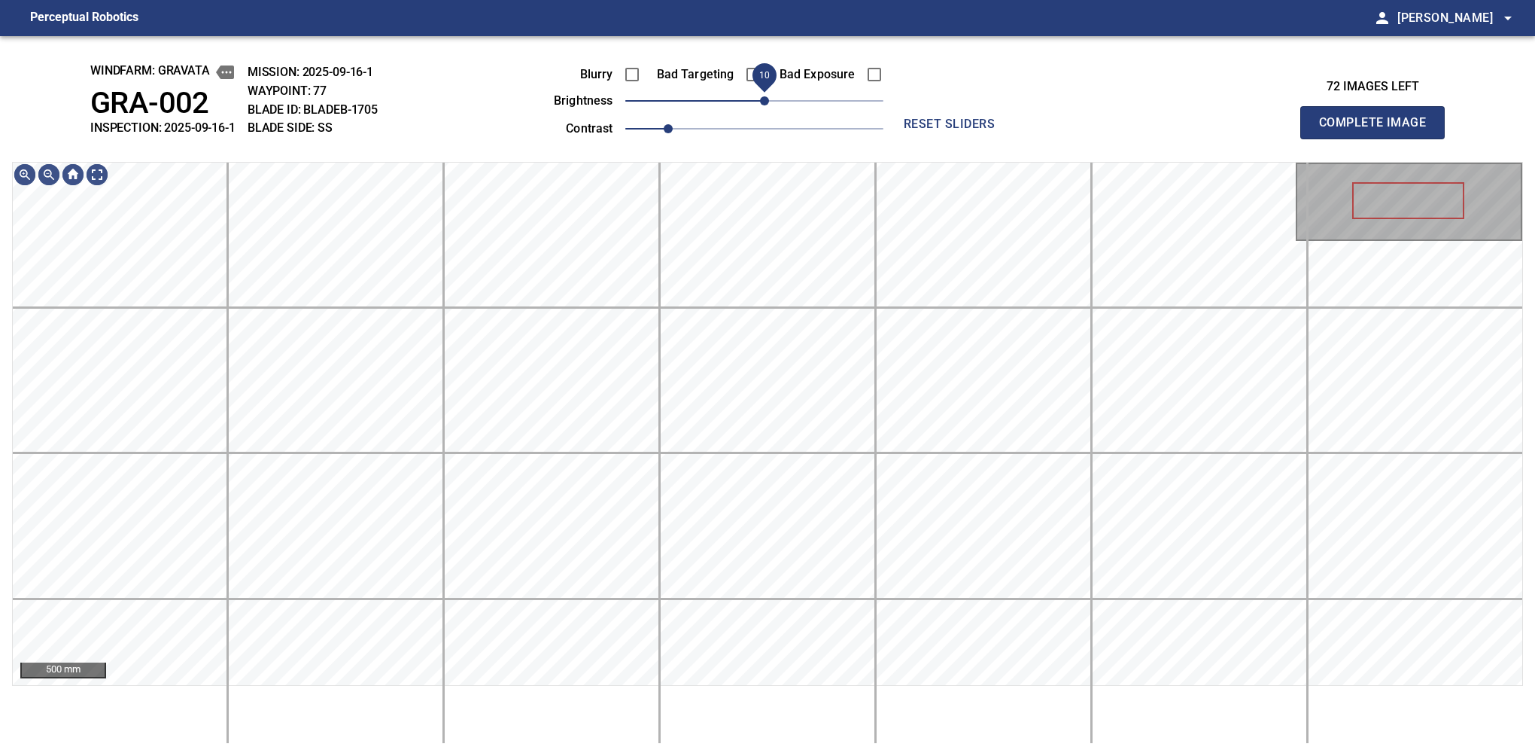
click at [760, 105] on span "10" at bounding box center [764, 100] width 9 height 9
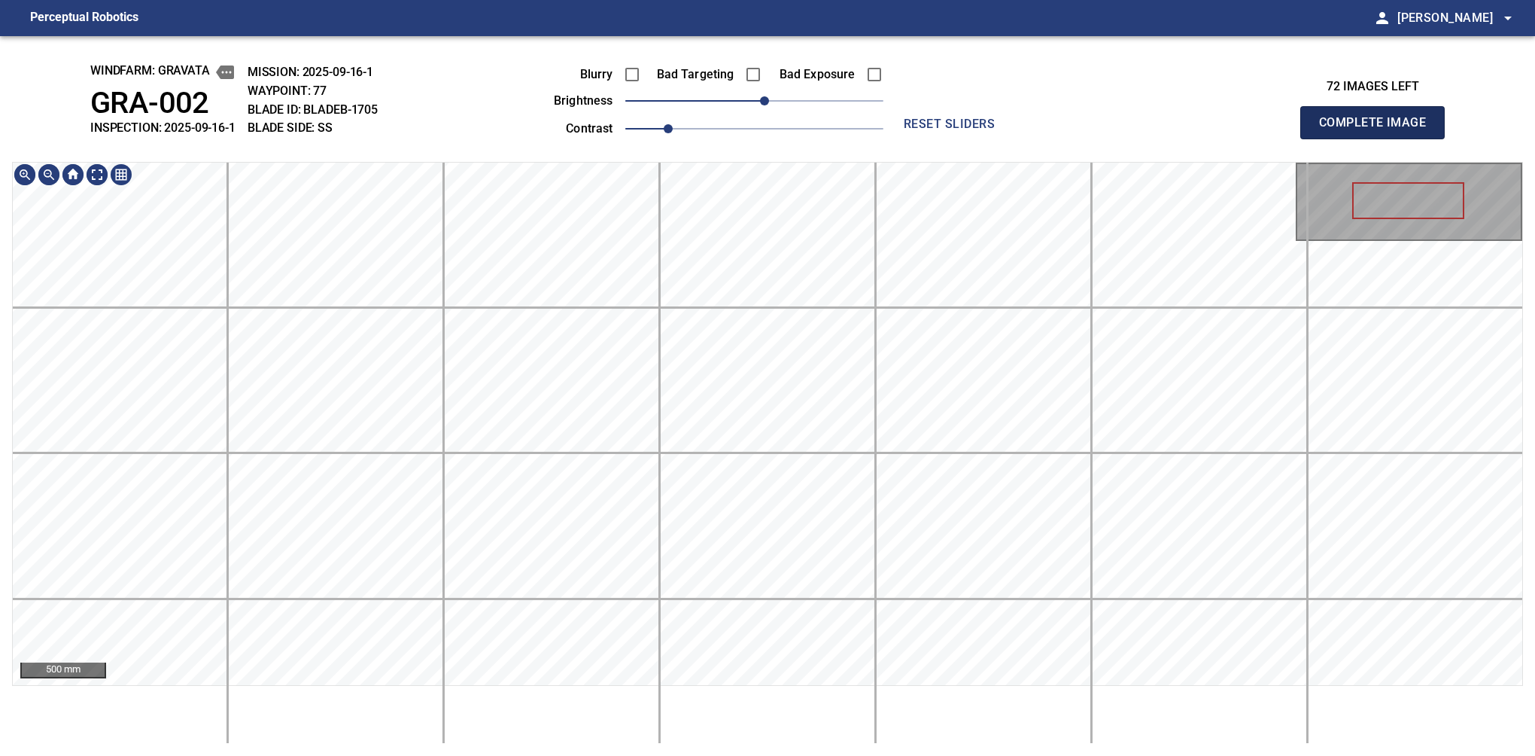
click at [1379, 138] on button "Complete Image" at bounding box center [1372, 122] width 144 height 33
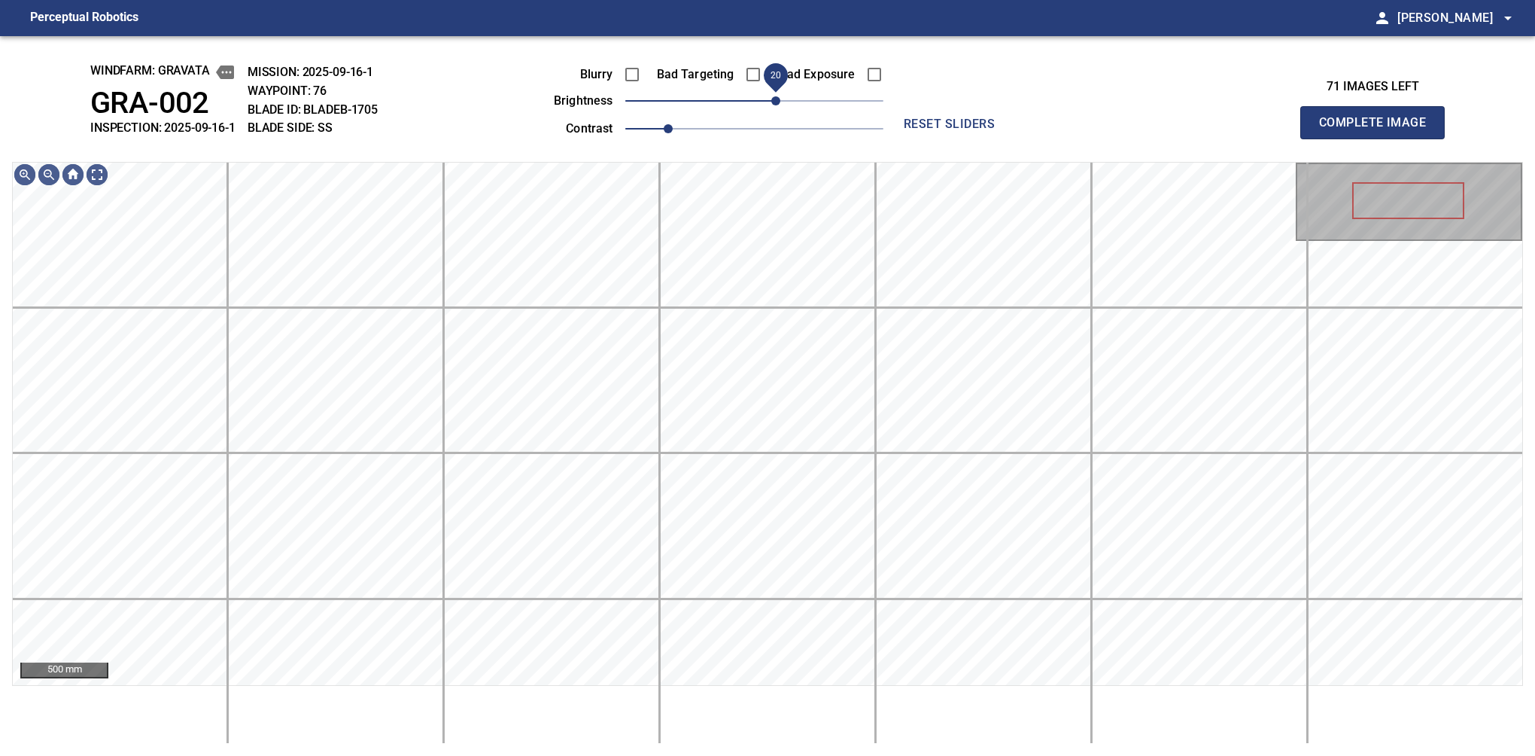
drag, startPoint x: 752, startPoint y: 96, endPoint x: 780, endPoint y: 103, distance: 29.6
click at [780, 103] on span "20" at bounding box center [775, 100] width 9 height 9
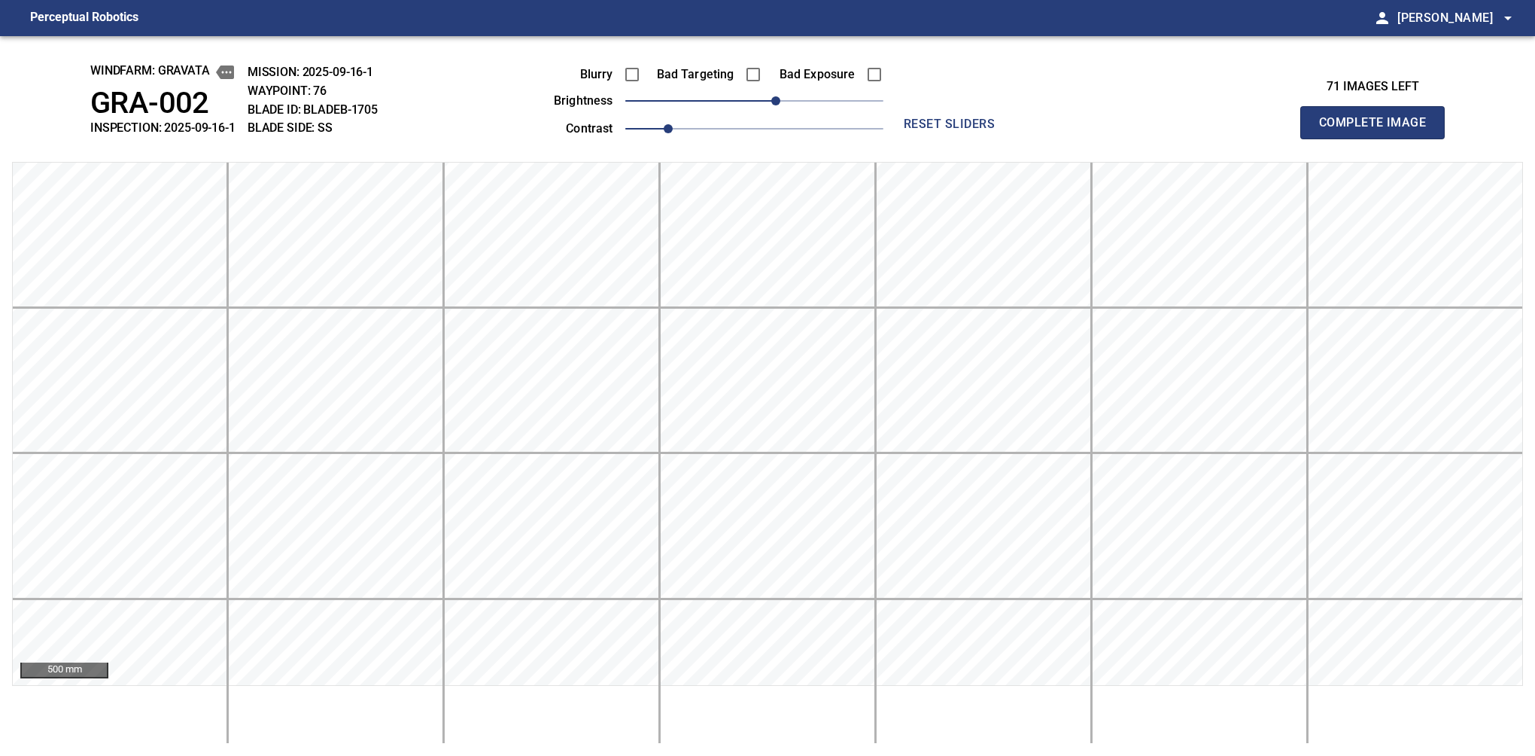
click at [1379, 138] on button "Complete Image" at bounding box center [1372, 122] width 144 height 33
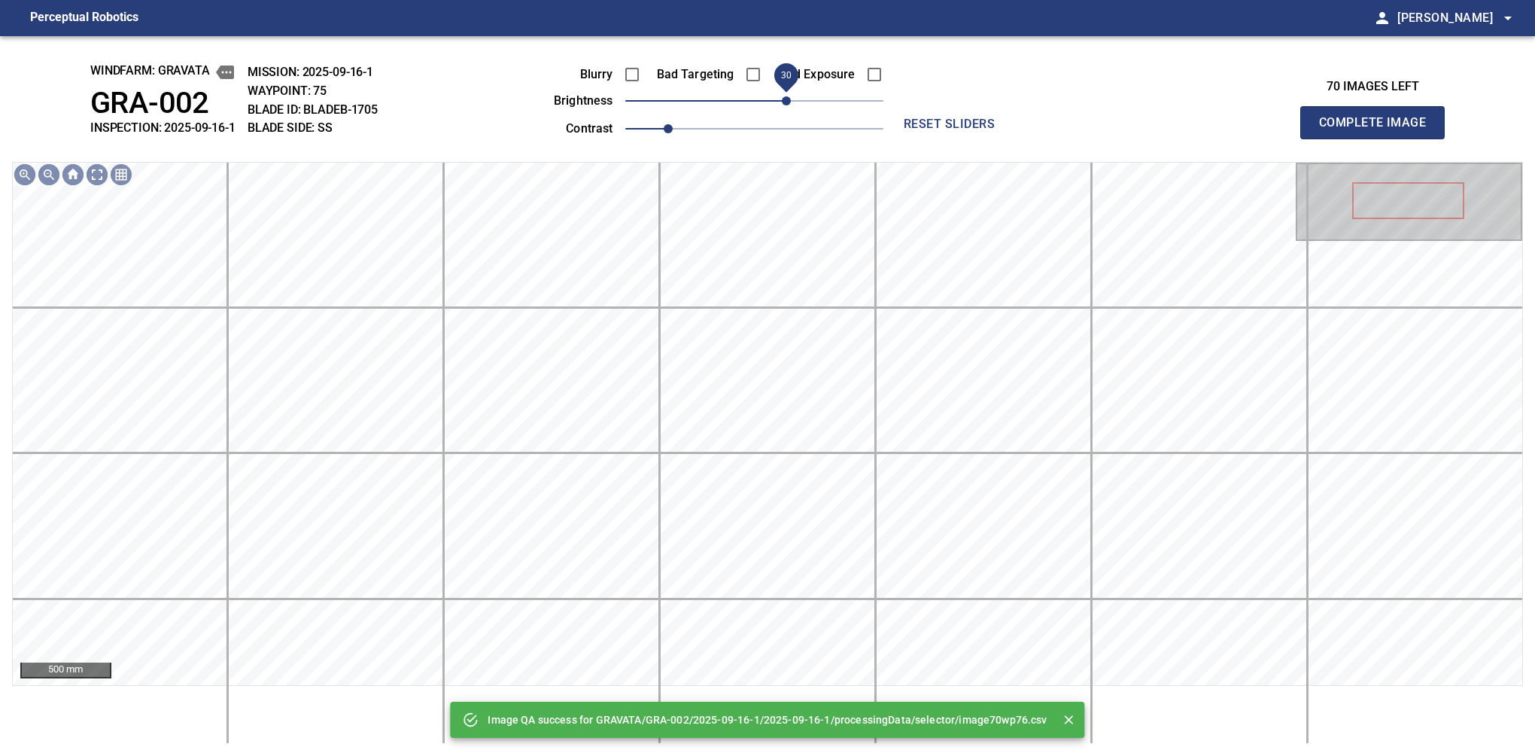
drag, startPoint x: 778, startPoint y: 103, endPoint x: 786, endPoint y: 99, distance: 8.8
click at [786, 99] on span "30" at bounding box center [754, 100] width 258 height 21
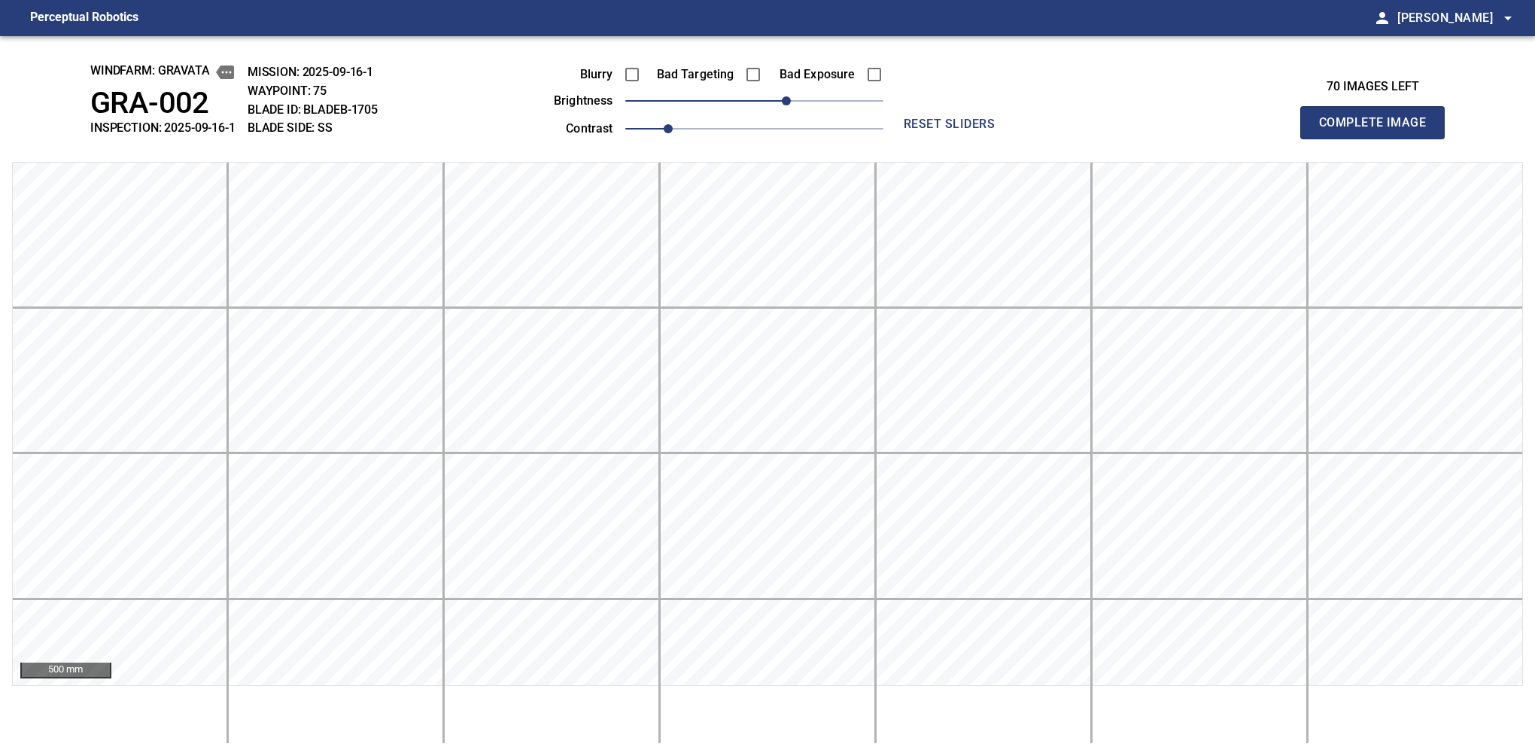
click at [1379, 138] on button "Complete Image" at bounding box center [1372, 122] width 144 height 33
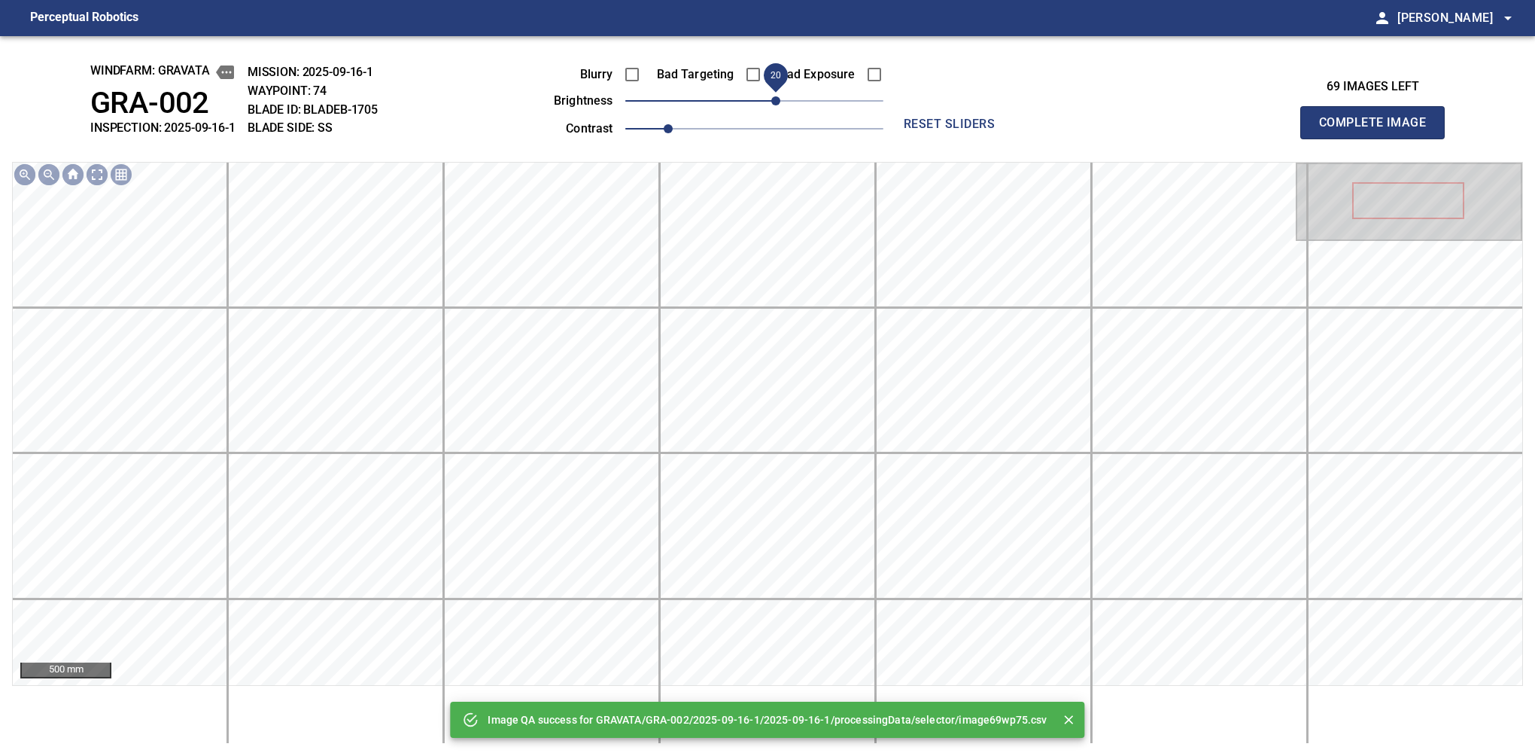
drag, startPoint x: 786, startPoint y: 99, endPoint x: 774, endPoint y: 99, distance: 12.0
click at [774, 99] on span "20" at bounding box center [754, 100] width 258 height 21
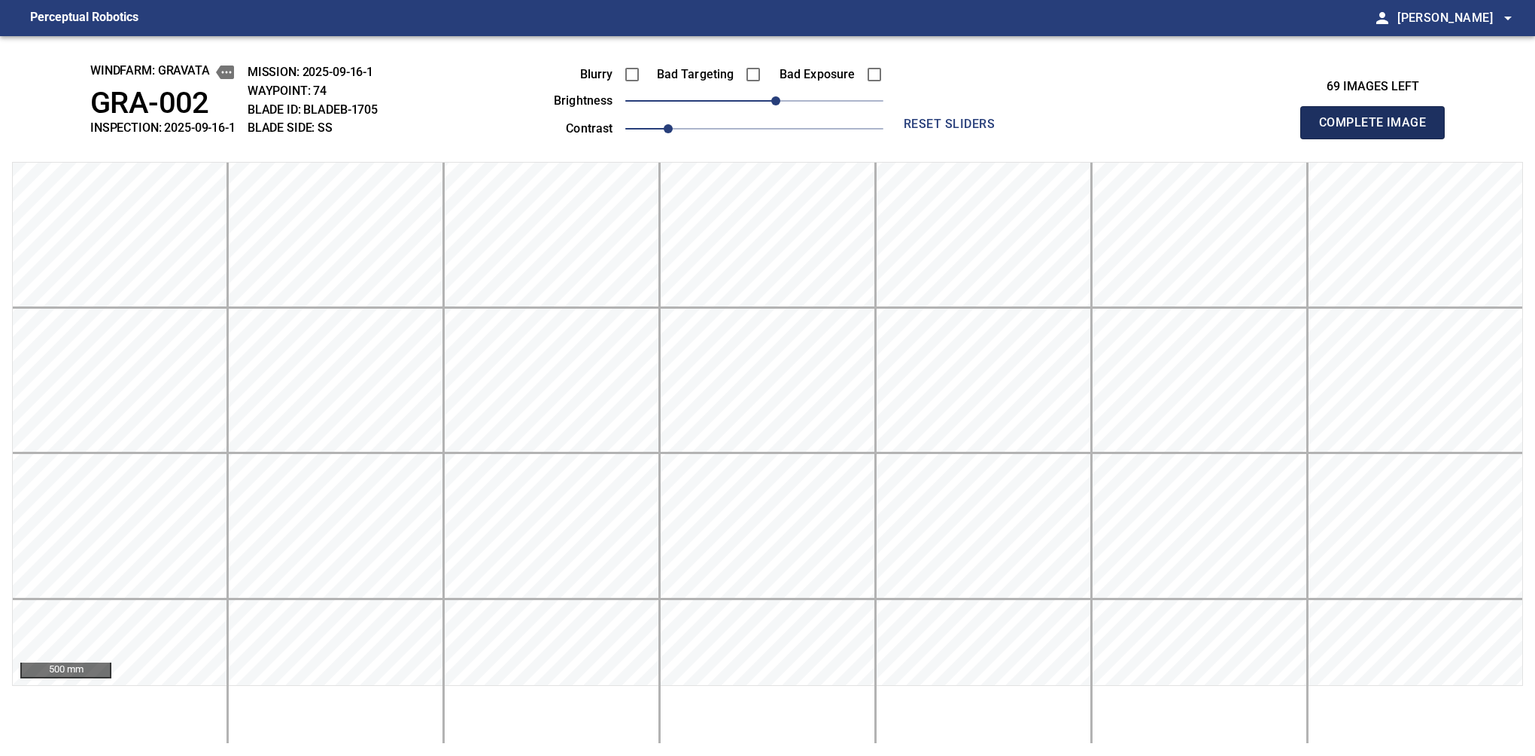
click at [1379, 138] on button "Complete Image" at bounding box center [1372, 122] width 144 height 33
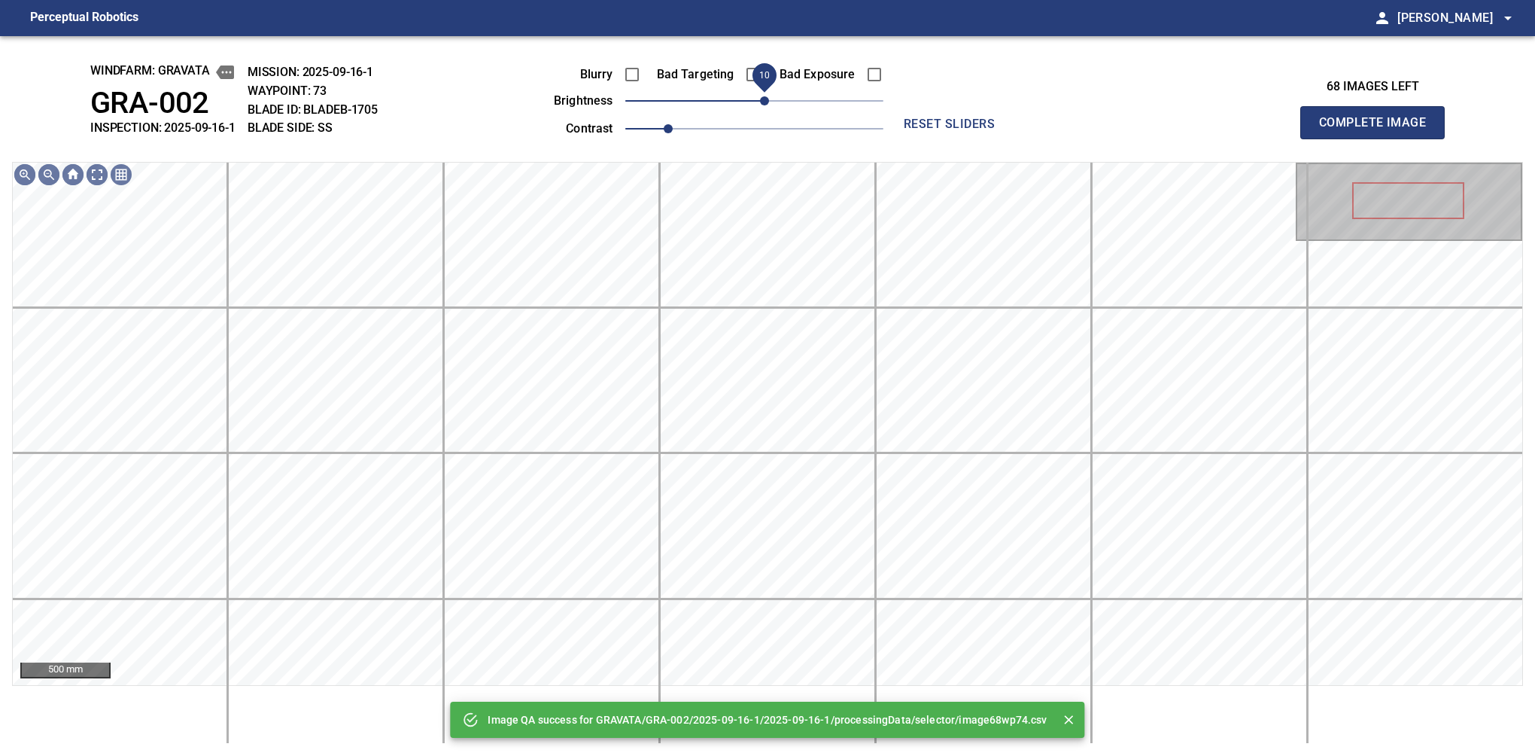
click at [765, 101] on span "10" at bounding box center [764, 100] width 9 height 9
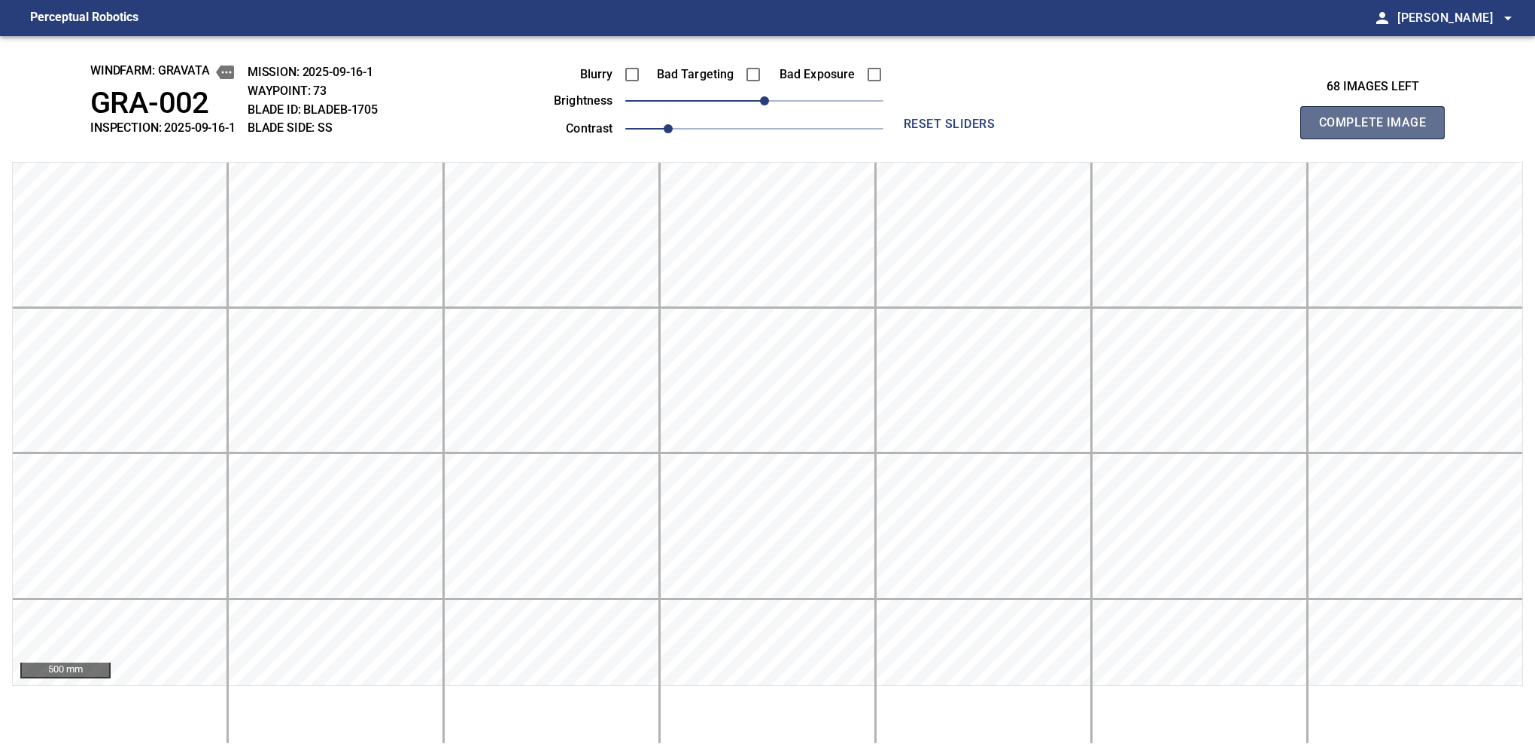
click at [1379, 138] on button "Complete Image" at bounding box center [1372, 122] width 144 height 33
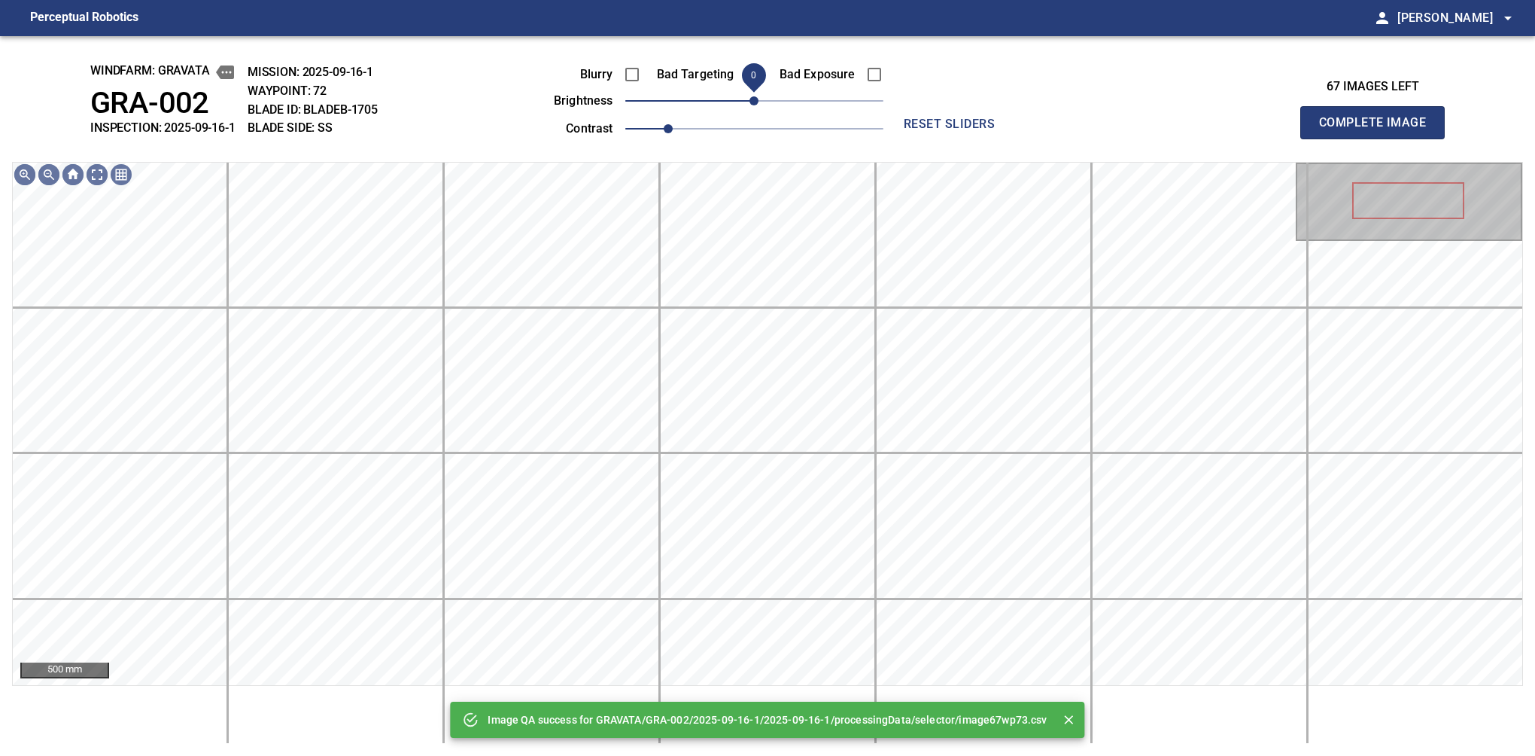
click at [758, 105] on span "0" at bounding box center [753, 100] width 9 height 9
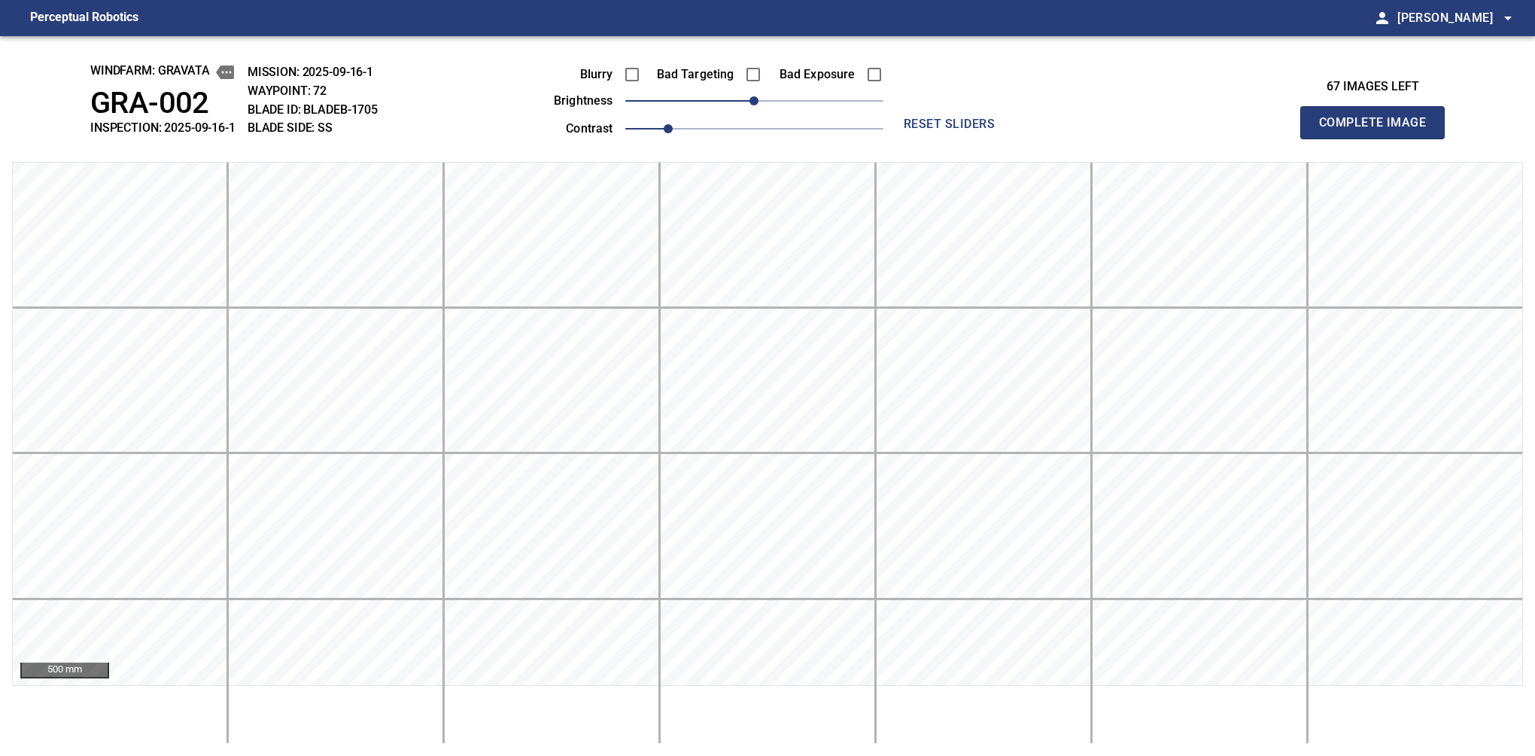
click at [1379, 138] on button "Complete Image" at bounding box center [1372, 122] width 144 height 33
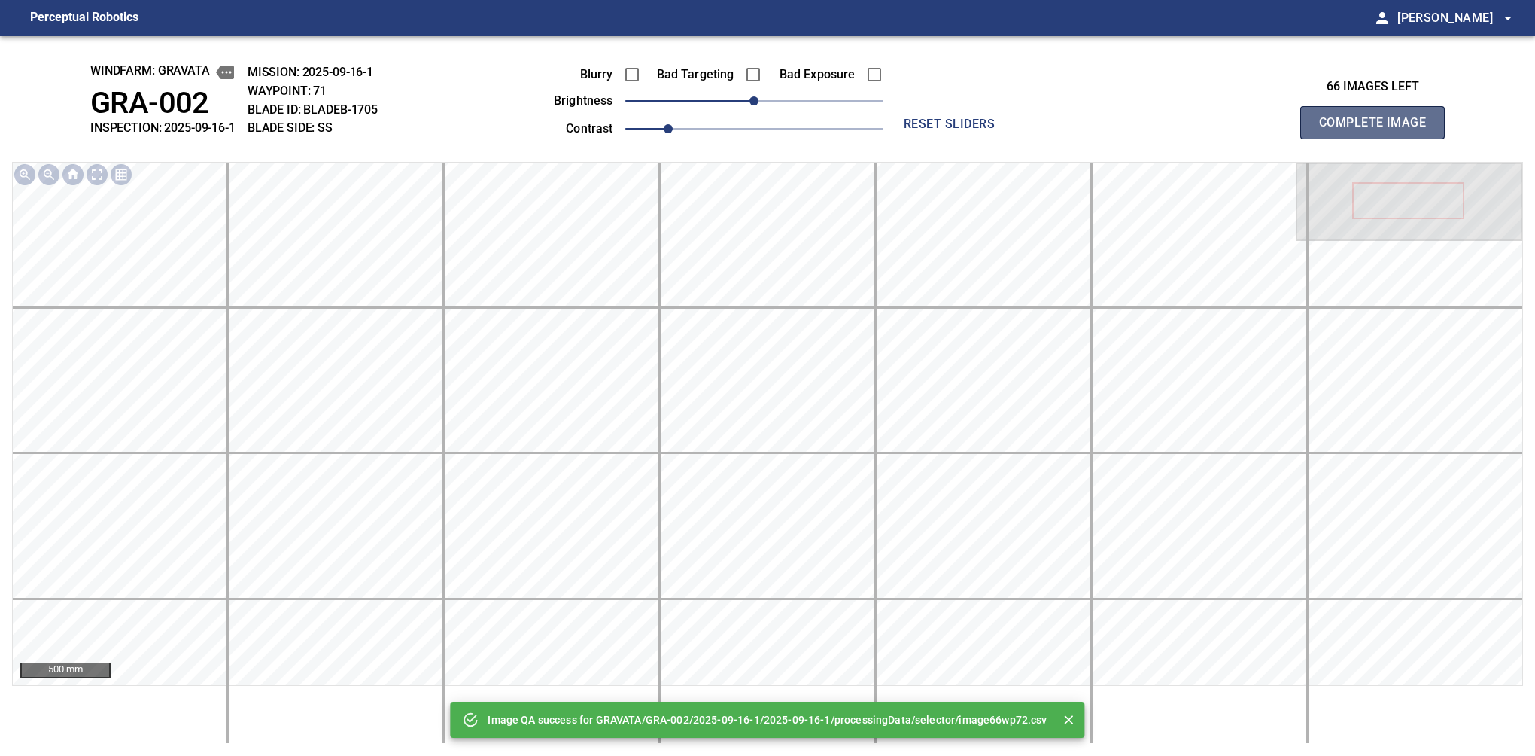
click at [1379, 138] on button "Complete Image" at bounding box center [1372, 122] width 144 height 33
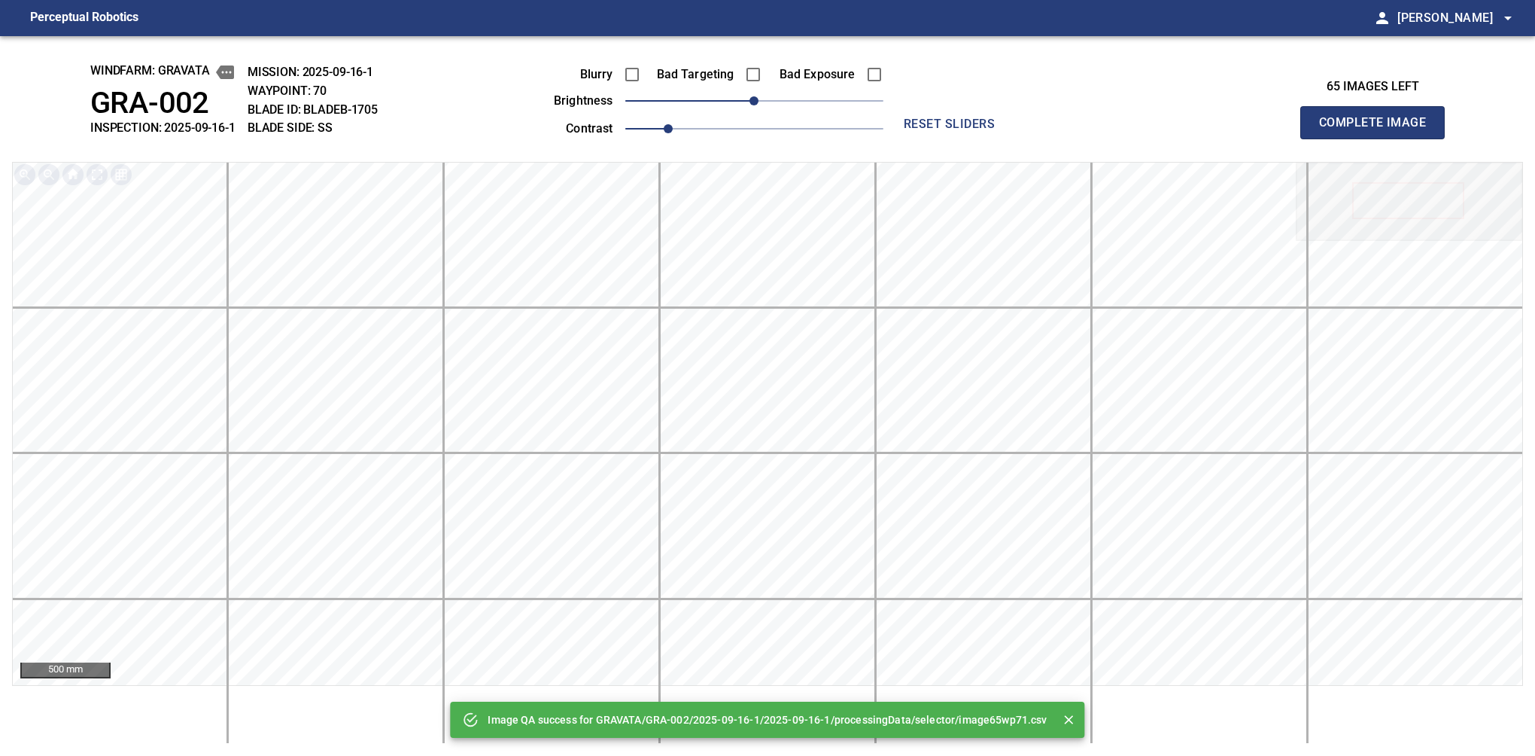
click at [1379, 138] on button "Complete Image" at bounding box center [1372, 122] width 144 height 33
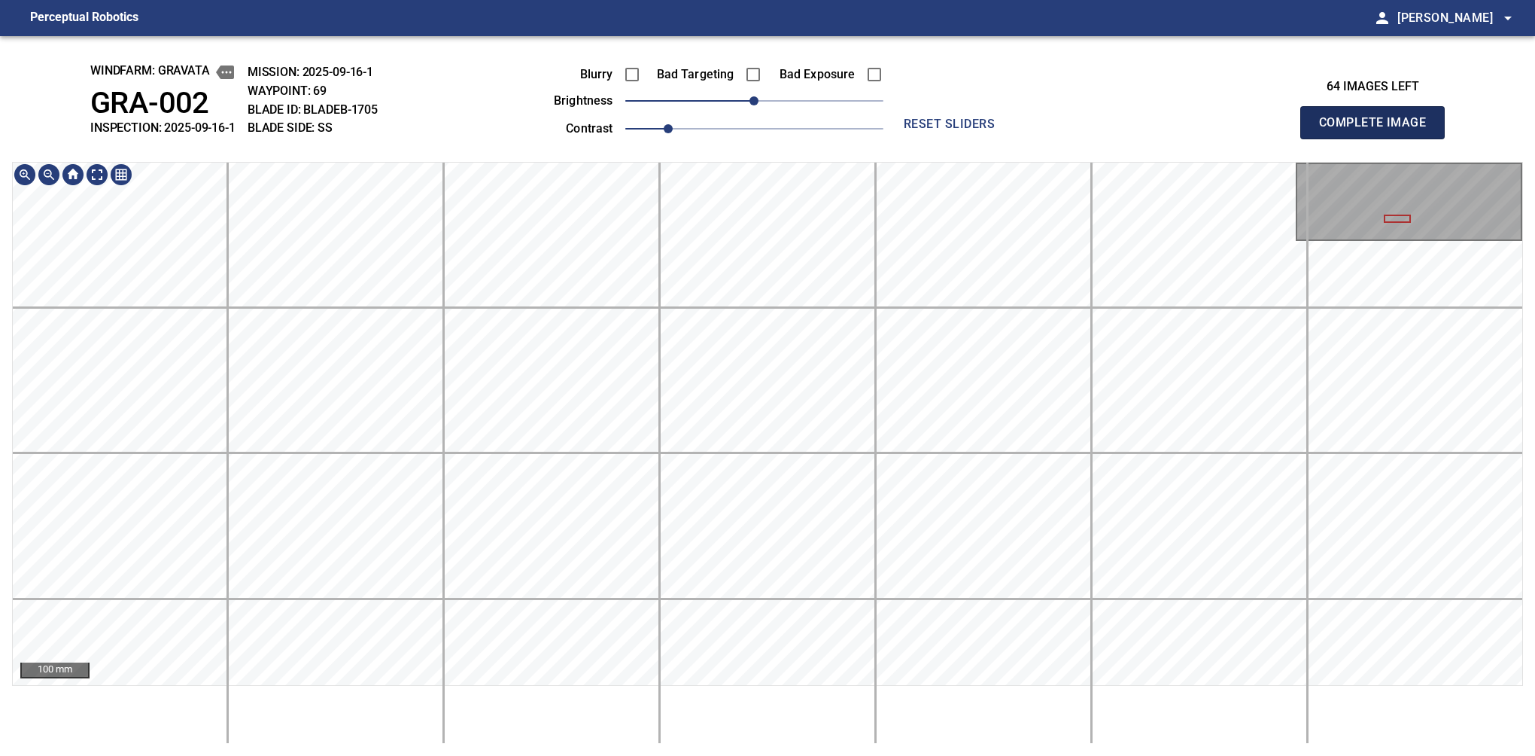
click at [1379, 138] on button "Complete Image" at bounding box center [1372, 122] width 144 height 33
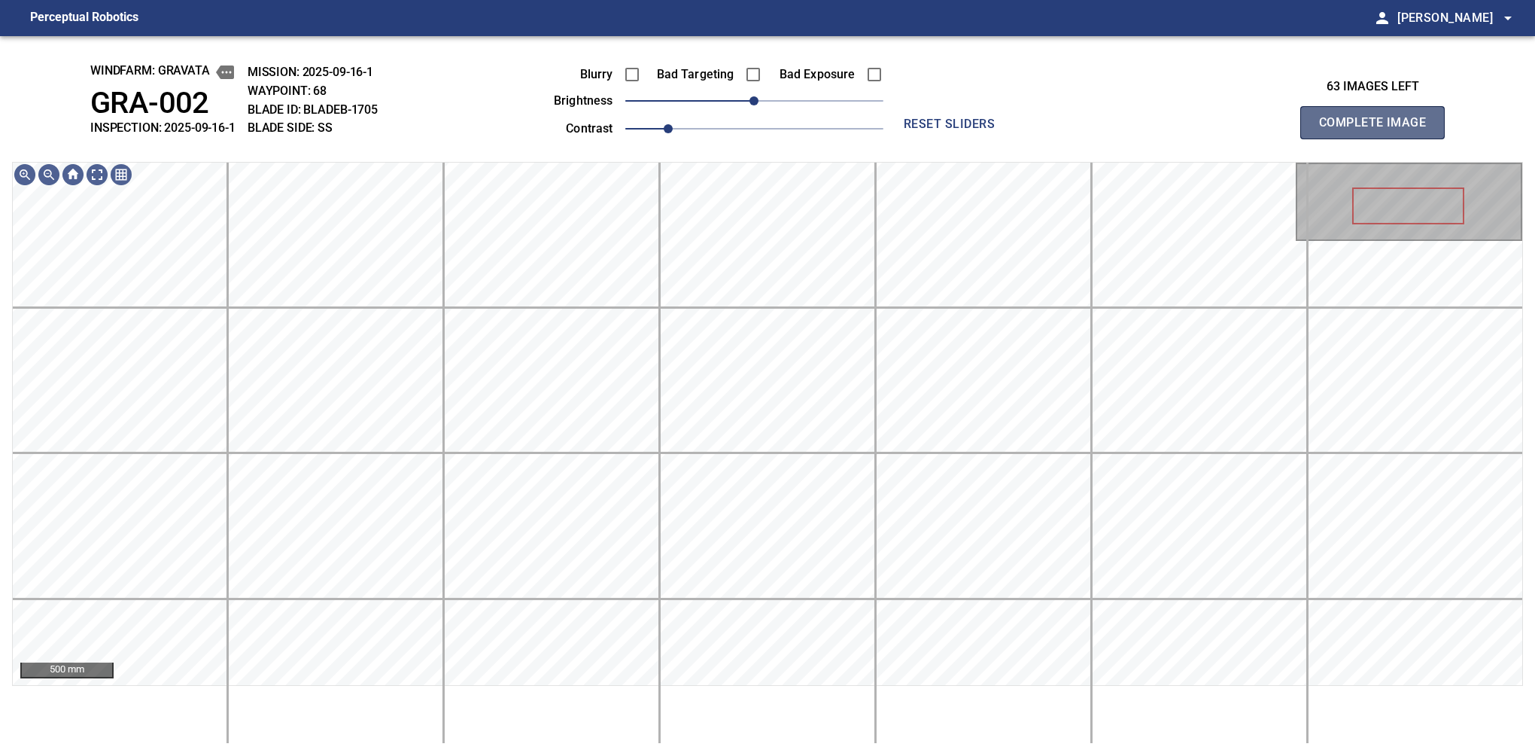
drag, startPoint x: 1381, startPoint y: 138, endPoint x: 707, endPoint y: 151, distance: 673.6
click at [1379, 138] on button "Complete Image" at bounding box center [1372, 122] width 144 height 33
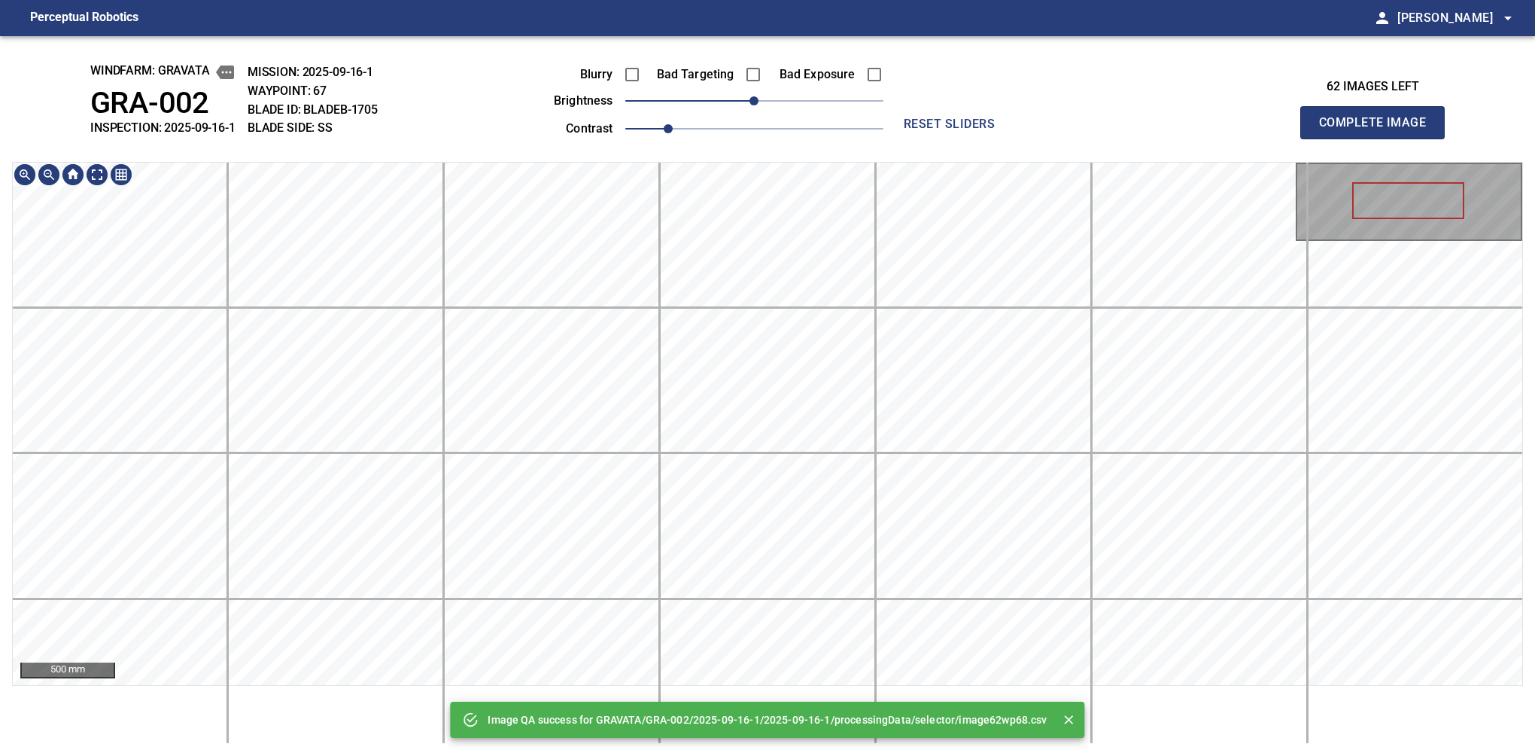
click at [1379, 138] on button "Complete Image" at bounding box center [1372, 122] width 144 height 33
click at [1016, 755] on html "Perceptual Robotics person Alex Semenov arrow_drop_down Image QA success for GR…" at bounding box center [767, 378] width 1535 height 756
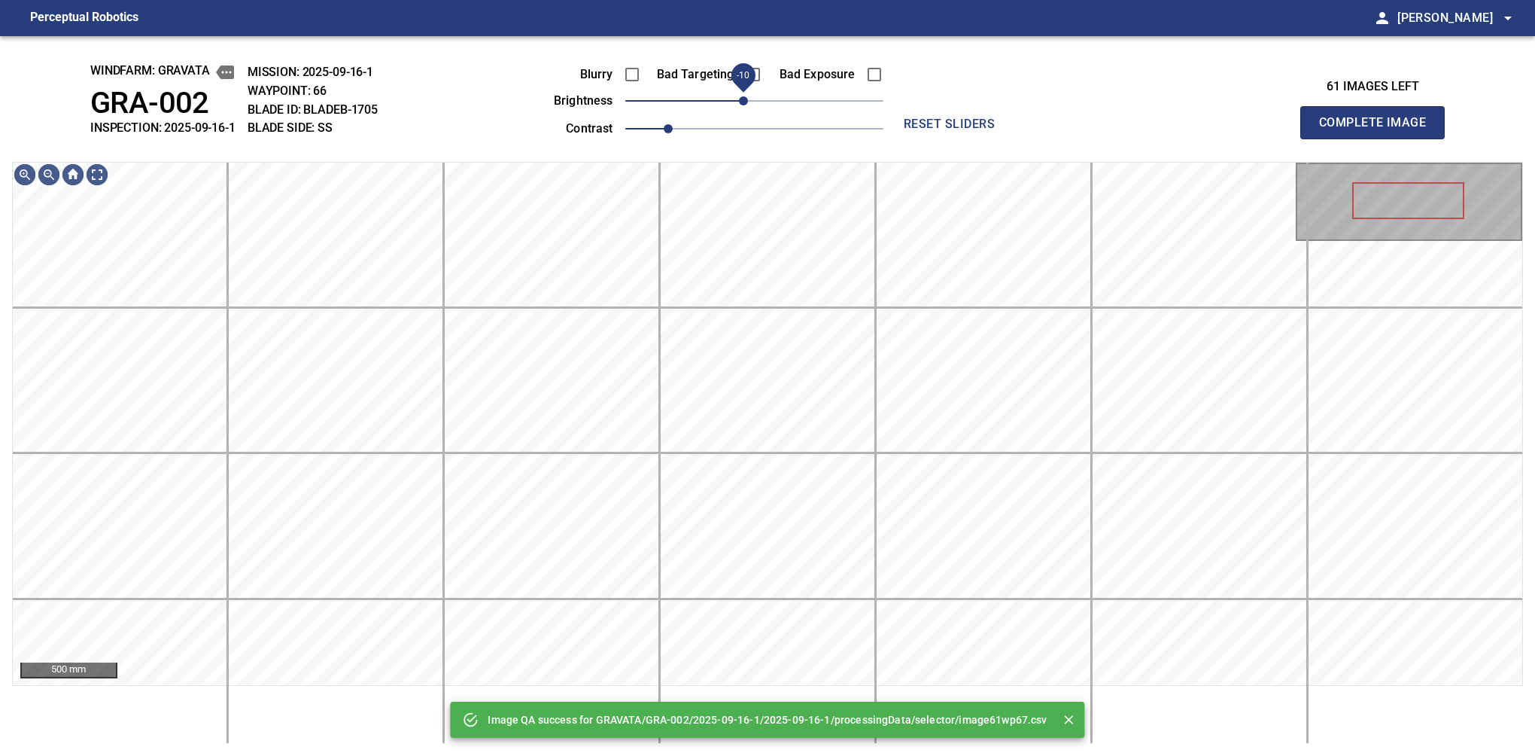
click at [747, 99] on span "-10" at bounding box center [743, 100] width 9 height 9
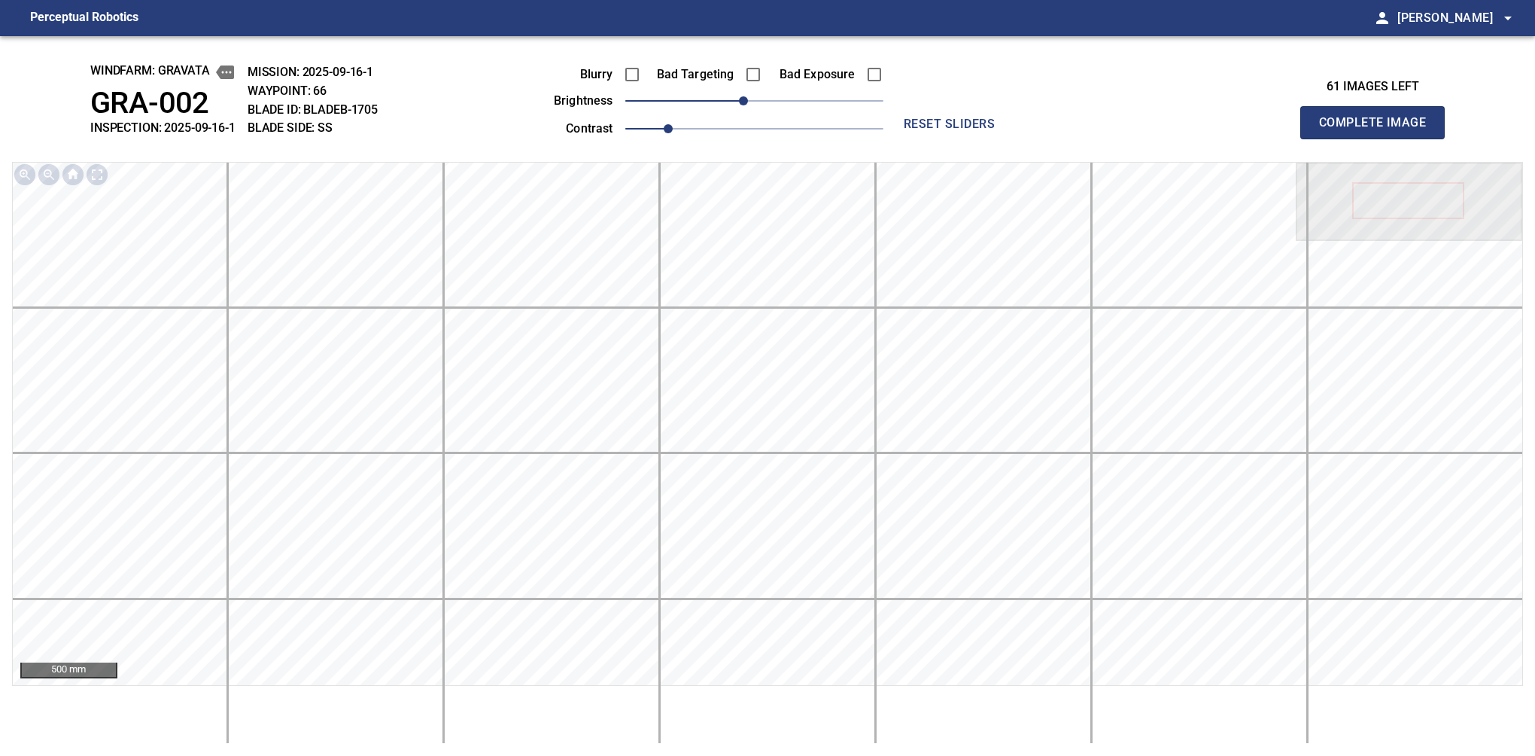
click at [1379, 138] on button "Complete Image" at bounding box center [1372, 122] width 144 height 33
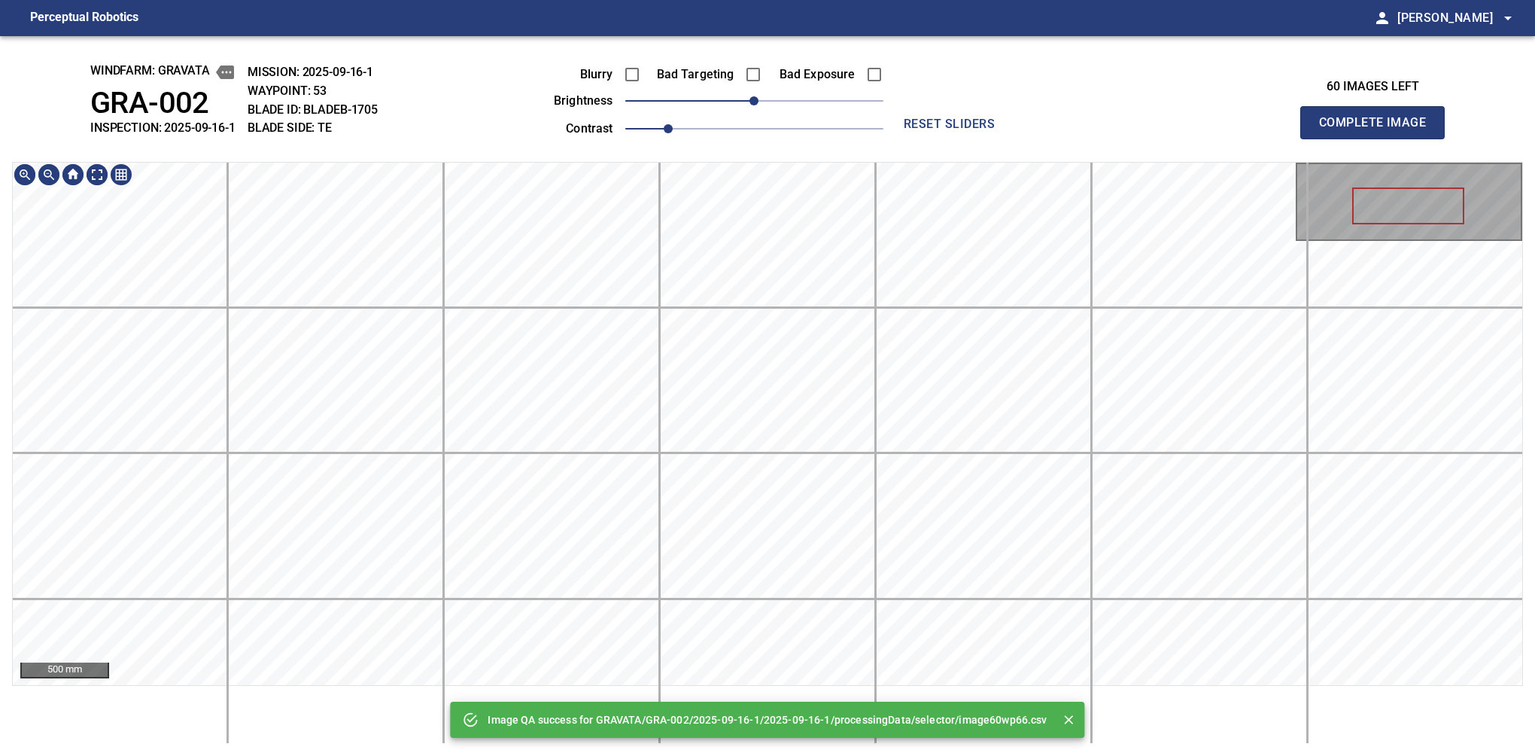
click at [734, 54] on div "Image QA success for GRAVATA/GRA-002/2025-09-16-1/2025-09-16-1/processingData/s…" at bounding box center [767, 395] width 1535 height 719
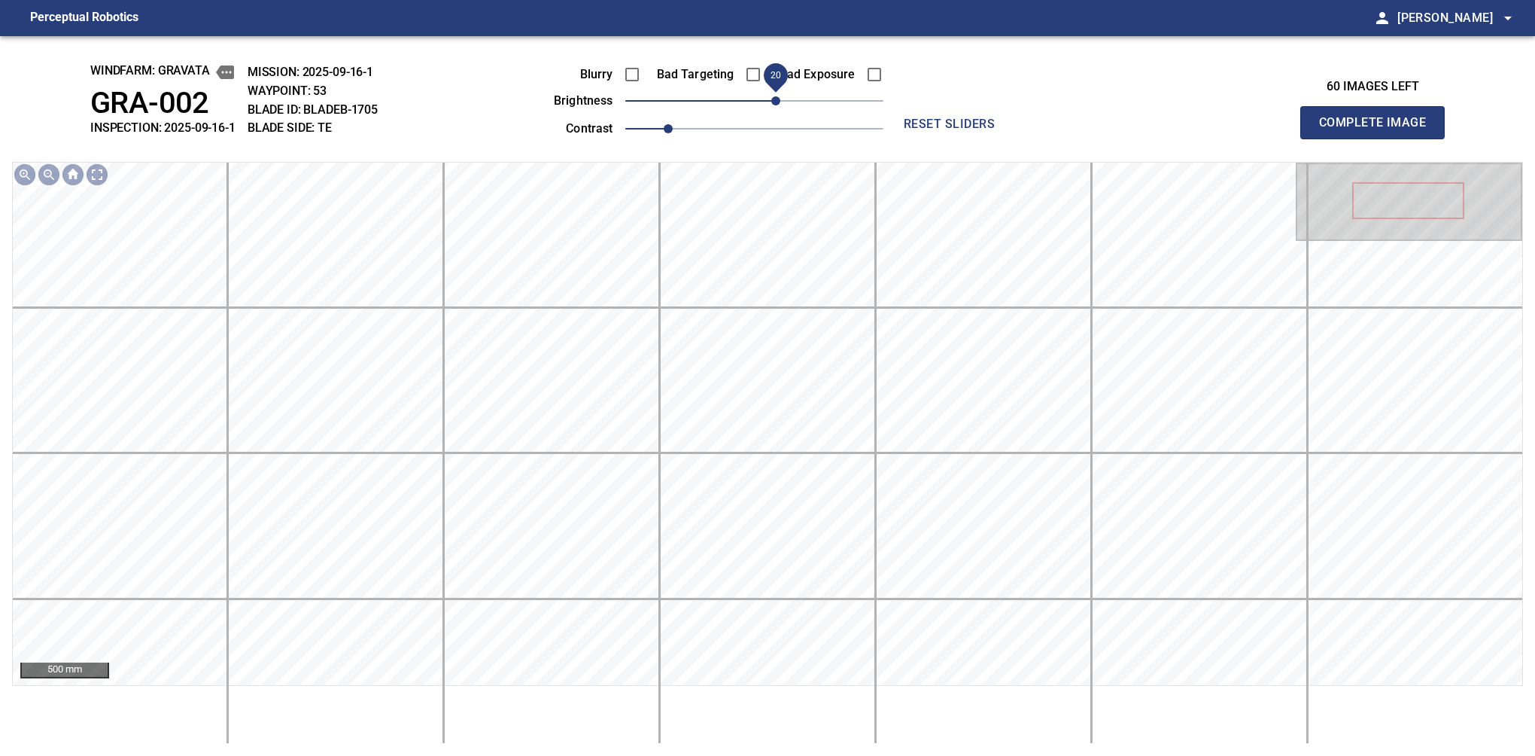
click at [771, 104] on span "20" at bounding box center [775, 100] width 9 height 9
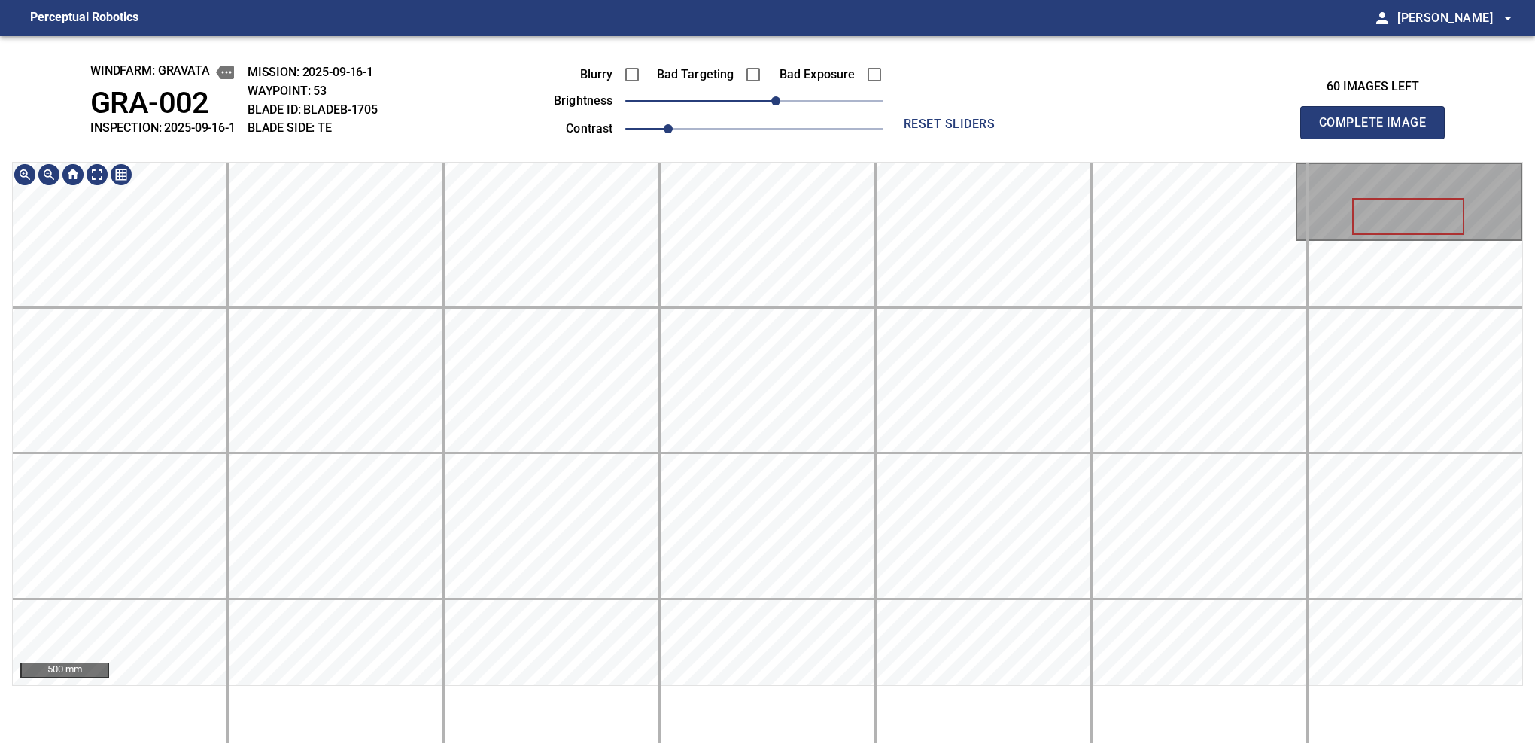
click at [803, 123] on div "windfarm: GRAVATA GRA-002 INSPECTION: 2025-09-16-1 MISSION: 2025-09-16-1 WAYPOI…" at bounding box center [767, 395] width 1535 height 719
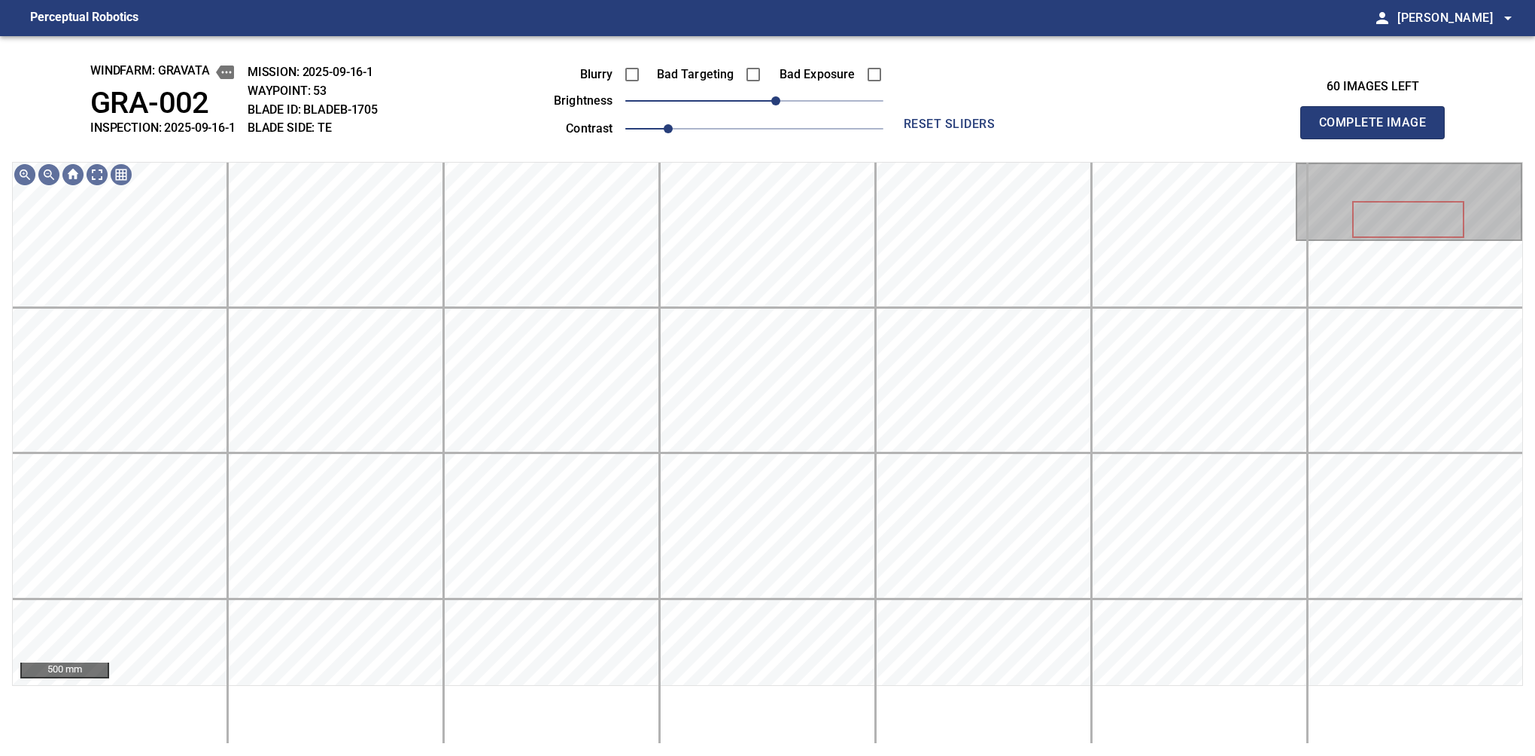
click at [1379, 138] on button "Complete Image" at bounding box center [1372, 122] width 144 height 33
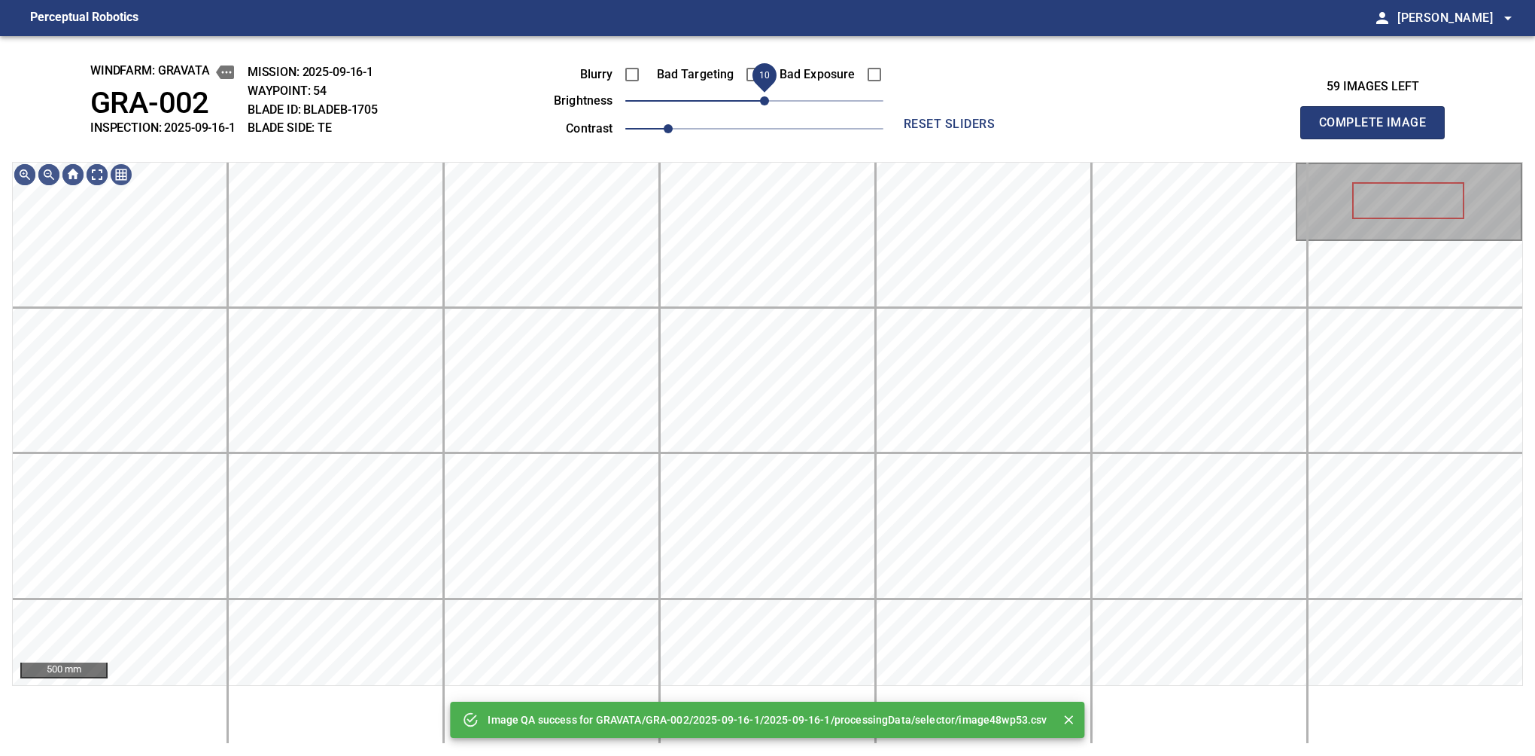
drag, startPoint x: 756, startPoint y: 106, endPoint x: 768, endPoint y: 108, distance: 13.0
click at [768, 105] on span "10" at bounding box center [764, 100] width 9 height 9
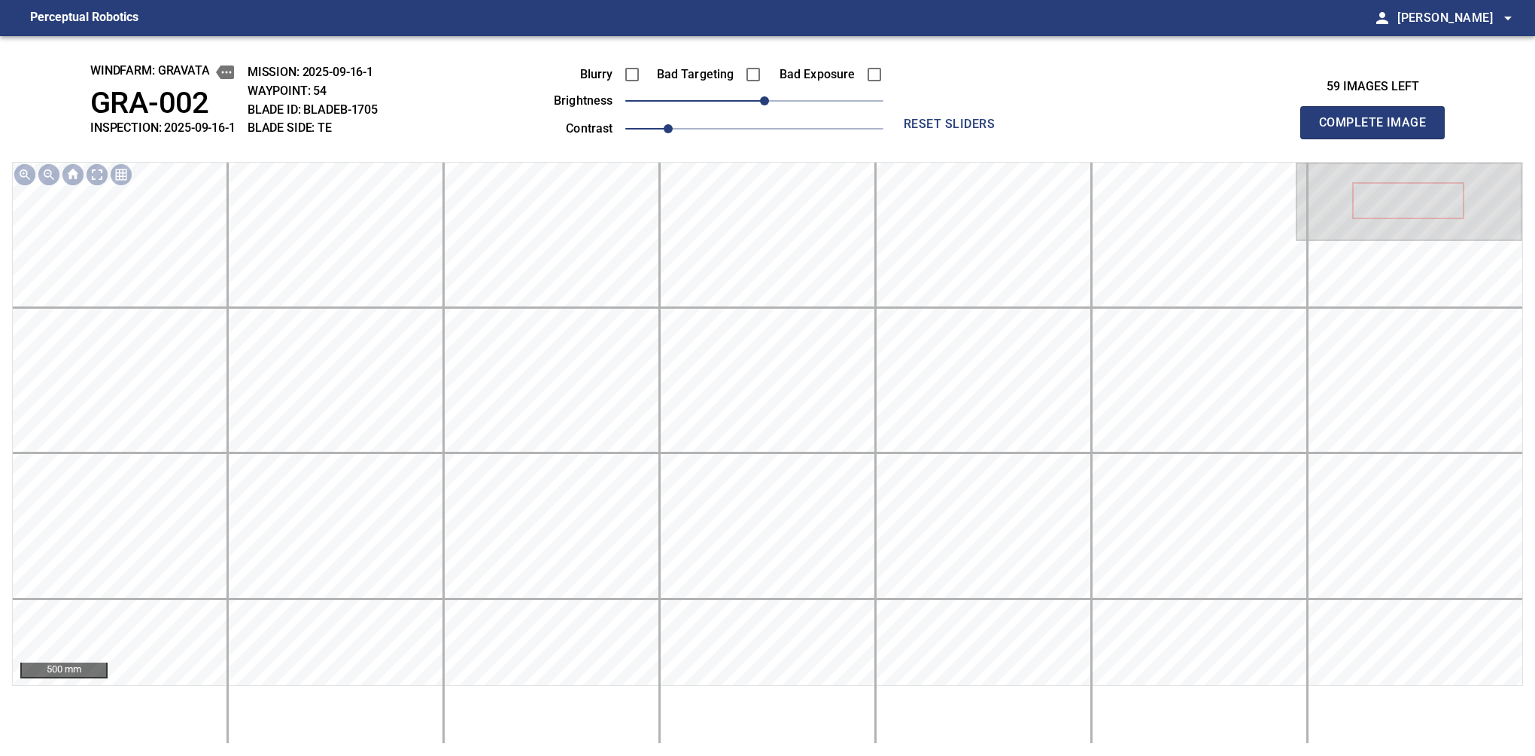
click at [1379, 138] on button "Complete Image" at bounding box center [1372, 122] width 144 height 33
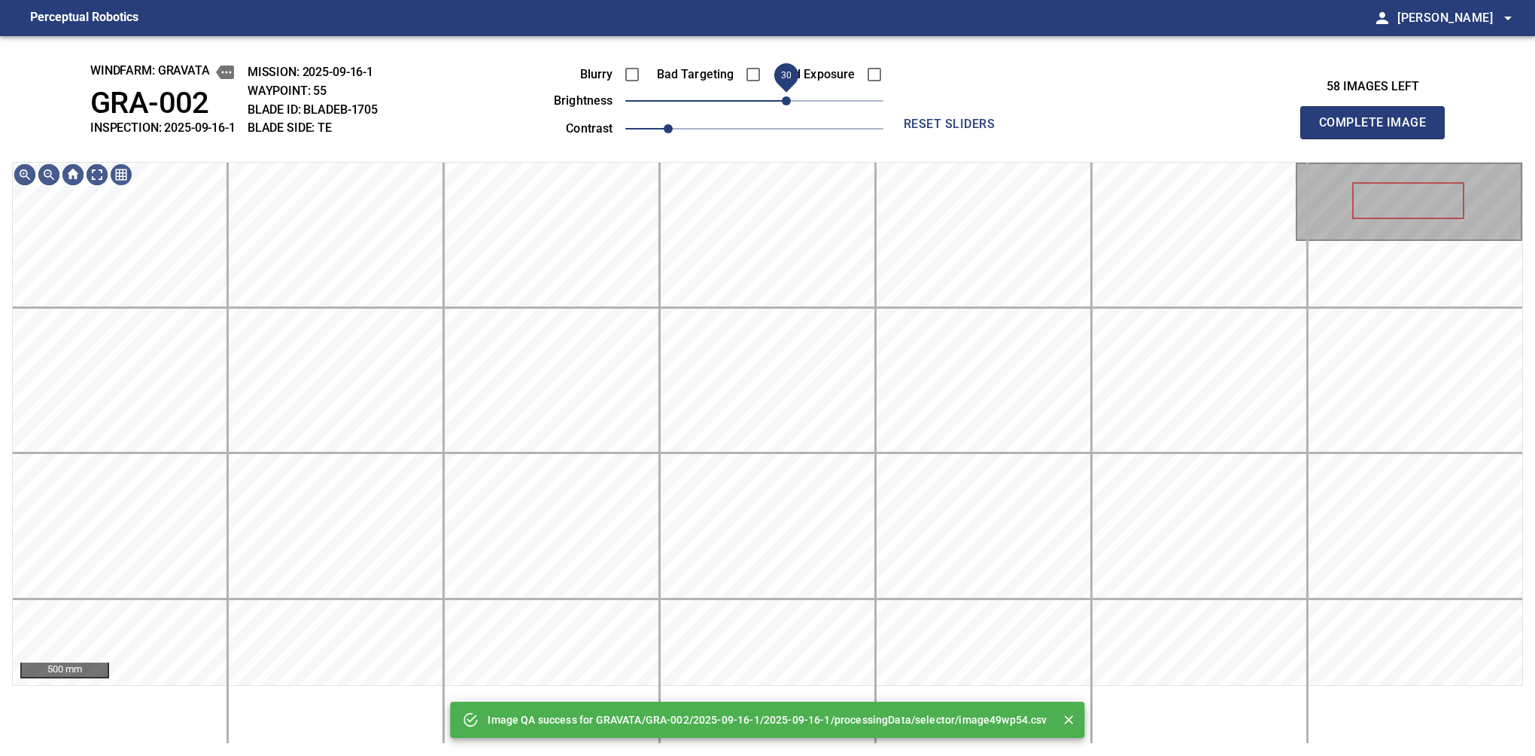
drag, startPoint x: 761, startPoint y: 104, endPoint x: 787, endPoint y: 96, distance: 27.4
click at [787, 96] on span "30" at bounding box center [786, 100] width 9 height 9
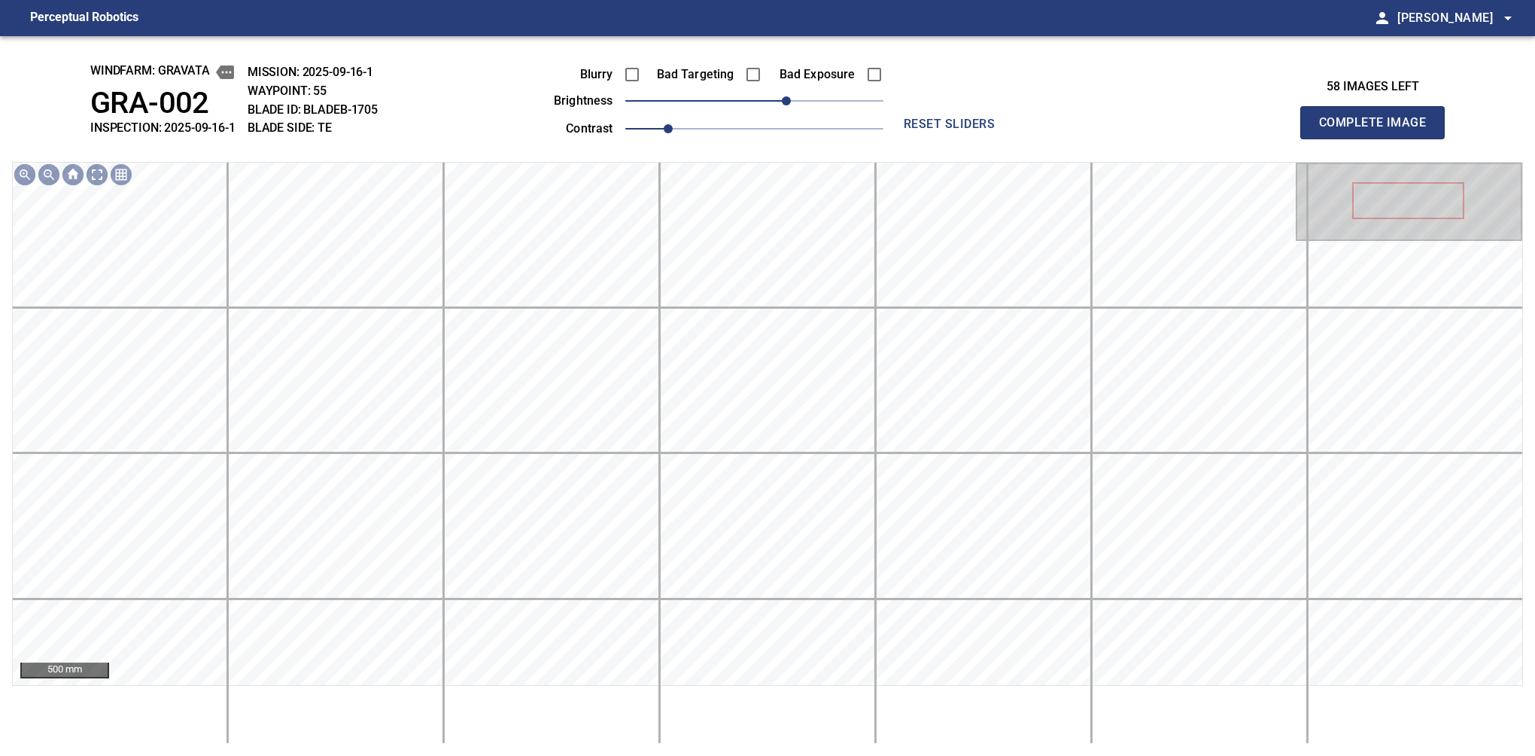
click at [1379, 138] on button "Complete Image" at bounding box center [1372, 122] width 144 height 33
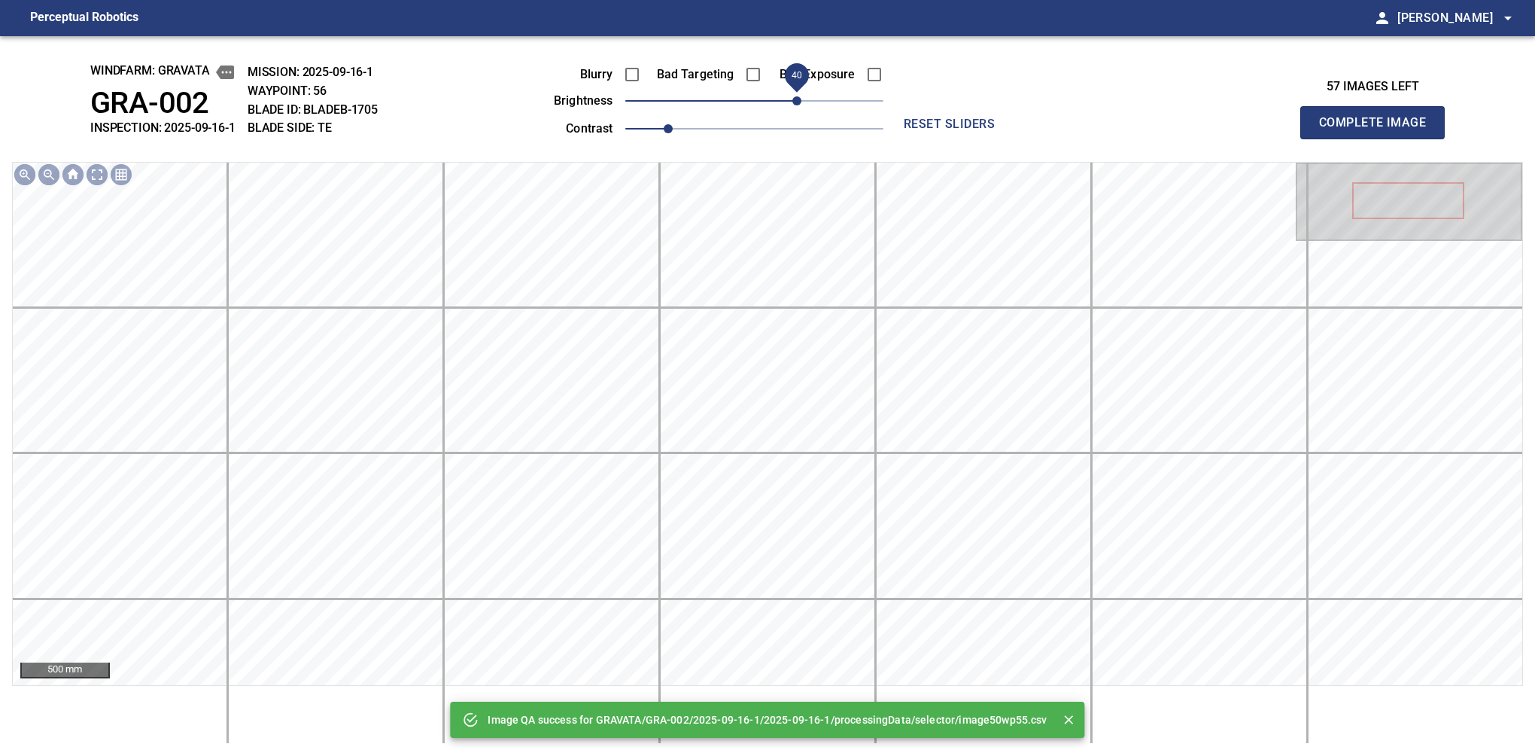
drag, startPoint x: 787, startPoint y: 96, endPoint x: 798, endPoint y: 99, distance: 10.8
click at [798, 99] on span "40" at bounding box center [754, 100] width 258 height 21
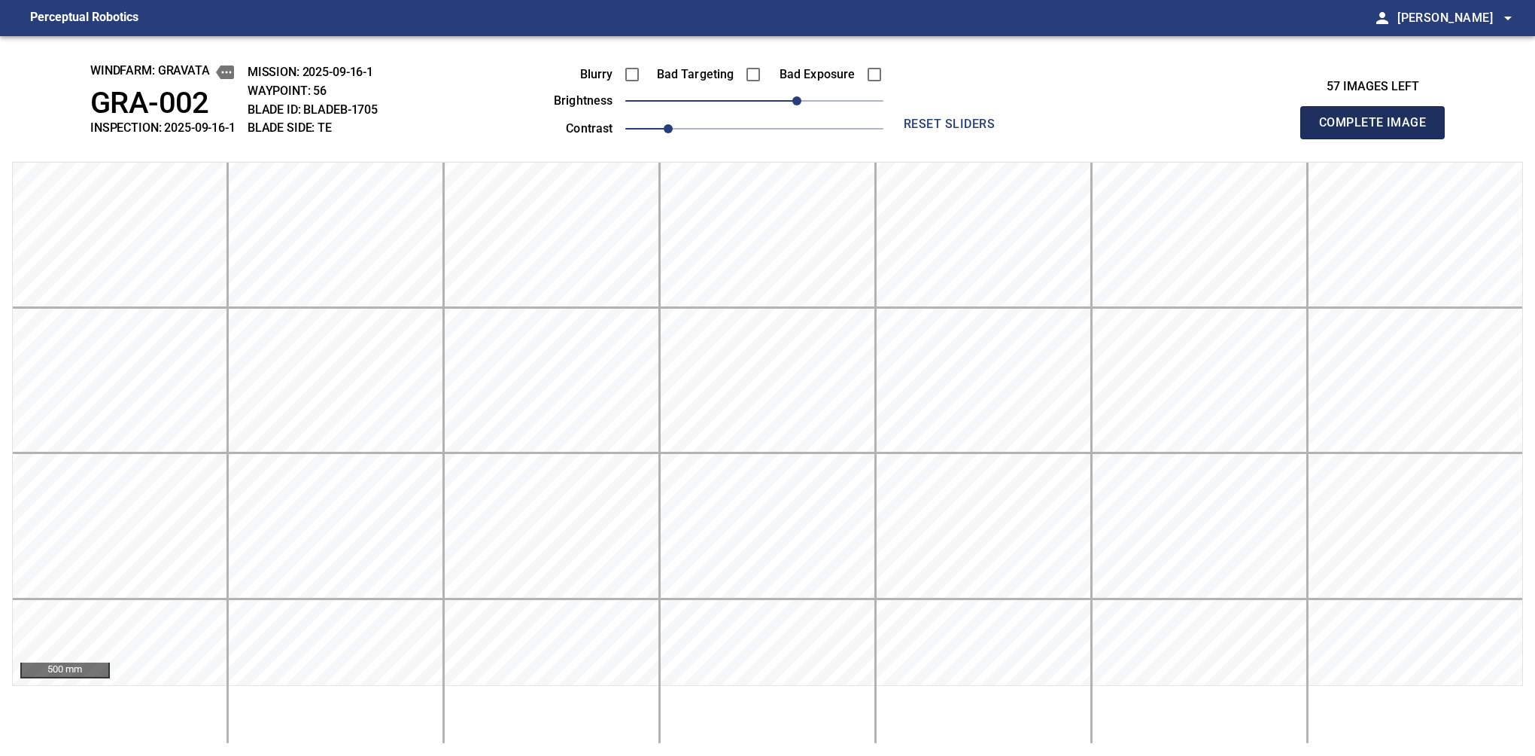
click at [1379, 138] on button "Complete Image" at bounding box center [1372, 122] width 144 height 33
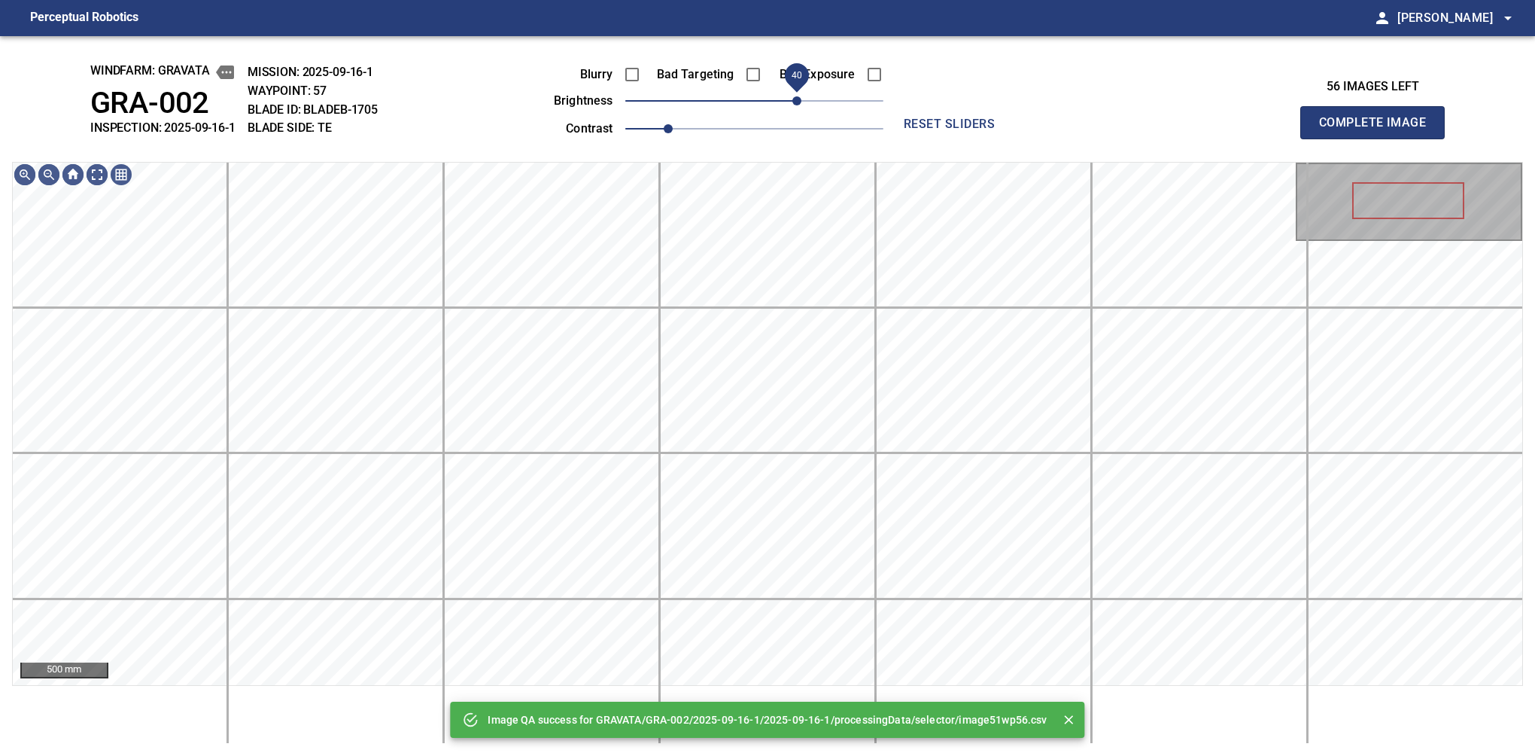
click at [801, 96] on span "40" at bounding box center [754, 100] width 258 height 21
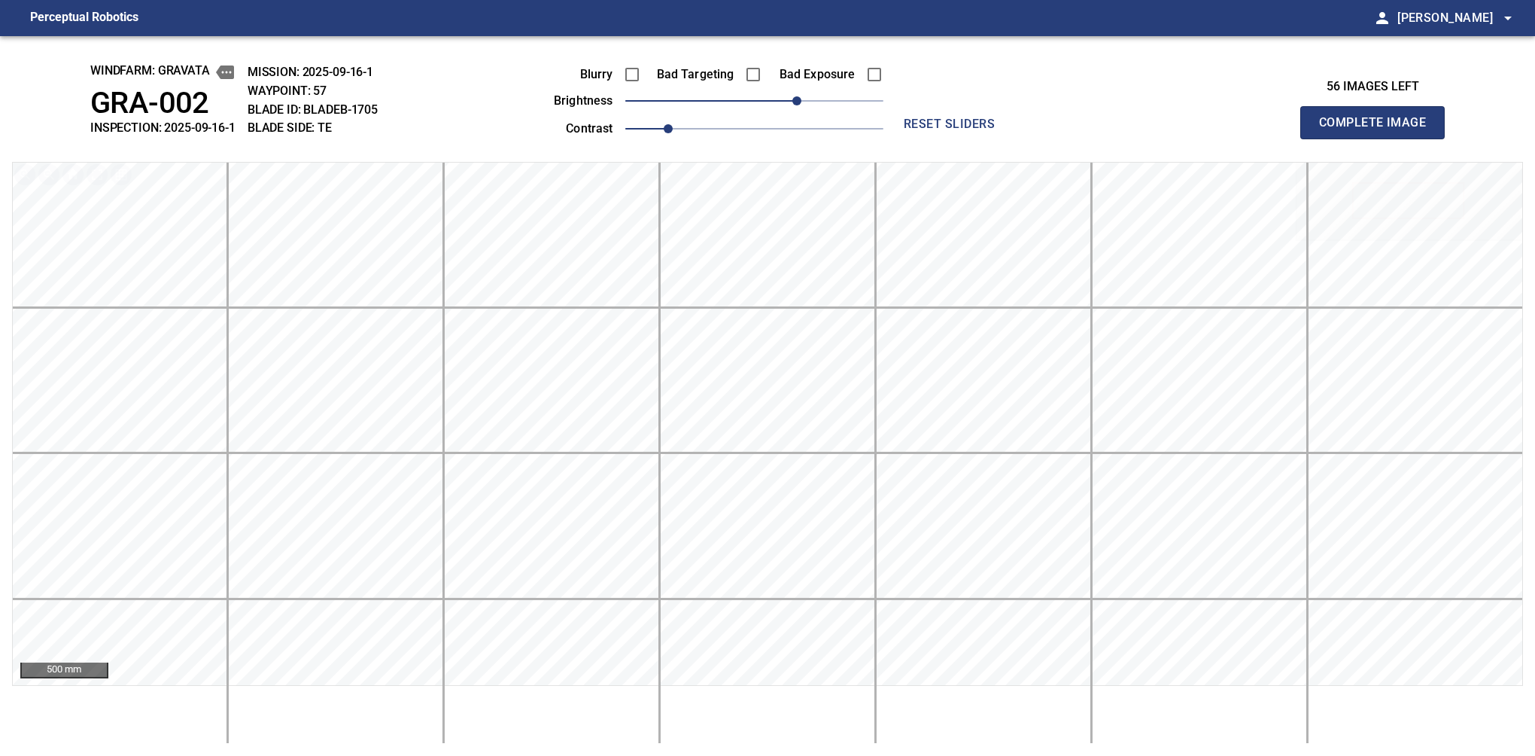
click at [1379, 138] on button "Complete Image" at bounding box center [1372, 122] width 144 height 33
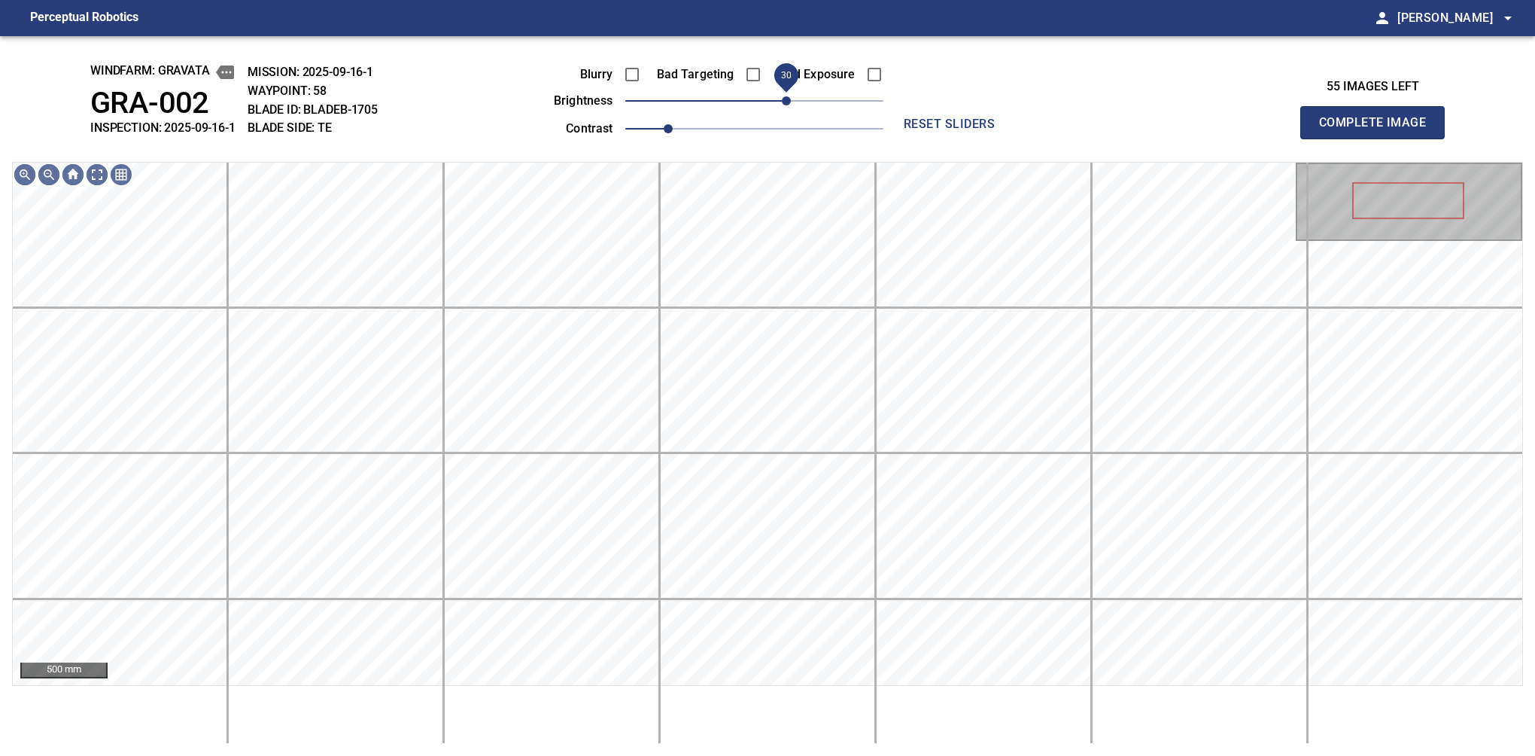
click at [790, 99] on span "30" at bounding box center [754, 100] width 258 height 21
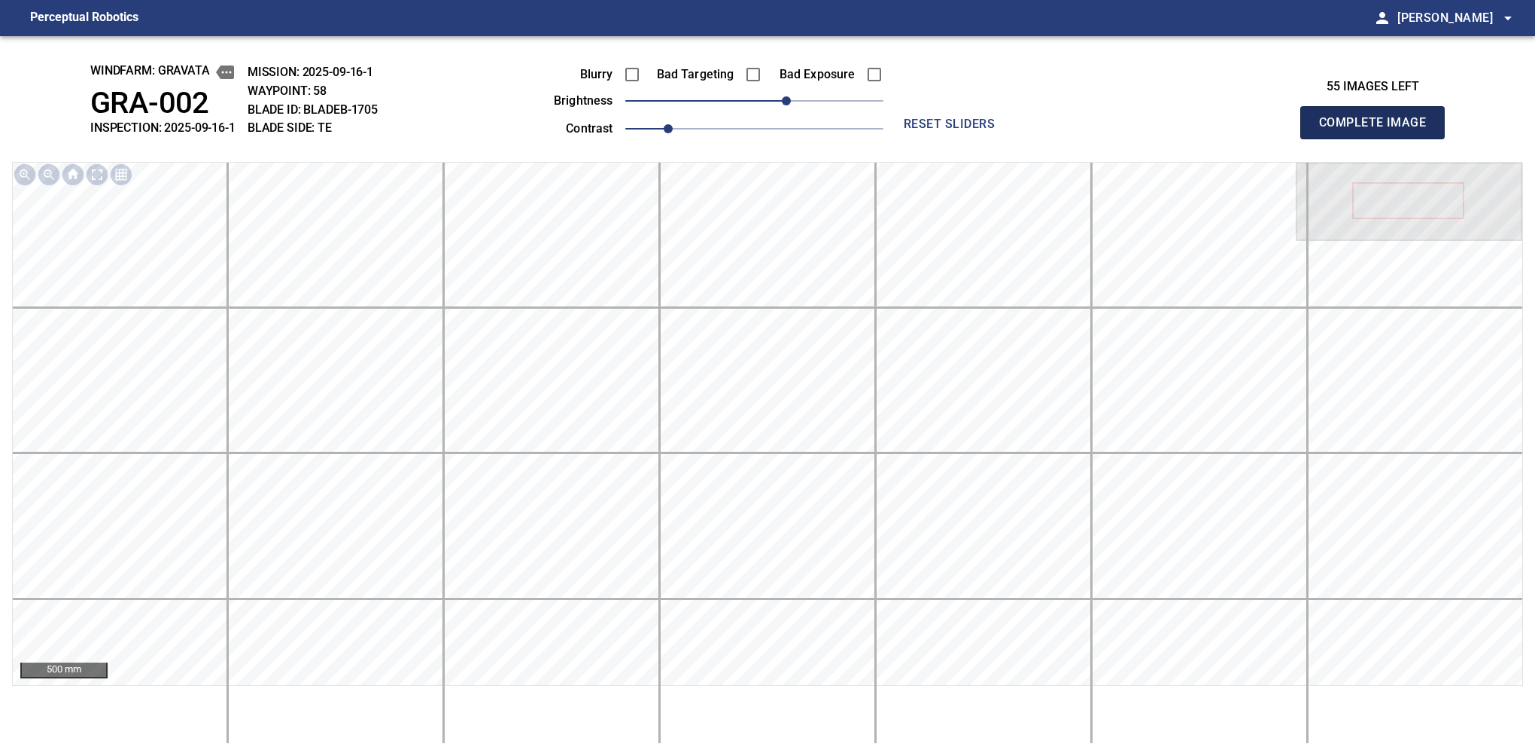
click at [1379, 138] on button "Complete Image" at bounding box center [1372, 122] width 144 height 33
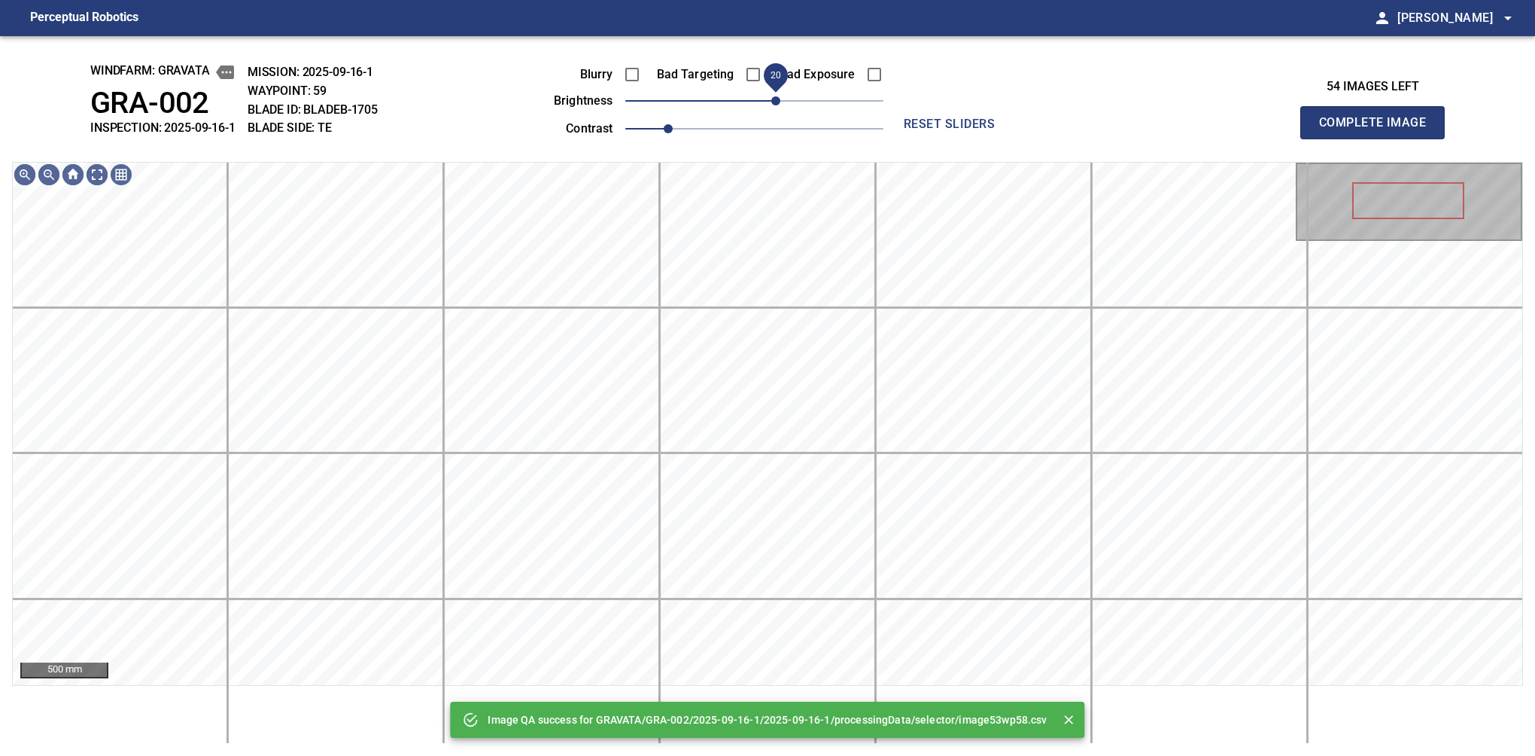
drag, startPoint x: 790, startPoint y: 99, endPoint x: 780, endPoint y: 103, distance: 11.5
click at [780, 103] on span "20" at bounding box center [754, 100] width 258 height 21
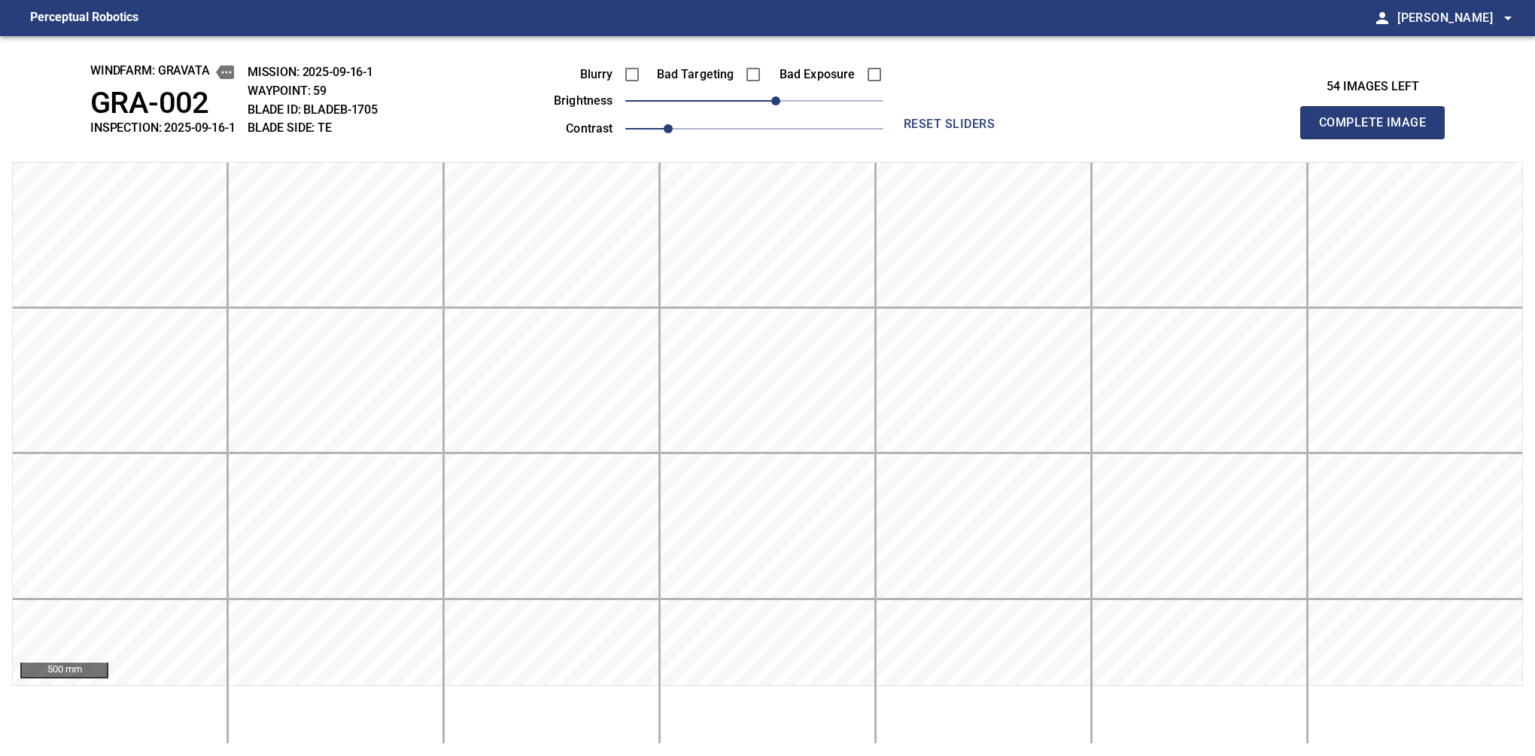
click at [1379, 138] on button "Complete Image" at bounding box center [1372, 122] width 144 height 33
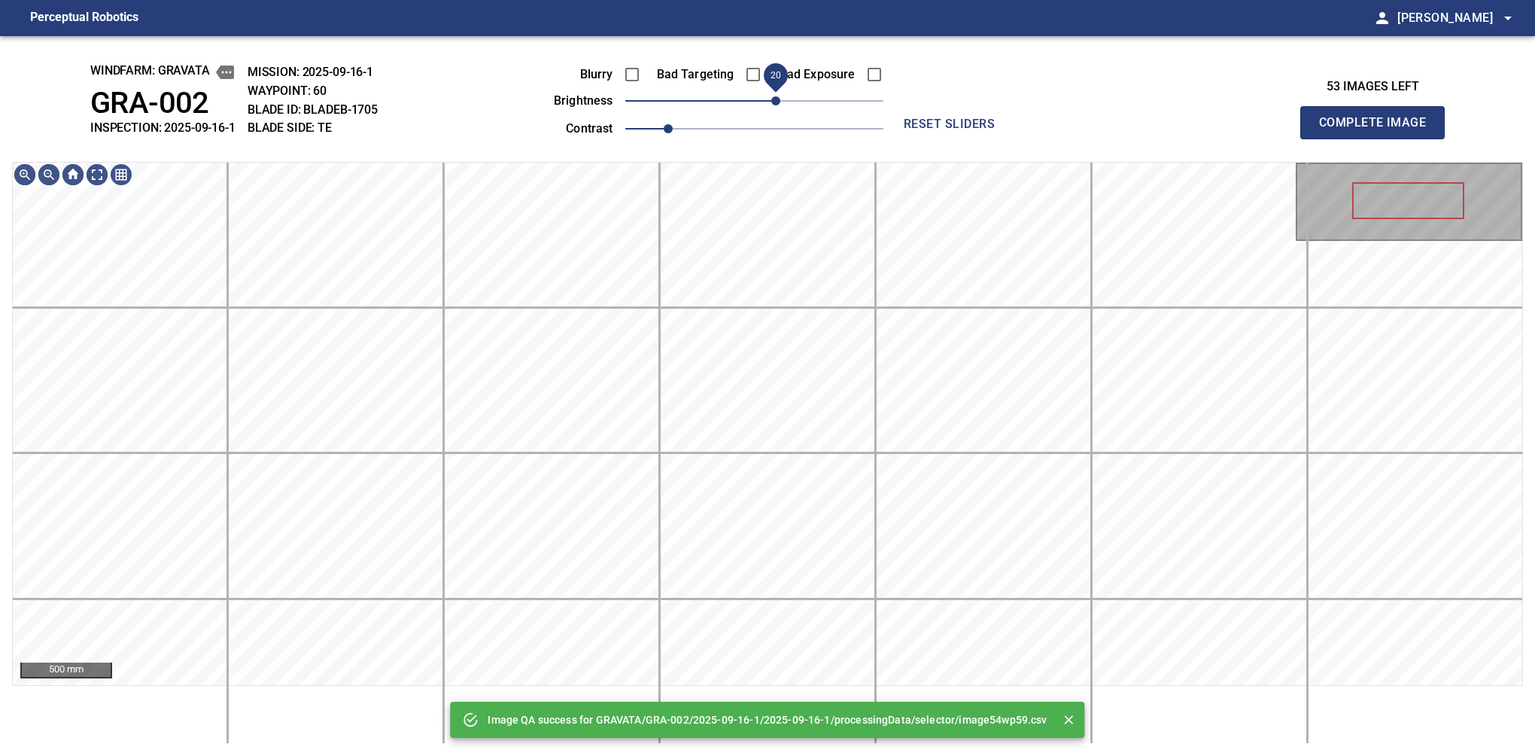
drag, startPoint x: 798, startPoint y: 99, endPoint x: 780, endPoint y: 103, distance: 18.6
click at [780, 103] on span "20" at bounding box center [754, 100] width 258 height 21
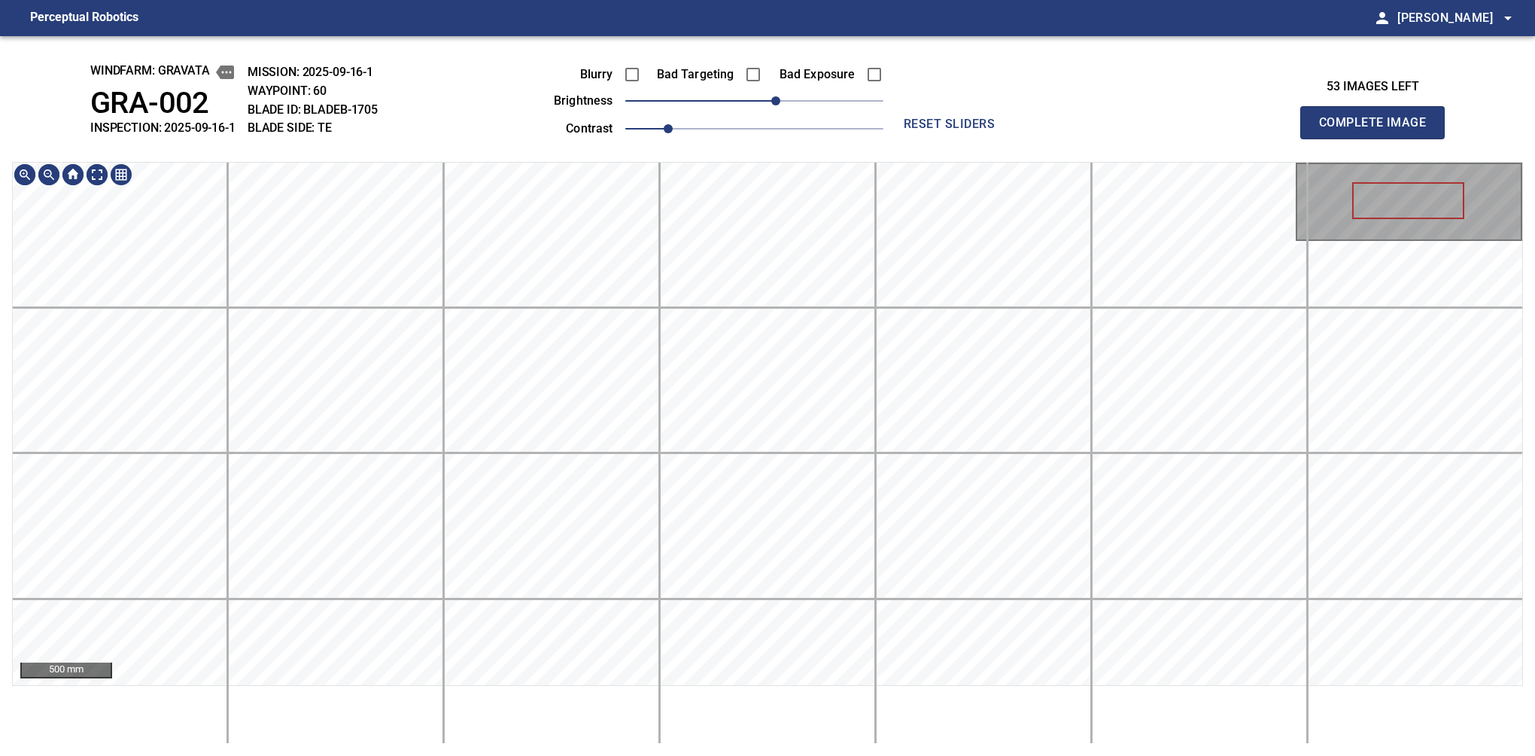
click at [722, 151] on div "windfarm: GRAVATA GRA-002 INSPECTION: 2025-09-16-1 MISSION: 2025-09-16-1 WAYPOI…" at bounding box center [767, 395] width 1535 height 719
drag, startPoint x: 777, startPoint y: 103, endPoint x: 765, endPoint y: 103, distance: 12.8
click at [765, 103] on span "10" at bounding box center [764, 100] width 9 height 9
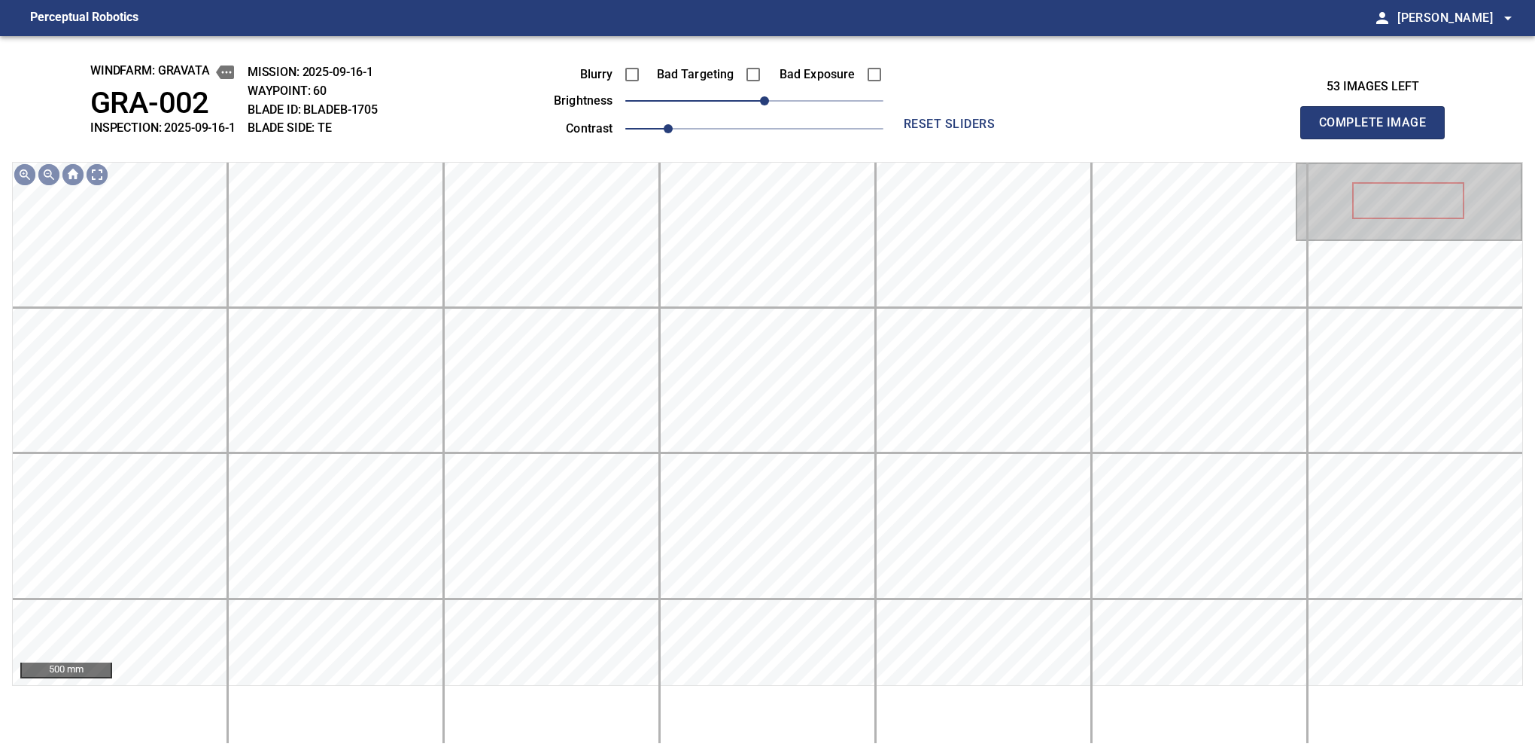
click at [1379, 138] on button "Complete Image" at bounding box center [1372, 122] width 144 height 33
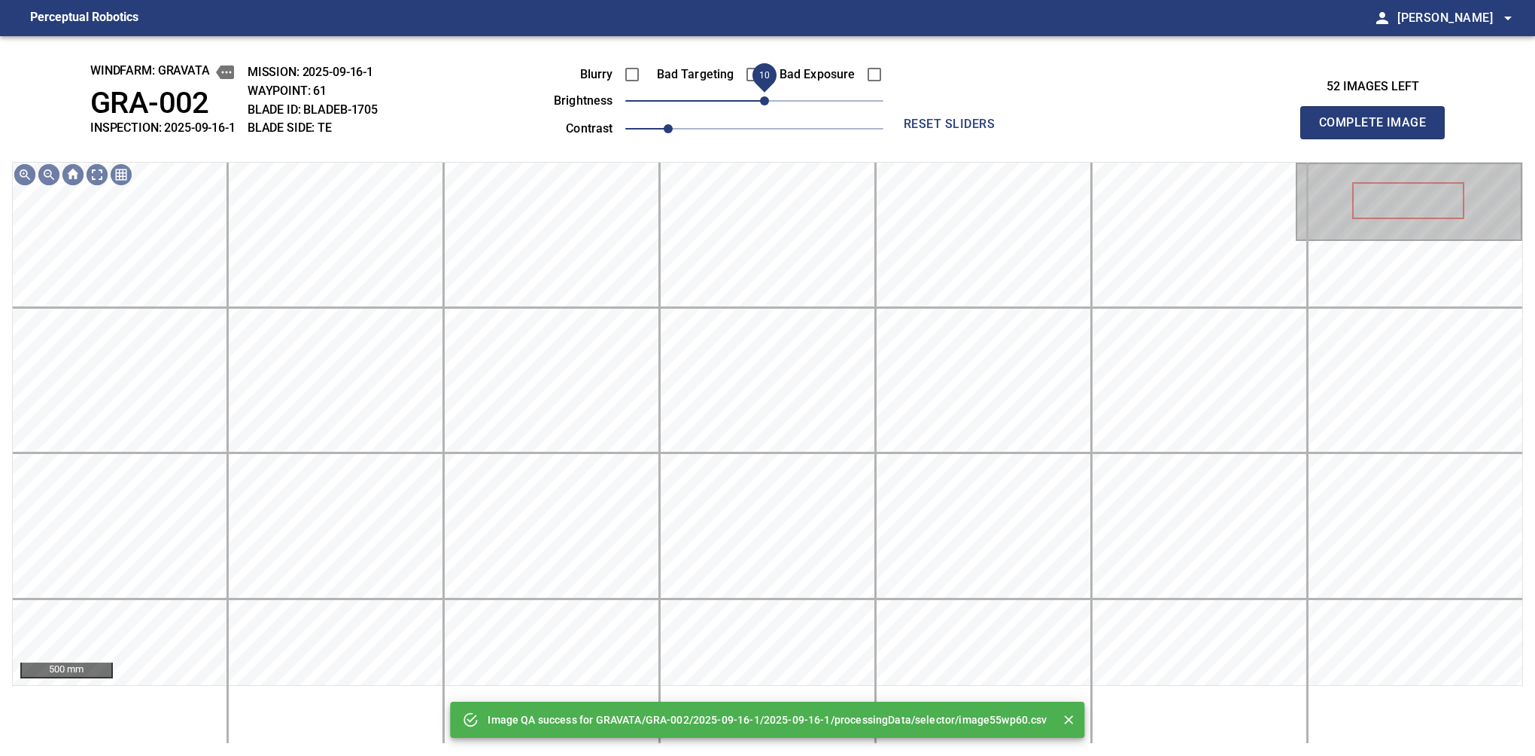
click at [767, 103] on span "10" at bounding box center [764, 100] width 9 height 9
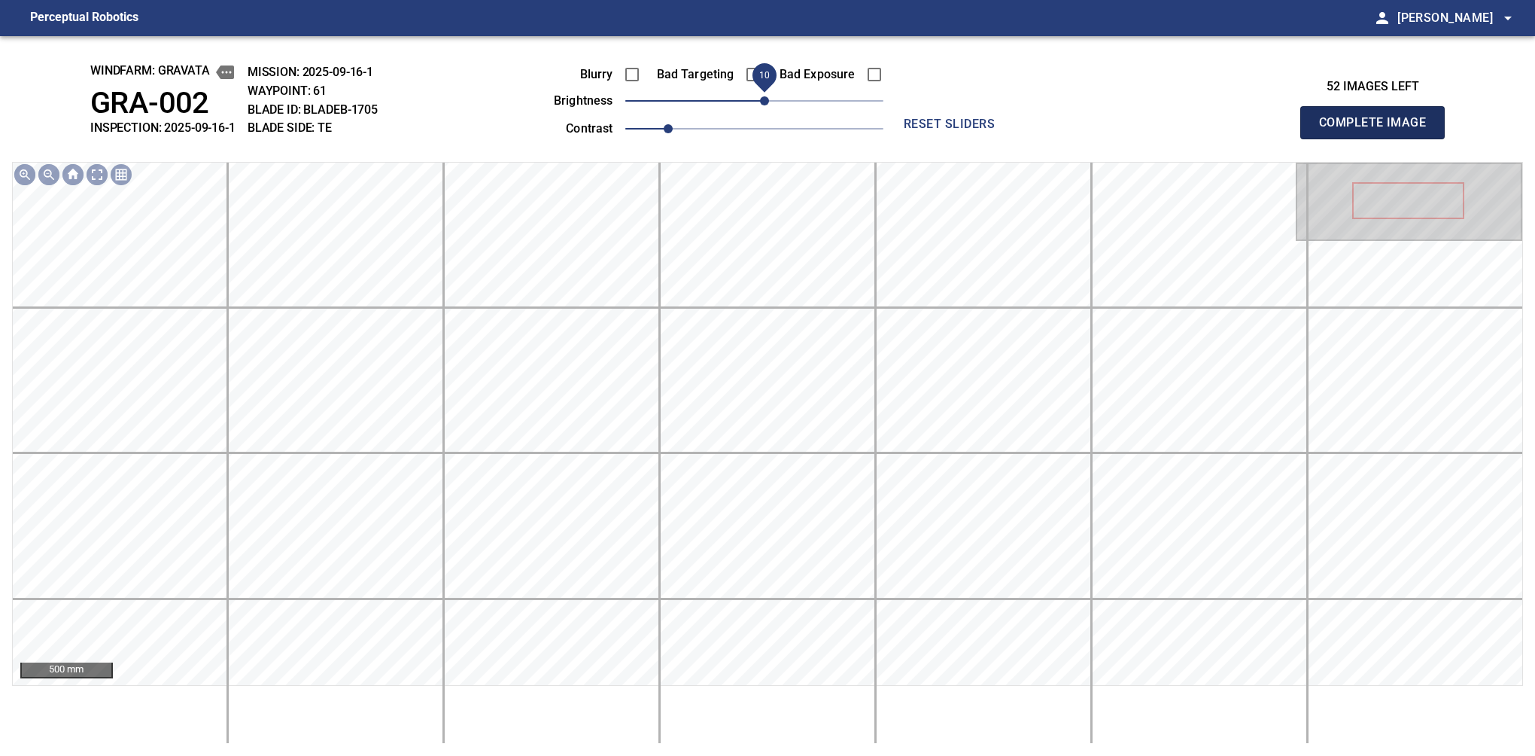
click at [1379, 138] on button "Complete Image" at bounding box center [1372, 122] width 144 height 33
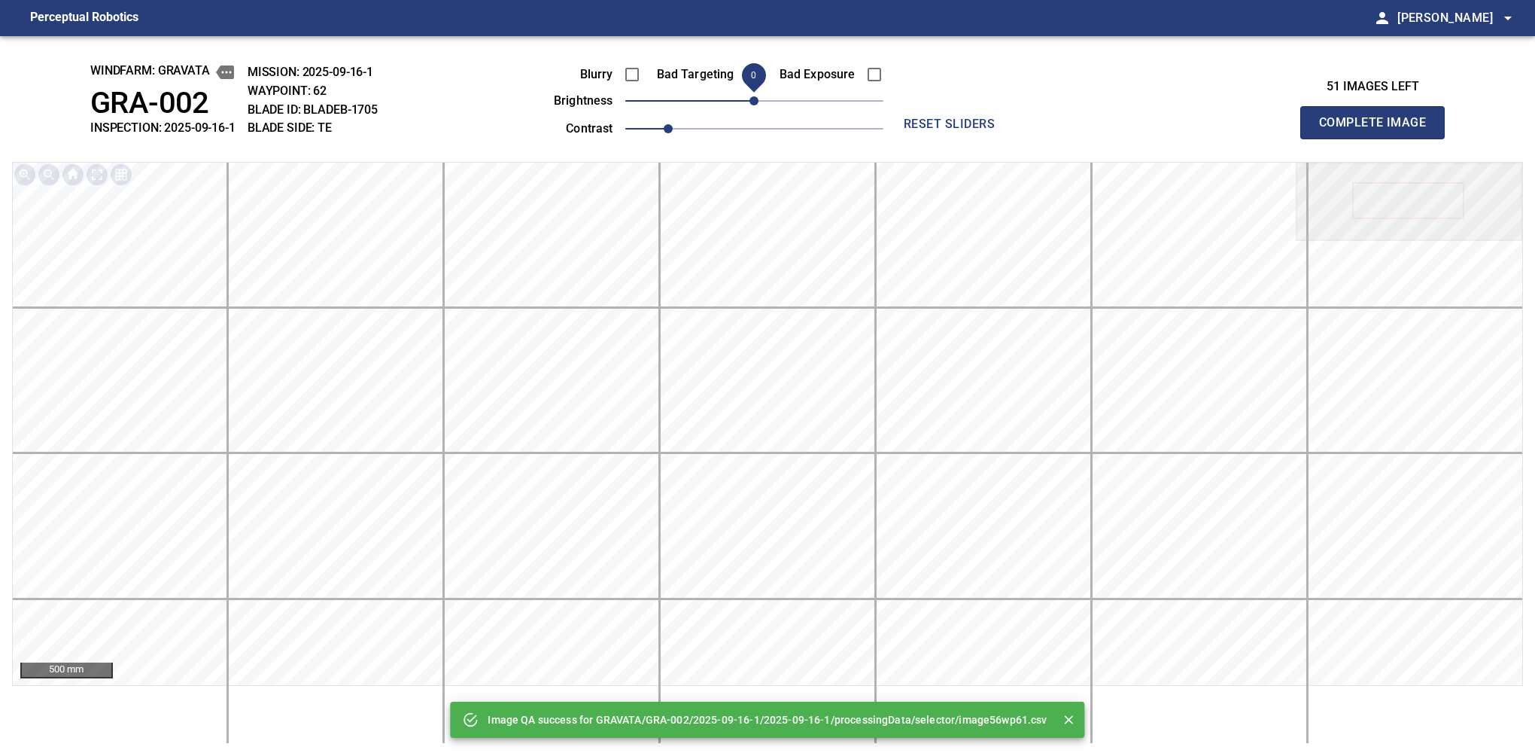
click at [756, 105] on span "0" at bounding box center [753, 100] width 9 height 9
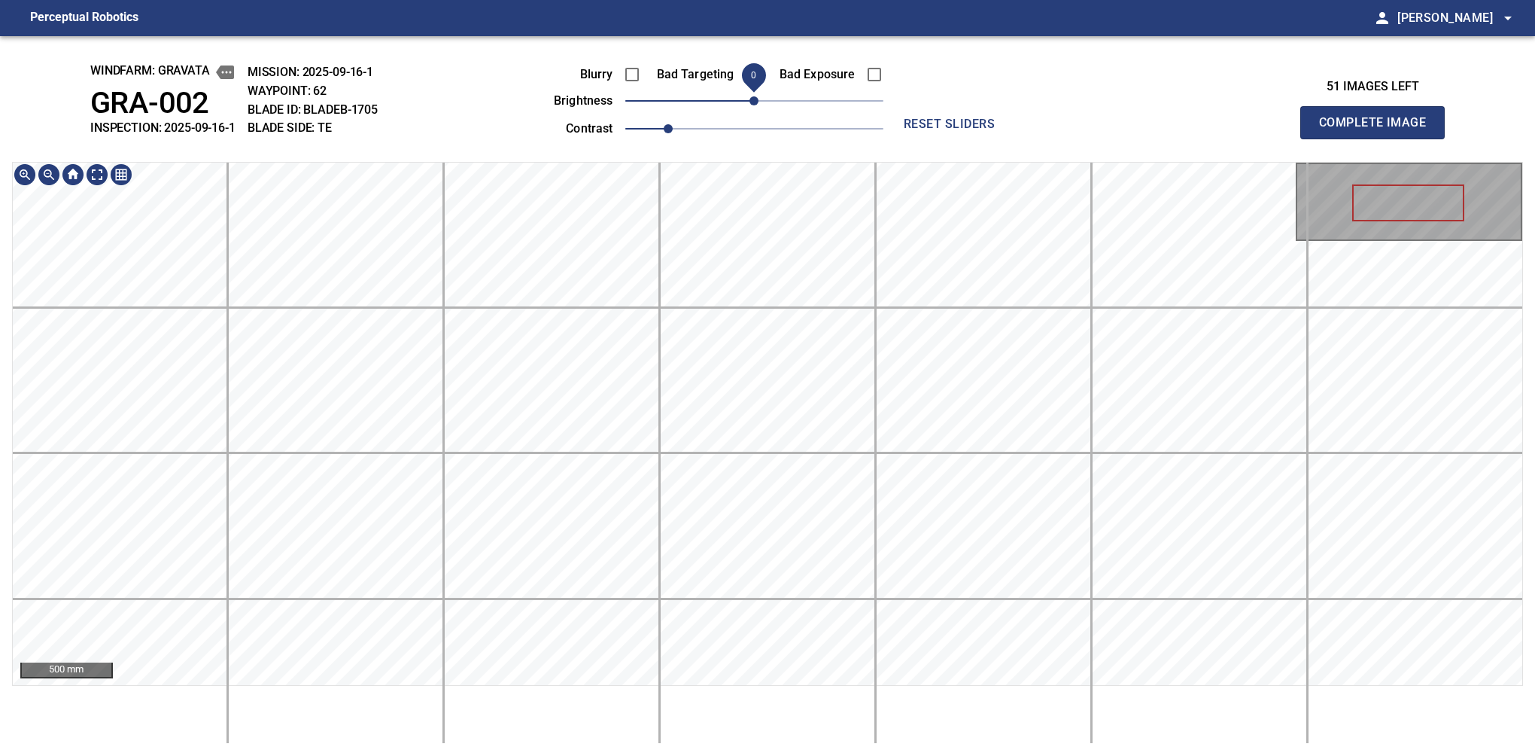
click at [990, 99] on div "windfarm: GRAVATA GRA-002 INSPECTION: 2025-09-16-1 MISSION: 2025-09-16-1 WAYPOI…" at bounding box center [767, 395] width 1535 height 719
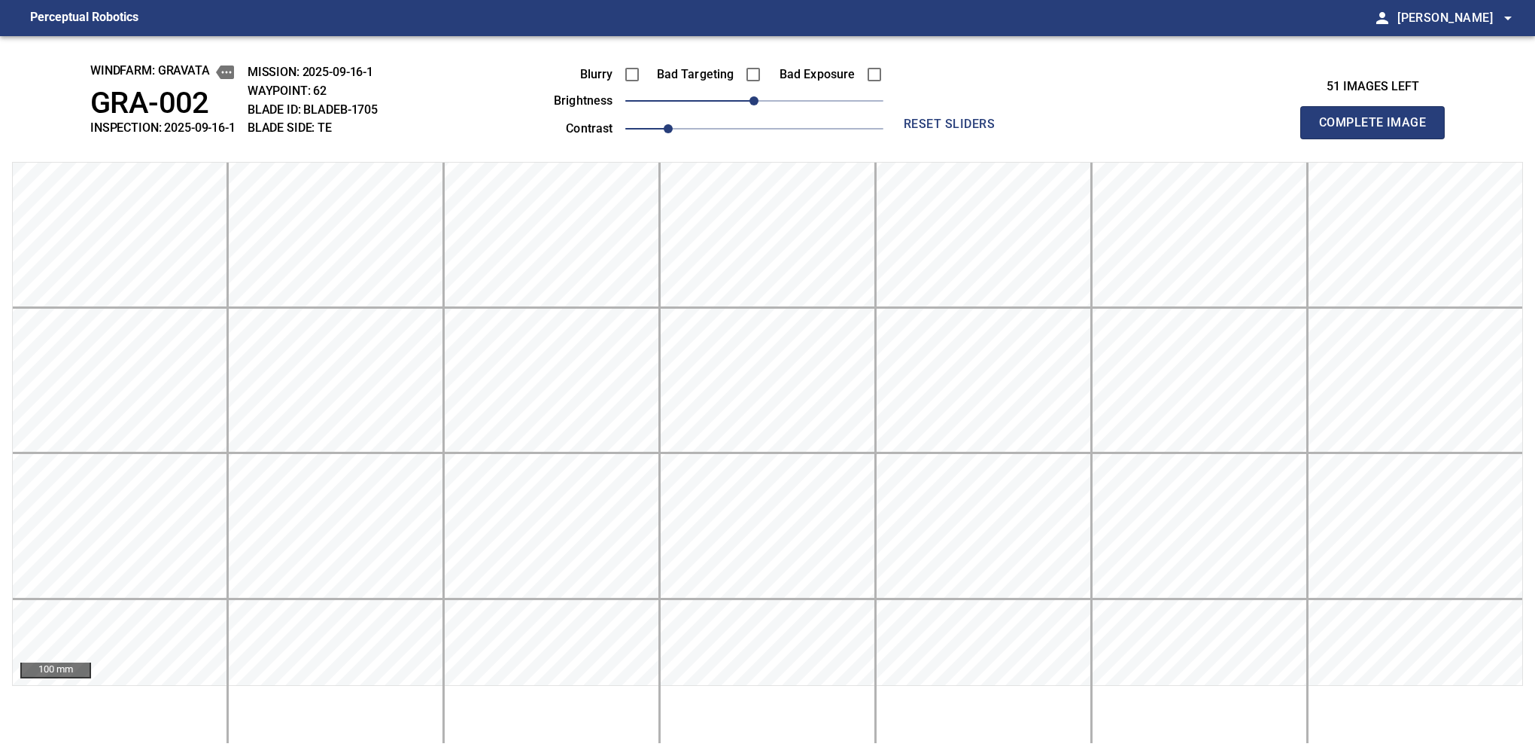
click at [1379, 138] on button "Complete Image" at bounding box center [1372, 122] width 144 height 33
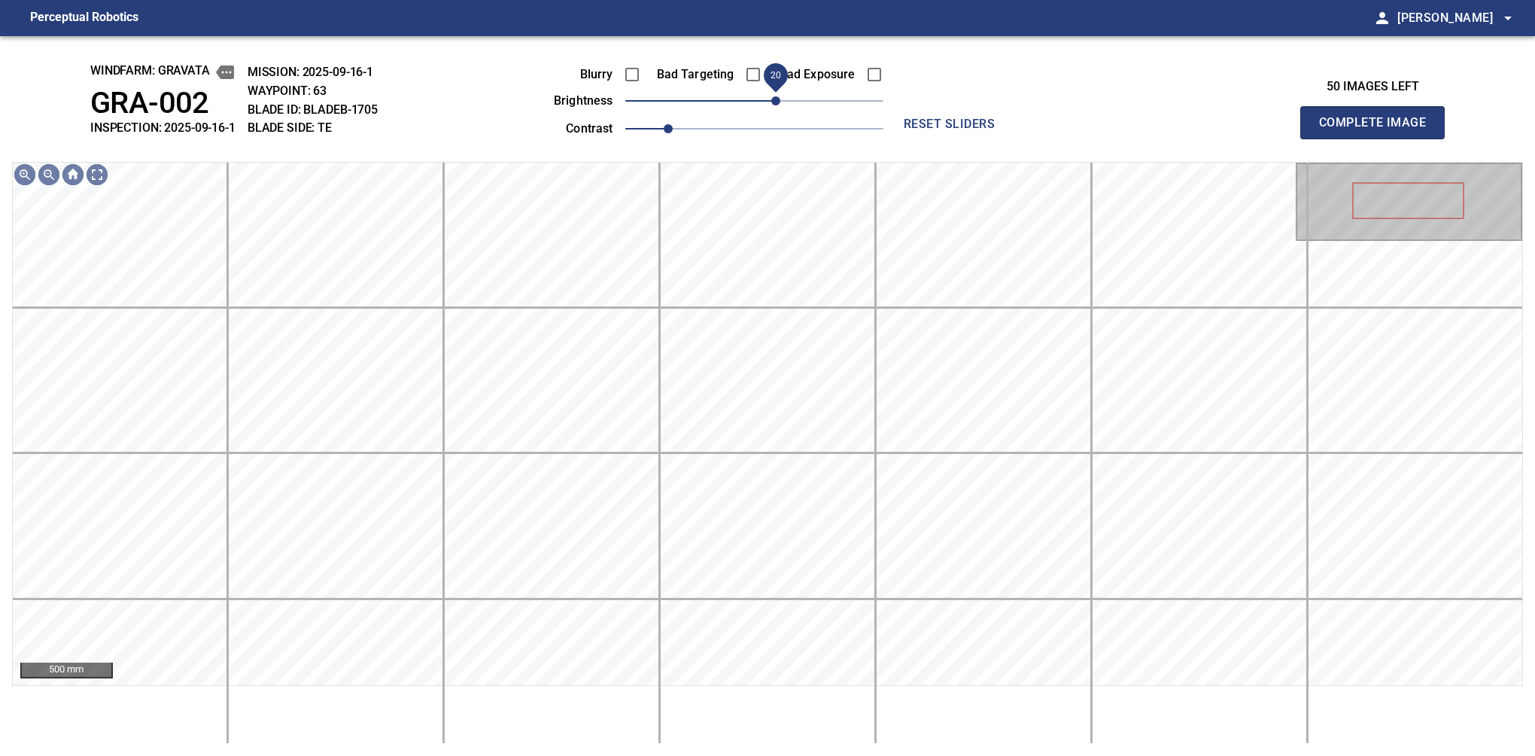
drag, startPoint x: 772, startPoint y: 102, endPoint x: 780, endPoint y: 99, distance: 8.1
click at [780, 99] on span "20" at bounding box center [775, 100] width 9 height 9
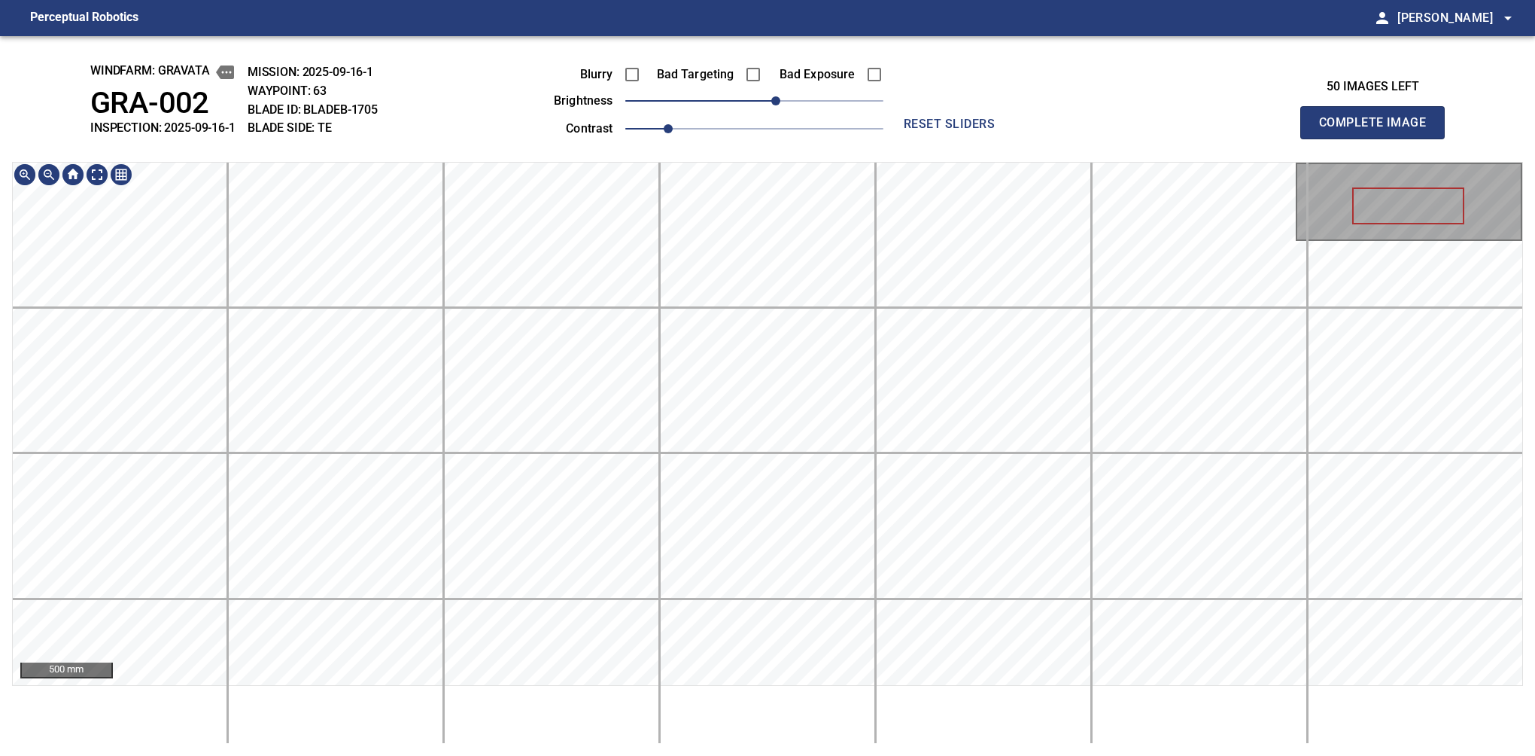
click at [675, 157] on div "windfarm: GRAVATA GRA-002 INSPECTION: 2025-09-16-1 MISSION: 2025-09-16-1 WAYPOI…" at bounding box center [767, 395] width 1535 height 719
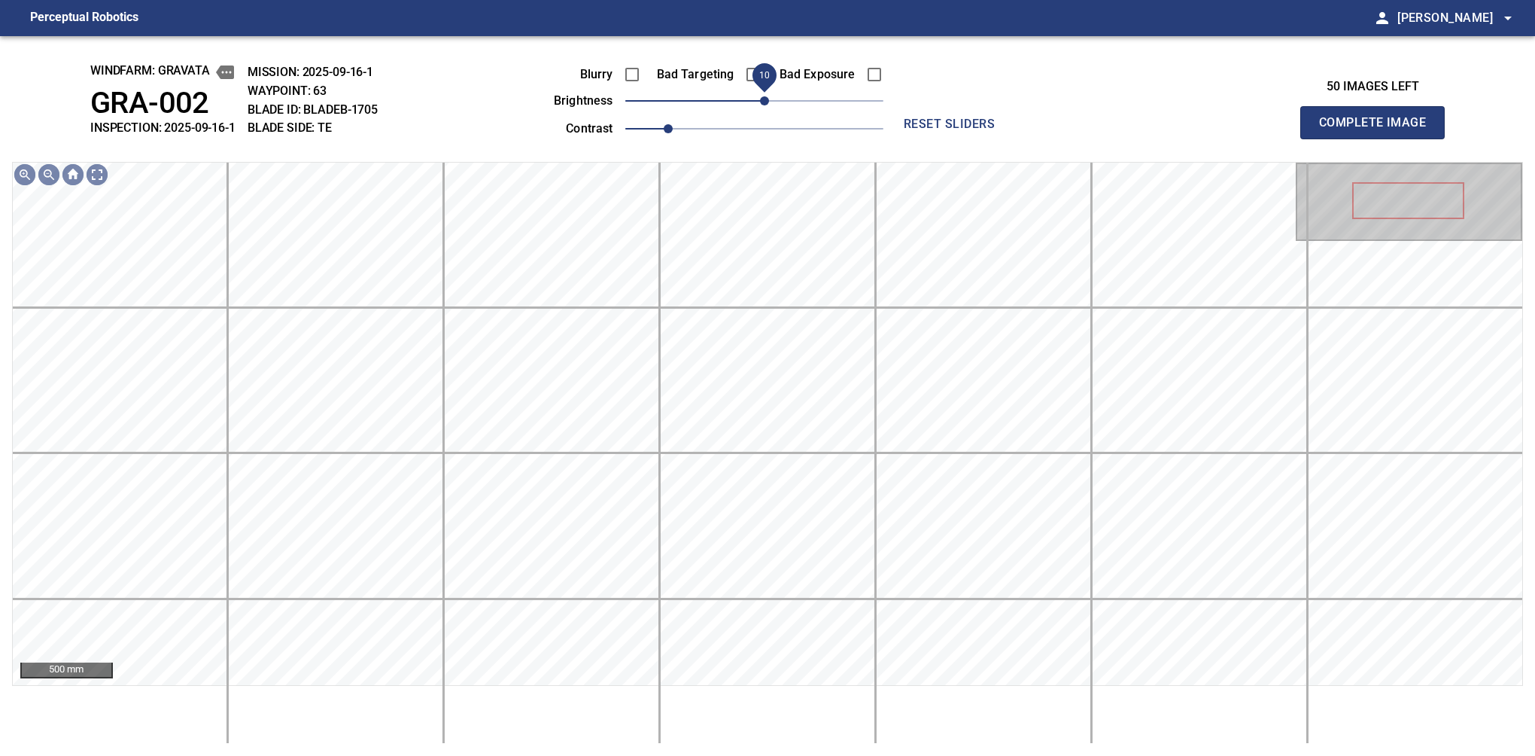
click at [767, 96] on span "10" at bounding box center [764, 100] width 9 height 9
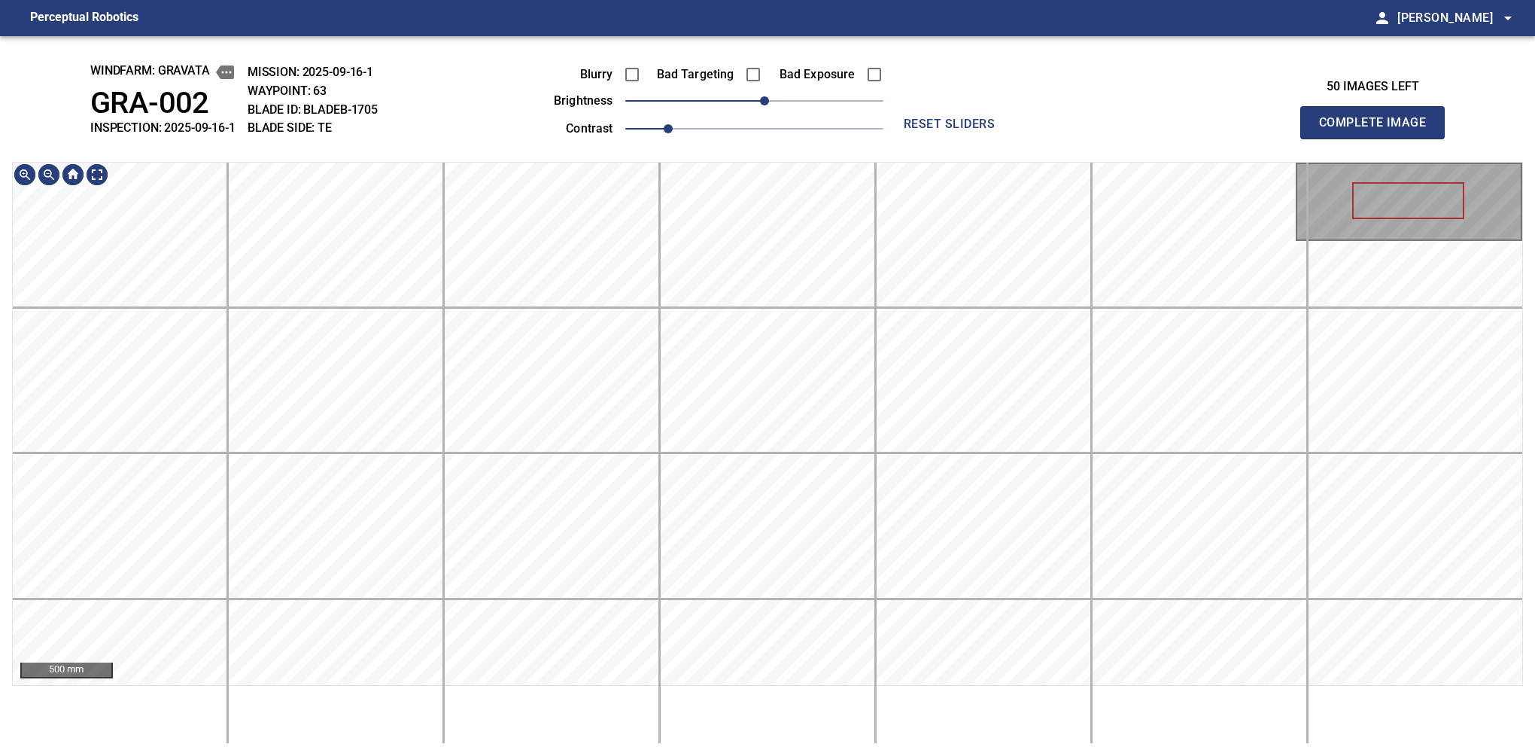
click at [716, 144] on div "windfarm: GRAVATA GRA-002 INSPECTION: 2025-09-16-1 MISSION: 2025-09-16-1 WAYPOI…" at bounding box center [767, 395] width 1535 height 719
click at [1379, 138] on button "Complete Image" at bounding box center [1372, 122] width 144 height 33
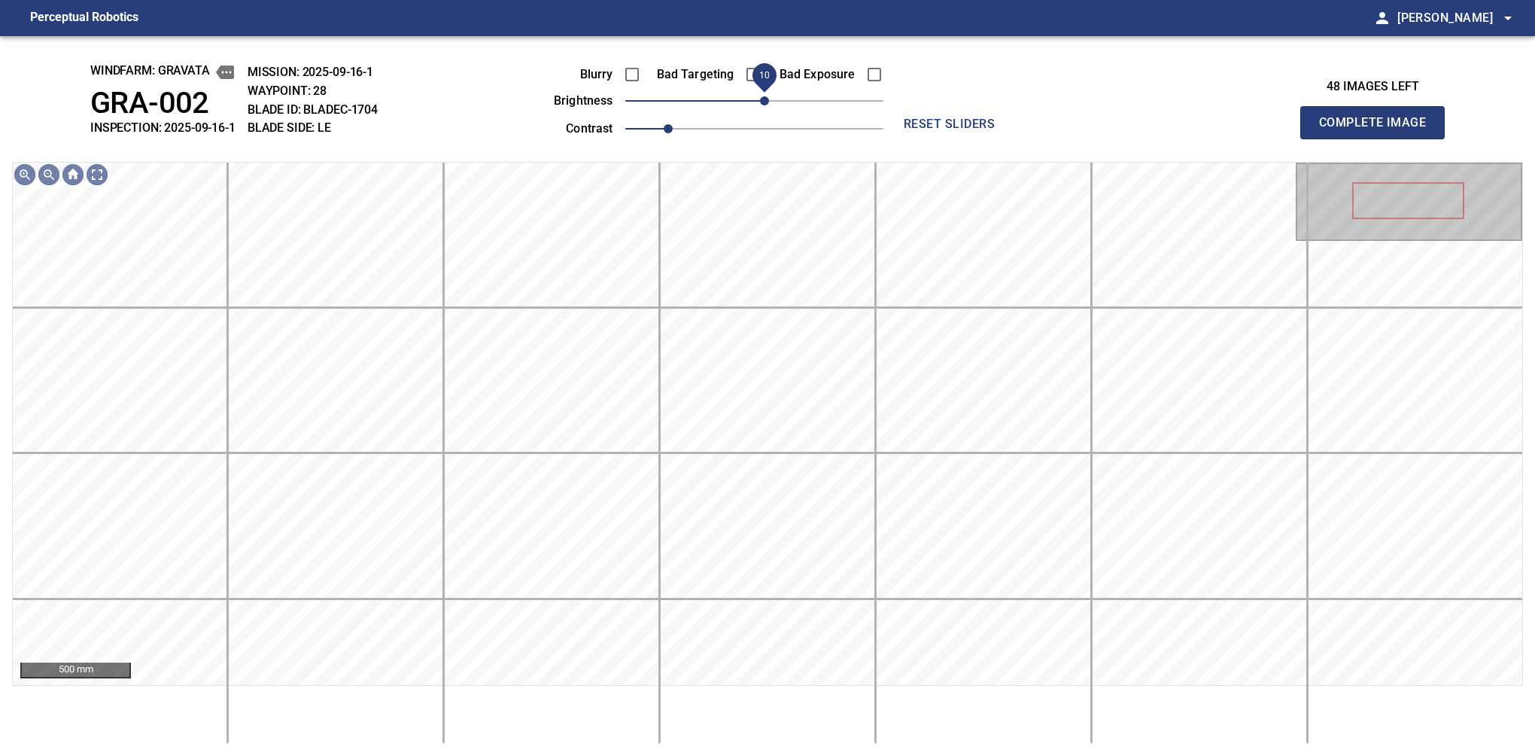
drag, startPoint x: 761, startPoint y: 98, endPoint x: 769, endPoint y: 102, distance: 9.4
click at [769, 102] on span "10" at bounding box center [764, 100] width 9 height 9
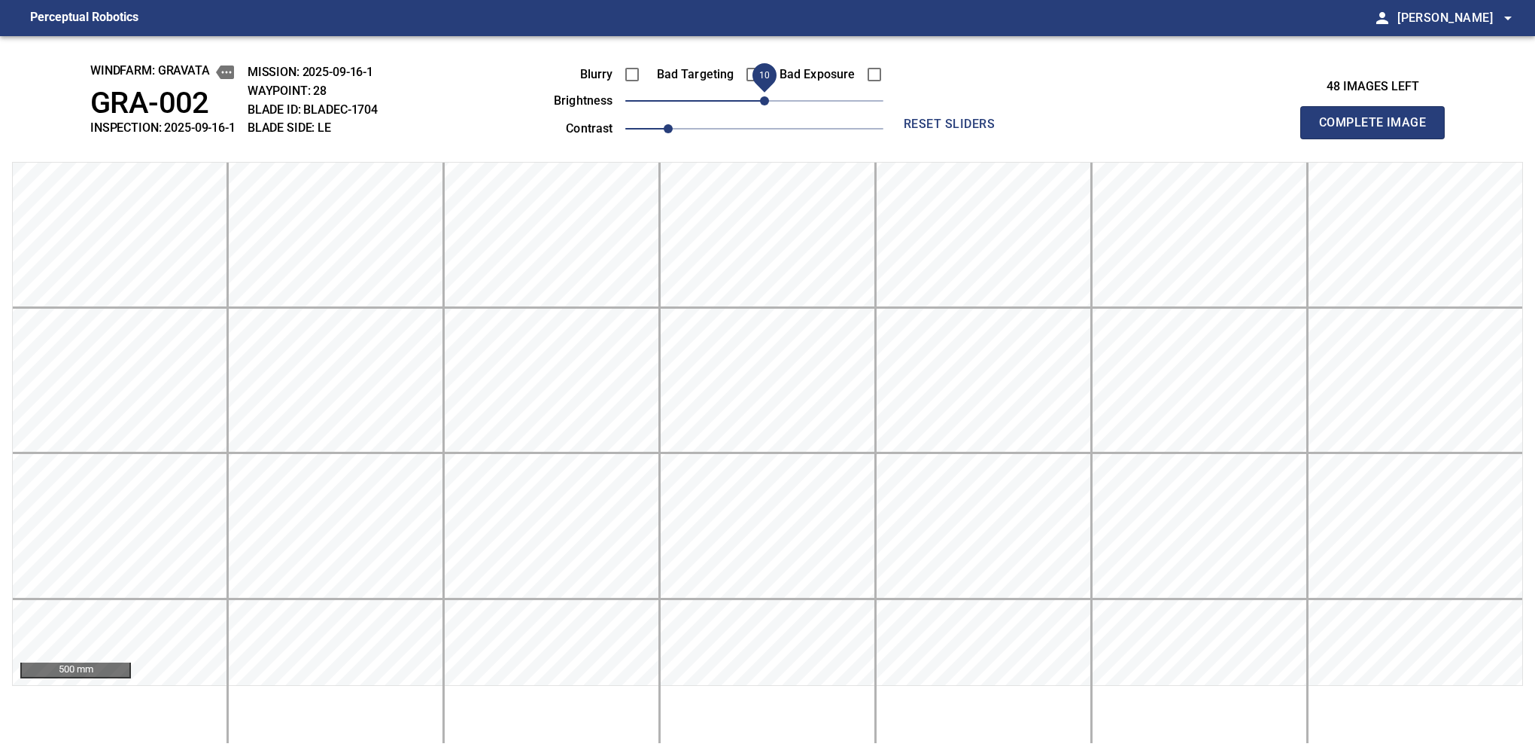
click at [1379, 138] on button "Complete Image" at bounding box center [1372, 122] width 144 height 33
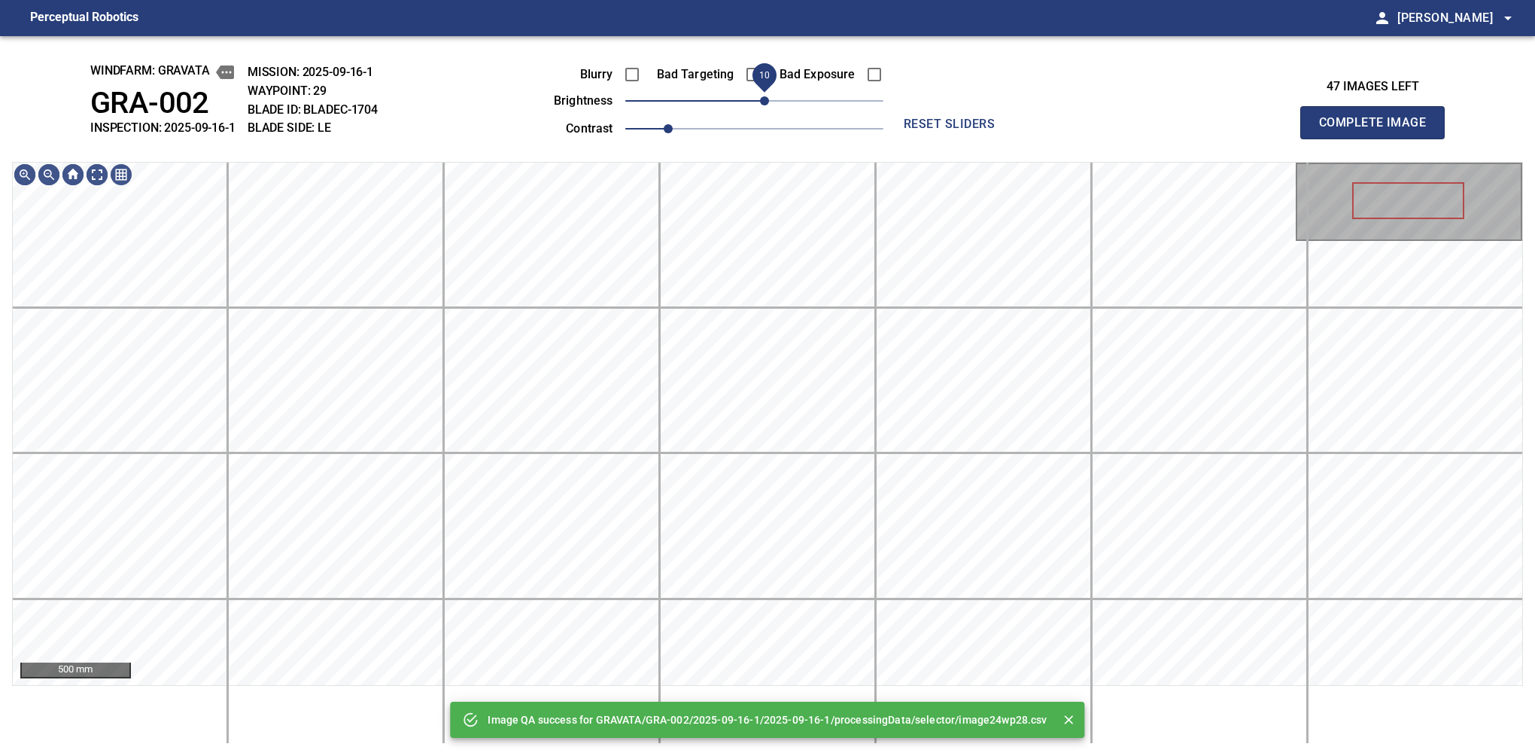
drag, startPoint x: 761, startPoint y: 106, endPoint x: 769, endPoint y: 102, distance: 9.4
click at [769, 102] on span "10" at bounding box center [764, 100] width 9 height 9
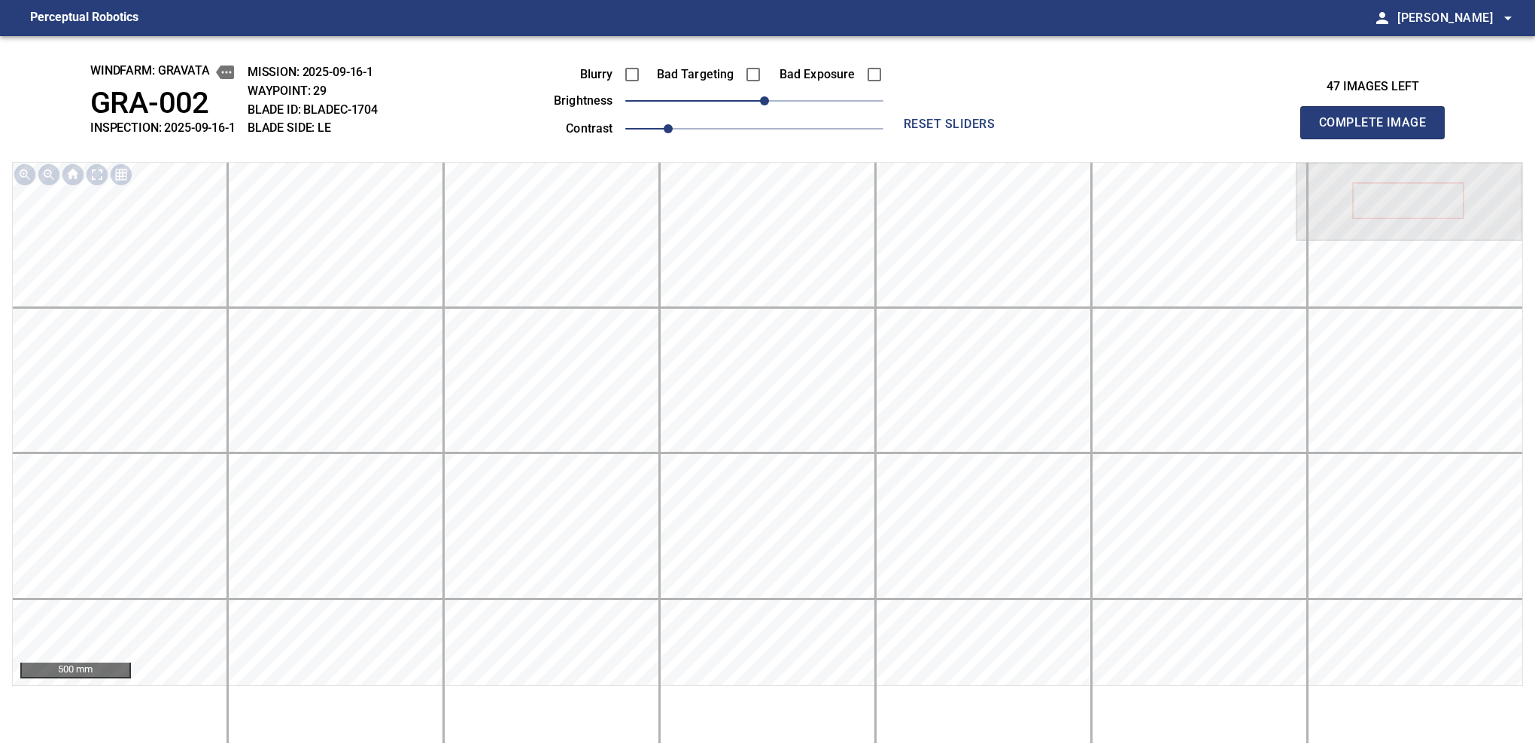
click at [1379, 138] on button "Complete Image" at bounding box center [1372, 122] width 144 height 33
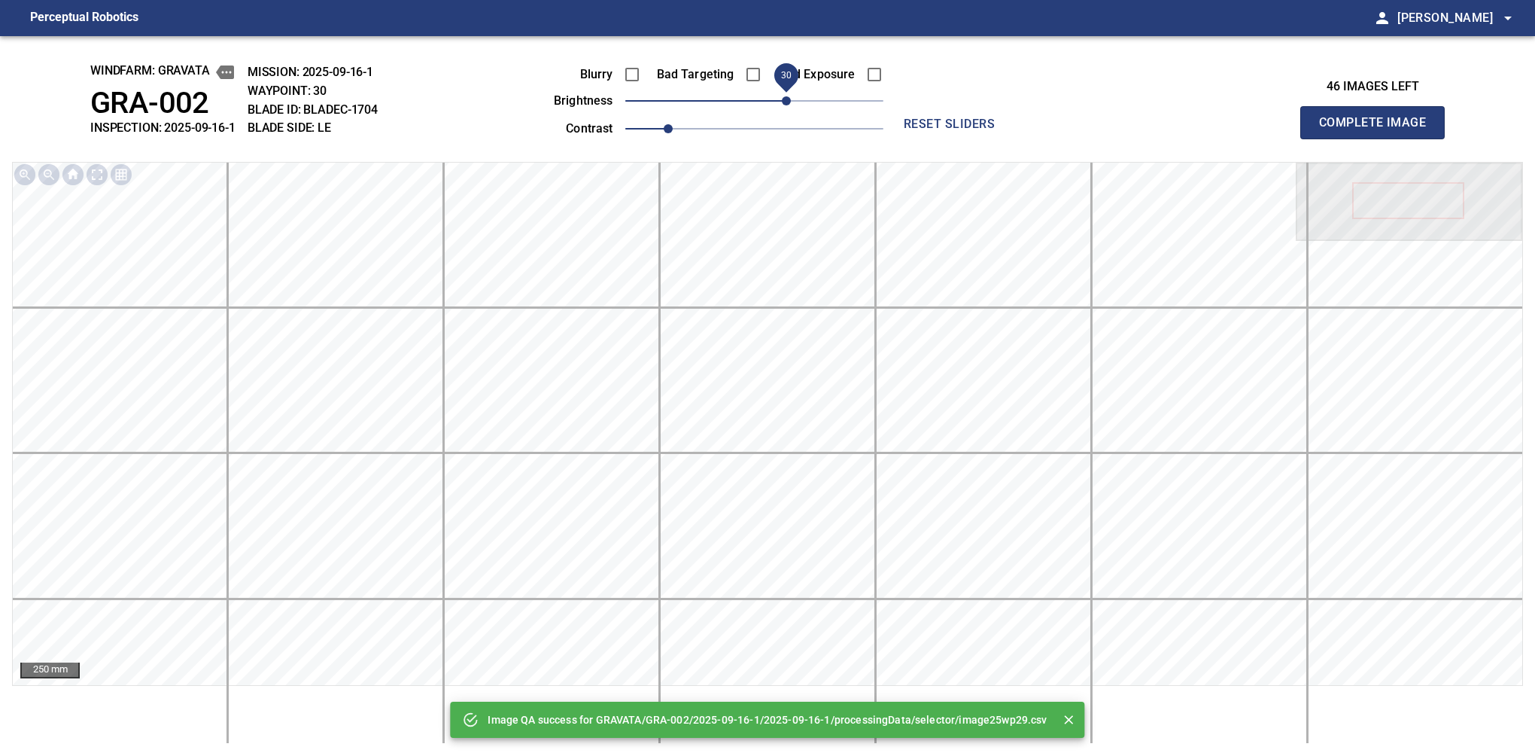
drag, startPoint x: 761, startPoint y: 99, endPoint x: 783, endPoint y: 91, distance: 23.3
click at [783, 96] on span "30" at bounding box center [786, 100] width 9 height 9
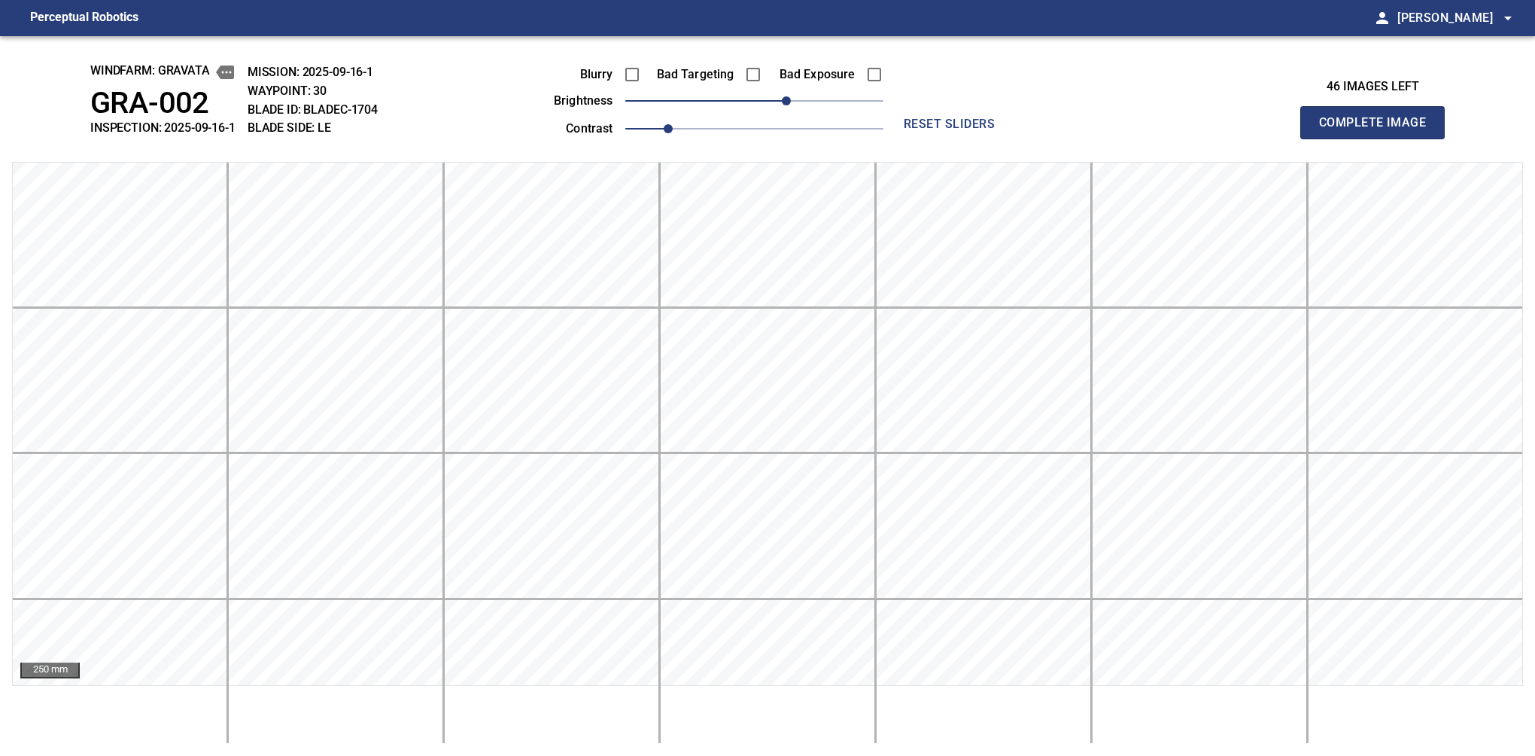
click at [1379, 138] on button "Complete Image" at bounding box center [1372, 122] width 144 height 33
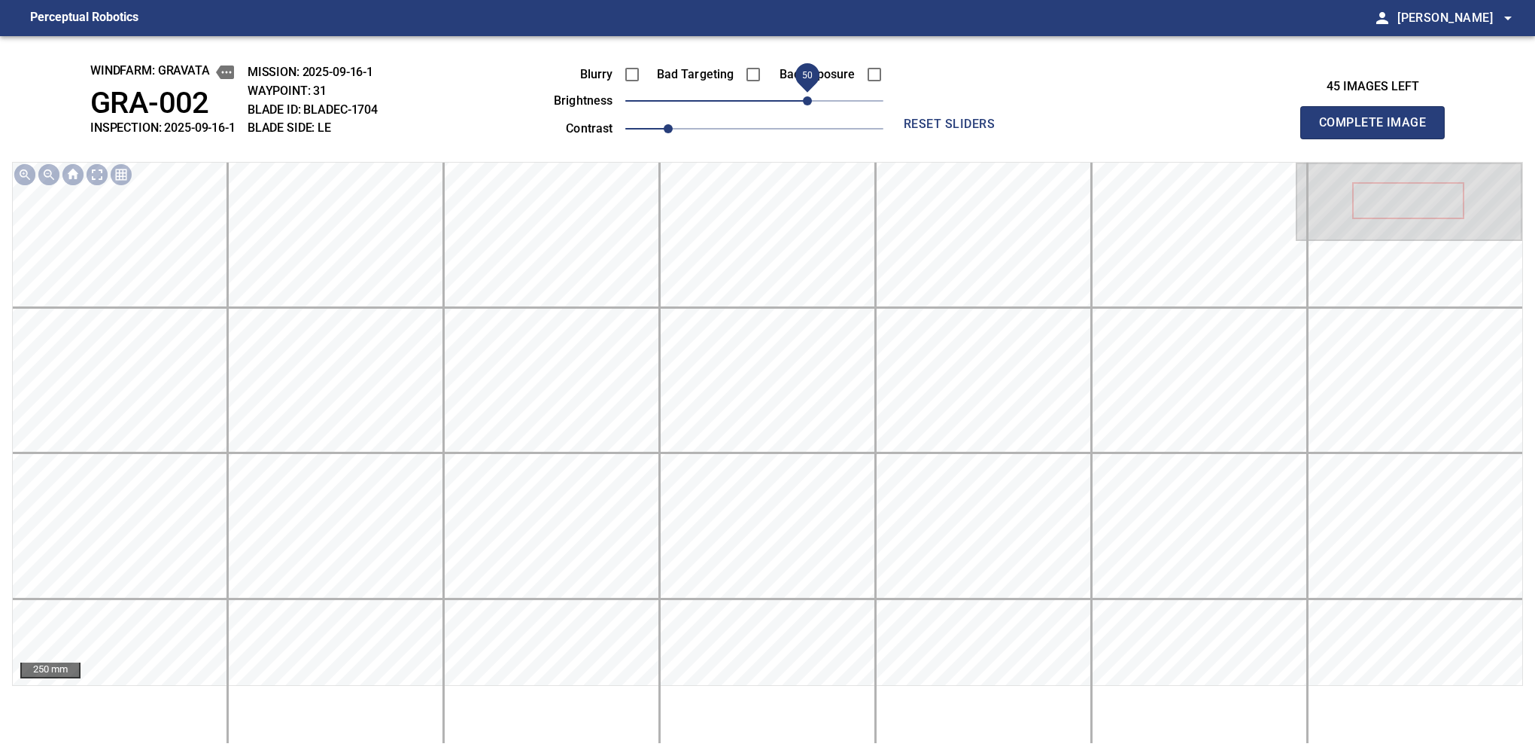
drag, startPoint x: 777, startPoint y: 99, endPoint x: 809, endPoint y: 89, distance: 33.3
click at [809, 90] on span "50" at bounding box center [754, 100] width 258 height 21
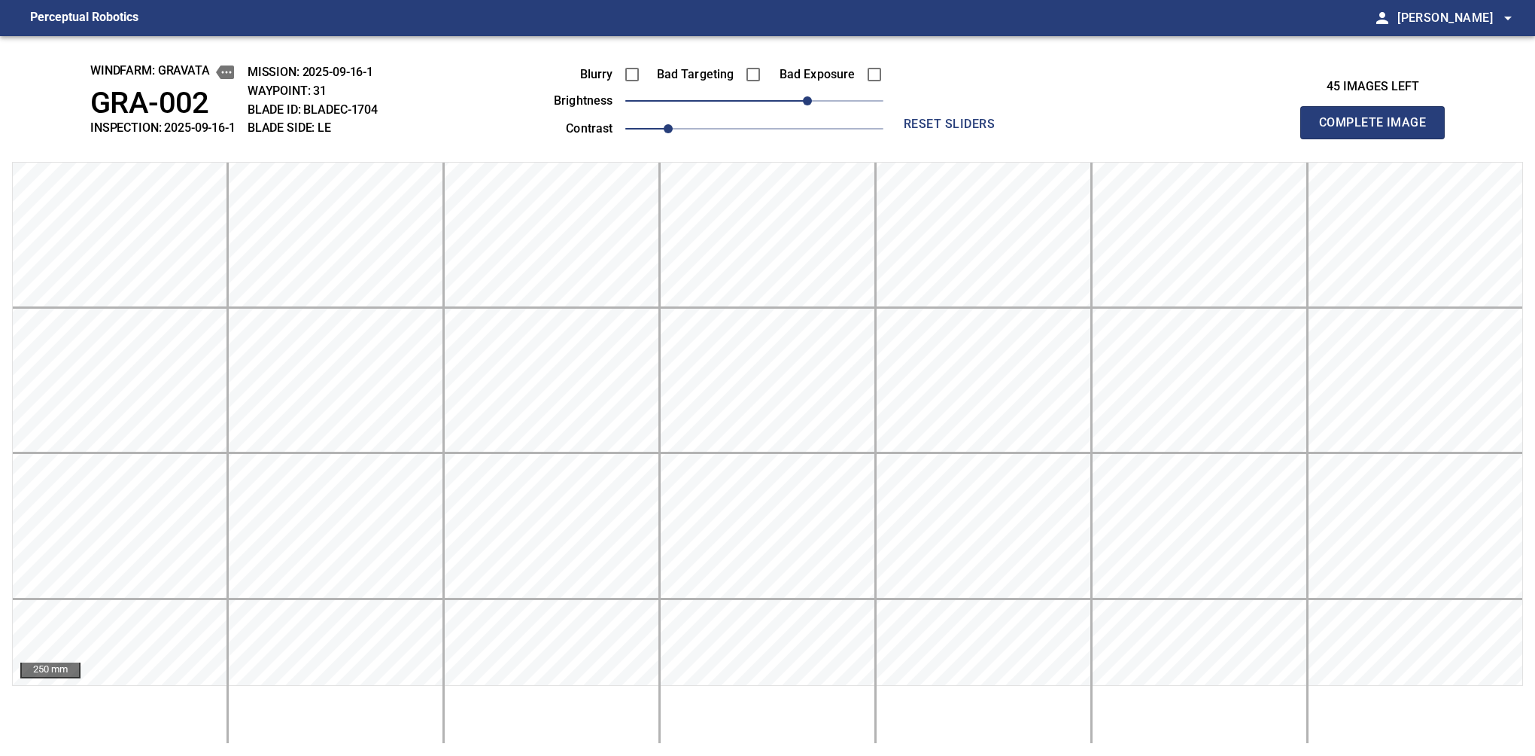
click at [1379, 138] on button "Complete Image" at bounding box center [1372, 122] width 144 height 33
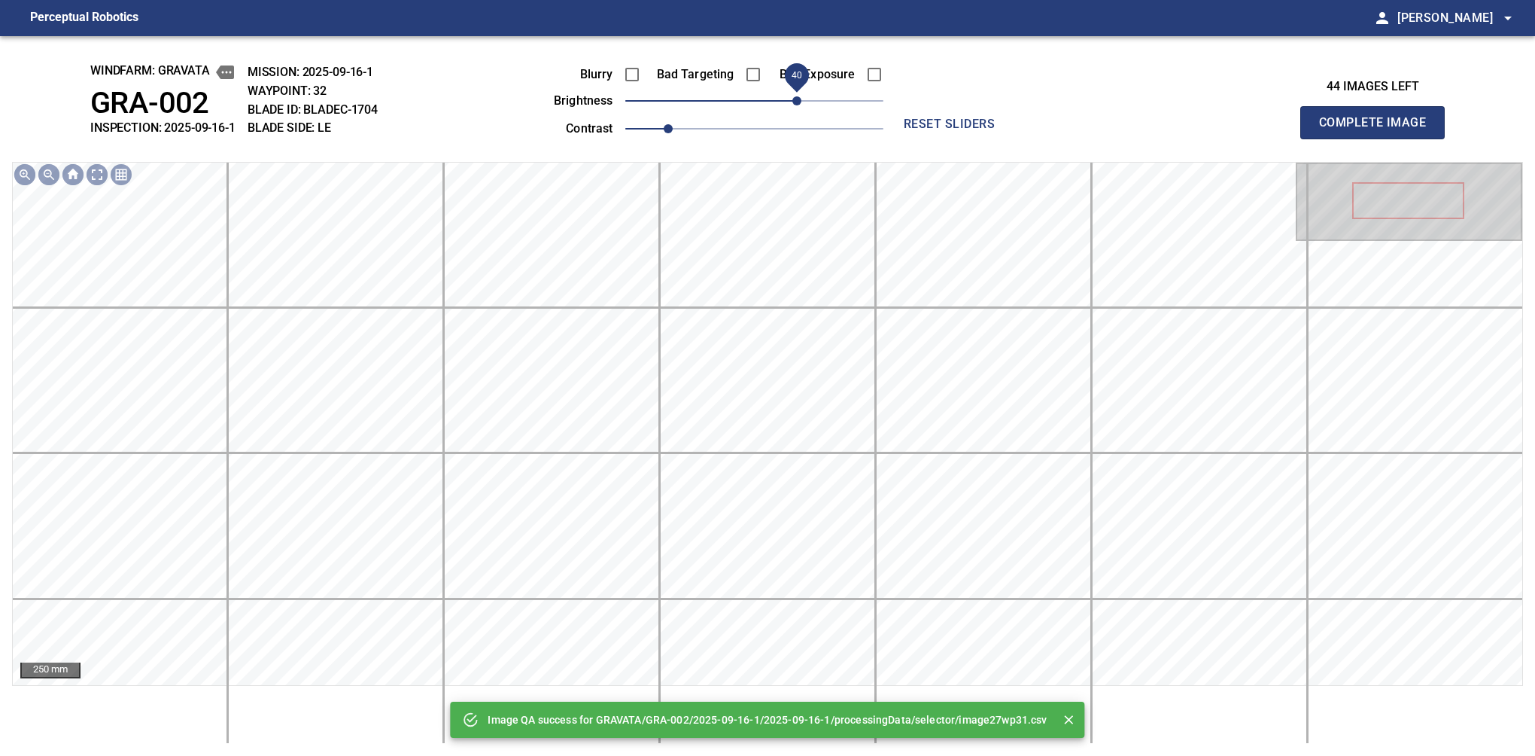
drag, startPoint x: 777, startPoint y: 102, endPoint x: 792, endPoint y: 102, distance: 15.8
click at [792, 102] on span "40" at bounding box center [796, 100] width 9 height 9
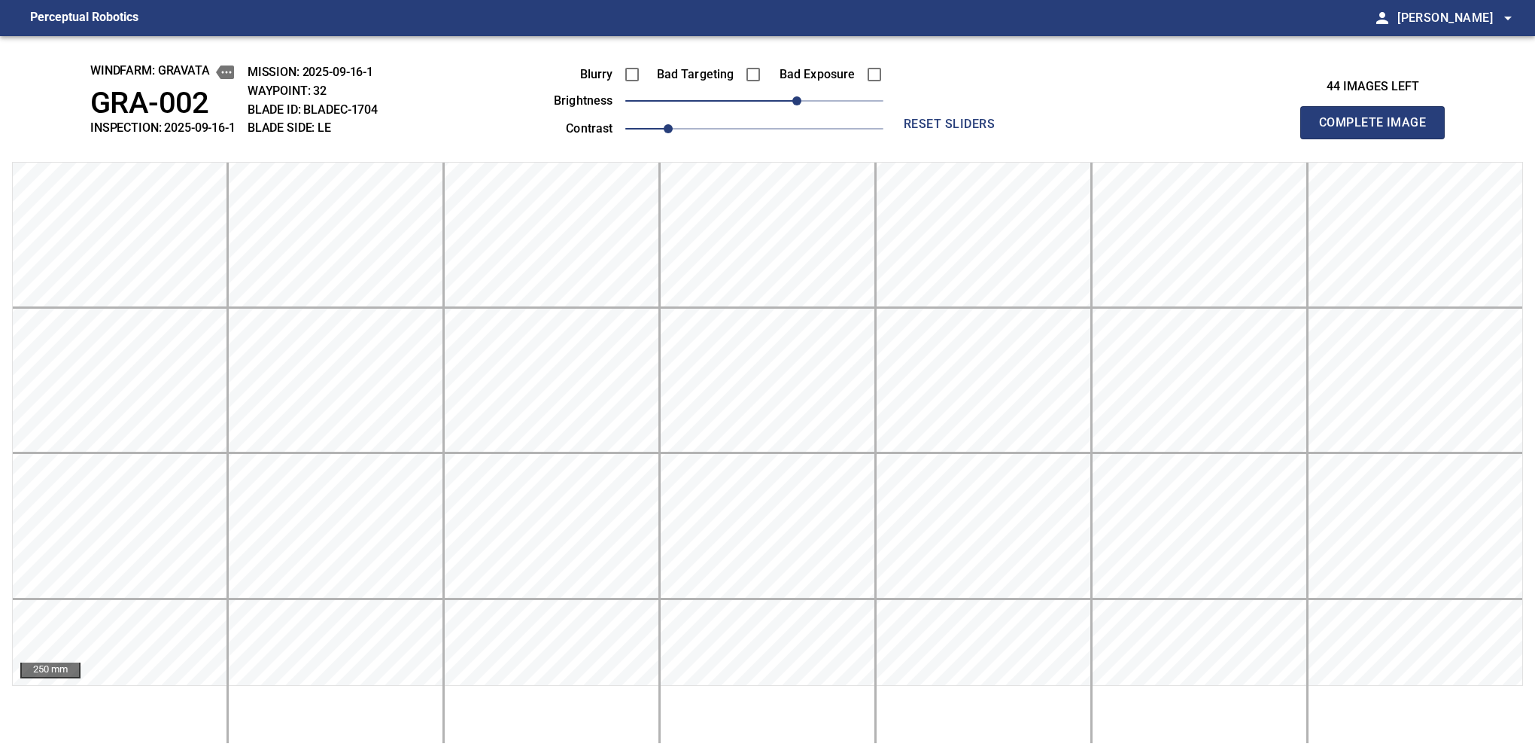
click at [1379, 138] on button "Complete Image" at bounding box center [1372, 122] width 144 height 33
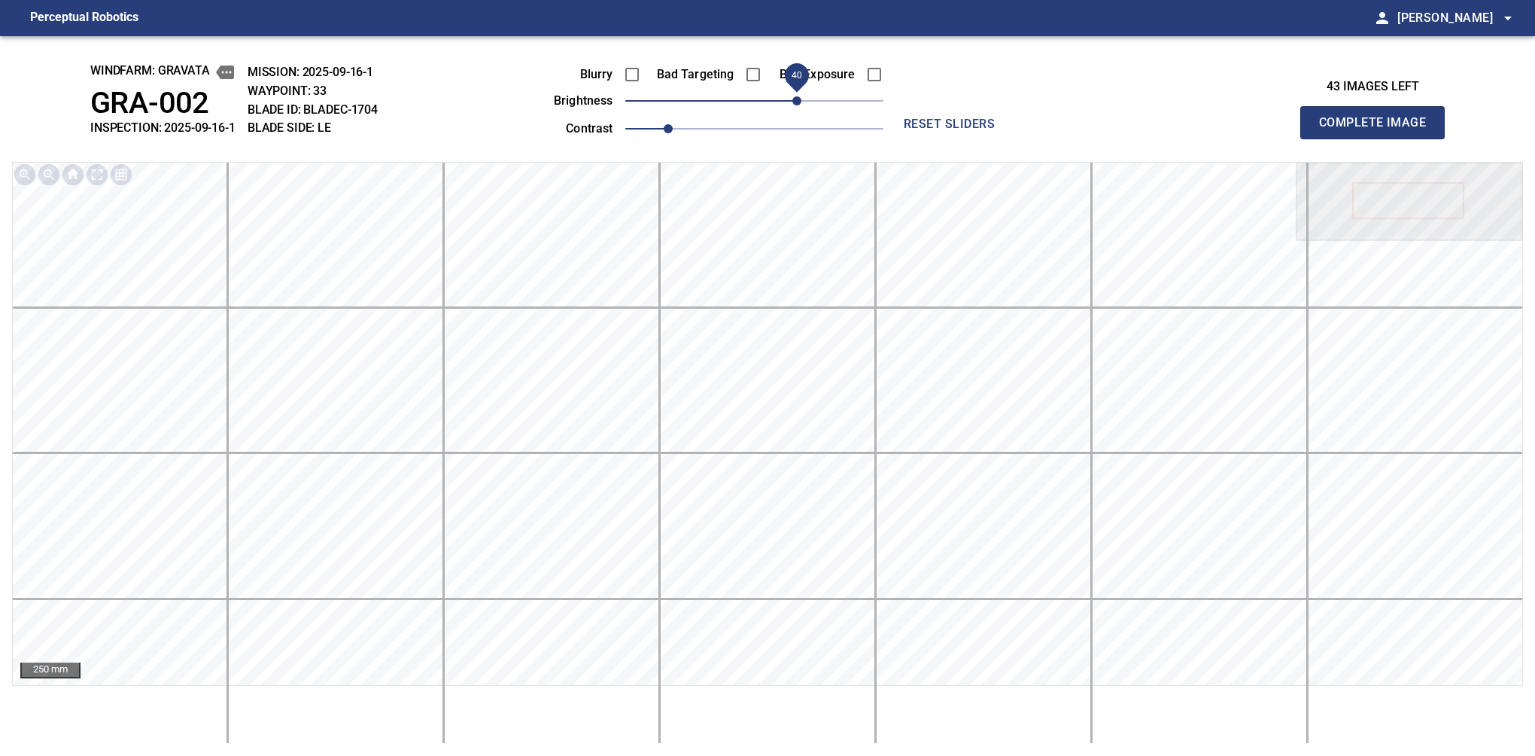
drag, startPoint x: 792, startPoint y: 102, endPoint x: 801, endPoint y: 96, distance: 10.2
click at [801, 96] on span "40" at bounding box center [754, 100] width 258 height 21
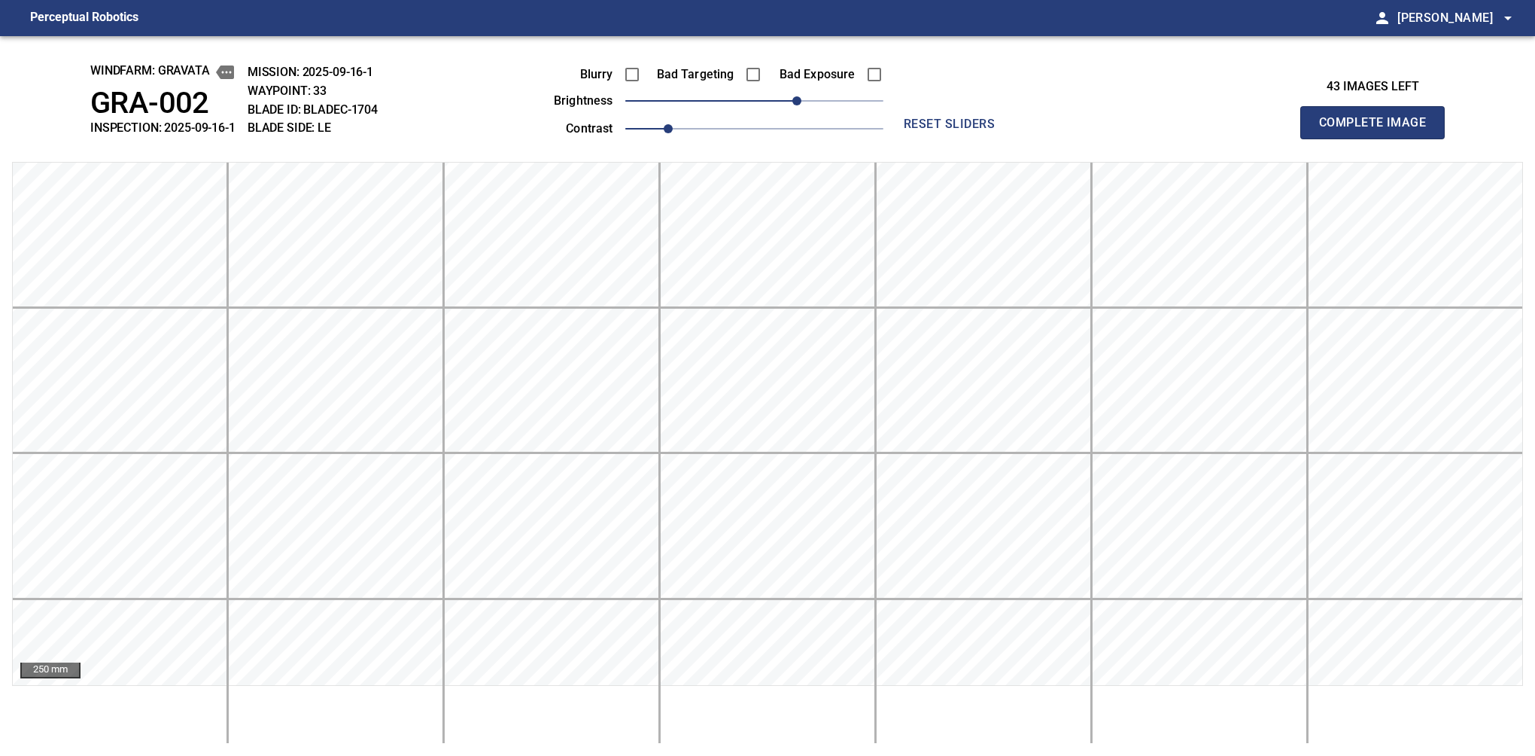
click at [1379, 138] on button "Complete Image" at bounding box center [1372, 122] width 144 height 33
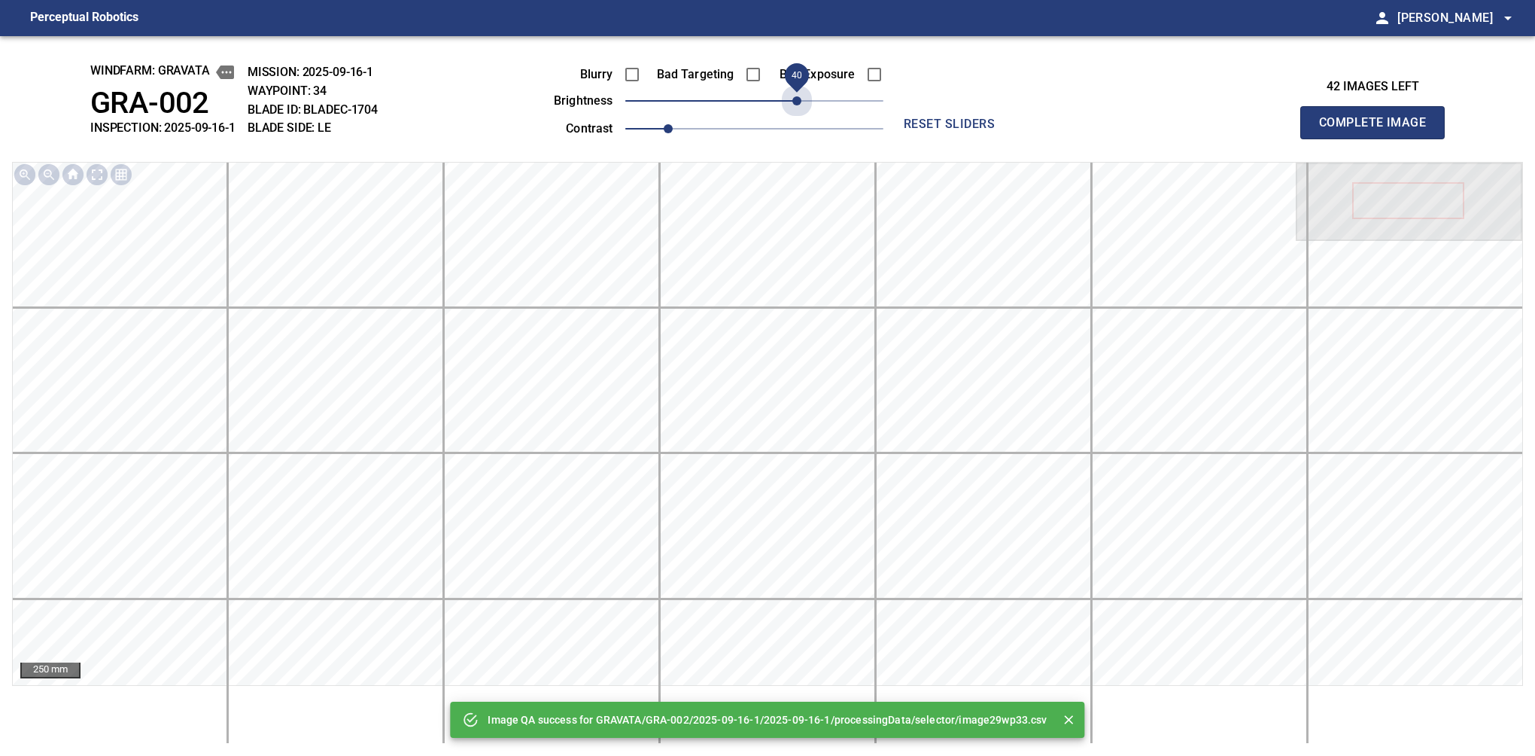
click at [801, 96] on span "40" at bounding box center [754, 100] width 258 height 21
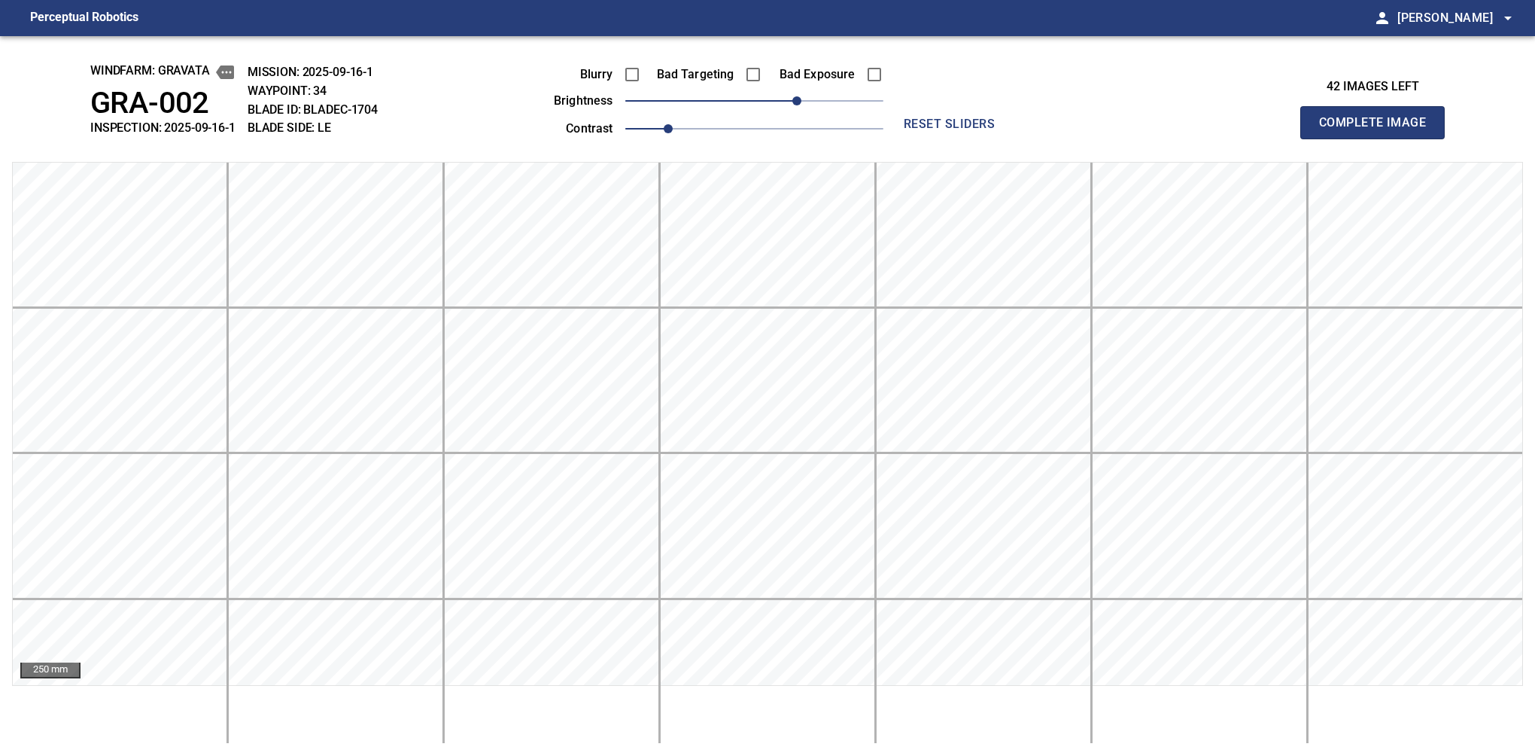
click at [1379, 138] on button "Complete Image" at bounding box center [1372, 122] width 144 height 33
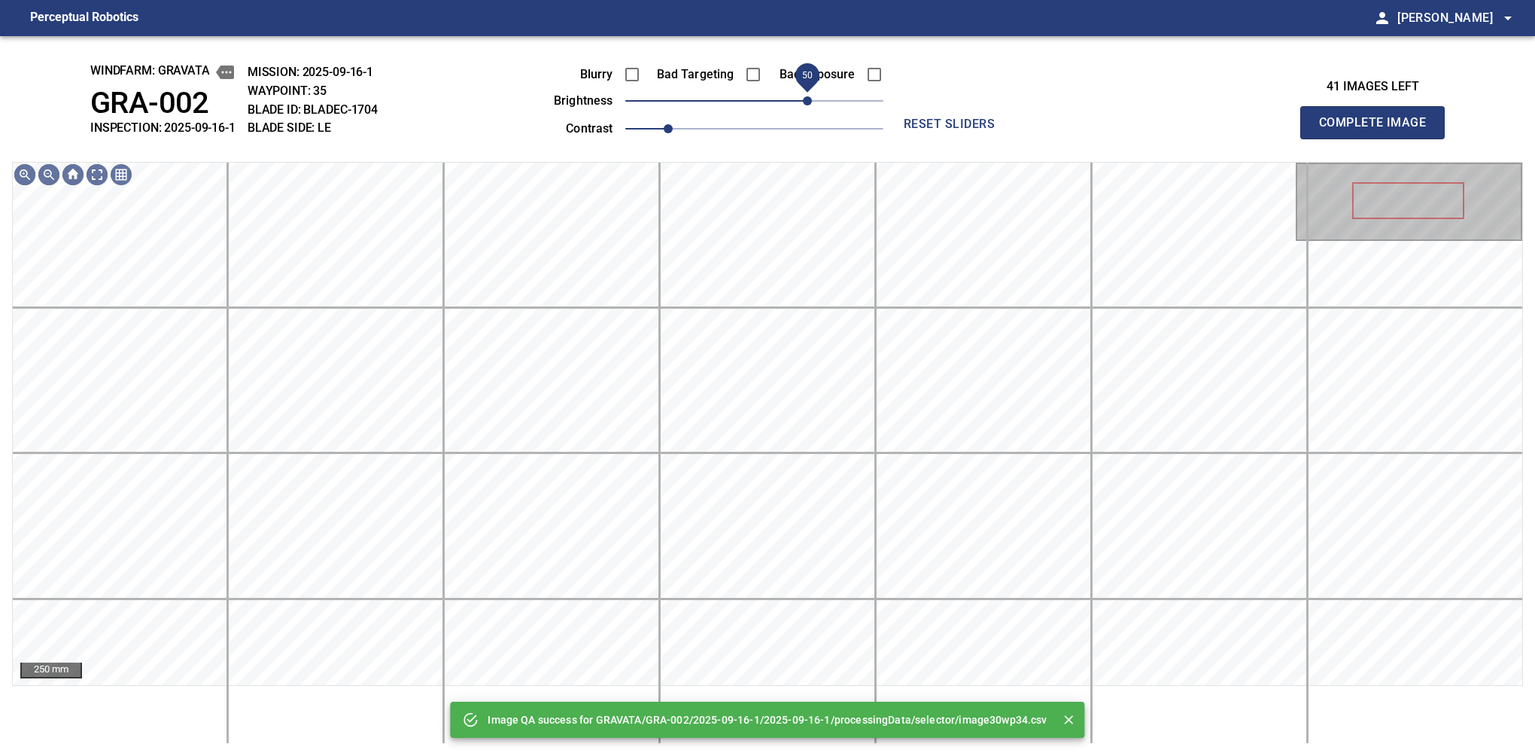
click at [805, 96] on span "50" at bounding box center [754, 100] width 258 height 21
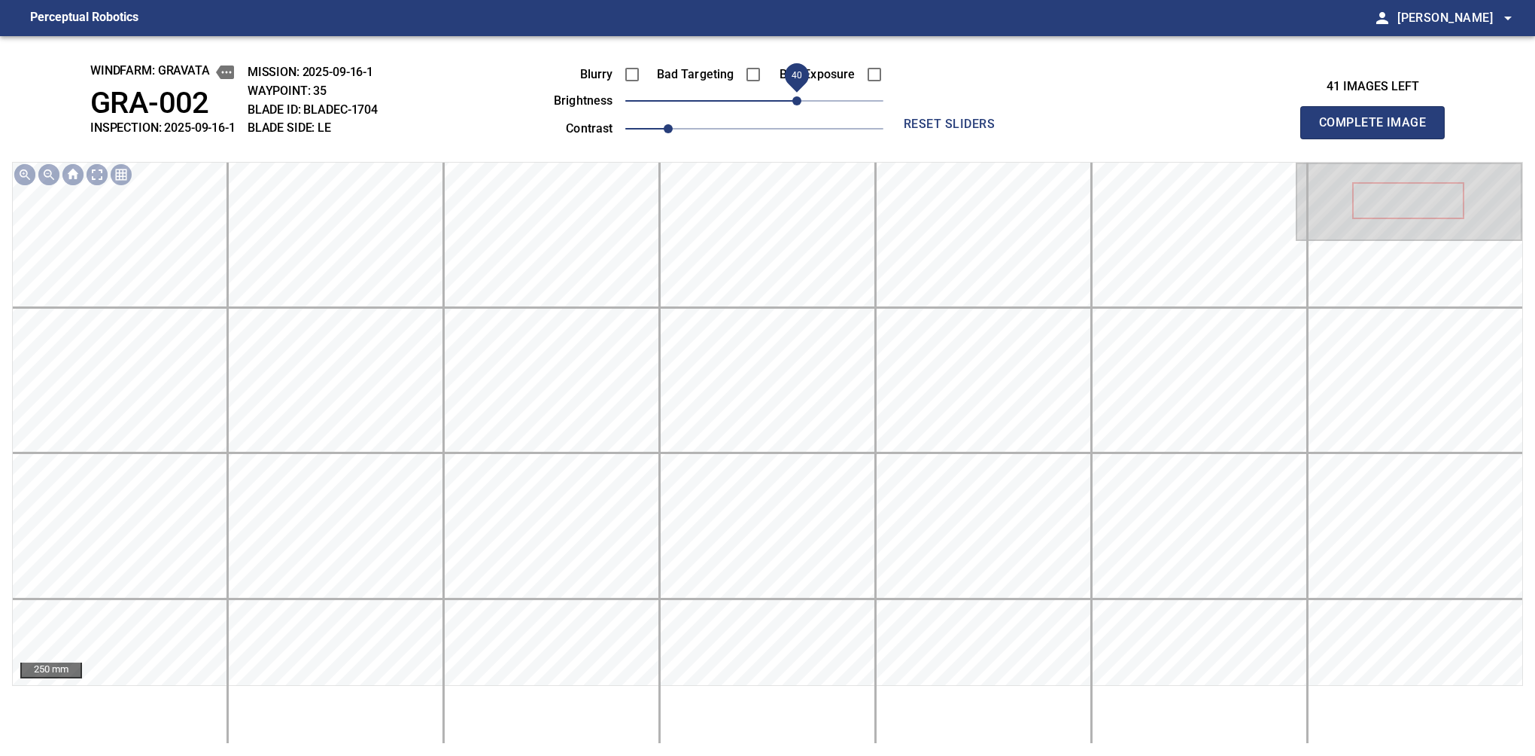
drag, startPoint x: 792, startPoint y: 99, endPoint x: 798, endPoint y: 109, distance: 11.1
click at [798, 105] on span "40" at bounding box center [796, 100] width 9 height 9
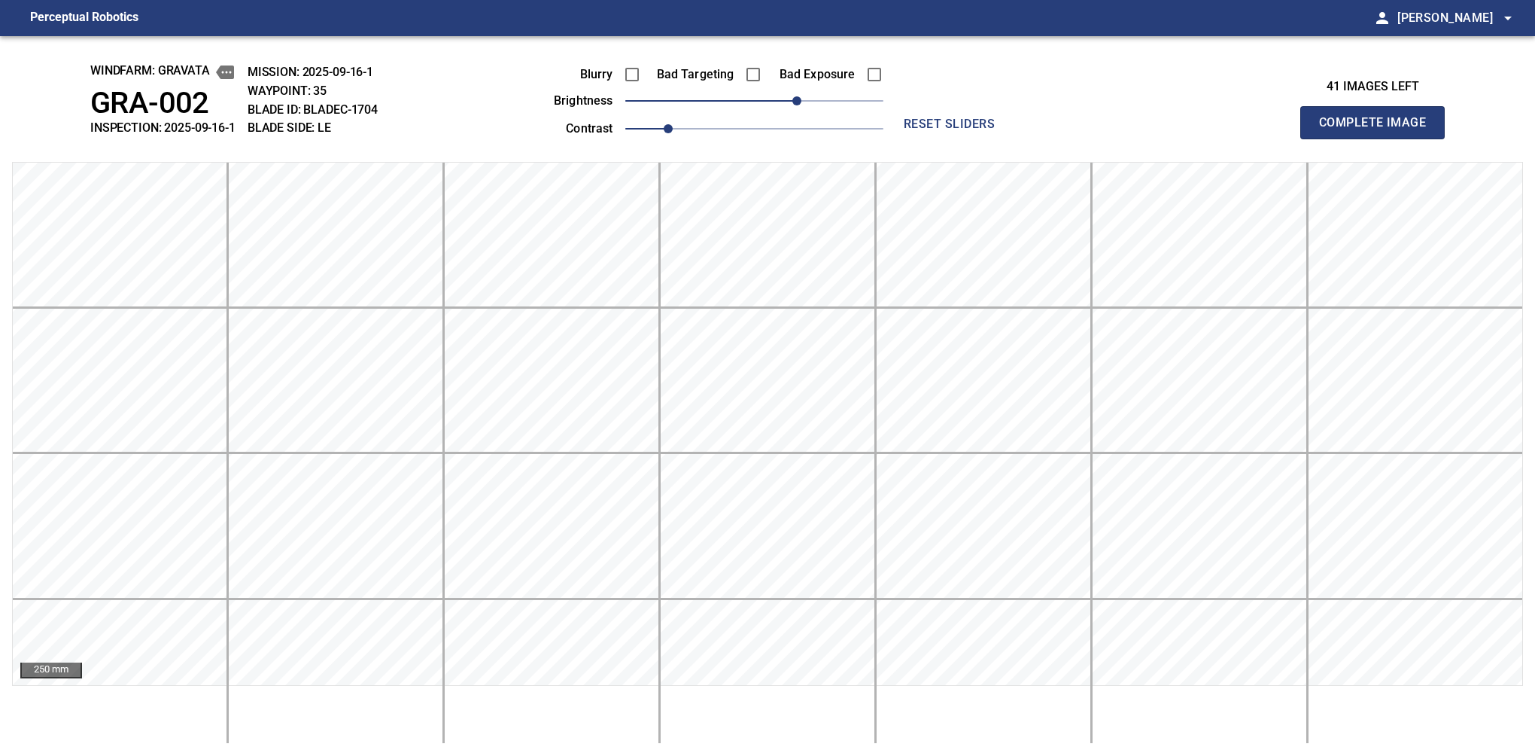
click at [1379, 138] on button "Complete Image" at bounding box center [1372, 122] width 144 height 33
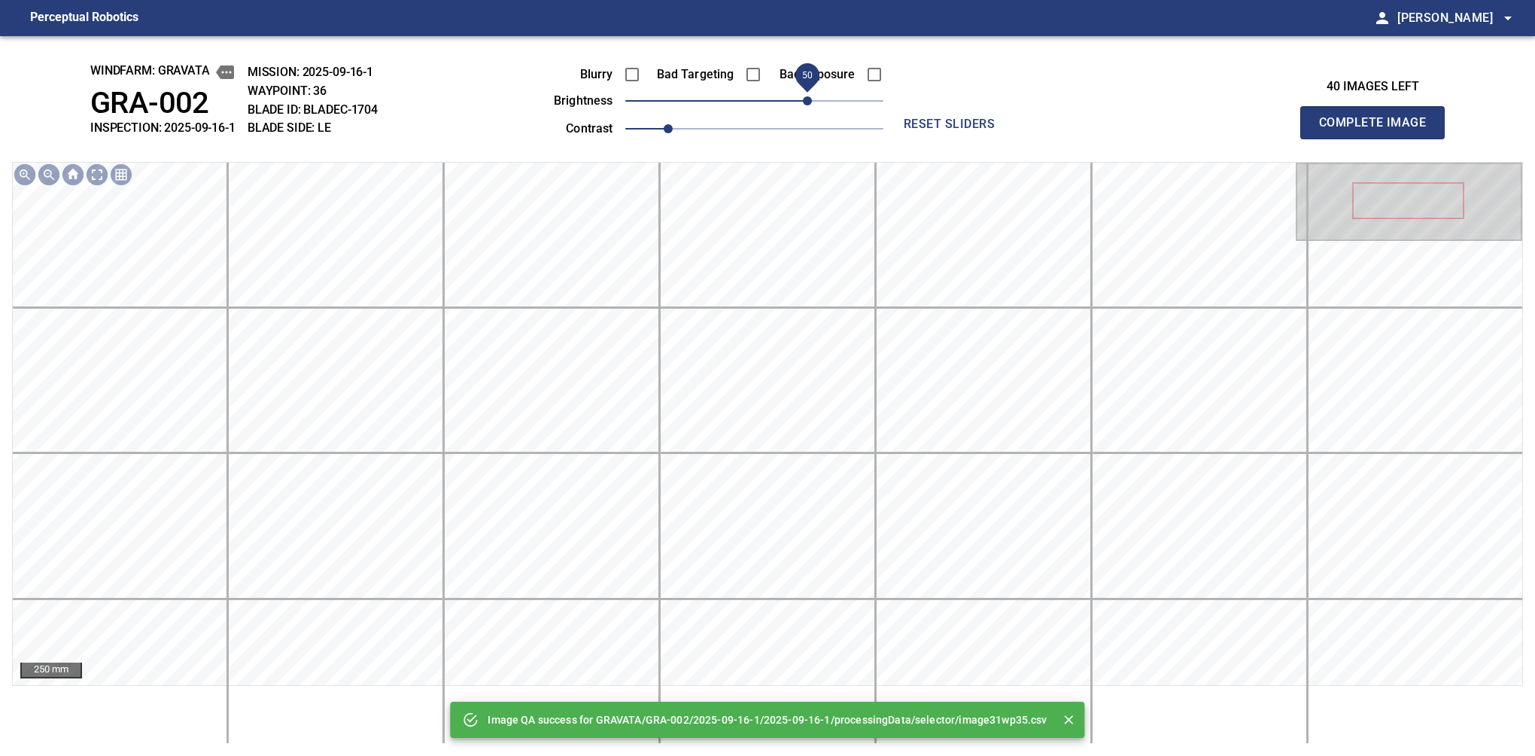
drag, startPoint x: 787, startPoint y: 96, endPoint x: 809, endPoint y: 93, distance: 22.0
click at [809, 93] on span "50" at bounding box center [754, 100] width 258 height 21
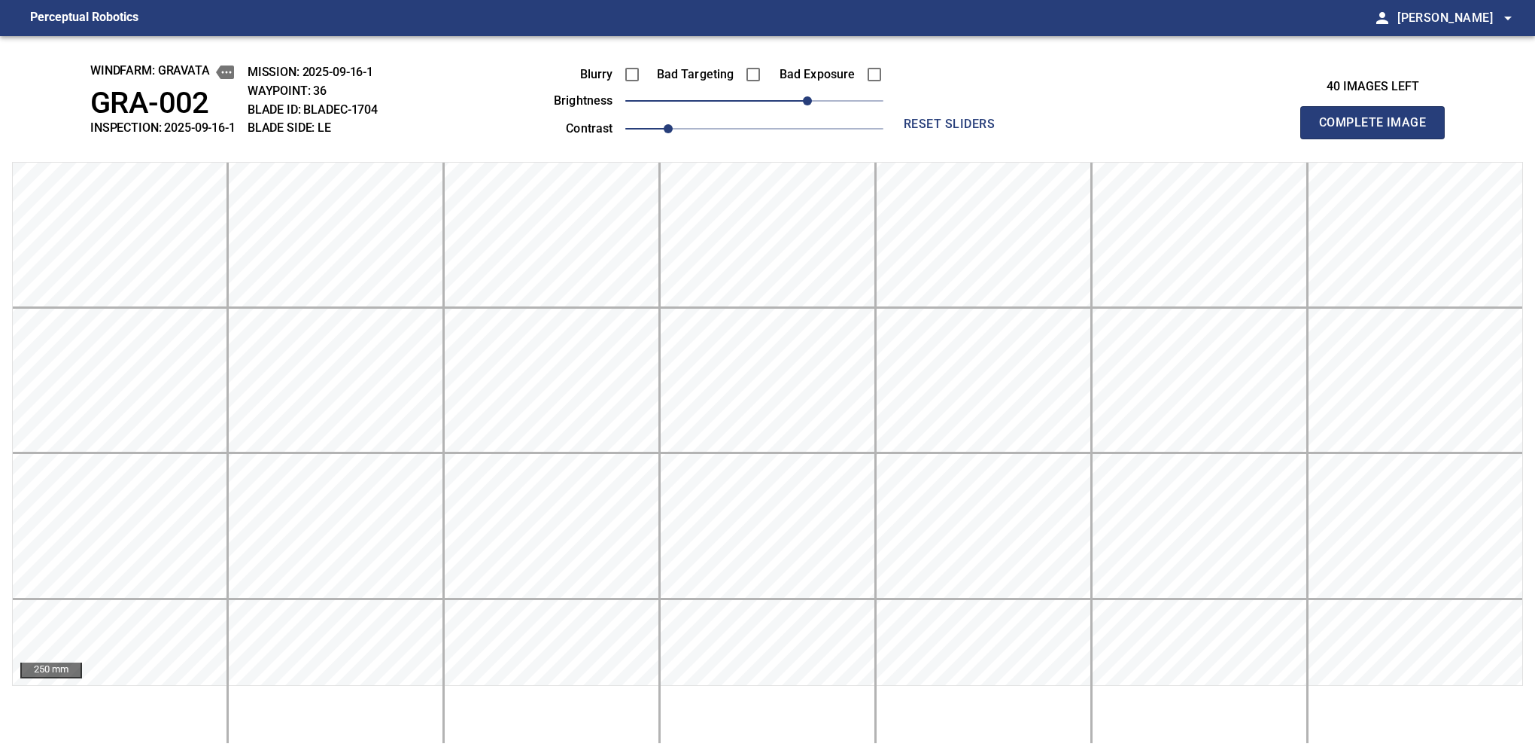
click at [1379, 138] on button "Complete Image" at bounding box center [1372, 122] width 144 height 33
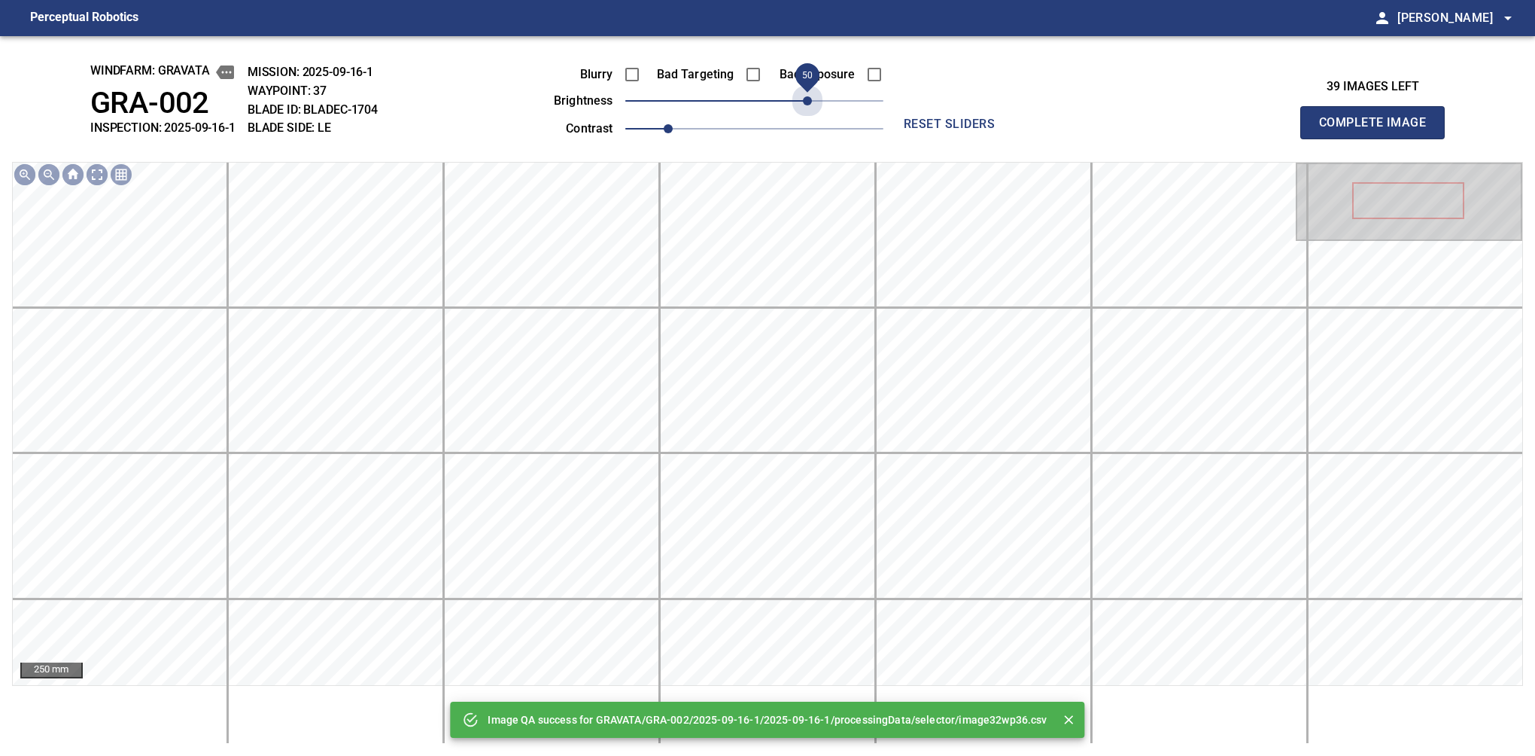
drag, startPoint x: 792, startPoint y: 111, endPoint x: 812, endPoint y: 117, distance: 20.3
click at [812, 117] on div "Blurry Bad Targeting Bad Exposure brightness 50 contrast 1" at bounding box center [701, 99] width 363 height 81
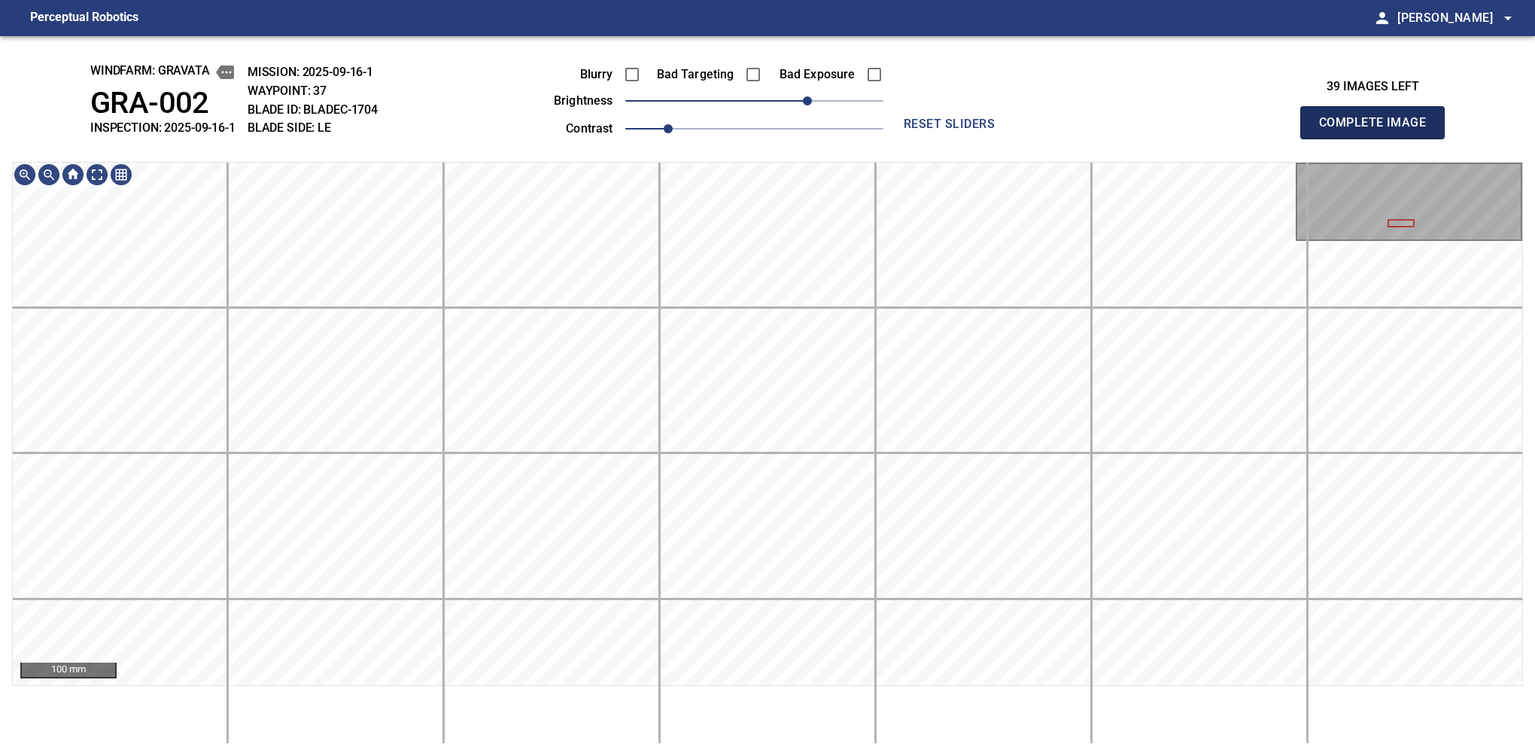
click at [1379, 138] on button "Complete Image" at bounding box center [1372, 122] width 144 height 33
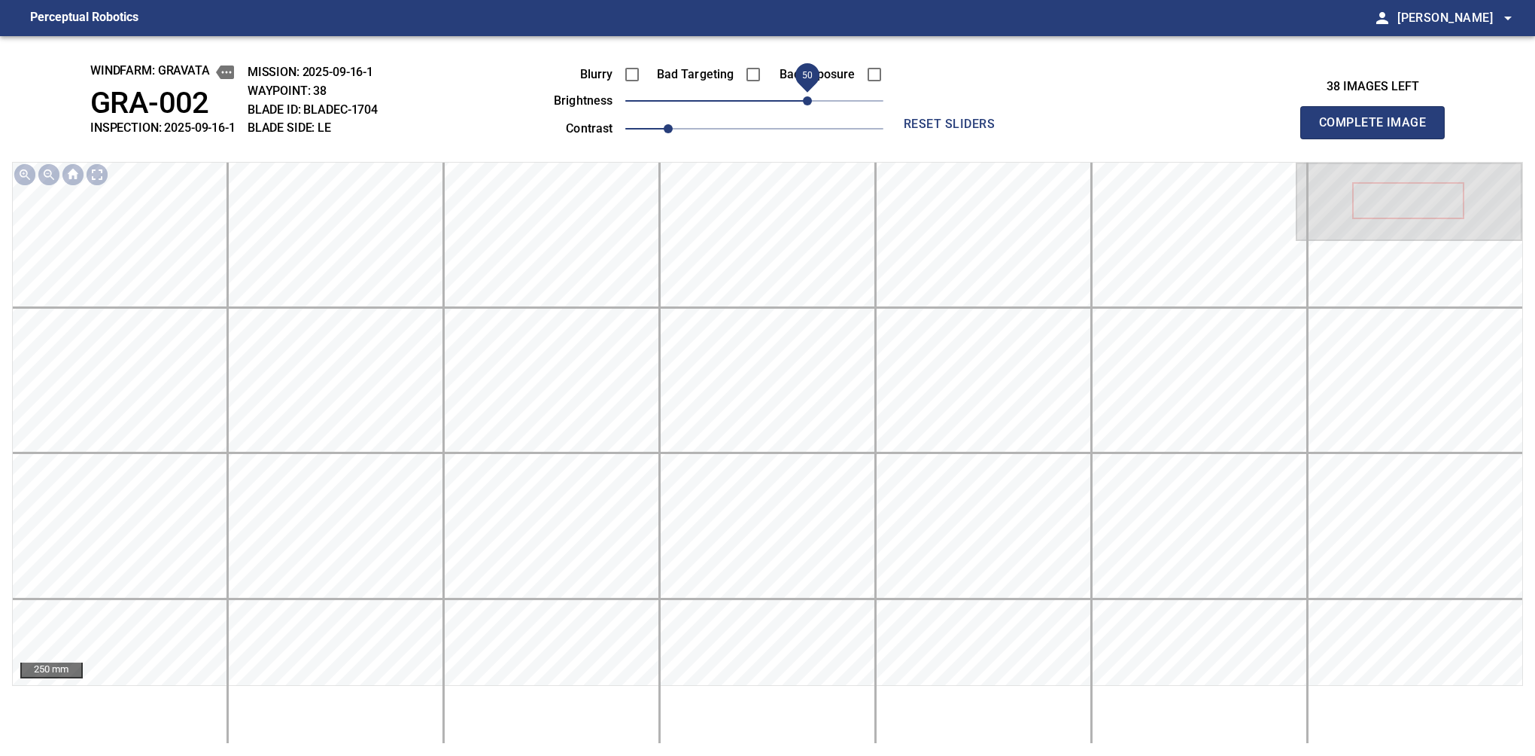
drag, startPoint x: 782, startPoint y: 107, endPoint x: 804, endPoint y: 104, distance: 22.0
click at [804, 104] on span "50" at bounding box center [807, 100] width 9 height 9
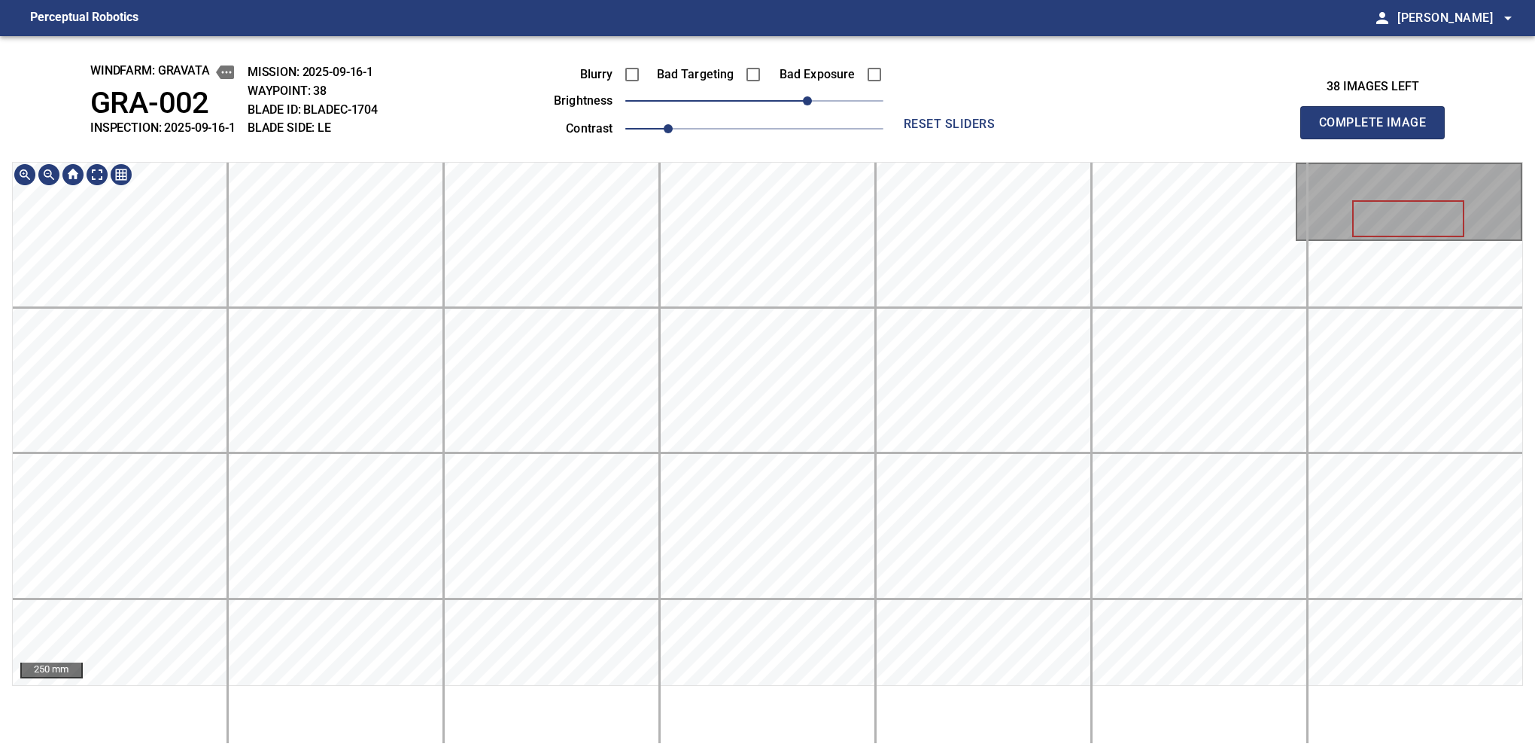
click at [1379, 138] on button "Complete Image" at bounding box center [1372, 122] width 144 height 33
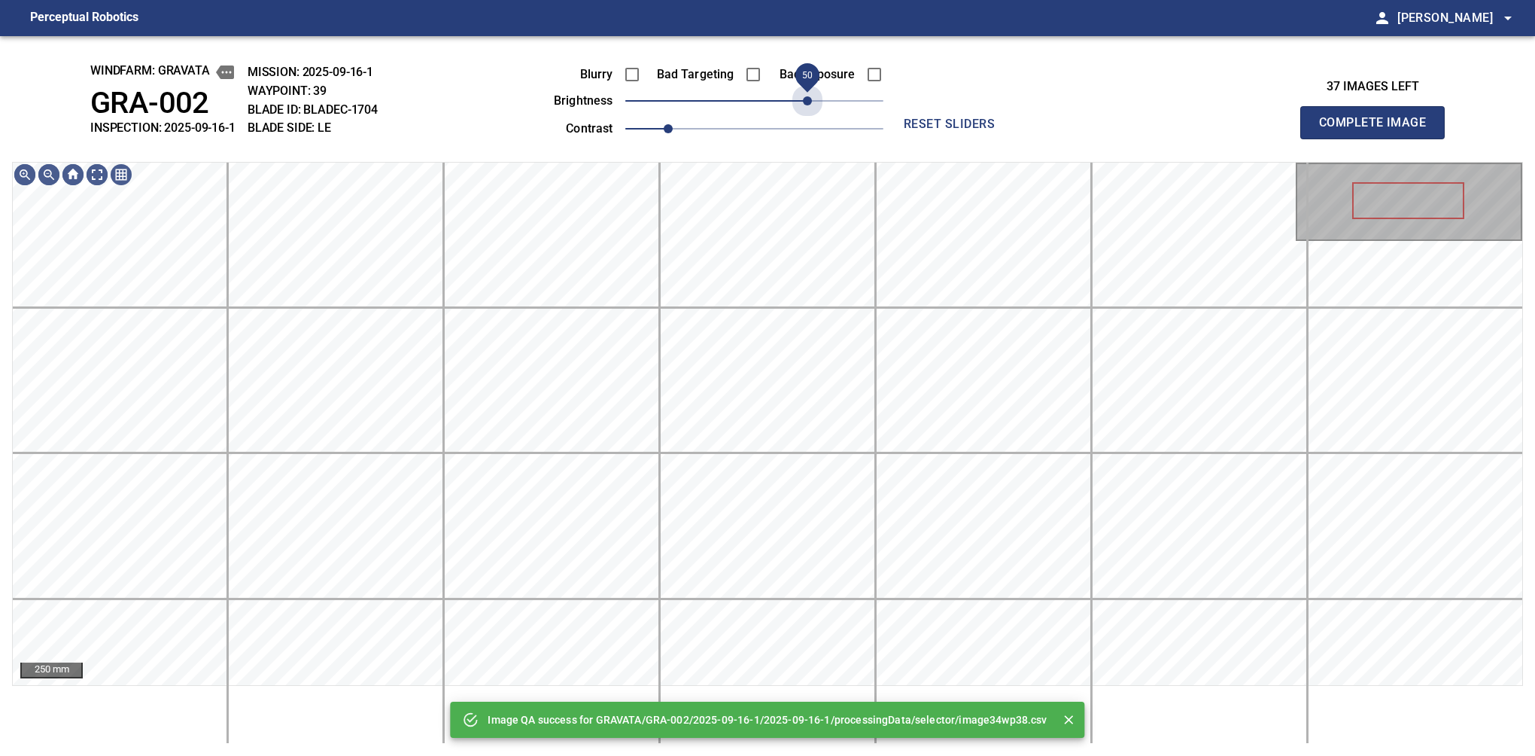
drag, startPoint x: 770, startPoint y: 99, endPoint x: 809, endPoint y: 117, distance: 43.1
click at [809, 117] on div "Blurry Bad Targeting Bad Exposure brightness 50 contrast 1" at bounding box center [701, 99] width 363 height 81
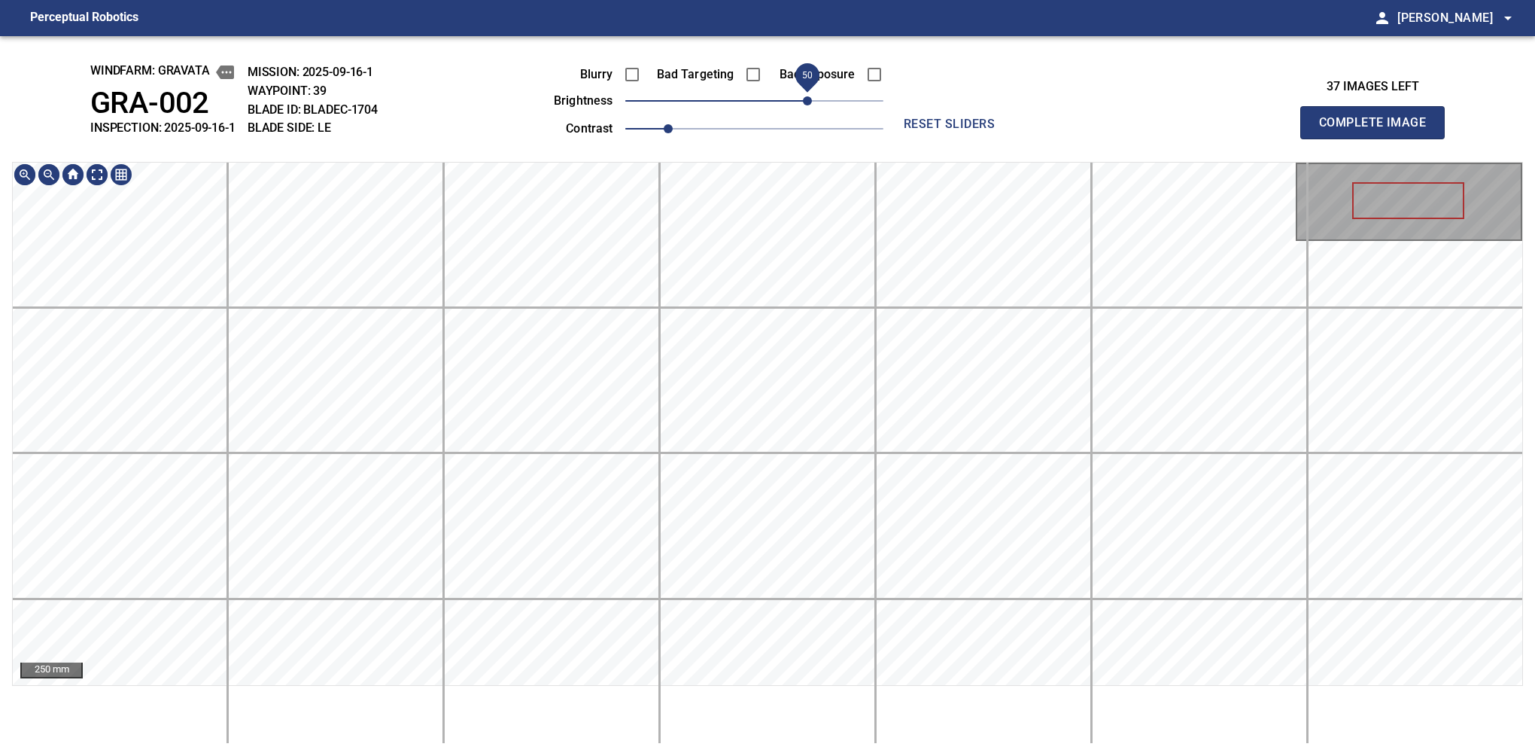
click at [482, 68] on div "windfarm: GRAVATA GRA-002 INSPECTION: 2025-09-16-1 MISSION: 2025-09-16-1 WAYPOI…" at bounding box center [767, 395] width 1535 height 719
click at [1379, 138] on button "Complete Image" at bounding box center [1372, 122] width 144 height 33
click at [884, 755] on html "Perceptual Robotics person Alex Semenov arrow_drop_down windfarm: GRAVATA GRA-0…" at bounding box center [767, 378] width 1535 height 756
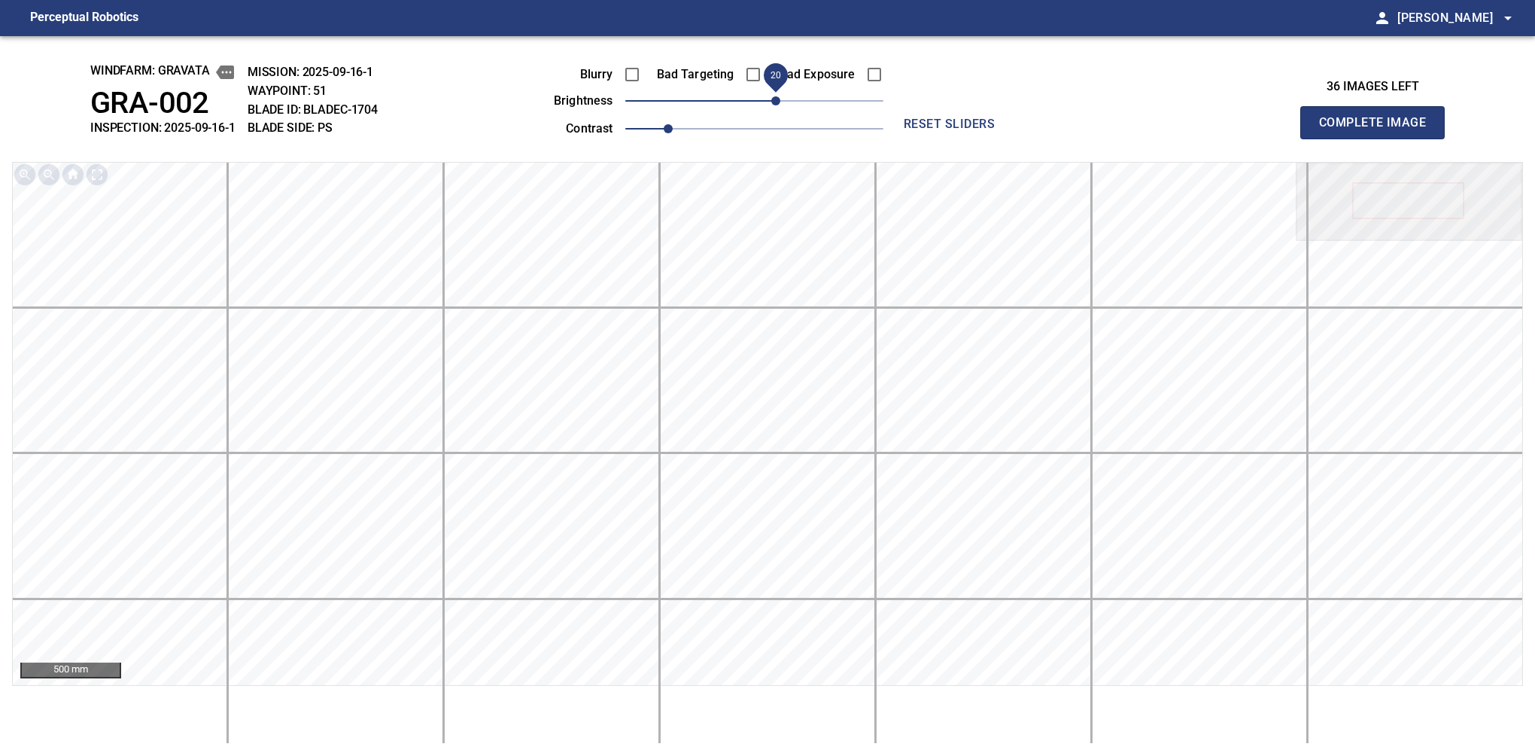
drag, startPoint x: 758, startPoint y: 99, endPoint x: 774, endPoint y: 99, distance: 15.8
click at [774, 99] on span "20" at bounding box center [775, 100] width 9 height 9
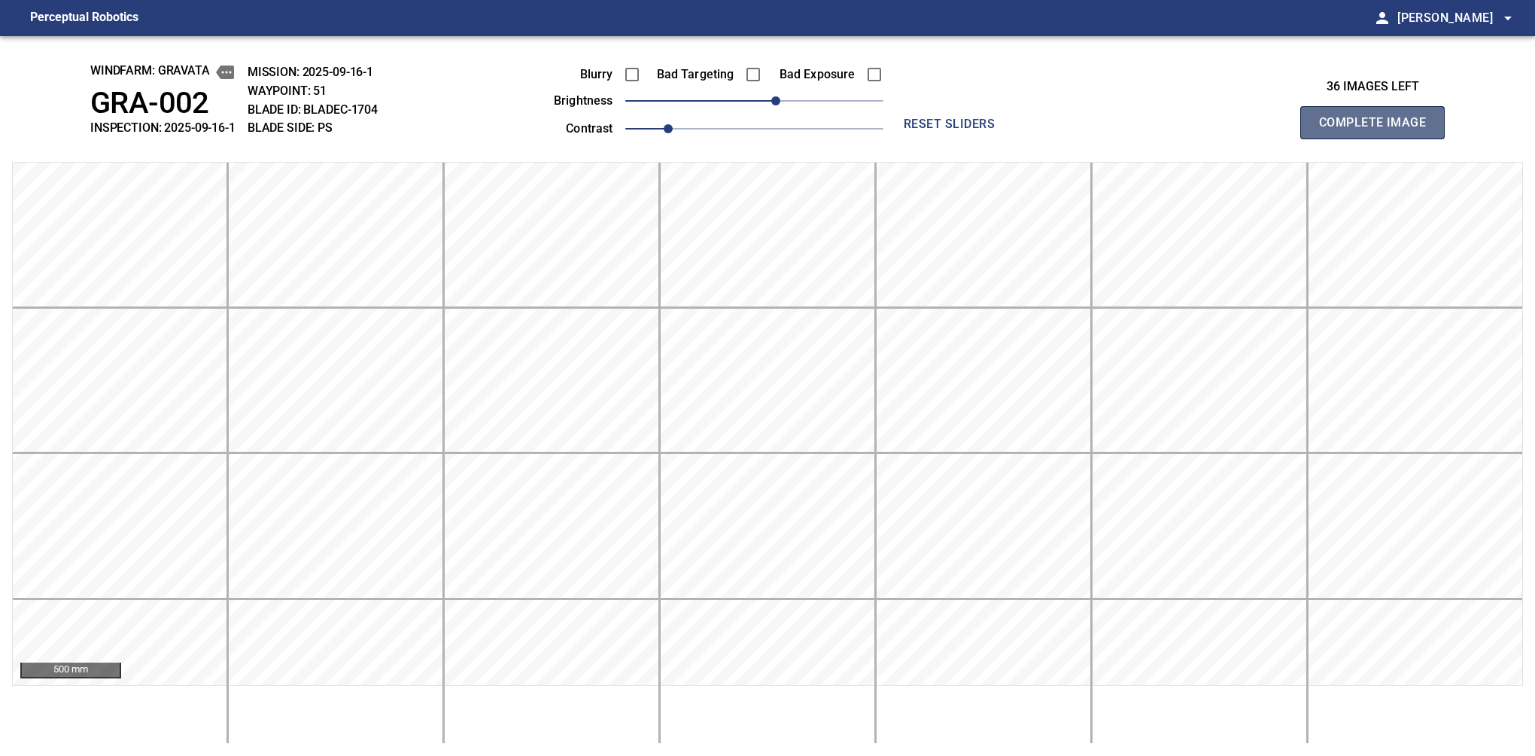
click at [1379, 138] on button "Complete Image" at bounding box center [1372, 122] width 144 height 33
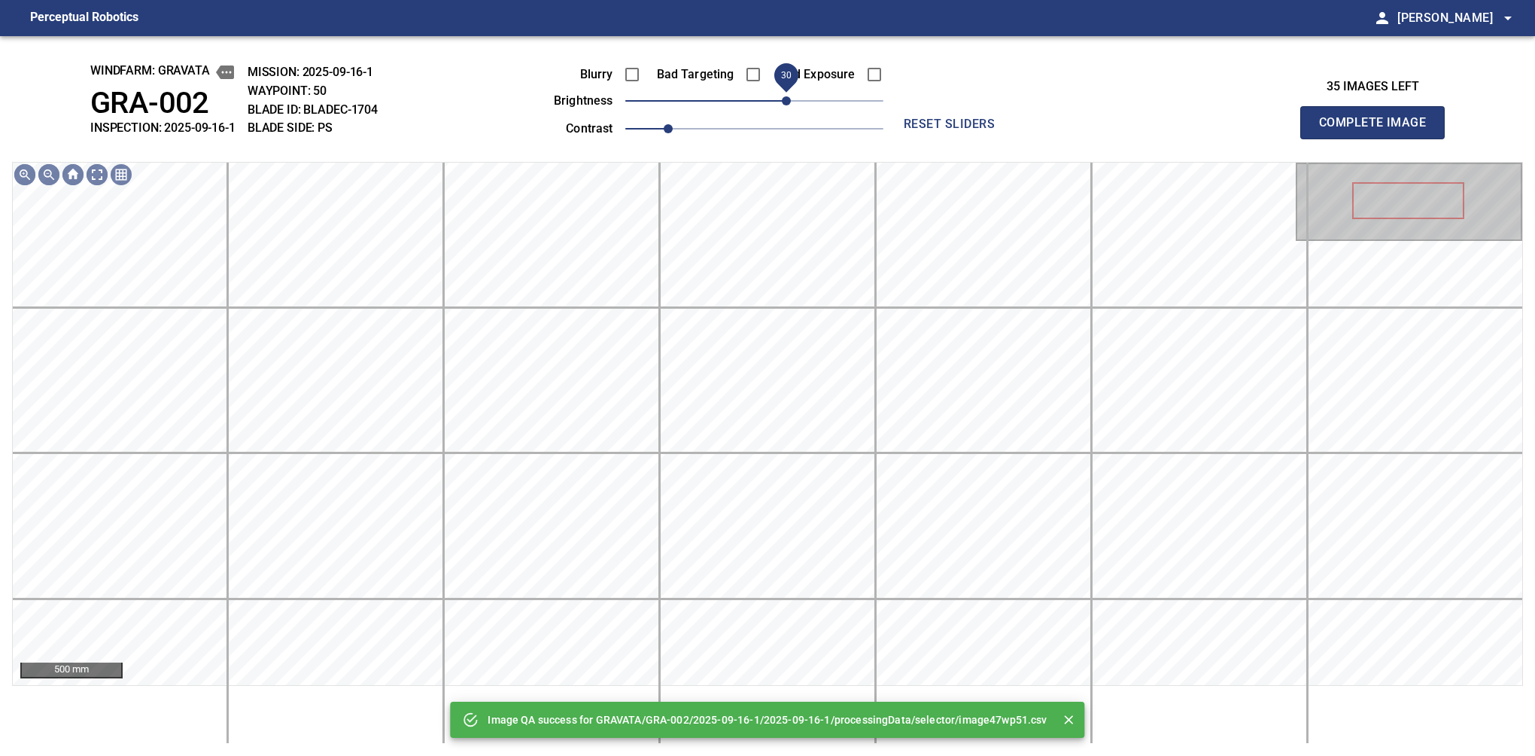
drag, startPoint x: 779, startPoint y: 103, endPoint x: 790, endPoint y: 106, distance: 11.7
click at [790, 105] on span "30" at bounding box center [786, 100] width 9 height 9
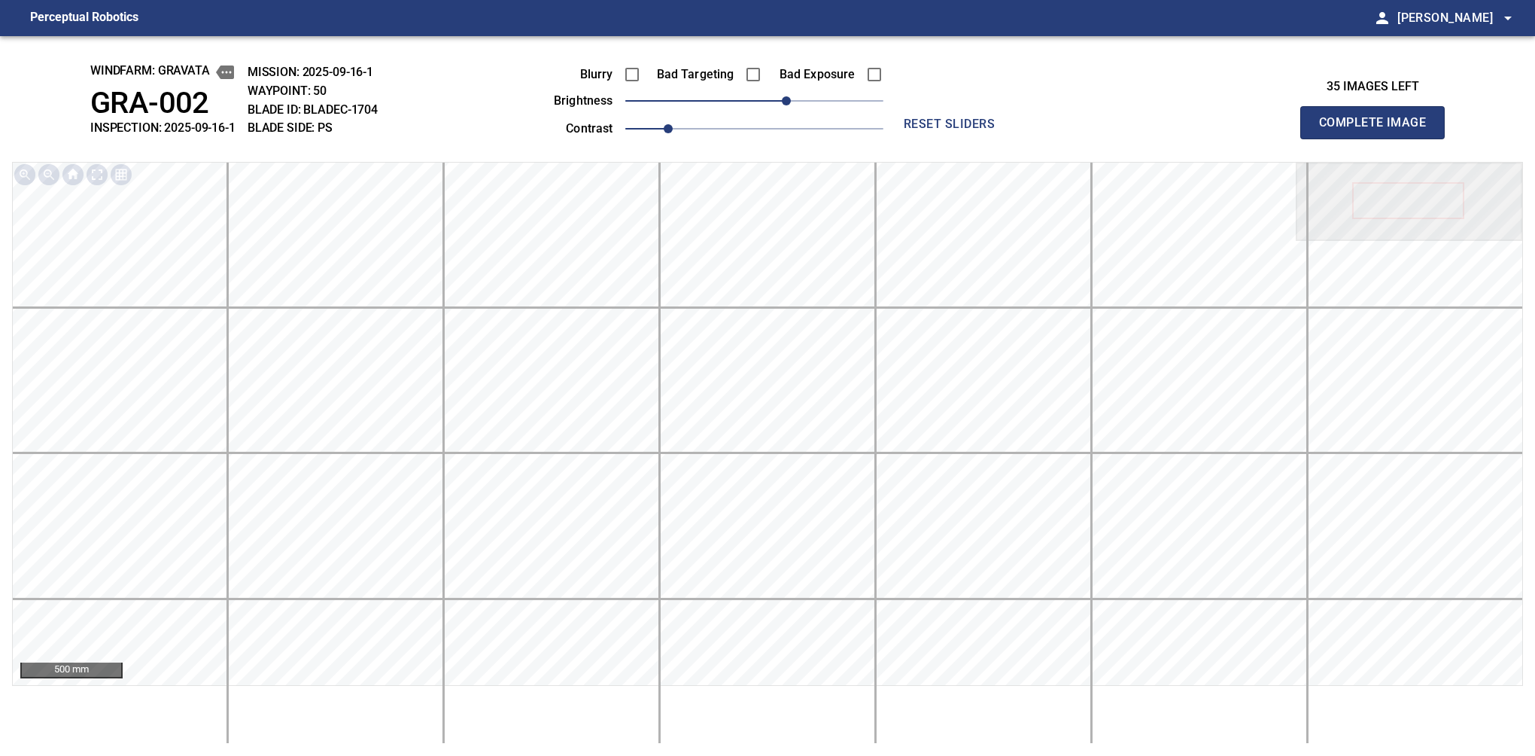
click at [1379, 138] on button "Complete Image" at bounding box center [1372, 122] width 144 height 33
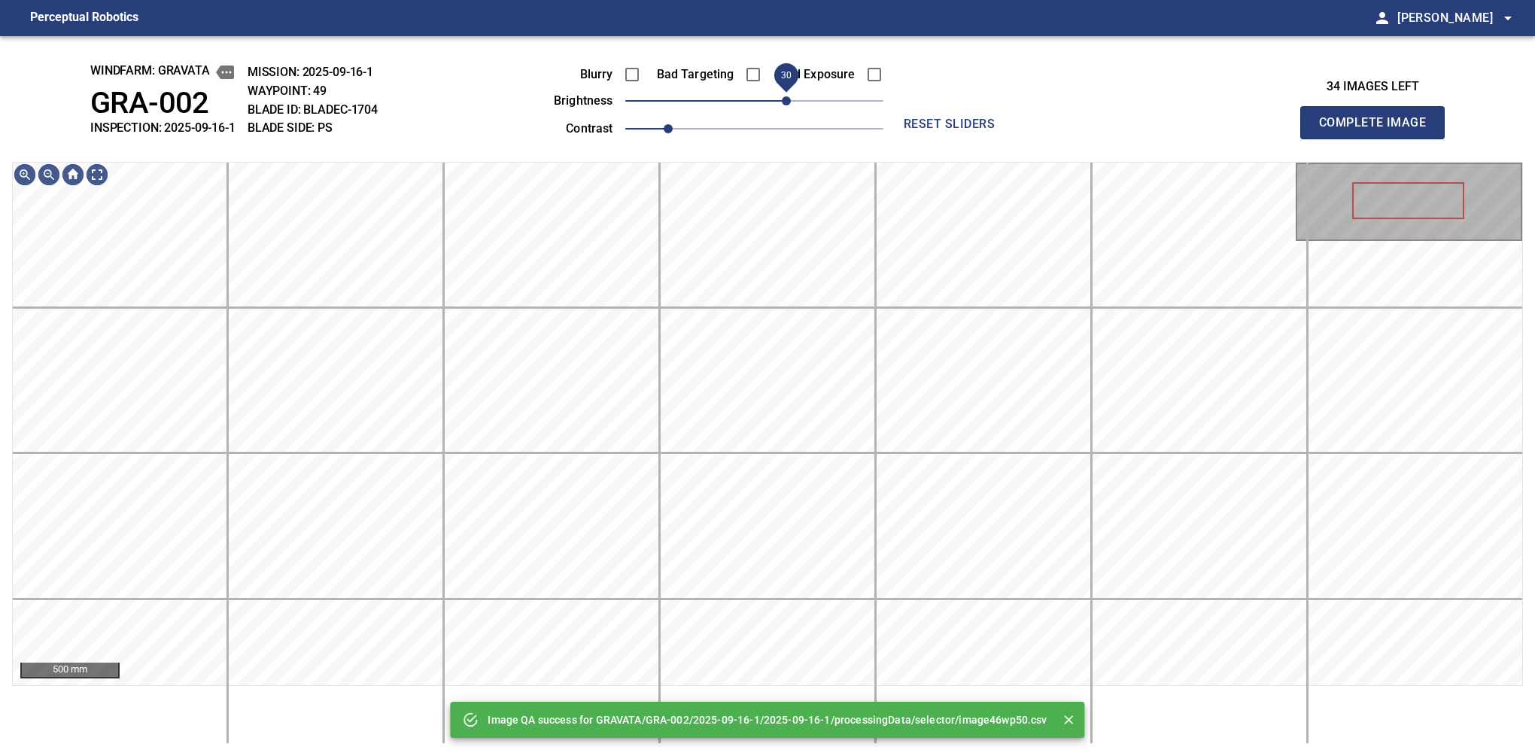
drag, startPoint x: 768, startPoint y: 96, endPoint x: 787, endPoint y: 105, distance: 21.2
click at [787, 105] on span "30" at bounding box center [786, 100] width 9 height 9
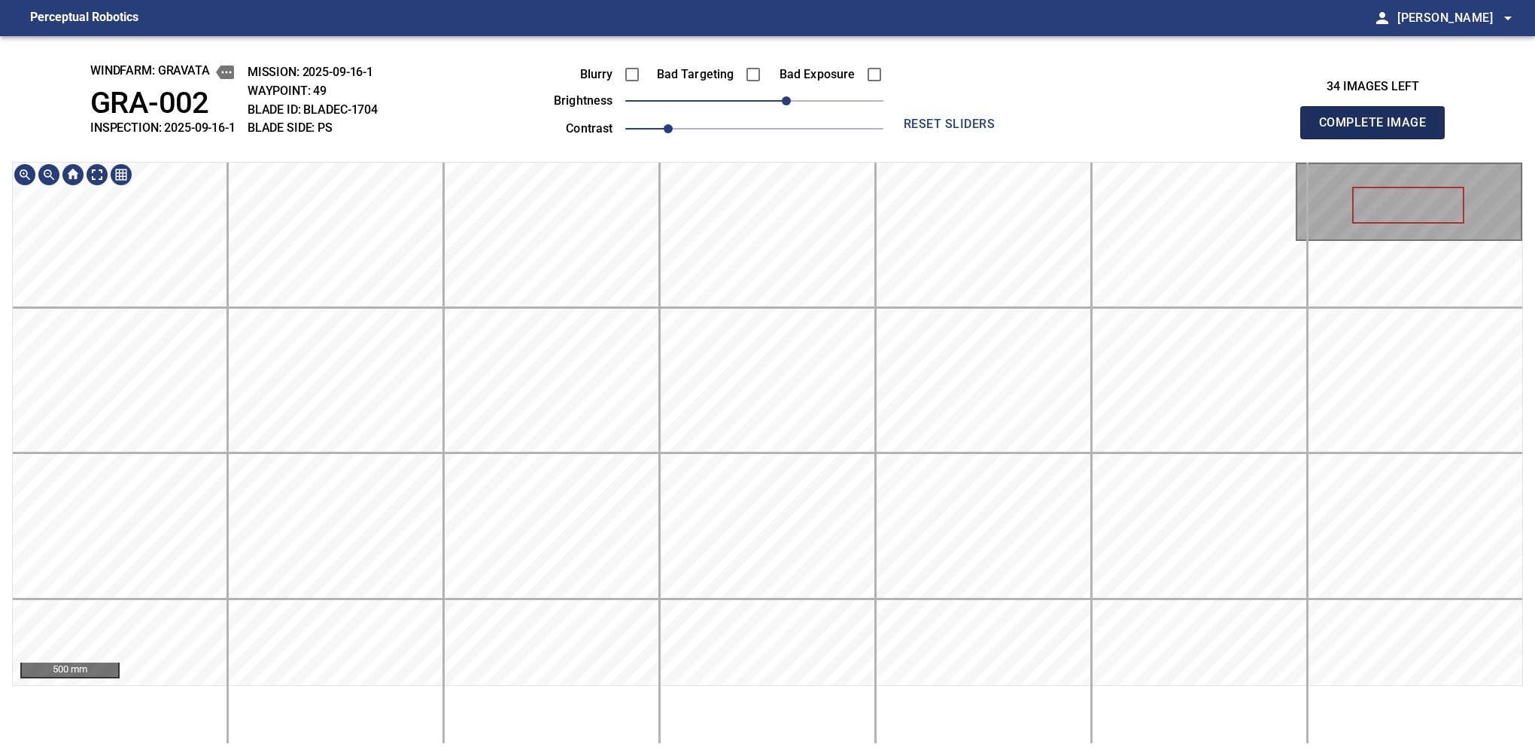
click at [1379, 138] on button "Complete Image" at bounding box center [1372, 122] width 144 height 33
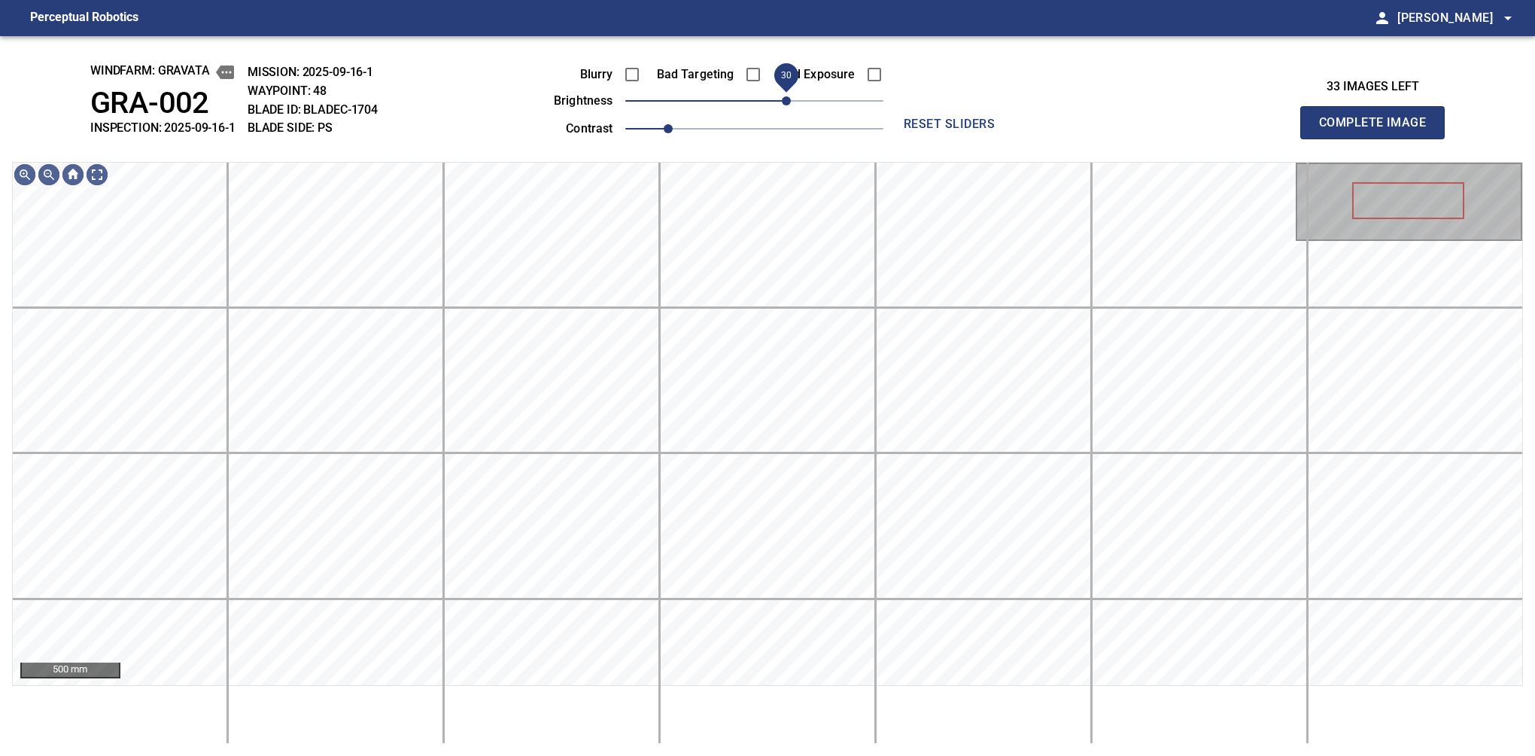
drag, startPoint x: 766, startPoint y: 101, endPoint x: 781, endPoint y: 99, distance: 15.2
click at [782, 99] on span "30" at bounding box center [786, 100] width 9 height 9
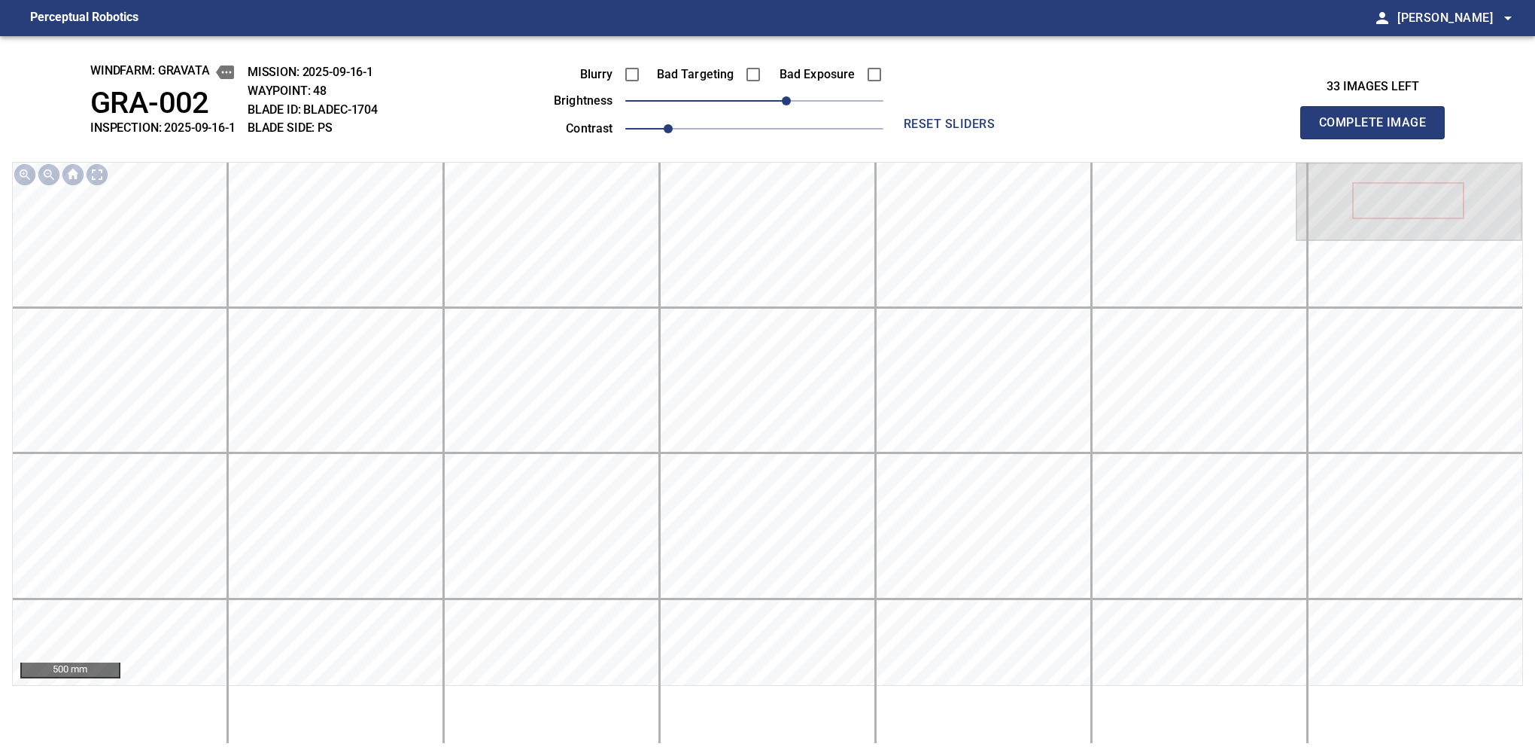
click at [1379, 138] on button "Complete Image" at bounding box center [1372, 122] width 144 height 33
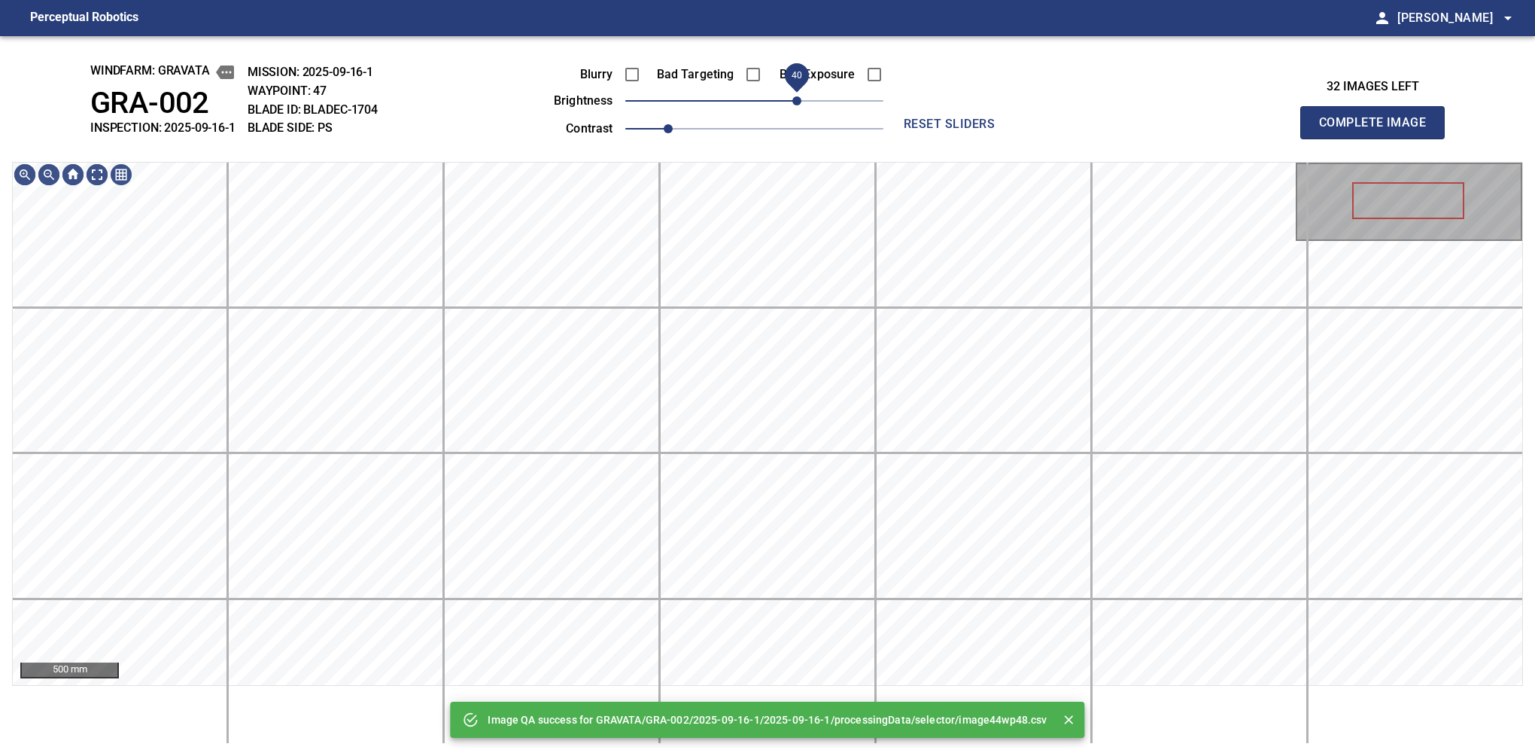
click at [794, 101] on span "40" at bounding box center [754, 100] width 258 height 21
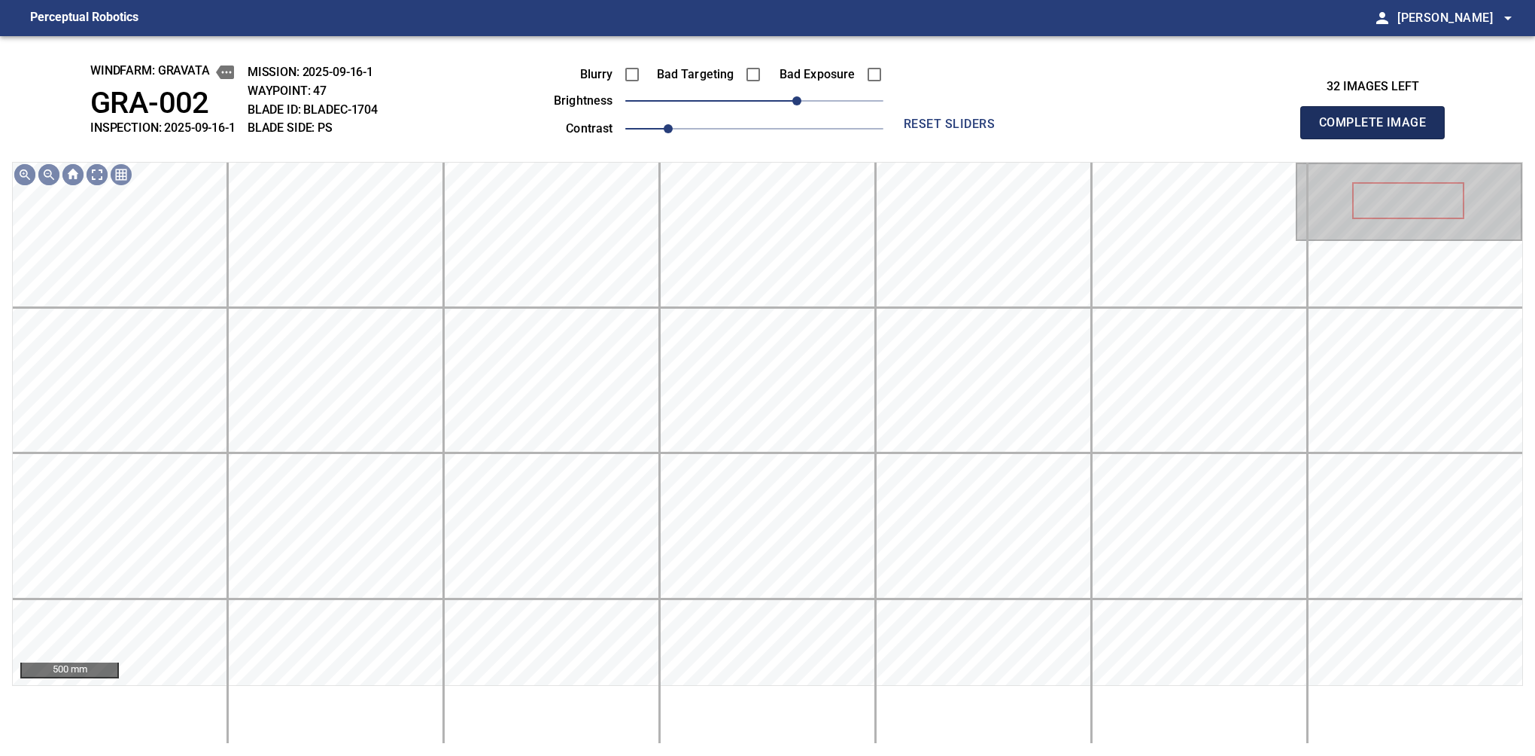
click at [1379, 138] on button "Complete Image" at bounding box center [1372, 122] width 144 height 33
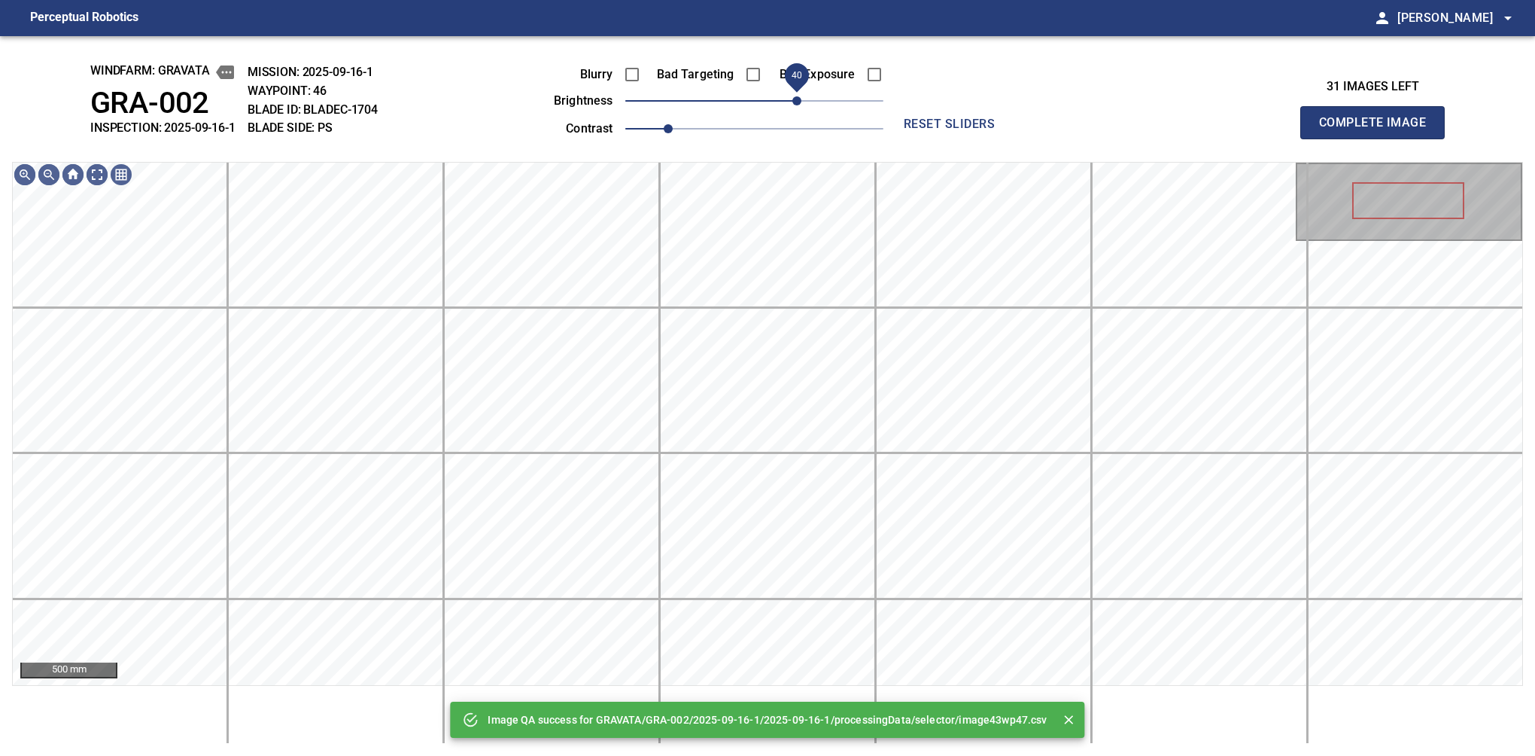
click at [799, 99] on span "40" at bounding box center [754, 100] width 258 height 21
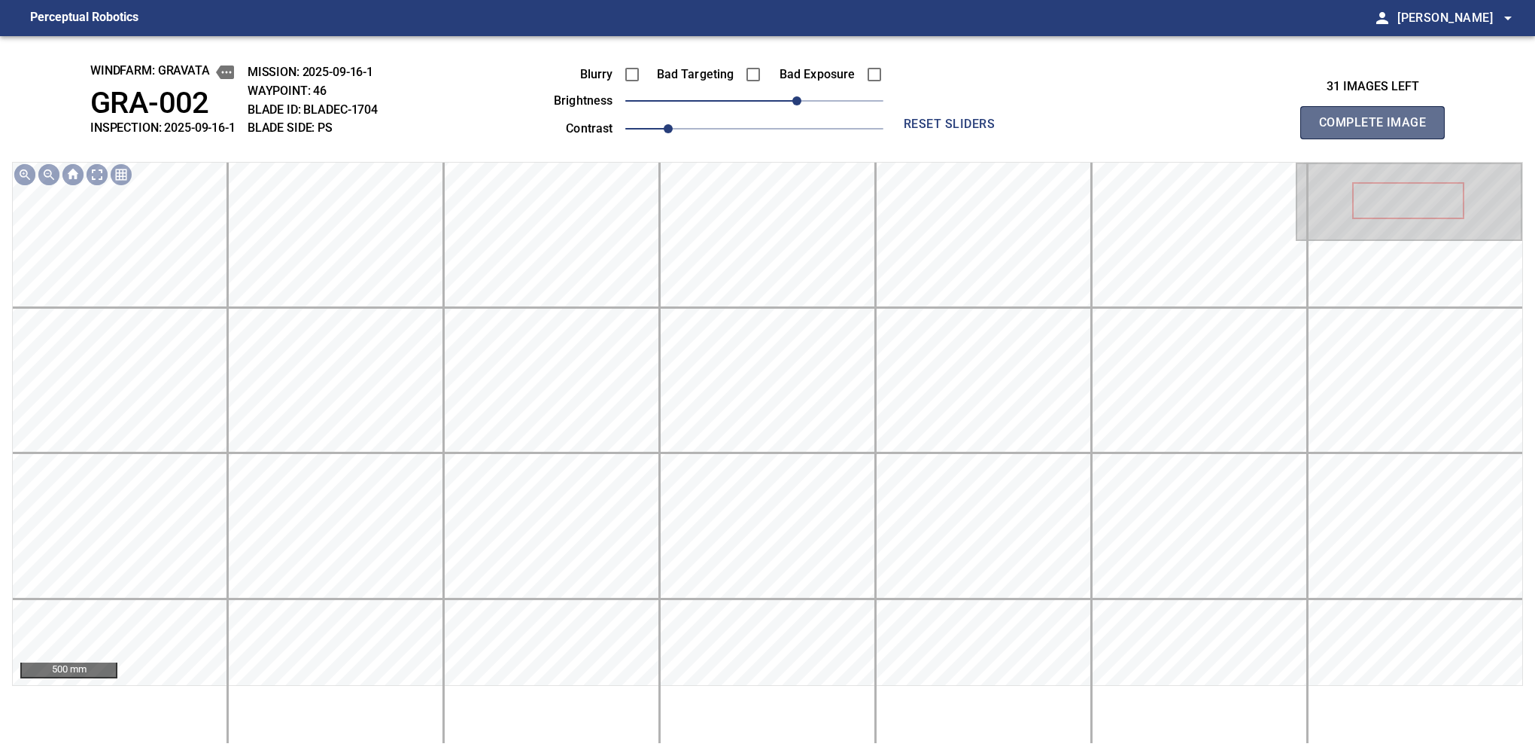
click at [1379, 138] on button "Complete Image" at bounding box center [1372, 122] width 144 height 33
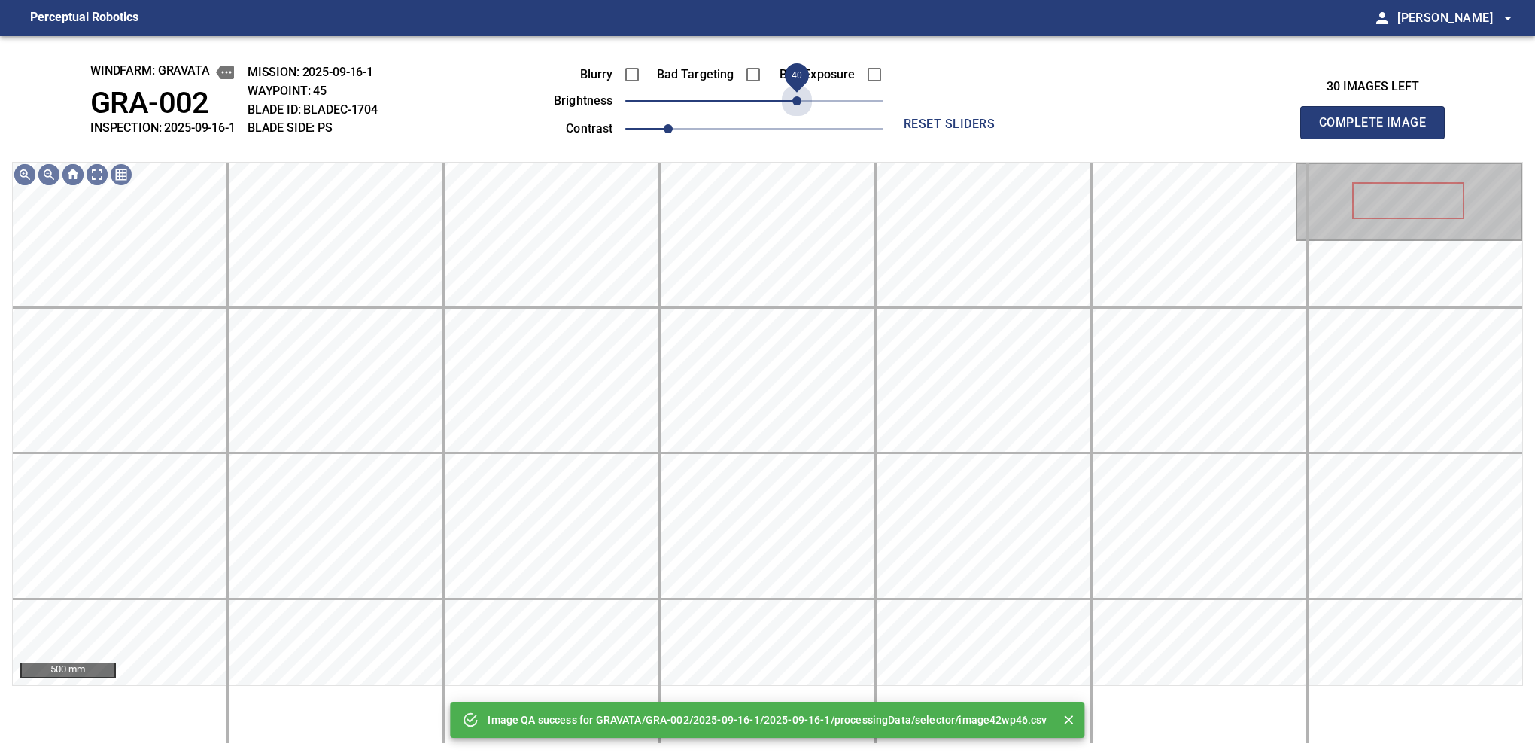
click at [799, 99] on span "40" at bounding box center [754, 100] width 258 height 21
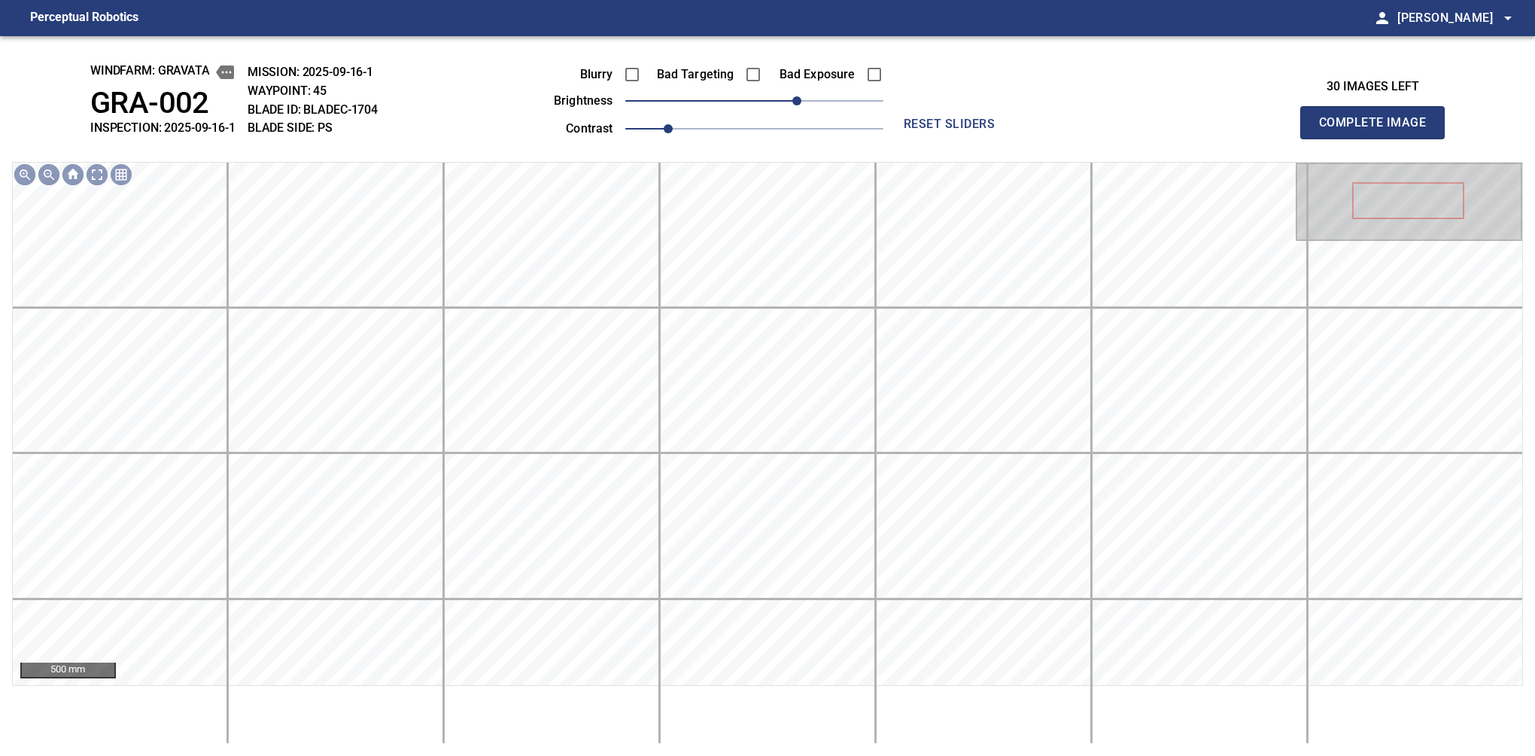
click at [1379, 138] on button "Complete Image" at bounding box center [1372, 122] width 144 height 33
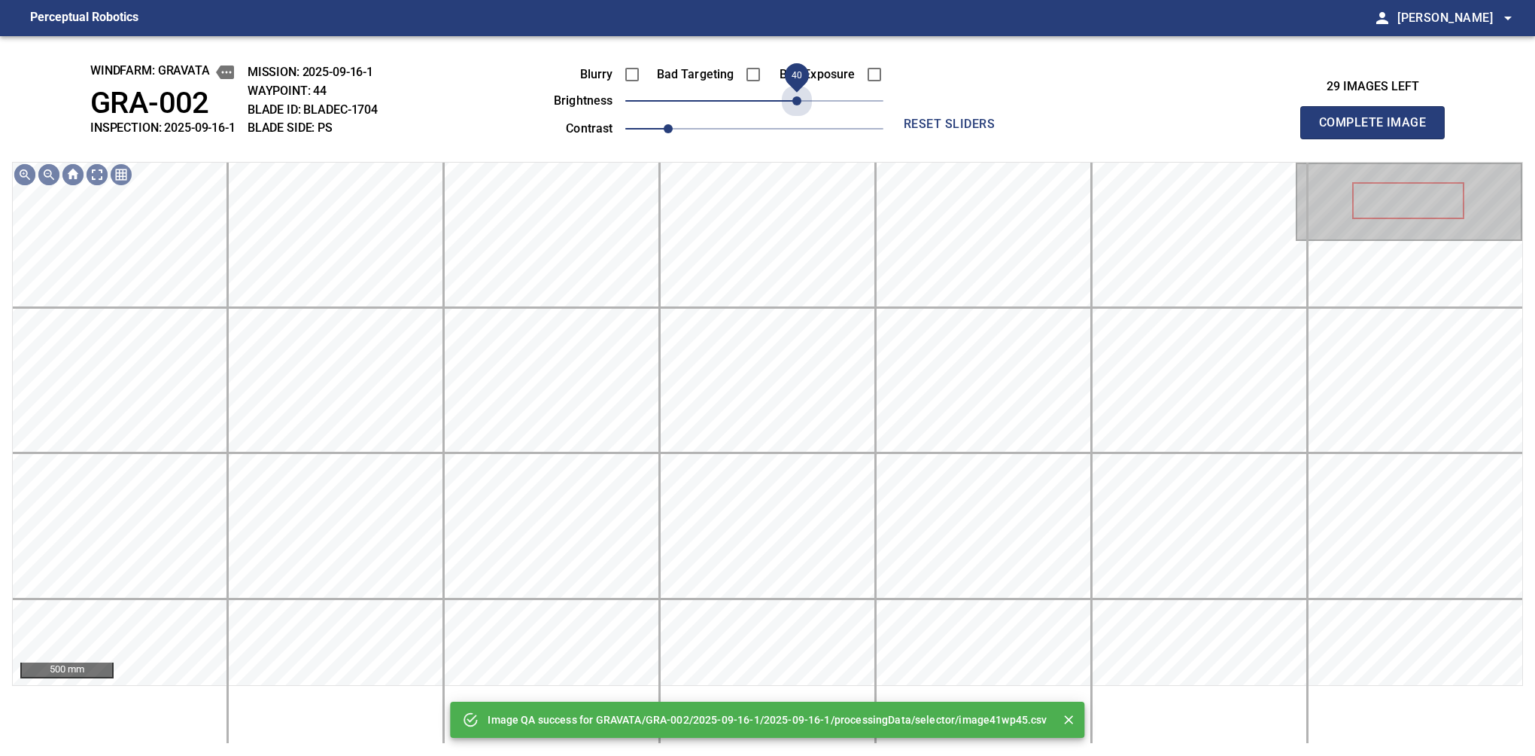
click at [799, 99] on span "40" at bounding box center [754, 100] width 258 height 21
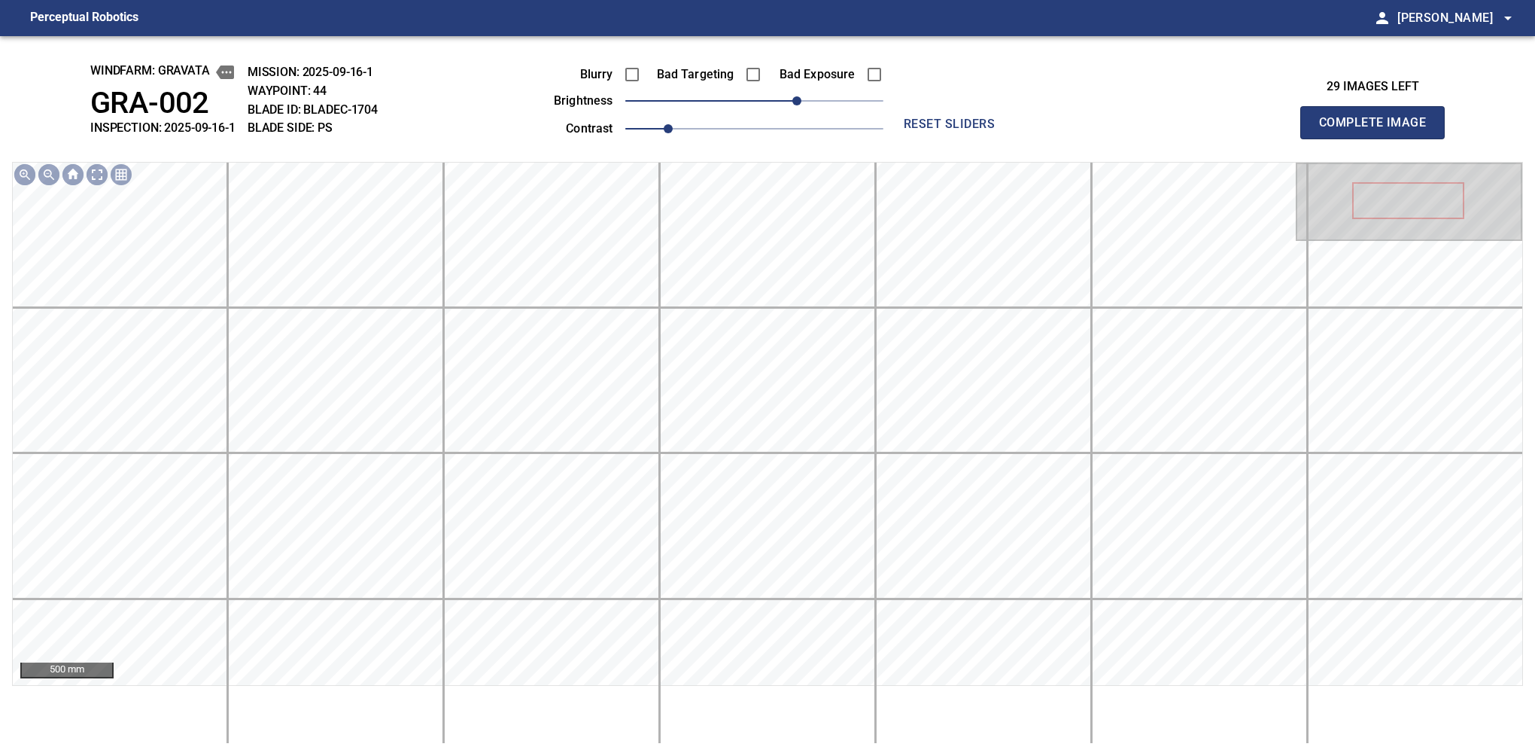
click at [1379, 138] on button "Complete Image" at bounding box center [1372, 122] width 144 height 33
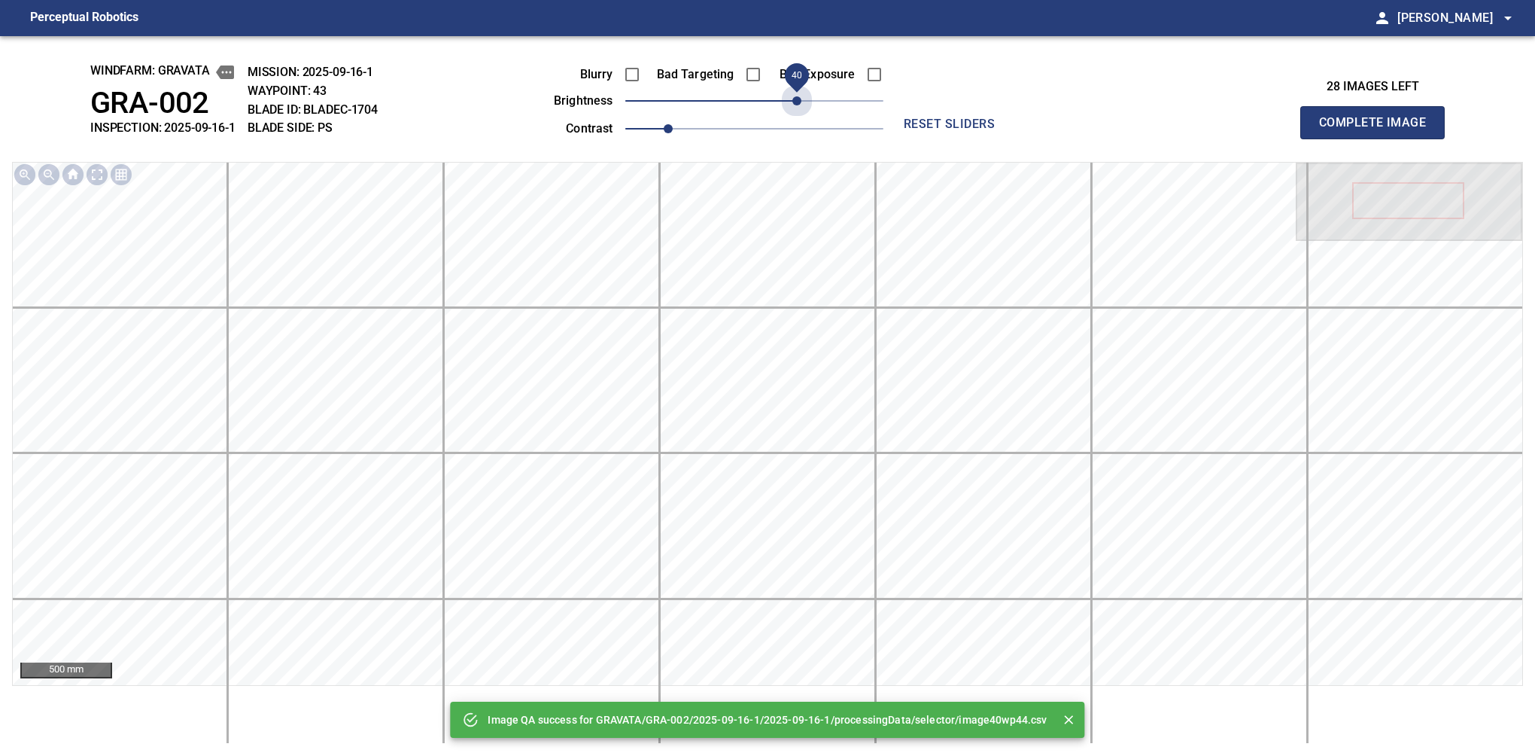
click at [799, 99] on span "40" at bounding box center [754, 100] width 258 height 21
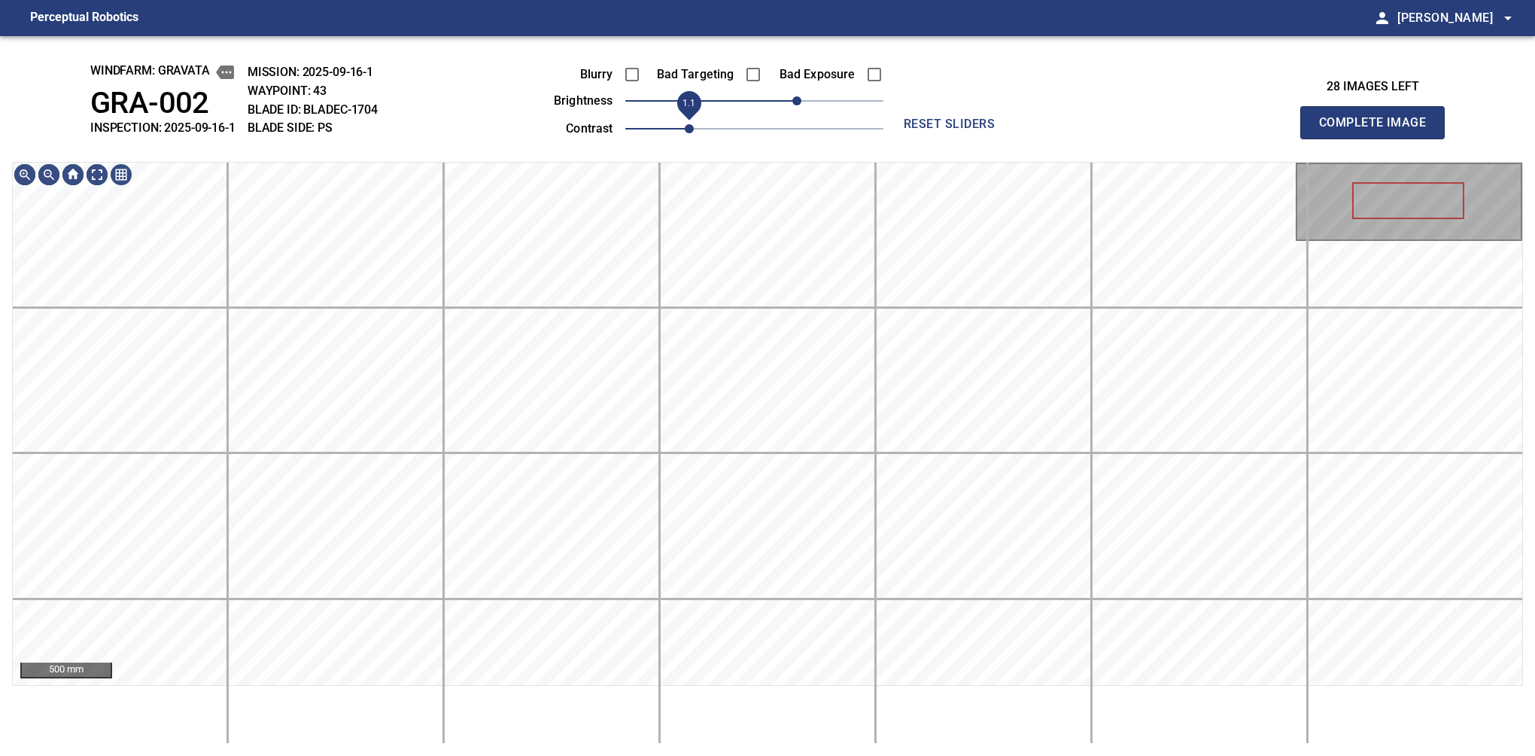
drag, startPoint x: 670, startPoint y: 124, endPoint x: 683, endPoint y: 124, distance: 13.5
click at [685, 124] on span "1.1" at bounding box center [689, 128] width 9 height 9
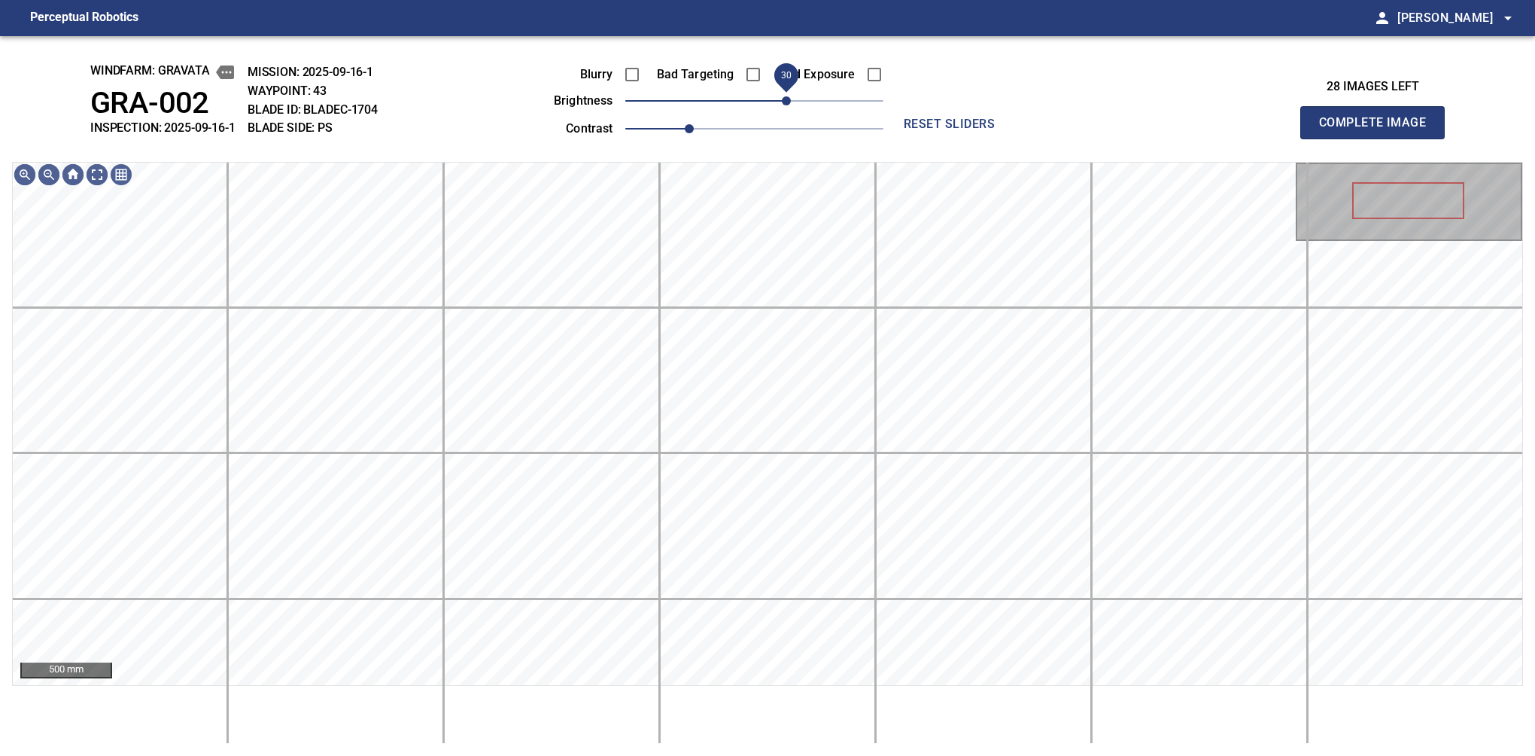
click at [789, 104] on span "30" at bounding box center [786, 100] width 9 height 9
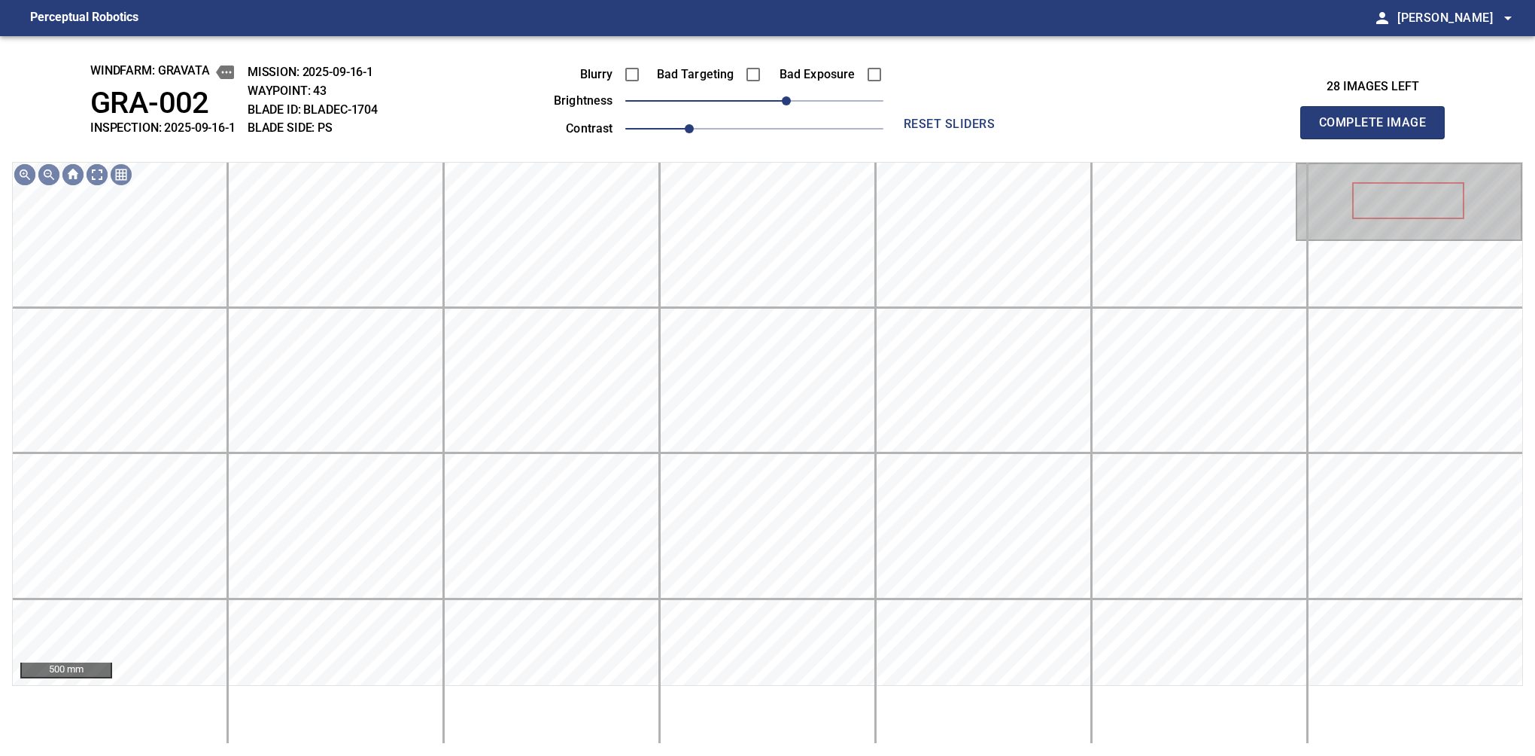
click at [1379, 138] on button "Complete Image" at bounding box center [1372, 122] width 144 height 33
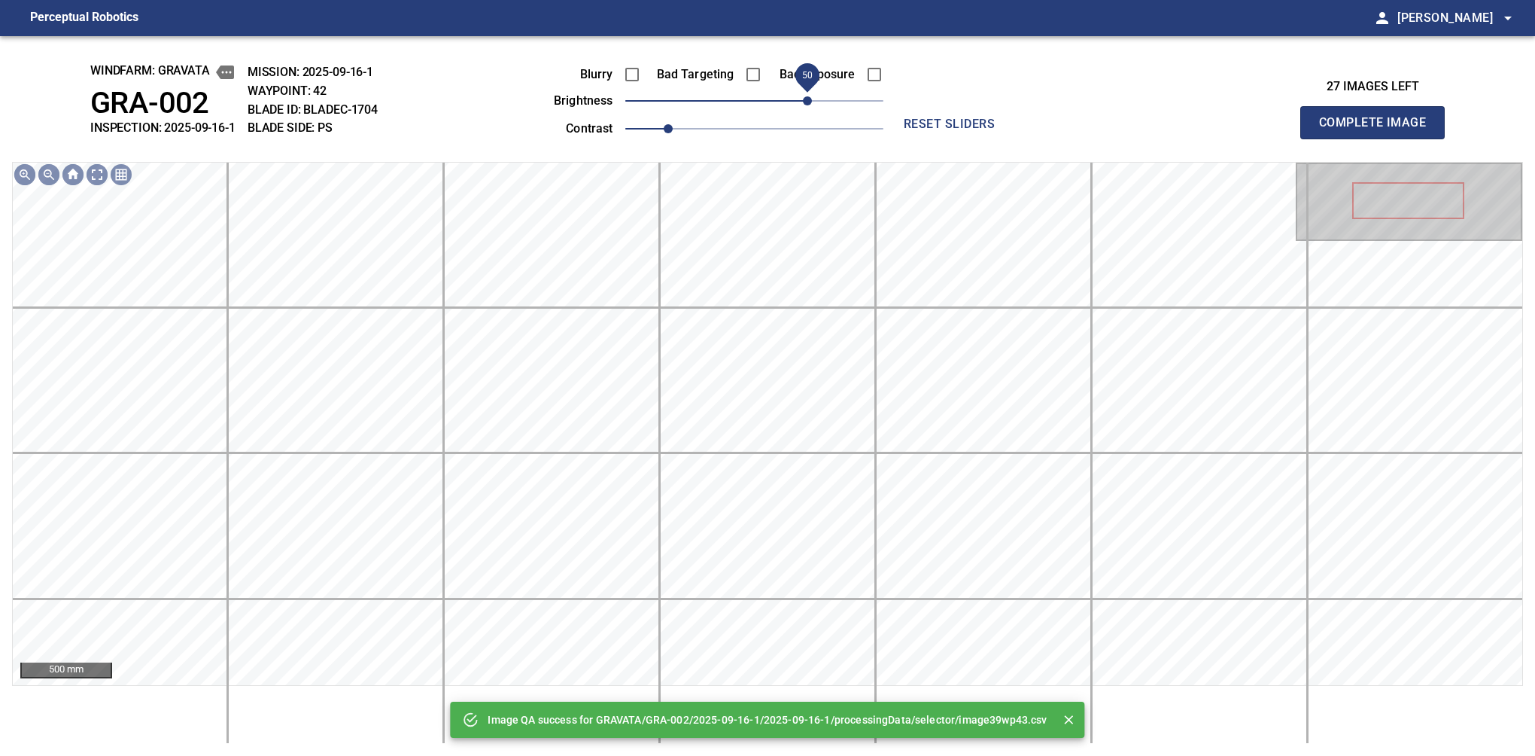
drag, startPoint x: 789, startPoint y: 102, endPoint x: 807, endPoint y: 102, distance: 18.1
click at [807, 102] on span "50" at bounding box center [754, 100] width 258 height 21
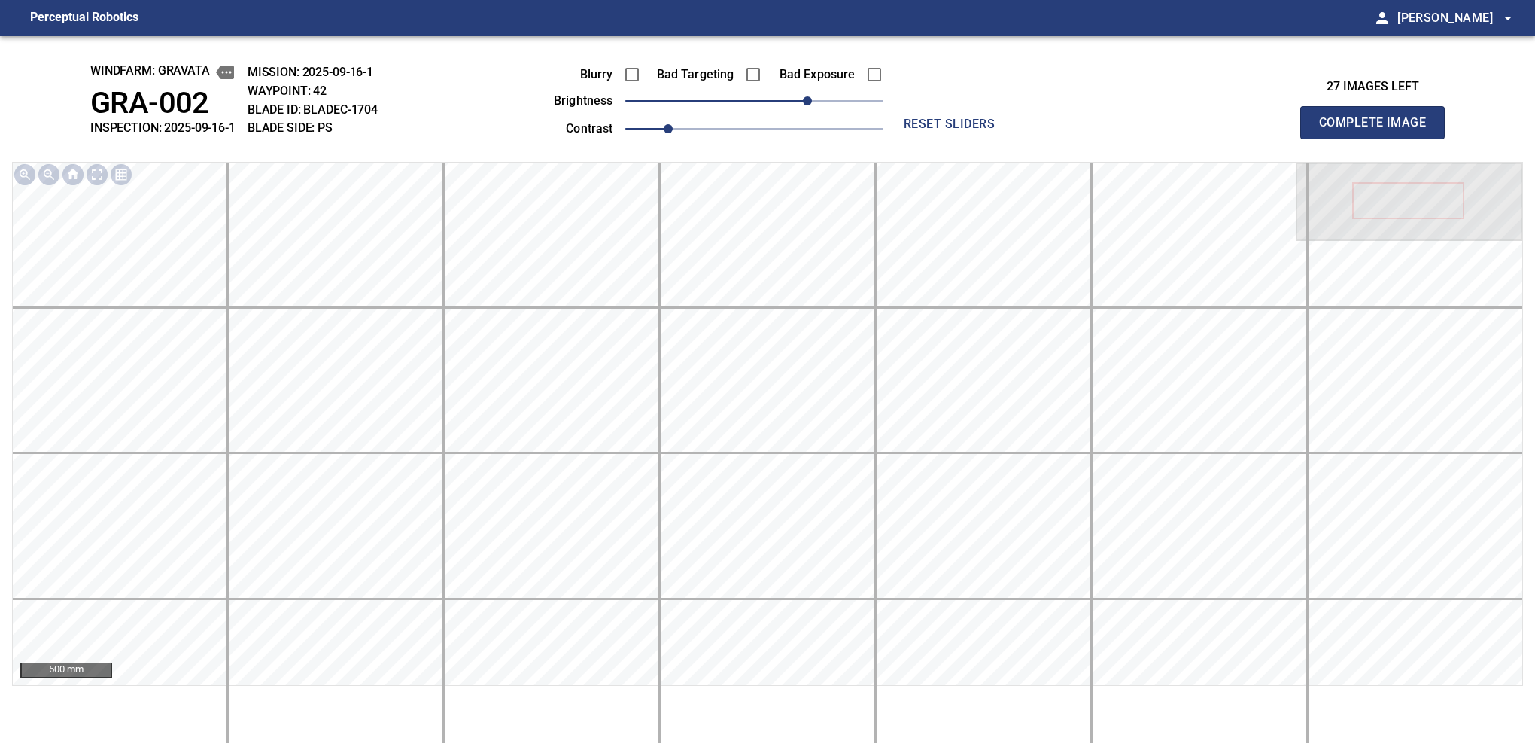
click at [1379, 138] on button "Complete Image" at bounding box center [1372, 122] width 144 height 33
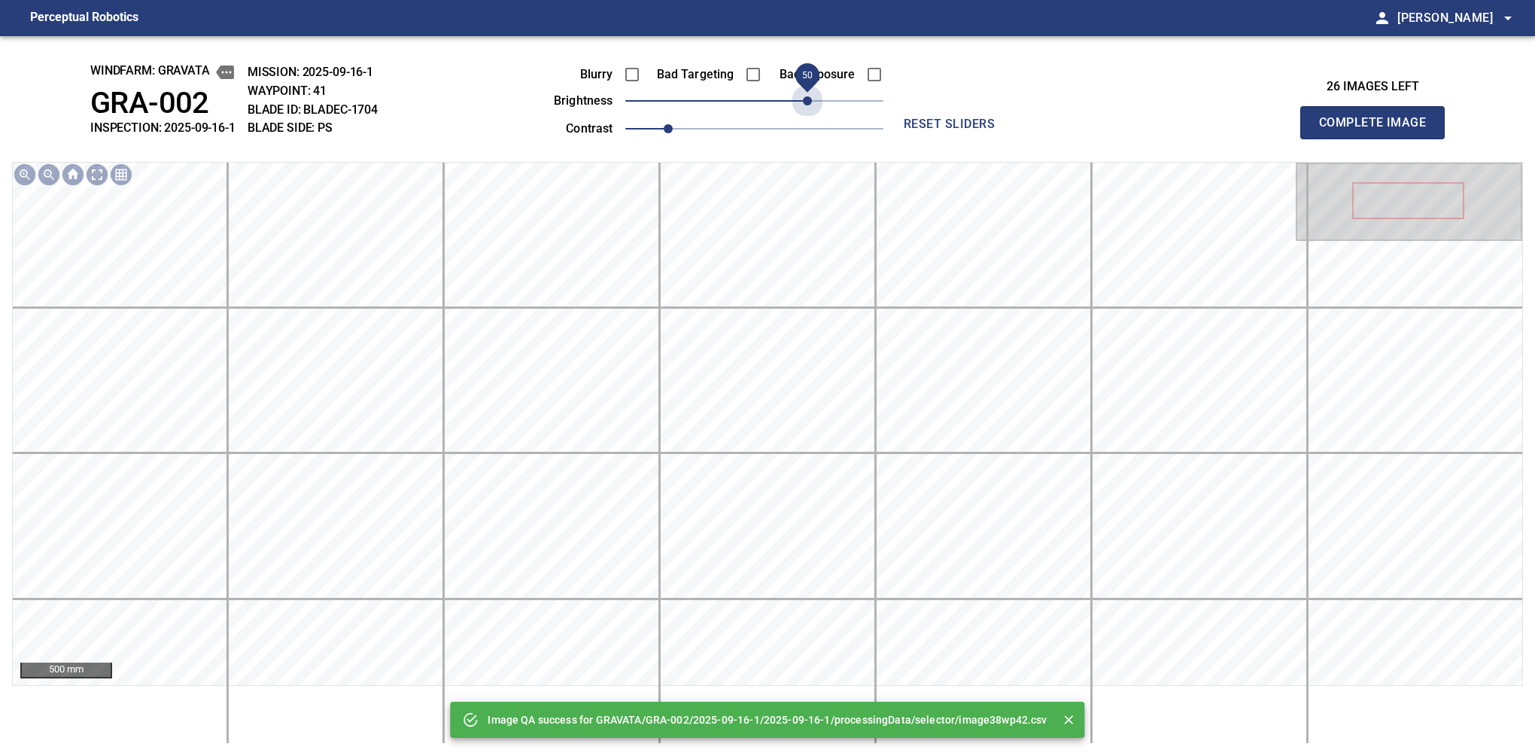
click at [807, 102] on span "50" at bounding box center [754, 100] width 258 height 21
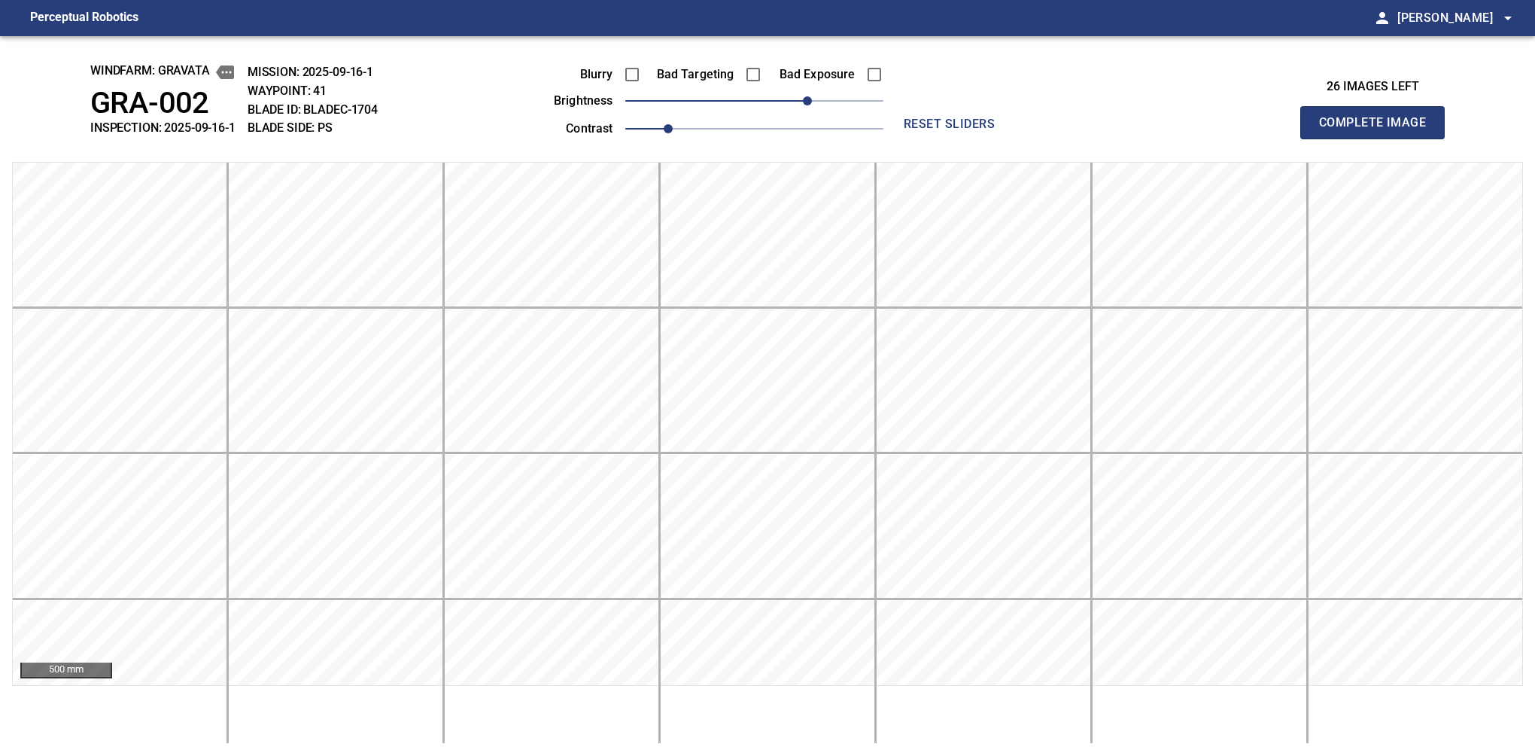
click at [1379, 138] on button "Complete Image" at bounding box center [1372, 122] width 144 height 33
drag, startPoint x: 775, startPoint y: 101, endPoint x: 810, endPoint y: 93, distance: 35.6
click at [810, 96] on span "50" at bounding box center [807, 100] width 9 height 9
click at [1379, 138] on button "Complete Image" at bounding box center [1372, 122] width 144 height 33
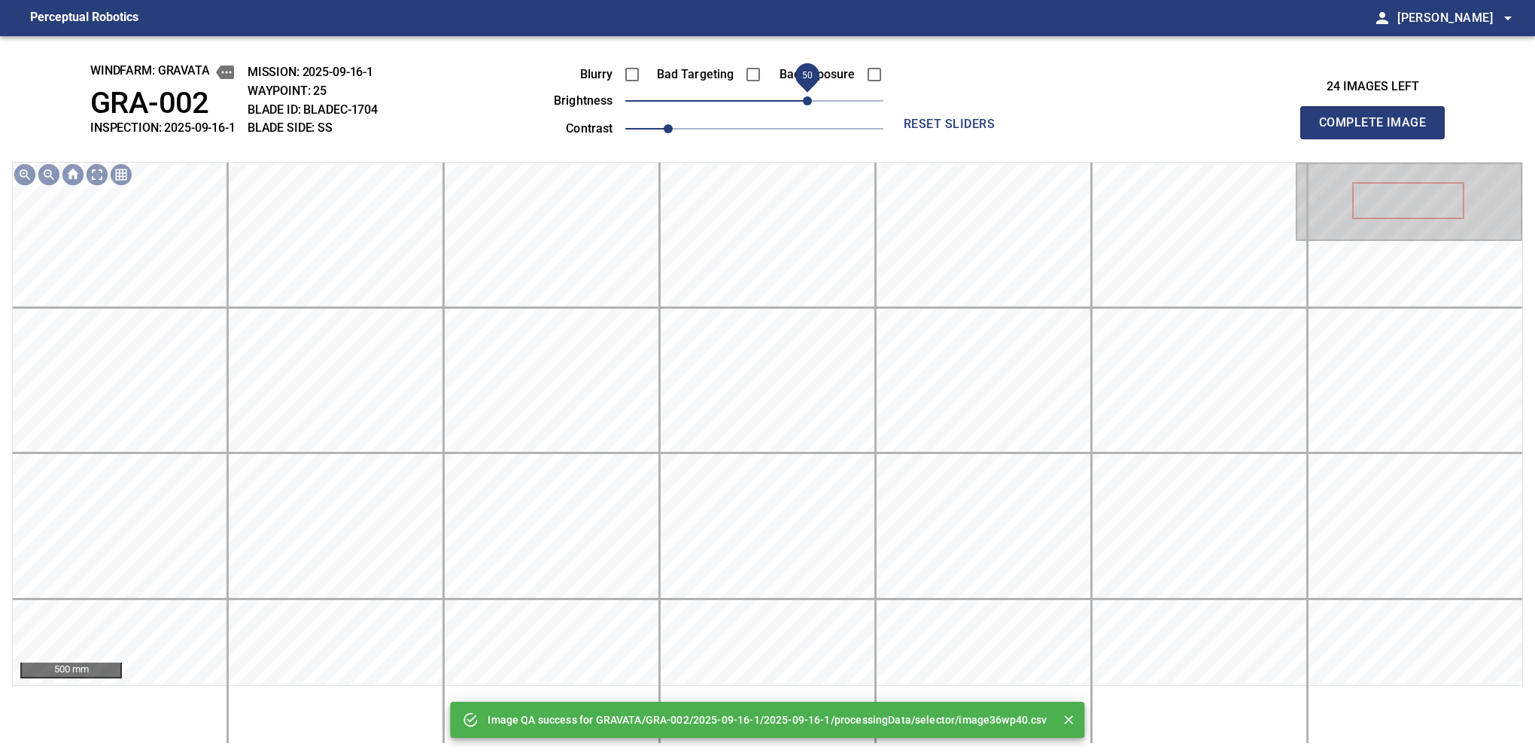
drag, startPoint x: 814, startPoint y: 97, endPoint x: 804, endPoint y: 102, distance: 11.1
click at [804, 102] on span "50" at bounding box center [754, 100] width 258 height 21
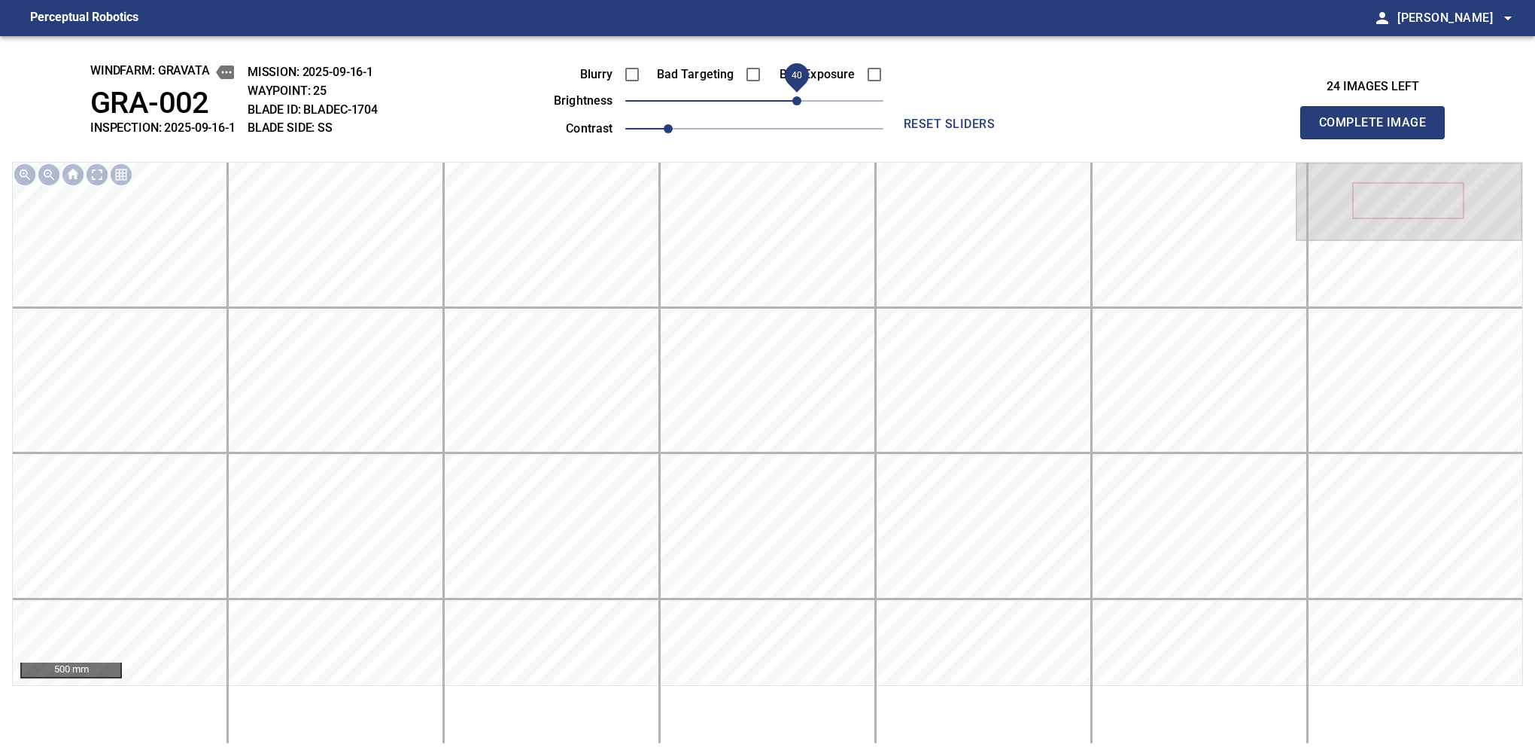
click at [801, 105] on span "40" at bounding box center [796, 100] width 9 height 9
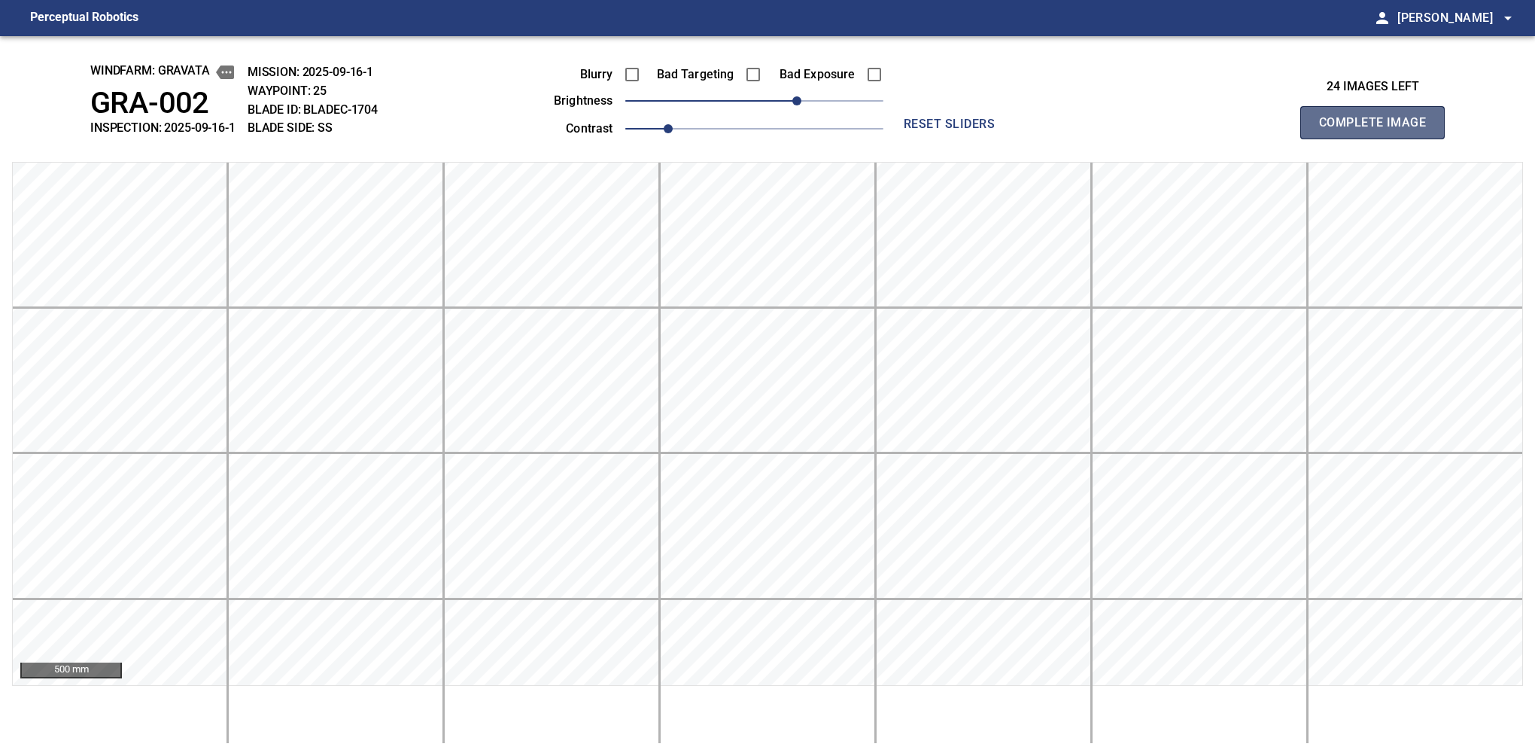
click at [1379, 138] on button "Complete Image" at bounding box center [1372, 122] width 144 height 33
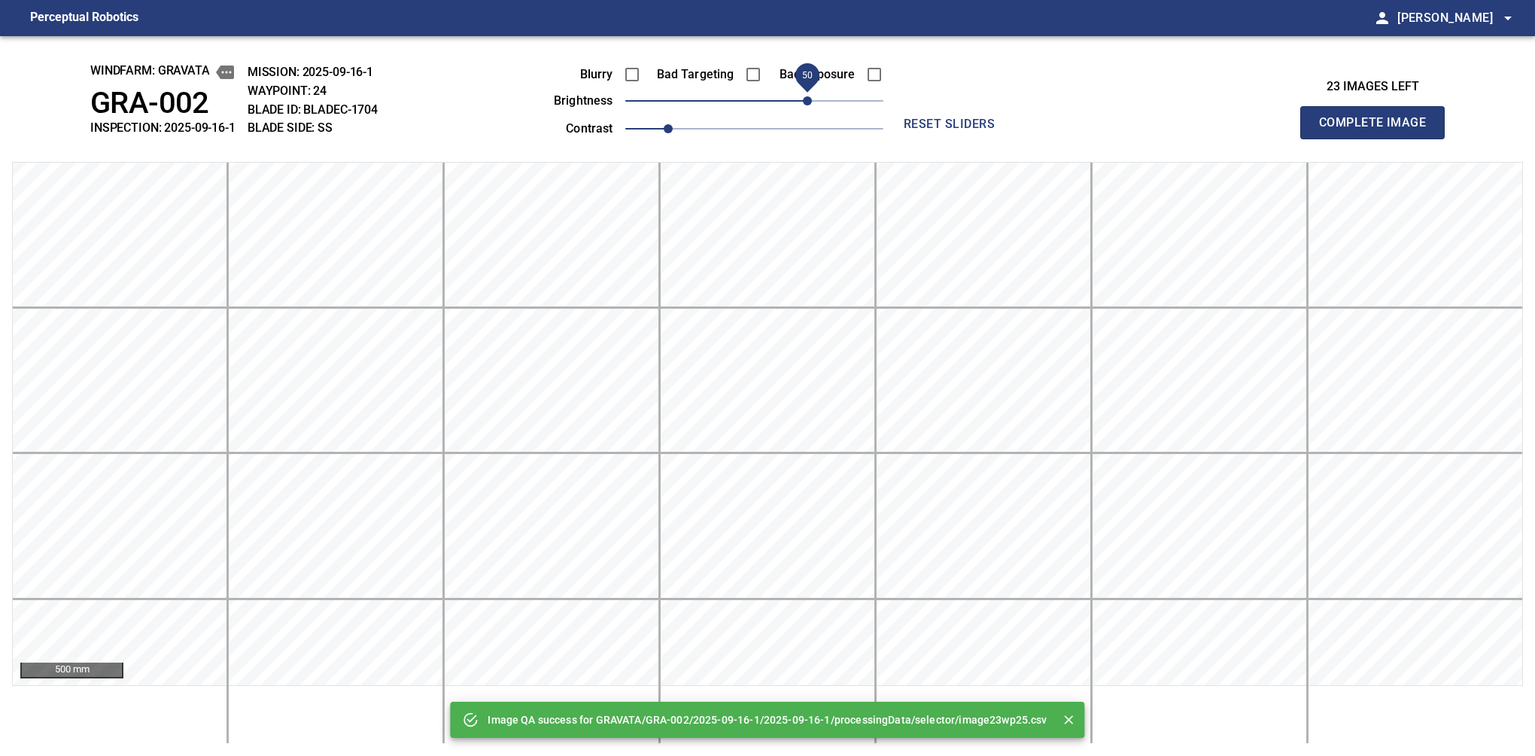
drag, startPoint x: 756, startPoint y: 102, endPoint x: 810, endPoint y: 90, distance: 54.9
click at [810, 96] on span "50" at bounding box center [807, 100] width 9 height 9
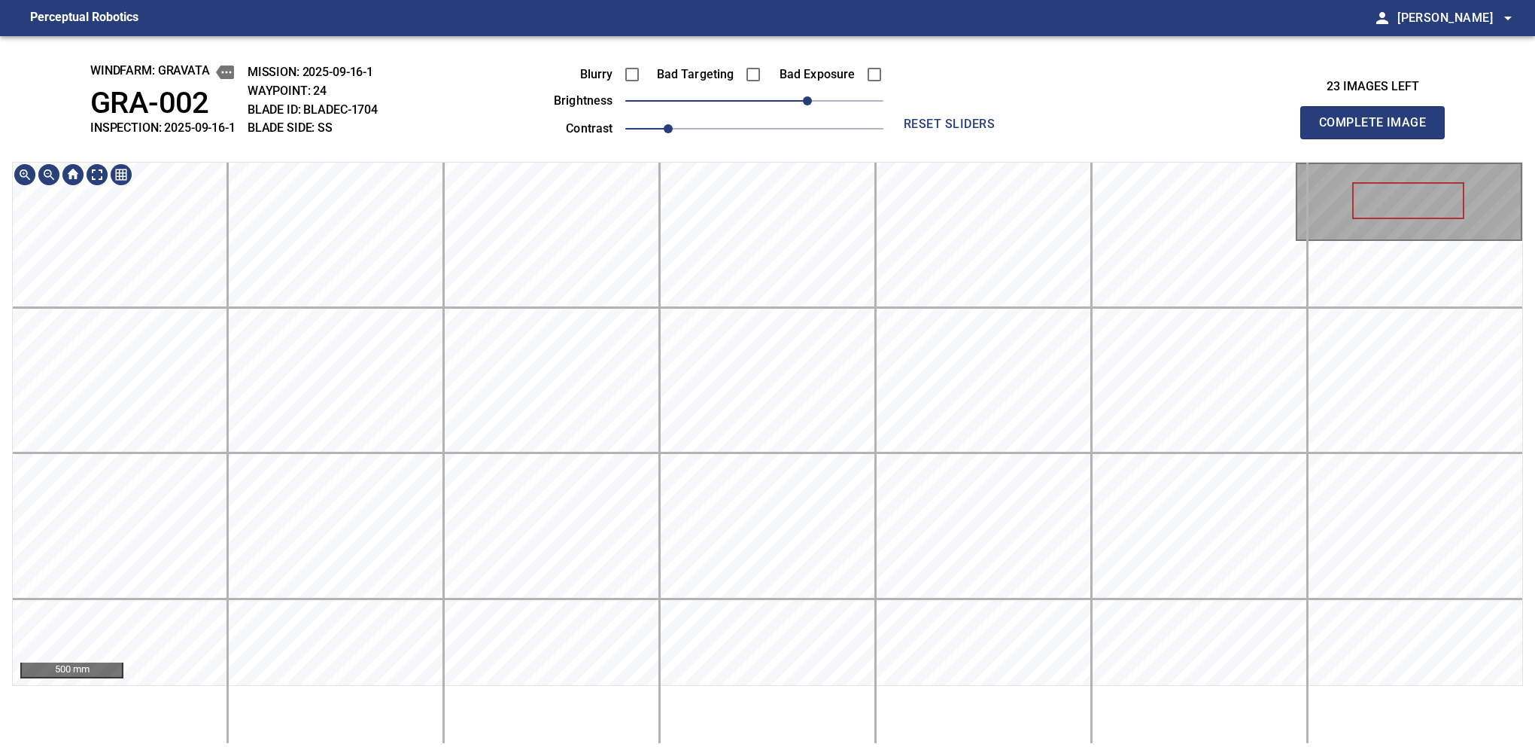
drag, startPoint x: 1379, startPoint y: 138, endPoint x: 1394, endPoint y: 86, distance: 54.8
click at [1379, 138] on button "Complete Image" at bounding box center [1372, 122] width 144 height 33
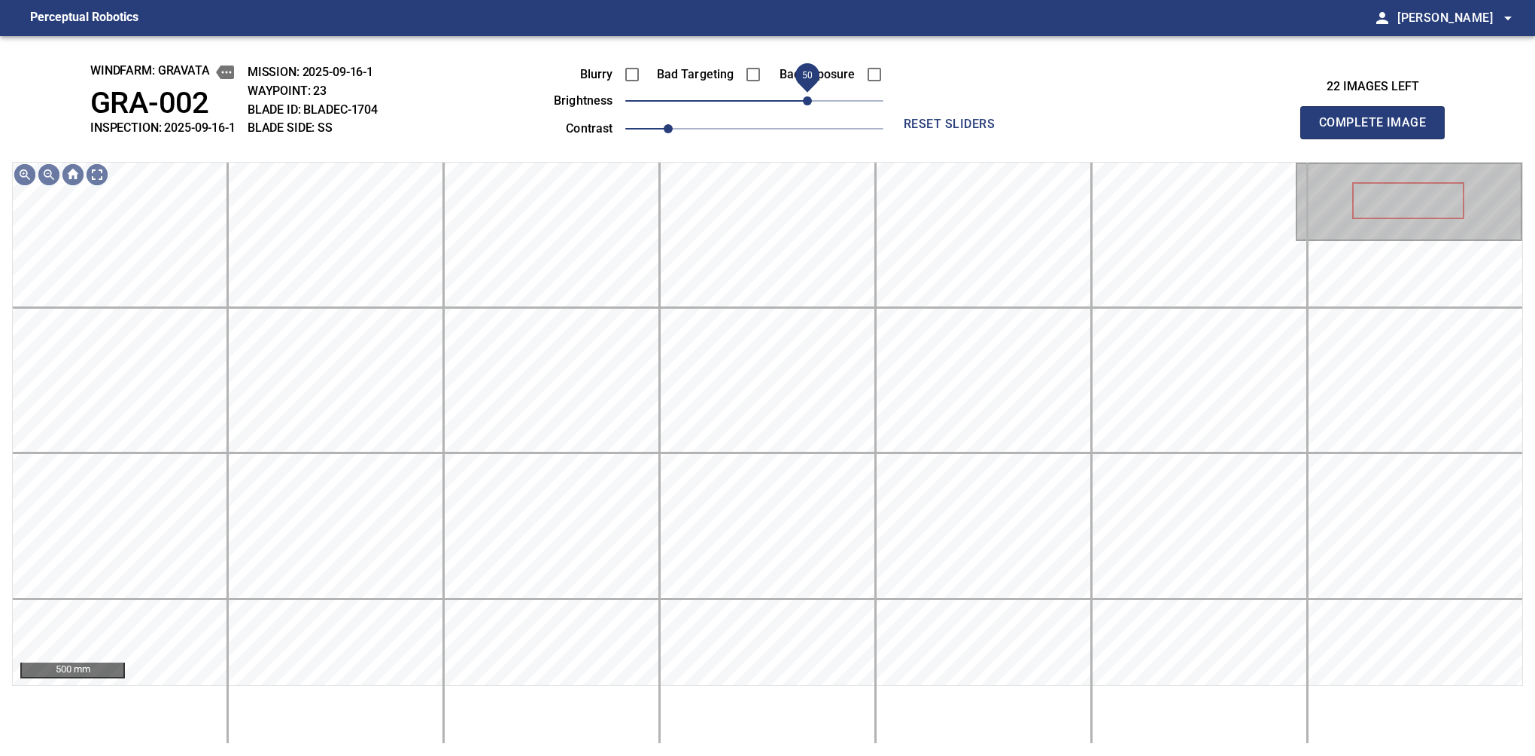
drag, startPoint x: 768, startPoint y: 100, endPoint x: 811, endPoint y: 90, distance: 44.0
click at [811, 96] on span "50" at bounding box center [807, 100] width 9 height 9
click at [816, 96] on span "60" at bounding box center [818, 100] width 9 height 9
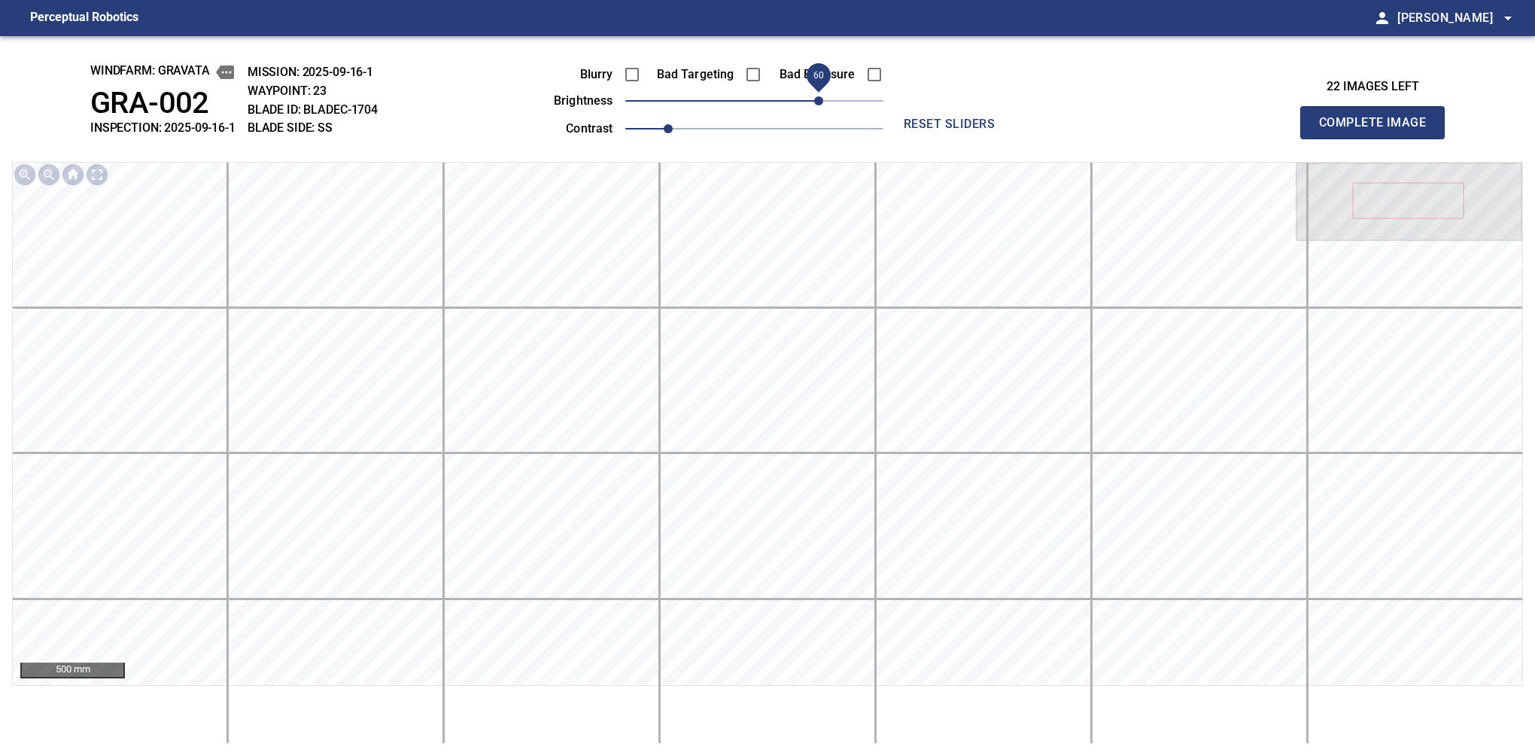
click at [1379, 138] on button "Complete Image" at bounding box center [1372, 122] width 144 height 33
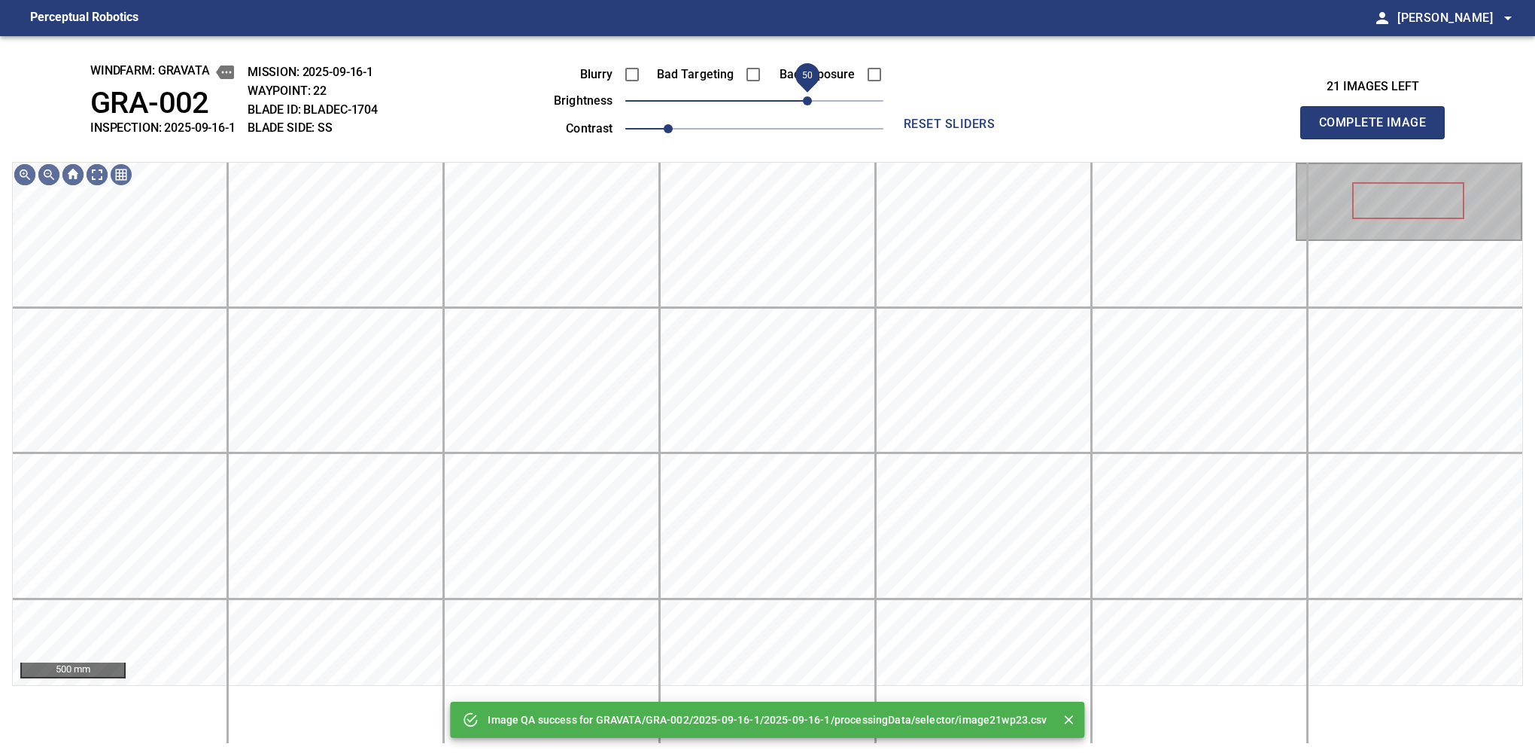
drag, startPoint x: 816, startPoint y: 90, endPoint x: 808, endPoint y: 93, distance: 7.9
click at [808, 93] on span "50" at bounding box center [754, 100] width 258 height 21
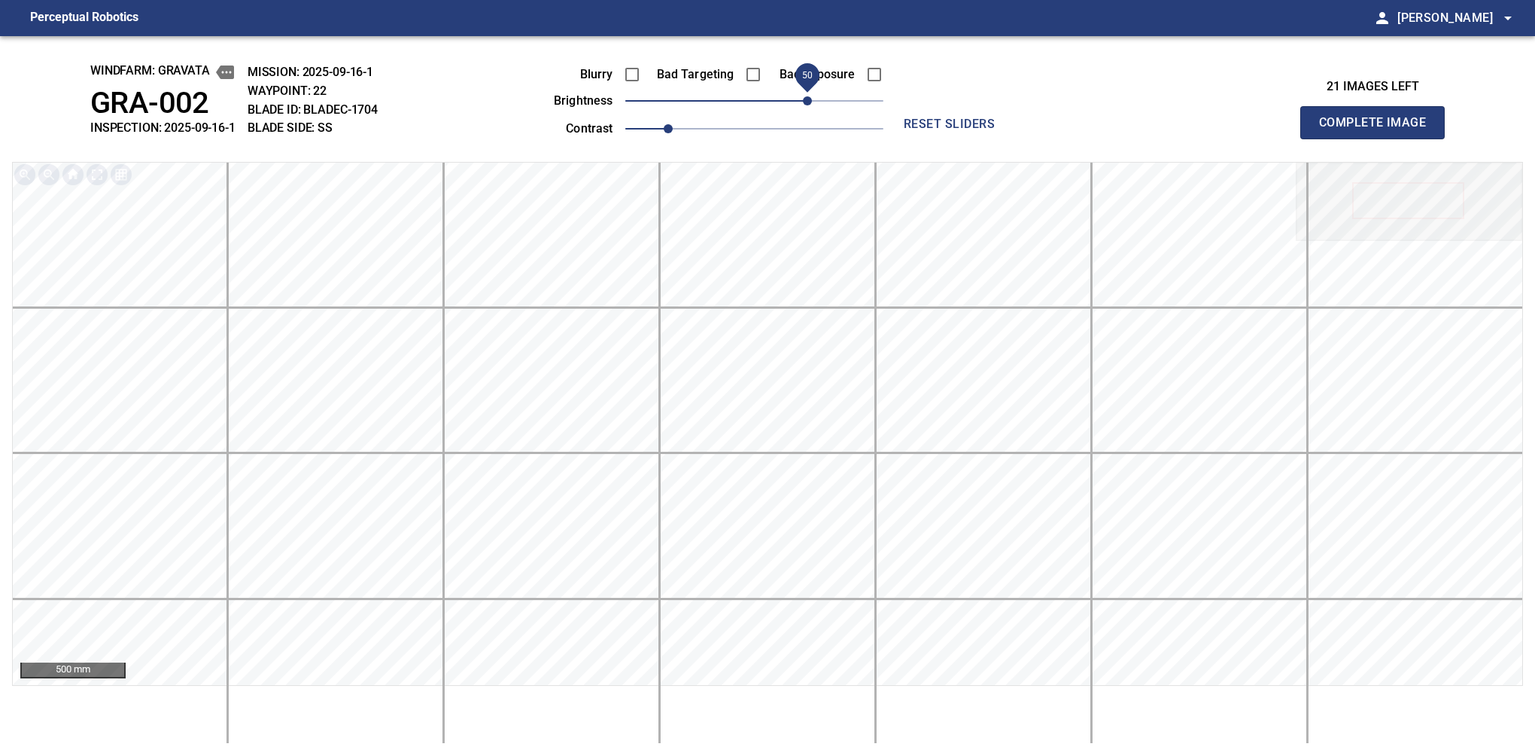
click at [1379, 138] on button "Complete Image" at bounding box center [1372, 122] width 144 height 33
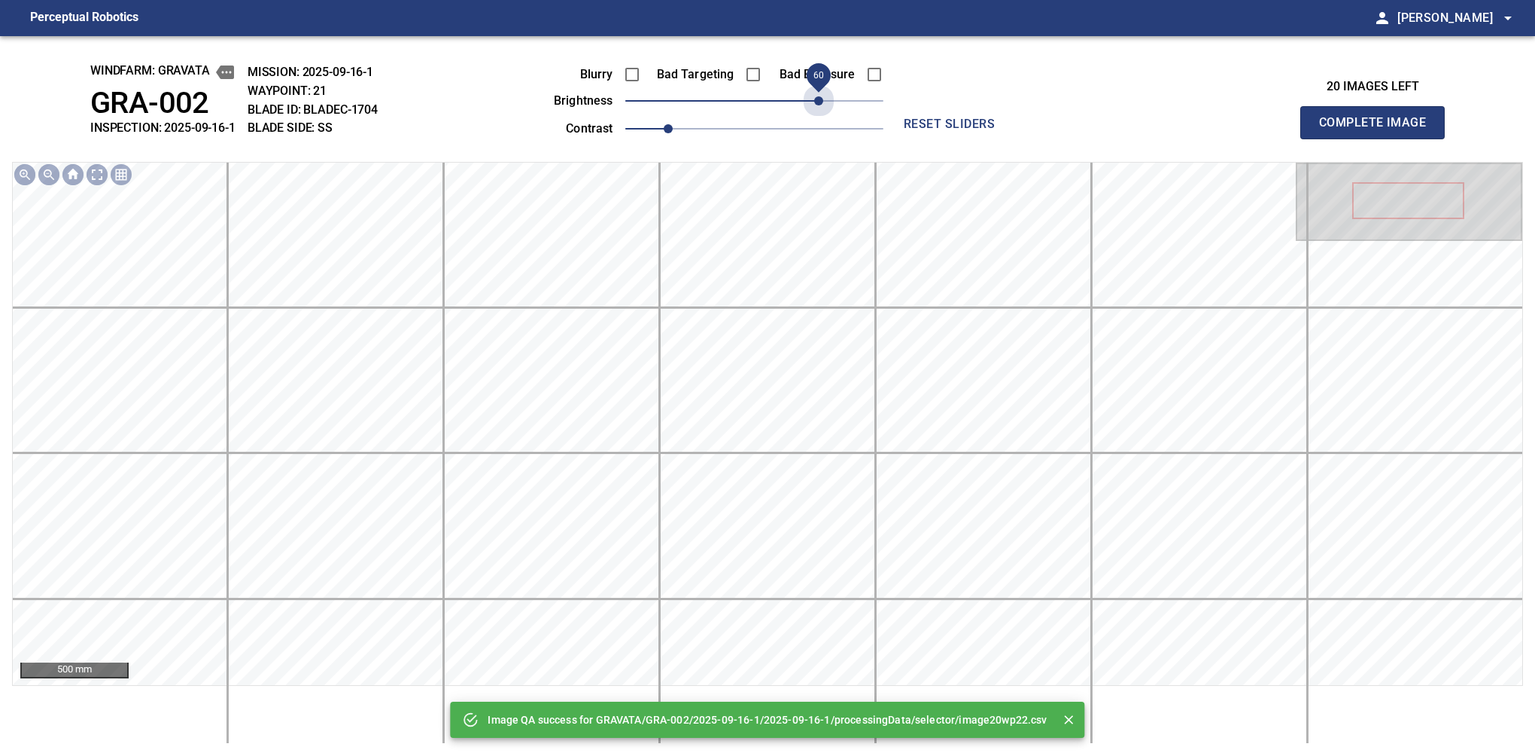
click at [816, 95] on span "60" at bounding box center [754, 100] width 258 height 21
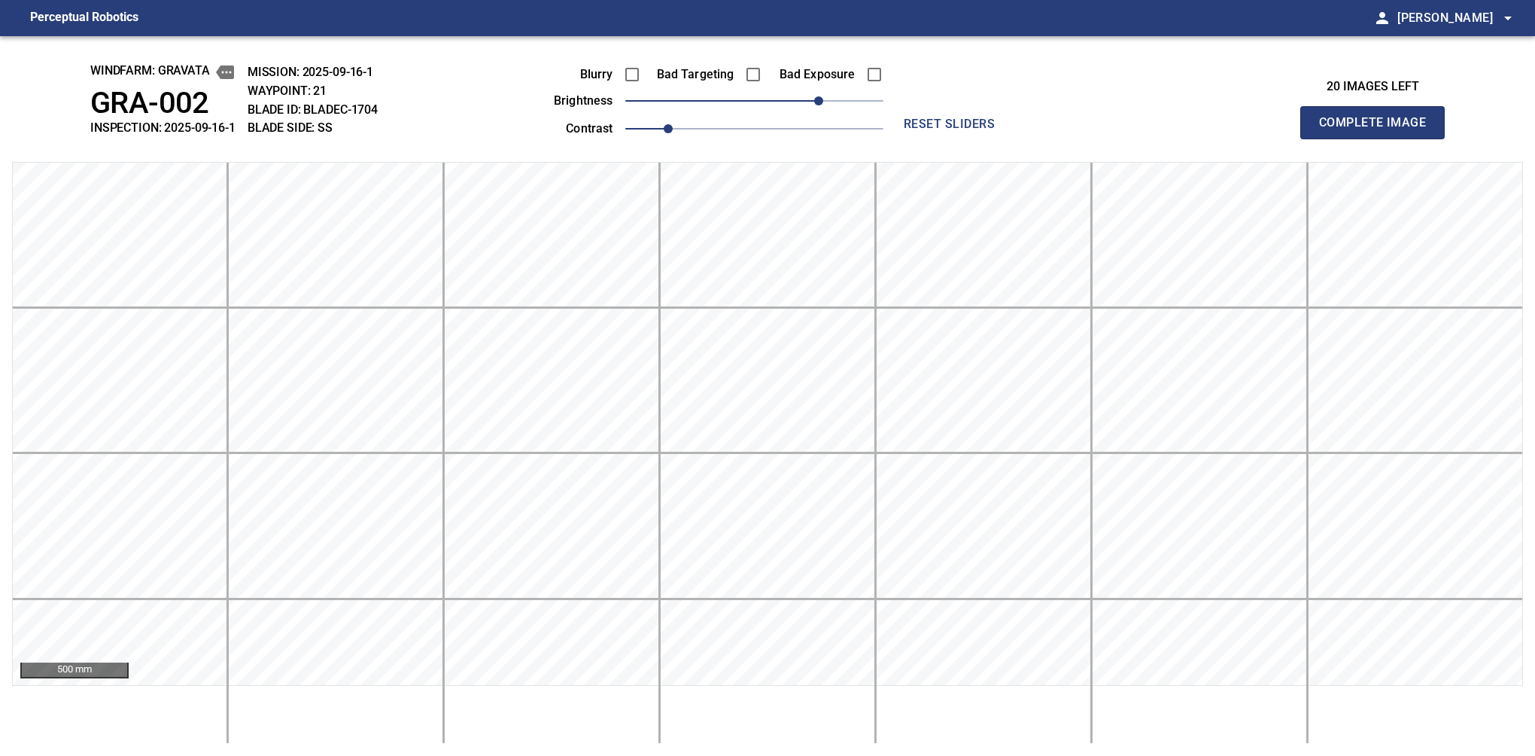
click at [1379, 138] on button "Complete Image" at bounding box center [1372, 122] width 144 height 33
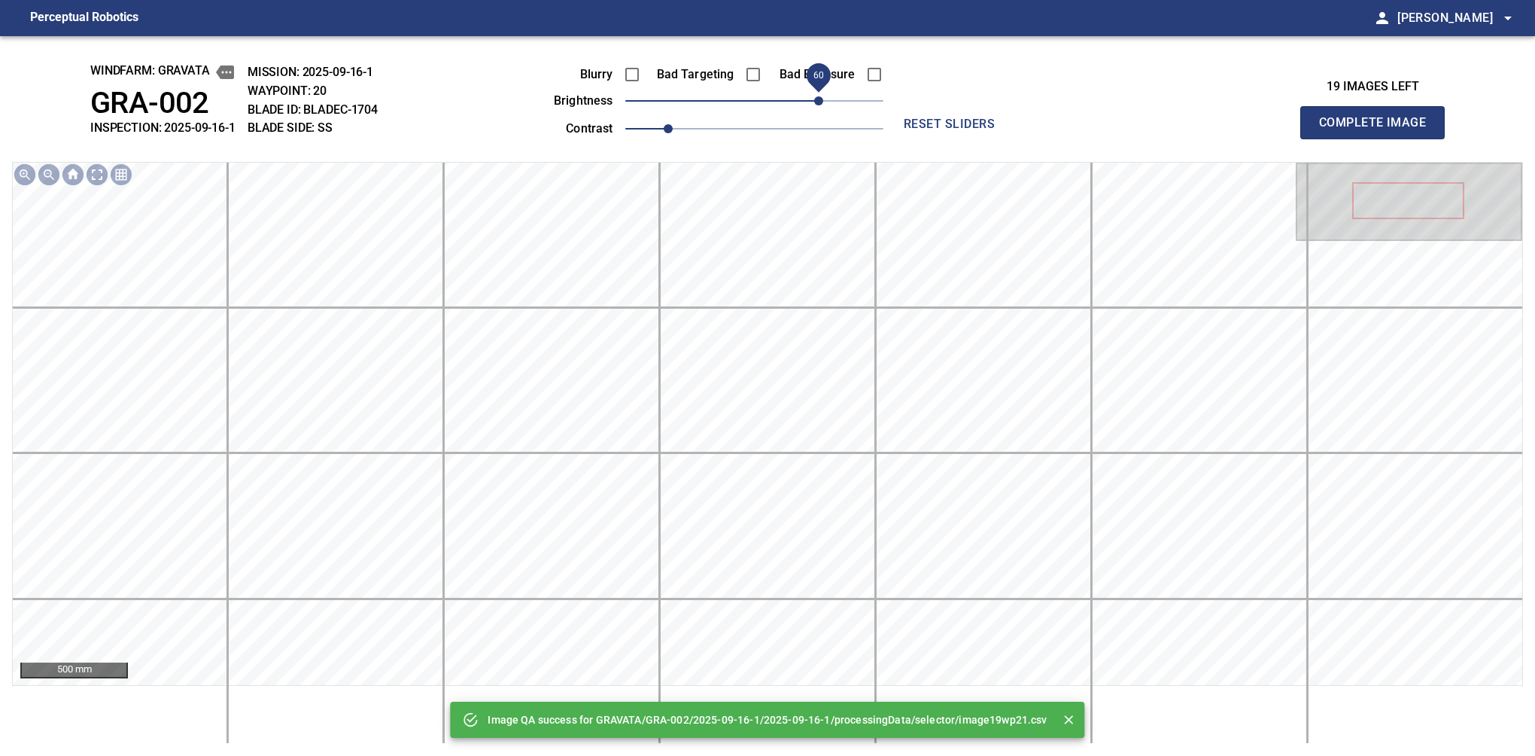
drag, startPoint x: 789, startPoint y: 108, endPoint x: 816, endPoint y: 113, distance: 26.9
click at [816, 111] on span "60" at bounding box center [754, 100] width 258 height 21
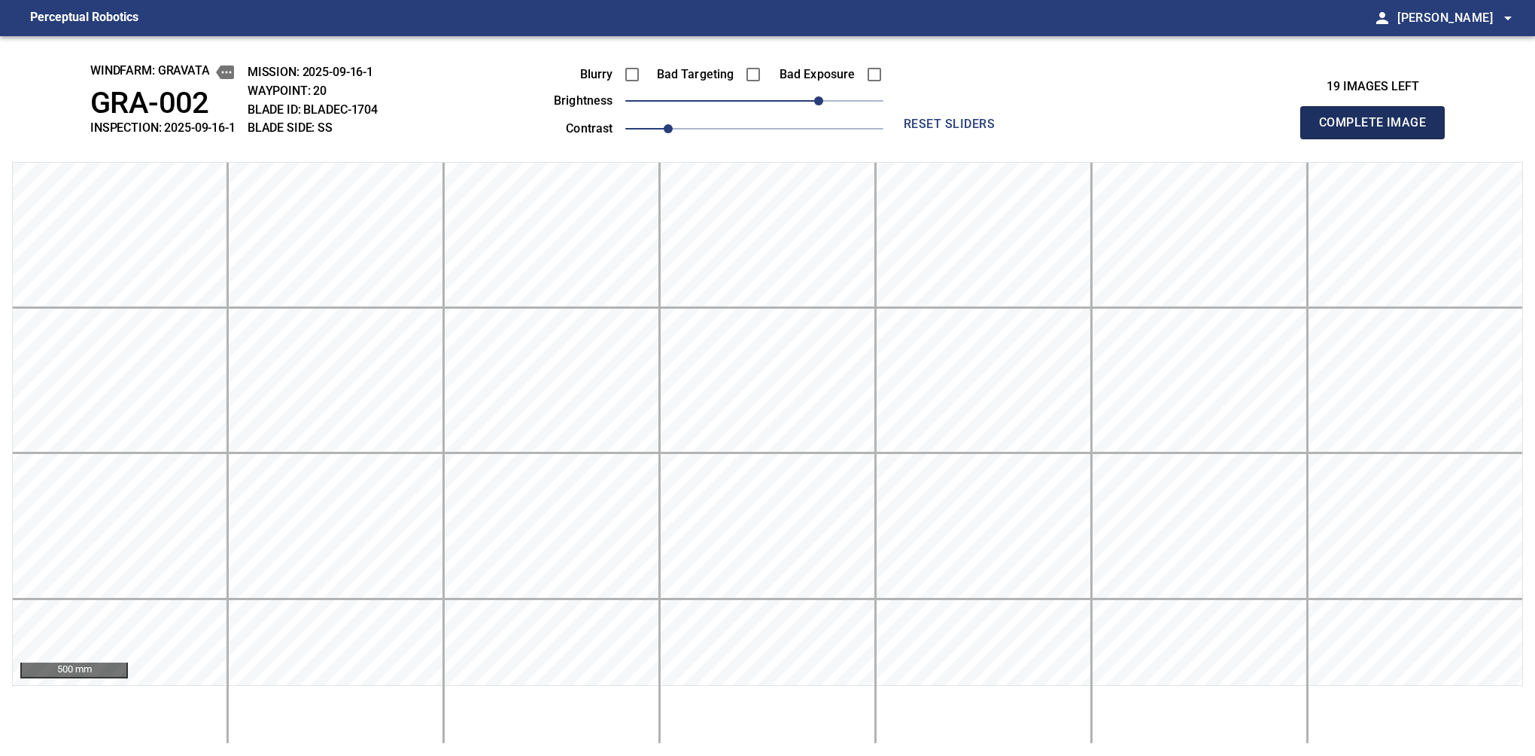
click at [1379, 138] on button "Complete Image" at bounding box center [1372, 122] width 144 height 33
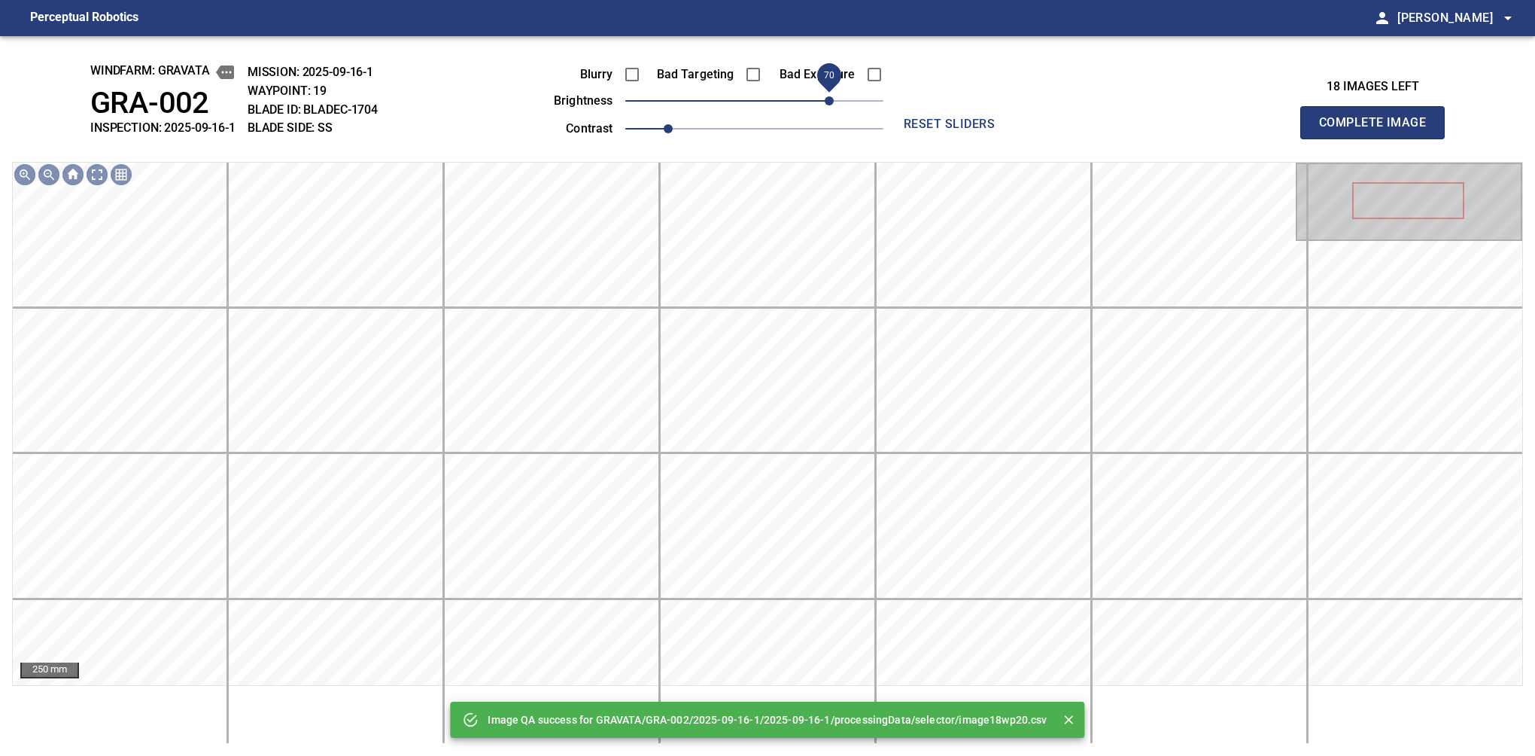
click at [824, 95] on span "70" at bounding box center [754, 100] width 258 height 21
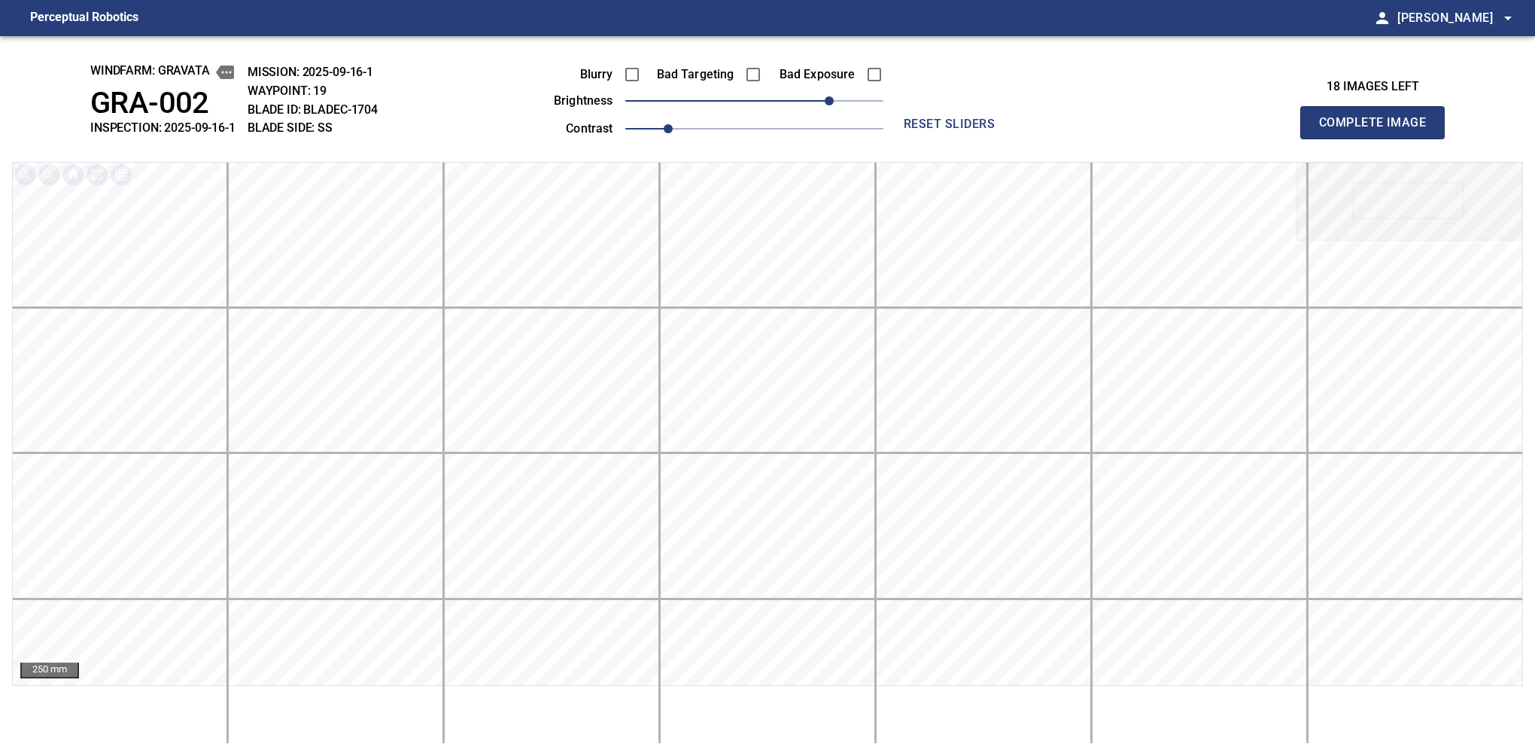
click at [1379, 138] on button "Complete Image" at bounding box center [1372, 122] width 144 height 33
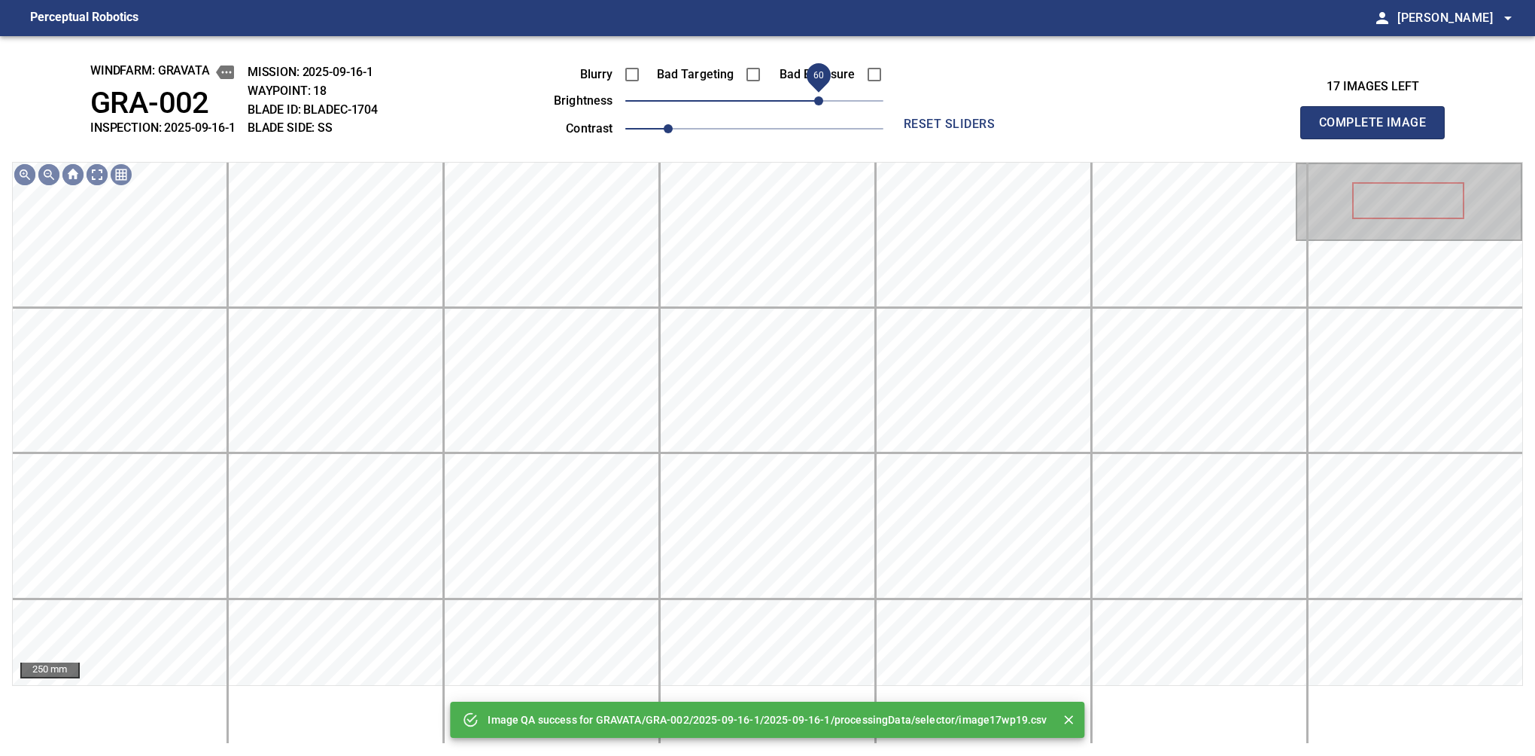
click at [819, 95] on span "60" at bounding box center [754, 100] width 258 height 21
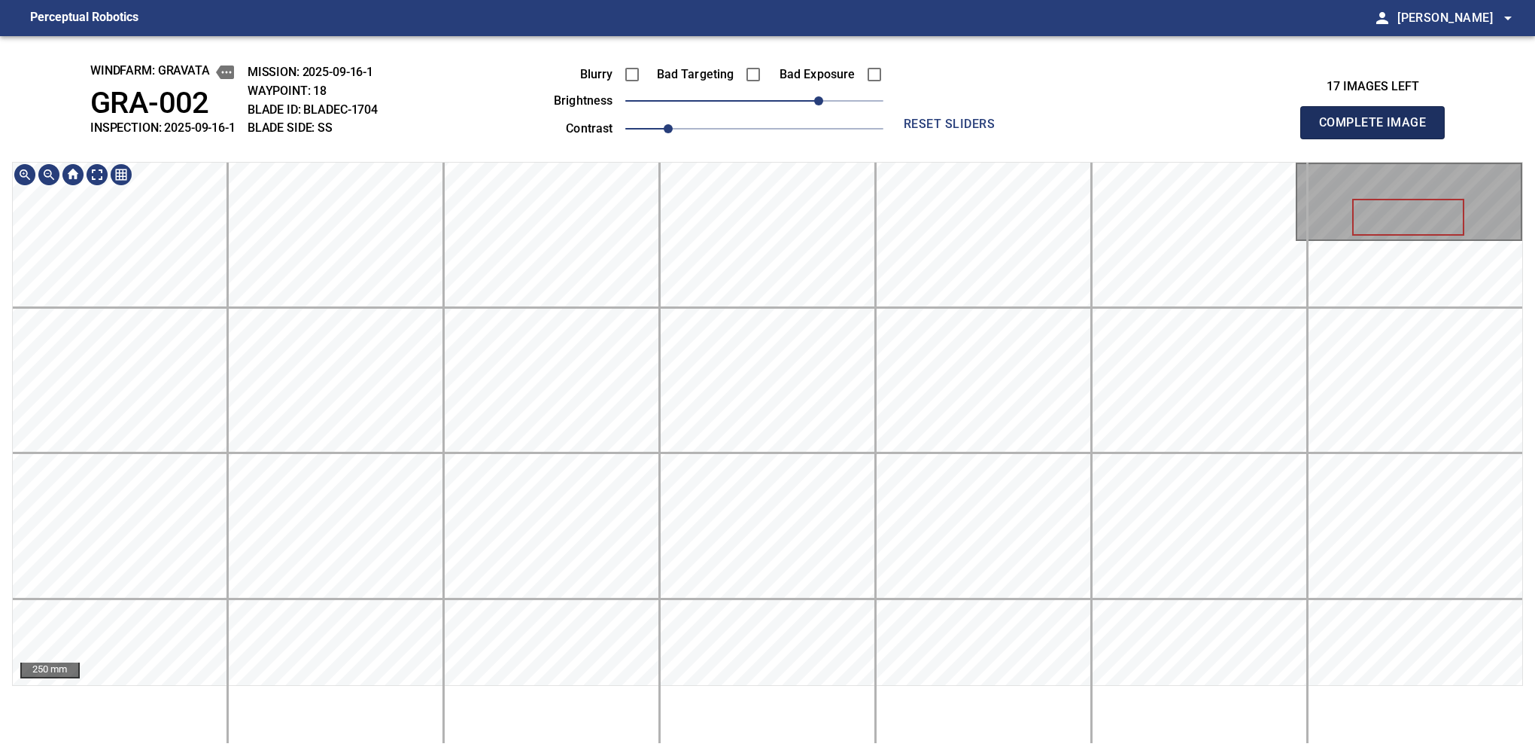
click at [1379, 138] on button "Complete Image" at bounding box center [1372, 122] width 144 height 33
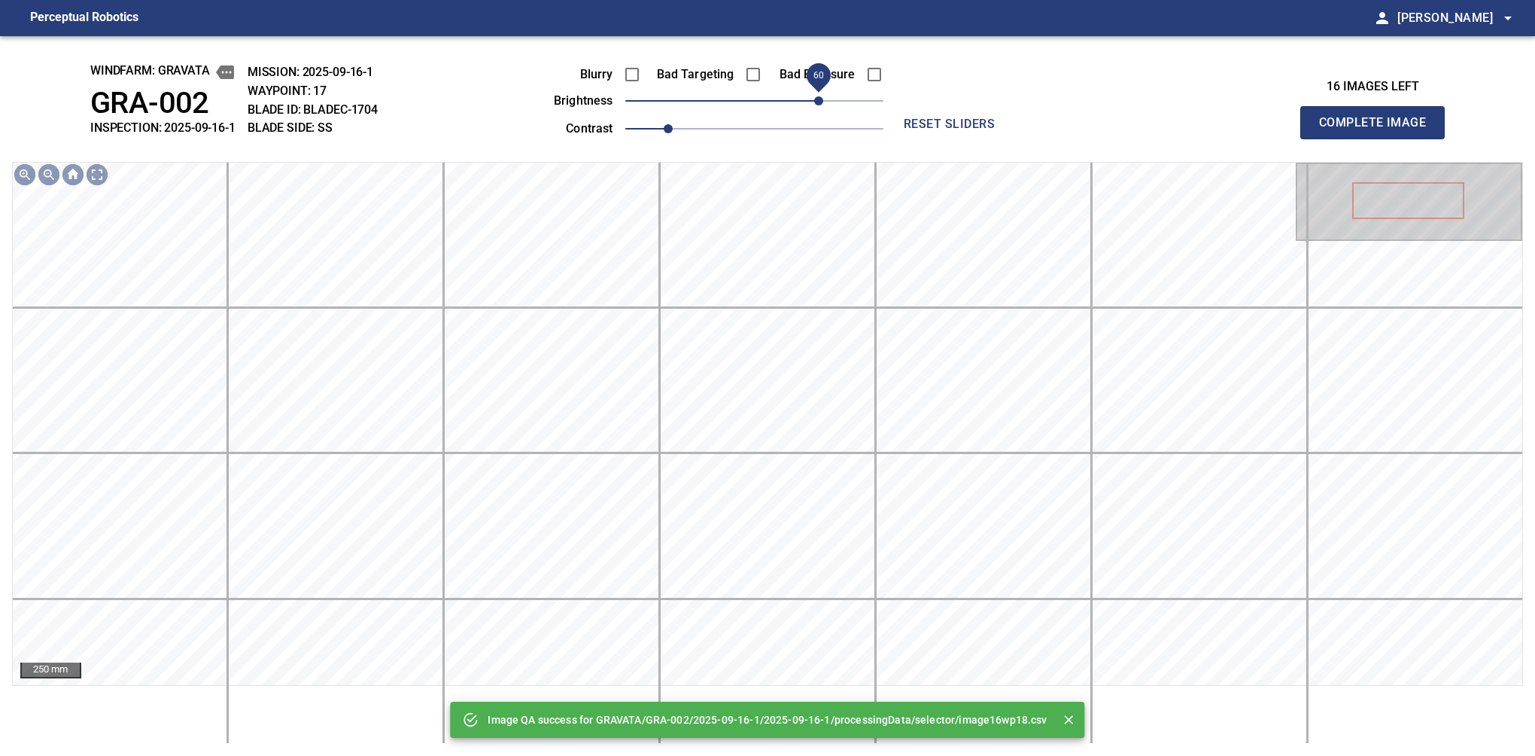
click at [822, 97] on span "60" at bounding box center [754, 100] width 258 height 21
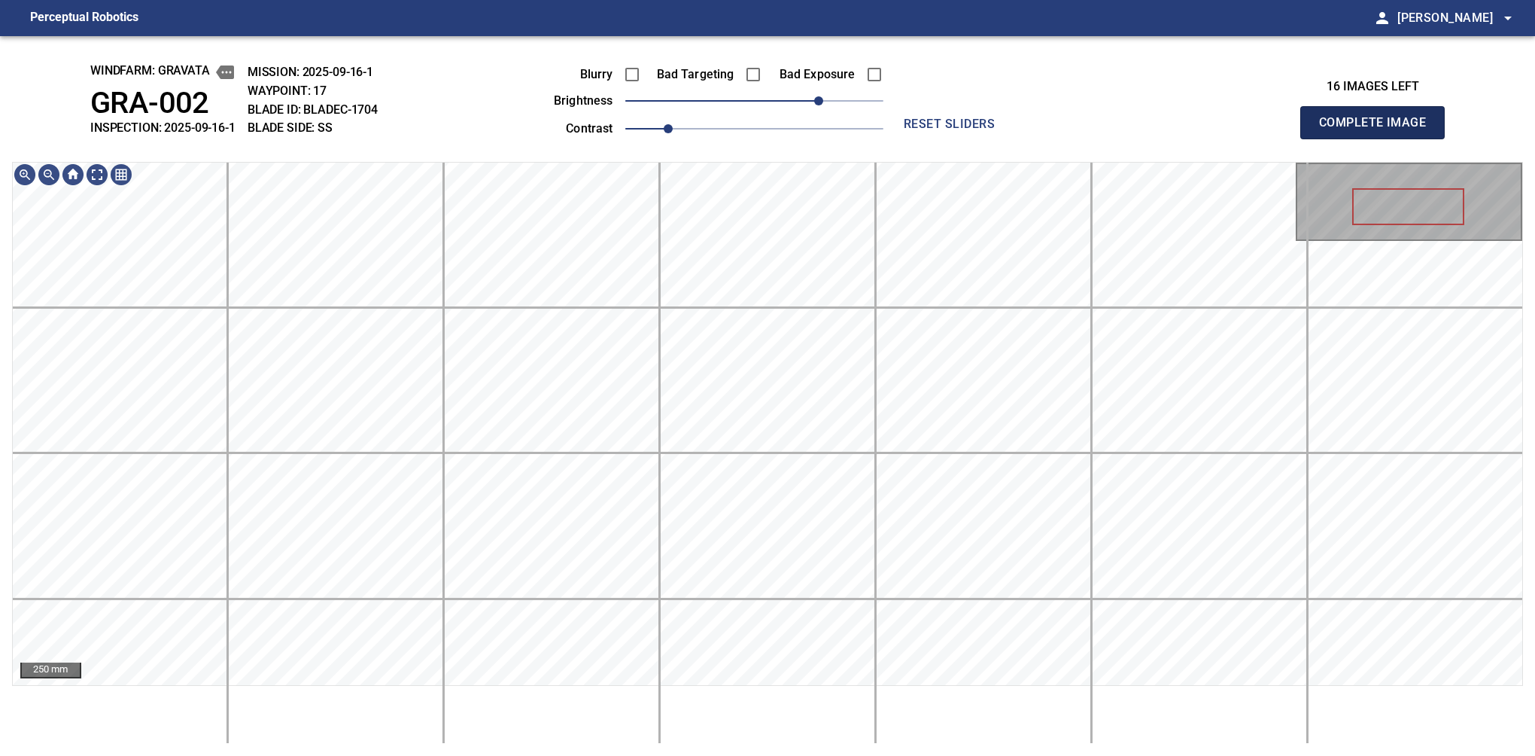
click at [1379, 138] on button "Complete Image" at bounding box center [1372, 122] width 144 height 33
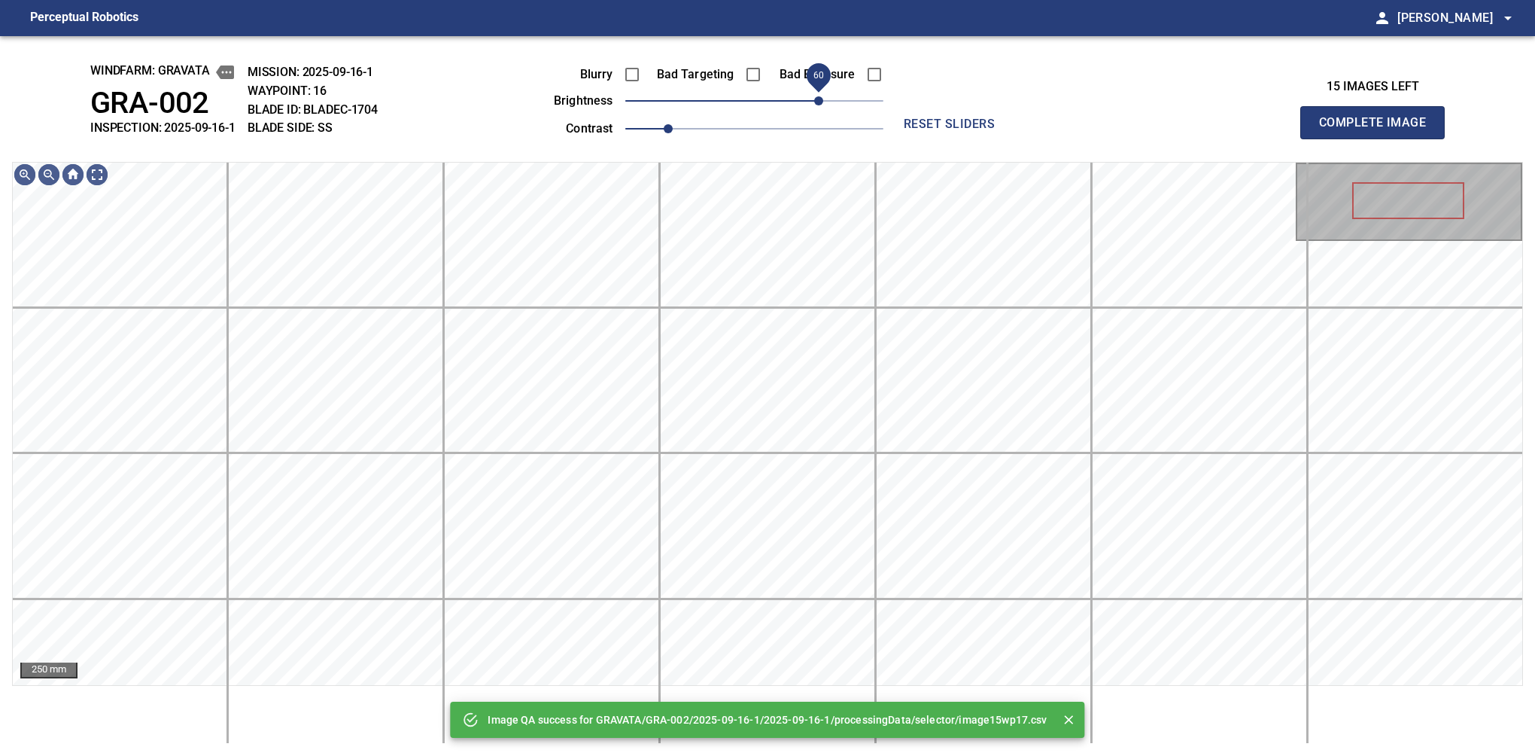
click at [822, 101] on span "60" at bounding box center [754, 100] width 258 height 21
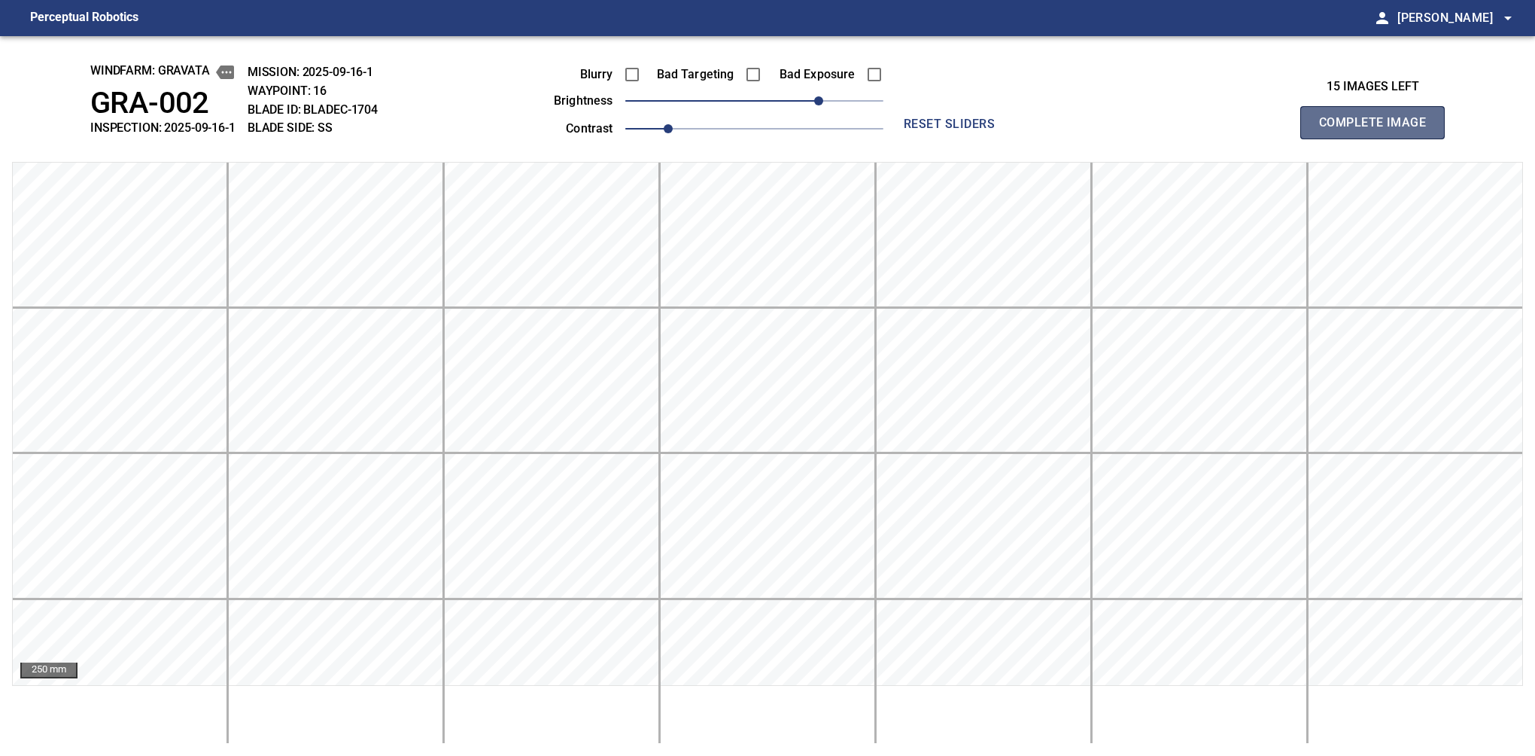
click at [1379, 138] on button "Complete Image" at bounding box center [1372, 122] width 144 height 33
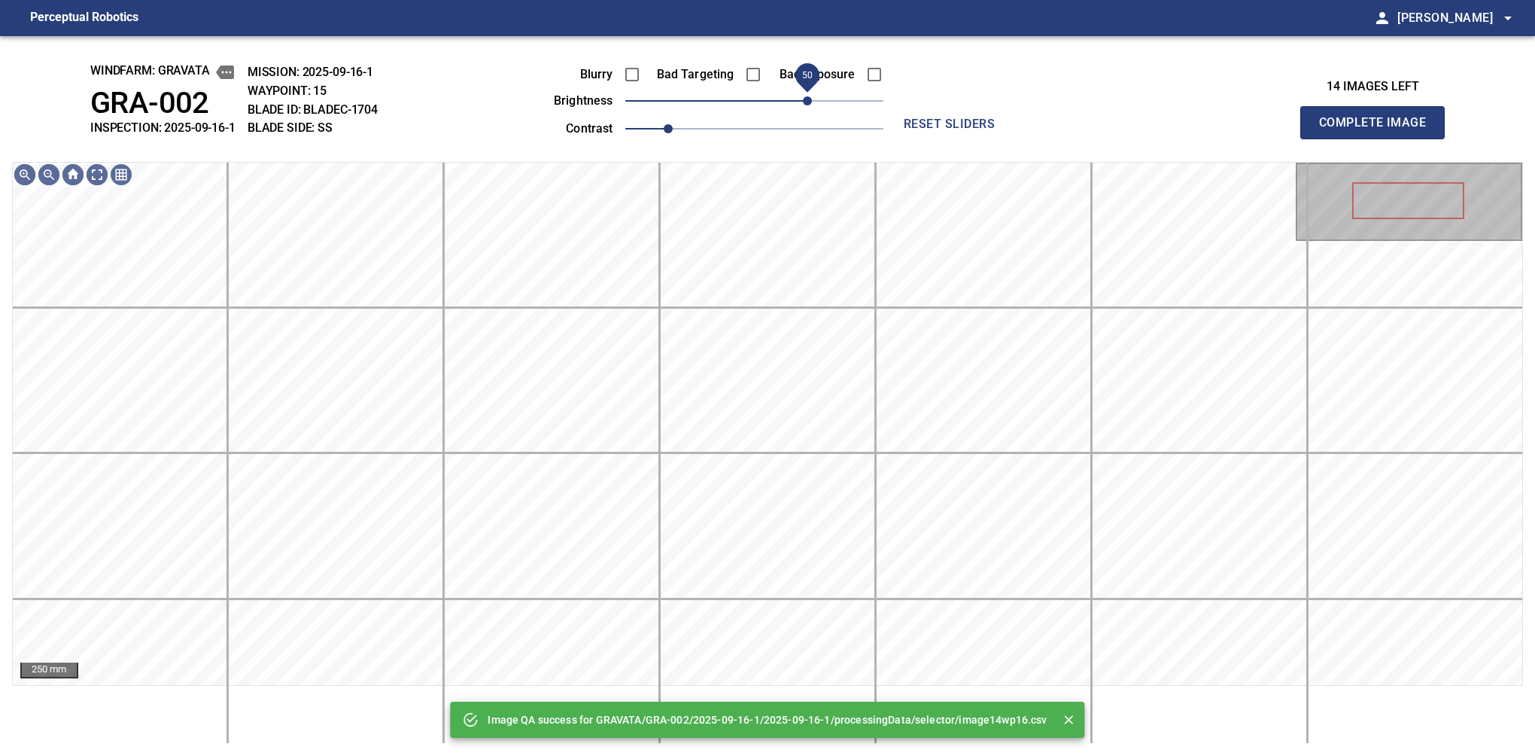
drag, startPoint x: 822, startPoint y: 101, endPoint x: 812, endPoint y: 108, distance: 12.3
click at [812, 108] on span "50" at bounding box center [754, 100] width 258 height 21
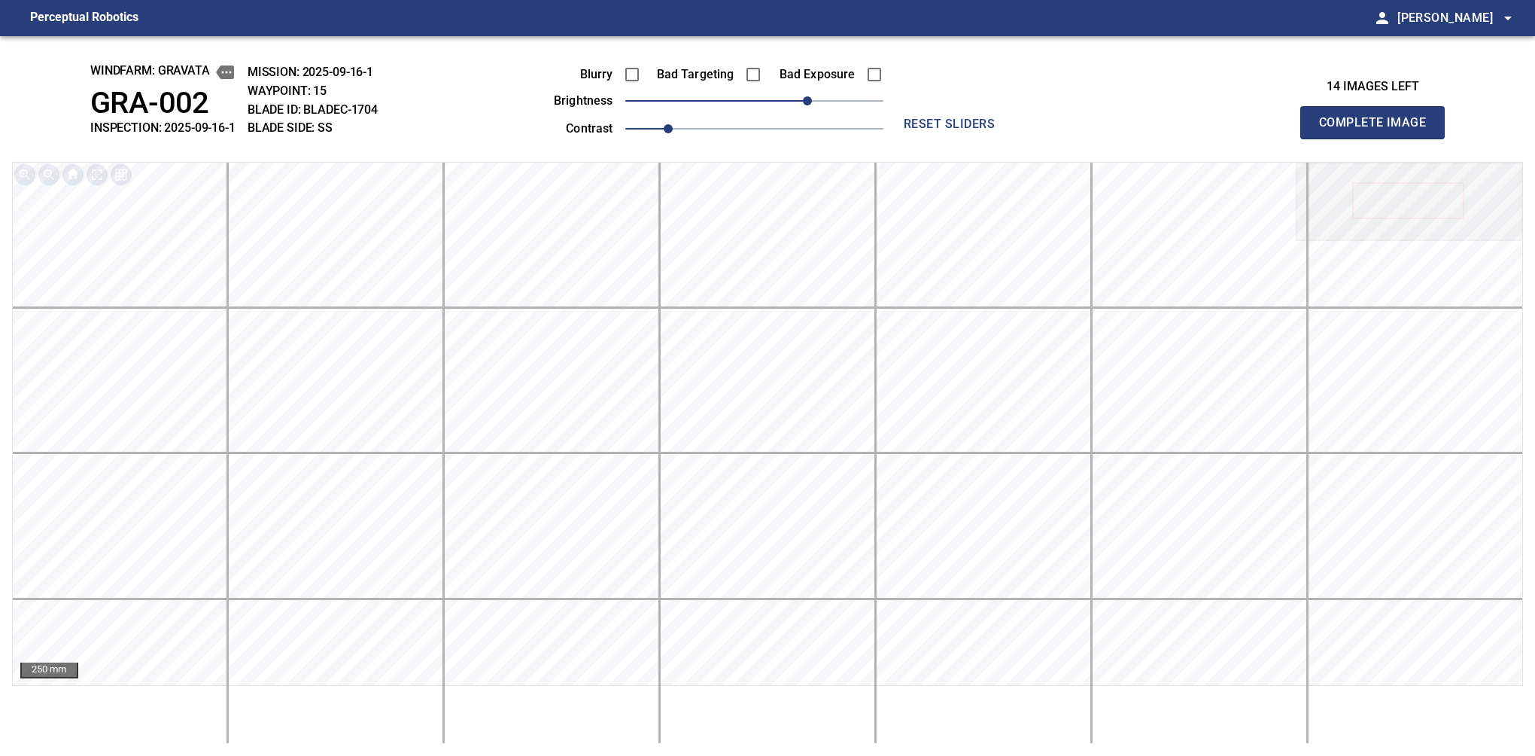
click at [1379, 138] on button "Complete Image" at bounding box center [1372, 122] width 144 height 33
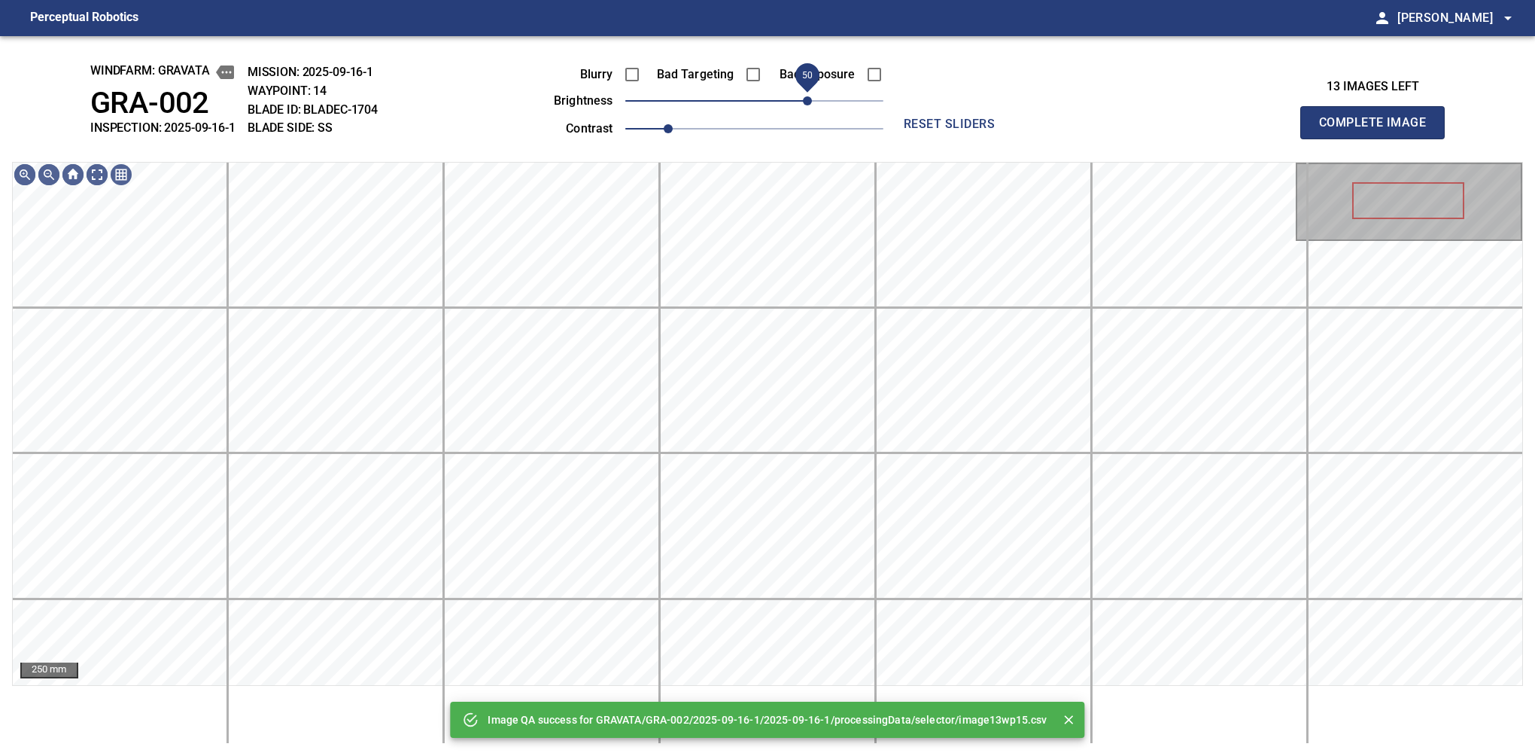
click at [810, 103] on span "50" at bounding box center [754, 100] width 258 height 21
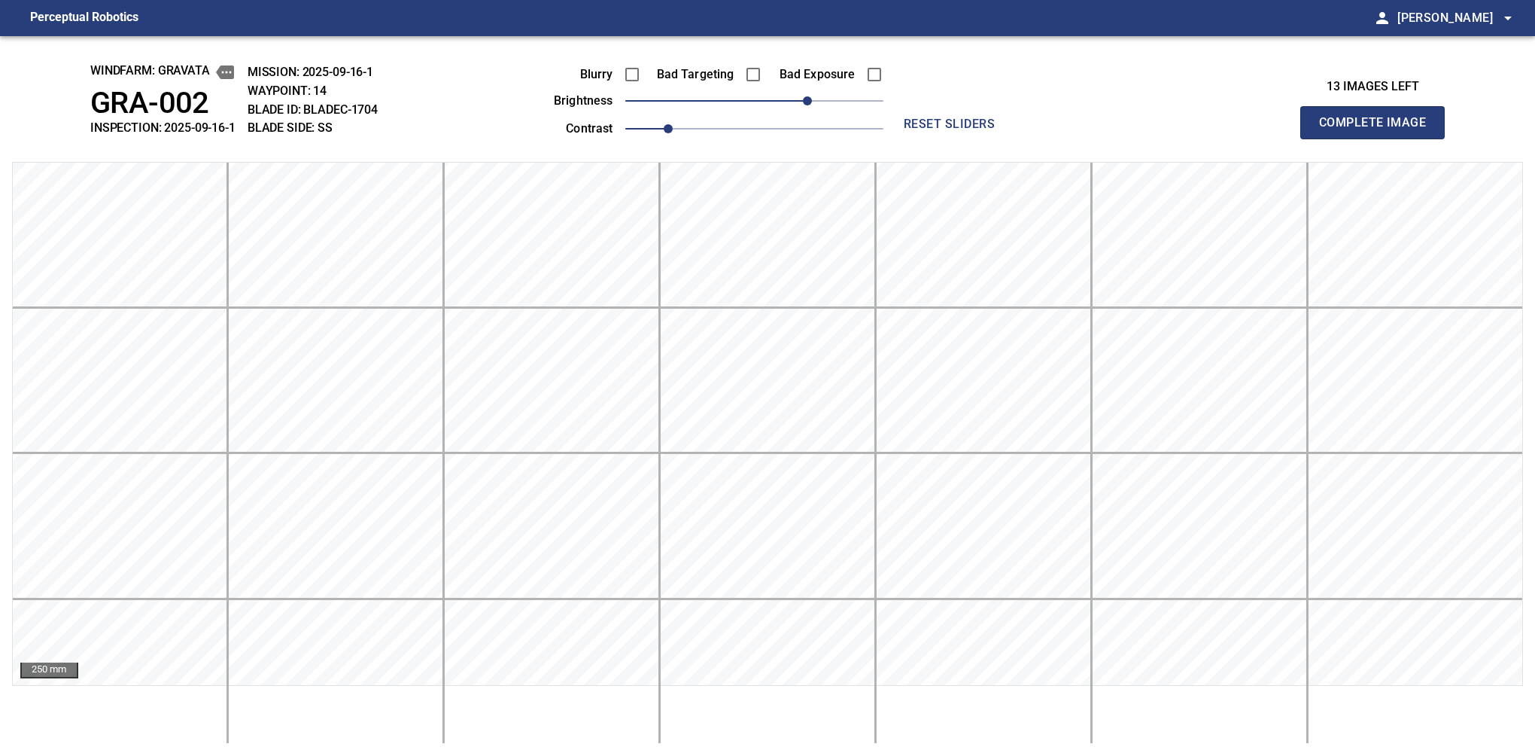
click at [1379, 138] on button "Complete Image" at bounding box center [1372, 122] width 144 height 33
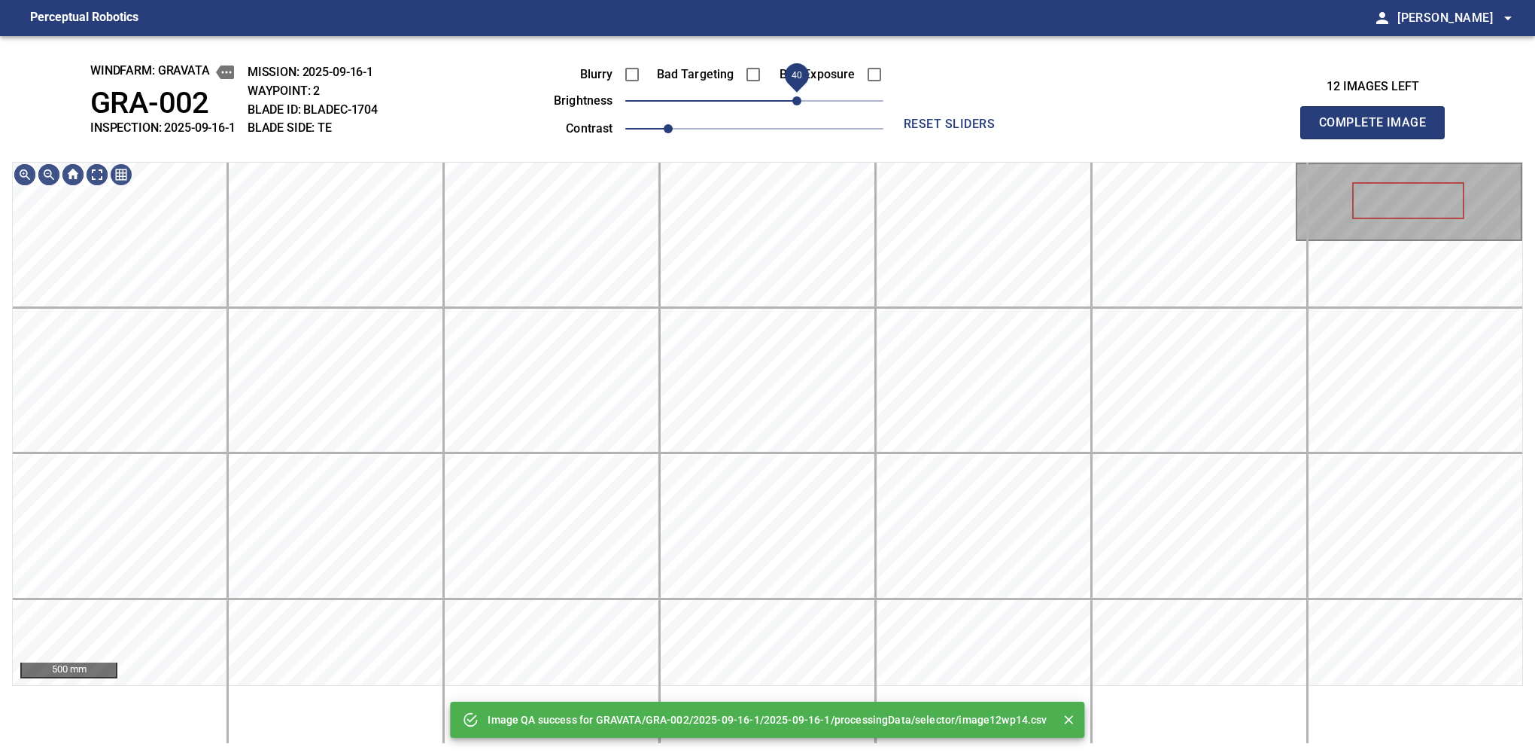
drag, startPoint x: 810, startPoint y: 103, endPoint x: 801, endPoint y: 111, distance: 11.7
click at [801, 111] on span "40" at bounding box center [754, 100] width 258 height 21
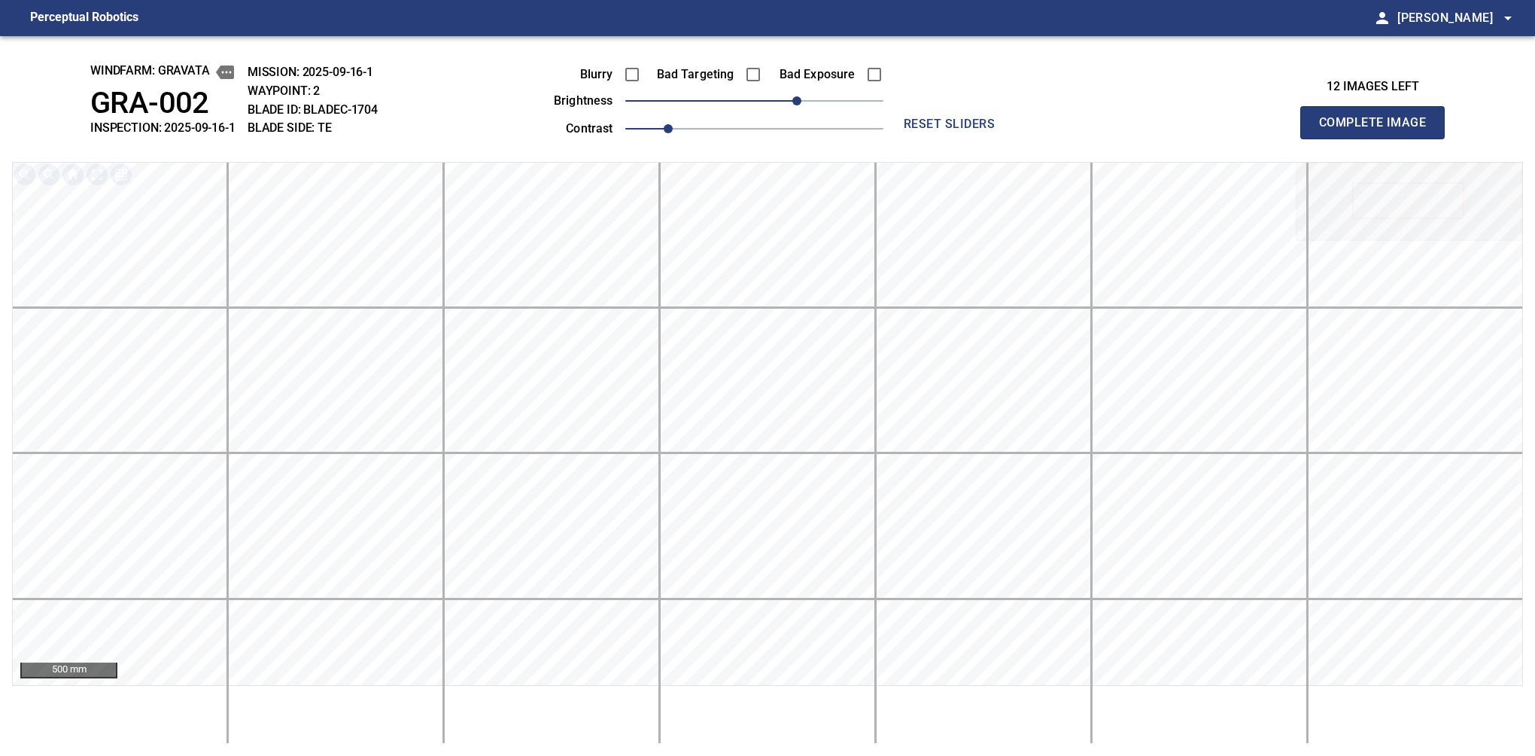
click at [1379, 138] on button "Complete Image" at bounding box center [1372, 122] width 144 height 33
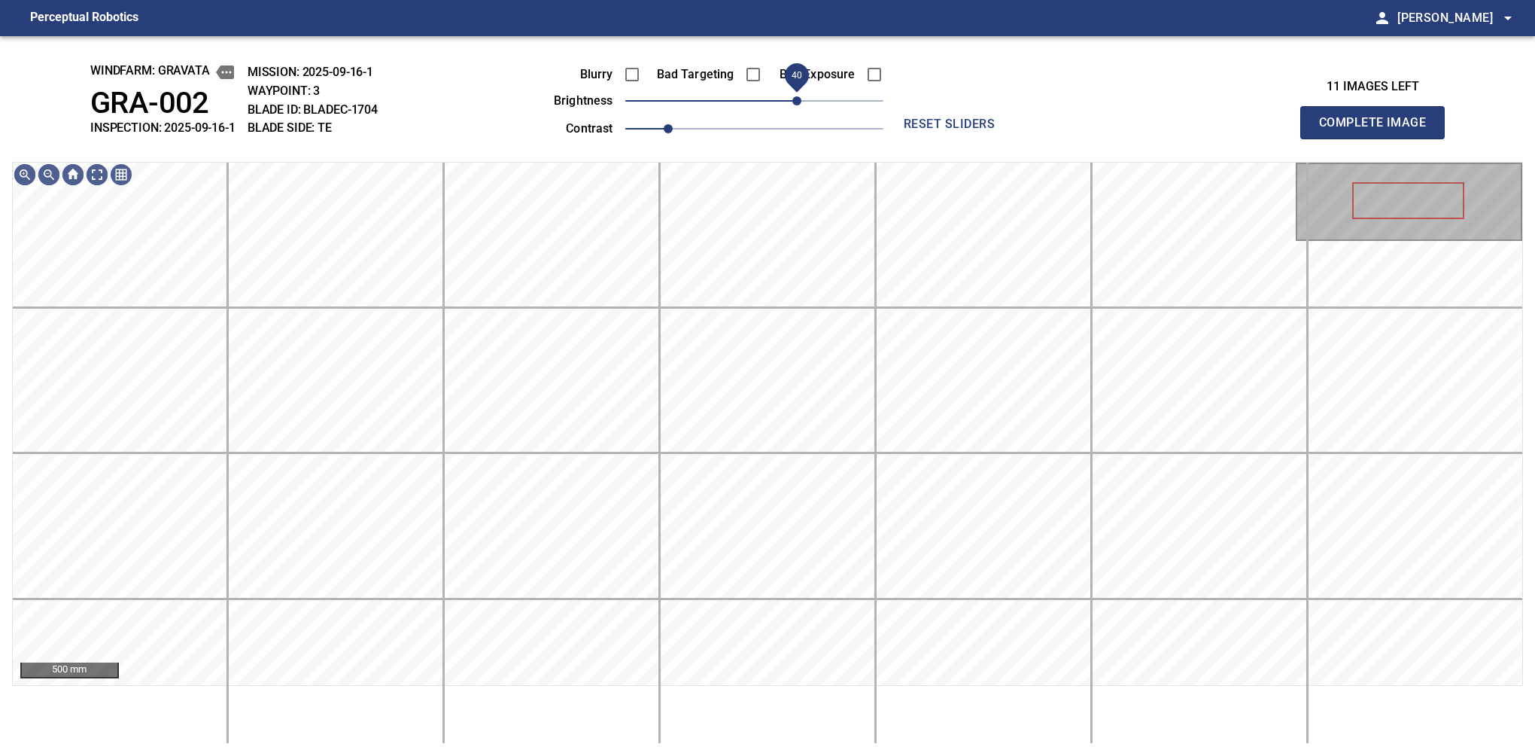
drag, startPoint x: 810, startPoint y: 99, endPoint x: 797, endPoint y: 105, distance: 14.5
click at [797, 105] on span "40" at bounding box center [754, 100] width 258 height 21
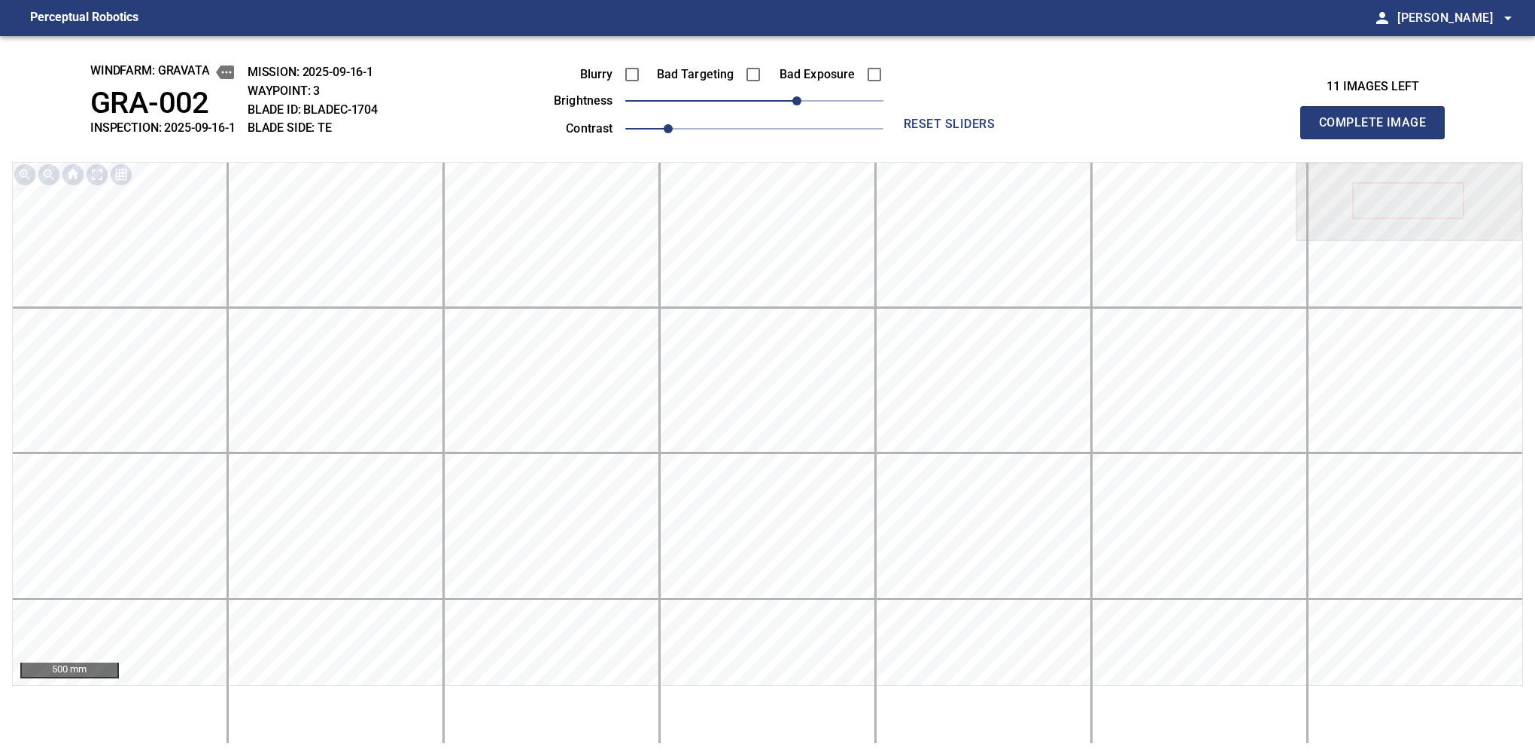
click at [1379, 138] on button "Complete Image" at bounding box center [1372, 122] width 144 height 33
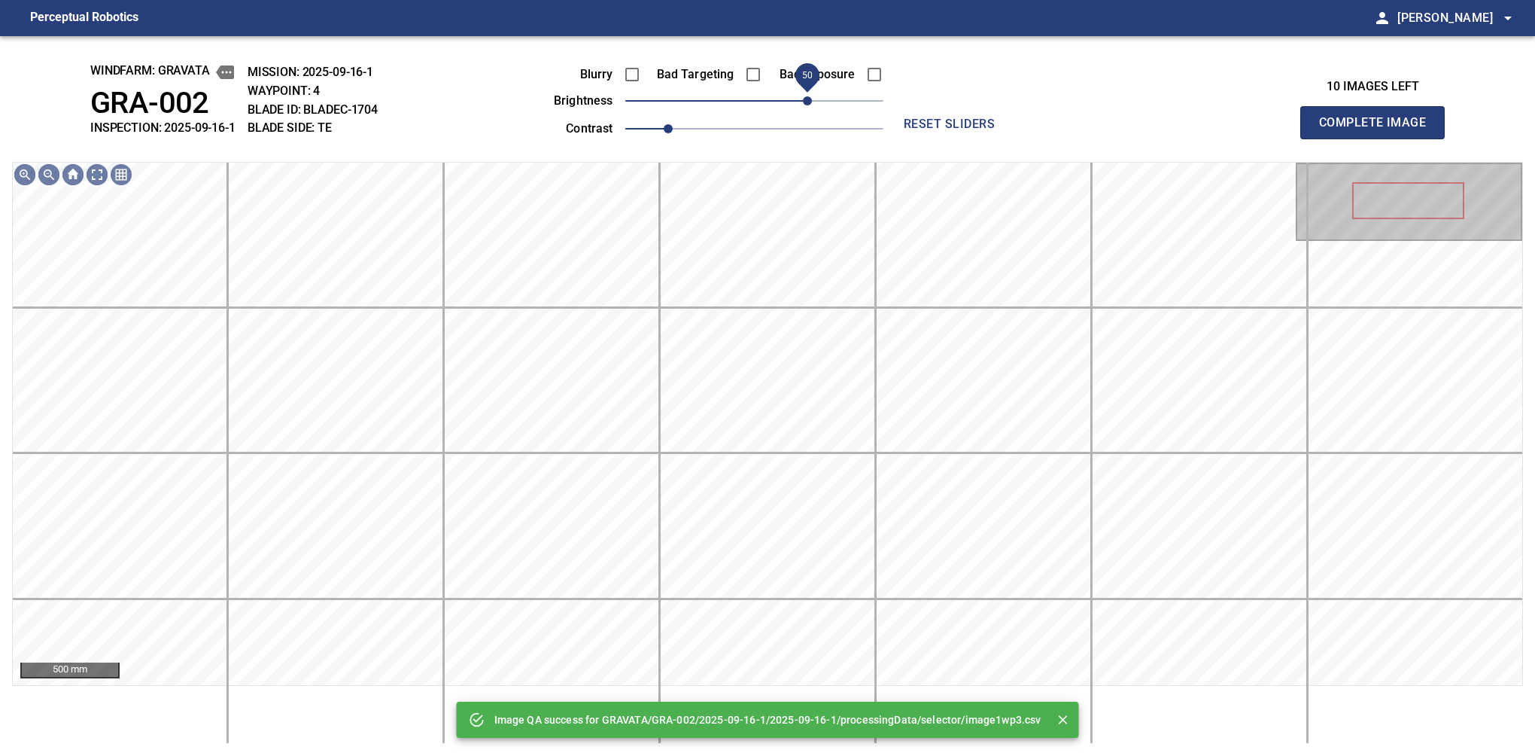
drag, startPoint x: 797, startPoint y: 105, endPoint x: 810, endPoint y: 105, distance: 12.8
click at [810, 105] on span "50" at bounding box center [754, 100] width 258 height 21
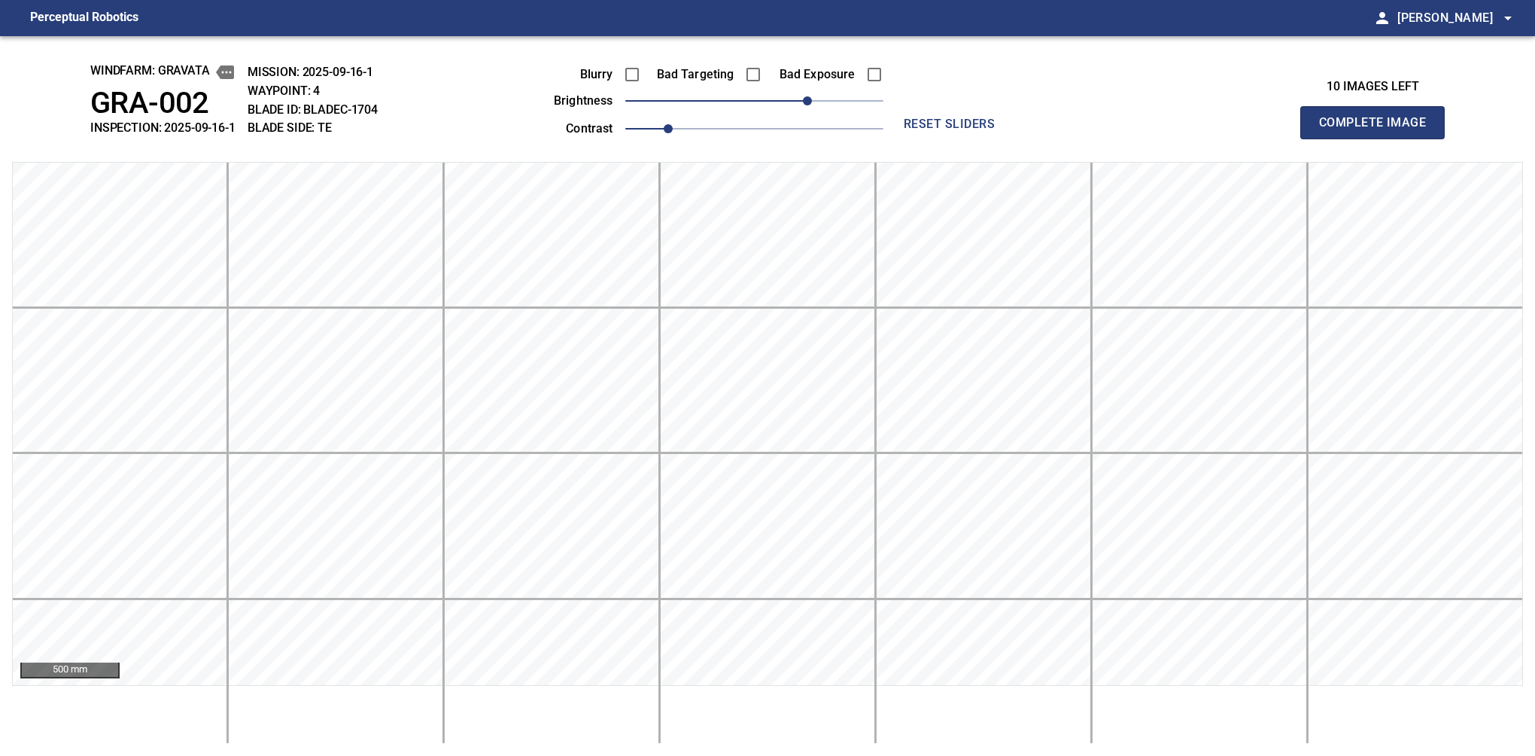
click at [1379, 138] on button "Complete Image" at bounding box center [1372, 122] width 144 height 33
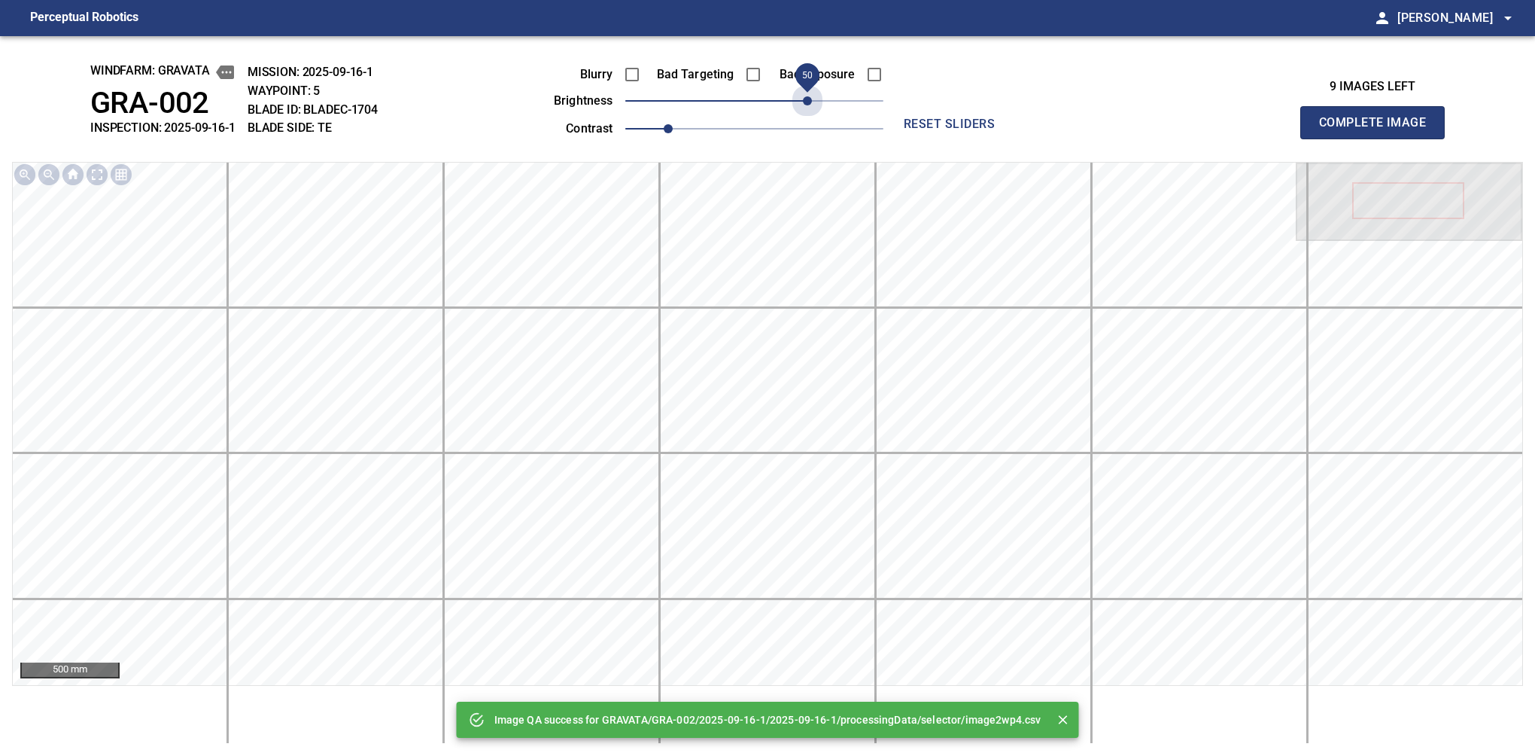
click at [810, 105] on span "50" at bounding box center [754, 100] width 258 height 21
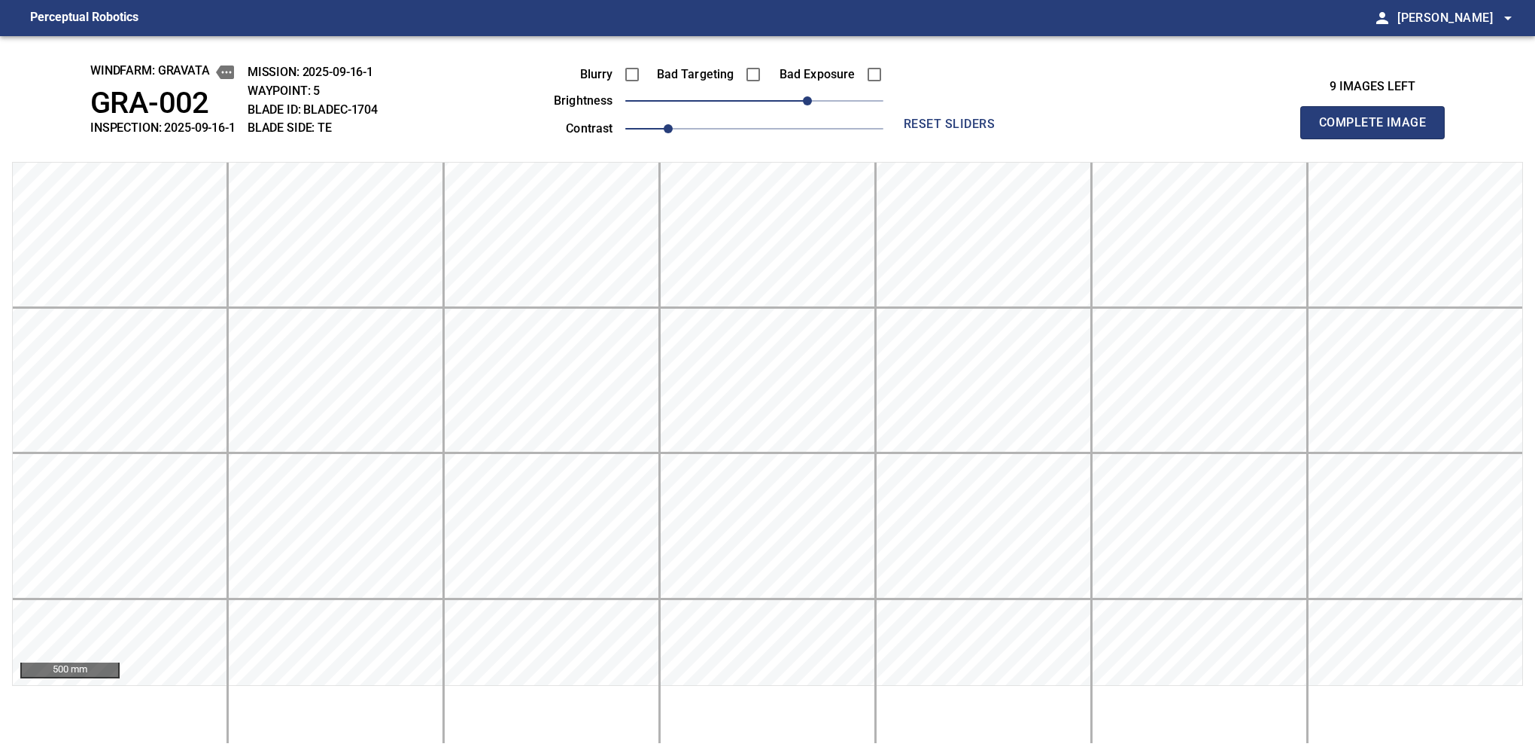
click at [1379, 138] on button "Complete Image" at bounding box center [1372, 122] width 144 height 33
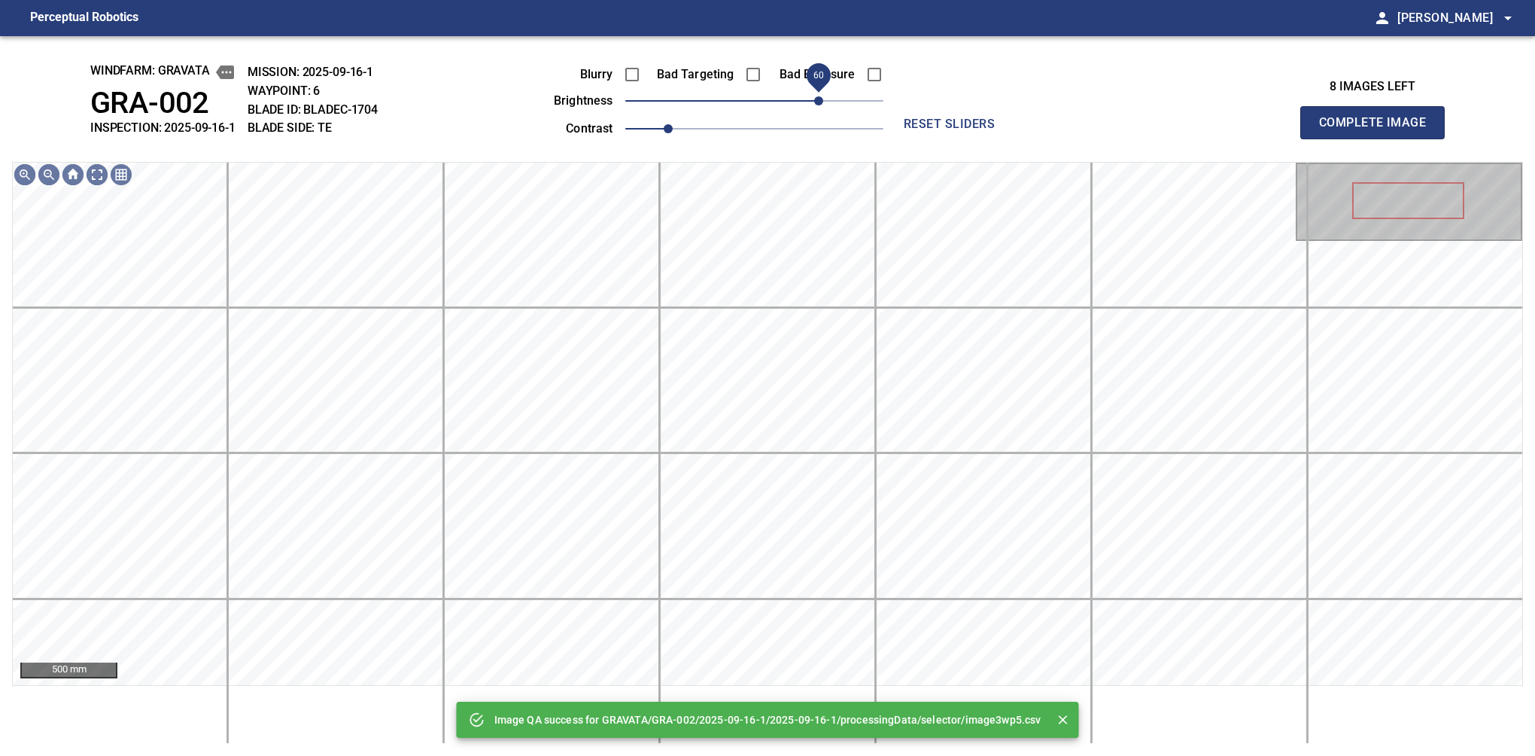
click at [814, 105] on span "60" at bounding box center [754, 100] width 258 height 21
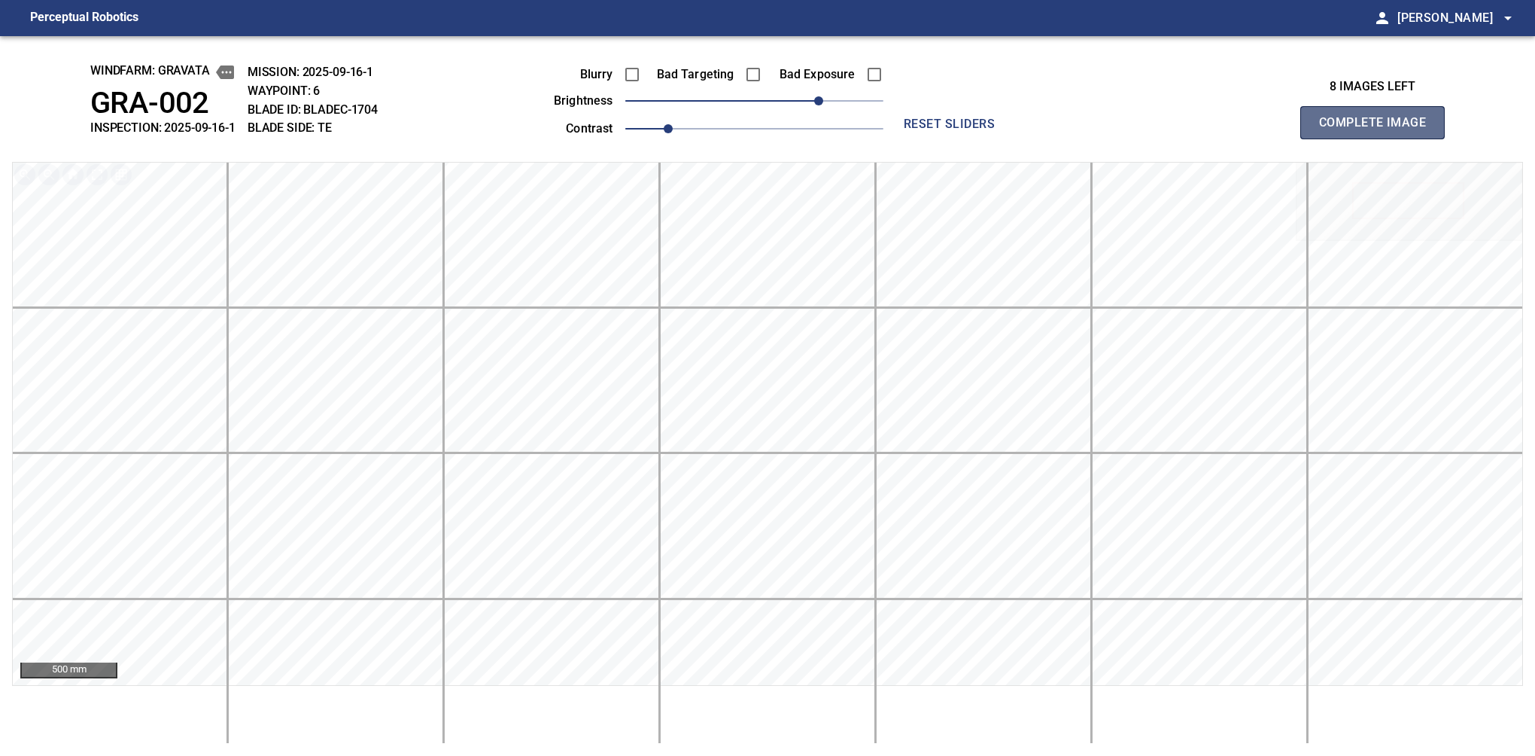
click at [1379, 138] on button "Complete Image" at bounding box center [1372, 122] width 144 height 33
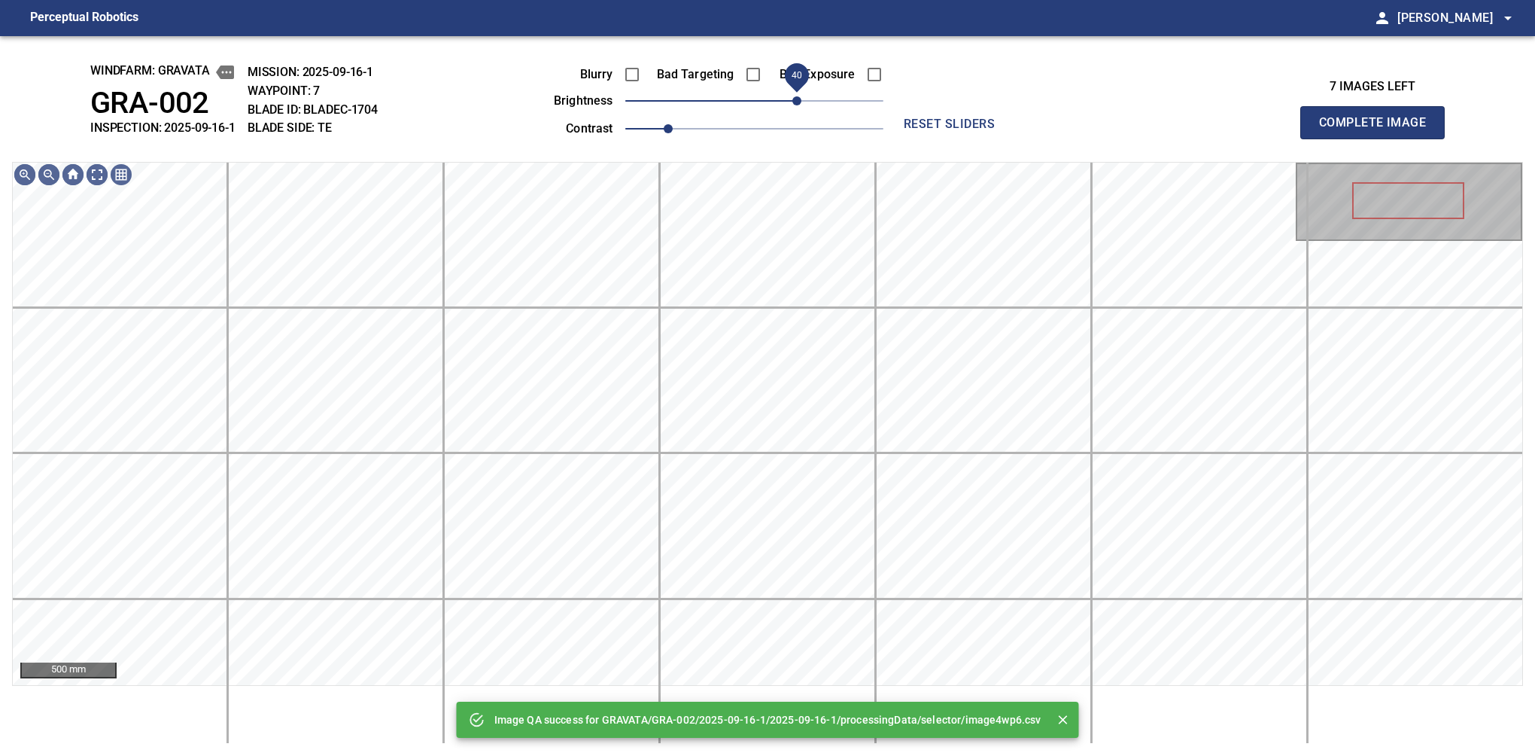
drag, startPoint x: 814, startPoint y: 105, endPoint x: 798, endPoint y: 111, distance: 16.7
click at [798, 111] on span "40" at bounding box center [754, 100] width 258 height 21
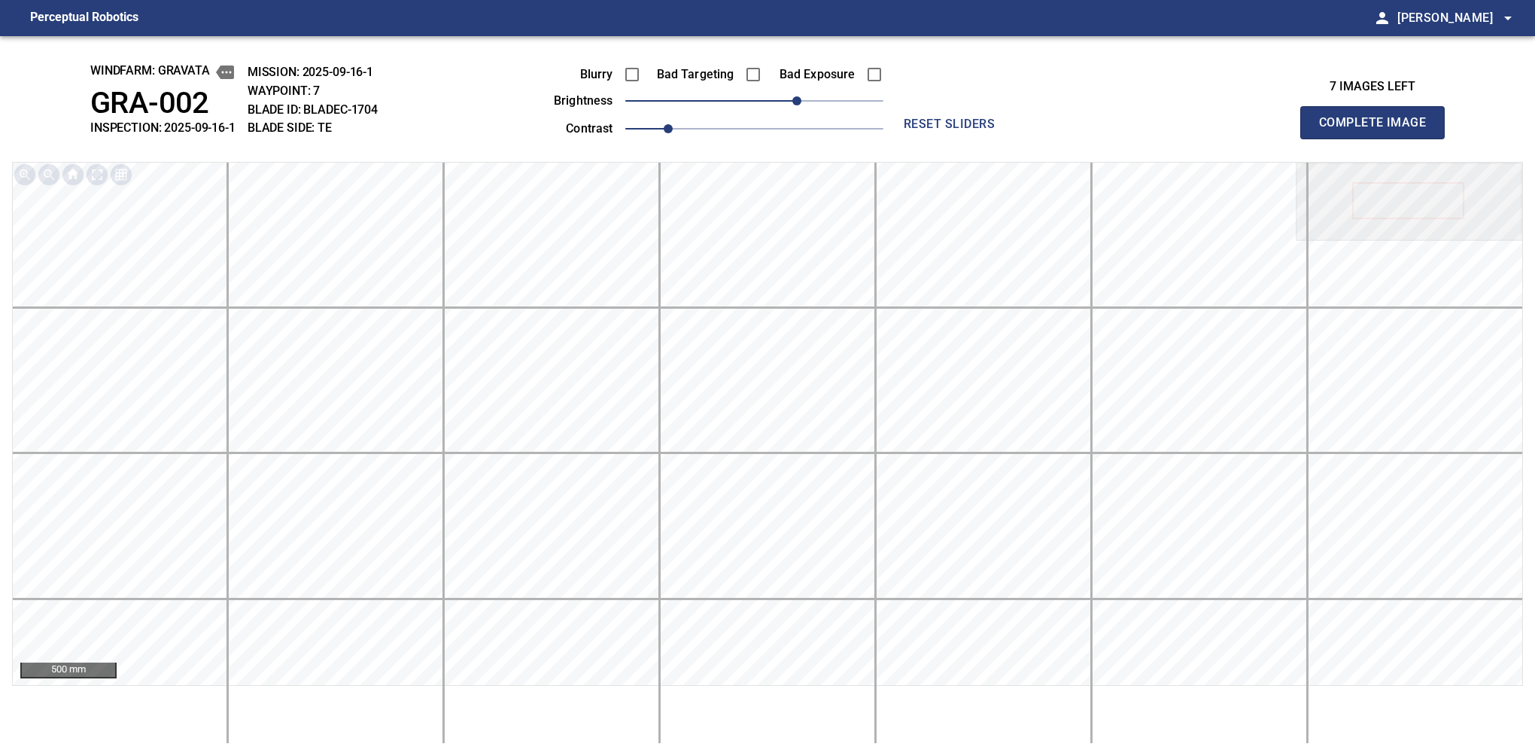
click at [1379, 138] on button "Complete Image" at bounding box center [1372, 122] width 144 height 33
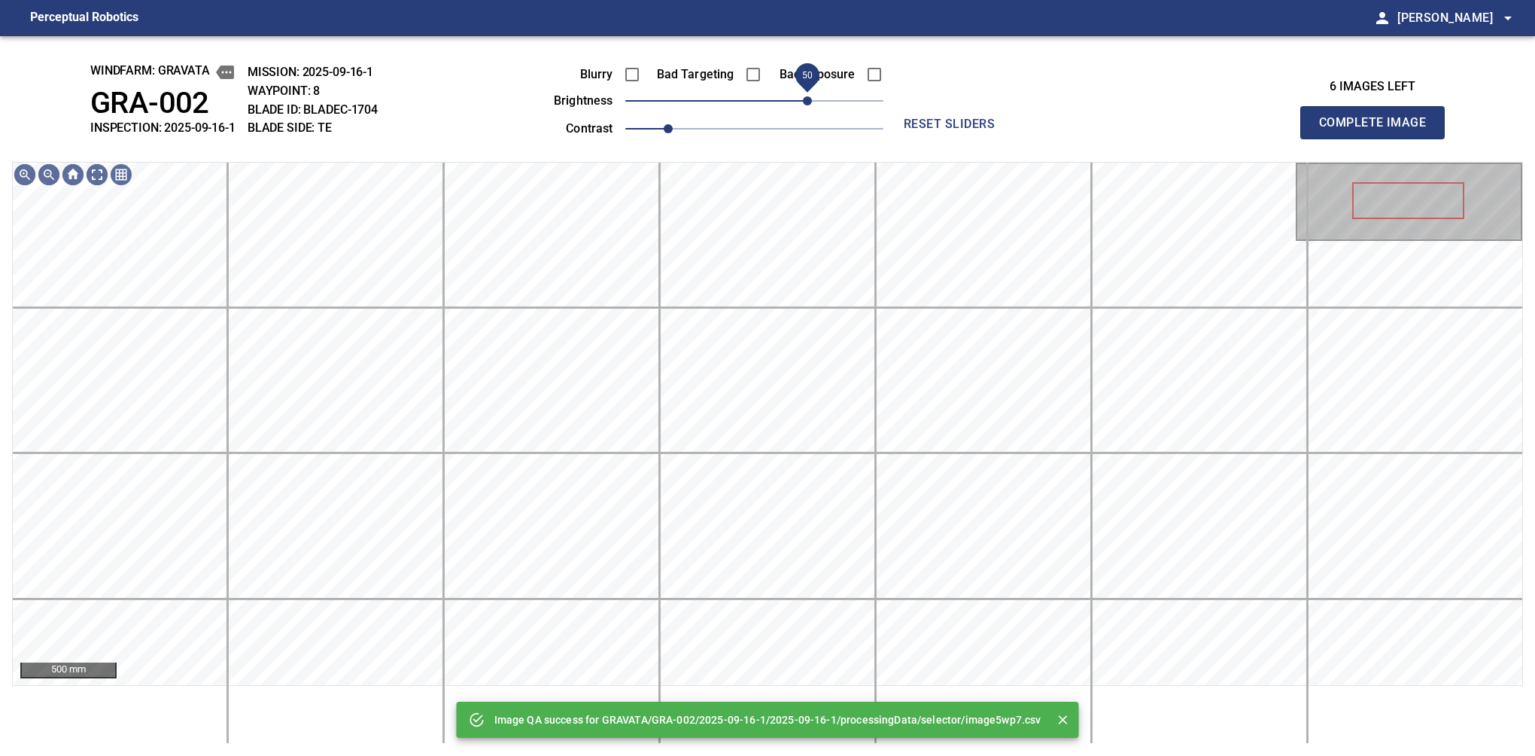
drag, startPoint x: 811, startPoint y: 102, endPoint x: 804, endPoint y: 105, distance: 8.1
click at [804, 105] on span "50" at bounding box center [754, 100] width 258 height 21
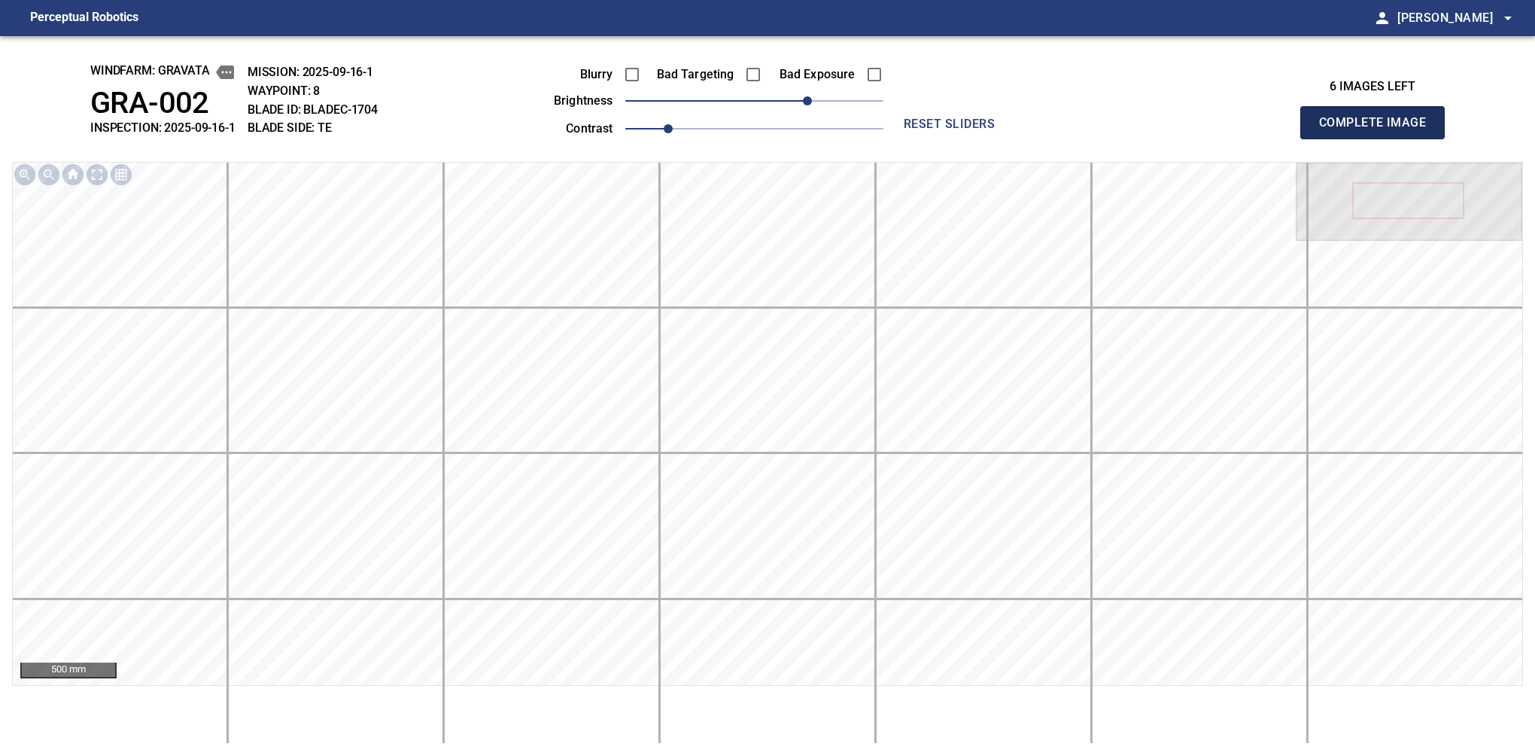
click at [1379, 138] on button "Complete Image" at bounding box center [1372, 122] width 144 height 33
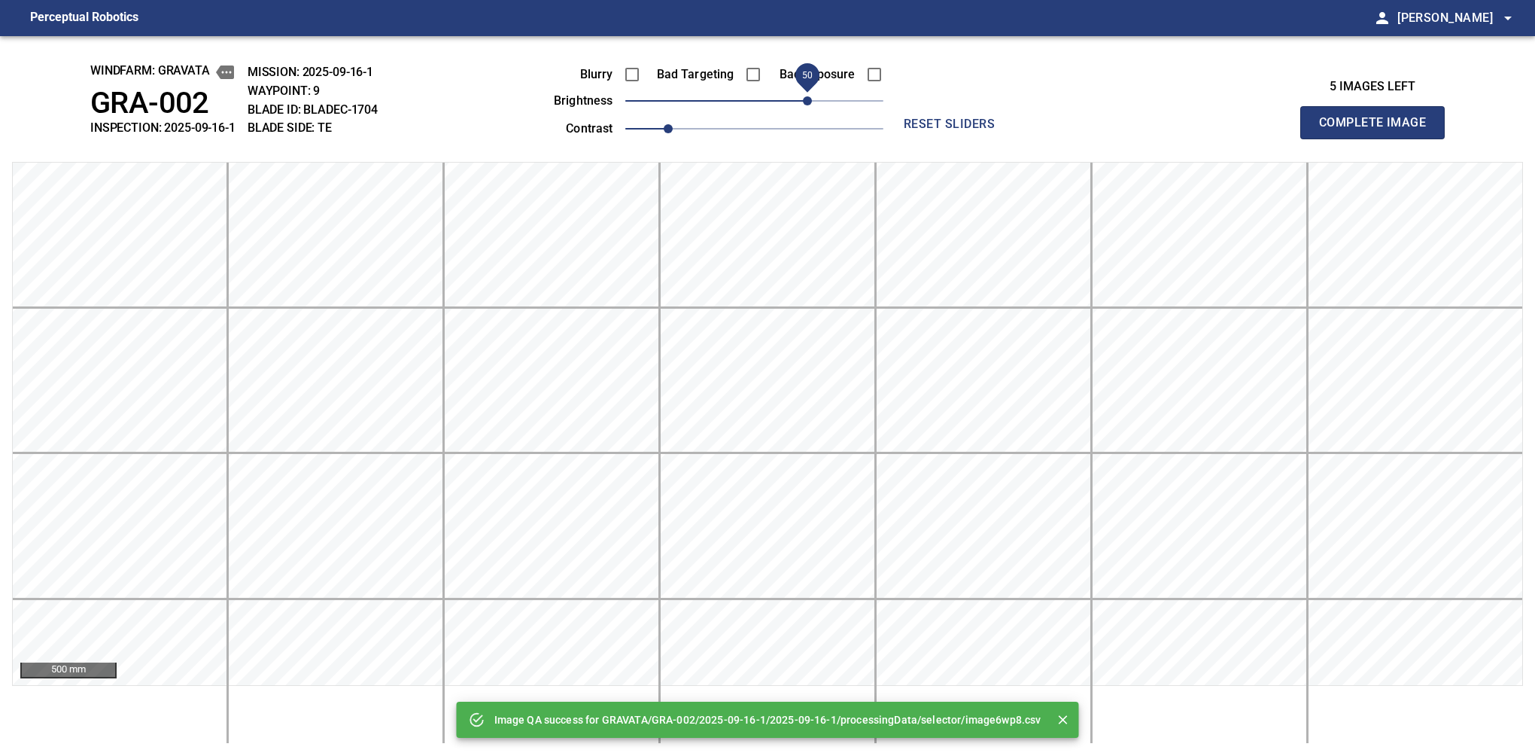
click at [804, 105] on span "50" at bounding box center [754, 100] width 258 height 21
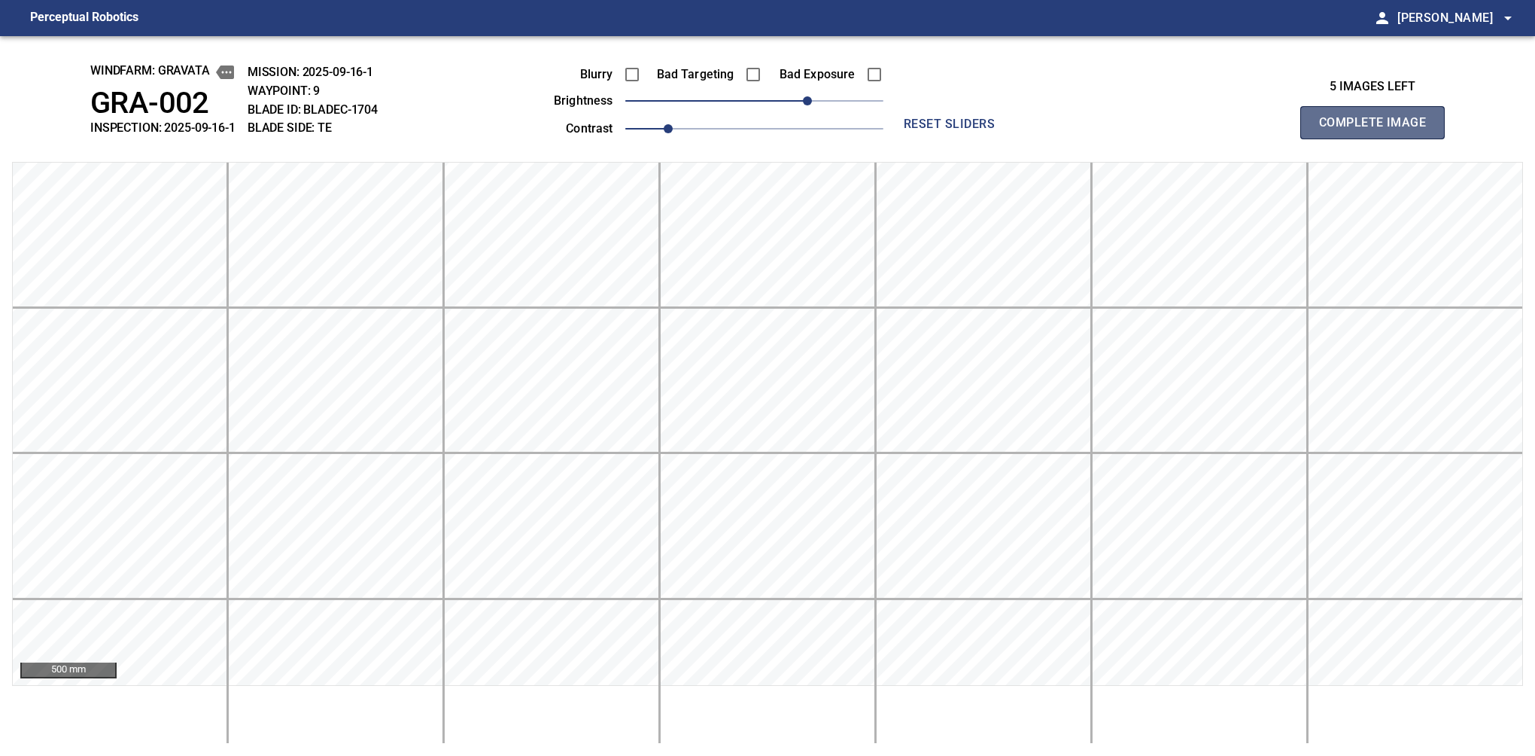
click at [1379, 138] on button "Complete Image" at bounding box center [1372, 122] width 144 height 33
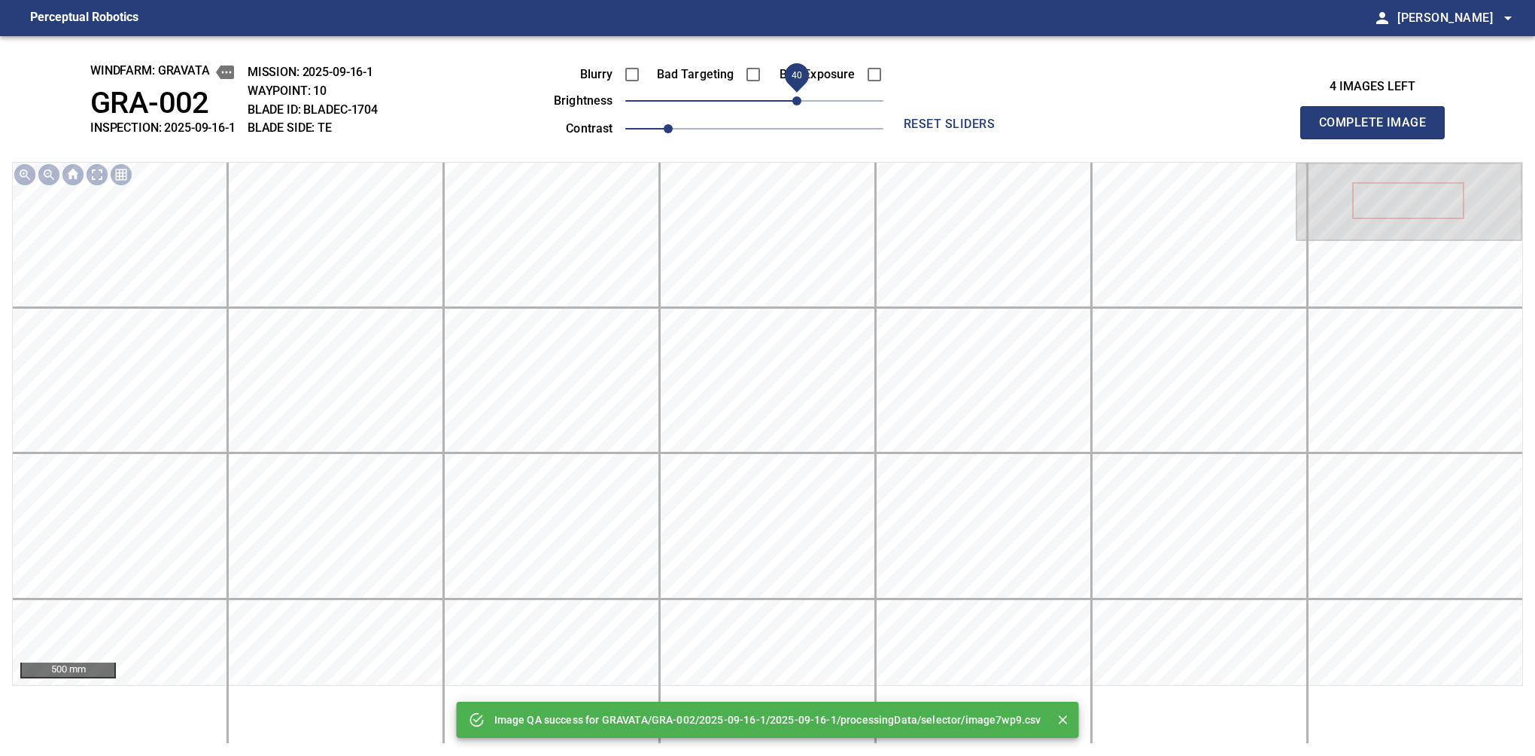
click at [801, 105] on span "40" at bounding box center [754, 100] width 258 height 21
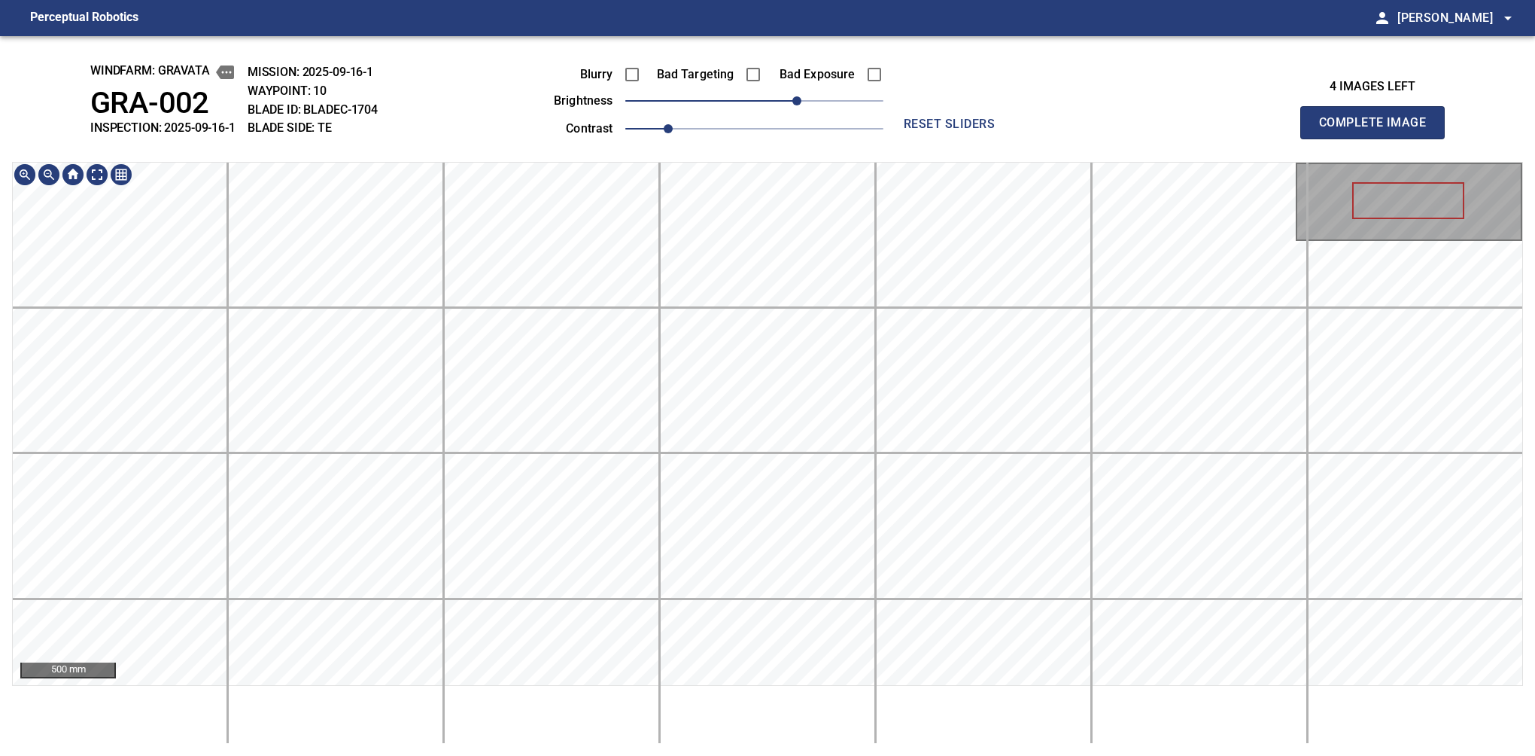
click at [941, 111] on div "windfarm: GRAVATA GRA-002 INSPECTION: 2025-09-16-1 MISSION: 2025-09-16-1 WAYPOI…" at bounding box center [767, 395] width 1535 height 719
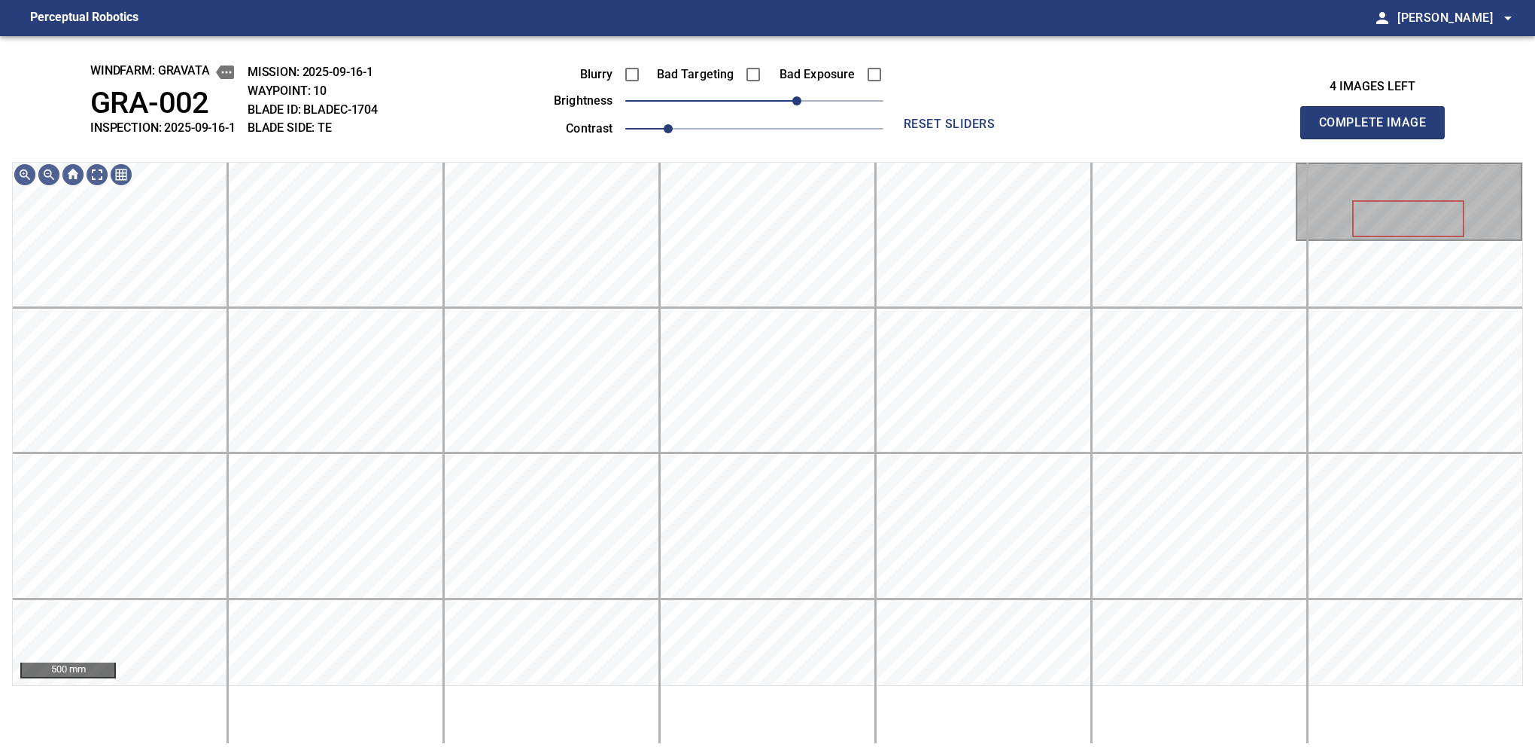
click at [1379, 138] on button "Complete Image" at bounding box center [1372, 122] width 144 height 33
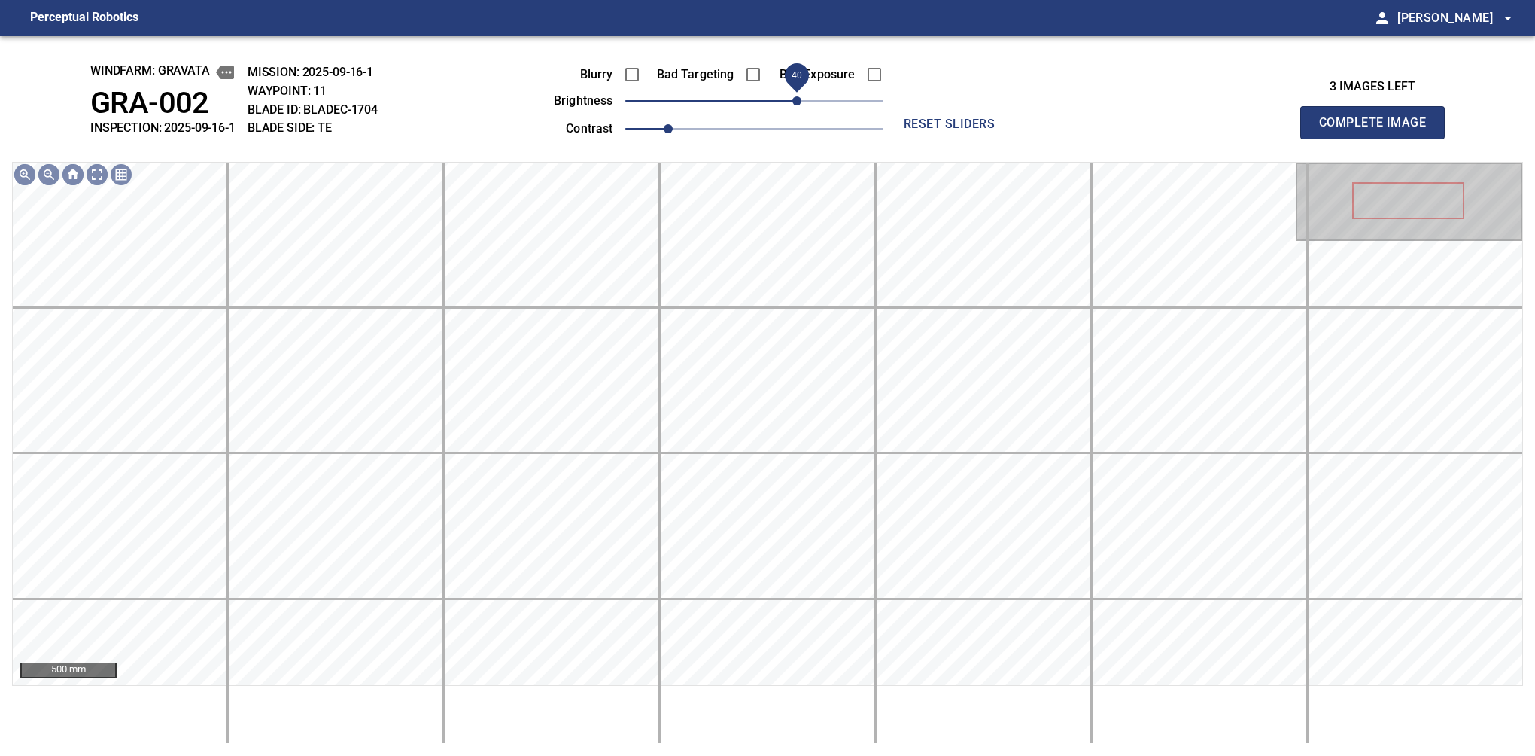
drag, startPoint x: 765, startPoint y: 100, endPoint x: 801, endPoint y: 102, distance: 36.9
click at [801, 102] on span "40" at bounding box center [796, 100] width 9 height 9
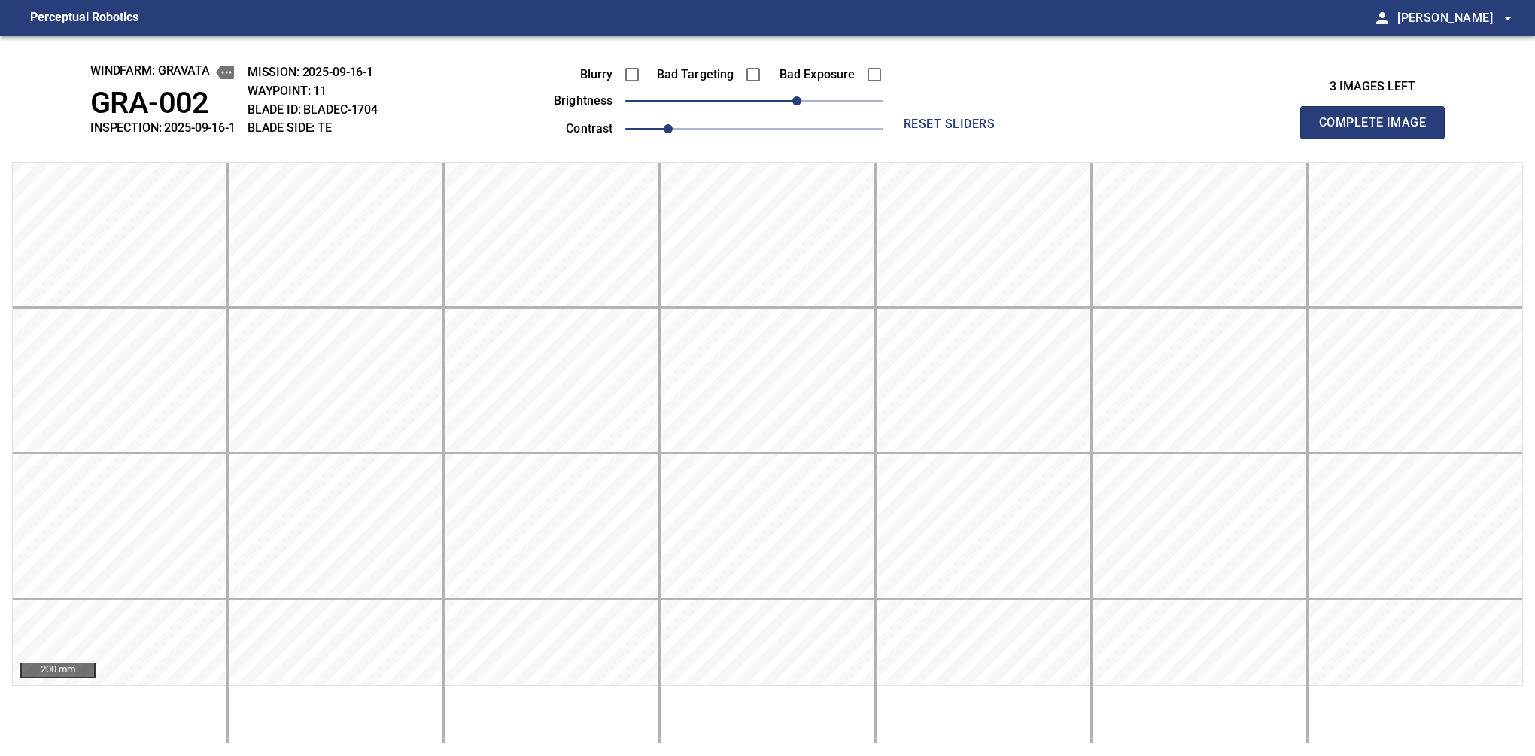
click at [1379, 138] on button "Complete Image" at bounding box center [1372, 122] width 144 height 33
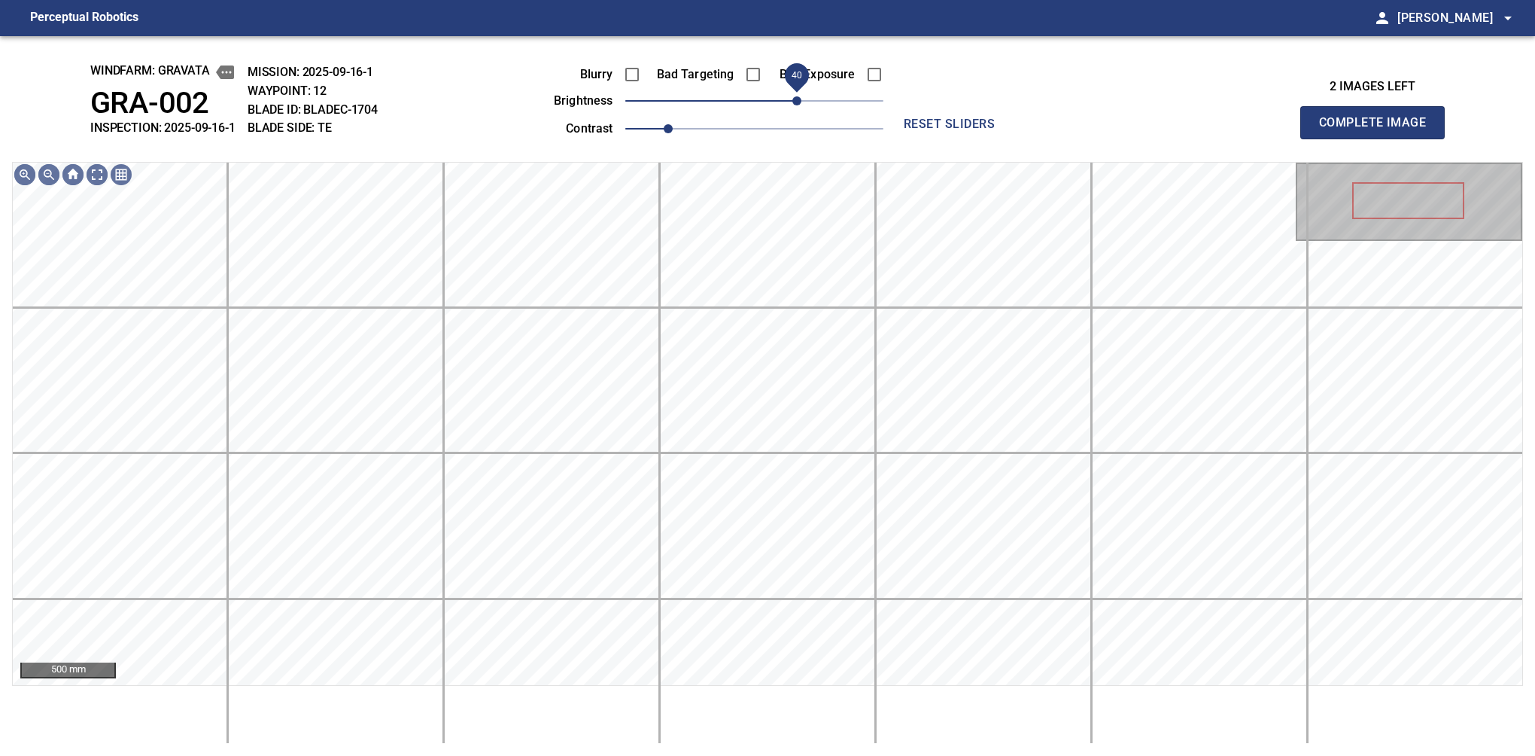
drag, startPoint x: 801, startPoint y: 99, endPoint x: 801, endPoint y: 108, distance: 8.3
click at [801, 108] on span "40" at bounding box center [754, 100] width 258 height 21
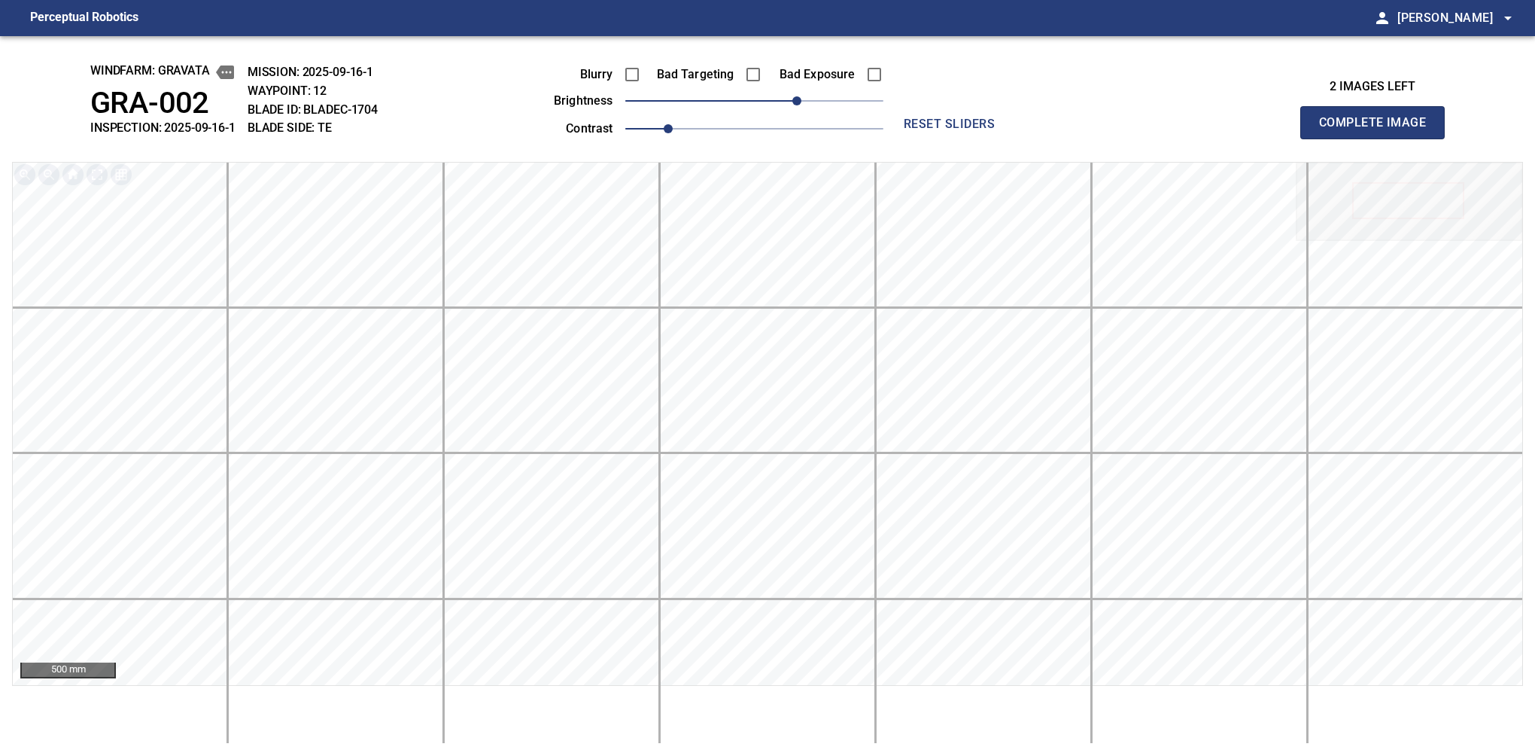
click at [1379, 138] on button "Complete Image" at bounding box center [1372, 122] width 144 height 33
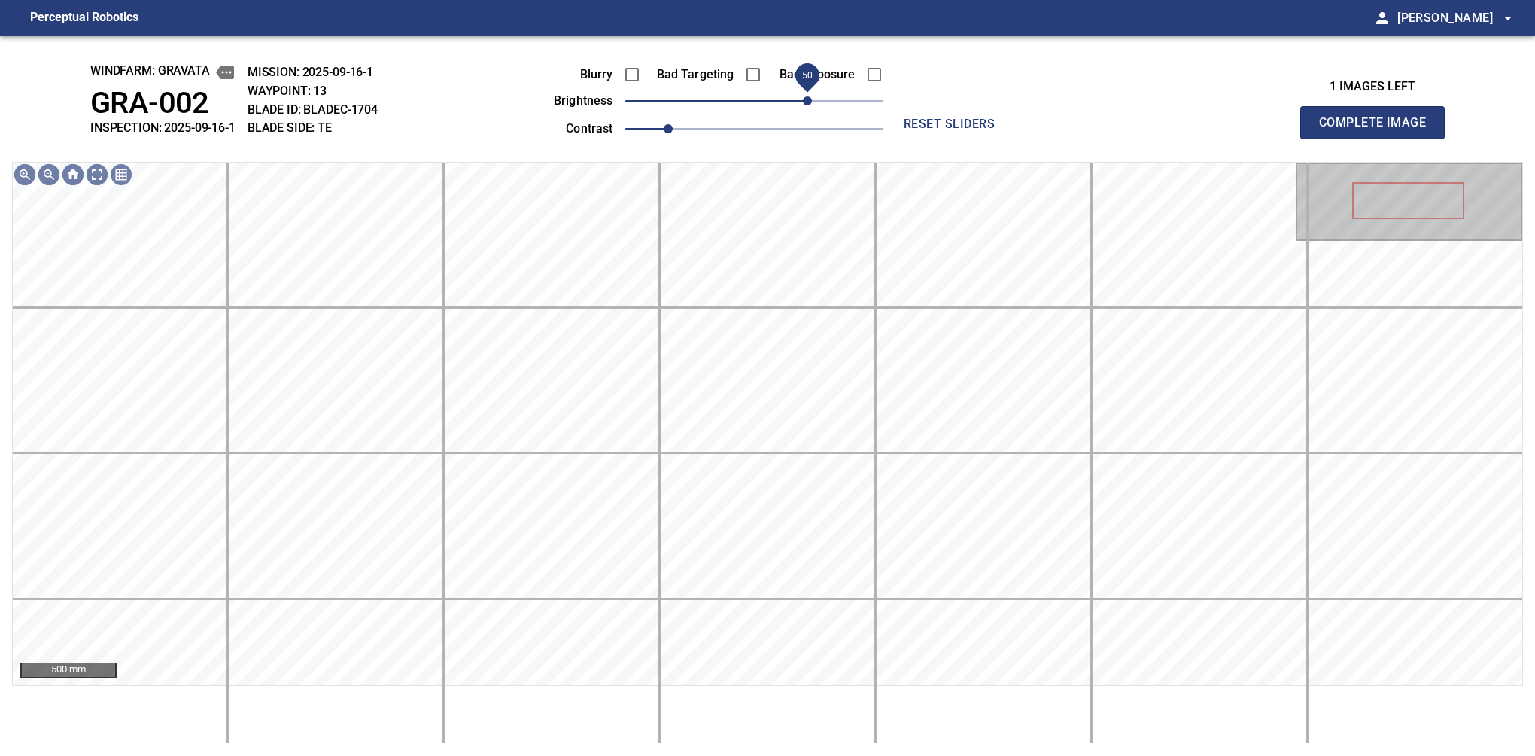
drag, startPoint x: 801, startPoint y: 99, endPoint x: 810, endPoint y: 95, distance: 9.4
click at [810, 95] on span "50" at bounding box center [754, 100] width 258 height 21
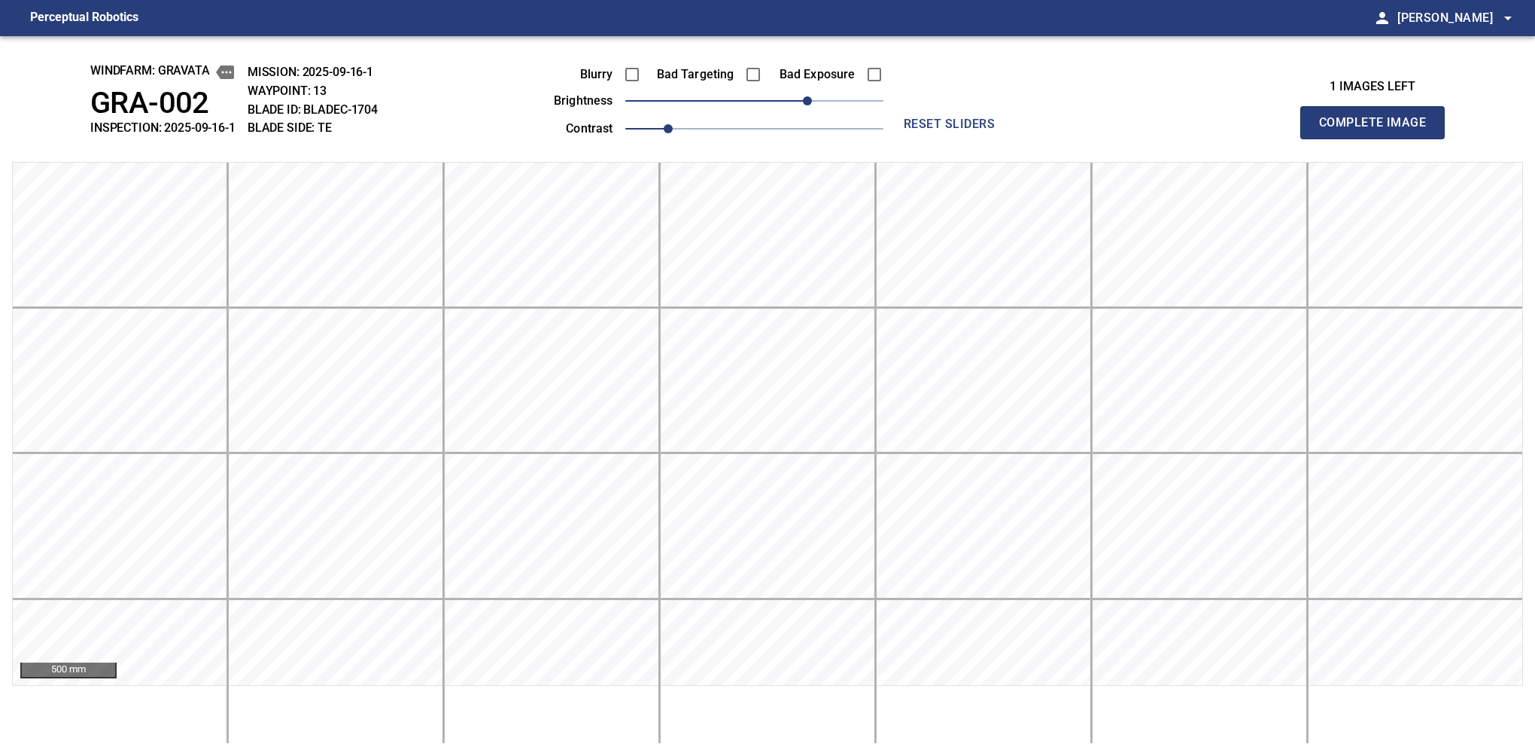
click at [1379, 138] on button "Complete Image" at bounding box center [1372, 122] width 144 height 33
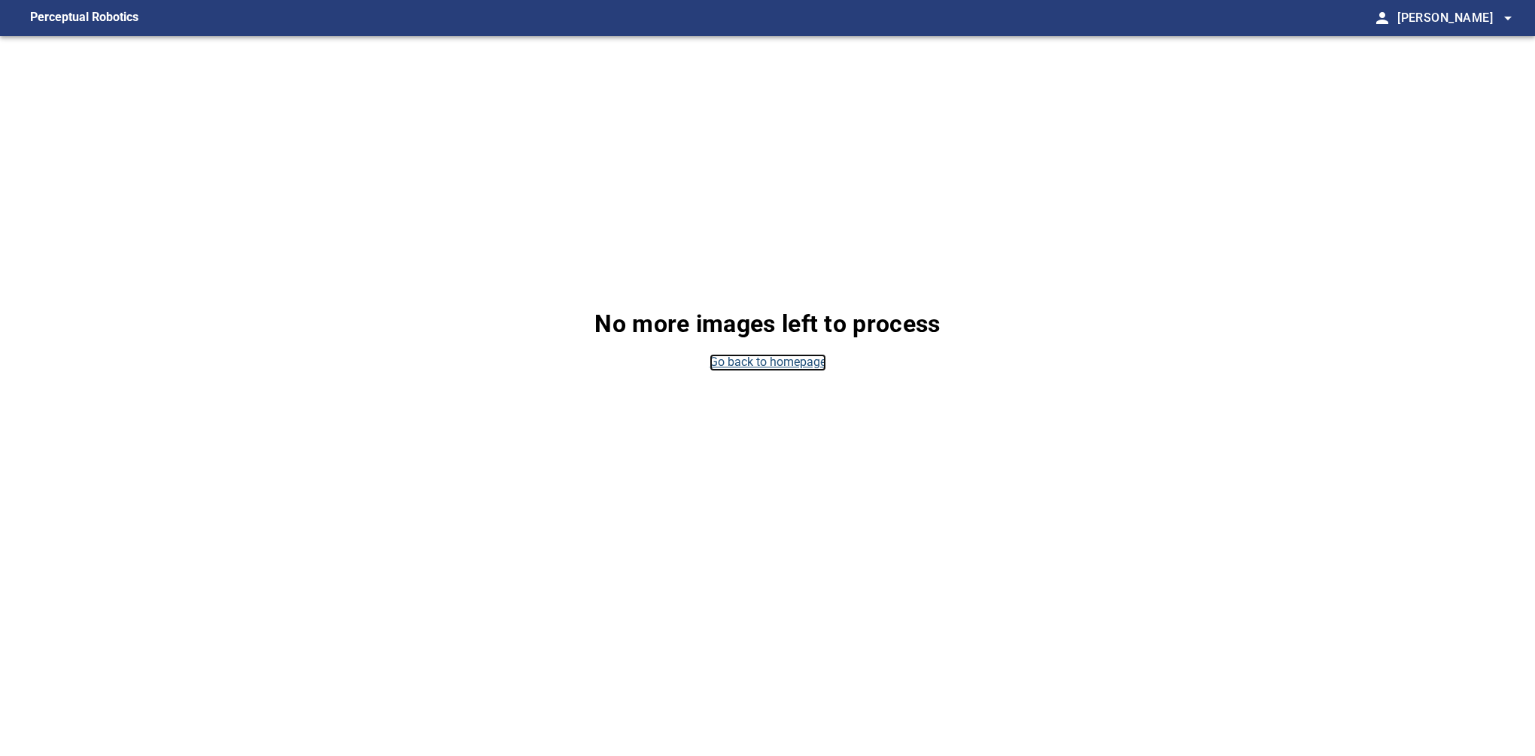
click at [771, 364] on link "Go back to homepage" at bounding box center [768, 362] width 117 height 17
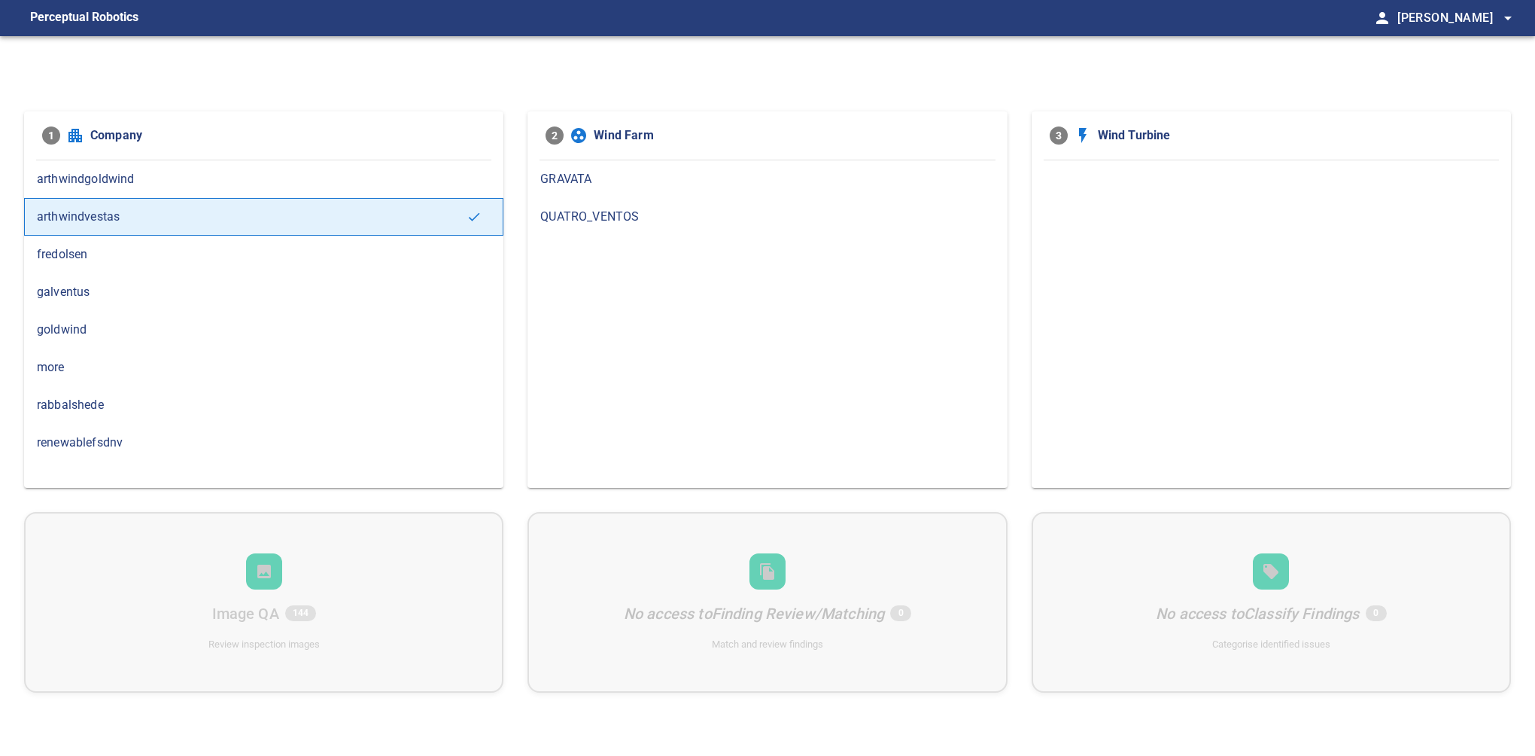
click at [631, 182] on span "GRAVATA" at bounding box center [767, 179] width 454 height 18
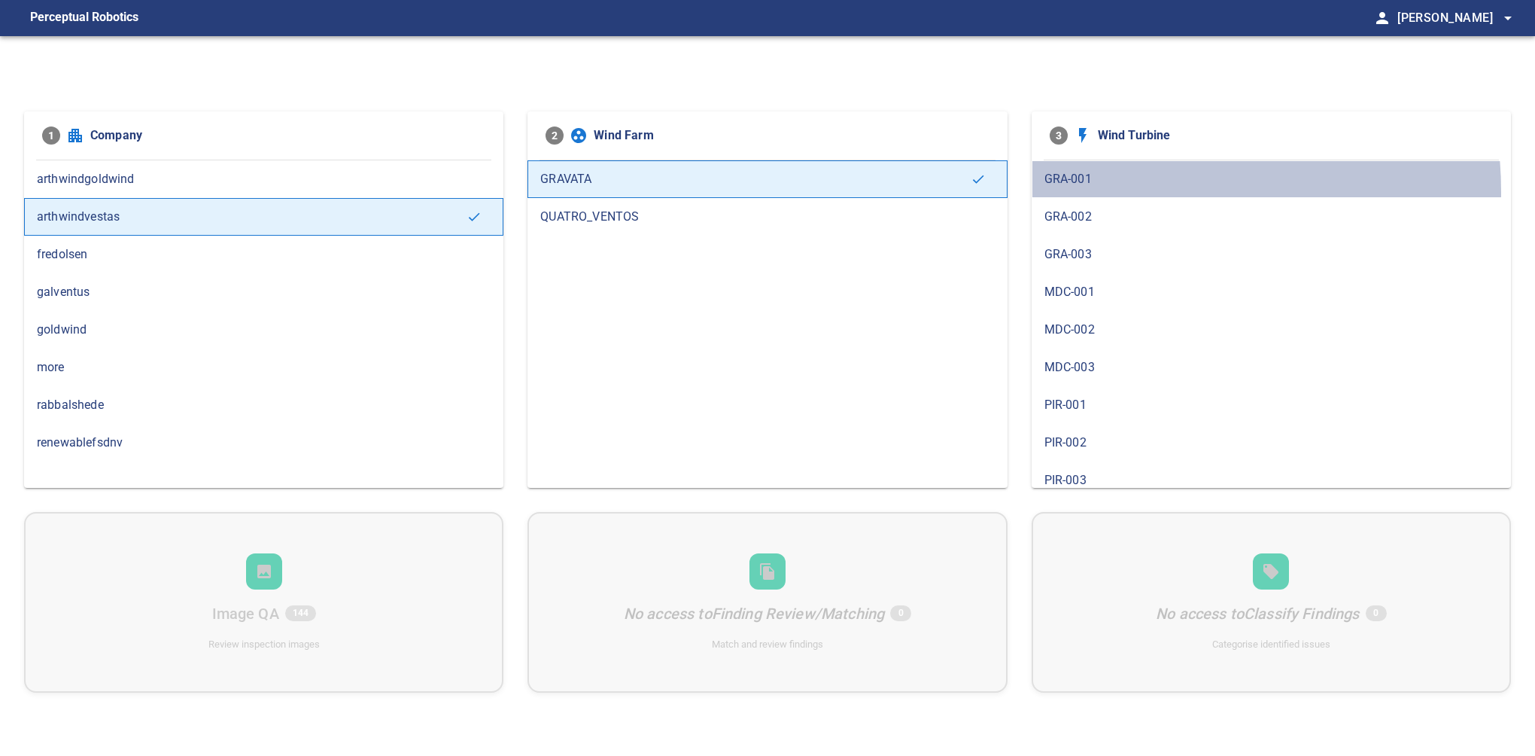
click at [1096, 193] on div "GRA-001" at bounding box center [1271, 179] width 479 height 38
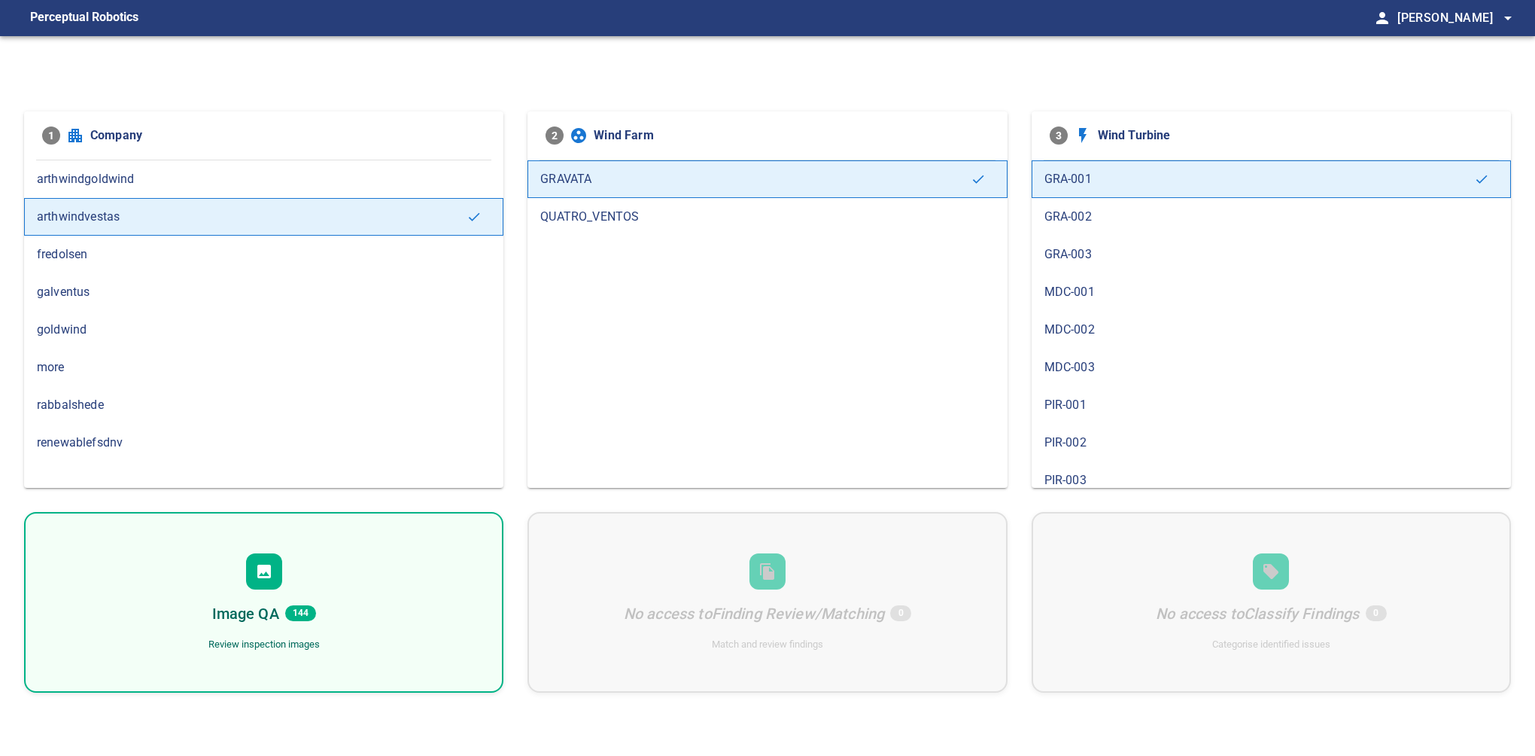
click at [275, 595] on div "Image QA 144 Review inspection images" at bounding box center [263, 602] width 479 height 181
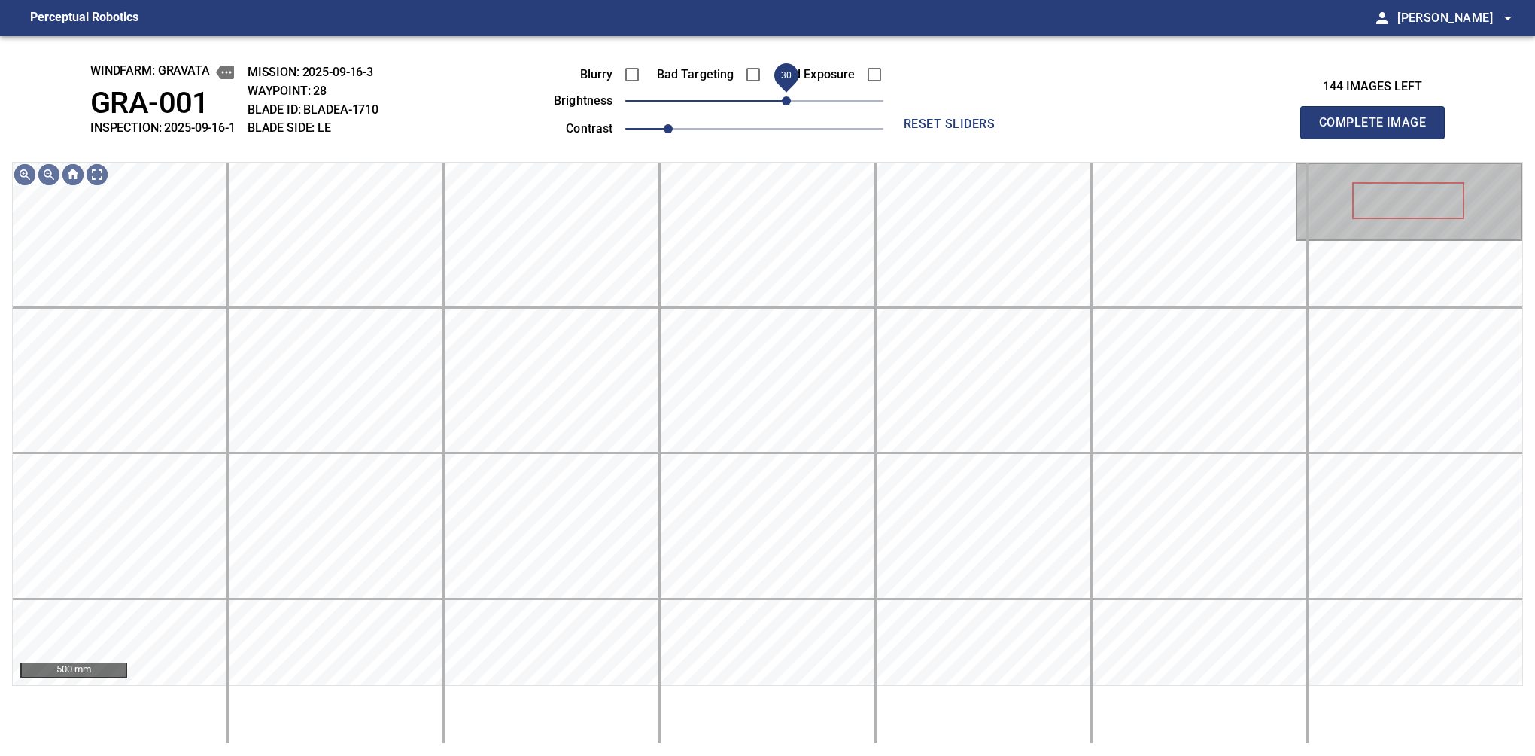
drag, startPoint x: 756, startPoint y: 98, endPoint x: 789, endPoint y: 95, distance: 33.2
click at [789, 96] on span "30" at bounding box center [786, 100] width 9 height 9
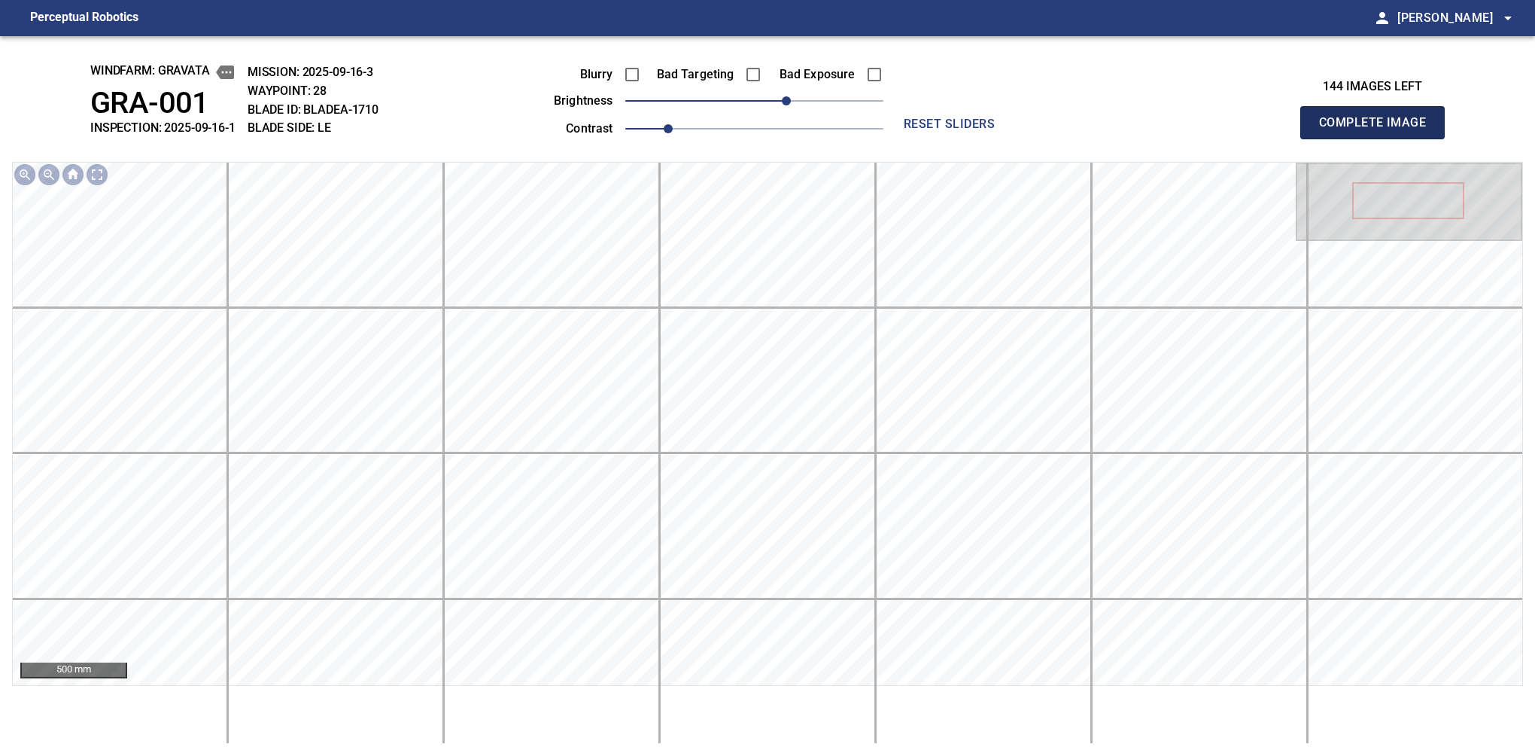
click at [1379, 138] on button "Complete Image" at bounding box center [1372, 122] width 144 height 33
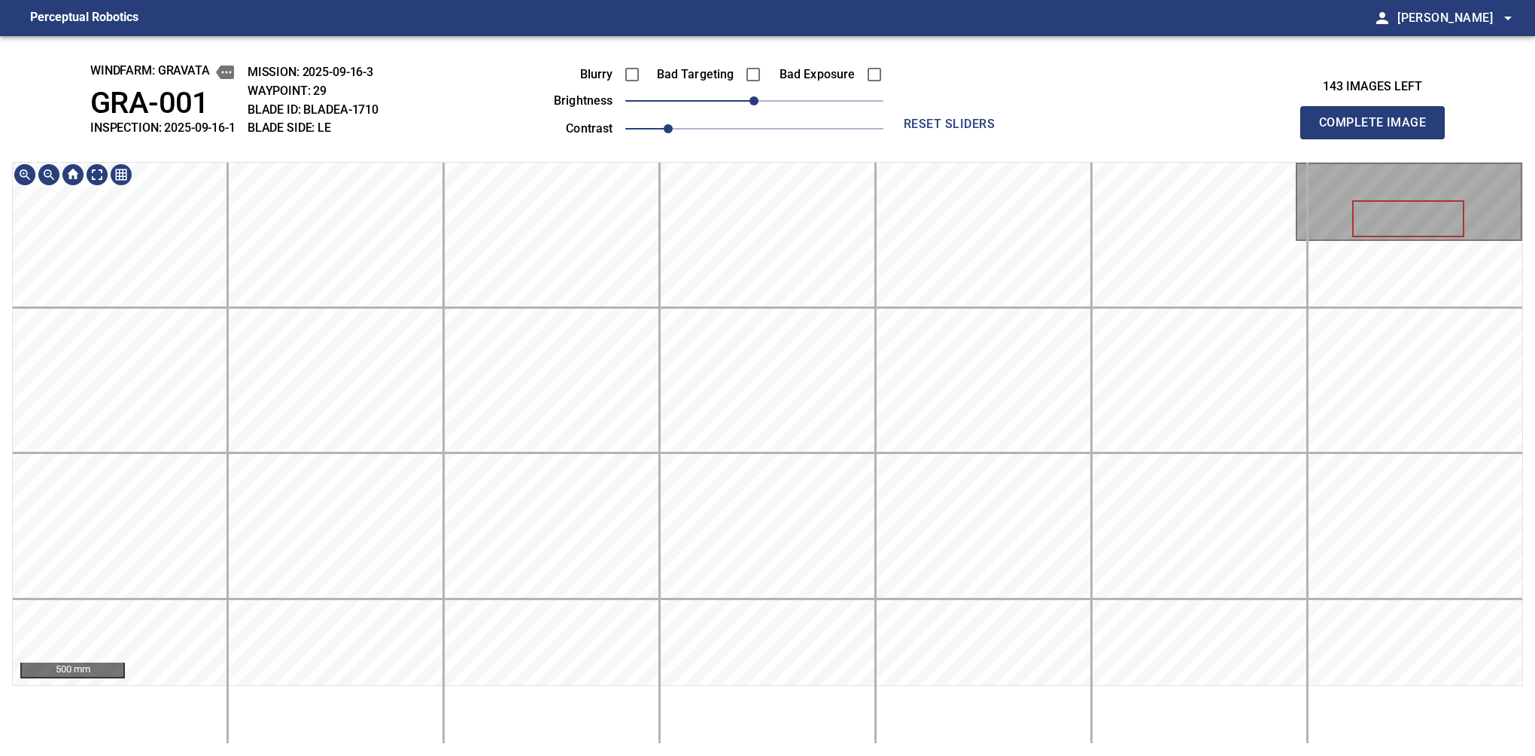
click at [1379, 138] on button "Complete Image" at bounding box center [1372, 122] width 144 height 33
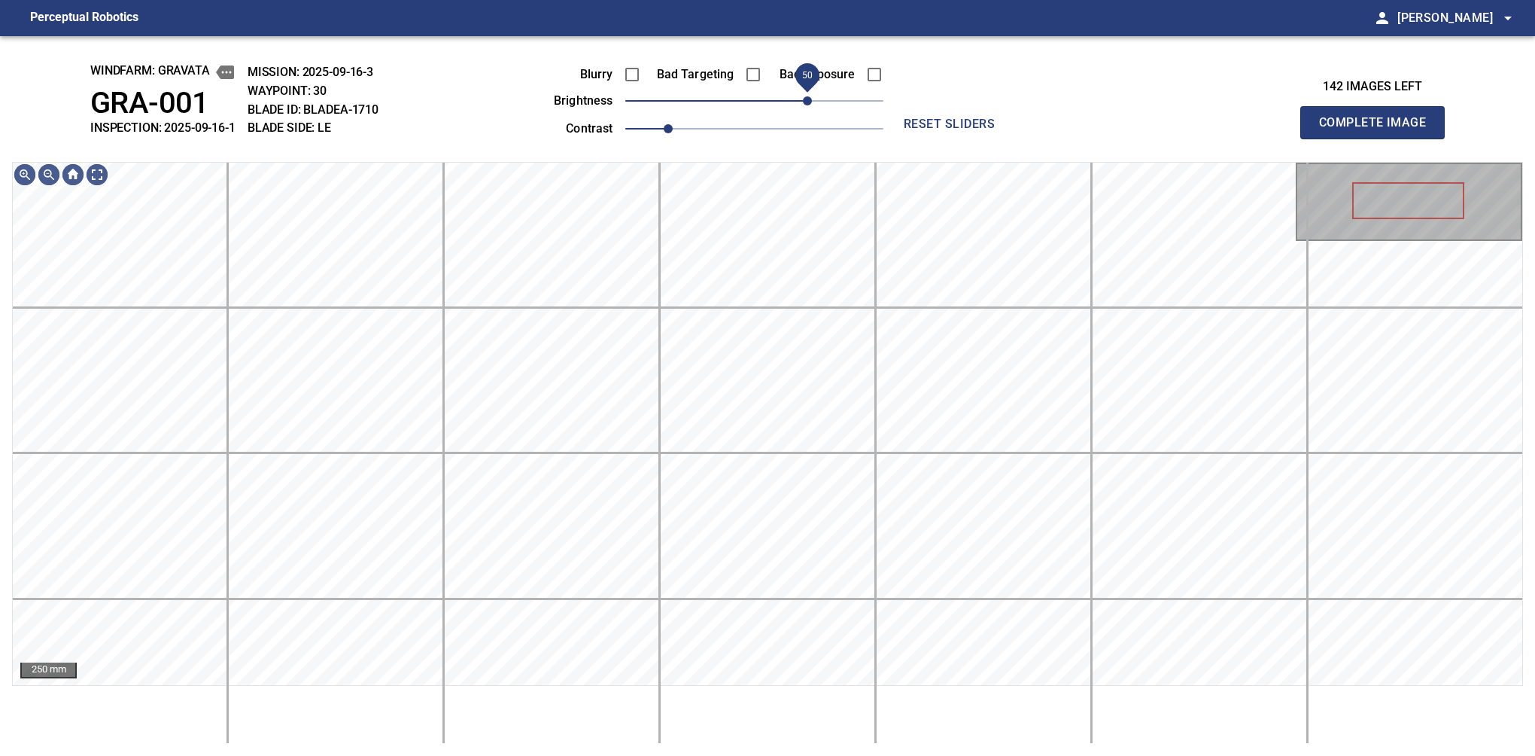
drag, startPoint x: 771, startPoint y: 103, endPoint x: 807, endPoint y: 102, distance: 36.1
click at [807, 102] on span "50" at bounding box center [807, 100] width 9 height 9
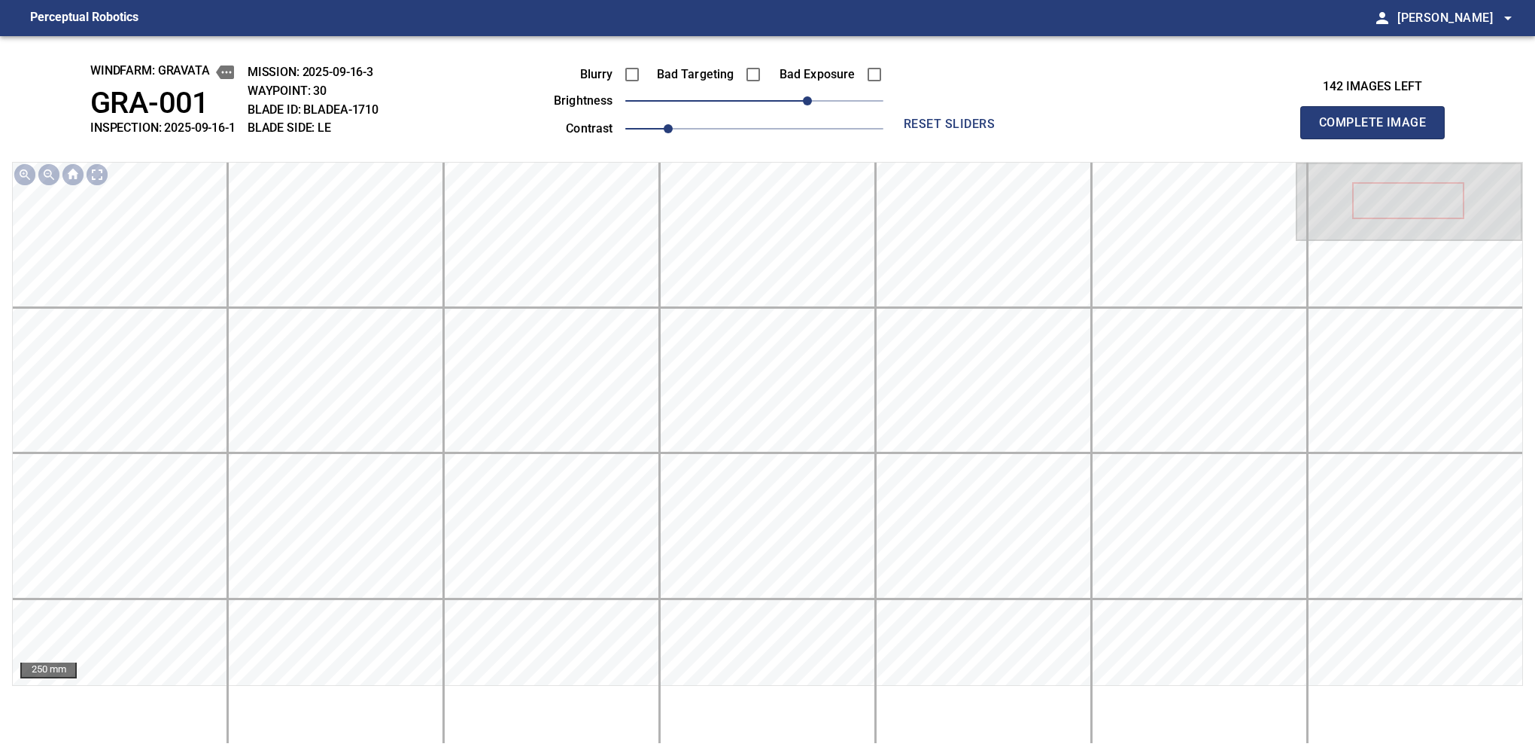
click at [1379, 138] on button "Complete Image" at bounding box center [1372, 122] width 144 height 33
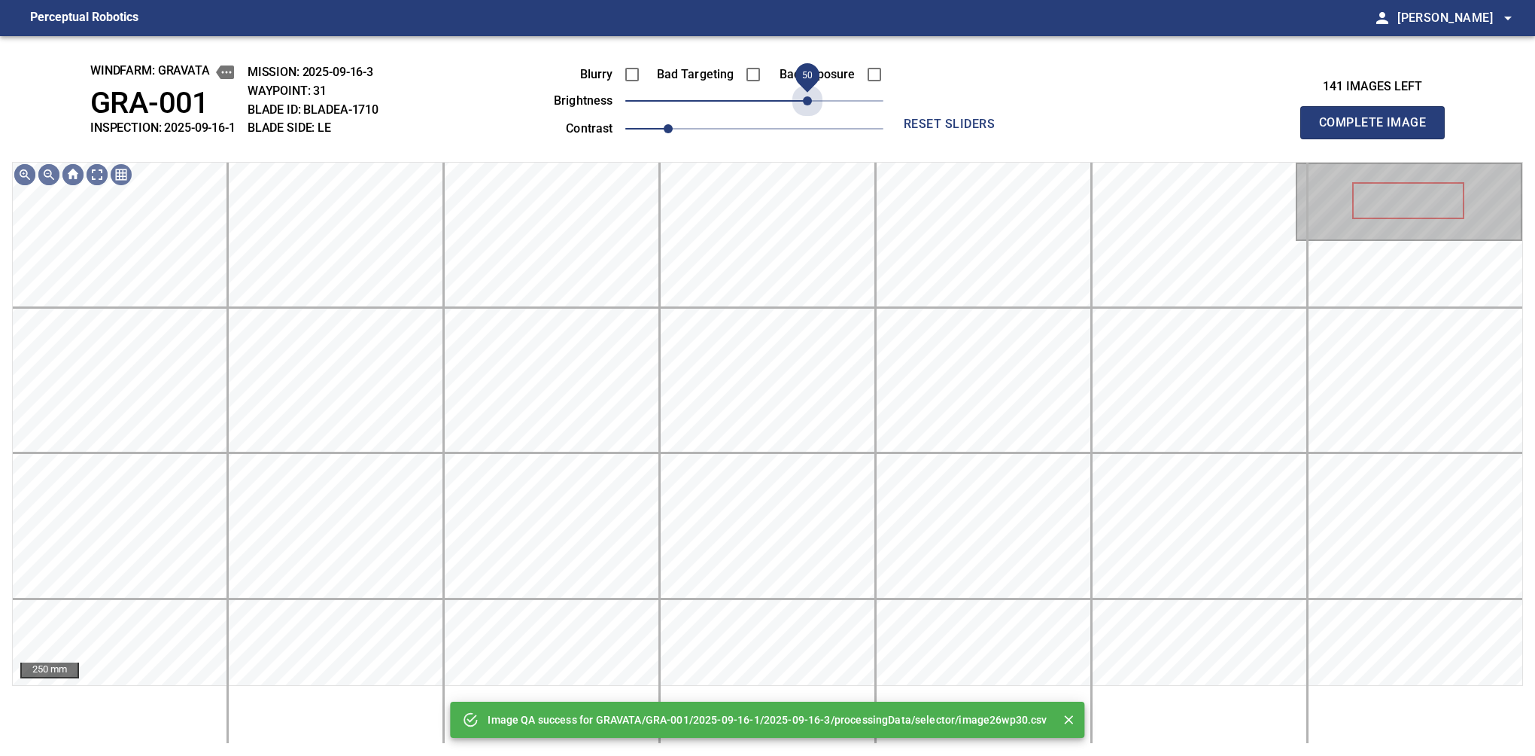
click at [807, 102] on span "50" at bounding box center [754, 100] width 258 height 21
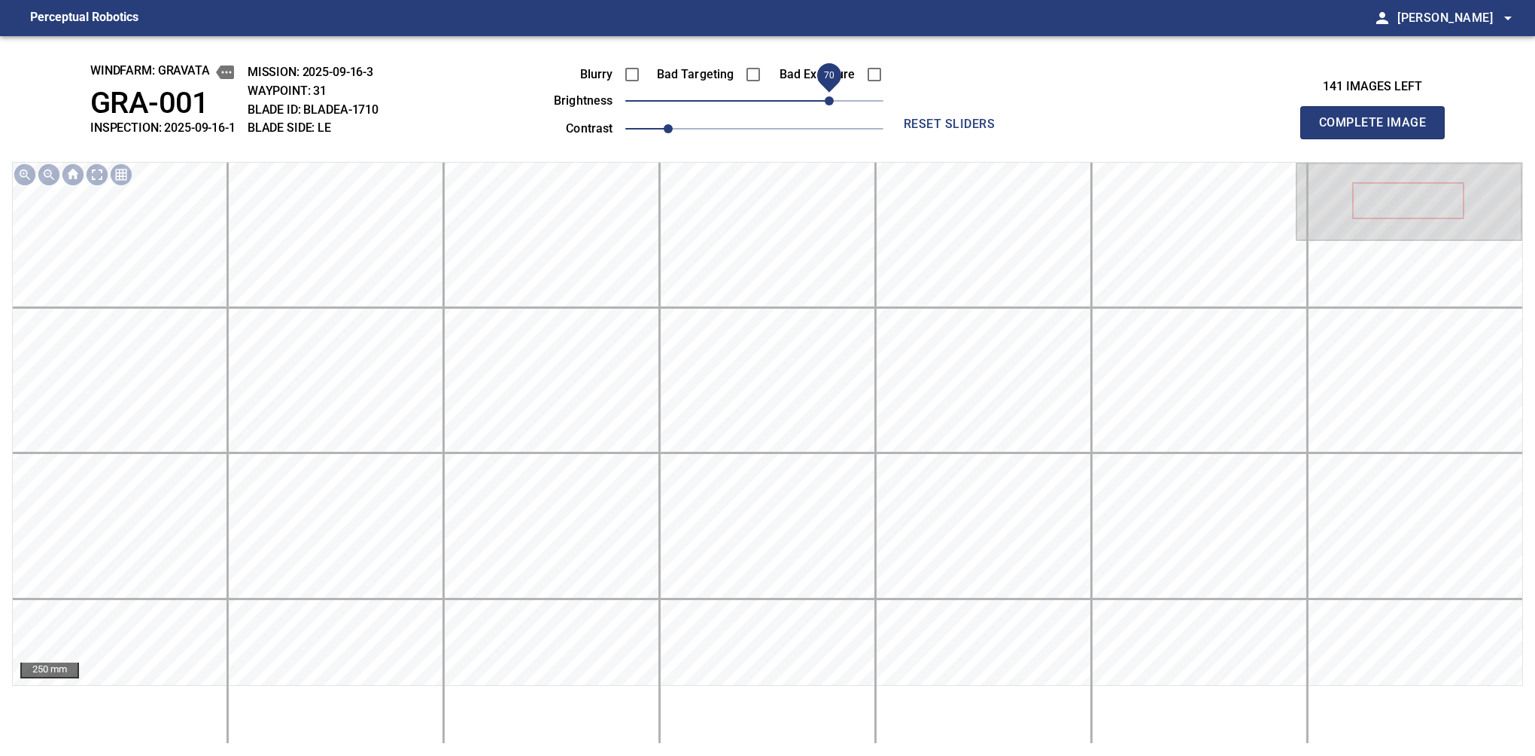
click at [825, 98] on span "70" at bounding box center [829, 100] width 9 height 9
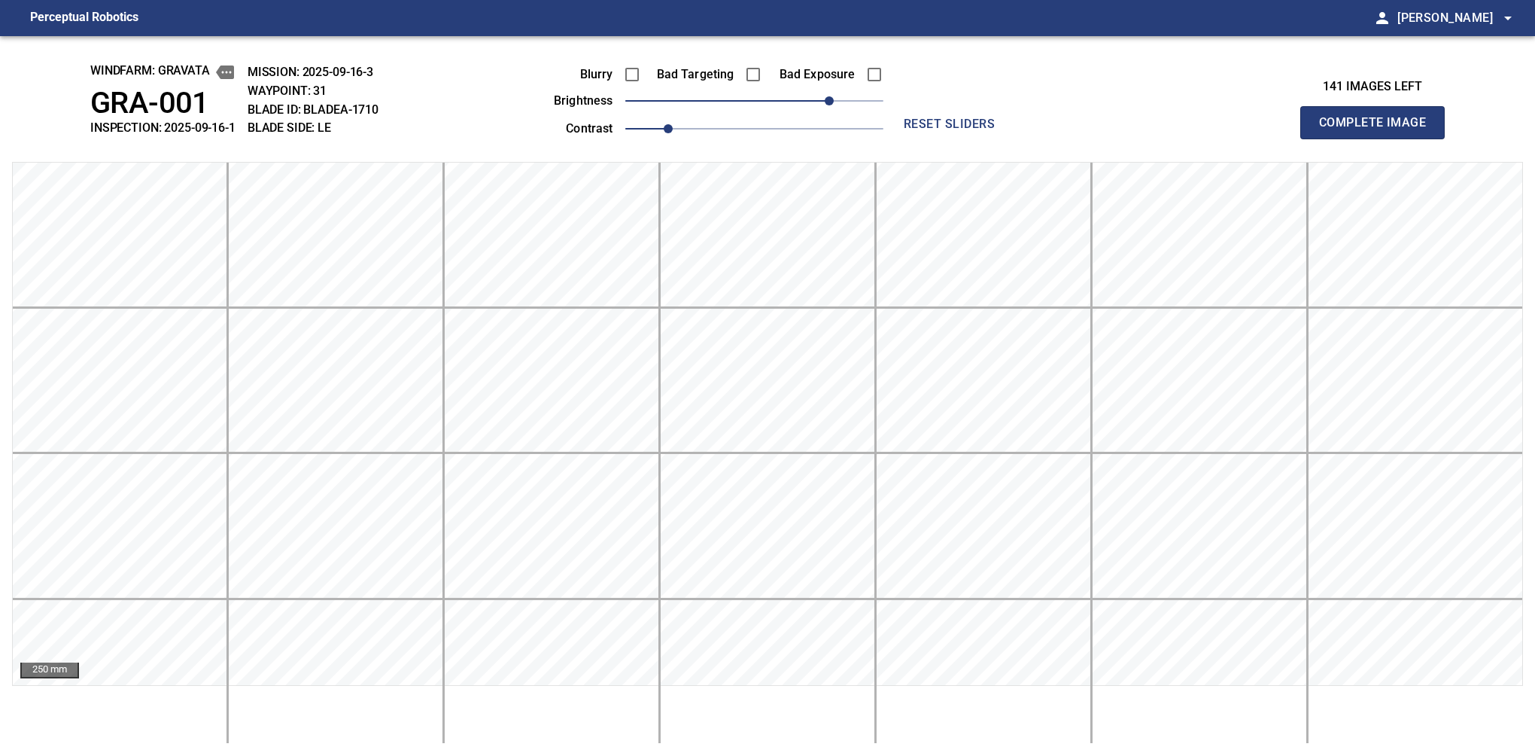
click at [1379, 138] on button "Complete Image" at bounding box center [1372, 122] width 144 height 33
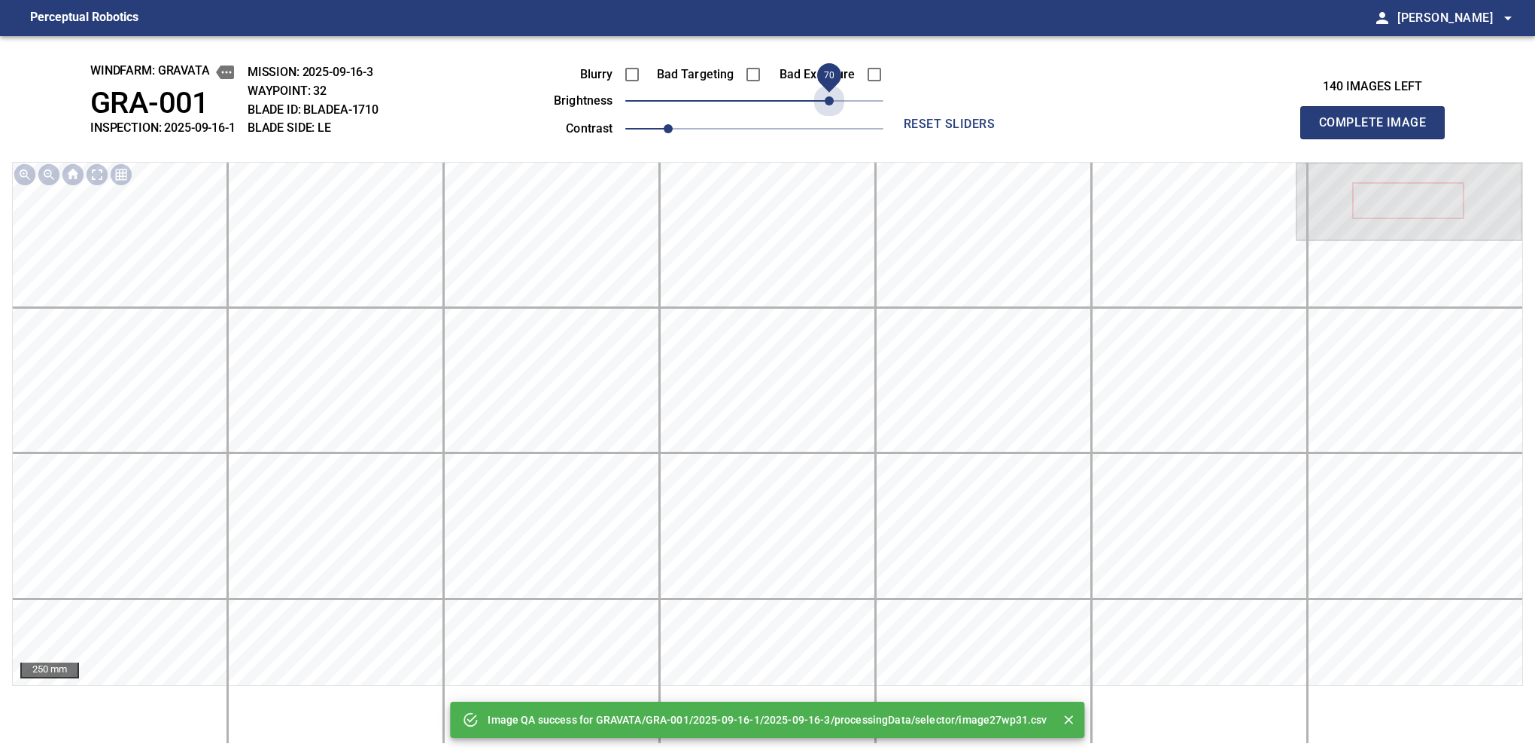
click at [825, 98] on span "70" at bounding box center [754, 100] width 258 height 21
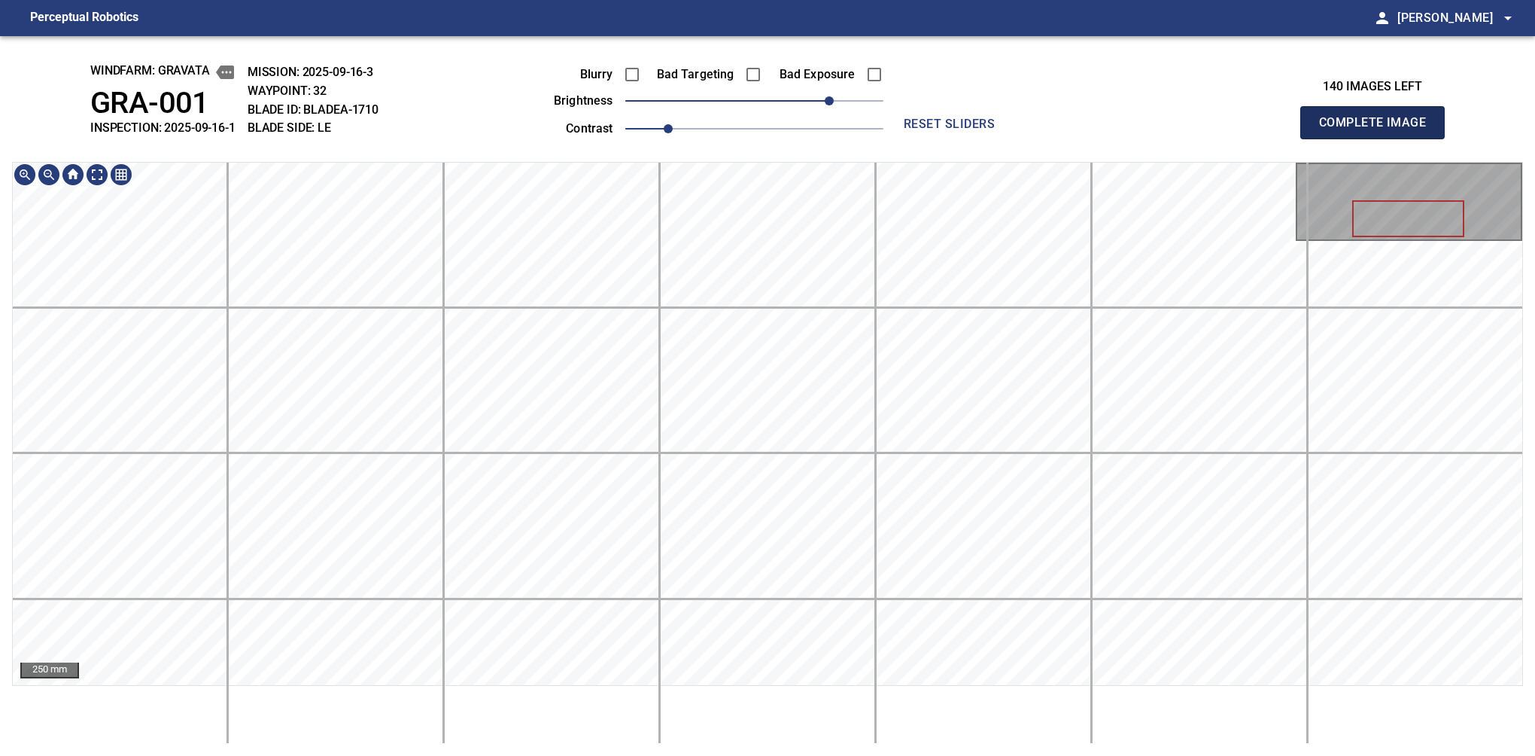
click at [1379, 138] on button "Complete Image" at bounding box center [1372, 122] width 144 height 33
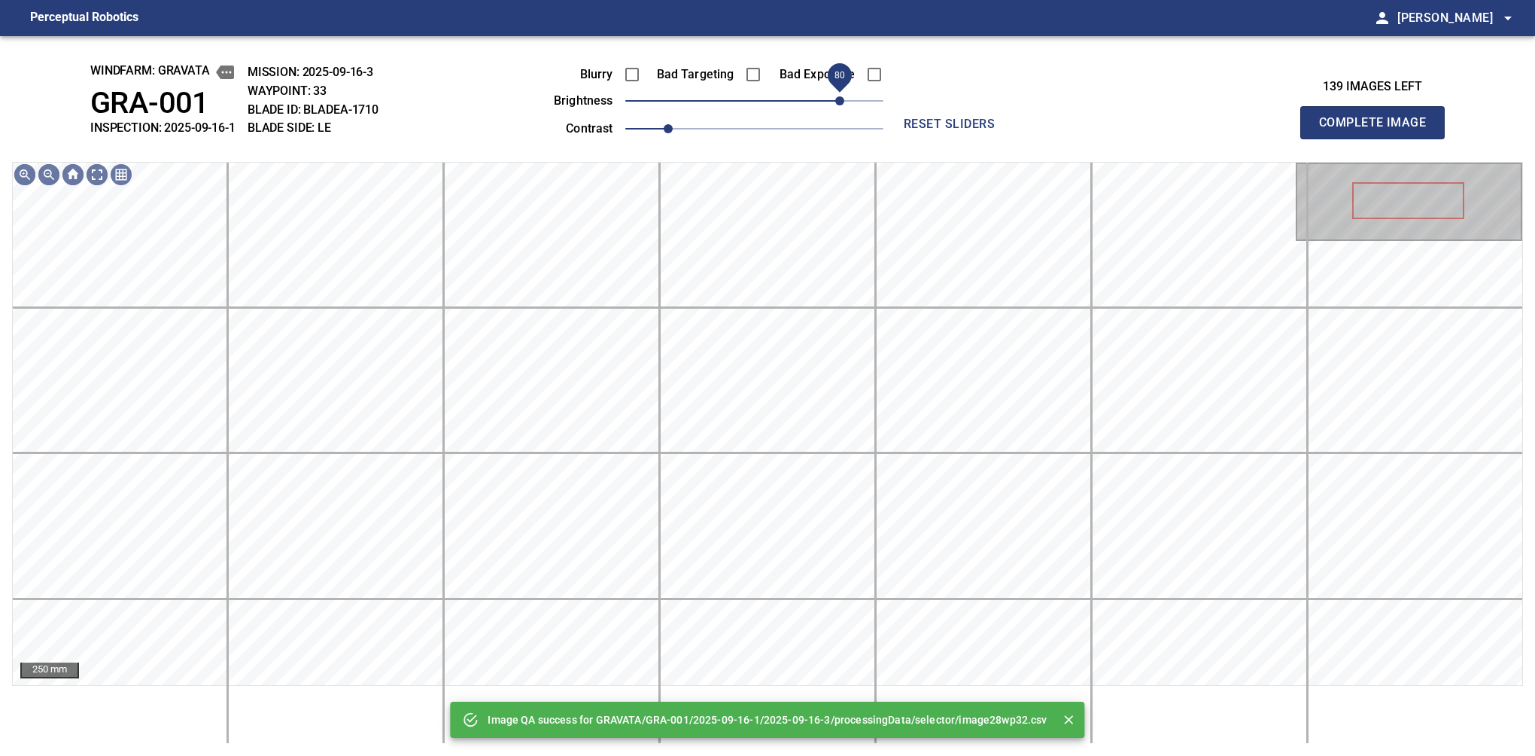
drag, startPoint x: 754, startPoint y: 98, endPoint x: 835, endPoint y: 106, distance: 81.7
click at [835, 105] on span "80" at bounding box center [839, 100] width 9 height 9
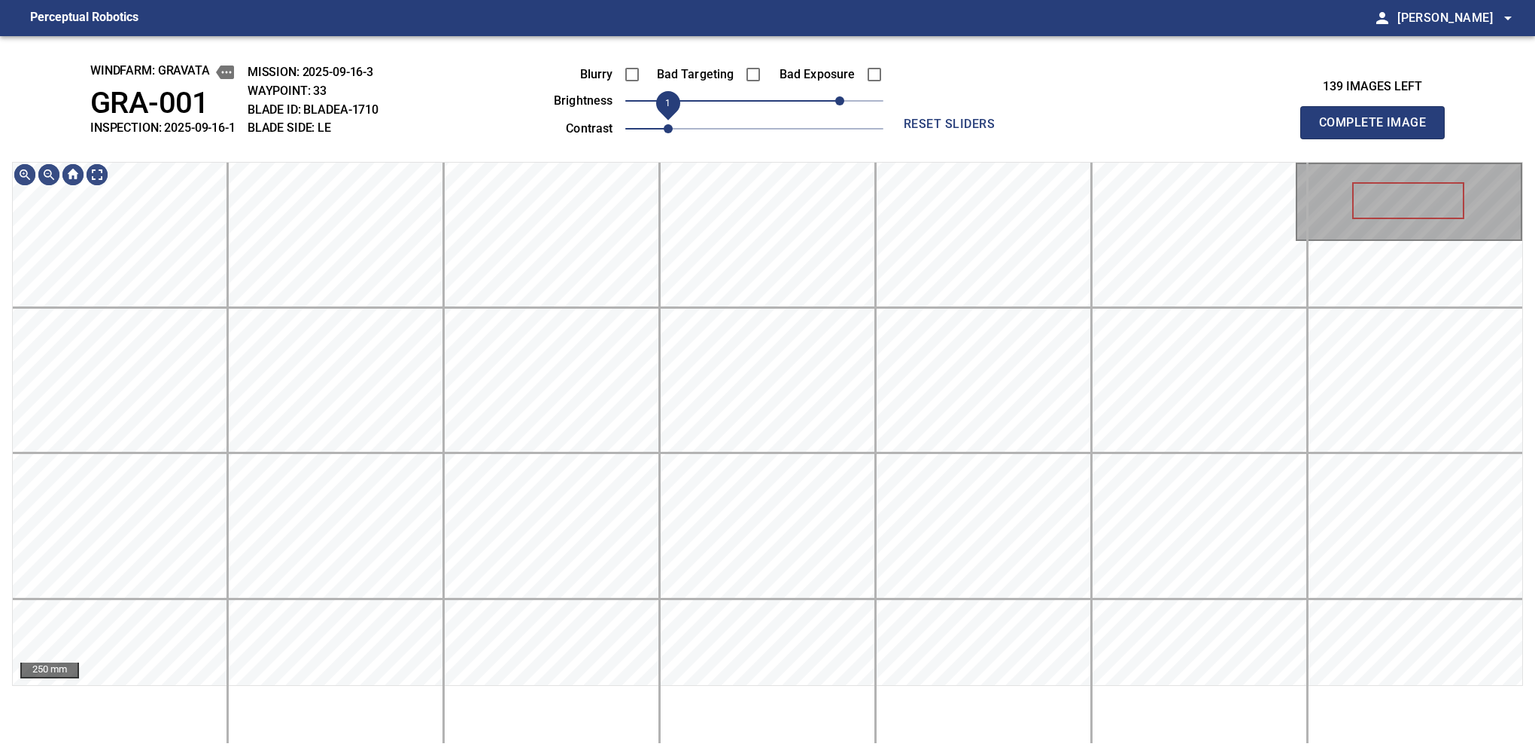
drag, startPoint x: 667, startPoint y: 132, endPoint x: 677, endPoint y: 132, distance: 9.8
click at [670, 129] on span "1" at bounding box center [668, 128] width 9 height 9
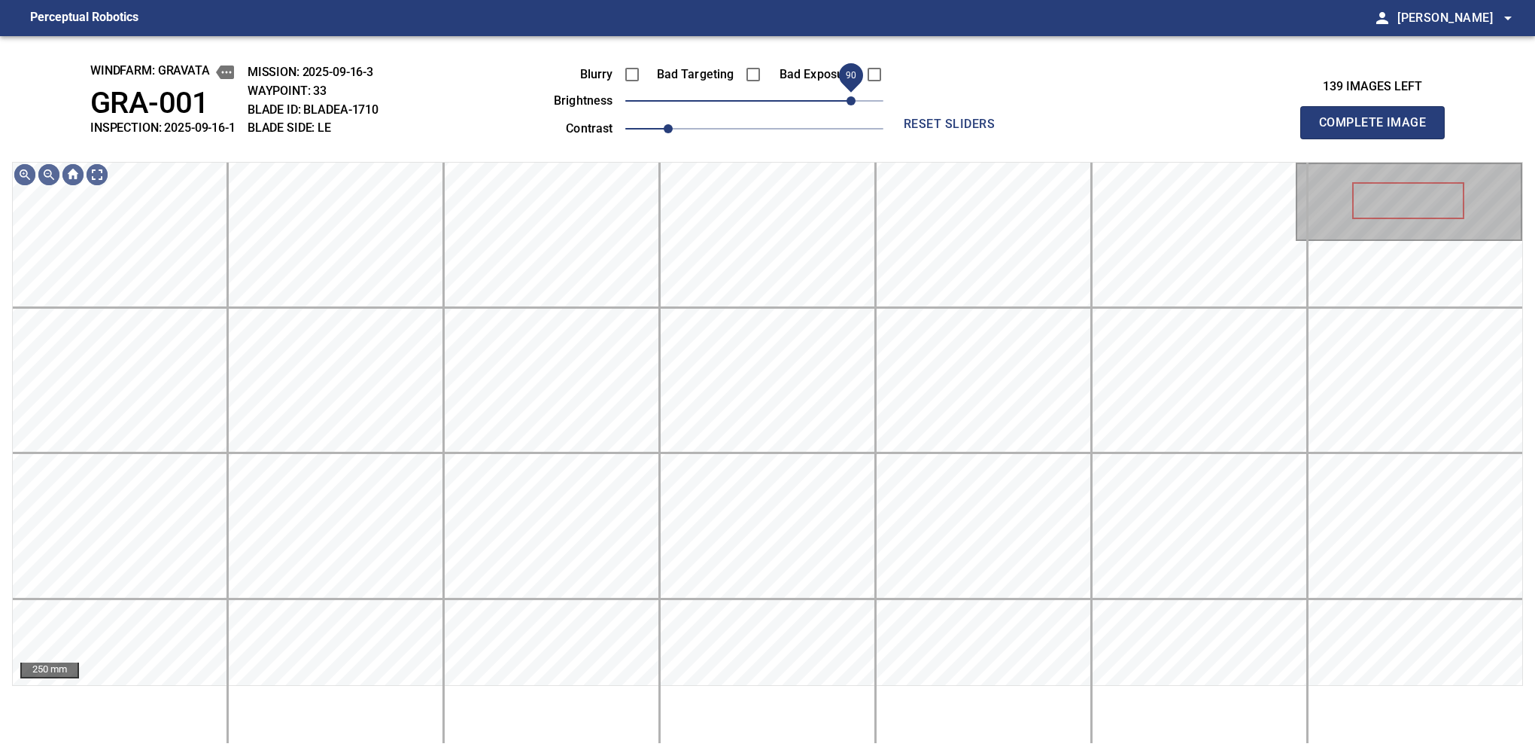
click at [849, 102] on span "90" at bounding box center [851, 100] width 9 height 9
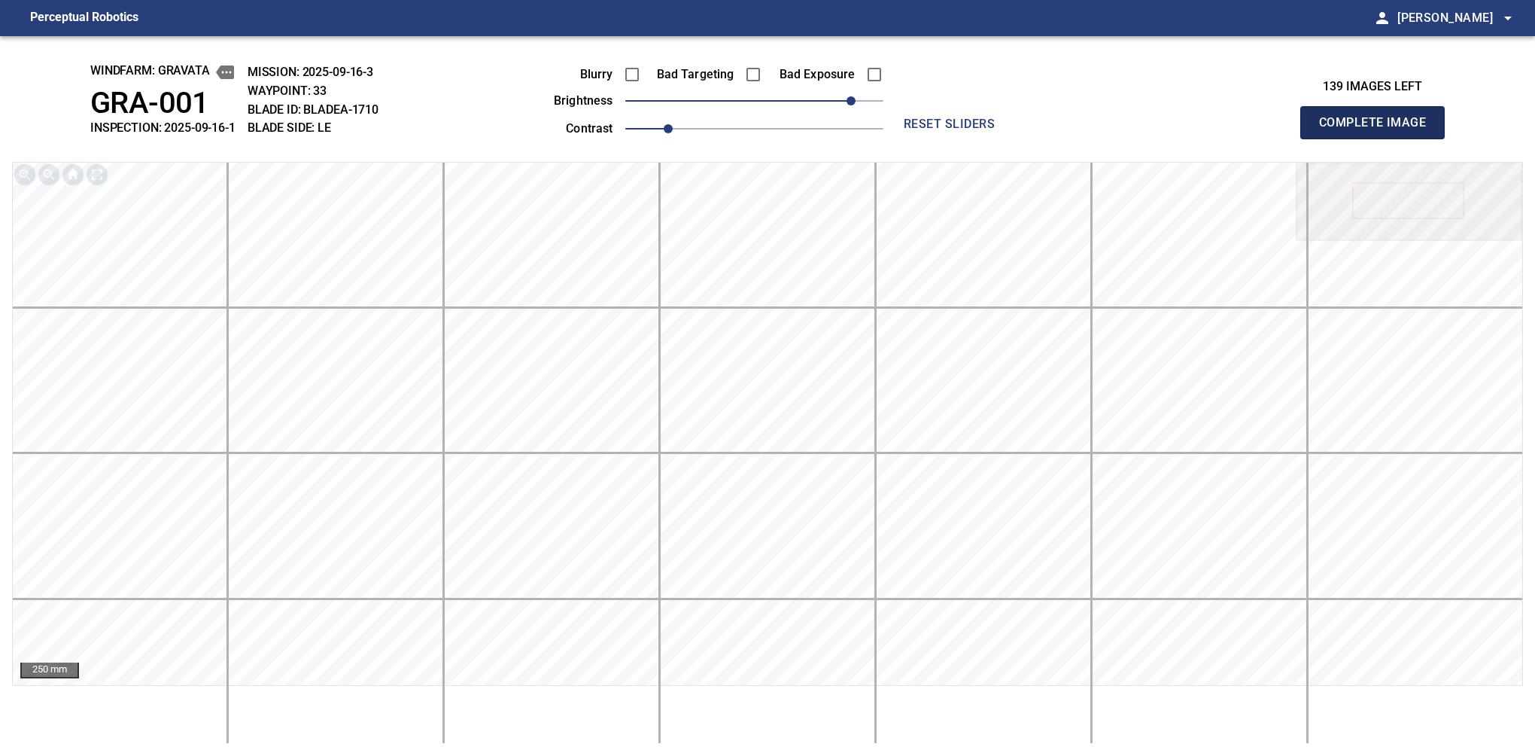
click at [1379, 138] on button "Complete Image" at bounding box center [1372, 122] width 144 height 33
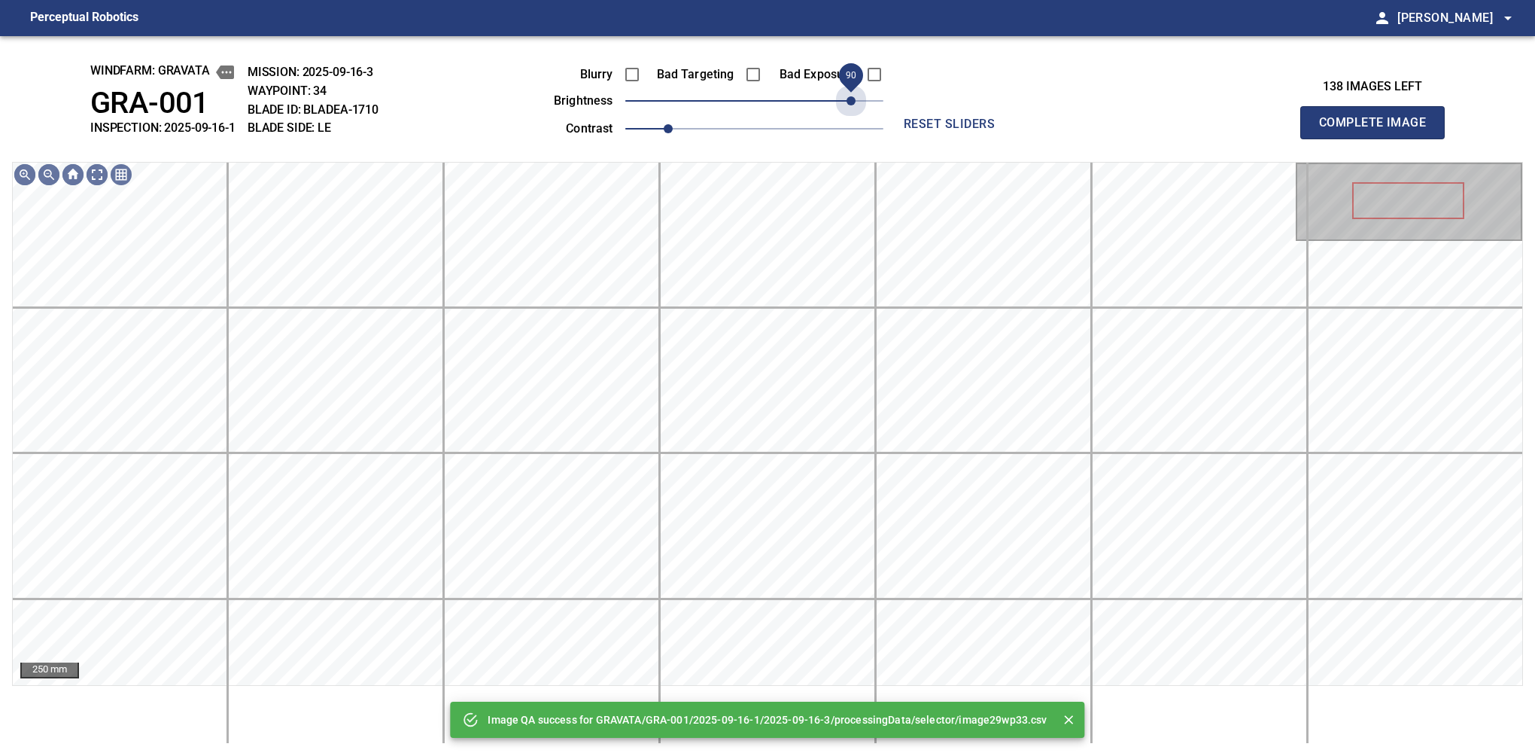
click at [849, 102] on span "90" at bounding box center [754, 100] width 258 height 21
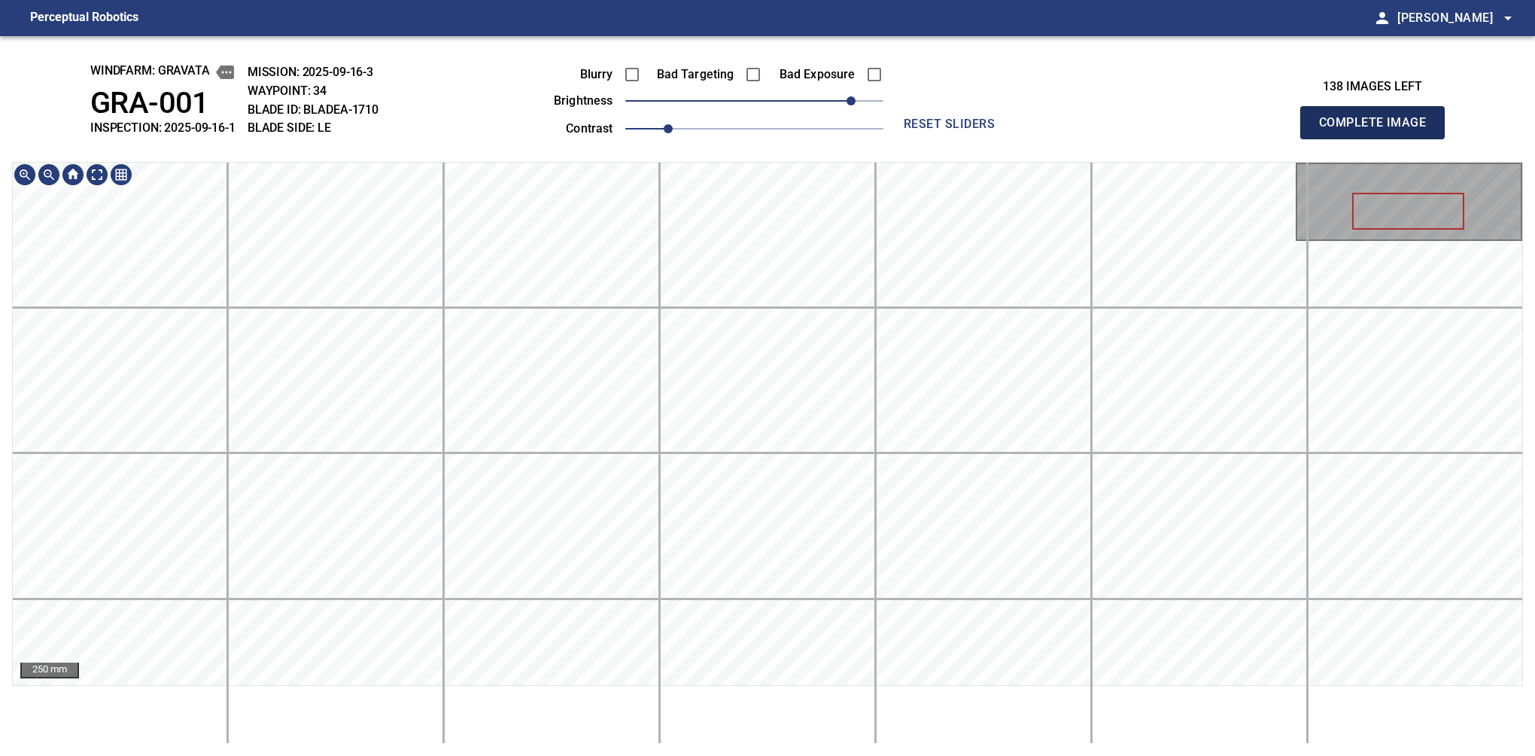
drag, startPoint x: 1352, startPoint y: 120, endPoint x: 1368, endPoint y: 130, distance: 18.6
click at [1379, 138] on button "Complete Image" at bounding box center [1372, 122] width 144 height 33
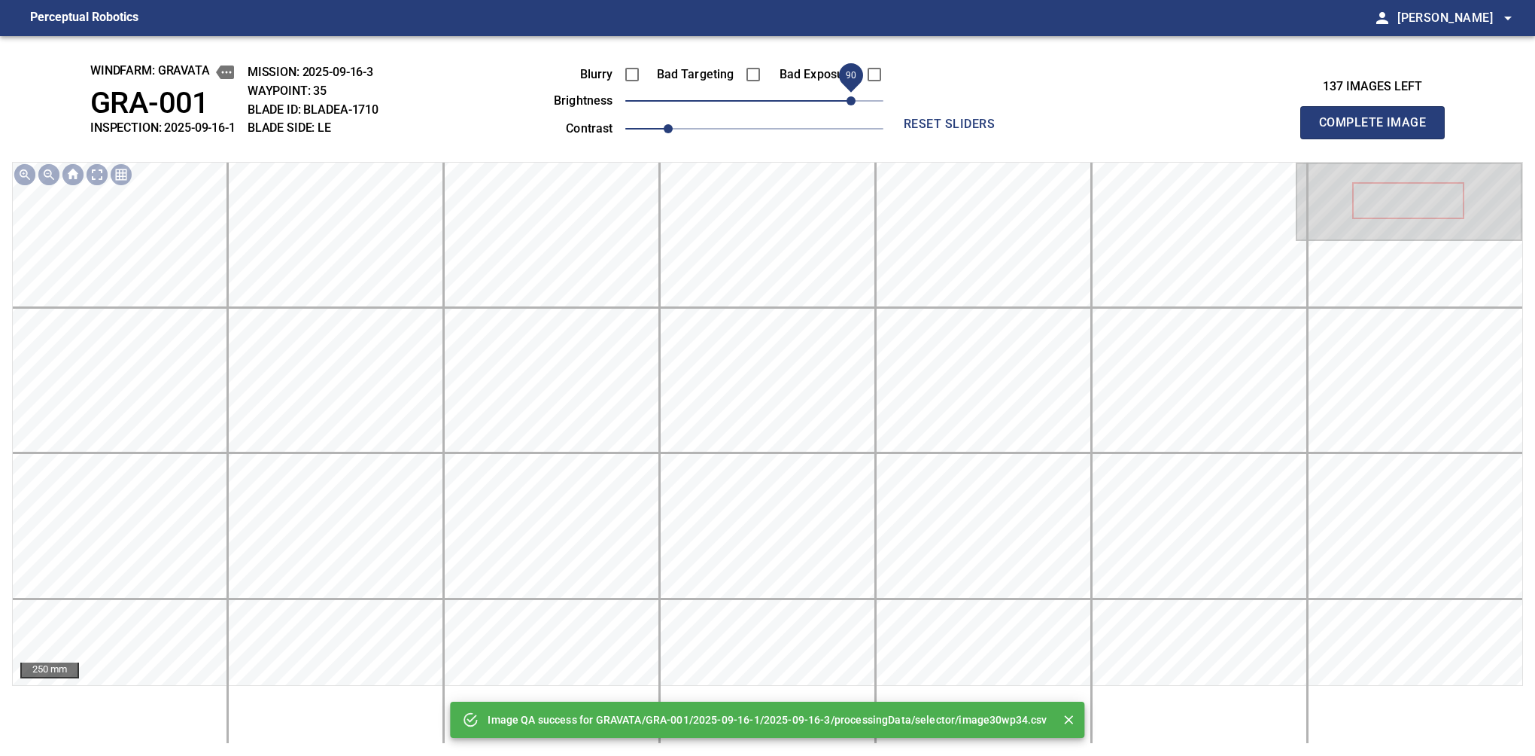
drag, startPoint x: 836, startPoint y: 98, endPoint x: 847, endPoint y: 98, distance: 10.5
click at [847, 98] on span "90" at bounding box center [754, 100] width 258 height 21
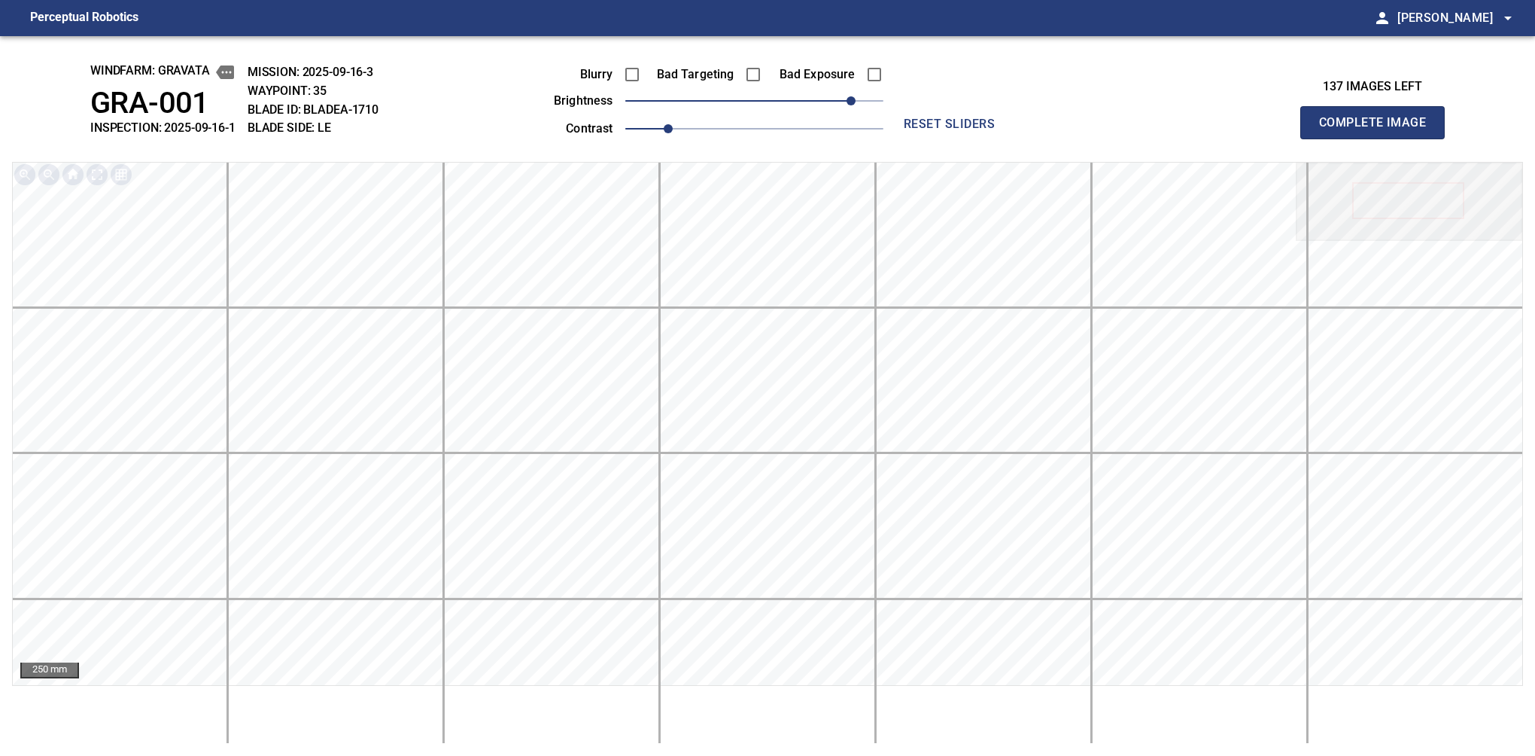
click at [1379, 138] on button "Complete Image" at bounding box center [1372, 122] width 144 height 33
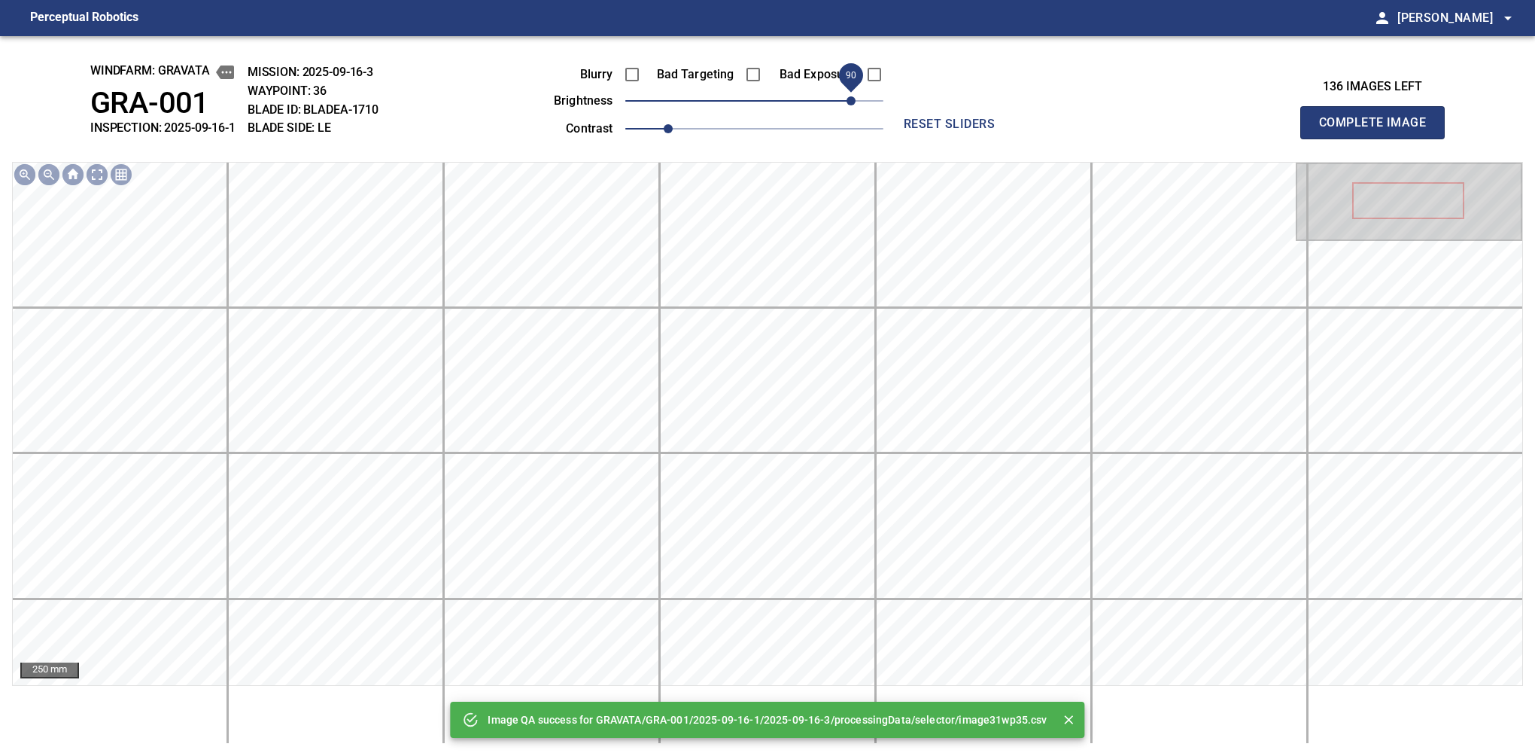
click at [849, 98] on span "90" at bounding box center [754, 100] width 258 height 21
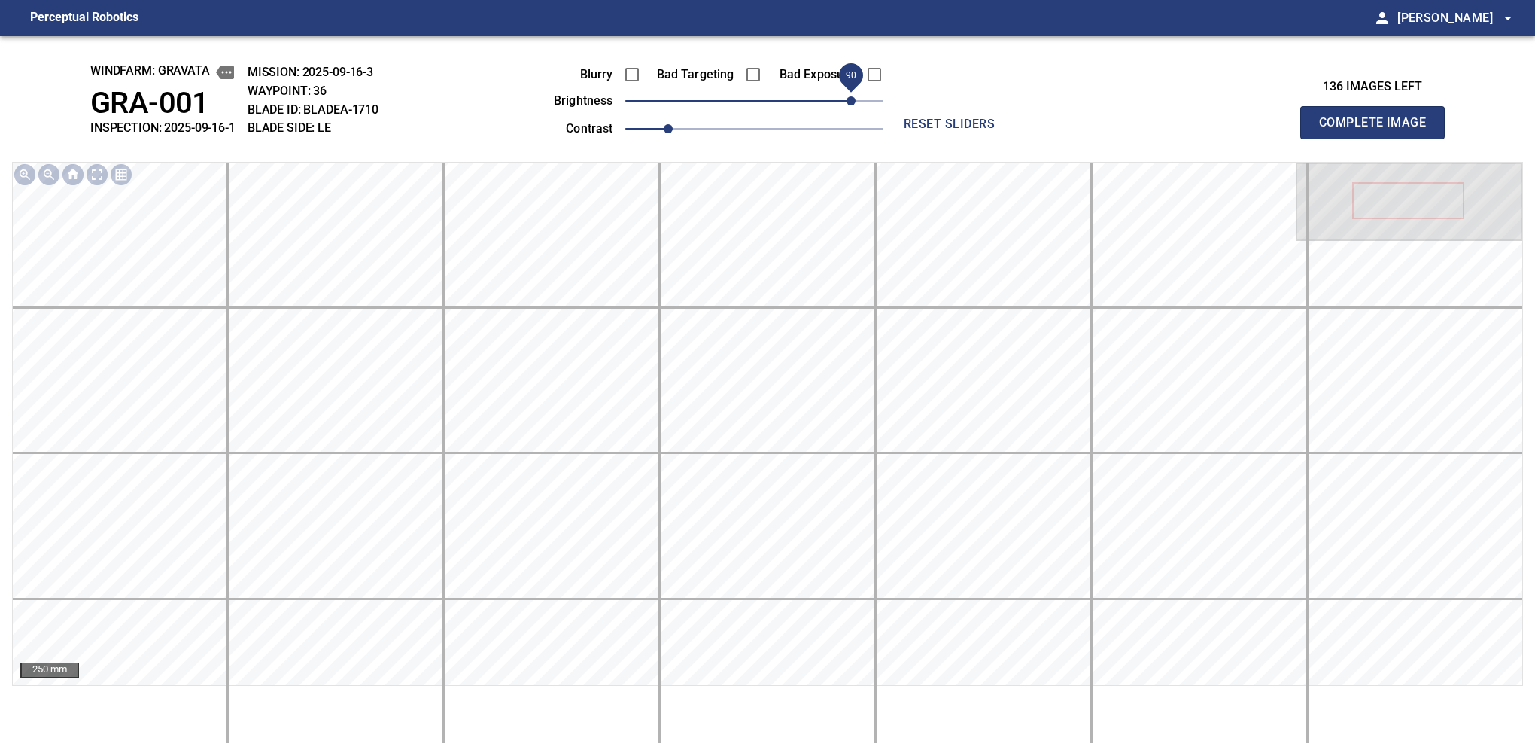
click at [1379, 138] on button "Complete Image" at bounding box center [1372, 122] width 144 height 33
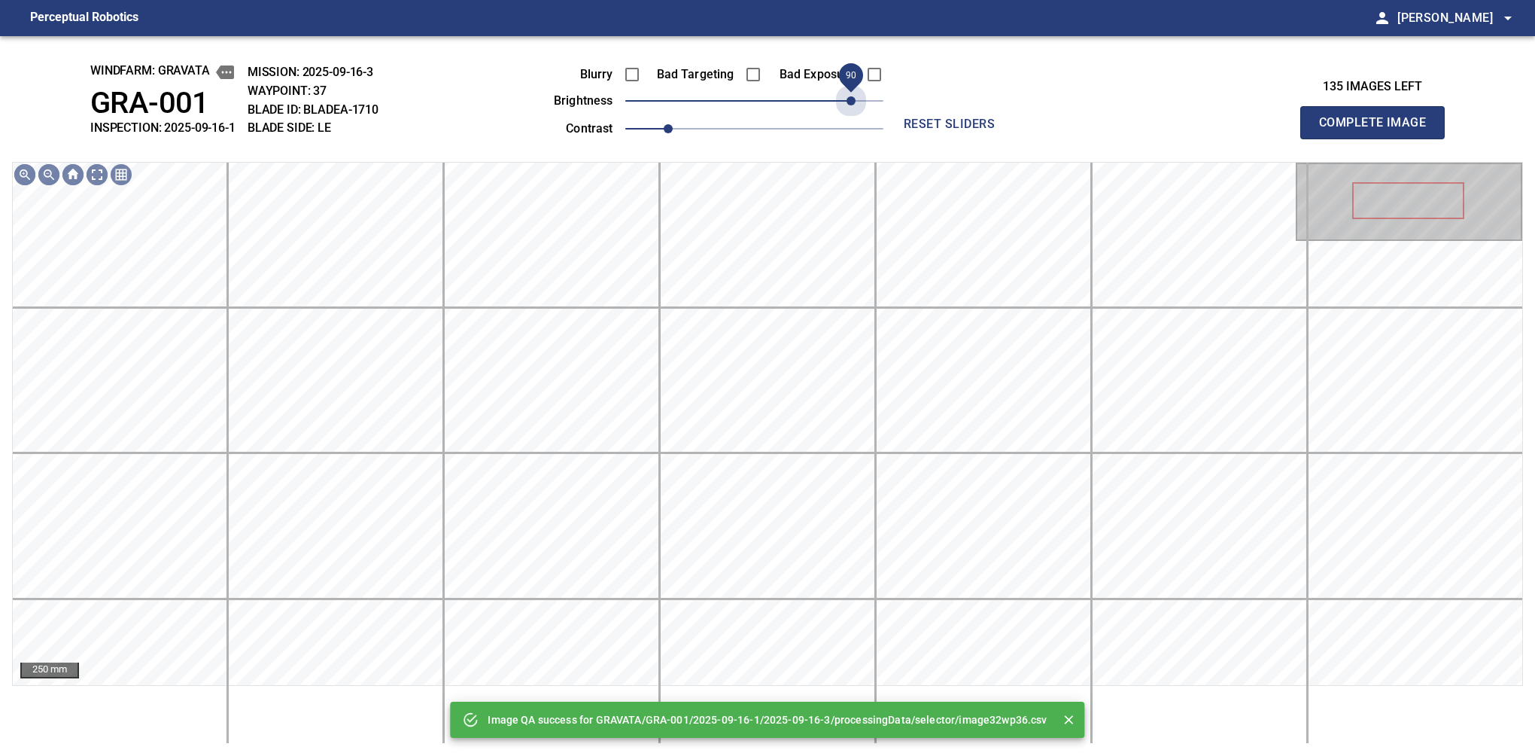
click at [849, 98] on span "90" at bounding box center [754, 100] width 258 height 21
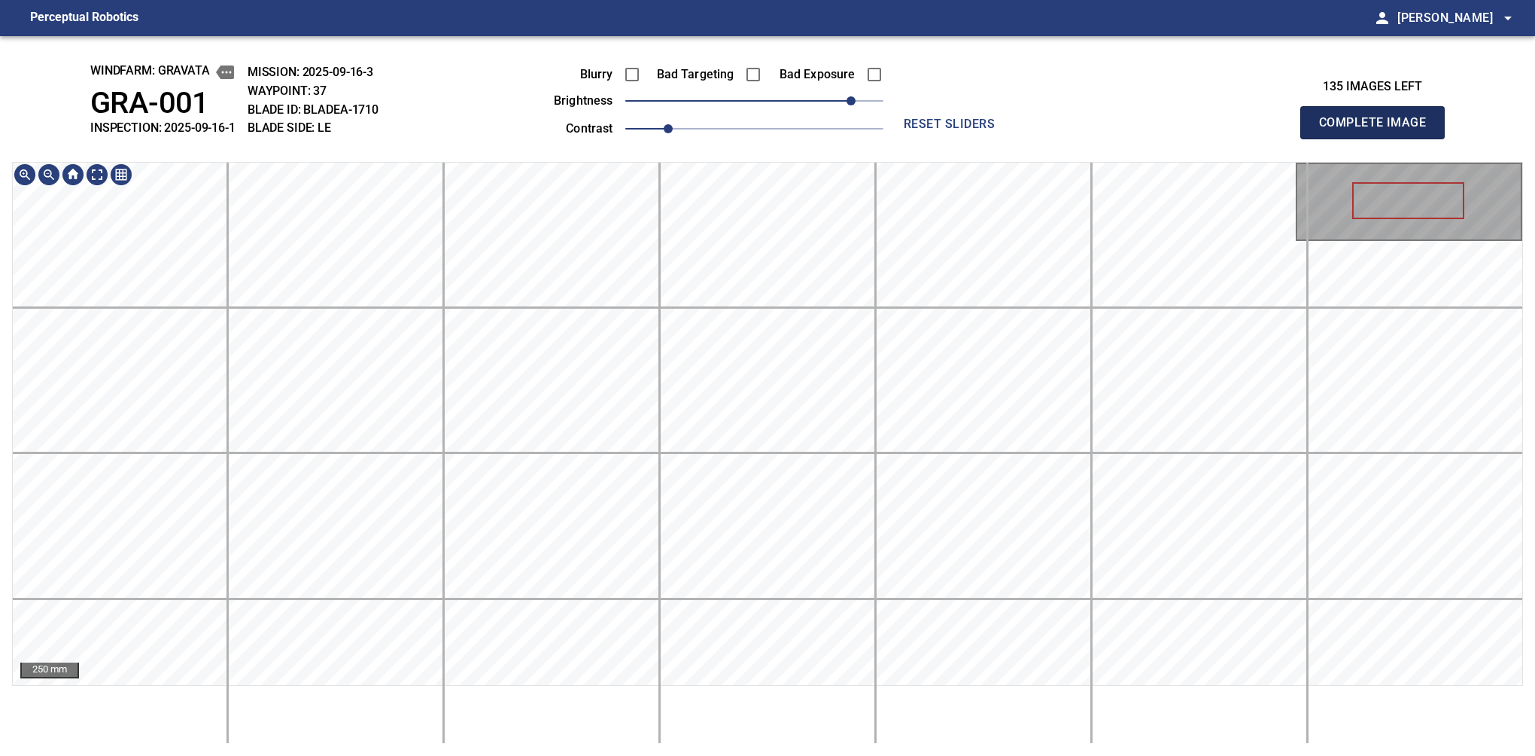
click at [1379, 138] on button "Complete Image" at bounding box center [1372, 122] width 144 height 33
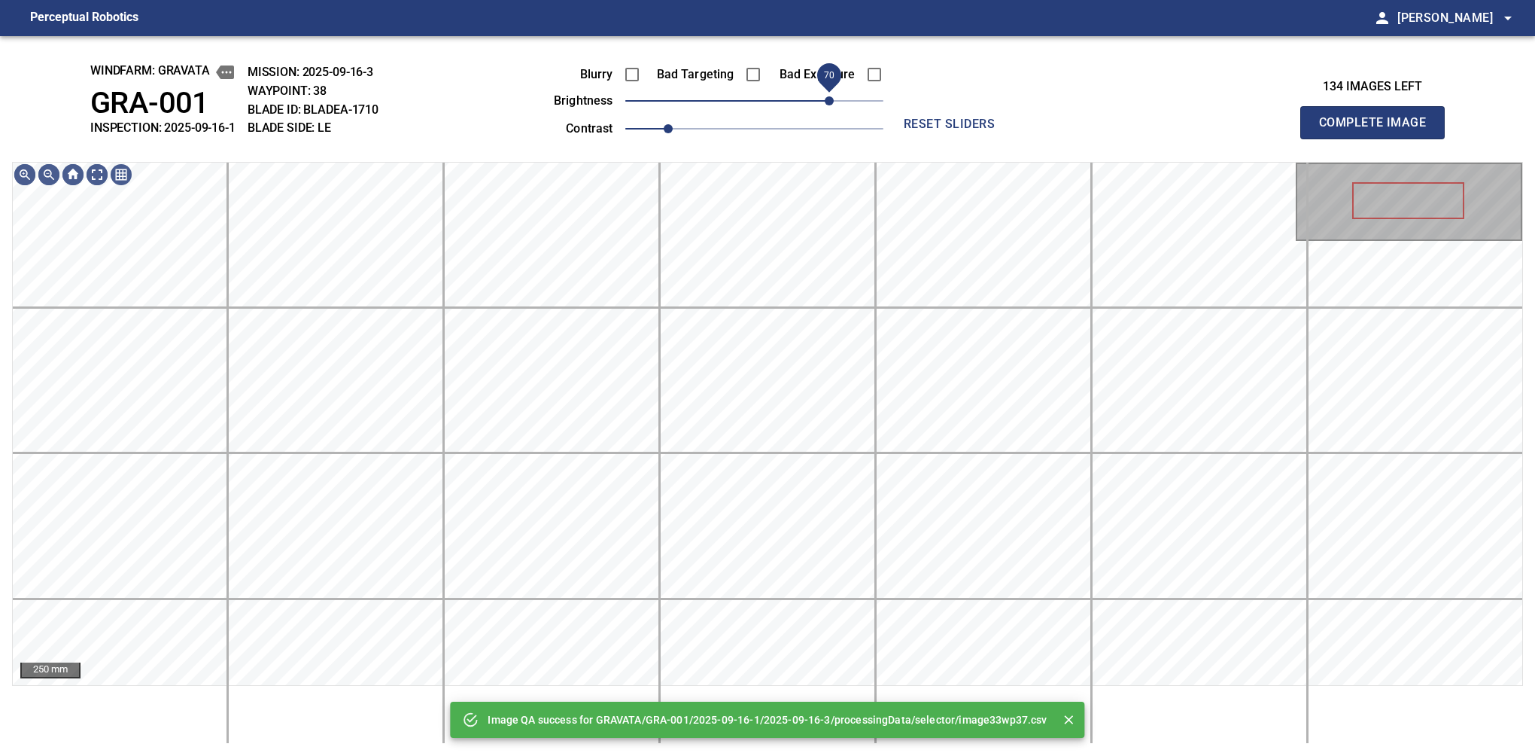
drag, startPoint x: 810, startPoint y: 98, endPoint x: 825, endPoint y: 100, distance: 16.0
click at [825, 100] on span "70" at bounding box center [829, 100] width 9 height 9
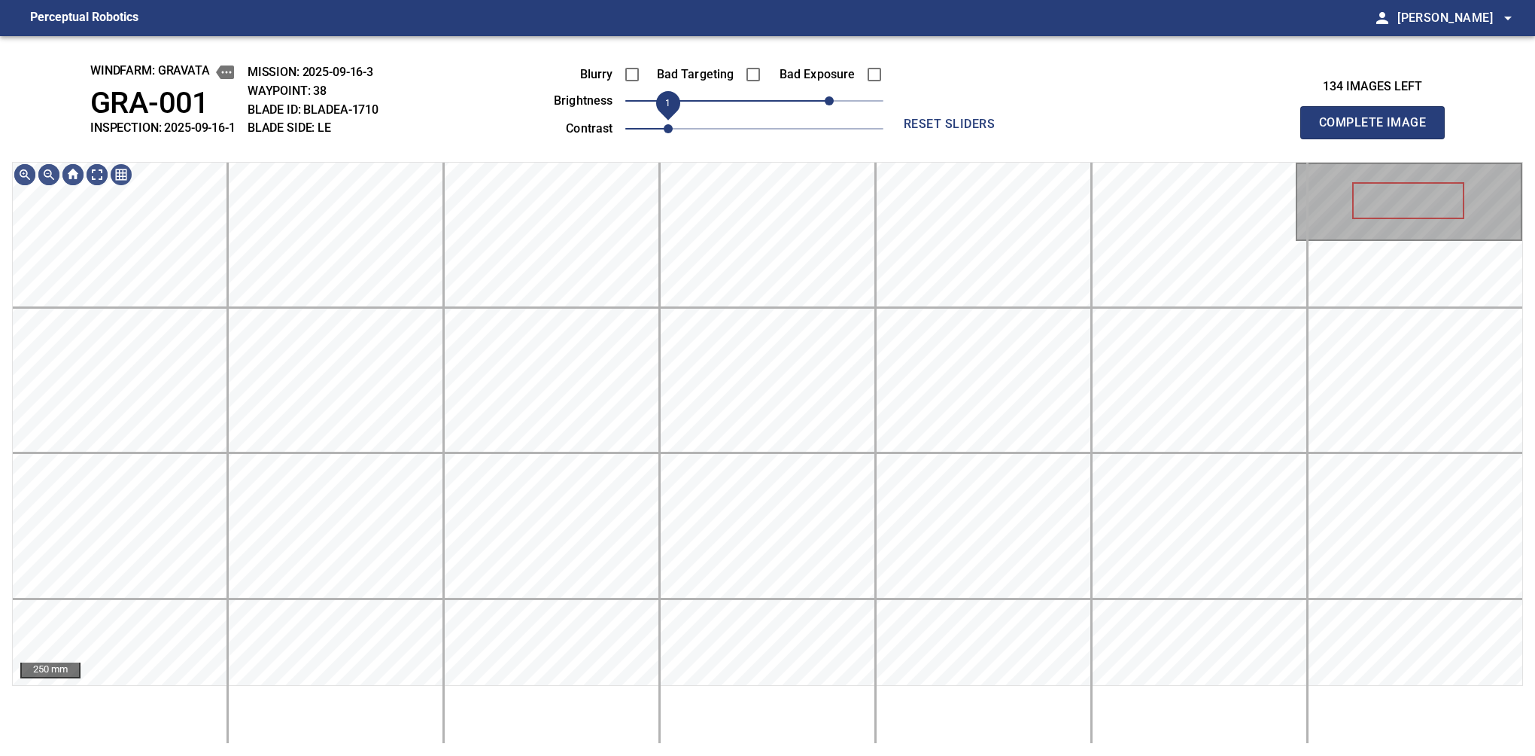
click at [671, 126] on span "1" at bounding box center [668, 128] width 9 height 9
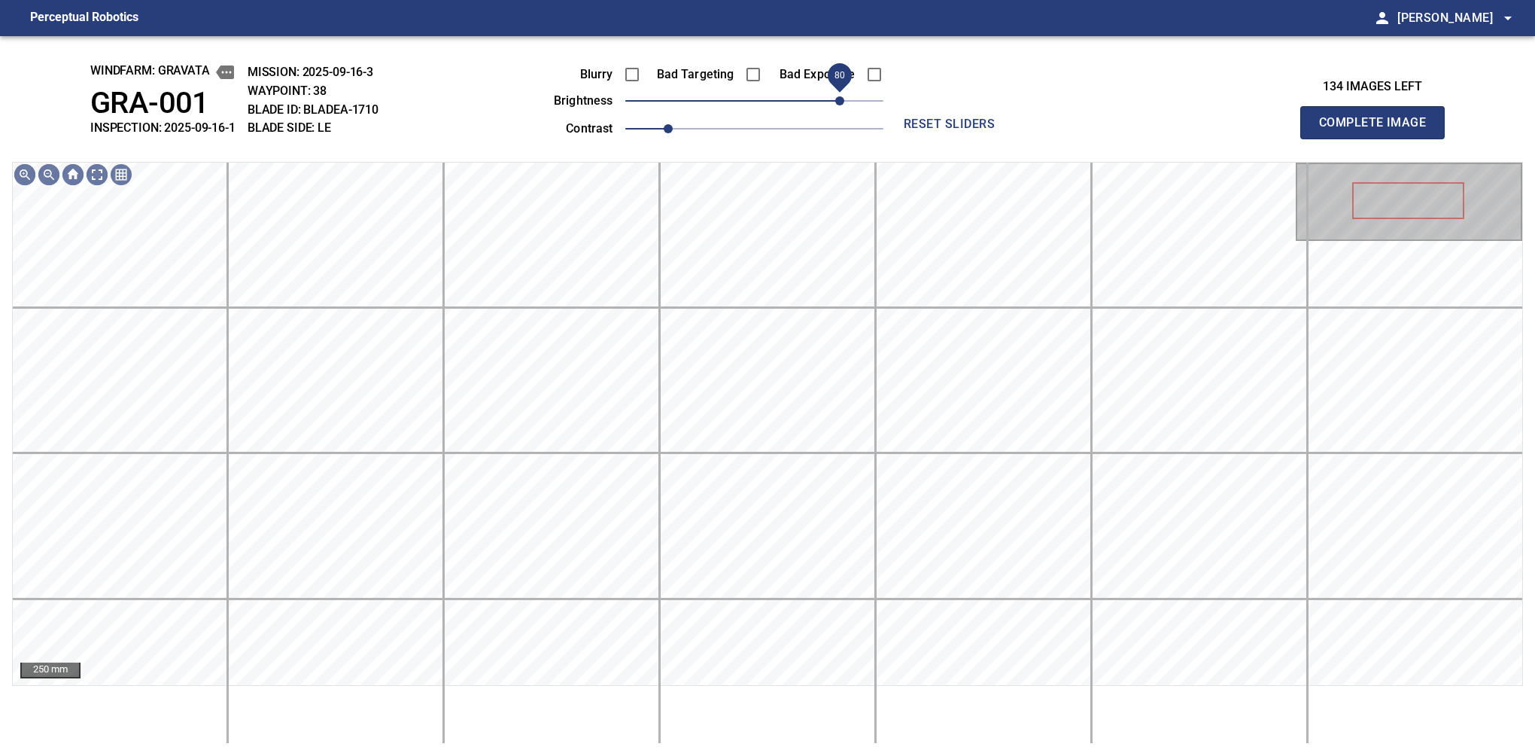
drag, startPoint x: 831, startPoint y: 106, endPoint x: 839, endPoint y: 101, distance: 9.8
click at [839, 101] on span "80" at bounding box center [839, 100] width 9 height 9
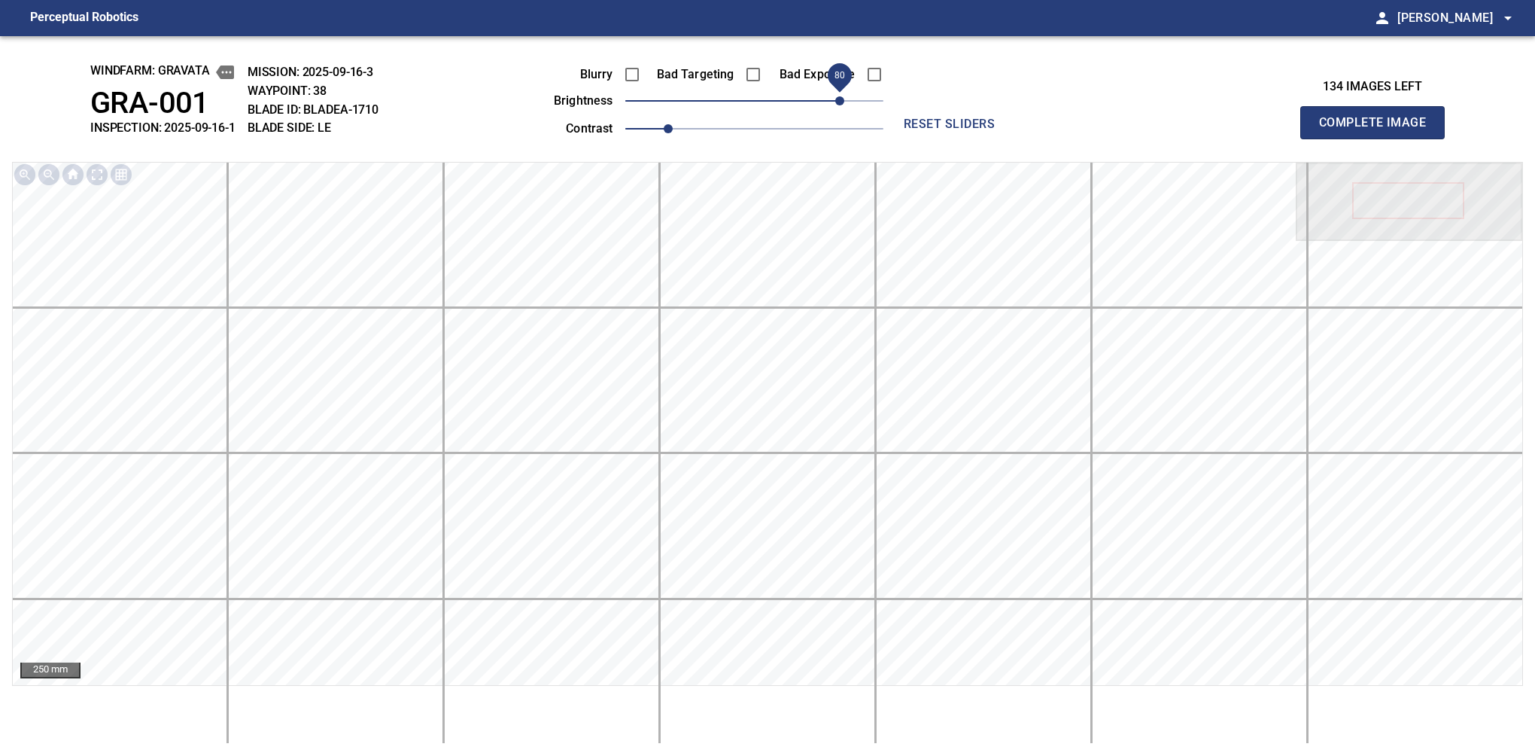
click at [1379, 138] on button "Complete Image" at bounding box center [1372, 122] width 144 height 33
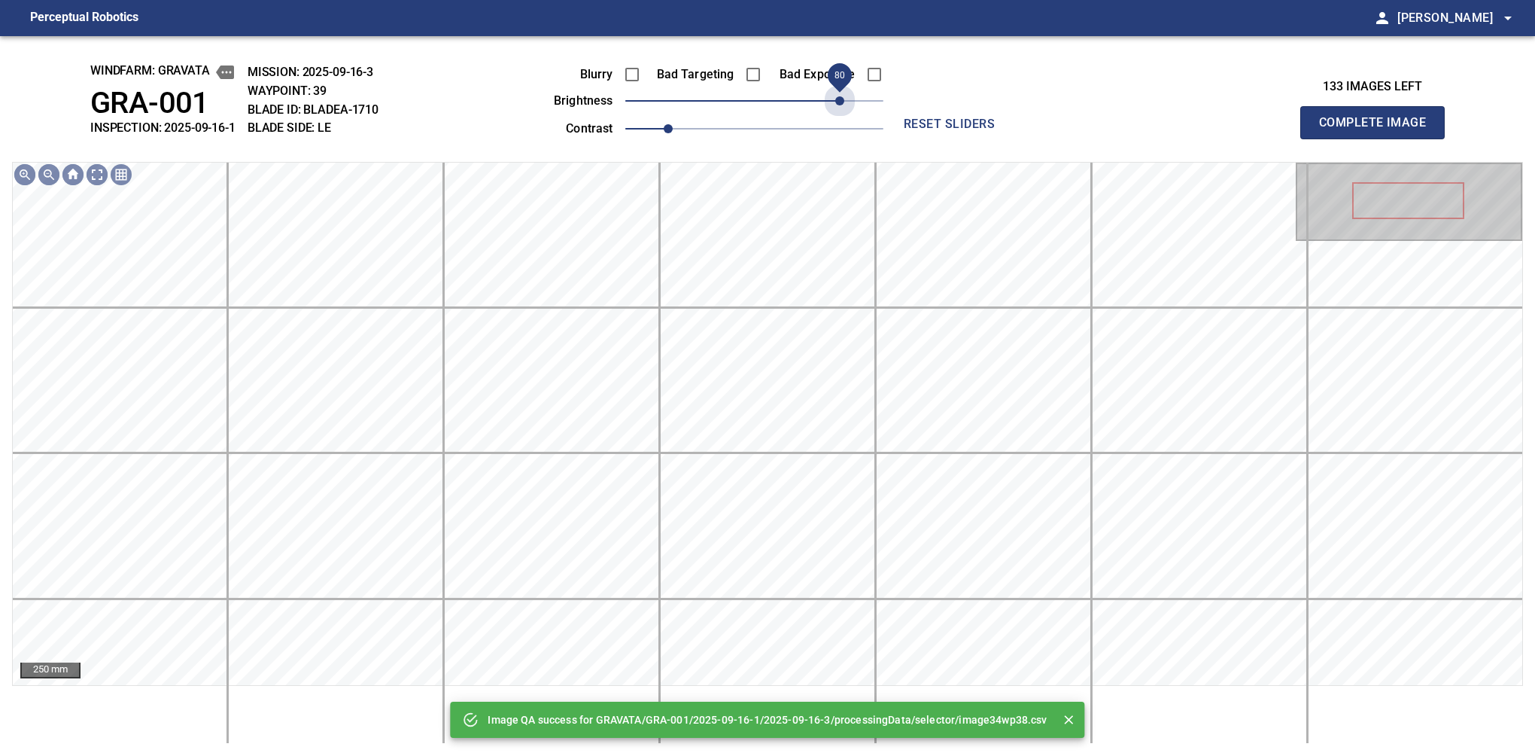
click at [839, 101] on span "80" at bounding box center [754, 100] width 258 height 21
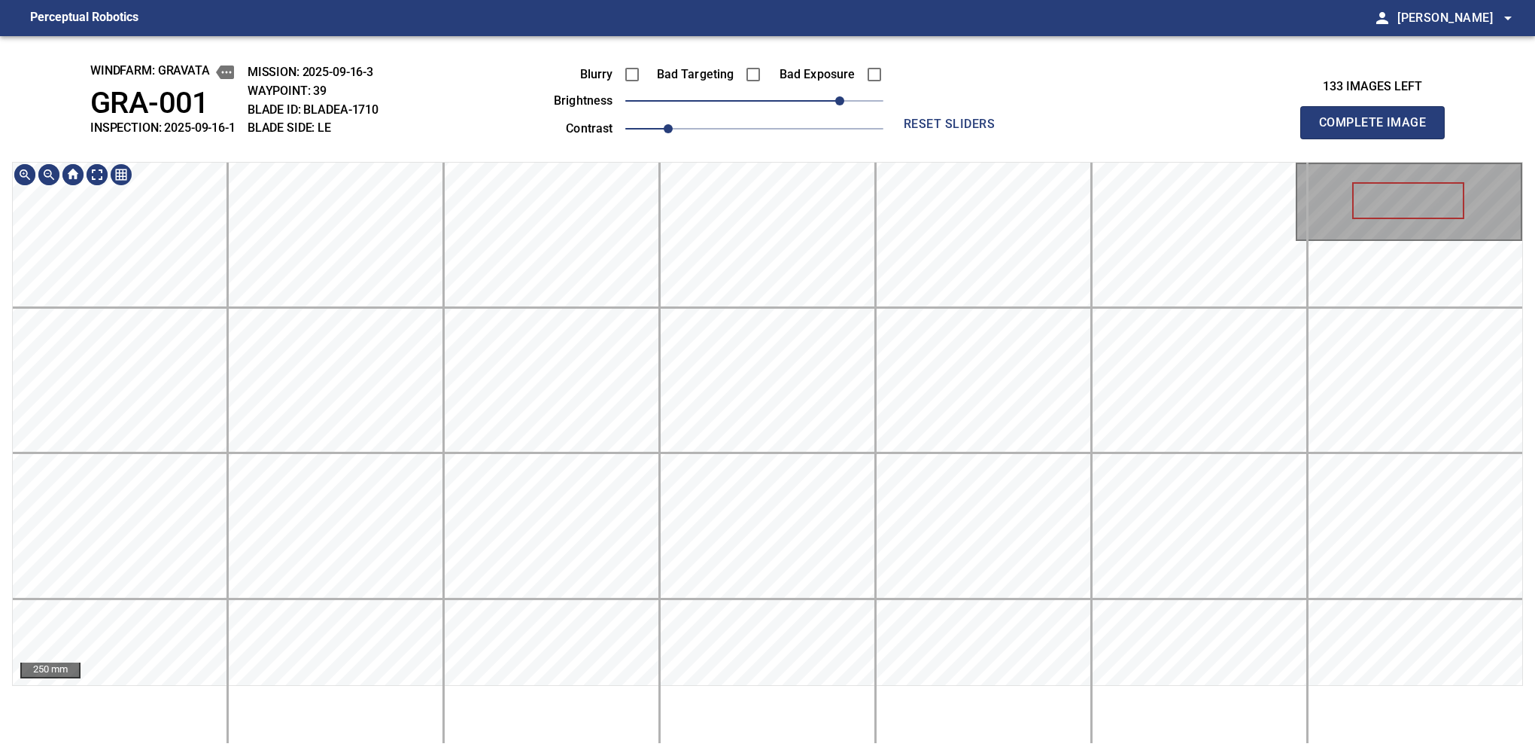
click at [447, 101] on div "windfarm: GRAVATA GRA-001 INSPECTION: 2025-09-16-1 MISSION: 2025-09-16-3 WAYPOI…" at bounding box center [767, 395] width 1535 height 719
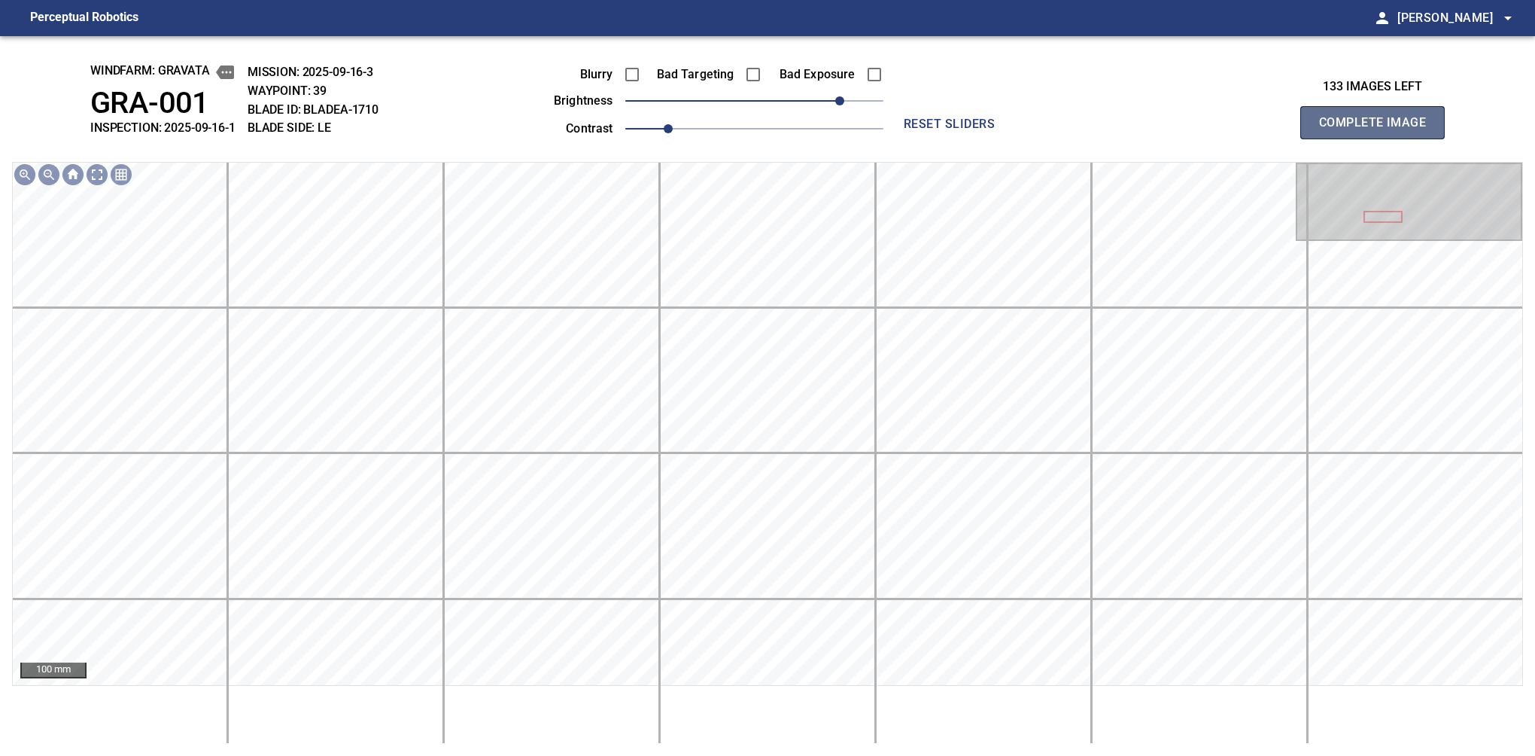
click at [1379, 138] on button "Complete Image" at bounding box center [1372, 122] width 144 height 33
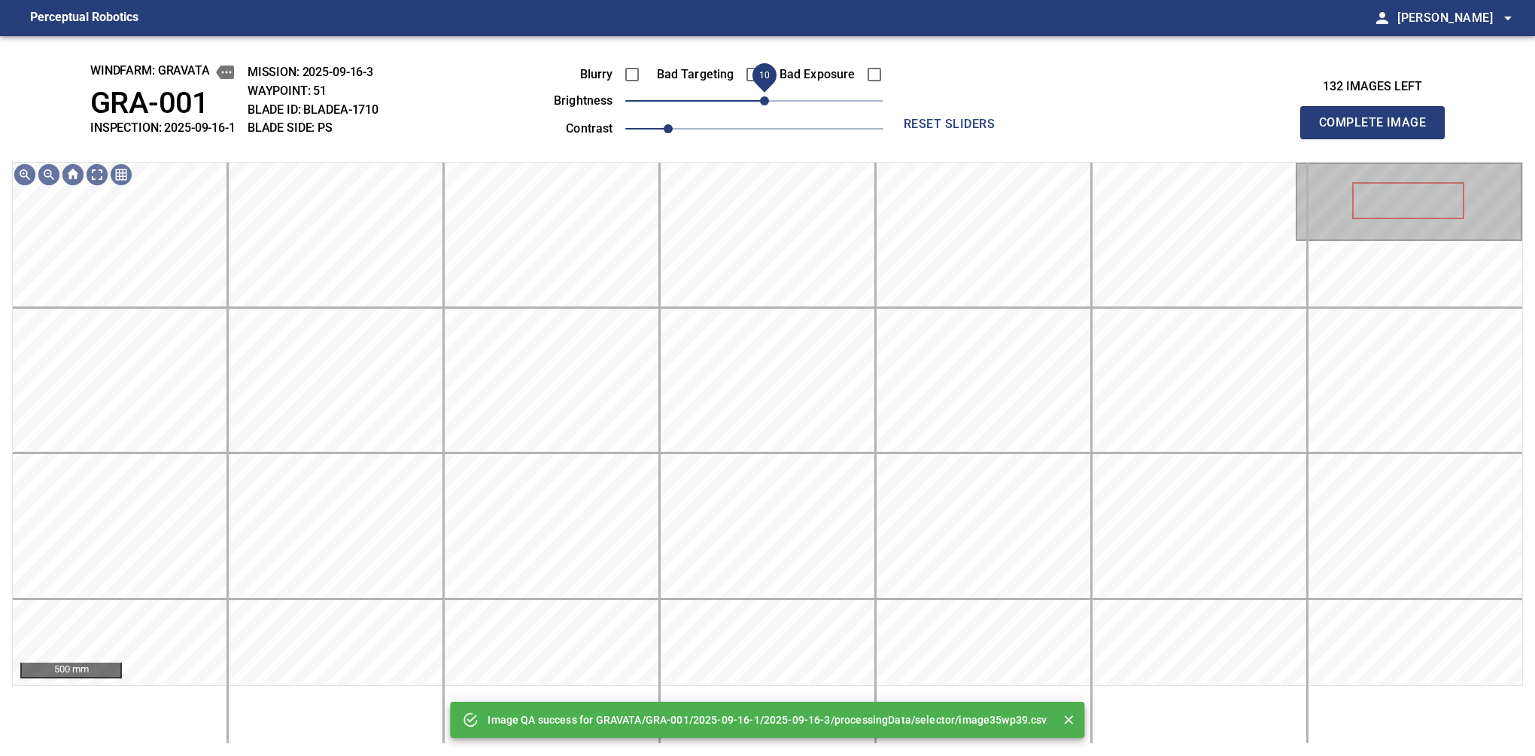
click at [762, 105] on span "10" at bounding box center [764, 100] width 9 height 9
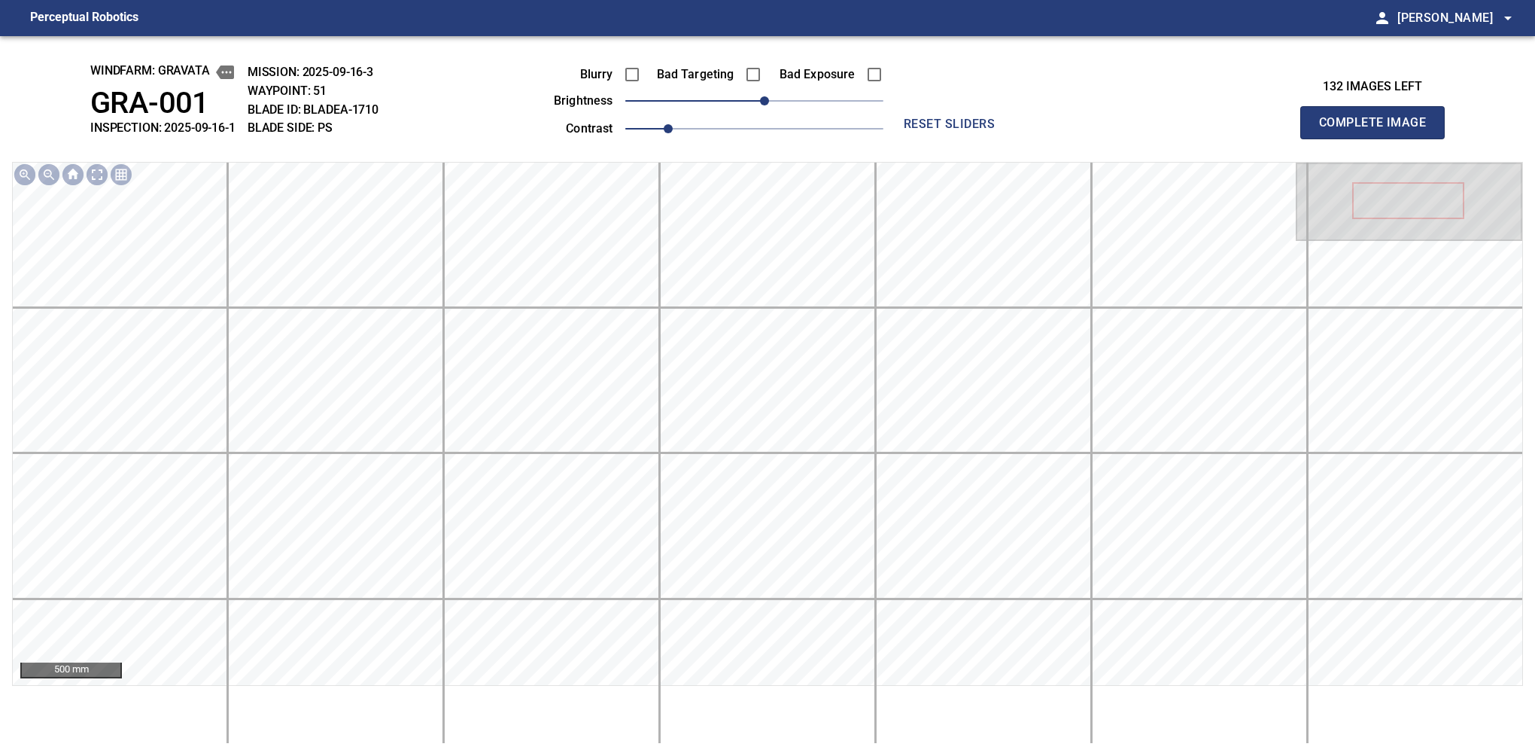
click at [1379, 138] on button "Complete Image" at bounding box center [1372, 122] width 144 height 33
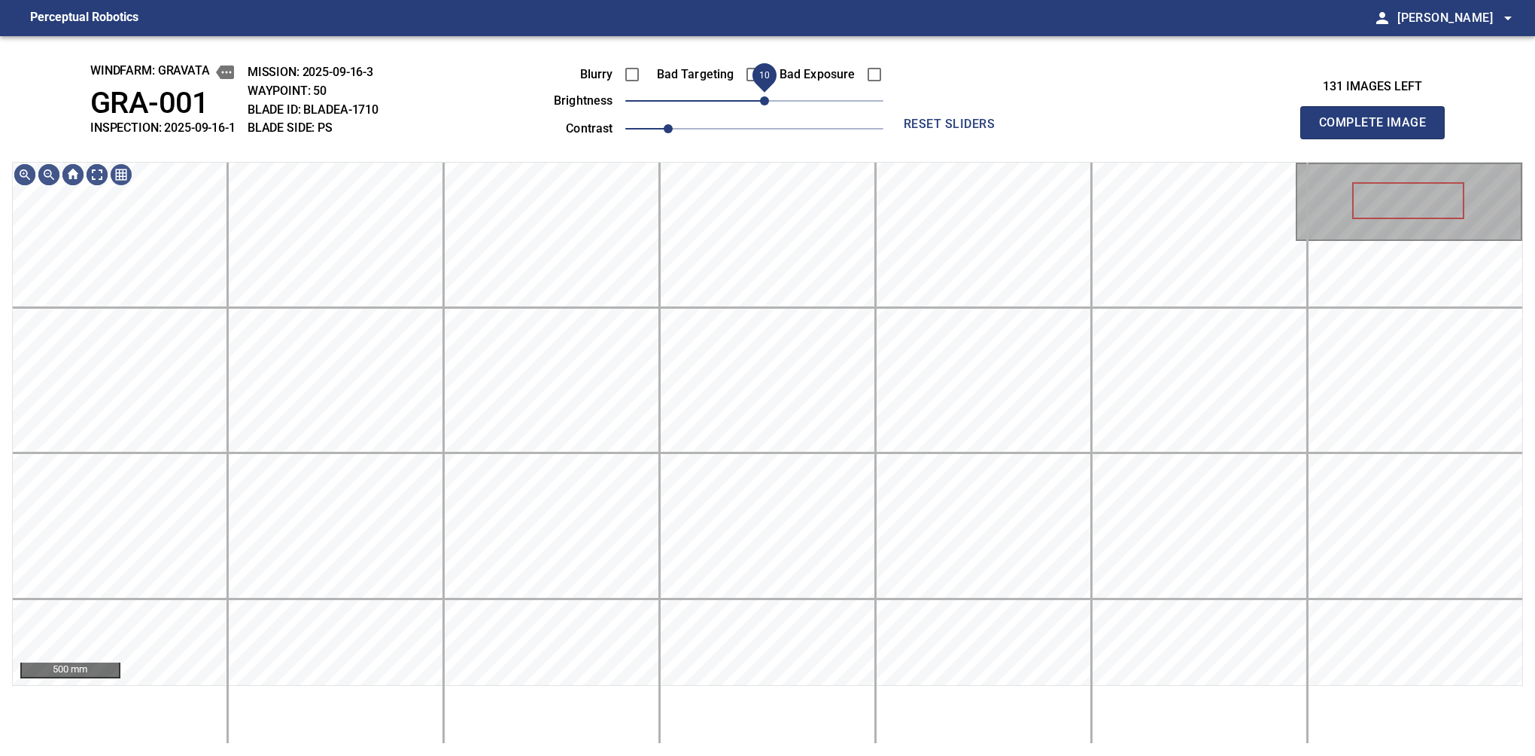
click at [768, 102] on span "10" at bounding box center [764, 100] width 9 height 9
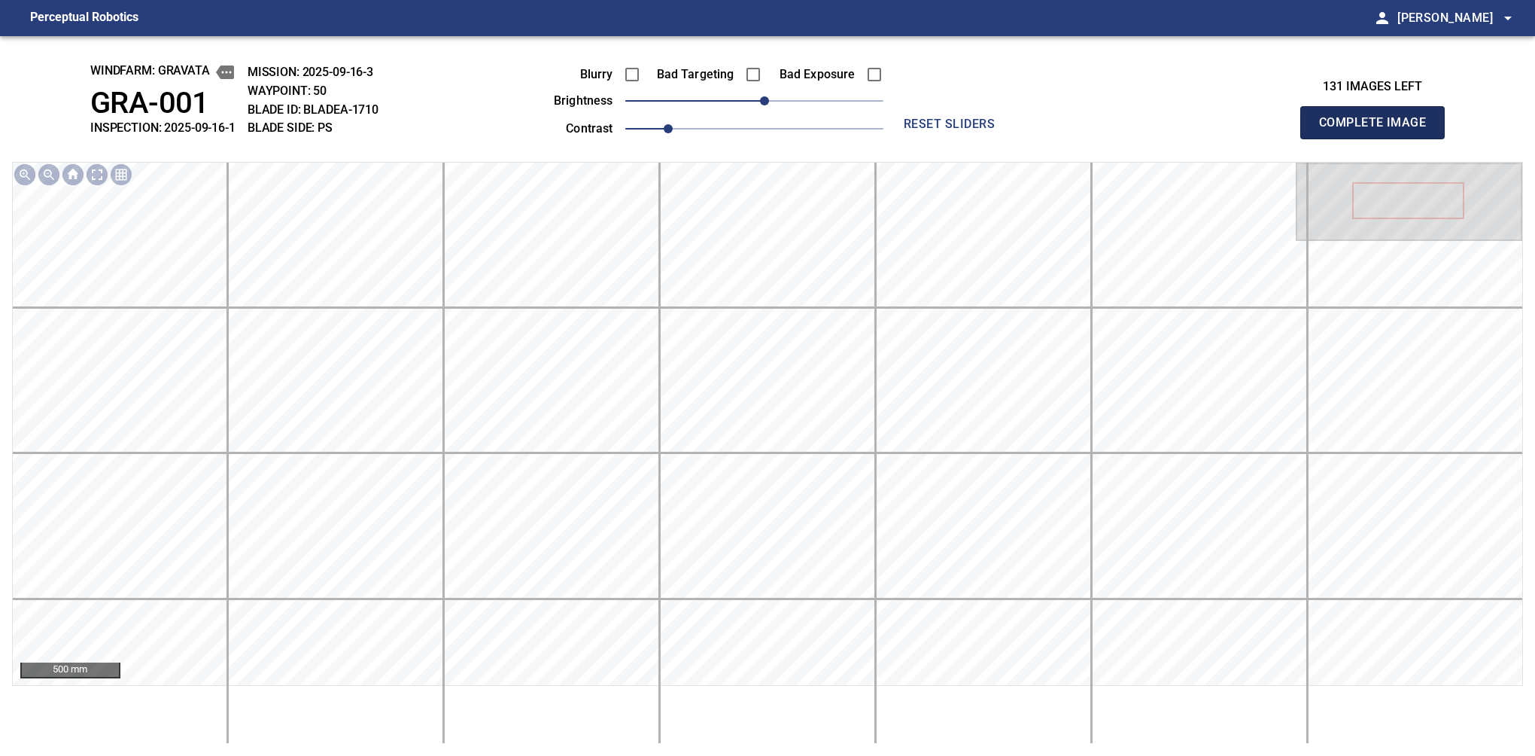
click at [1379, 138] on button "Complete Image" at bounding box center [1372, 122] width 144 height 33
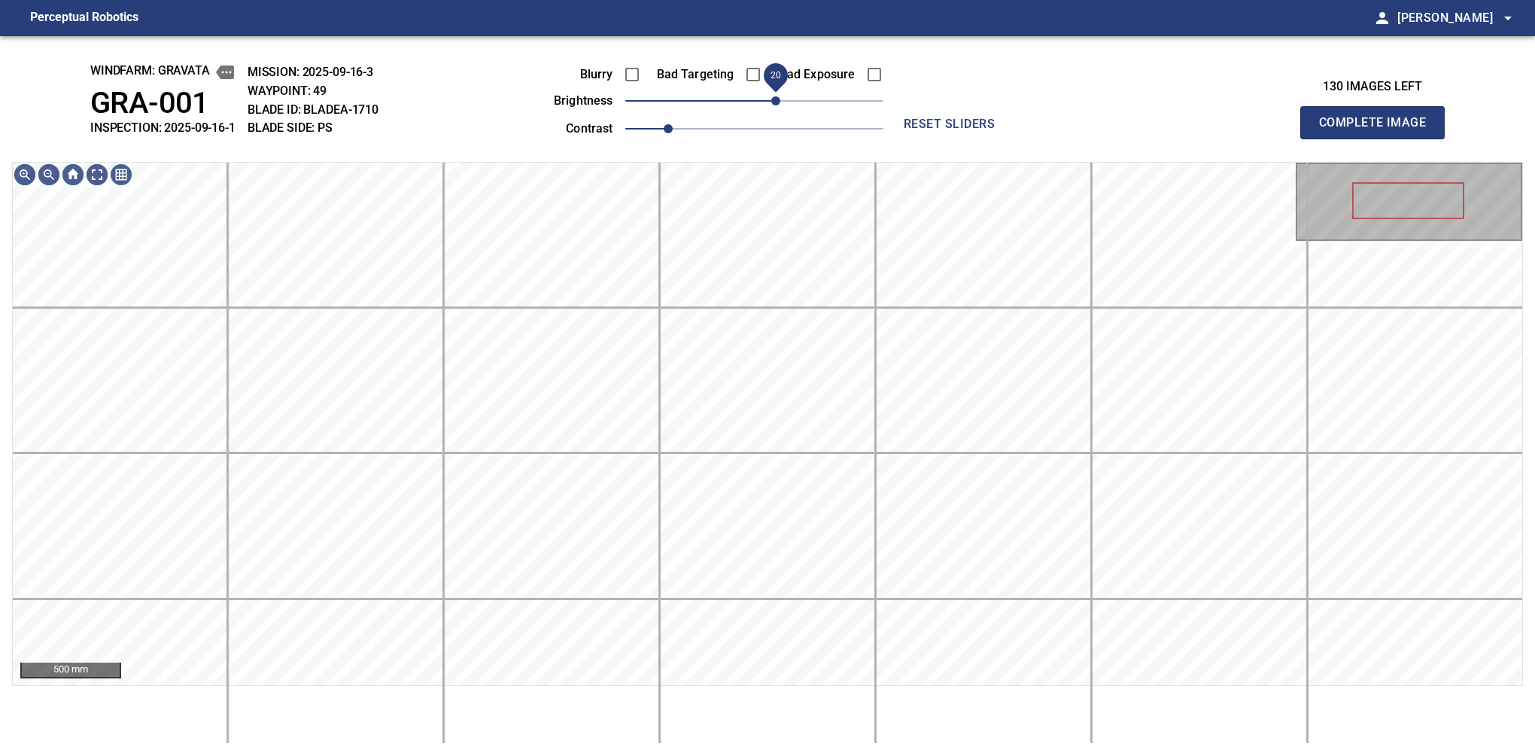
click at [776, 105] on span "20" at bounding box center [775, 100] width 9 height 9
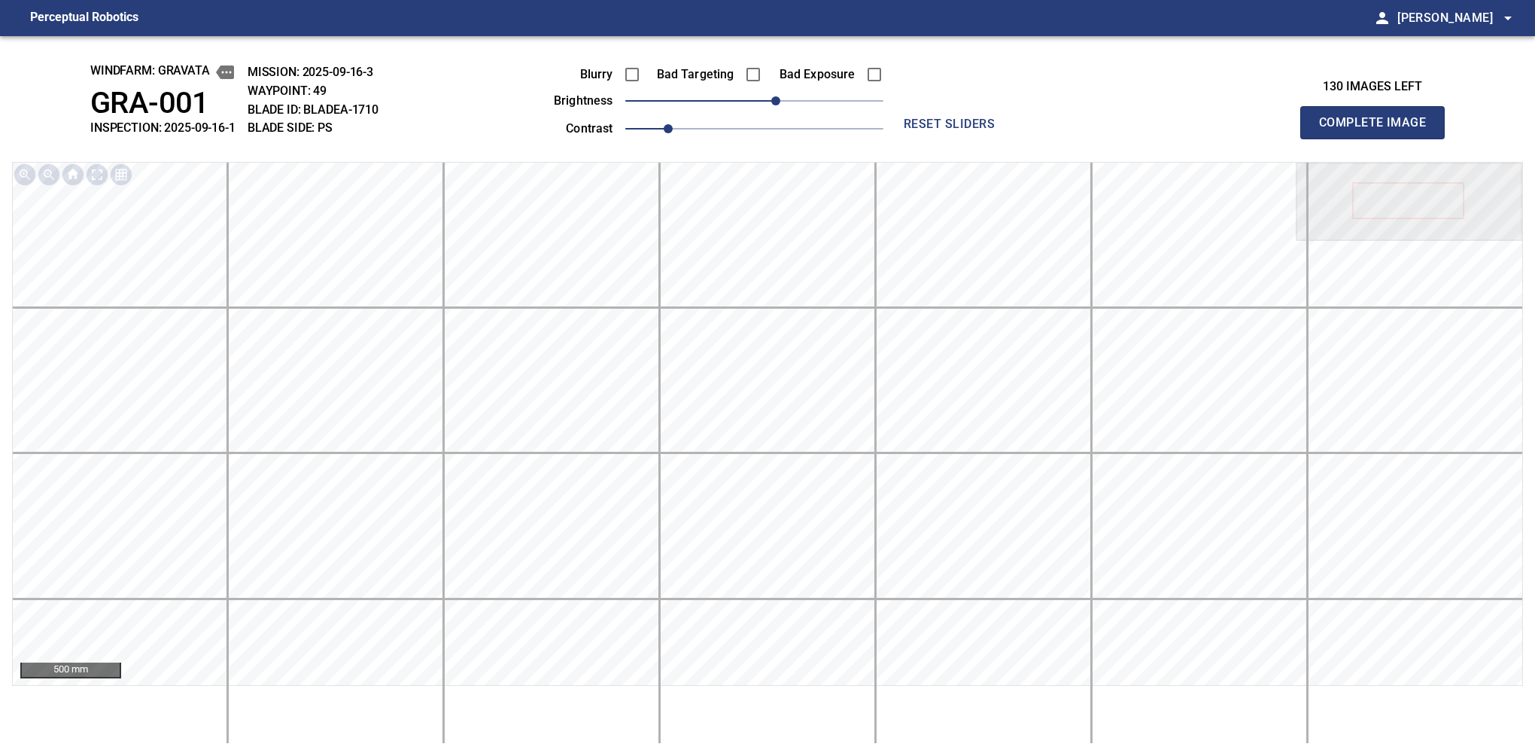
click at [1379, 138] on button "Complete Image" at bounding box center [1372, 122] width 144 height 33
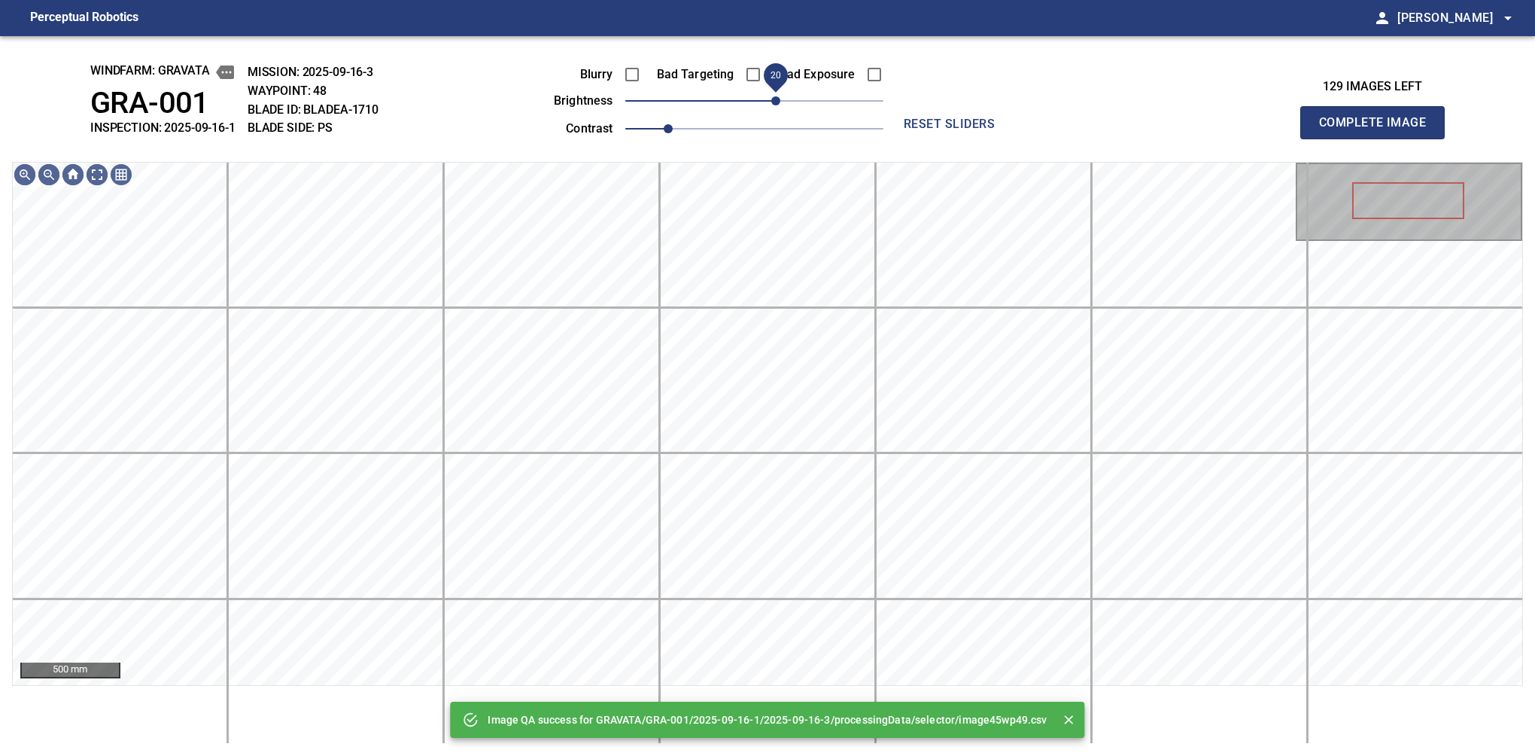
drag, startPoint x: 771, startPoint y: 99, endPoint x: 780, endPoint y: 102, distance: 10.0
click at [780, 102] on span "20" at bounding box center [775, 100] width 9 height 9
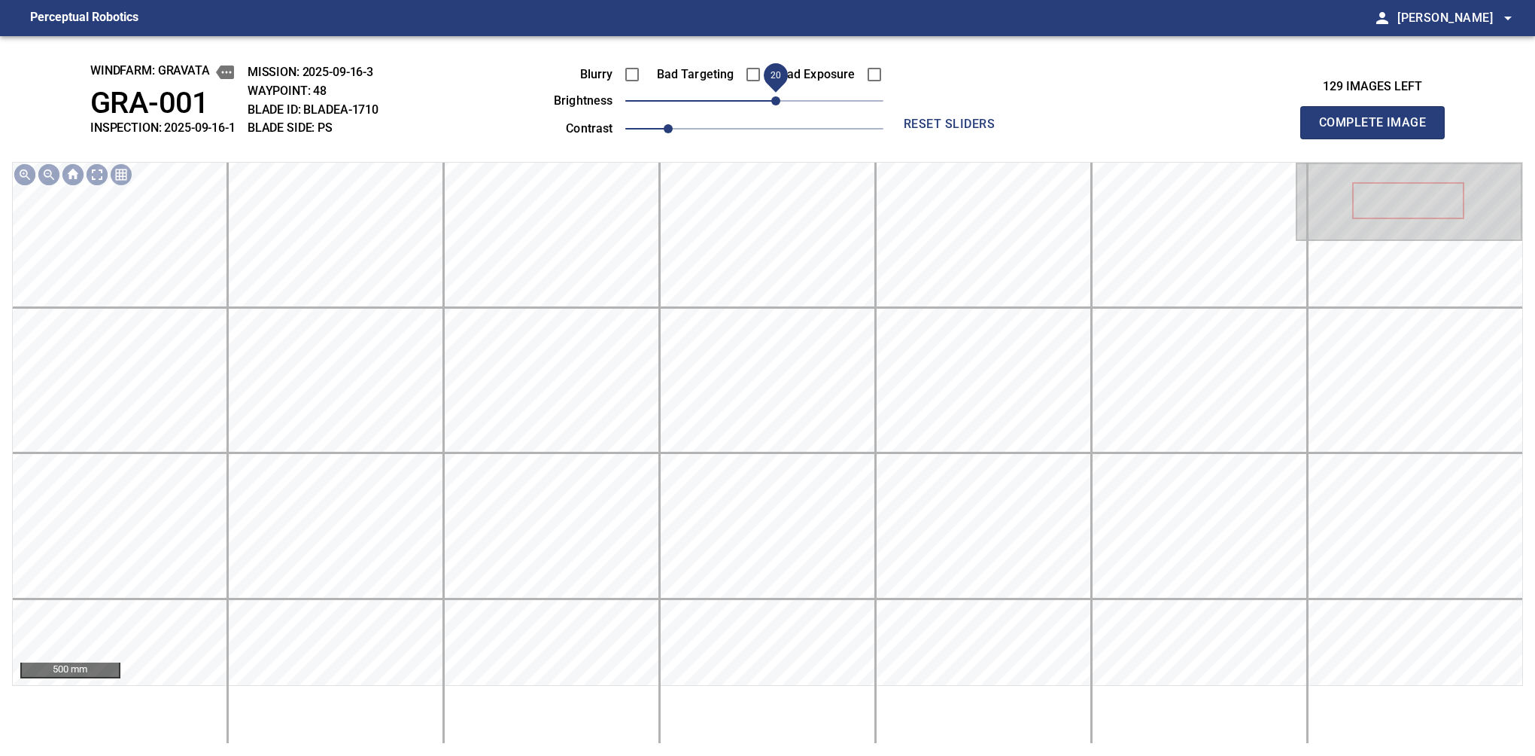
click at [1379, 138] on button "Complete Image" at bounding box center [1372, 122] width 144 height 33
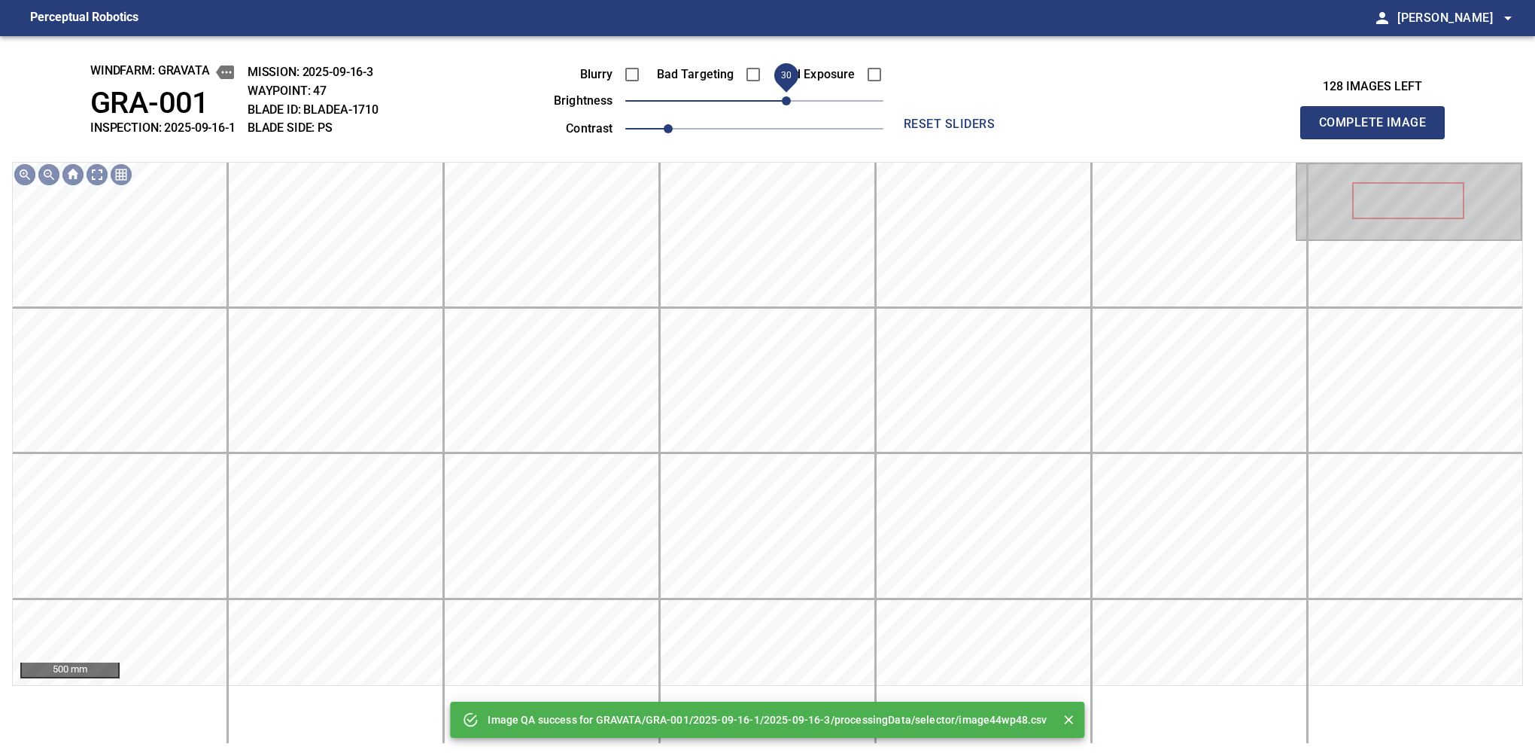
click at [783, 99] on span "30" at bounding box center [754, 100] width 258 height 21
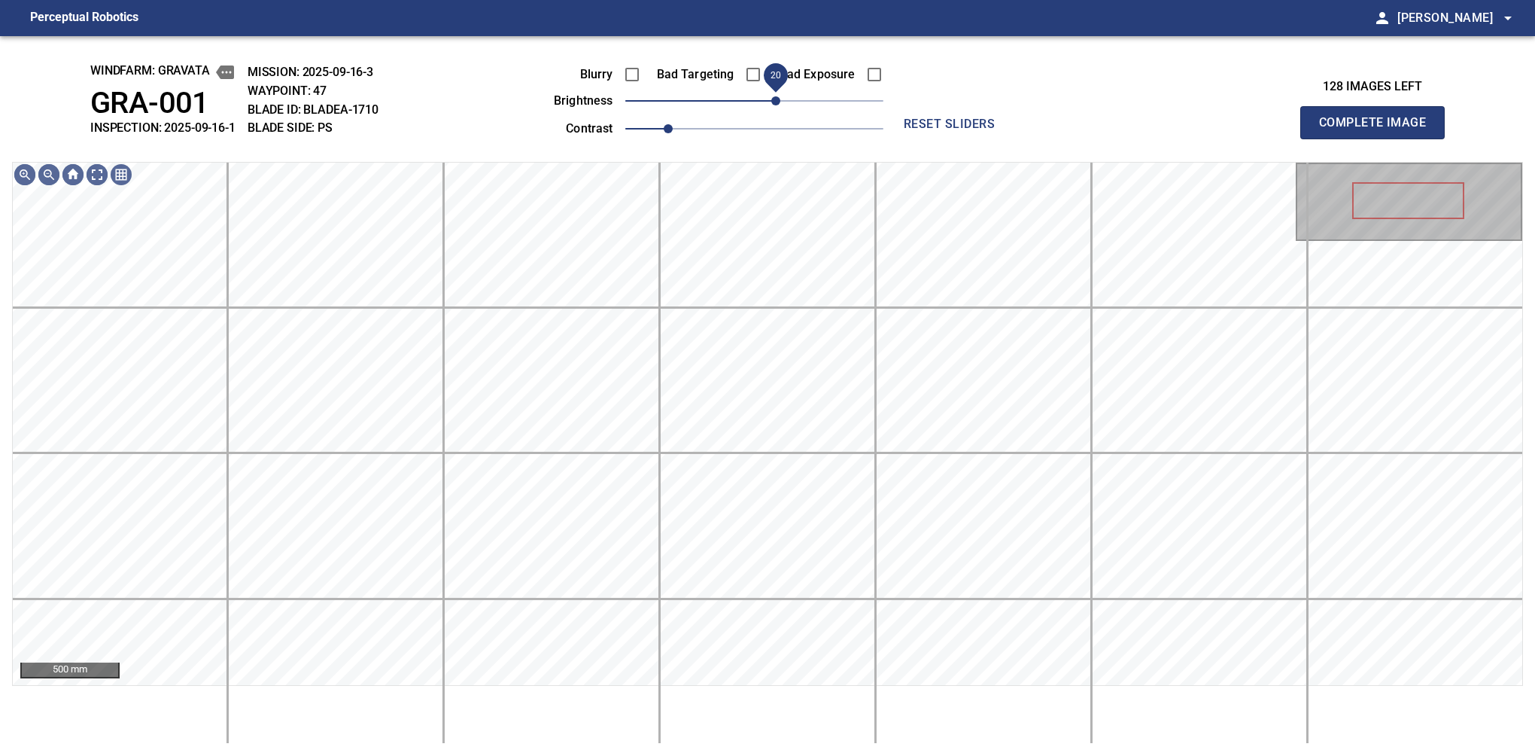
click at [780, 102] on span "20" at bounding box center [775, 100] width 9 height 9
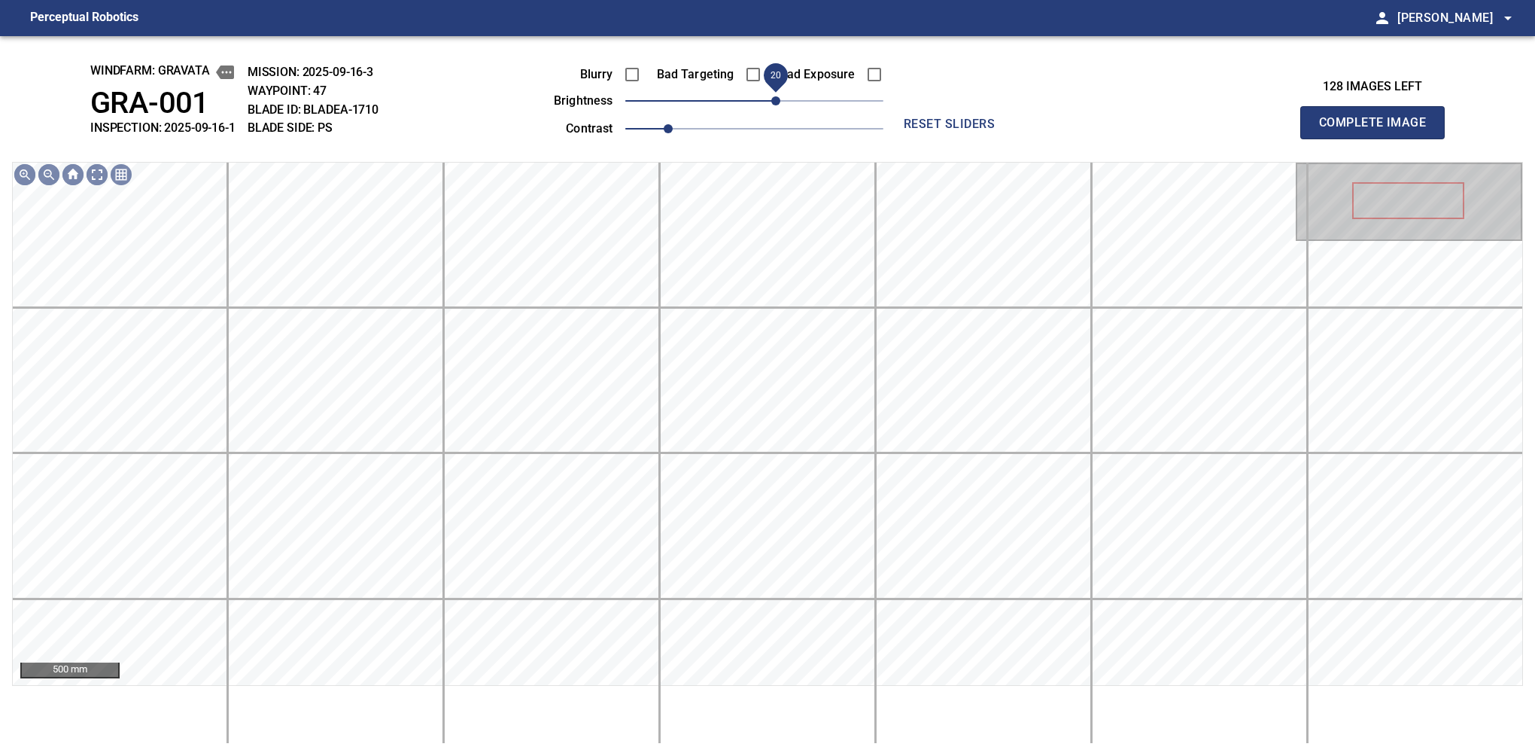
click at [1379, 138] on button "Complete Image" at bounding box center [1372, 122] width 144 height 33
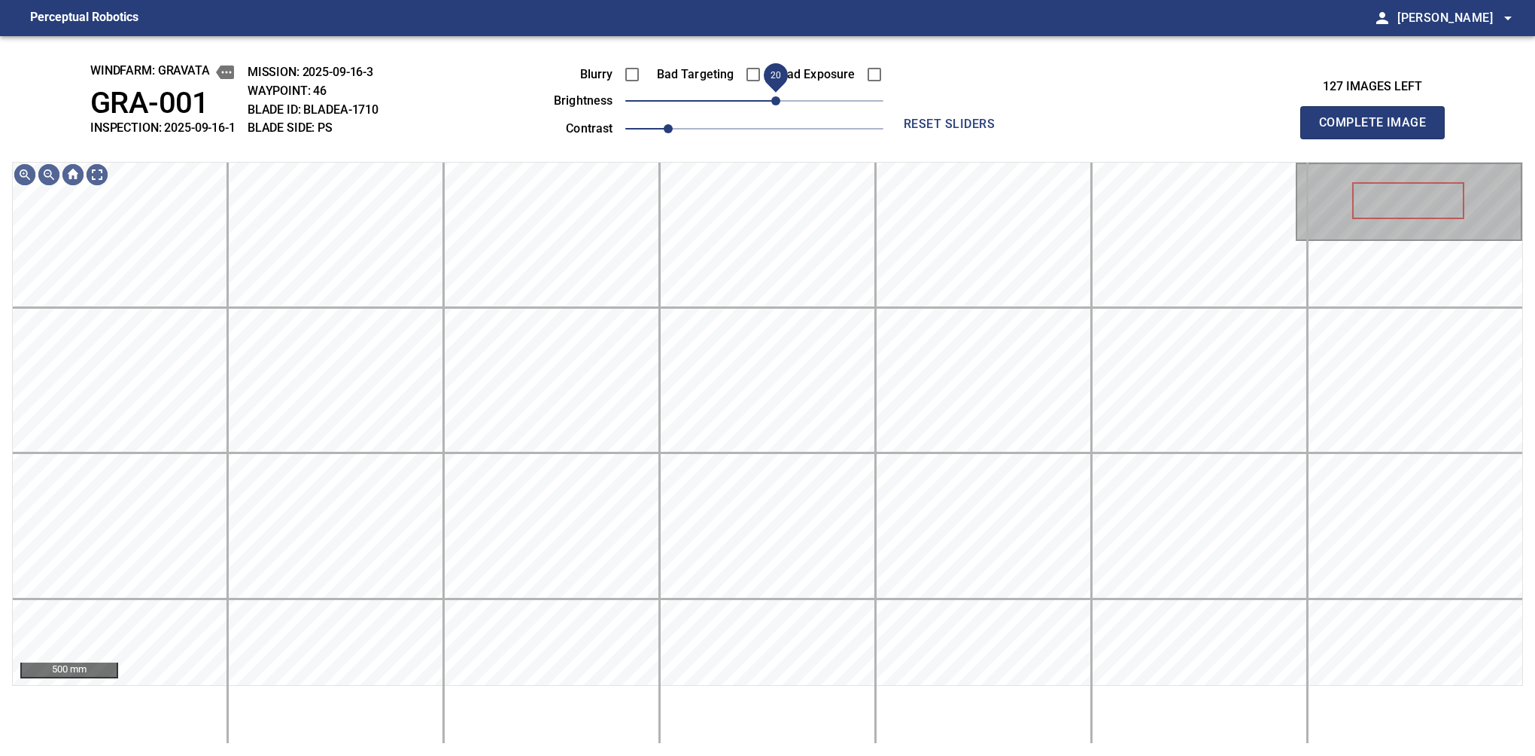
drag, startPoint x: 759, startPoint y: 99, endPoint x: 775, endPoint y: 90, distance: 18.5
click at [775, 96] on span "20" at bounding box center [775, 100] width 9 height 9
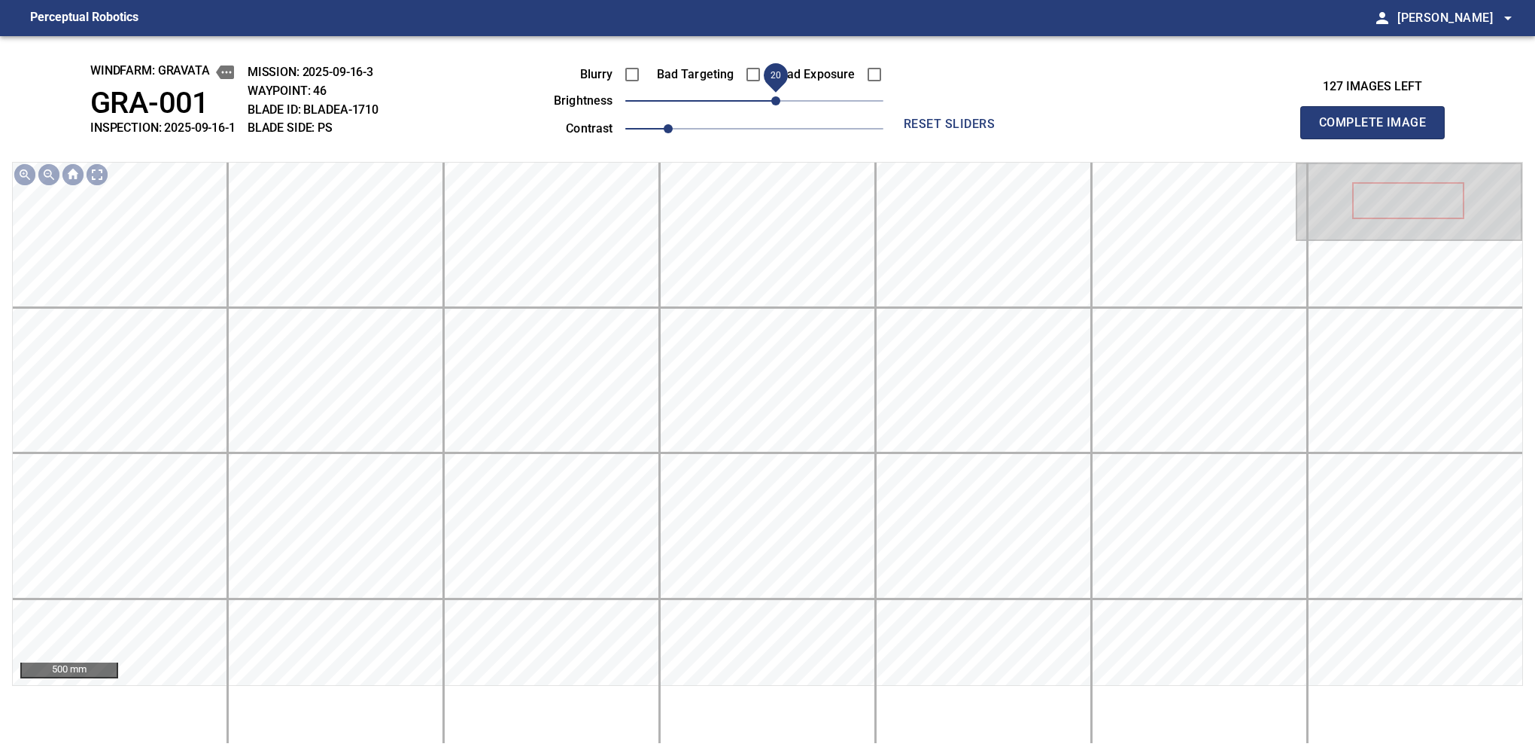
click at [1379, 138] on button "Complete Image" at bounding box center [1372, 122] width 144 height 33
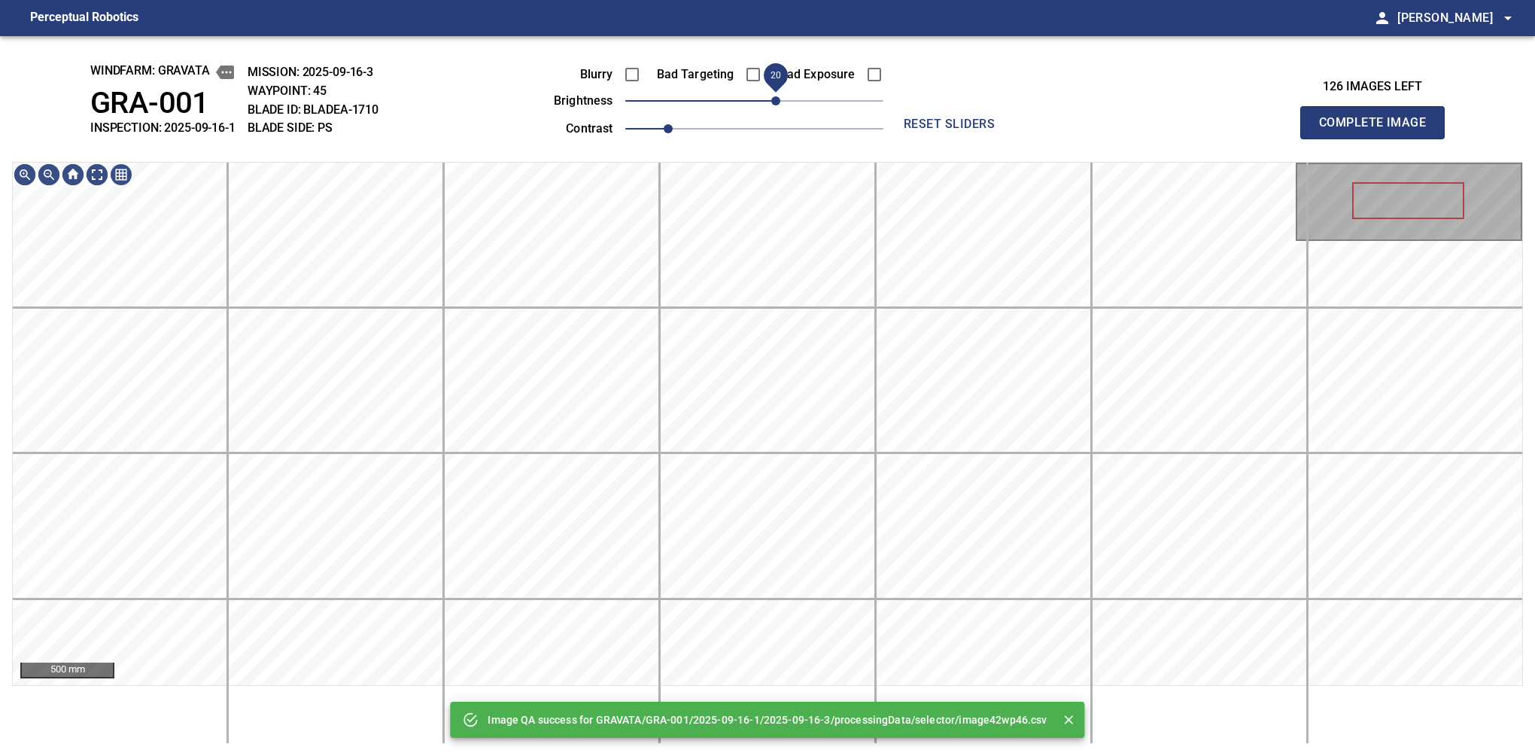
drag, startPoint x: 765, startPoint y: 104, endPoint x: 780, endPoint y: 101, distance: 16.1
click at [780, 101] on span "20" at bounding box center [775, 100] width 9 height 9
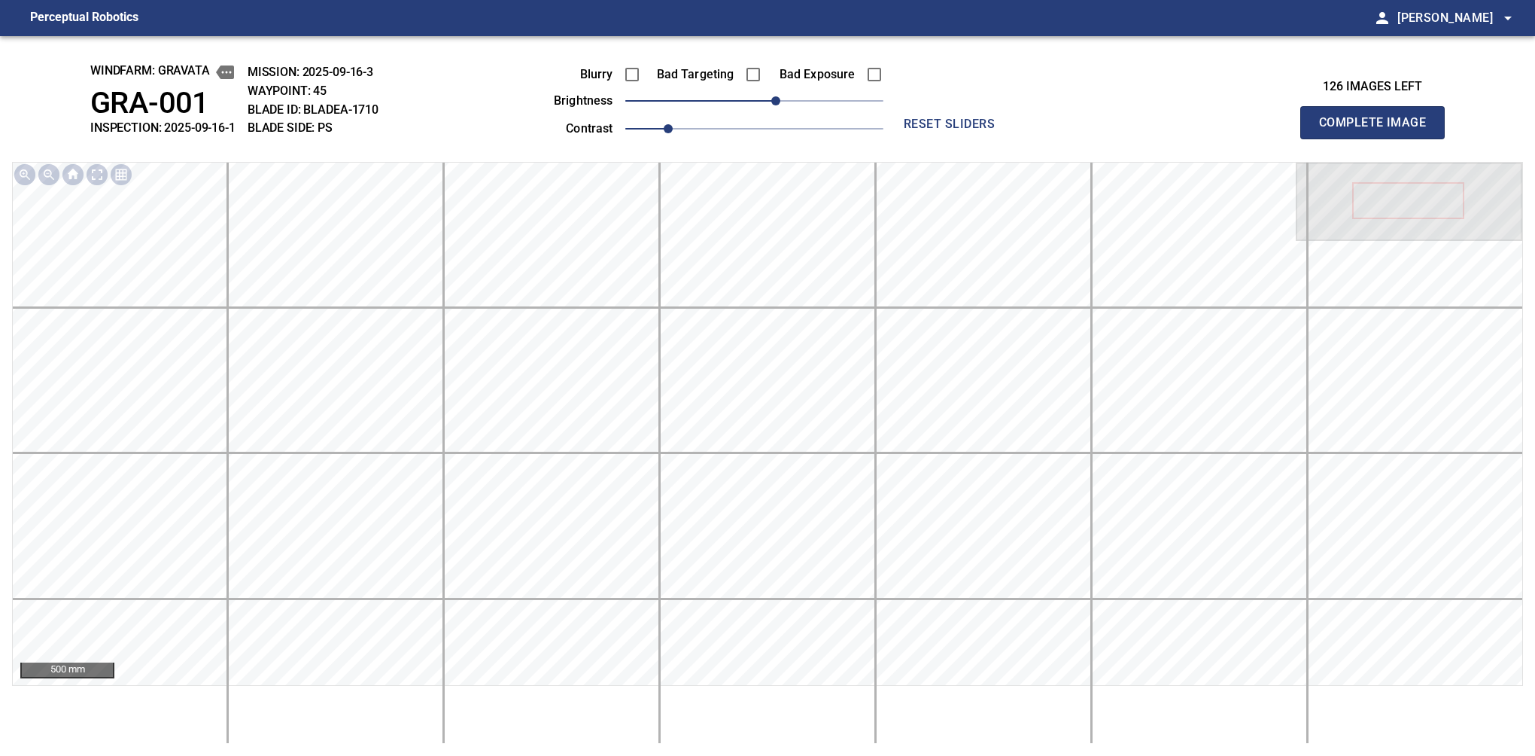
click at [1379, 138] on button "Complete Image" at bounding box center [1372, 122] width 144 height 33
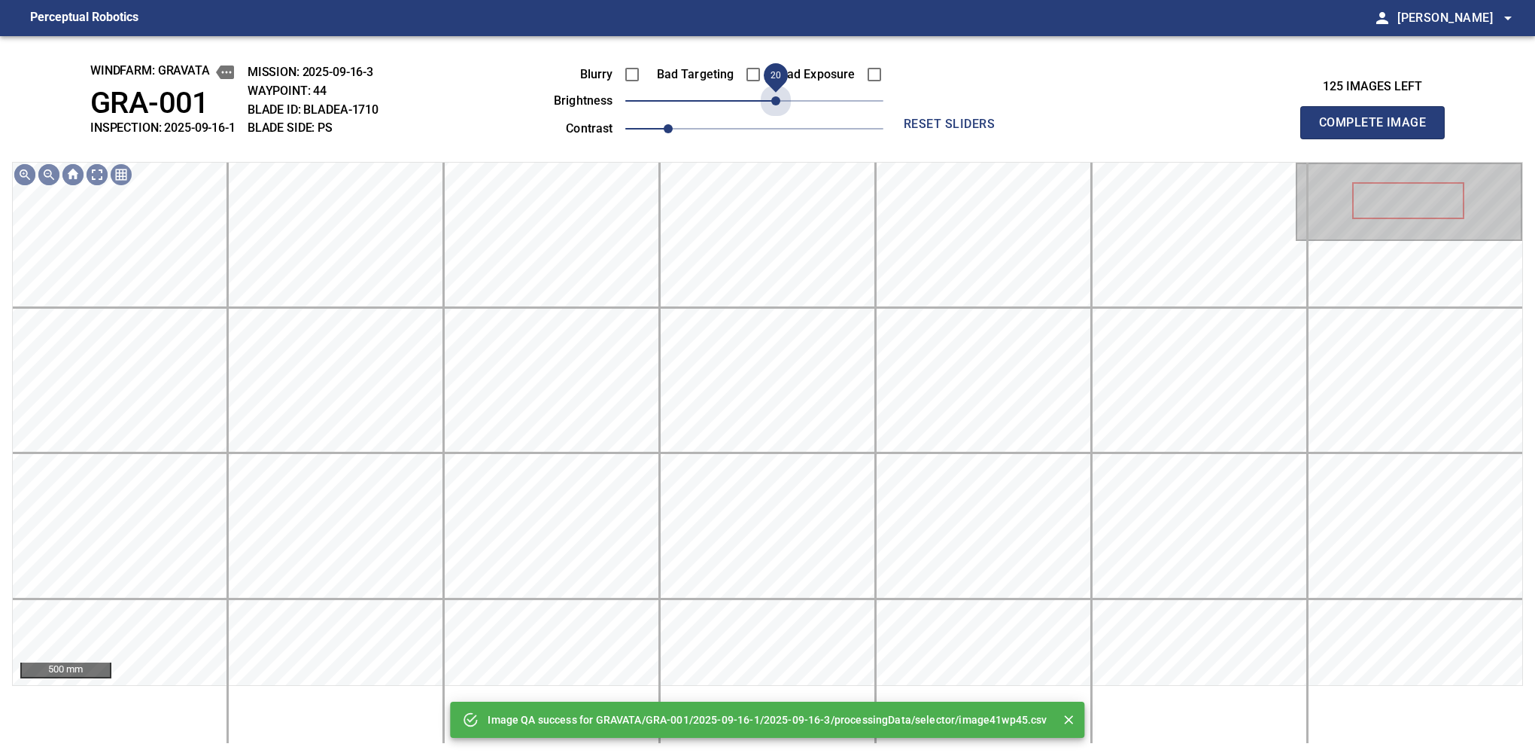
click at [780, 101] on span "20" at bounding box center [754, 100] width 258 height 21
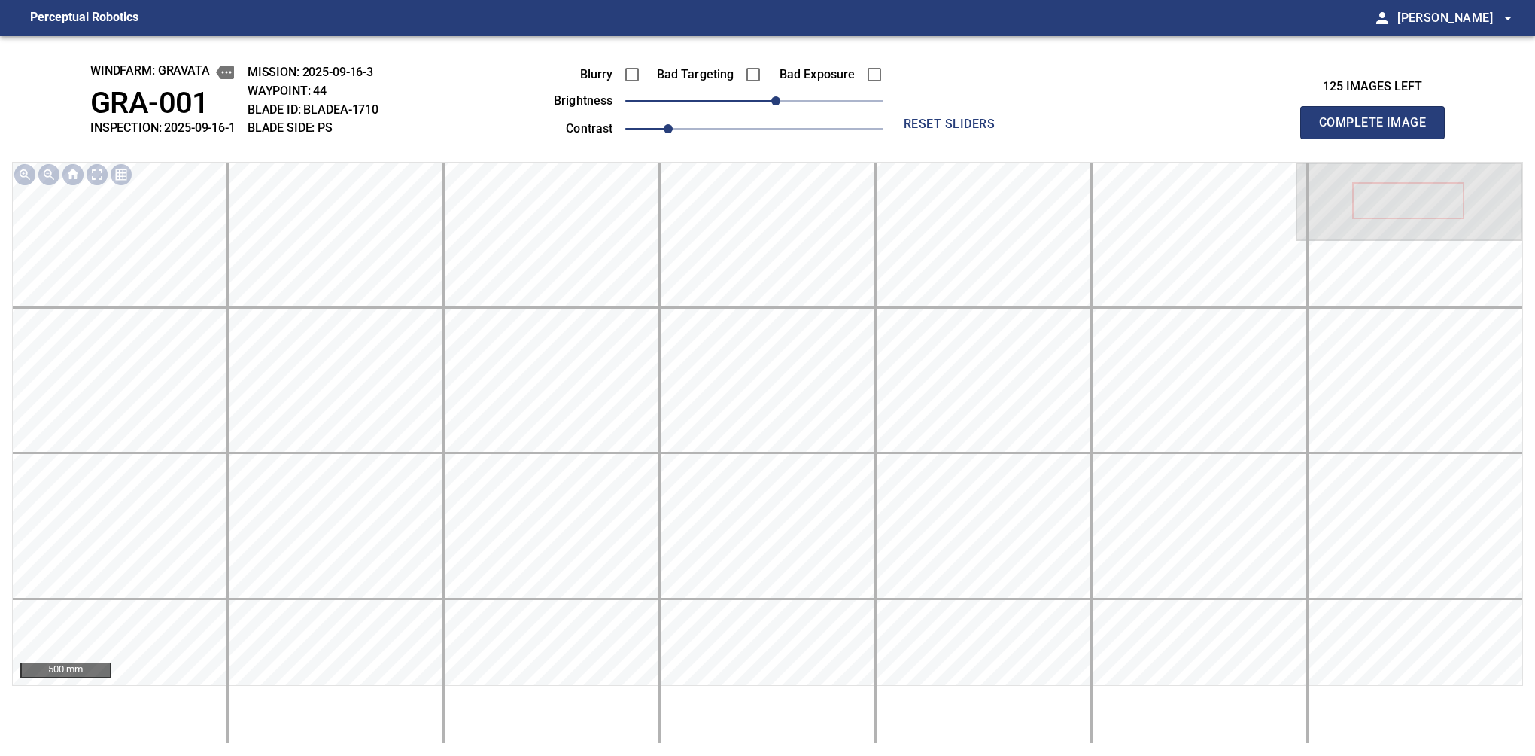
click at [1379, 138] on button "Complete Image" at bounding box center [1372, 122] width 144 height 33
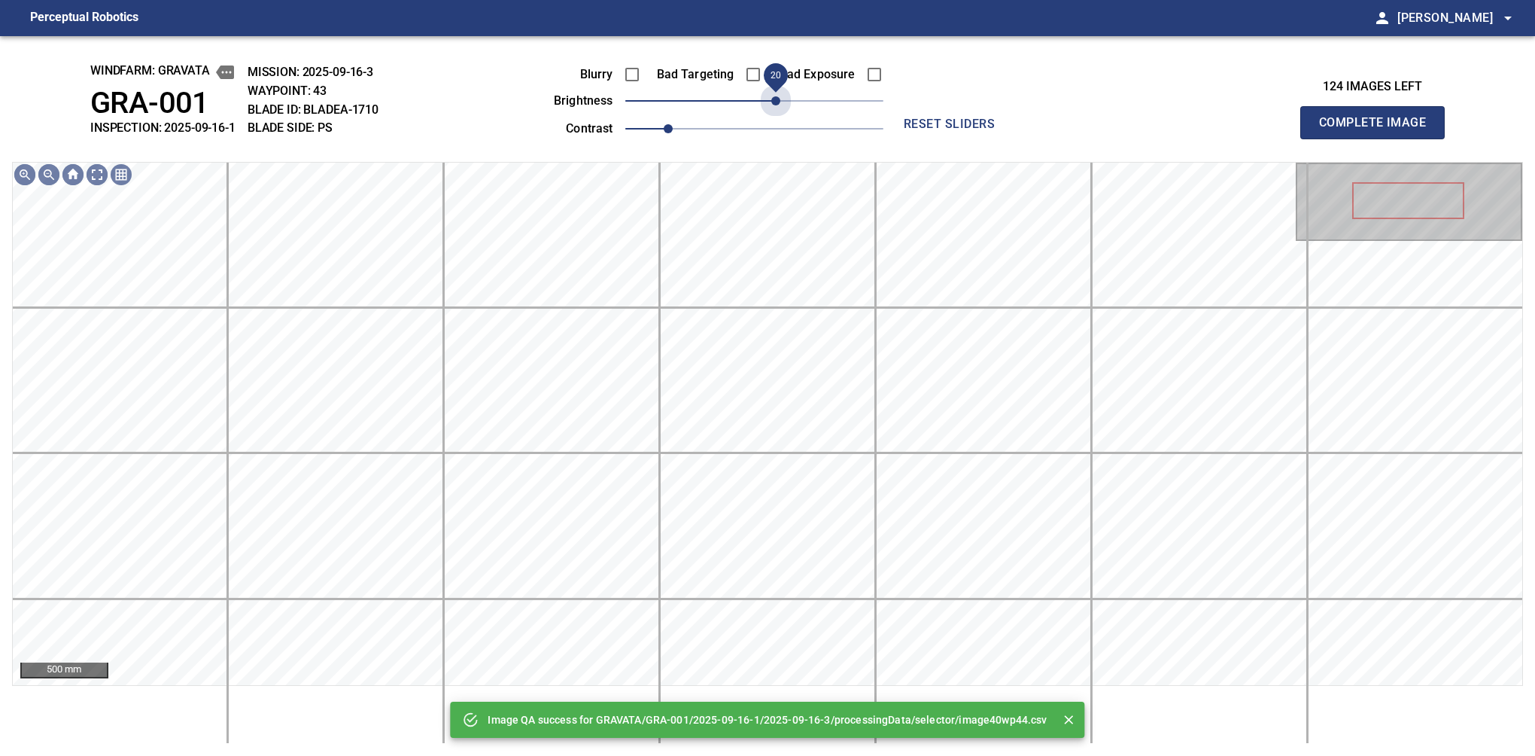
click at [780, 101] on span "20" at bounding box center [754, 100] width 258 height 21
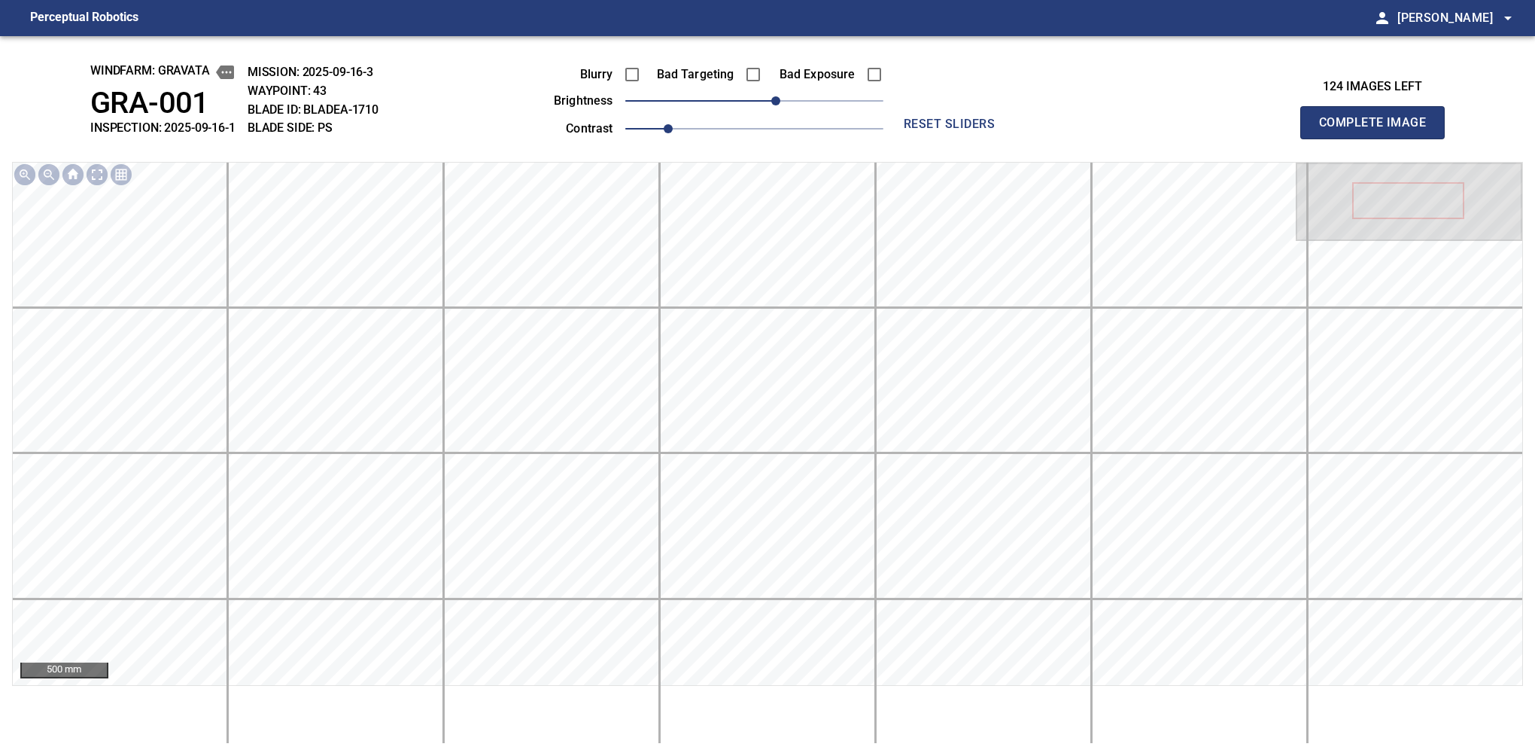
click at [1379, 138] on button "Complete Image" at bounding box center [1372, 122] width 144 height 33
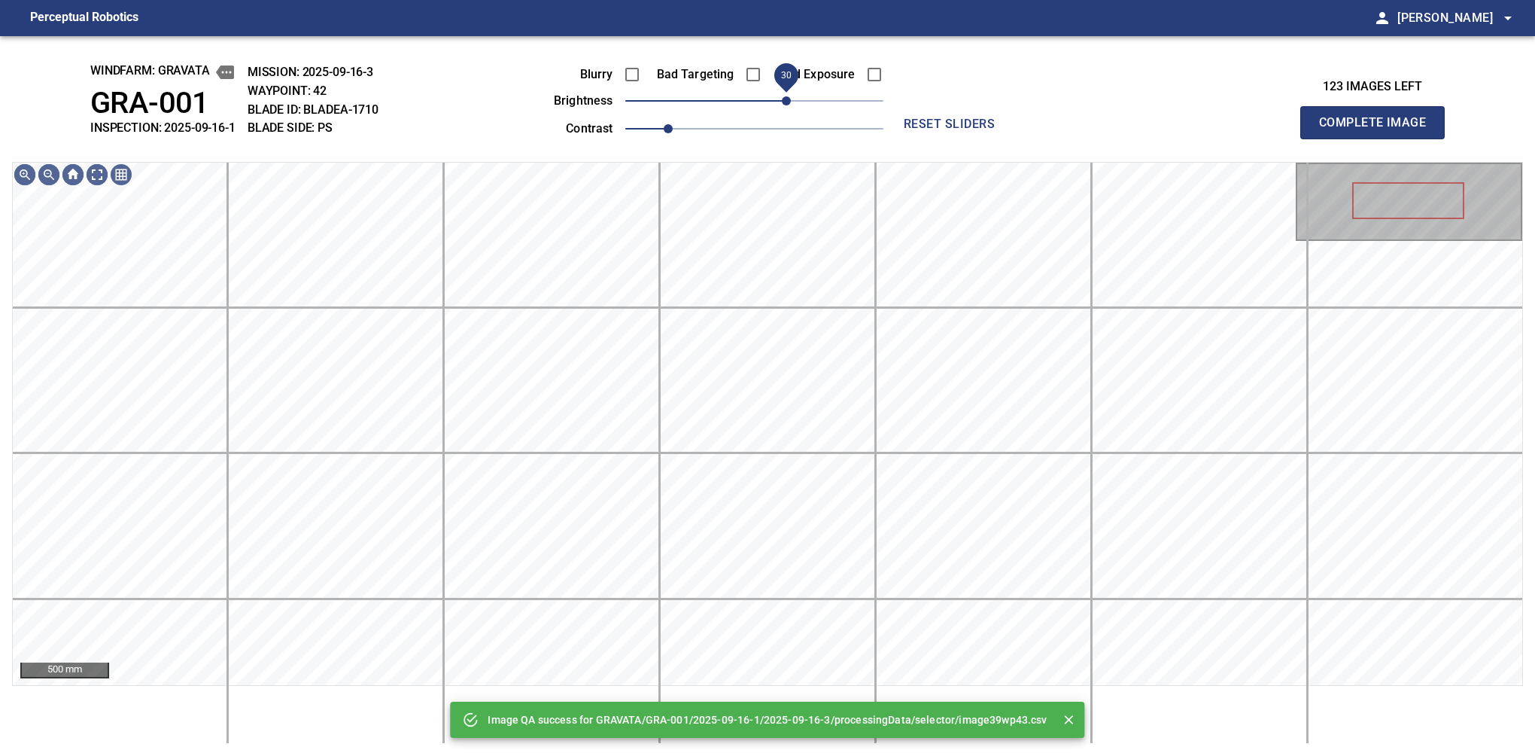
click at [789, 99] on span "30" at bounding box center [754, 100] width 258 height 21
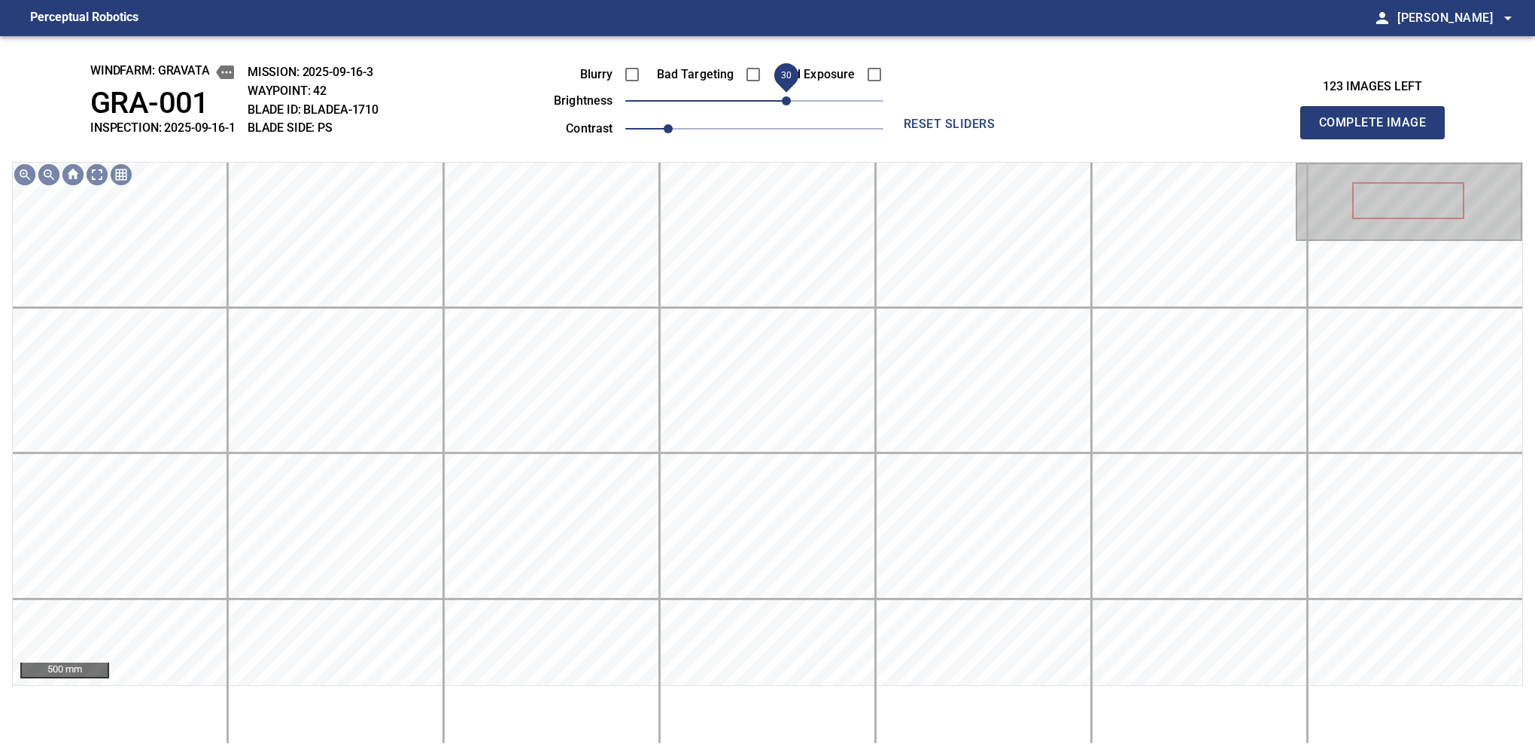
click at [1379, 138] on button "Complete Image" at bounding box center [1372, 122] width 144 height 33
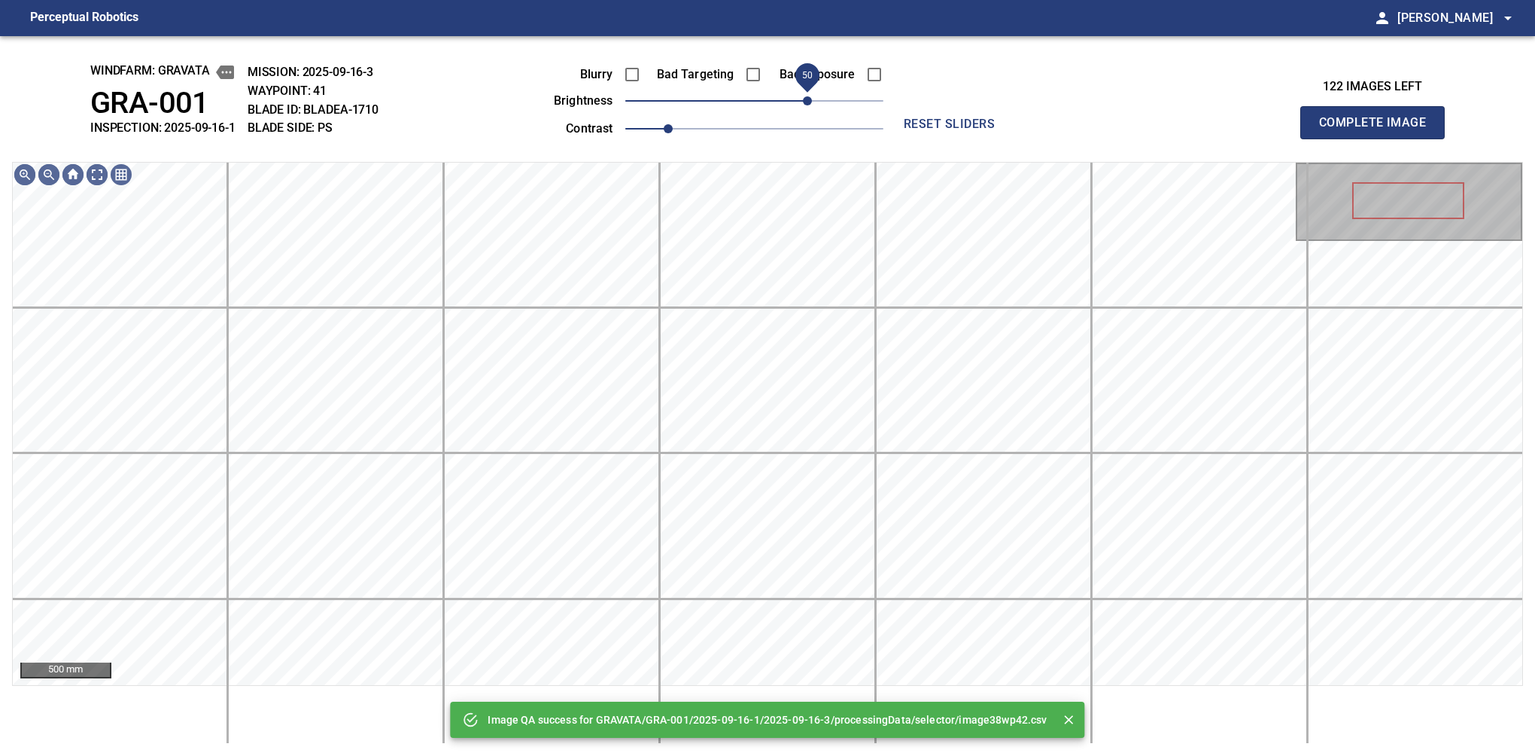
drag, startPoint x: 789, startPoint y: 99, endPoint x: 807, endPoint y: 93, distance: 18.8
click at [807, 93] on span "50" at bounding box center [754, 100] width 258 height 21
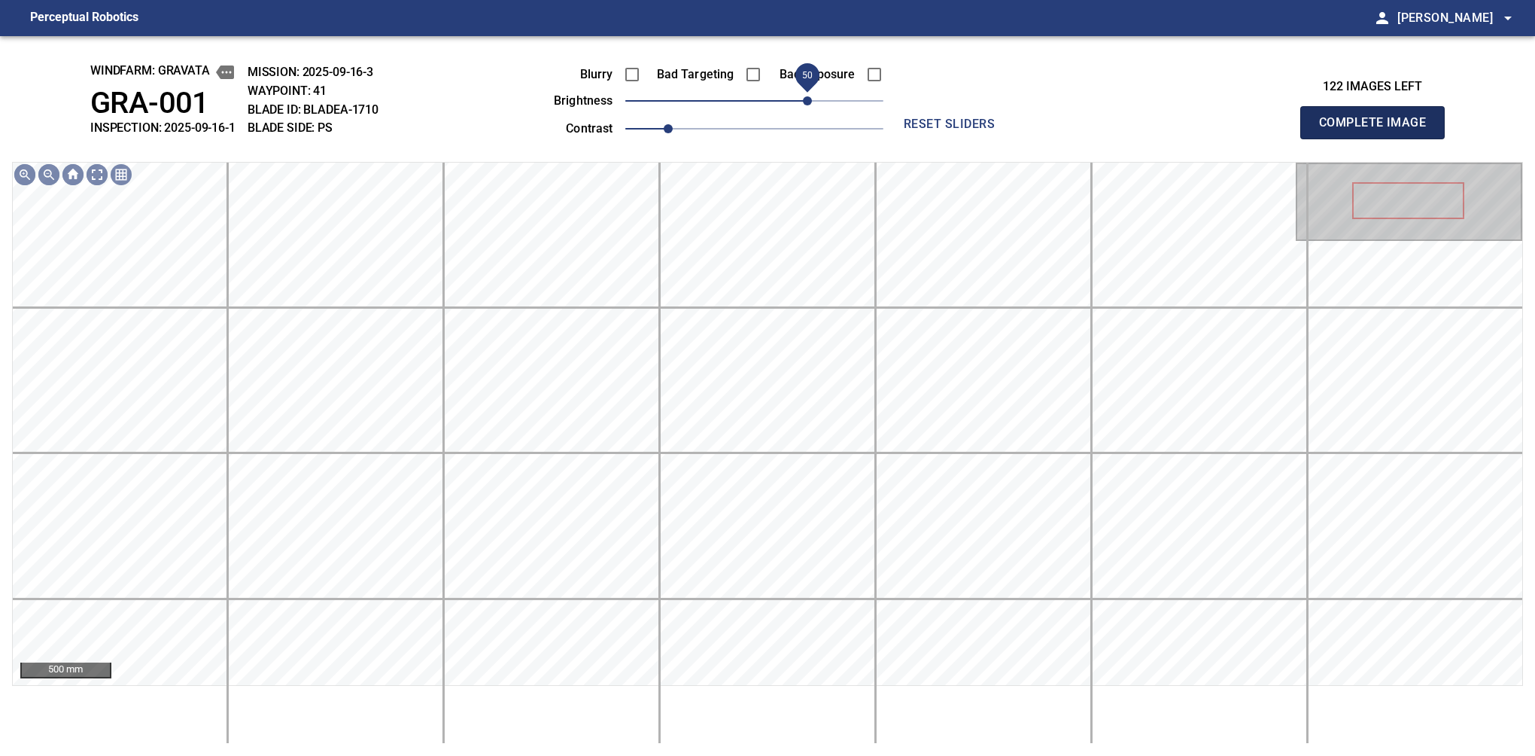
click at [1379, 138] on button "Complete Image" at bounding box center [1372, 122] width 144 height 33
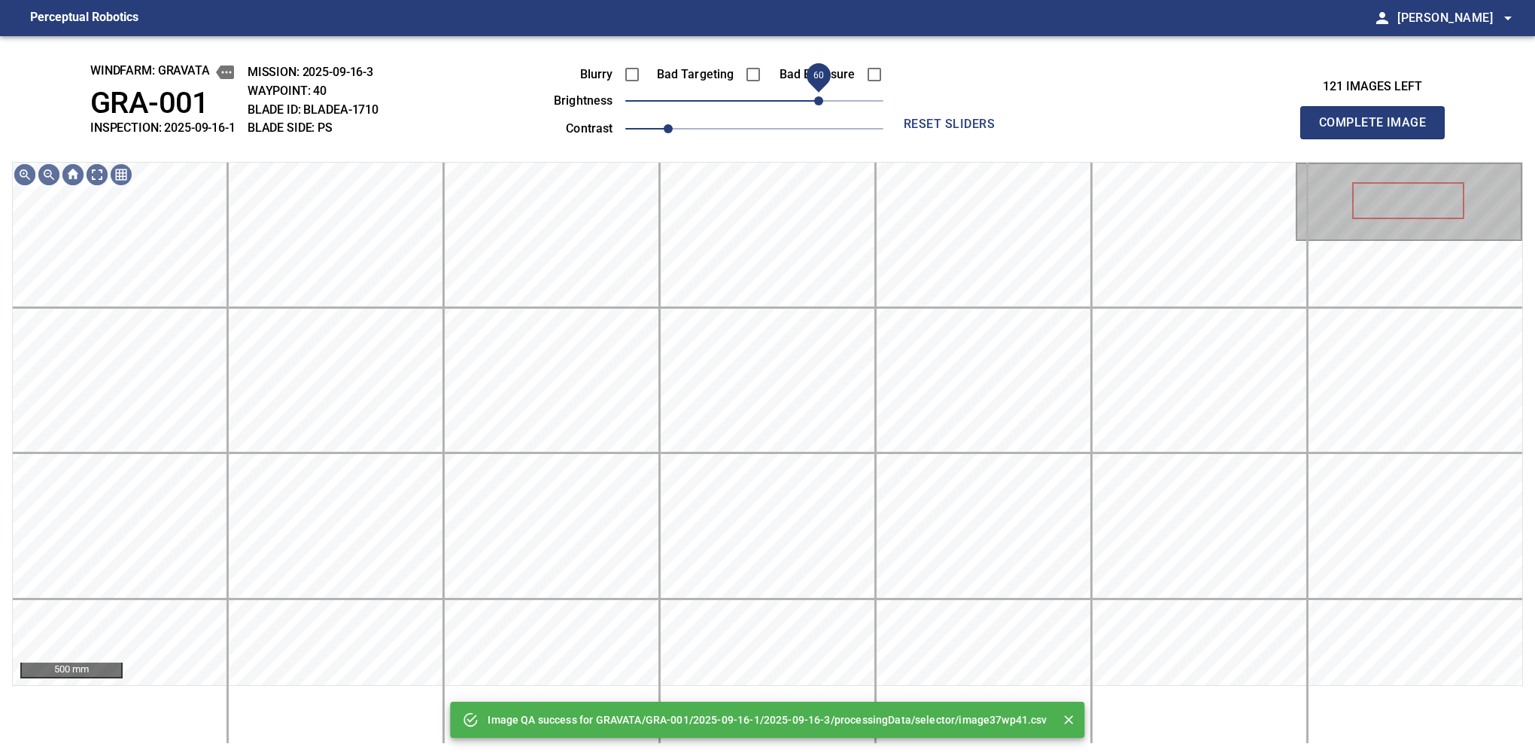
click at [819, 91] on span "60" at bounding box center [754, 100] width 258 height 21
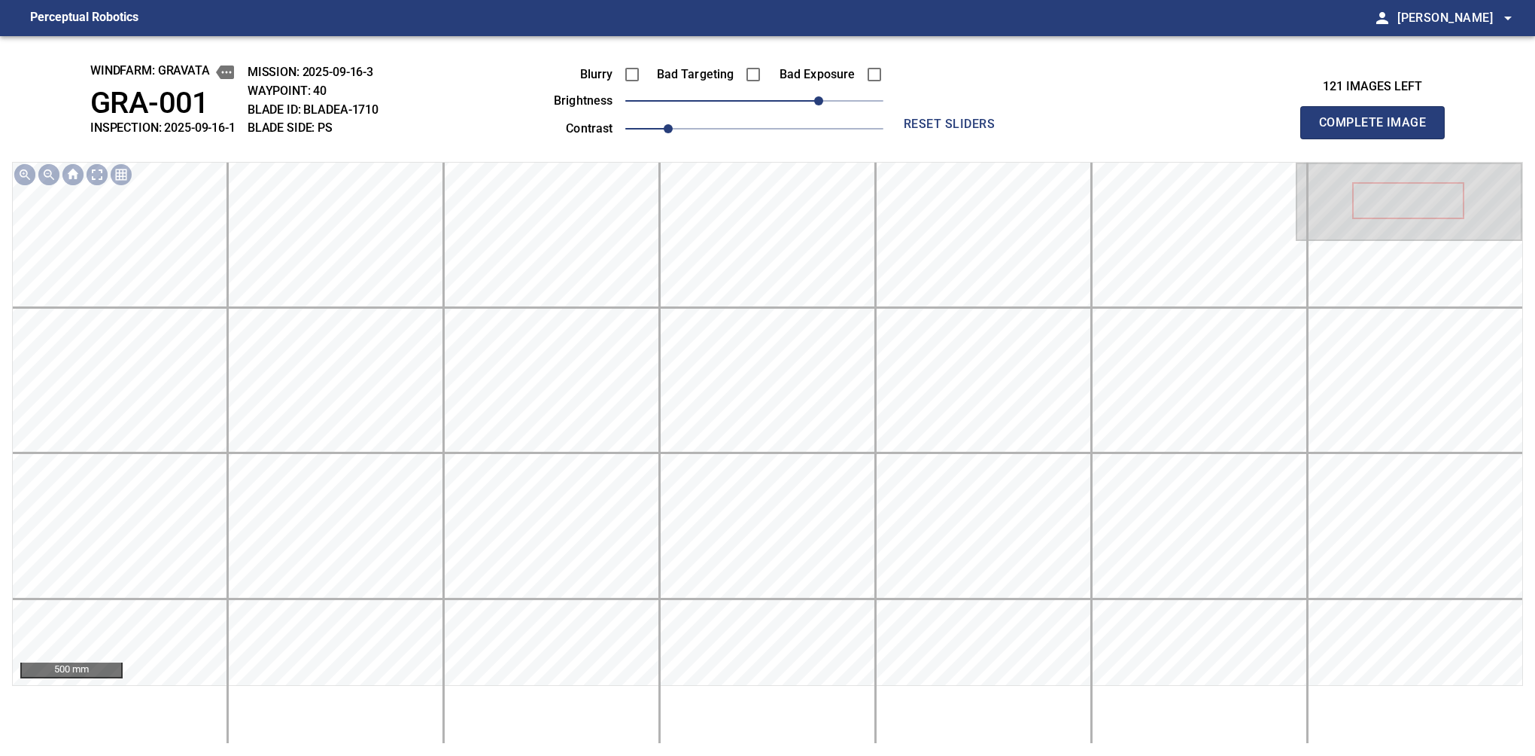
click at [1379, 138] on button "Complete Image" at bounding box center [1372, 122] width 144 height 33
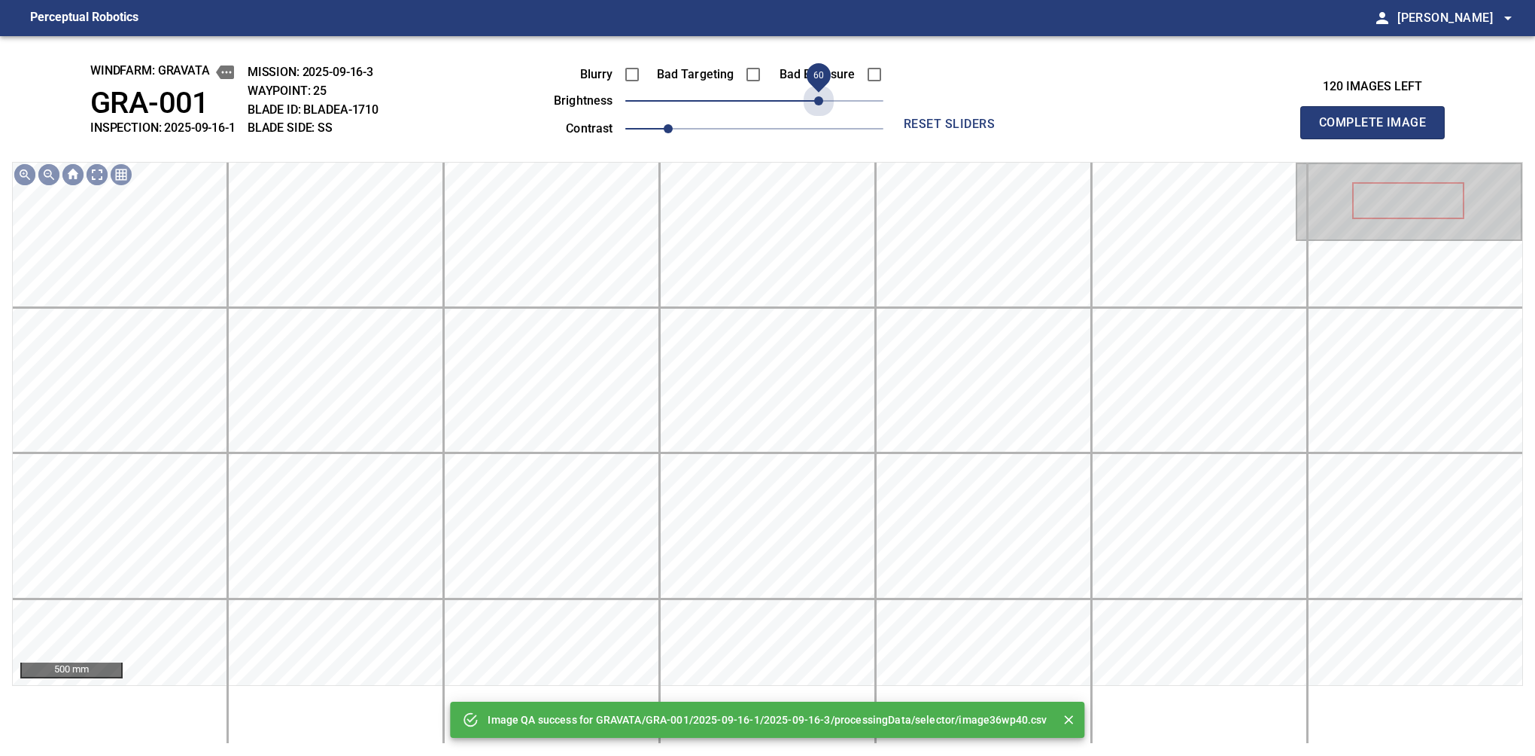
click at [819, 102] on span "60" at bounding box center [754, 100] width 258 height 21
click at [819, 102] on span "60" at bounding box center [818, 100] width 9 height 9
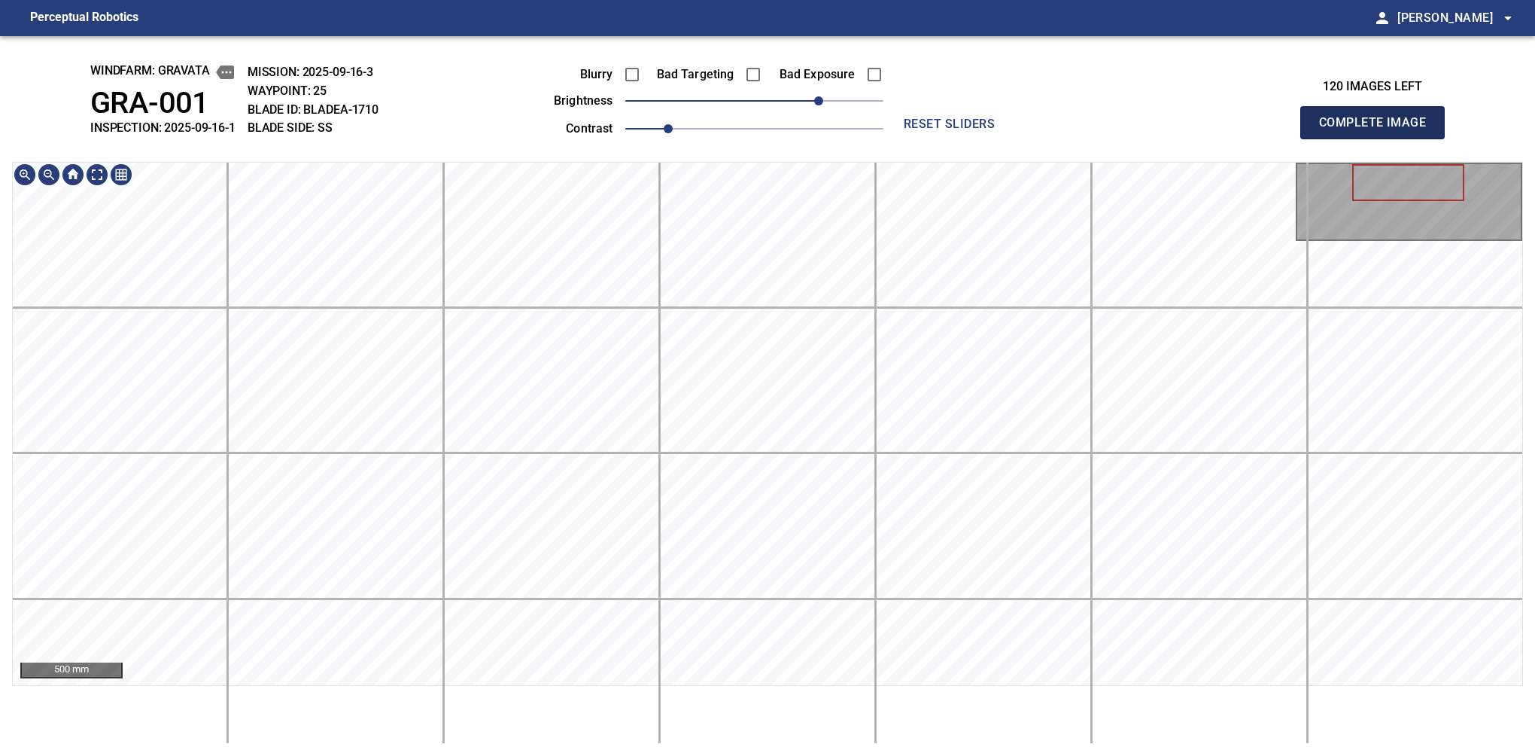
click at [1379, 138] on button "Complete Image" at bounding box center [1372, 122] width 144 height 33
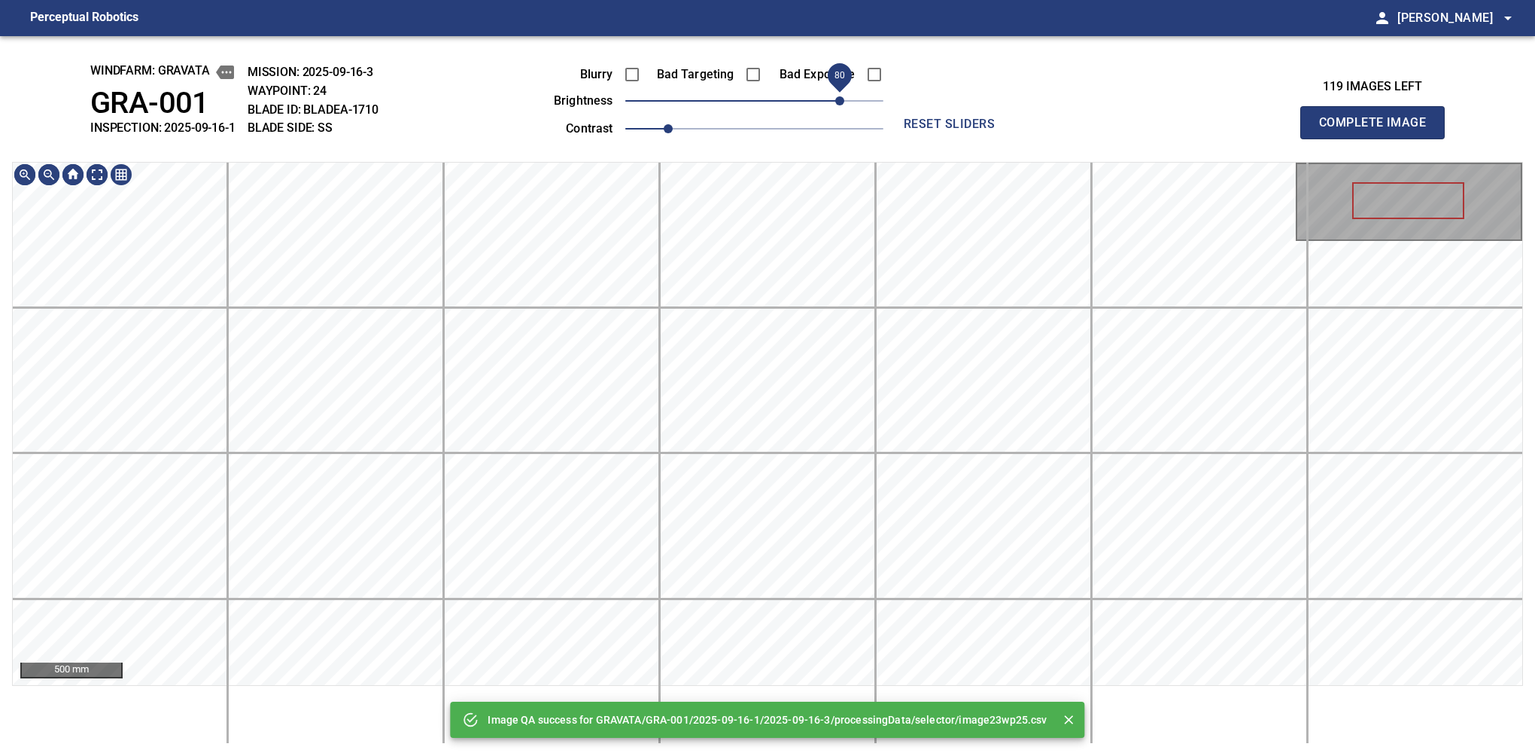
drag, startPoint x: 824, startPoint y: 102, endPoint x: 840, endPoint y: 97, distance: 16.4
click at [840, 97] on span "80" at bounding box center [754, 100] width 258 height 21
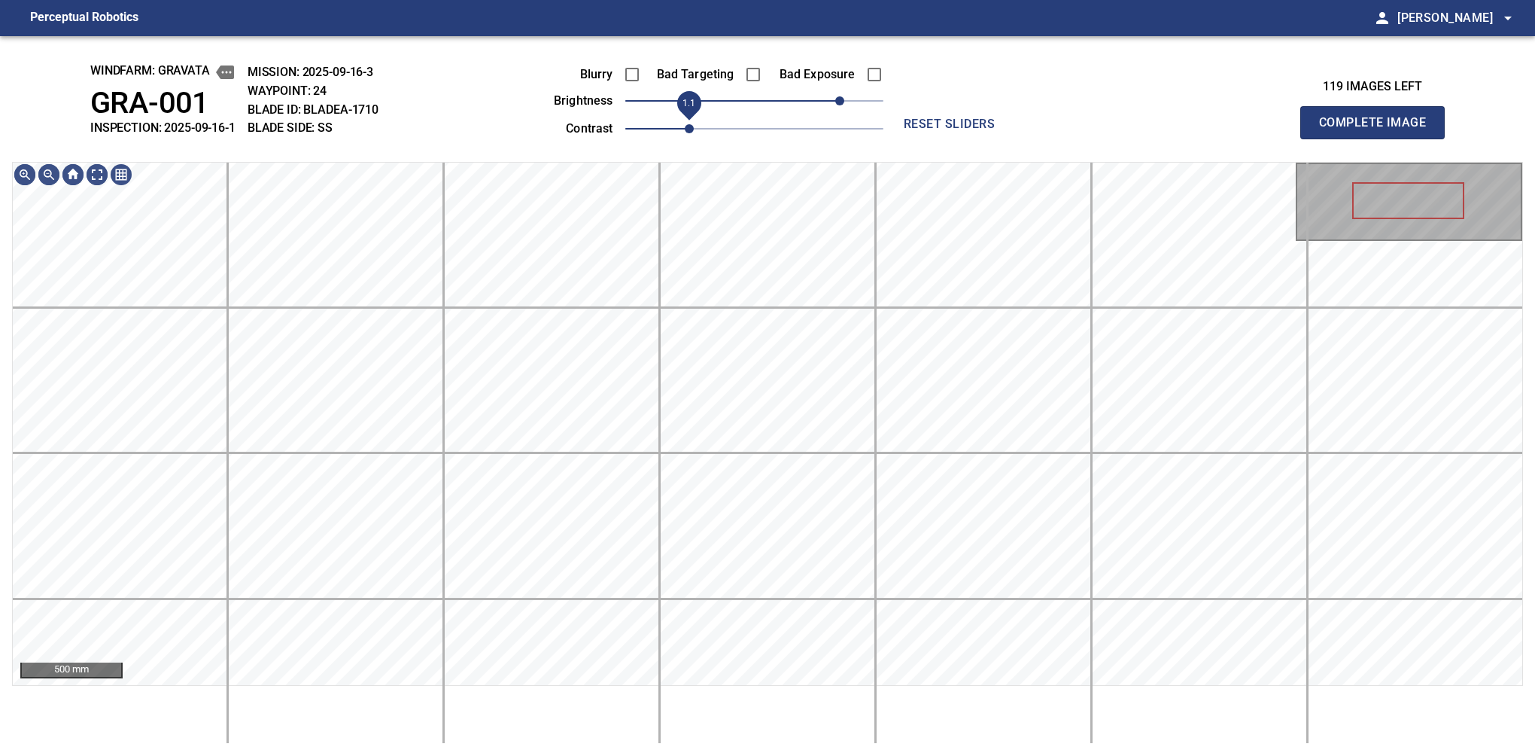
click at [685, 124] on span "1.1" at bounding box center [689, 128] width 9 height 9
click at [1379, 138] on button "Complete Image" at bounding box center [1372, 122] width 144 height 33
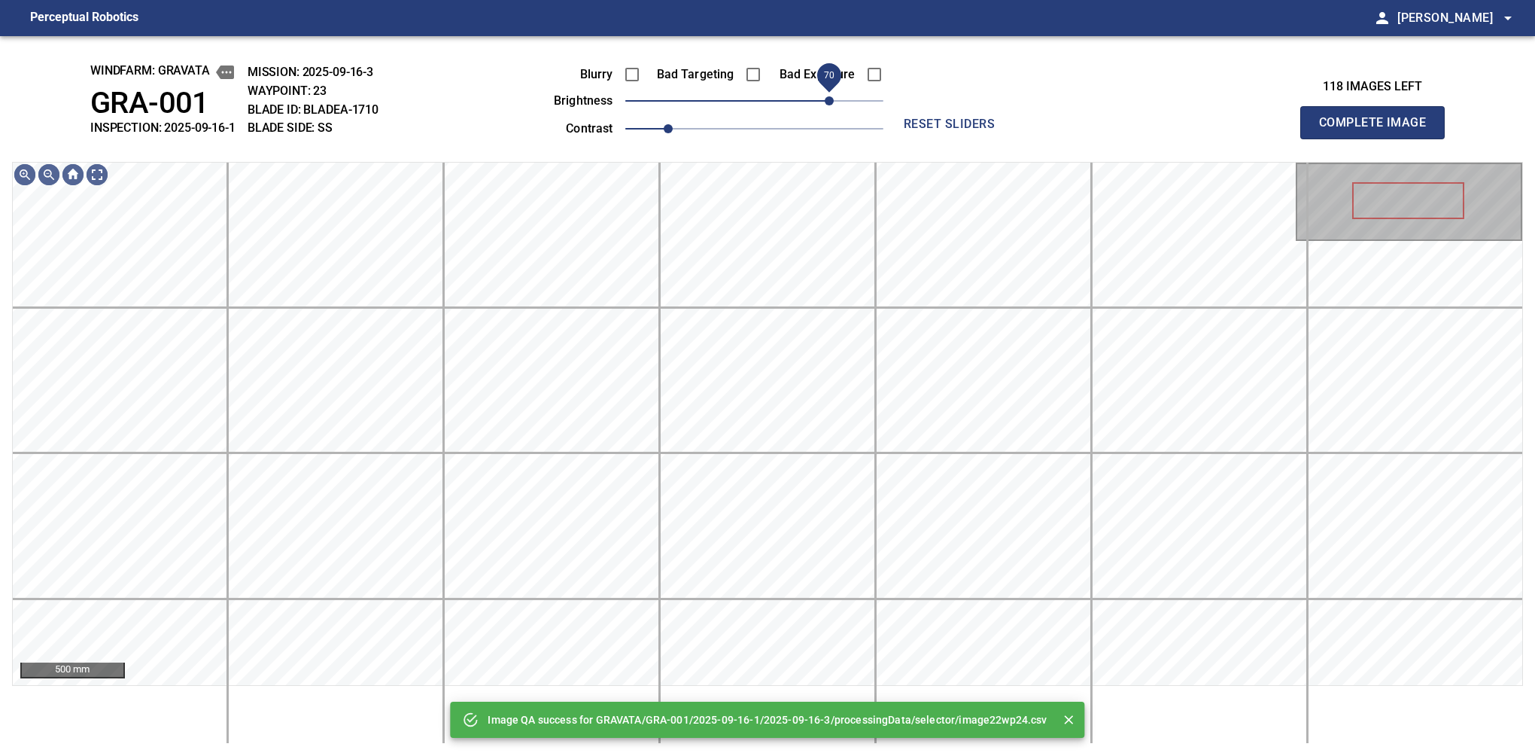
drag, startPoint x: 792, startPoint y: 92, endPoint x: 832, endPoint y: 96, distance: 40.1
click at [832, 96] on span "70" at bounding box center [754, 100] width 258 height 21
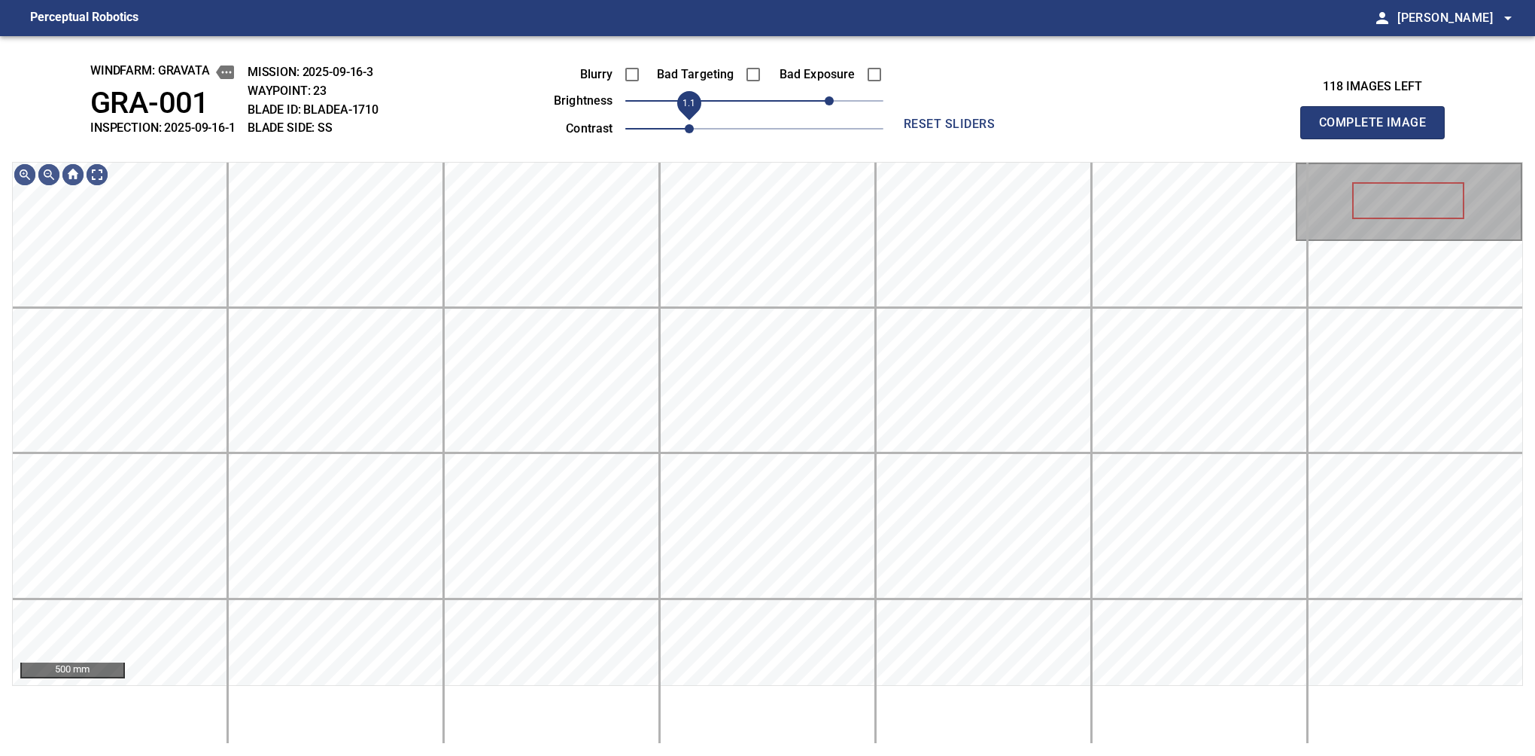
drag, startPoint x: 671, startPoint y: 126, endPoint x: 682, endPoint y: 129, distance: 11.0
click at [685, 129] on span "1.1" at bounding box center [689, 128] width 9 height 9
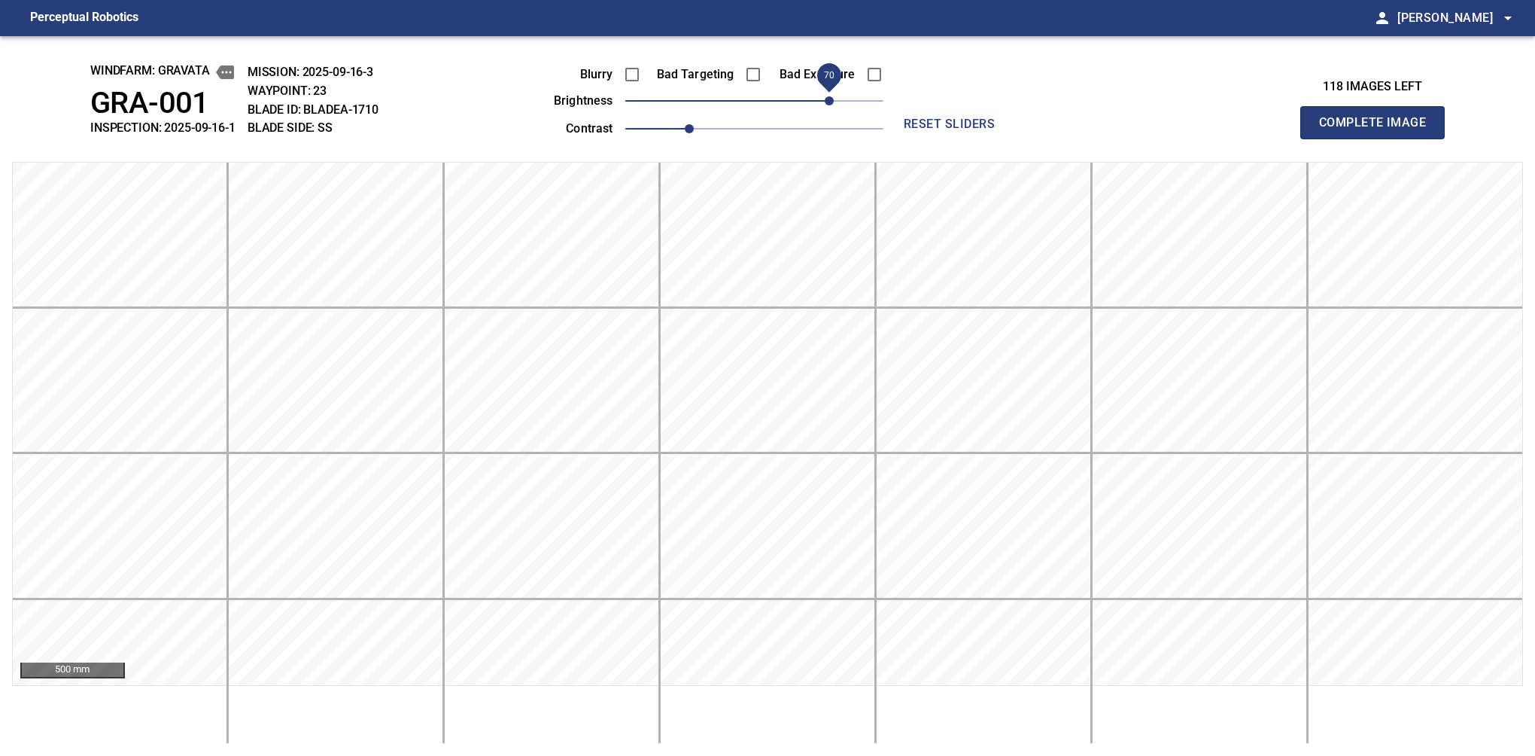
click at [1379, 138] on button "Complete Image" at bounding box center [1372, 122] width 144 height 33
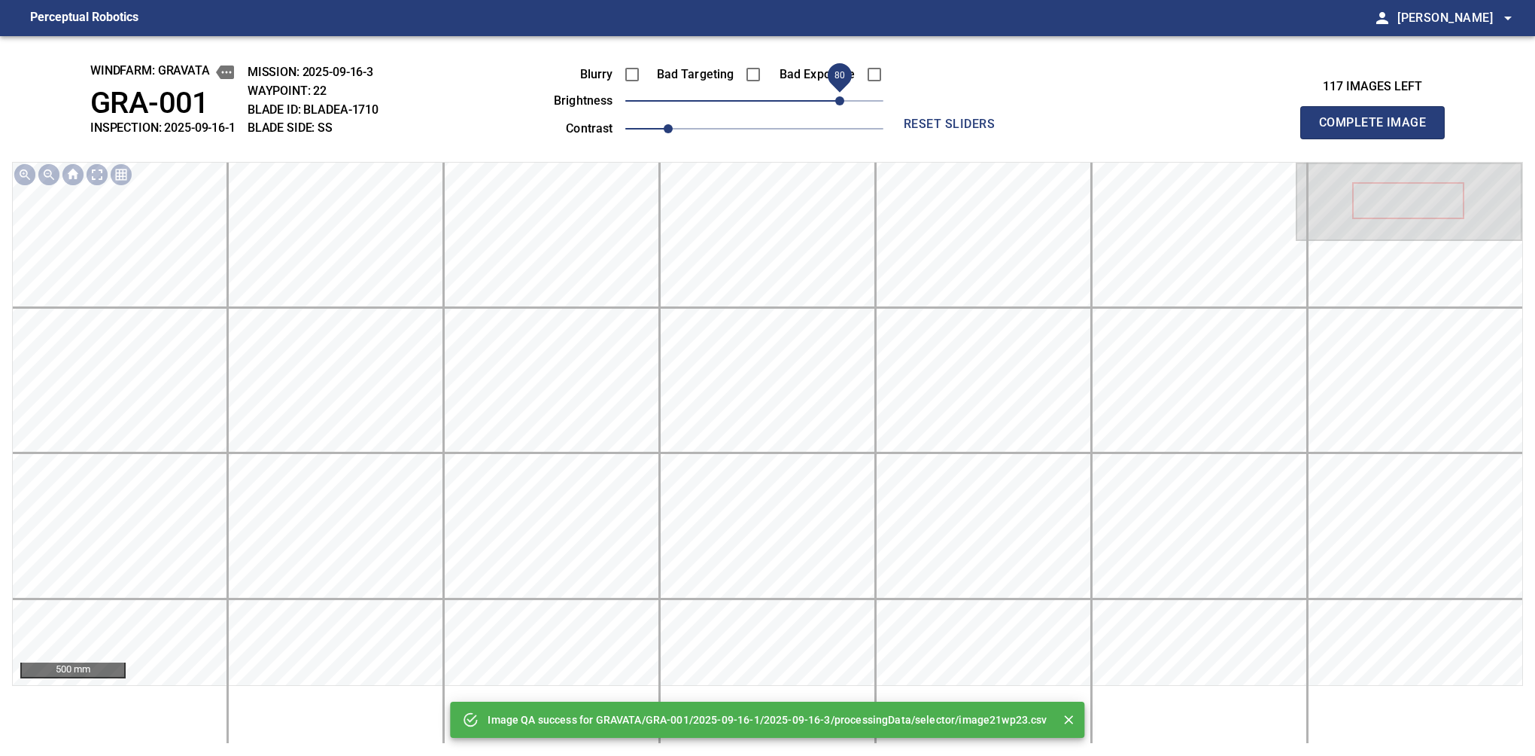
drag, startPoint x: 779, startPoint y: 102, endPoint x: 840, endPoint y: 102, distance: 61.0
click at [840, 102] on span "80" at bounding box center [754, 100] width 258 height 21
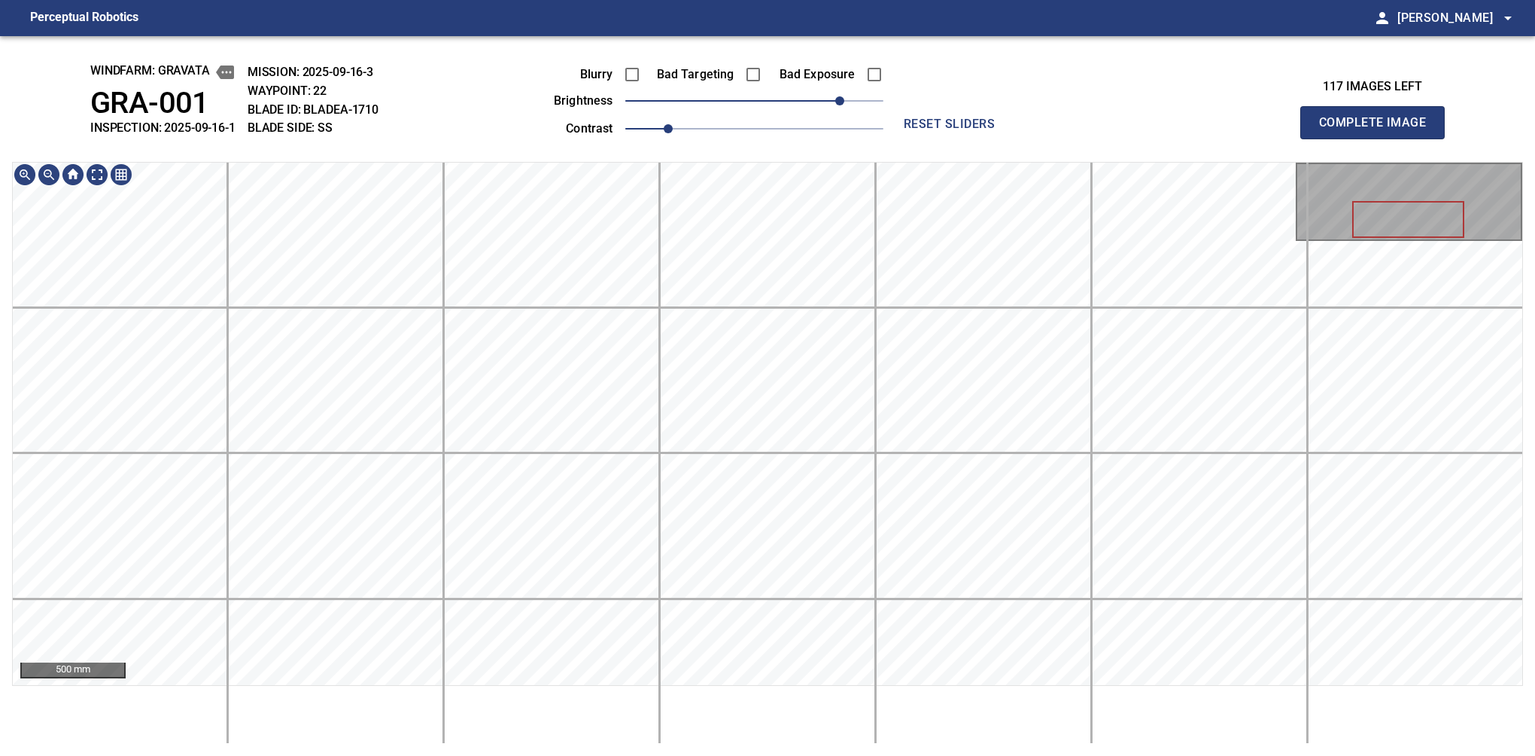
click at [1379, 138] on button "Complete Image" at bounding box center [1372, 122] width 144 height 33
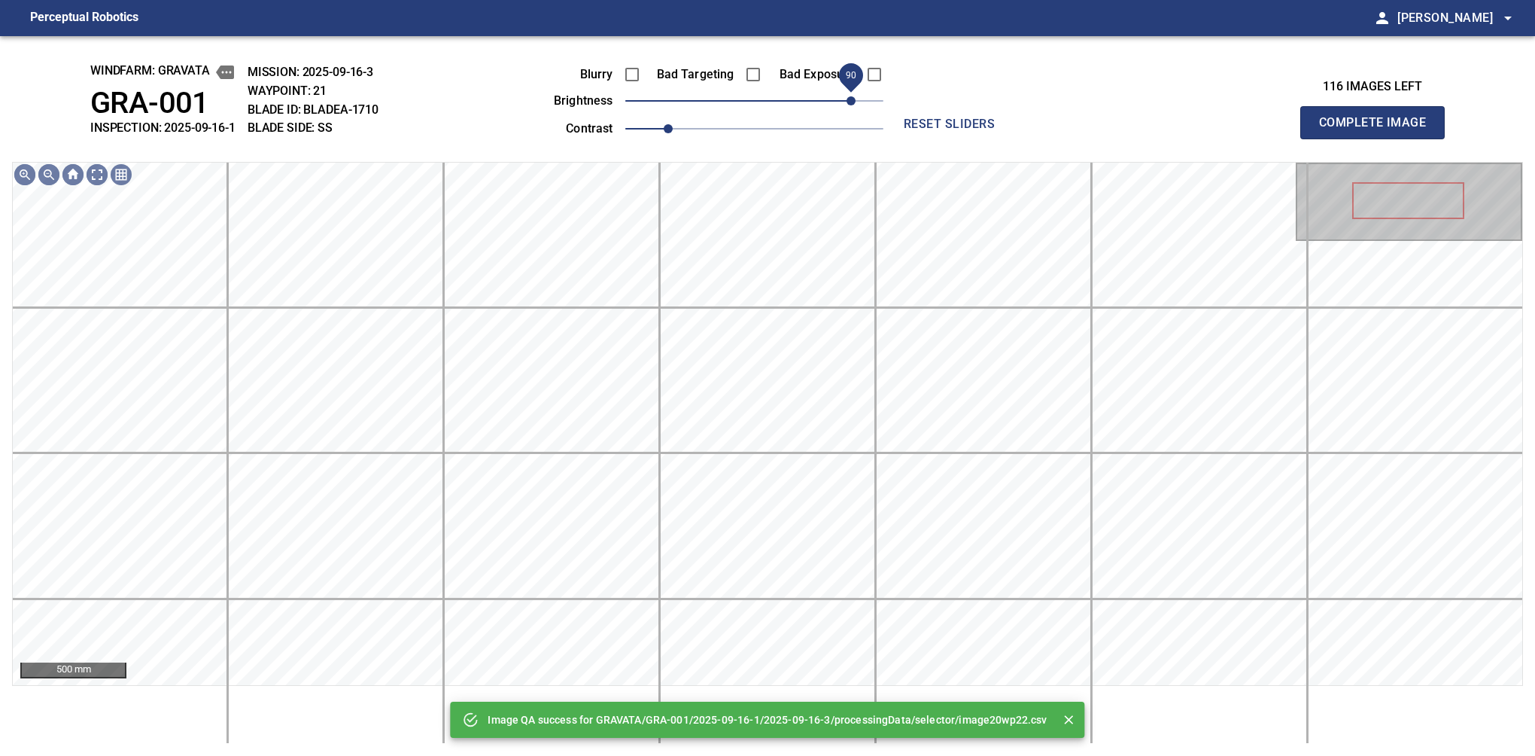
drag, startPoint x: 771, startPoint y: 105, endPoint x: 848, endPoint y: 90, distance: 78.4
click at [848, 90] on span "90" at bounding box center [754, 100] width 258 height 21
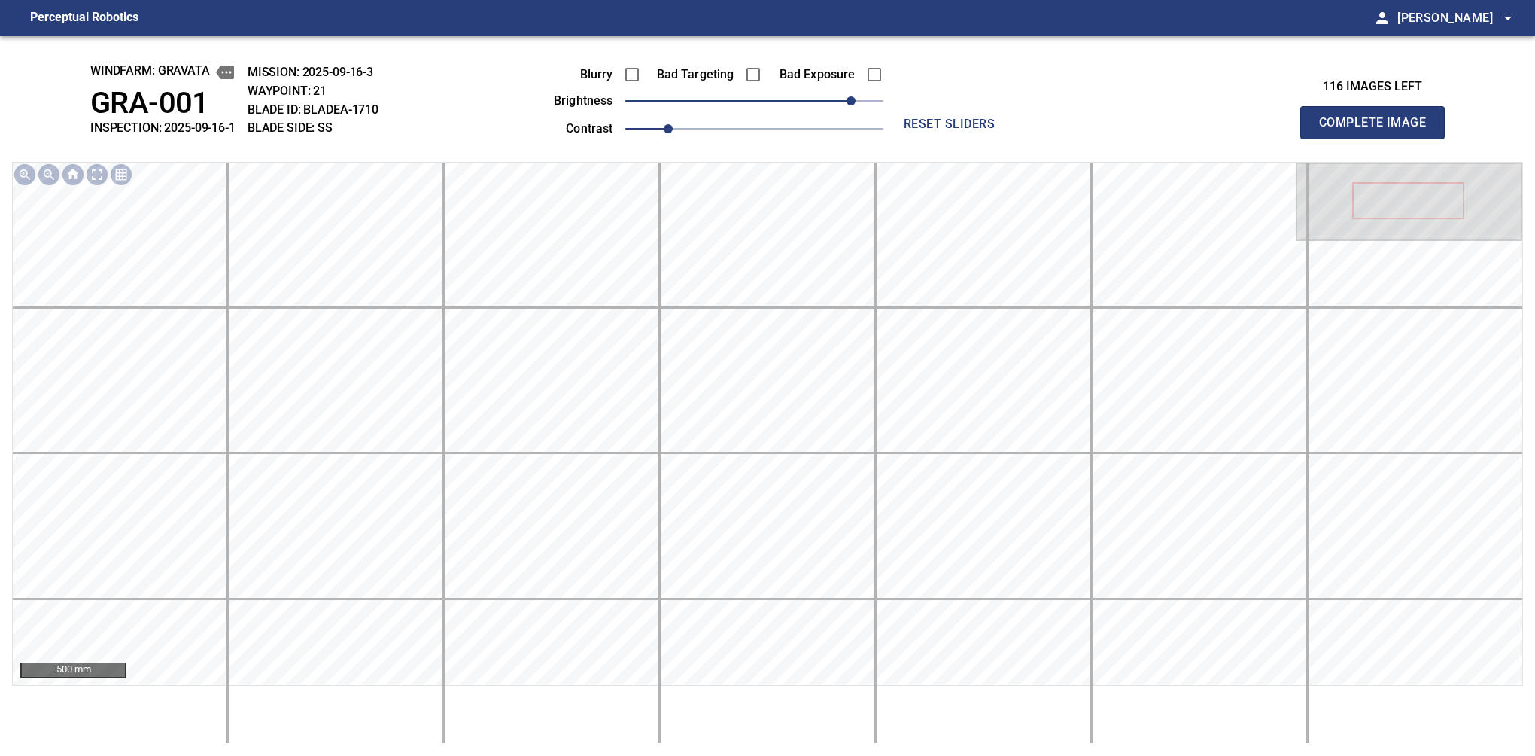
click at [1379, 138] on button "Complete Image" at bounding box center [1372, 122] width 144 height 33
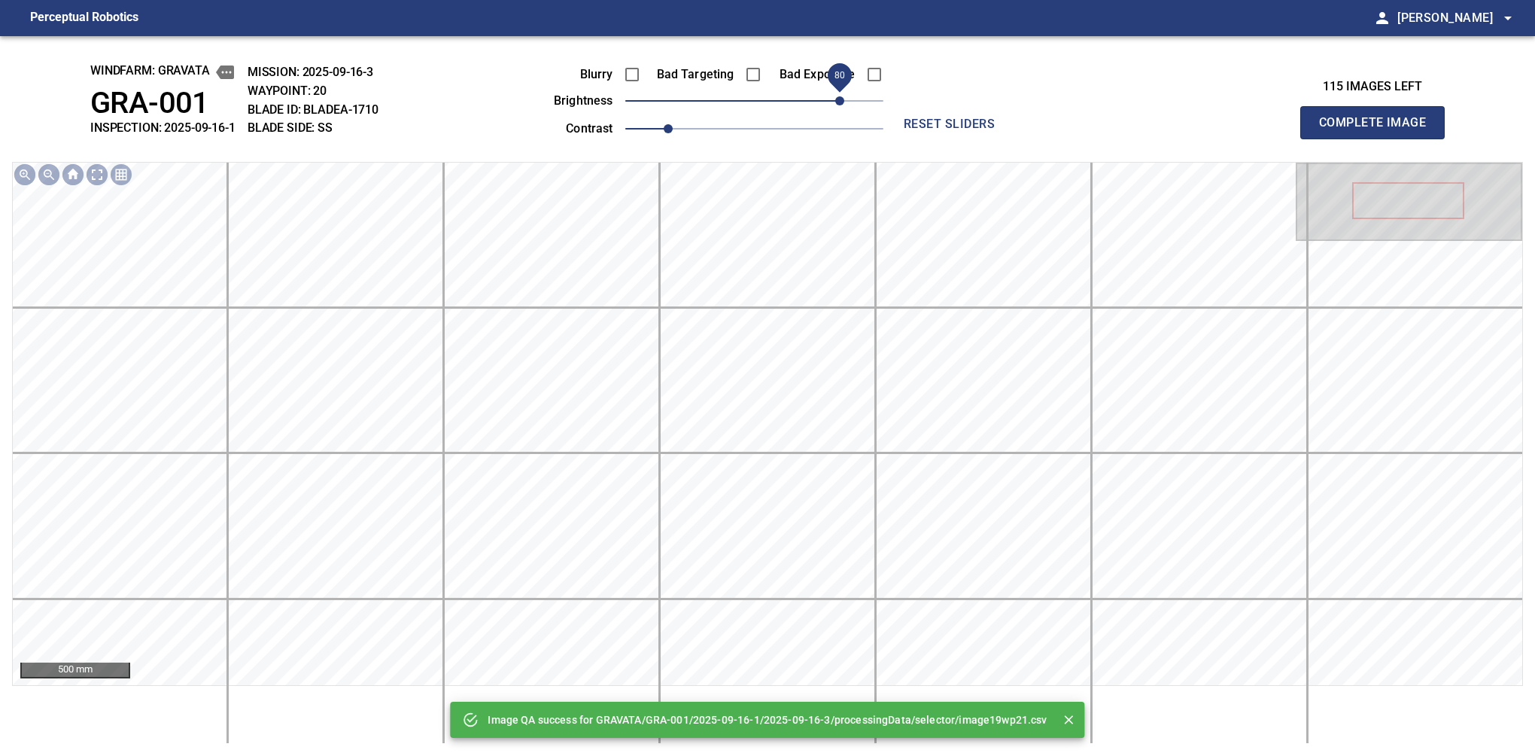
drag, startPoint x: 850, startPoint y: 92, endPoint x: 840, endPoint y: 102, distance: 14.9
click at [840, 102] on span "80" at bounding box center [754, 100] width 258 height 21
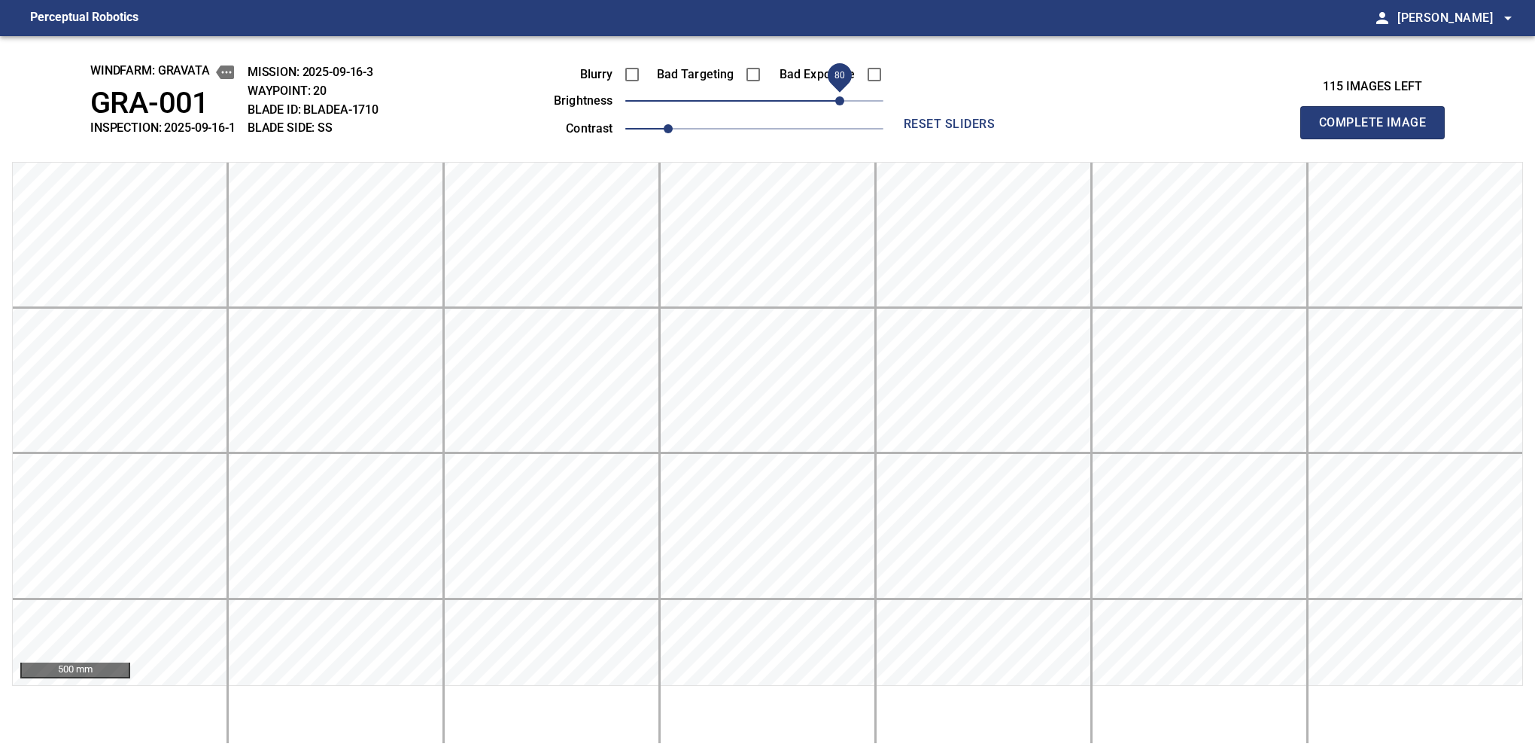
click at [1379, 138] on button "Complete Image" at bounding box center [1372, 122] width 144 height 33
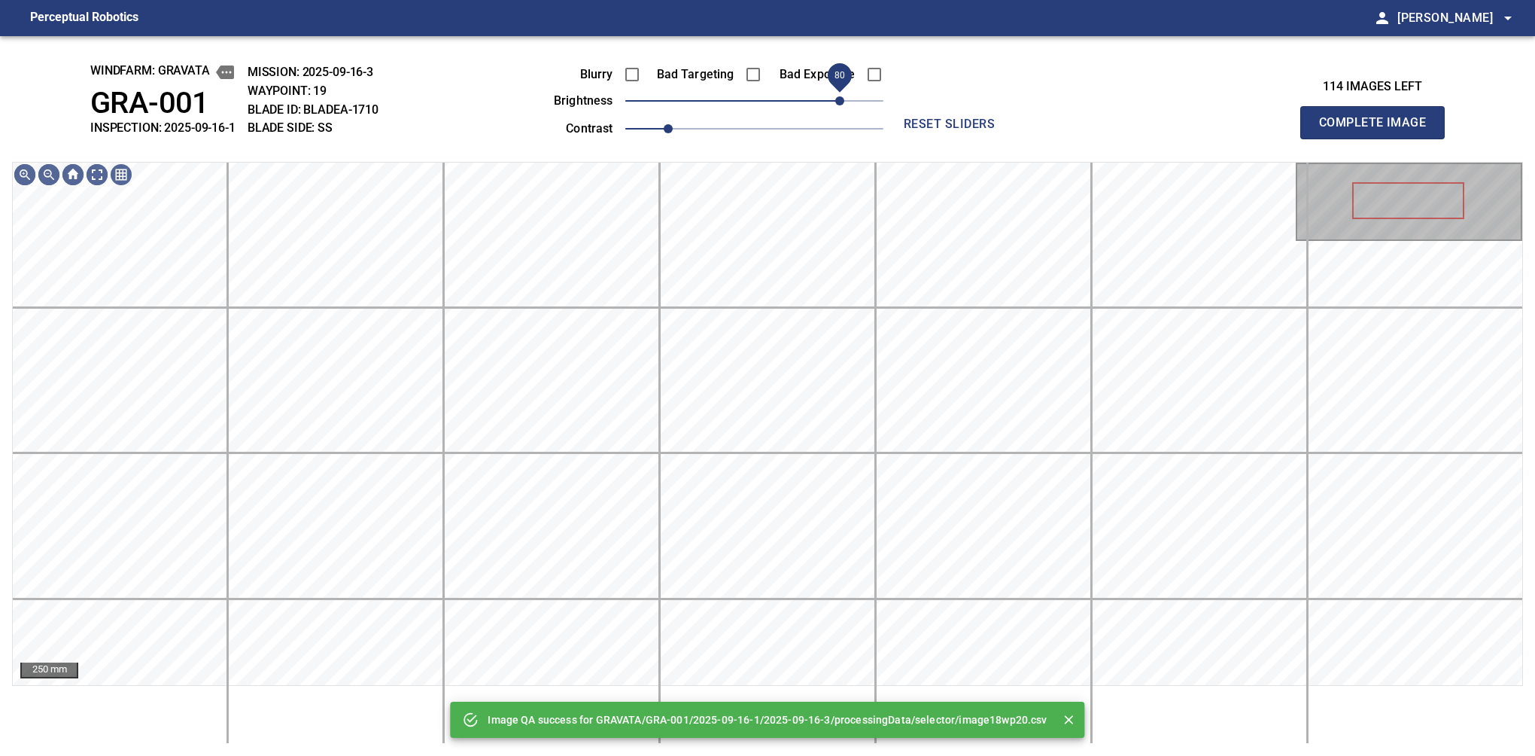
click at [843, 102] on span "80" at bounding box center [754, 100] width 258 height 21
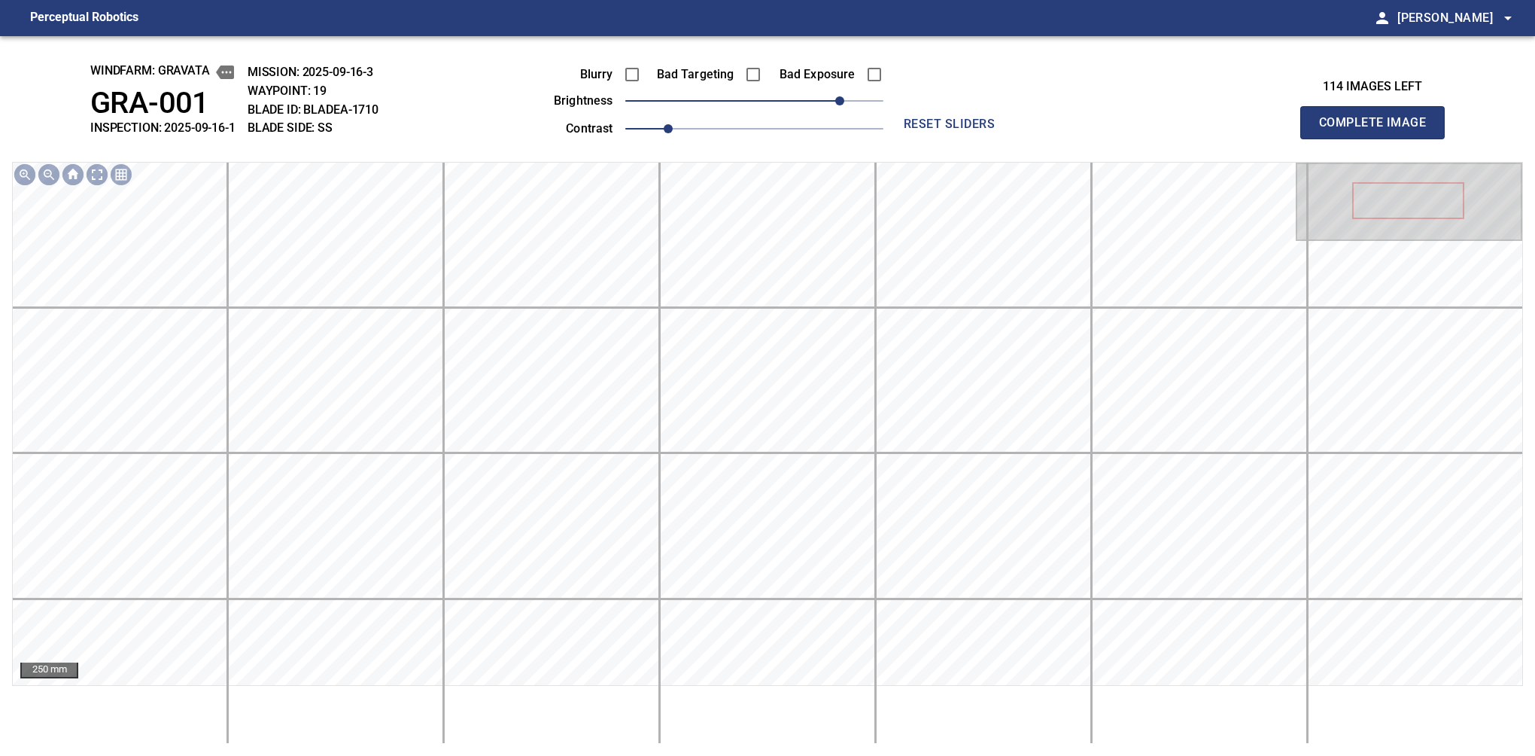
click at [1379, 138] on button "Complete Image" at bounding box center [1372, 122] width 144 height 33
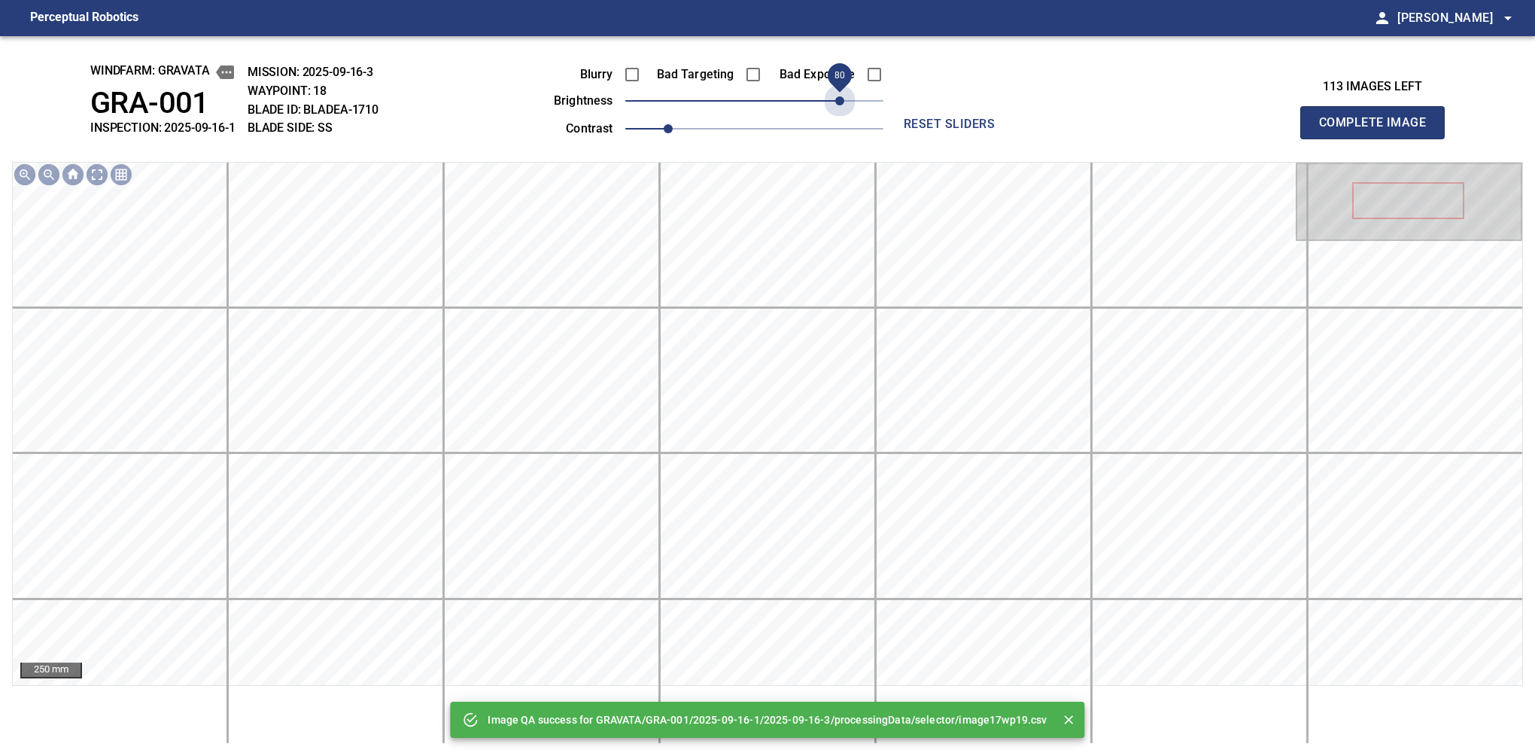
click at [843, 102] on span "80" at bounding box center [754, 100] width 258 height 21
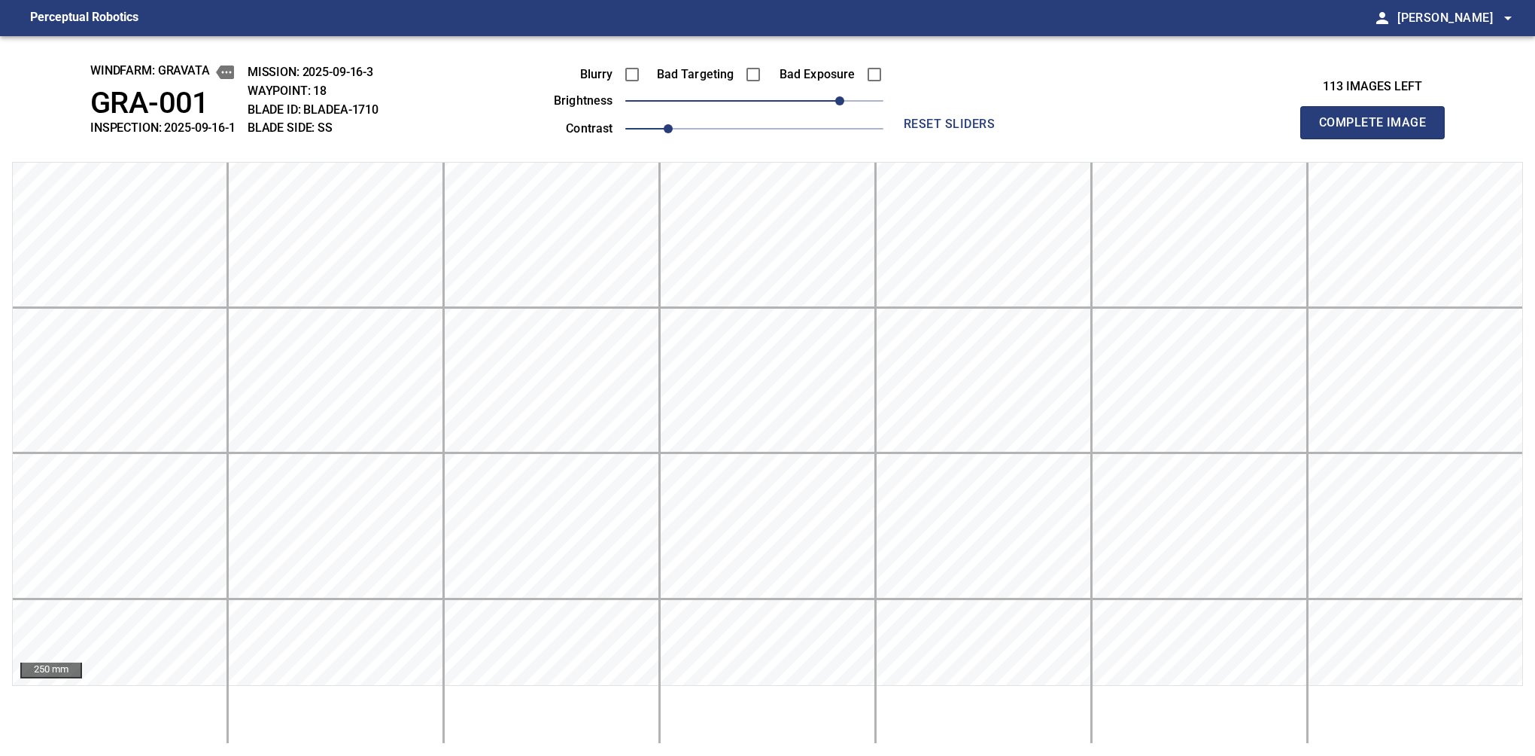
click at [1379, 138] on button "Complete Image" at bounding box center [1372, 122] width 144 height 33
click at [846, 99] on span "90" at bounding box center [754, 100] width 258 height 21
click at [1379, 138] on button "Complete Image" at bounding box center [1372, 122] width 144 height 33
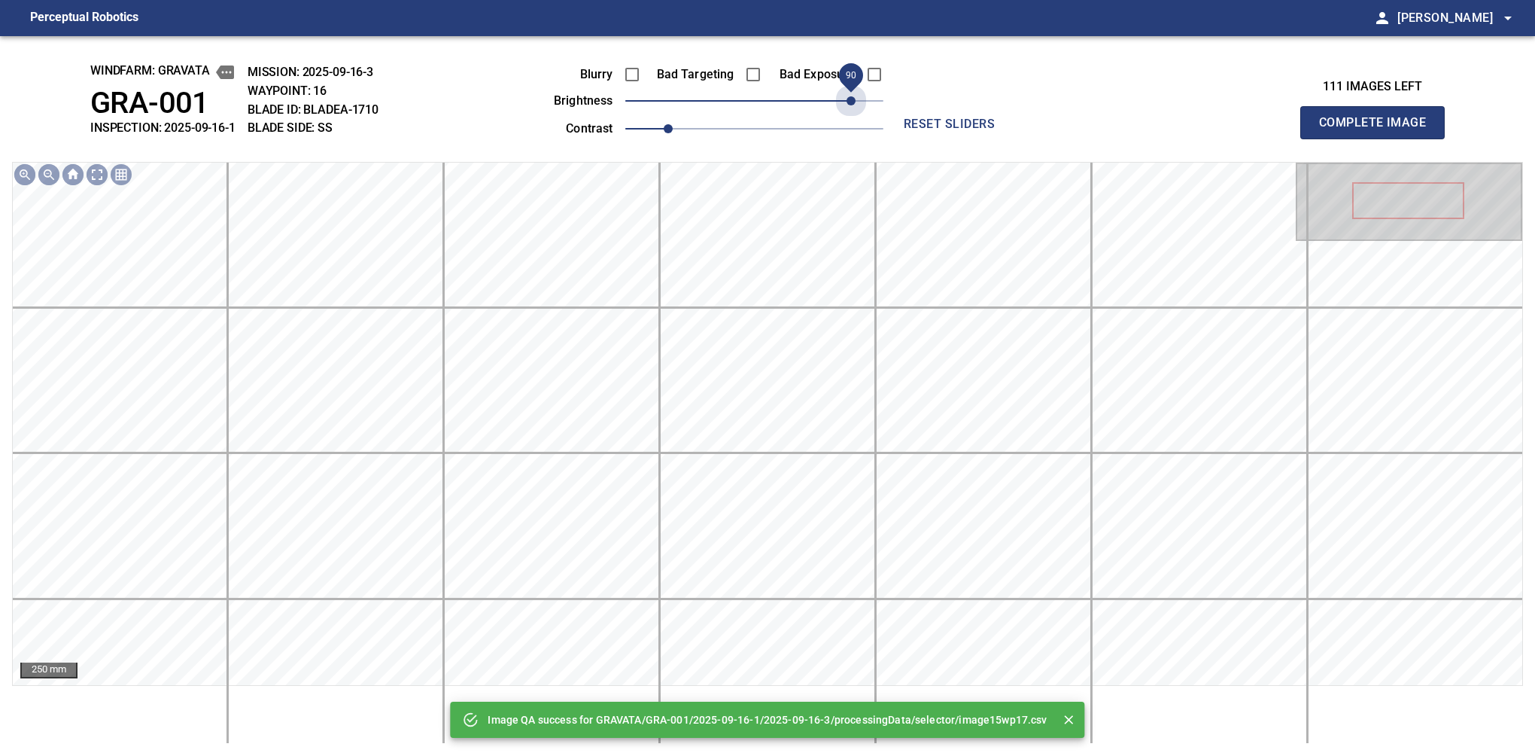
click at [846, 99] on span "90" at bounding box center [754, 100] width 258 height 21
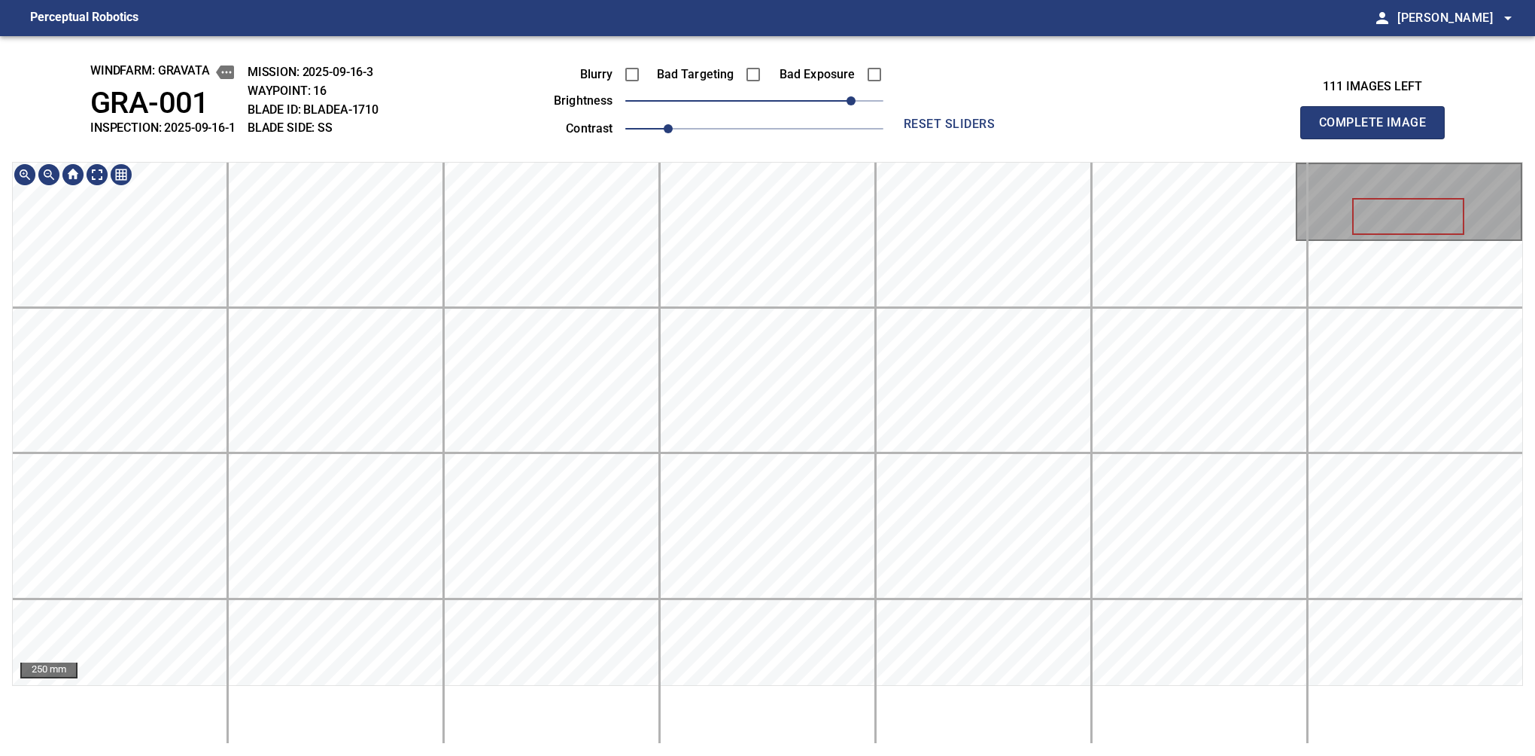
click at [773, 134] on div "windfarm: GRAVATA GRA-001 INSPECTION: 2025-09-16-1 MISSION: 2025-09-16-3 WAYPOI…" at bounding box center [767, 395] width 1535 height 719
click at [1379, 138] on button "Complete Image" at bounding box center [1372, 122] width 144 height 33
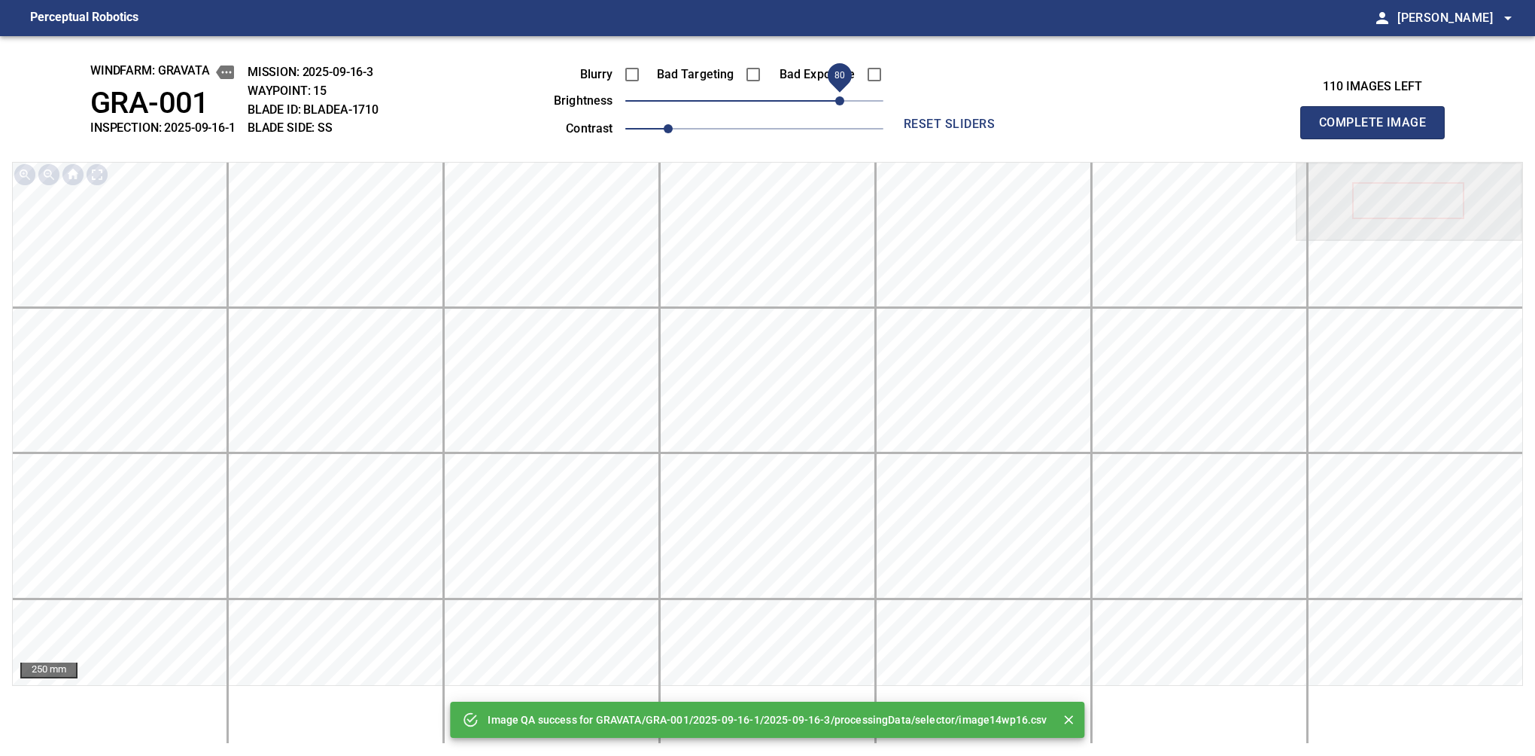
drag, startPoint x: 812, startPoint y: 108, endPoint x: 838, endPoint y: 100, distance: 27.4
click at [838, 100] on span "80" at bounding box center [839, 100] width 9 height 9
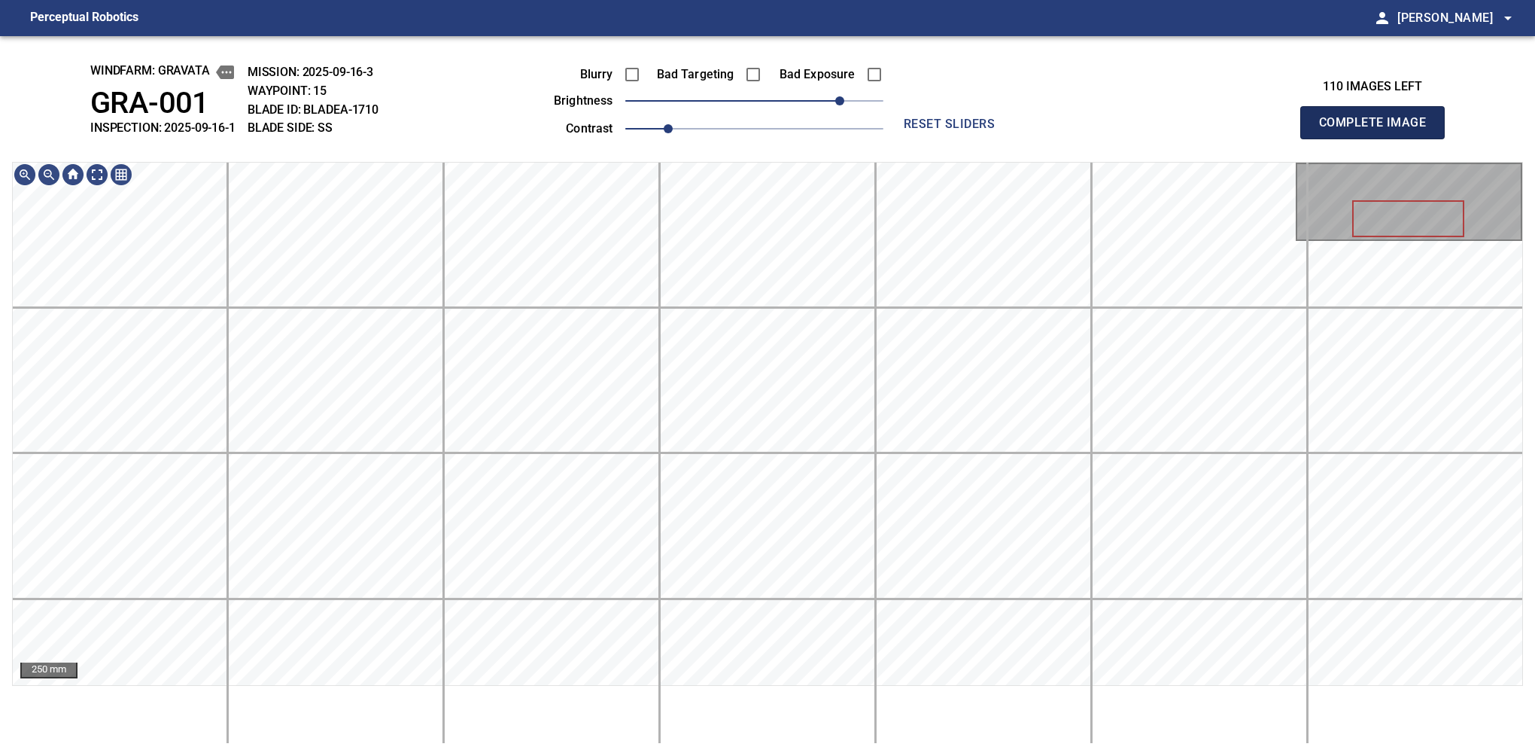
click at [1379, 138] on button "Complete Image" at bounding box center [1372, 122] width 144 height 33
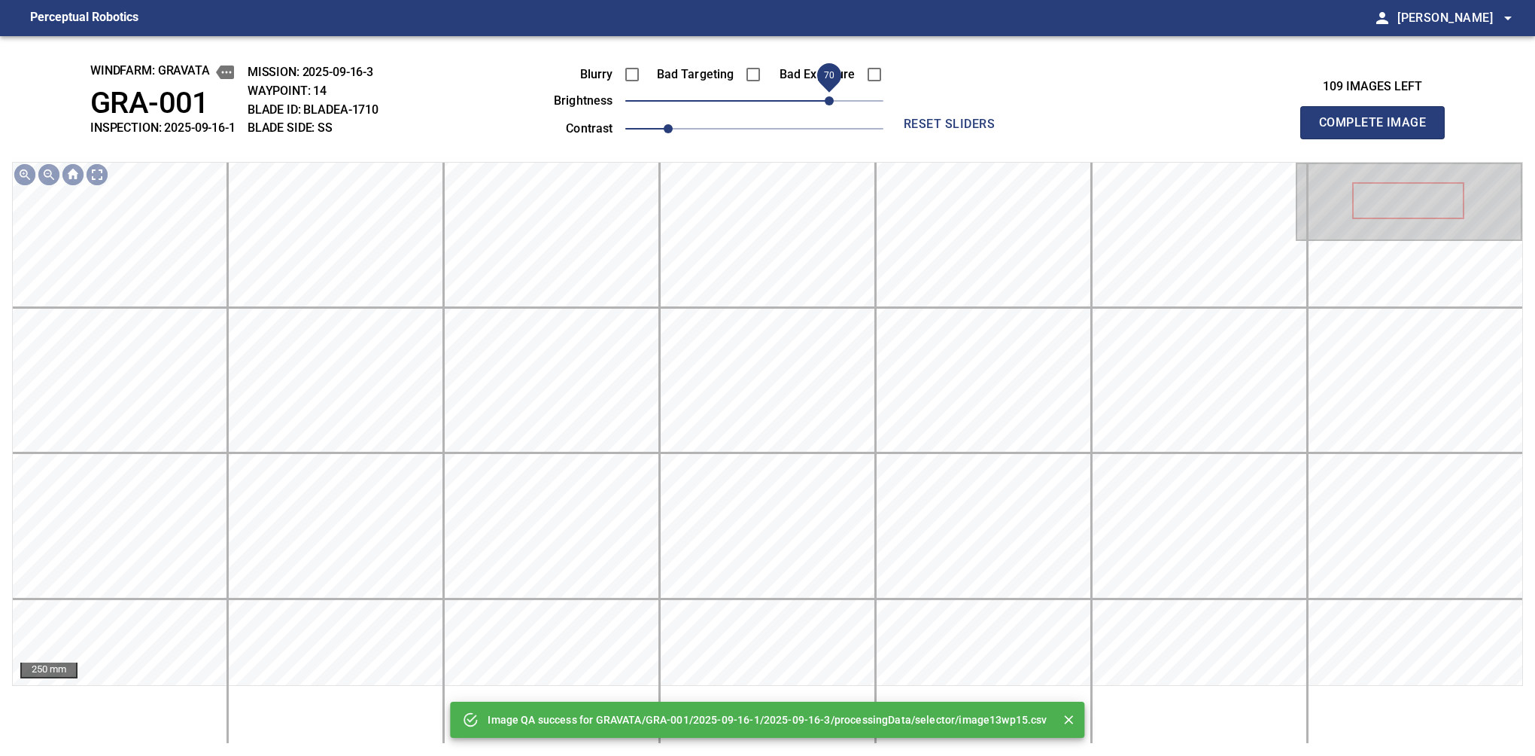
drag, startPoint x: 818, startPoint y: 98, endPoint x: 834, endPoint y: 95, distance: 16.1
click at [834, 95] on span "70" at bounding box center [754, 100] width 258 height 21
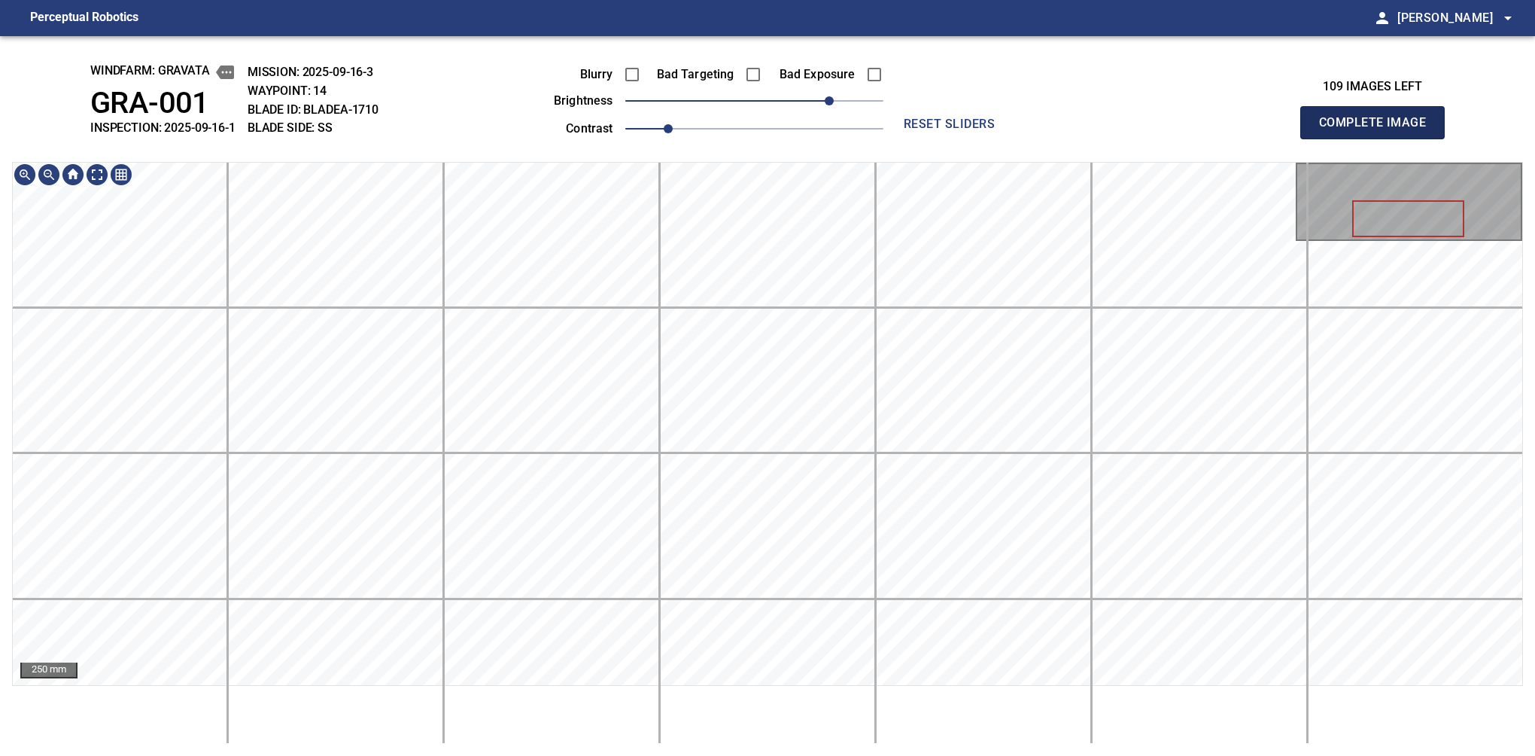
click at [1379, 138] on button "Complete Image" at bounding box center [1372, 122] width 144 height 33
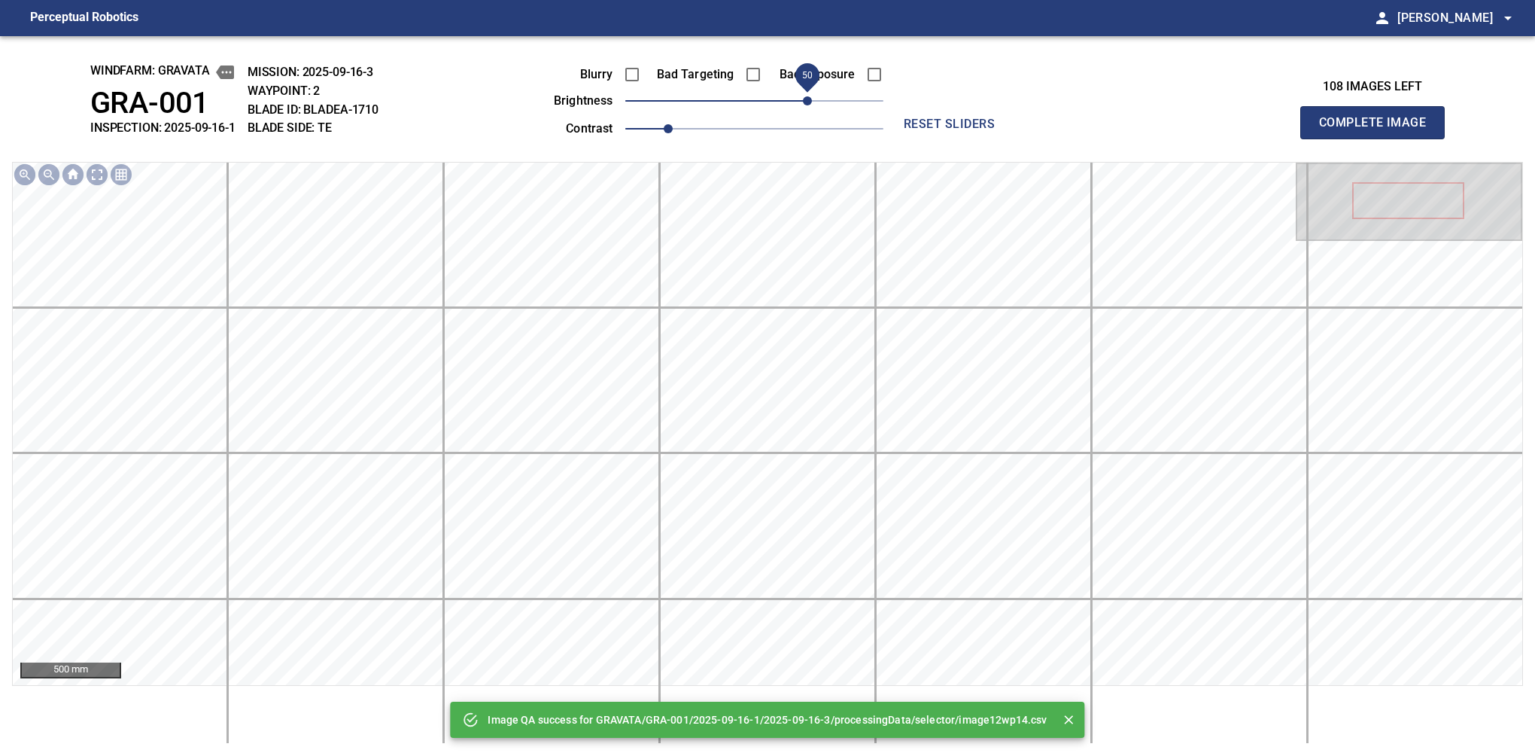
drag, startPoint x: 802, startPoint y: 103, endPoint x: 810, endPoint y: 99, distance: 9.4
click at [810, 99] on span "50" at bounding box center [754, 100] width 258 height 21
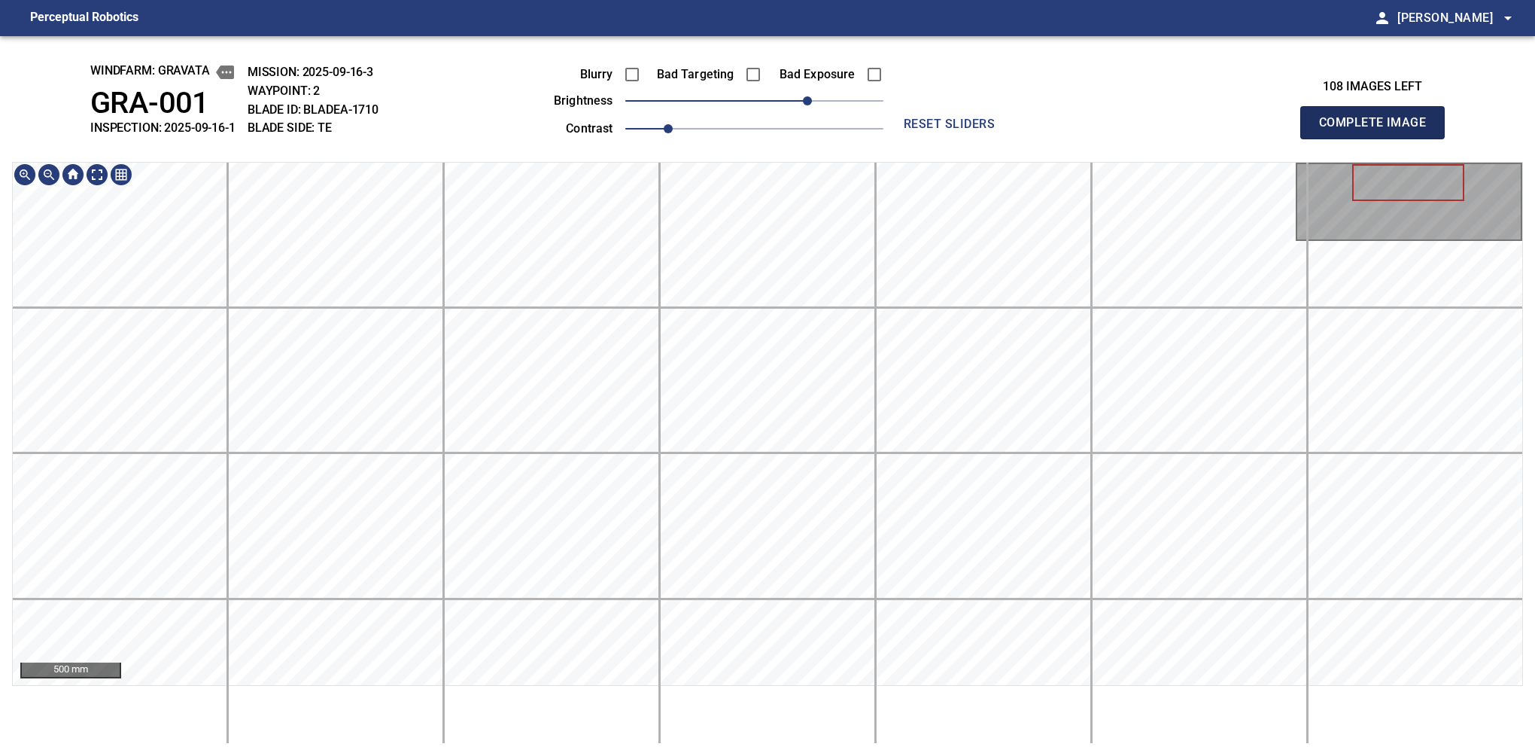
click at [1379, 138] on button "Complete Image" at bounding box center [1372, 122] width 144 height 33
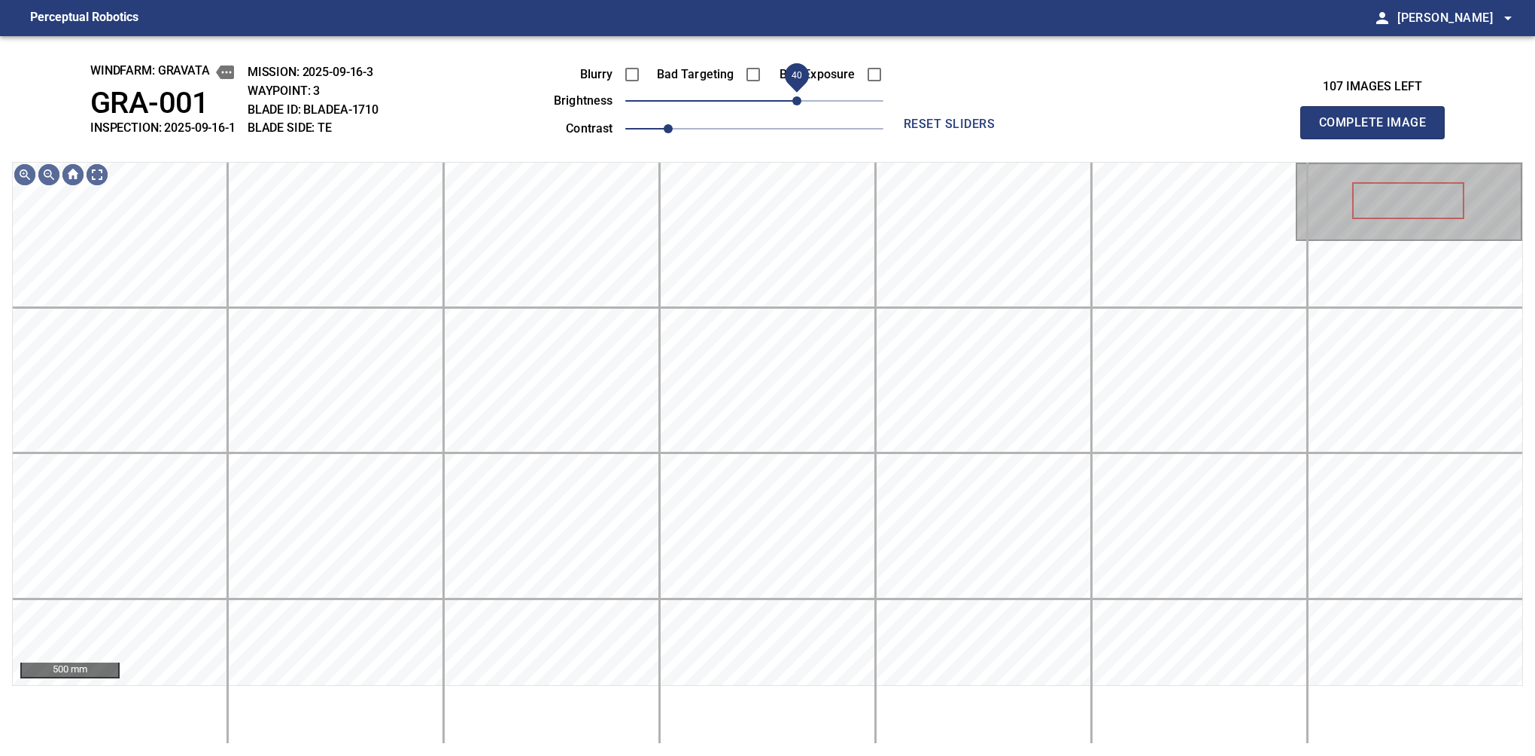
drag, startPoint x: 779, startPoint y: 105, endPoint x: 798, endPoint y: 82, distance: 30.0
click at [798, 96] on span "40" at bounding box center [796, 100] width 9 height 9
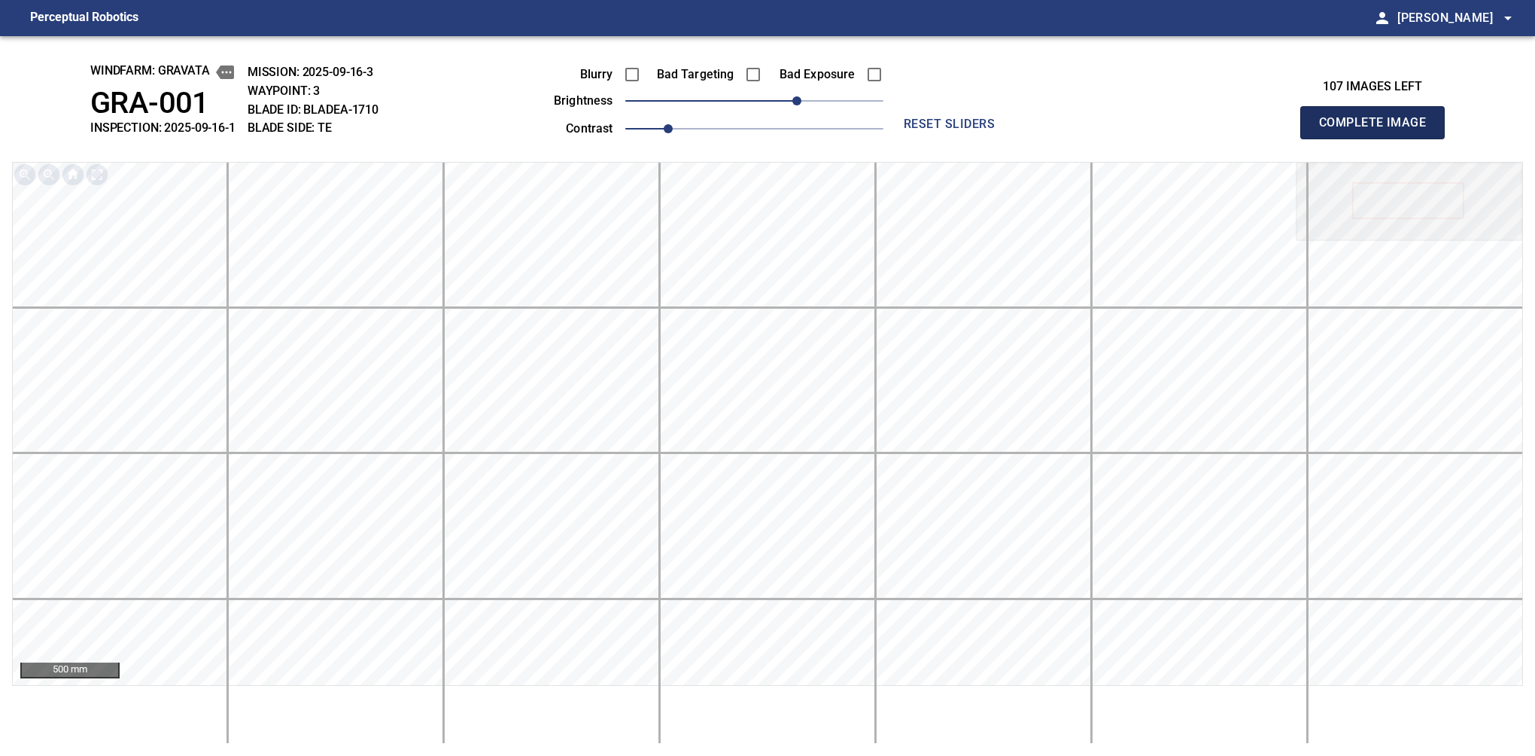
click at [1379, 138] on button "Complete Image" at bounding box center [1372, 122] width 144 height 33
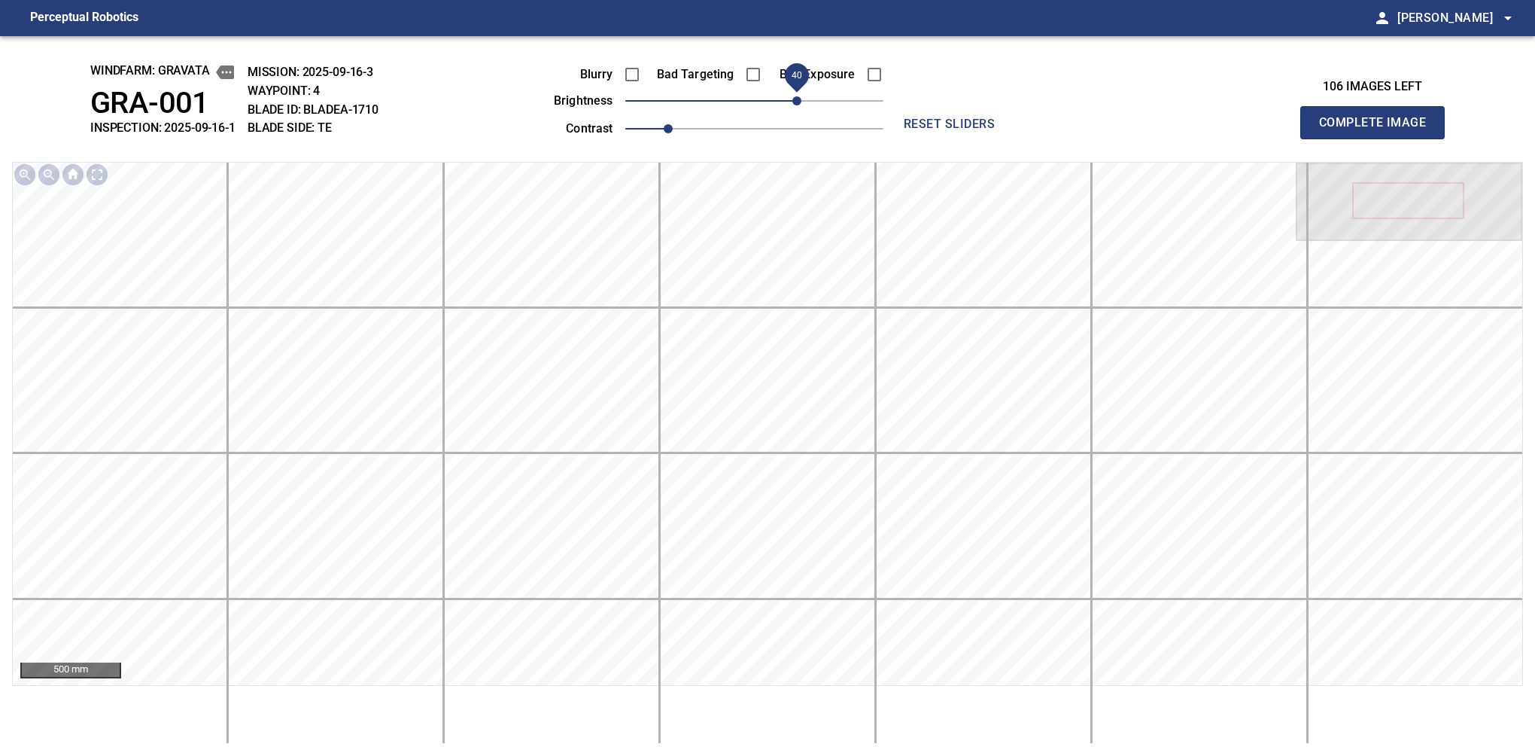
drag, startPoint x: 777, startPoint y: 103, endPoint x: 798, endPoint y: 96, distance: 22.4
click at [798, 96] on span "40" at bounding box center [796, 100] width 9 height 9
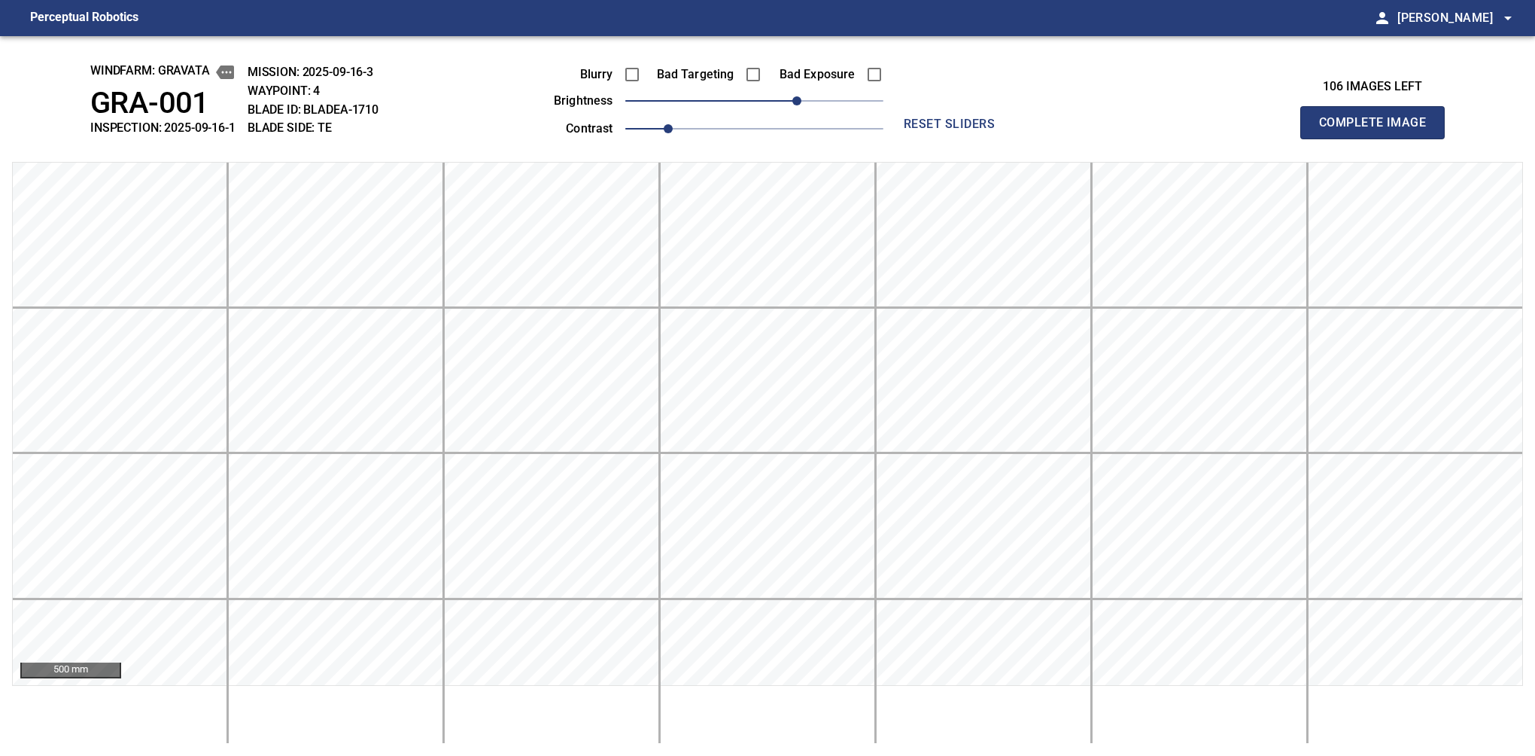
click at [1379, 138] on button "Complete Image" at bounding box center [1372, 122] width 144 height 33
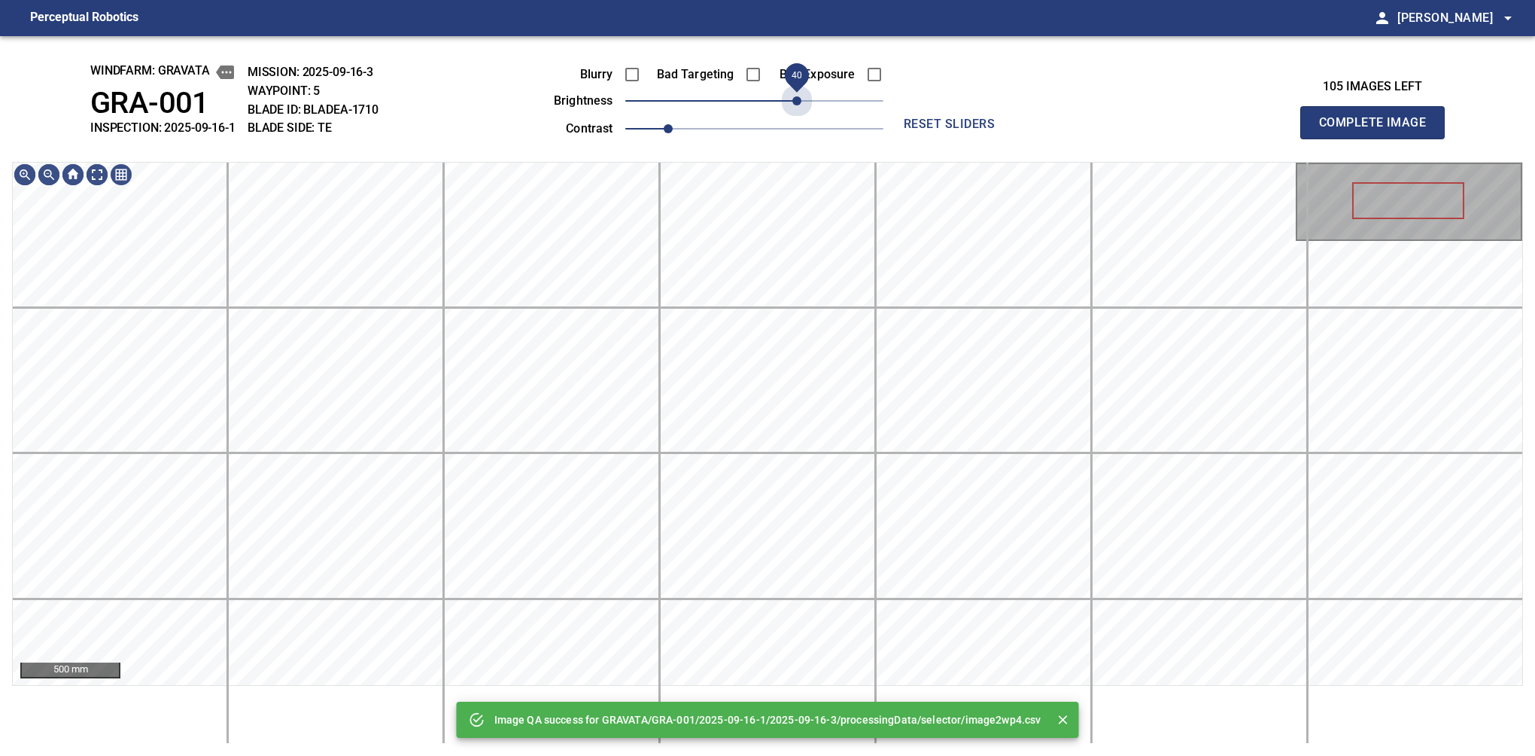
drag, startPoint x: 802, startPoint y: 103, endPoint x: 798, endPoint y: 121, distance: 18.6
click at [798, 121] on div "Blurry Bad Targeting Bad Exposure brightness 40 contrast 1" at bounding box center [701, 99] width 363 height 81
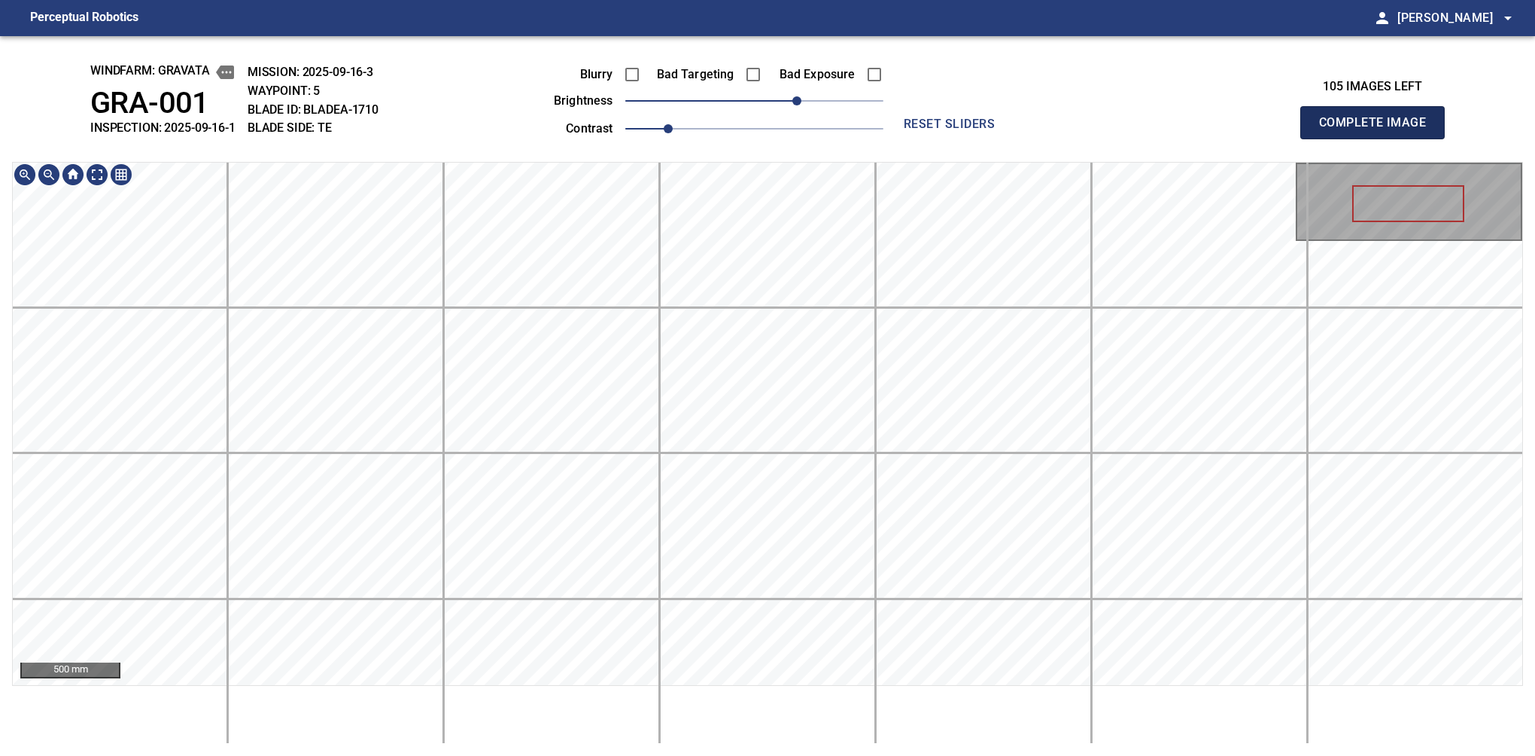
click at [1379, 138] on button "Complete Image" at bounding box center [1372, 122] width 144 height 33
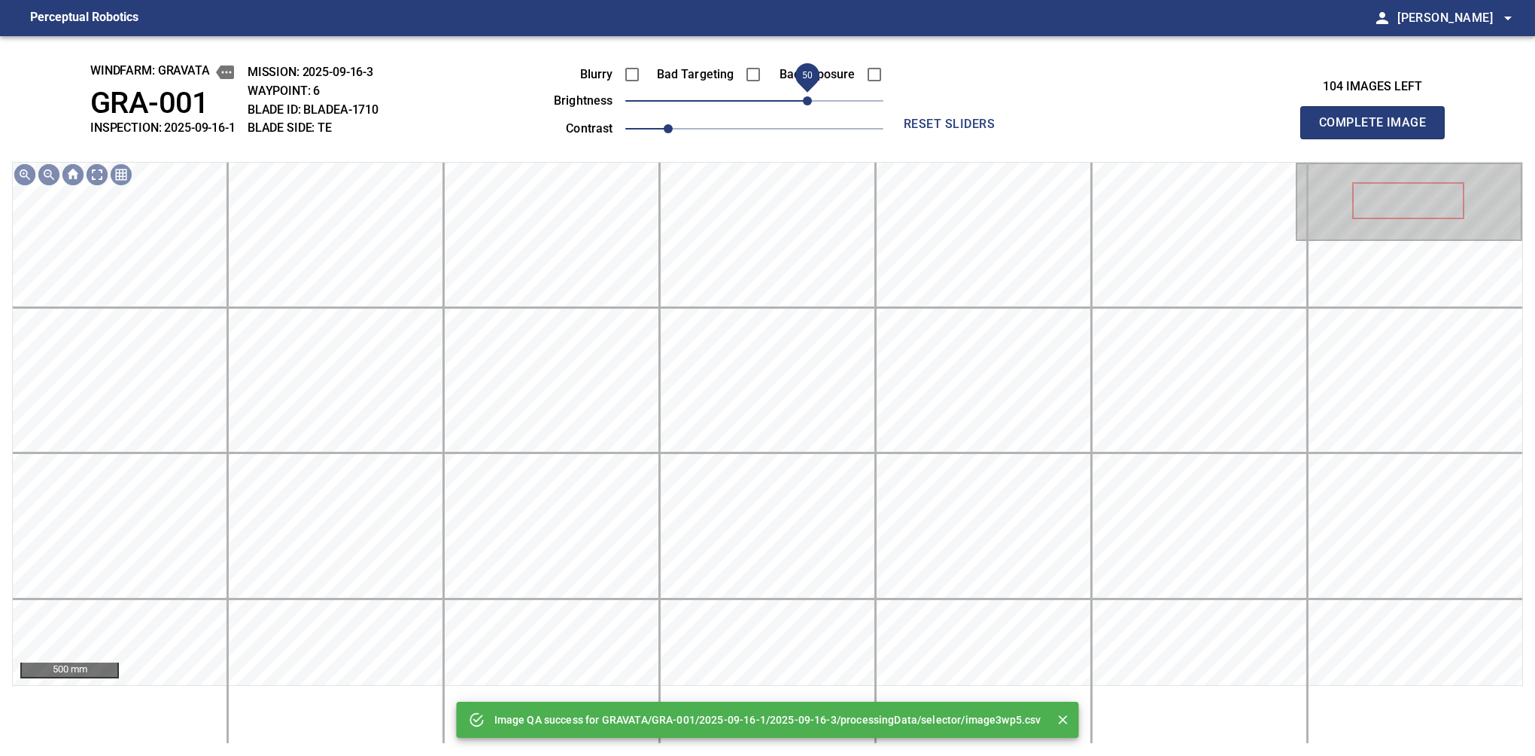
drag, startPoint x: 780, startPoint y: 96, endPoint x: 808, endPoint y: 101, distance: 28.9
click at [808, 101] on span "50" at bounding box center [754, 100] width 258 height 21
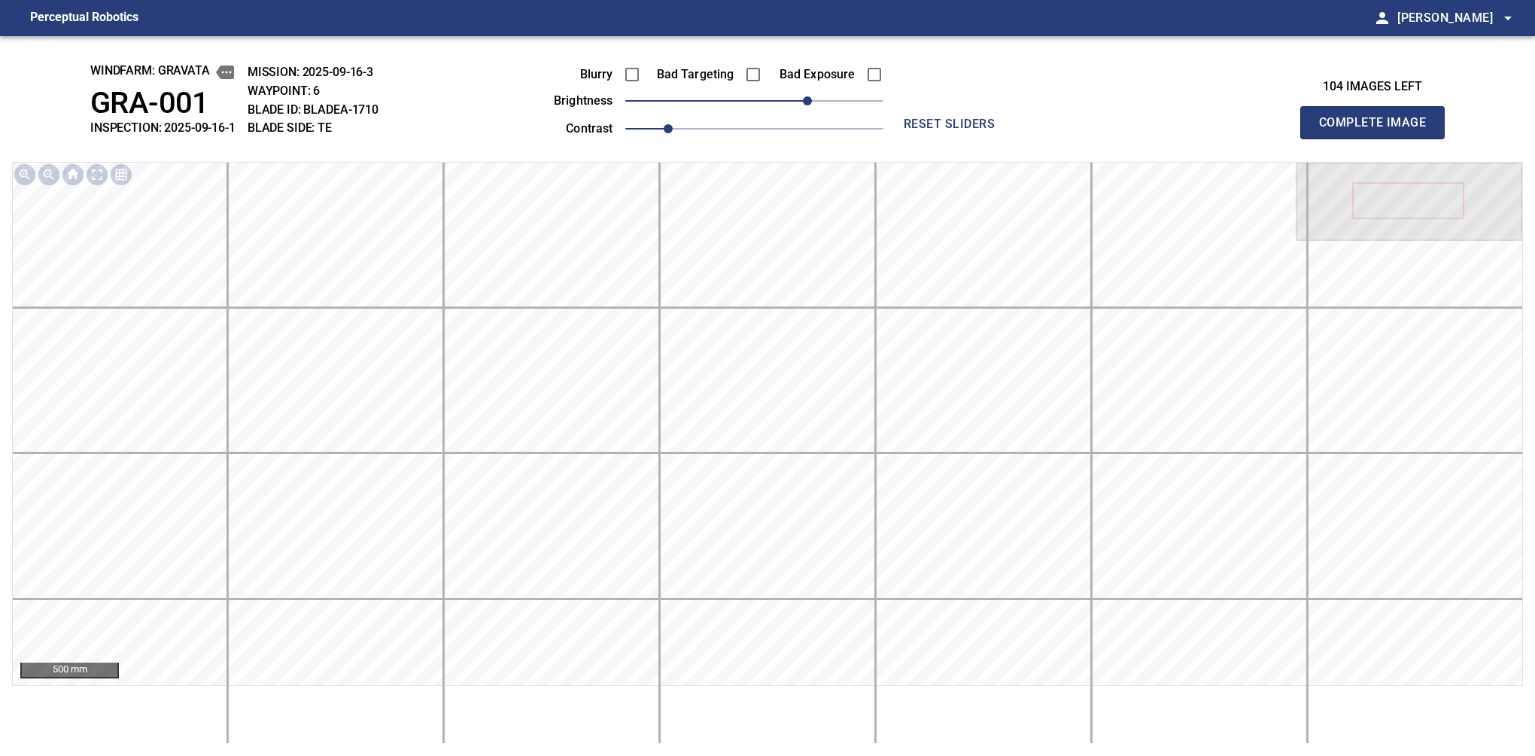
click at [1379, 138] on button "Complete Image" at bounding box center [1372, 122] width 144 height 33
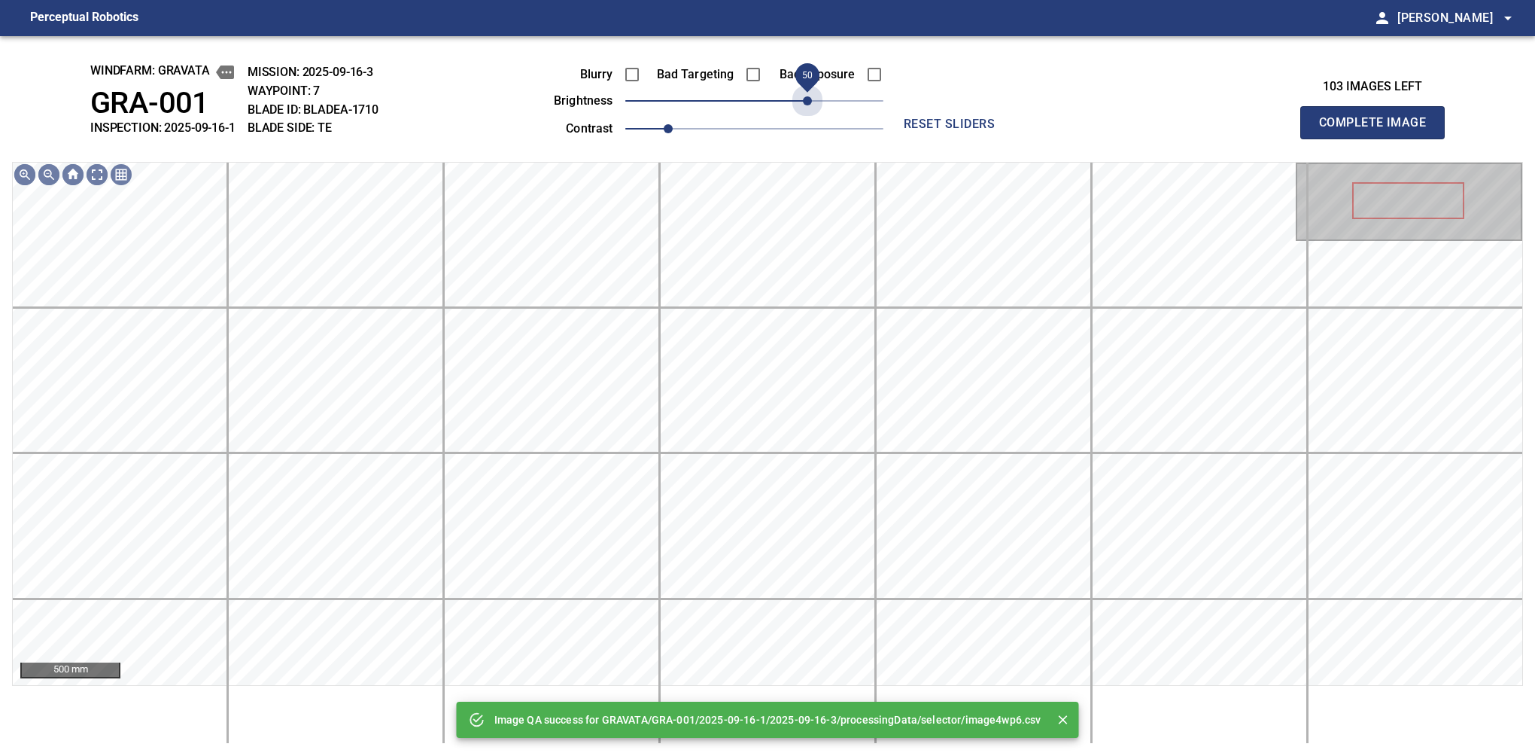
click at [808, 101] on span "50" at bounding box center [754, 100] width 258 height 21
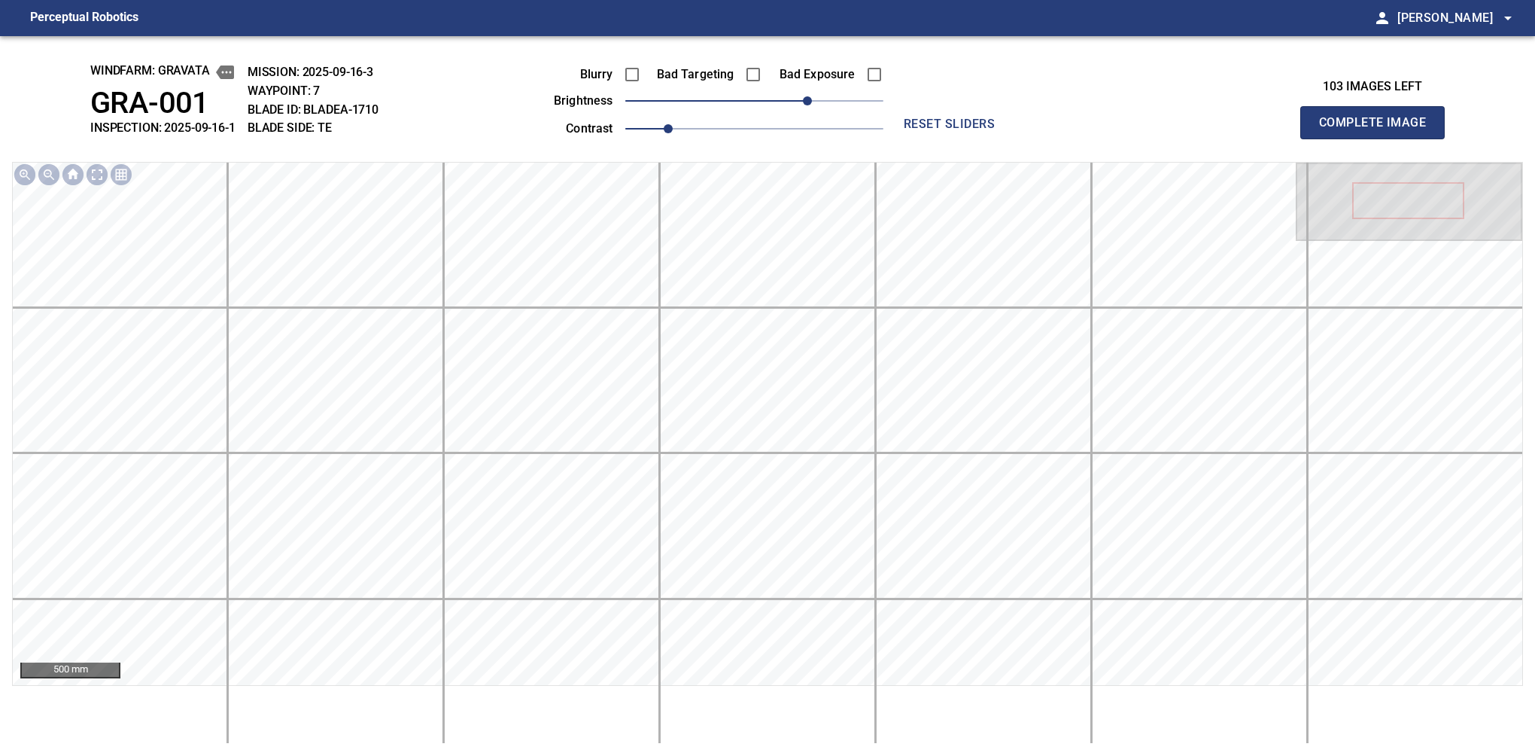
click at [1379, 138] on button "Complete Image" at bounding box center [1372, 122] width 144 height 33
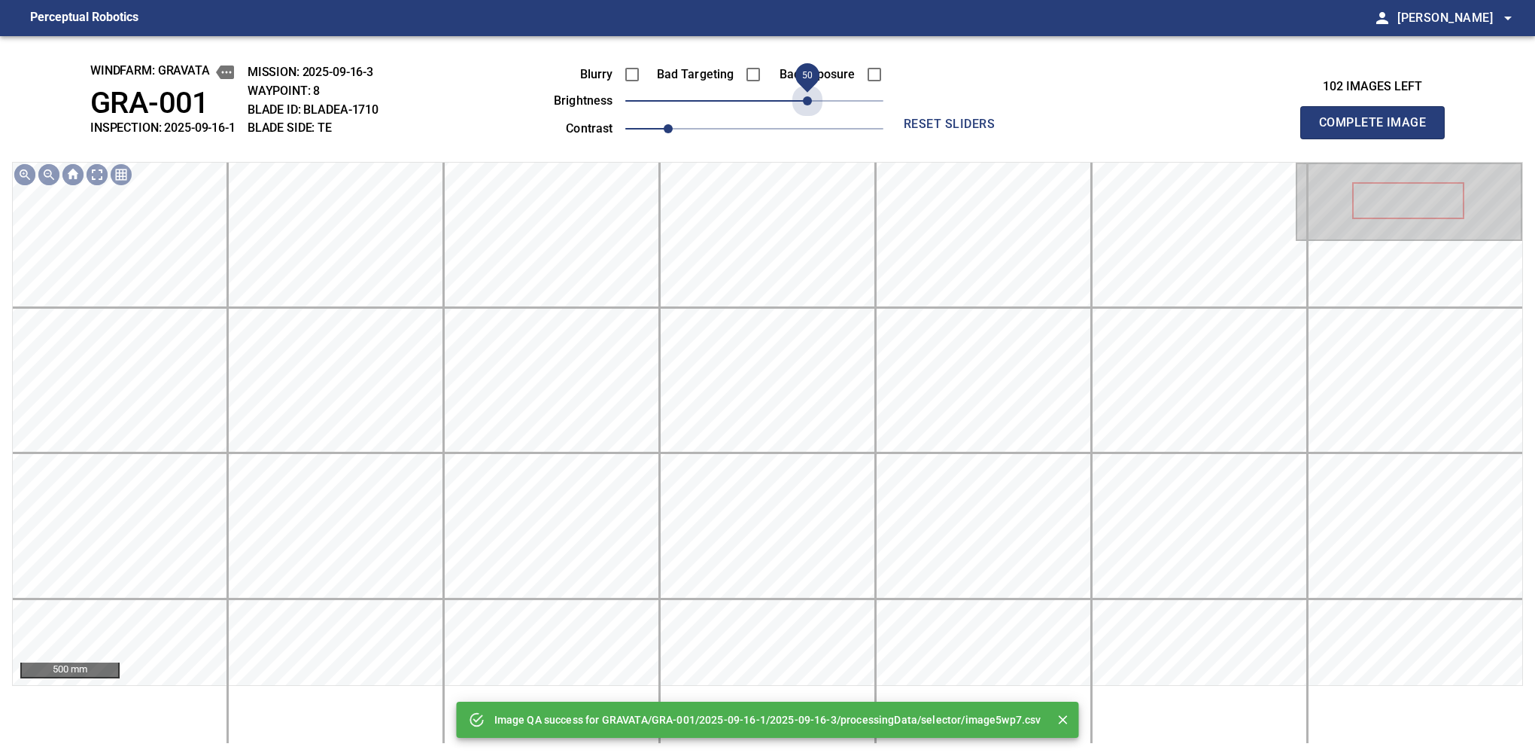
click at [808, 101] on span "50" at bounding box center [754, 100] width 258 height 21
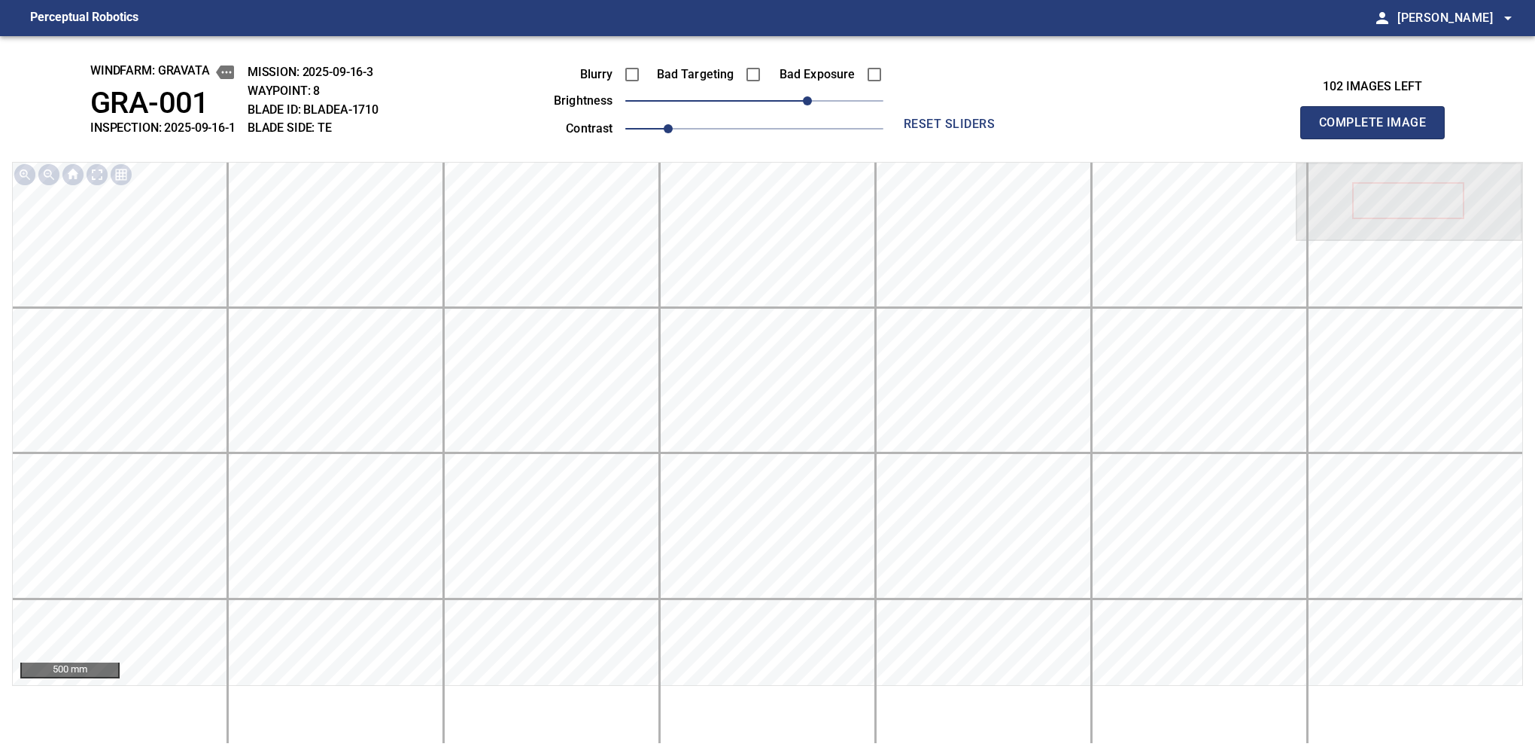
click at [1379, 138] on button "Complete Image" at bounding box center [1372, 122] width 144 height 33
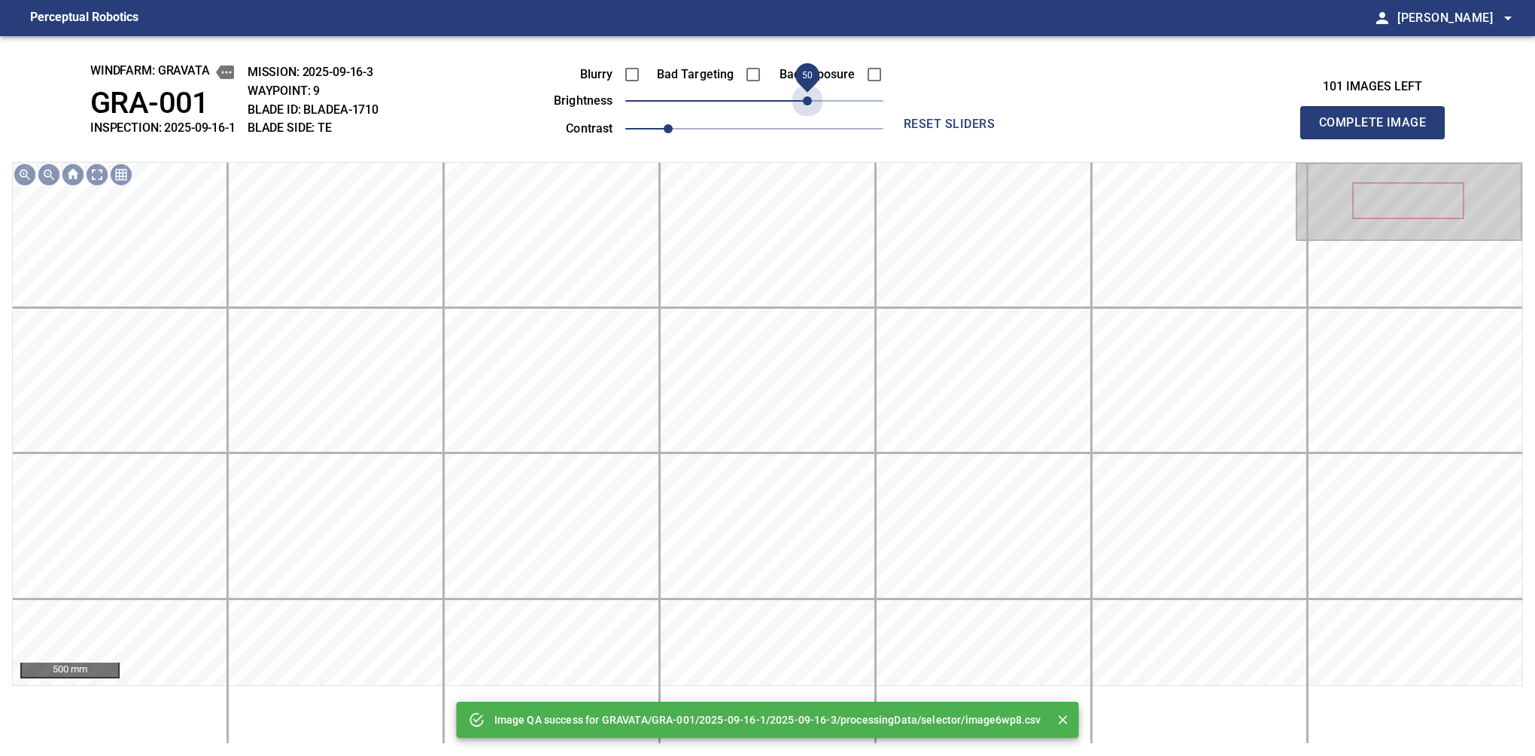
click at [808, 101] on span "50" at bounding box center [754, 100] width 258 height 21
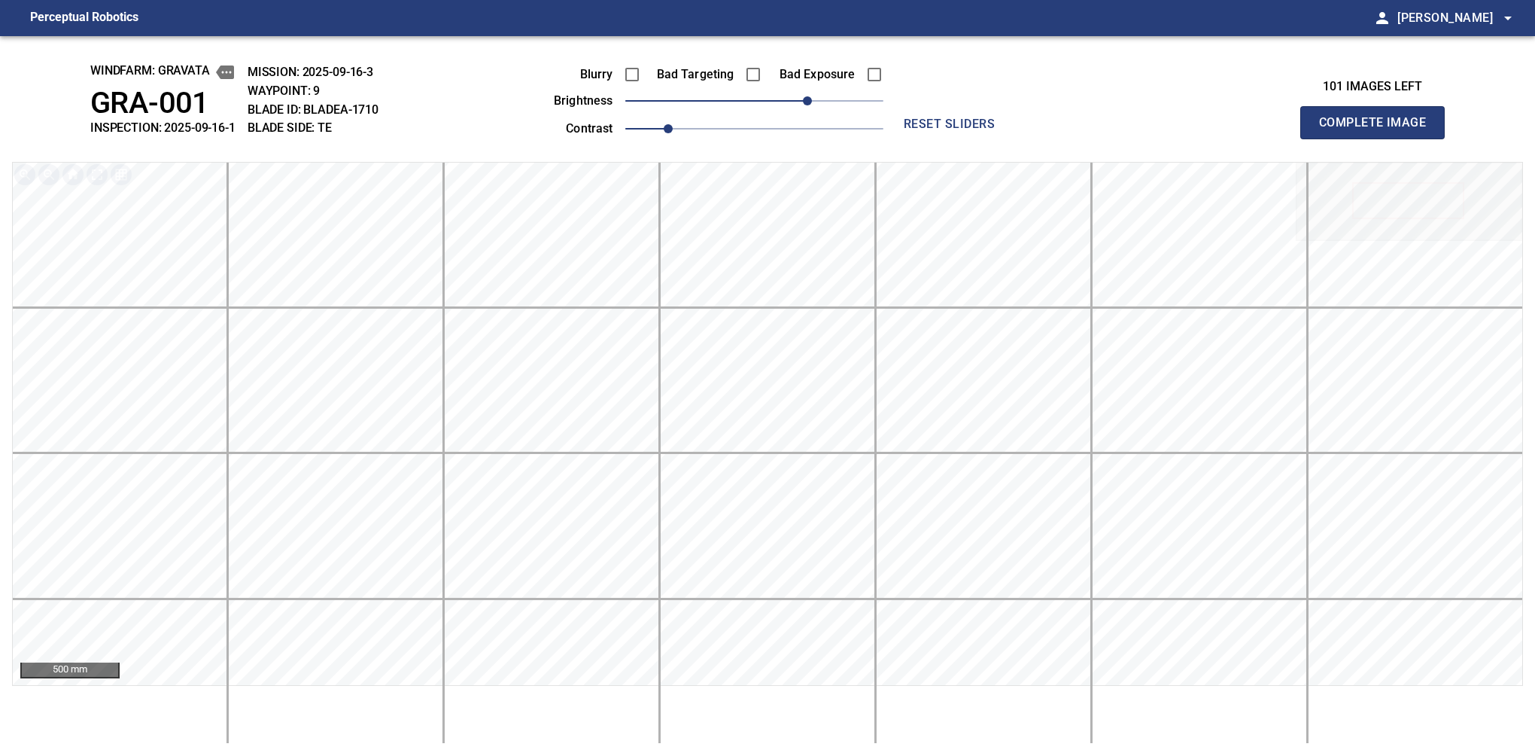
click at [1379, 138] on button "Complete Image" at bounding box center [1372, 122] width 144 height 33
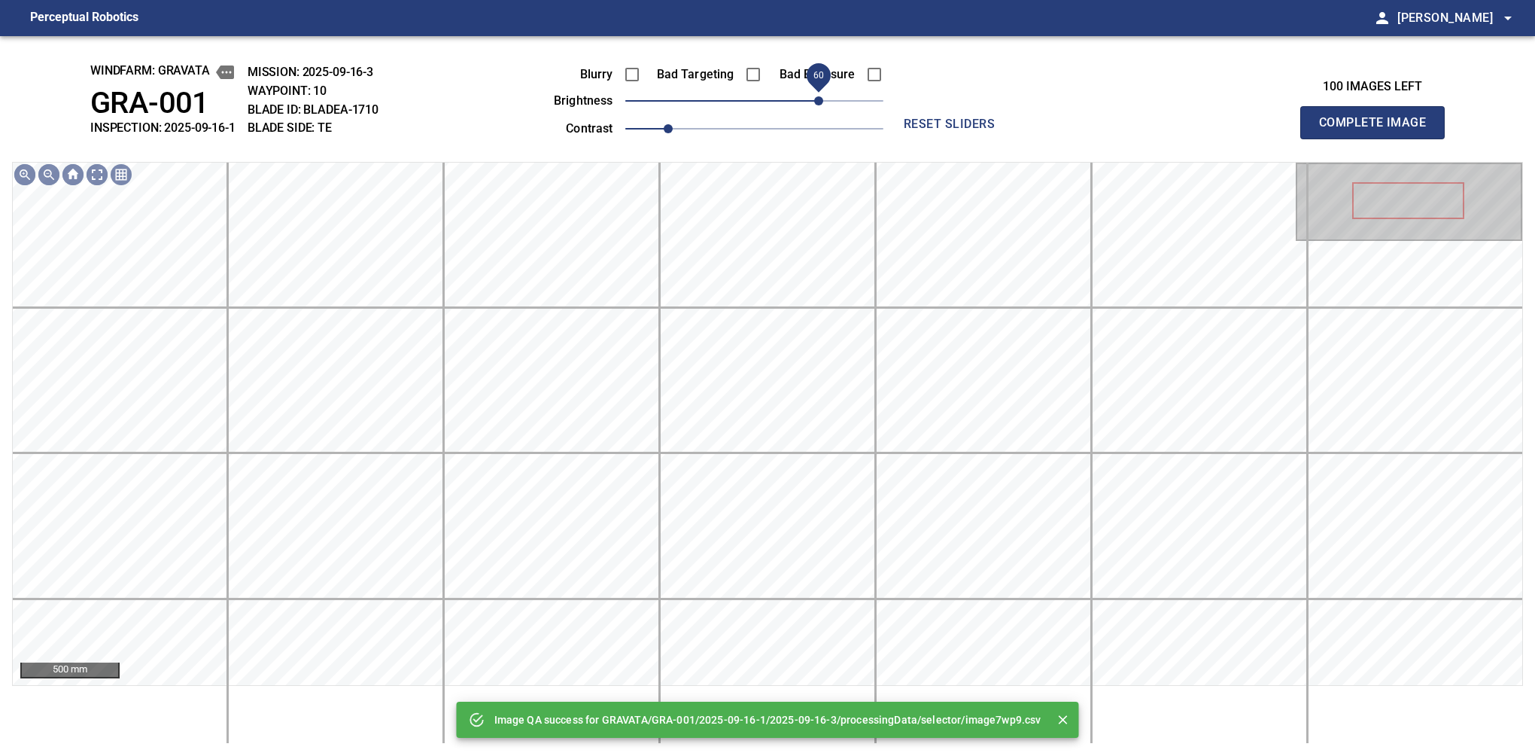
click at [816, 101] on span "60" at bounding box center [754, 100] width 258 height 21
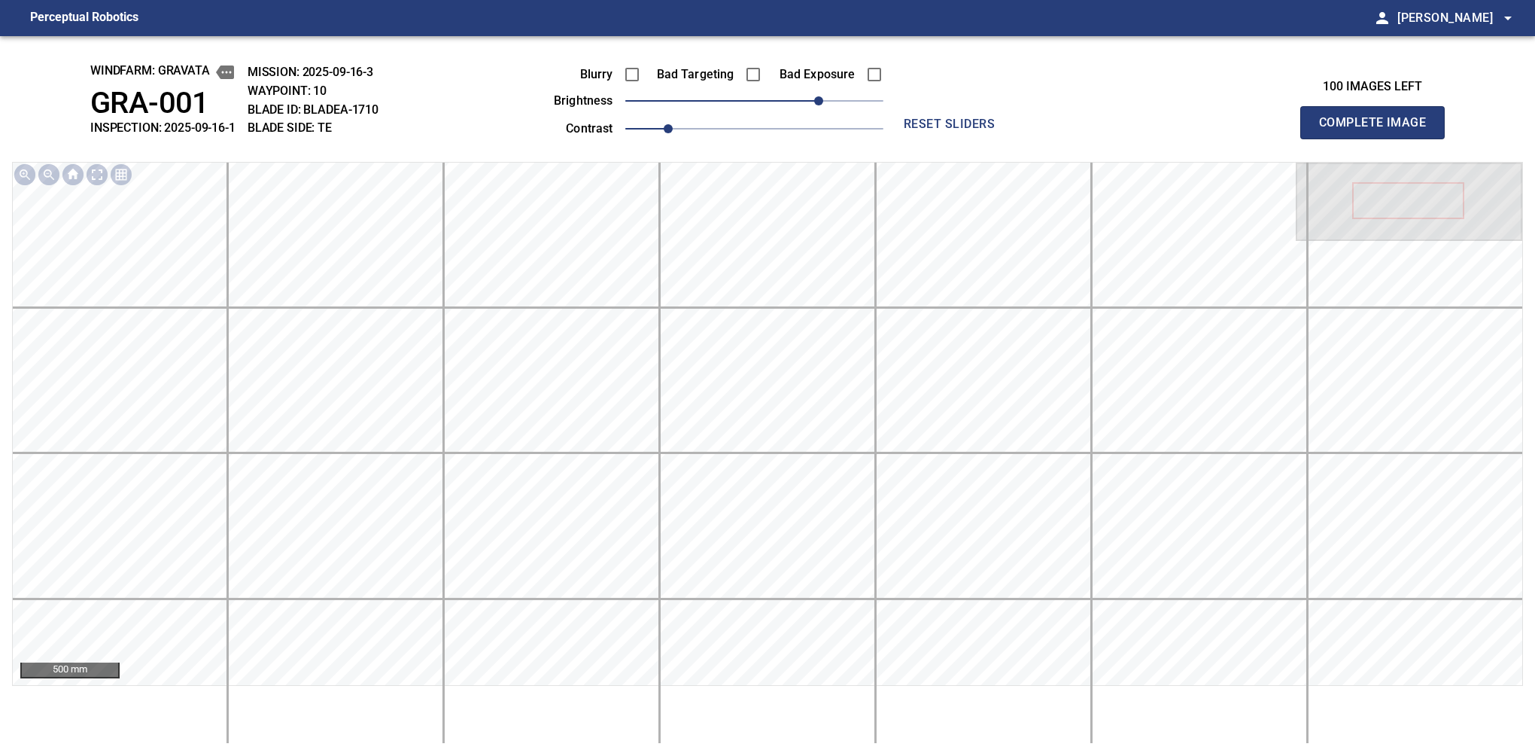
click at [1379, 138] on button "Complete Image" at bounding box center [1372, 122] width 144 height 33
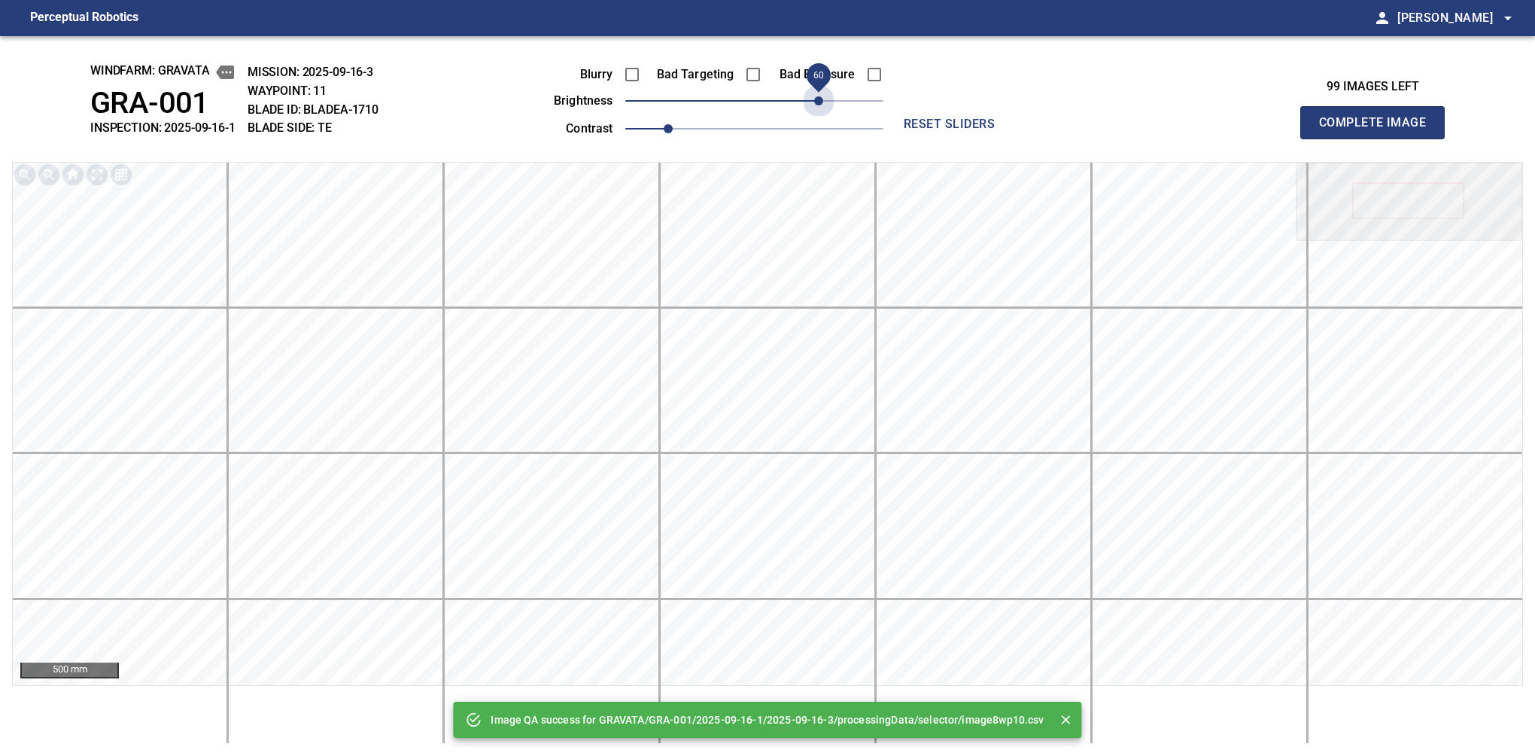
click at [816, 101] on span "60" at bounding box center [754, 100] width 258 height 21
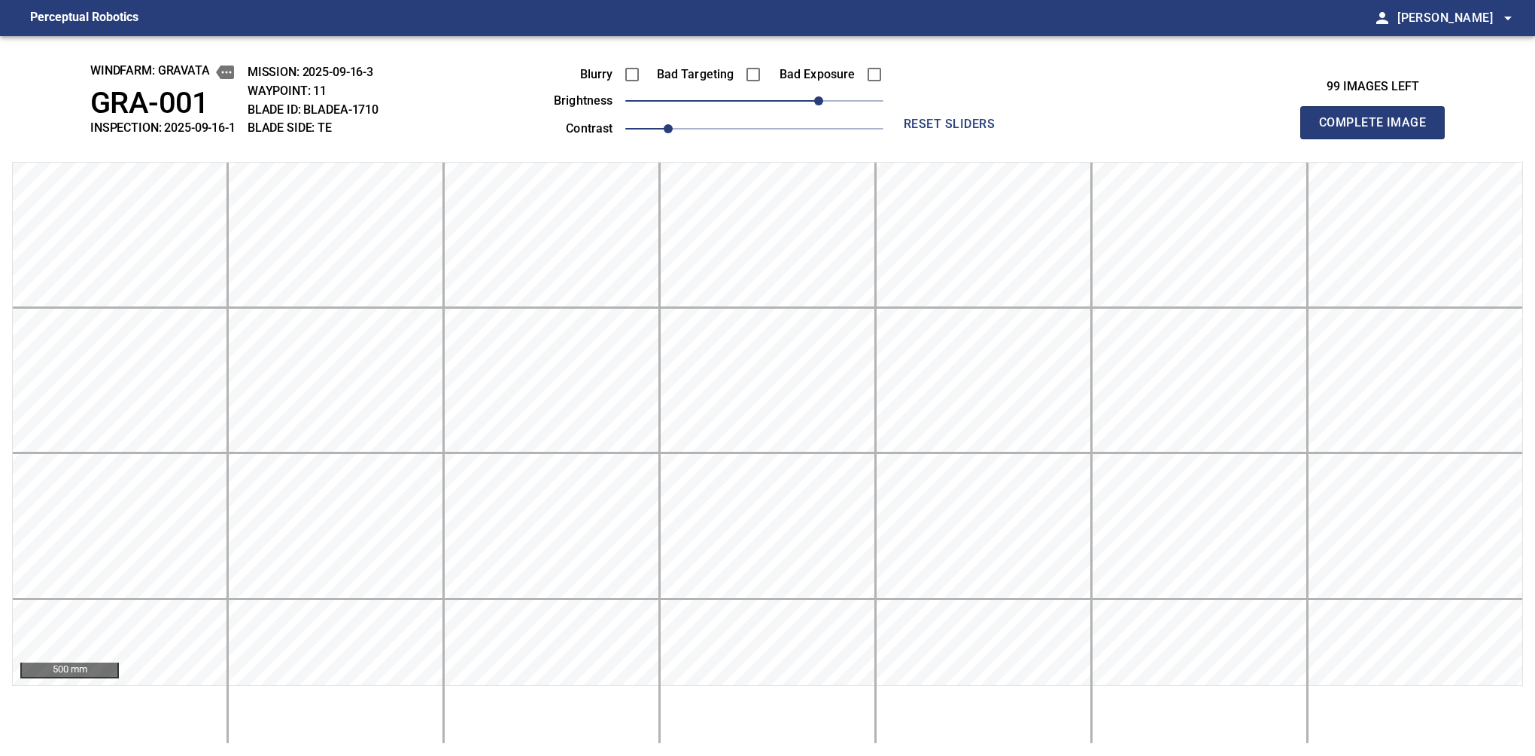
click at [1379, 138] on button "Complete Image" at bounding box center [1372, 122] width 144 height 33
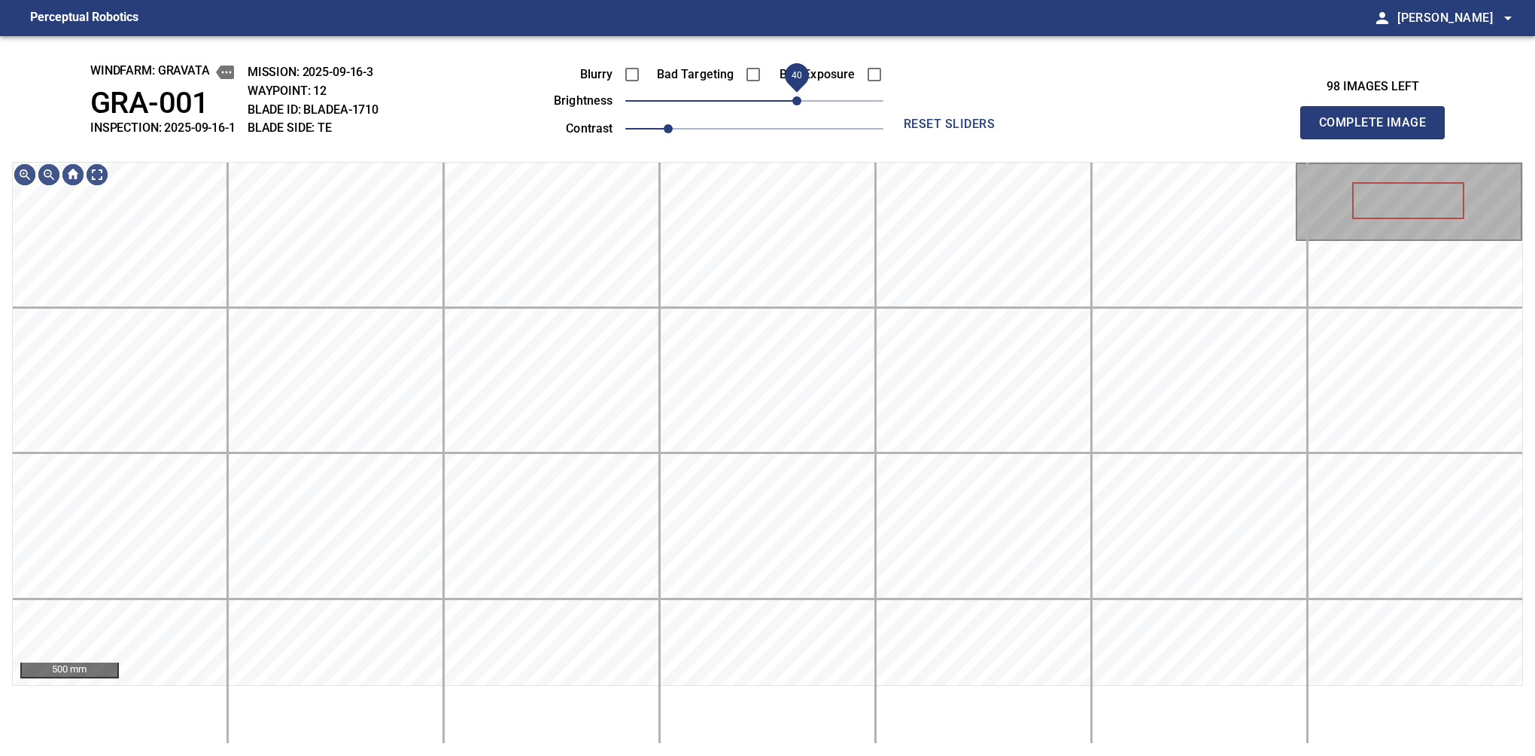
drag, startPoint x: 756, startPoint y: 101, endPoint x: 801, endPoint y: 85, distance: 47.8
click at [801, 96] on span "40" at bounding box center [796, 100] width 9 height 9
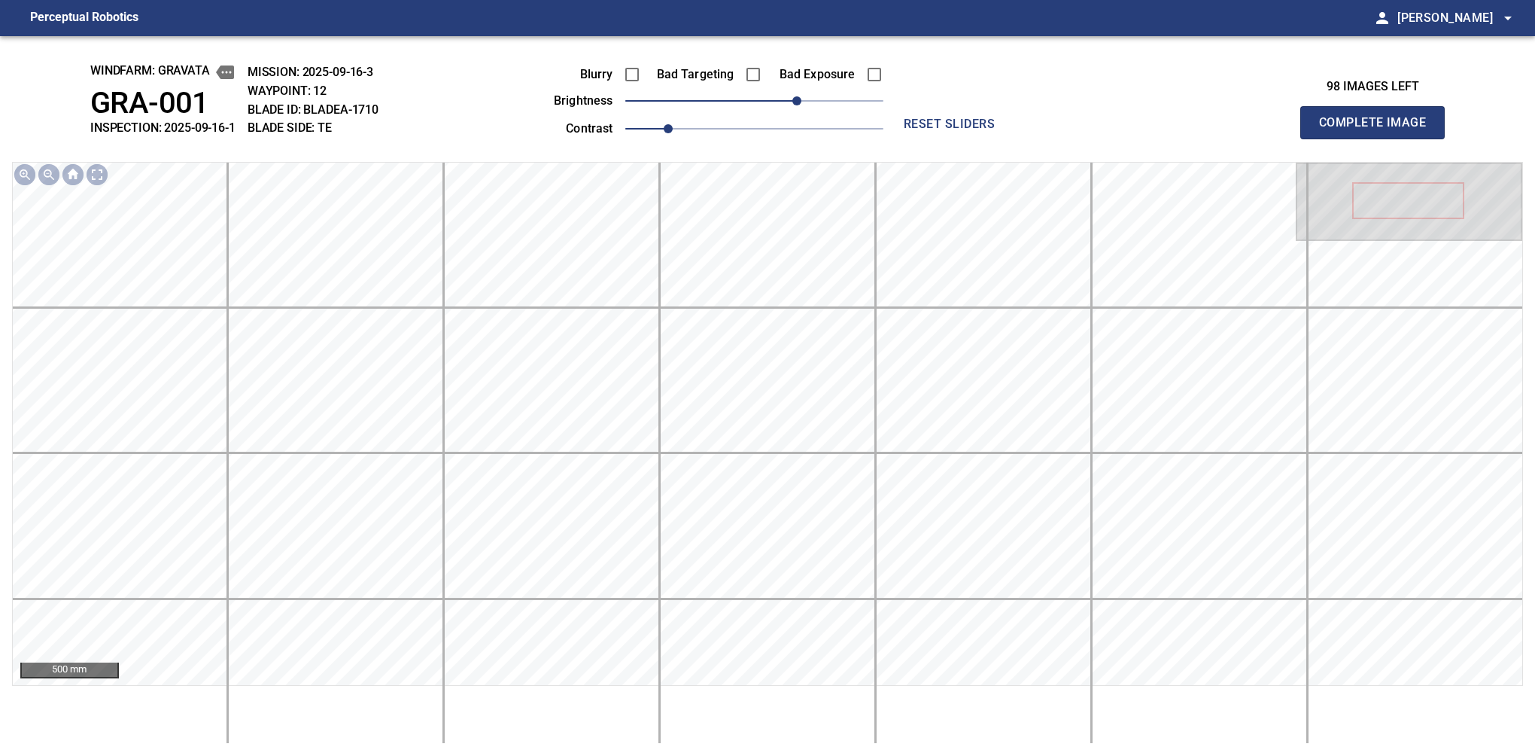
click at [1379, 138] on button "Complete Image" at bounding box center [1372, 122] width 144 height 33
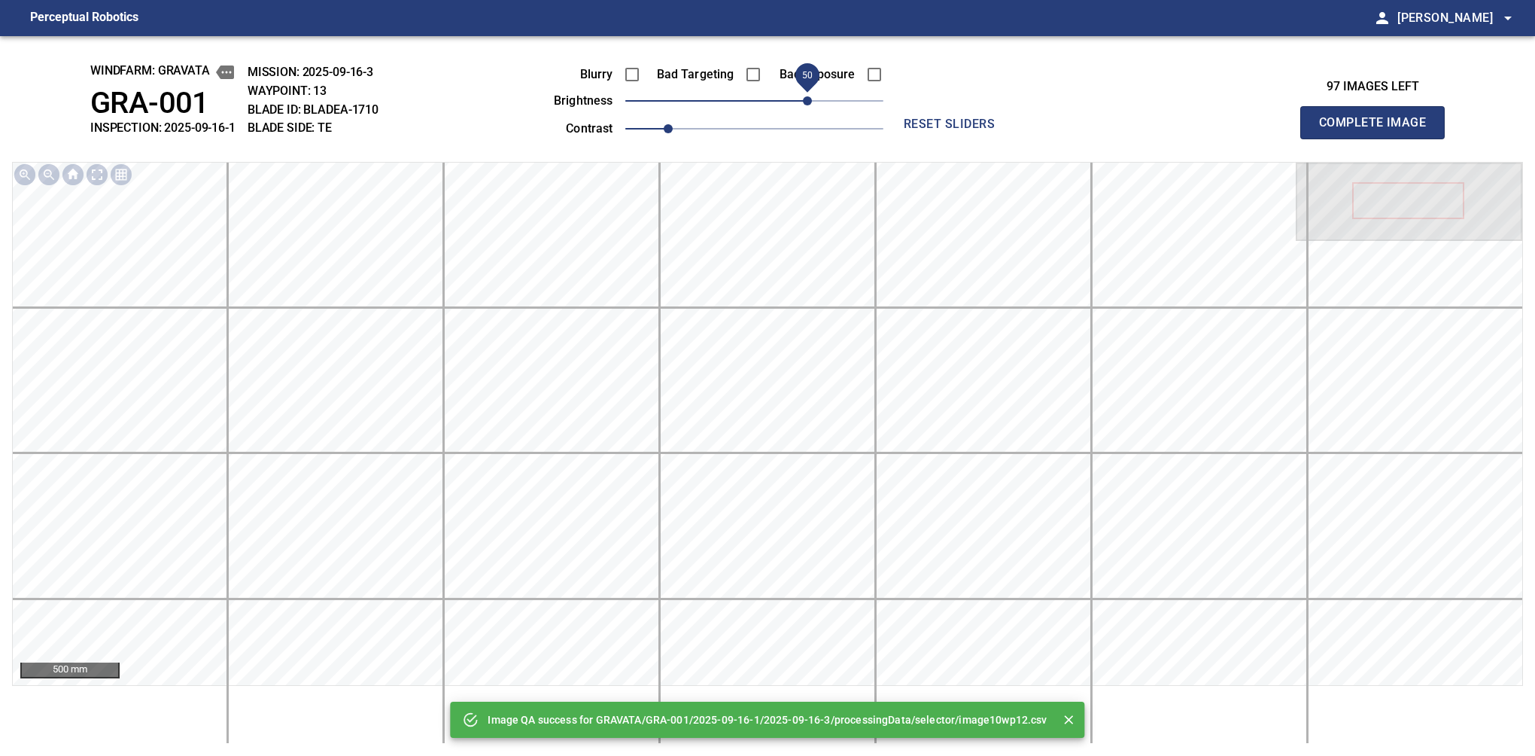
drag, startPoint x: 763, startPoint y: 104, endPoint x: 808, endPoint y: 93, distance: 46.4
click at [808, 96] on span "50" at bounding box center [807, 100] width 9 height 9
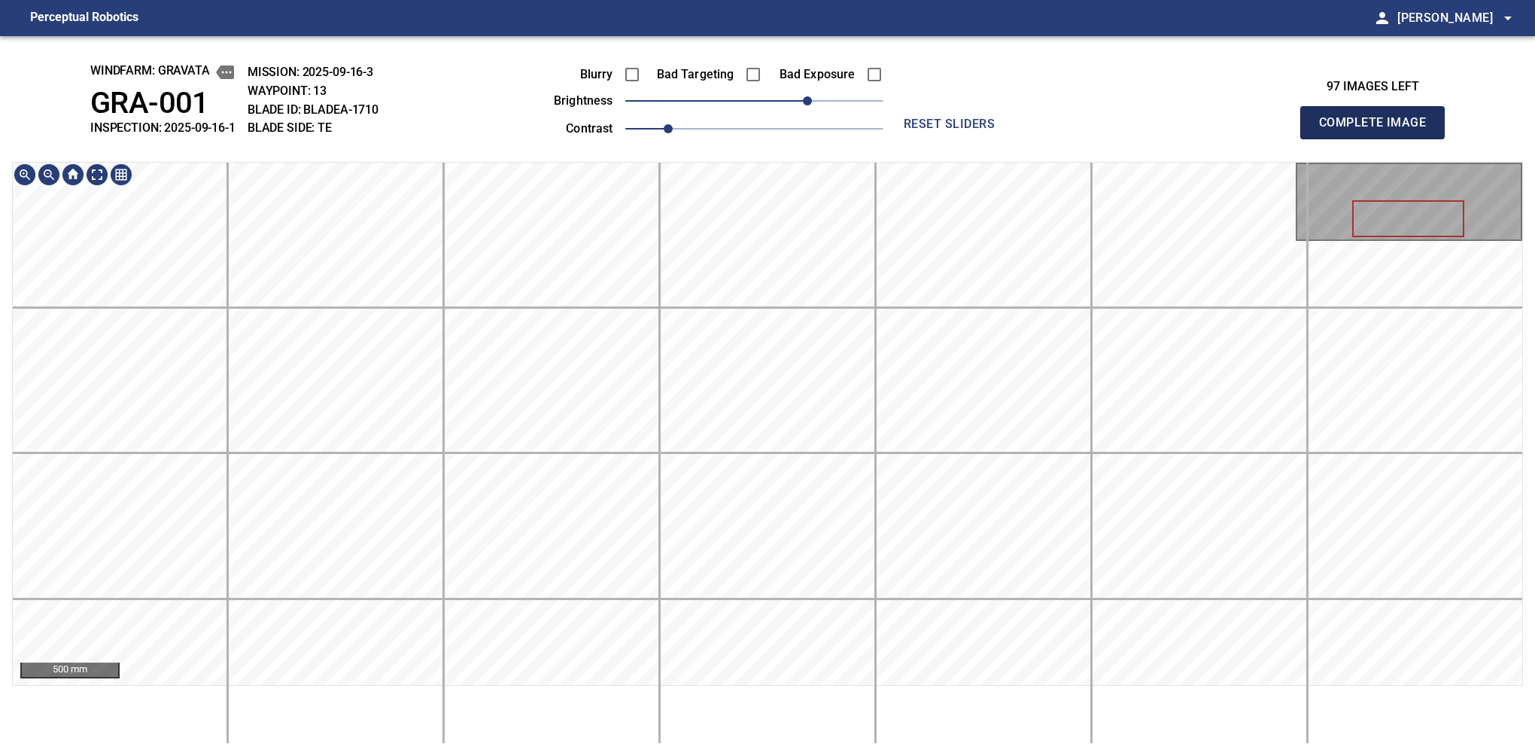
click at [1379, 138] on button "Complete Image" at bounding box center [1372, 122] width 144 height 33
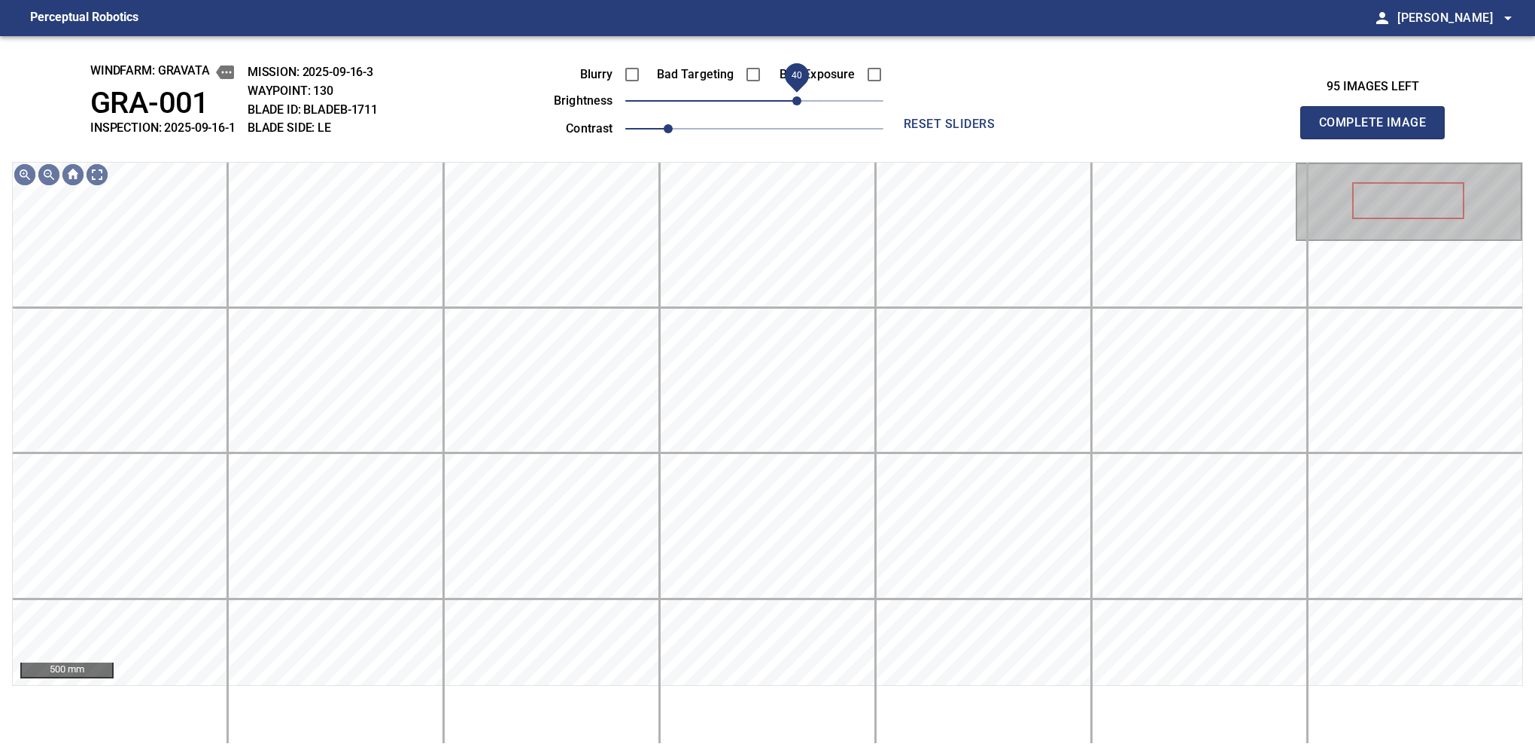
drag, startPoint x: 759, startPoint y: 99, endPoint x: 795, endPoint y: 101, distance: 36.9
click at [795, 101] on span "40" at bounding box center [796, 100] width 9 height 9
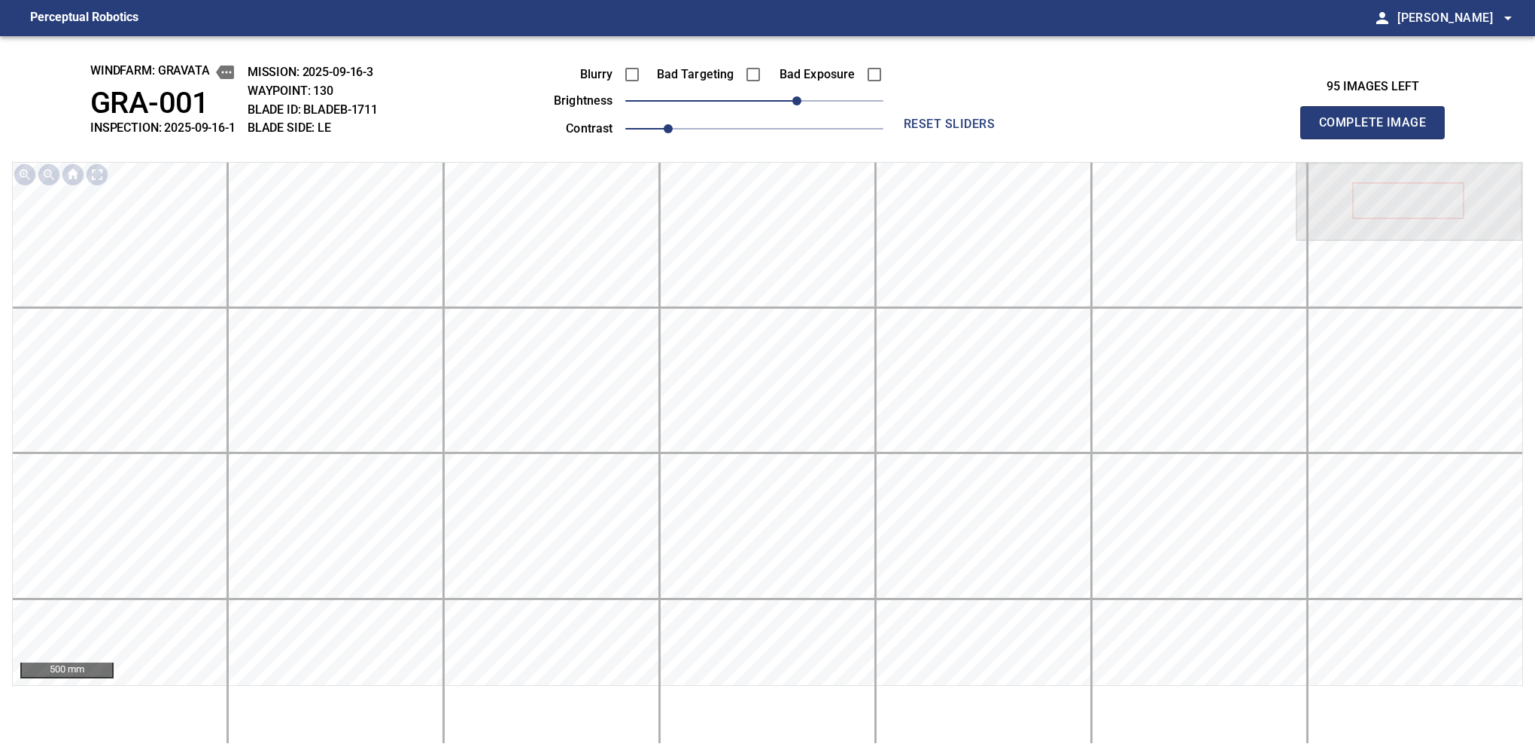
click at [1379, 138] on button "Complete Image" at bounding box center [1372, 122] width 144 height 33
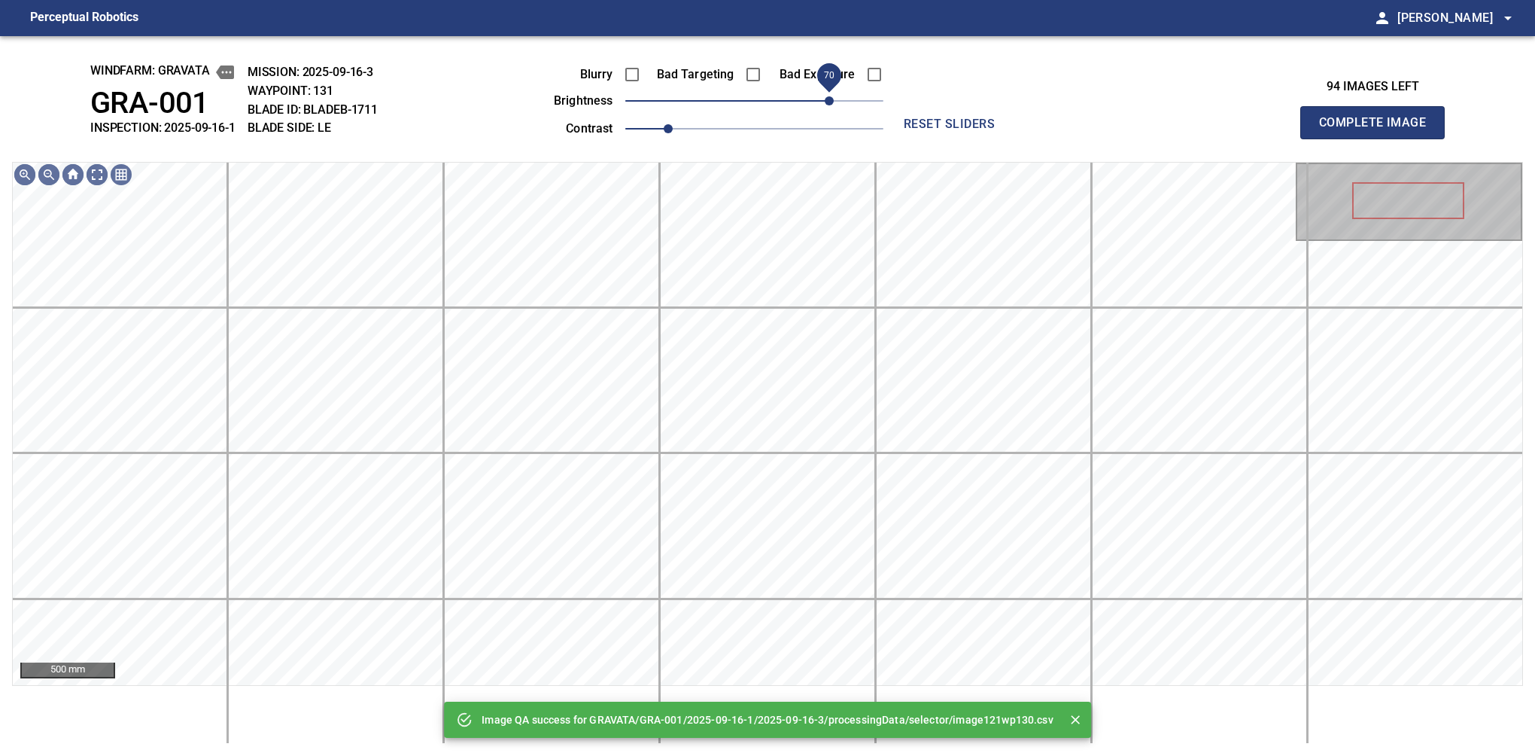
drag, startPoint x: 795, startPoint y: 101, endPoint x: 825, endPoint y: 93, distance: 30.3
click at [825, 93] on span "70" at bounding box center [754, 100] width 258 height 21
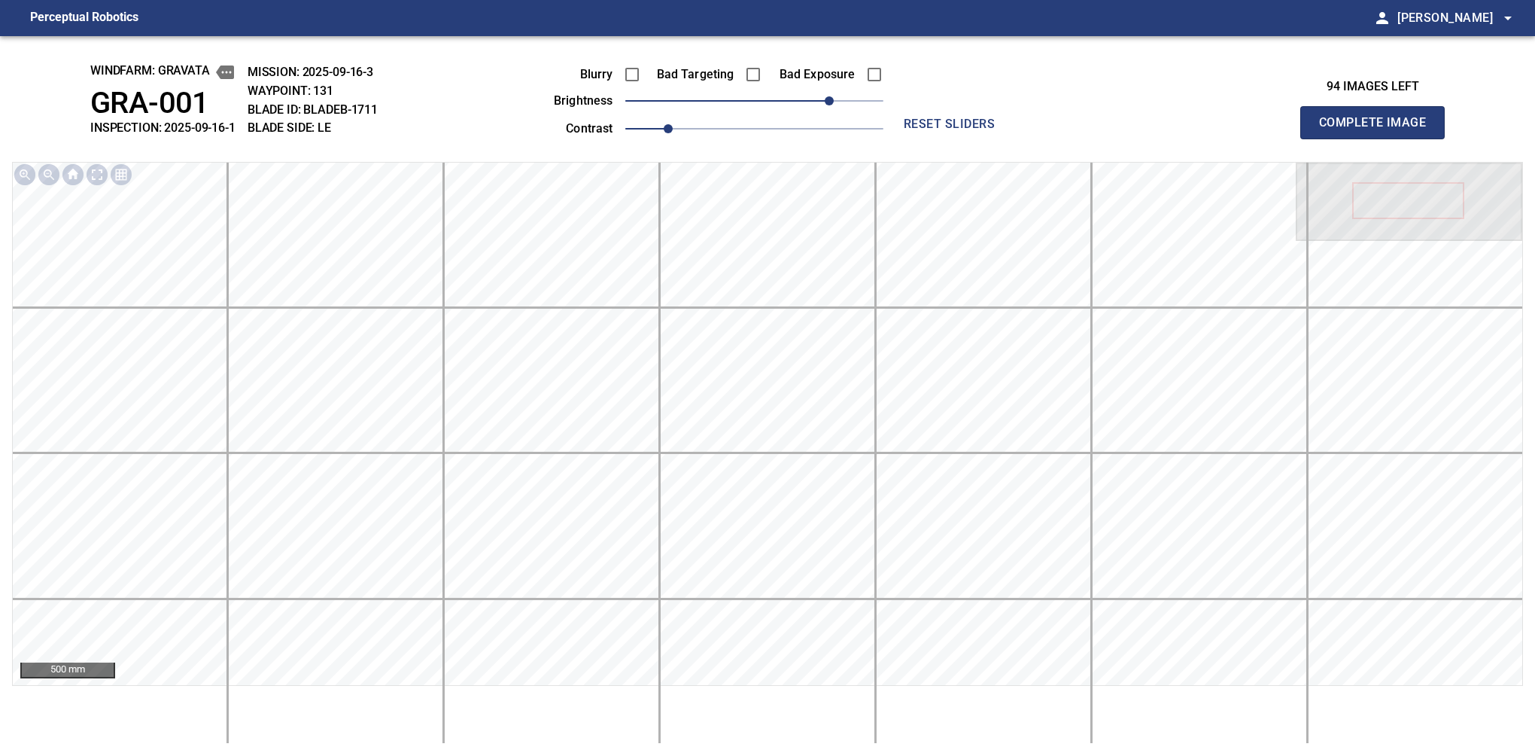
click at [1379, 138] on button "Complete Image" at bounding box center [1372, 122] width 144 height 33
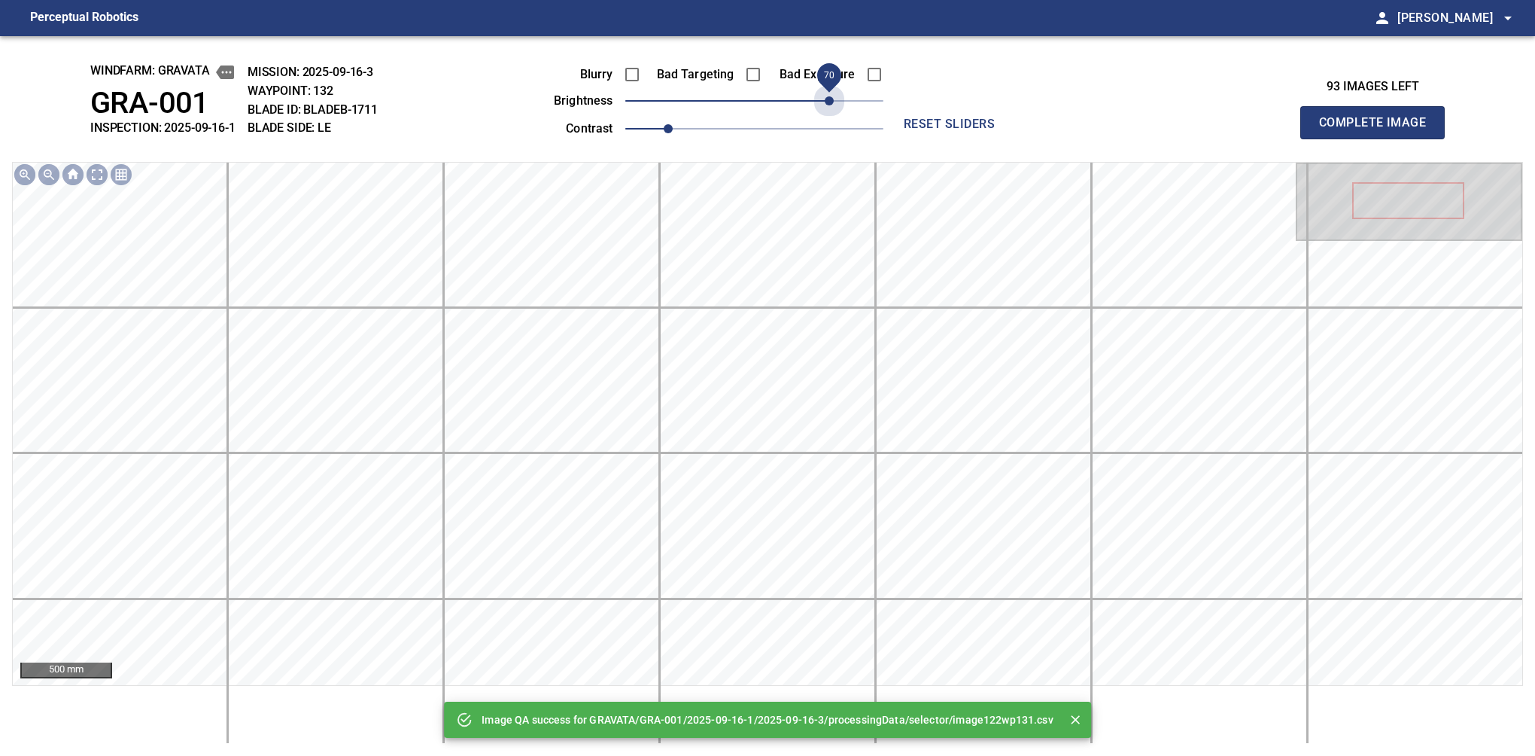
click at [825, 93] on span "70" at bounding box center [754, 100] width 258 height 21
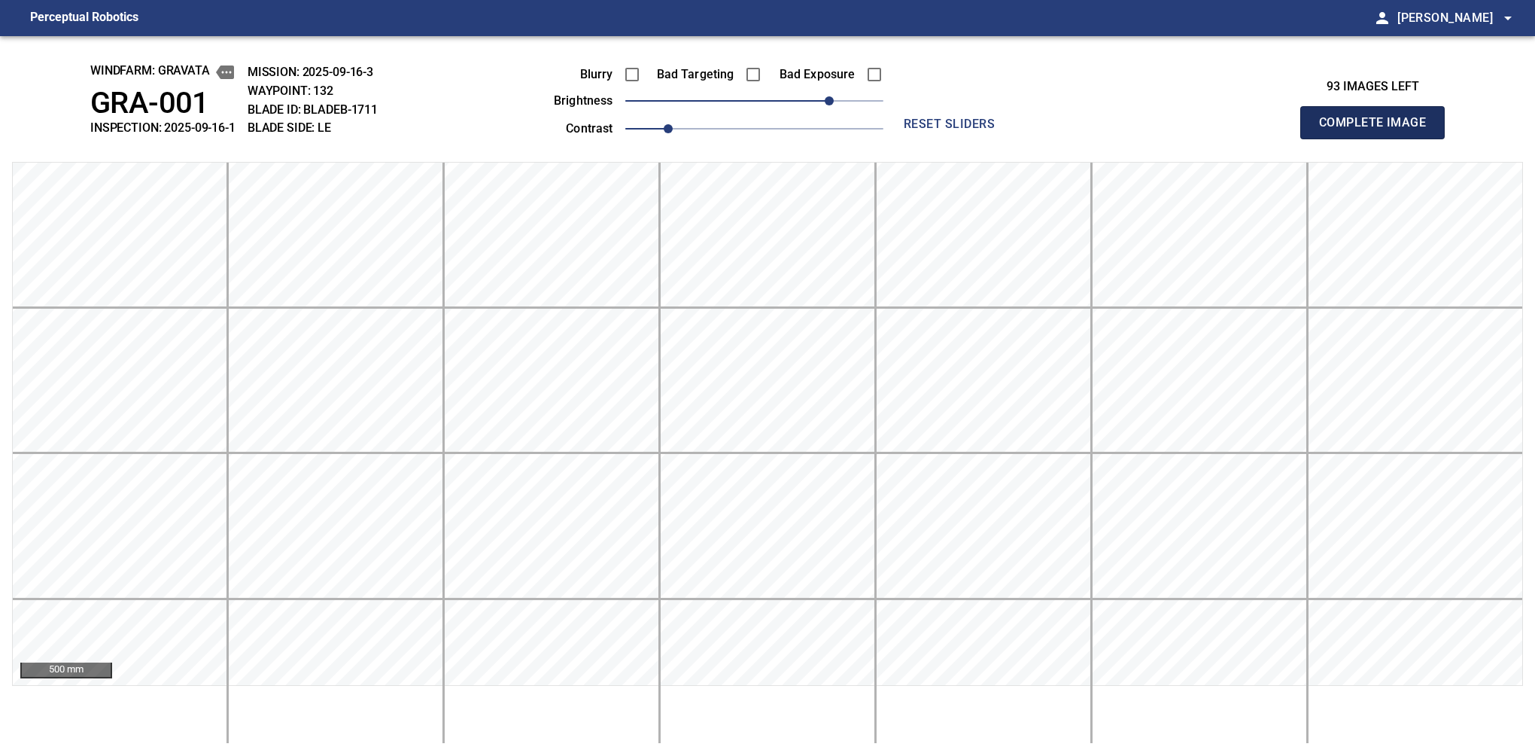
click at [1379, 138] on button "Complete Image" at bounding box center [1372, 122] width 144 height 33
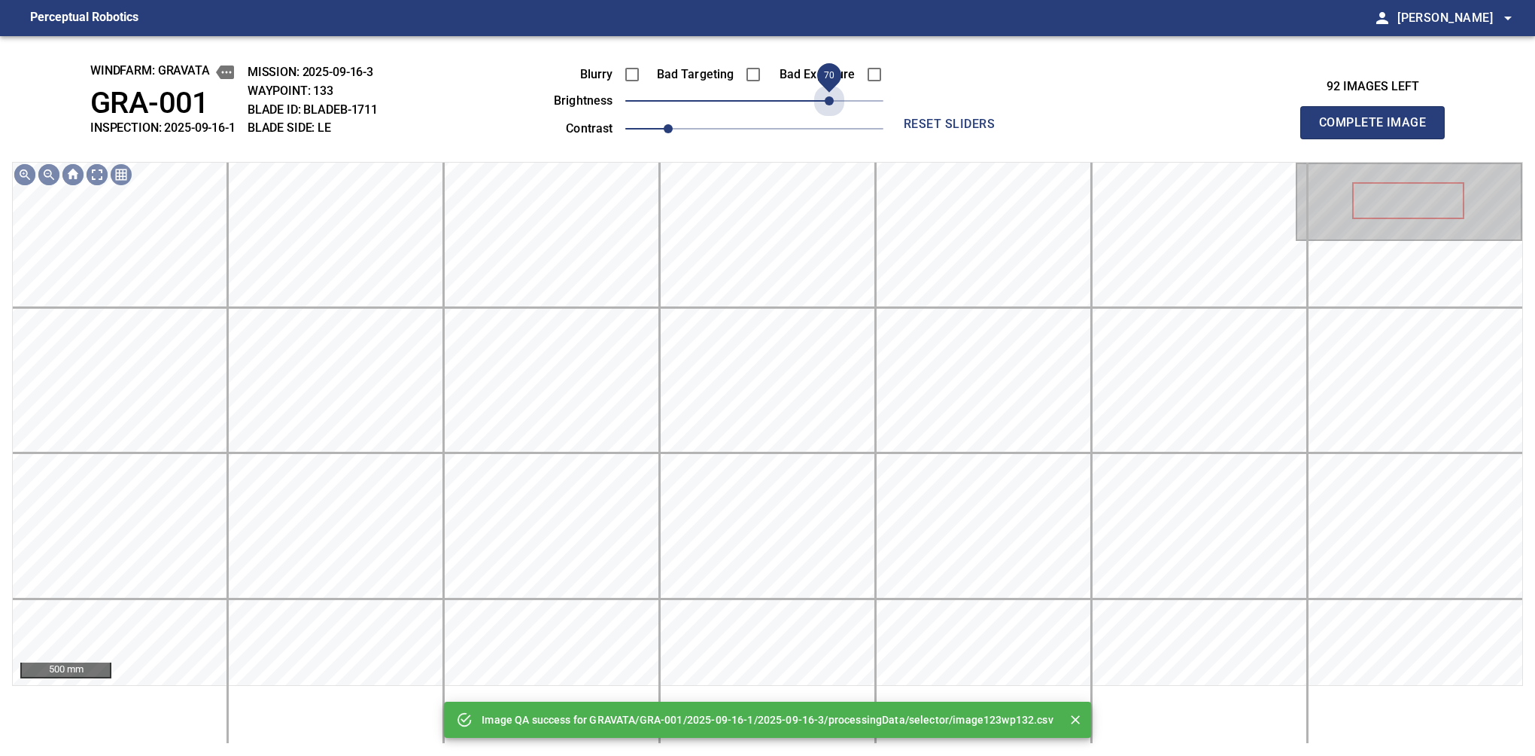
click at [825, 93] on span "70" at bounding box center [754, 100] width 258 height 21
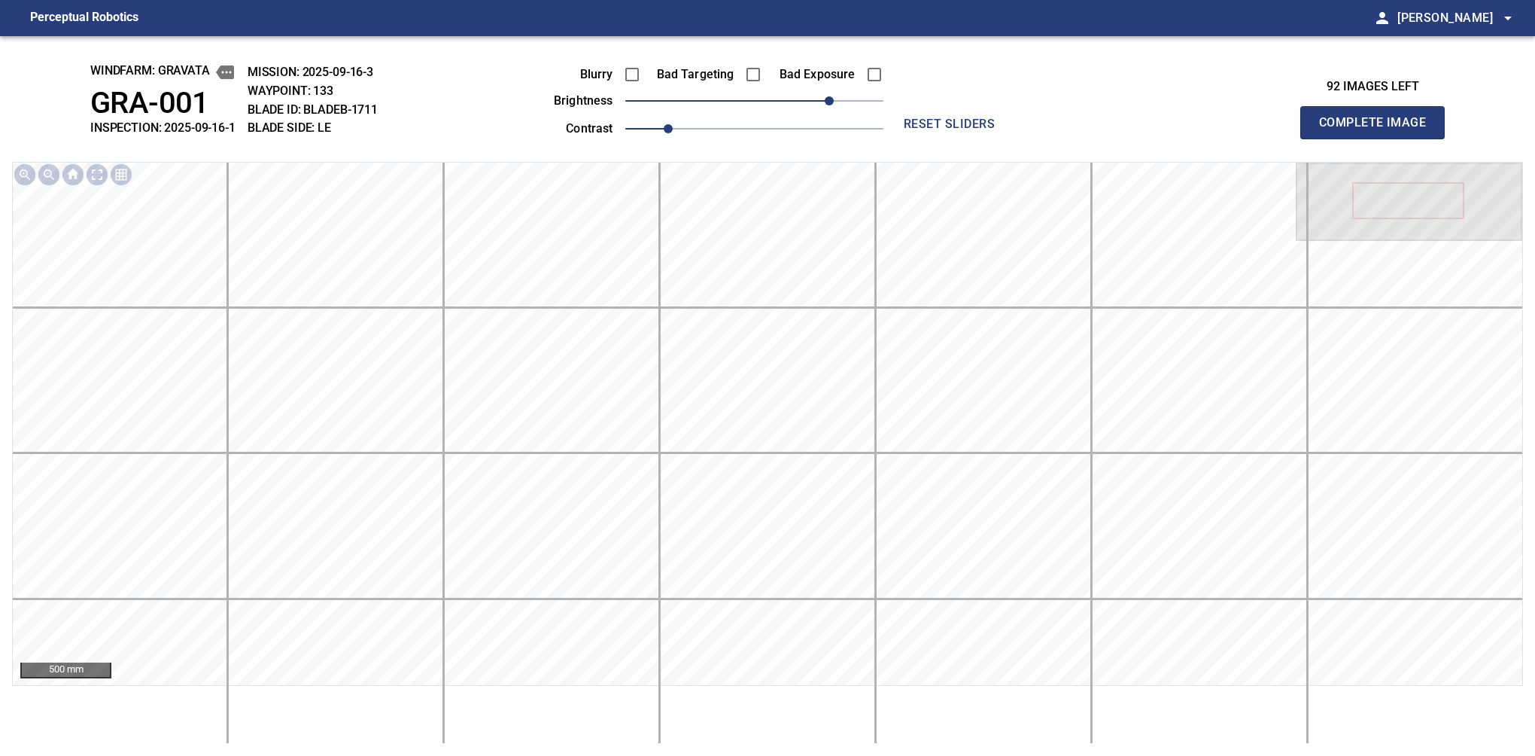
click at [1379, 138] on button "Complete Image" at bounding box center [1372, 122] width 144 height 33
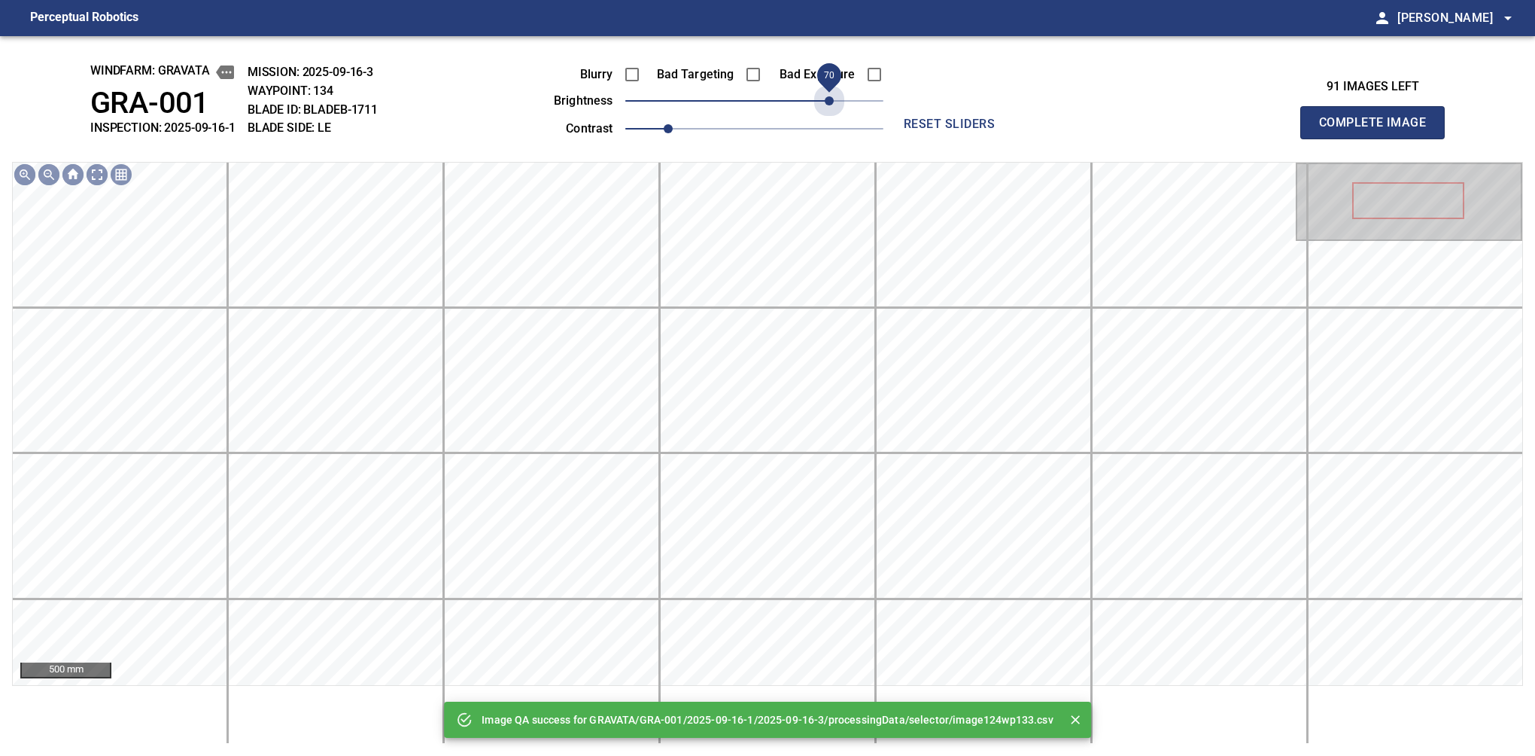
click at [825, 93] on span "70" at bounding box center [754, 100] width 258 height 21
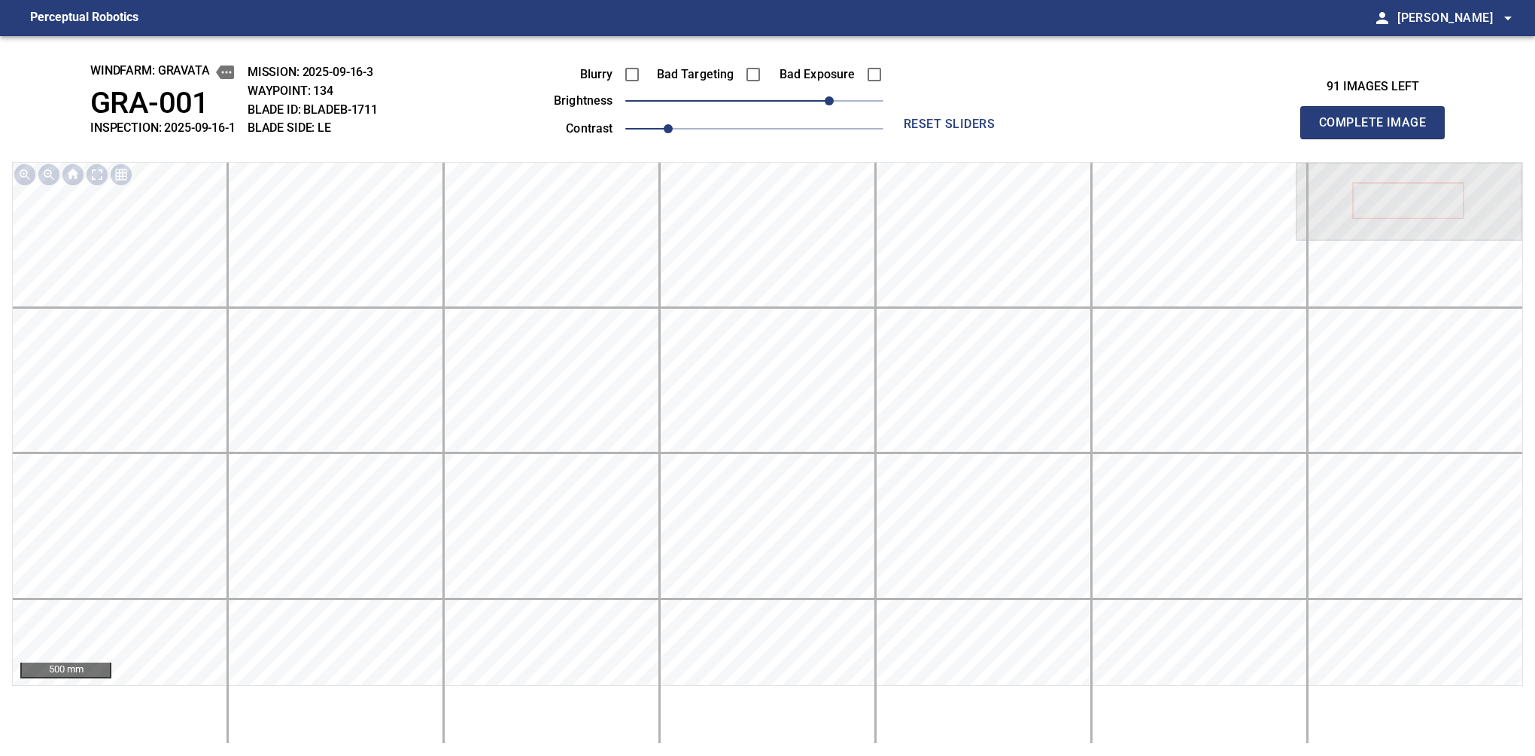
click at [1379, 138] on button "Complete Image" at bounding box center [1372, 122] width 144 height 33
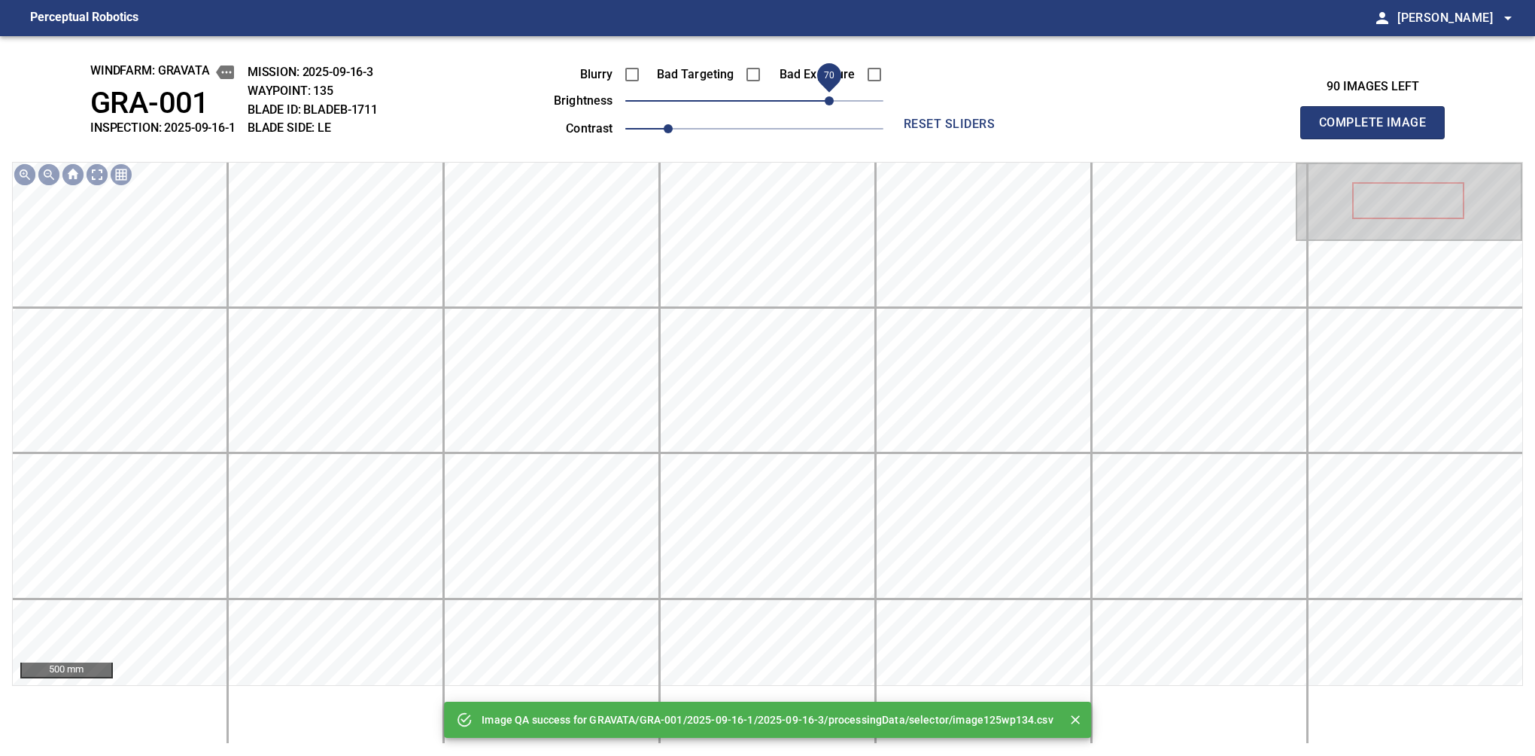
click at [829, 93] on span "70" at bounding box center [754, 100] width 258 height 21
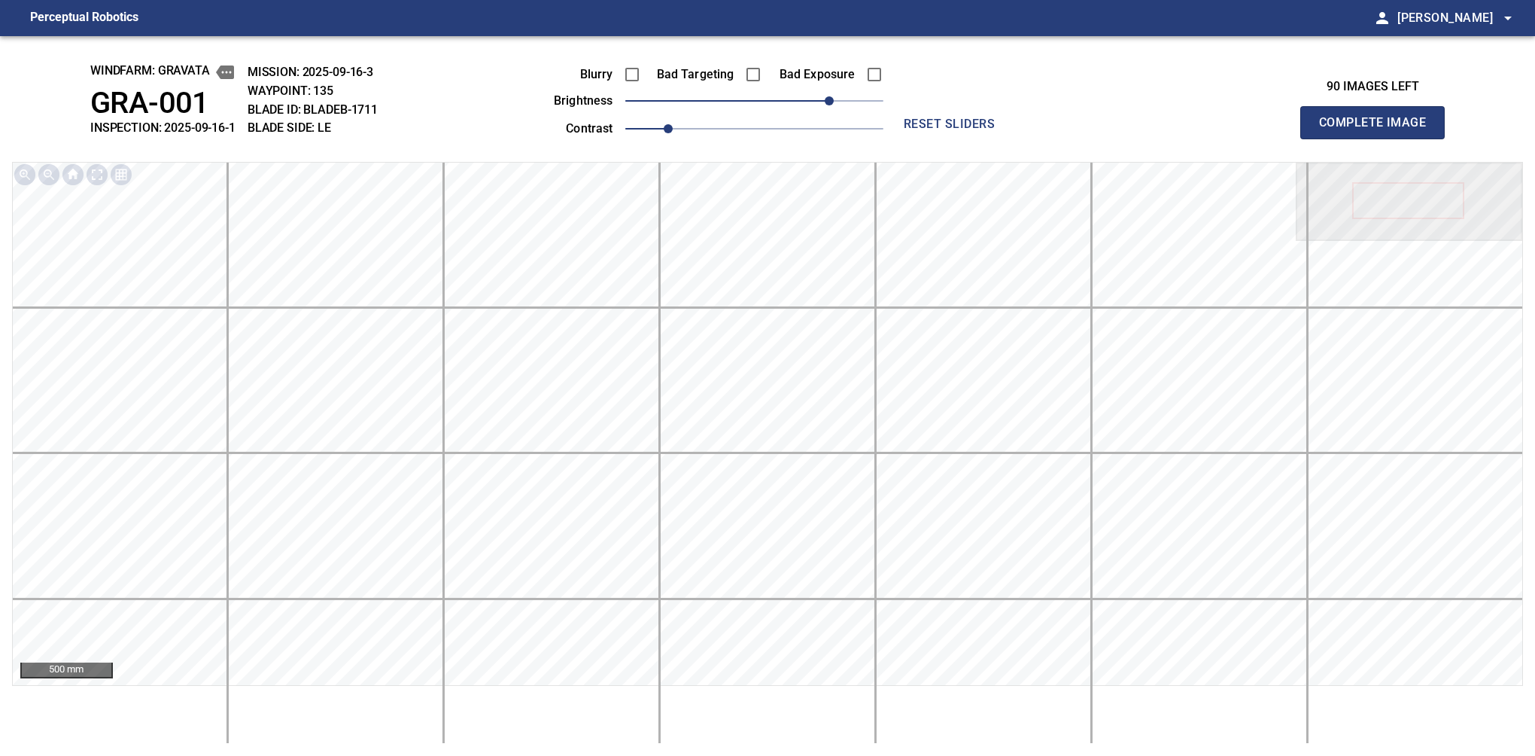
click at [1379, 138] on button "Complete Image" at bounding box center [1372, 122] width 144 height 33
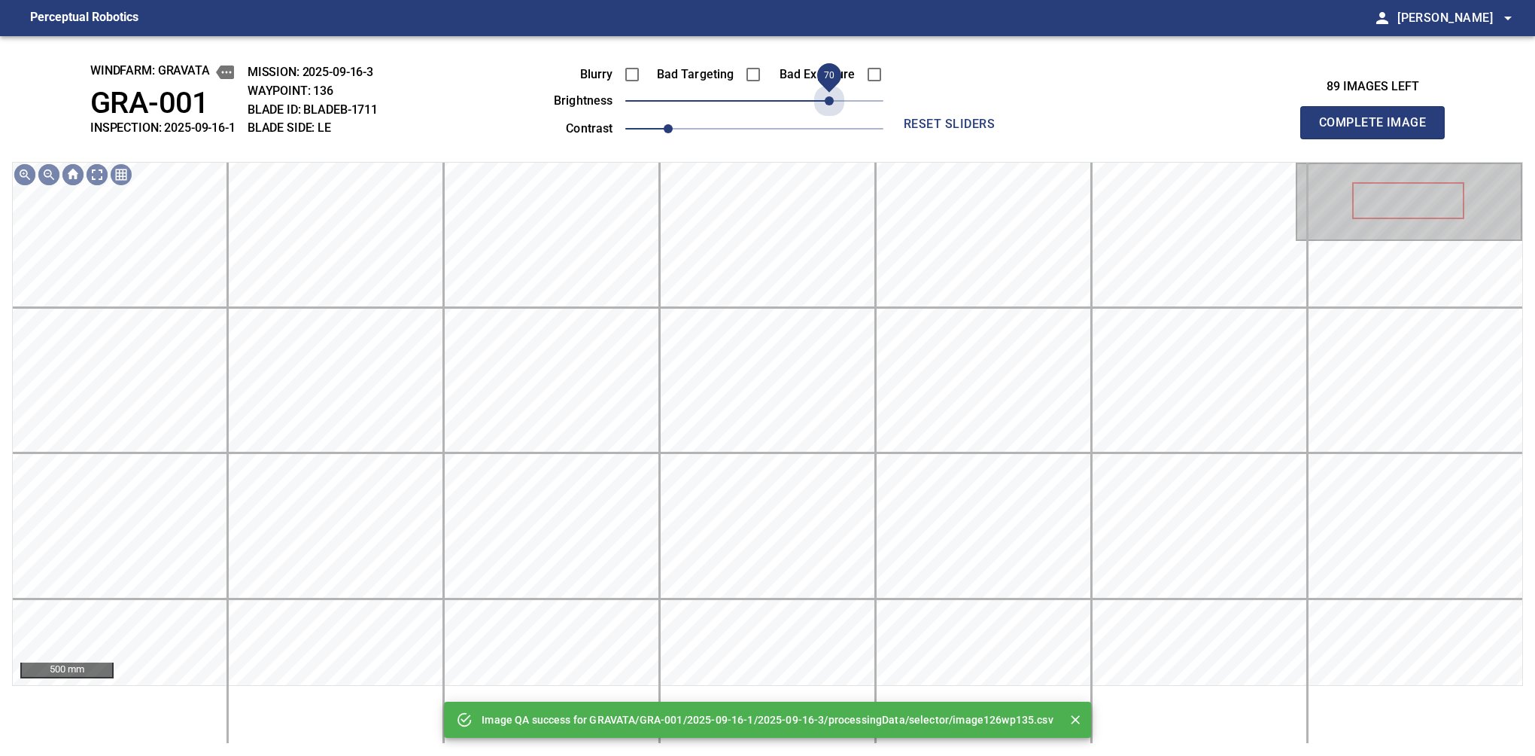
click at [829, 93] on span "70" at bounding box center [754, 100] width 258 height 21
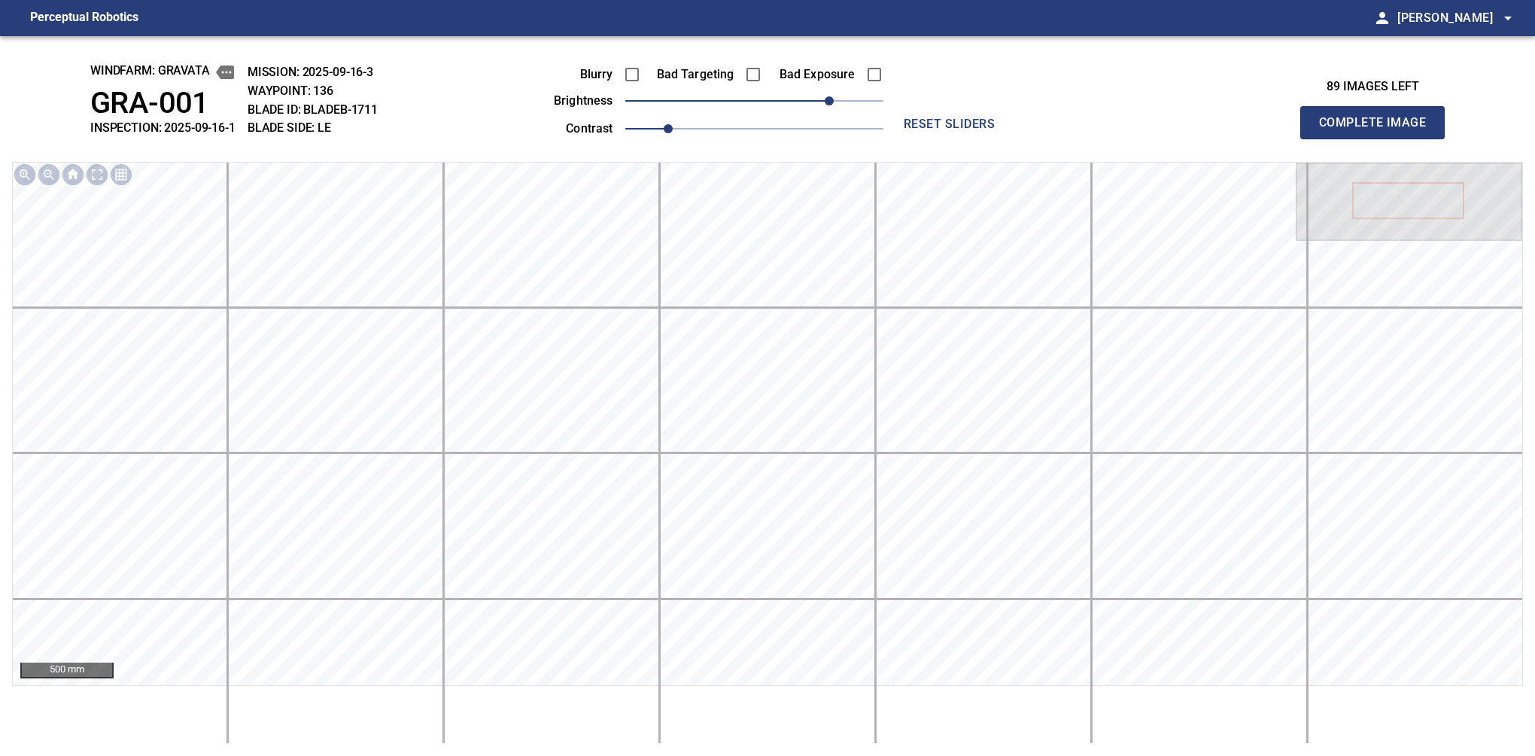
click at [1379, 138] on button "Complete Image" at bounding box center [1372, 122] width 144 height 33
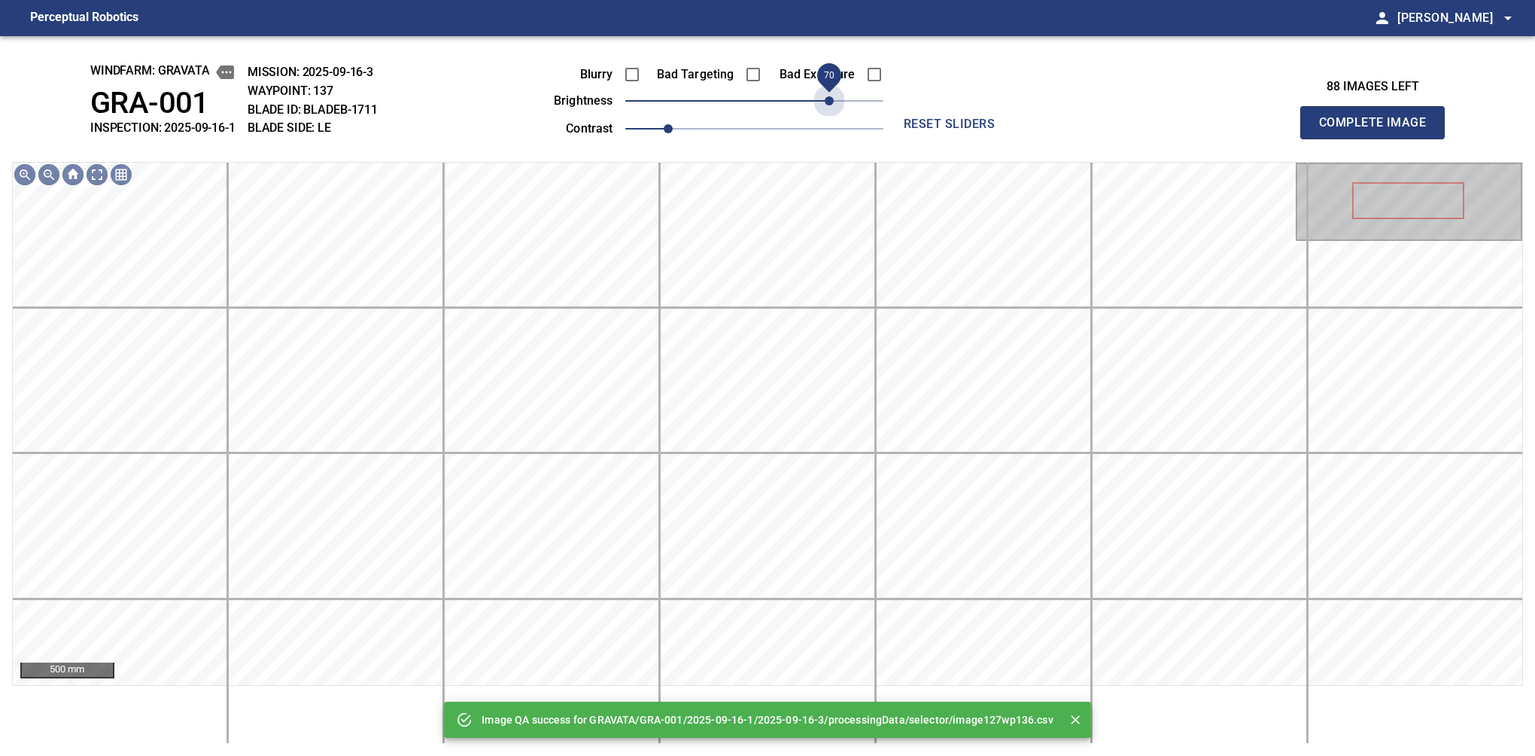
click at [829, 93] on span "70" at bounding box center [754, 100] width 258 height 21
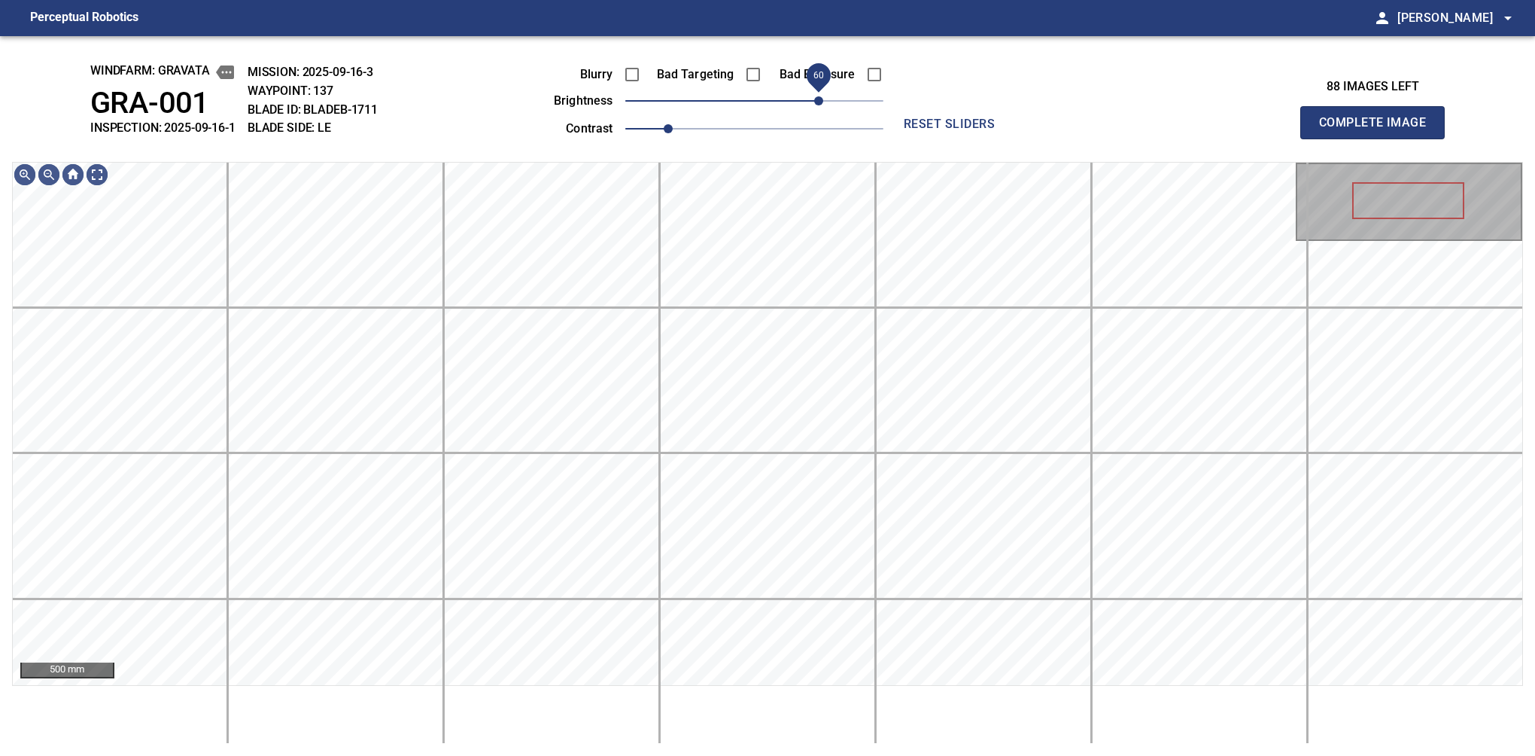
click at [819, 101] on span "60" at bounding box center [818, 100] width 9 height 9
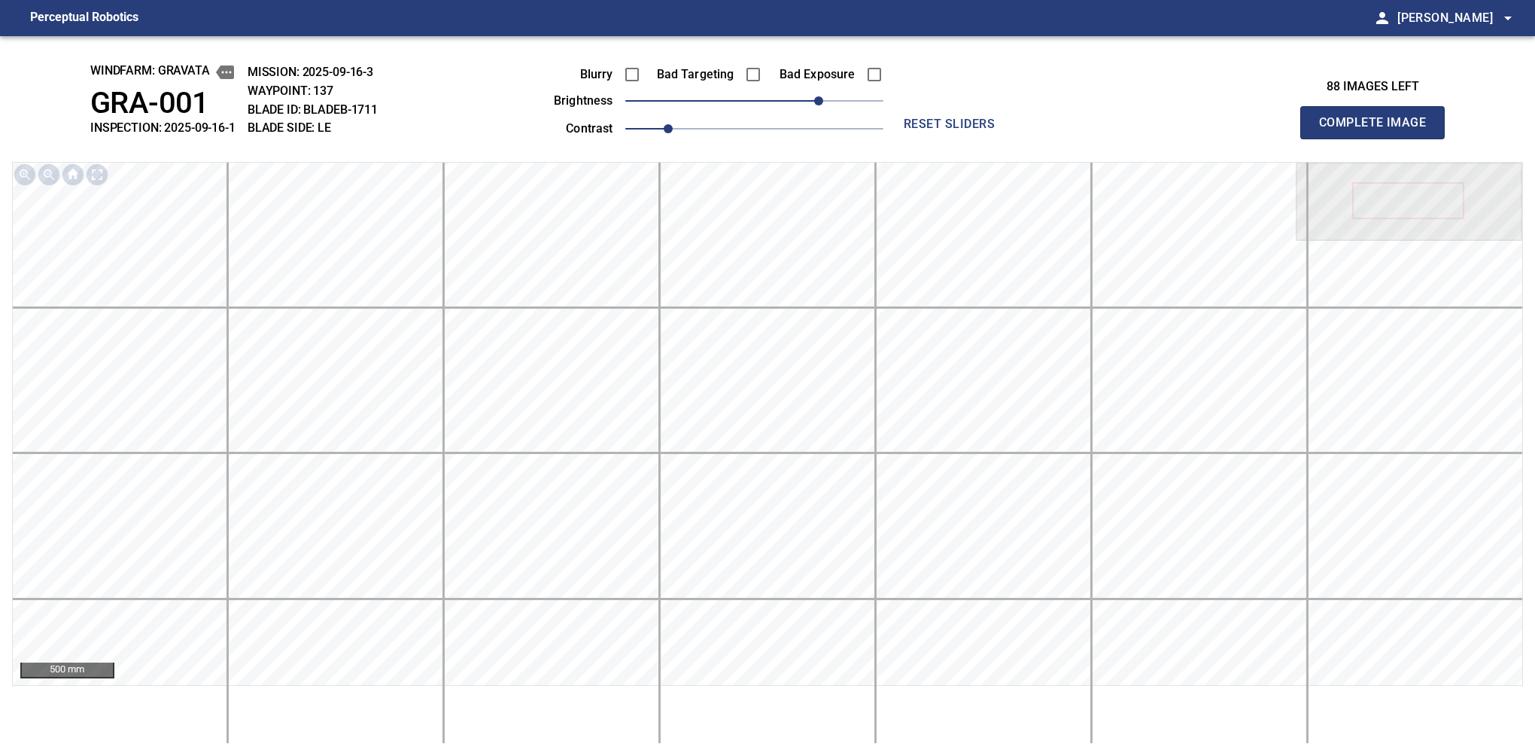
click at [1379, 138] on button "Complete Image" at bounding box center [1372, 122] width 144 height 33
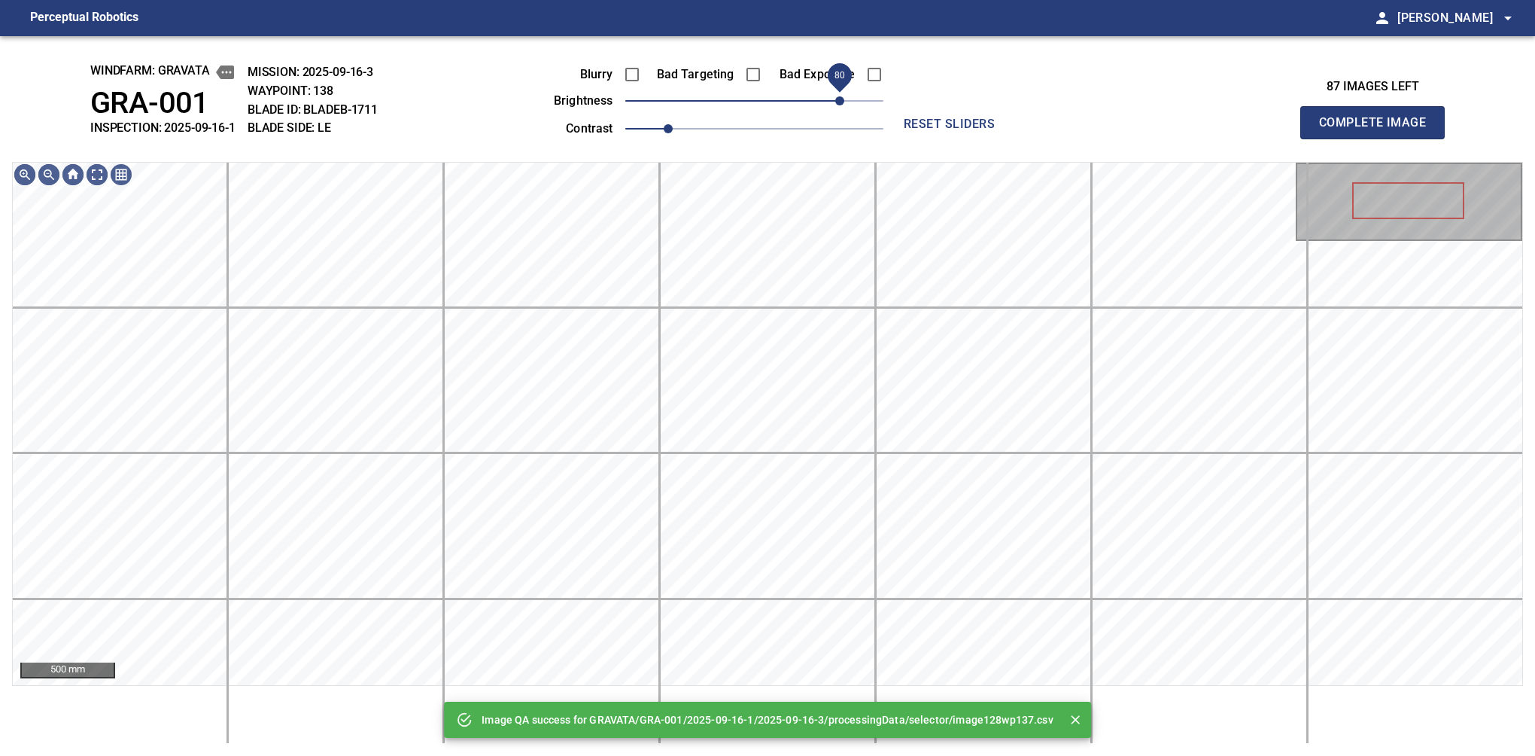
click at [837, 93] on span "80" at bounding box center [754, 100] width 258 height 21
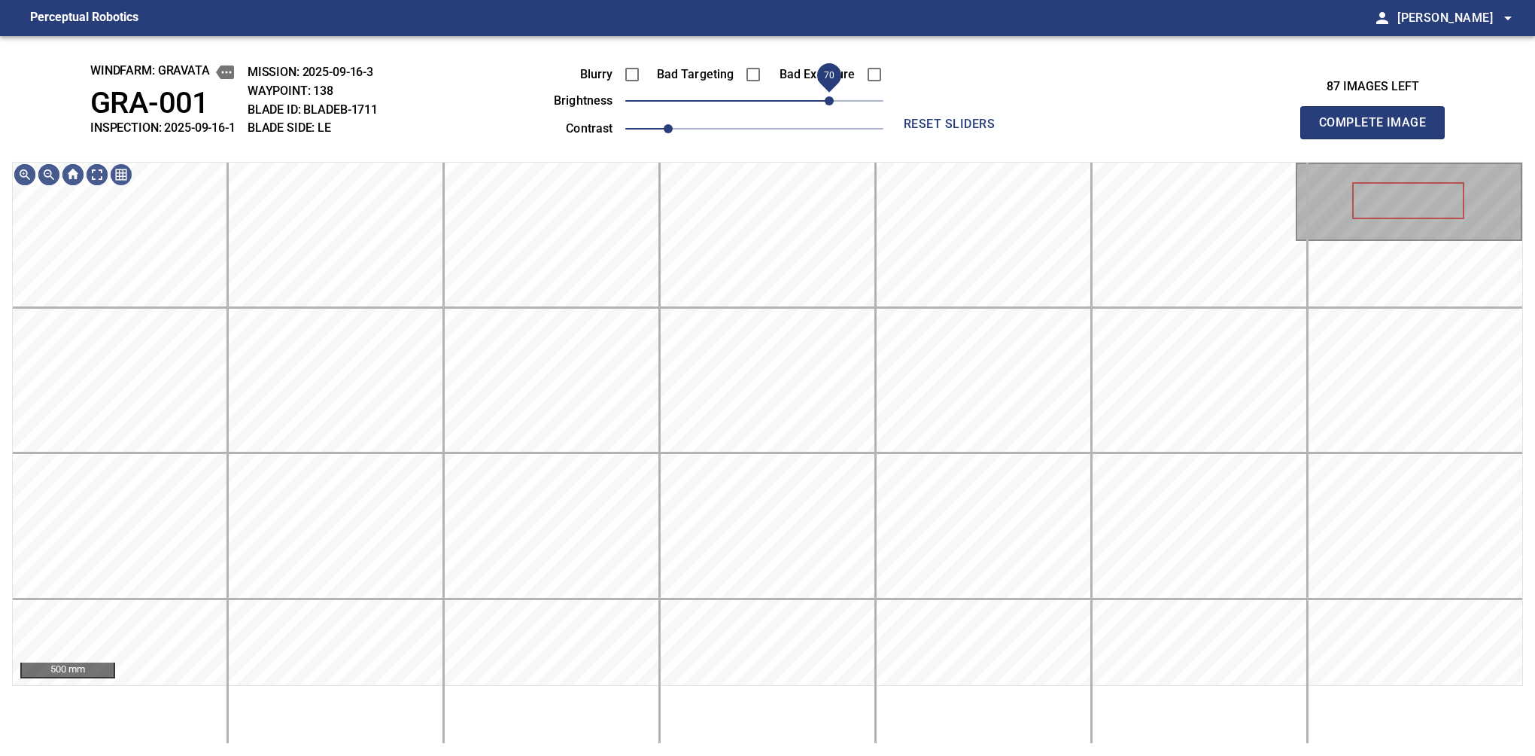
click at [828, 96] on span "70" at bounding box center [829, 100] width 9 height 9
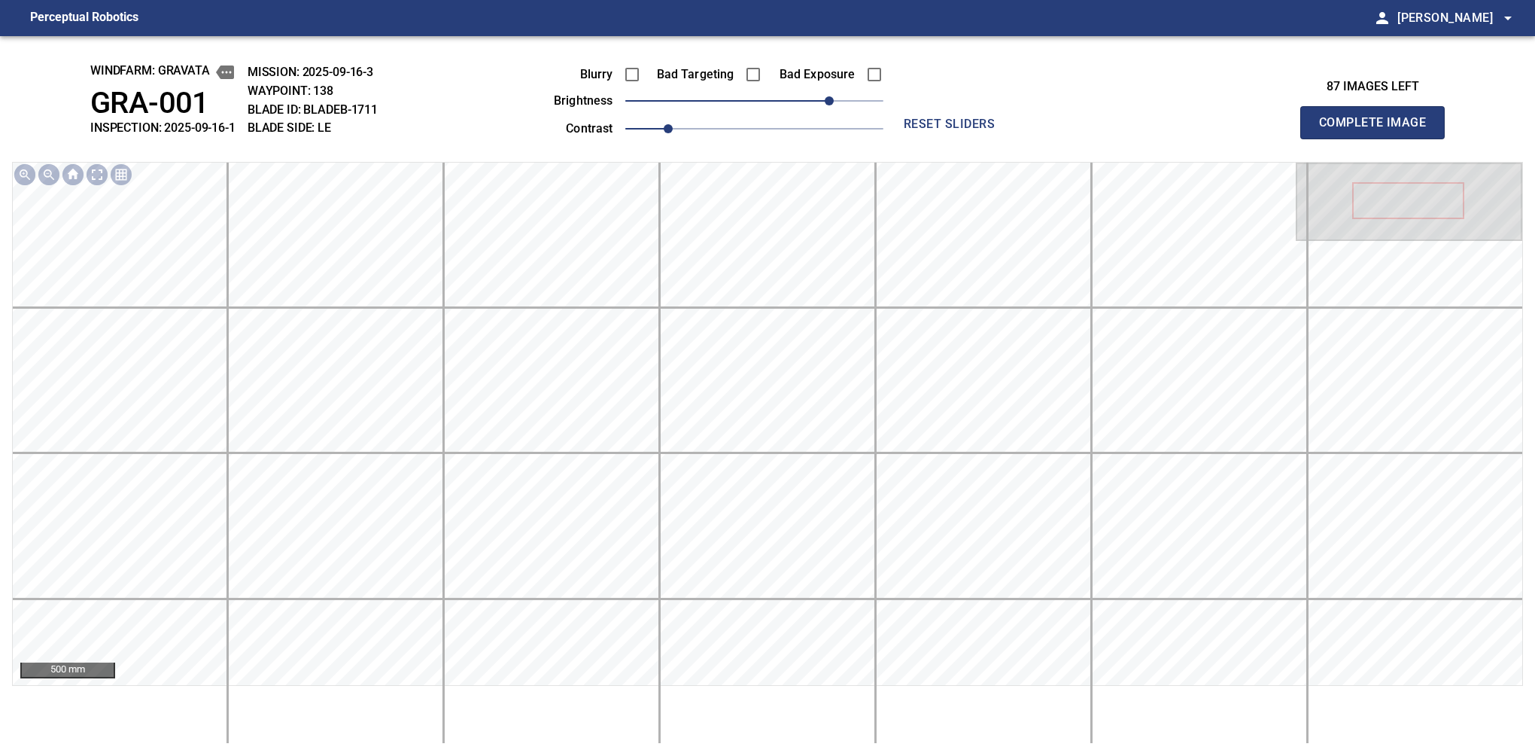
click at [1379, 138] on button "Complete Image" at bounding box center [1372, 122] width 144 height 33
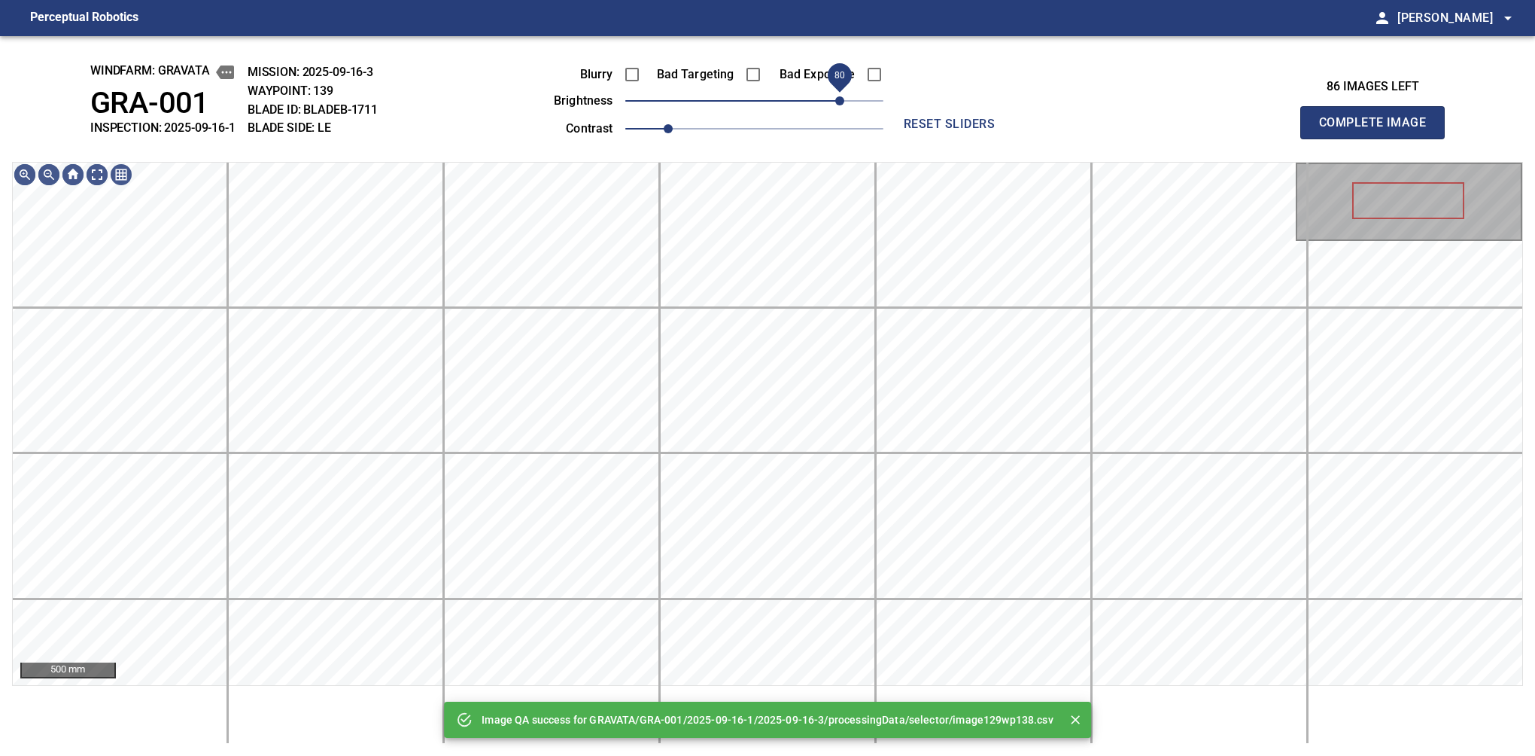
drag, startPoint x: 828, startPoint y: 93, endPoint x: 840, endPoint y: 90, distance: 12.4
click at [840, 90] on span "80" at bounding box center [754, 100] width 258 height 21
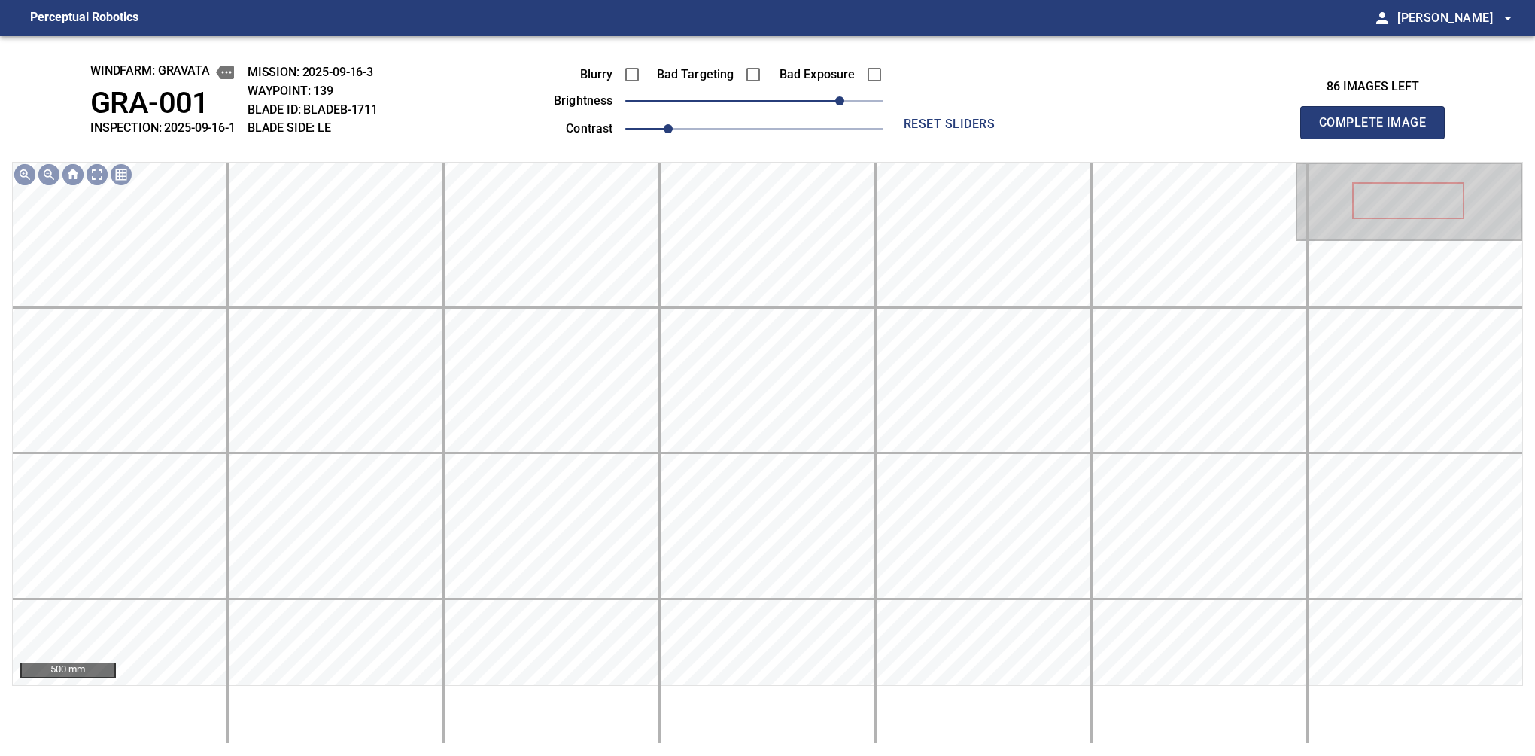
click at [1379, 138] on button "Complete Image" at bounding box center [1372, 122] width 144 height 33
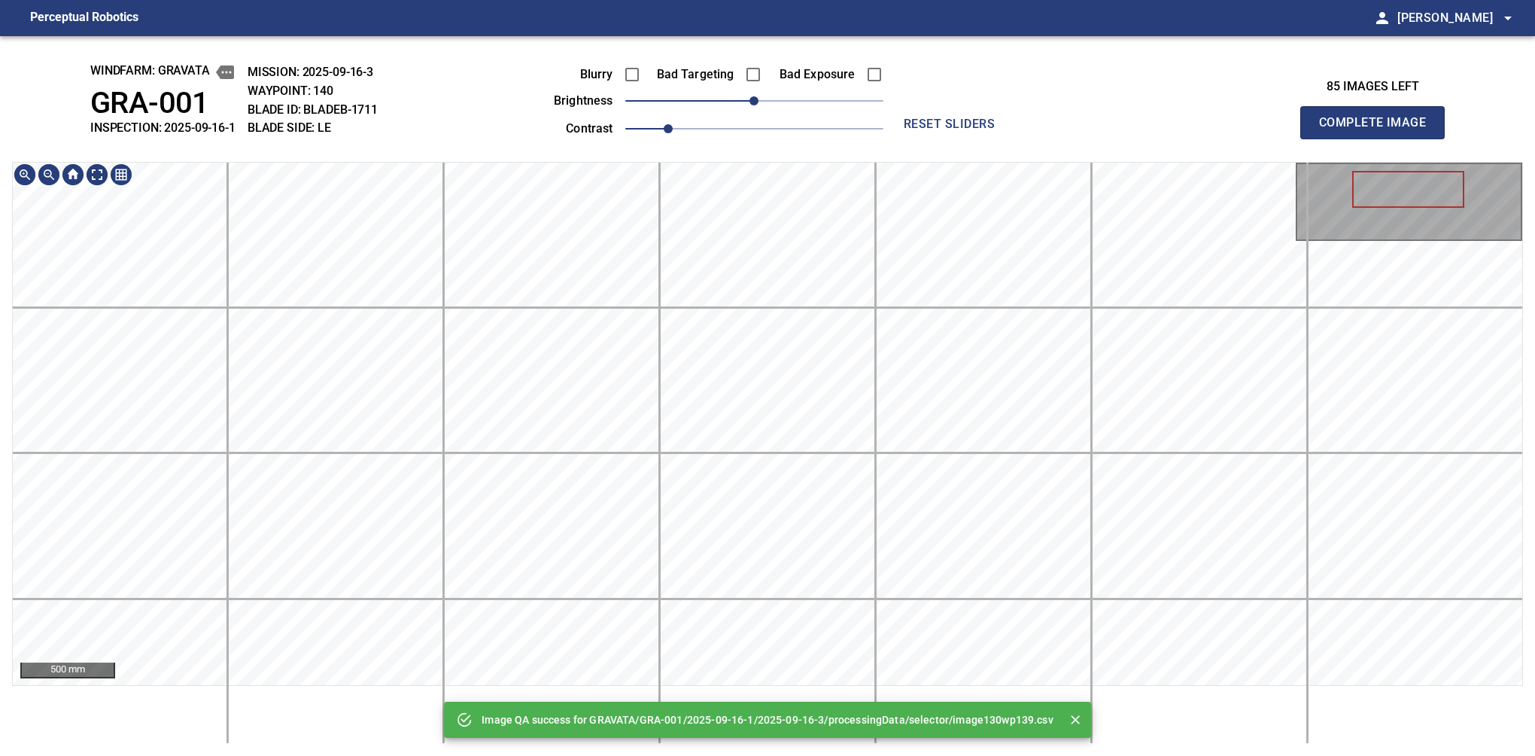
click at [751, 746] on div "Image QA success for GRAVATA/GRA-001/2025-09-16-1/2025-09-16-3/processingData/s…" at bounding box center [767, 395] width 1535 height 719
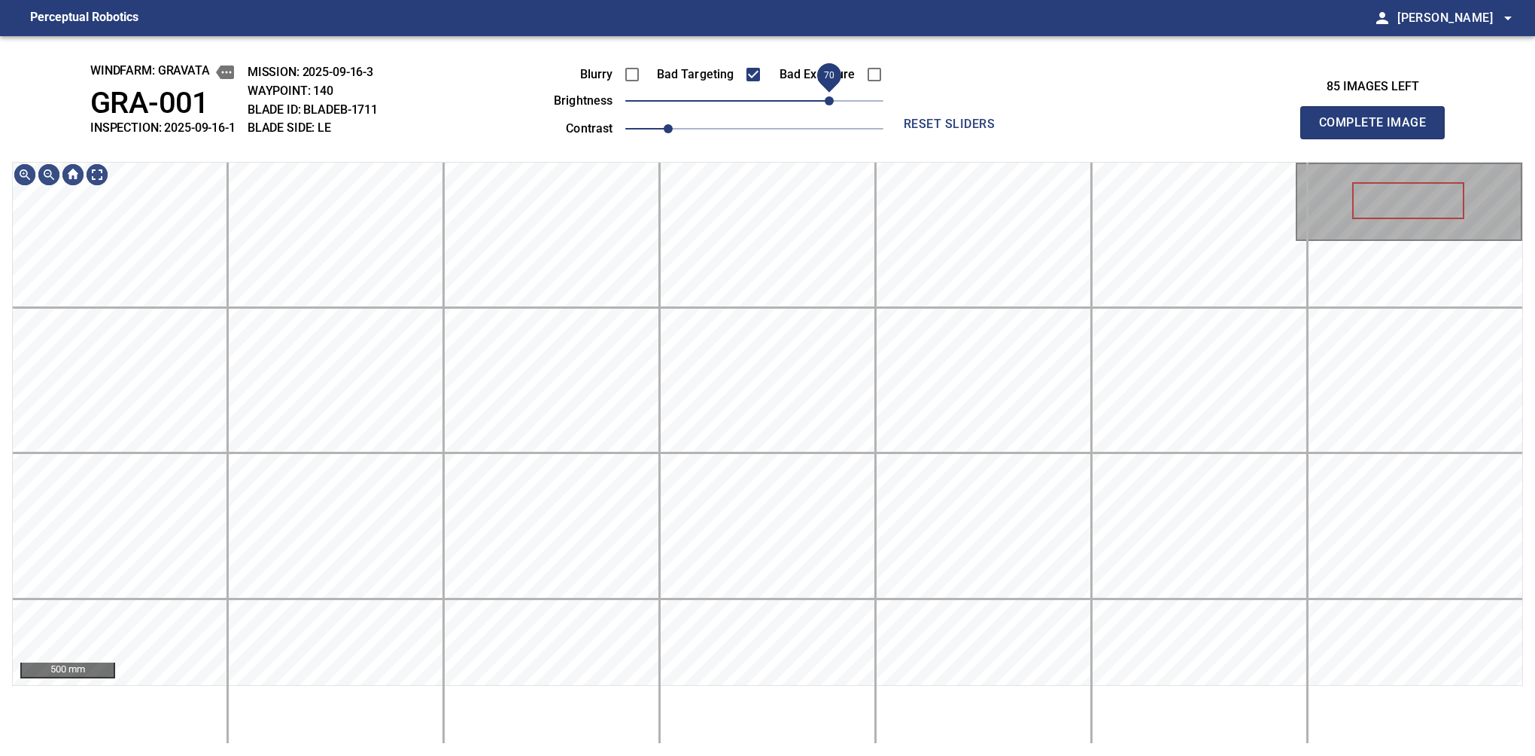
drag, startPoint x: 759, startPoint y: 103, endPoint x: 824, endPoint y: 102, distance: 65.5
click at [825, 102] on span "70" at bounding box center [829, 100] width 9 height 9
click at [816, 103] on span "60" at bounding box center [818, 100] width 9 height 9
click at [469, 755] on html "Perceptual Robotics person Alex Semenov arrow_drop_down windfarm: GRAVATA GRA-0…" at bounding box center [767, 378] width 1535 height 756
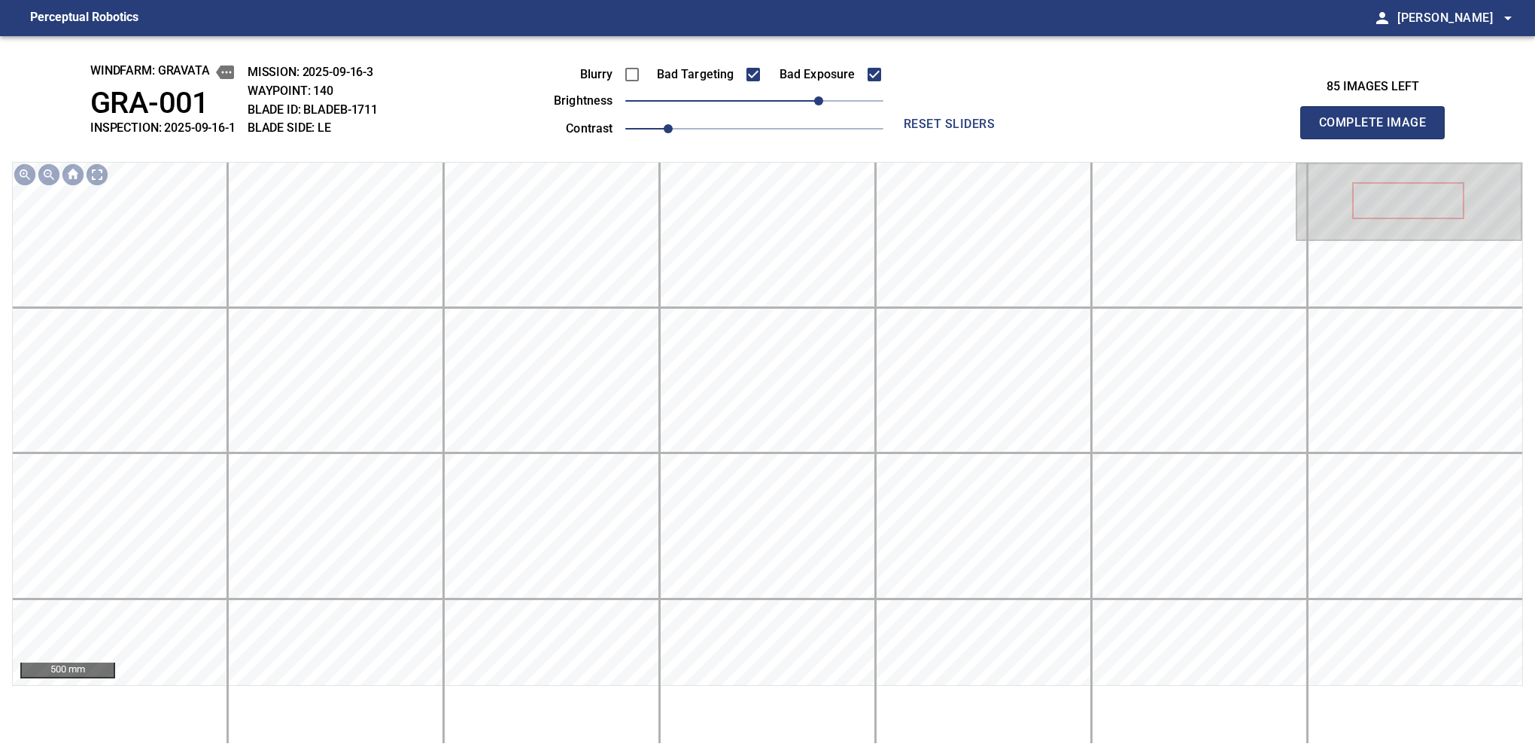
click at [1379, 138] on button "Complete Image" at bounding box center [1372, 122] width 144 height 33
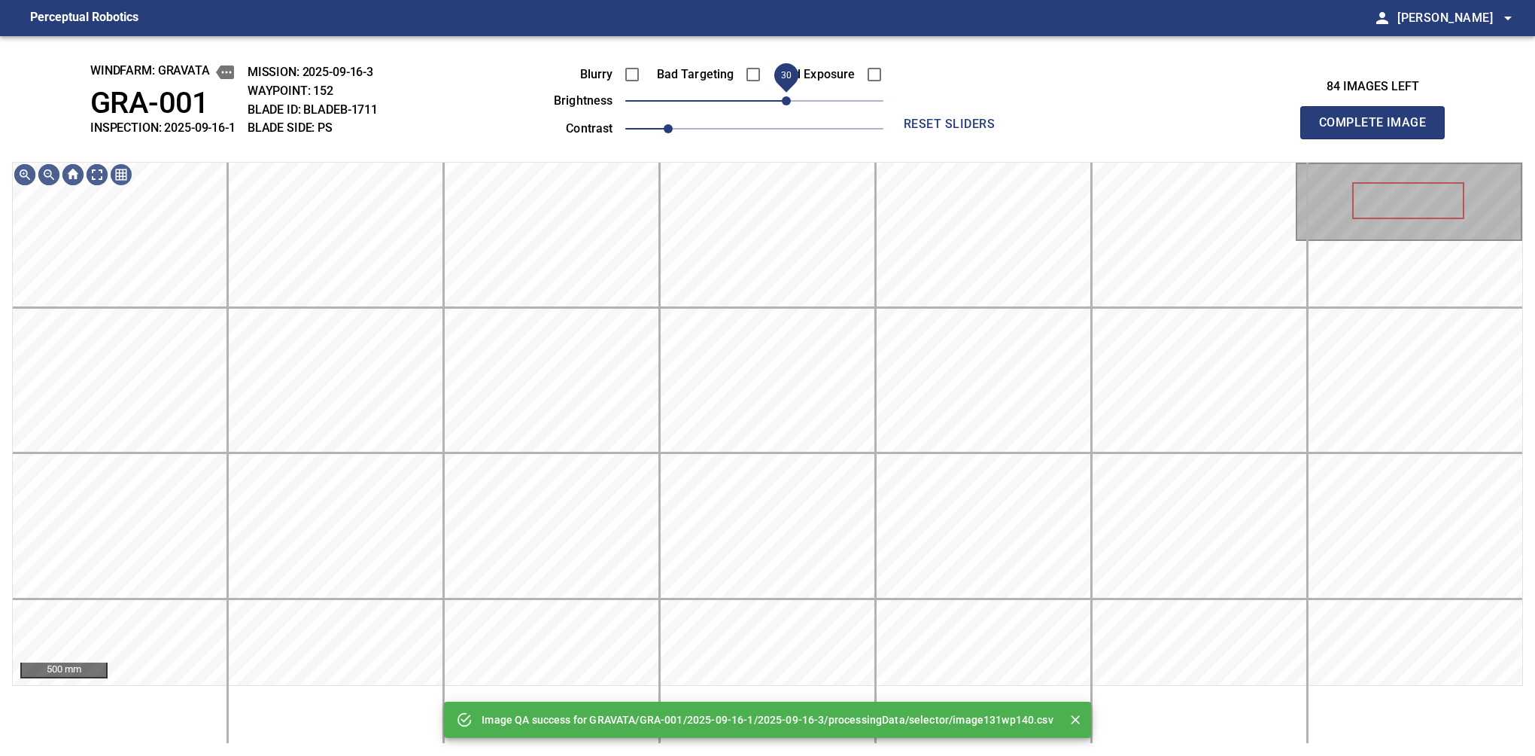
drag, startPoint x: 760, startPoint y: 96, endPoint x: 789, endPoint y: 93, distance: 29.5
click at [789, 96] on span "30" at bounding box center [786, 100] width 9 height 9
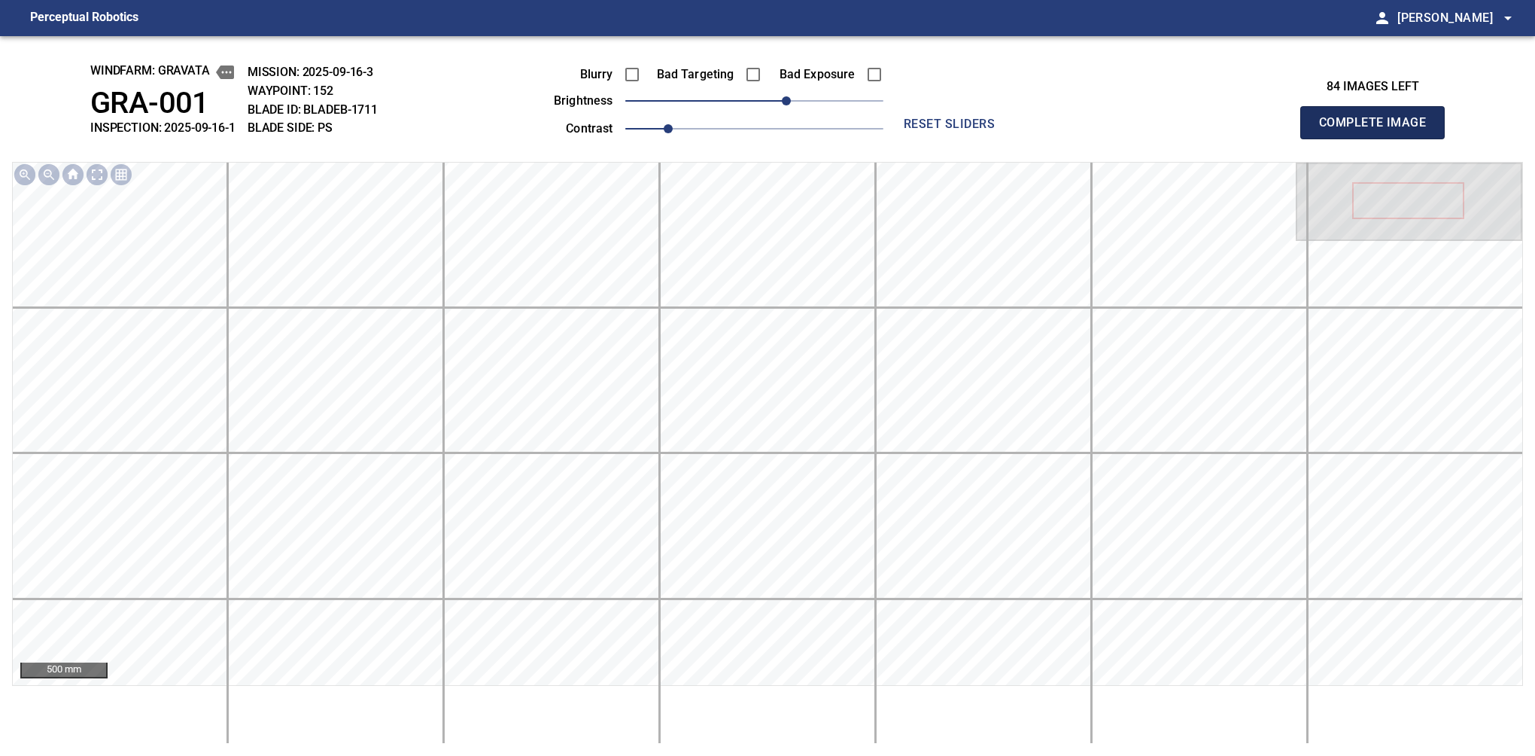
click at [1379, 138] on button "Complete Image" at bounding box center [1372, 122] width 144 height 33
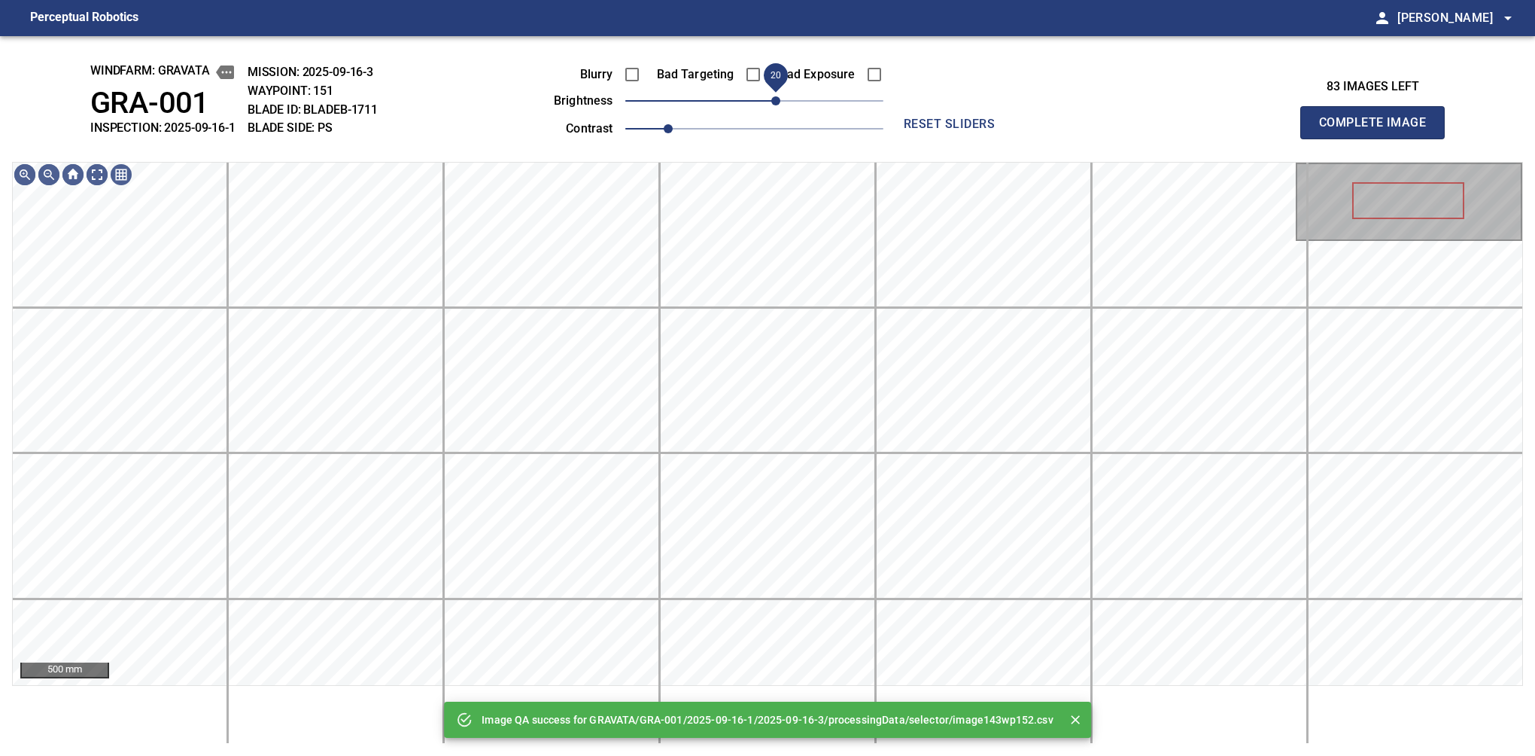
drag, startPoint x: 774, startPoint y: 98, endPoint x: 780, endPoint y: 108, distance: 12.1
click at [780, 108] on span "20" at bounding box center [754, 100] width 258 height 21
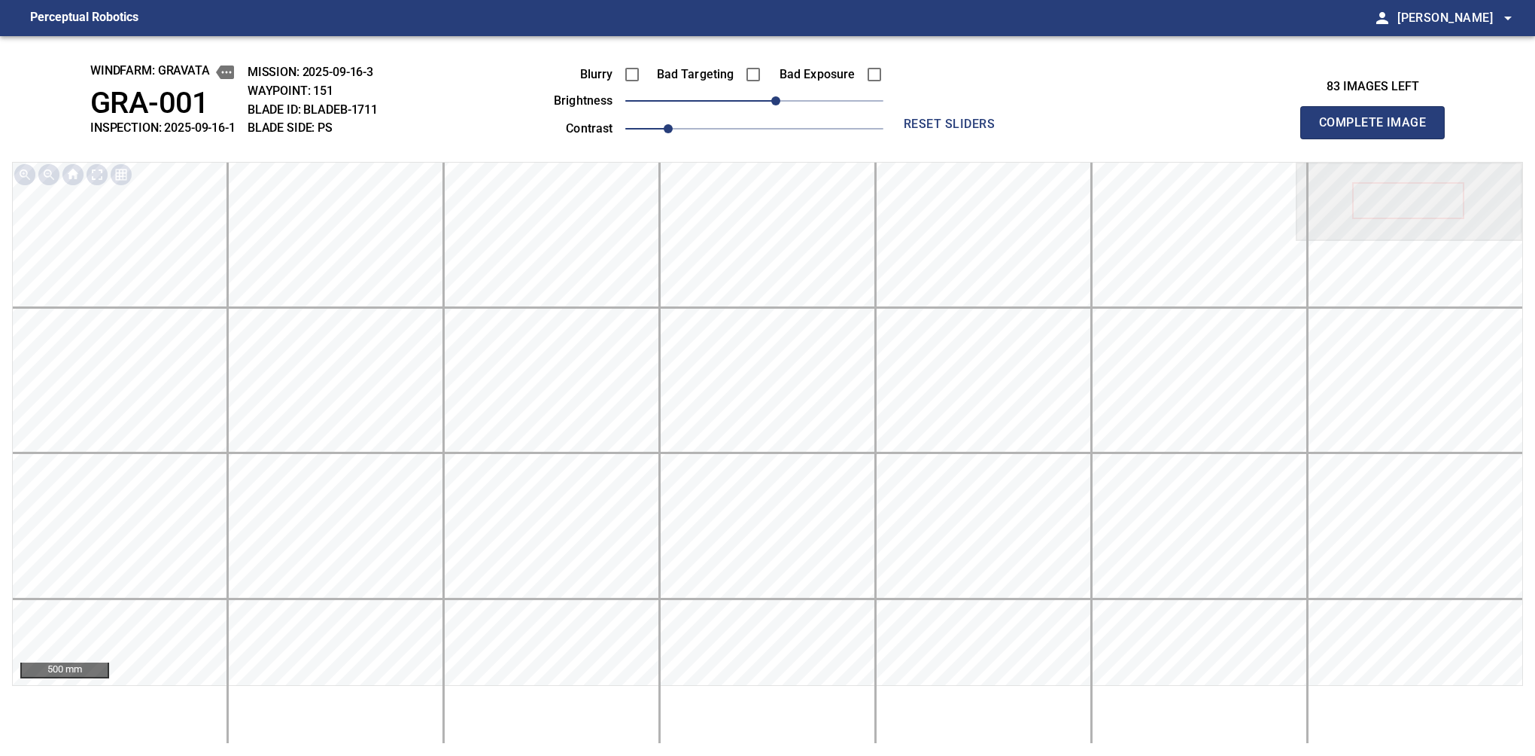
click at [1379, 138] on button "Complete Image" at bounding box center [1372, 122] width 144 height 33
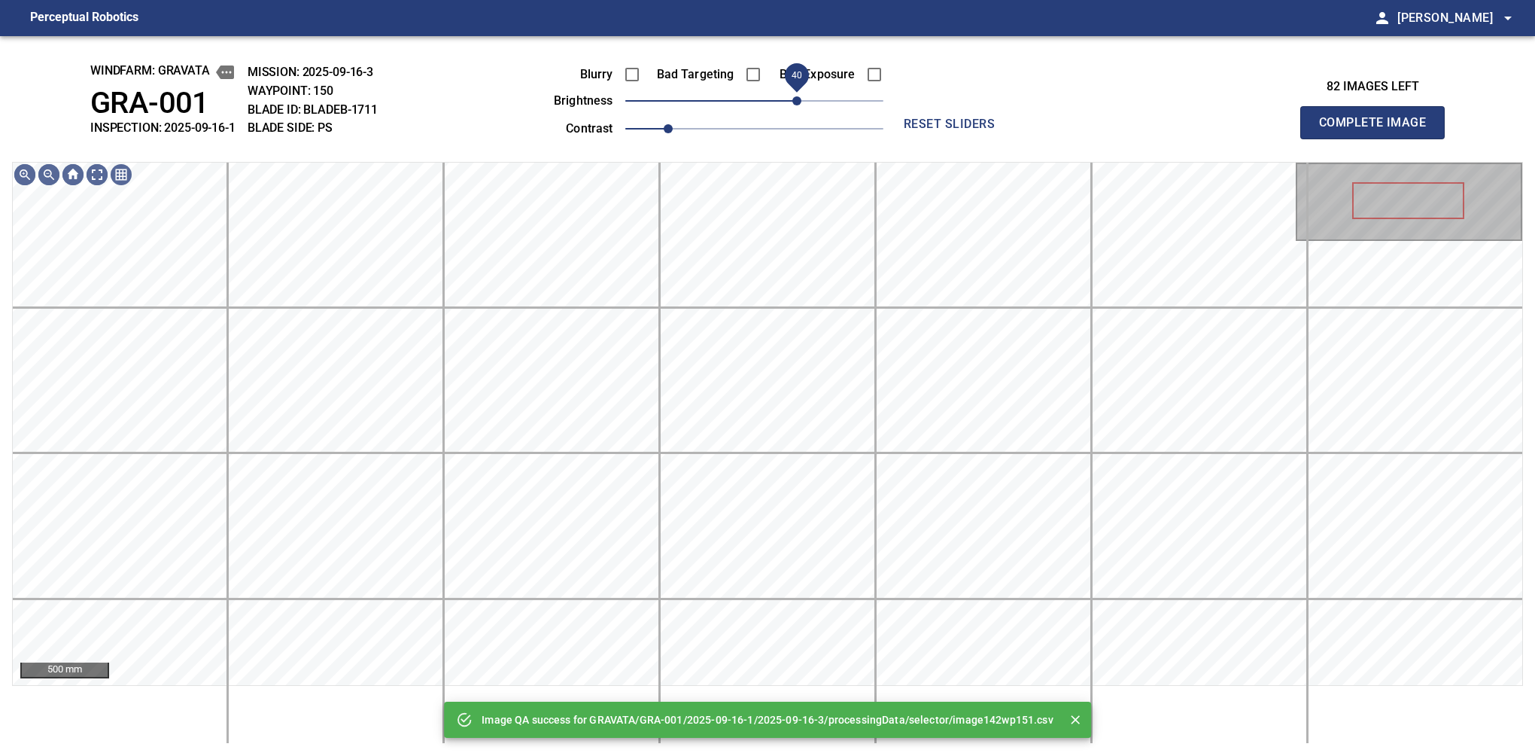
drag, startPoint x: 782, startPoint y: 101, endPoint x: 798, endPoint y: 99, distance: 16.0
click at [798, 99] on span "40" at bounding box center [796, 100] width 9 height 9
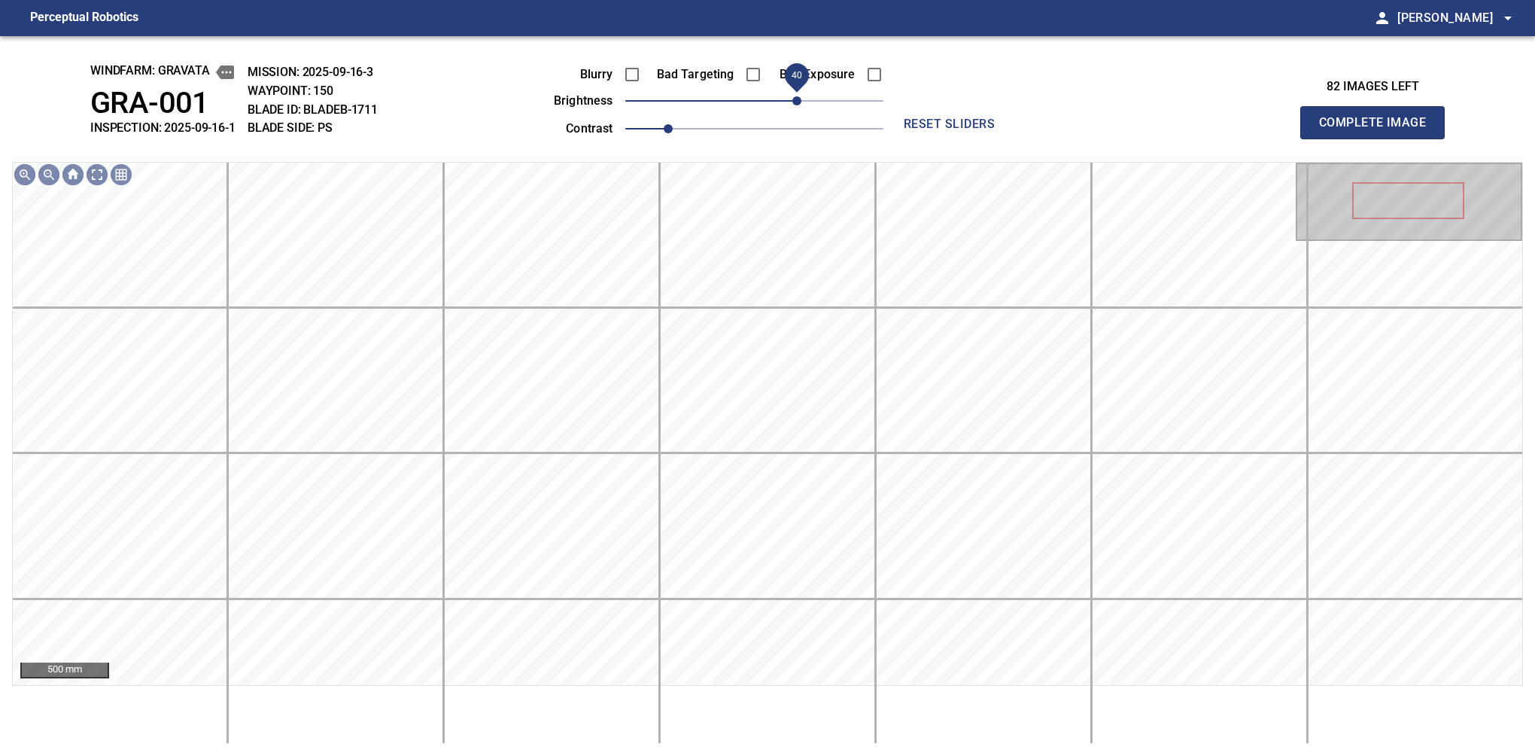
click at [1379, 138] on button "Complete Image" at bounding box center [1372, 122] width 144 height 33
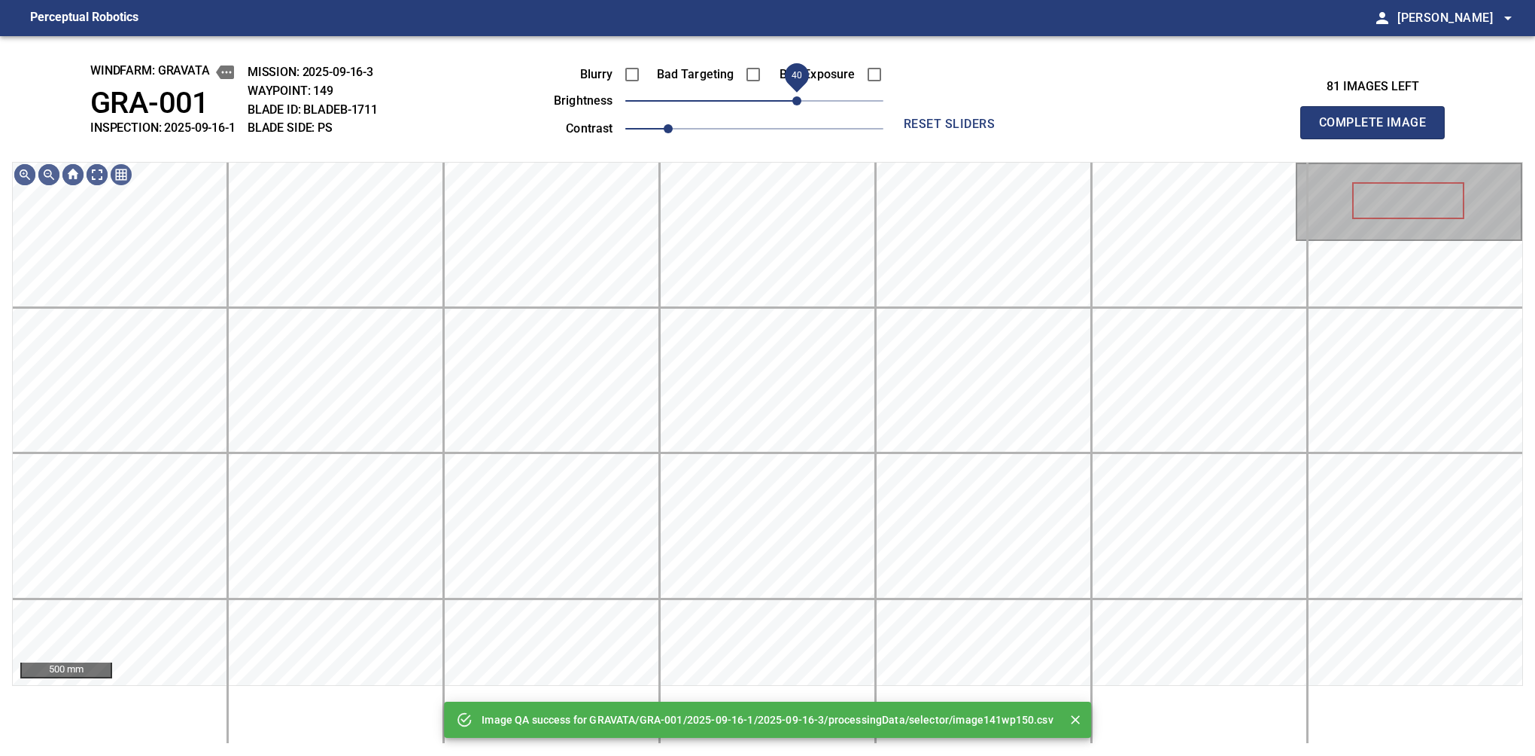
click at [792, 101] on span "40" at bounding box center [754, 100] width 258 height 21
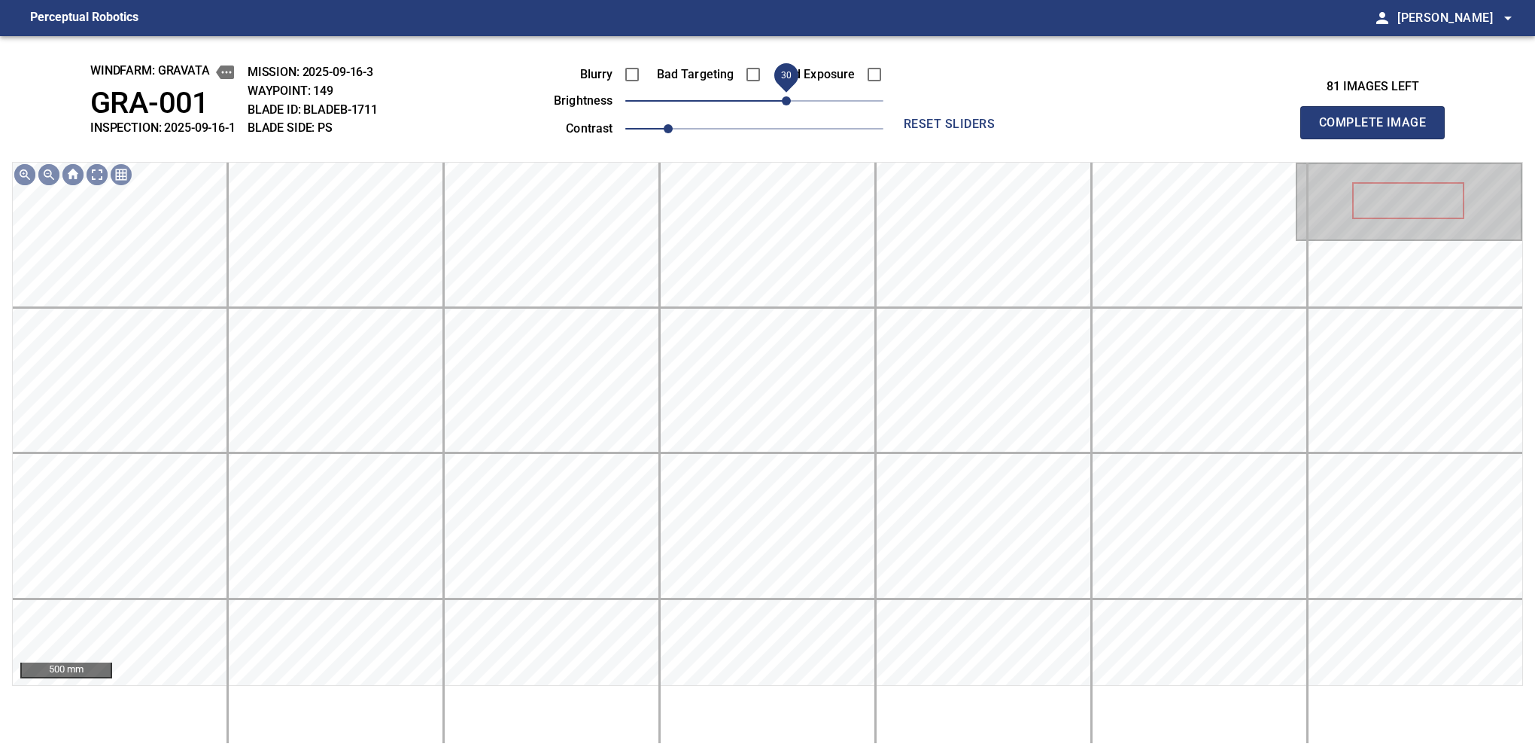
drag, startPoint x: 792, startPoint y: 101, endPoint x: 783, endPoint y: 101, distance: 9.8
click at [783, 101] on span "30" at bounding box center [786, 100] width 9 height 9
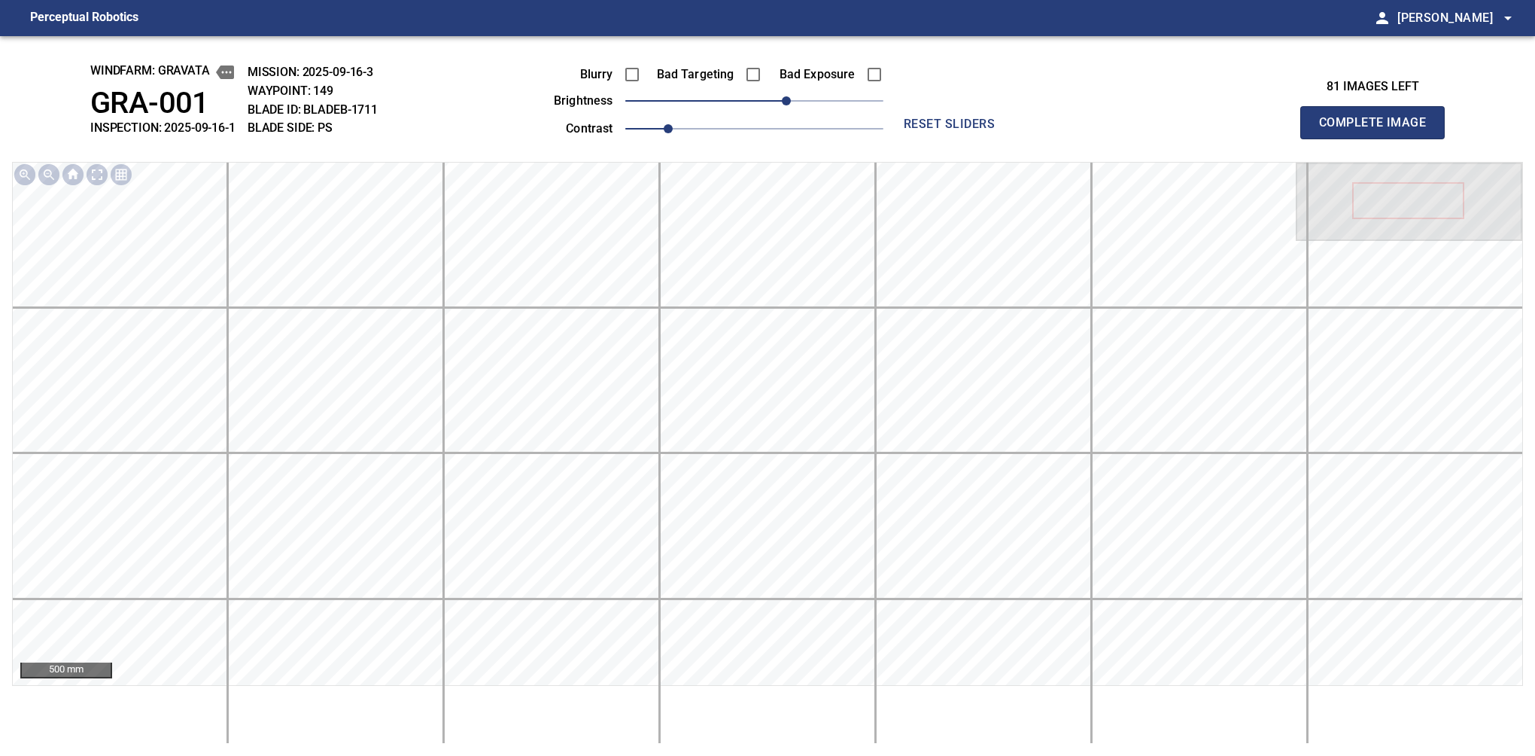
click at [1379, 138] on button "Complete Image" at bounding box center [1372, 122] width 144 height 33
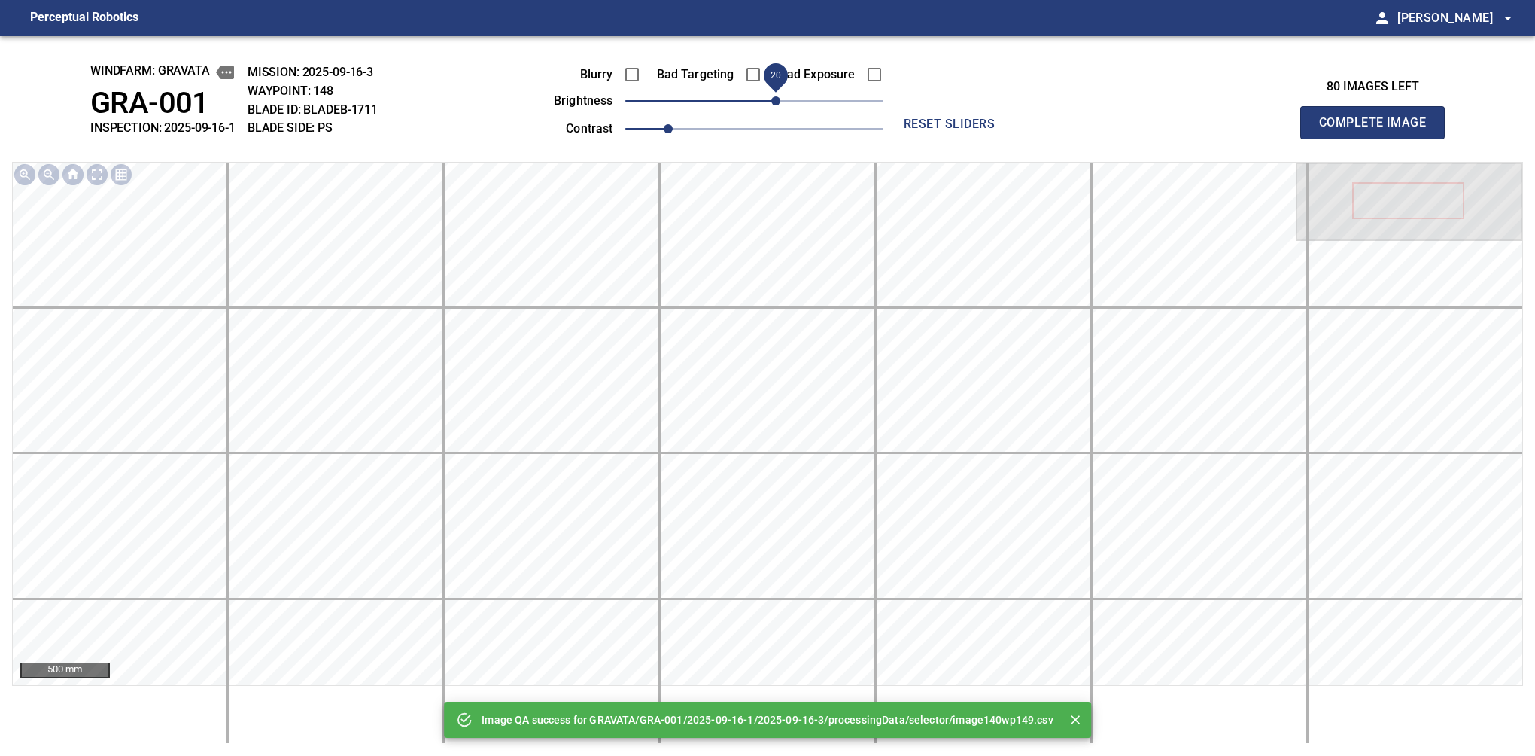
drag, startPoint x: 783, startPoint y: 101, endPoint x: 774, endPoint y: 101, distance: 8.3
click at [774, 101] on span "20" at bounding box center [754, 100] width 258 height 21
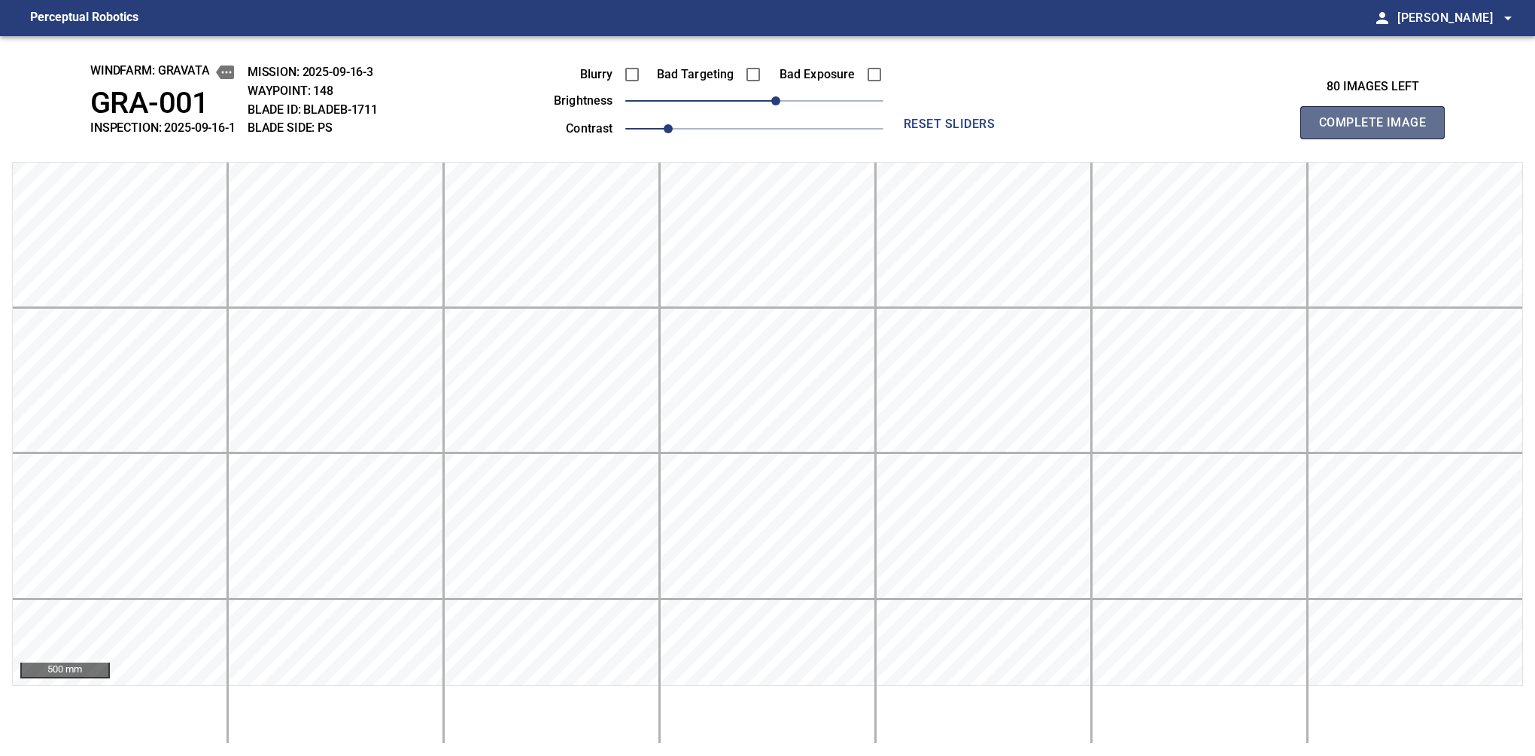
click at [1379, 138] on button "Complete Image" at bounding box center [1372, 122] width 144 height 33
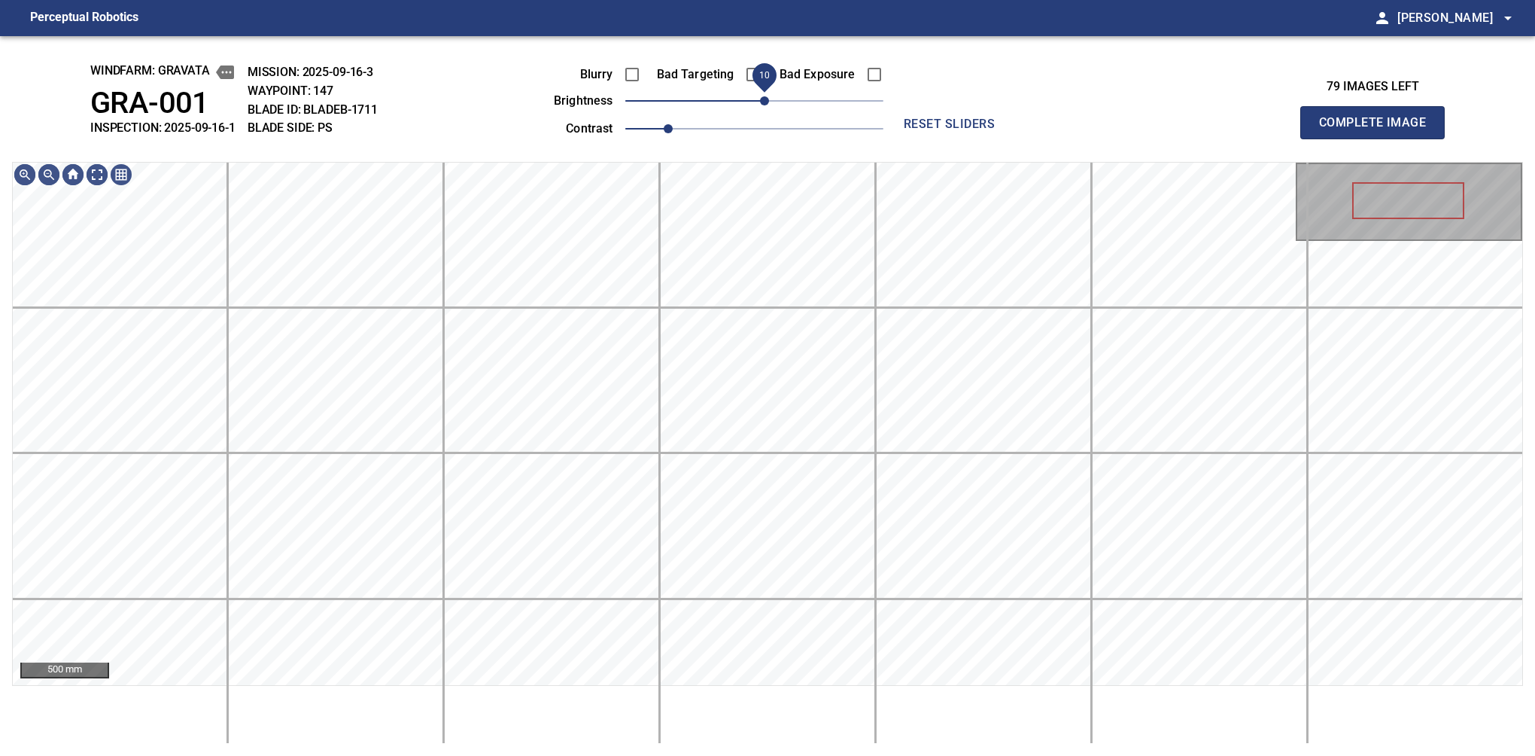
click at [762, 96] on span "10" at bounding box center [764, 100] width 9 height 9
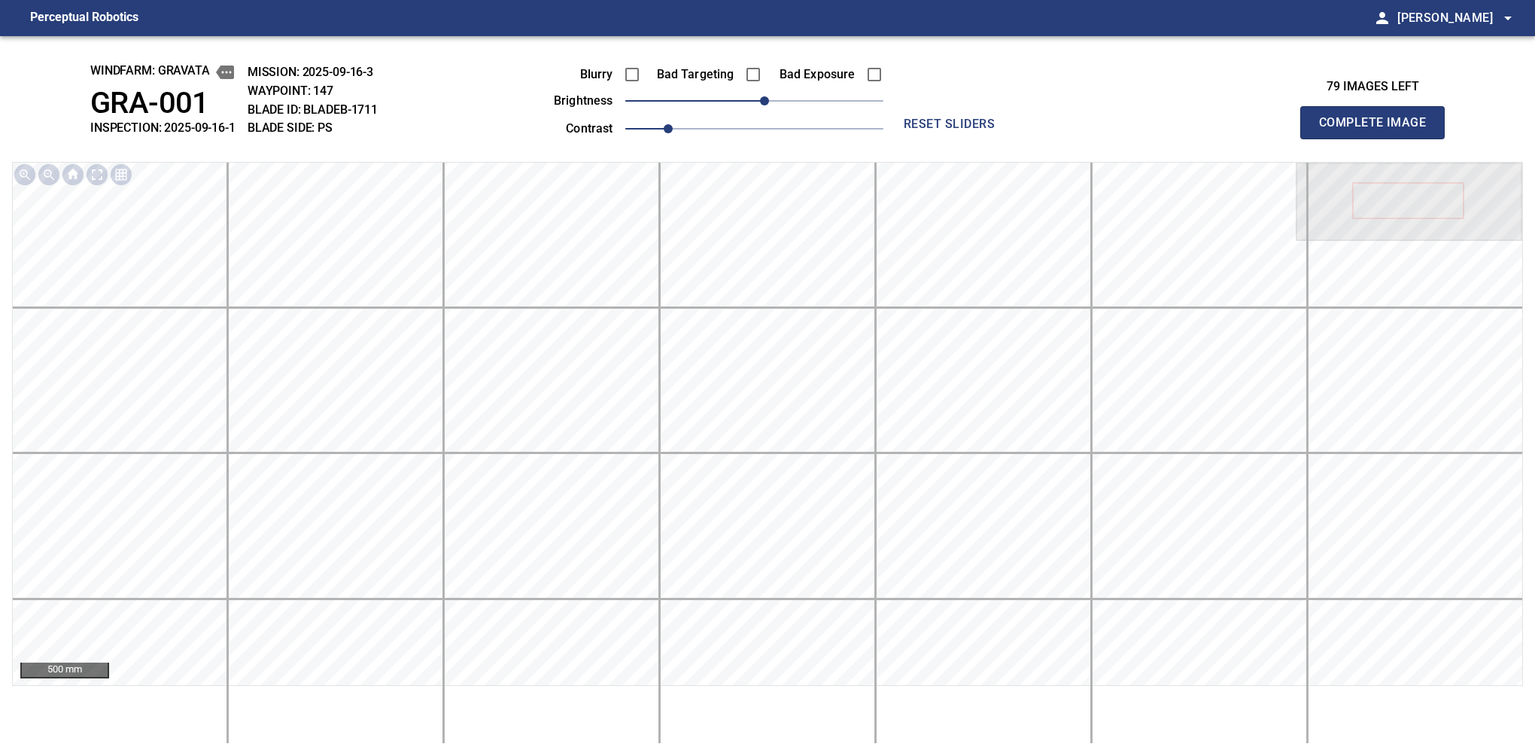
click at [1379, 138] on button "Complete Image" at bounding box center [1372, 122] width 144 height 33
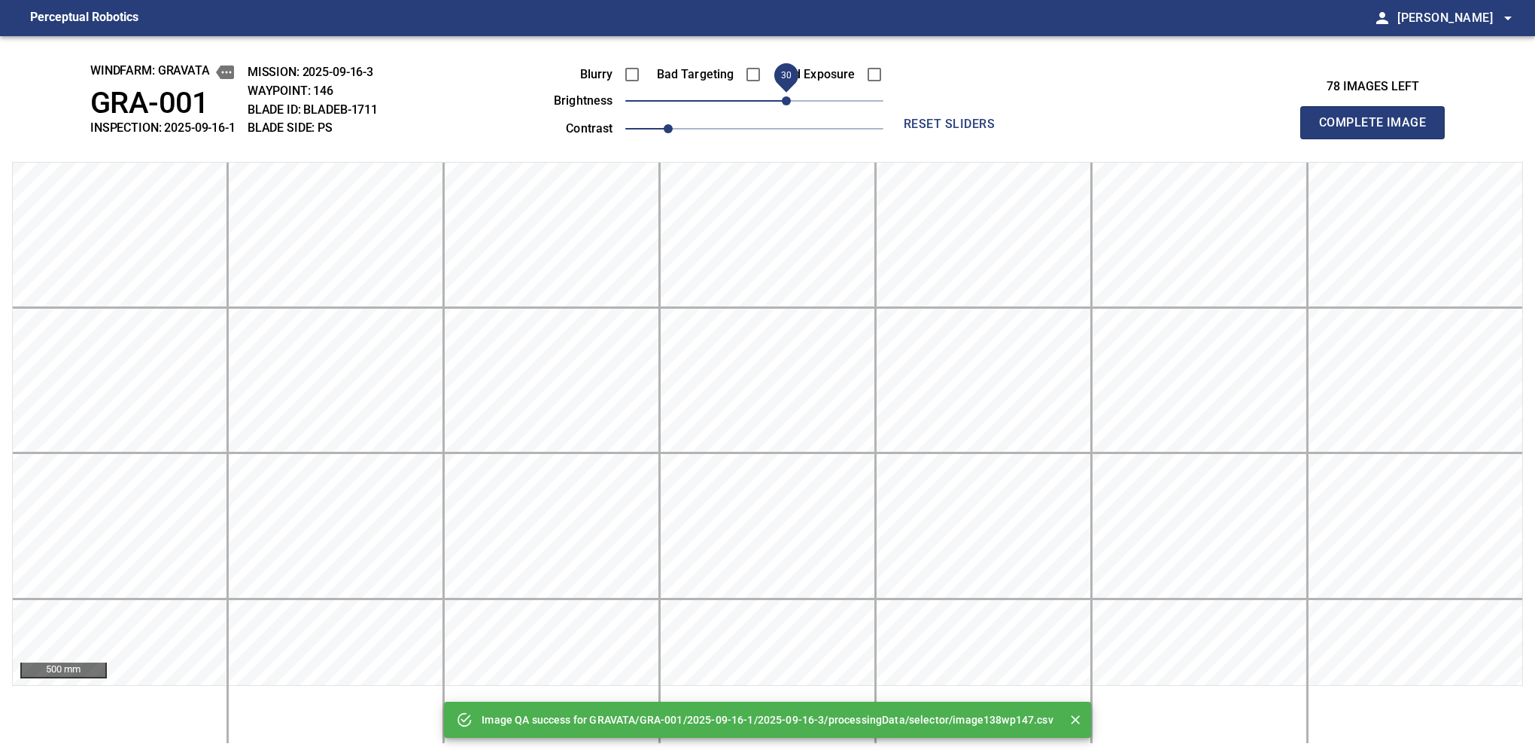
drag, startPoint x: 759, startPoint y: 99, endPoint x: 785, endPoint y: 93, distance: 26.9
click at [785, 96] on span "30" at bounding box center [786, 100] width 9 height 9
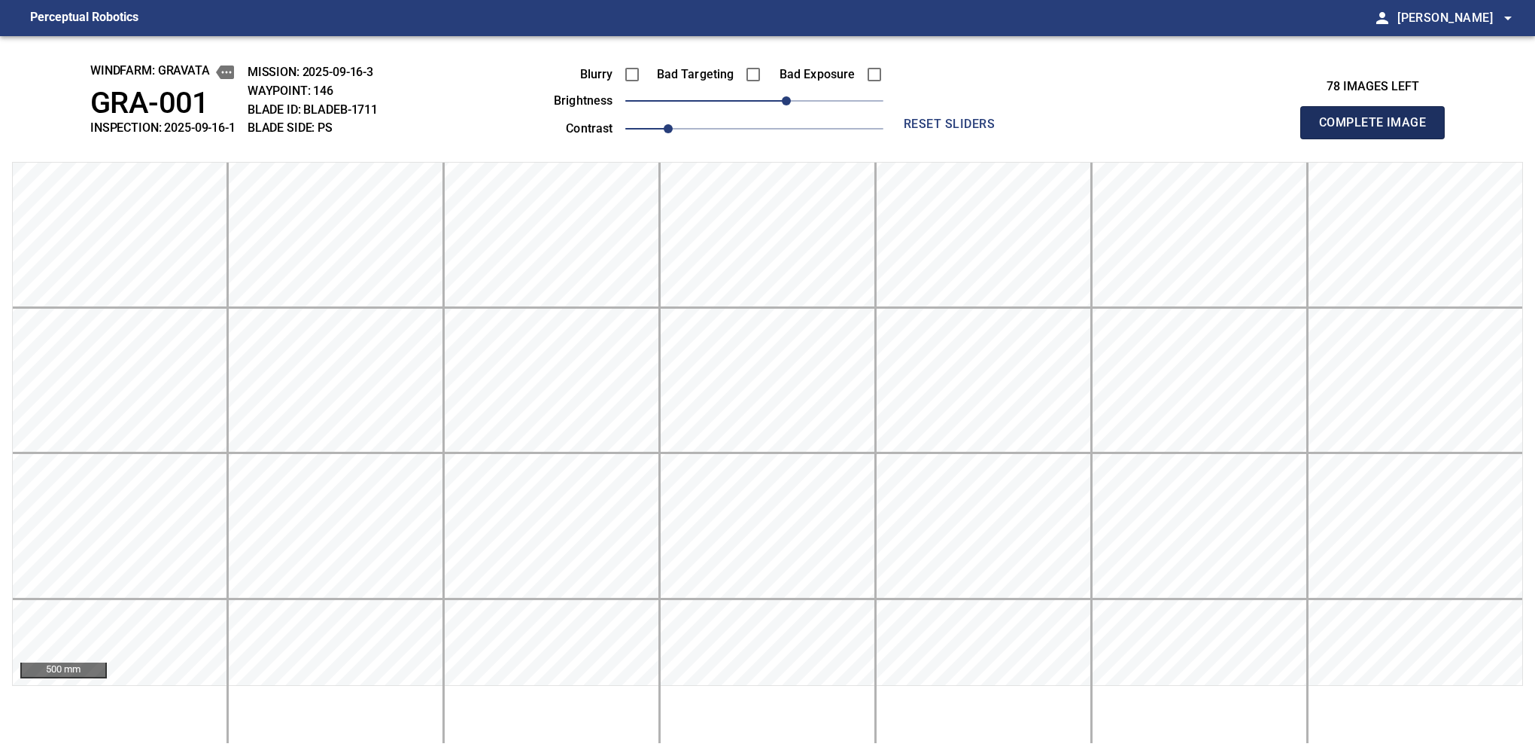
click at [1379, 138] on button "Complete Image" at bounding box center [1372, 122] width 144 height 33
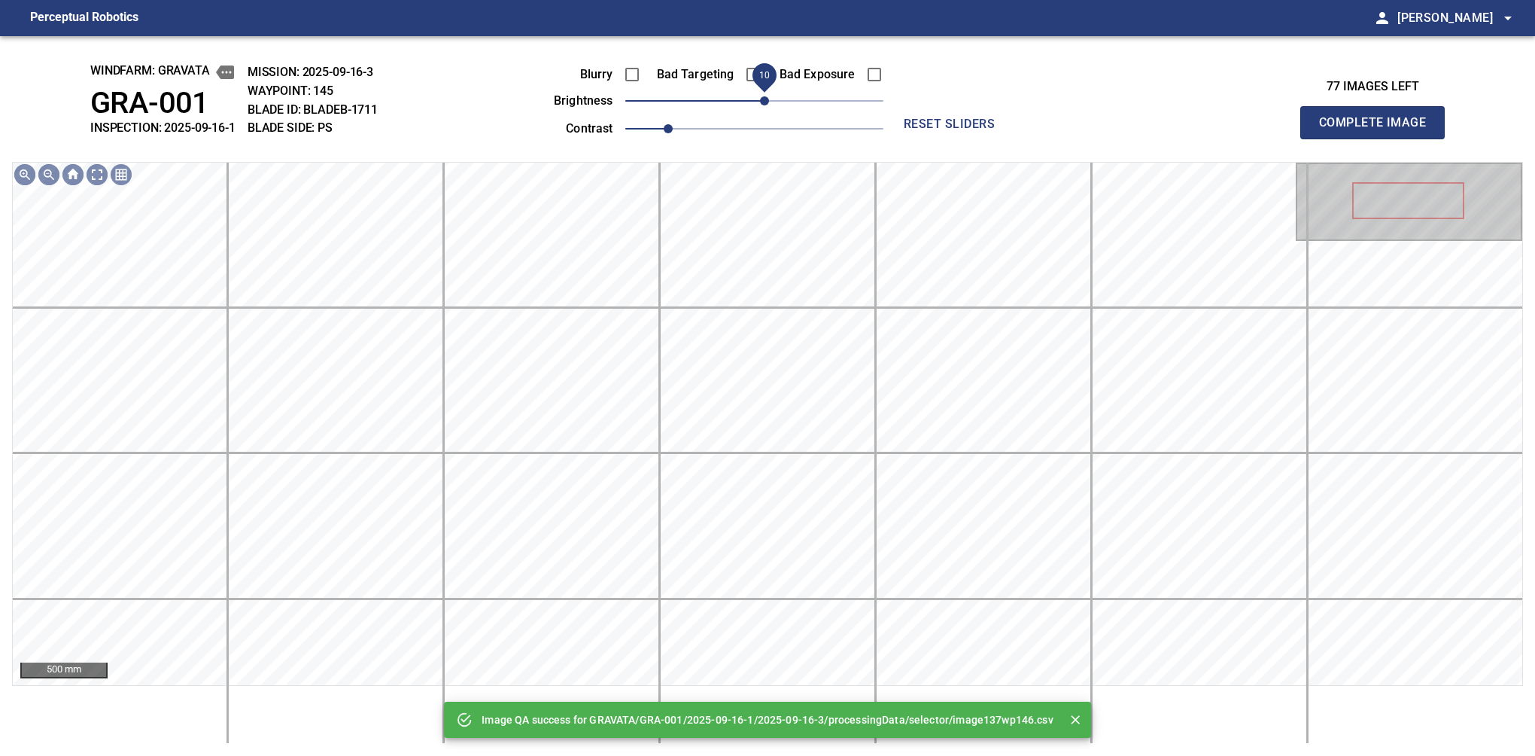
drag, startPoint x: 795, startPoint y: 99, endPoint x: 767, endPoint y: 106, distance: 28.8
click at [767, 106] on span "10" at bounding box center [754, 100] width 258 height 21
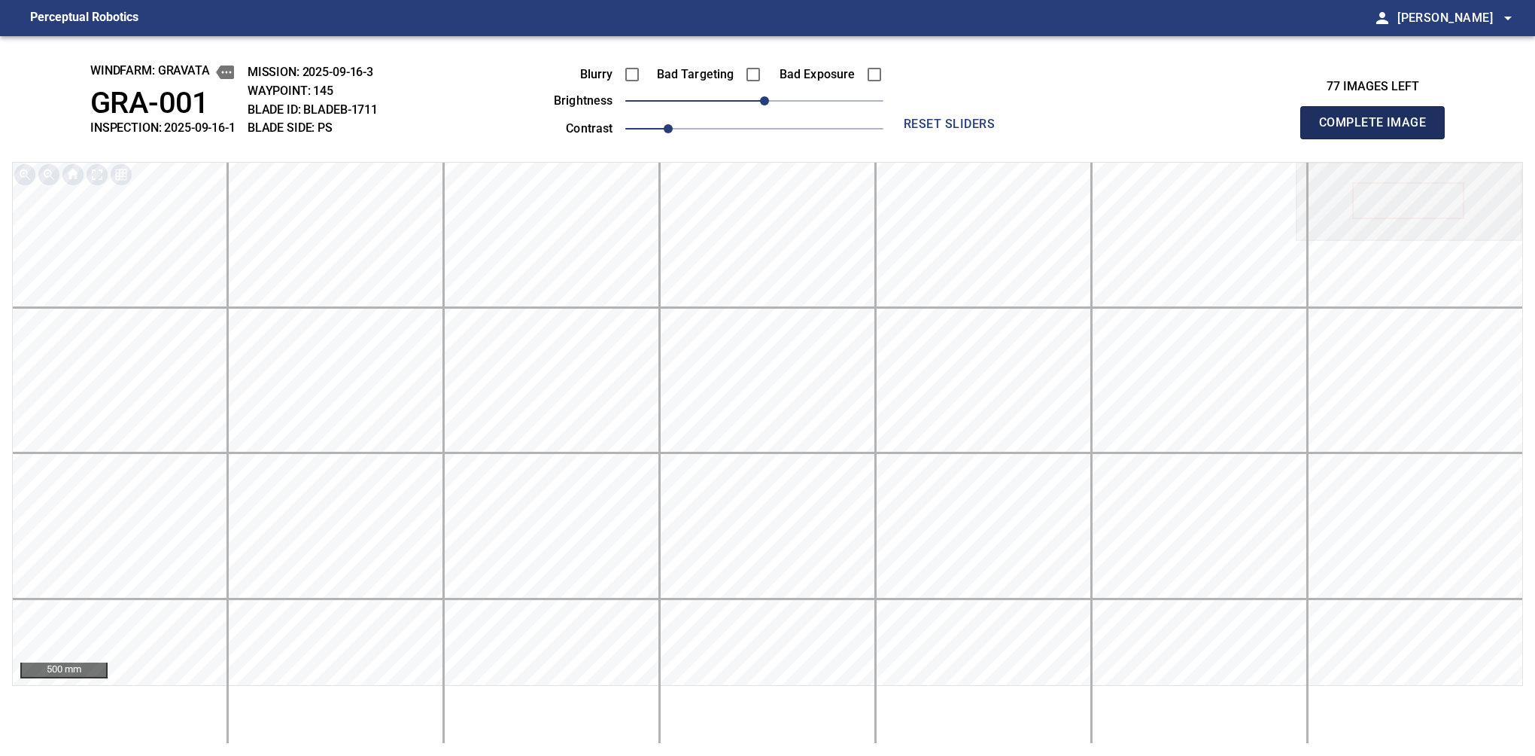
click at [1379, 138] on button "Complete Image" at bounding box center [1372, 122] width 144 height 33
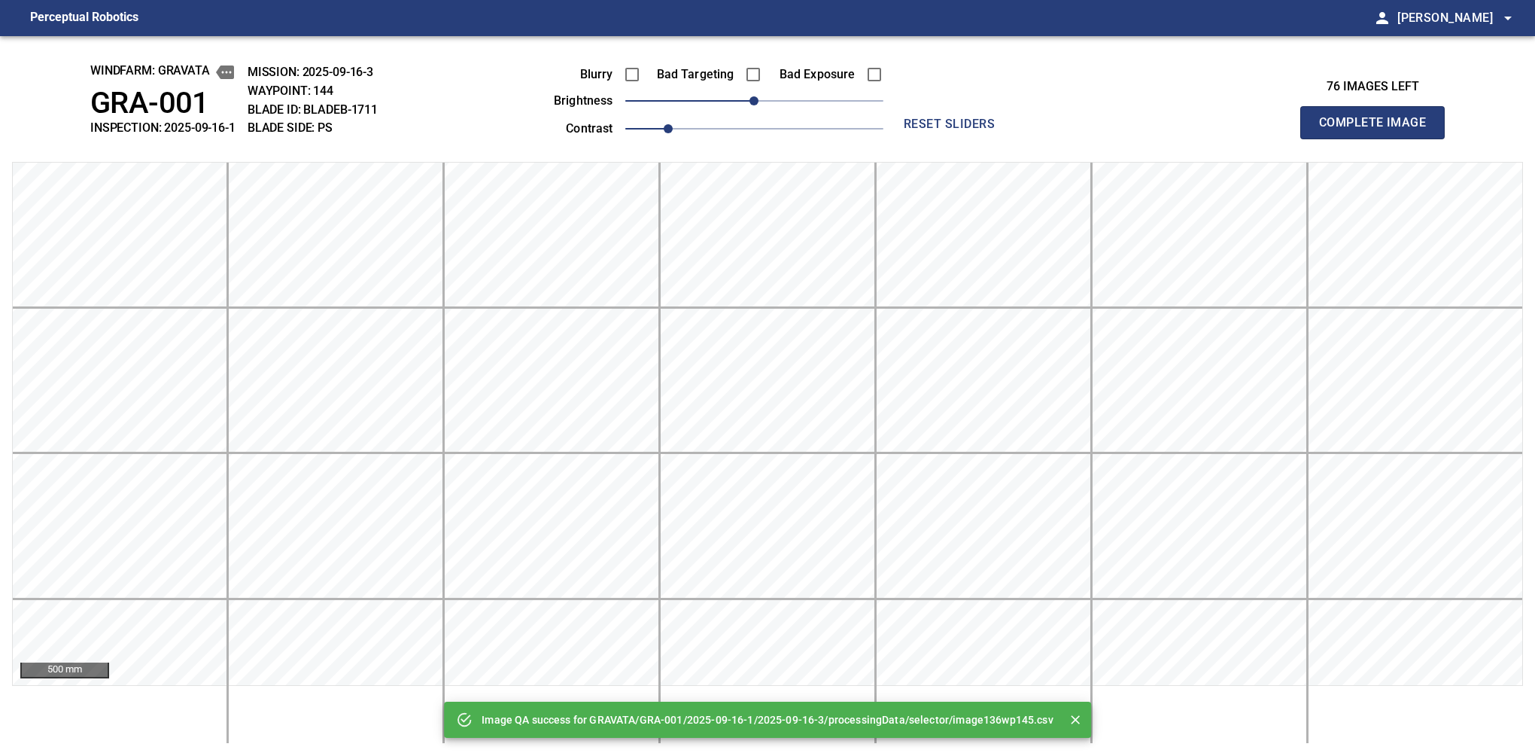
click at [1379, 138] on button "Complete Image" at bounding box center [1372, 122] width 144 height 33
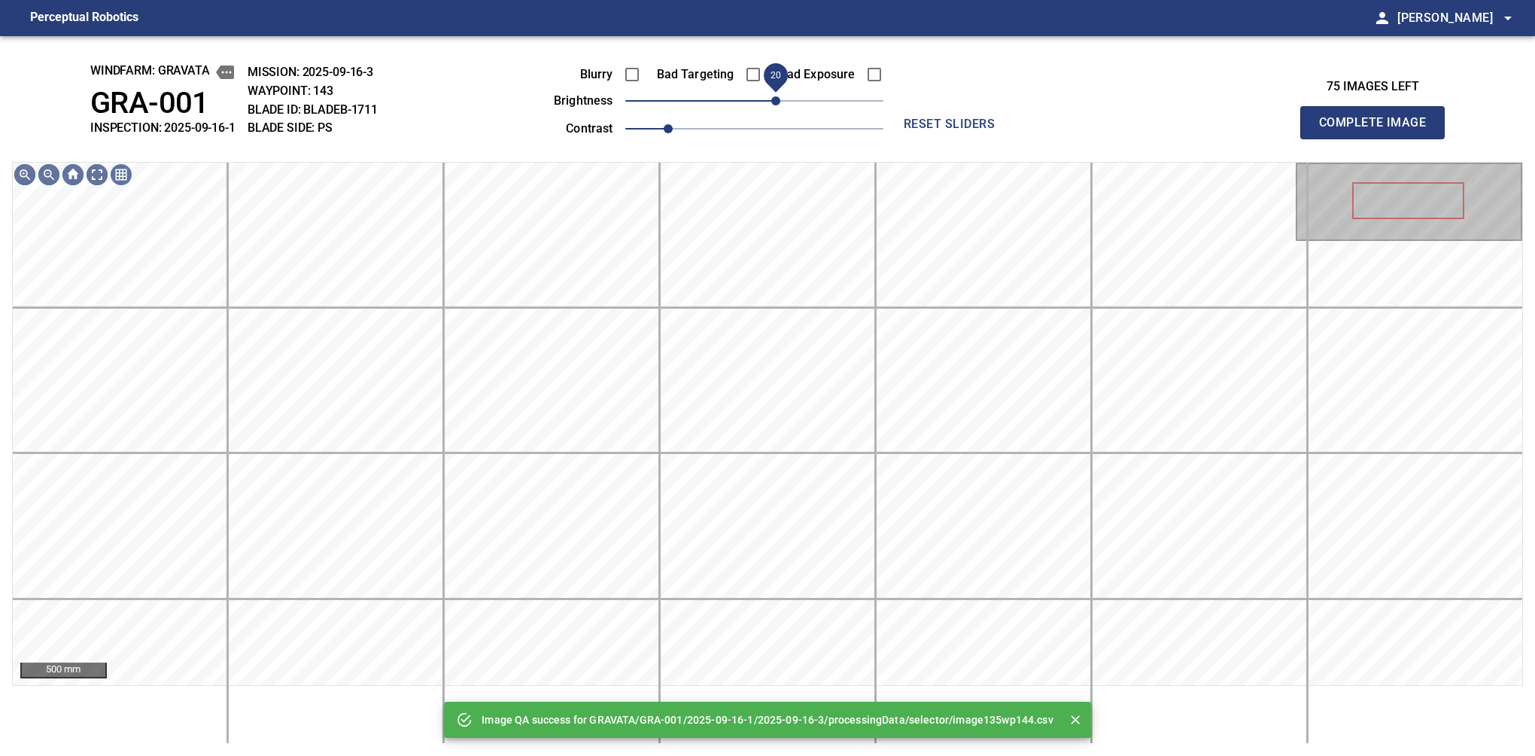
drag, startPoint x: 762, startPoint y: 104, endPoint x: 779, endPoint y: 96, distance: 18.9
click at [779, 96] on span "20" at bounding box center [775, 100] width 9 height 9
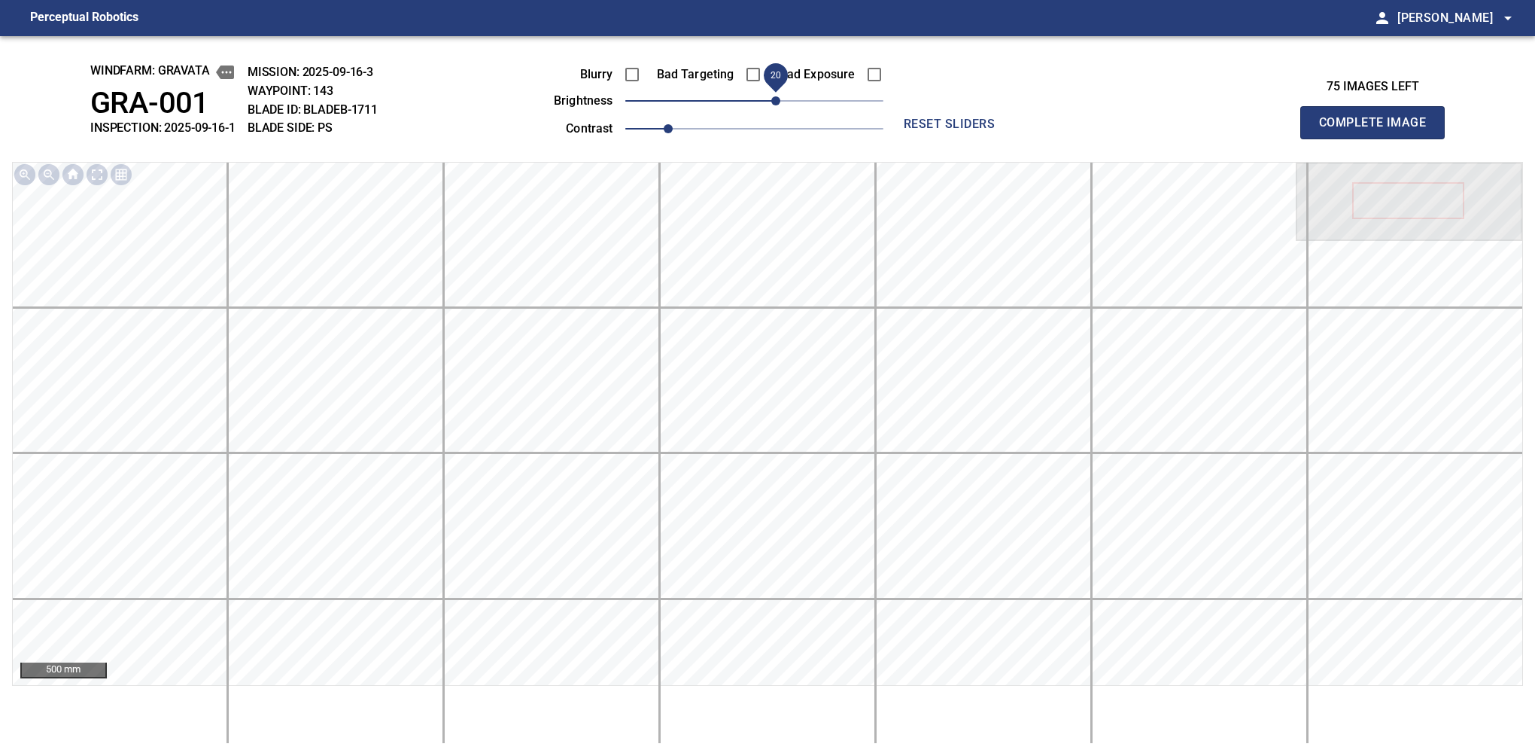
click at [1379, 138] on button "Complete Image" at bounding box center [1372, 122] width 144 height 33
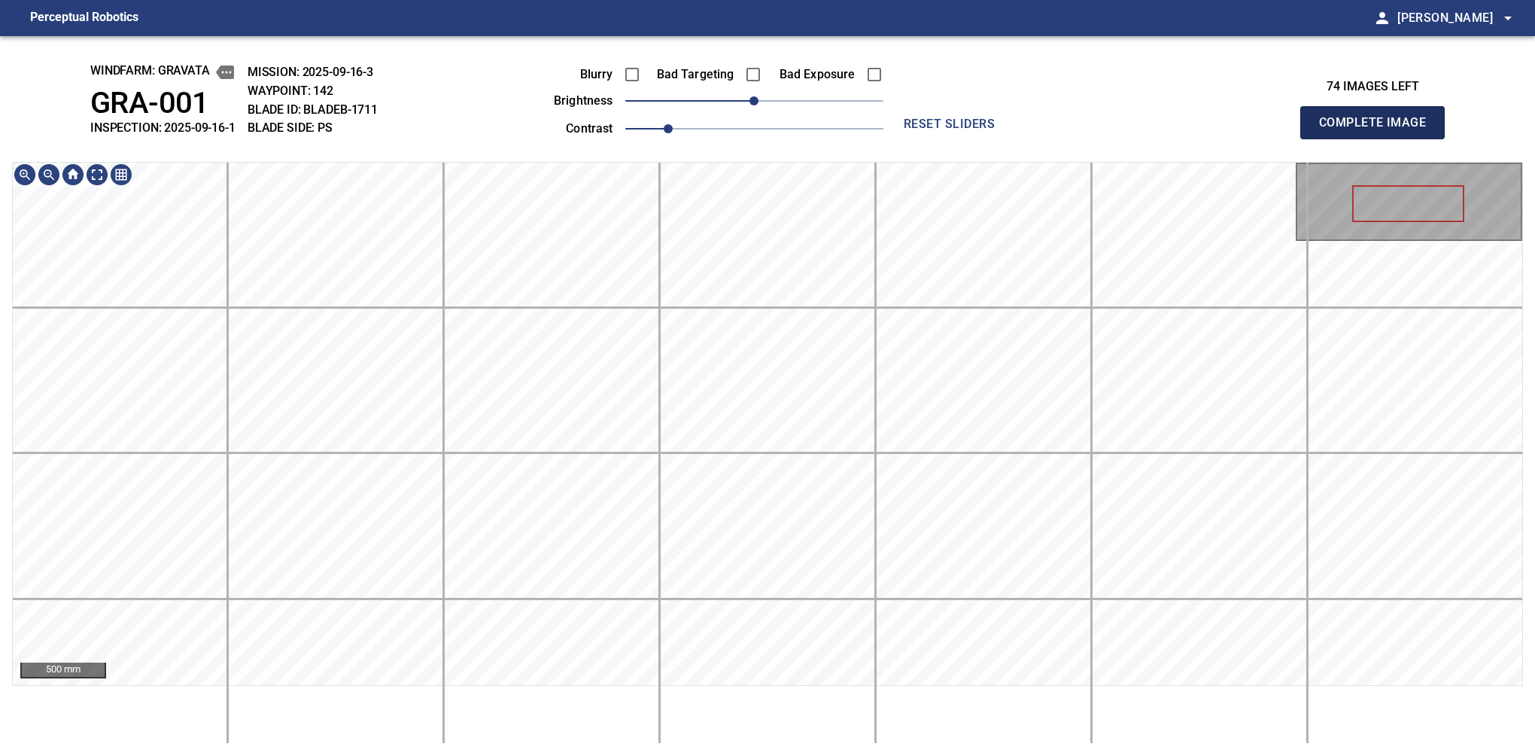
click at [1379, 138] on button "Complete Image" at bounding box center [1372, 122] width 144 height 33
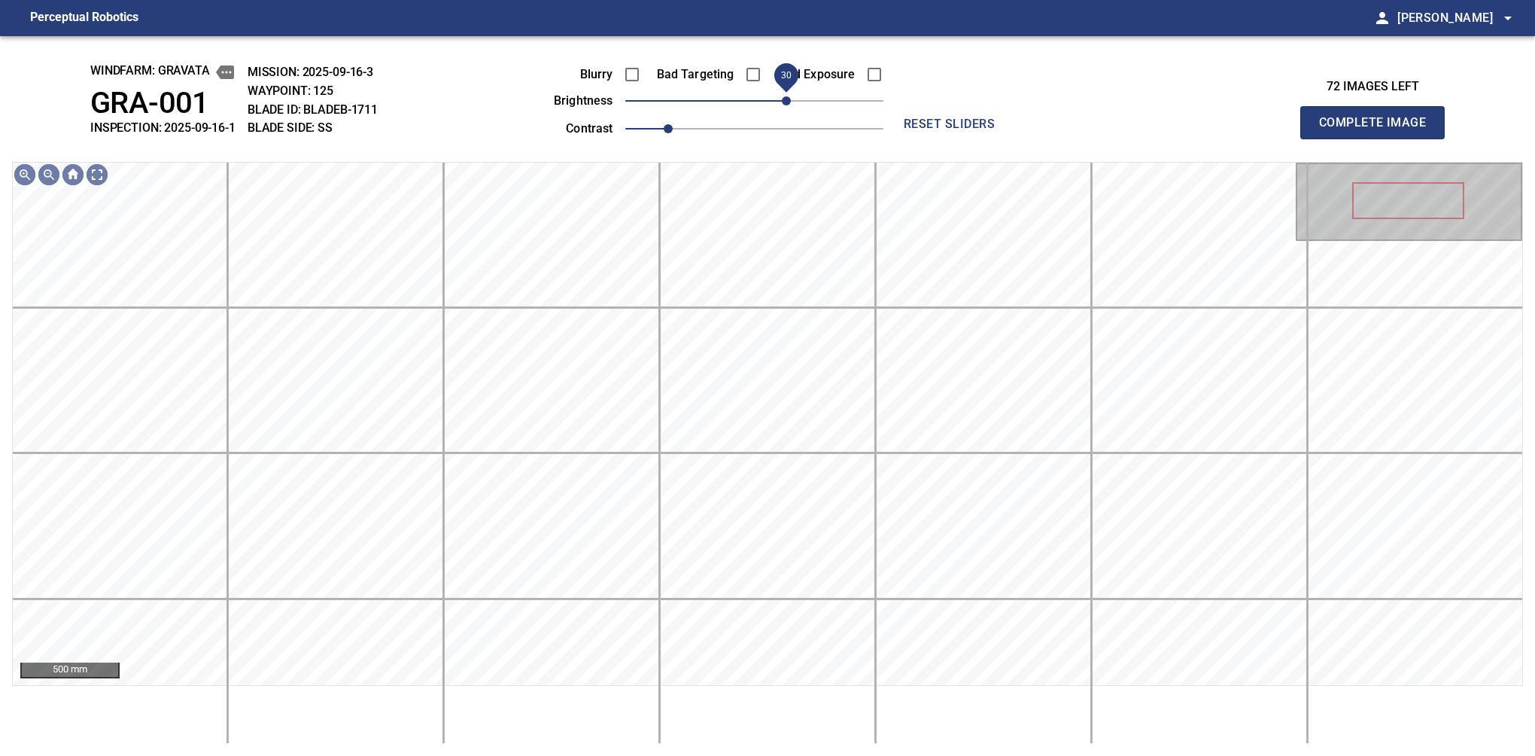
drag, startPoint x: 759, startPoint y: 111, endPoint x: 782, endPoint y: 99, distance: 26.6
click at [782, 99] on span "30" at bounding box center [786, 100] width 9 height 9
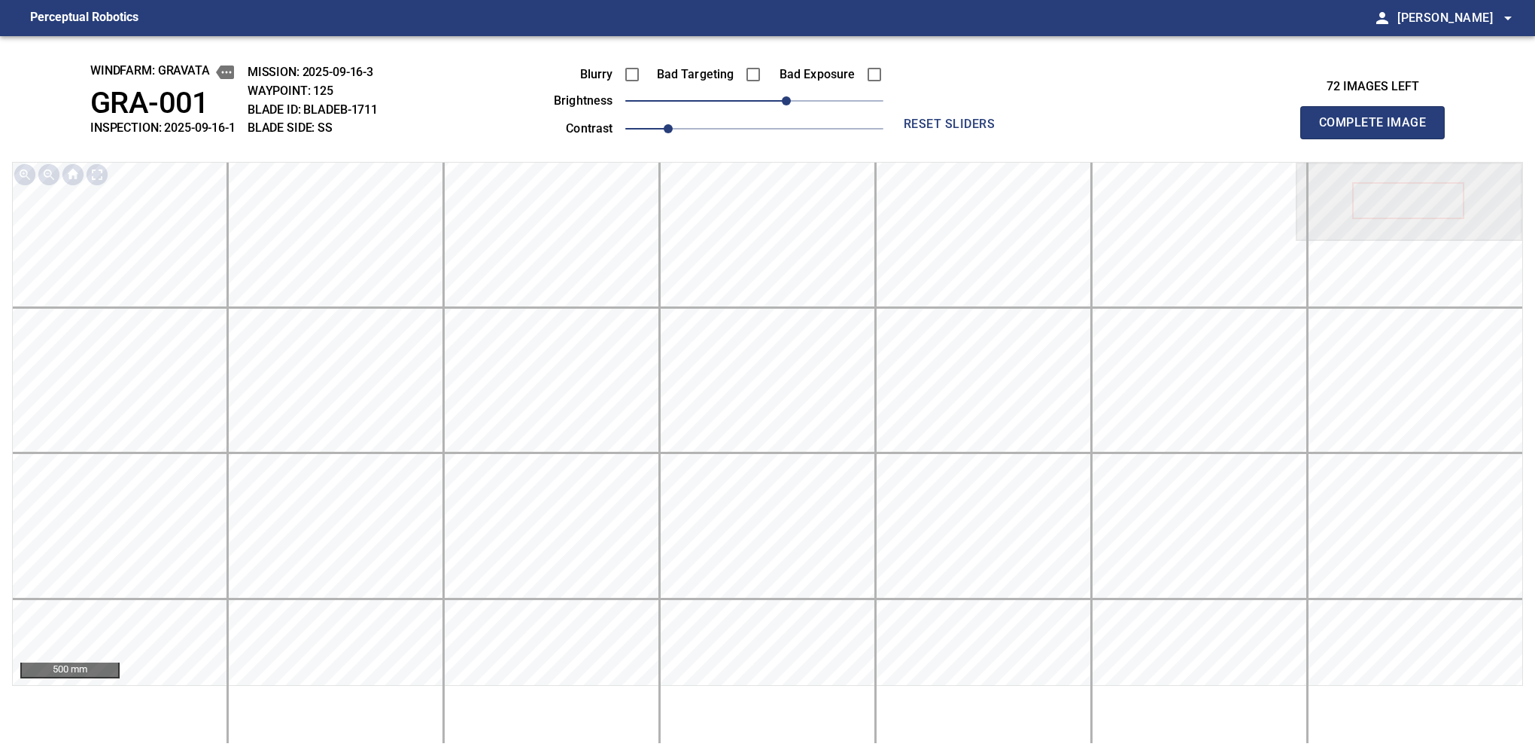
click at [1379, 138] on button "Complete Image" at bounding box center [1372, 122] width 144 height 33
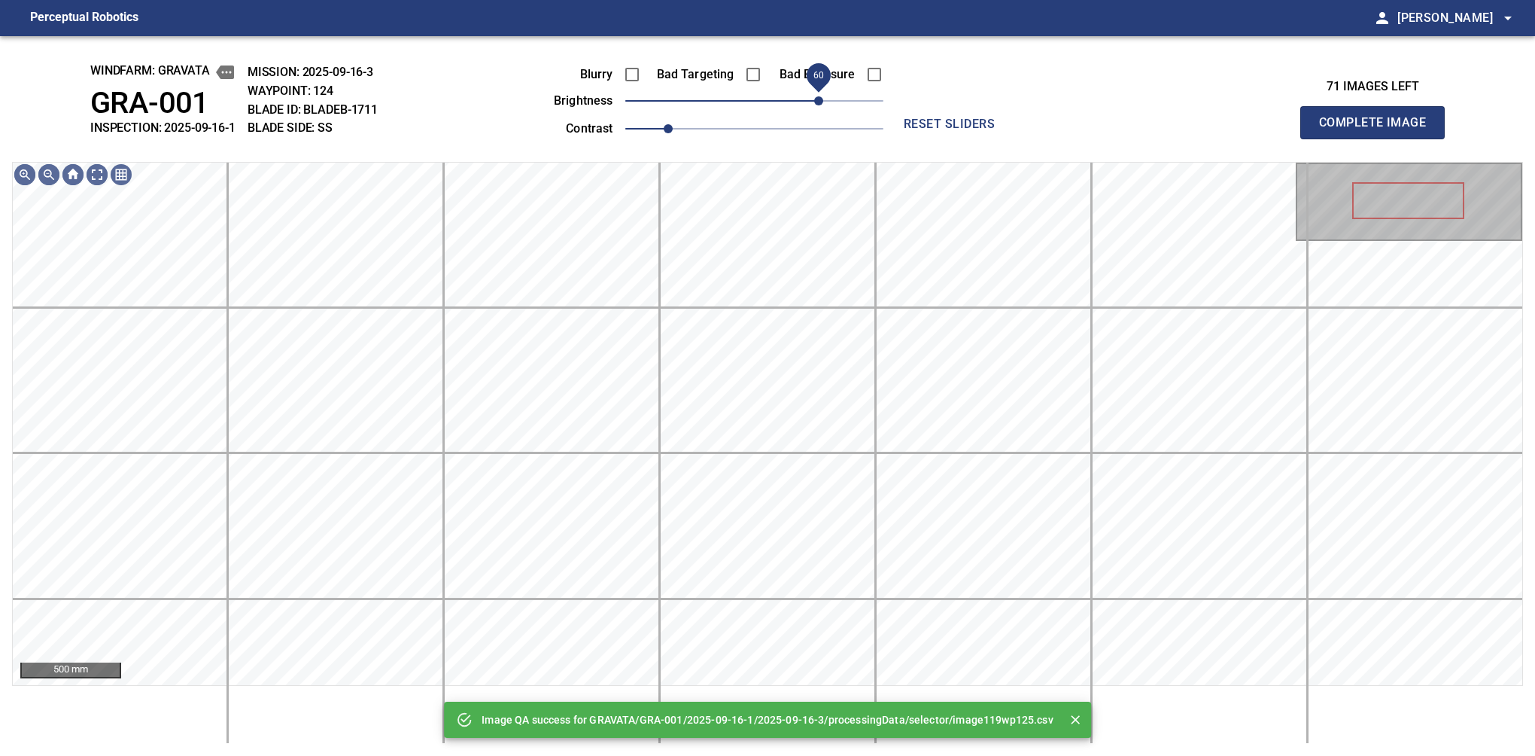
drag, startPoint x: 782, startPoint y: 99, endPoint x: 819, endPoint y: 99, distance: 36.9
click at [819, 99] on span "60" at bounding box center [754, 100] width 258 height 21
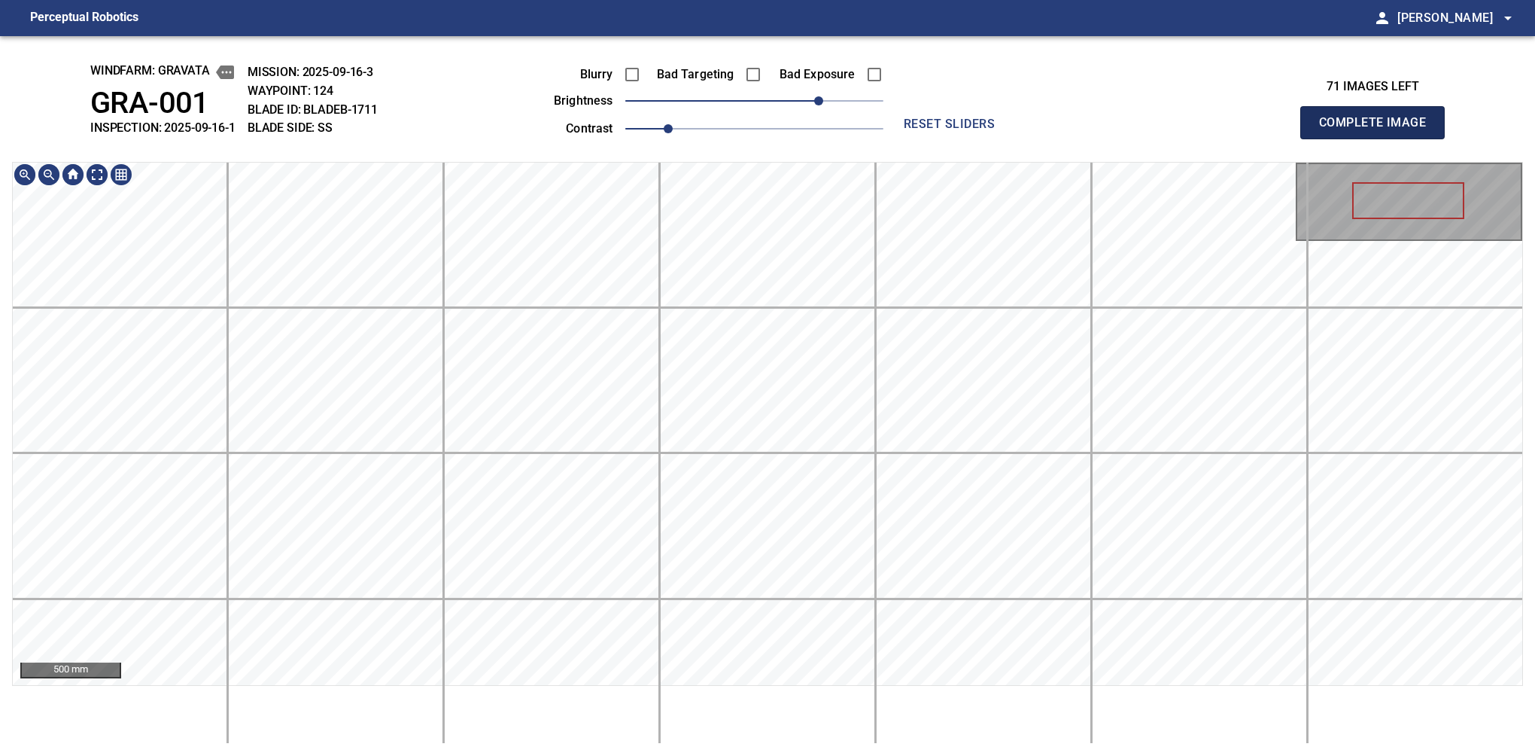
click at [1379, 138] on button "Complete Image" at bounding box center [1372, 122] width 144 height 33
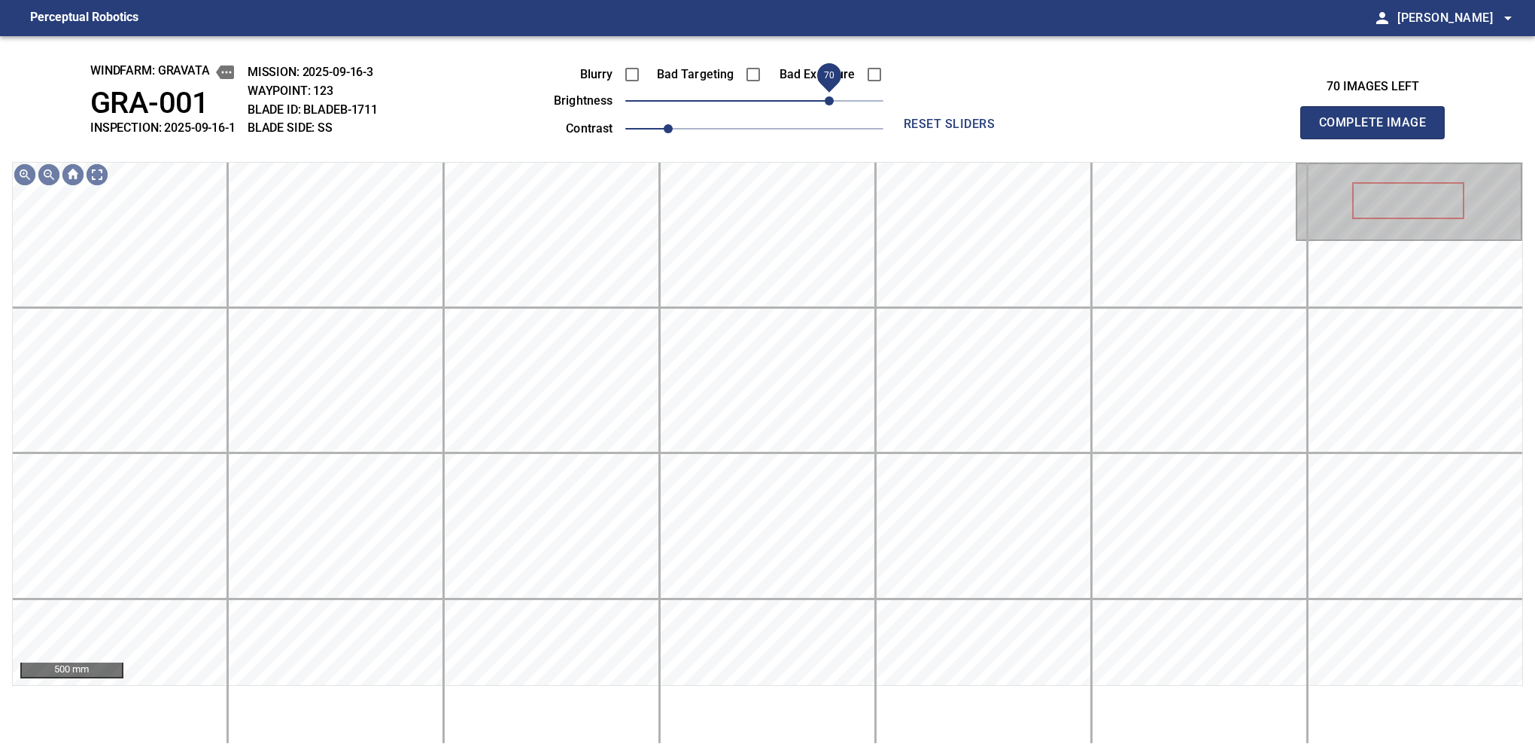
drag, startPoint x: 763, startPoint y: 105, endPoint x: 831, endPoint y: 103, distance: 67.8
click at [831, 103] on span "70" at bounding box center [829, 100] width 9 height 9
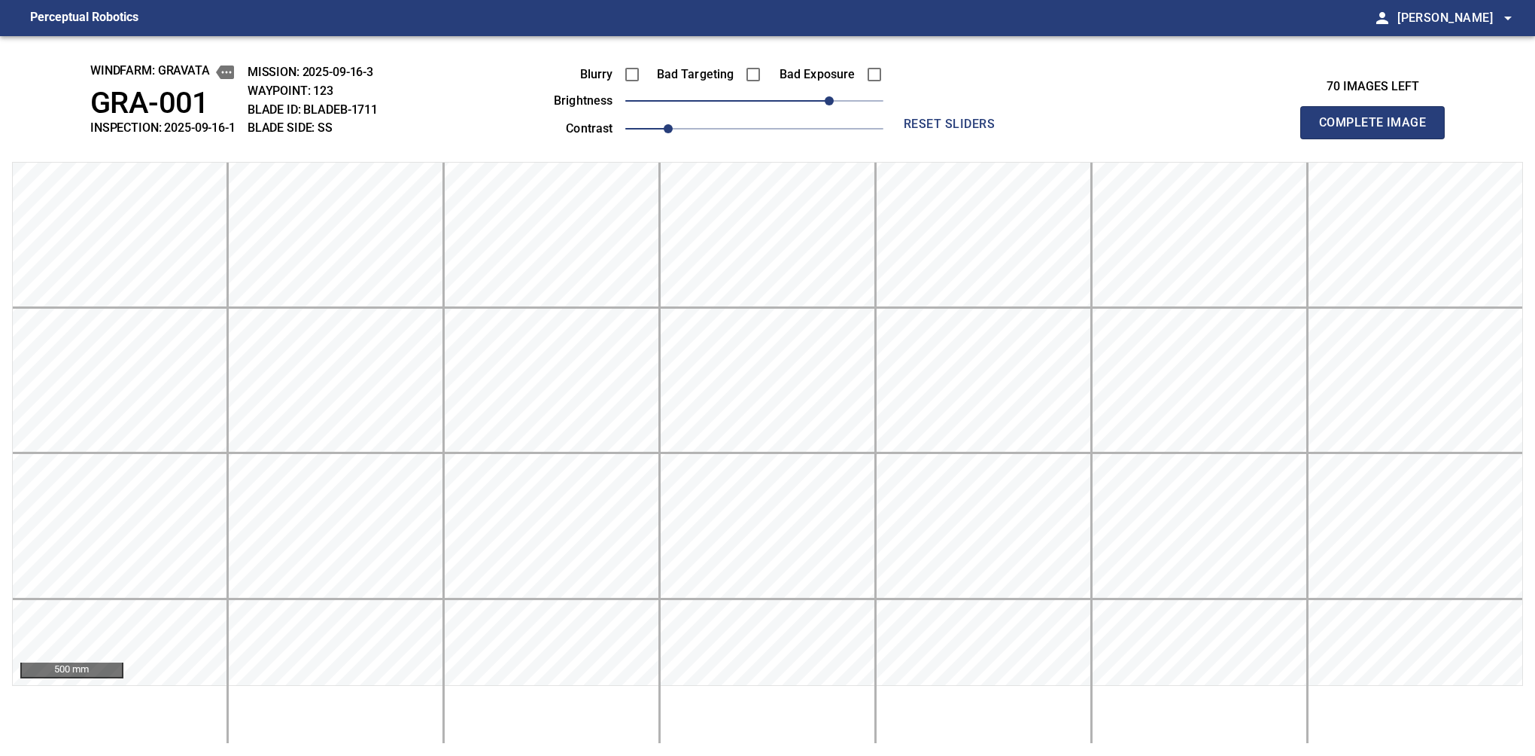
click at [1379, 138] on button "Complete Image" at bounding box center [1372, 122] width 144 height 33
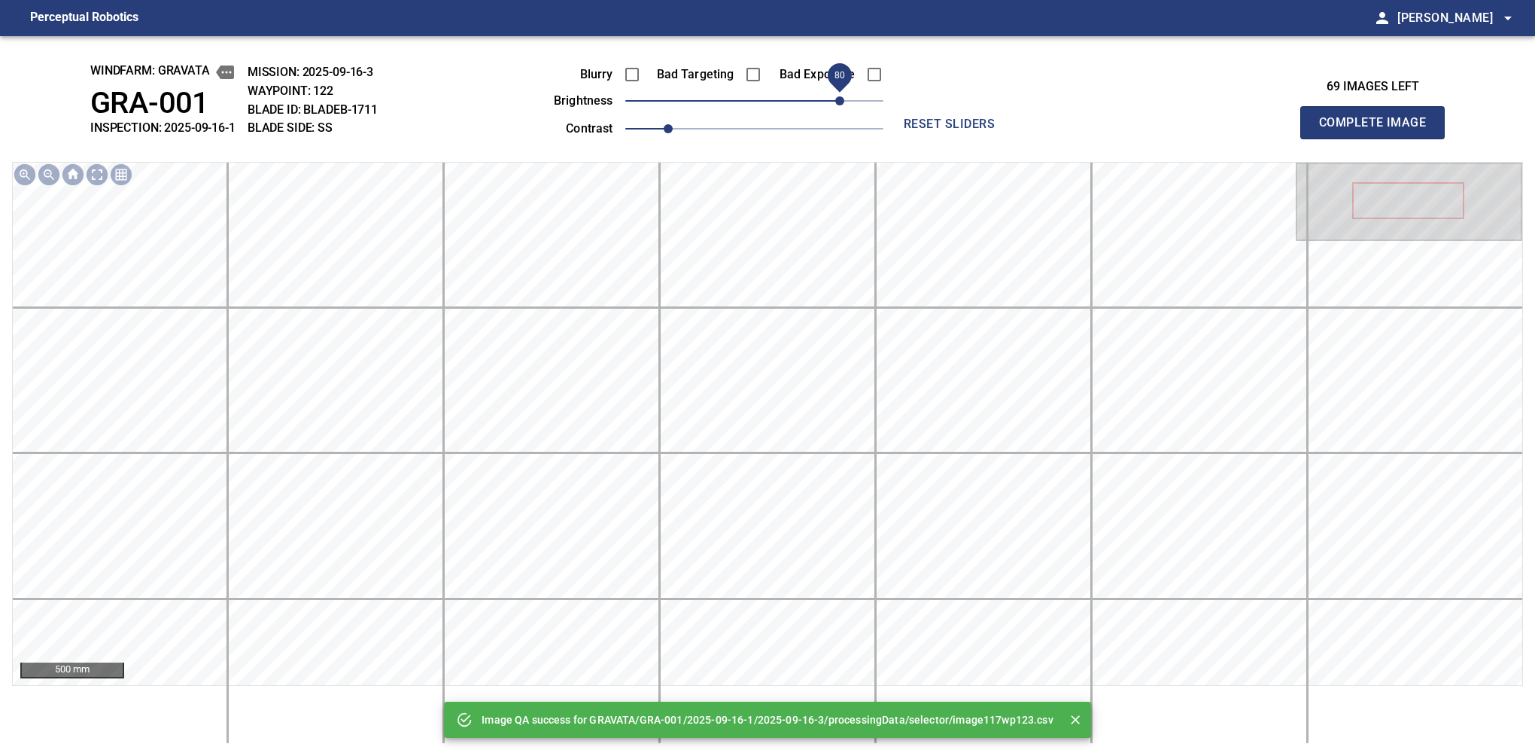
drag, startPoint x: 831, startPoint y: 103, endPoint x: 839, endPoint y: 96, distance: 11.2
click at [839, 96] on span "80" at bounding box center [754, 100] width 258 height 21
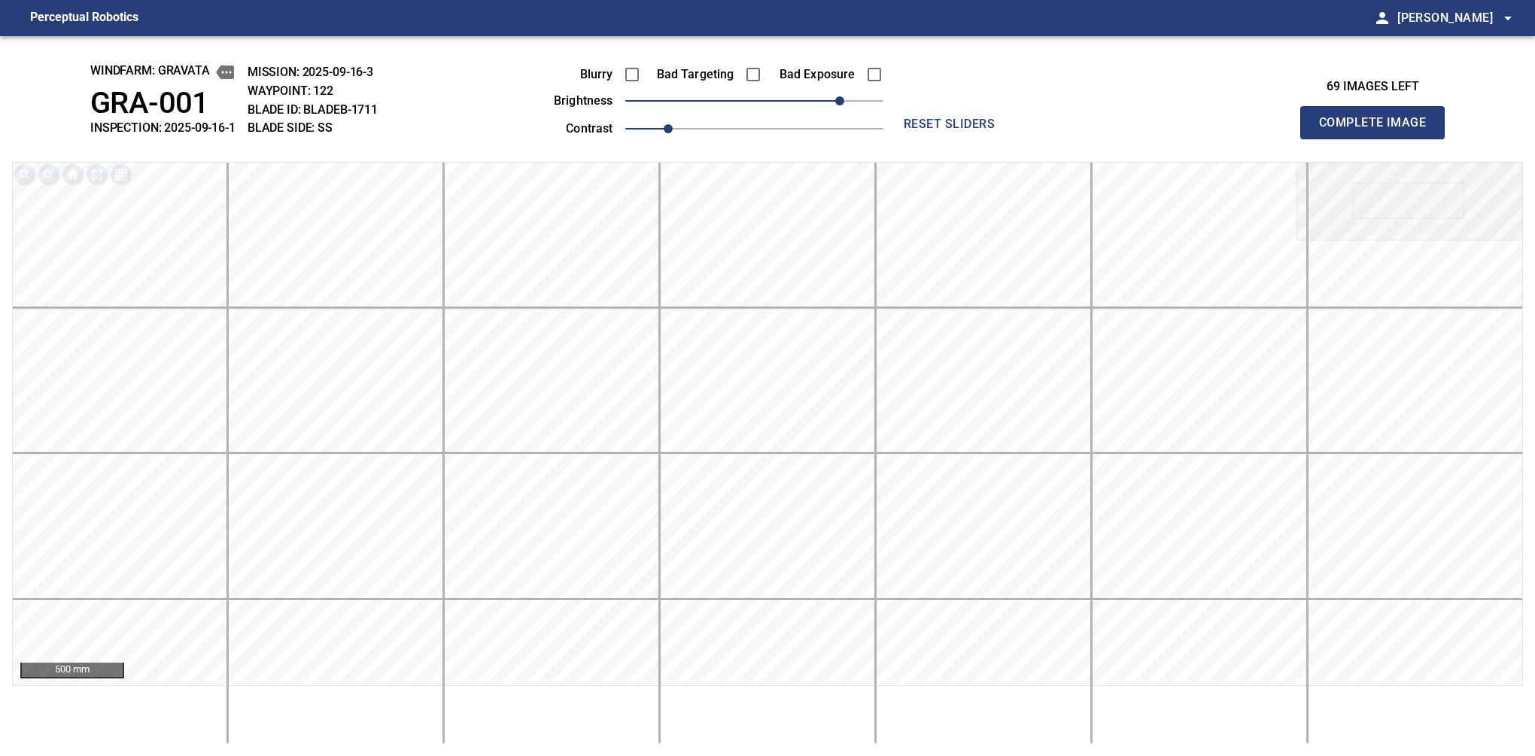
click at [1379, 138] on button "Complete Image" at bounding box center [1372, 122] width 144 height 33
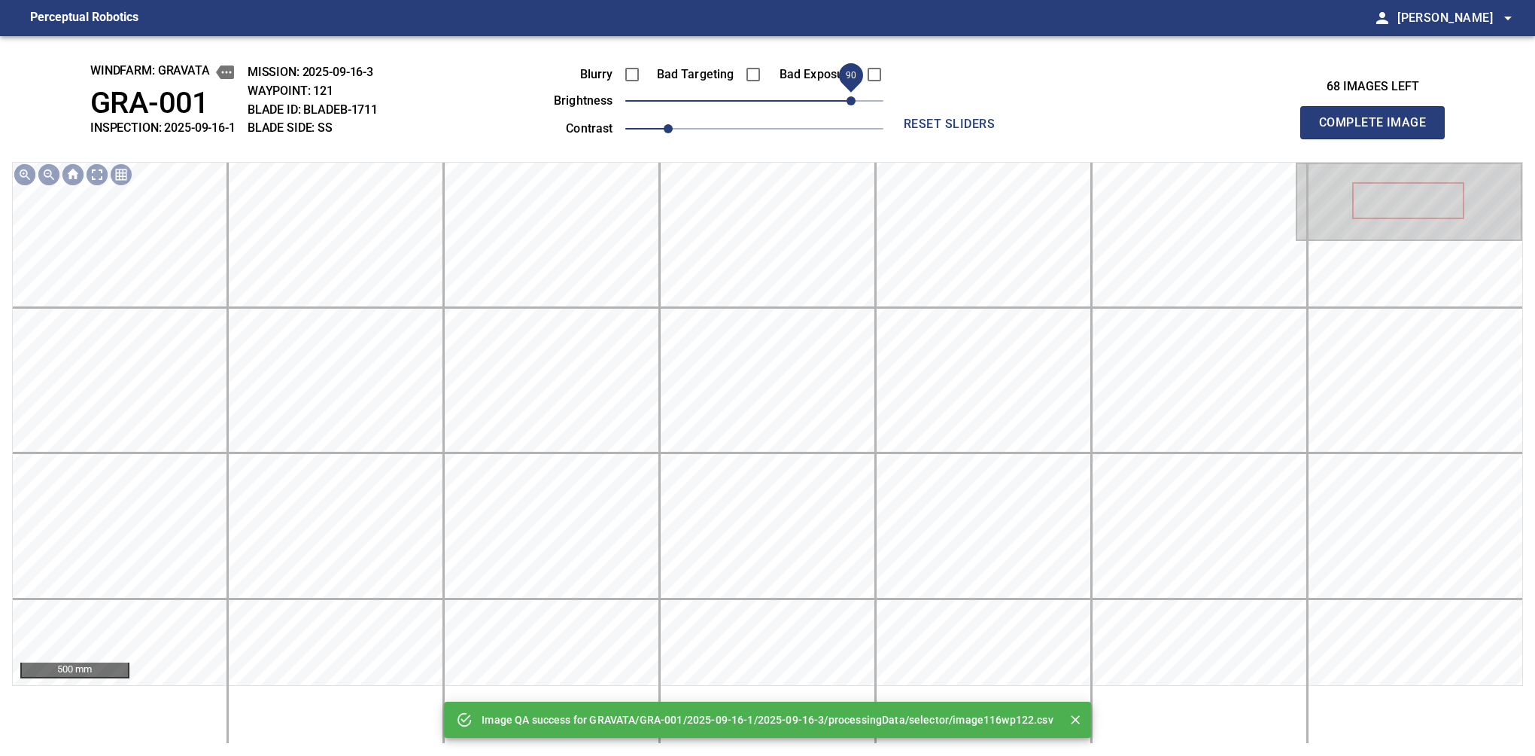
drag, startPoint x: 839, startPoint y: 96, endPoint x: 849, endPoint y: 93, distance: 10.0
click at [849, 93] on span "90" at bounding box center [754, 100] width 258 height 21
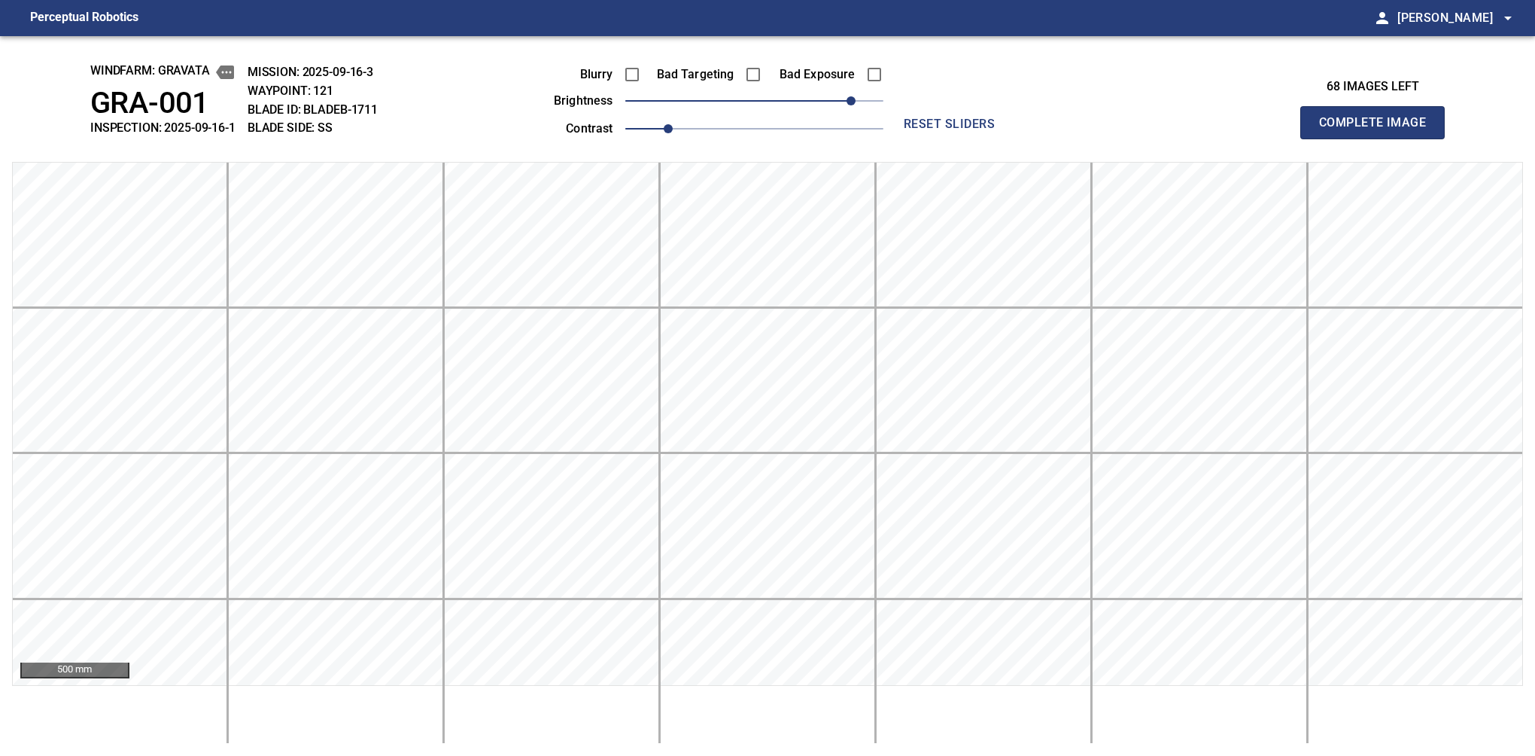
click at [1379, 138] on button "Complete Image" at bounding box center [1372, 122] width 144 height 33
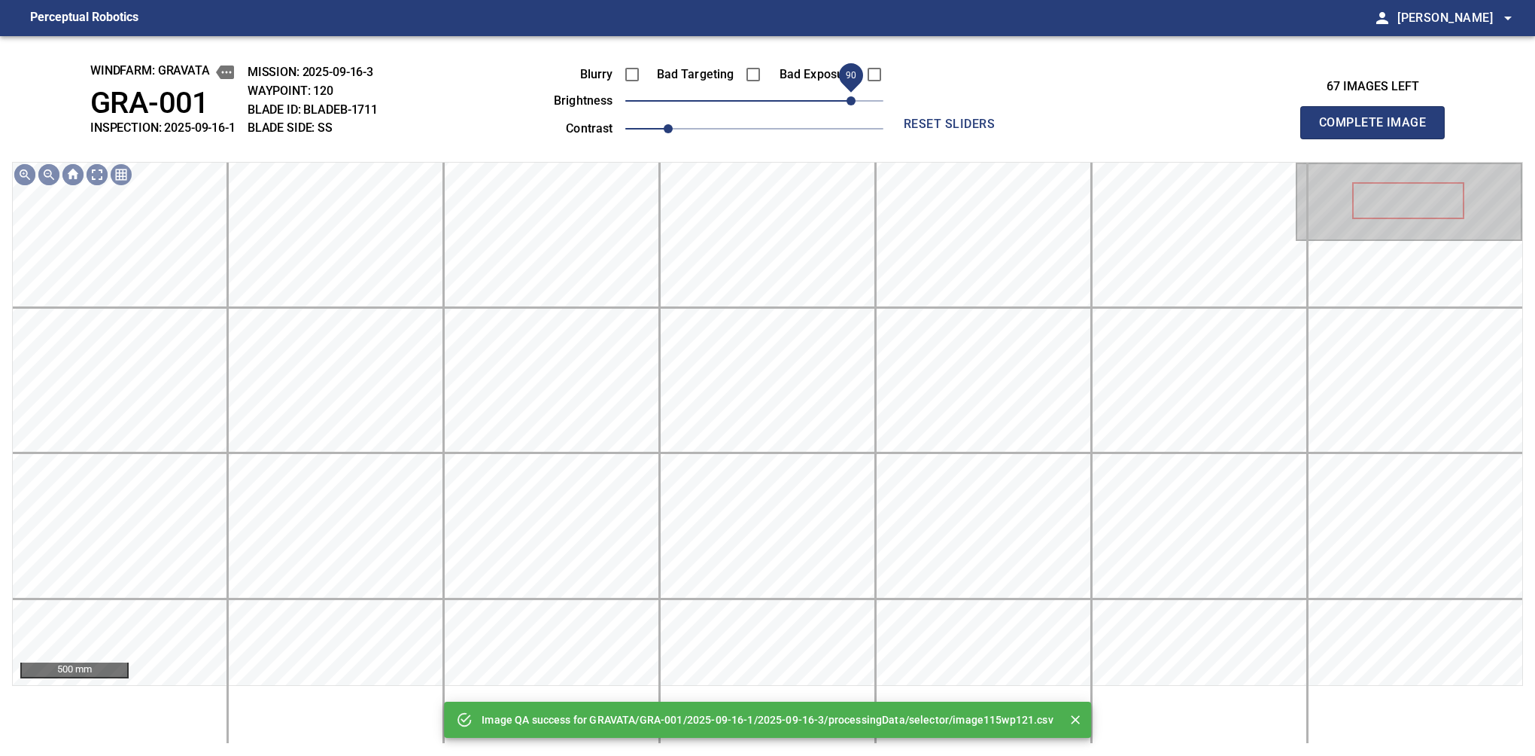
drag, startPoint x: 837, startPoint y: 102, endPoint x: 852, endPoint y: 99, distance: 15.3
click at [852, 99] on span "90" at bounding box center [754, 100] width 258 height 21
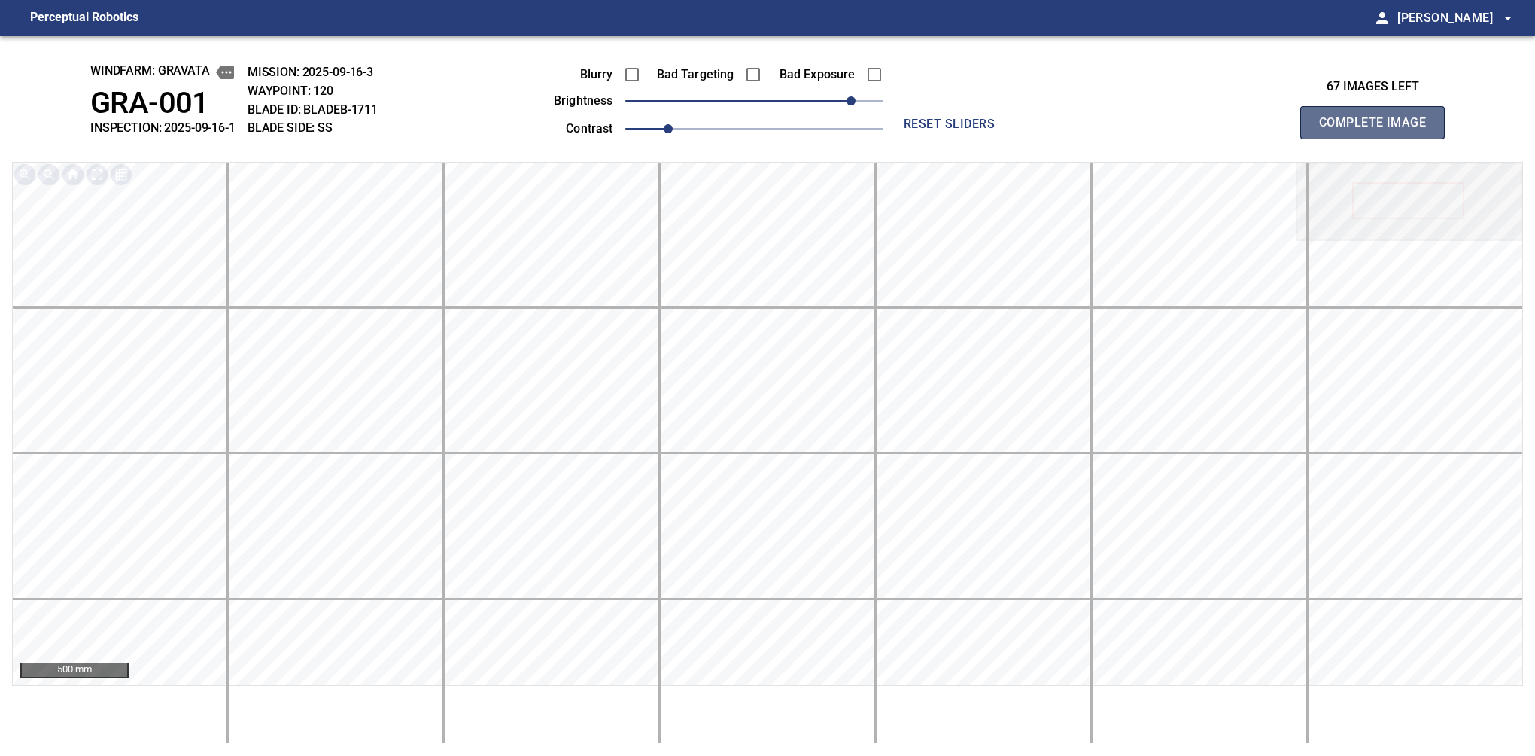
click at [1379, 138] on button "Complete Image" at bounding box center [1372, 122] width 144 height 33
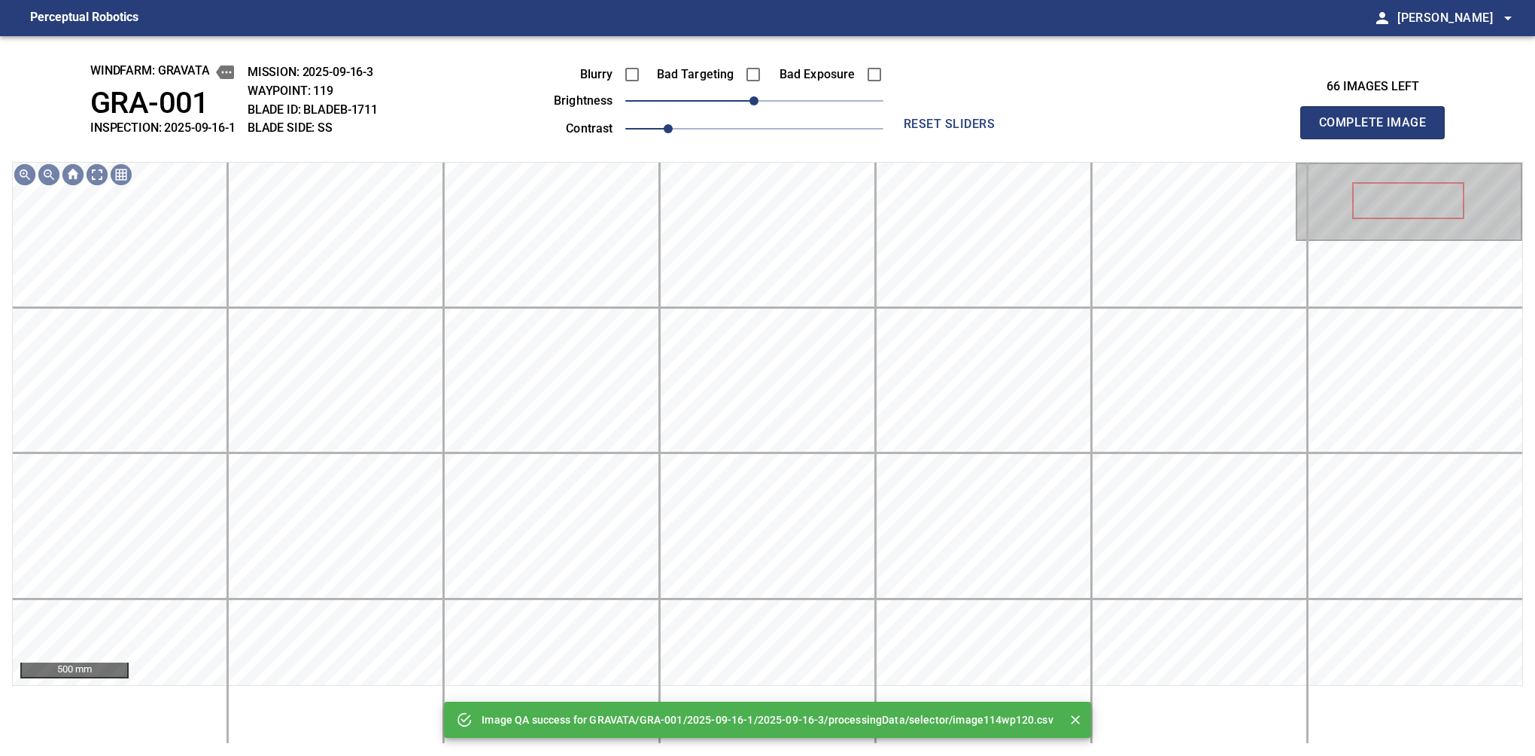
click at [847, 108] on span "0" at bounding box center [754, 100] width 258 height 21
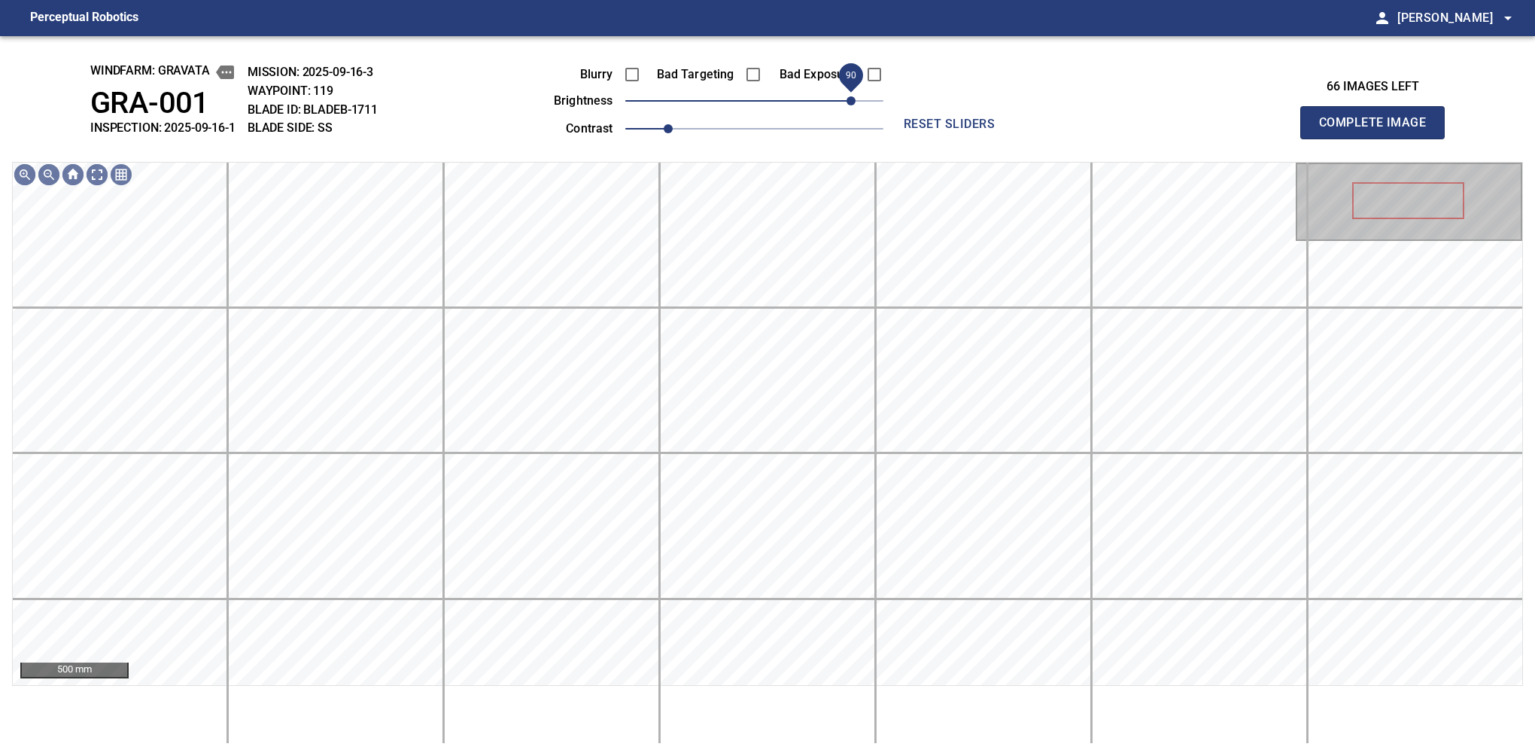
click at [855, 105] on span "90" at bounding box center [851, 100] width 9 height 9
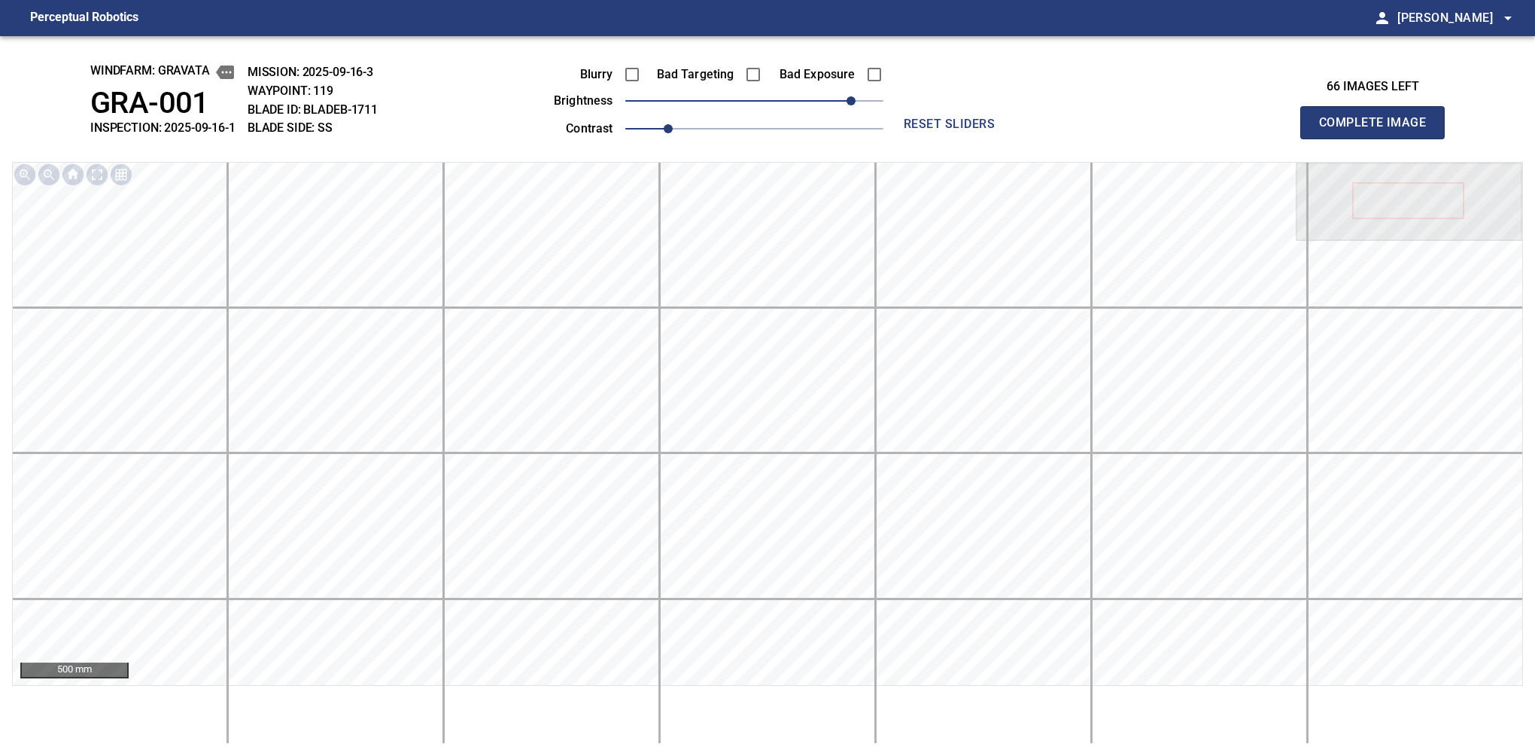
click at [1379, 138] on button "Complete Image" at bounding box center [1372, 122] width 144 height 33
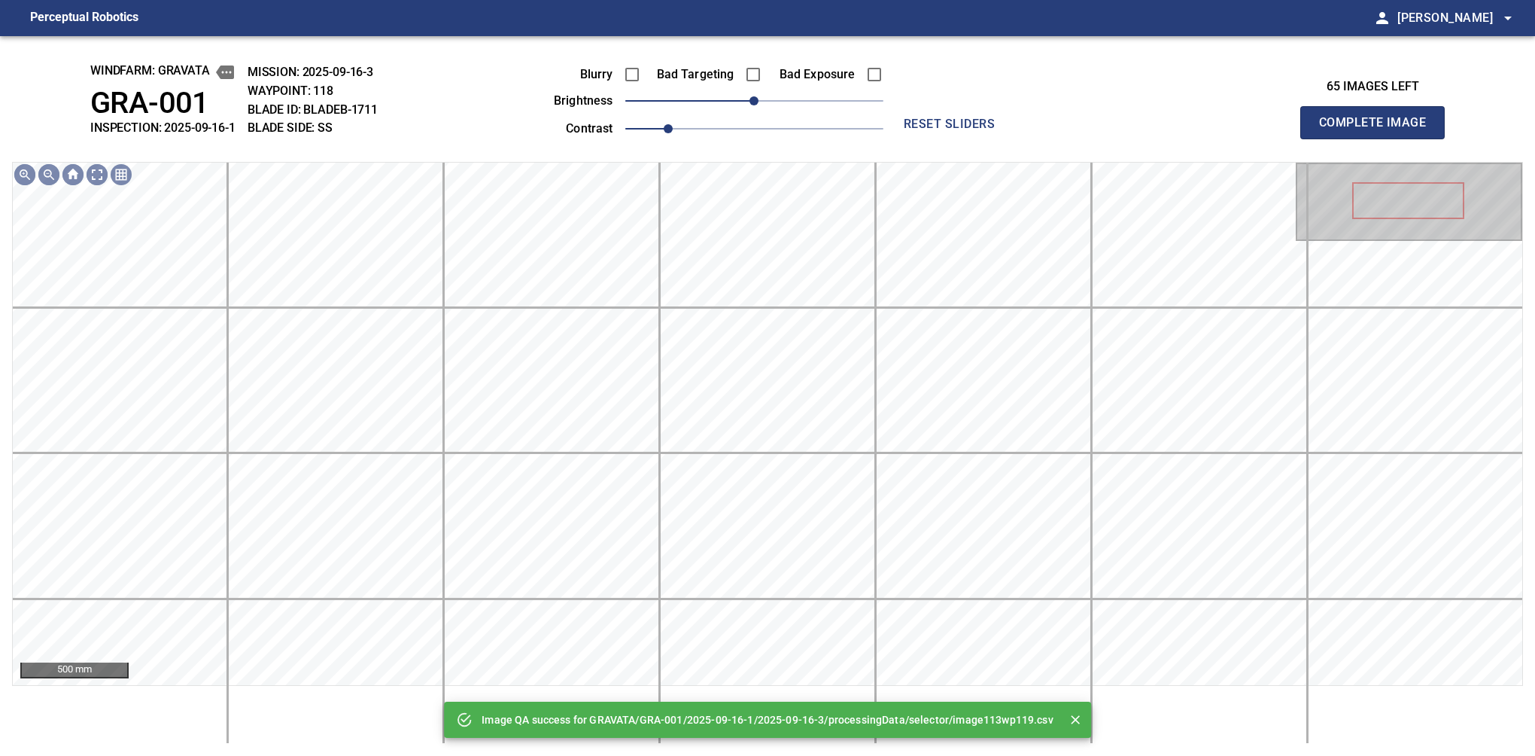
click at [816, 105] on span "0" at bounding box center [754, 100] width 258 height 21
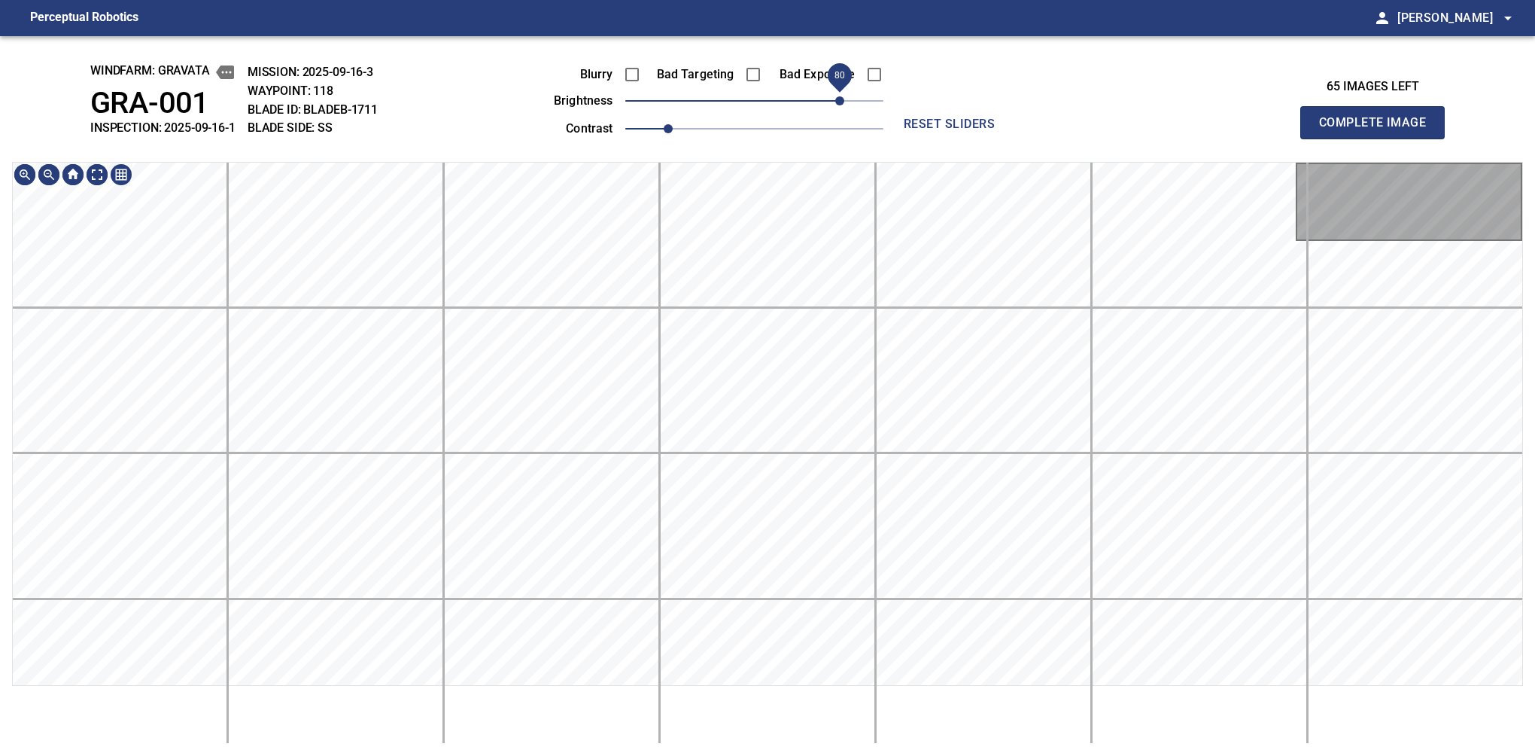
drag, startPoint x: 839, startPoint y: 105, endPoint x: 852, endPoint y: 105, distance: 12.8
click at [852, 105] on span "80" at bounding box center [754, 100] width 258 height 21
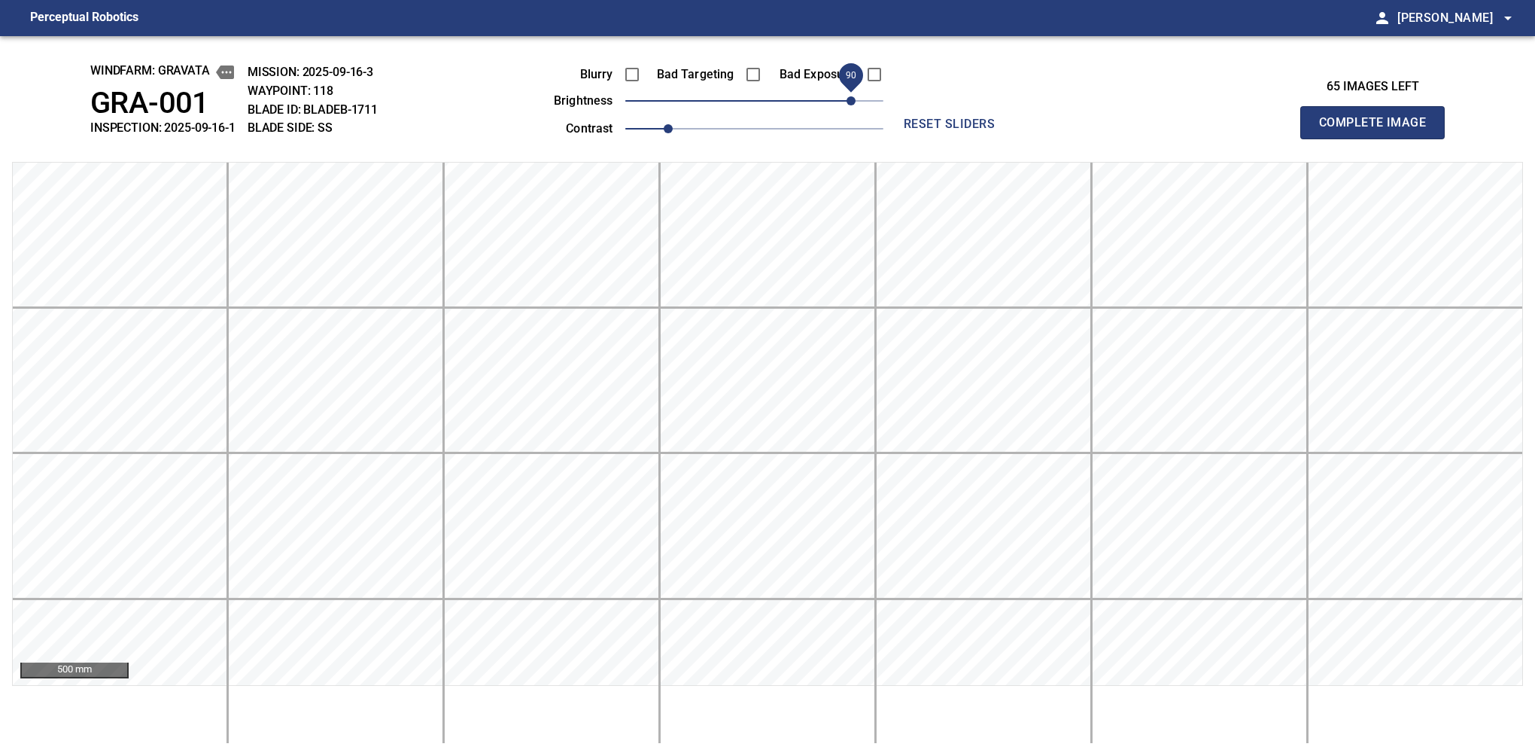
click at [847, 105] on span "90" at bounding box center [851, 100] width 9 height 9
click at [1379, 138] on button "Complete Image" at bounding box center [1372, 122] width 144 height 33
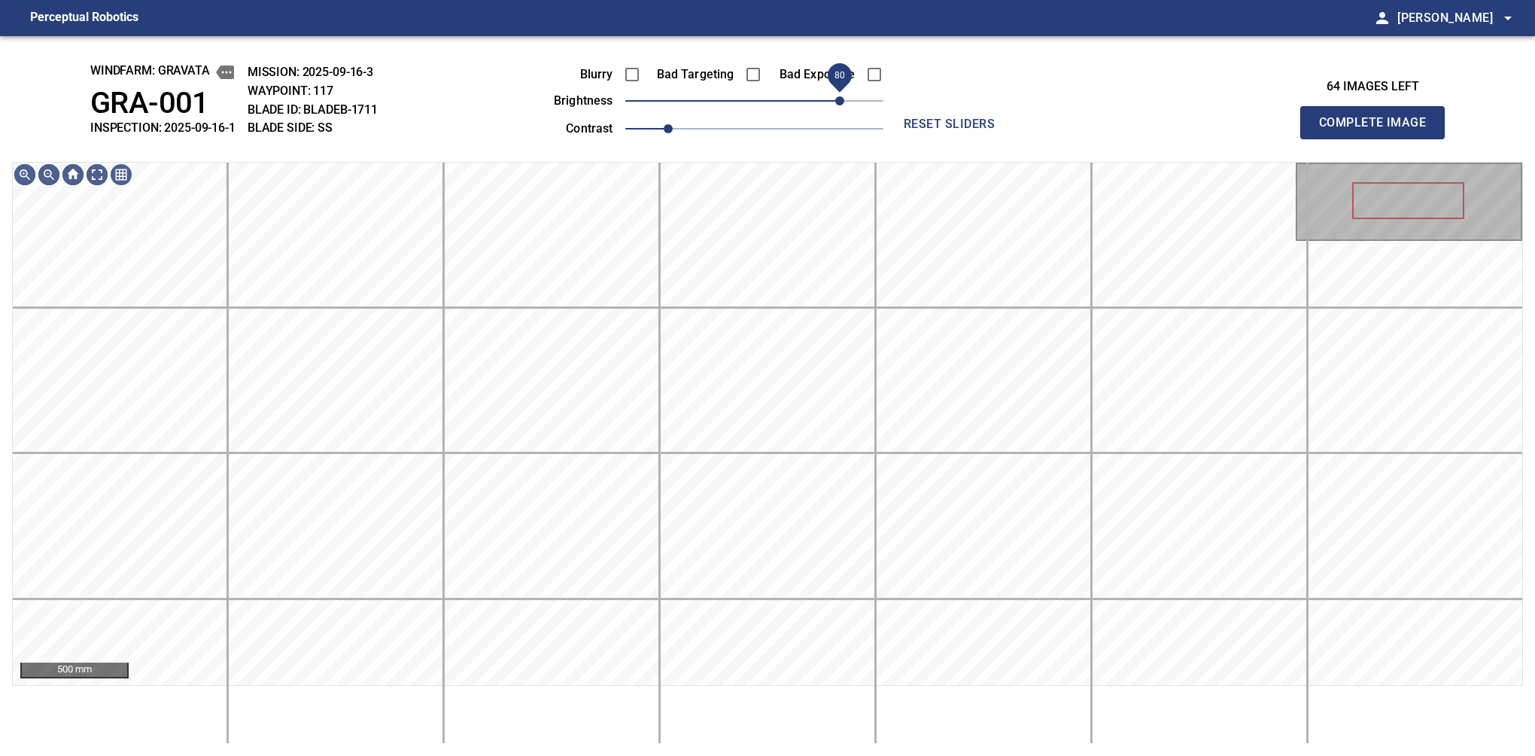
drag, startPoint x: 798, startPoint y: 98, endPoint x: 842, endPoint y: 93, distance: 44.6
click at [842, 93] on span "80" at bounding box center [754, 100] width 258 height 21
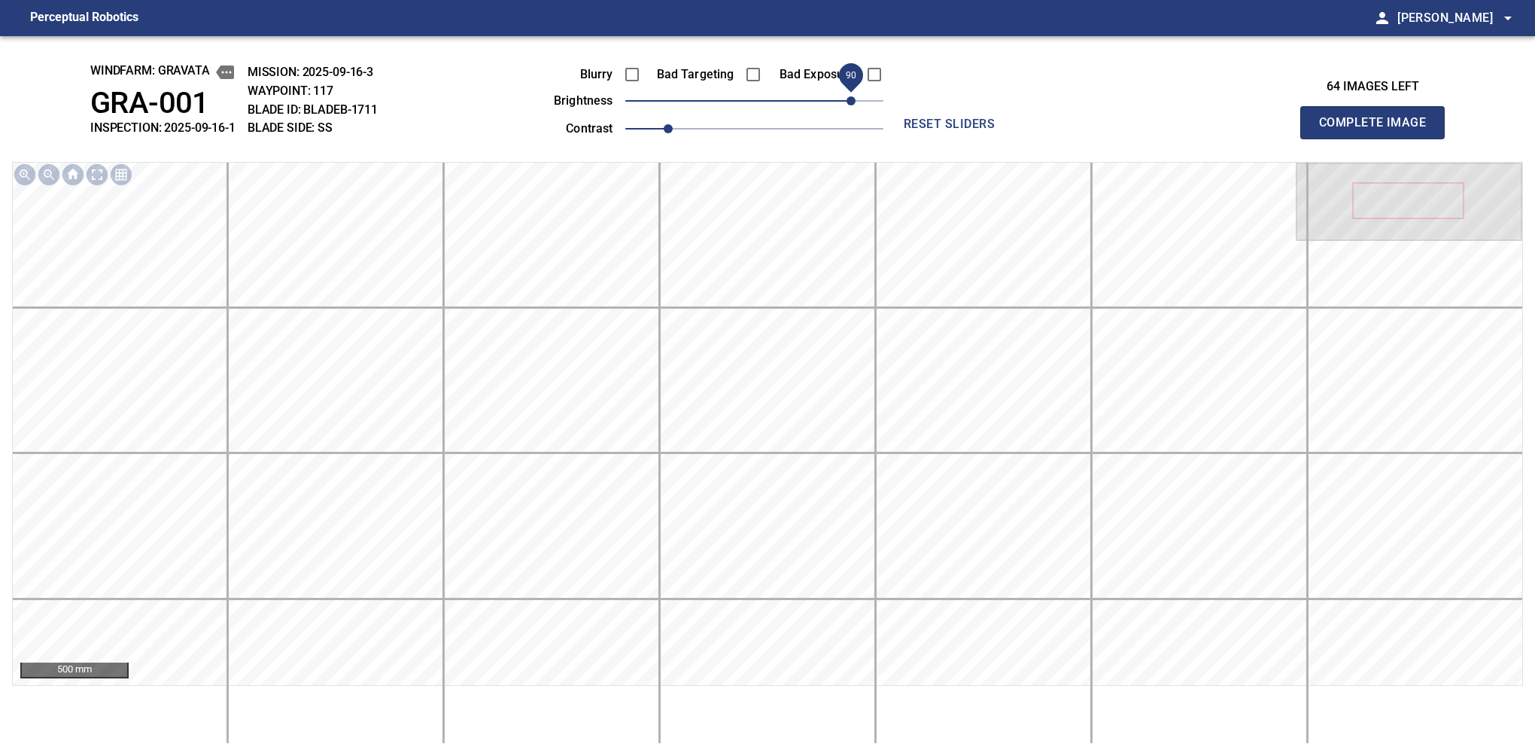
drag, startPoint x: 842, startPoint y: 93, endPoint x: 850, endPoint y: 95, distance: 7.7
click at [850, 96] on span "90" at bounding box center [851, 100] width 9 height 9
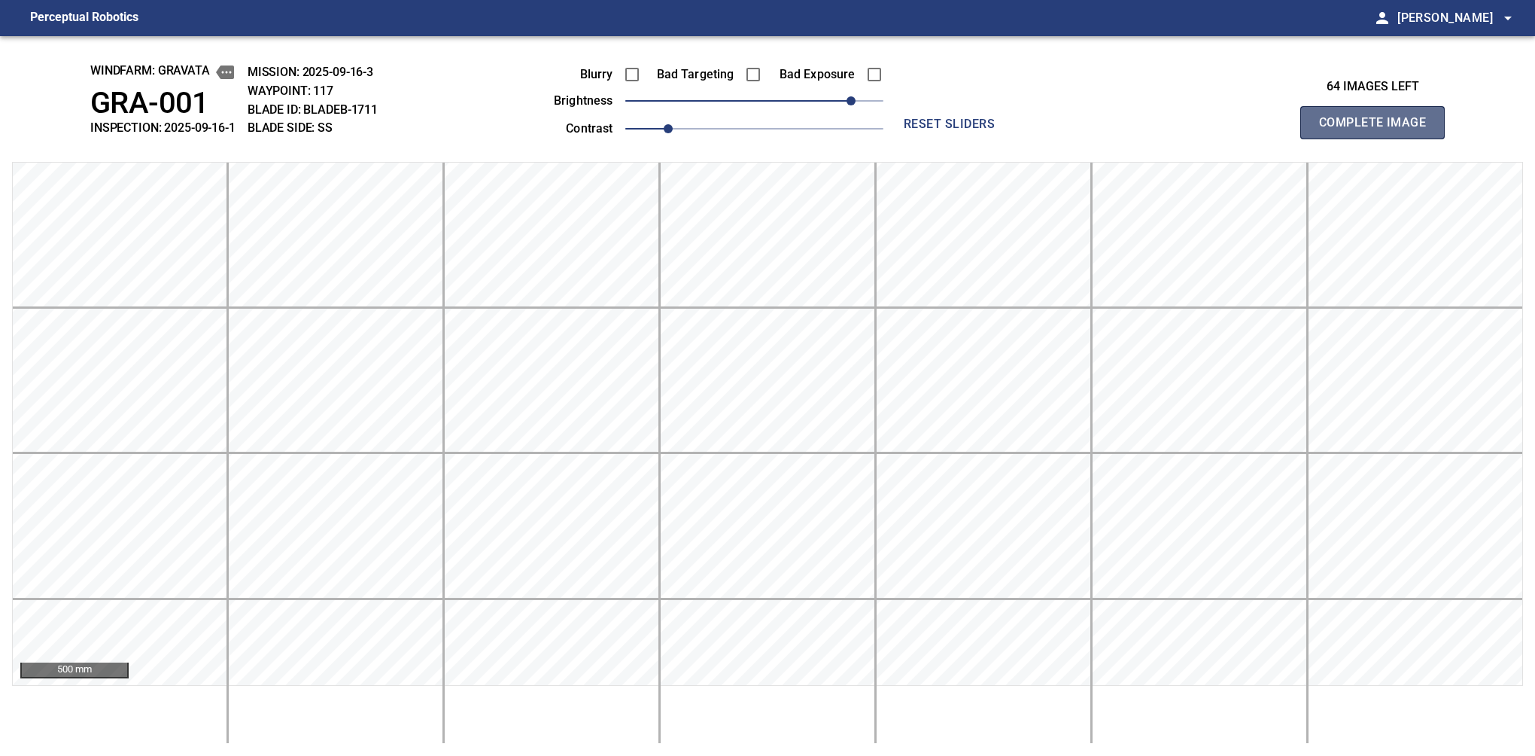
click at [1379, 138] on button "Complete Image" at bounding box center [1372, 122] width 144 height 33
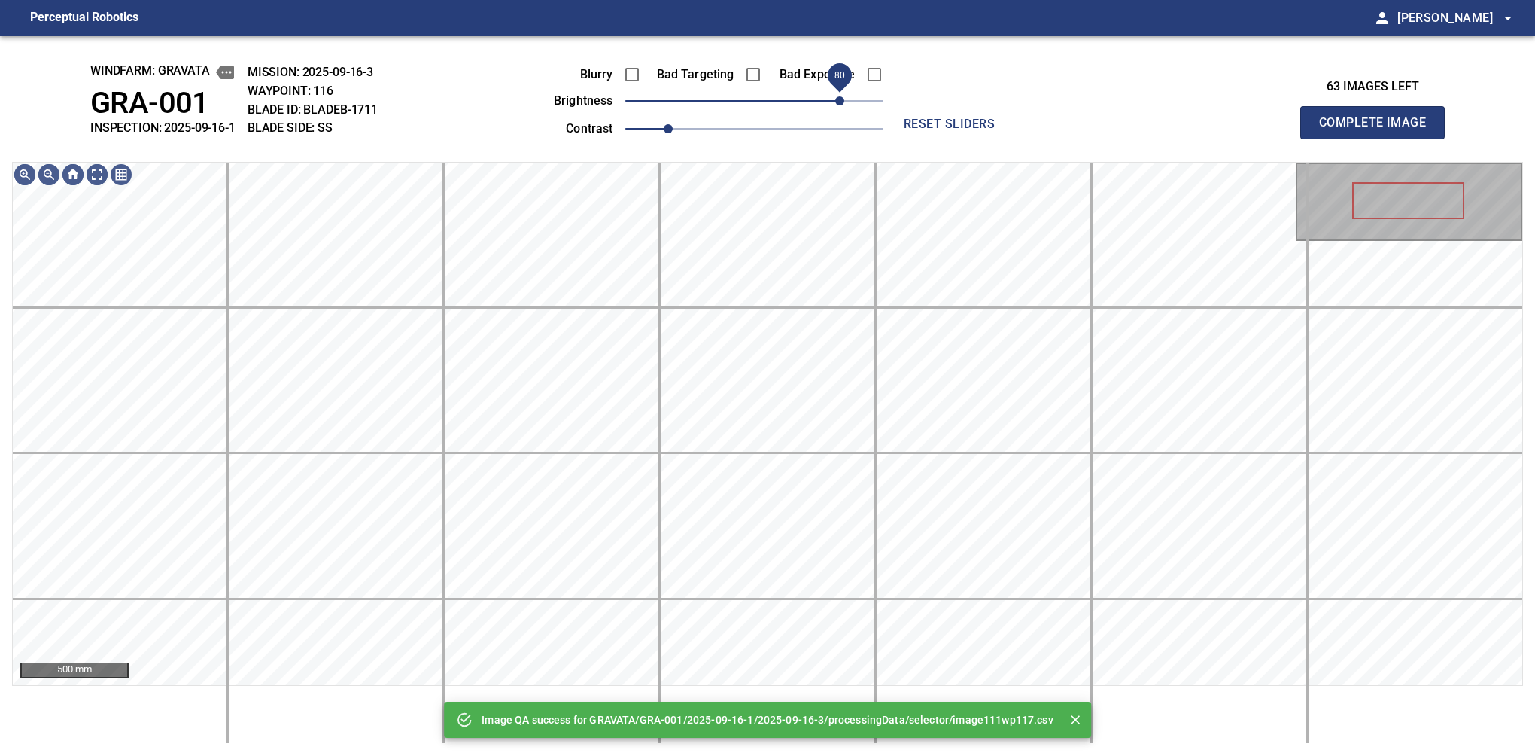
click at [845, 97] on span "80" at bounding box center [754, 100] width 258 height 21
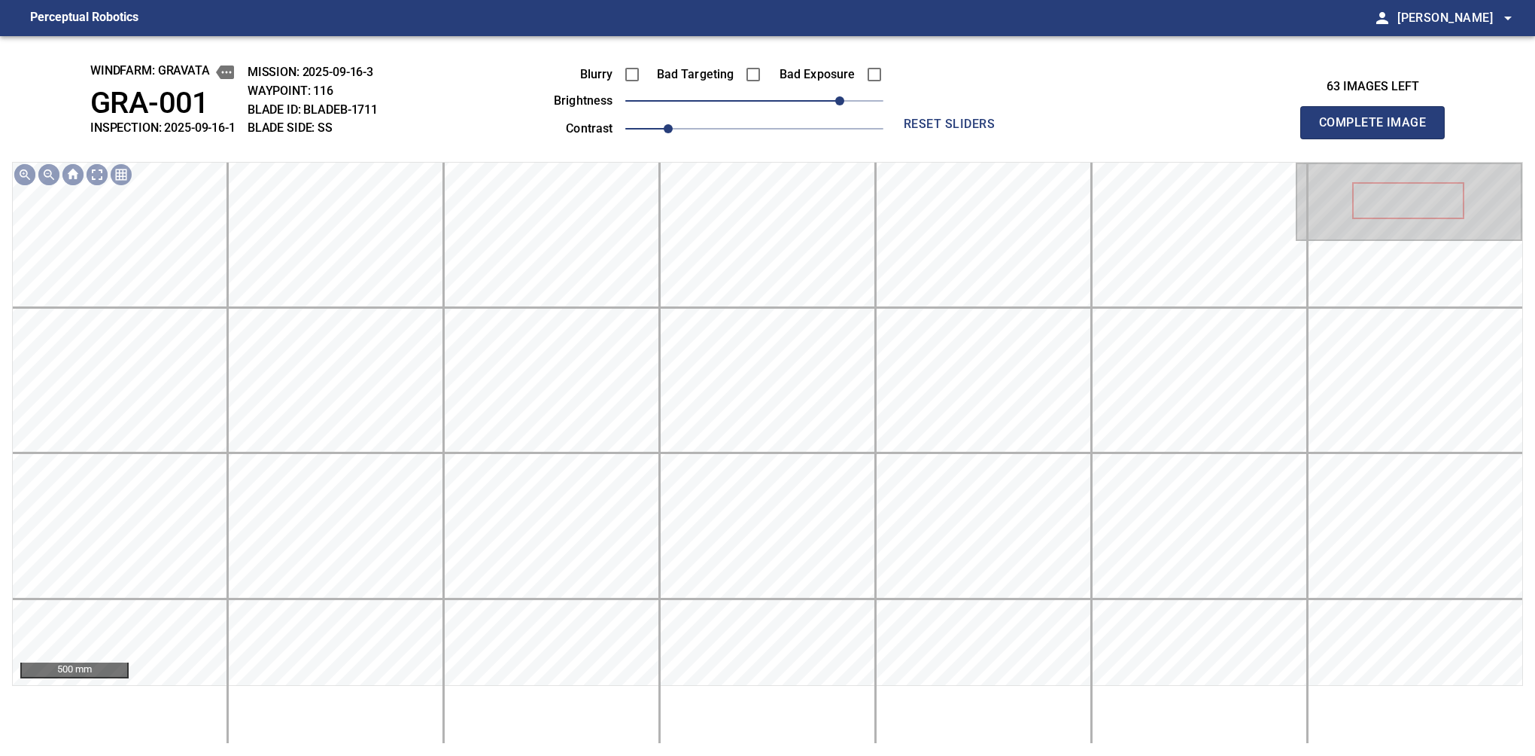
click at [1379, 138] on button "Complete Image" at bounding box center [1372, 122] width 144 height 33
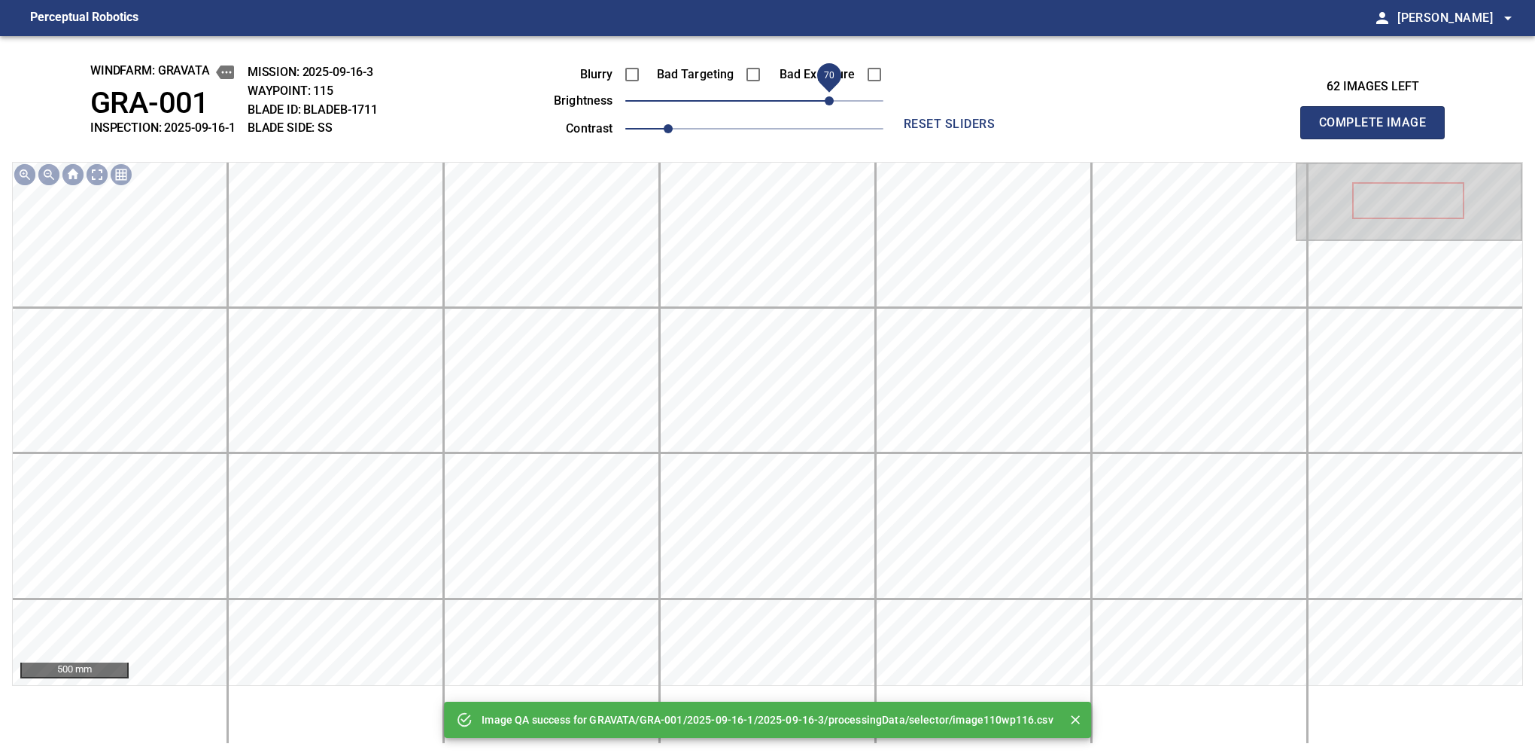
drag, startPoint x: 845, startPoint y: 97, endPoint x: 829, endPoint y: 102, distance: 16.7
click at [829, 102] on span "70" at bounding box center [754, 100] width 258 height 21
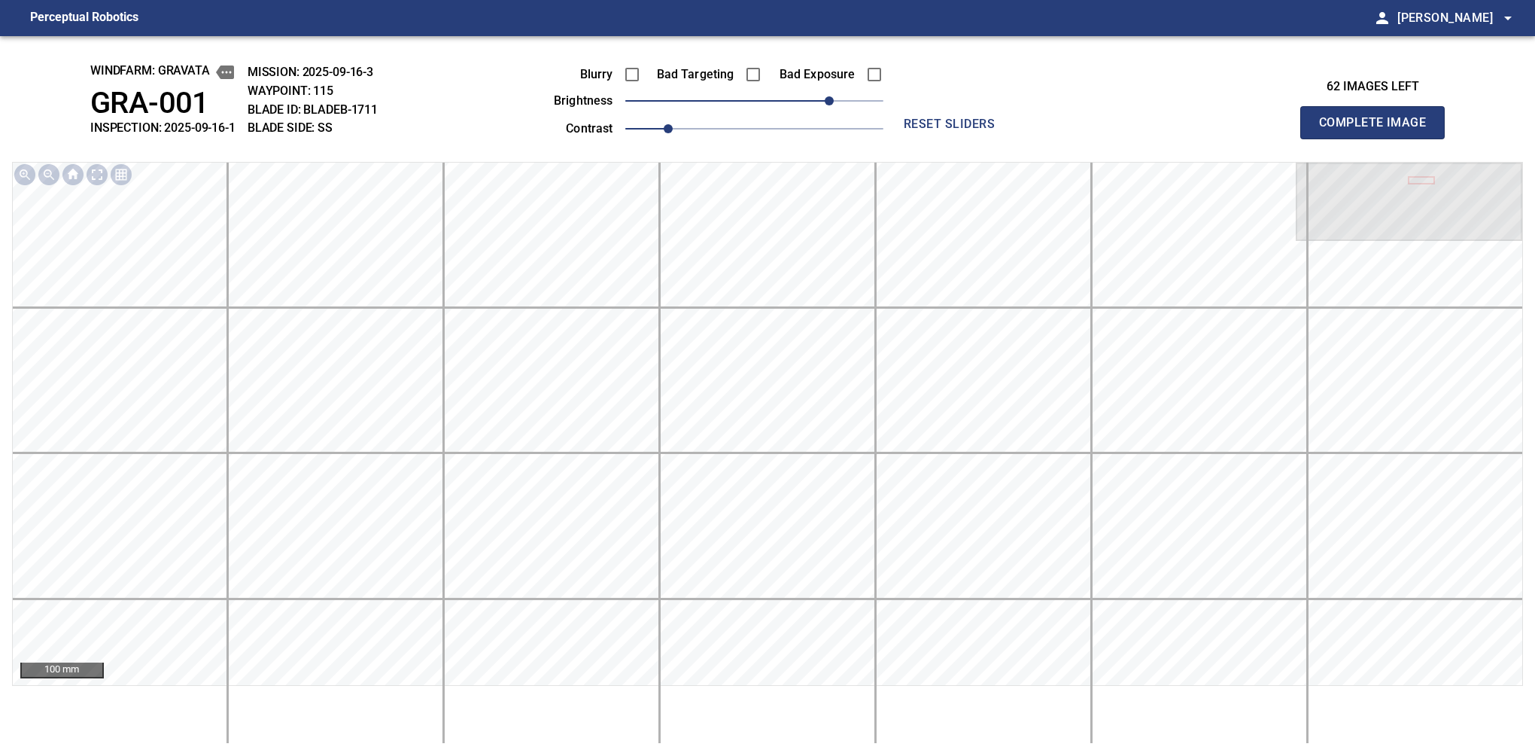
click at [1379, 138] on button "Complete Image" at bounding box center [1372, 122] width 144 height 33
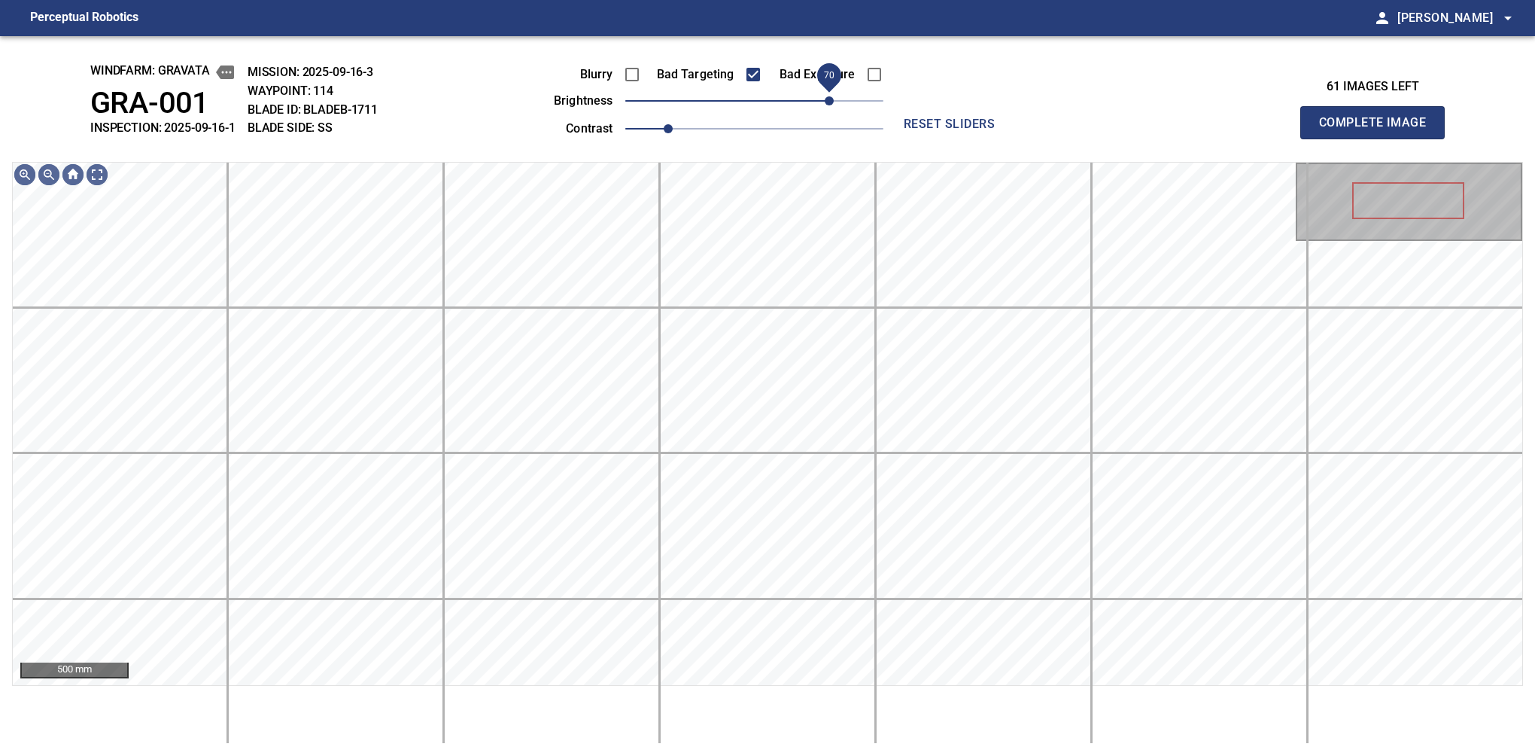
click at [834, 105] on span "70" at bounding box center [829, 100] width 9 height 9
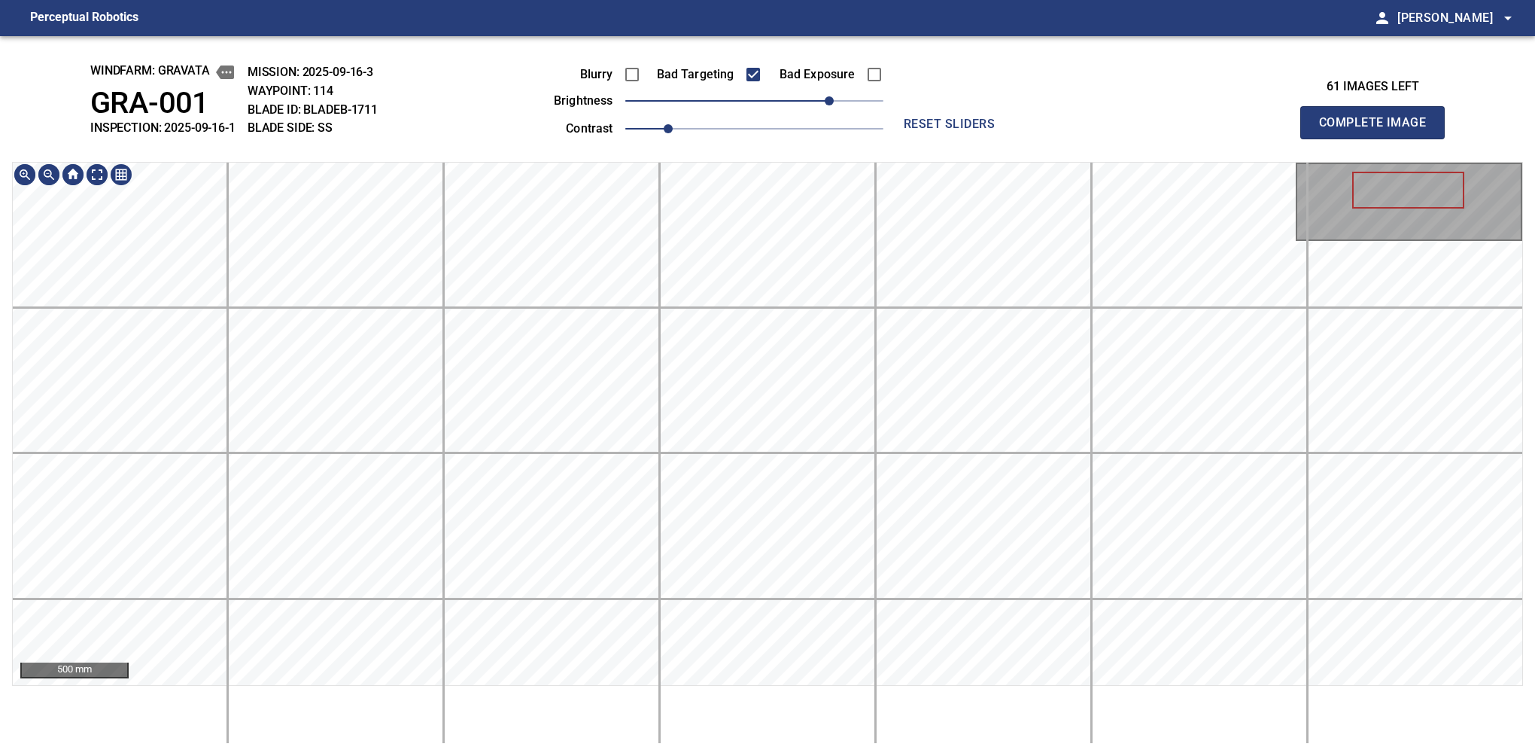
click at [900, 711] on div "500 mm" at bounding box center [767, 453] width 1511 height 582
click at [1379, 138] on button "Complete Image" at bounding box center [1372, 122] width 144 height 33
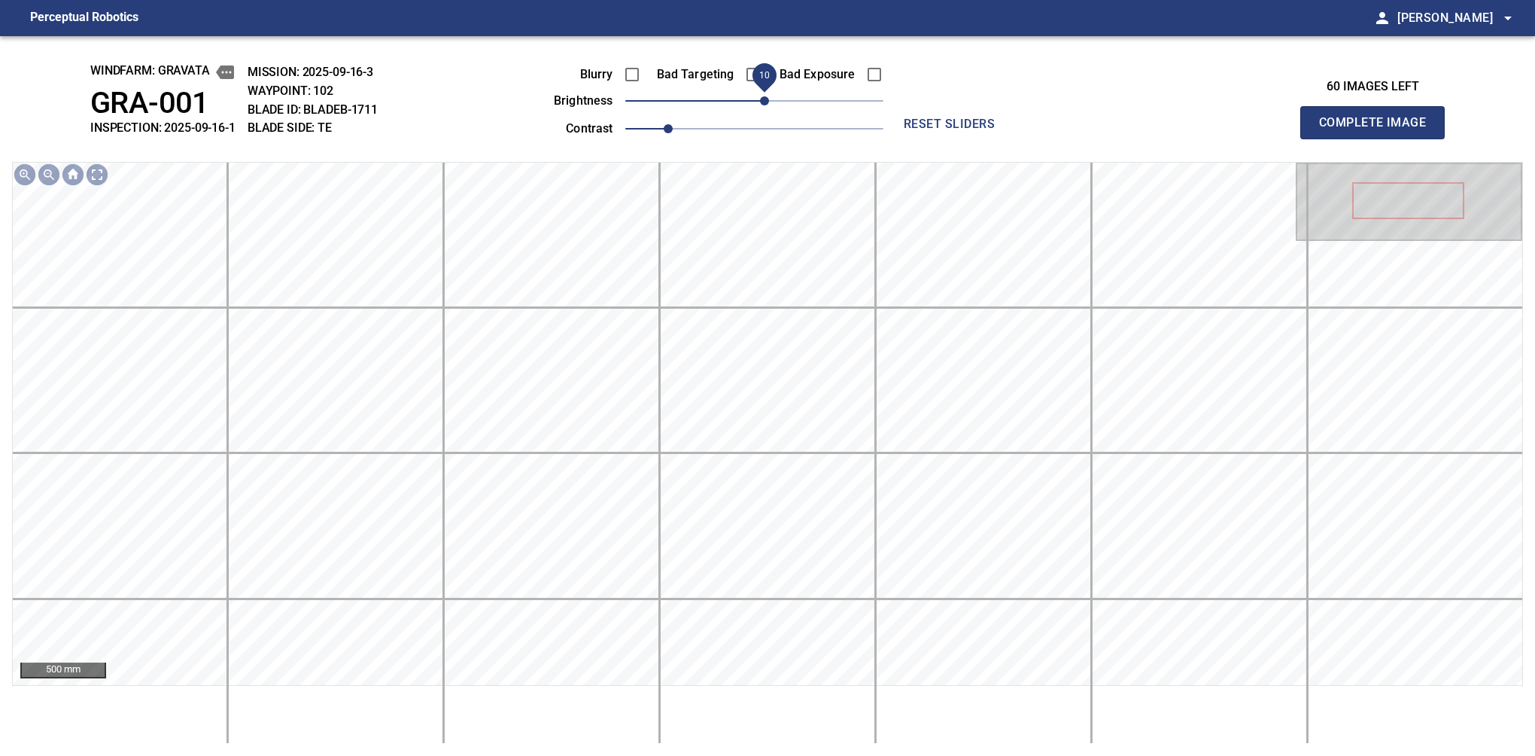
click at [769, 102] on span "10" at bounding box center [764, 100] width 9 height 9
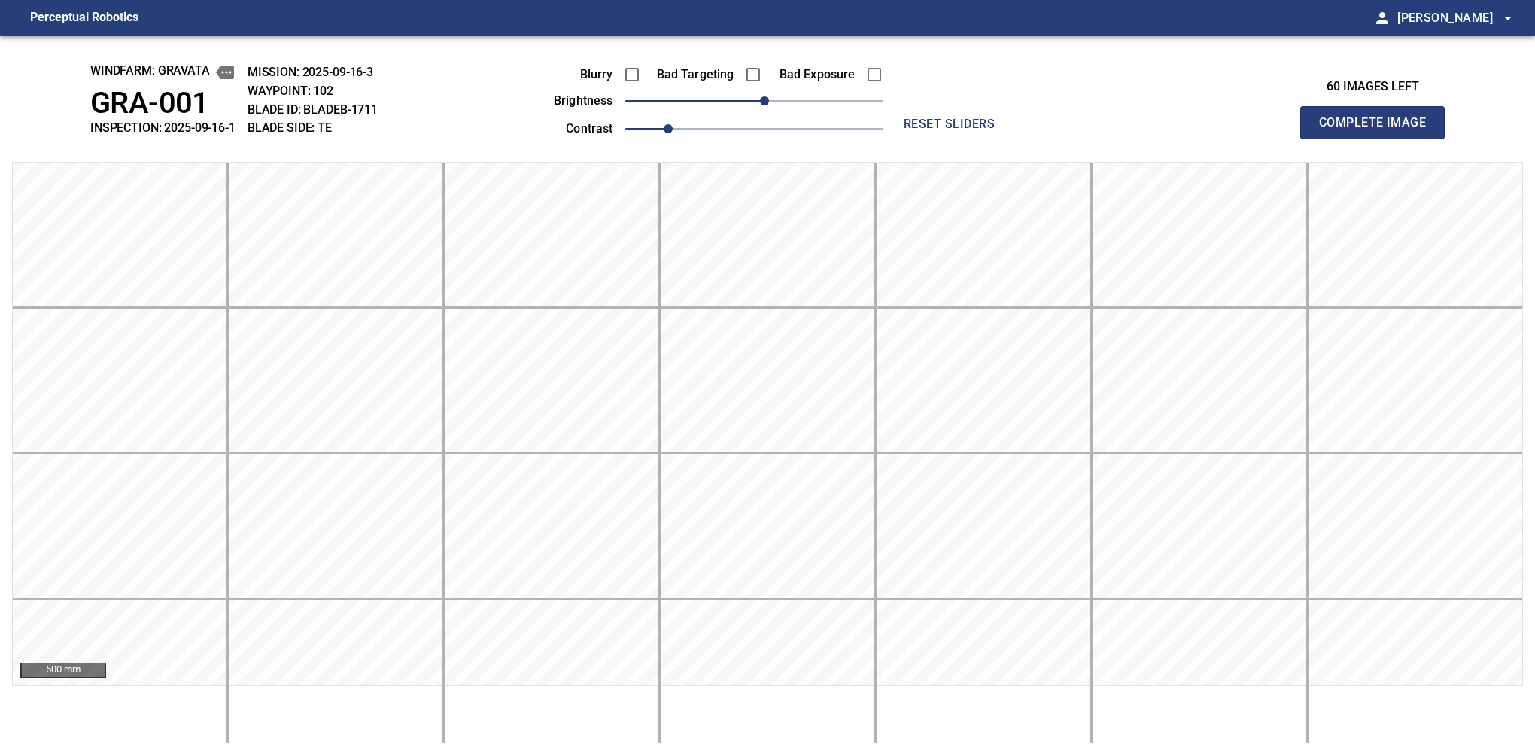
click at [1379, 138] on button "Complete Image" at bounding box center [1372, 122] width 144 height 33
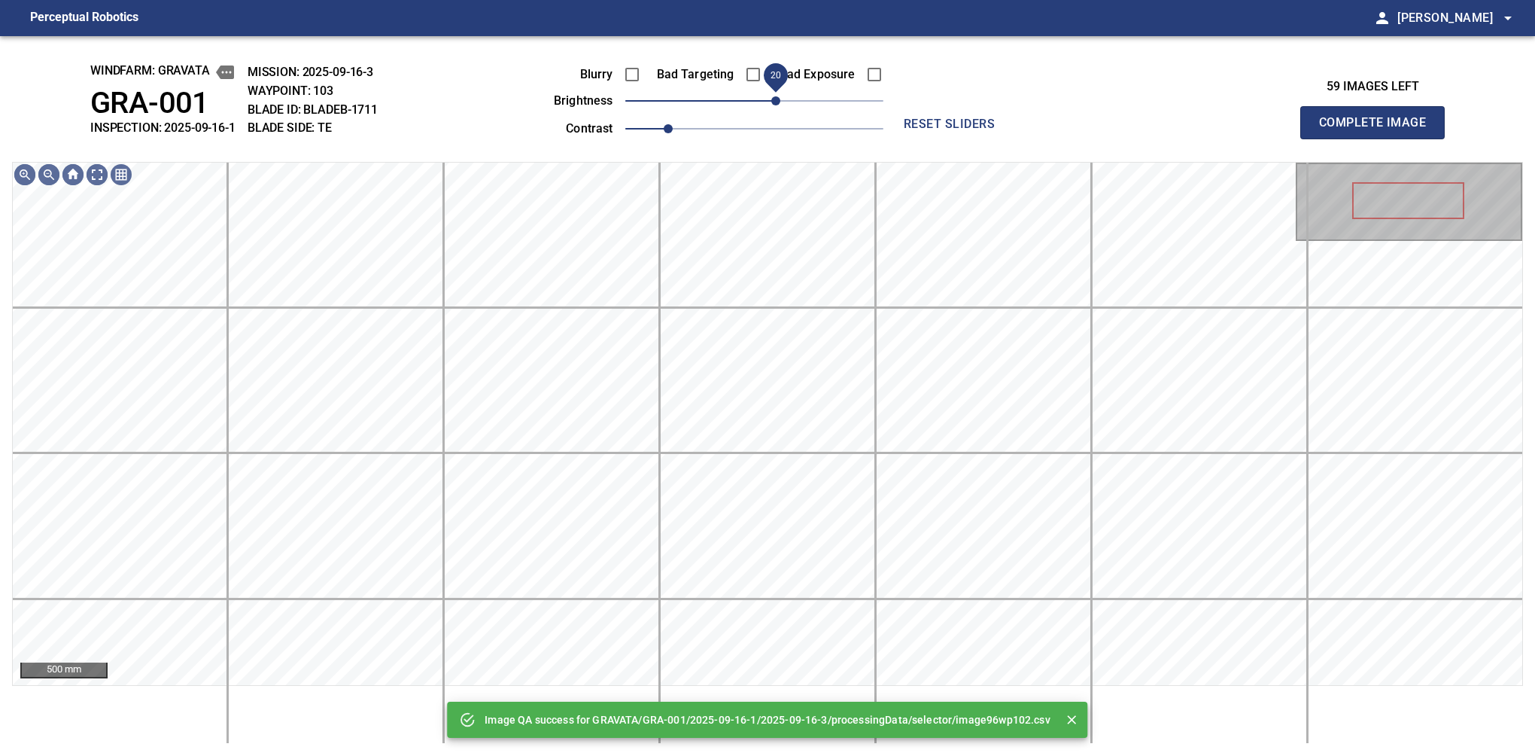
click at [777, 99] on span "20" at bounding box center [775, 100] width 9 height 9
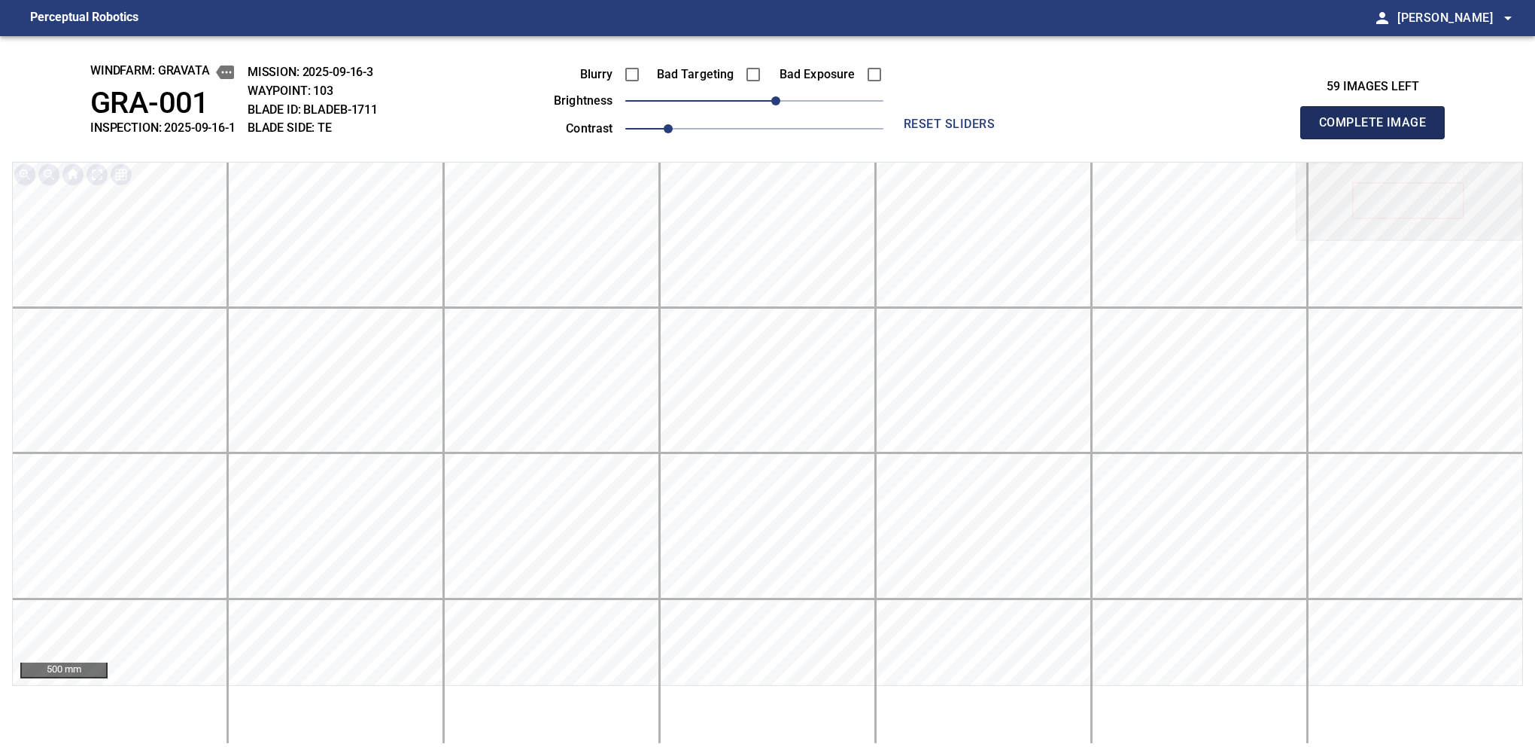
click at [1379, 138] on button "Complete Image" at bounding box center [1372, 122] width 144 height 33
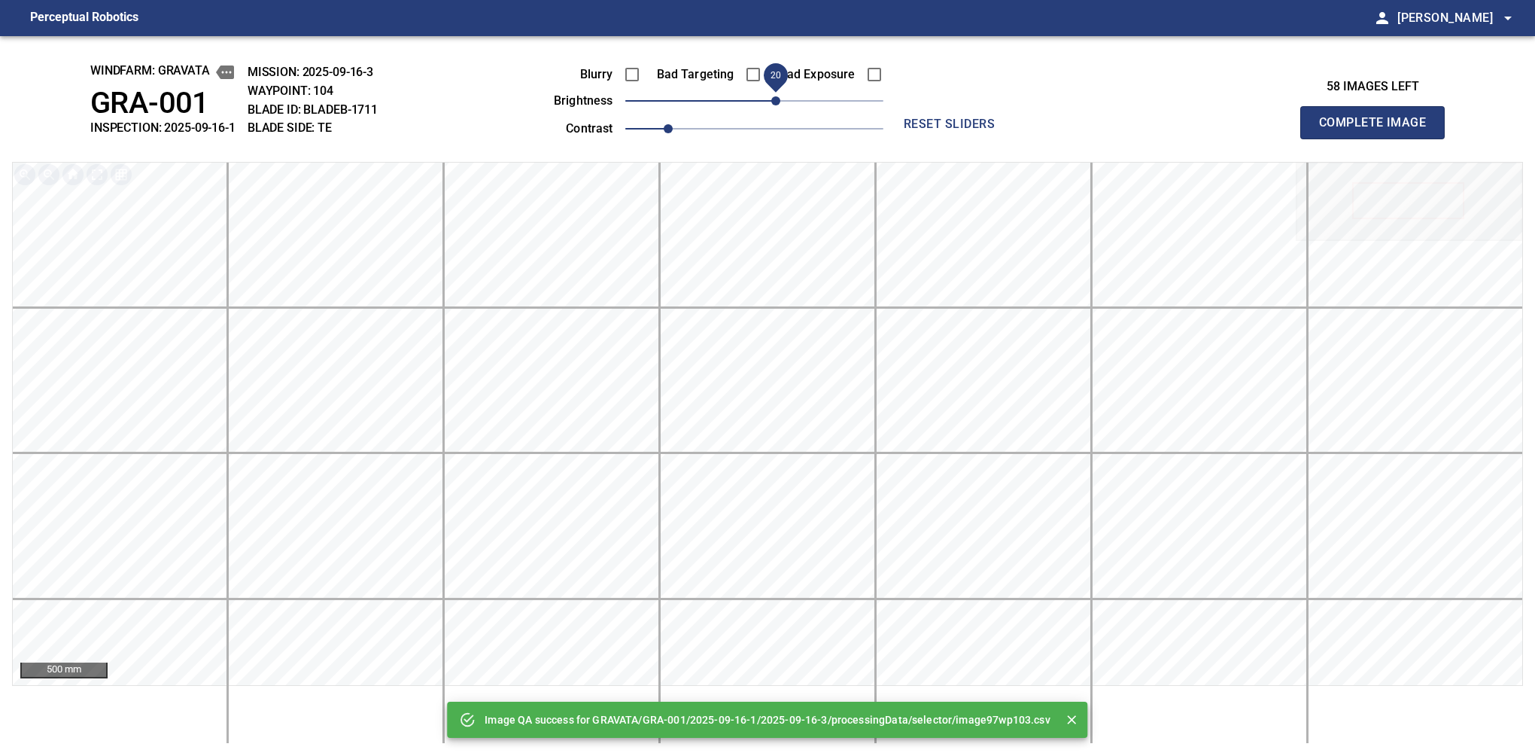
click at [773, 99] on span "20" at bounding box center [754, 100] width 258 height 21
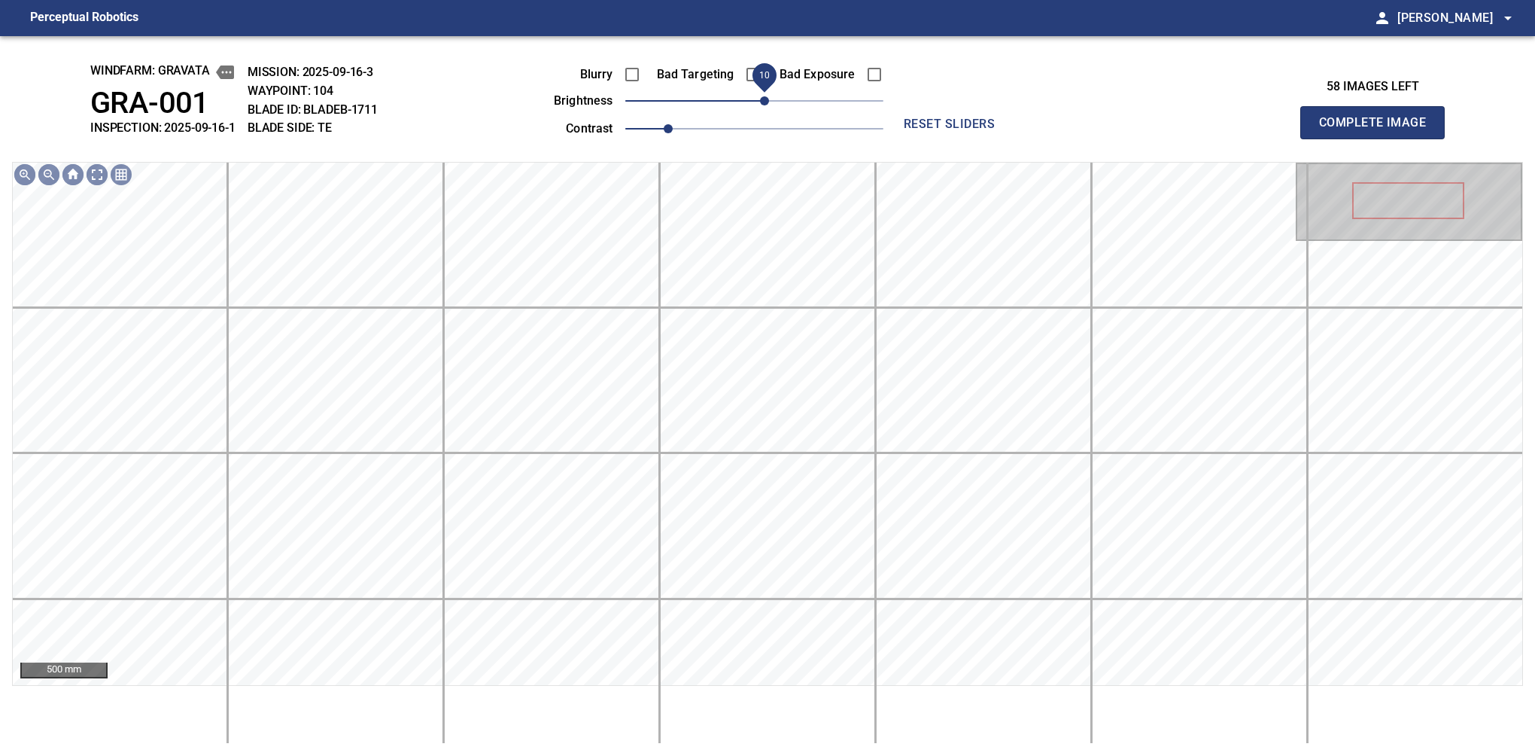
click at [768, 99] on span "10" at bounding box center [764, 100] width 9 height 9
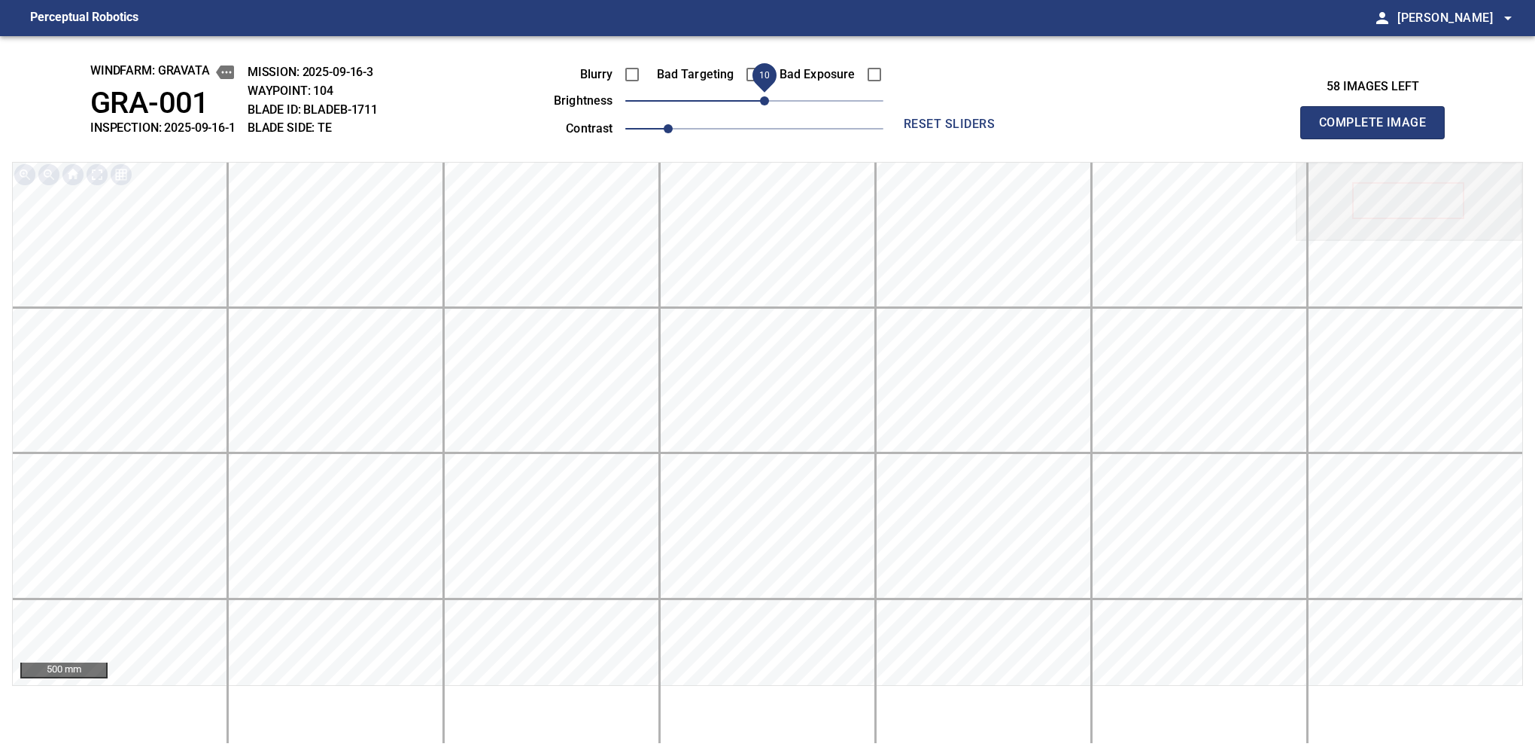
click at [1379, 138] on button "Complete Image" at bounding box center [1372, 122] width 144 height 33
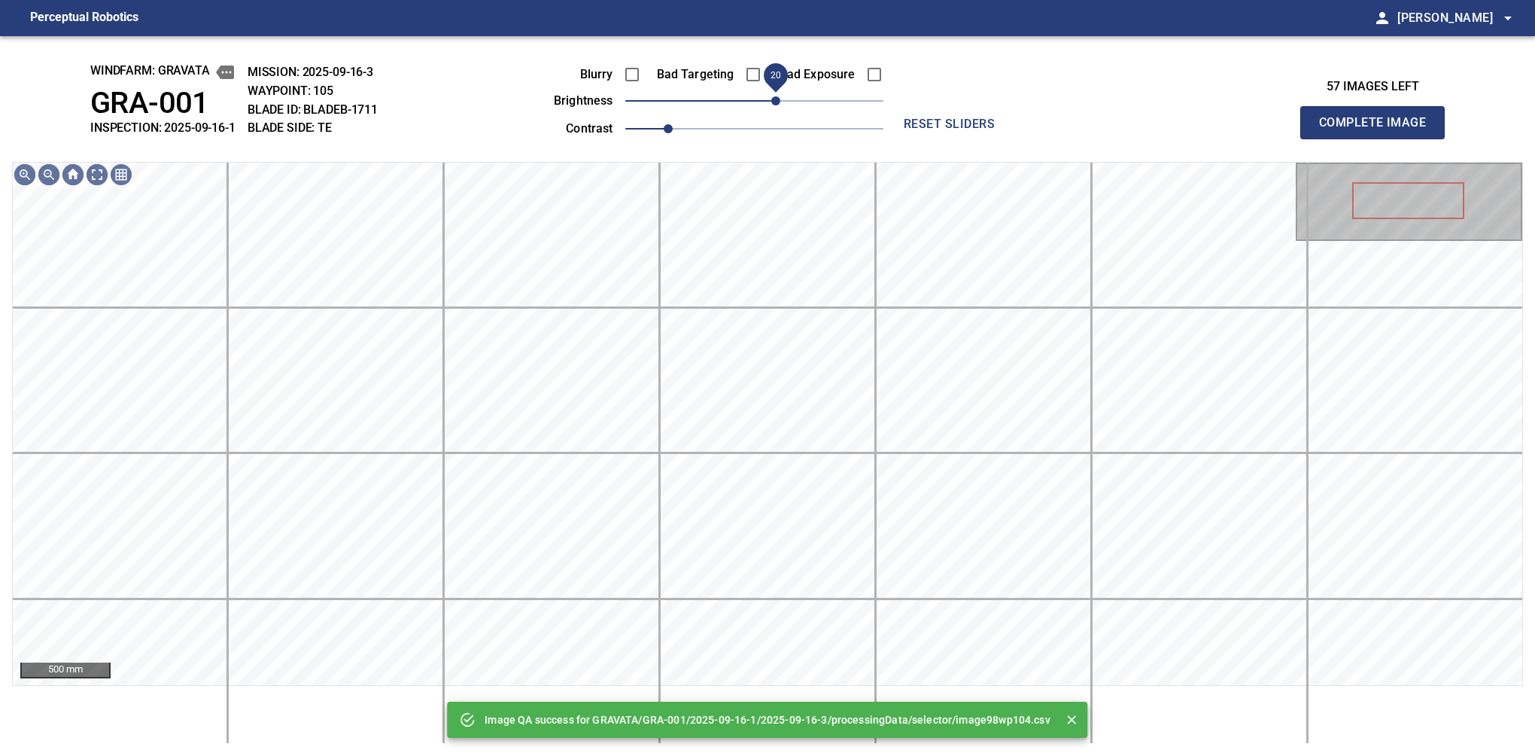
drag, startPoint x: 768, startPoint y: 99, endPoint x: 780, endPoint y: 94, distance: 13.8
click at [780, 96] on span "20" at bounding box center [775, 100] width 9 height 9
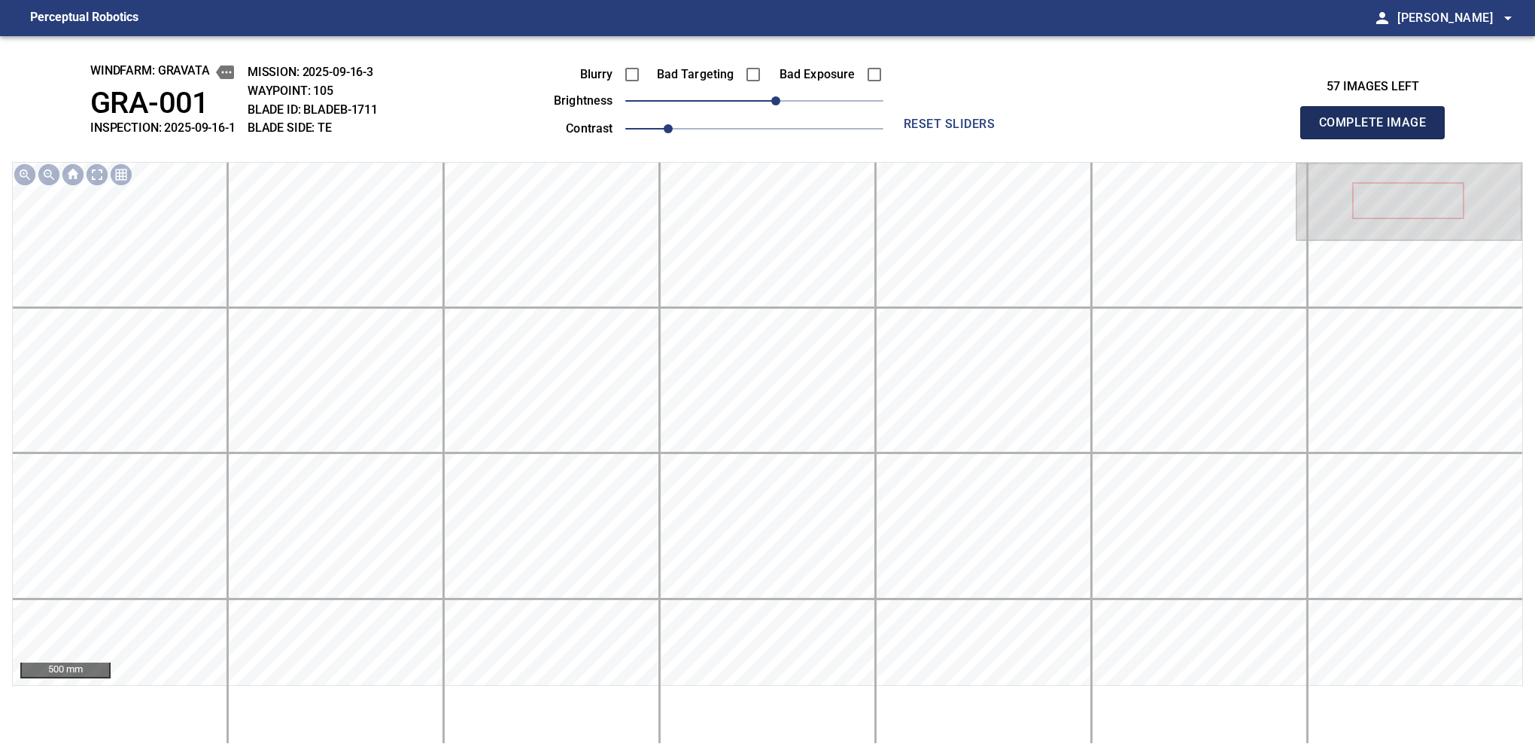
click at [1379, 138] on button "Complete Image" at bounding box center [1372, 122] width 144 height 33
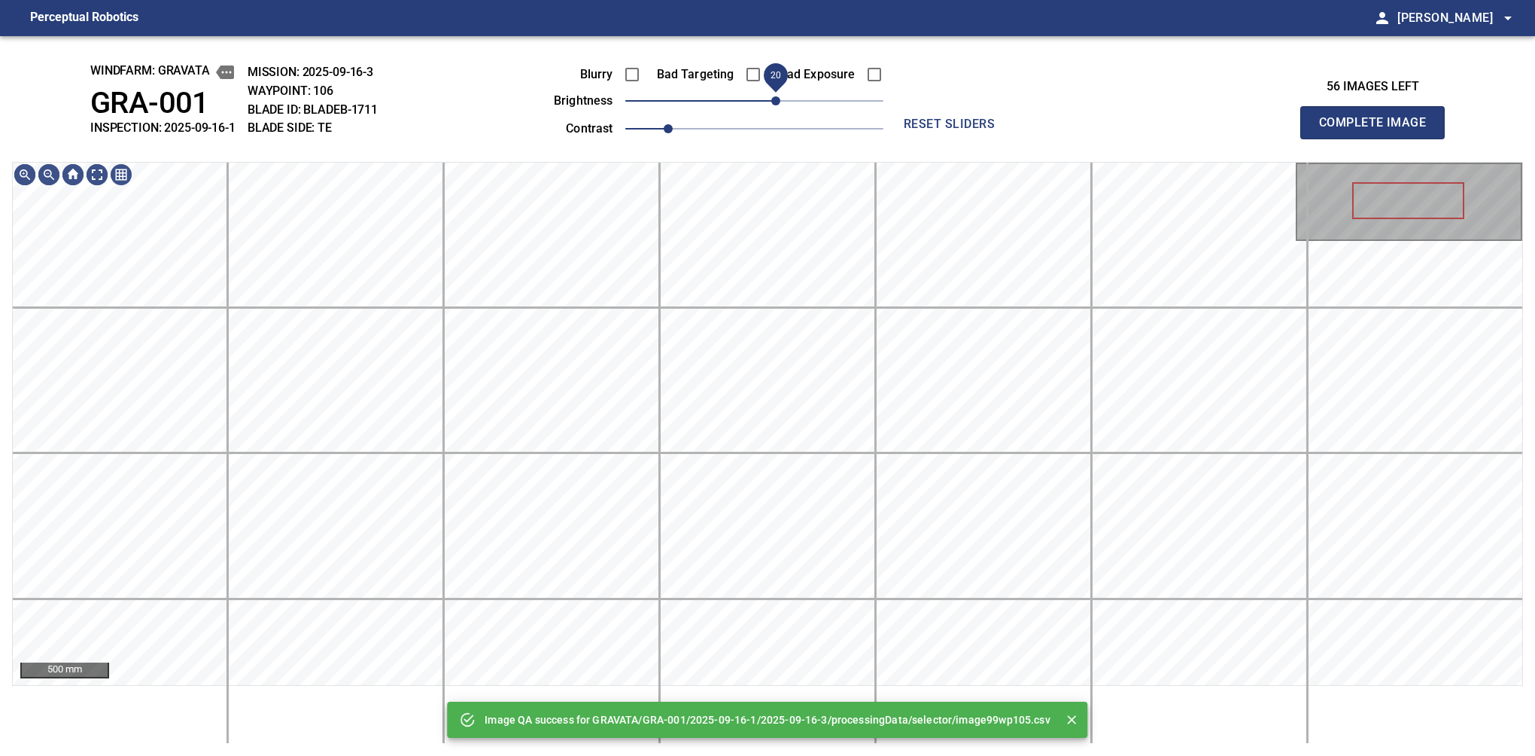
click at [780, 94] on span "20" at bounding box center [754, 100] width 258 height 21
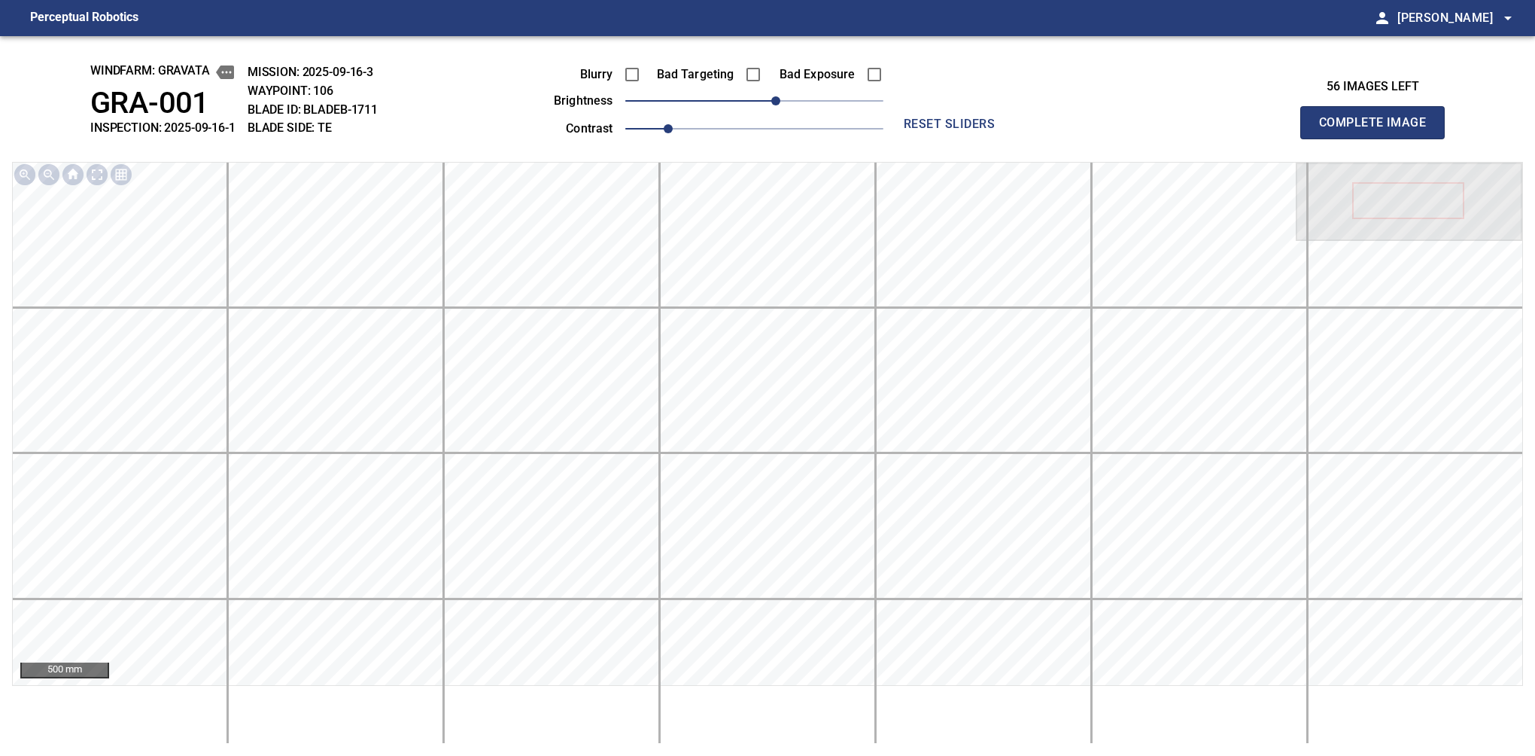
click at [1379, 138] on button "Complete Image" at bounding box center [1372, 122] width 144 height 33
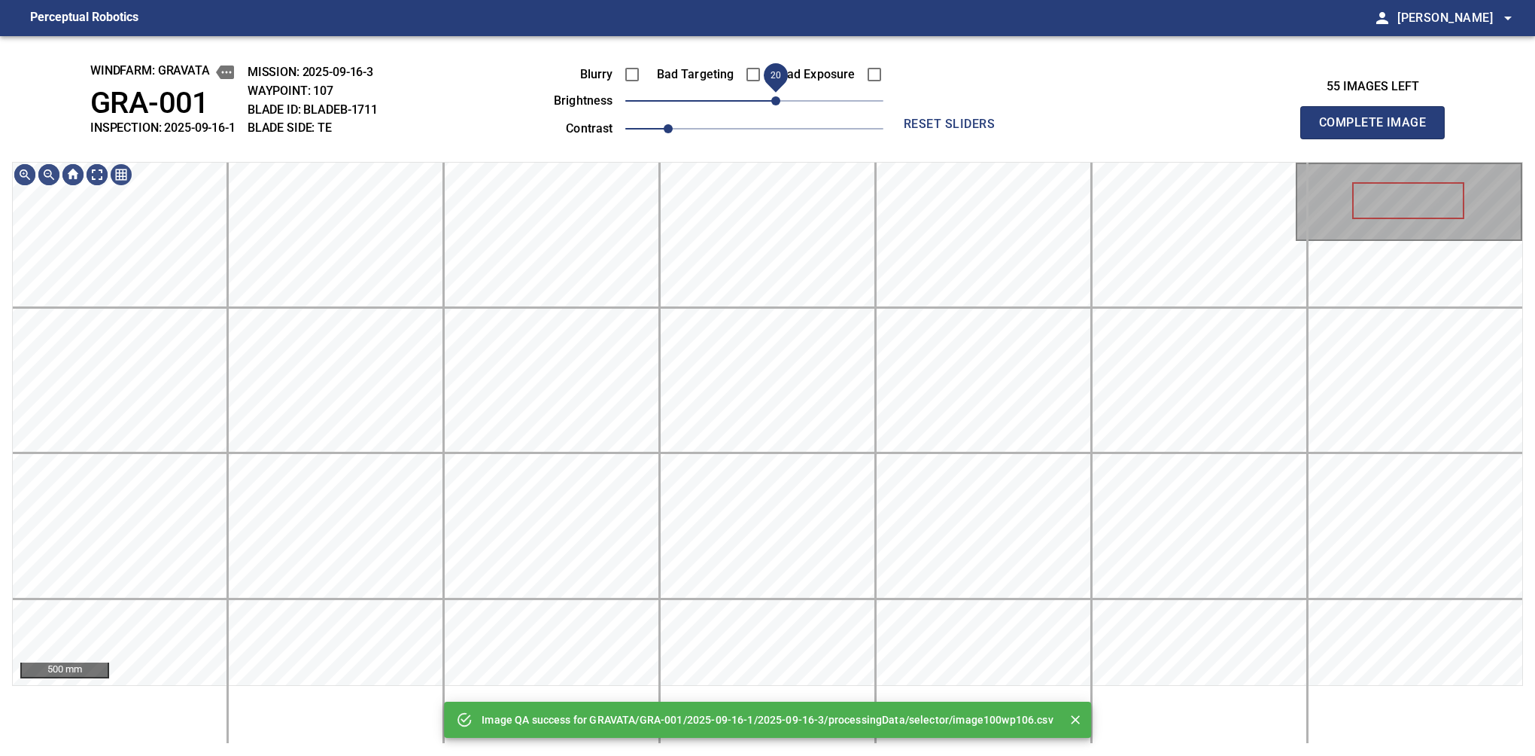
click at [780, 94] on span "20" at bounding box center [754, 100] width 258 height 21
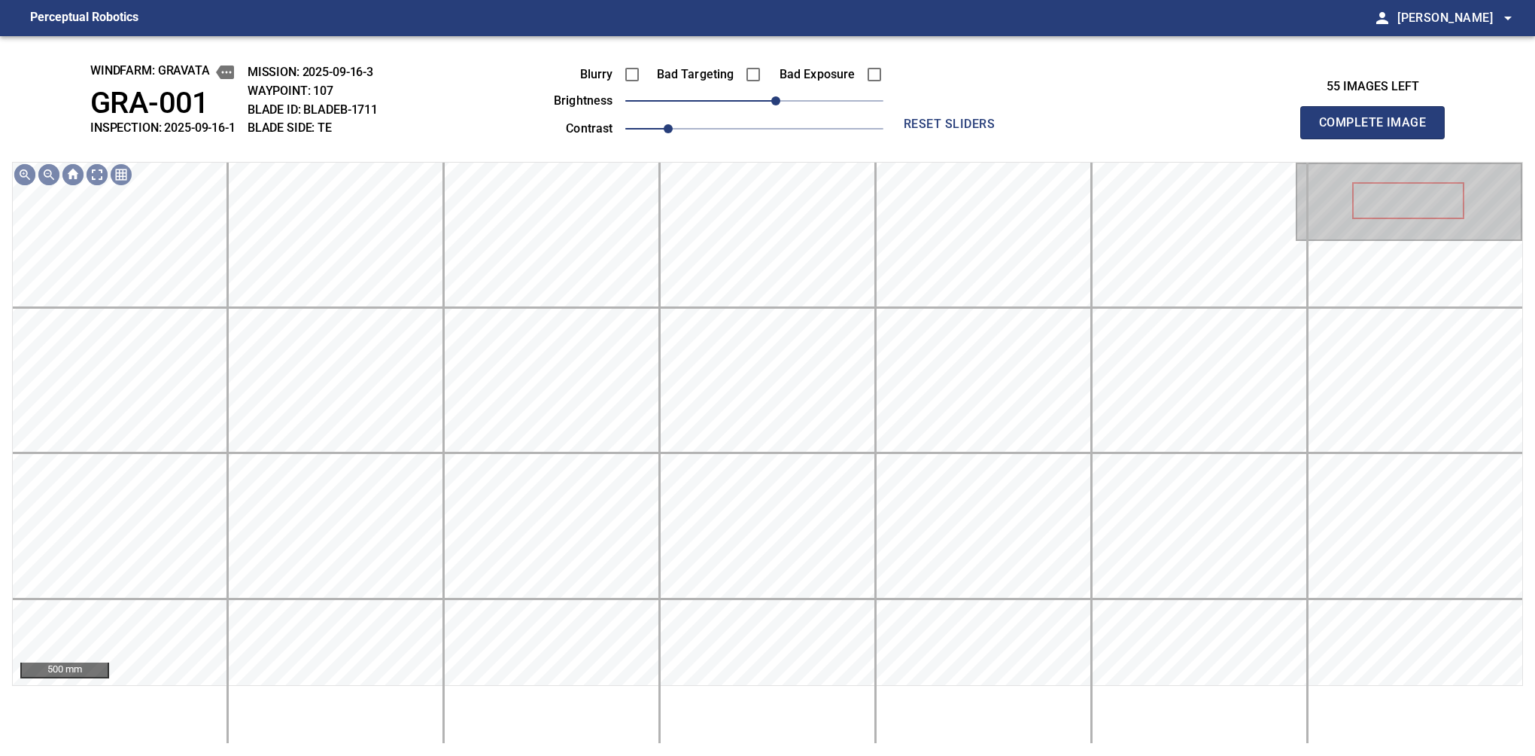
click at [1379, 138] on button "Complete Image" at bounding box center [1372, 122] width 144 height 33
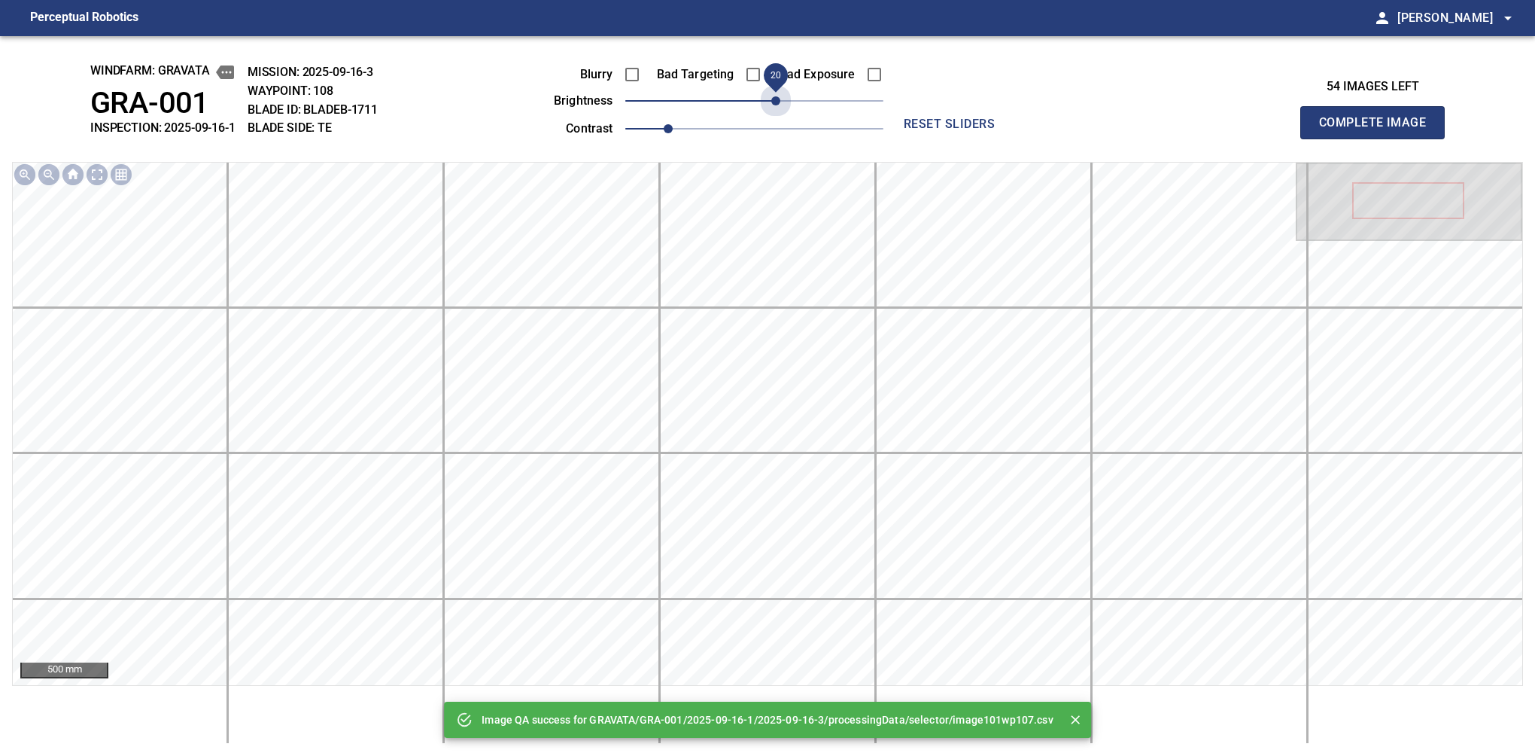
click at [780, 94] on span "20" at bounding box center [754, 100] width 258 height 21
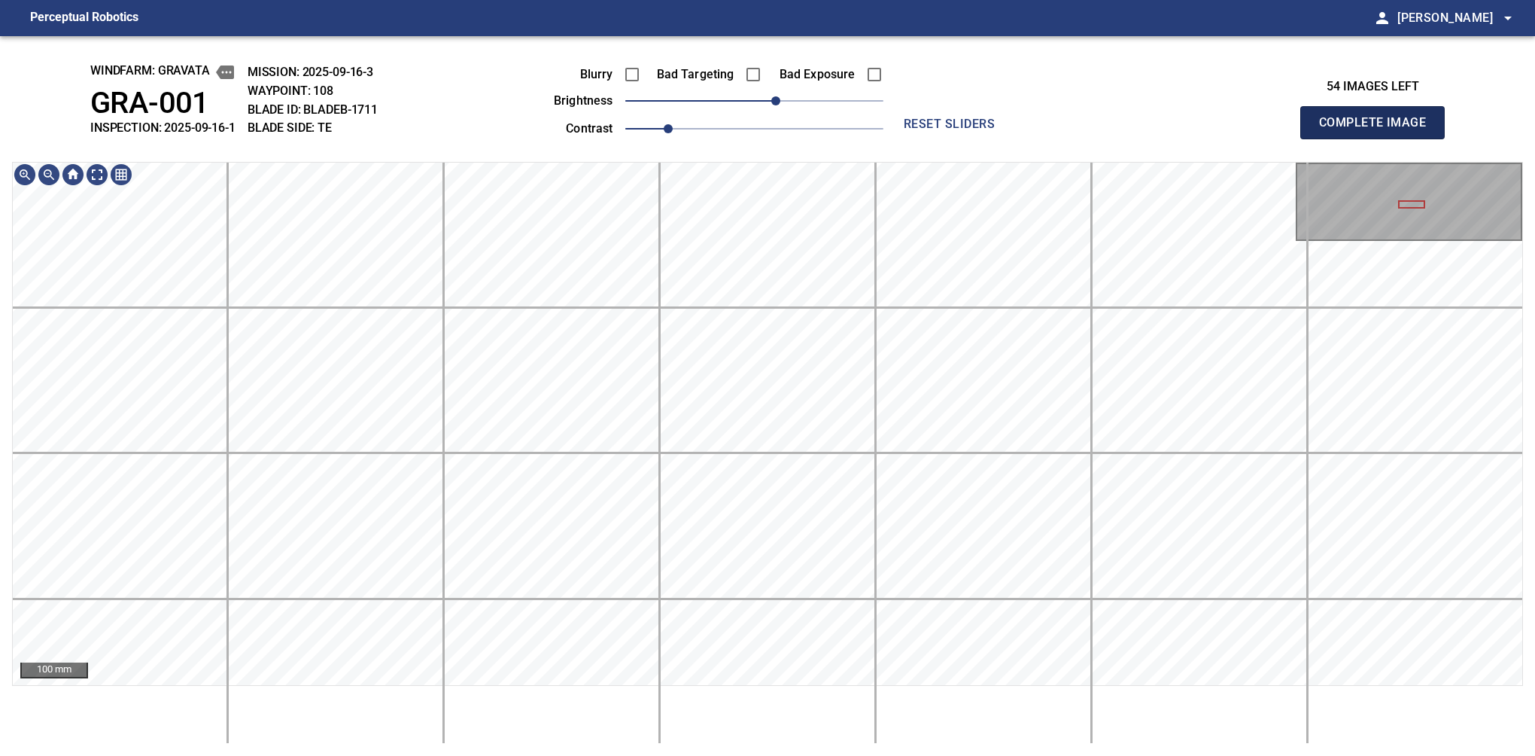
click at [1379, 138] on button "Complete Image" at bounding box center [1372, 122] width 144 height 33
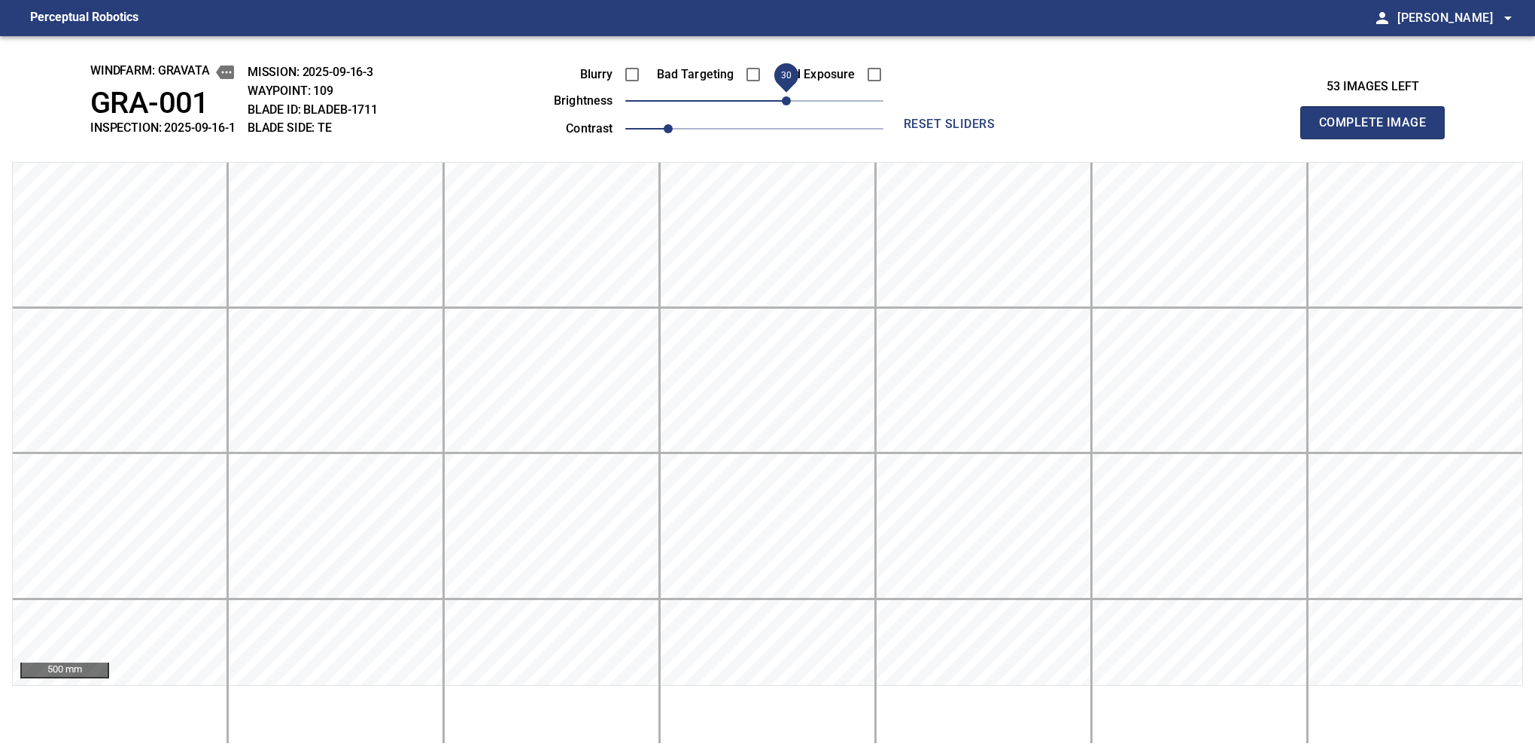
click at [782, 104] on span "30" at bounding box center [786, 100] width 9 height 9
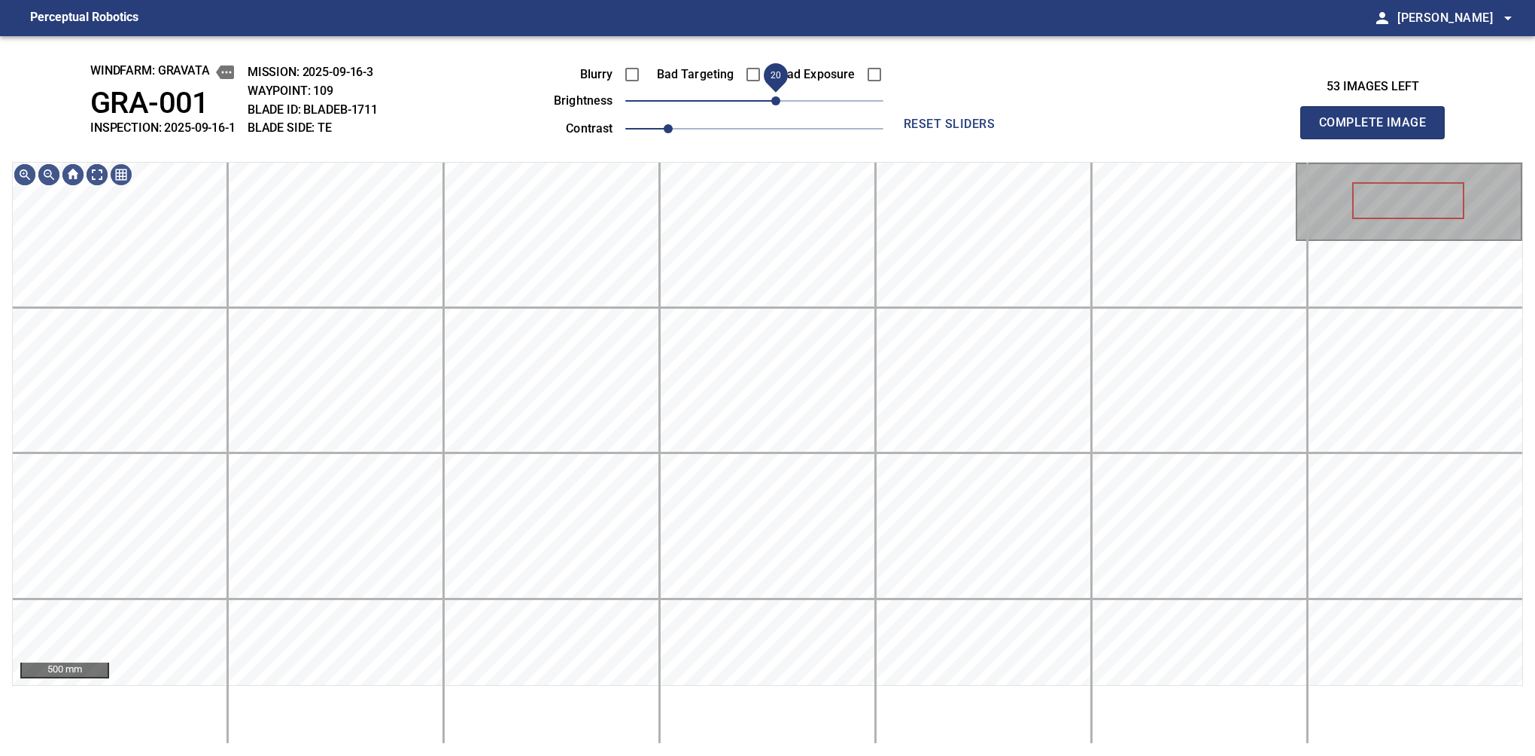
click at [779, 104] on span "20" at bounding box center [775, 100] width 9 height 9
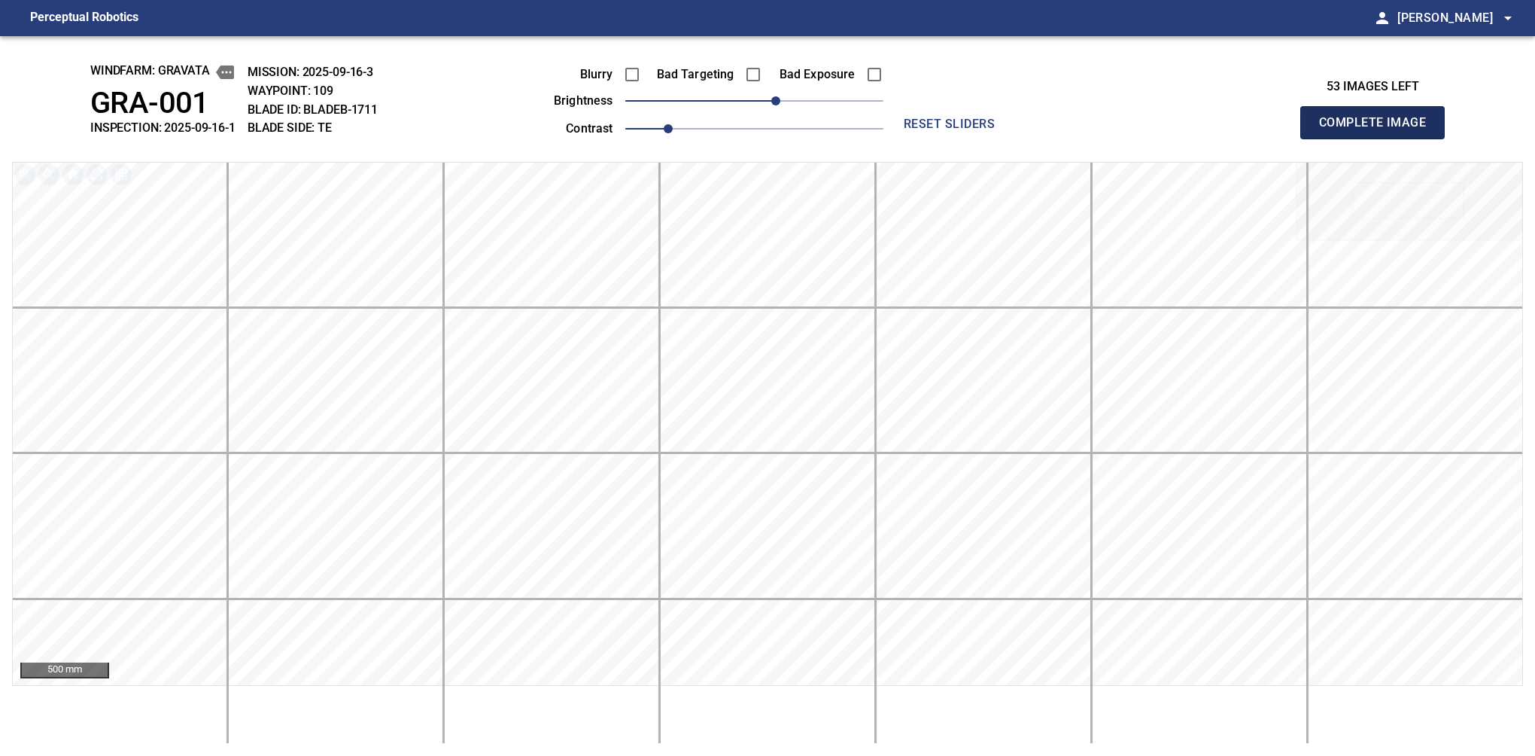
click at [1379, 138] on button "Complete Image" at bounding box center [1372, 122] width 144 height 33
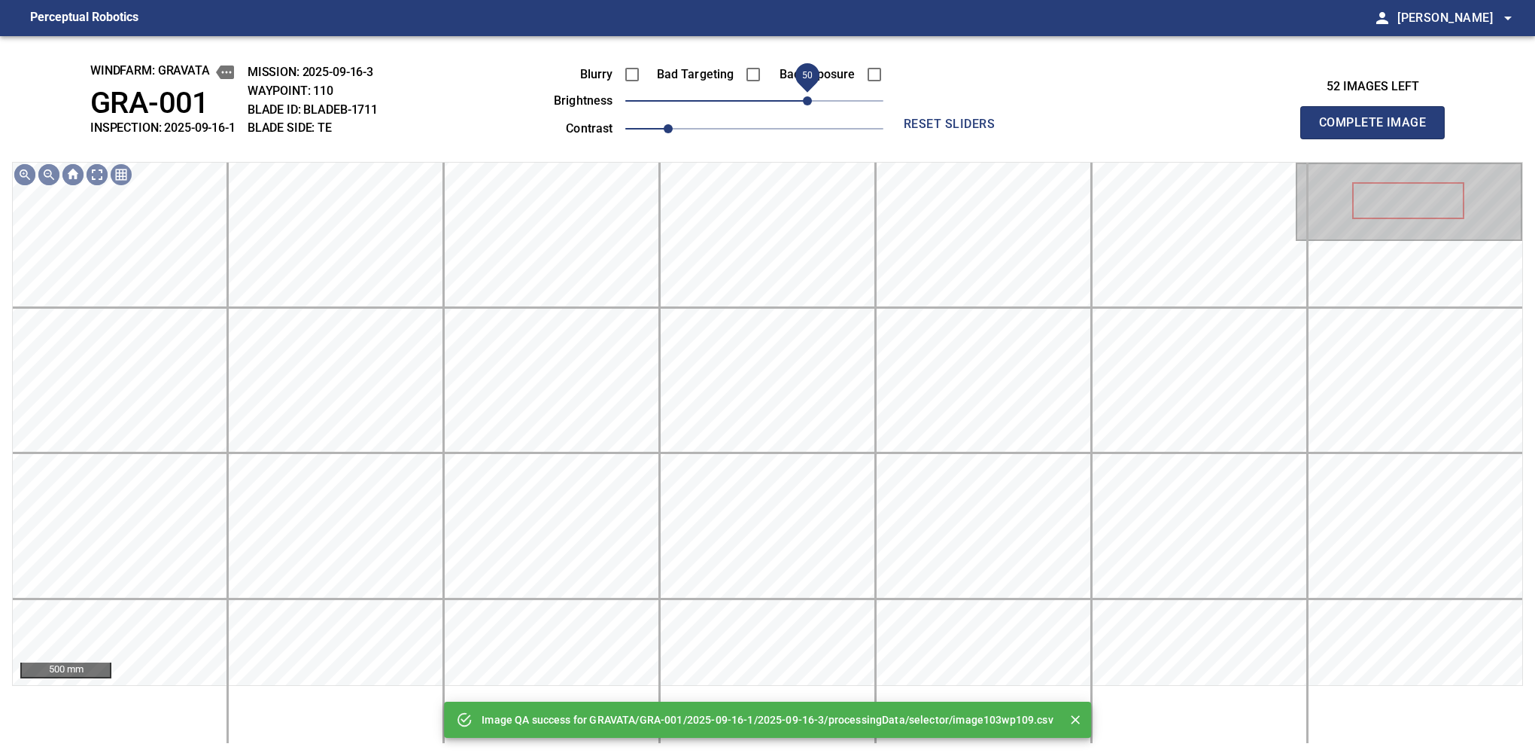
drag, startPoint x: 783, startPoint y: 99, endPoint x: 810, endPoint y: 91, distance: 28.3
click at [810, 91] on span "50" at bounding box center [754, 100] width 258 height 21
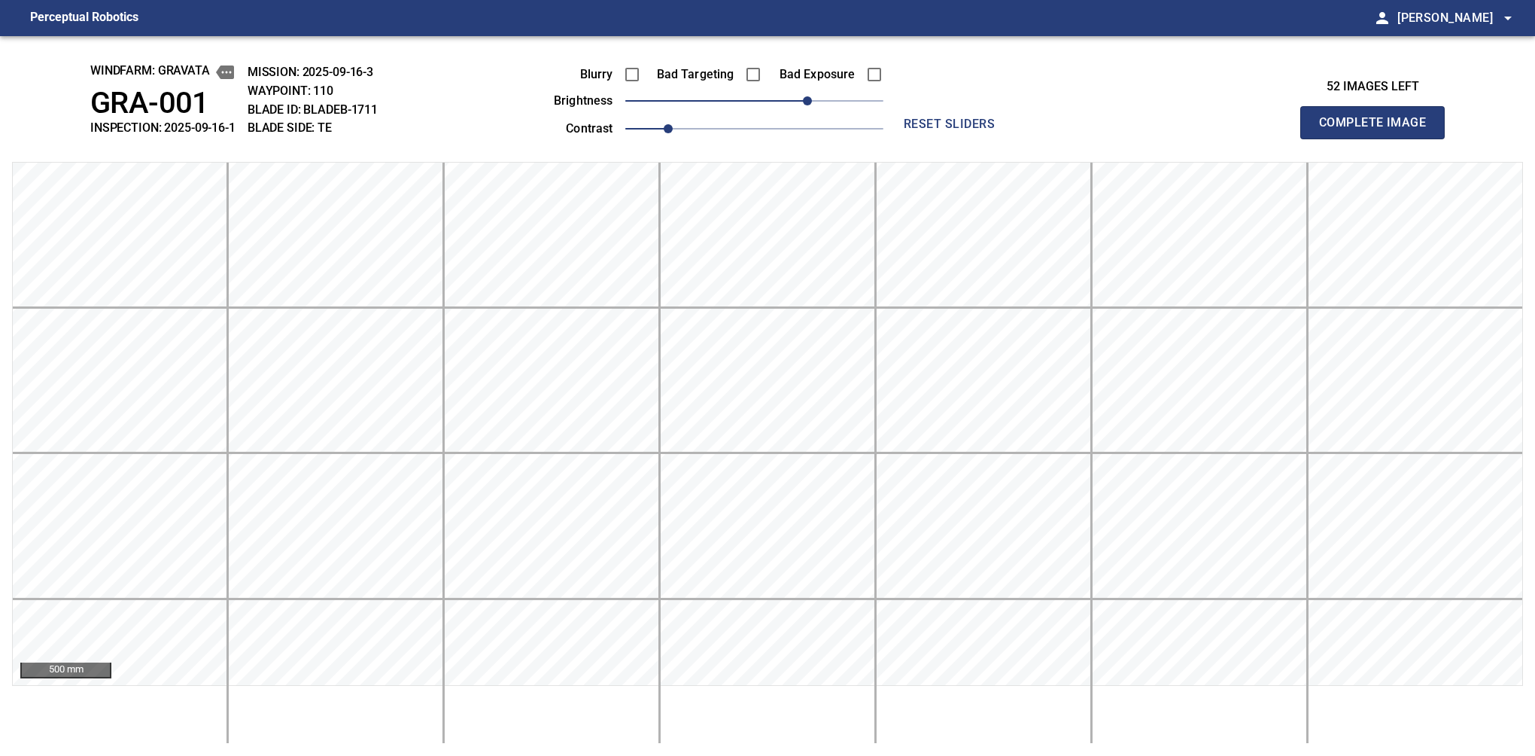
click at [1379, 138] on button "Complete Image" at bounding box center [1372, 122] width 144 height 33
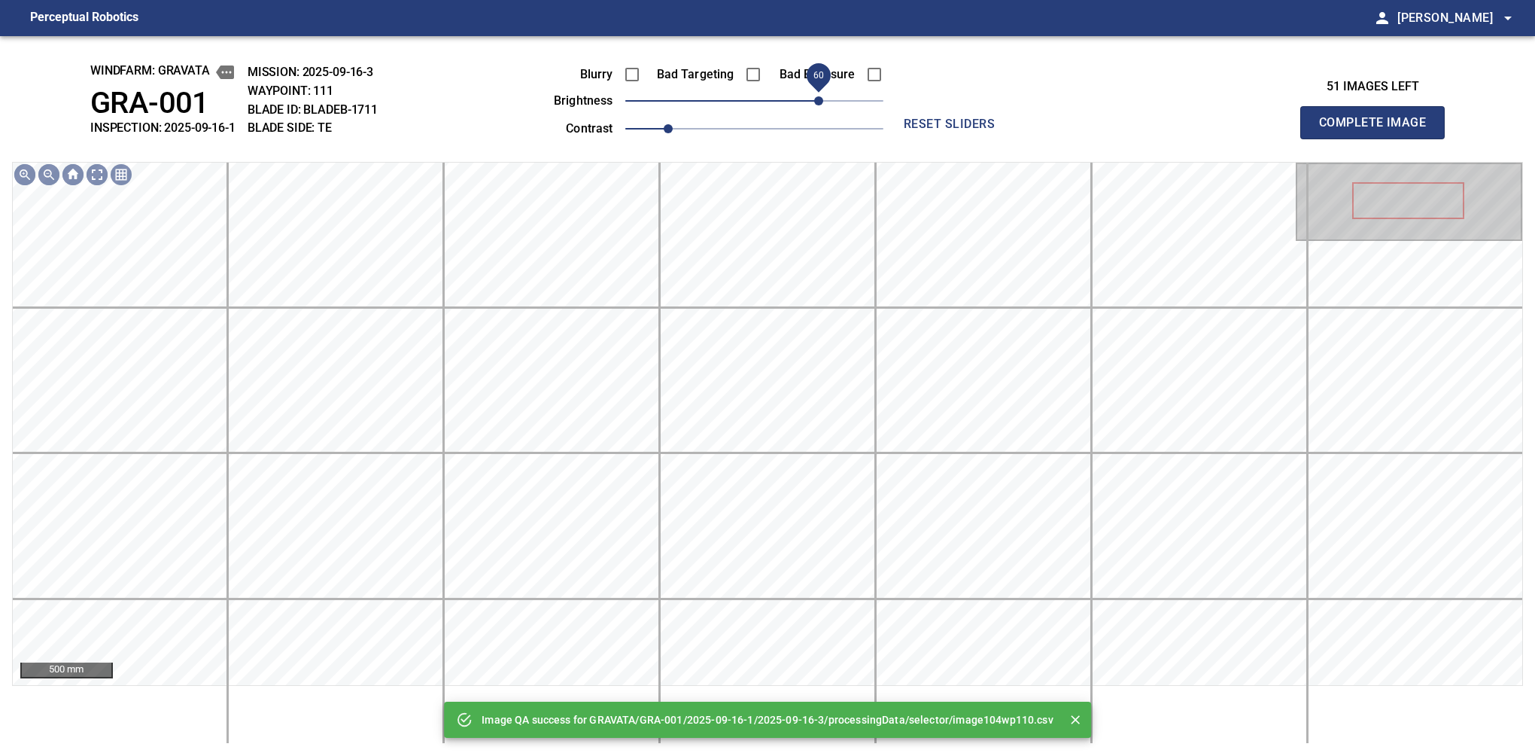
click at [816, 93] on span "60" at bounding box center [754, 100] width 258 height 21
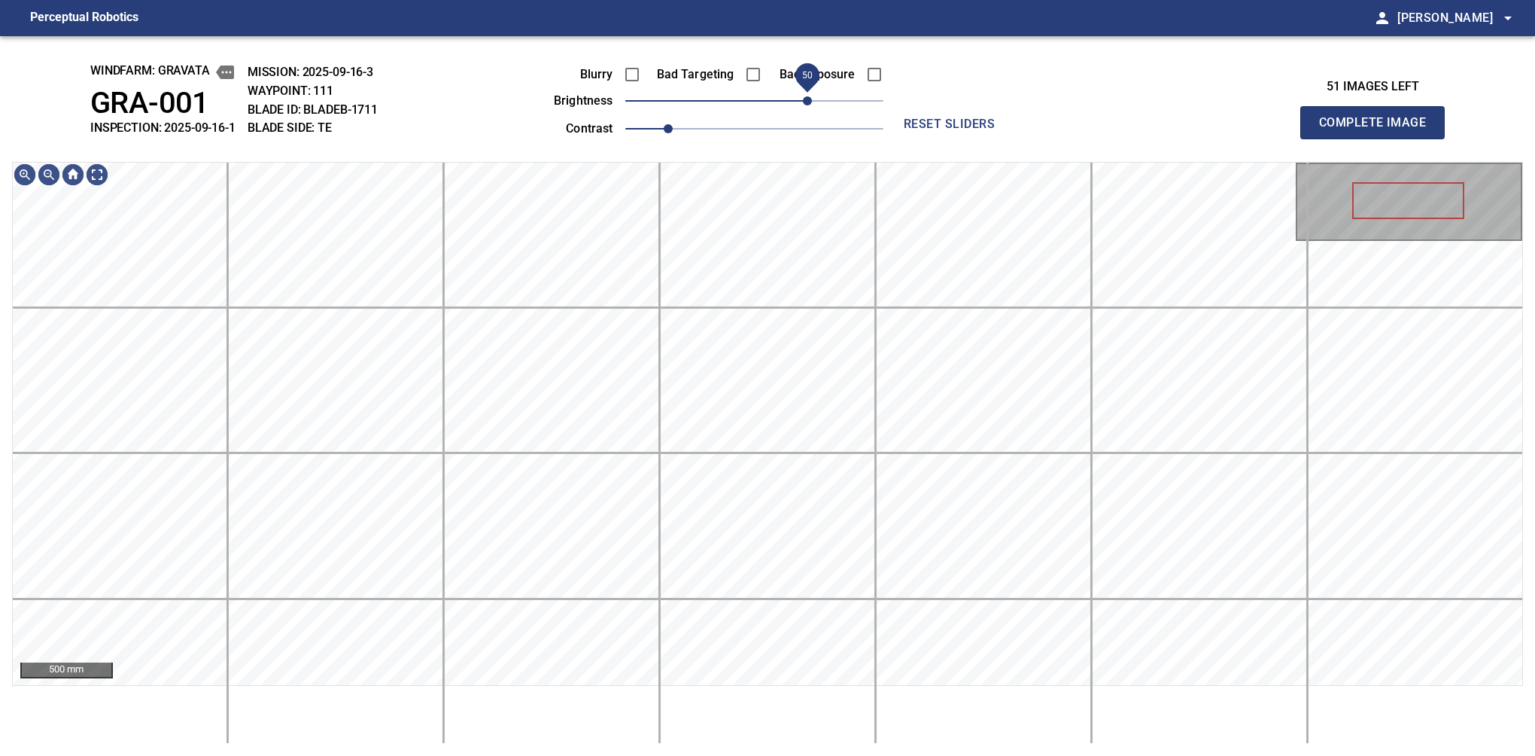
click at [807, 99] on span "50" at bounding box center [807, 100] width 9 height 9
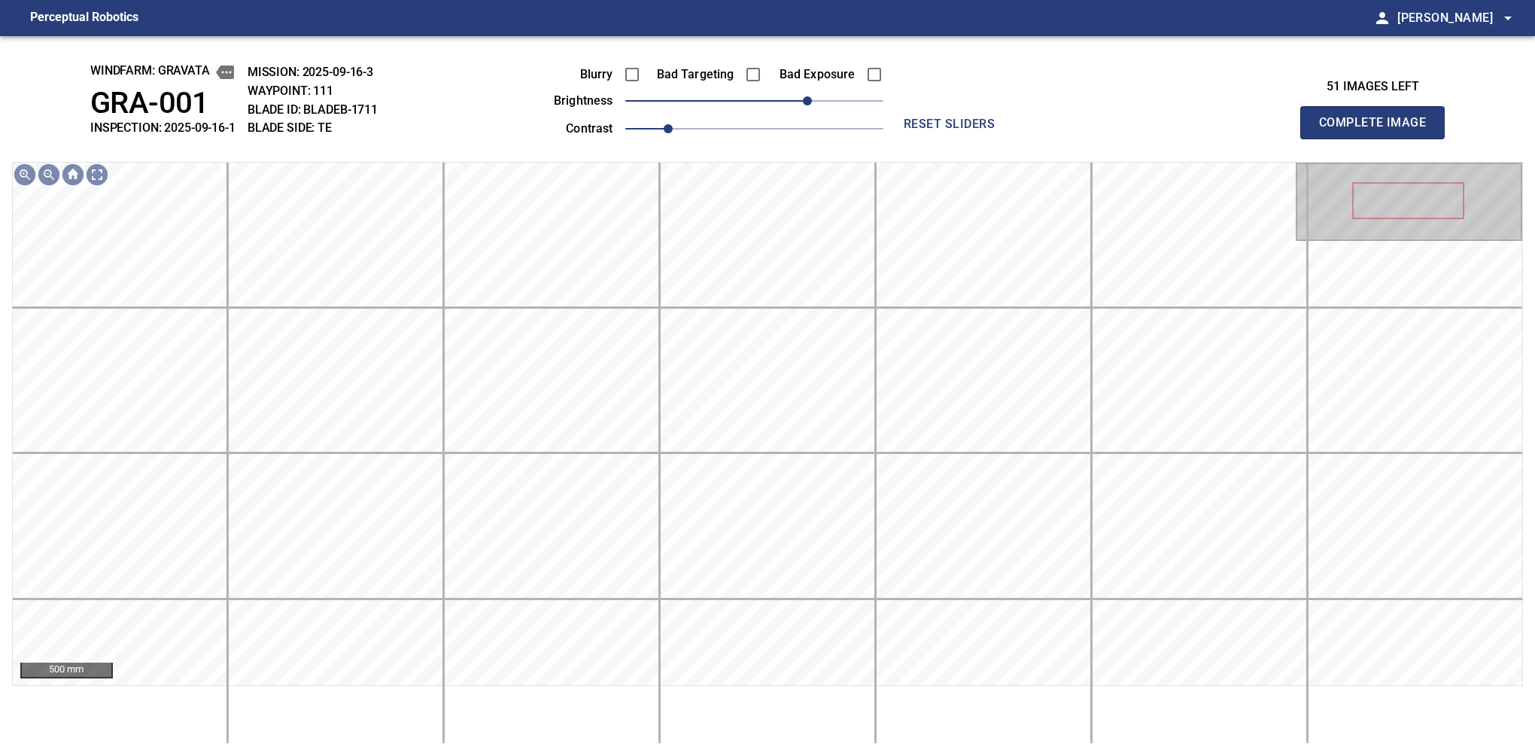
click at [1379, 138] on button "Complete Image" at bounding box center [1372, 122] width 144 height 33
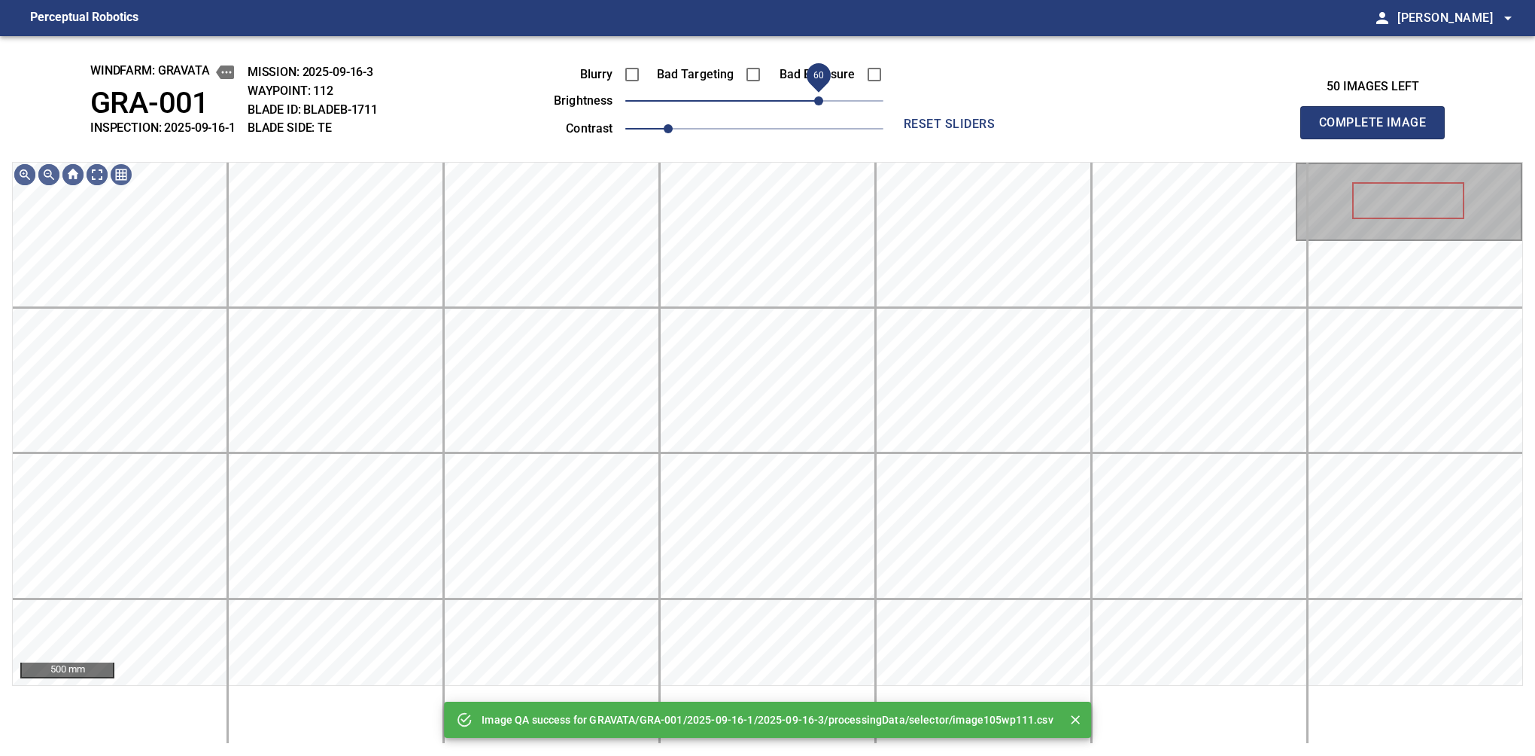
drag, startPoint x: 807, startPoint y: 99, endPoint x: 816, endPoint y: 97, distance: 8.6
click at [816, 97] on span "60" at bounding box center [754, 100] width 258 height 21
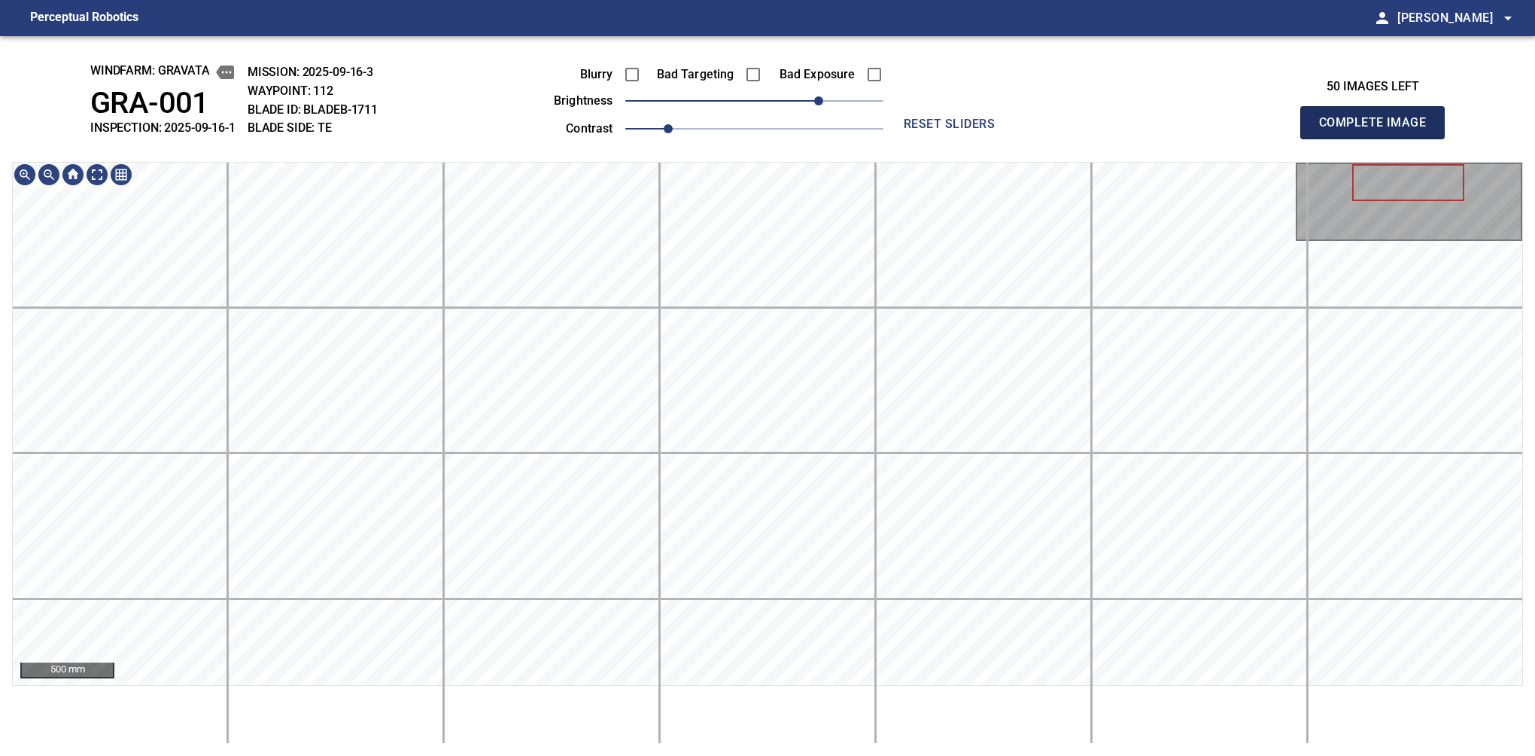
click at [1379, 138] on button "Complete Image" at bounding box center [1372, 122] width 144 height 33
drag, startPoint x: 784, startPoint y: 102, endPoint x: 818, endPoint y: 105, distance: 34.0
click at [818, 105] on span "60" at bounding box center [754, 100] width 258 height 21
click at [1020, 703] on div "500 mm" at bounding box center [767, 453] width 1511 height 582
click at [931, 747] on div "windfarm: GRAVATA GRA-001 INSPECTION: 2025-09-16-1 MISSION: 2025-09-16-3 WAYPOI…" at bounding box center [767, 395] width 1535 height 719
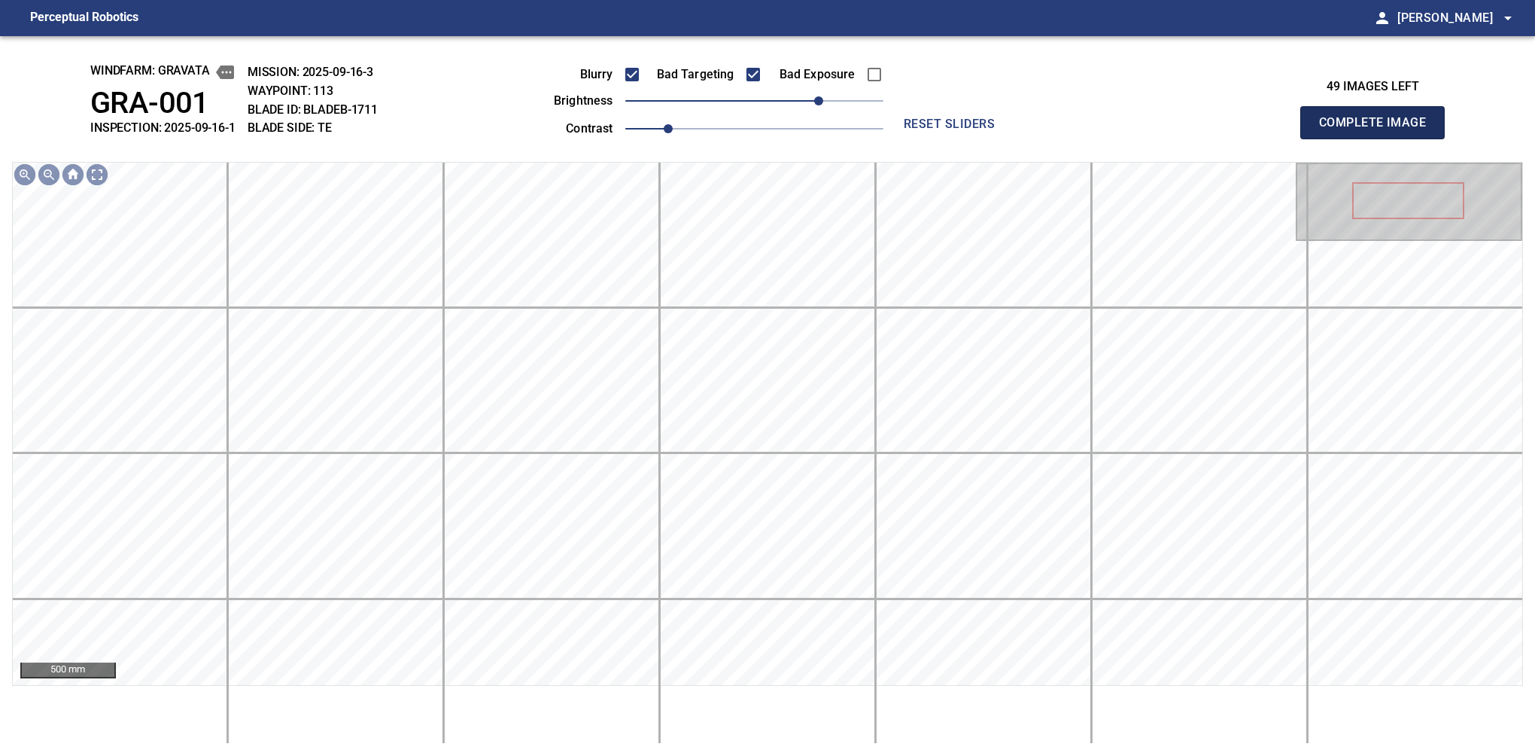
click at [1379, 138] on button "Complete Image" at bounding box center [1372, 122] width 144 height 33
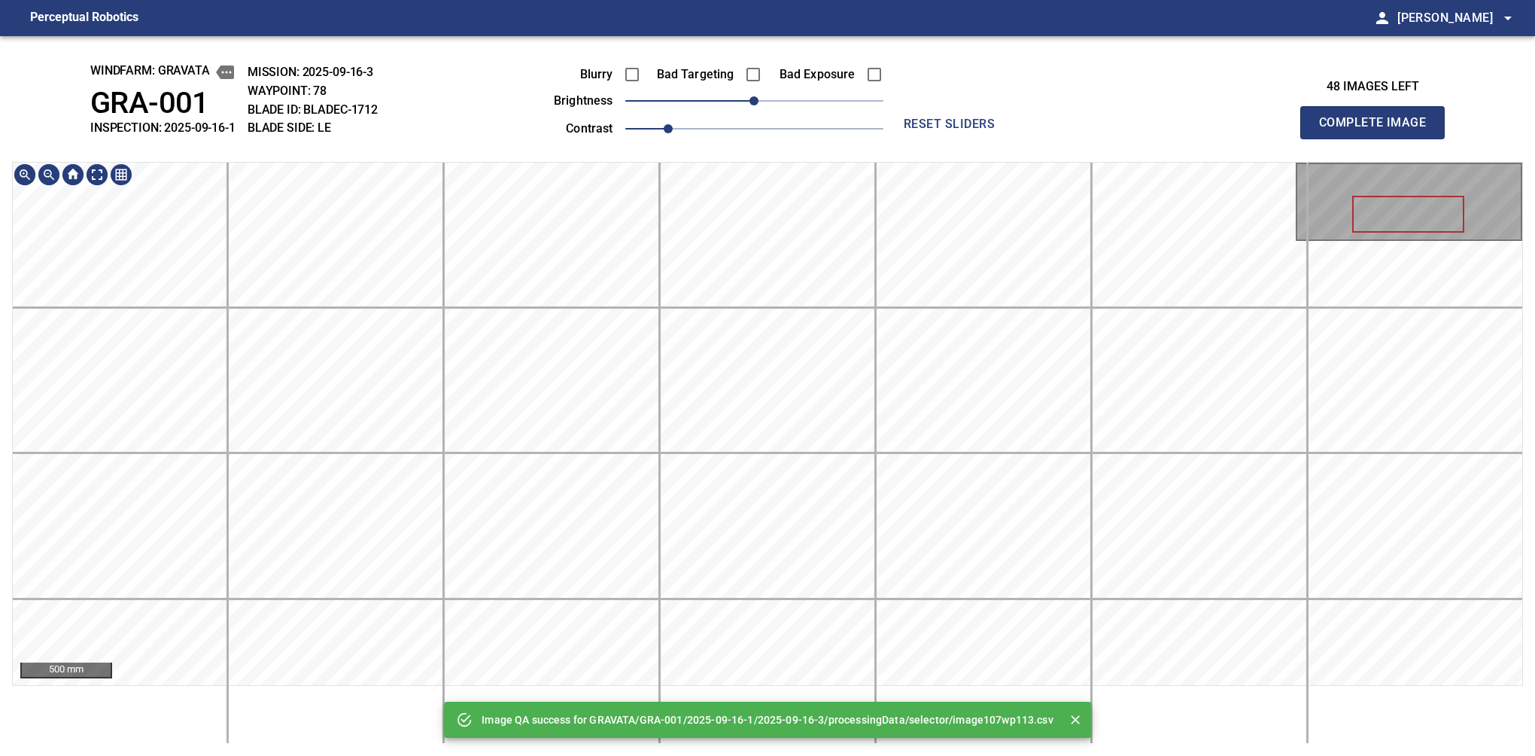
click at [807, 63] on div "Image QA success for GRAVATA/GRA-001/2025-09-16-1/2025-09-16-3/processingData/s…" at bounding box center [767, 395] width 1535 height 719
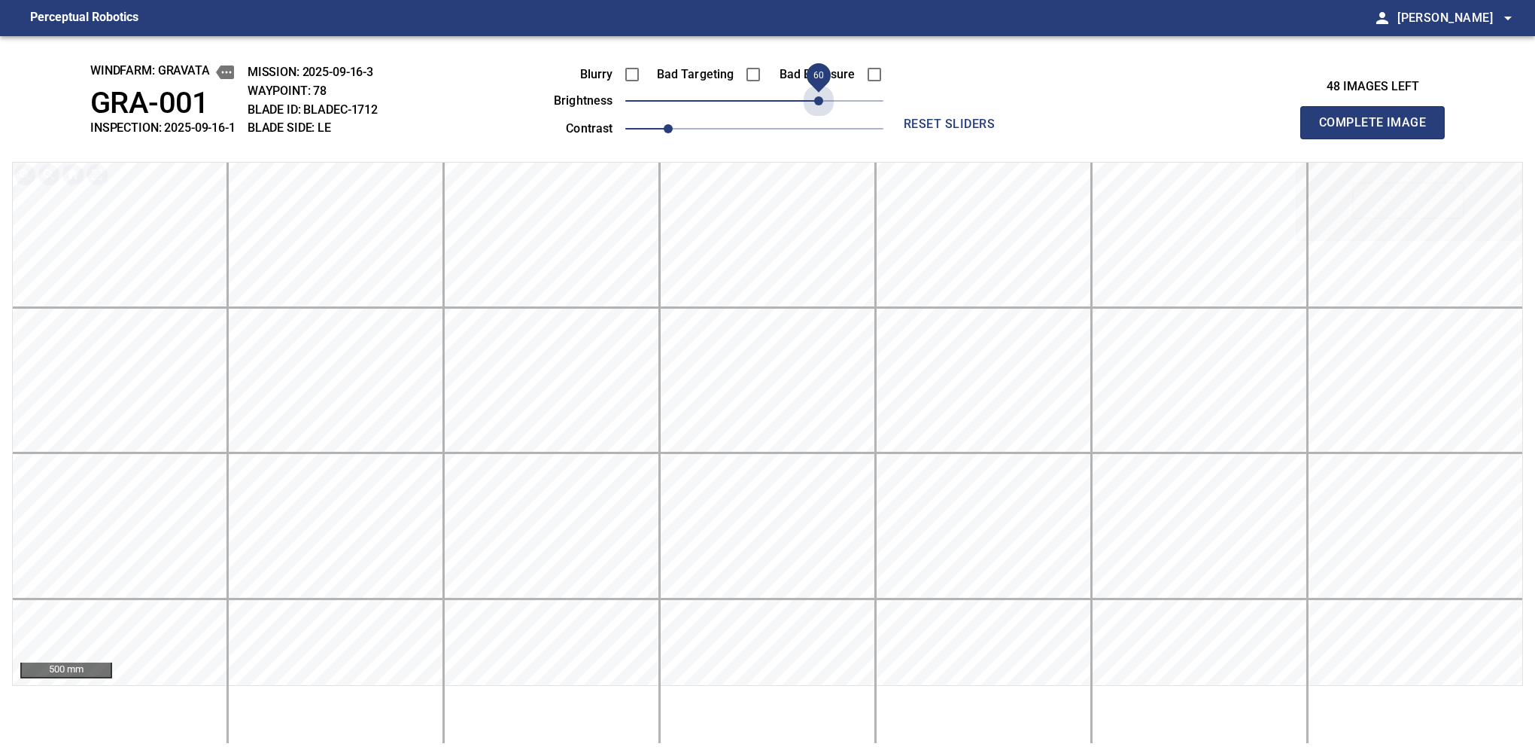
drag, startPoint x: 807, startPoint y: 118, endPoint x: 816, endPoint y: 123, distance: 10.5
click at [816, 123] on div "Blurry Bad Targeting Bad Exposure brightness 60 contrast 1" at bounding box center [701, 99] width 363 height 81
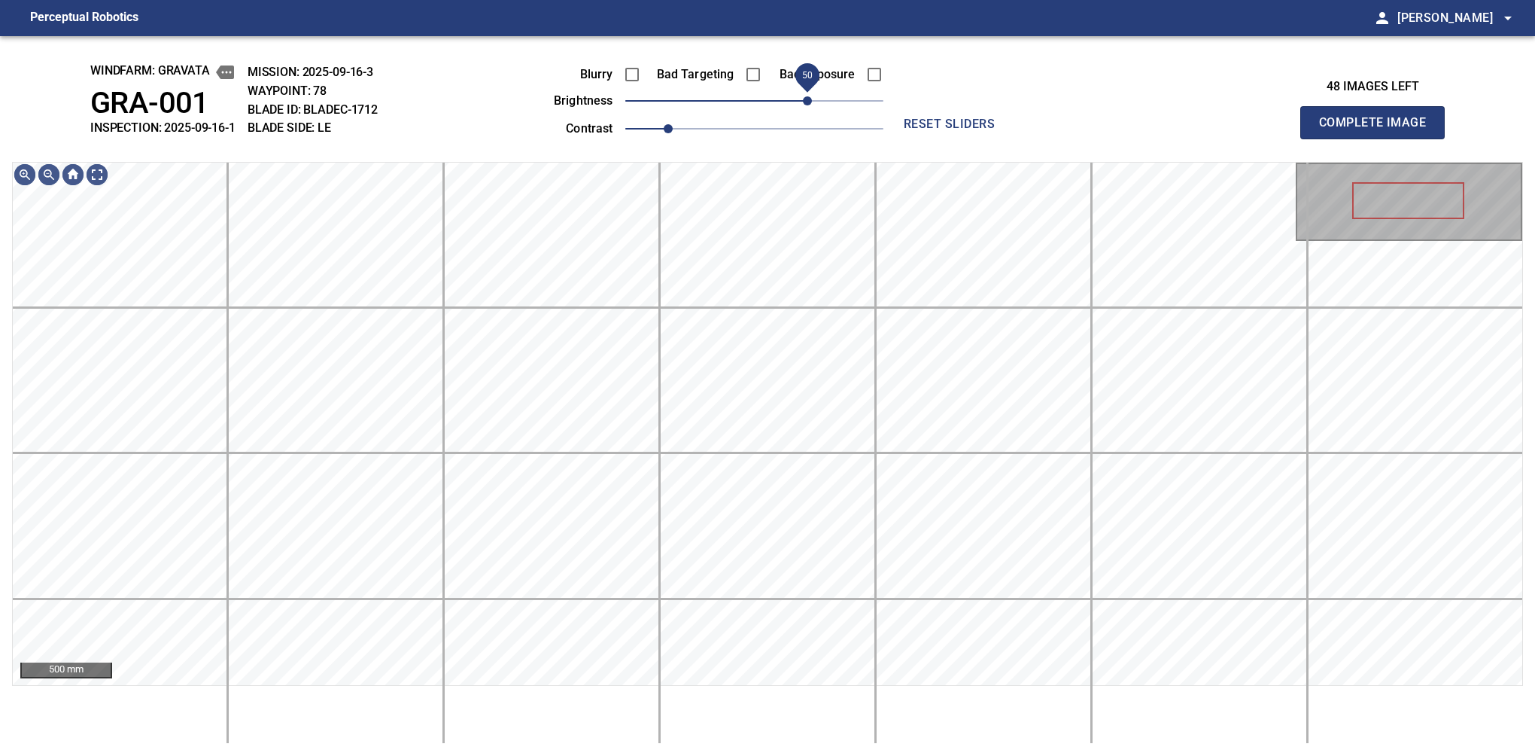
click at [810, 103] on span "50" at bounding box center [807, 100] width 9 height 9
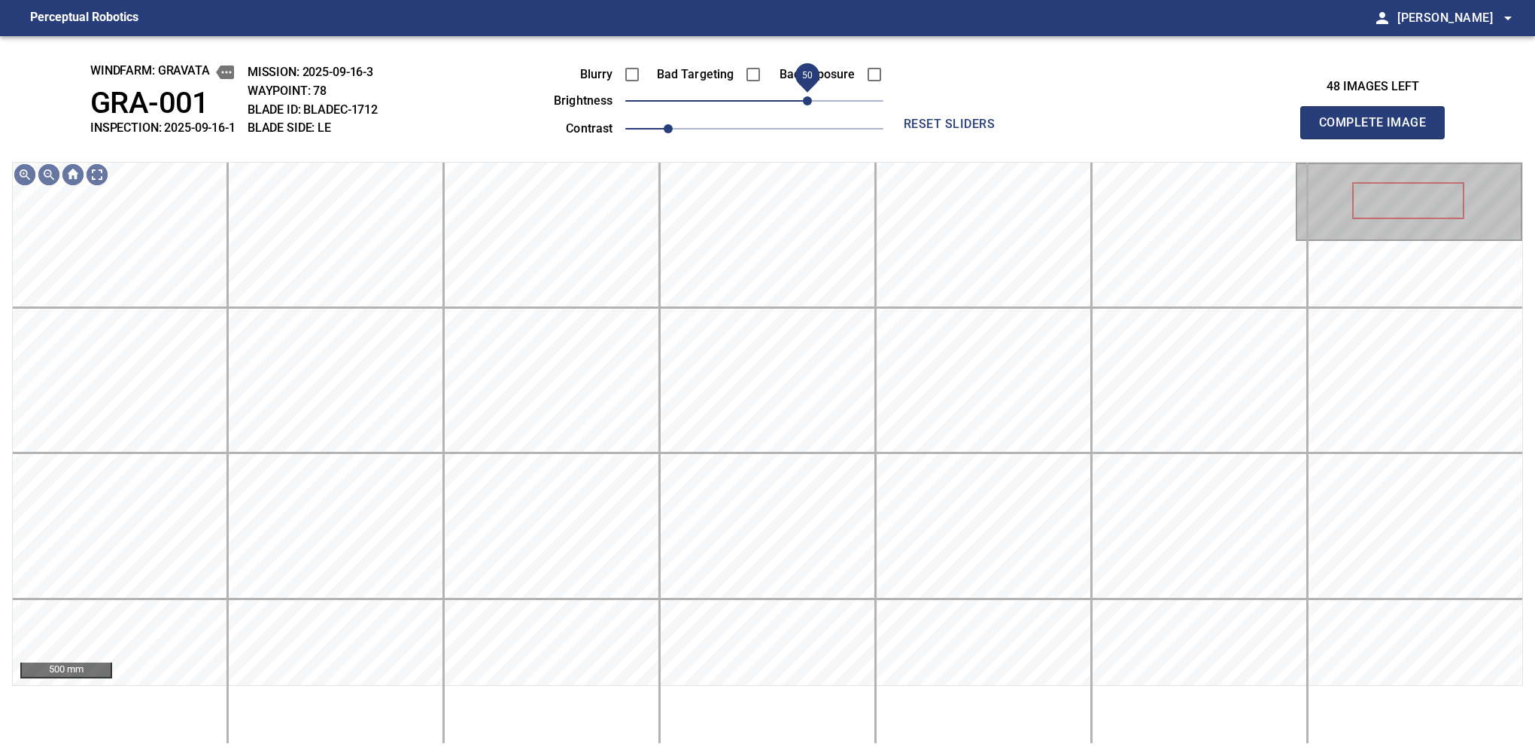
click at [1379, 138] on button "Complete Image" at bounding box center [1372, 122] width 144 height 33
drag, startPoint x: 773, startPoint y: 100, endPoint x: 810, endPoint y: 106, distance: 37.4
click at [810, 106] on span "50" at bounding box center [754, 100] width 258 height 21
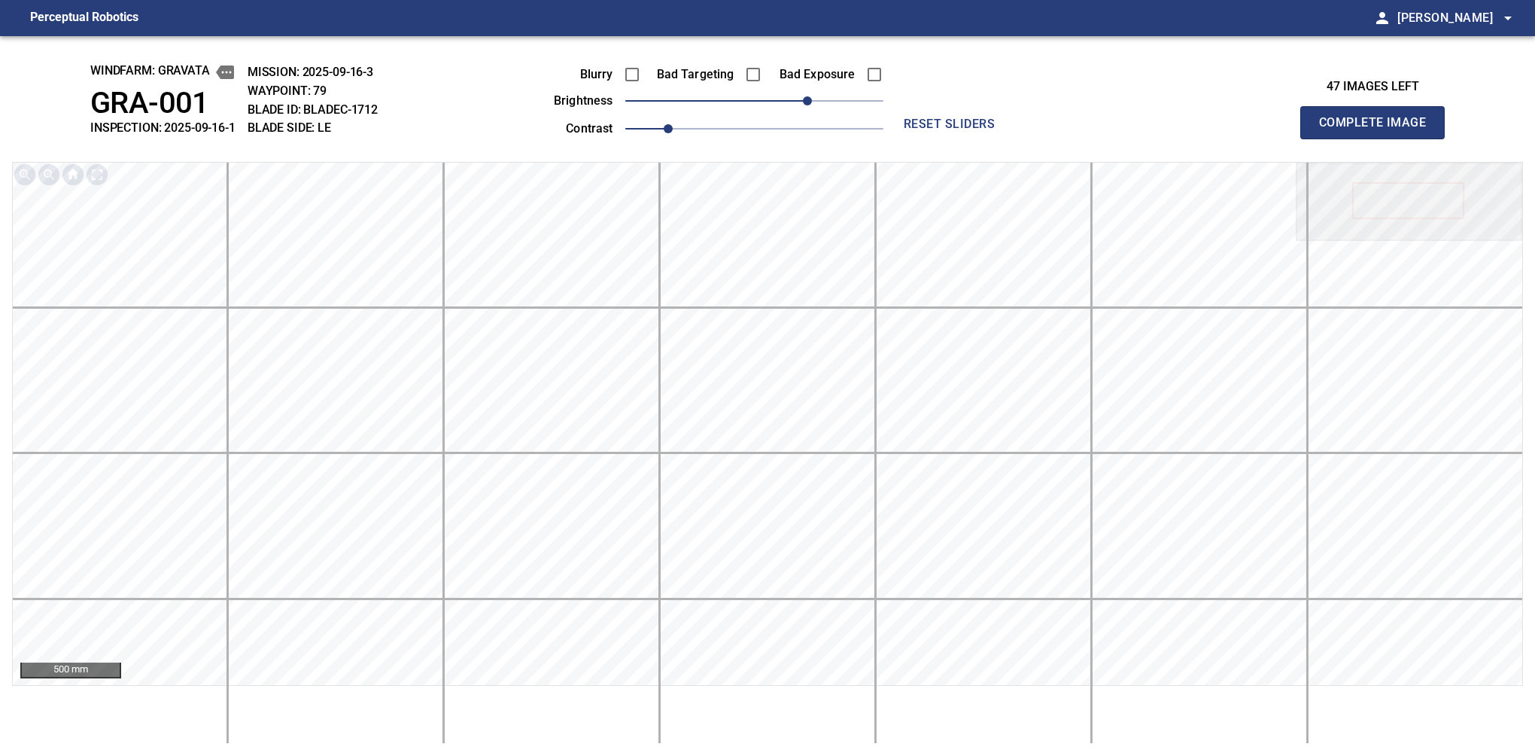
click at [1379, 138] on button "Complete Image" at bounding box center [1372, 122] width 144 height 33
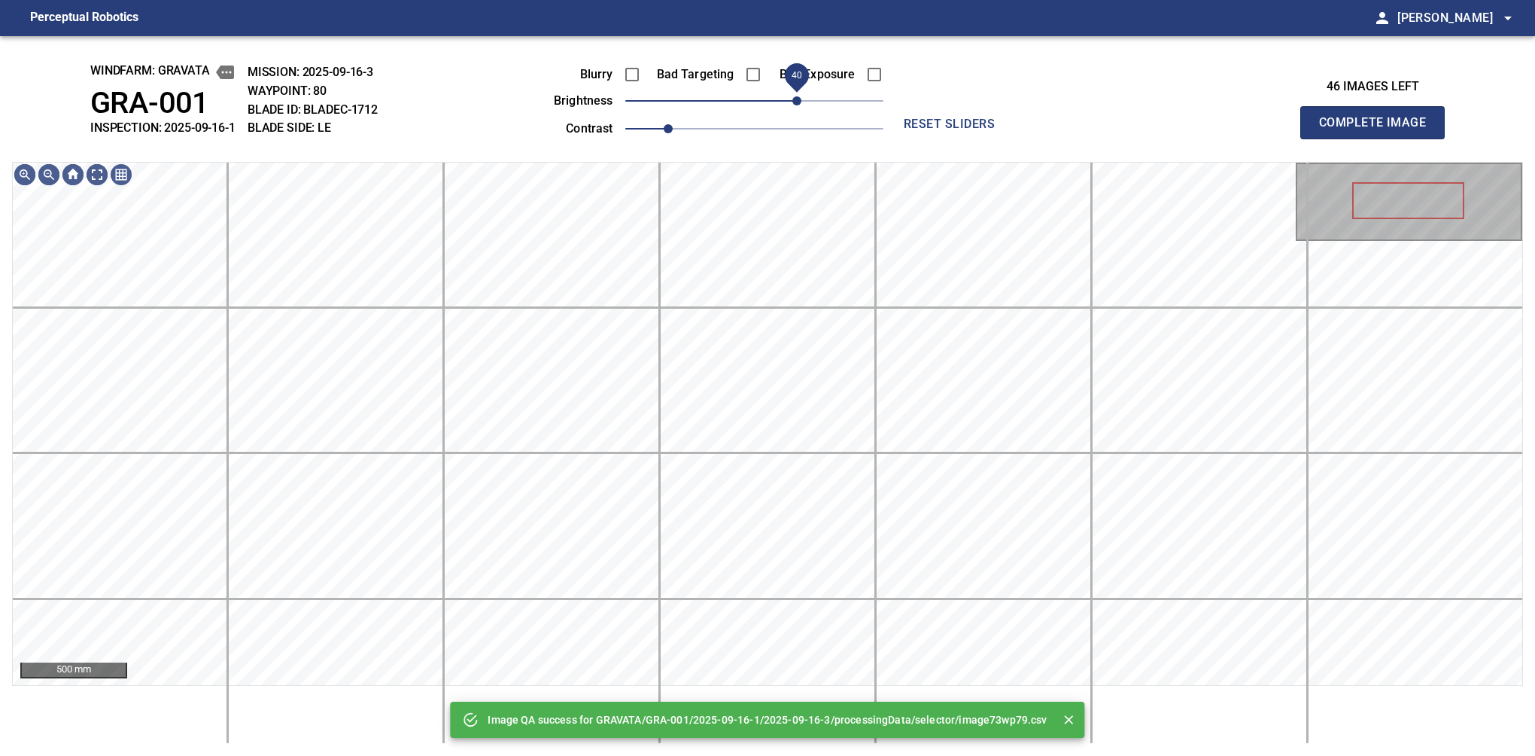
drag, startPoint x: 810, startPoint y: 106, endPoint x: 802, endPoint y: 108, distance: 7.9
click at [802, 108] on span "40" at bounding box center [754, 100] width 258 height 21
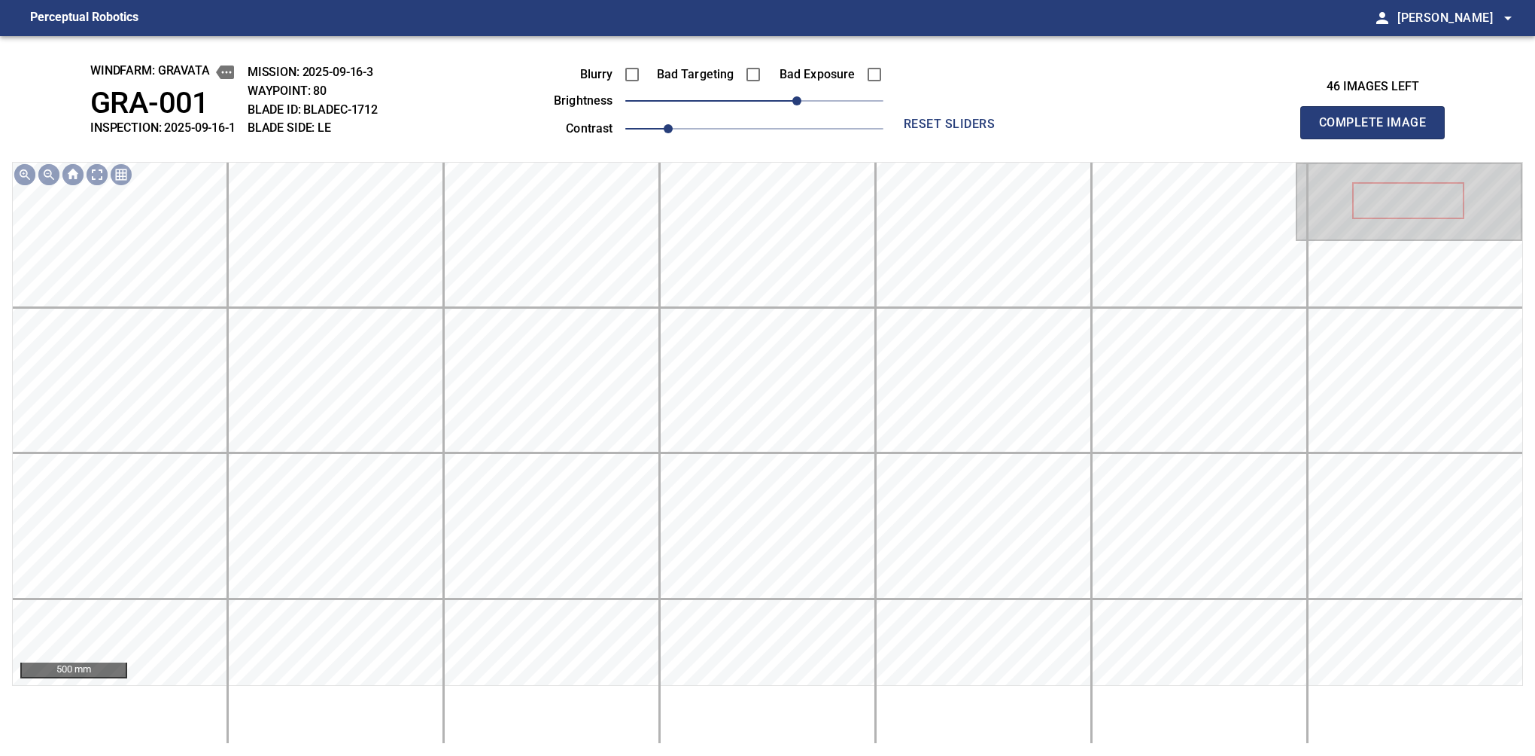
click at [1379, 138] on button "Complete Image" at bounding box center [1372, 122] width 144 height 33
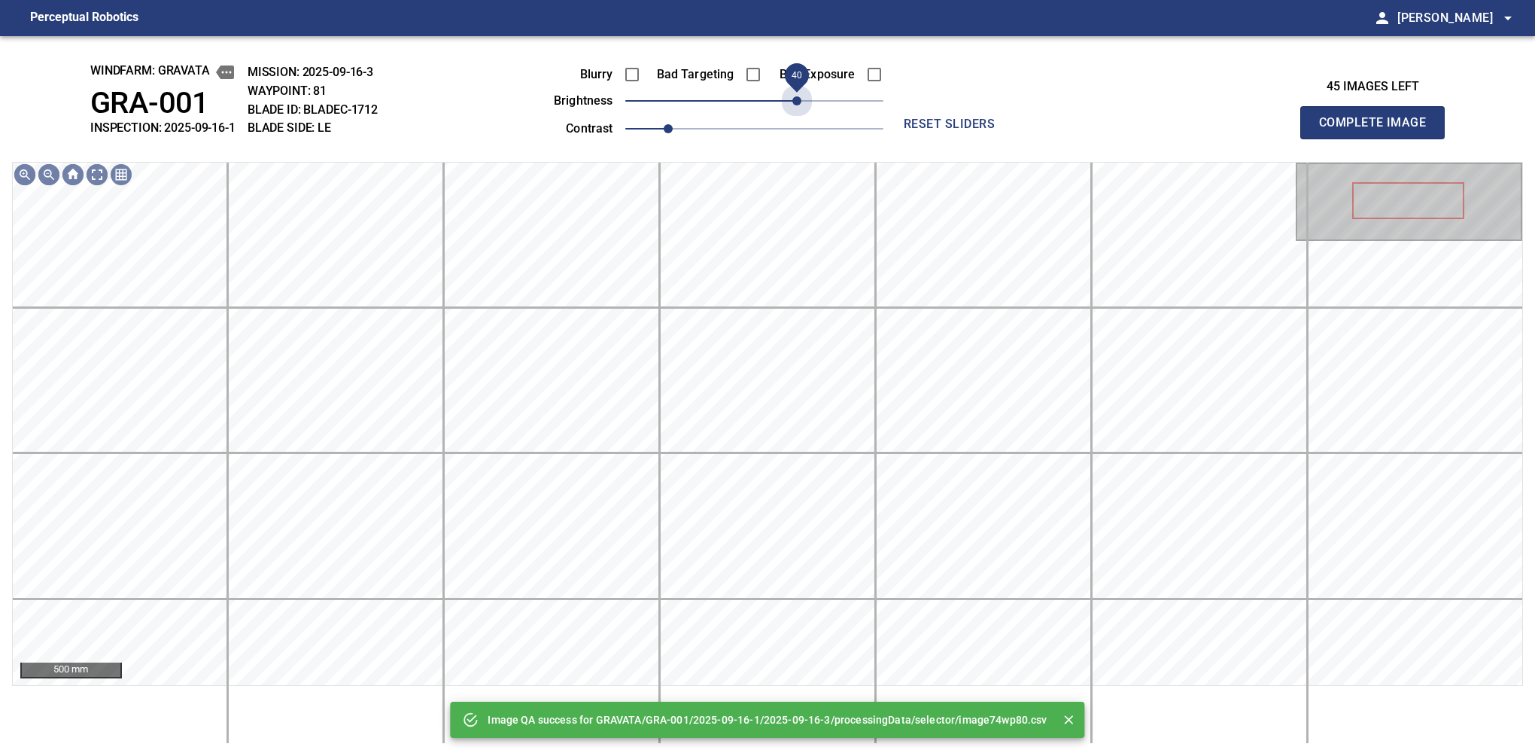
click at [802, 108] on span "40" at bounding box center [754, 100] width 258 height 21
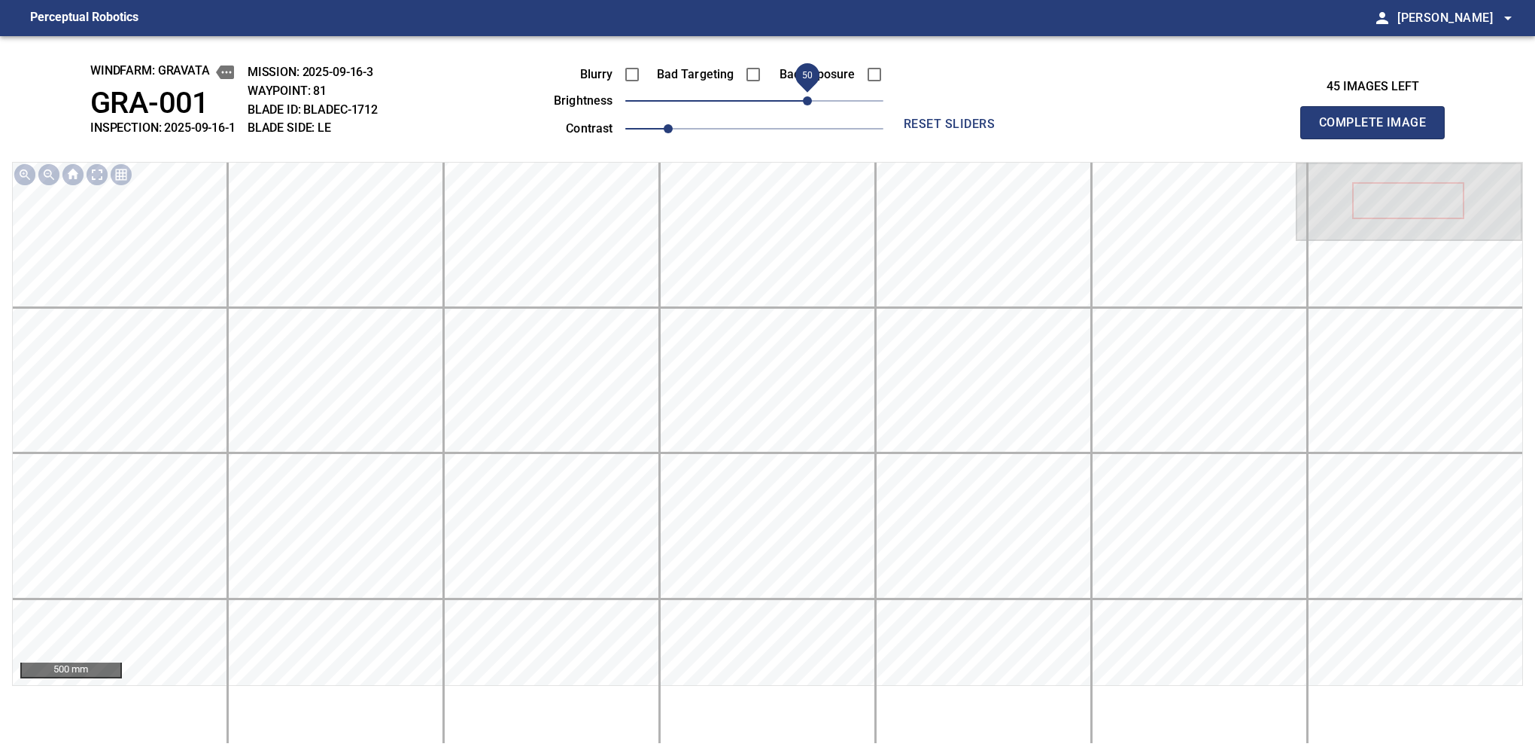
click at [807, 105] on span "50" at bounding box center [807, 100] width 9 height 9
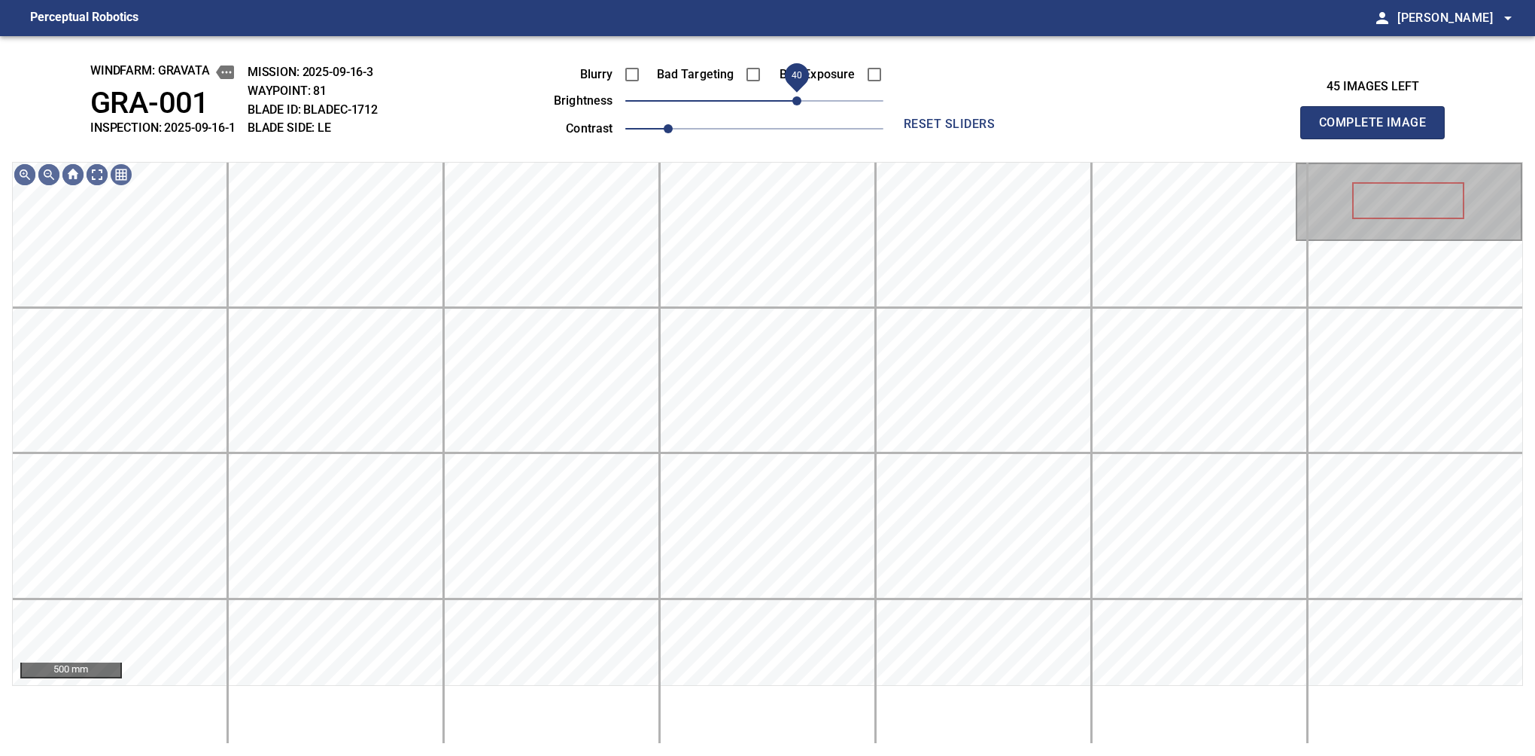
click at [801, 105] on span "40" at bounding box center [796, 100] width 9 height 9
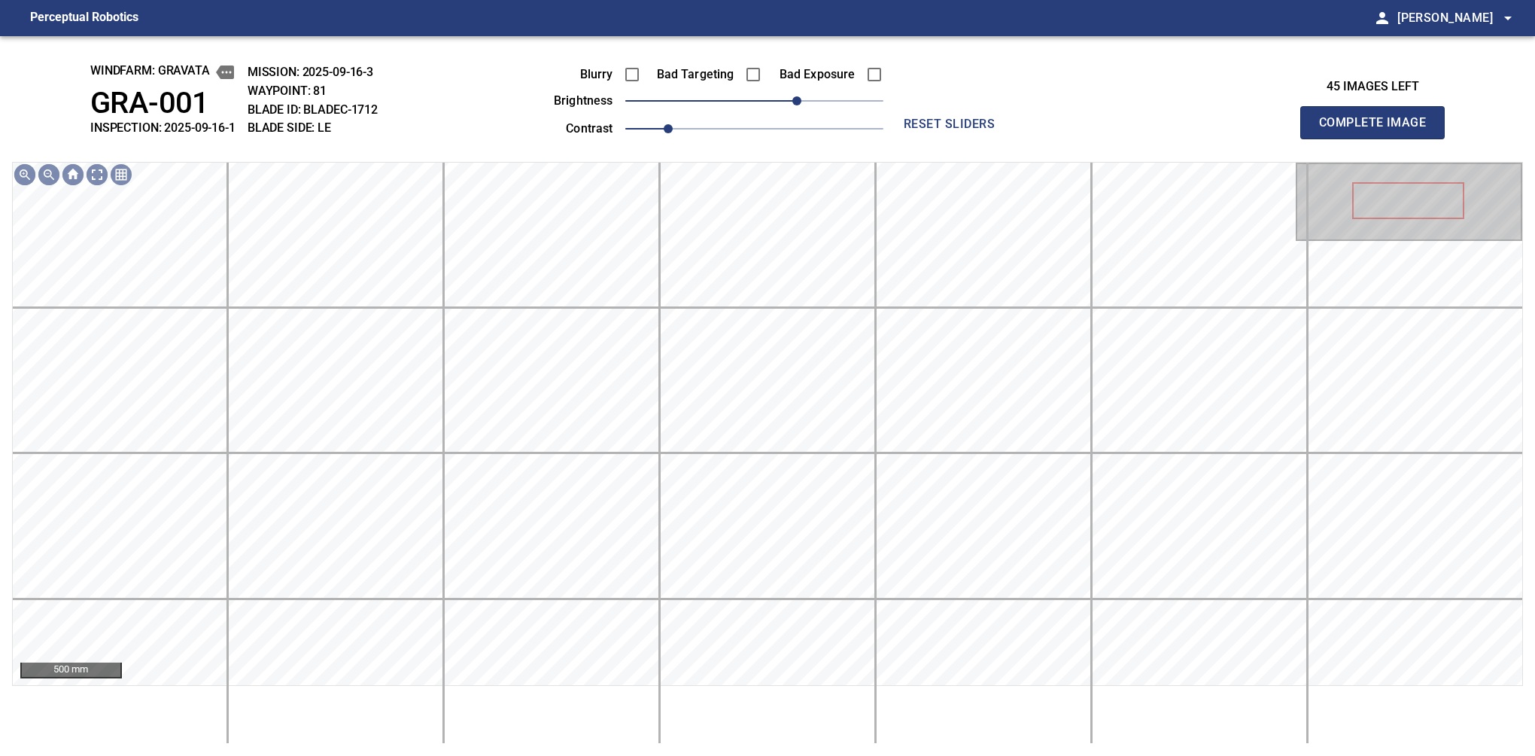
click at [1379, 138] on button "Complete Image" at bounding box center [1372, 122] width 144 height 33
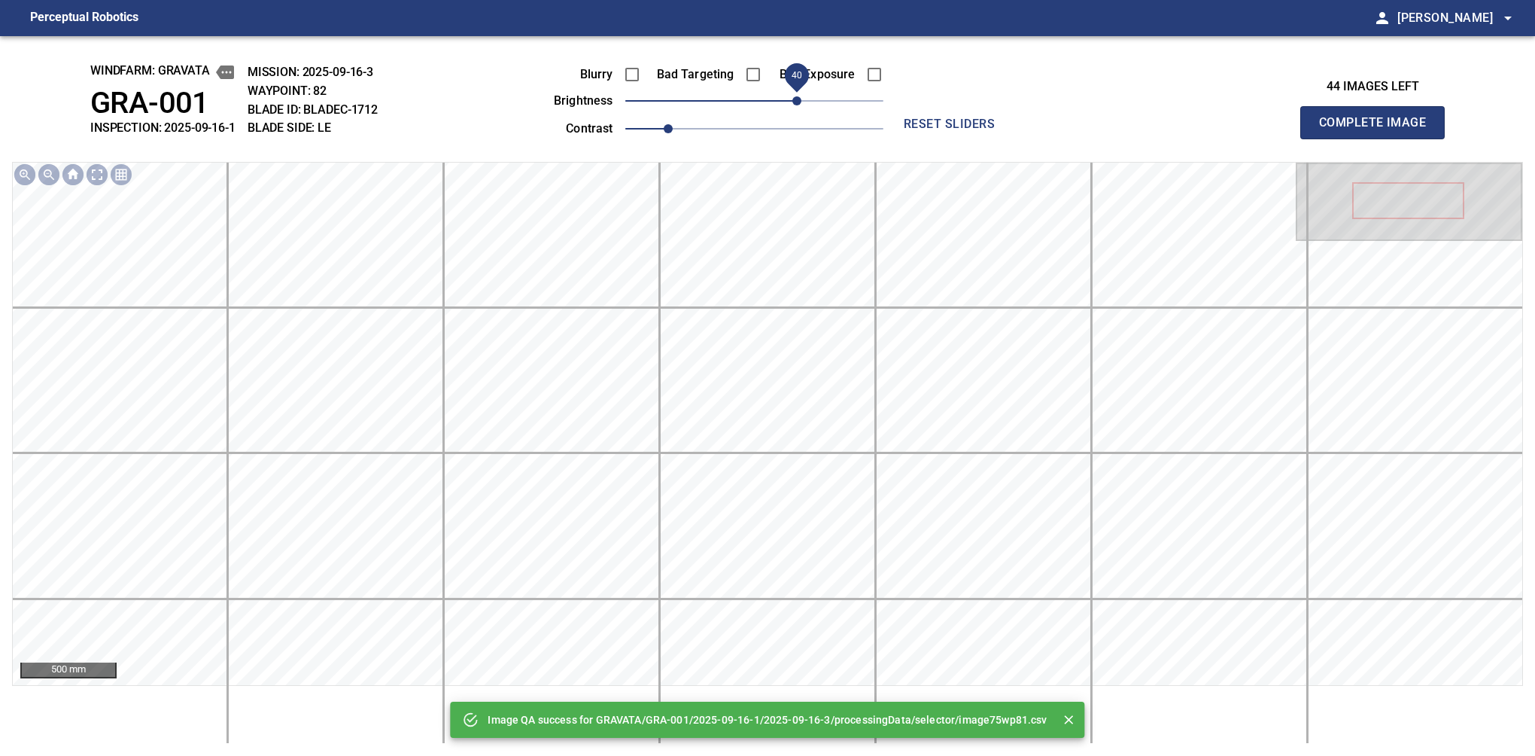
click at [802, 104] on span "40" at bounding box center [754, 100] width 258 height 21
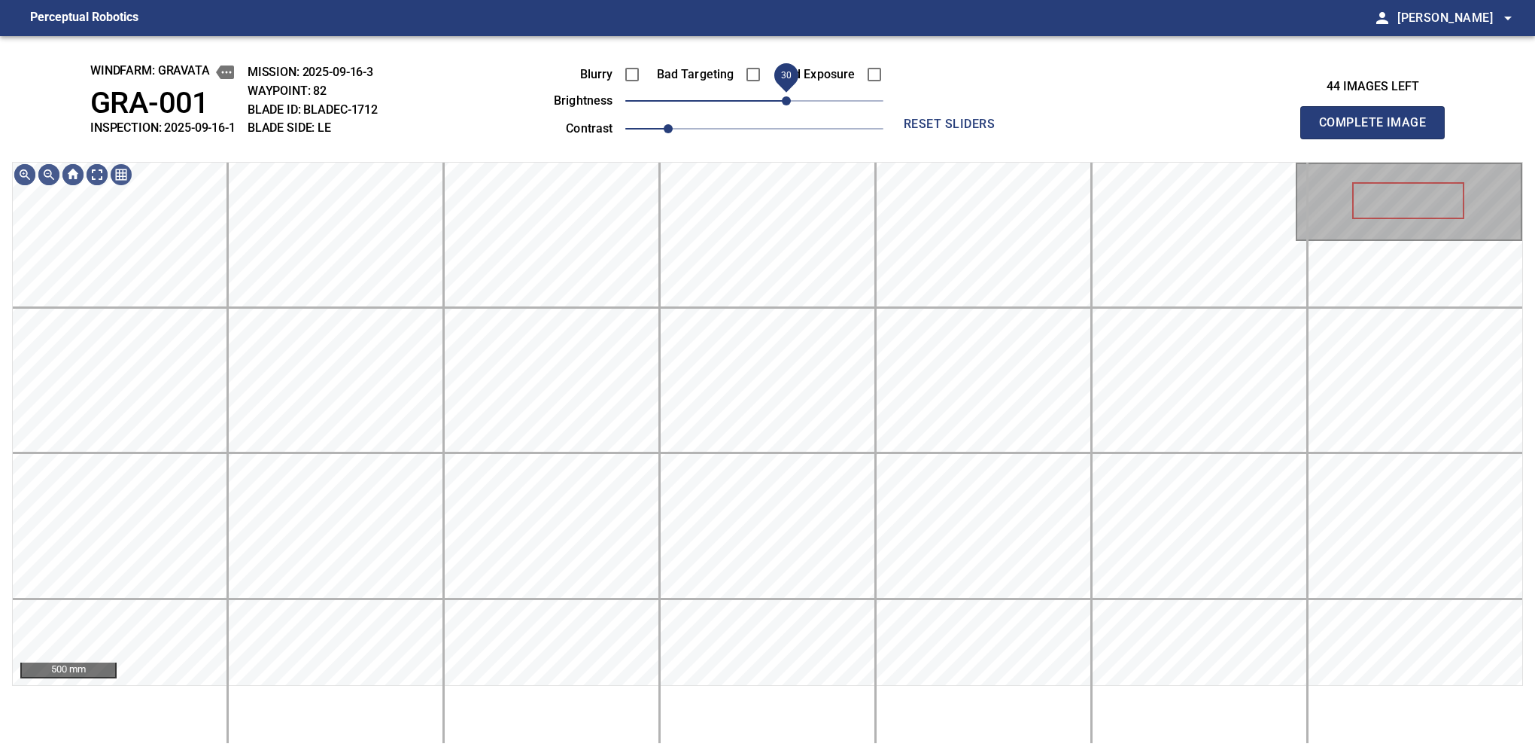
drag, startPoint x: 802, startPoint y: 104, endPoint x: 792, endPoint y: 104, distance: 10.5
click at [791, 104] on span "30" at bounding box center [786, 100] width 9 height 9
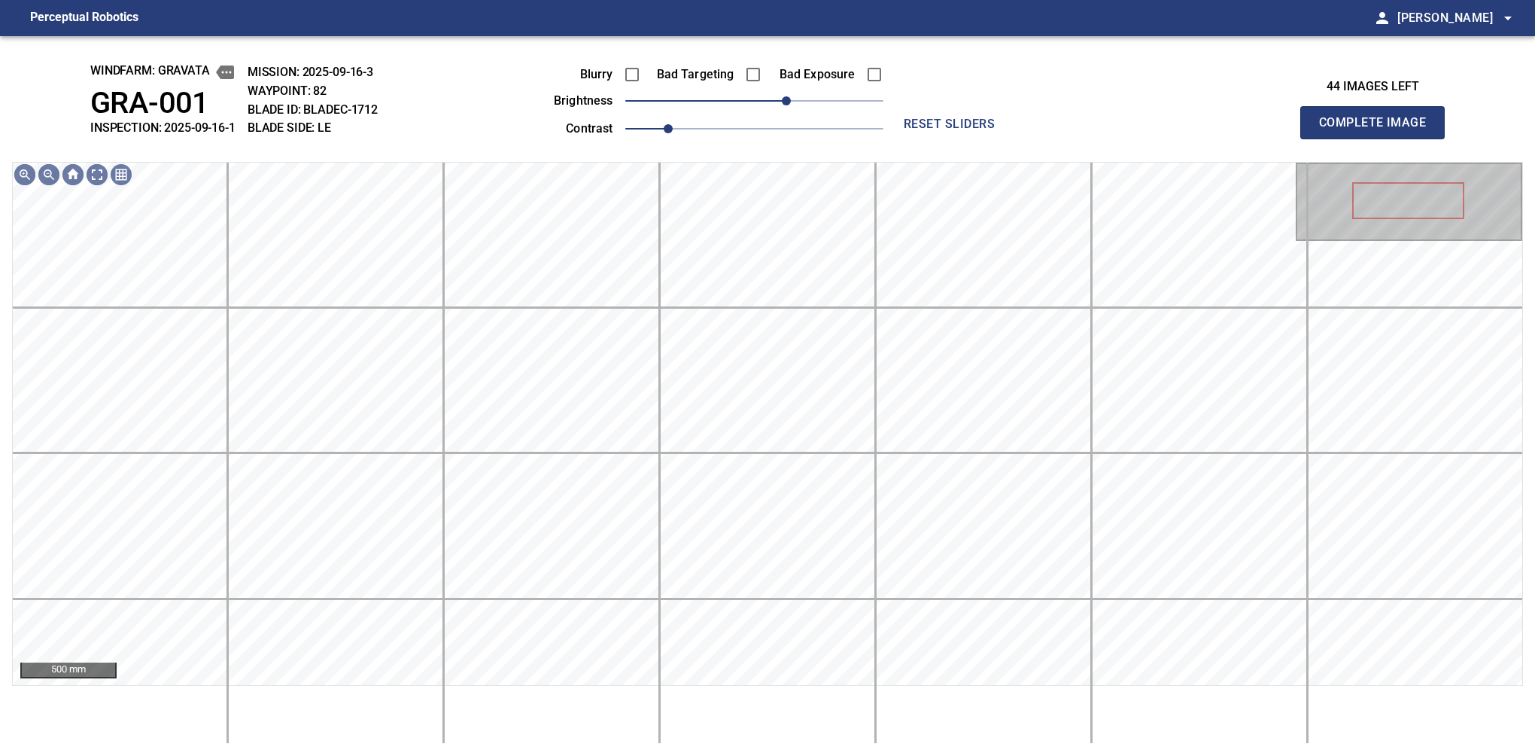
click at [1379, 138] on button "Complete Image" at bounding box center [1372, 122] width 144 height 33
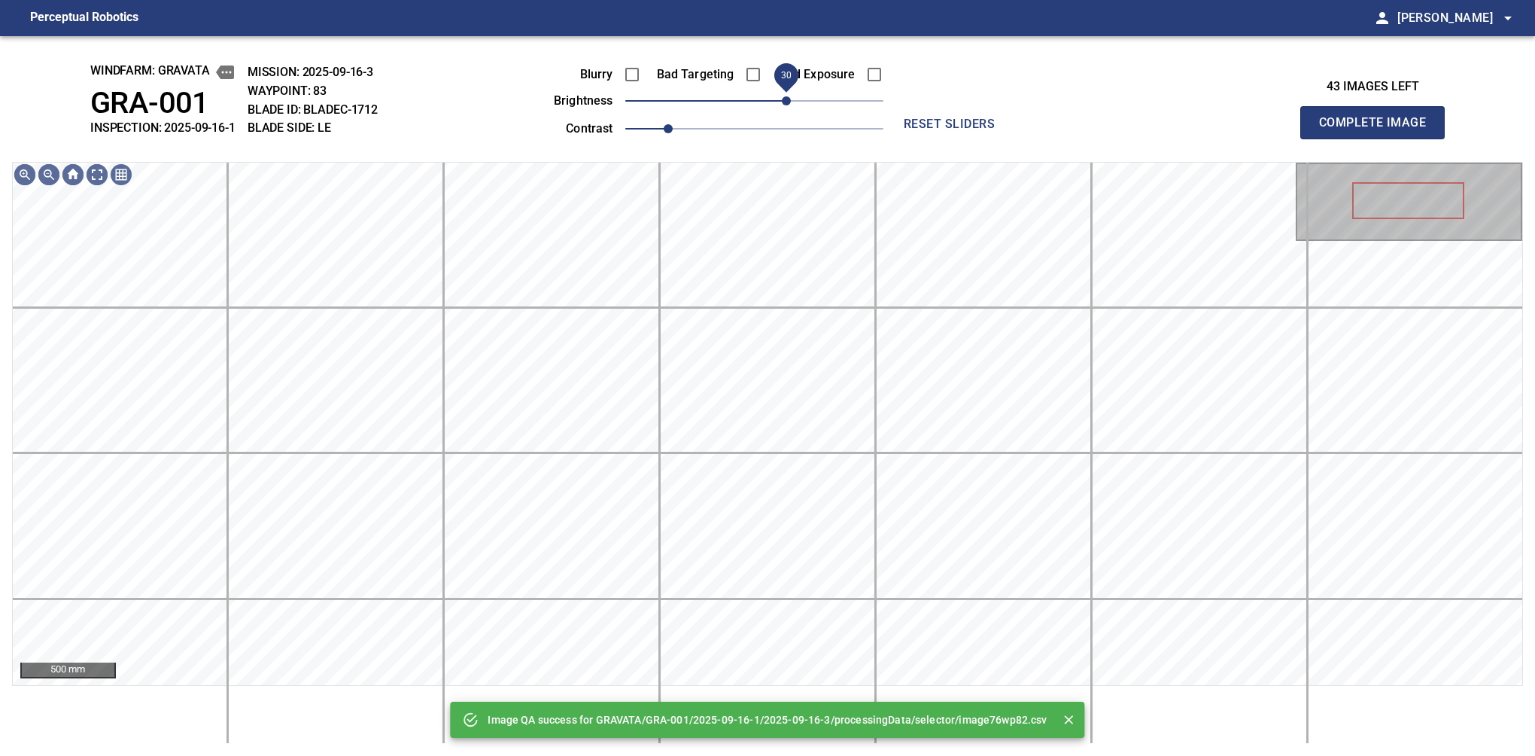
click at [789, 106] on span "30" at bounding box center [754, 100] width 258 height 21
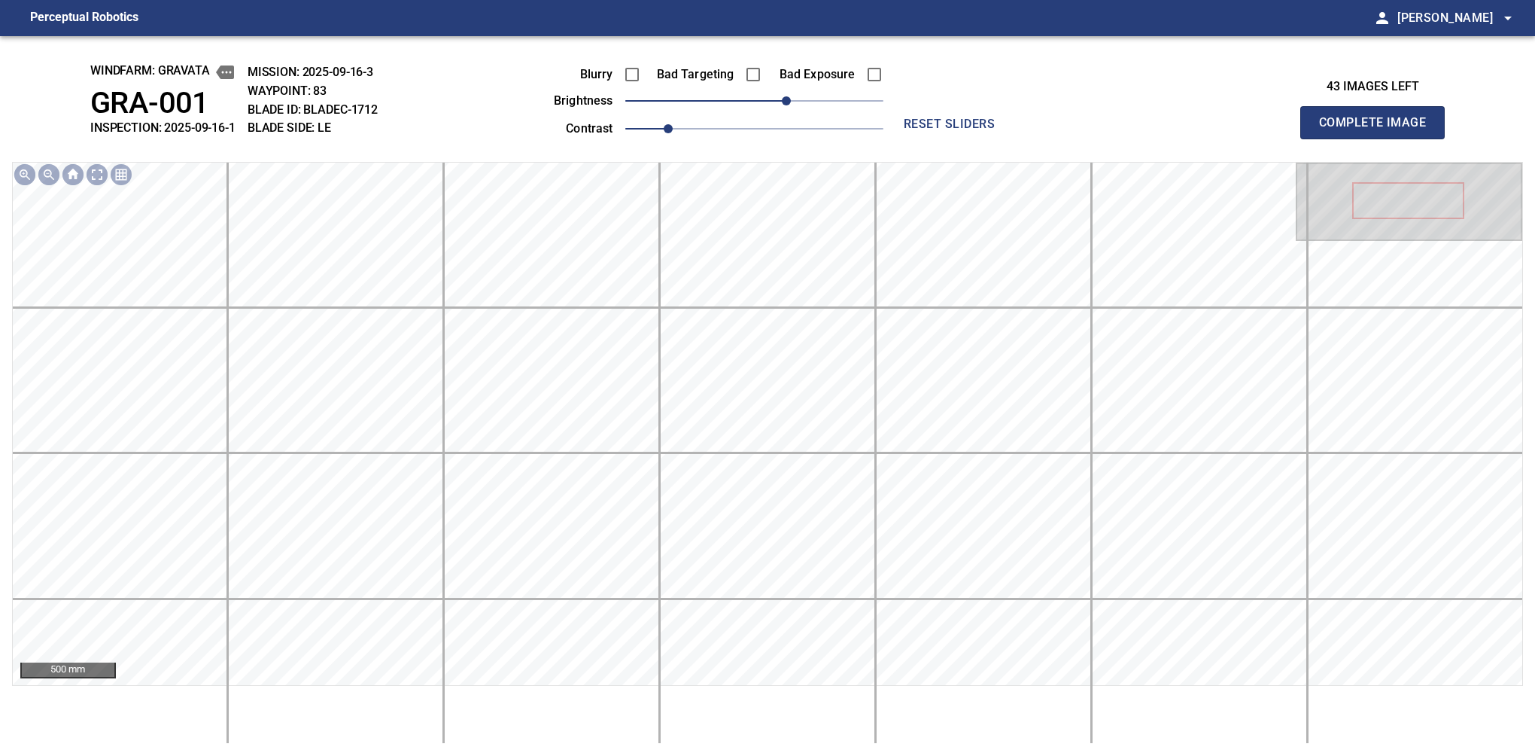
click at [1379, 138] on button "Complete Image" at bounding box center [1372, 122] width 144 height 33
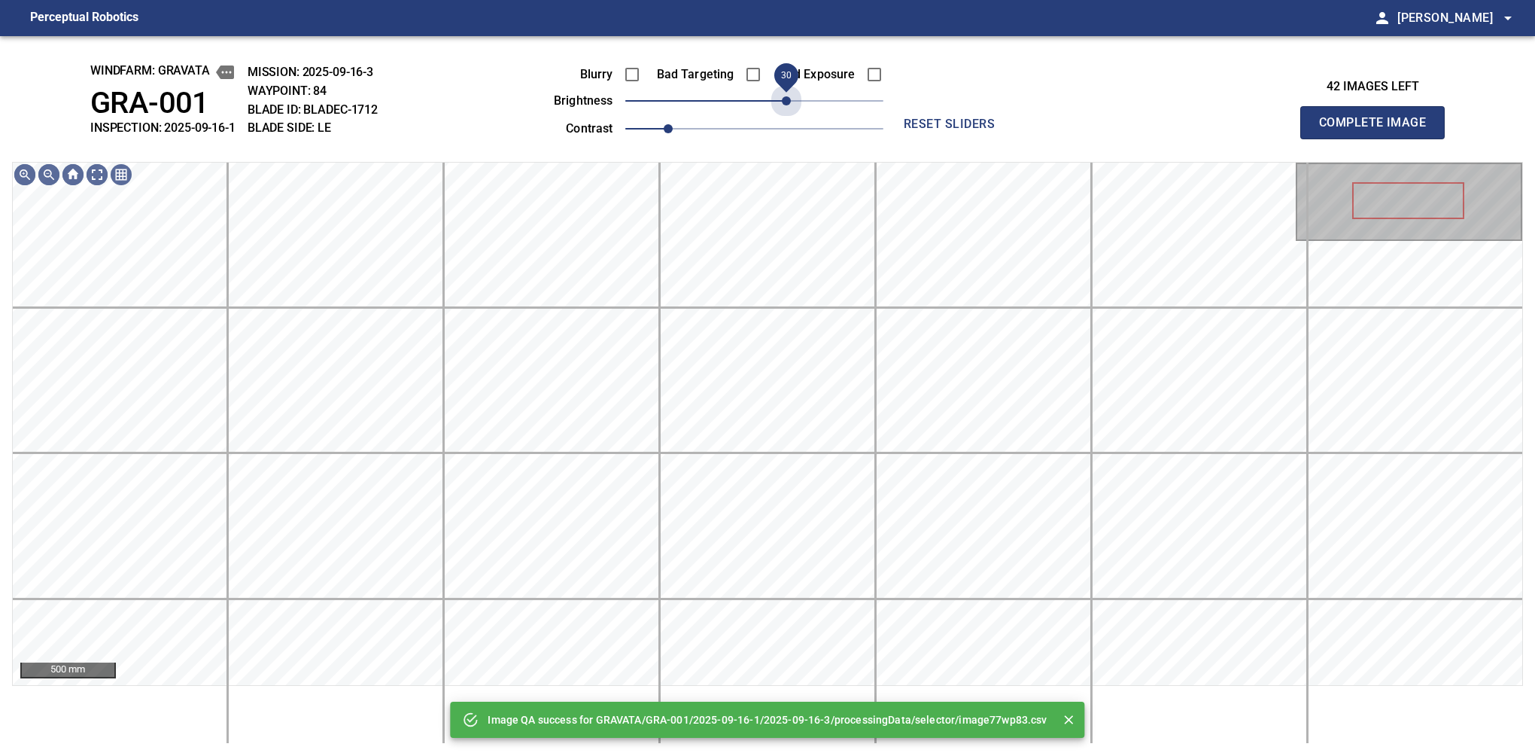
click at [789, 106] on span "30" at bounding box center [754, 100] width 258 height 21
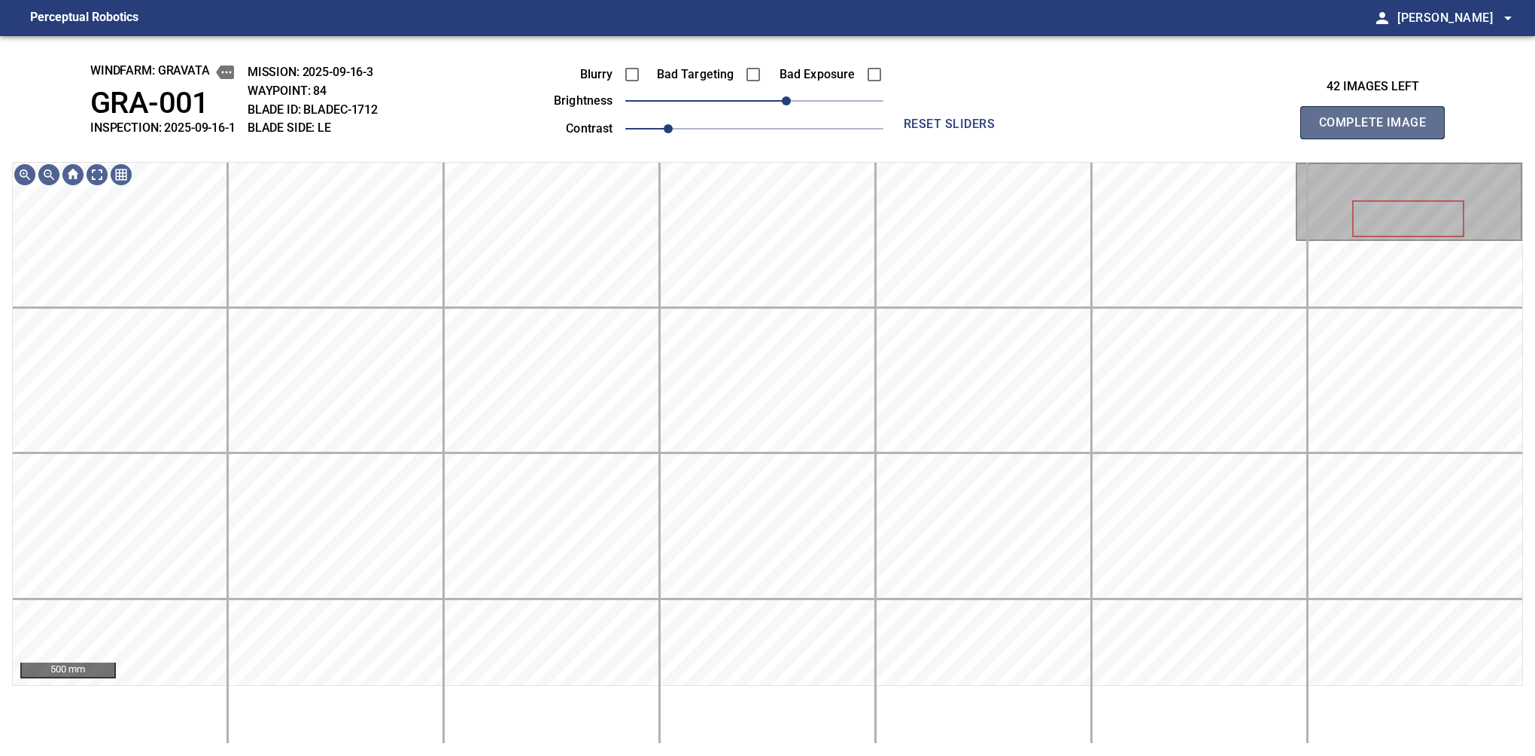
click at [1379, 138] on button "Complete Image" at bounding box center [1372, 122] width 144 height 33
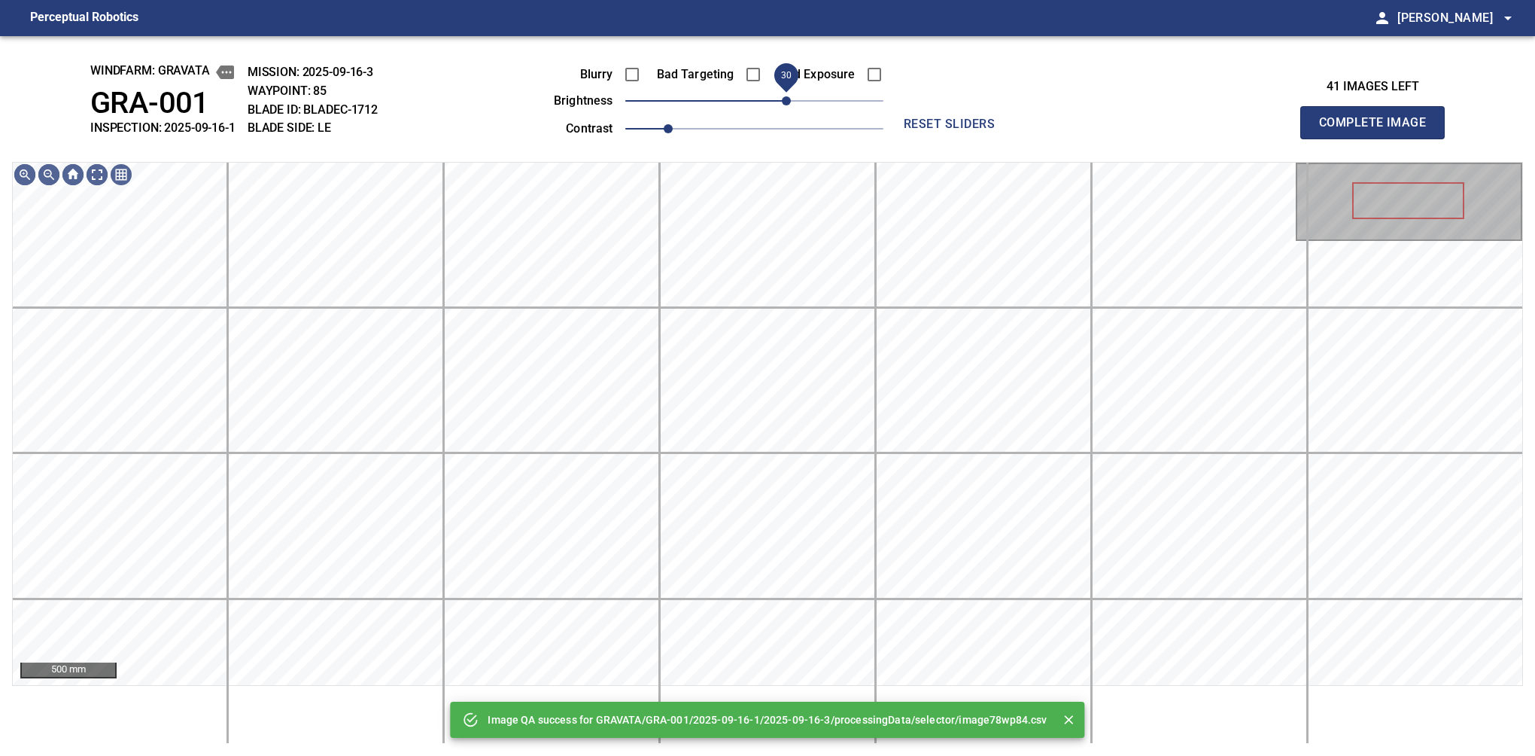
click at [792, 108] on span "30" at bounding box center [754, 100] width 258 height 21
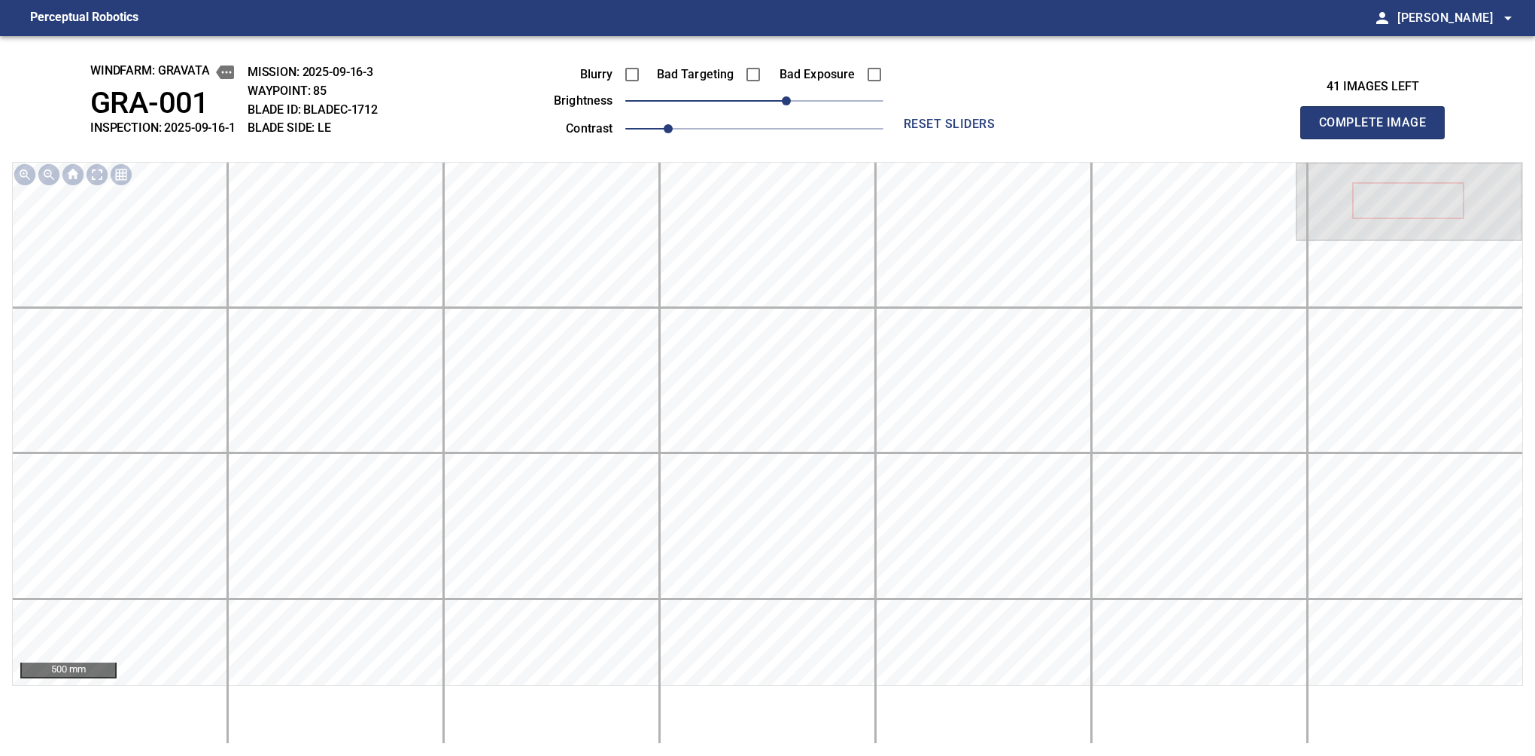
click at [1379, 138] on button "Complete Image" at bounding box center [1372, 122] width 144 height 33
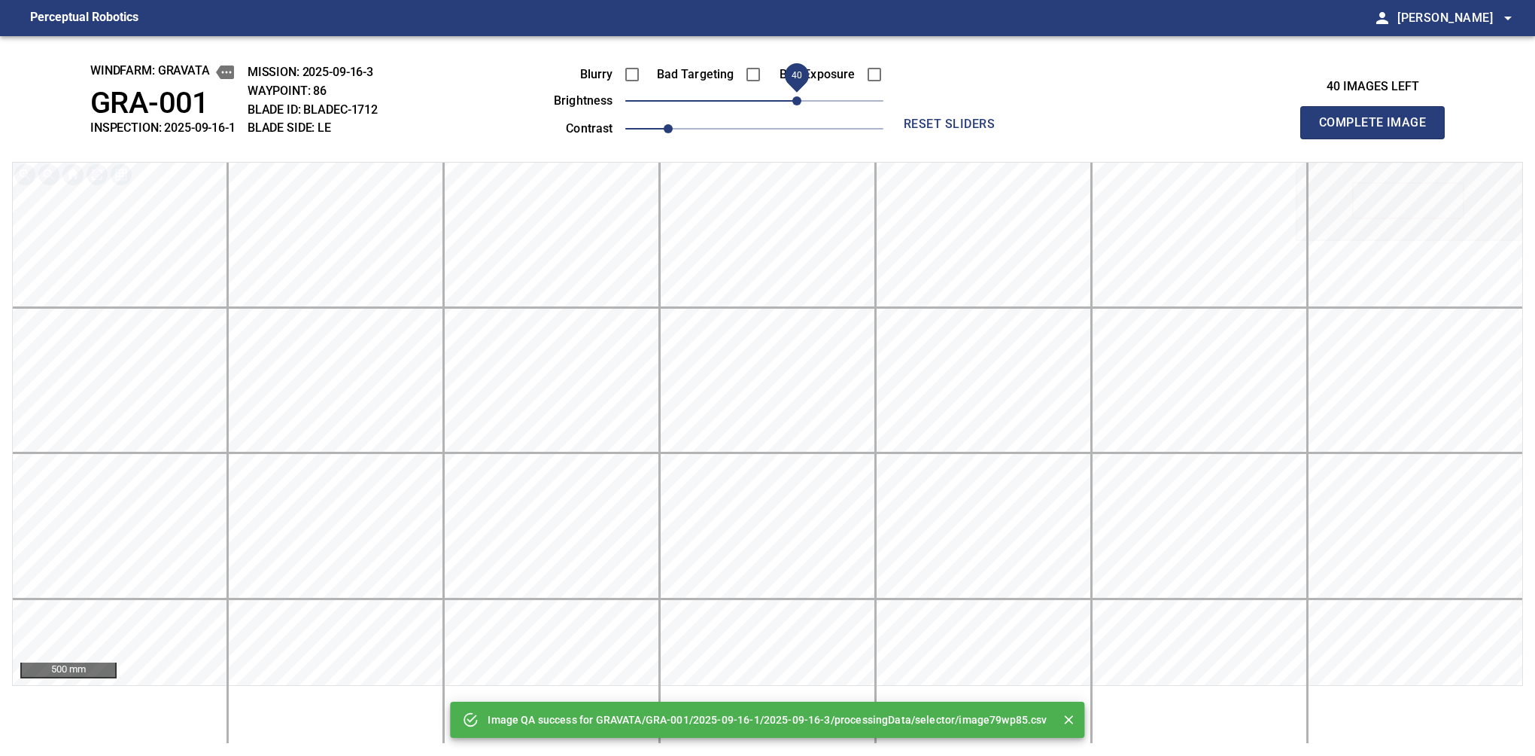
click at [795, 100] on span "40" at bounding box center [754, 100] width 258 height 21
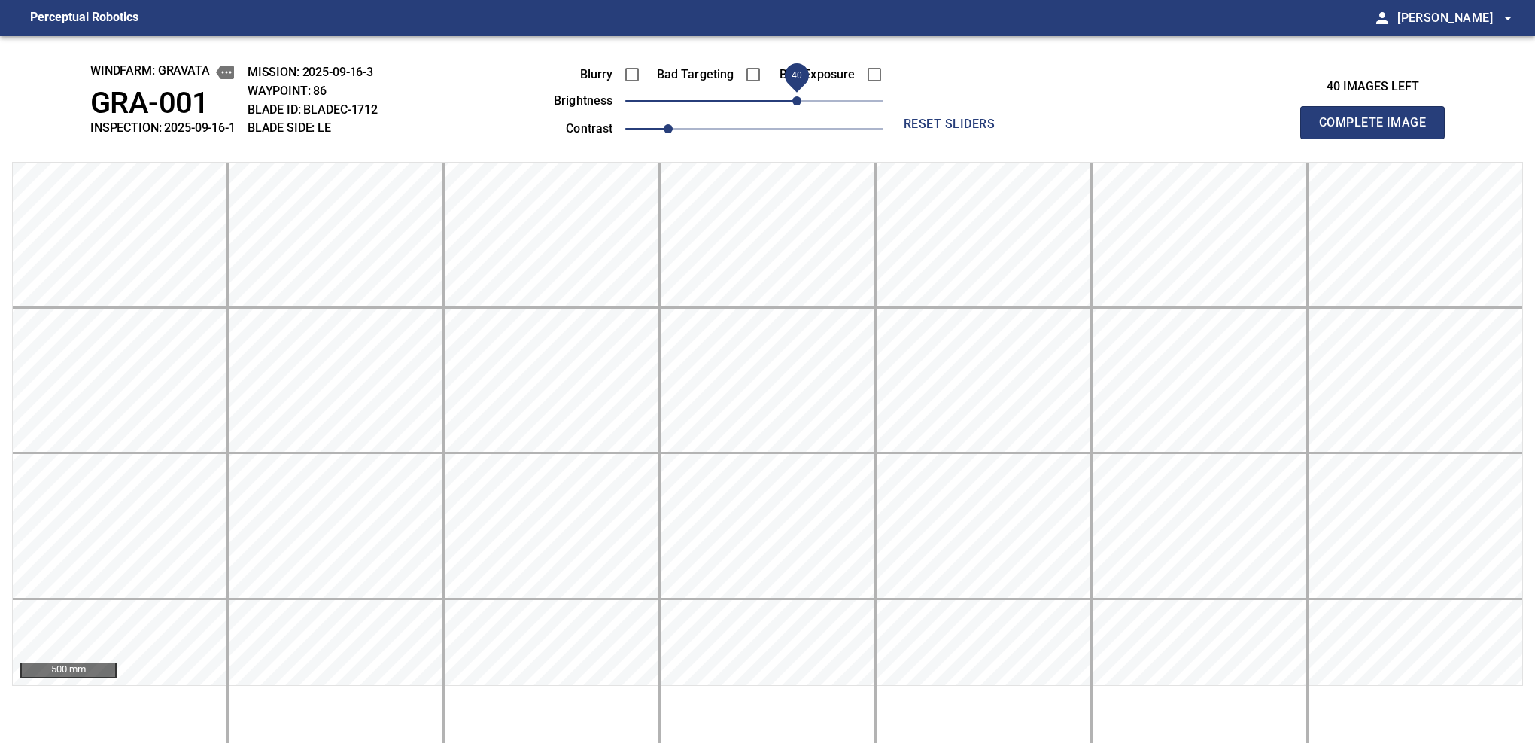
click at [1379, 138] on button "Complete Image" at bounding box center [1372, 122] width 144 height 33
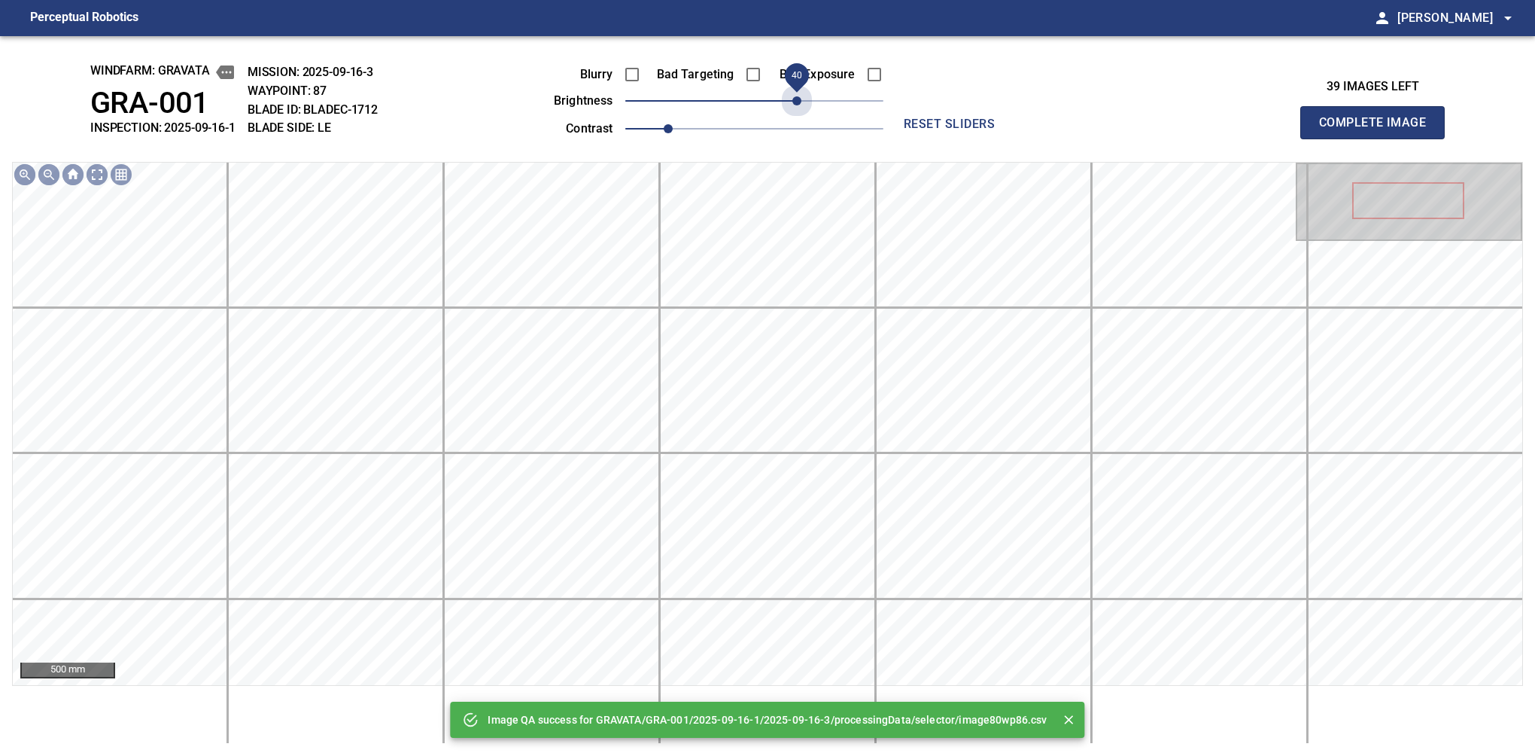
click at [795, 100] on span "40" at bounding box center [754, 100] width 258 height 21
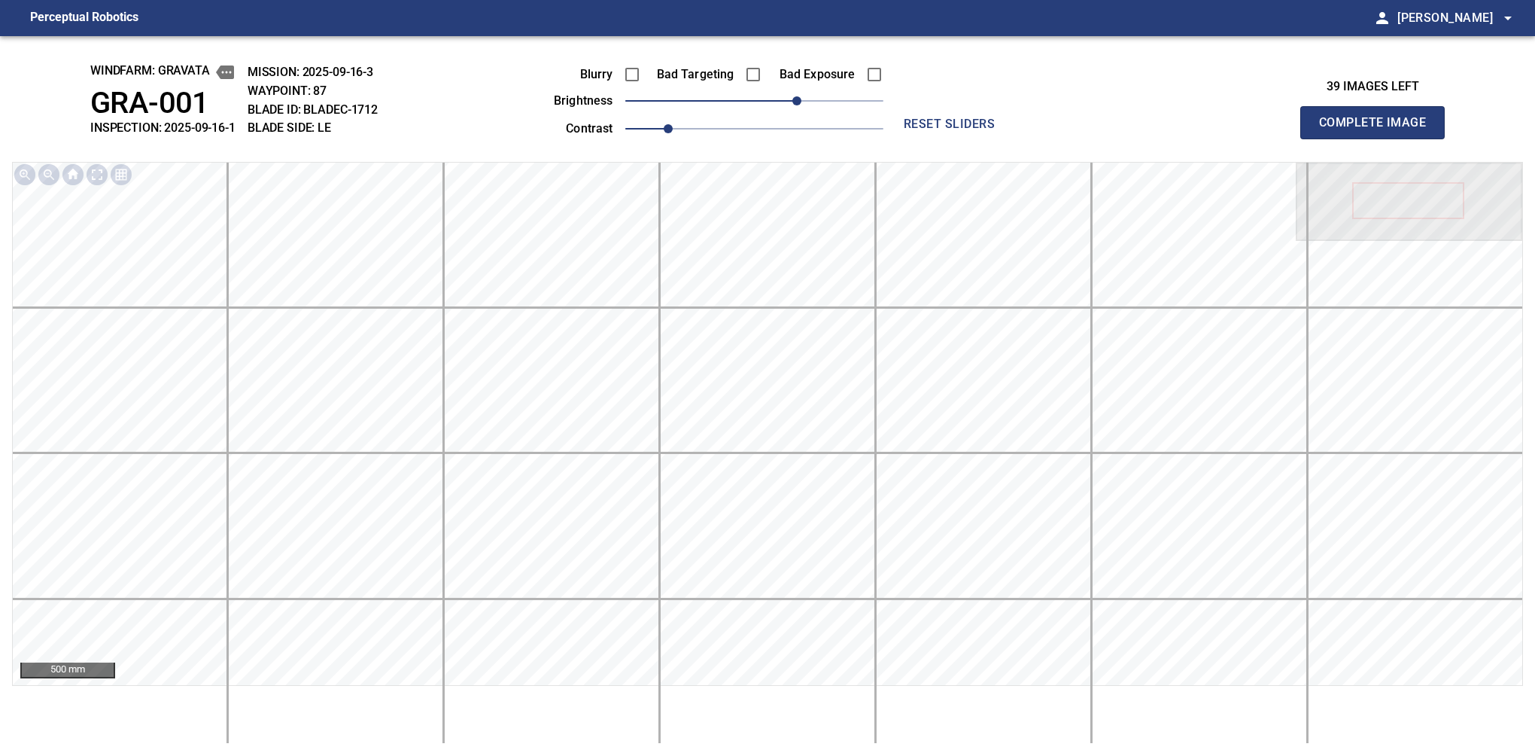
click at [1379, 138] on button "Complete Image" at bounding box center [1372, 122] width 144 height 33
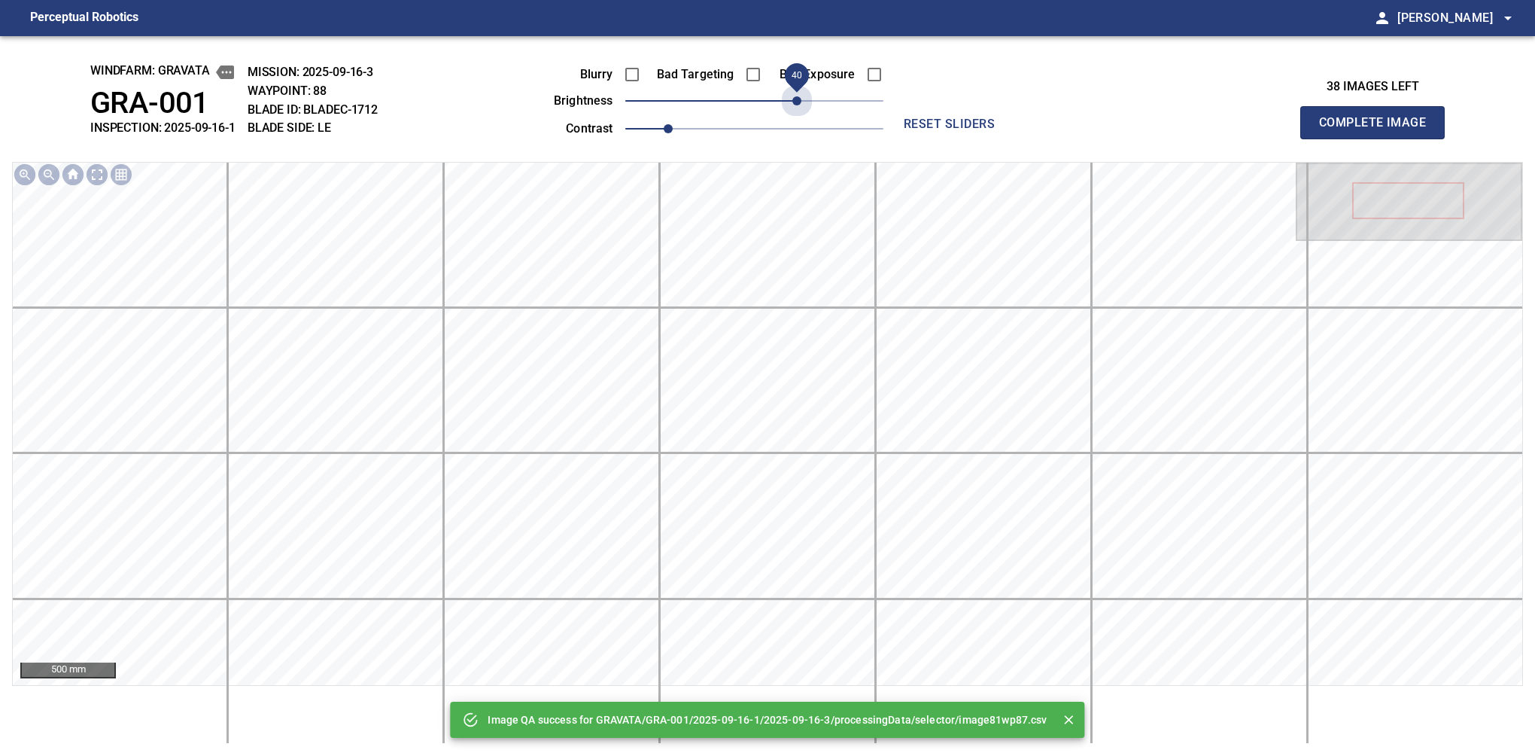
click at [795, 100] on span "40" at bounding box center [754, 100] width 258 height 21
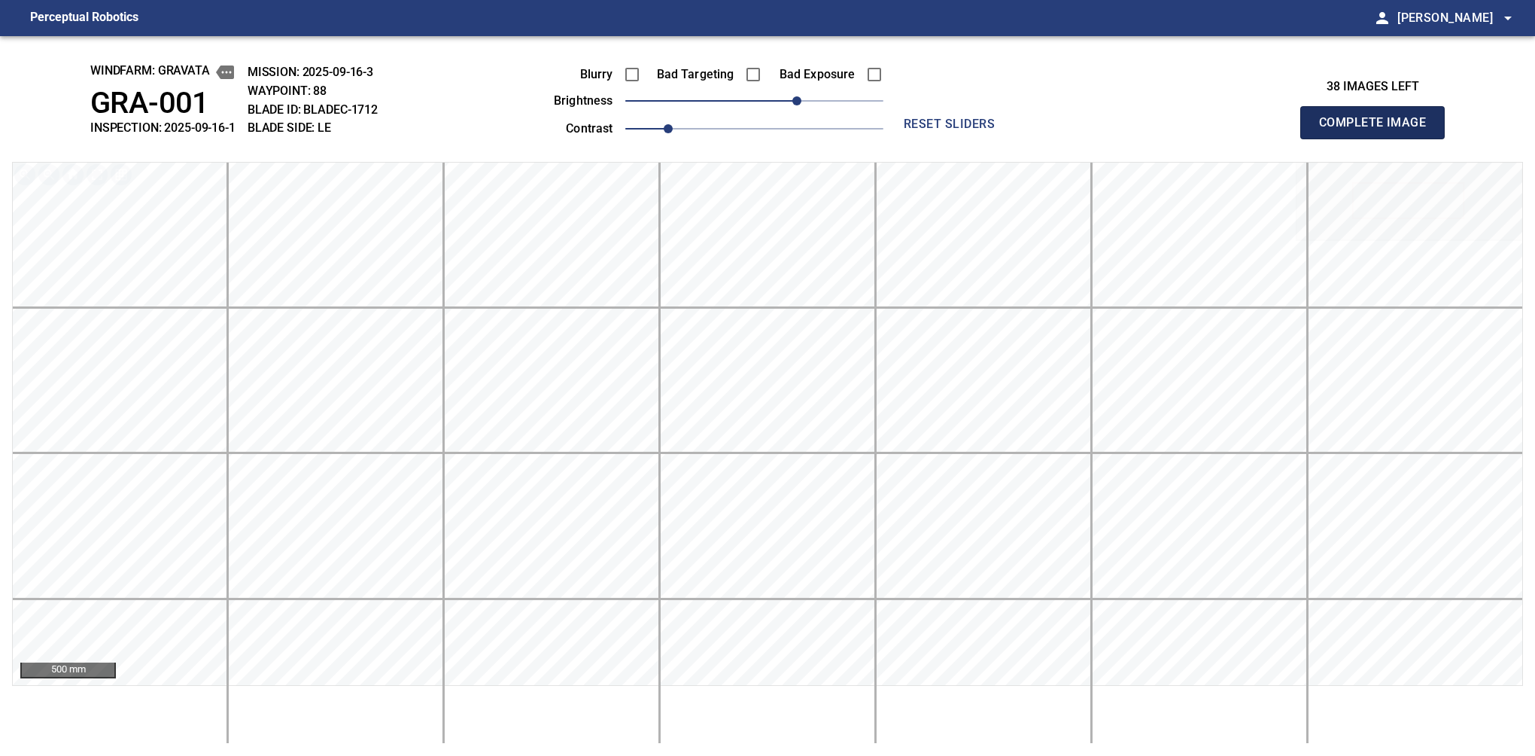
click at [1379, 138] on button "Complete Image" at bounding box center [1372, 122] width 144 height 33
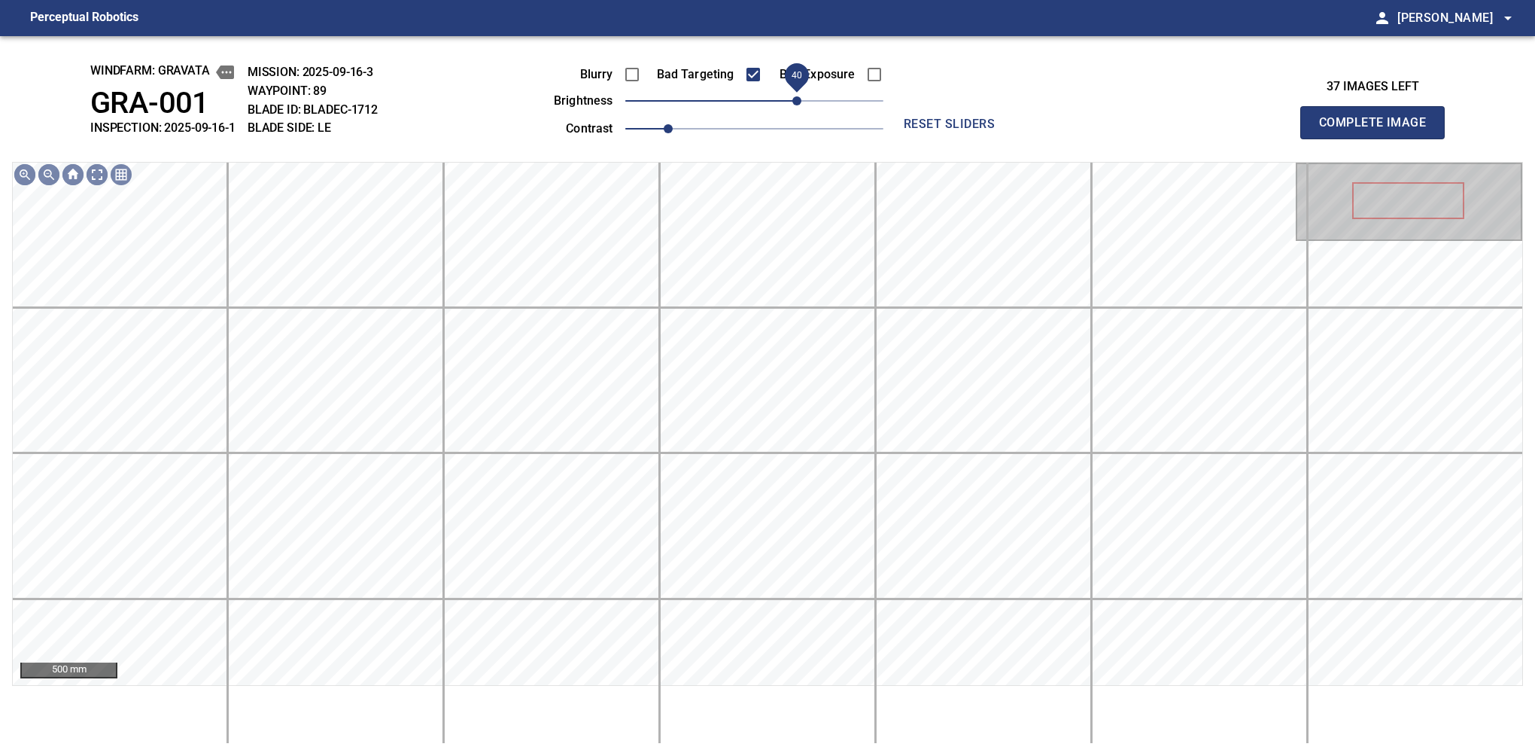
click at [795, 98] on span "40" at bounding box center [754, 100] width 258 height 21
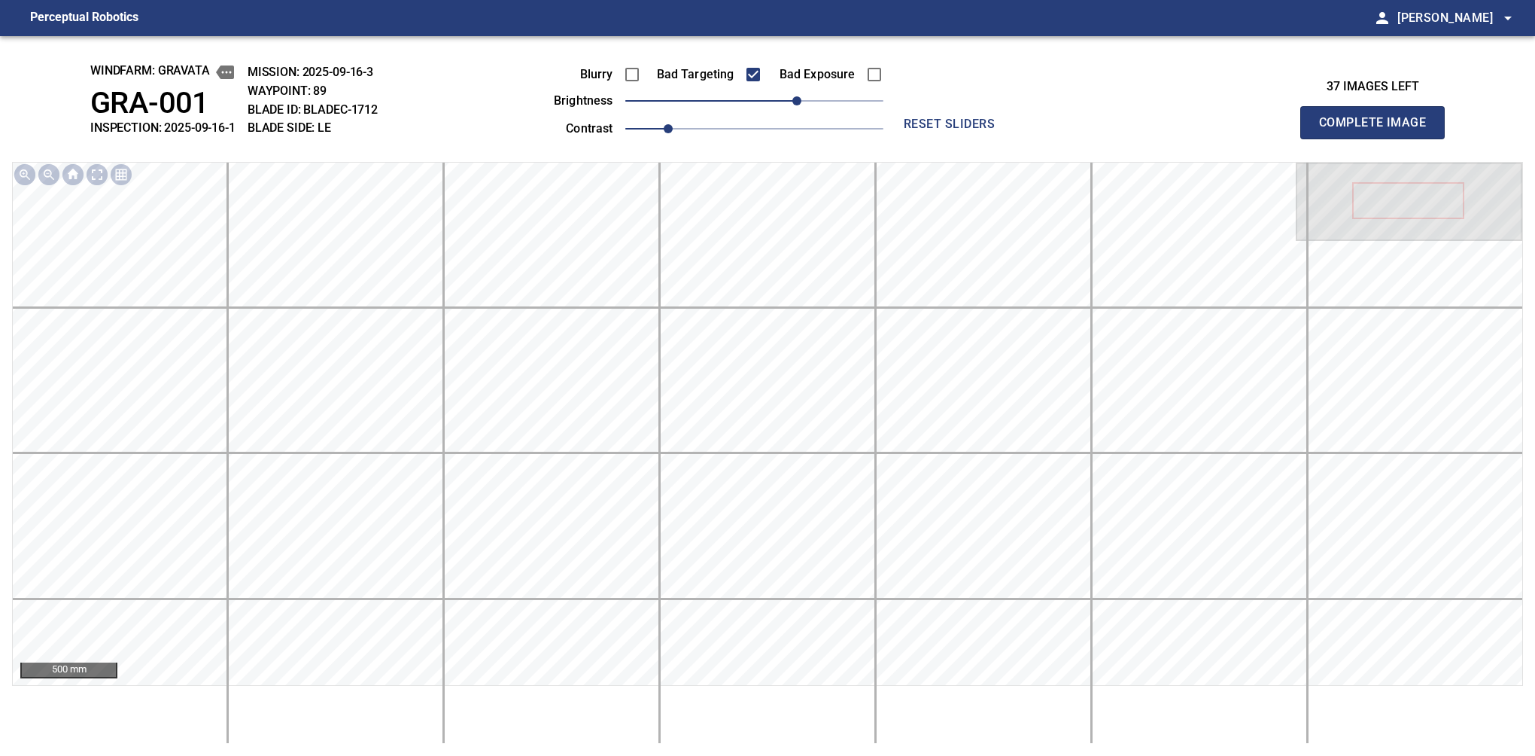
click at [1379, 138] on button "Complete Image" at bounding box center [1372, 122] width 144 height 33
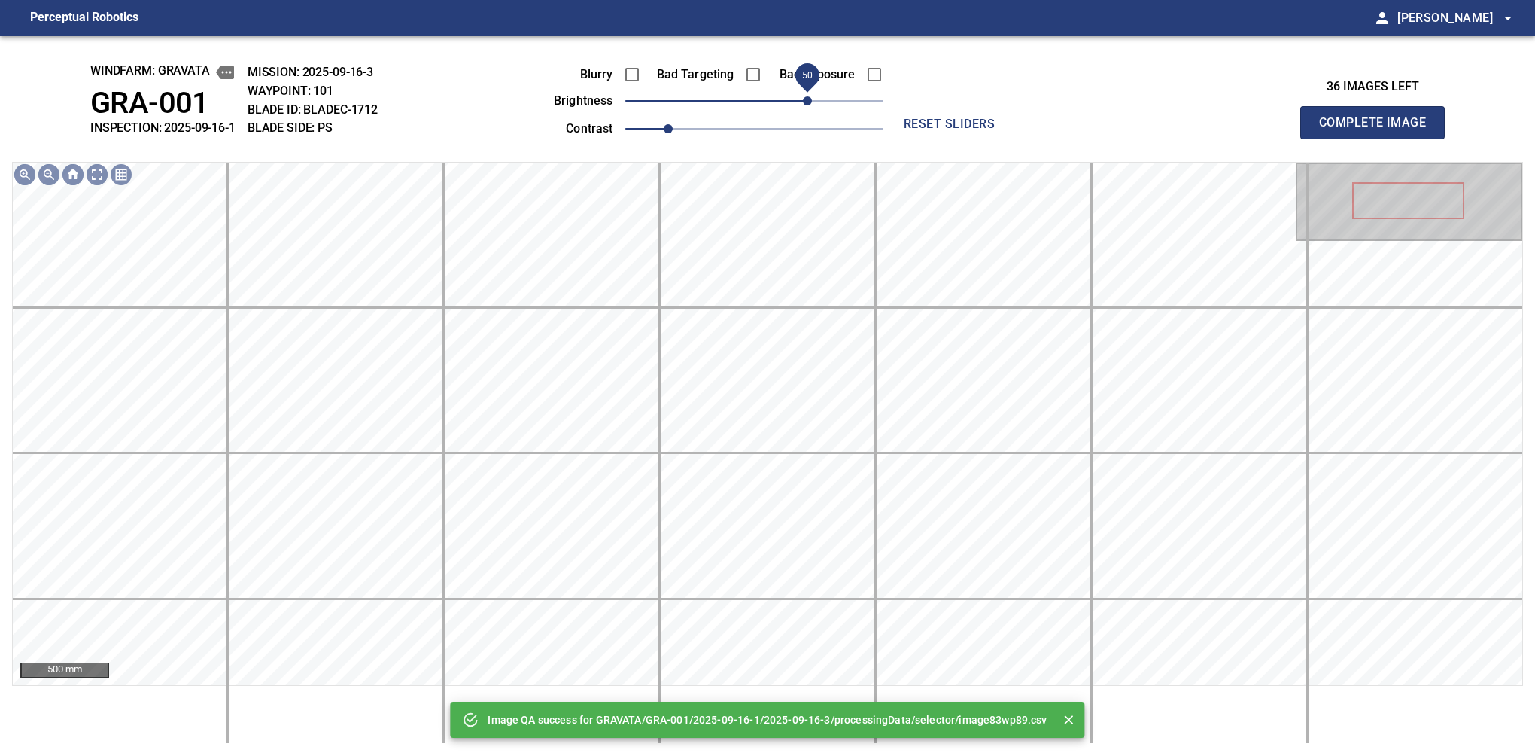
drag, startPoint x: 795, startPoint y: 98, endPoint x: 803, endPoint y: 96, distance: 8.6
click at [803, 96] on span "50" at bounding box center [754, 100] width 258 height 21
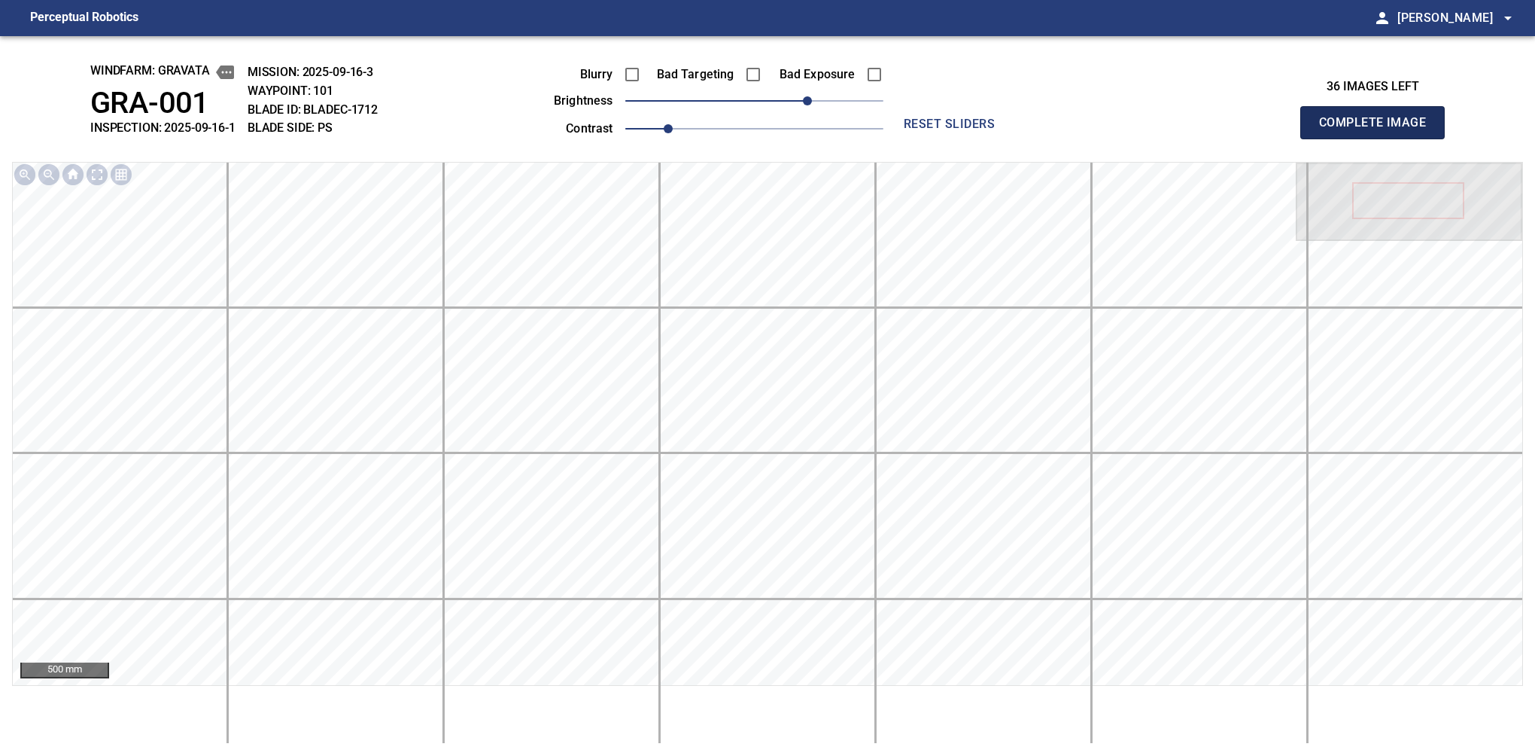
click at [1379, 138] on button "Complete Image" at bounding box center [1372, 122] width 144 height 33
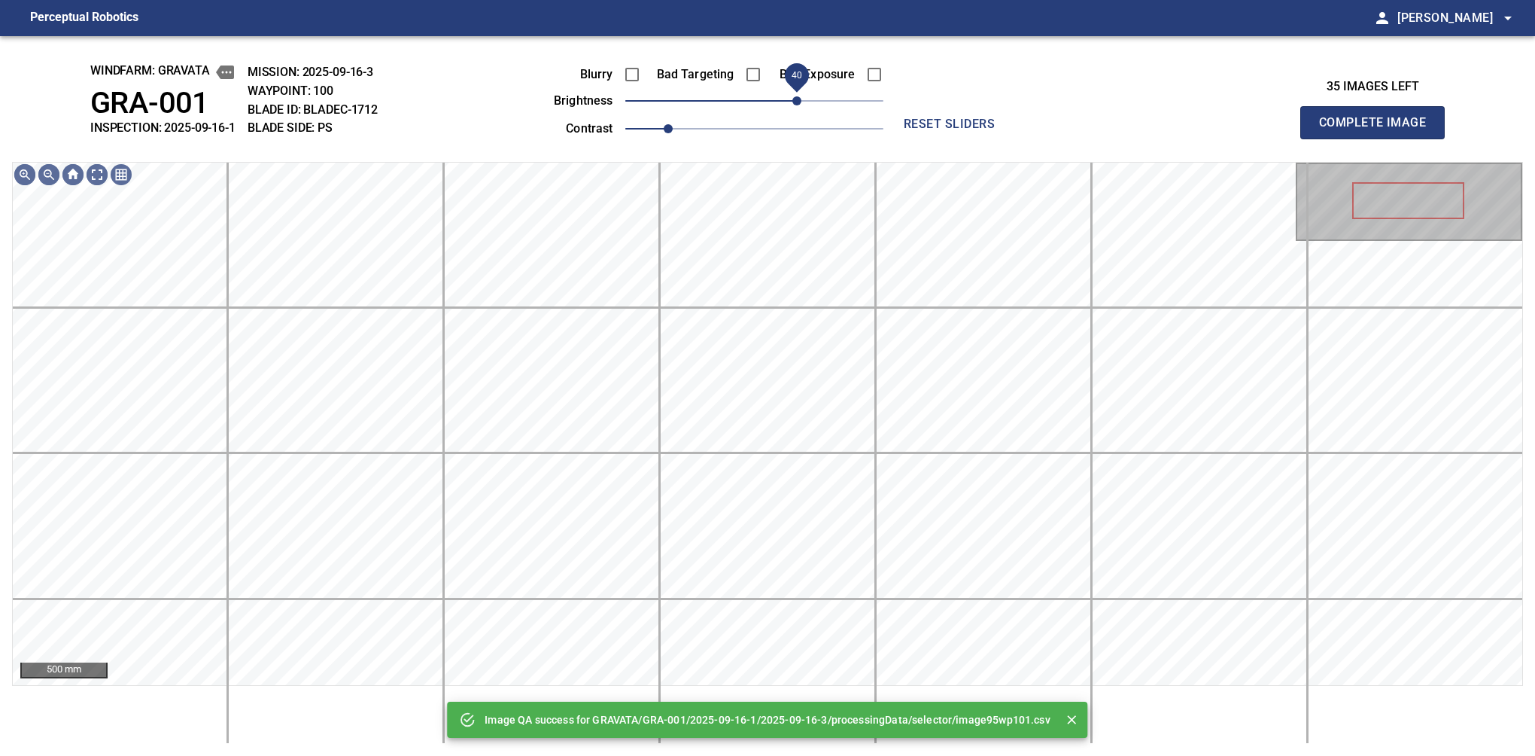
click at [798, 96] on span "40" at bounding box center [754, 100] width 258 height 21
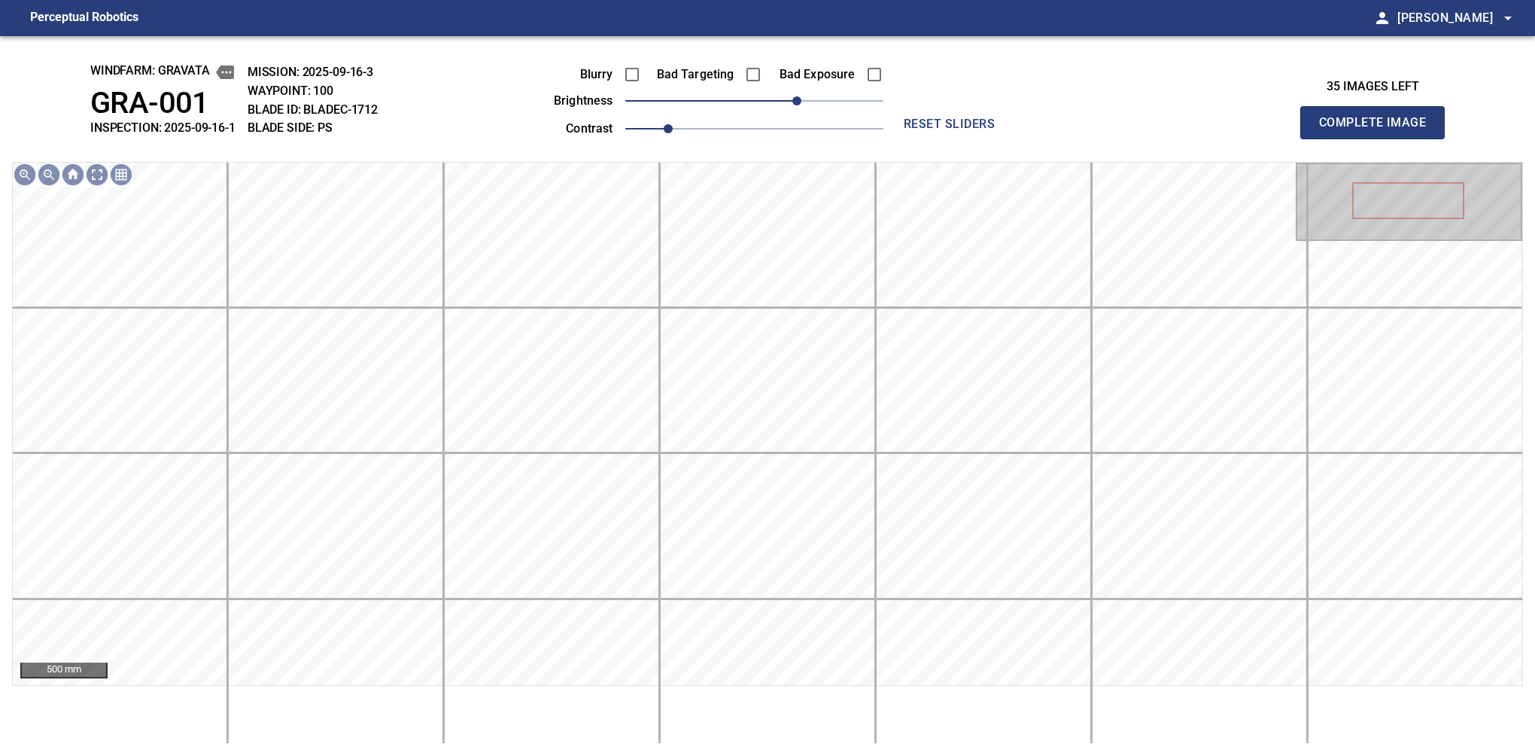
click at [1379, 138] on button "Complete Image" at bounding box center [1372, 122] width 144 height 33
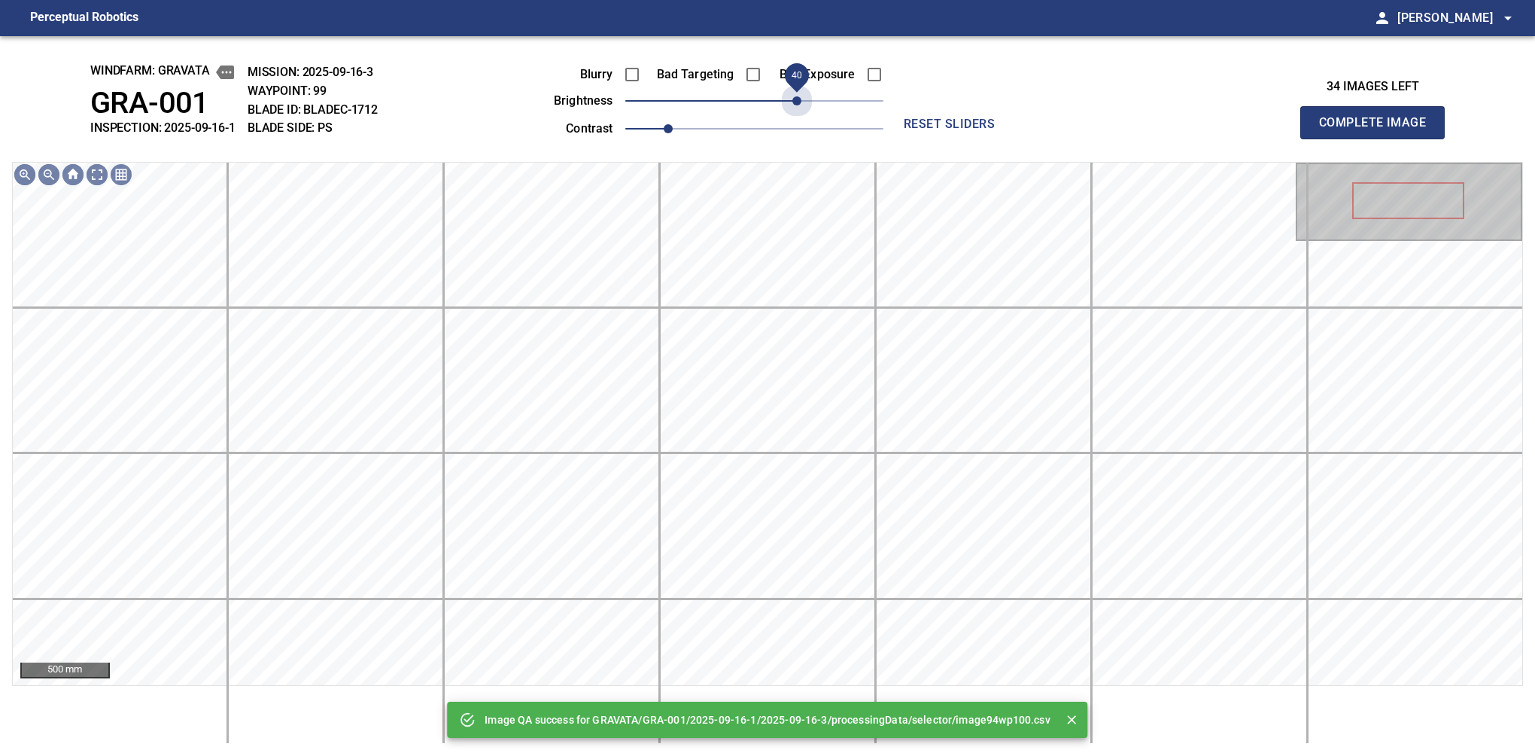
click at [798, 96] on span "40" at bounding box center [754, 100] width 258 height 21
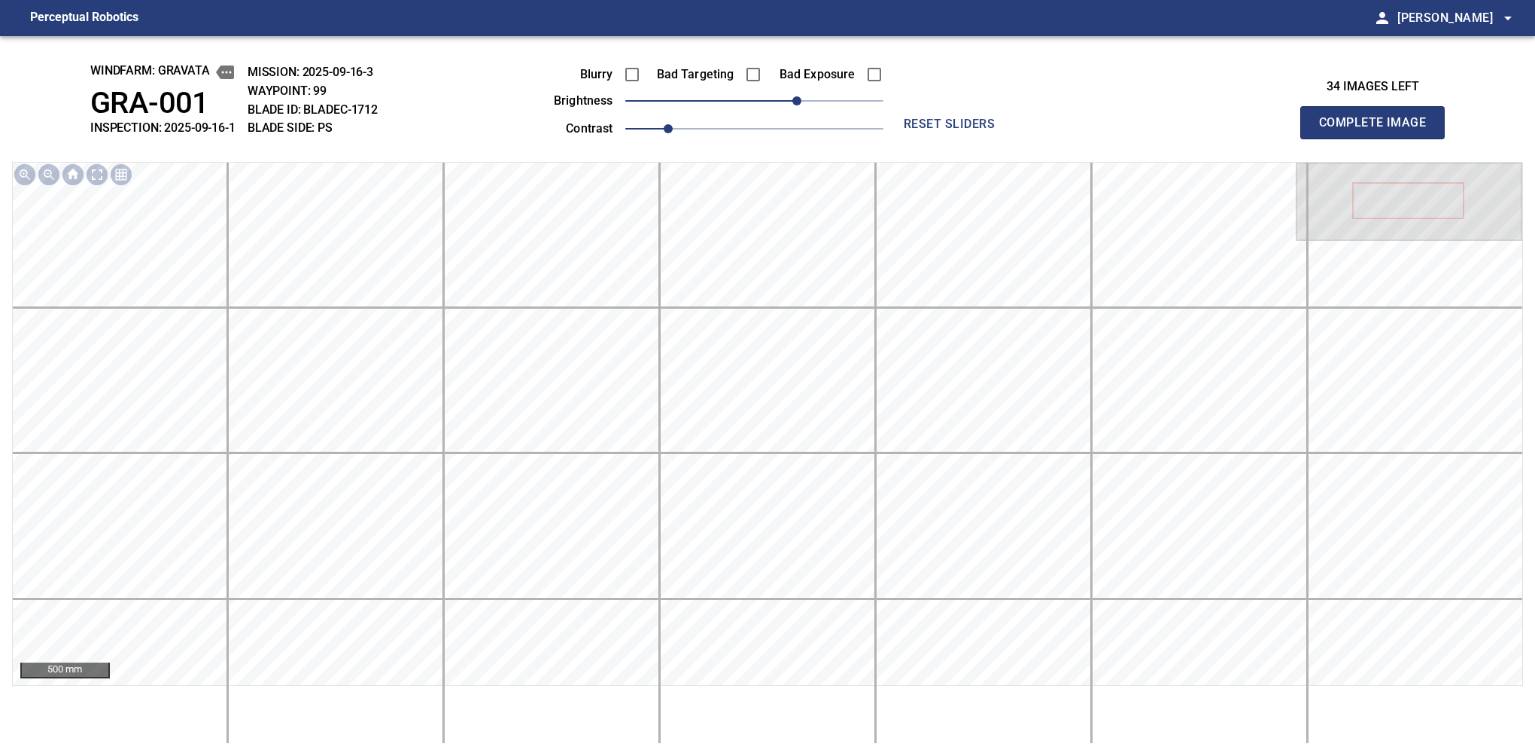
click at [1379, 138] on button "Complete Image" at bounding box center [1372, 122] width 144 height 33
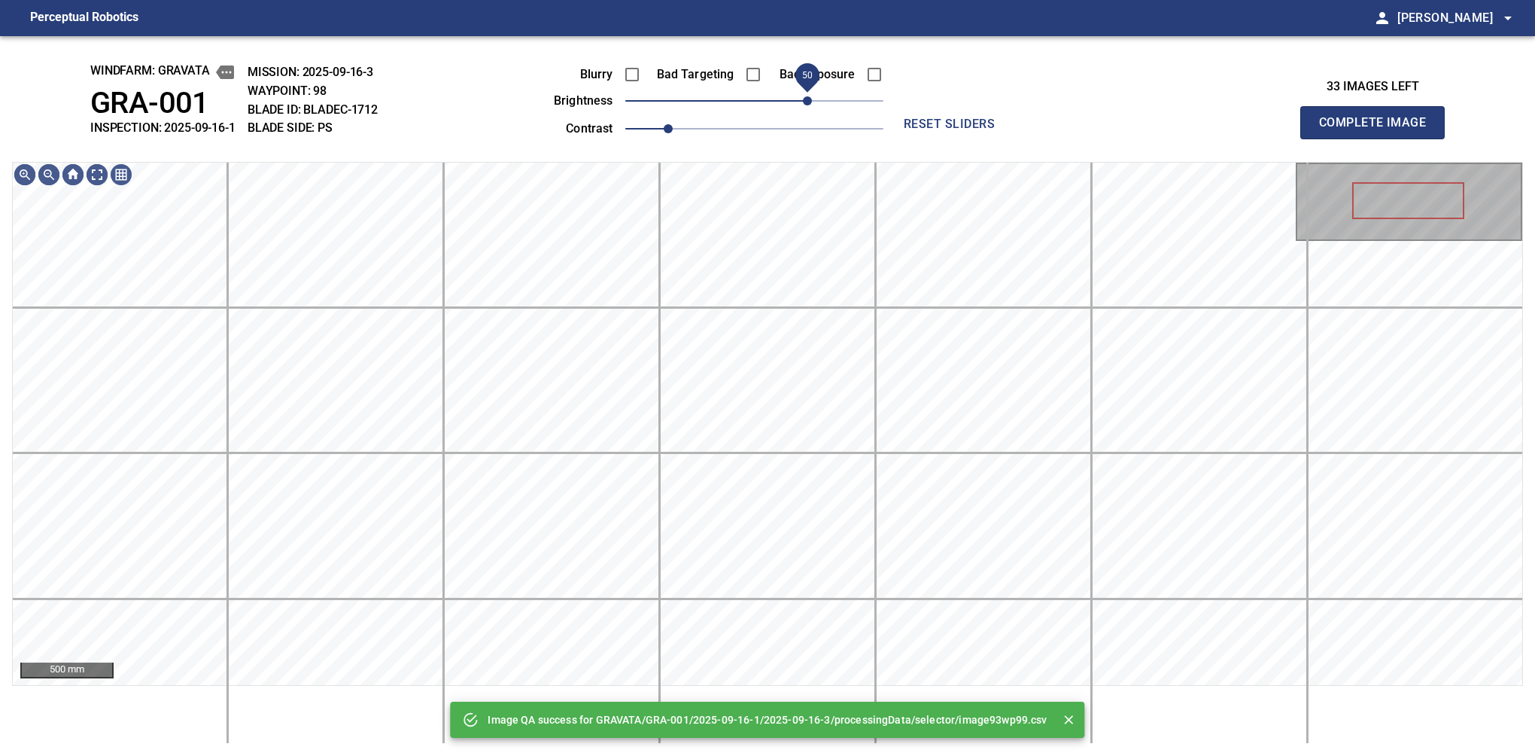
drag, startPoint x: 798, startPoint y: 96, endPoint x: 806, endPoint y: 96, distance: 8.3
click at [806, 96] on span "50" at bounding box center [754, 100] width 258 height 21
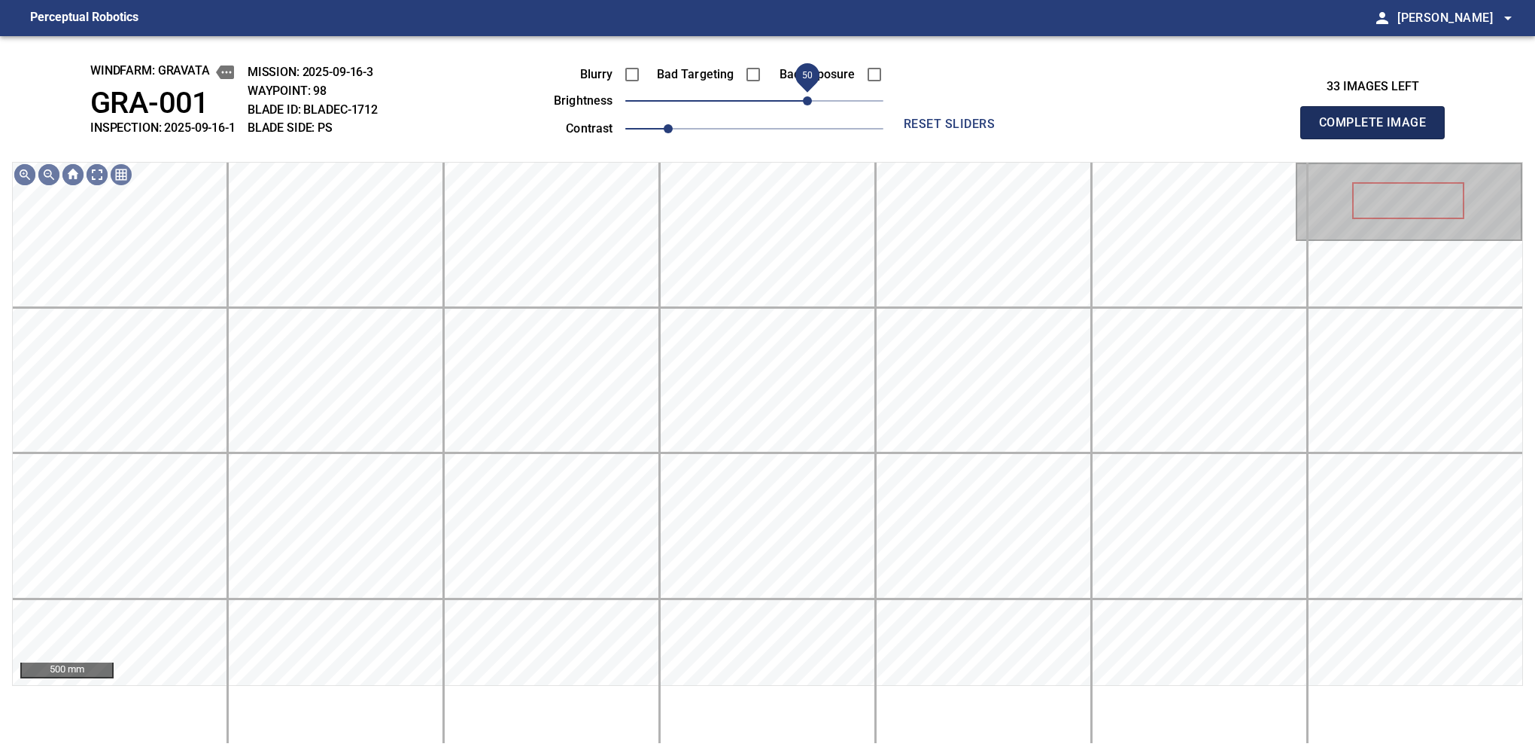
click at [1379, 138] on button "Complete Image" at bounding box center [1372, 122] width 144 height 33
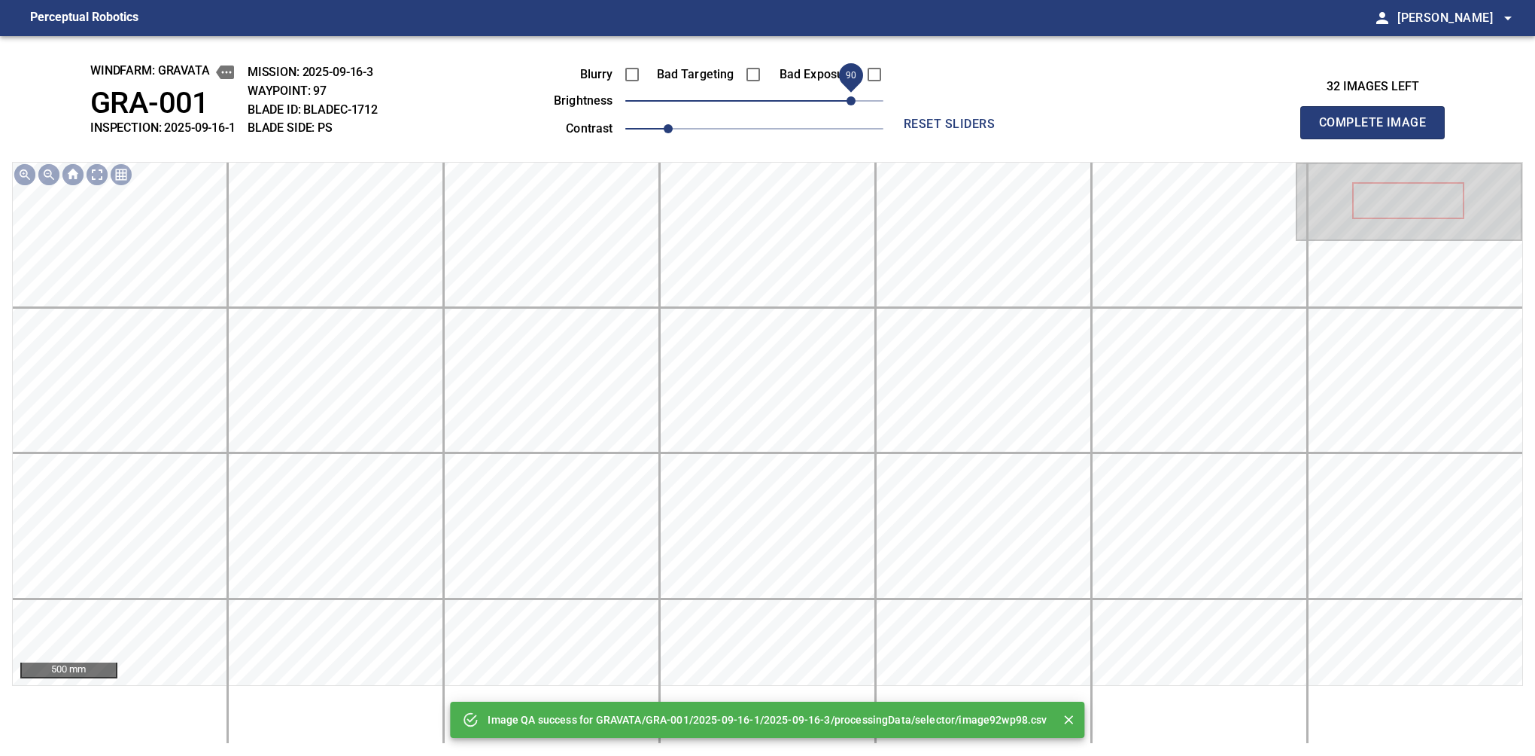
drag, startPoint x: 806, startPoint y: 96, endPoint x: 848, endPoint y: 100, distance: 42.4
click at [848, 100] on span "90" at bounding box center [754, 100] width 258 height 21
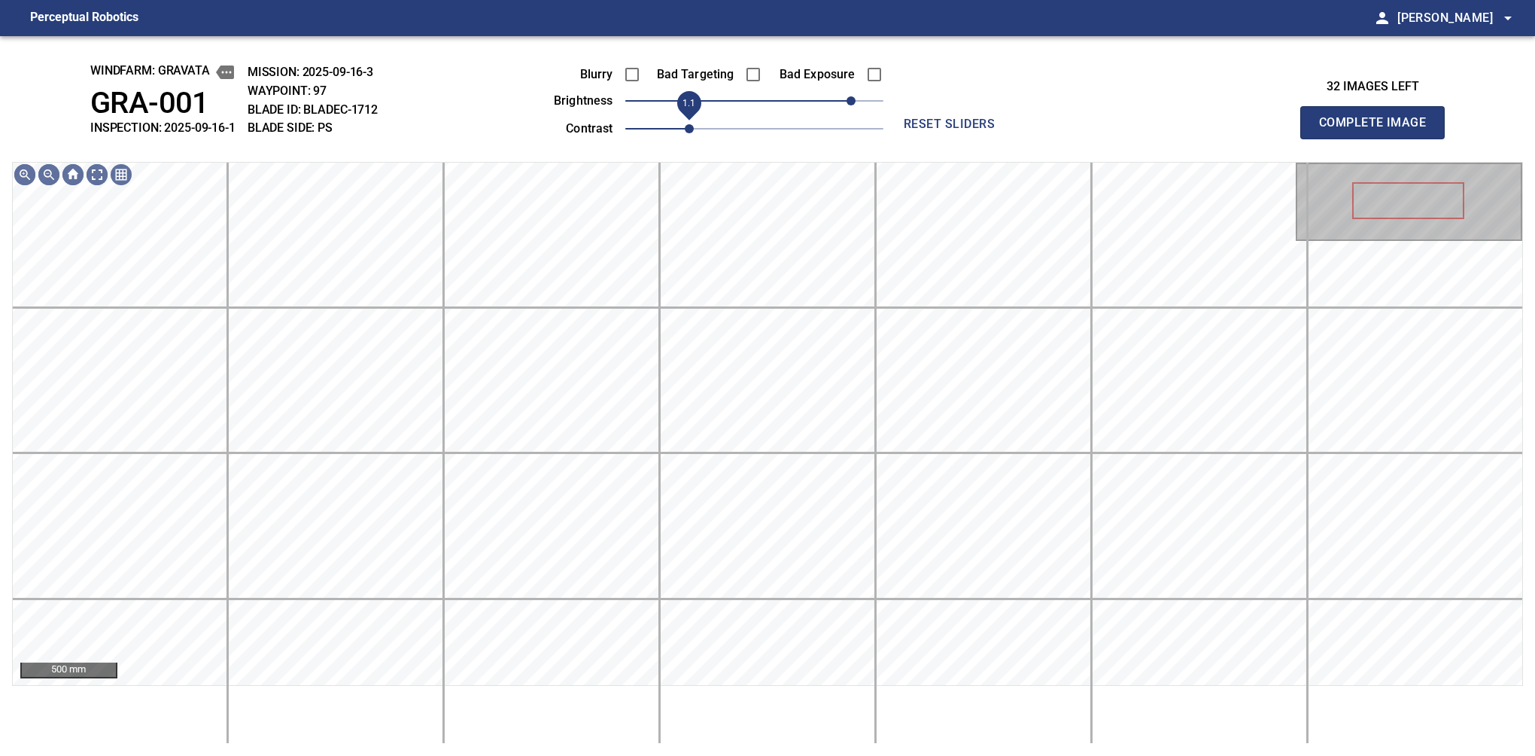
click at [685, 127] on span "1.1" at bounding box center [689, 128] width 9 height 9
click at [843, 103] on span "80" at bounding box center [839, 100] width 9 height 9
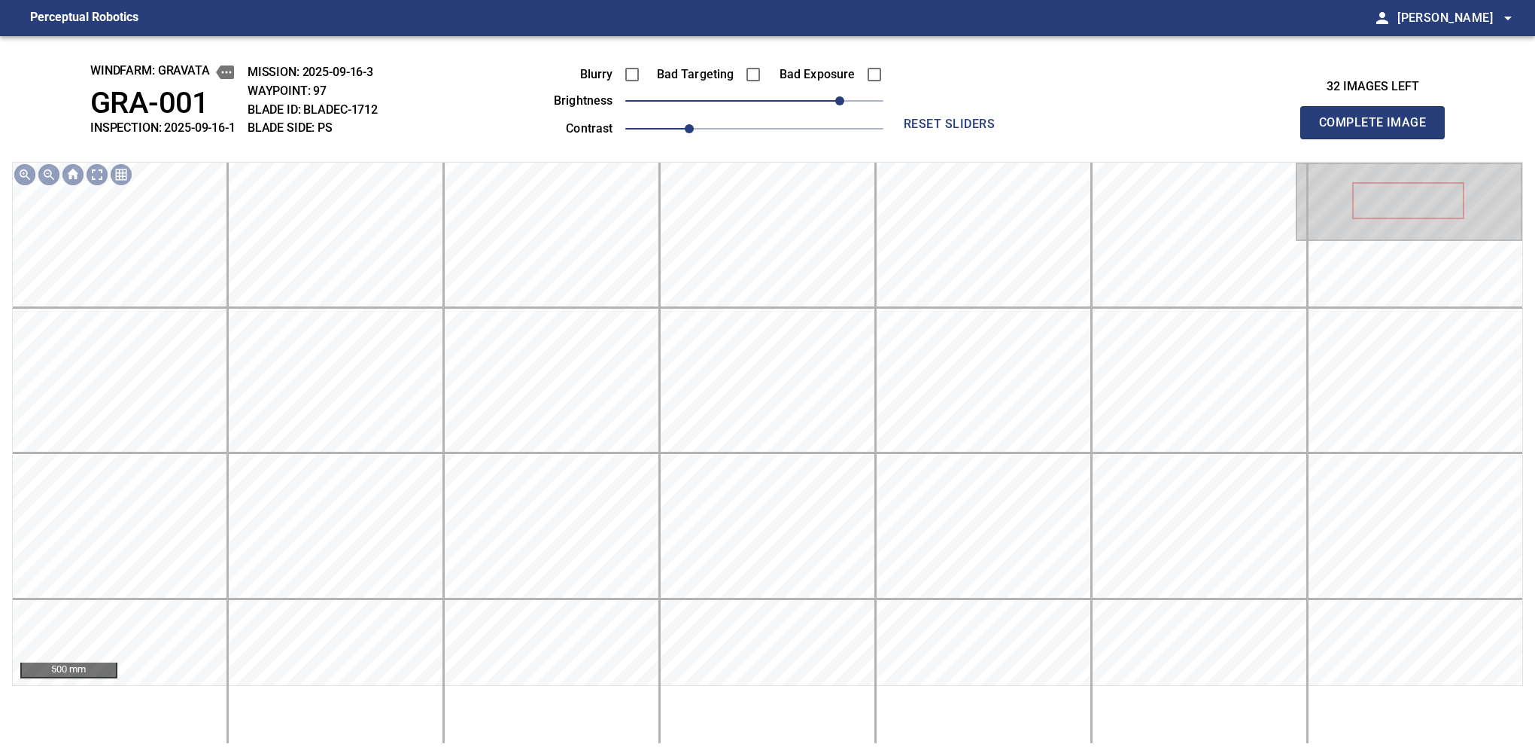
click at [1379, 138] on button "Complete Image" at bounding box center [1372, 122] width 144 height 33
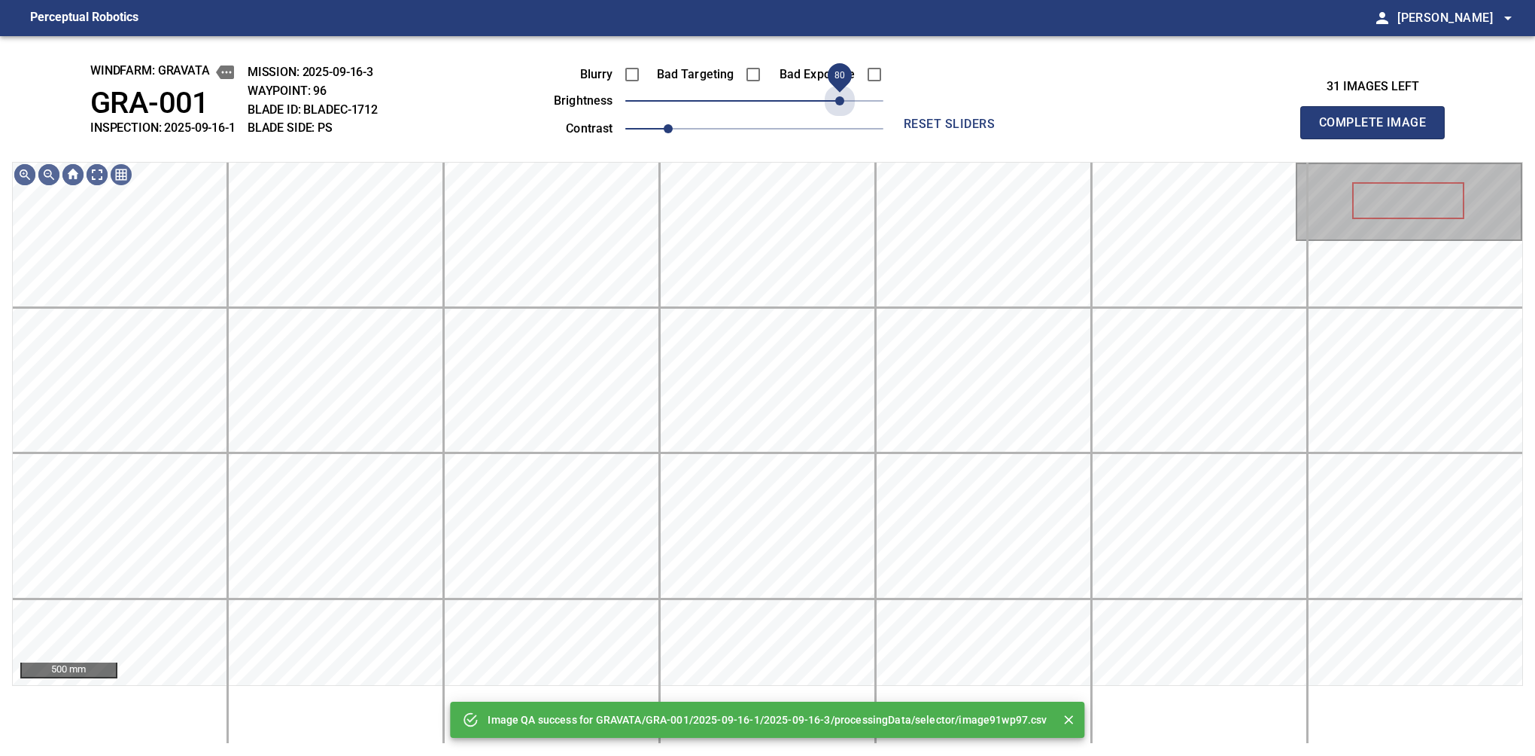
click at [843, 103] on span "80" at bounding box center [754, 100] width 258 height 21
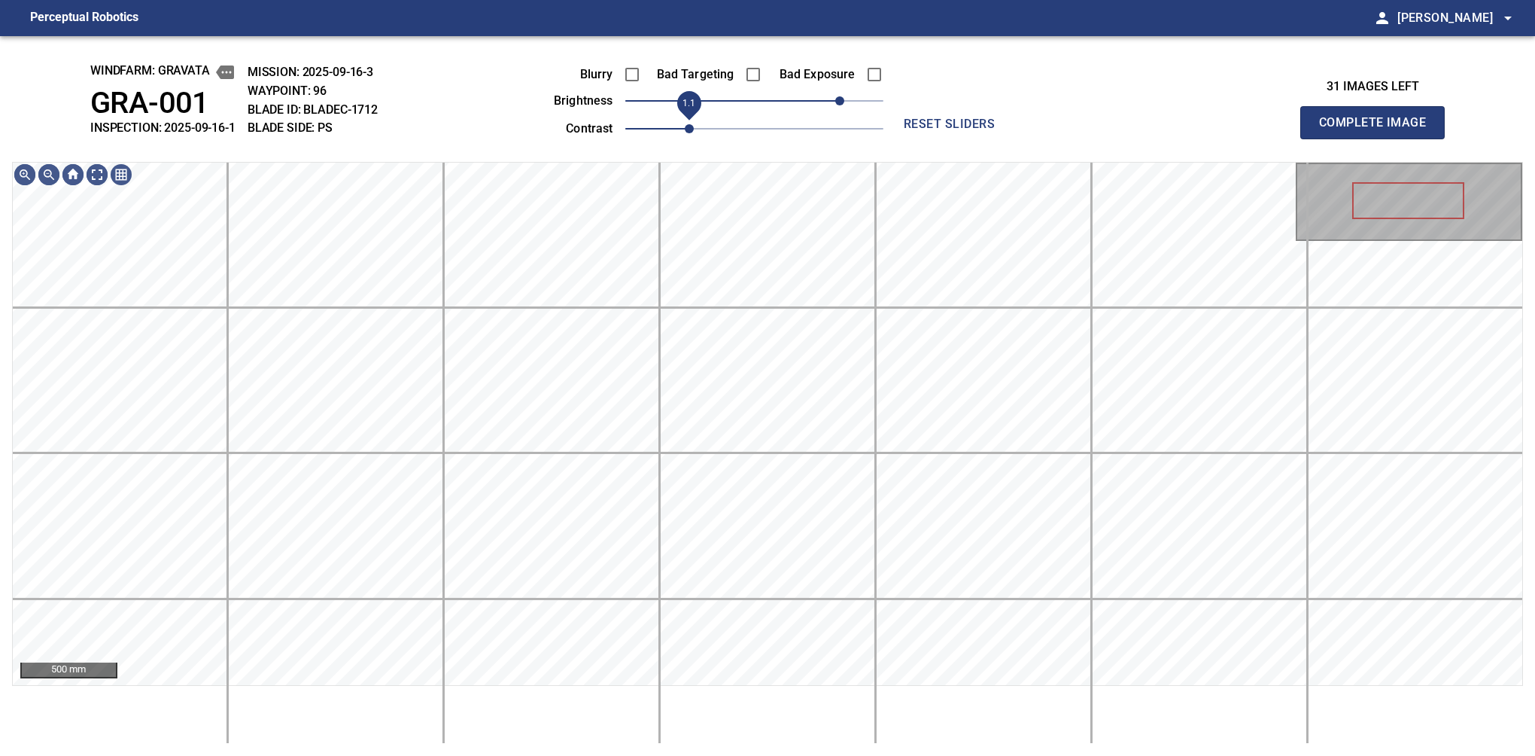
drag, startPoint x: 674, startPoint y: 121, endPoint x: 687, endPoint y: 124, distance: 13.1
click at [687, 124] on span "1.1" at bounding box center [689, 128] width 9 height 9
drag, startPoint x: 691, startPoint y: 129, endPoint x: 704, endPoint y: 132, distance: 13.1
click at [707, 132] on span "1.2" at bounding box center [711, 128] width 9 height 9
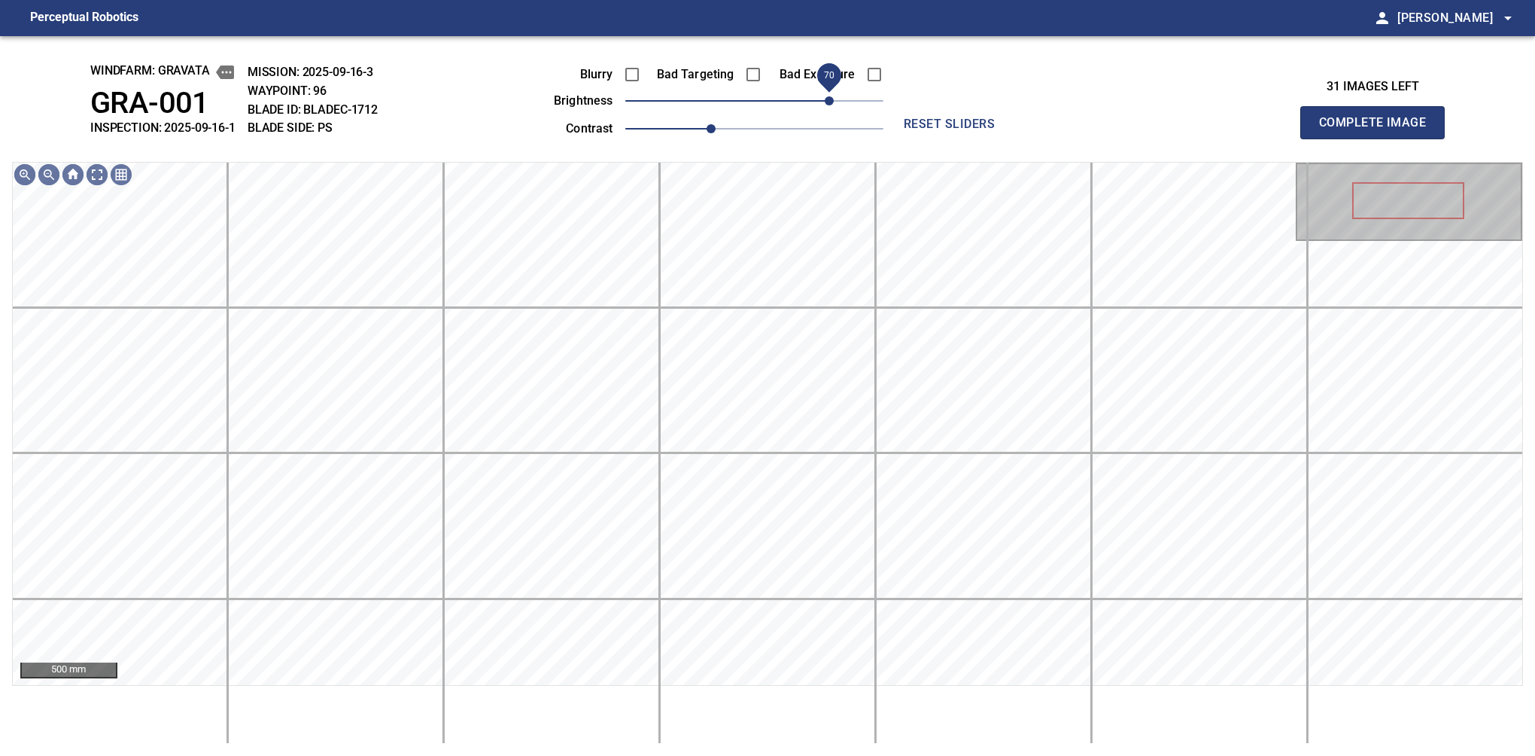
click at [831, 105] on span "70" at bounding box center [829, 100] width 9 height 9
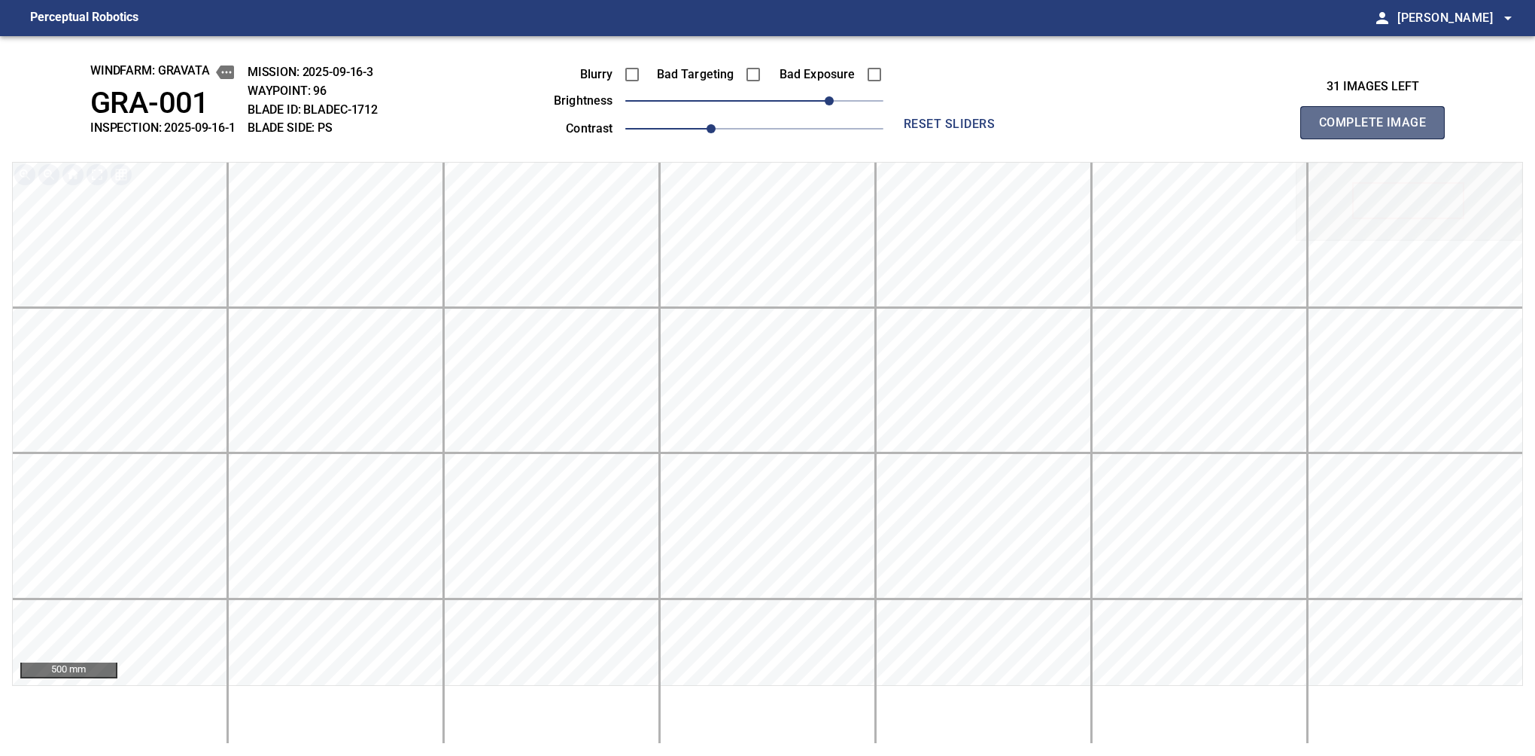
click at [1379, 138] on button "Complete Image" at bounding box center [1372, 122] width 144 height 33
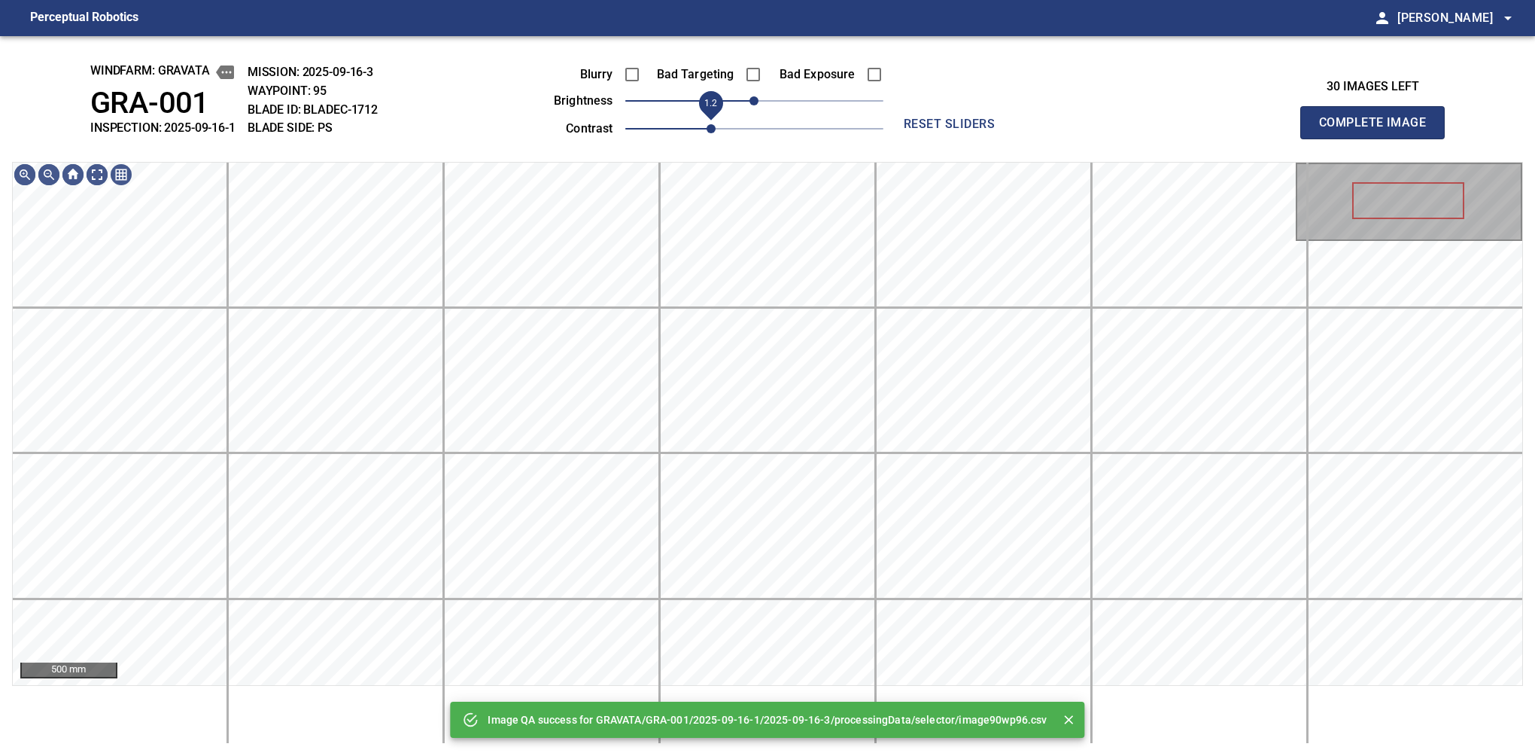
drag, startPoint x: 688, startPoint y: 134, endPoint x: 714, endPoint y: 124, distance: 28.1
click at [714, 124] on span "1.2" at bounding box center [711, 128] width 9 height 9
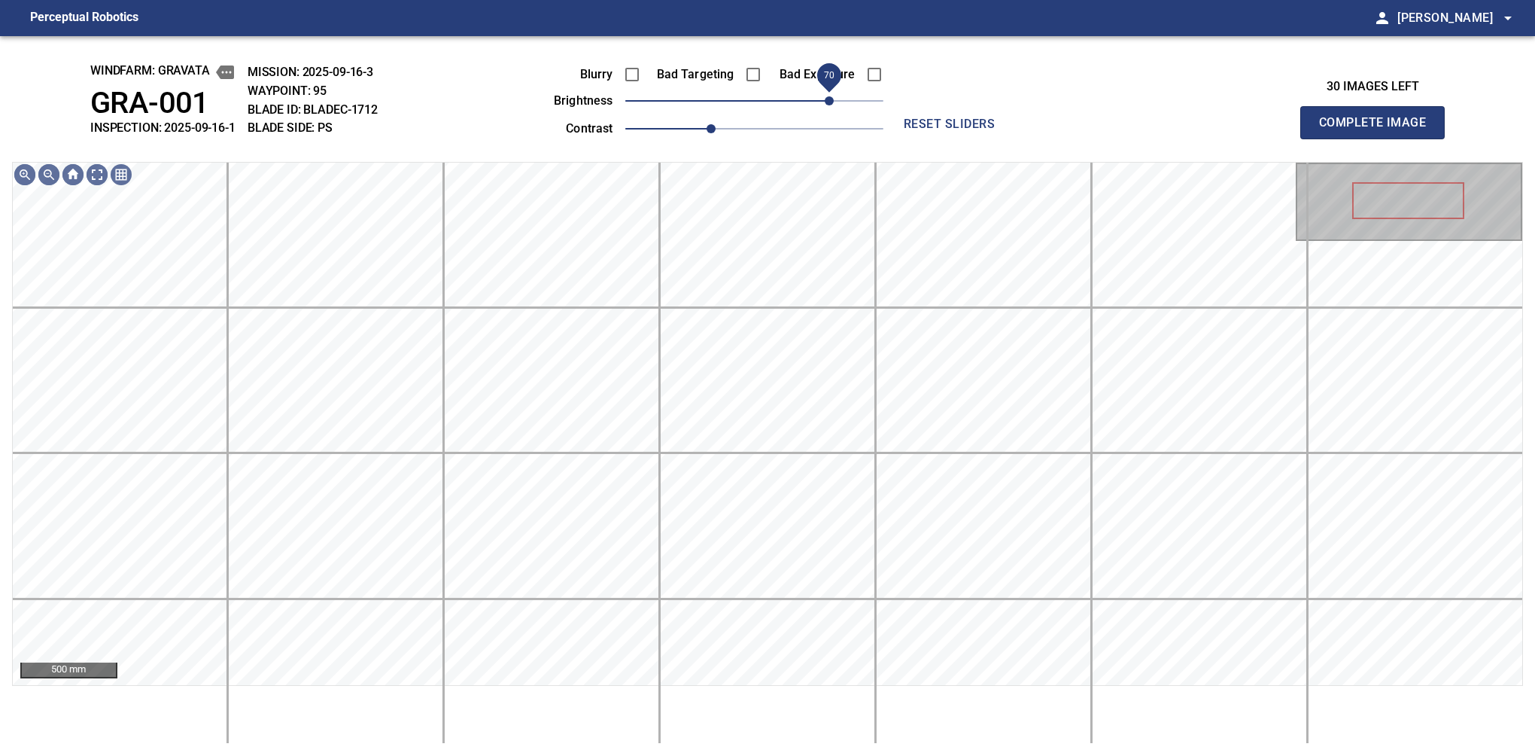
drag, startPoint x: 793, startPoint y: 100, endPoint x: 828, endPoint y: 100, distance: 34.6
click at [828, 100] on span "70" at bounding box center [754, 100] width 258 height 21
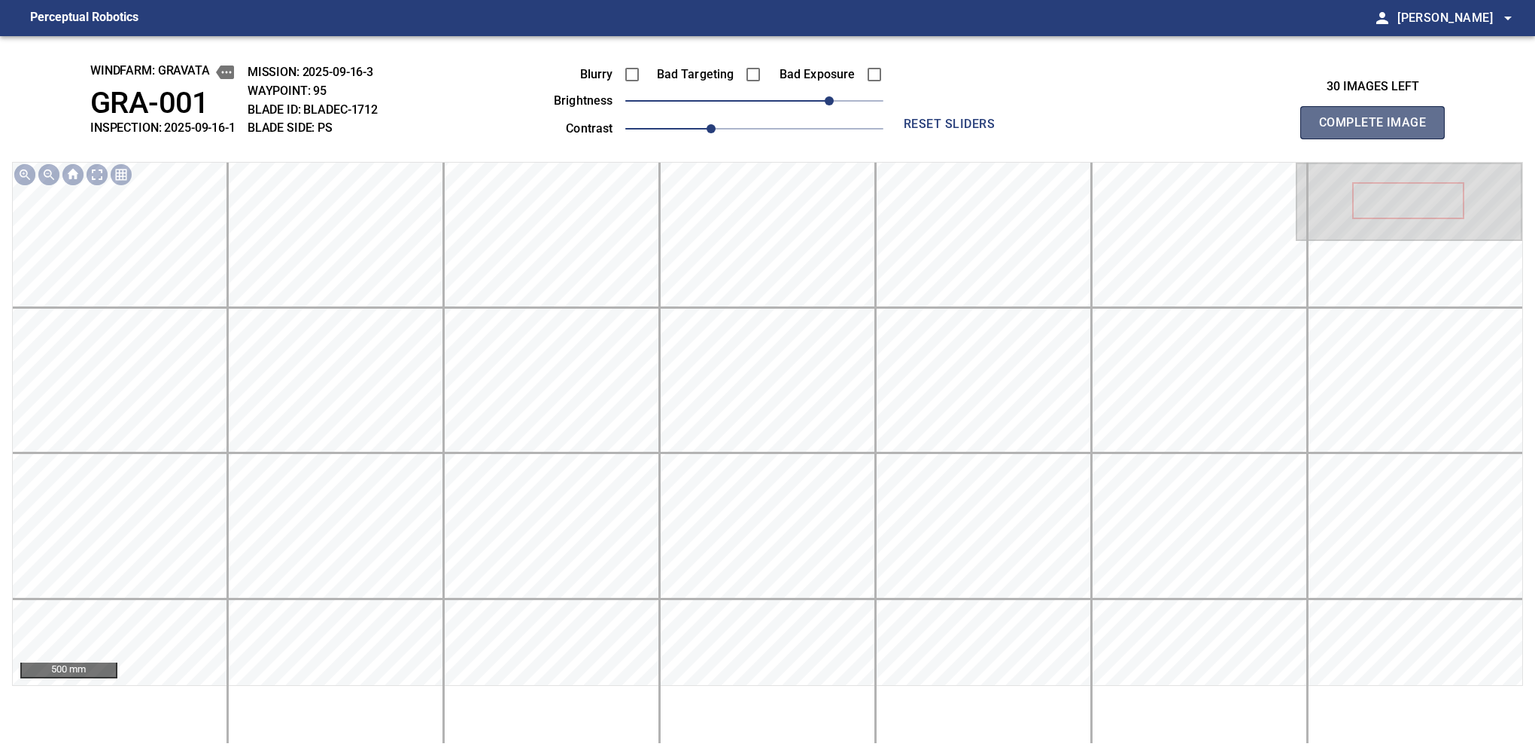
click at [1379, 138] on button "Complete Image" at bounding box center [1372, 122] width 144 height 33
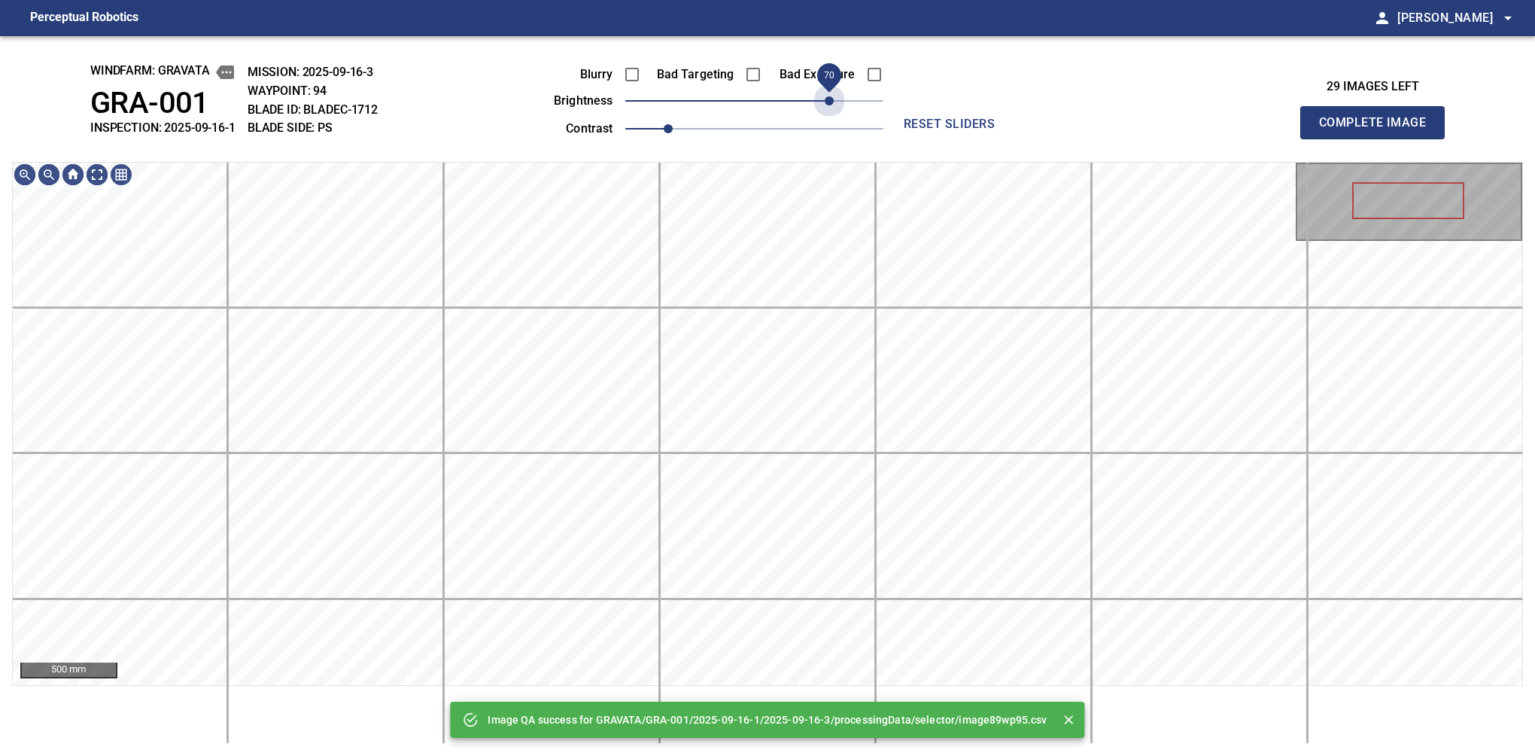
click at [828, 100] on span "70" at bounding box center [754, 100] width 258 height 21
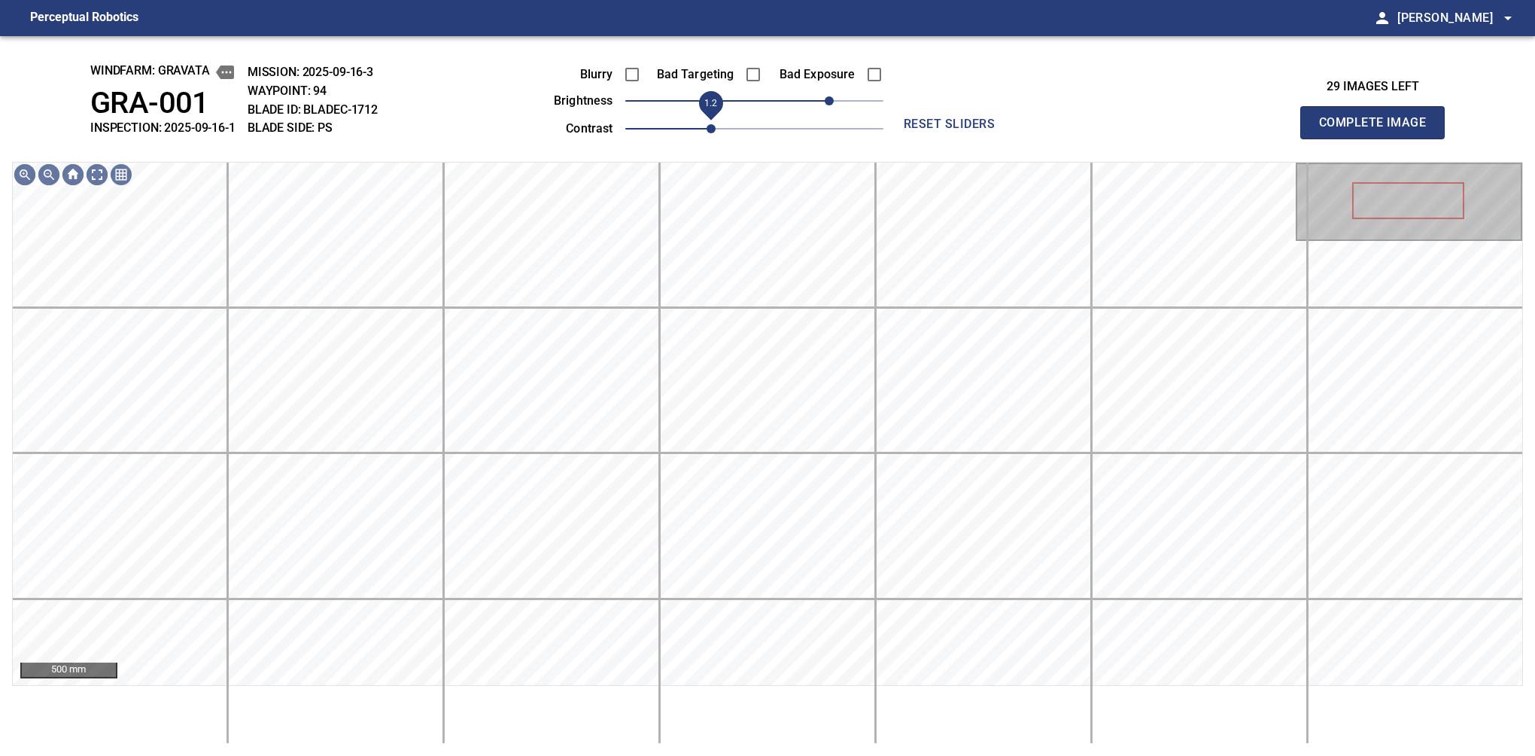
click at [707, 132] on span "1.2" at bounding box center [711, 128] width 9 height 9
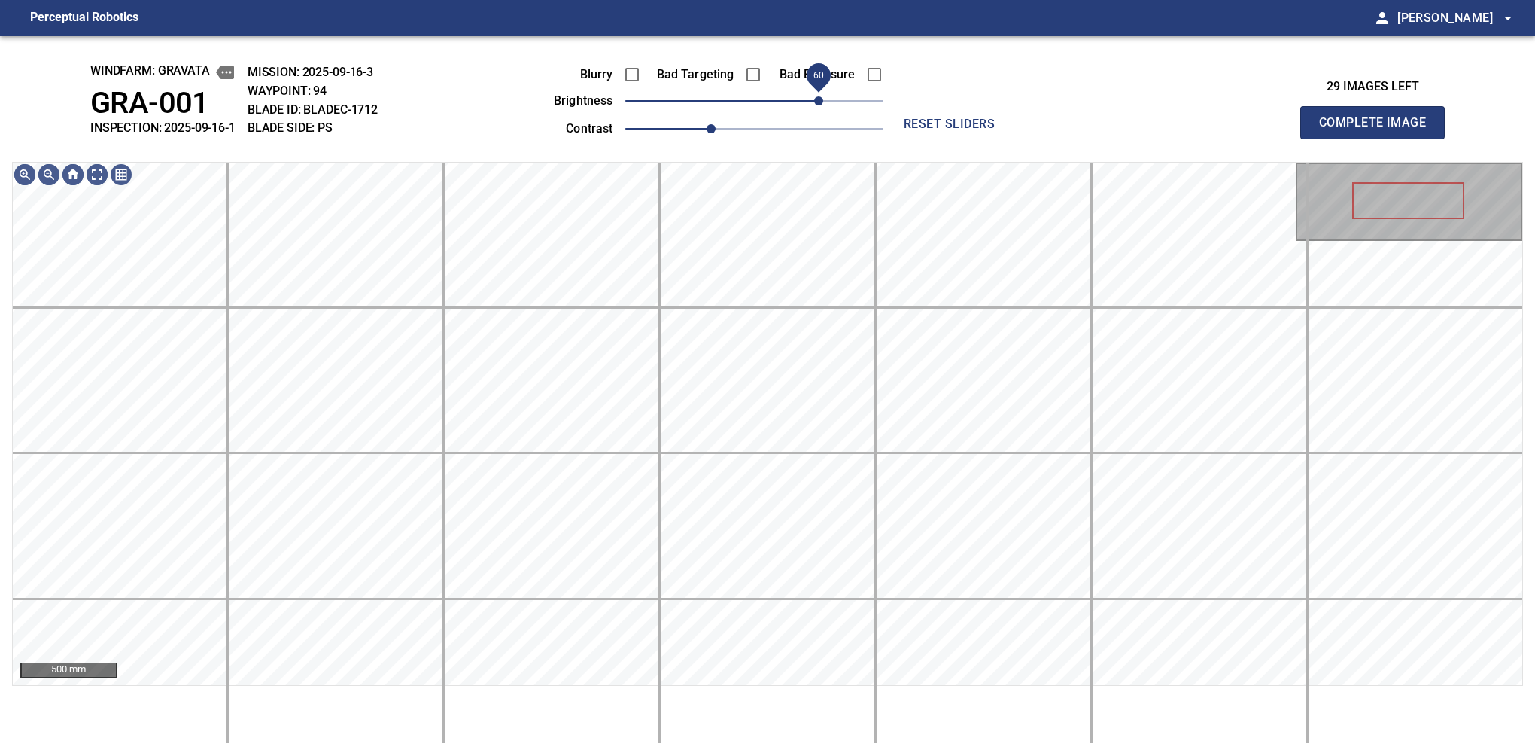
click at [819, 105] on span "60" at bounding box center [818, 100] width 9 height 9
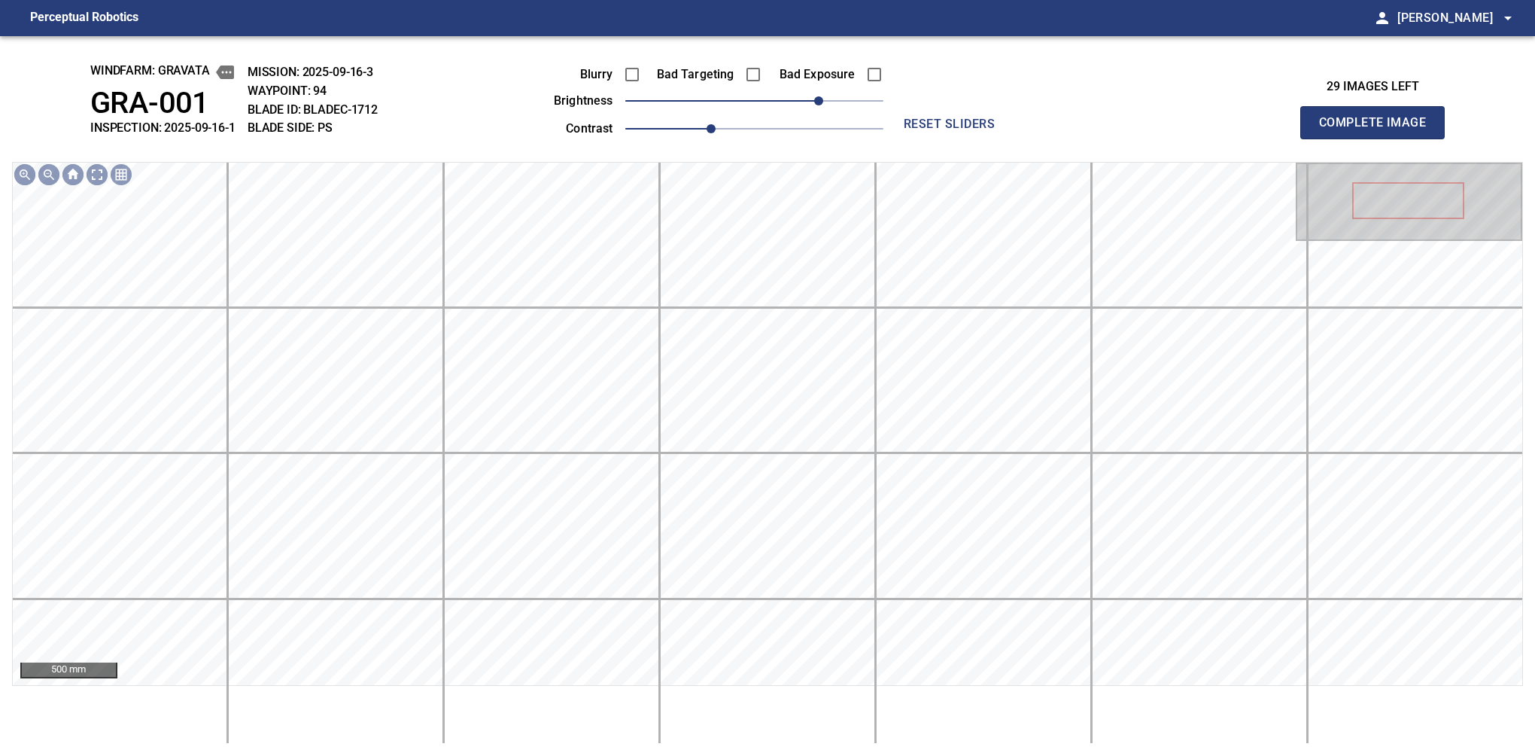
click at [1379, 138] on button "Complete Image" at bounding box center [1372, 122] width 144 height 33
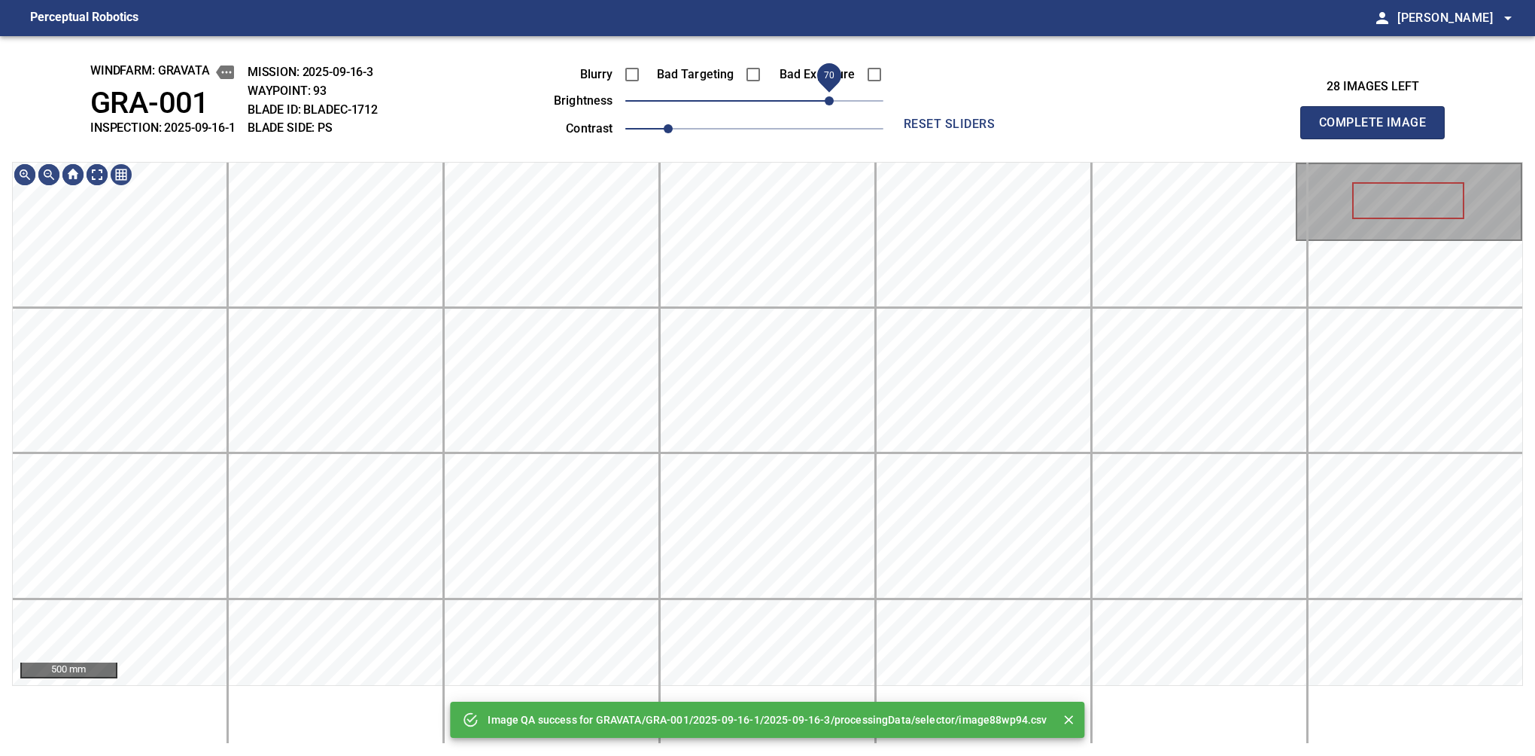
click at [828, 103] on span "70" at bounding box center [754, 100] width 258 height 21
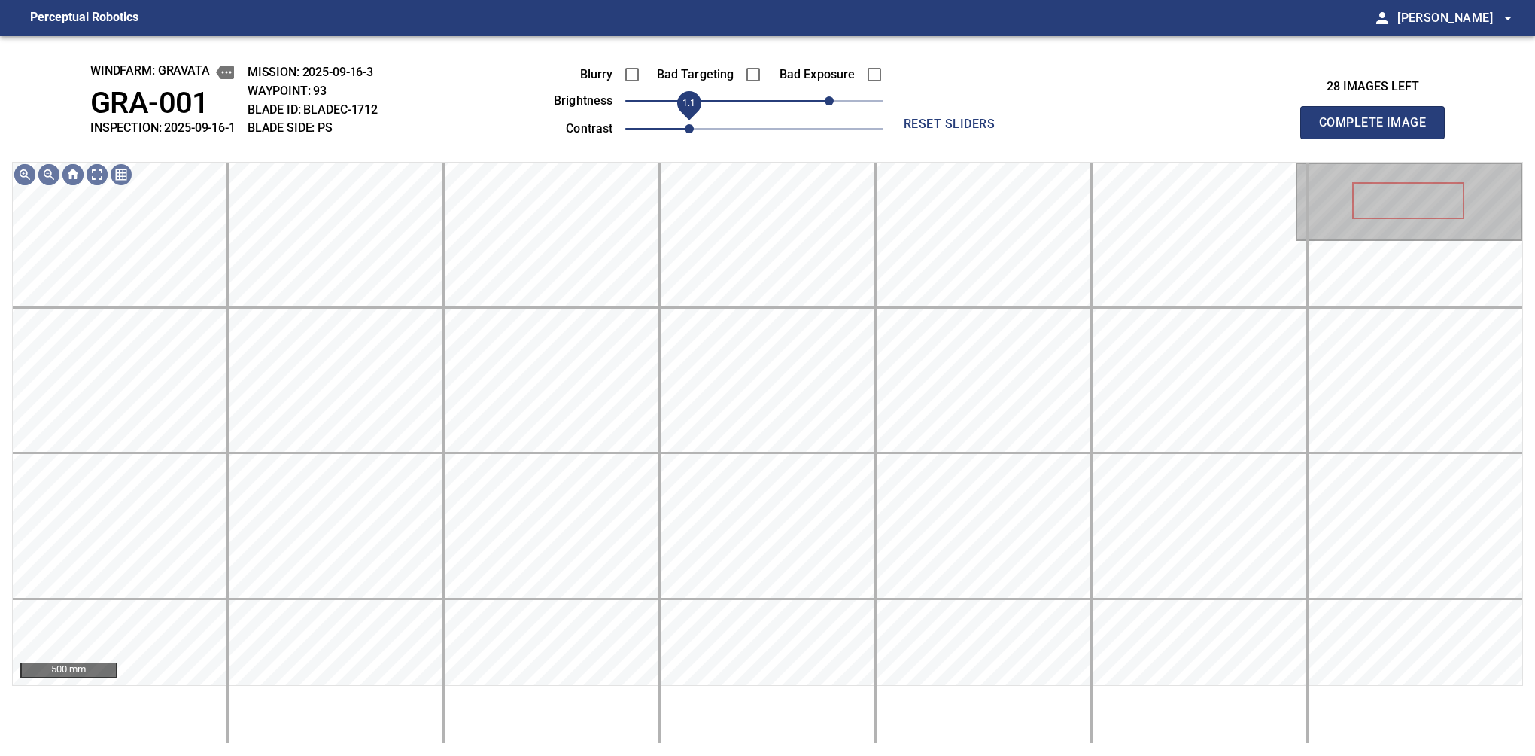
drag, startPoint x: 686, startPoint y: 126, endPoint x: 693, endPoint y: 124, distance: 7.9
click at [693, 124] on span "1.1" at bounding box center [754, 128] width 258 height 21
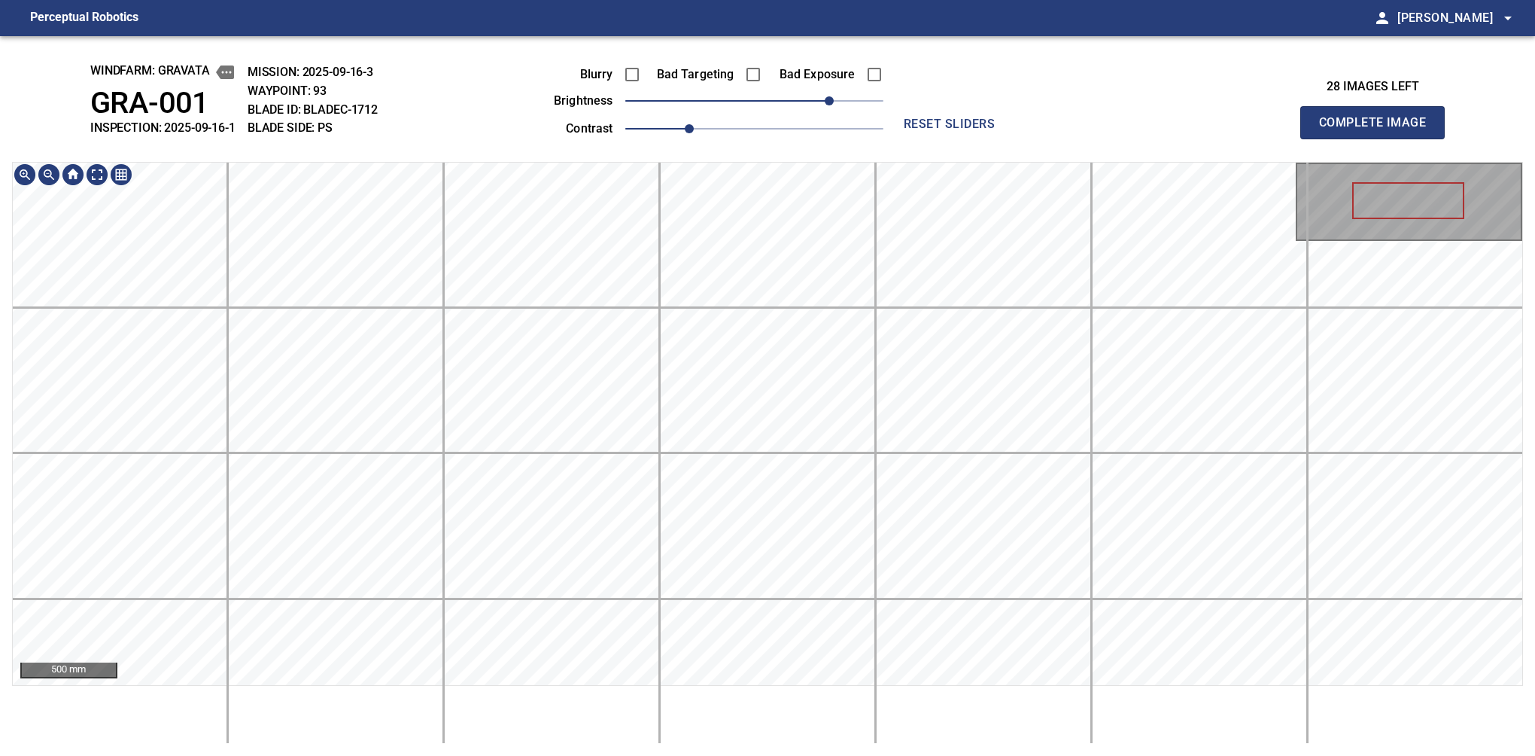
click at [812, 121] on div "windfarm: GRAVATA GRA-001 INSPECTION: 2025-09-16-1 MISSION: 2025-09-16-3 WAYPOI…" at bounding box center [767, 395] width 1535 height 719
click at [1379, 138] on button "Complete Image" at bounding box center [1372, 122] width 144 height 33
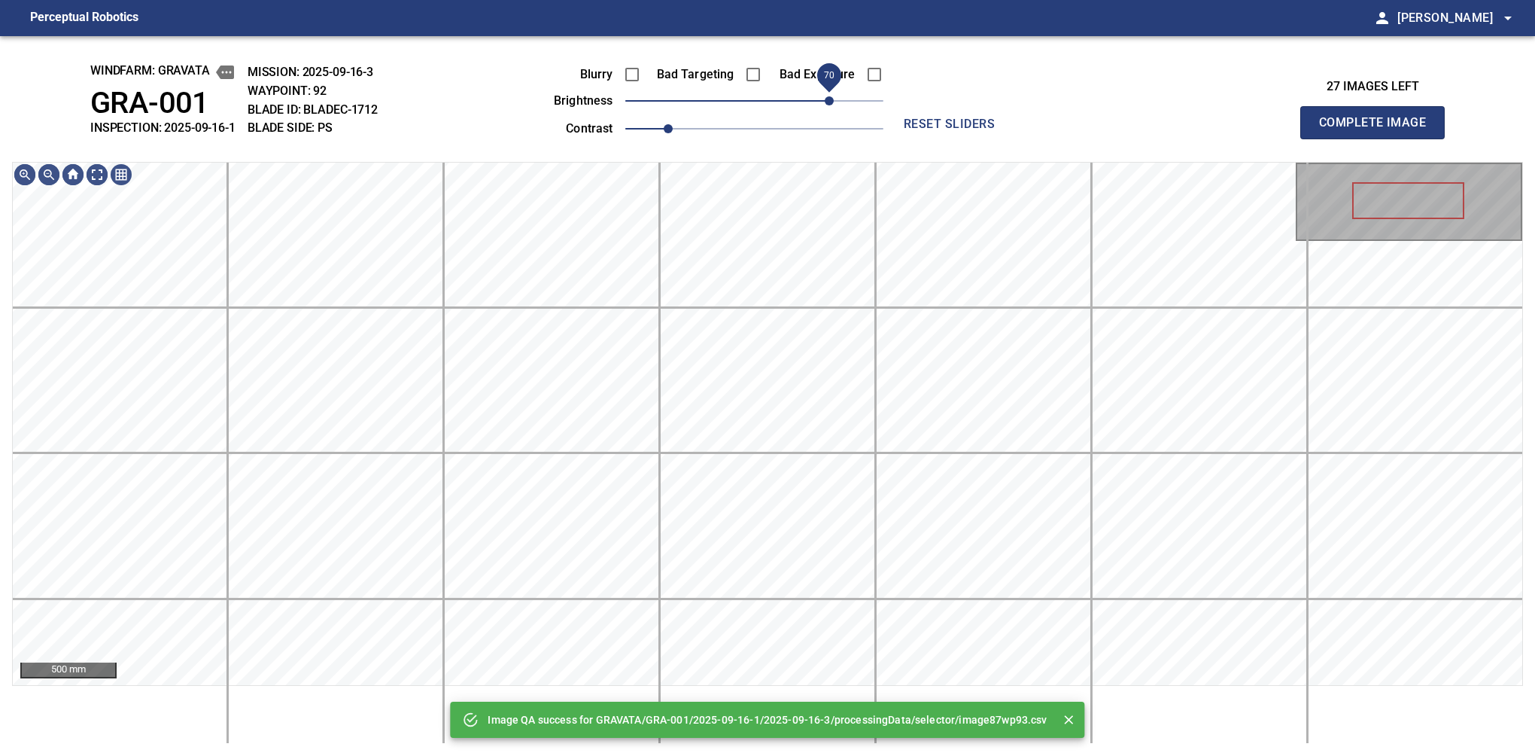
click at [833, 105] on span "70" at bounding box center [829, 100] width 9 height 9
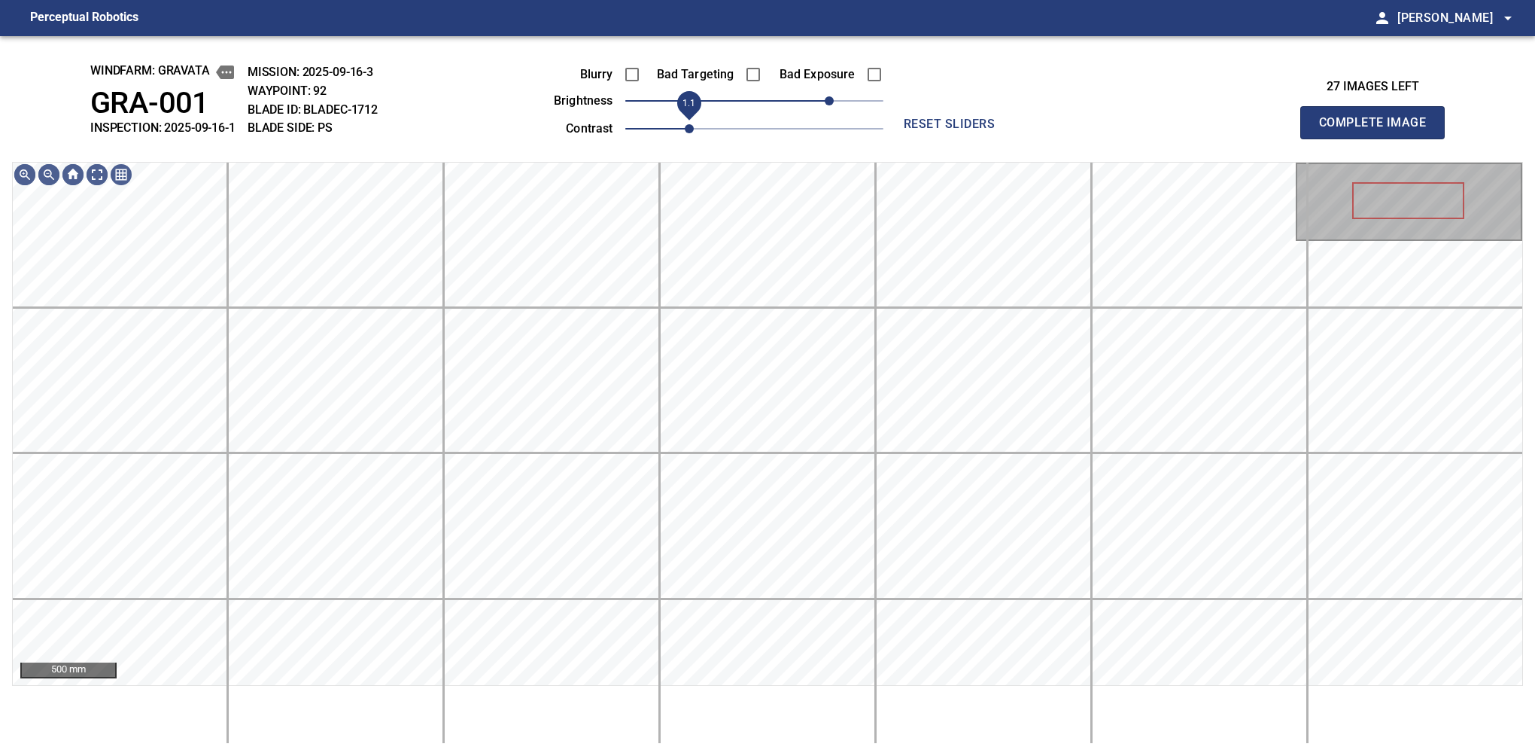
click at [690, 137] on span "1.1" at bounding box center [754, 128] width 258 height 21
click at [822, 105] on span "60" at bounding box center [818, 100] width 9 height 9
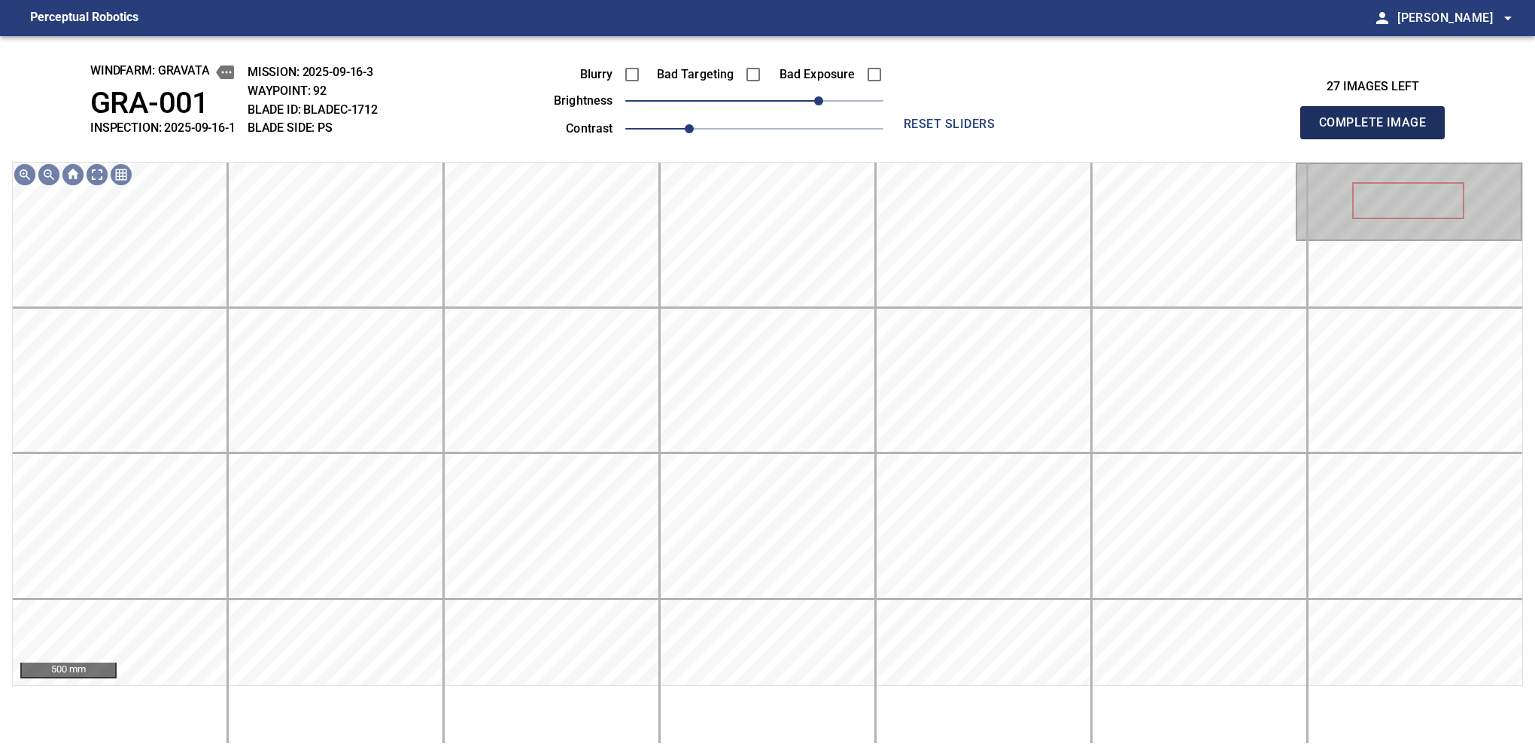
click at [1379, 138] on button "Complete Image" at bounding box center [1372, 122] width 144 height 33
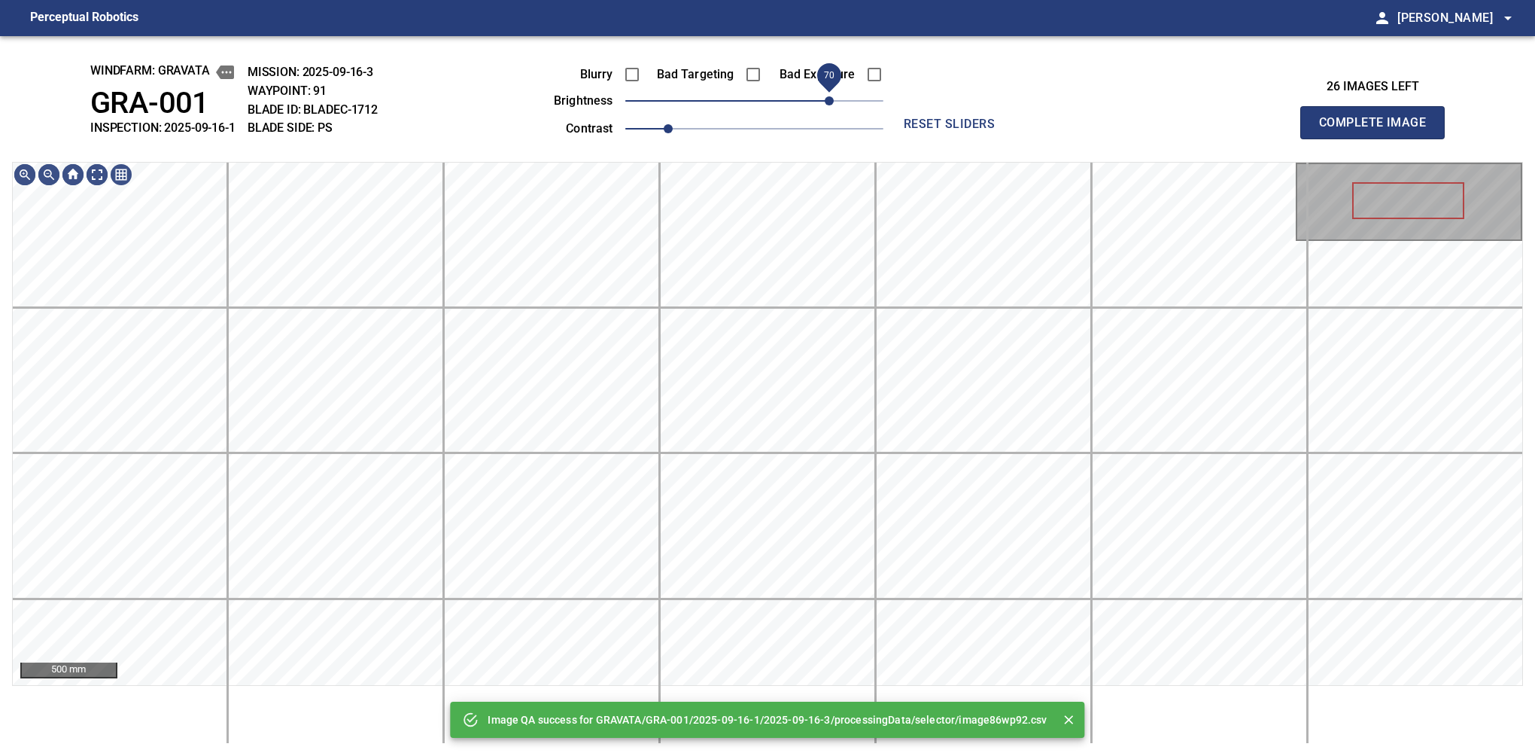
drag, startPoint x: 822, startPoint y: 105, endPoint x: 833, endPoint y: 105, distance: 10.5
click at [833, 105] on span "70" at bounding box center [754, 100] width 258 height 21
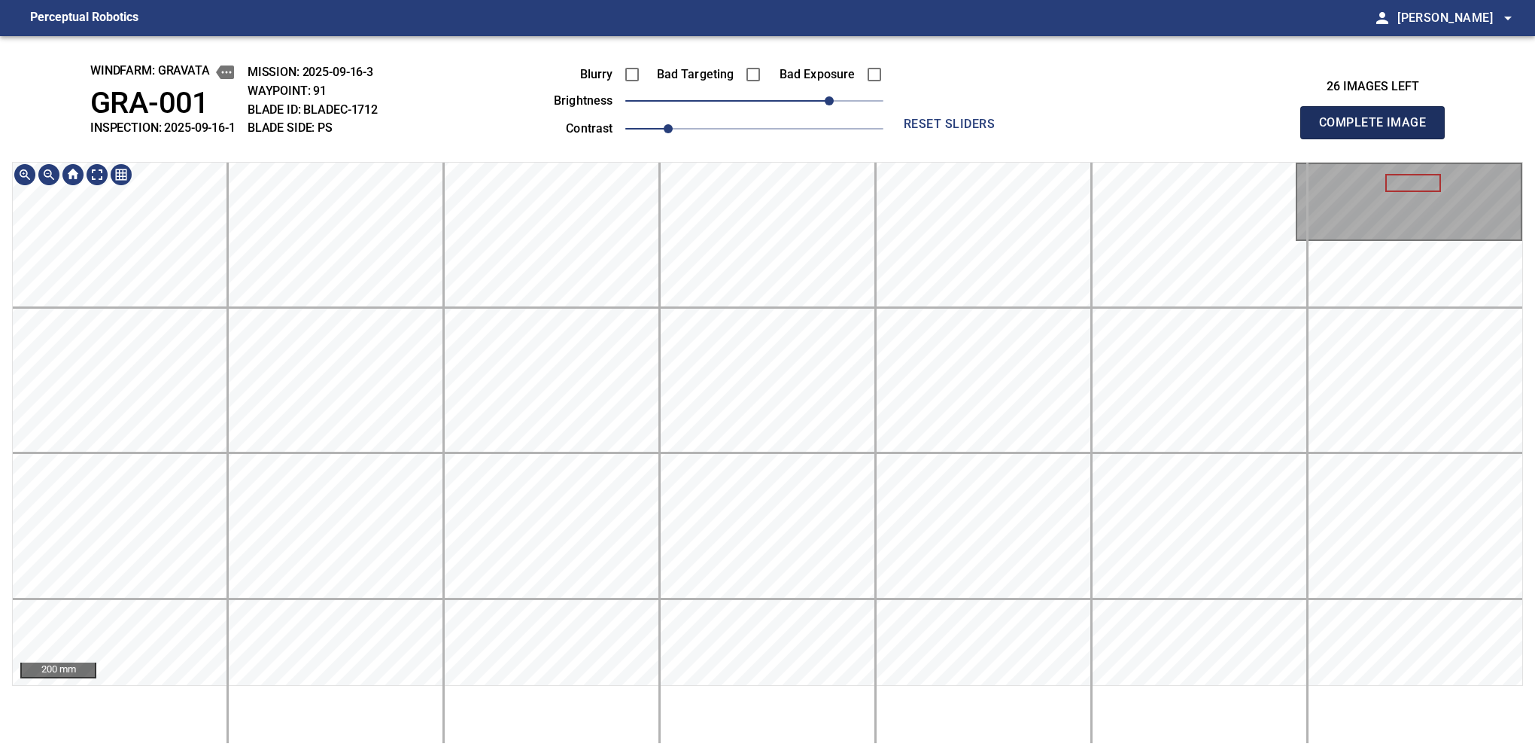
click at [1379, 138] on button "Complete Image" at bounding box center [1372, 122] width 144 height 33
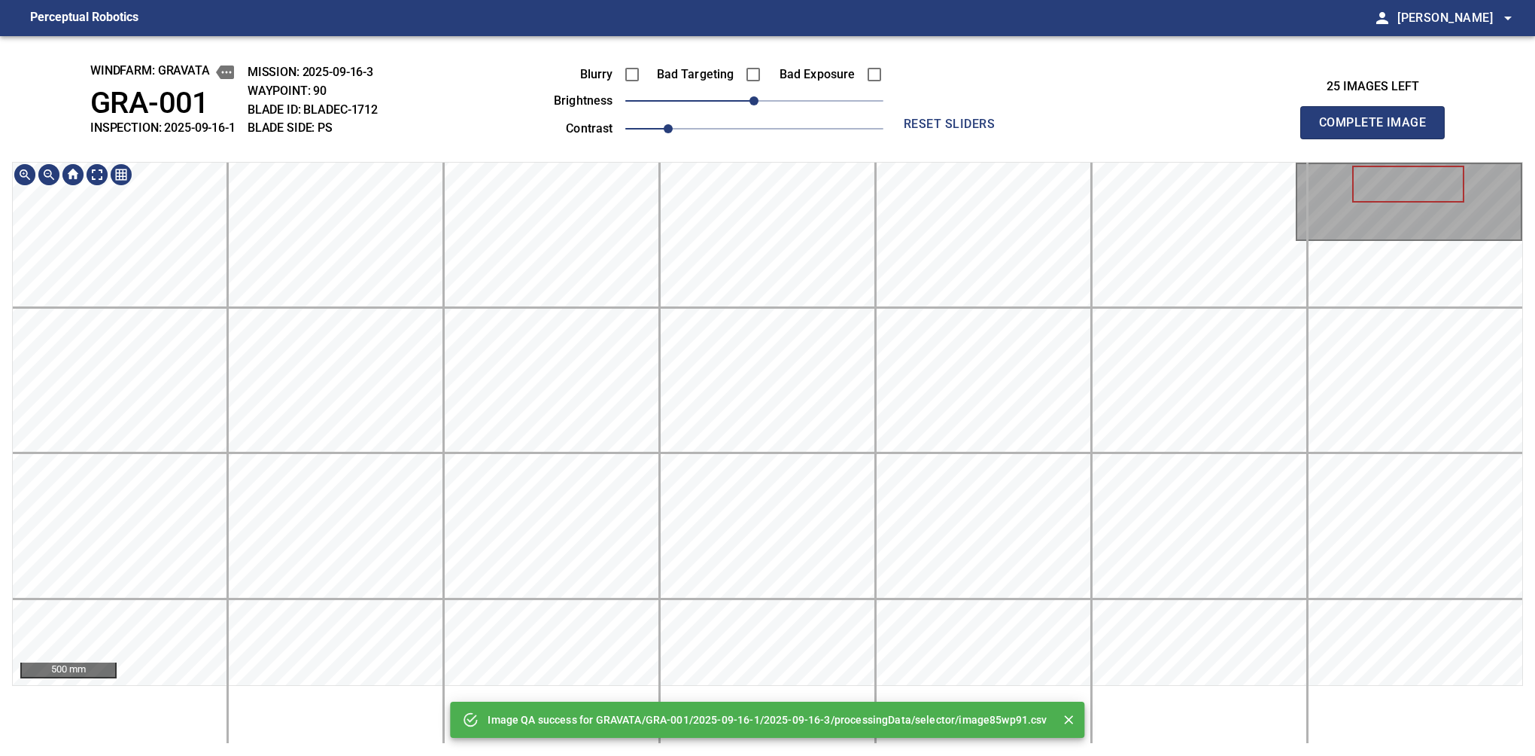
click at [909, 698] on div "500 mm" at bounding box center [767, 453] width 1511 height 582
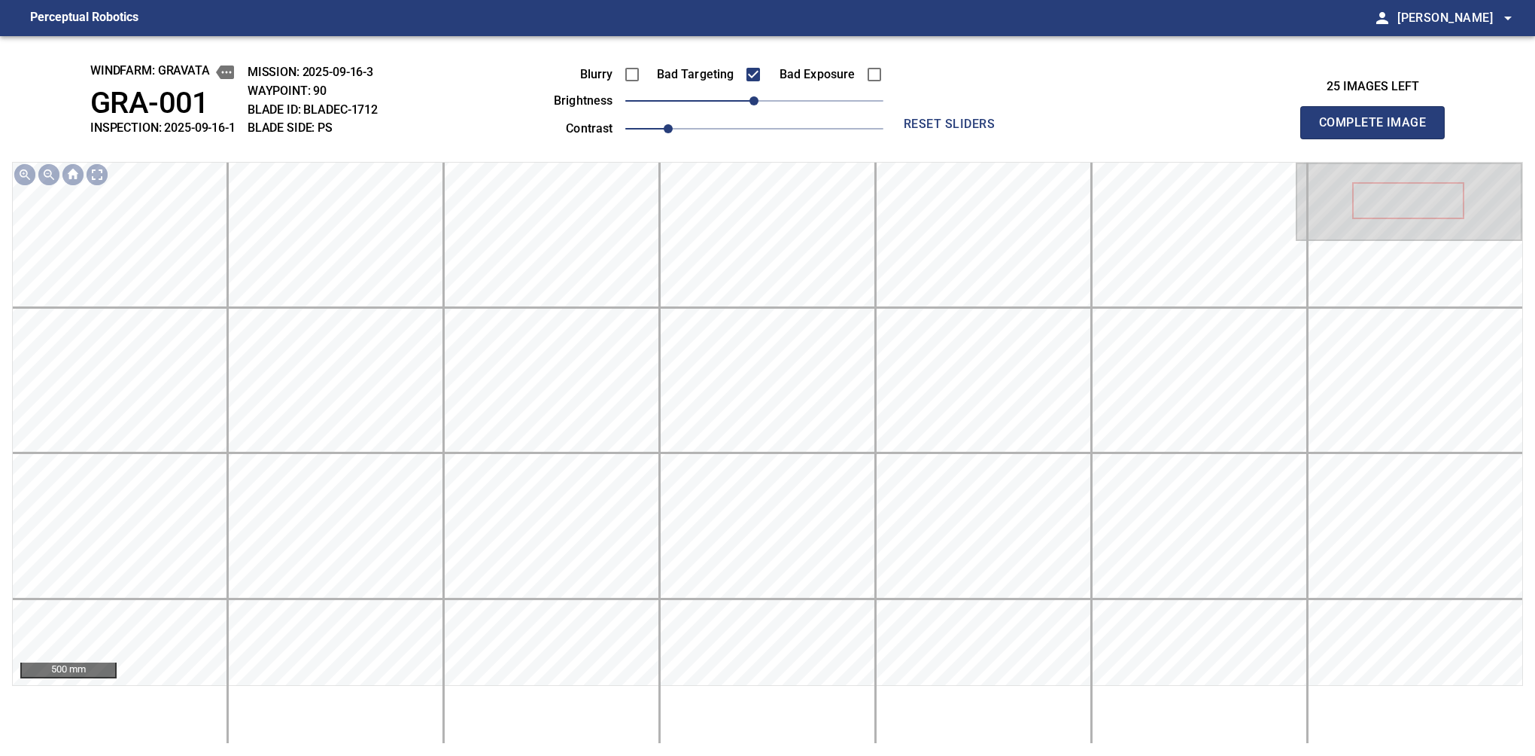
click at [1379, 138] on button "Complete Image" at bounding box center [1372, 122] width 144 height 33
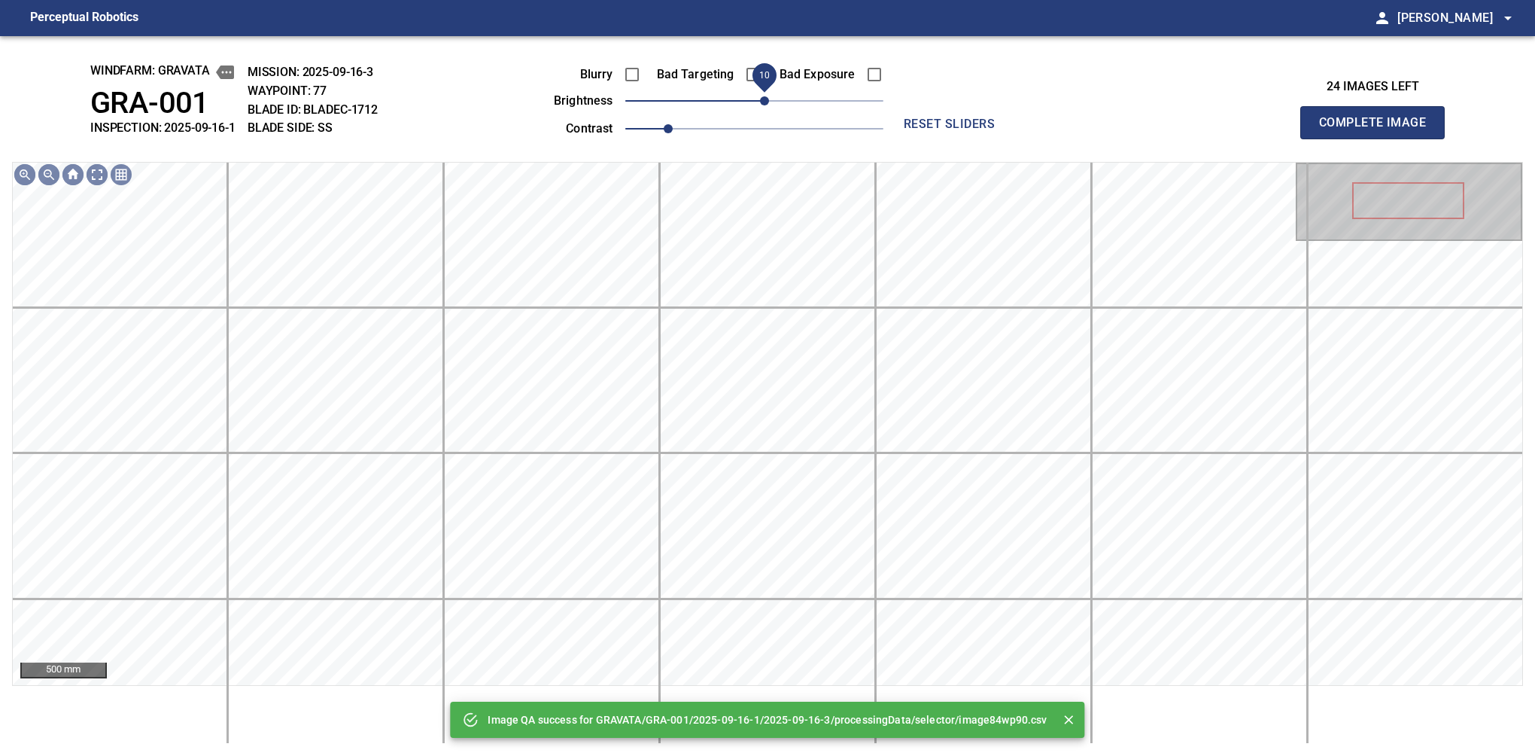
drag, startPoint x: 749, startPoint y: 108, endPoint x: 768, endPoint y: 100, distance: 19.9
click at [768, 100] on span "10" at bounding box center [764, 100] width 9 height 9
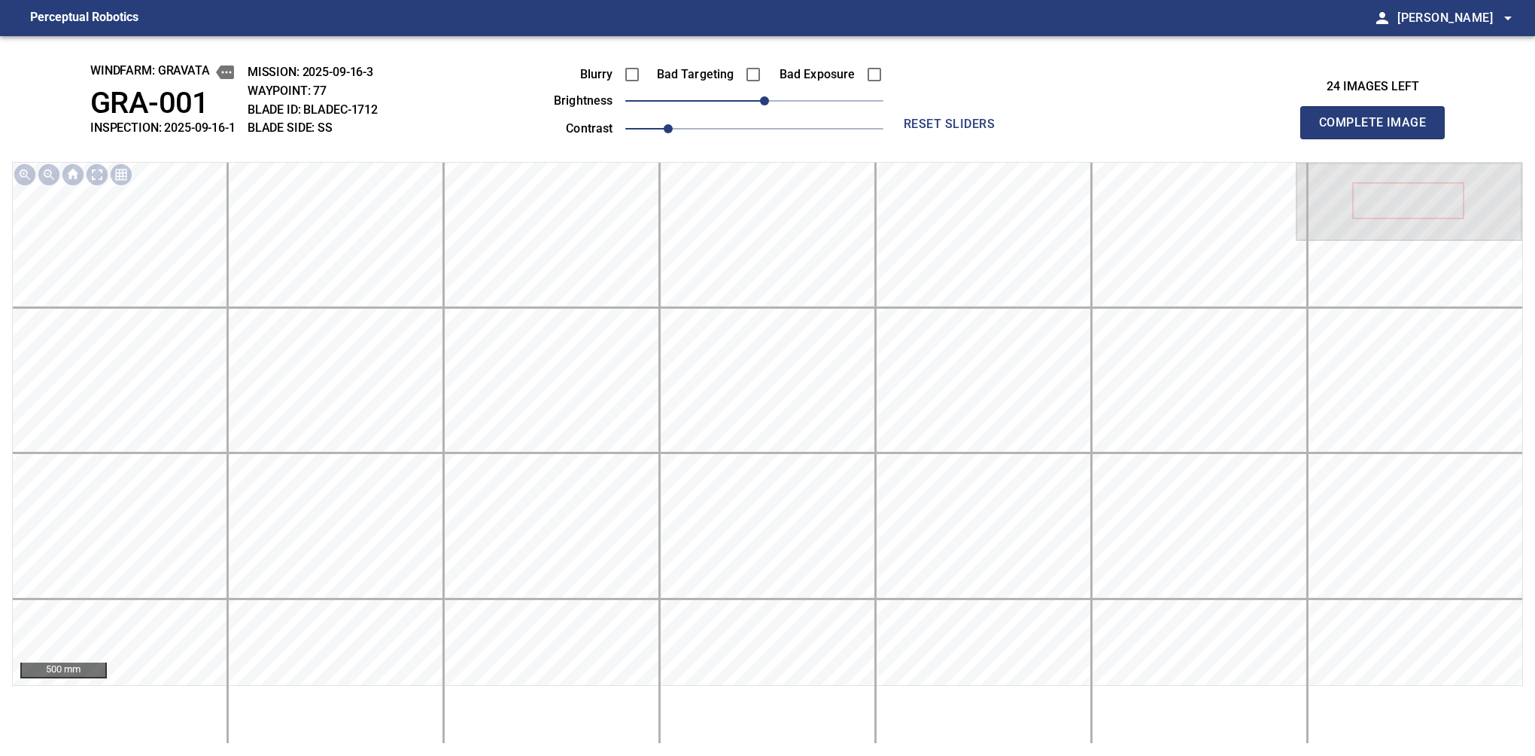
click at [1379, 138] on button "Complete Image" at bounding box center [1372, 122] width 144 height 33
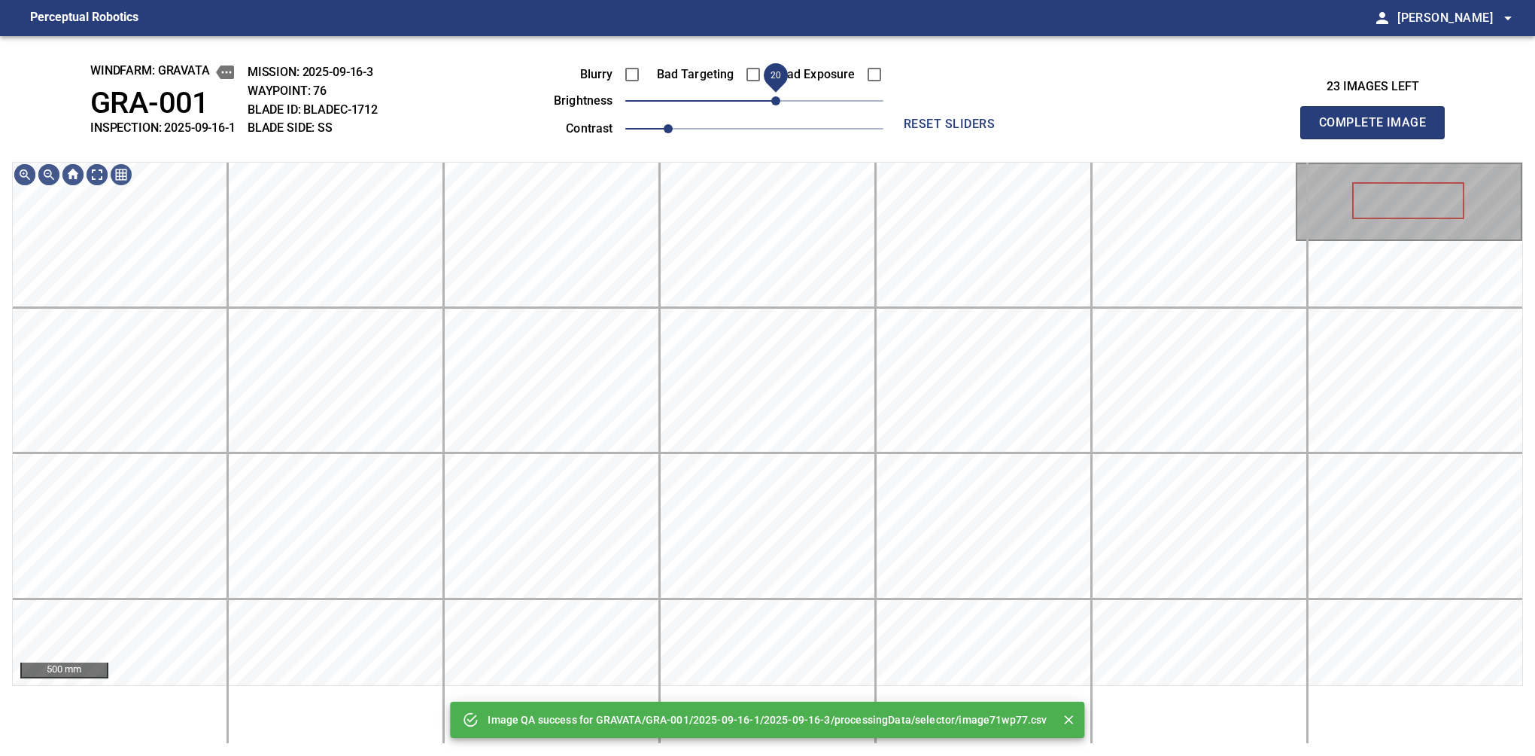
click at [777, 105] on span "20" at bounding box center [775, 100] width 9 height 9
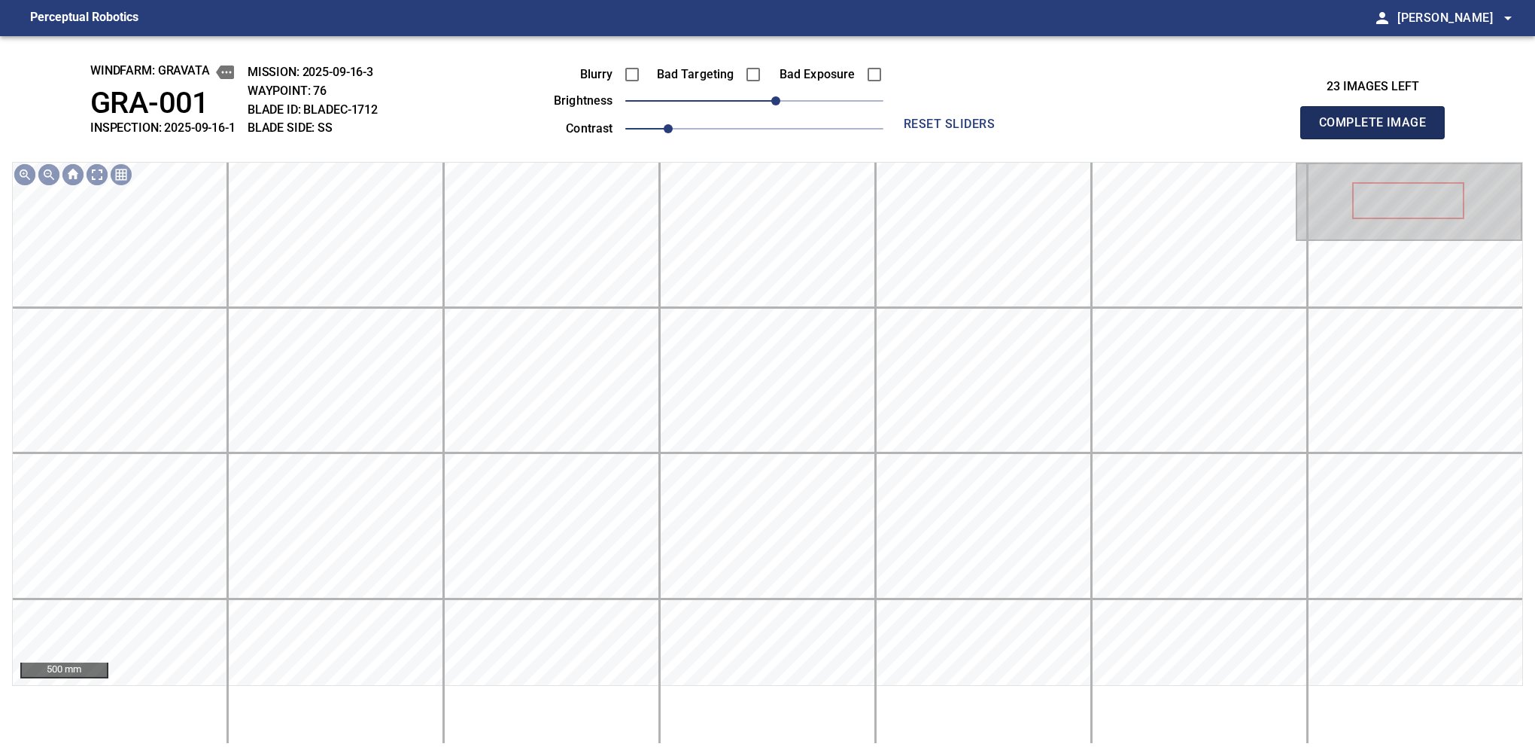
click at [1379, 138] on button "Complete Image" at bounding box center [1372, 122] width 144 height 33
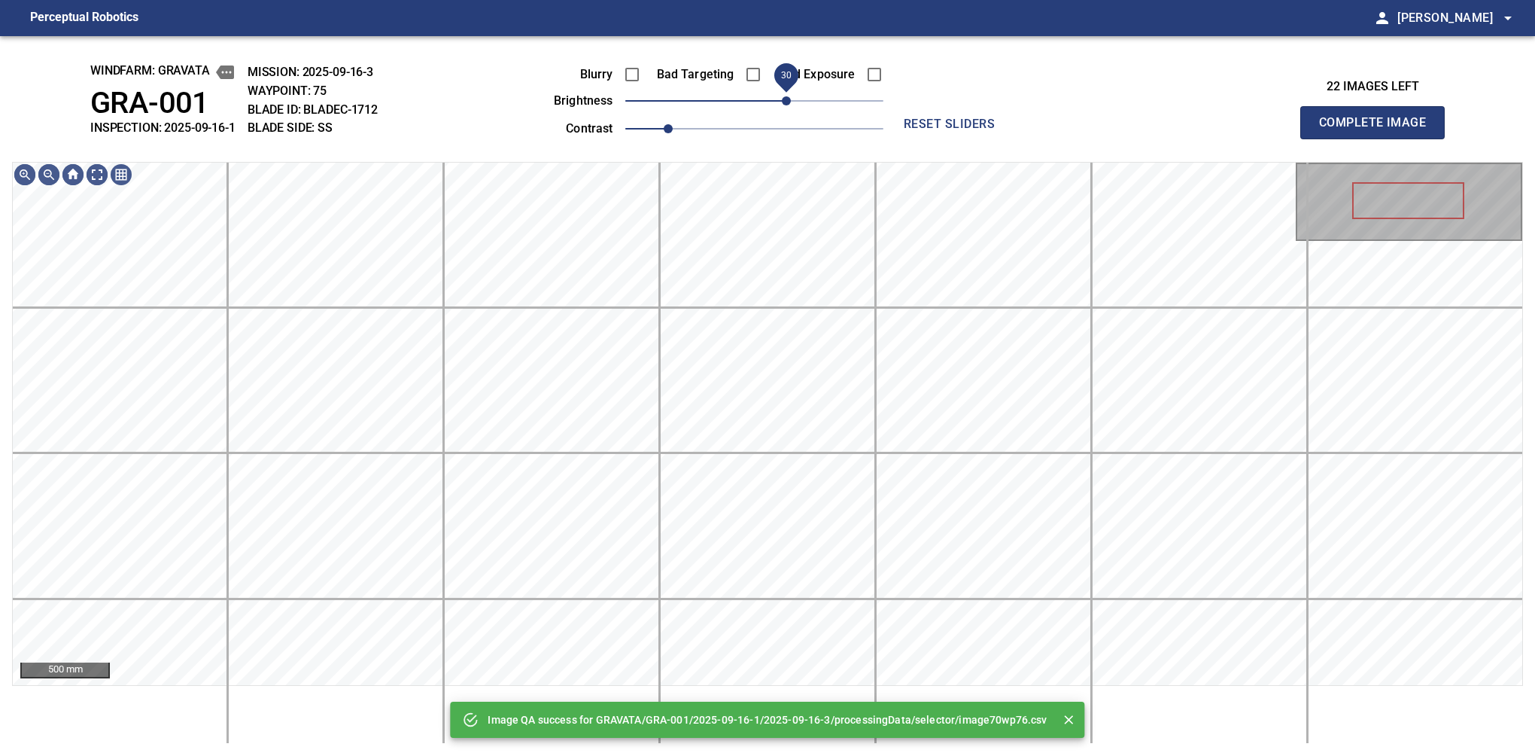
click at [785, 102] on span "30" at bounding box center [786, 100] width 9 height 9
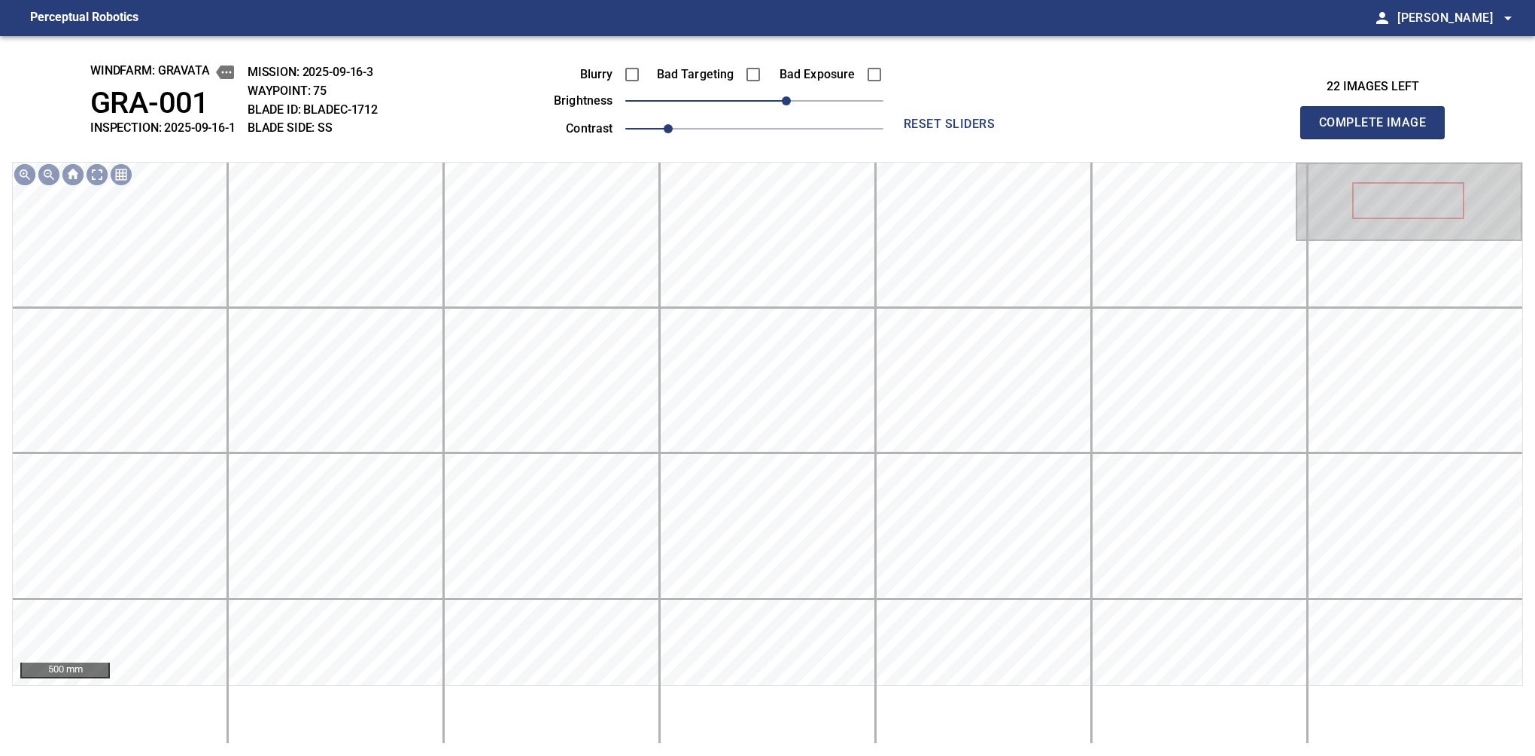
click at [1379, 138] on button "Complete Image" at bounding box center [1372, 122] width 144 height 33
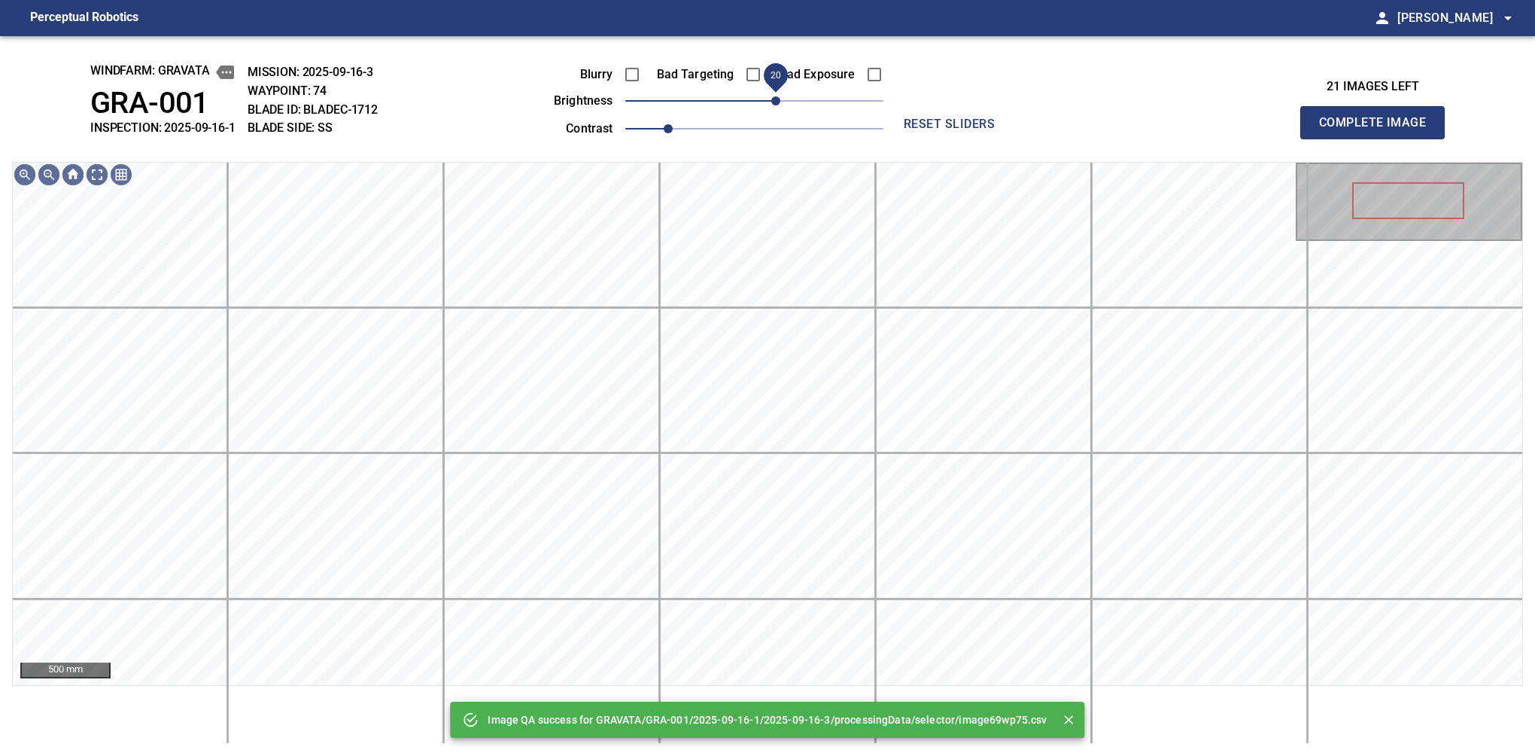
click at [771, 105] on span "20" at bounding box center [775, 100] width 9 height 9
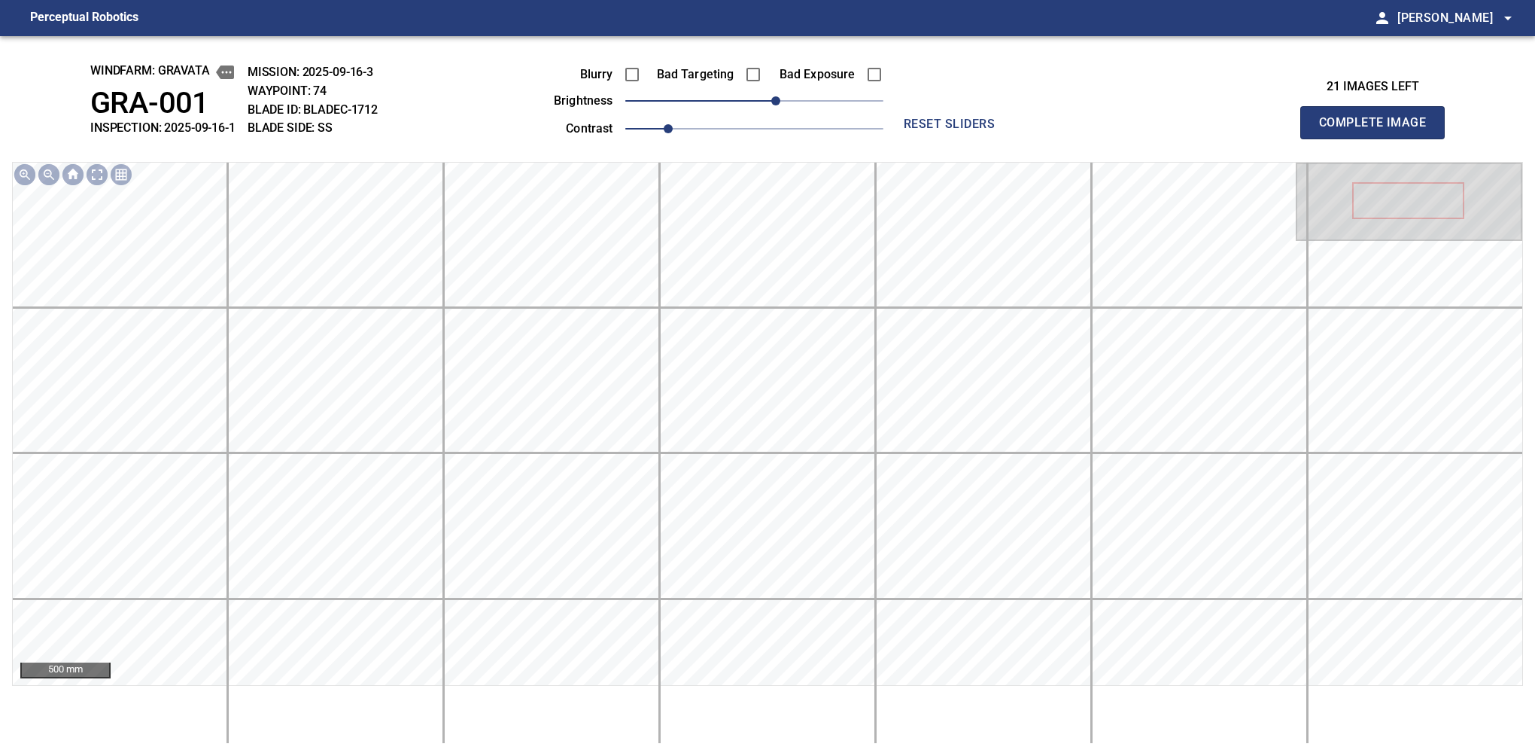
click at [1379, 138] on button "Complete Image" at bounding box center [1372, 122] width 144 height 33
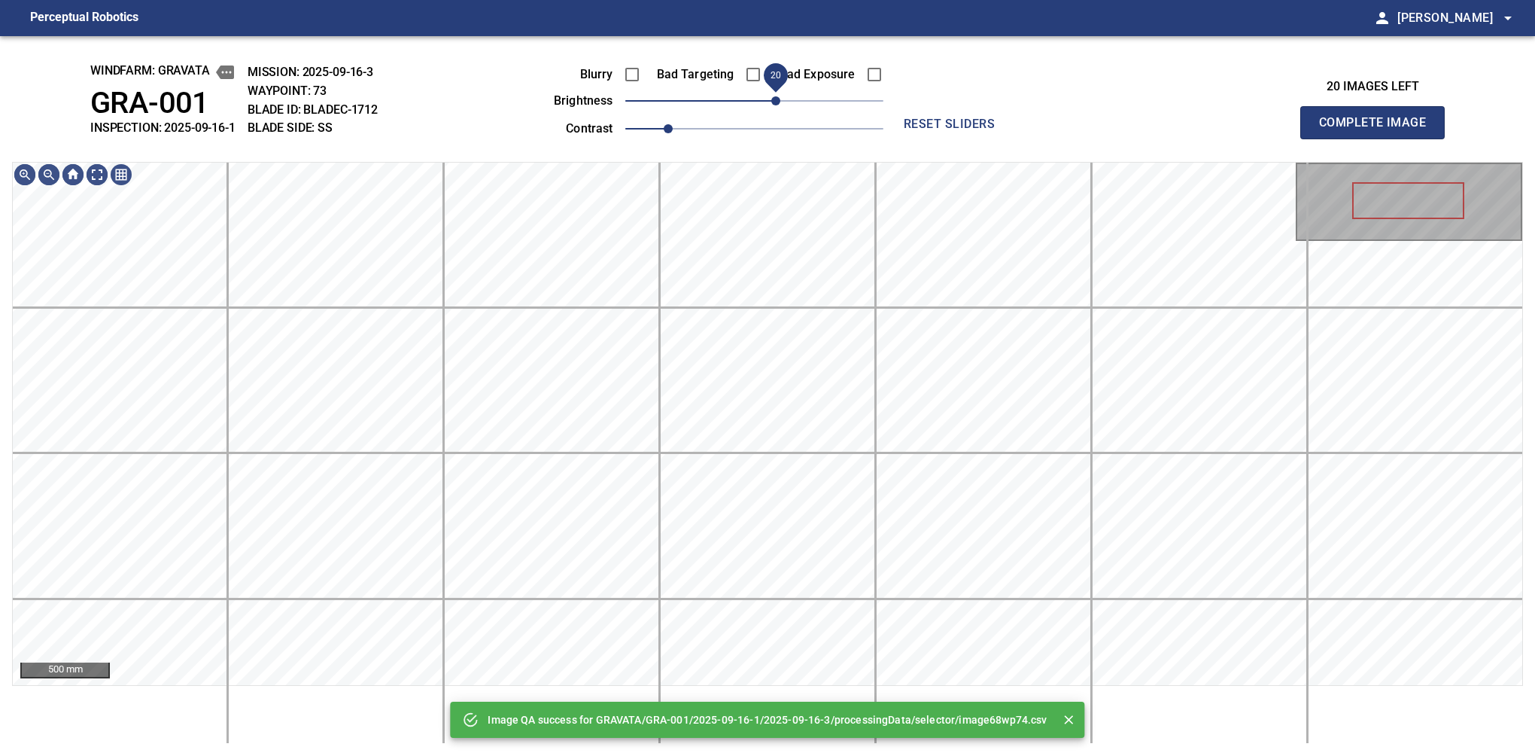
drag, startPoint x: 761, startPoint y: 108, endPoint x: 771, endPoint y: 105, distance: 10.8
click at [771, 105] on span "20" at bounding box center [775, 100] width 9 height 9
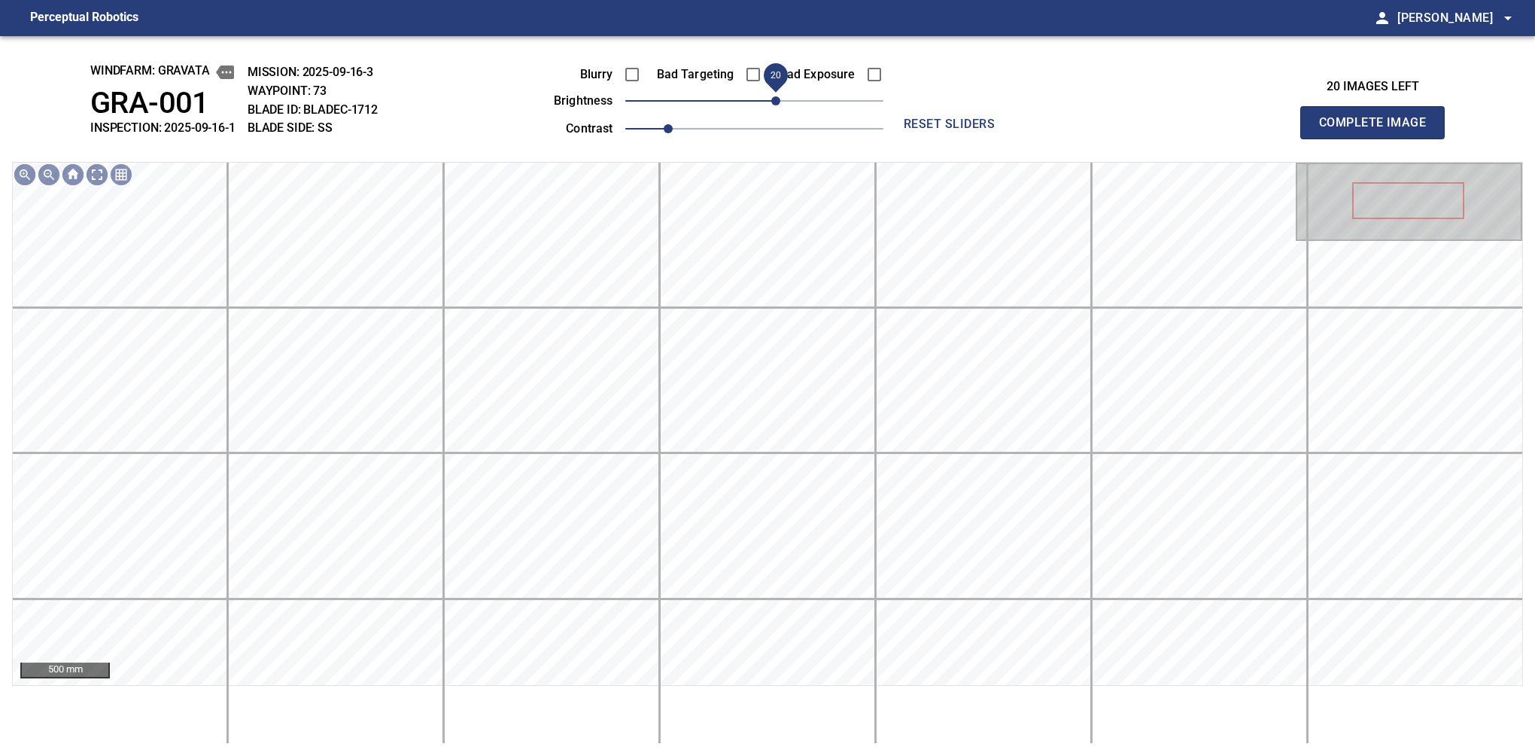
click at [1379, 138] on button "Complete Image" at bounding box center [1372, 122] width 144 height 33
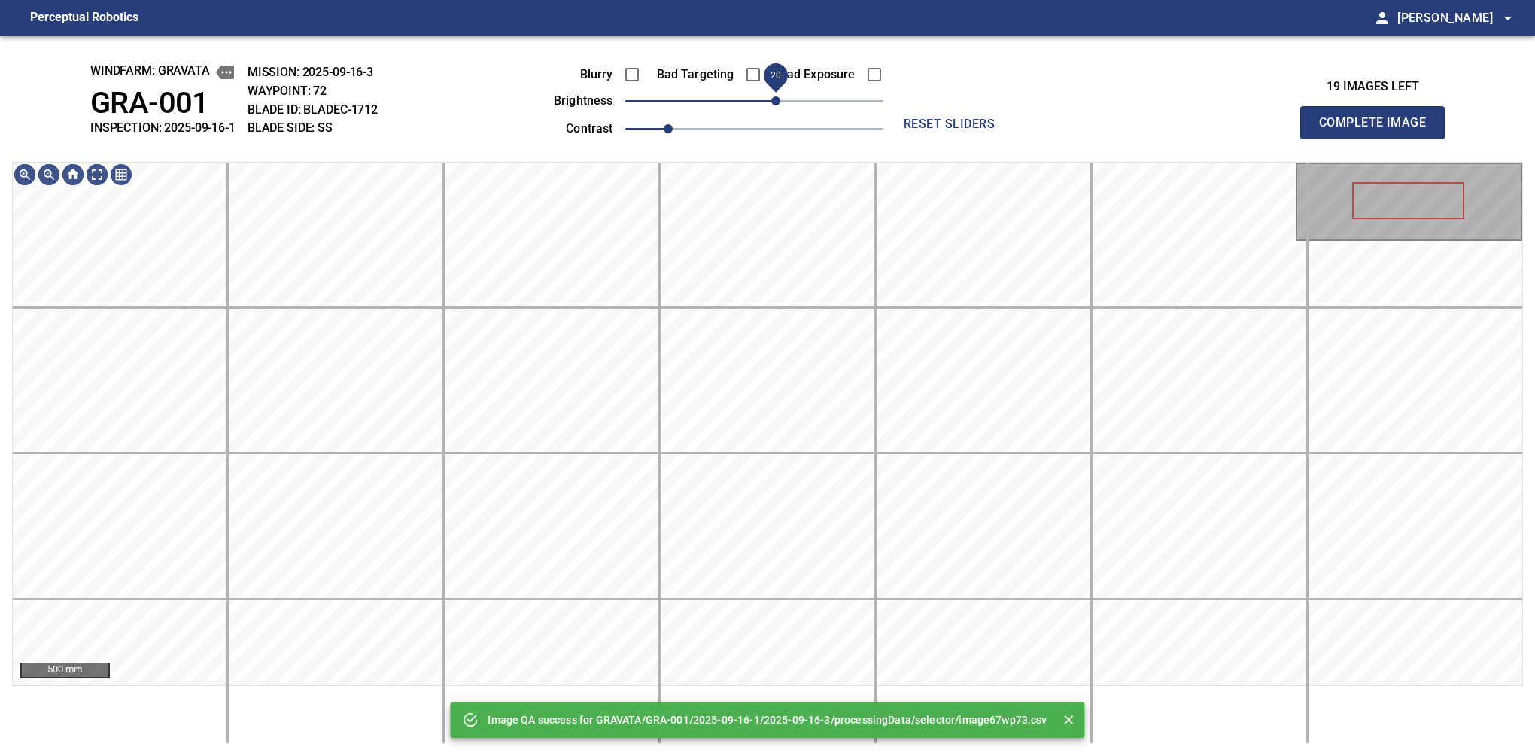
click at [771, 105] on span "20" at bounding box center [775, 100] width 9 height 9
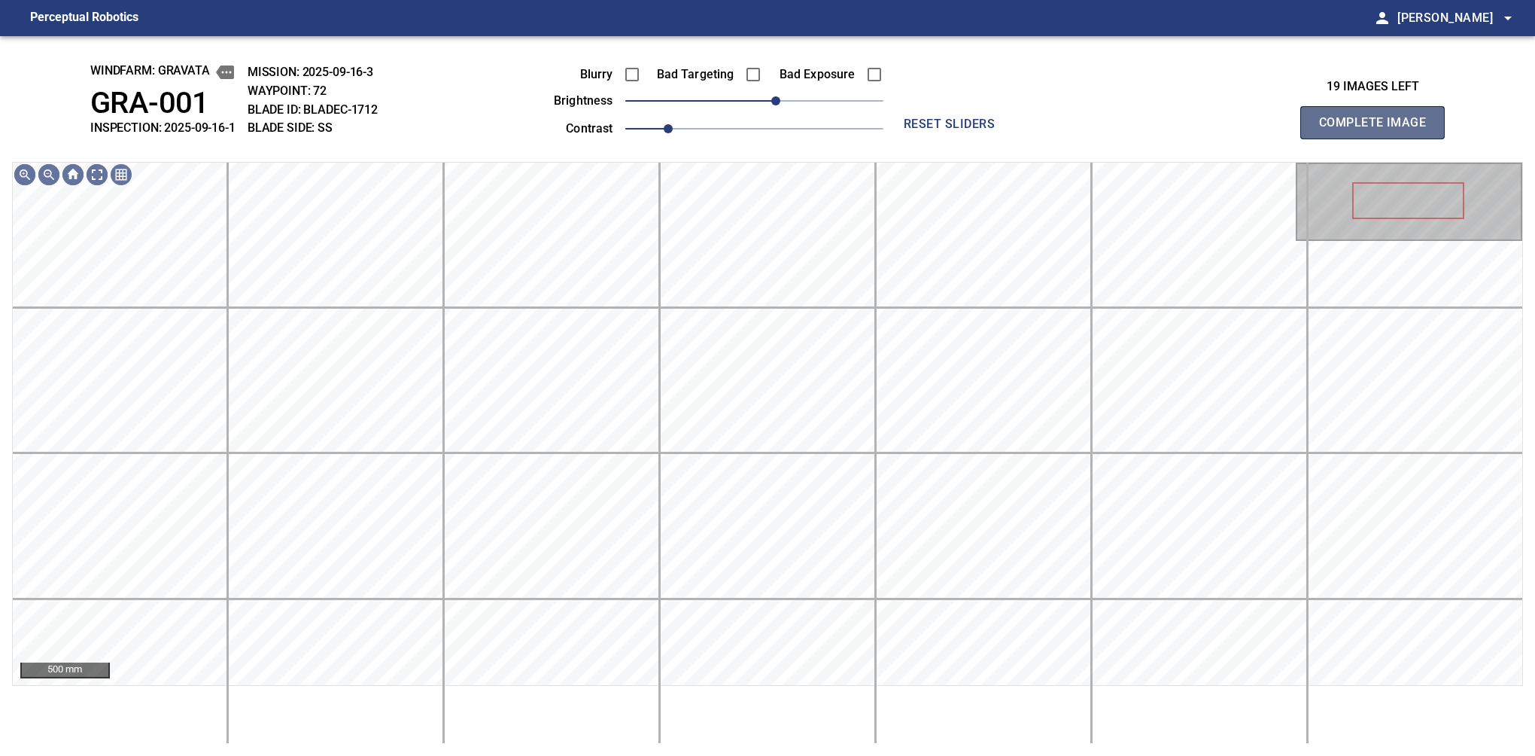
click at [1379, 138] on button "Complete Image" at bounding box center [1372, 122] width 144 height 33
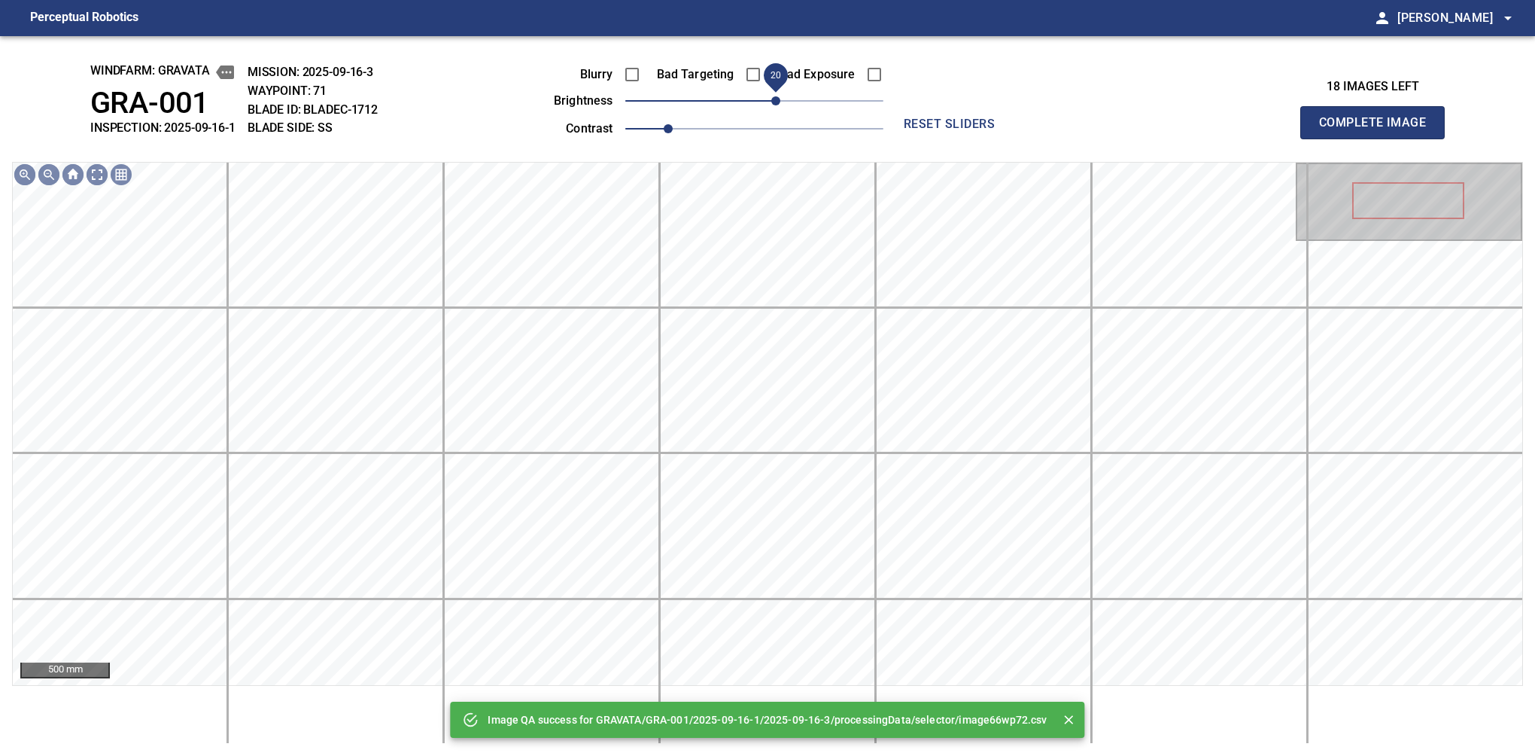
drag, startPoint x: 766, startPoint y: 108, endPoint x: 777, endPoint y: 105, distance: 10.8
click at [777, 105] on span "20" at bounding box center [775, 100] width 9 height 9
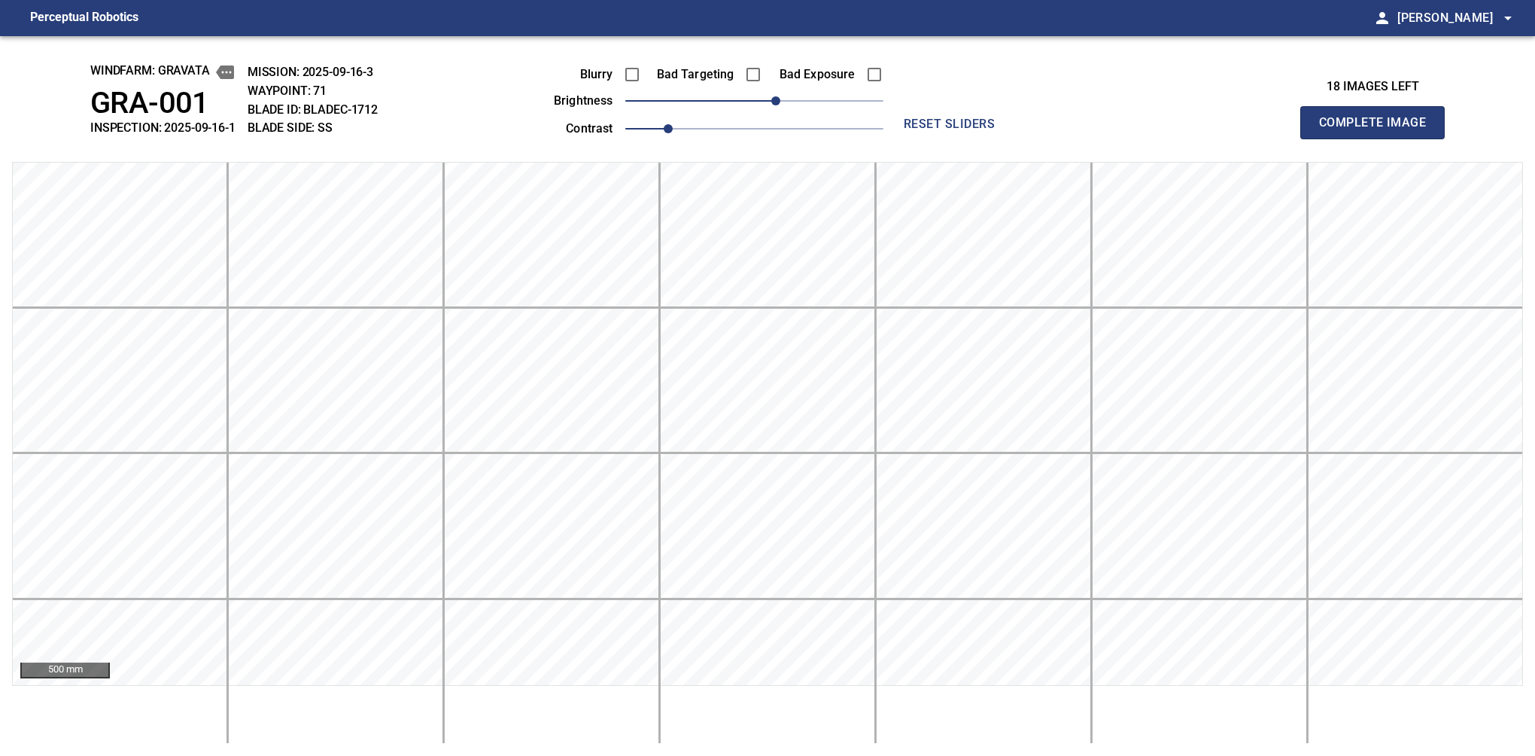
click at [1379, 138] on button "Complete Image" at bounding box center [1372, 122] width 144 height 33
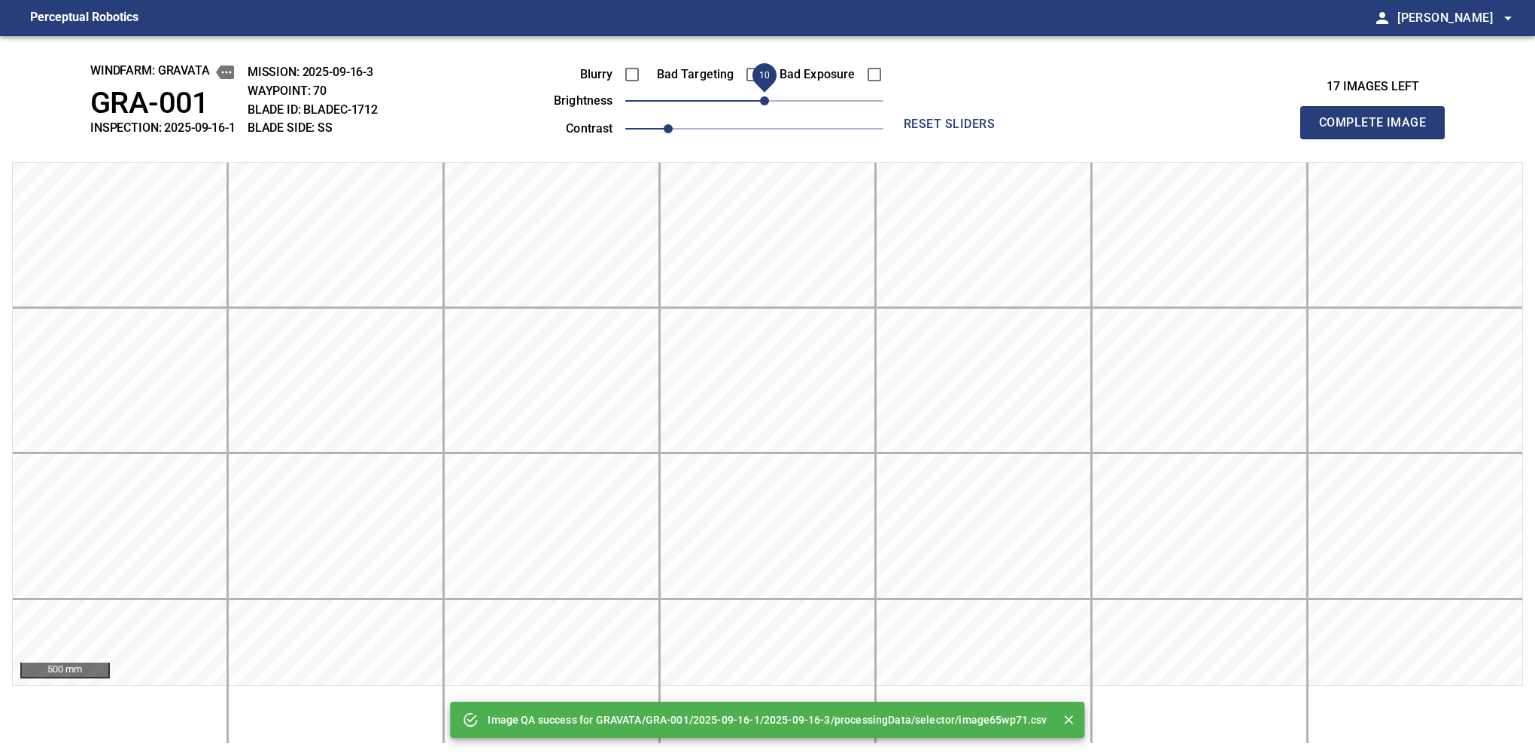
drag, startPoint x: 777, startPoint y: 105, endPoint x: 766, endPoint y: 102, distance: 11.0
click at [766, 102] on span "10" at bounding box center [754, 100] width 258 height 21
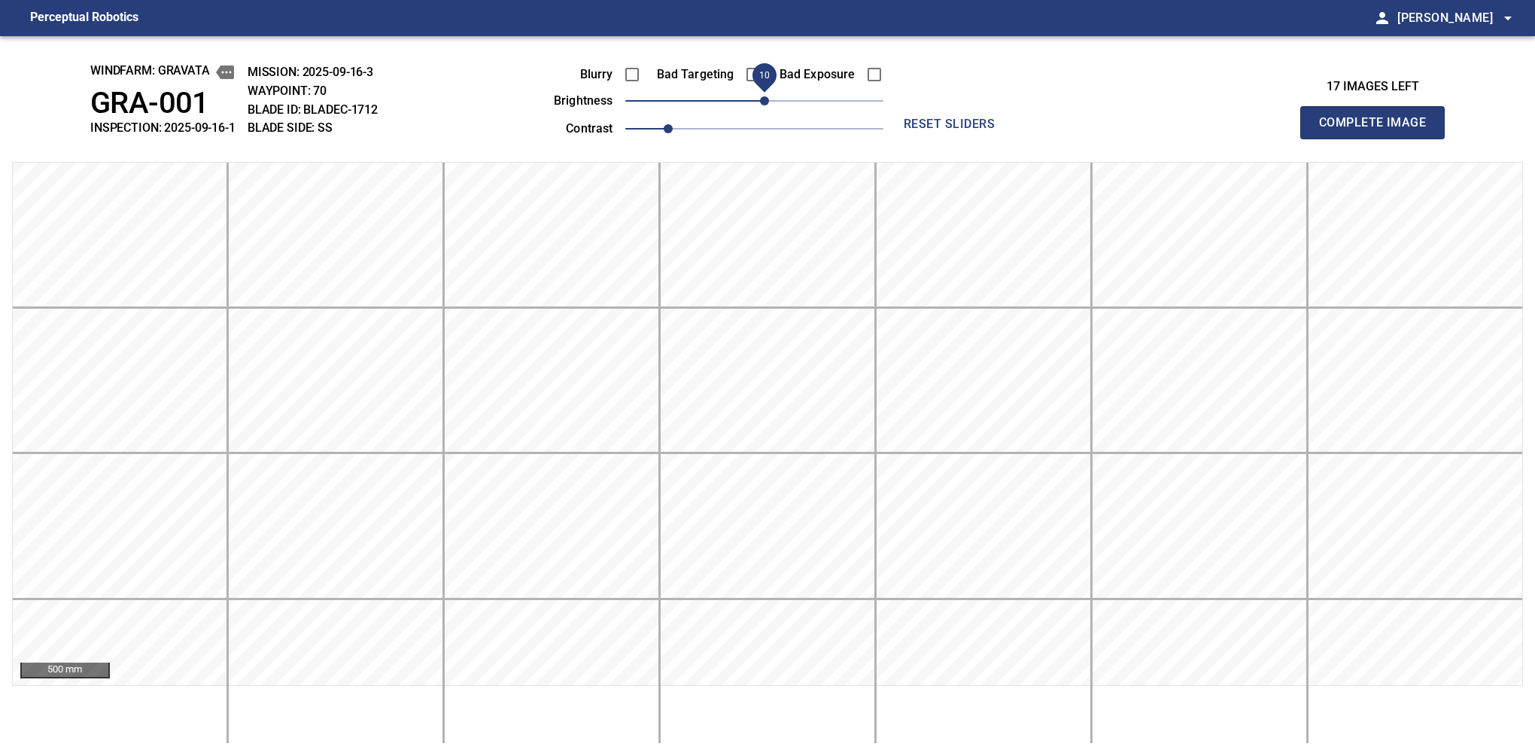
click at [1379, 138] on button "Complete Image" at bounding box center [1372, 122] width 144 height 33
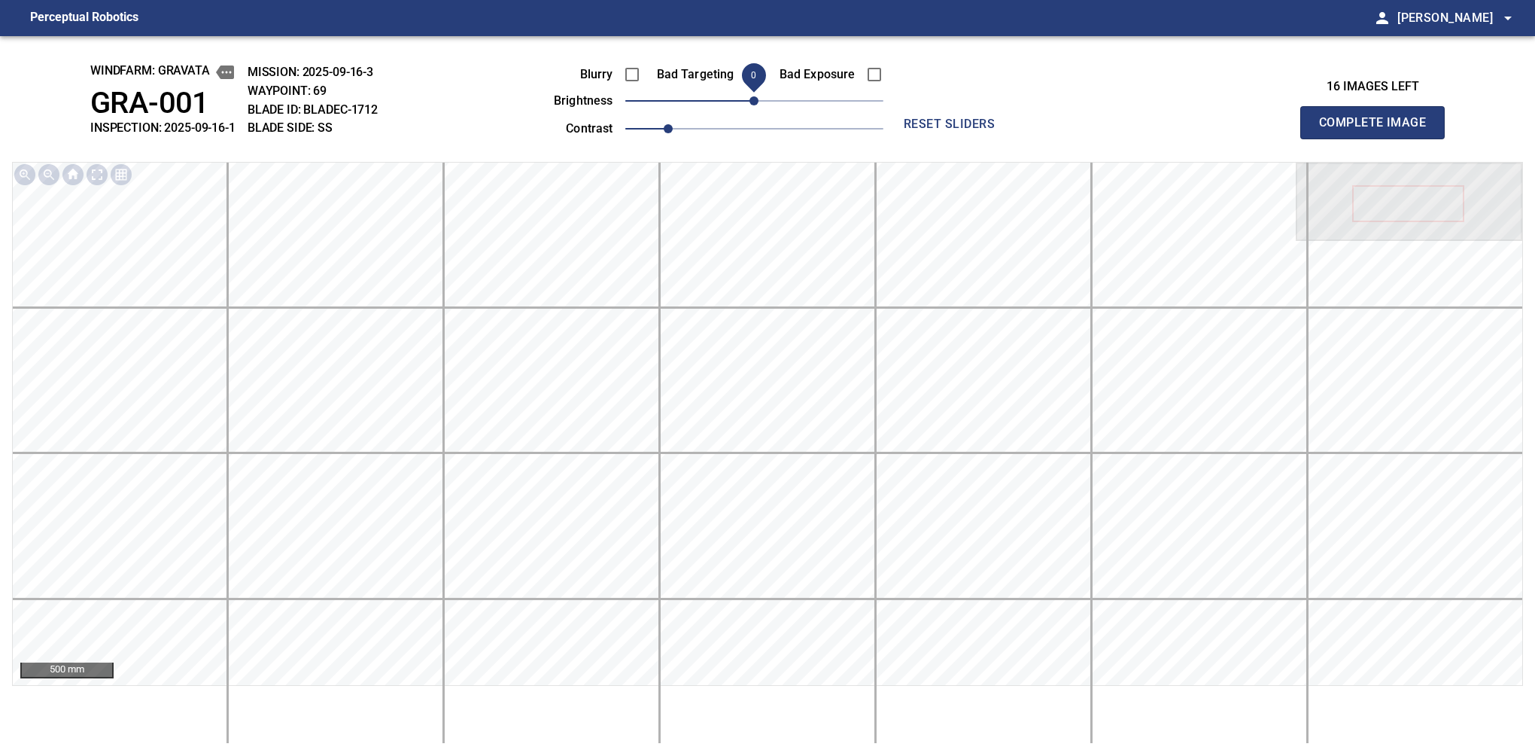
click at [750, 101] on span "0" at bounding box center [753, 100] width 9 height 9
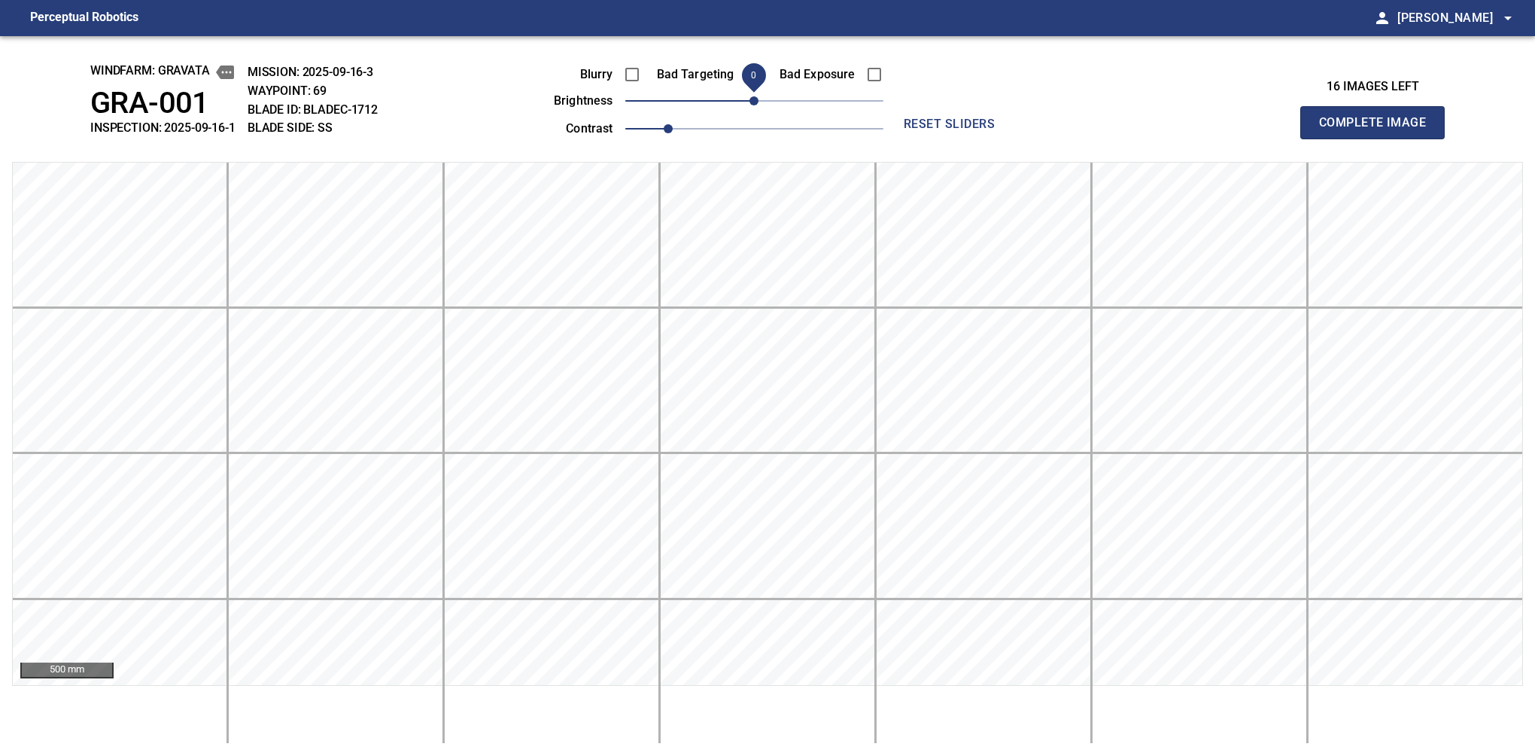
click at [1379, 138] on button "Complete Image" at bounding box center [1372, 122] width 144 height 33
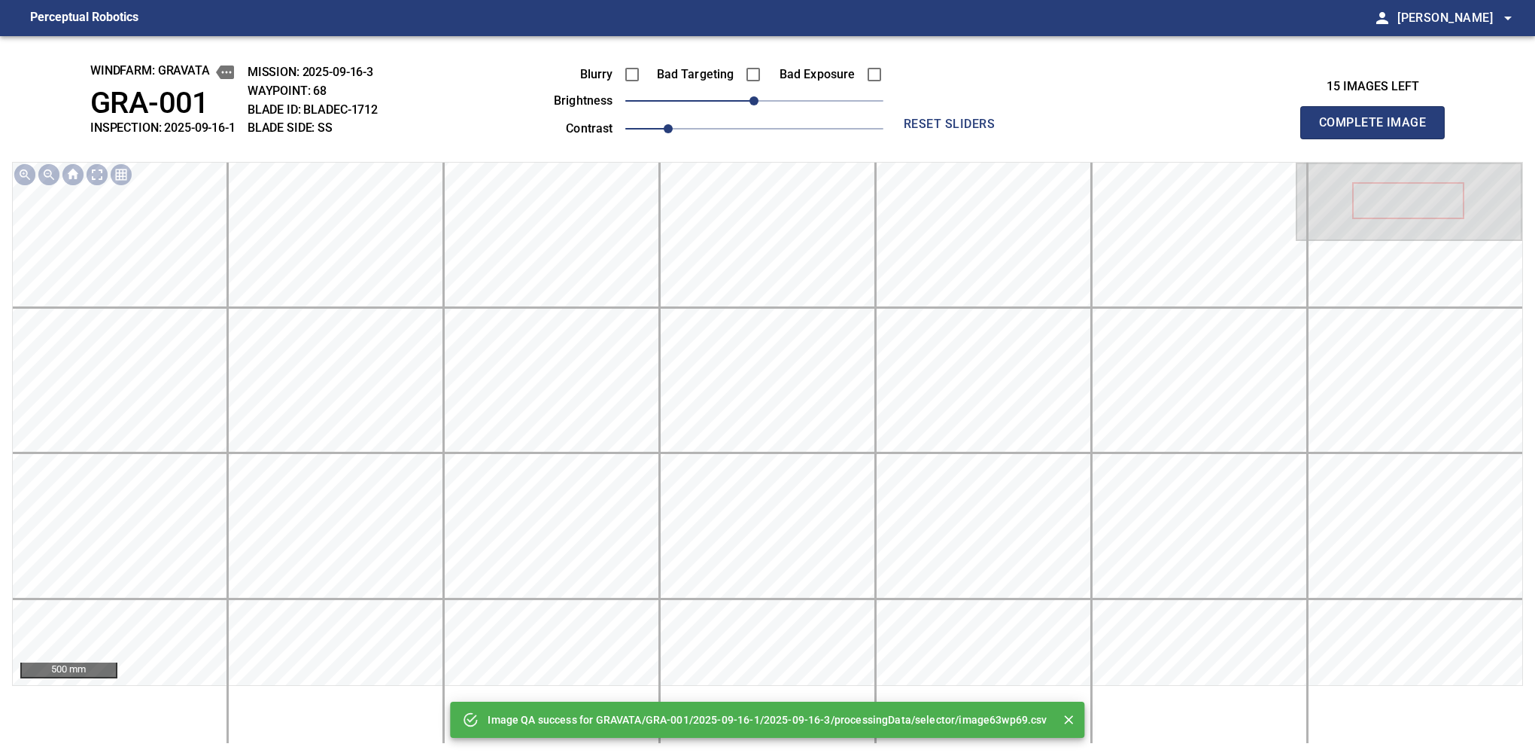
click at [1379, 138] on button "Complete Image" at bounding box center [1372, 122] width 144 height 33
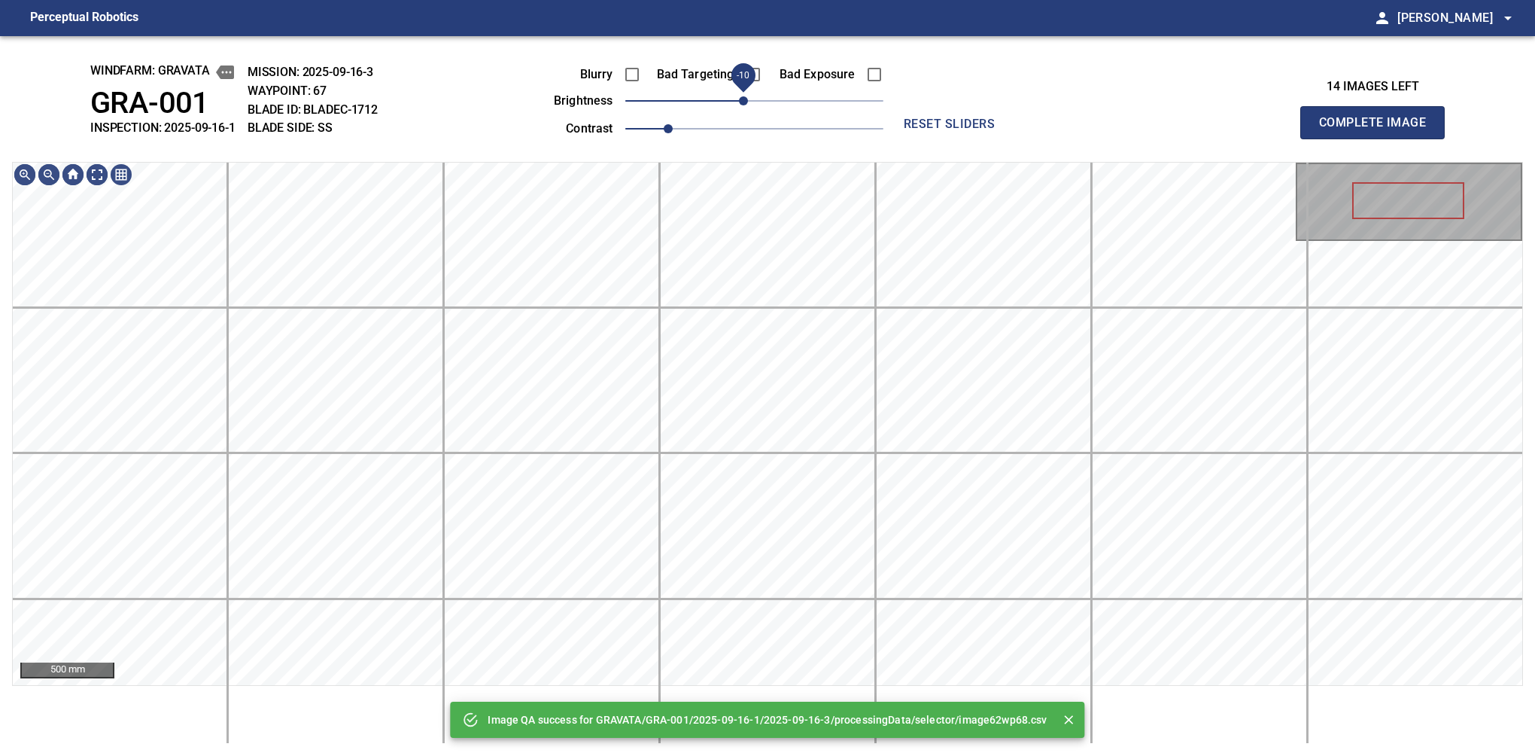
click at [746, 101] on span "-10" at bounding box center [743, 100] width 9 height 9
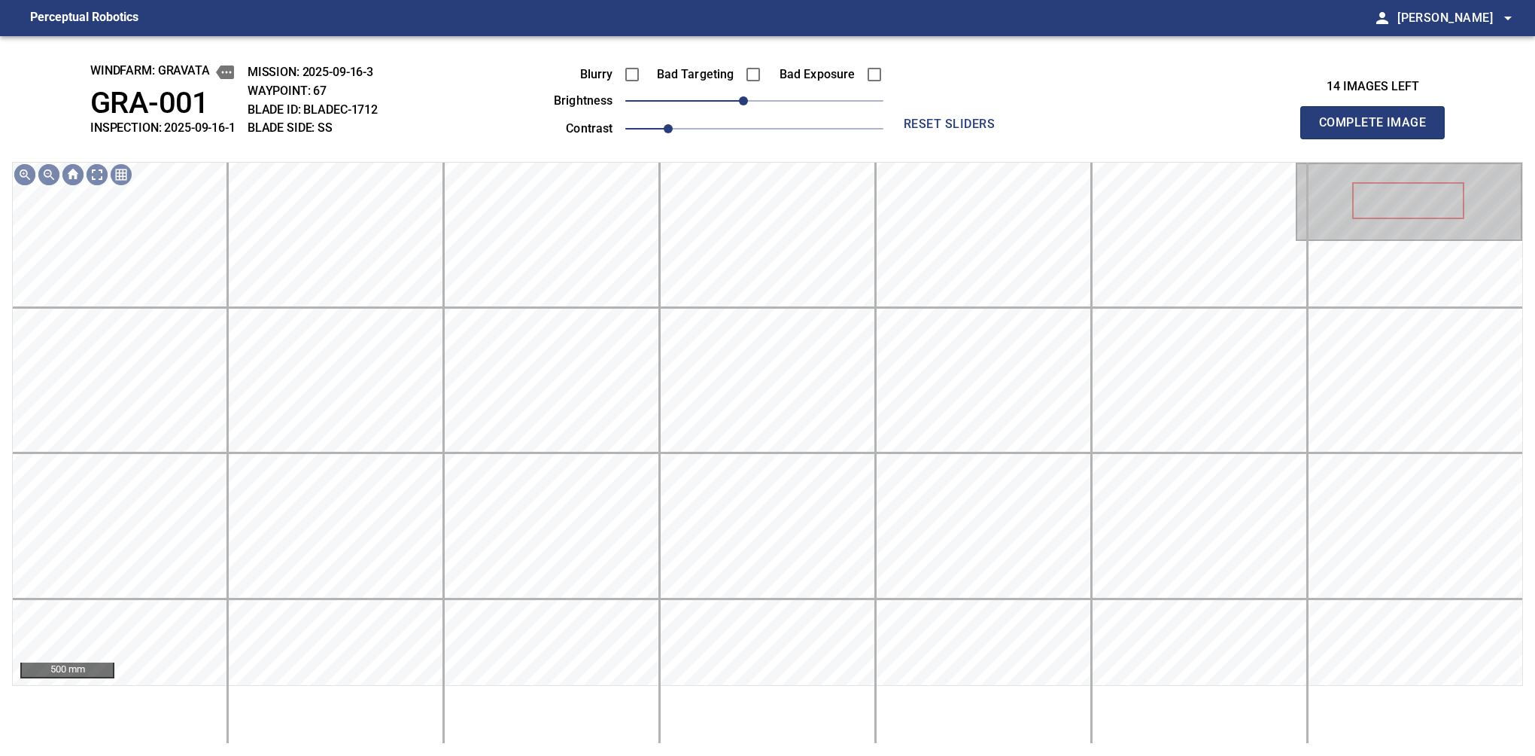
click at [1379, 138] on button "Complete Image" at bounding box center [1372, 122] width 144 height 33
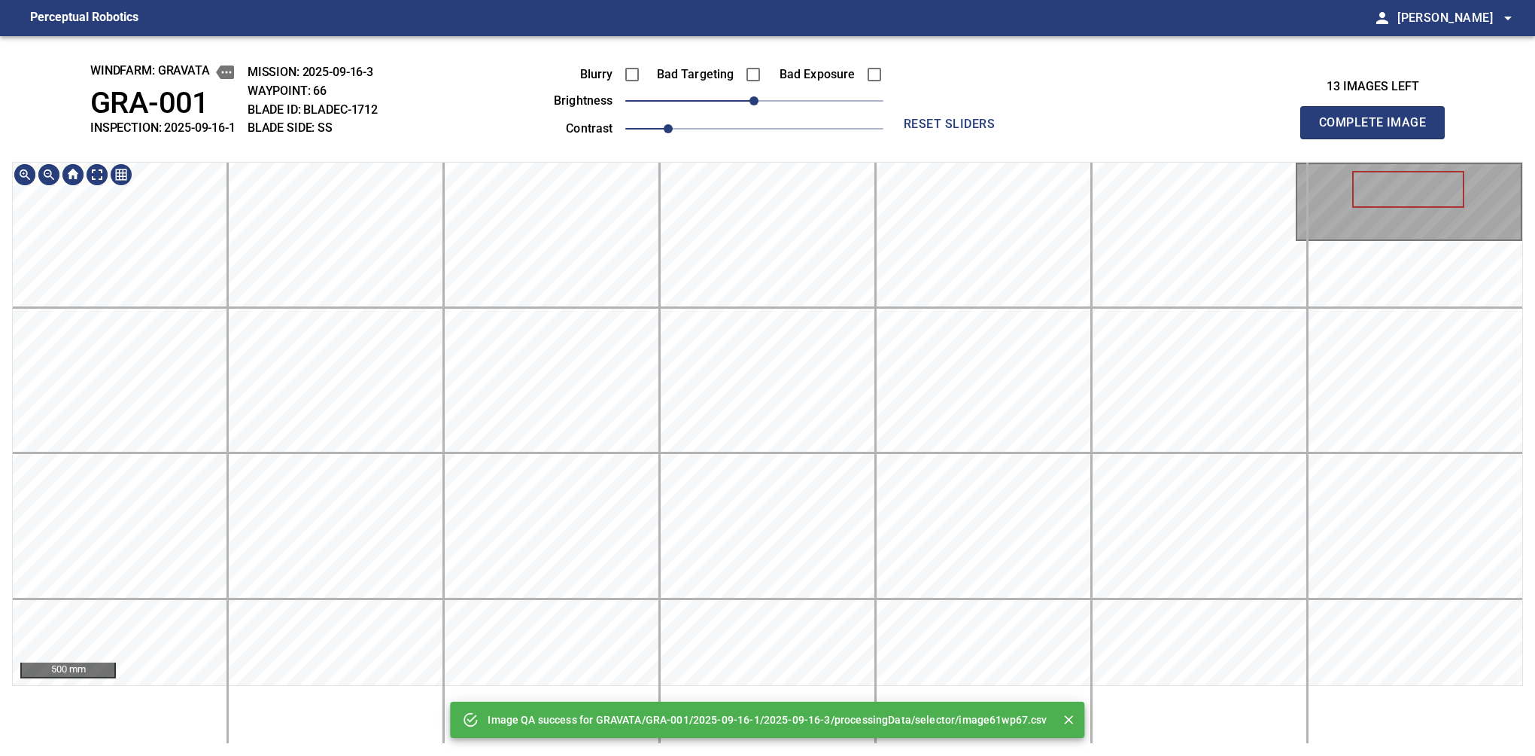
click at [807, 691] on div "500 mm" at bounding box center [767, 453] width 1511 height 582
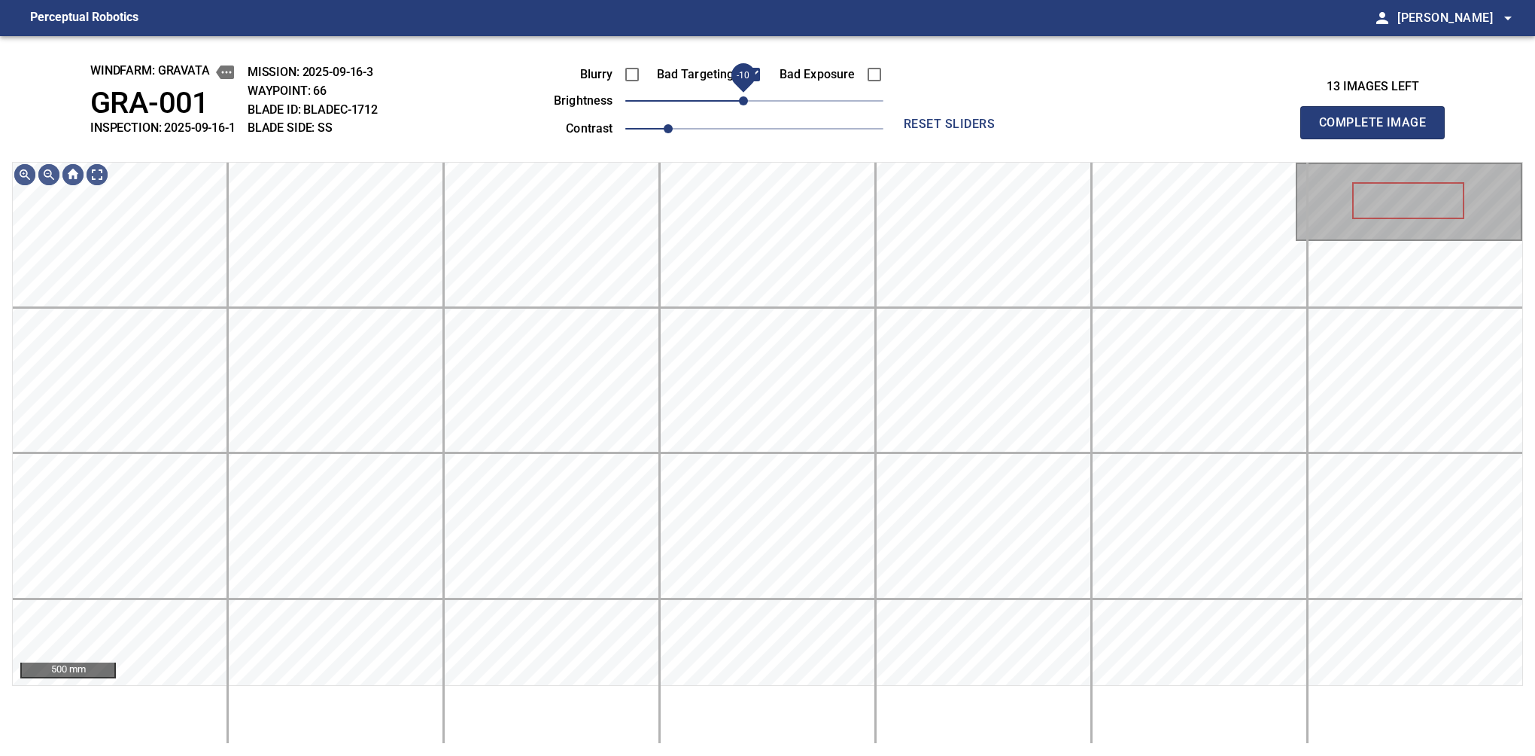
drag, startPoint x: 759, startPoint y: 101, endPoint x: 743, endPoint y: 103, distance: 15.2
click at [743, 103] on span "-10" at bounding box center [743, 100] width 9 height 9
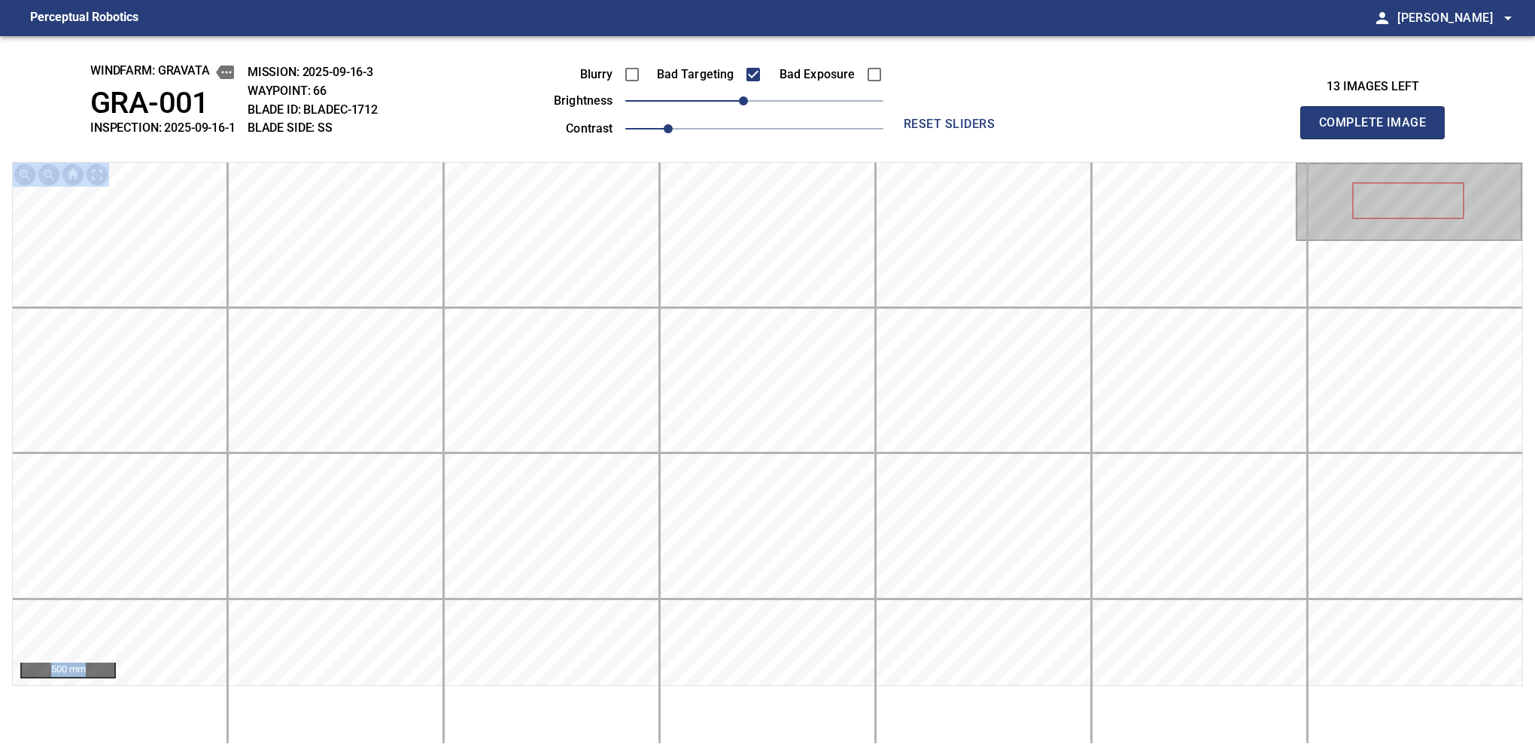
click at [864, 643] on div "windfarm: GRAVATA GRA-001 INSPECTION: 2025-09-16-1 MISSION: 2025-09-16-3 WAYPOI…" at bounding box center [767, 395] width 1535 height 719
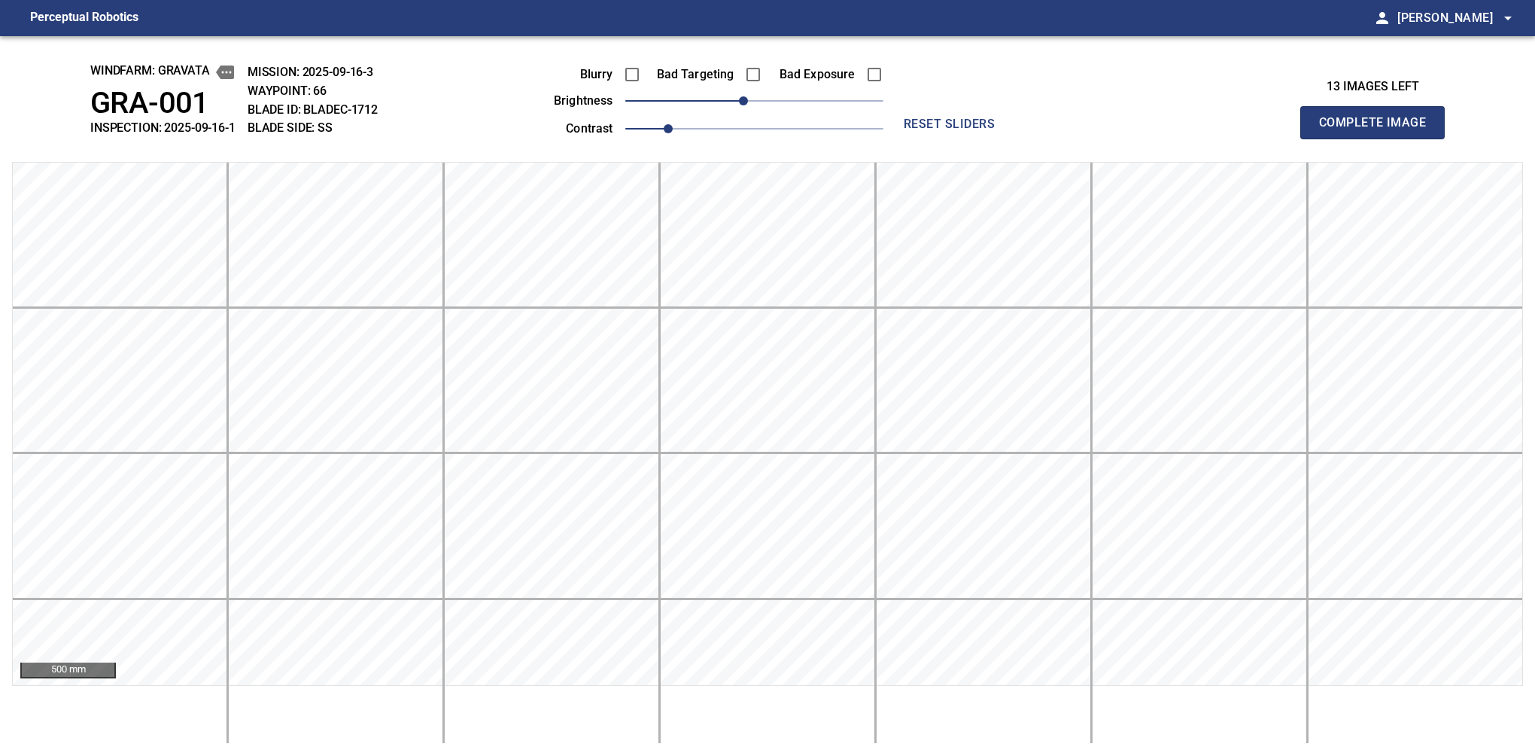
click at [1379, 138] on button "Complete Image" at bounding box center [1372, 122] width 144 height 33
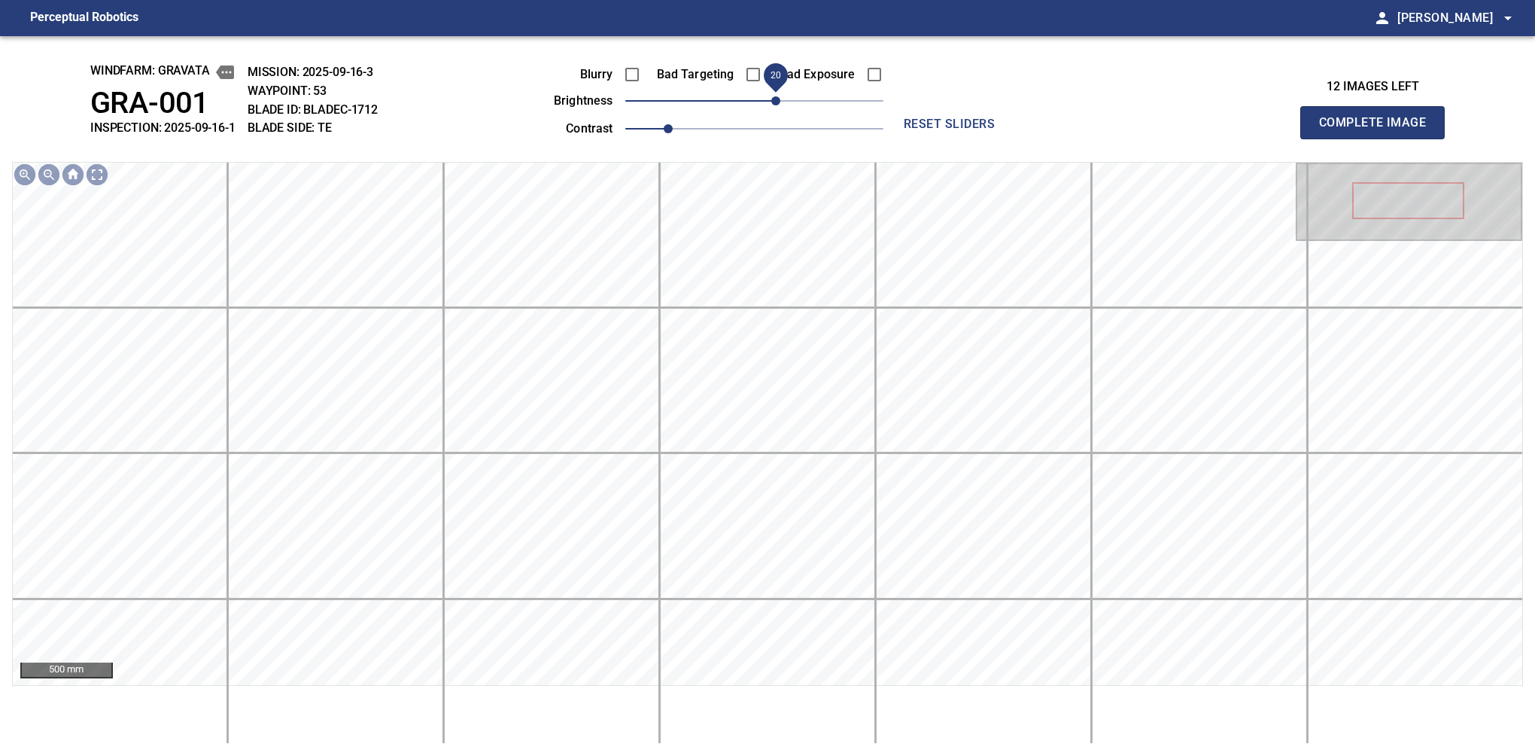
drag, startPoint x: 749, startPoint y: 105, endPoint x: 780, endPoint y: 107, distance: 30.9
click at [780, 105] on span "20" at bounding box center [775, 100] width 9 height 9
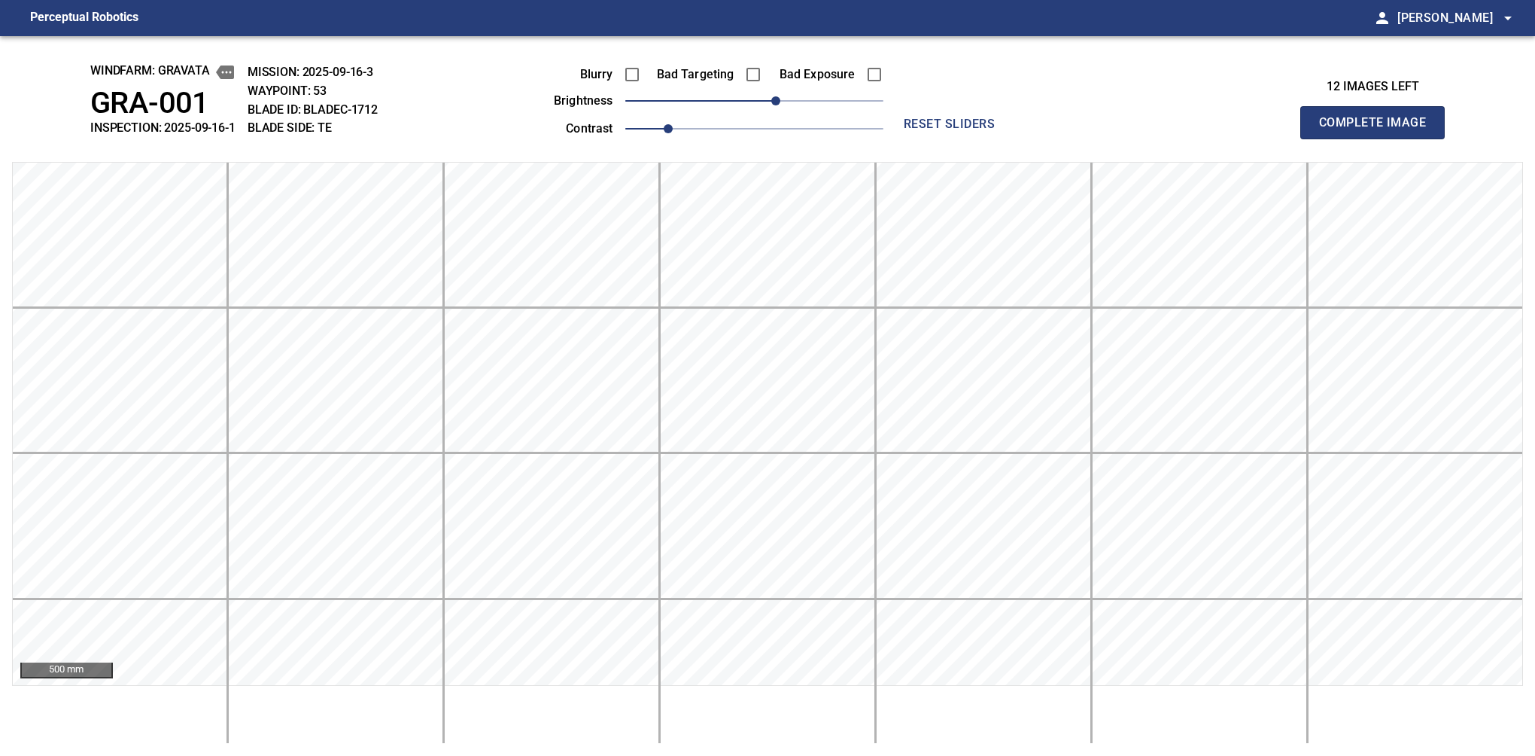
click at [1379, 138] on button "Complete Image" at bounding box center [1372, 122] width 144 height 33
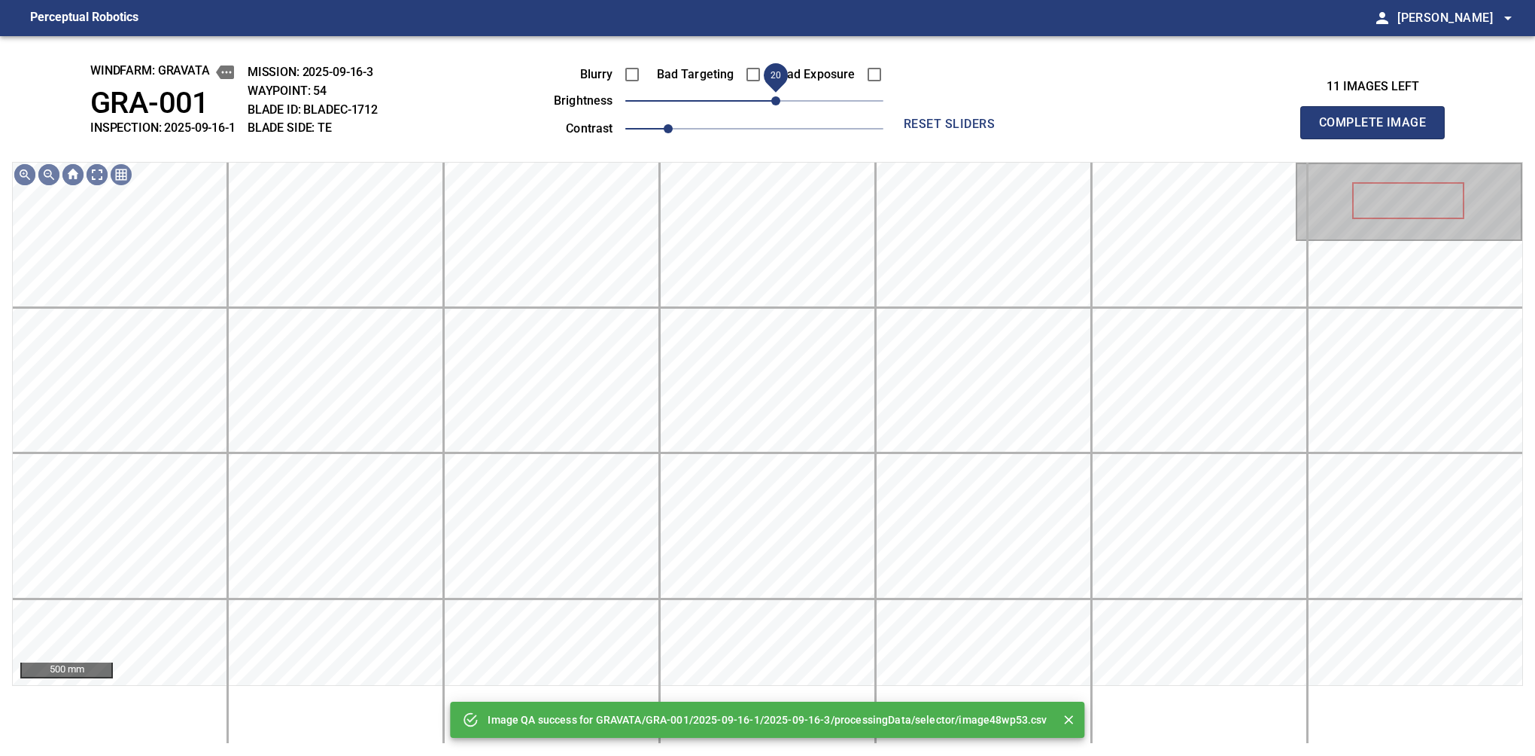
drag, startPoint x: 767, startPoint y: 105, endPoint x: 777, endPoint y: 107, distance: 10.8
click at [777, 105] on span "20" at bounding box center [775, 100] width 9 height 9
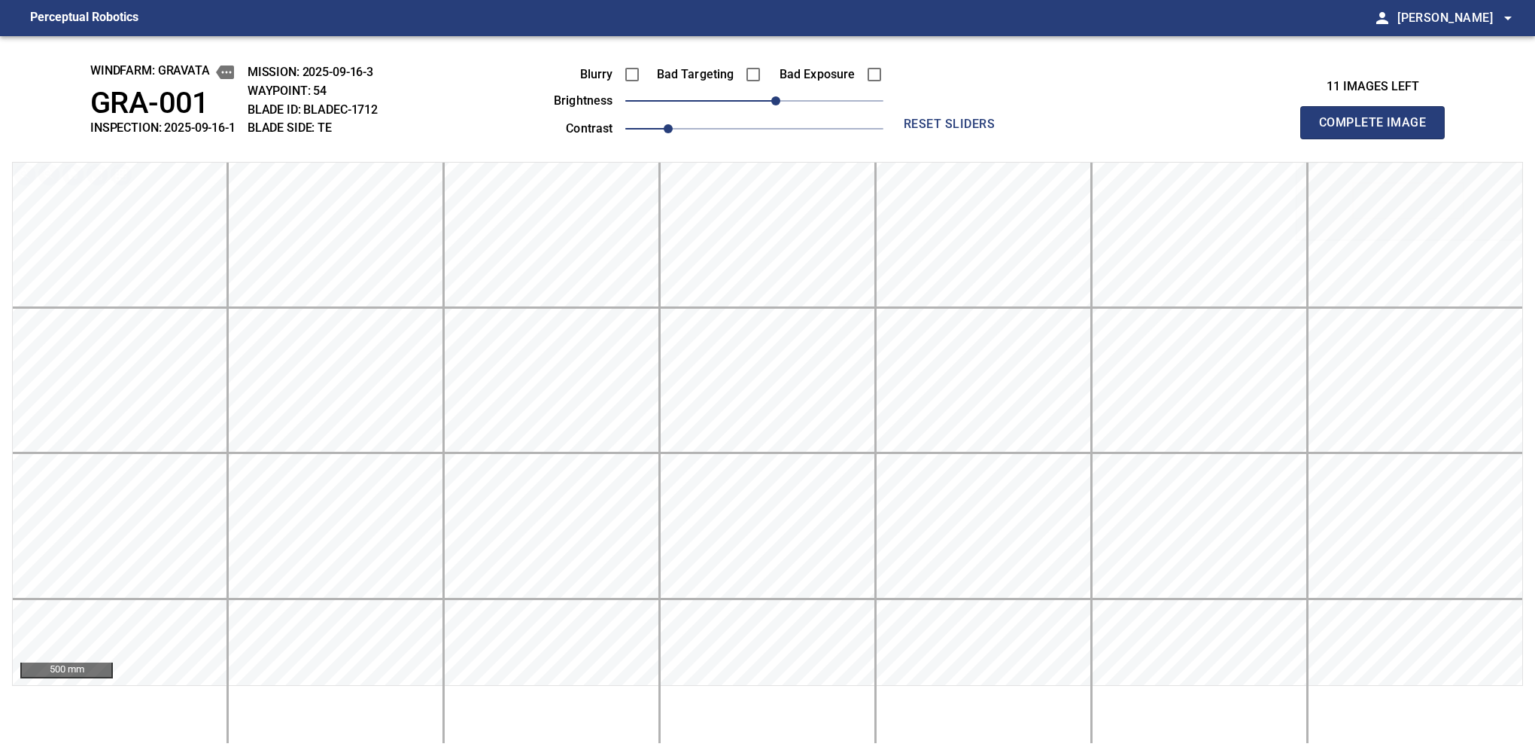
click at [1379, 138] on button "Complete Image" at bounding box center [1372, 122] width 144 height 33
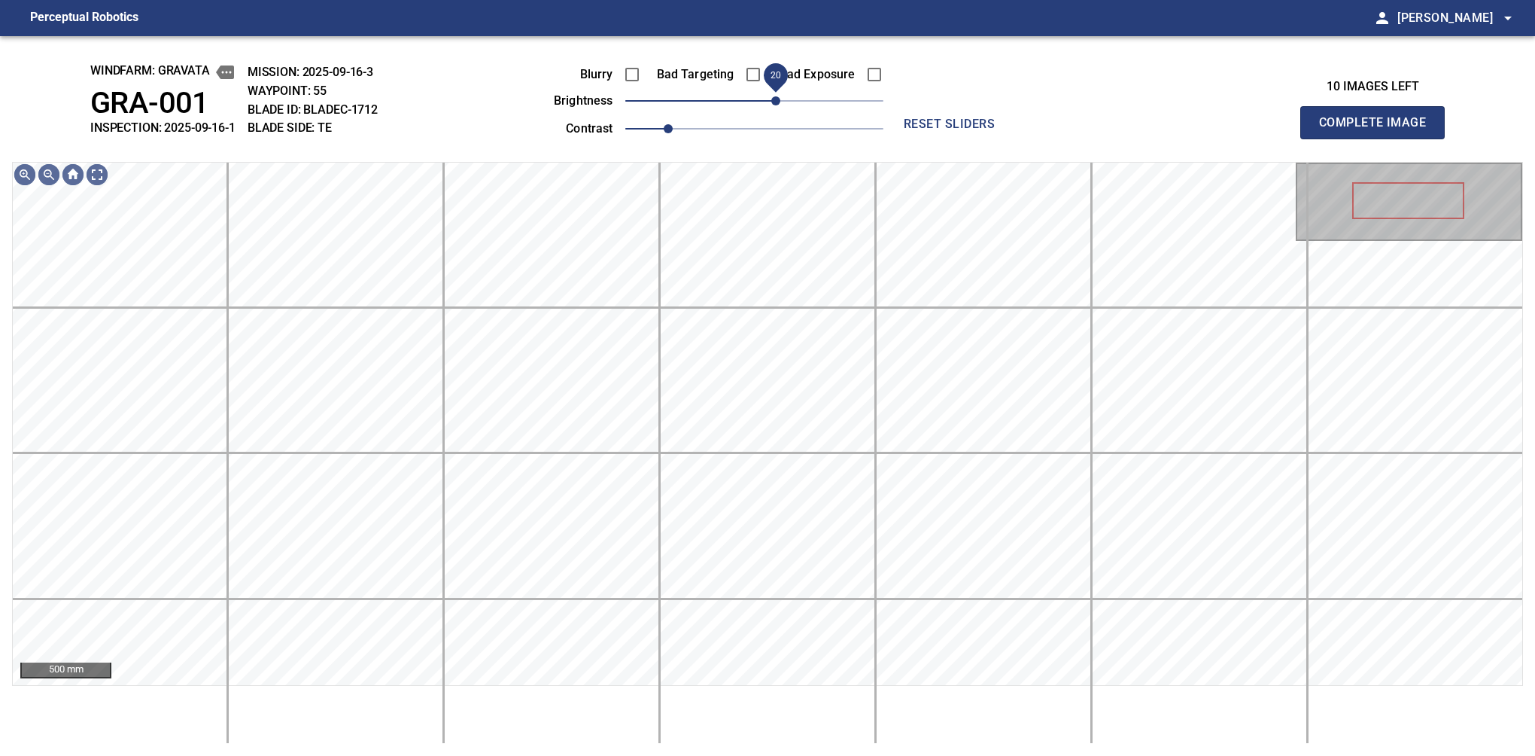
drag, startPoint x: 780, startPoint y: 100, endPoint x: 780, endPoint y: 111, distance: 10.6
click at [780, 105] on span "20" at bounding box center [775, 100] width 9 height 9
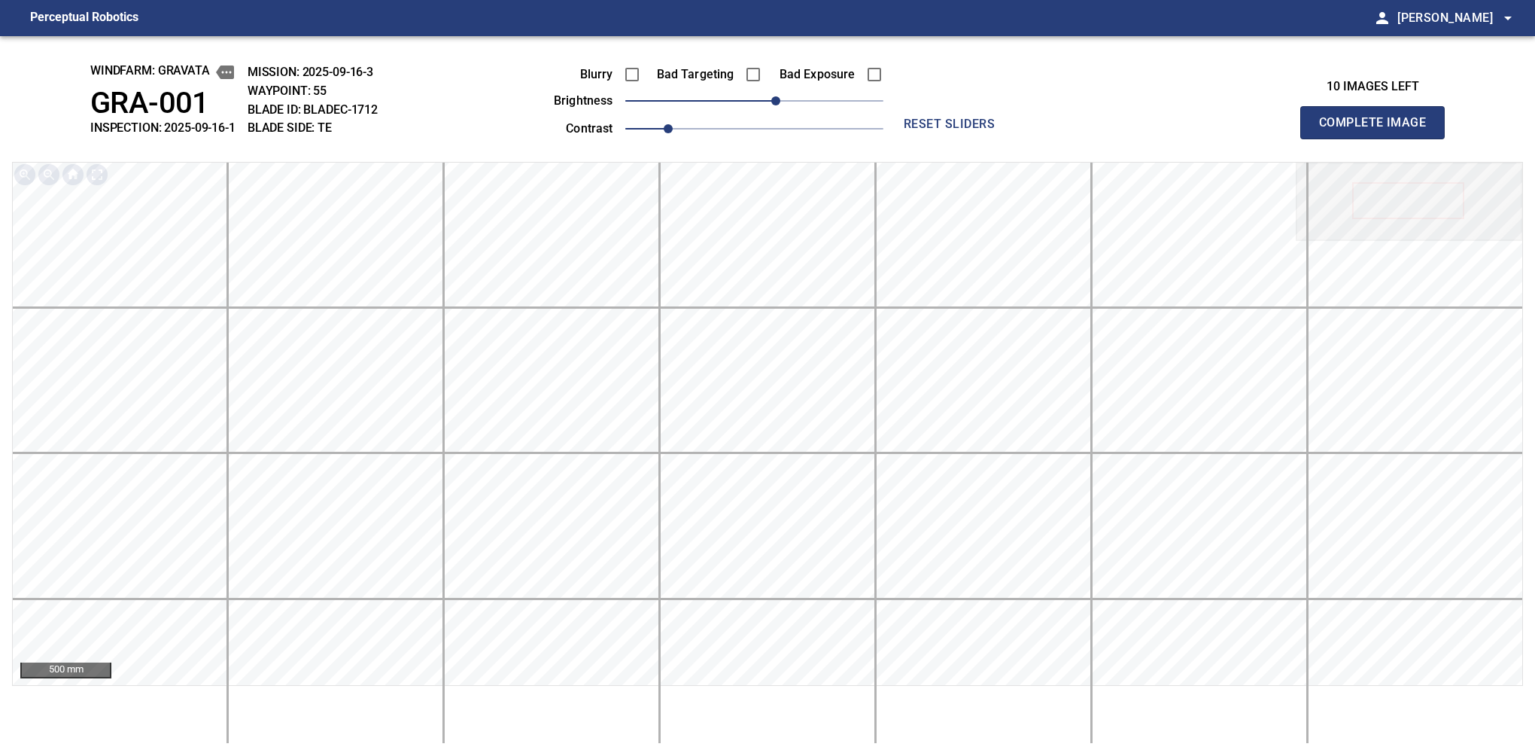
click at [1379, 138] on button "Complete Image" at bounding box center [1372, 122] width 144 height 33
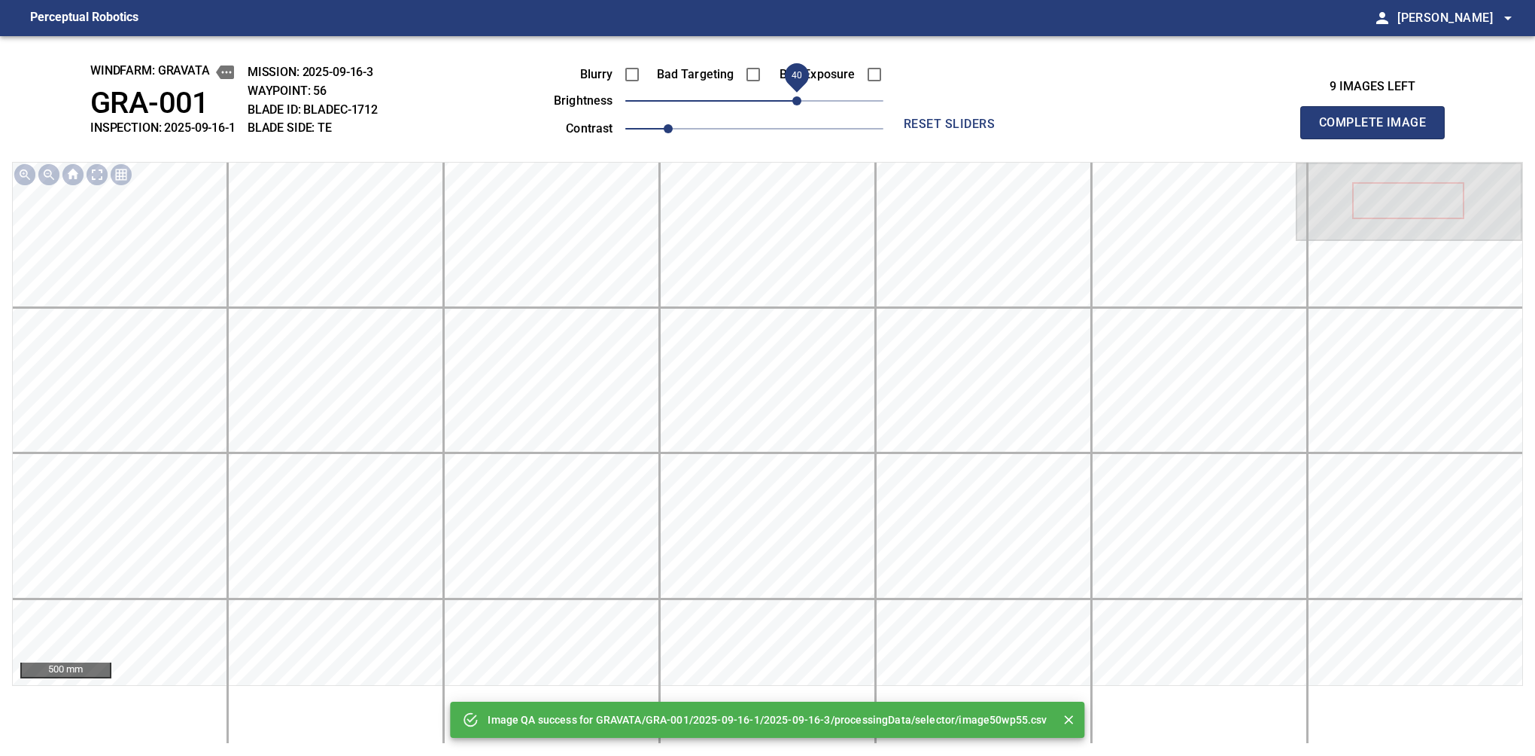
click at [796, 100] on span "40" at bounding box center [754, 100] width 258 height 21
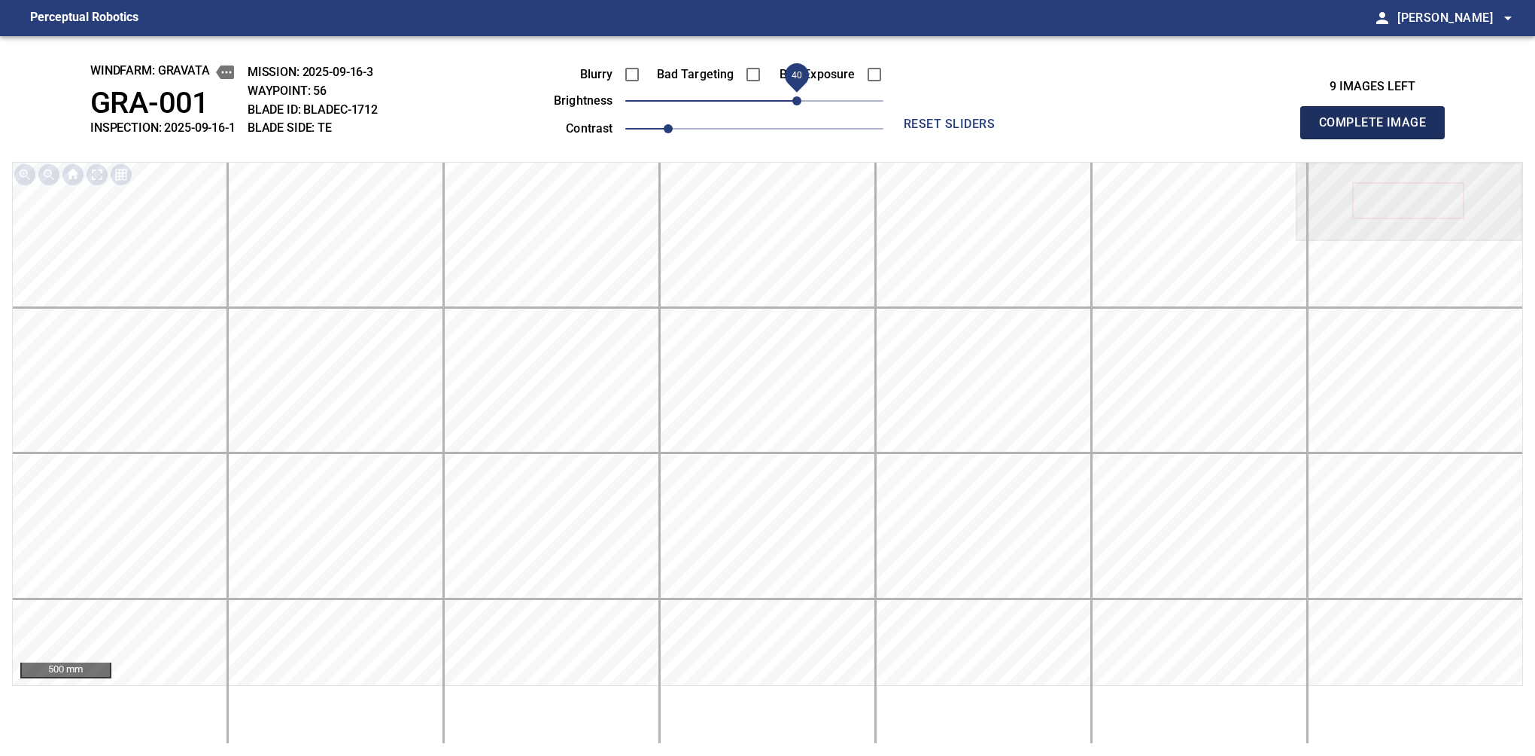
click at [1379, 138] on button "Complete Image" at bounding box center [1372, 122] width 144 height 33
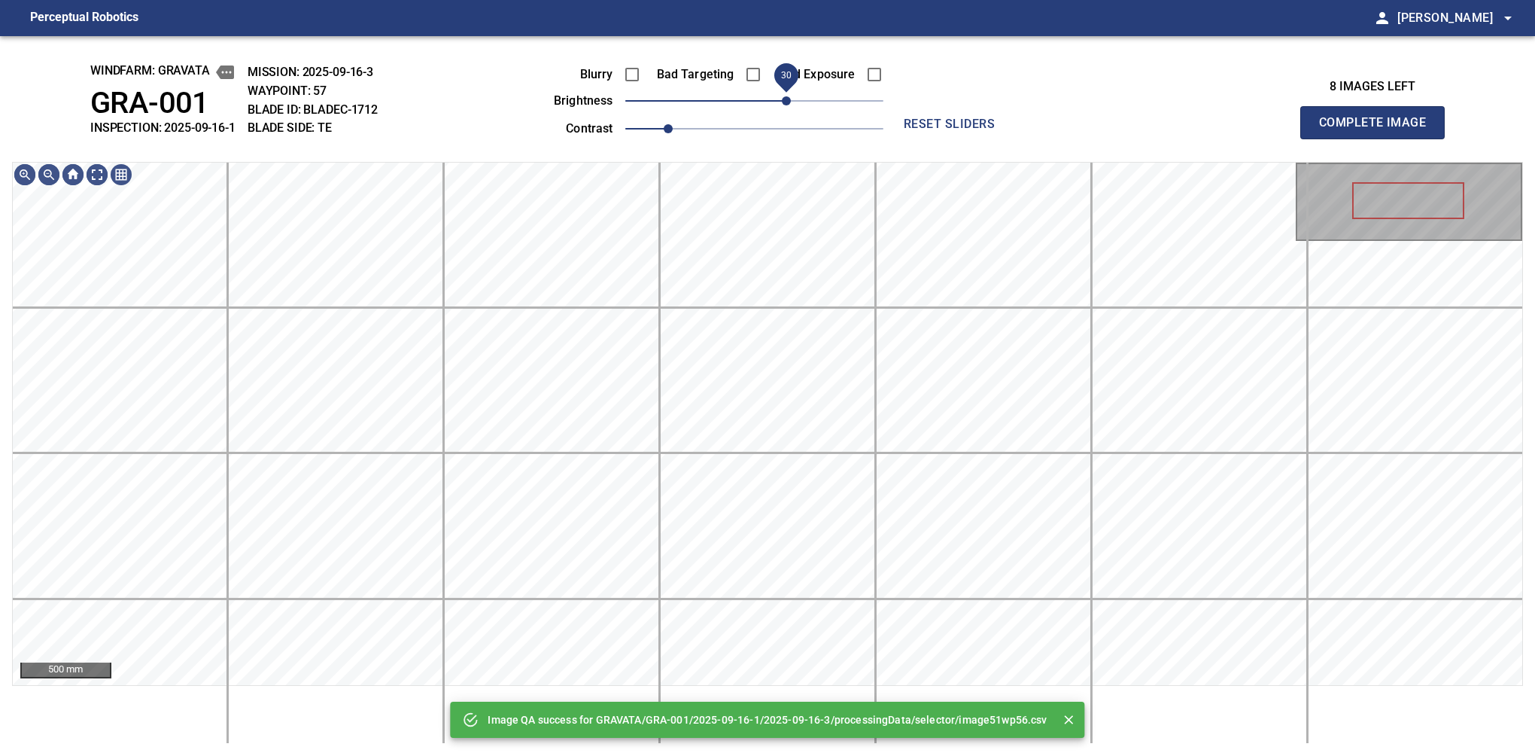
drag, startPoint x: 796, startPoint y: 100, endPoint x: 789, endPoint y: 111, distance: 12.9
click at [789, 111] on span "30" at bounding box center [754, 100] width 258 height 21
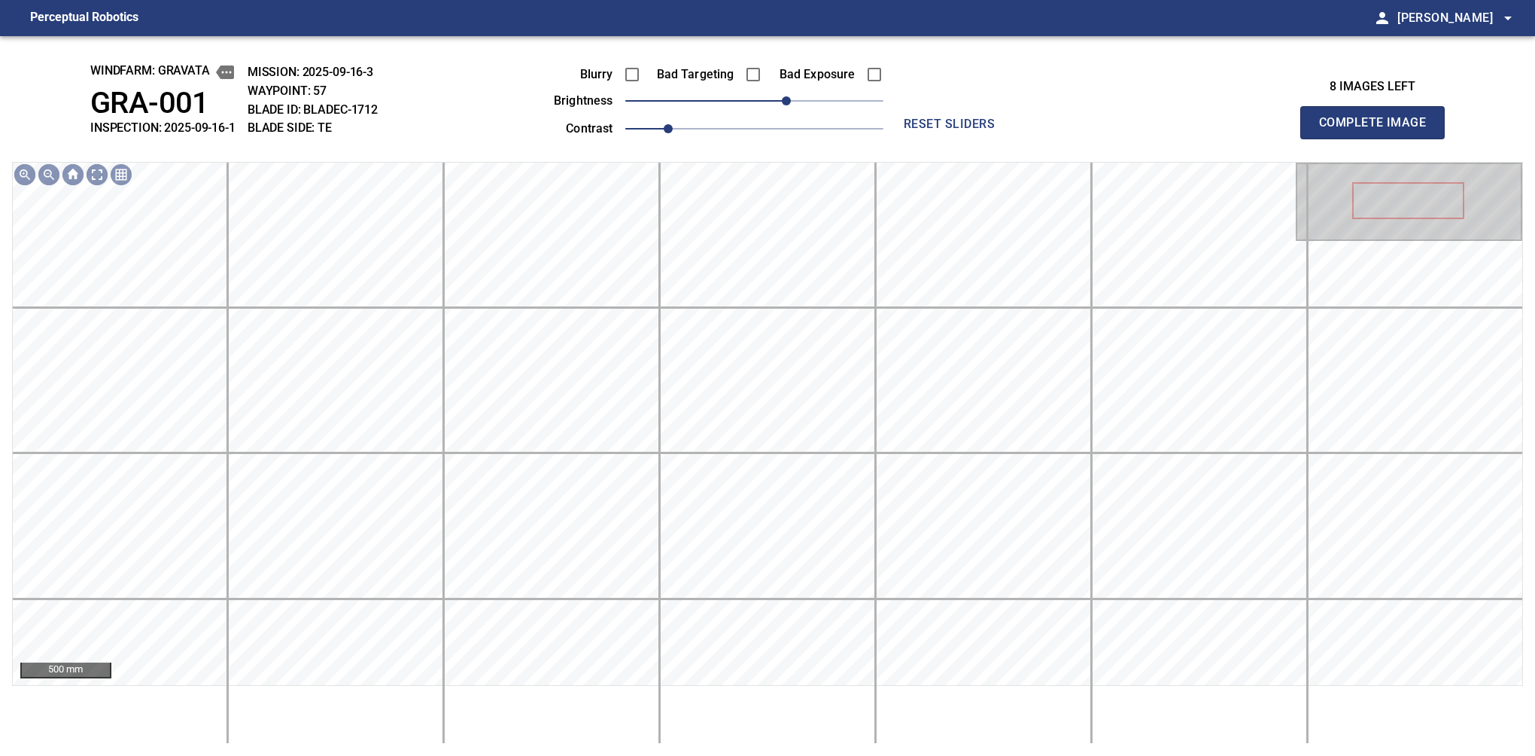
click at [1379, 138] on button "Complete Image" at bounding box center [1372, 122] width 144 height 33
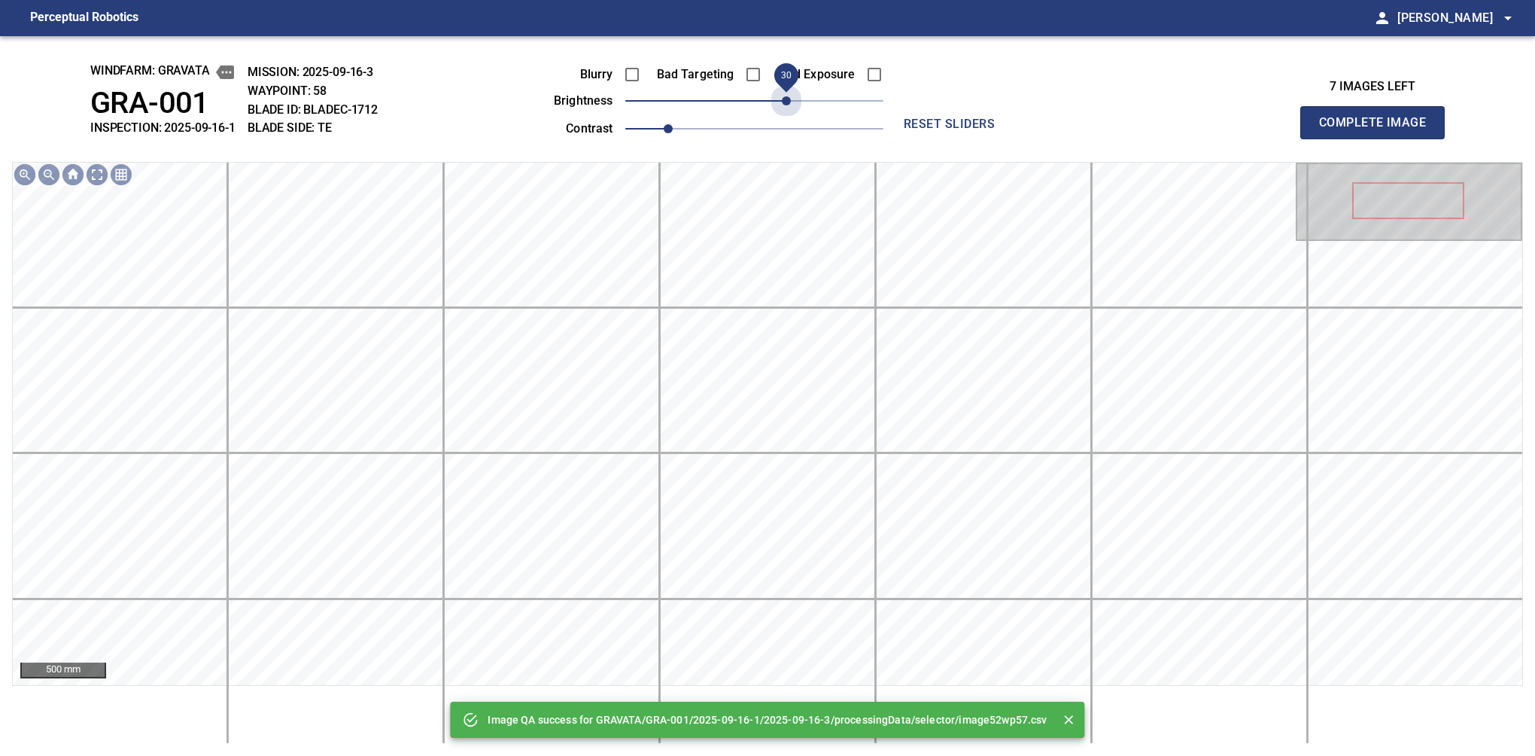
click at [789, 111] on span "30" at bounding box center [754, 100] width 258 height 21
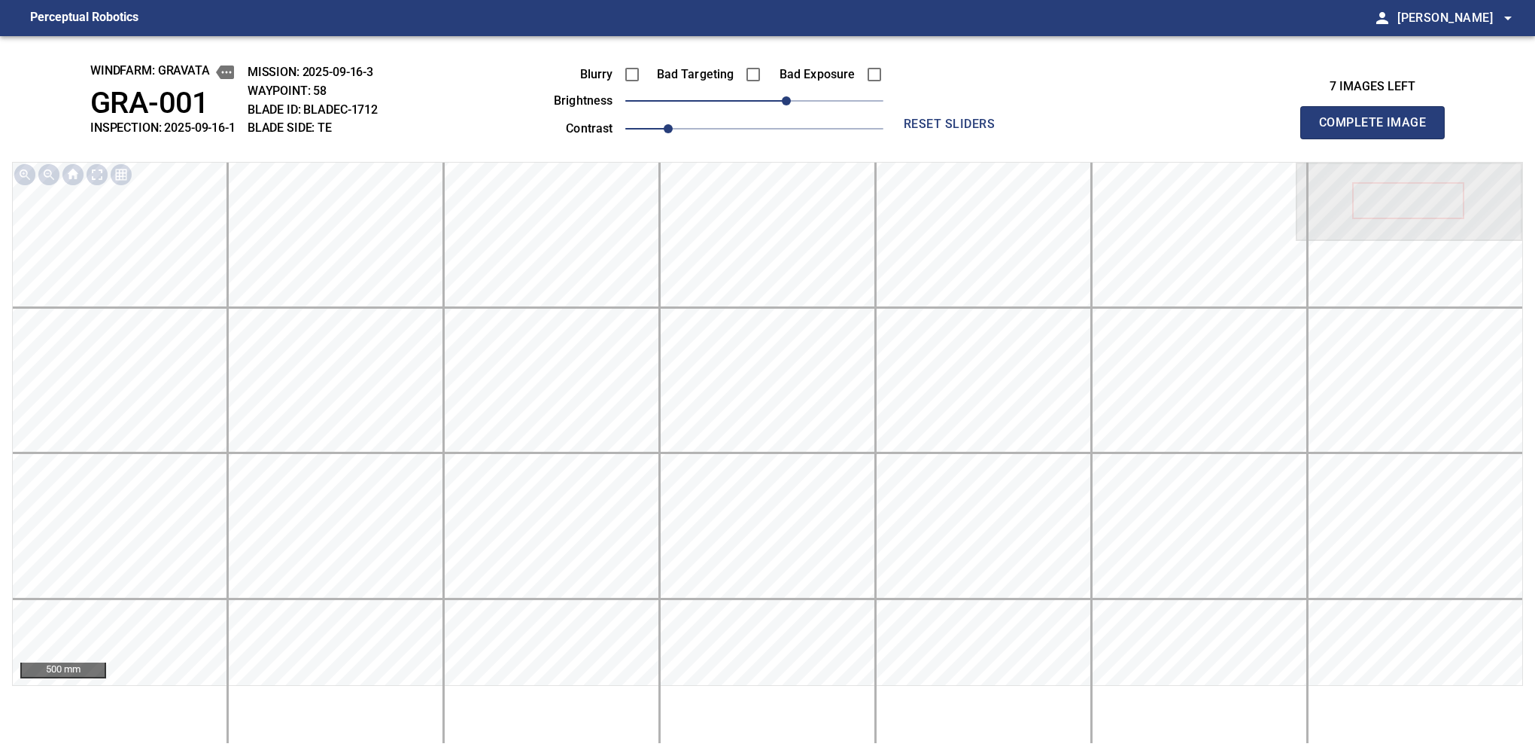
click at [1379, 138] on button "Complete Image" at bounding box center [1372, 122] width 144 height 33
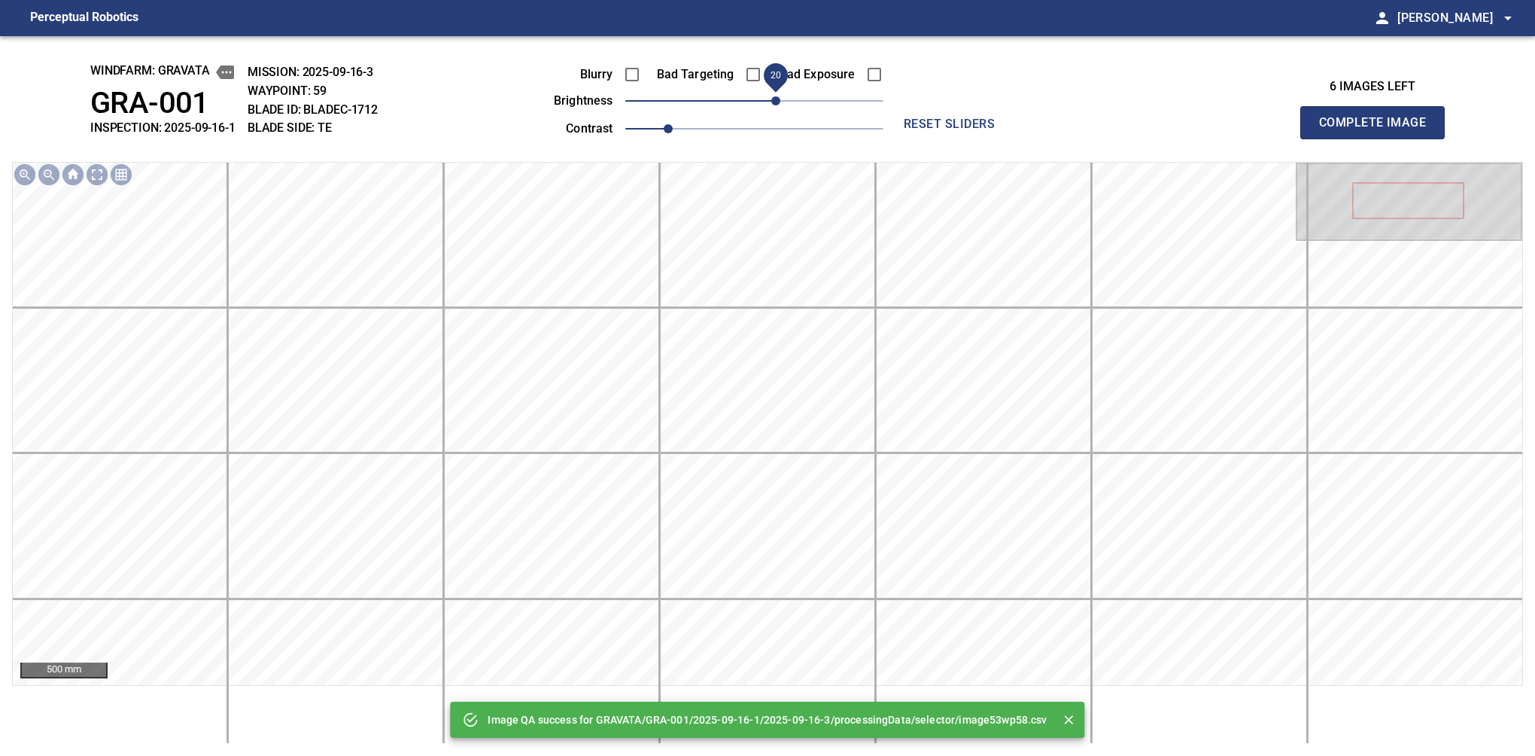
drag, startPoint x: 786, startPoint y: 105, endPoint x: 773, endPoint y: 102, distance: 13.1
click at [773, 102] on span "20" at bounding box center [754, 100] width 258 height 21
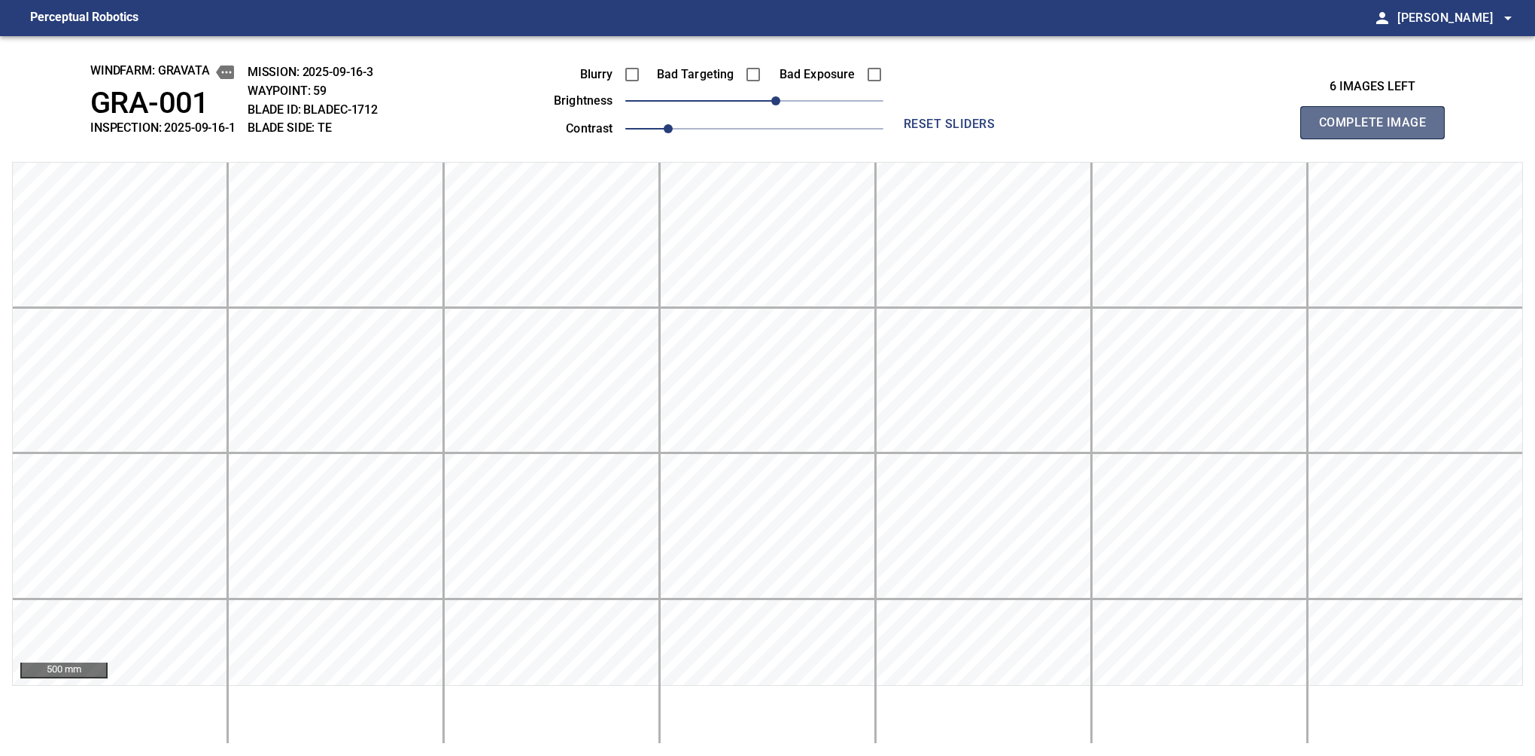
click at [1379, 138] on button "Complete Image" at bounding box center [1372, 122] width 144 height 33
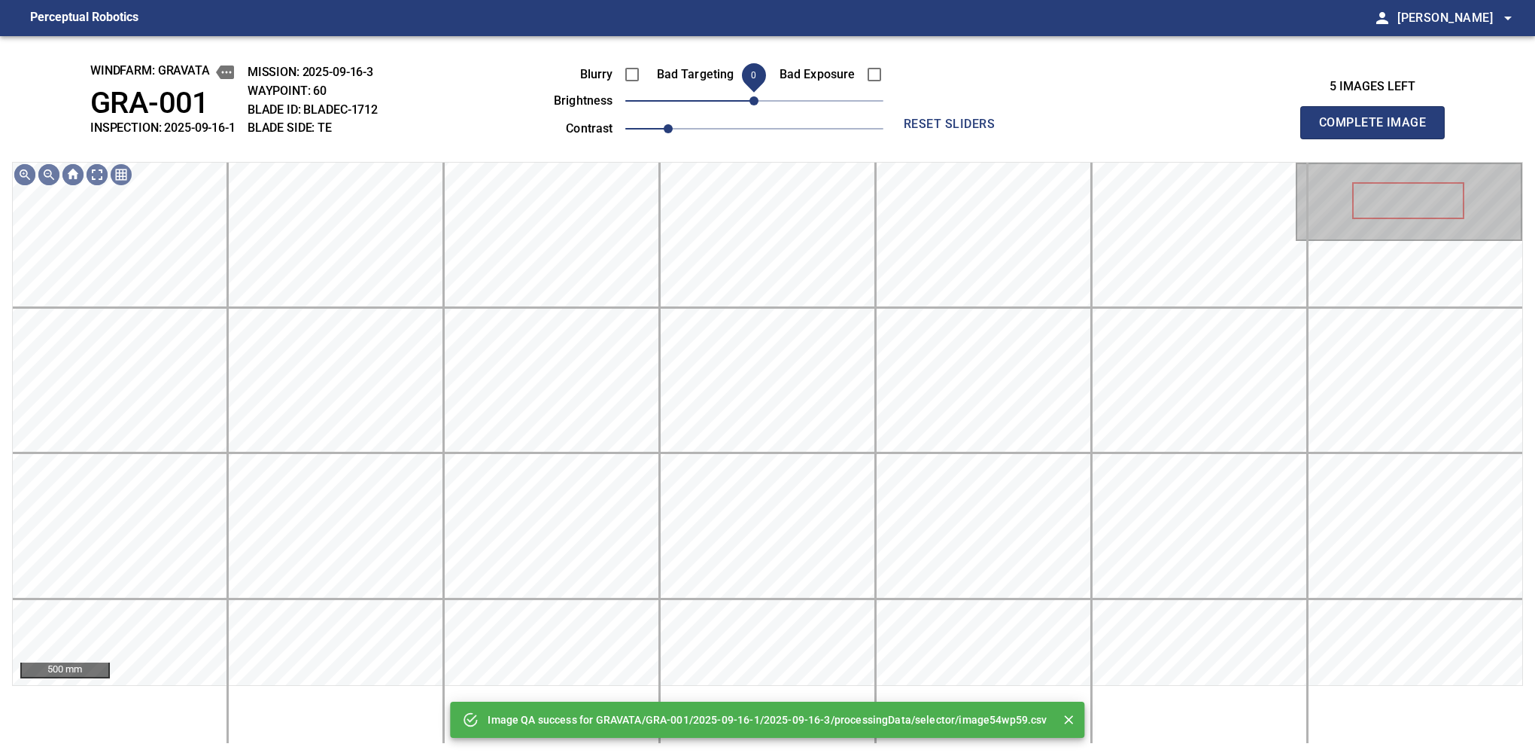
drag, startPoint x: 773, startPoint y: 102, endPoint x: 757, endPoint y: 110, distance: 17.5
click at [757, 110] on span "0" at bounding box center [754, 100] width 258 height 21
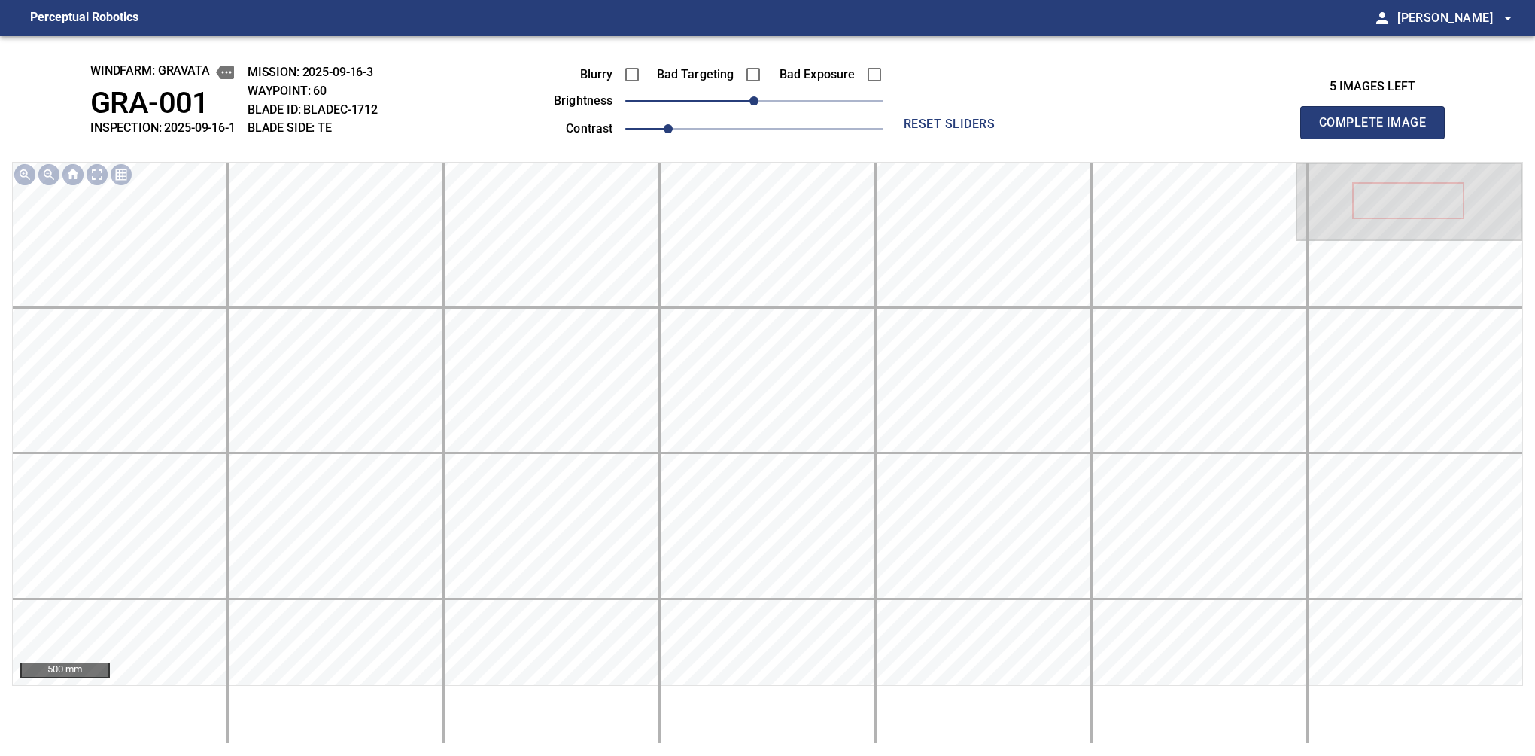
click at [1379, 138] on button "Complete Image" at bounding box center [1372, 122] width 144 height 33
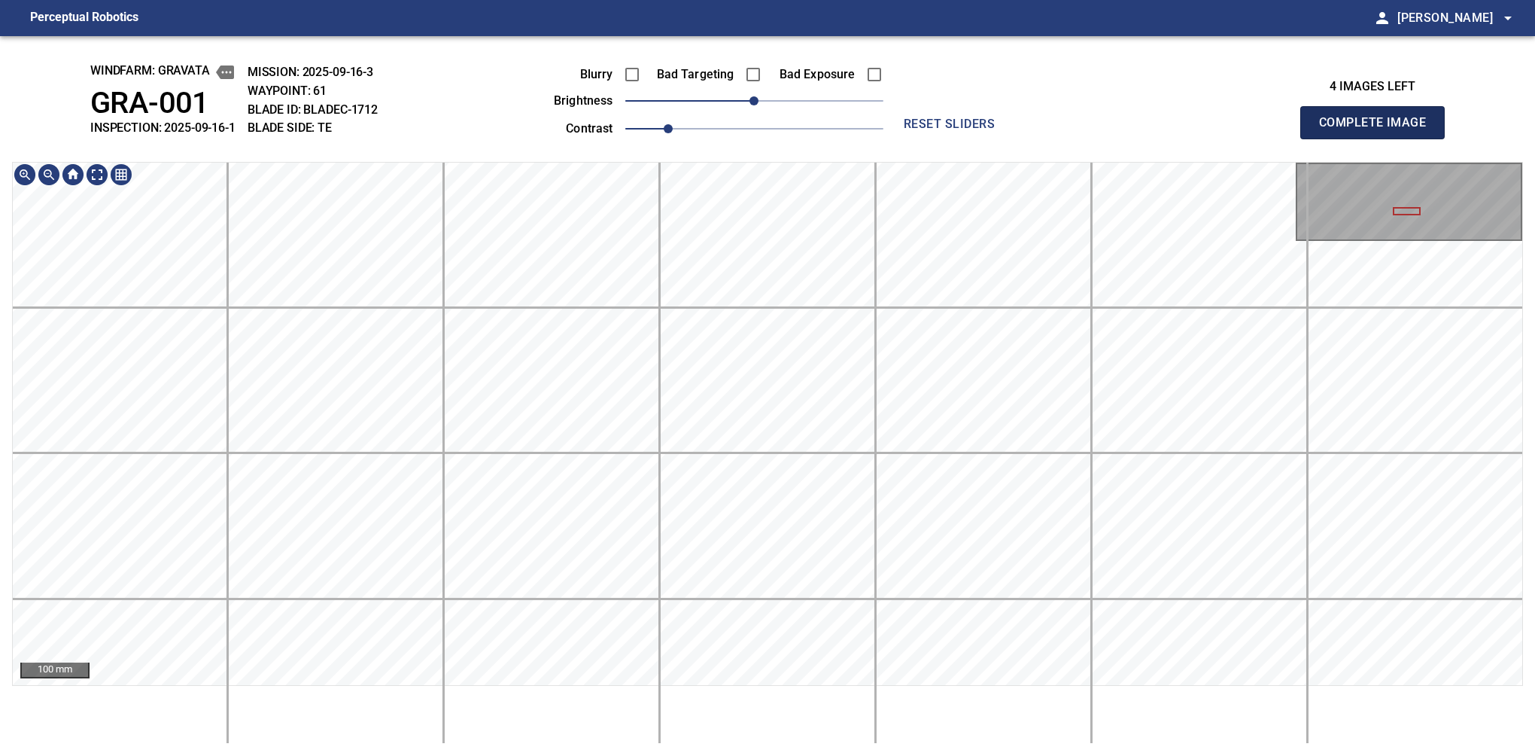
click at [1379, 138] on button "Complete Image" at bounding box center [1372, 122] width 144 height 33
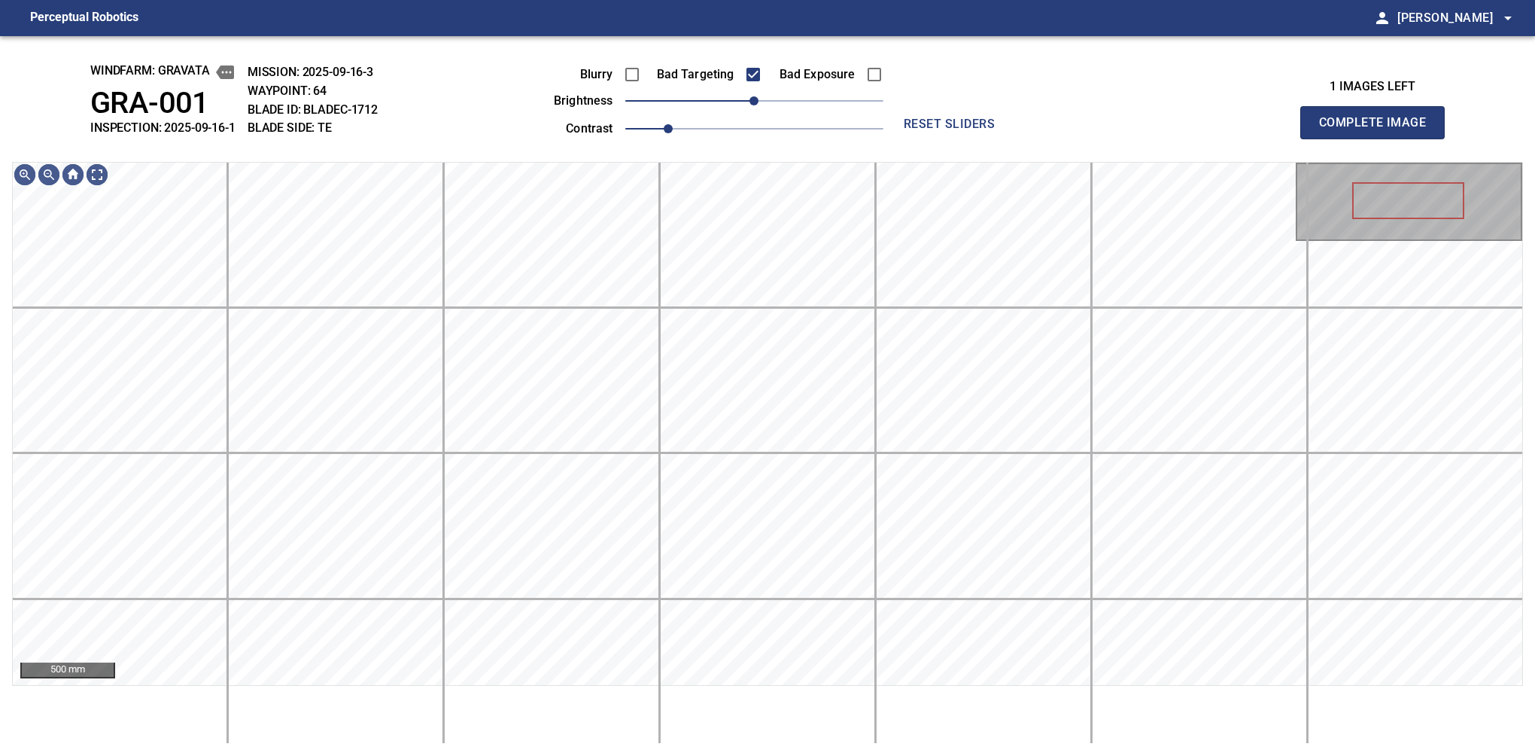
click at [1379, 138] on button "Complete Image" at bounding box center [1372, 122] width 144 height 33
